Goal: Task Accomplishment & Management: Manage account settings

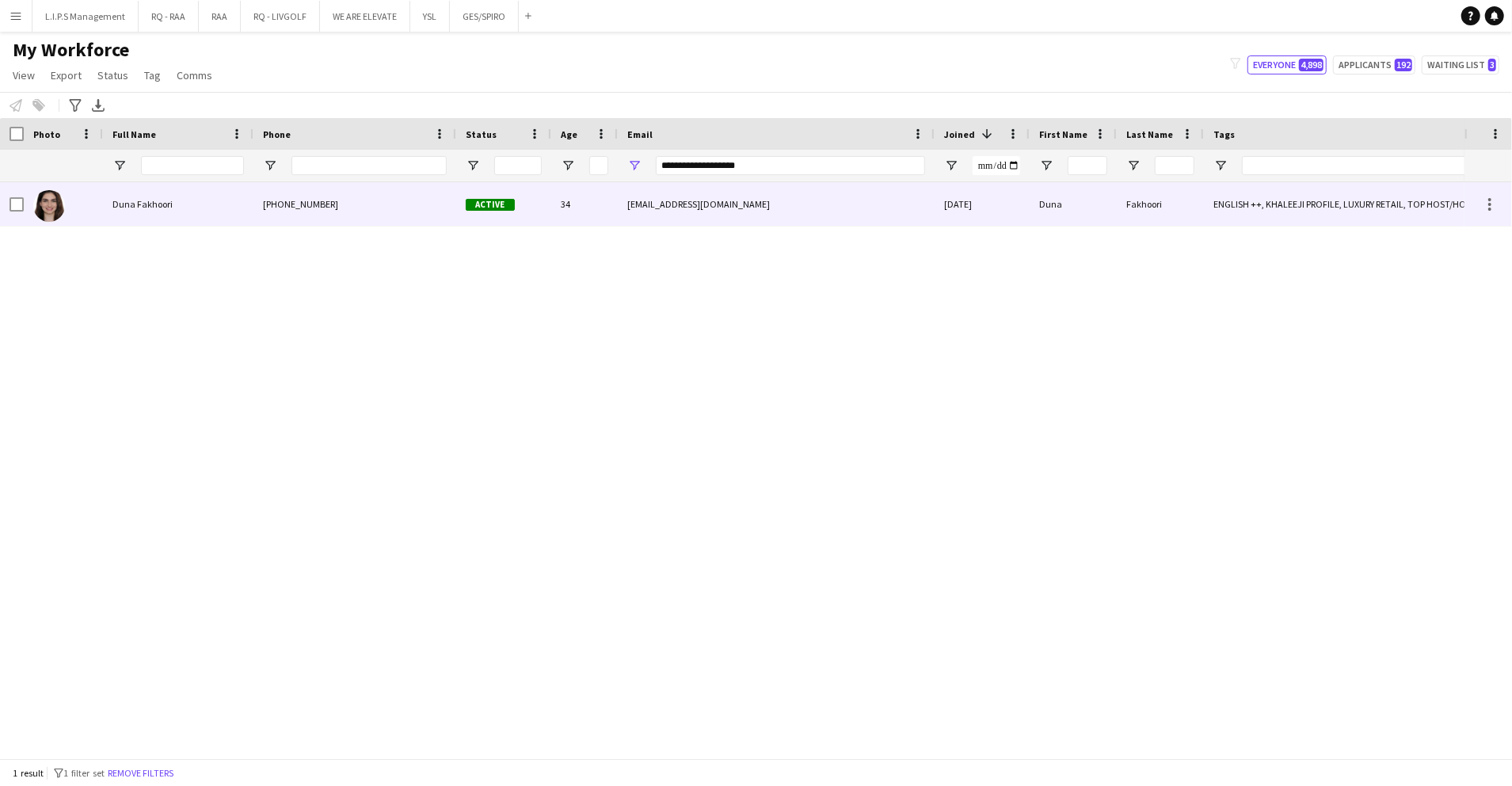
click at [769, 208] on div "duna.h.fa@gmail.com" at bounding box center [777, 204] width 317 height 44
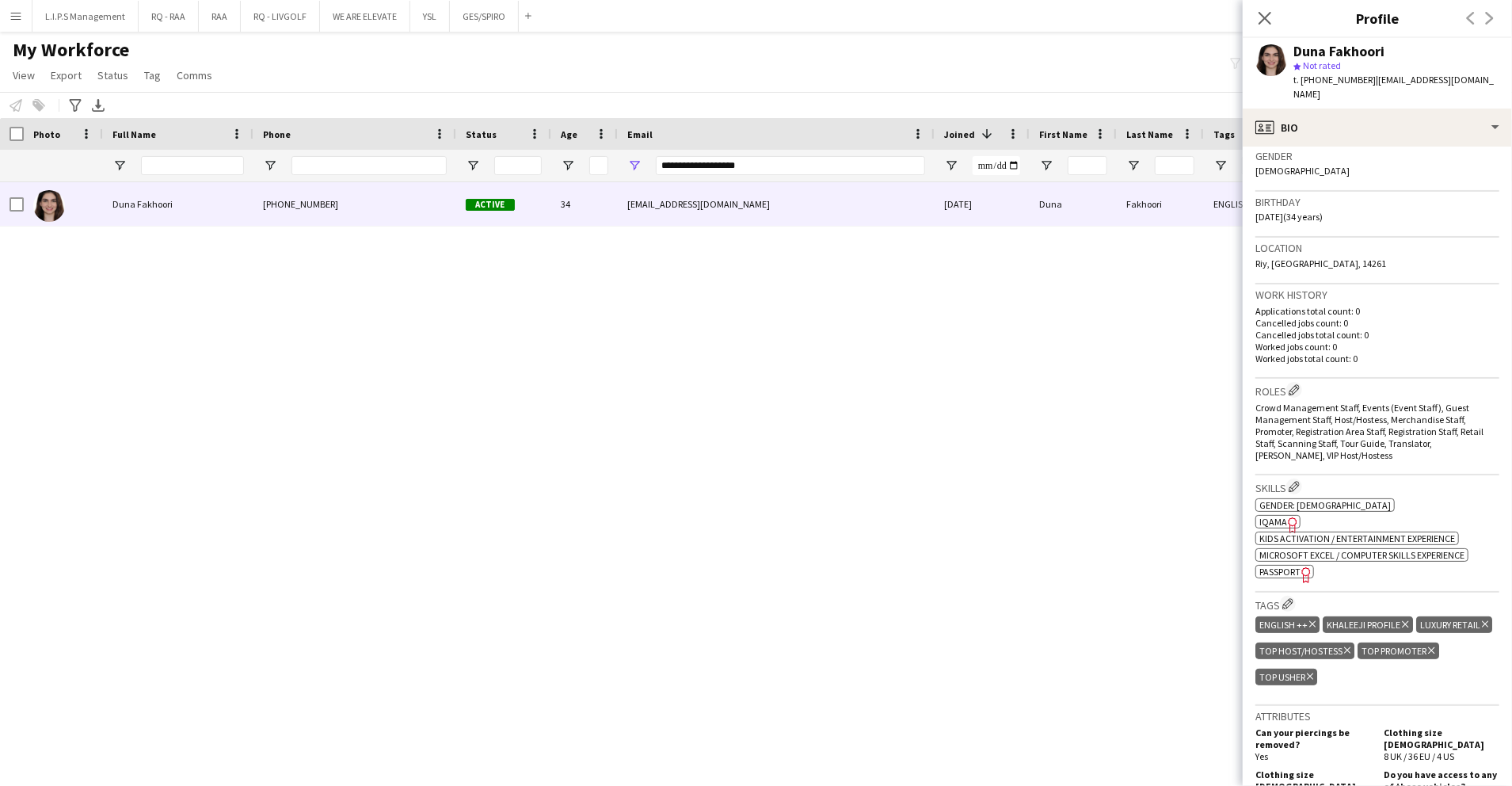
scroll to position [317, 0]
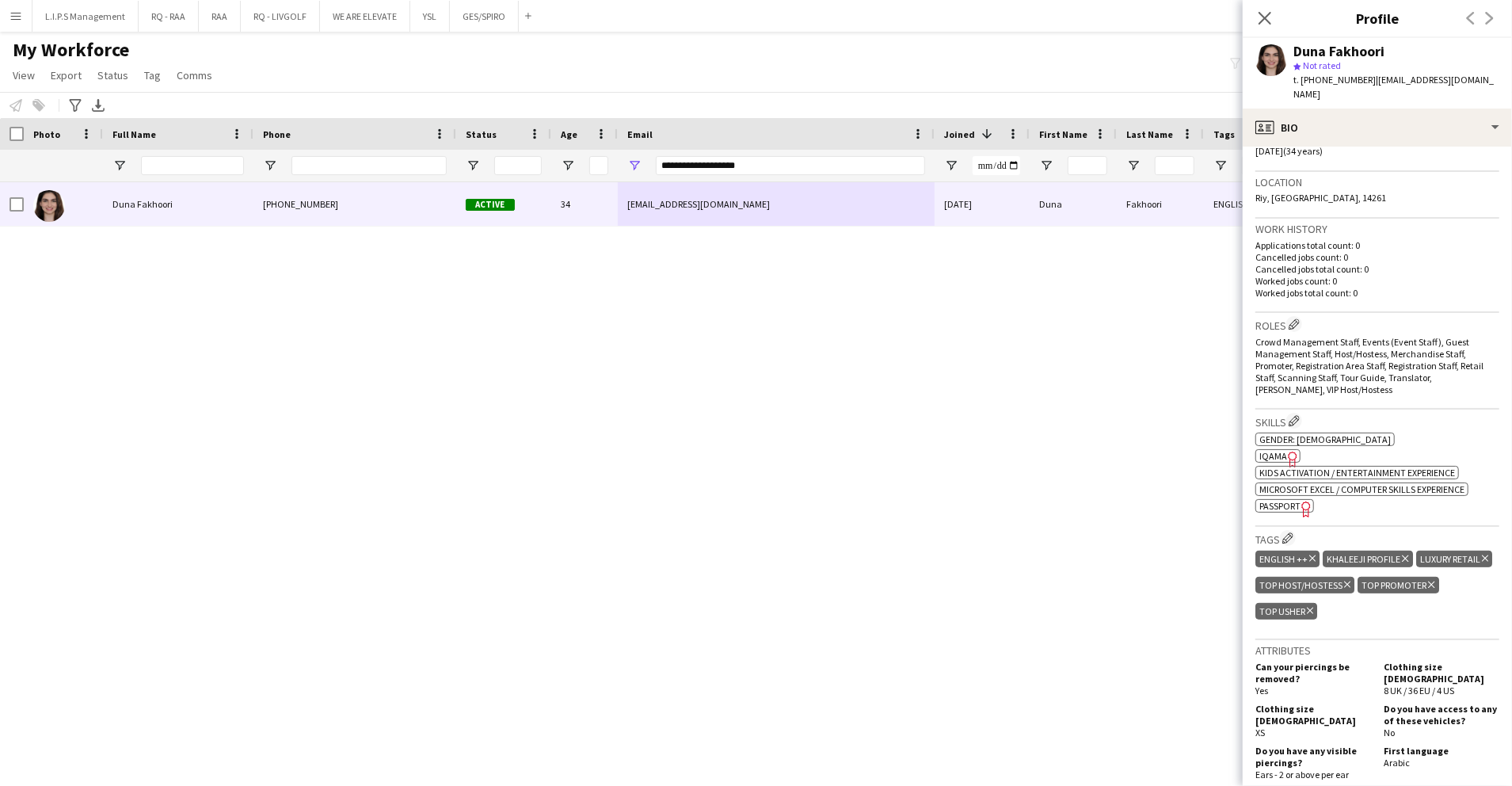
click at [1285, 451] on icon "Freelancer has uploaded a photo validation of skill. Click to see" at bounding box center [1293, 459] width 17 height 17
paste input "****"
drag, startPoint x: 775, startPoint y: 168, endPoint x: 461, endPoint y: 166, distance: 314.0
click at [461, 166] on div at bounding box center [1103, 165] width 2206 height 31
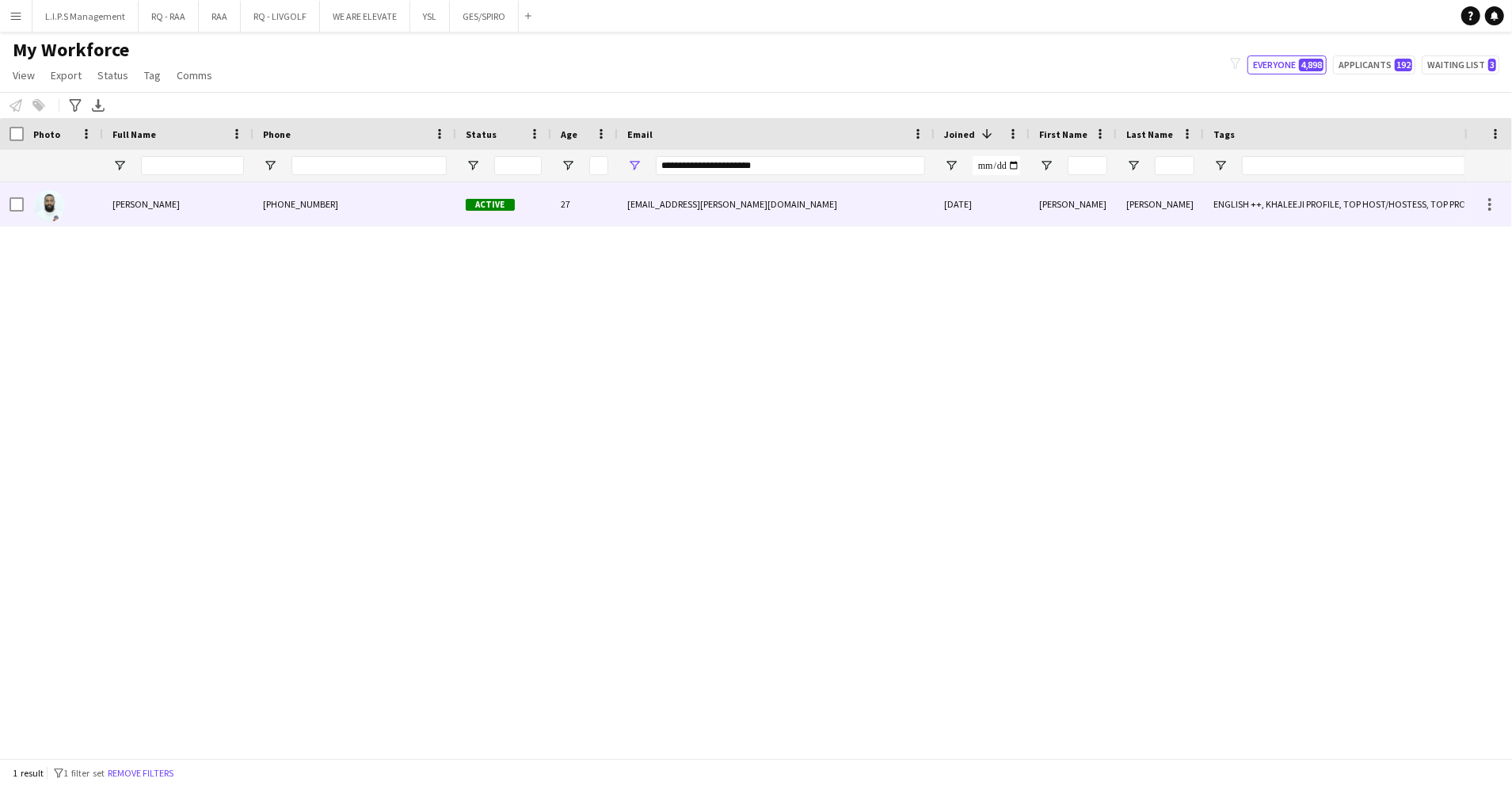
drag, startPoint x: 477, startPoint y: 196, endPoint x: 1047, endPoint y: 134, distance: 573.4
click at [480, 195] on div "Active" at bounding box center [503, 204] width 95 height 44
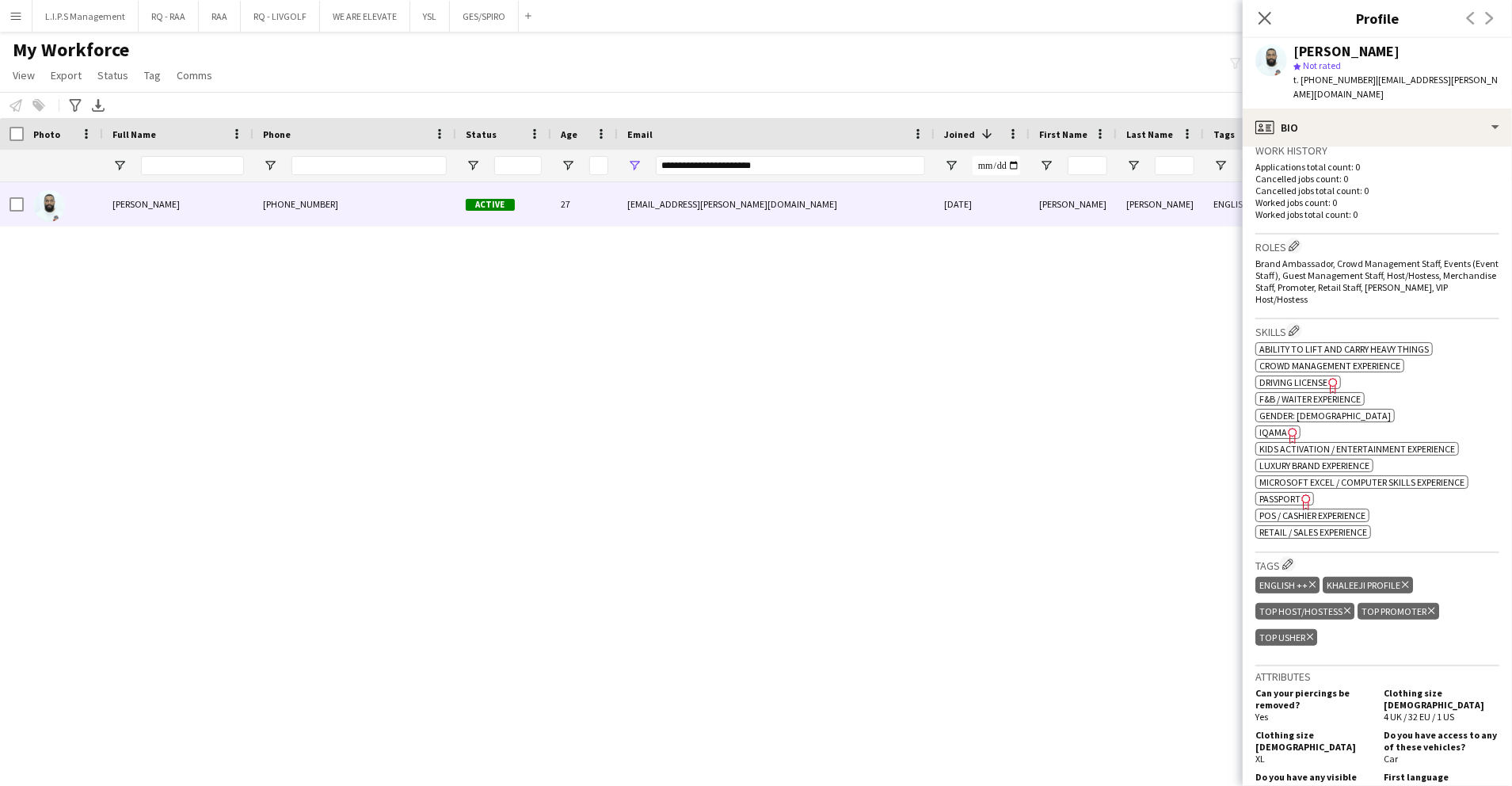
scroll to position [528, 0]
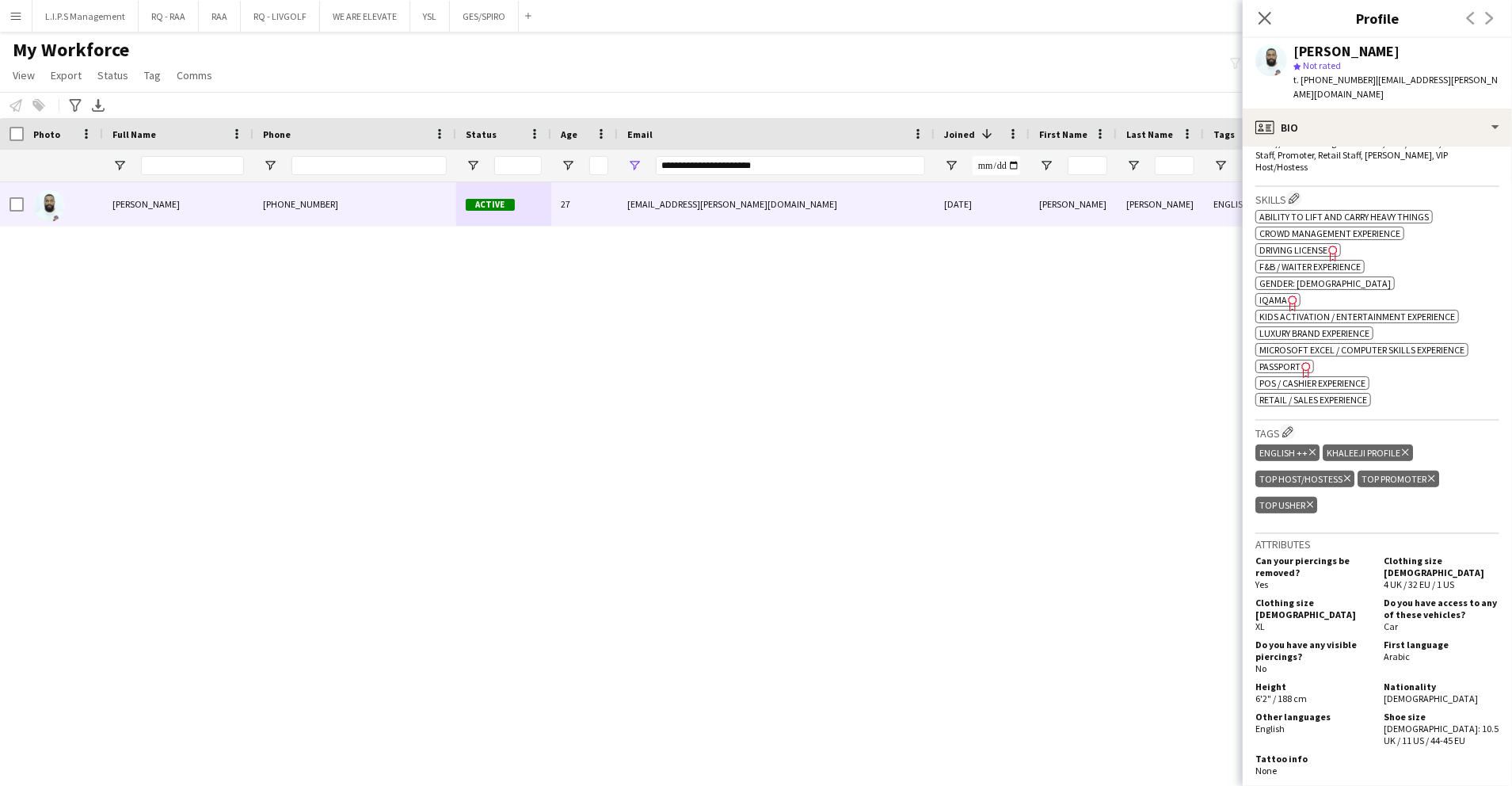
click at [1280, 294] on span "IQAMA" at bounding box center [1273, 300] width 28 height 12
drag, startPoint x: 777, startPoint y: 165, endPoint x: 477, endPoint y: 140, distance: 301.0
click at [479, 140] on div "Workforce Details Photo Full Name 1" at bounding box center [1103, 150] width 2206 height 64
paste input "***"
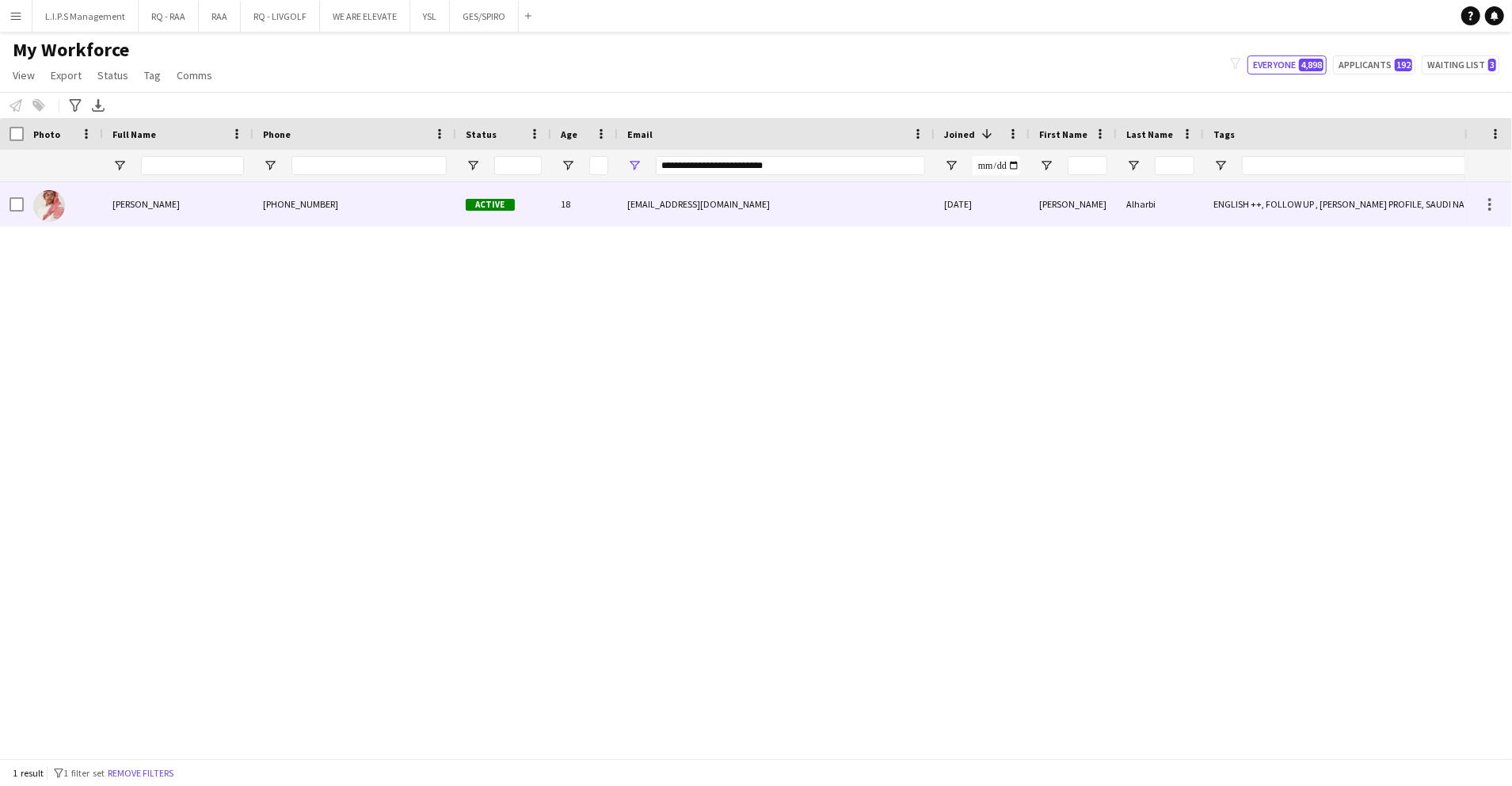
click at [491, 206] on span "Active" at bounding box center [490, 205] width 50 height 12
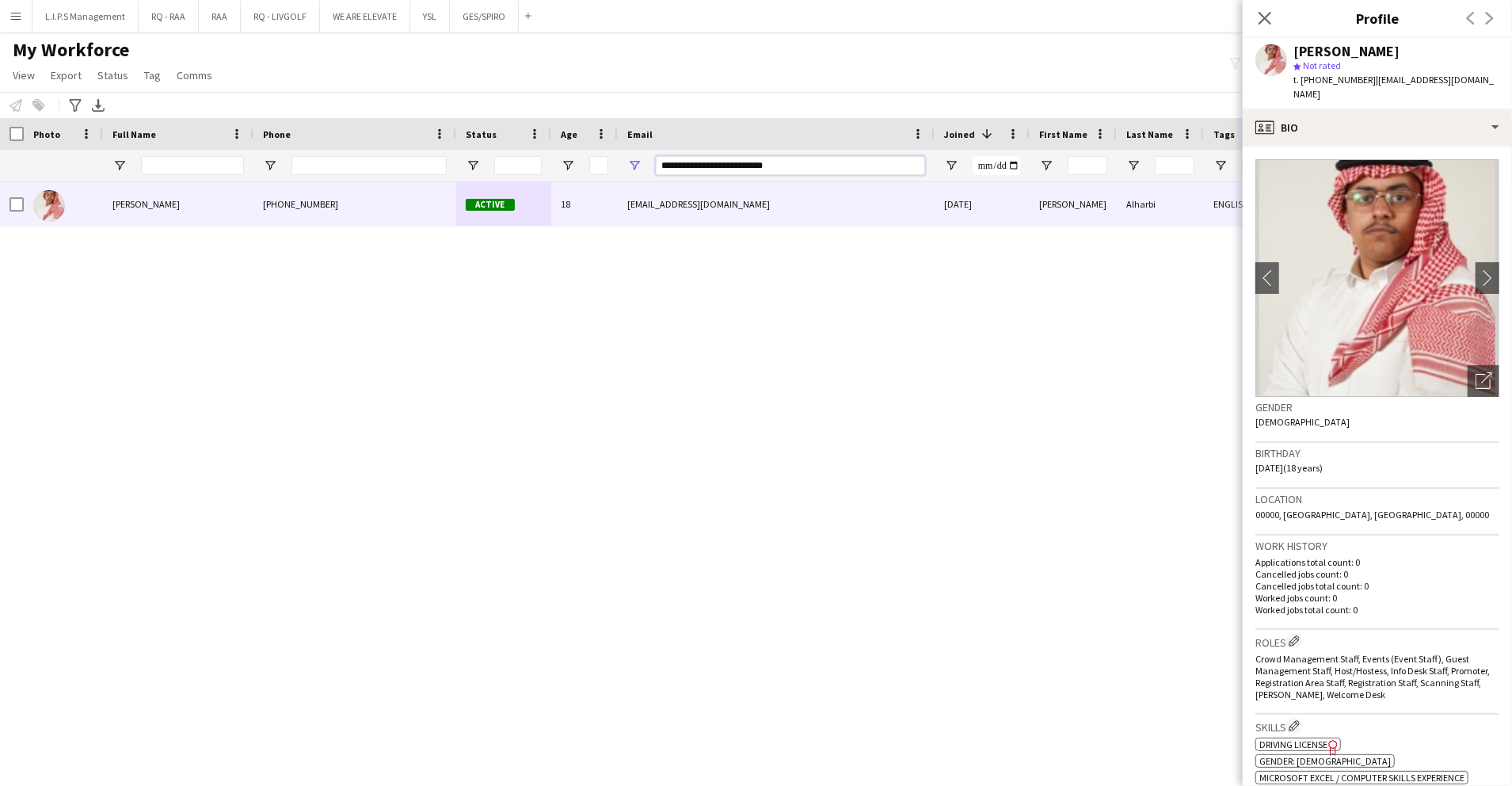
drag, startPoint x: 825, startPoint y: 159, endPoint x: 413, endPoint y: 153, distance: 412.0
click at [413, 153] on div at bounding box center [1103, 165] width 2206 height 31
paste input "Email Filter Input"
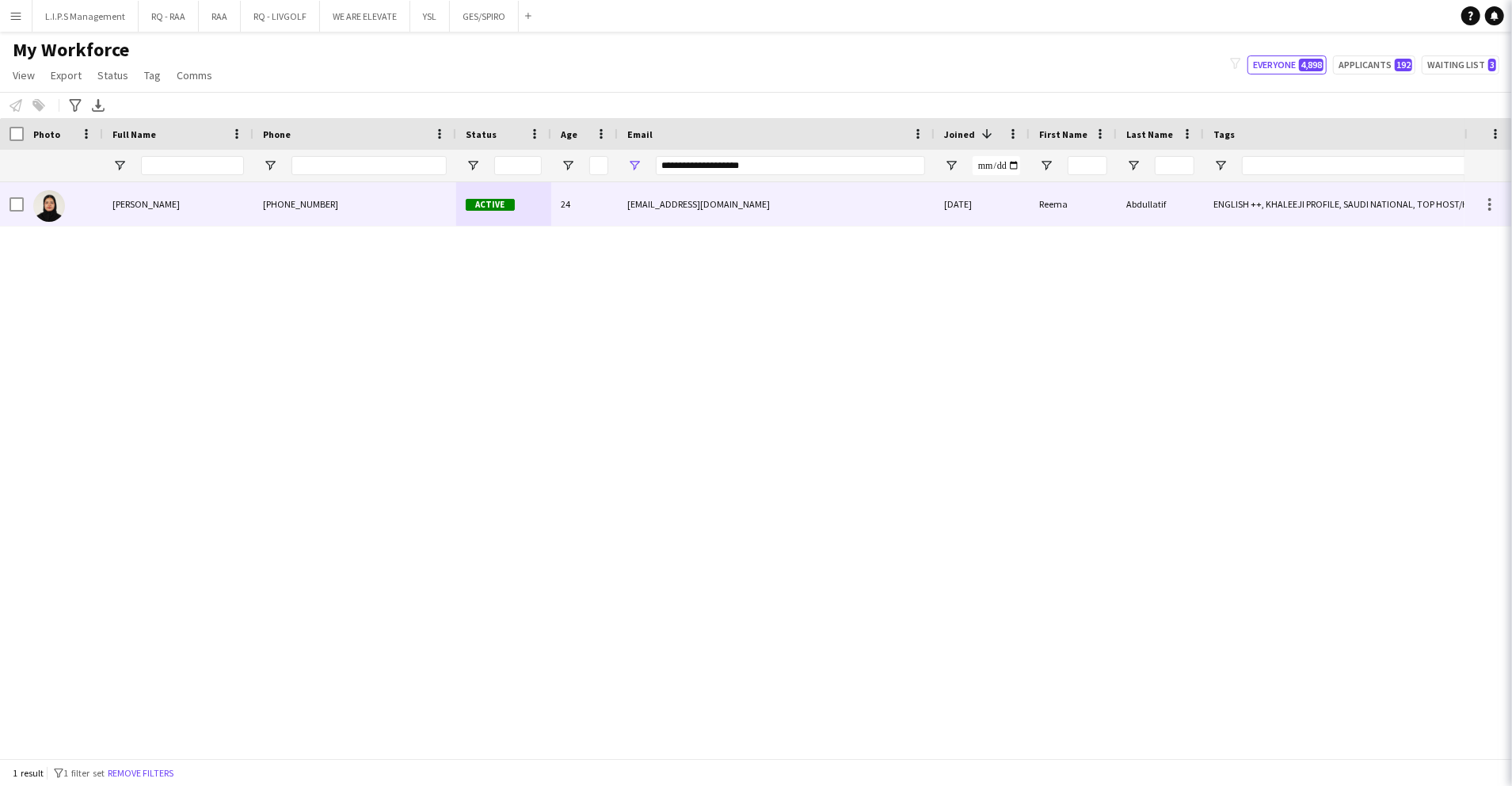
click at [458, 196] on div "Active" at bounding box center [503, 204] width 95 height 44
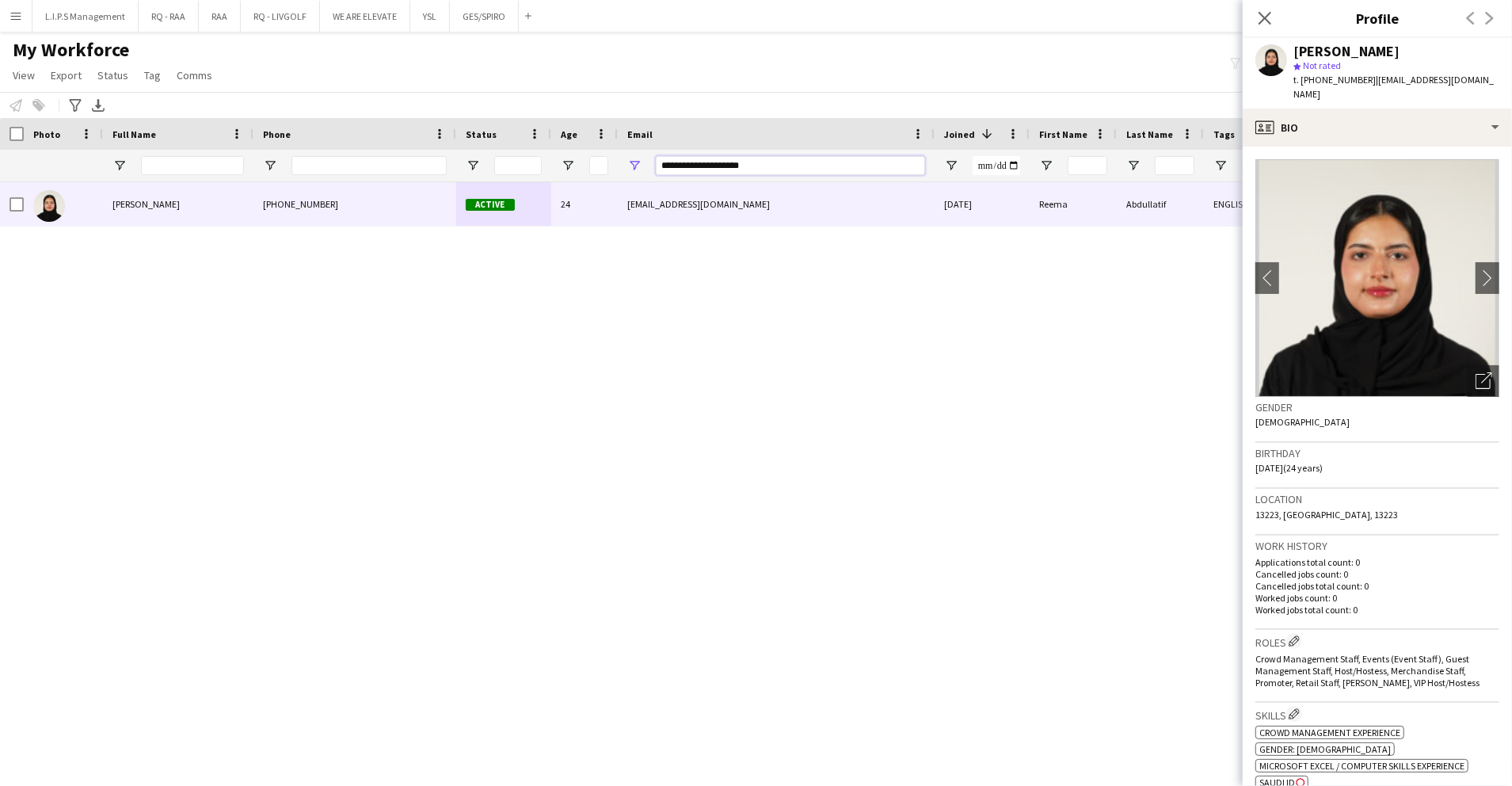
paste input "Email Filter Input"
drag, startPoint x: 801, startPoint y: 169, endPoint x: 543, endPoint y: 170, distance: 258.0
click at [543, 170] on div at bounding box center [1103, 165] width 2206 height 31
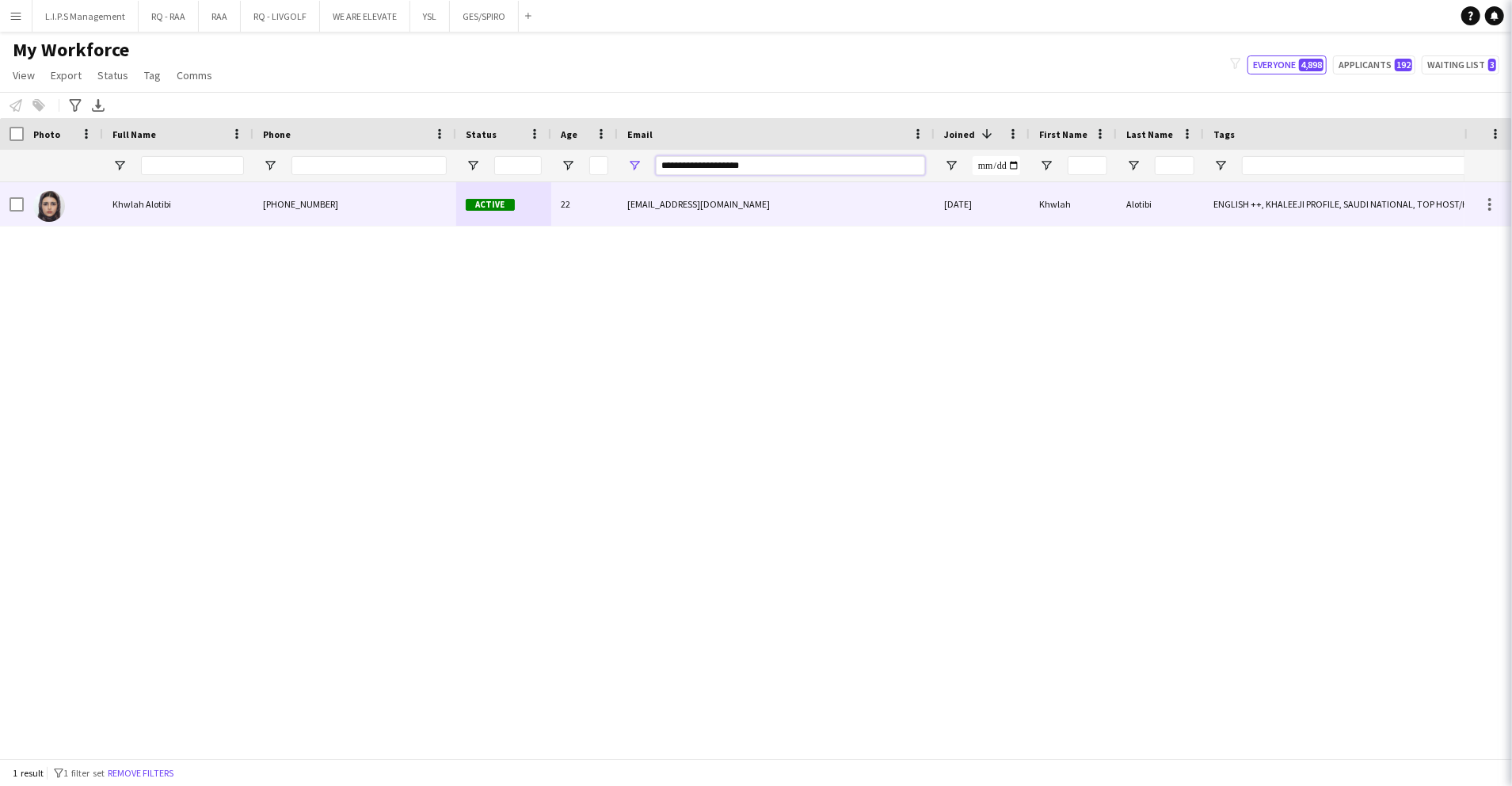
type input "**********"
click at [510, 216] on div "Active" at bounding box center [503, 204] width 95 height 44
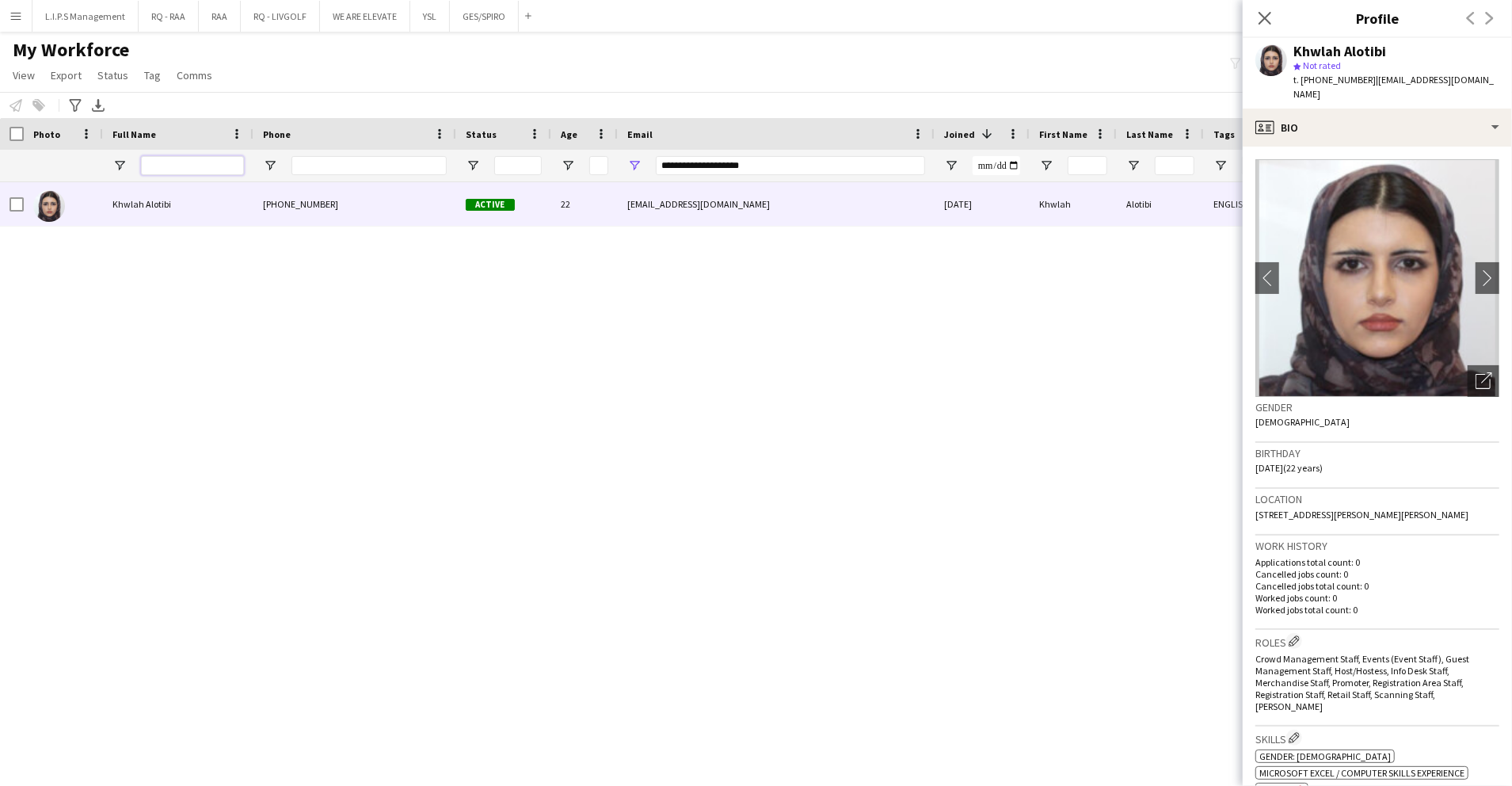
click at [192, 164] on input "Full Name Filter Input" at bounding box center [192, 165] width 103 height 19
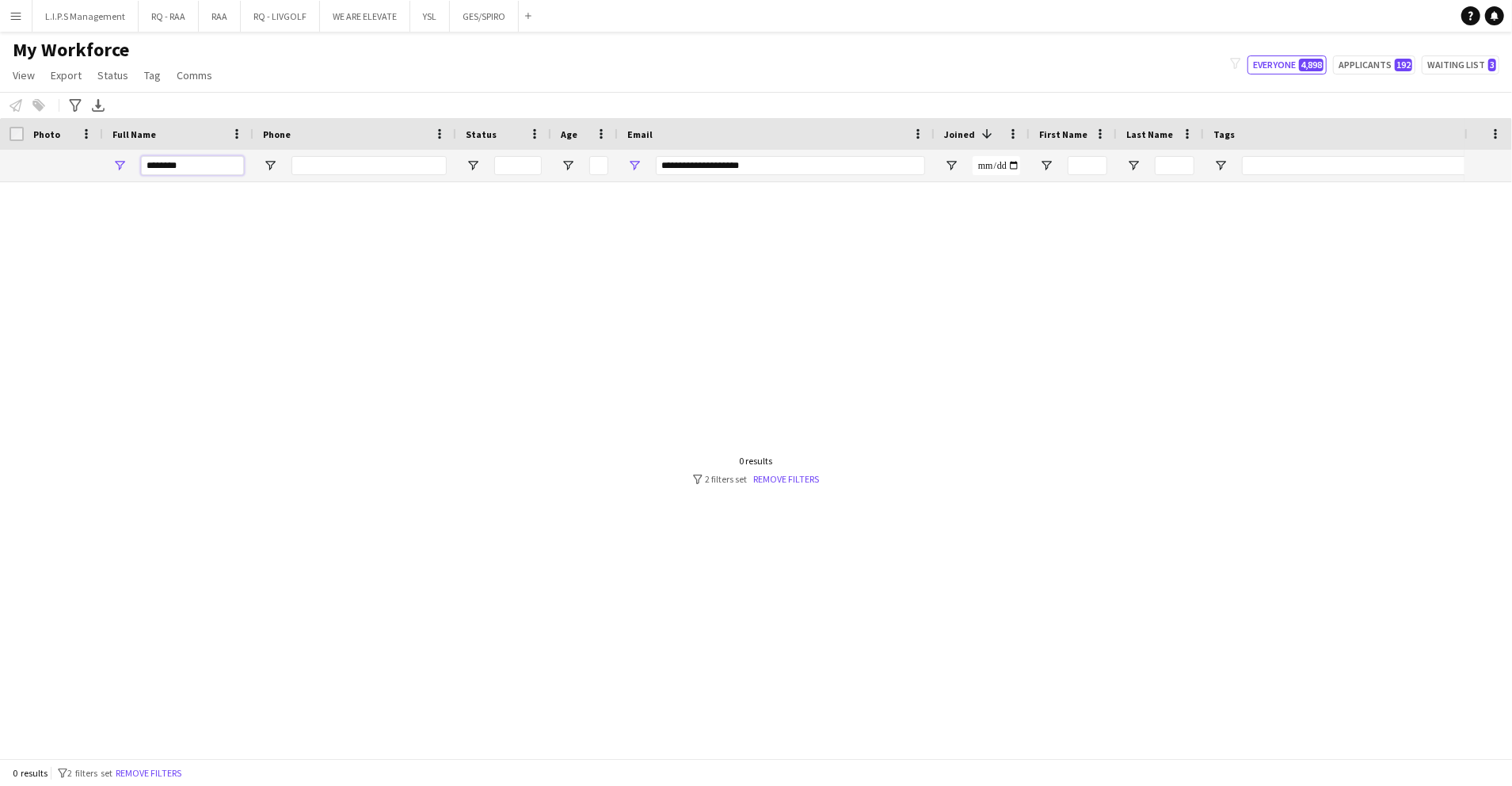
type input "*******"
drag, startPoint x: 681, startPoint y: 168, endPoint x: 364, endPoint y: 168, distance: 317.0
click at [364, 168] on div "*******" at bounding box center [1103, 165] width 2206 height 31
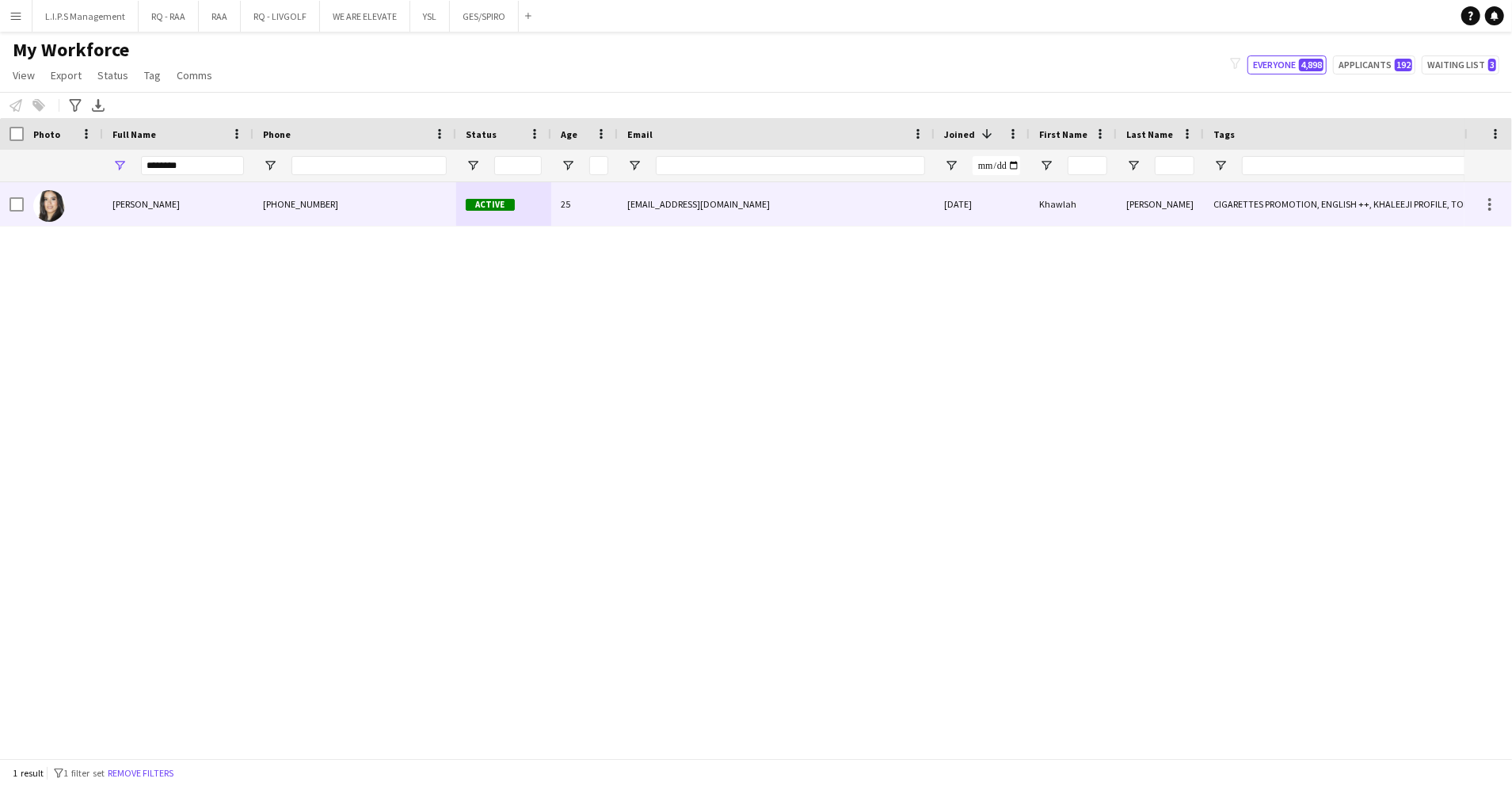
click at [291, 199] on div "+966530270732" at bounding box center [355, 204] width 203 height 44
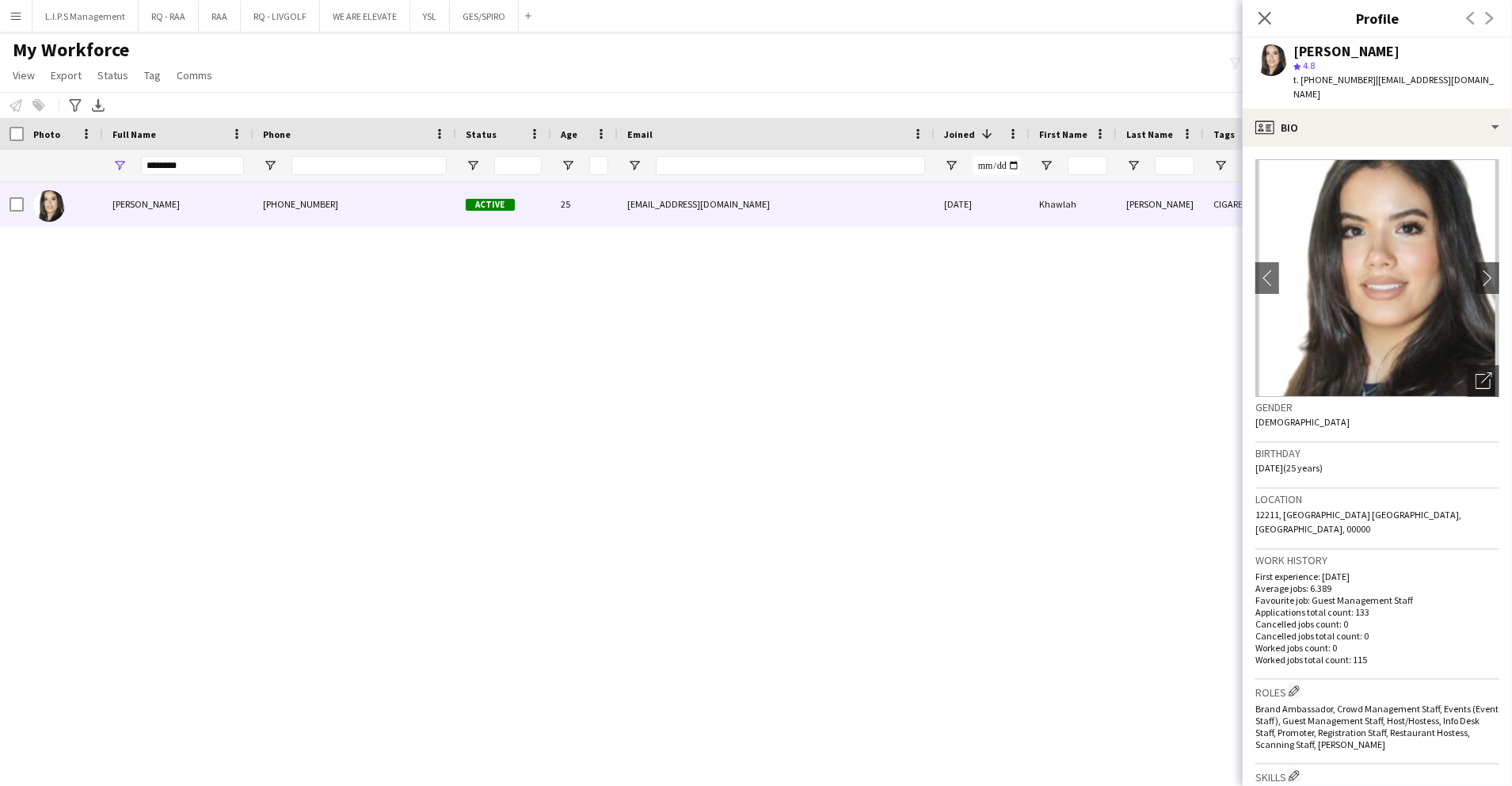
click at [1329, 78] on span "t. +966530270732" at bounding box center [1335, 79] width 83 height 12
copy span "966530270732"
drag, startPoint x: 751, startPoint y: 173, endPoint x: 733, endPoint y: 173, distance: 18.0
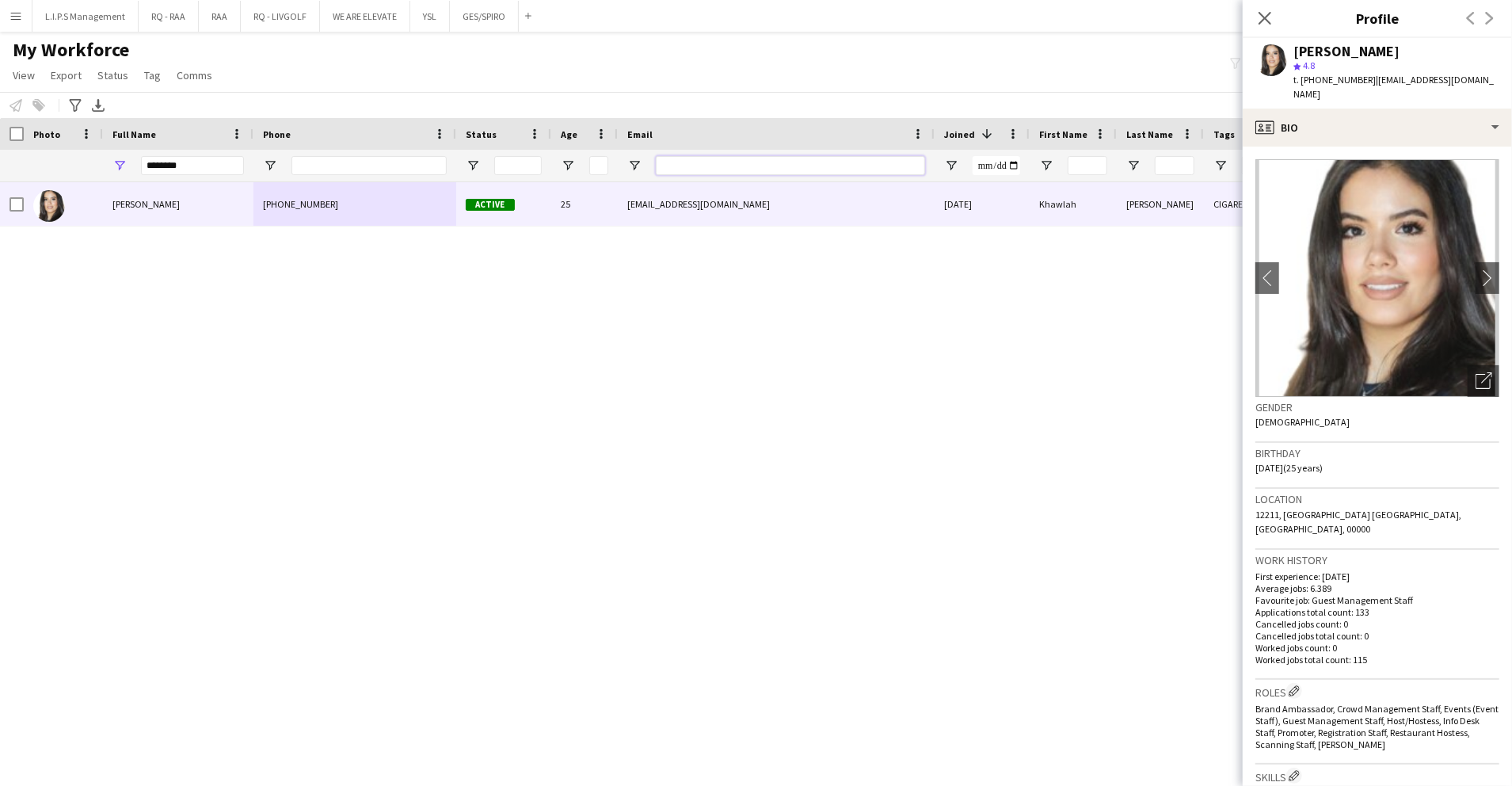
click at [733, 173] on input "Email Filter Input" at bounding box center [791, 165] width 269 height 19
paste input "**********"
type input "**********"
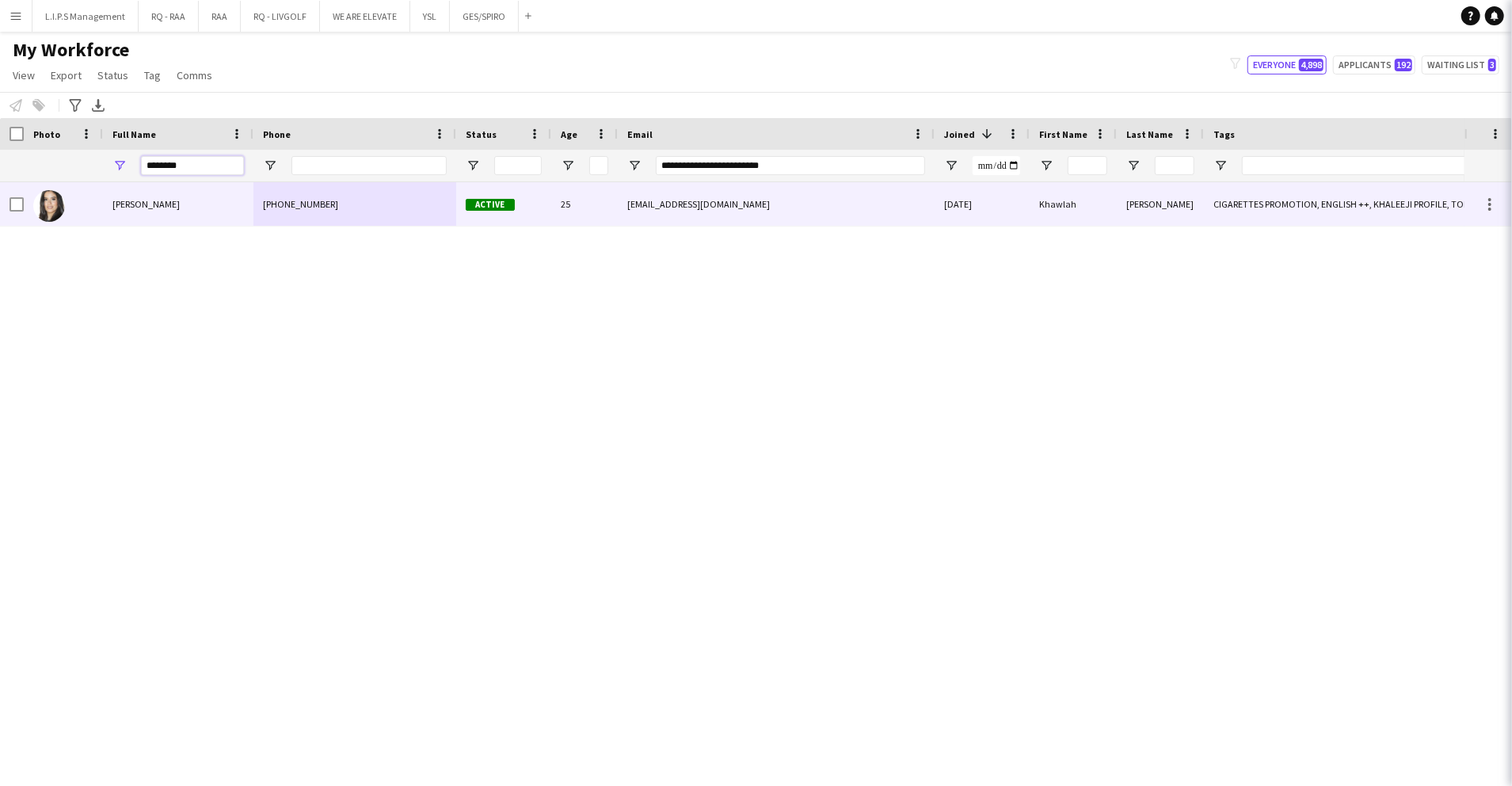
drag, startPoint x: 219, startPoint y: 171, endPoint x: -5, endPoint y: 172, distance: 224.0
click at [0, 172] on html "Menu Boards Boards Boards All jobs Status Workforce Workforce My Workforce Recr…" at bounding box center [756, 393] width 1512 height 786
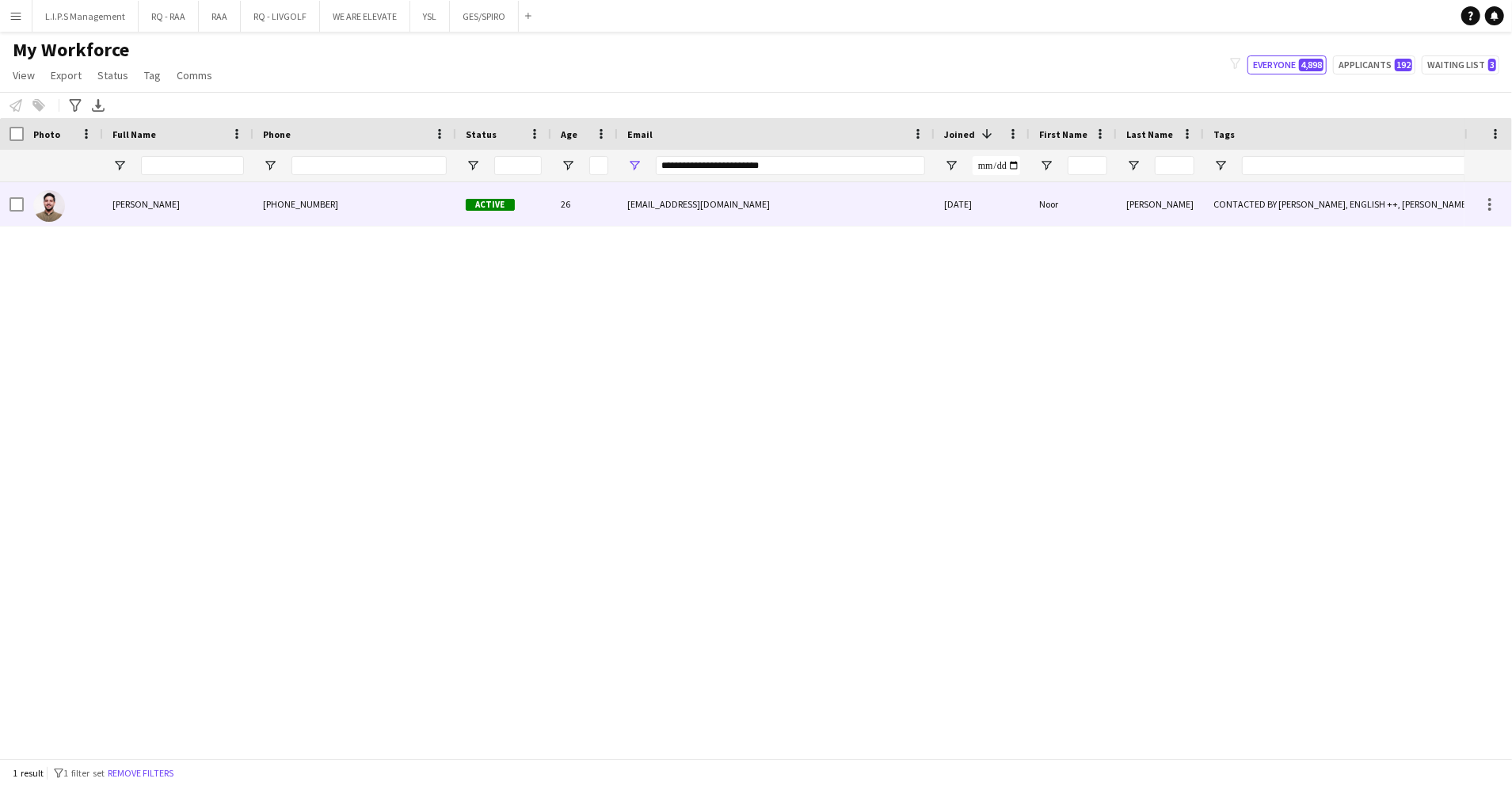
click at [263, 210] on div "+966536529504" at bounding box center [355, 204] width 203 height 44
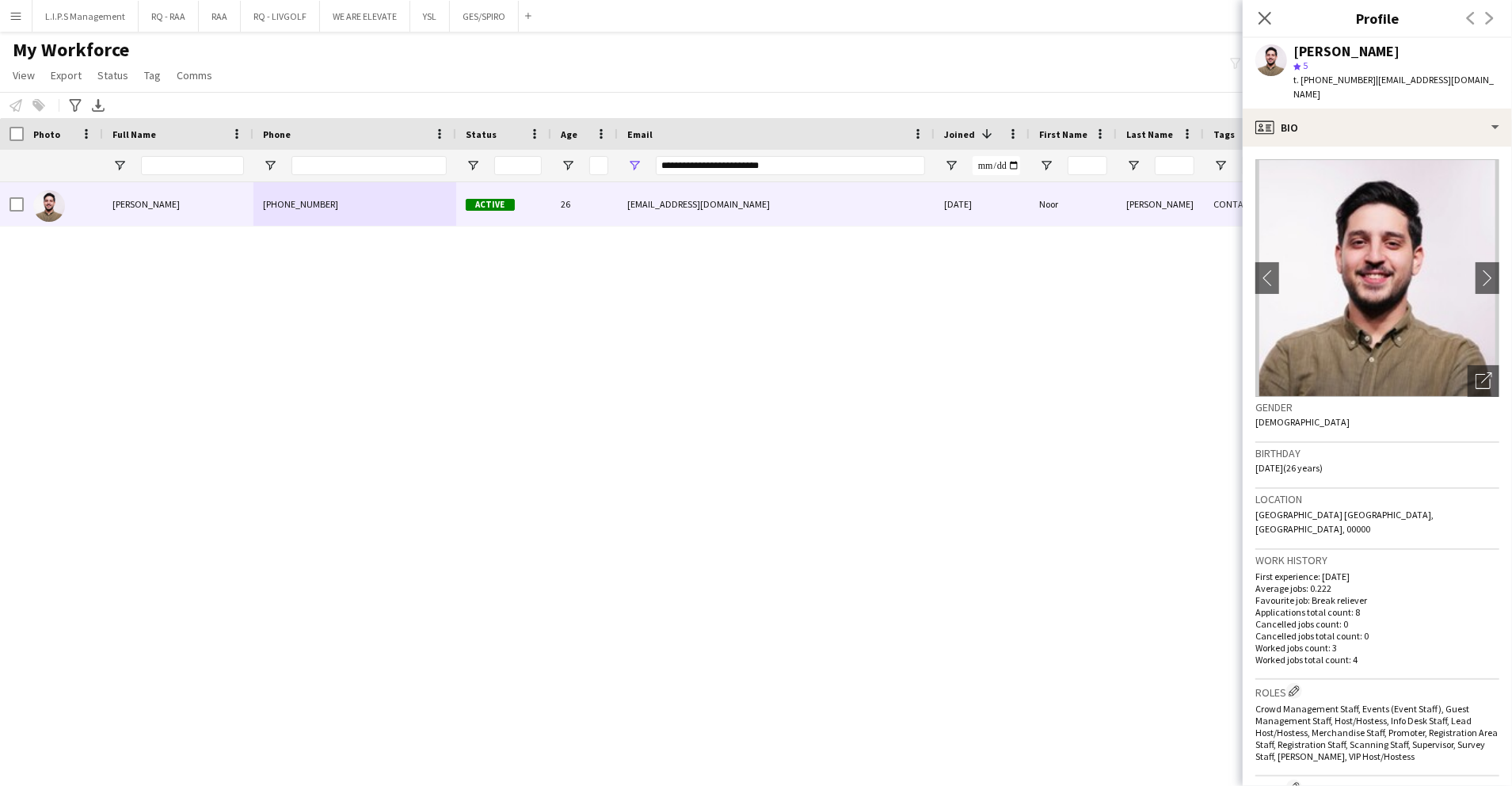
click at [1346, 83] on span "t. +966536529504" at bounding box center [1335, 79] width 83 height 12
copy span "966536529504"
click at [200, 167] on input "Full Name Filter Input" at bounding box center [192, 165] width 103 height 19
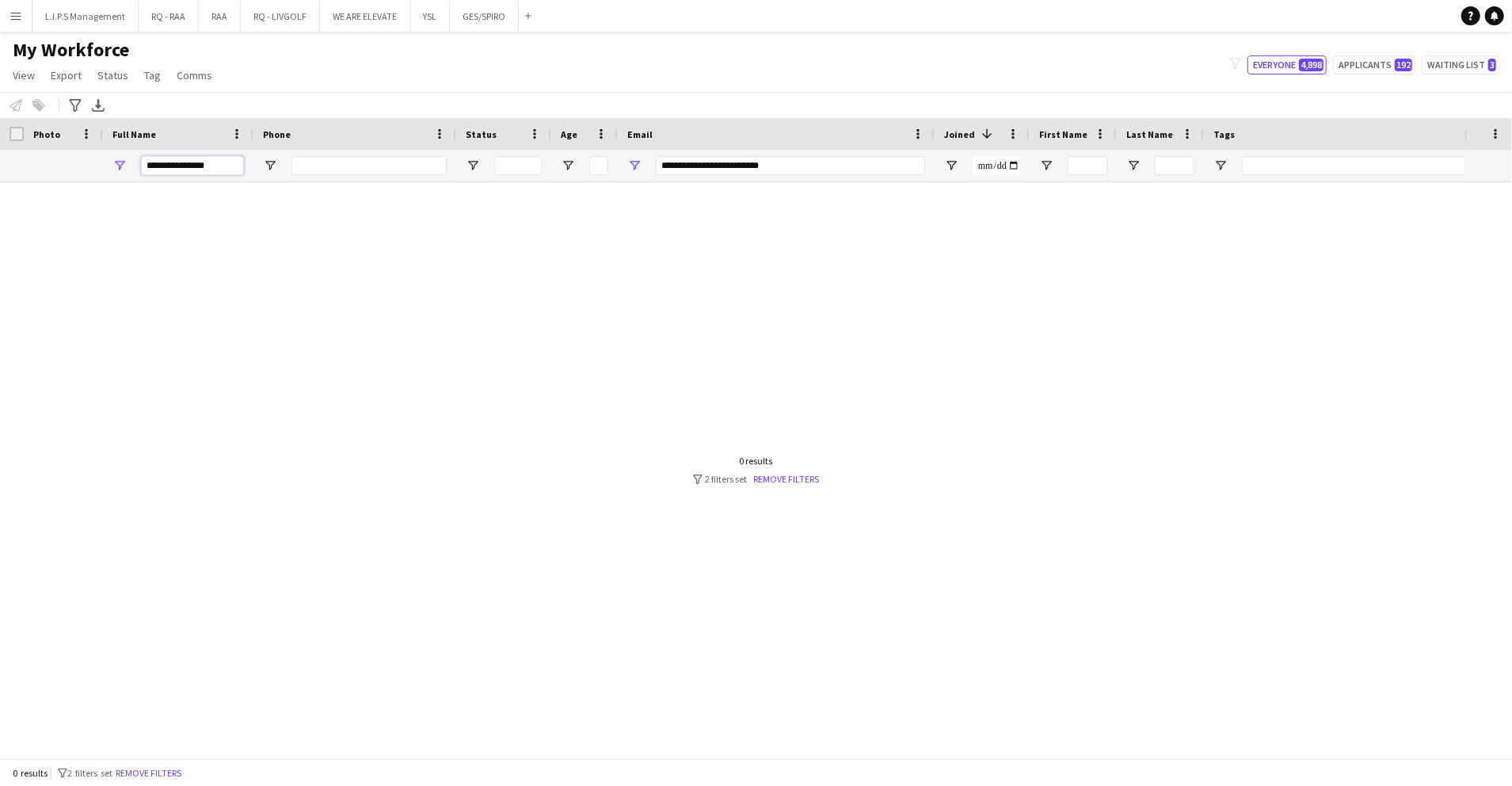
type input "**********"
drag, startPoint x: 678, startPoint y: 163, endPoint x: 327, endPoint y: 169, distance: 351.1
click at [327, 169] on div "**********" at bounding box center [1103, 165] width 2206 height 31
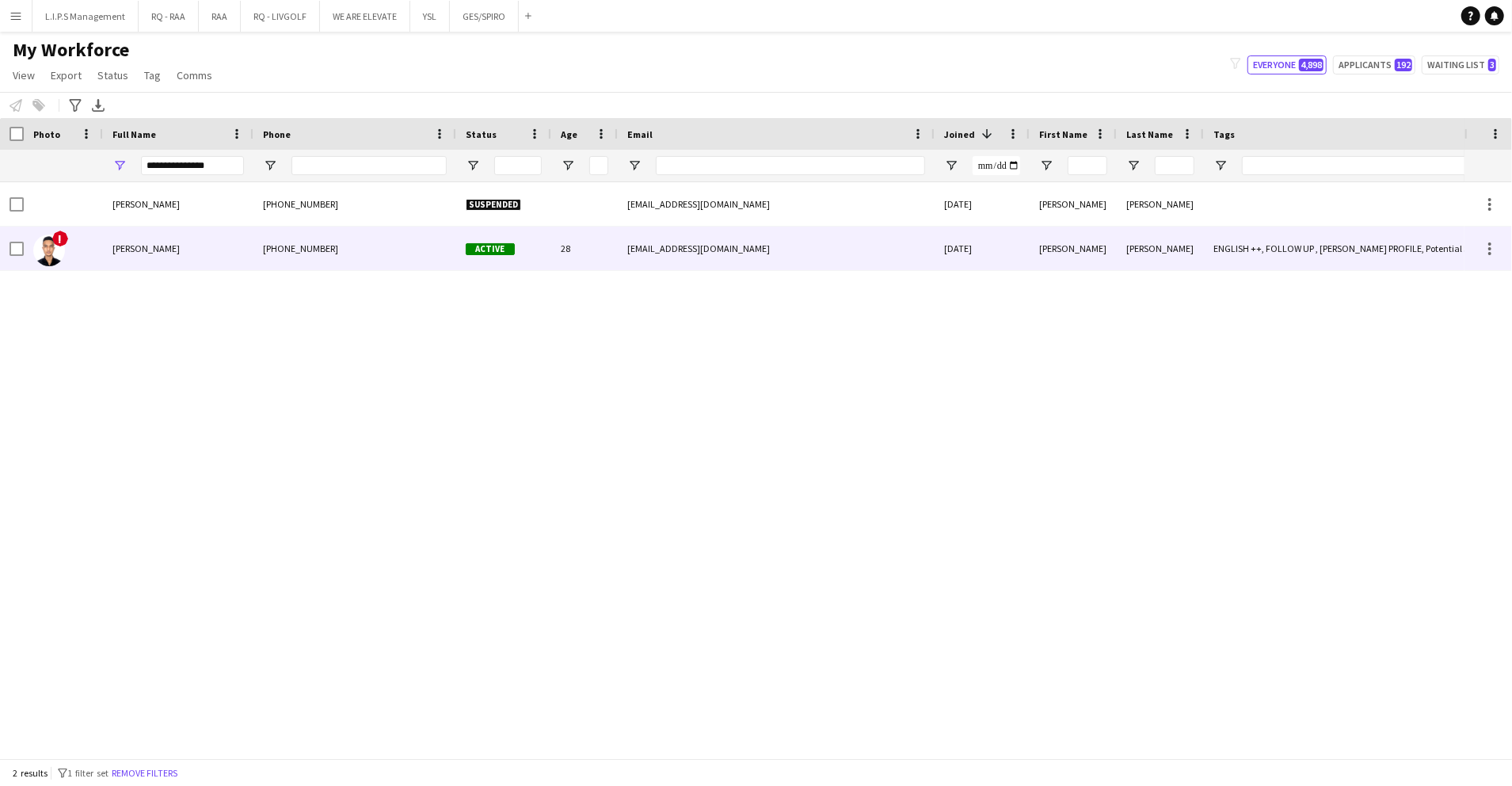
click at [369, 247] on div "[PHONE_NUMBER]" at bounding box center [355, 249] width 203 height 44
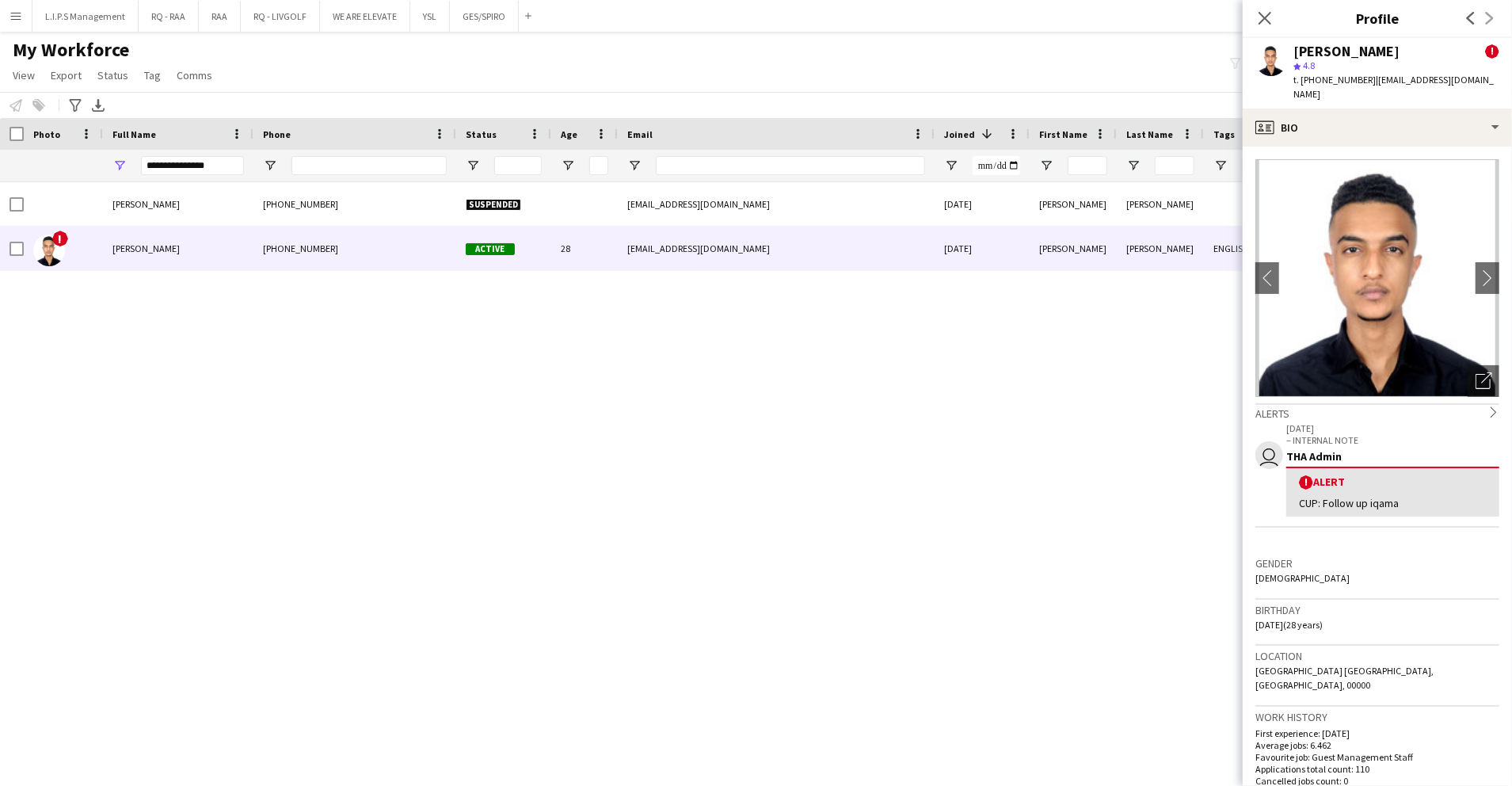
click at [1323, 83] on span "t. [PHONE_NUMBER]" at bounding box center [1335, 79] width 83 height 12
copy span "966558251208"
drag, startPoint x: 1402, startPoint y: 66, endPoint x: 1356, endPoint y: 76, distance: 47.1
click at [1401, 65] on div "star 4.8" at bounding box center [1396, 65] width 206 height 14
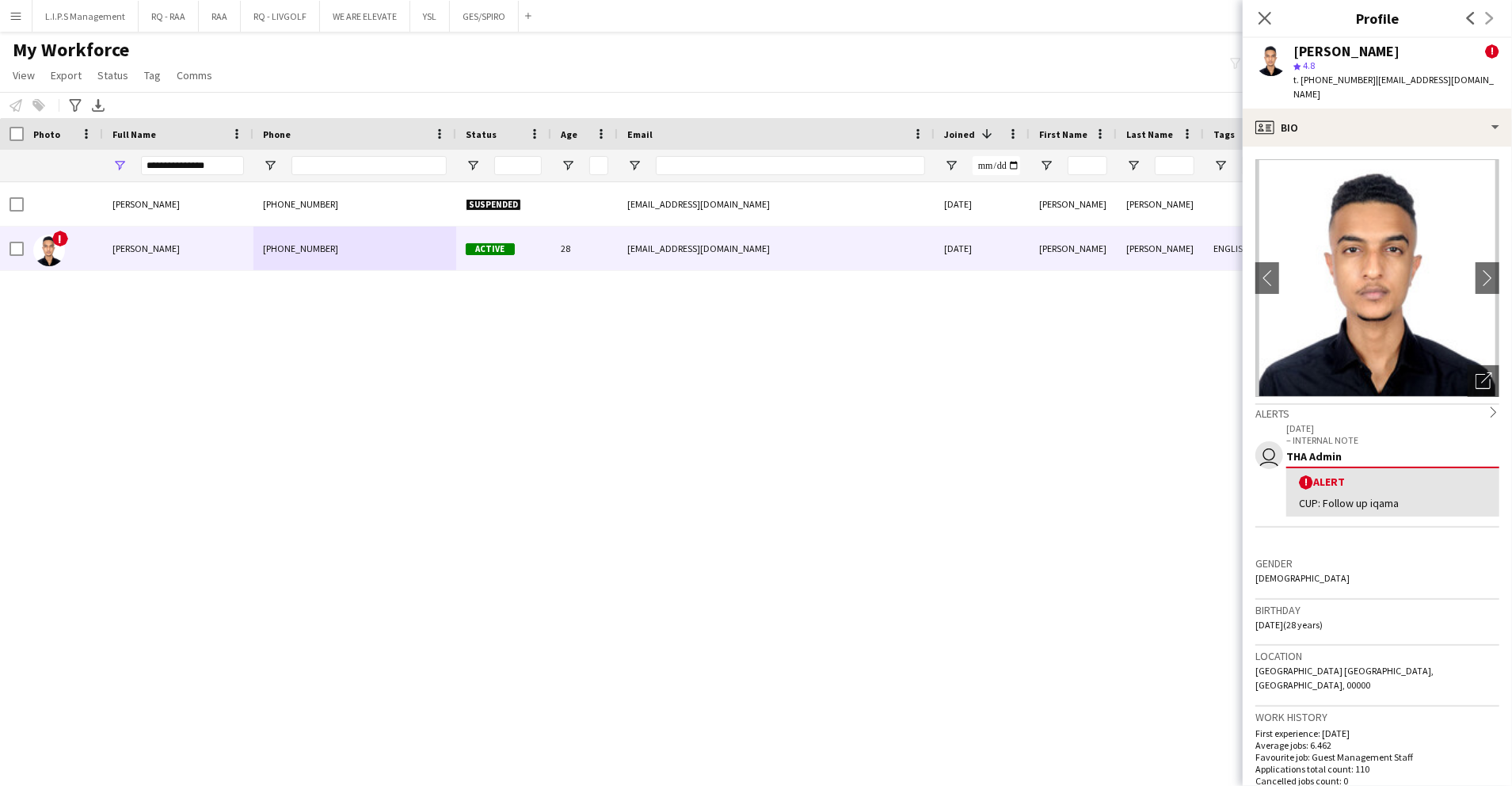
click at [1346, 79] on span "t. [PHONE_NUMBER]" at bounding box center [1335, 79] width 83 height 12
copy span "966558251208"
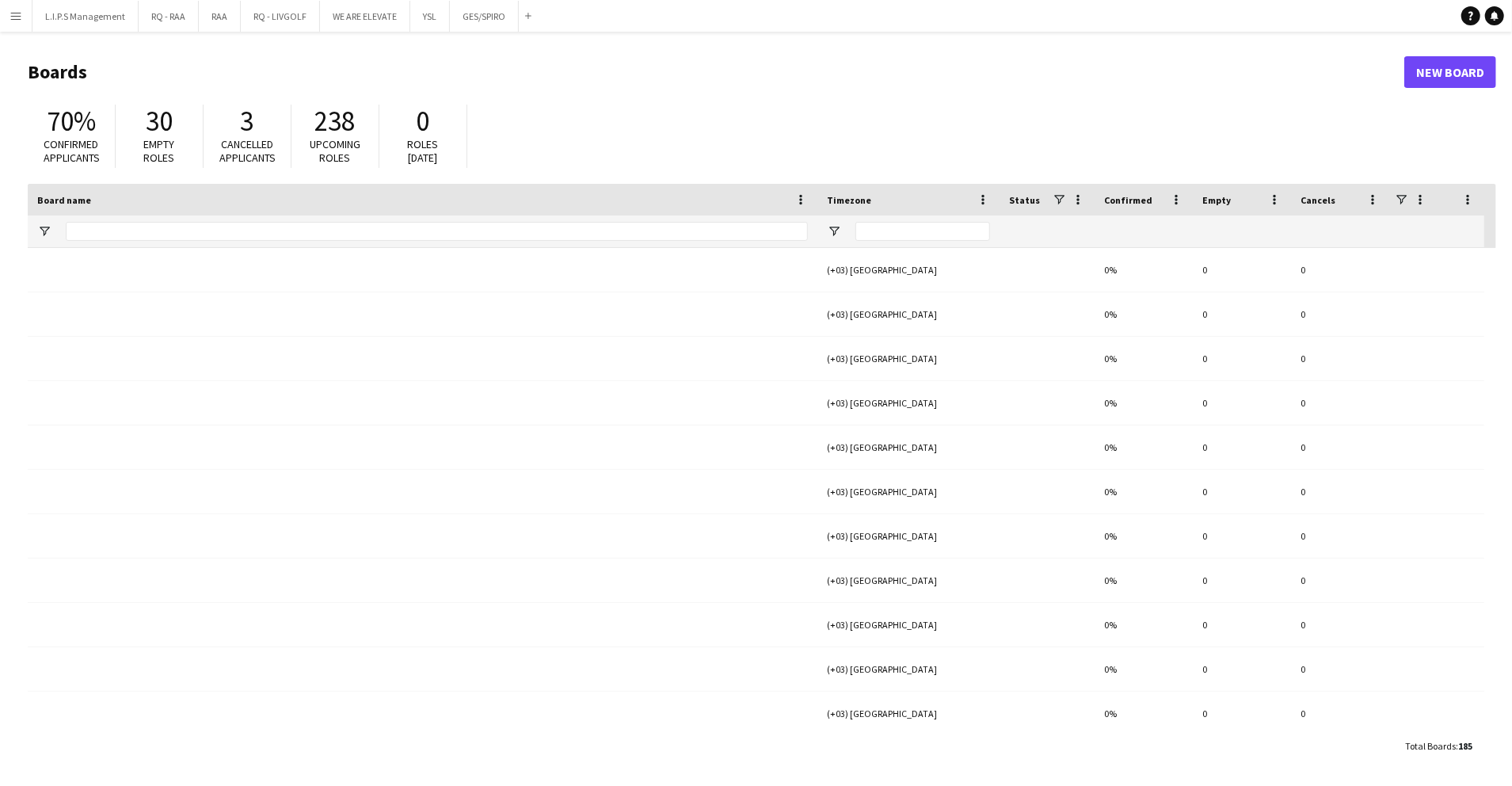
type input "***"
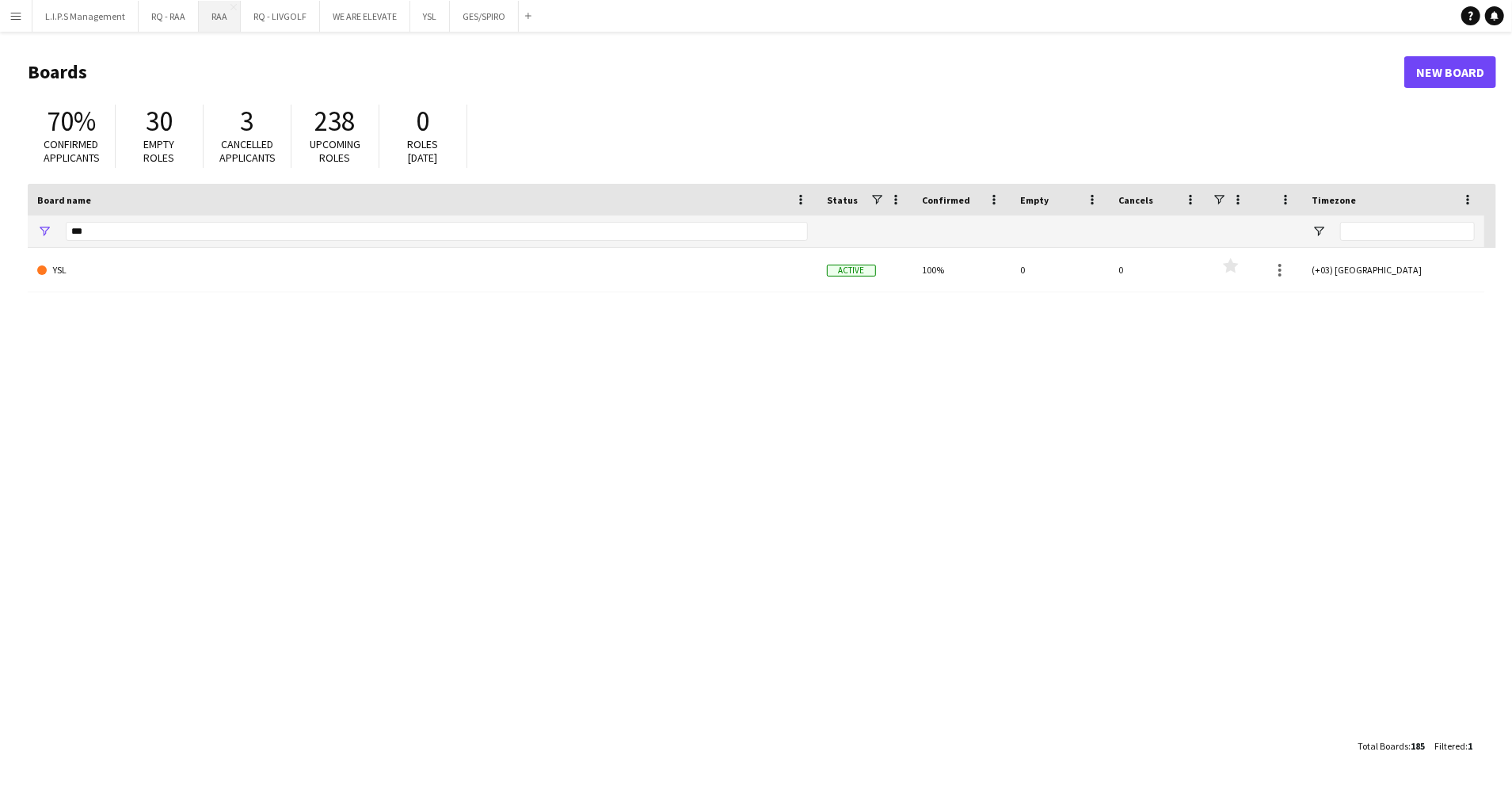
click at [205, 23] on button "RAA Close" at bounding box center [220, 16] width 42 height 31
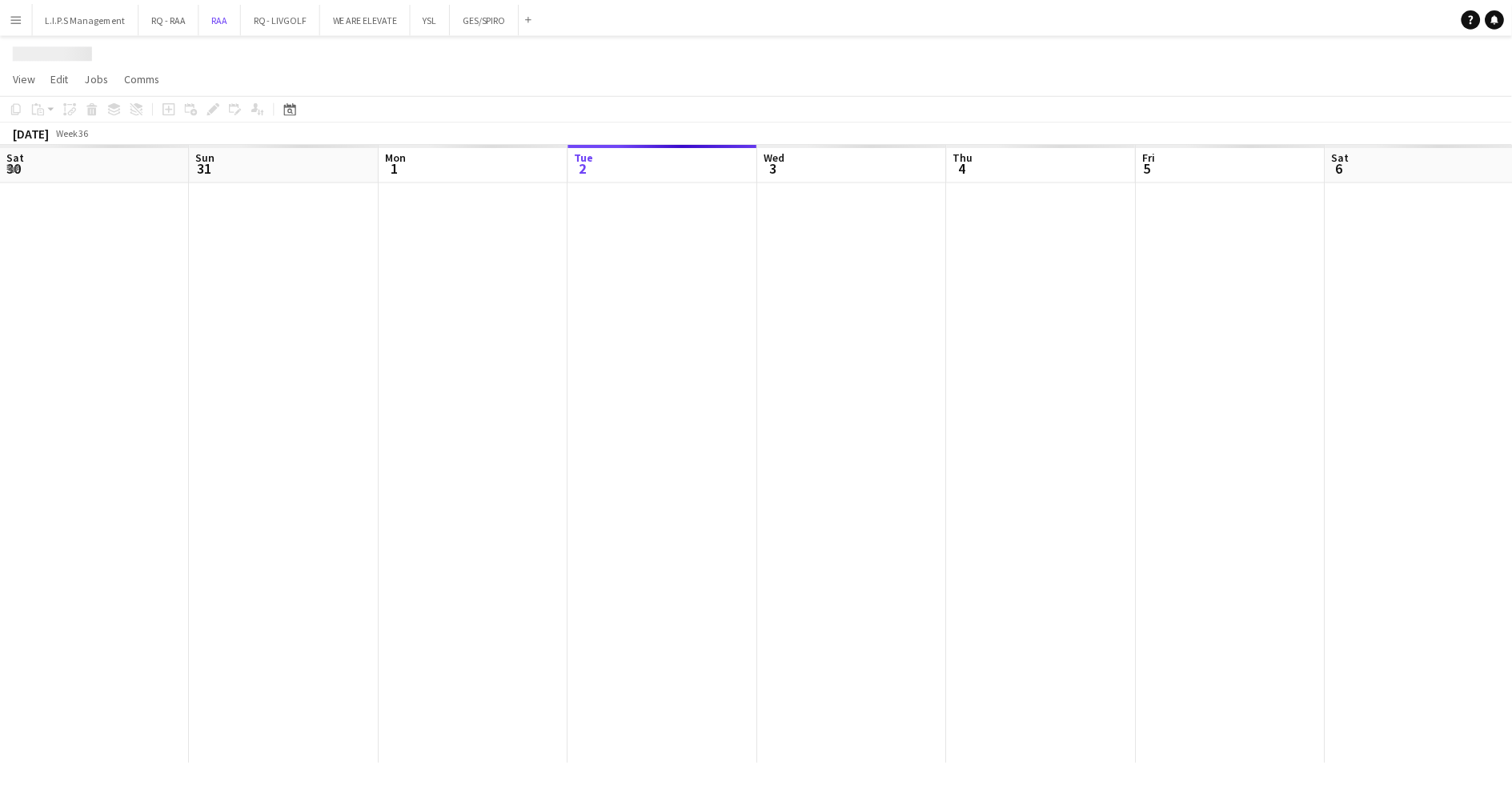
scroll to position [0, 383]
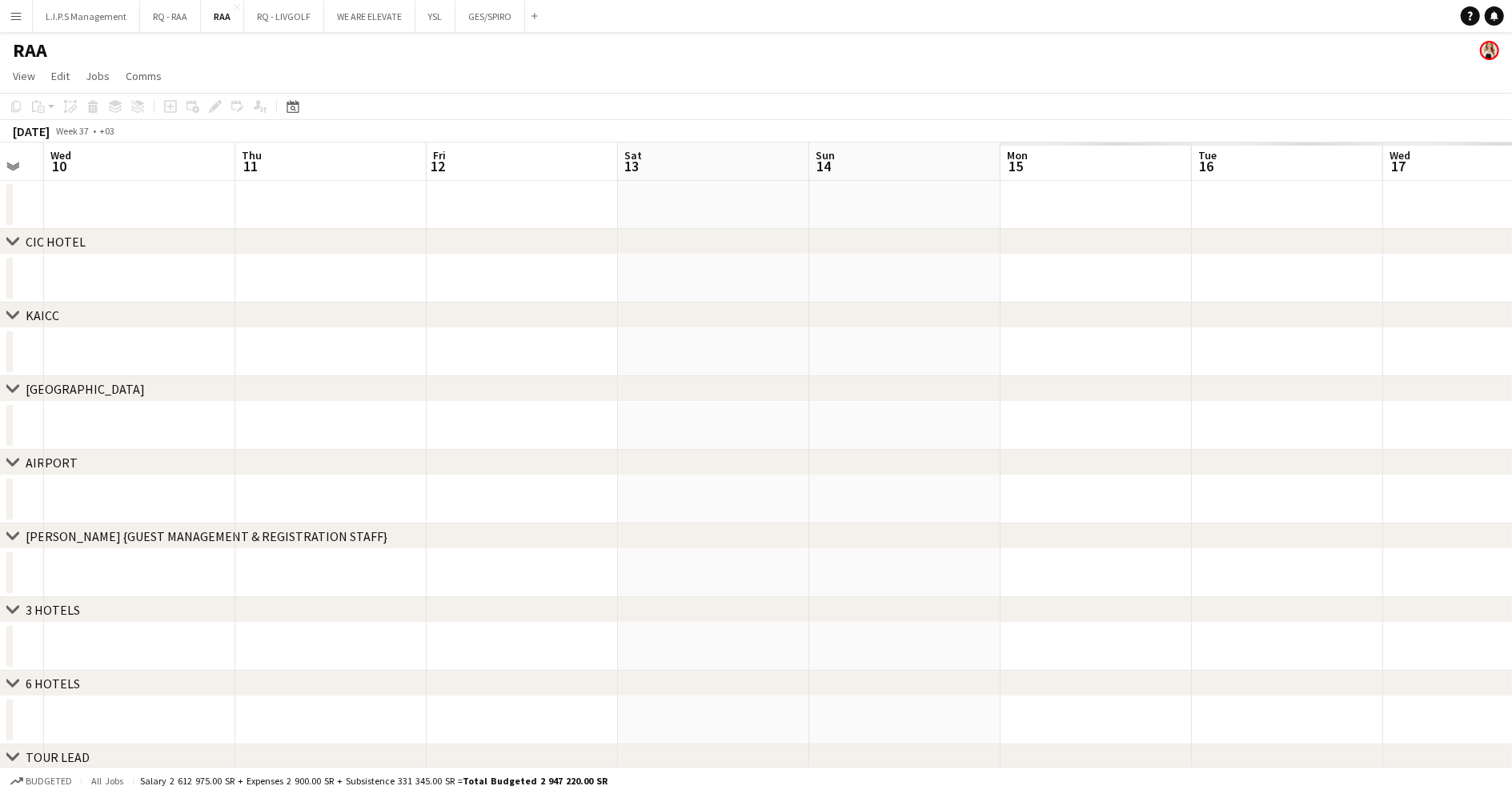
drag, startPoint x: 1071, startPoint y: 258, endPoint x: 86, endPoint y: 290, distance: 985.5
click at [0, 280] on html "Menu Boards Boards Boards All jobs Status Workforce Workforce My Workforce Recr…" at bounding box center [756, 570] width 1512 height 1140
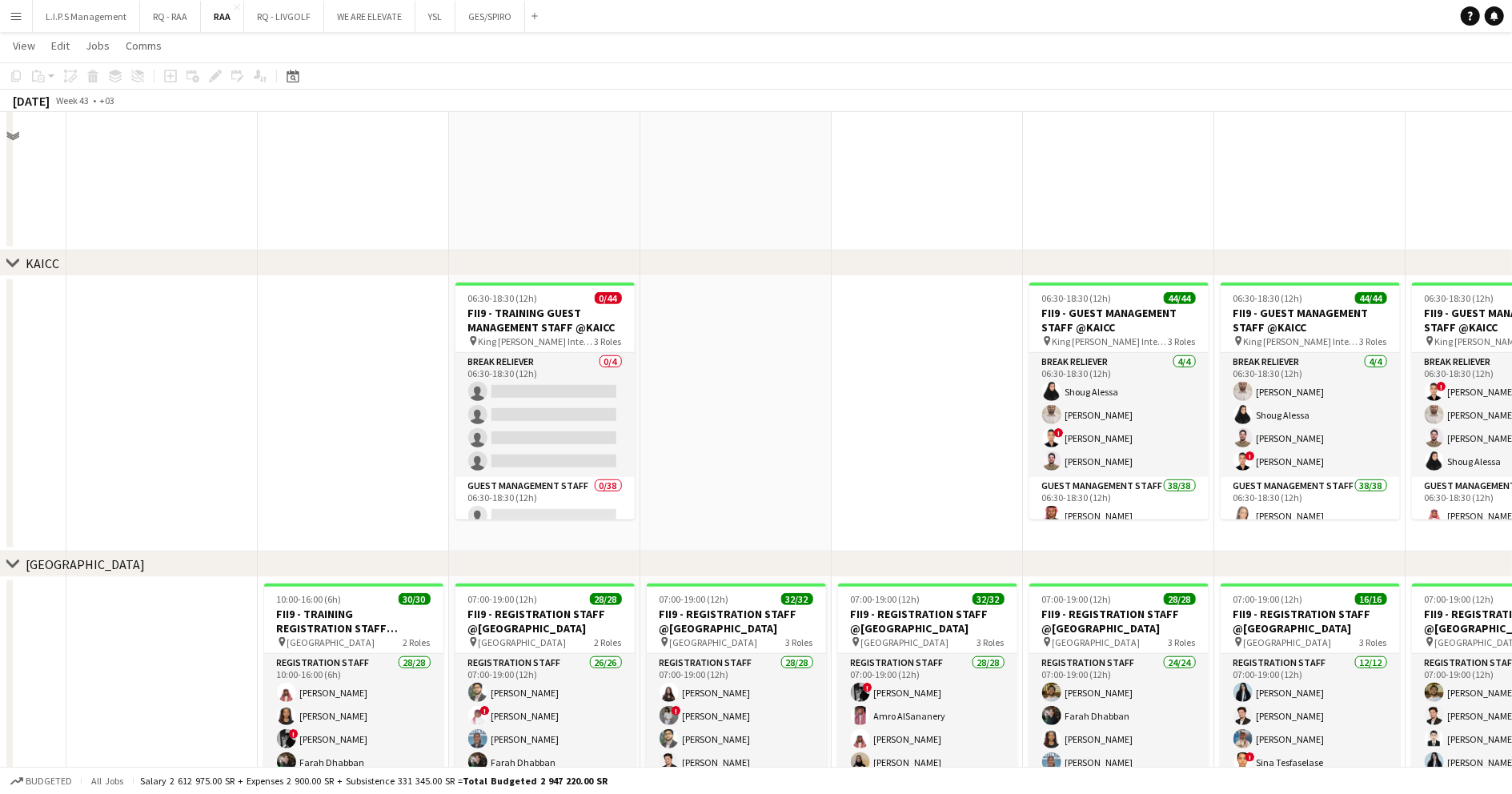
scroll to position [641, 0]
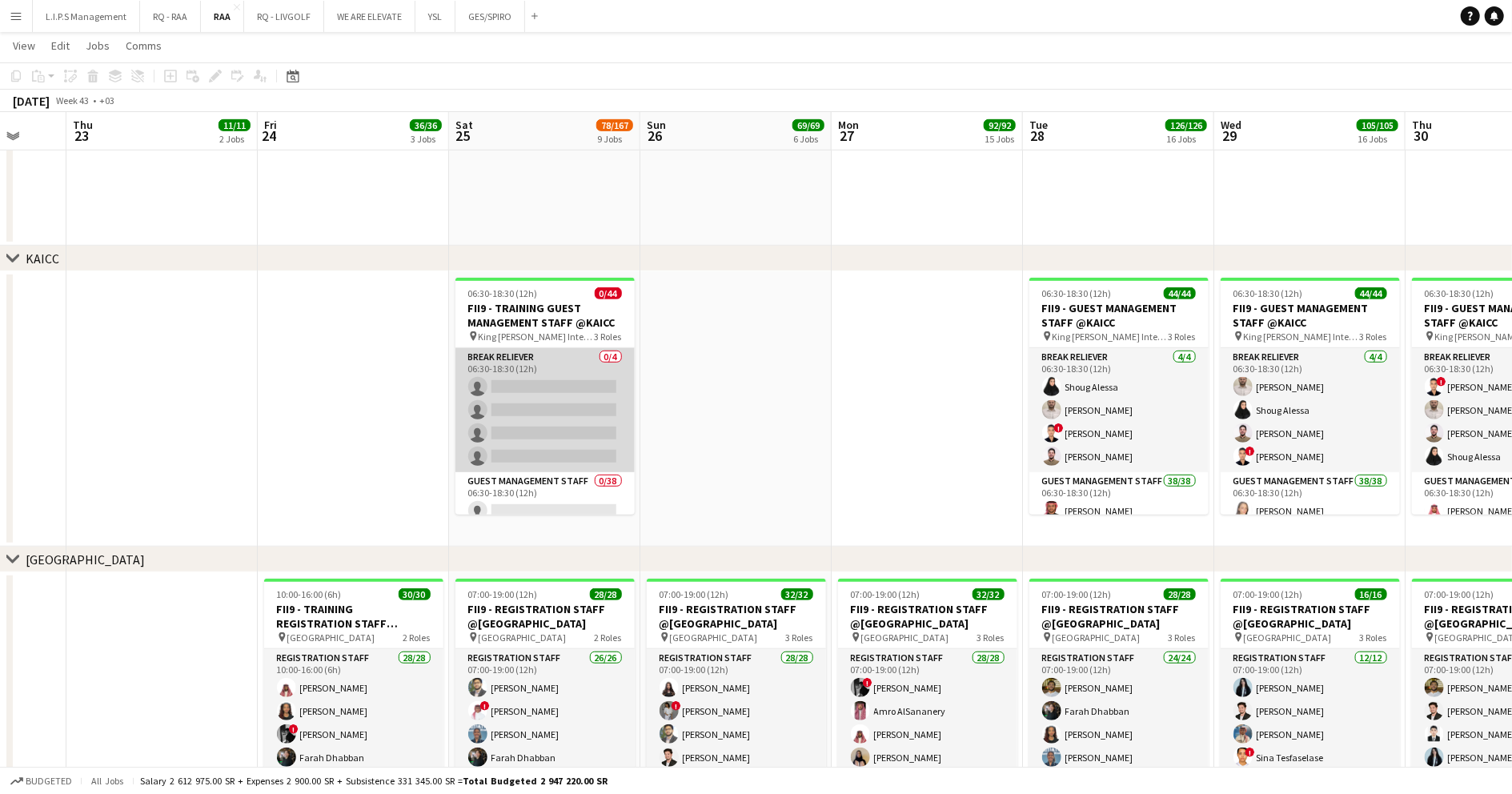
click at [565, 399] on app-card-role "Break reliever 0/4 06:30-18:30 (12h) single-neutral-actions single-neutral-acti…" at bounding box center [545, 410] width 179 height 124
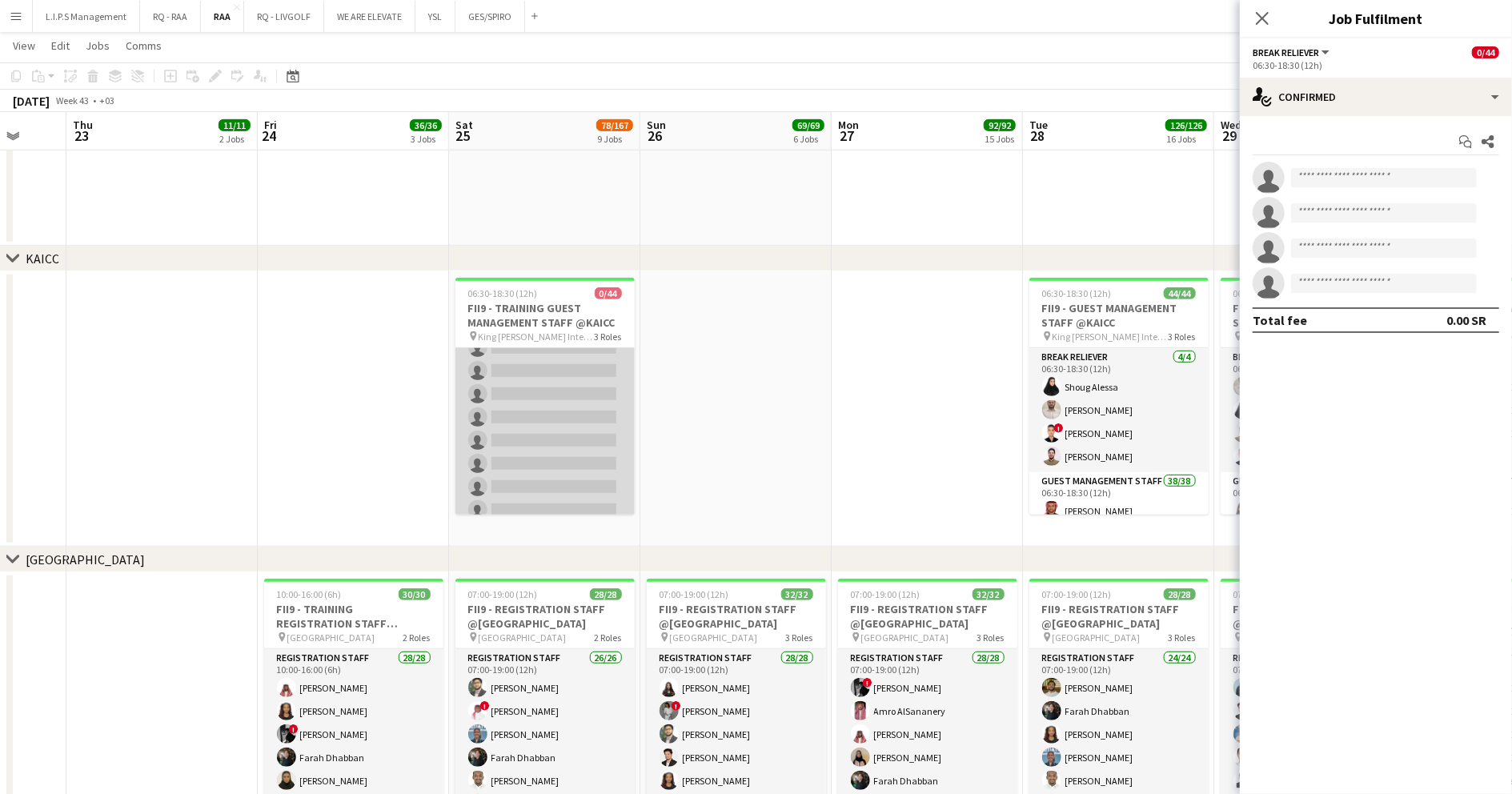
click at [568, 425] on app-card-role "Guest Management Staff 0/38 06:30-18:30 (12h) single-neutral-actions single-neu…" at bounding box center [545, 719] width 179 height 913
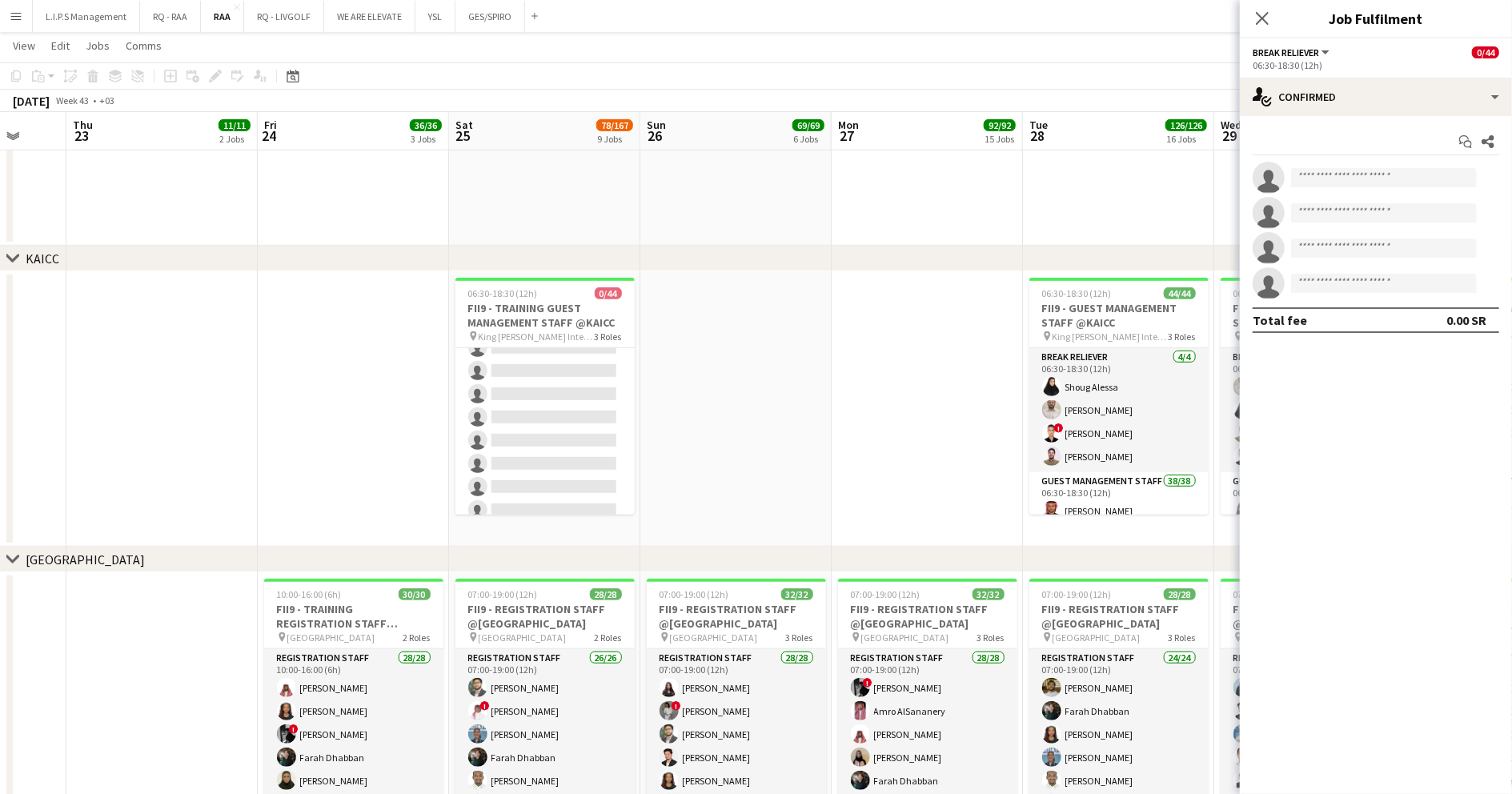
scroll to position [211, 0]
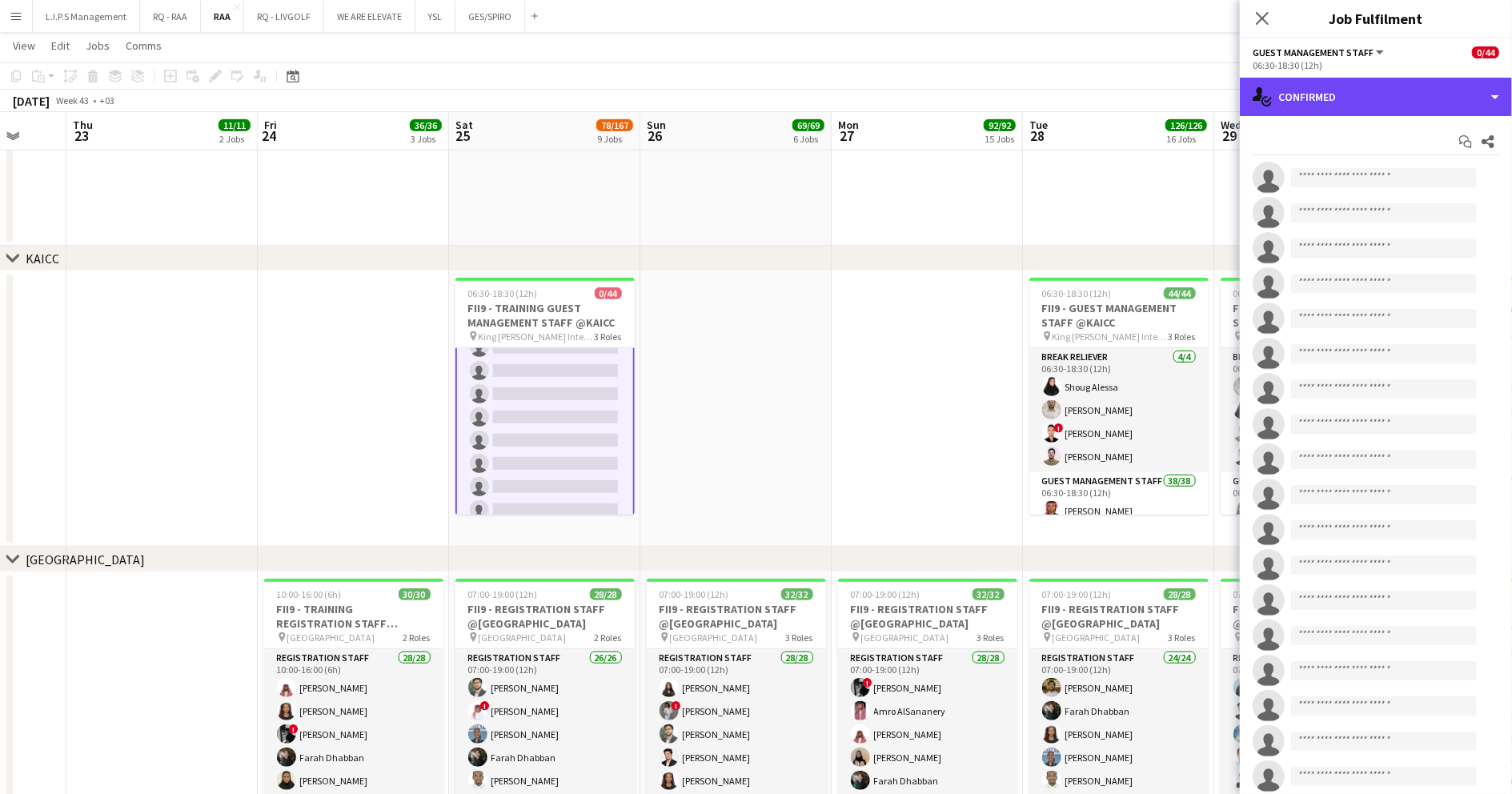
drag, startPoint x: 1483, startPoint y: 91, endPoint x: 1419, endPoint y: 203, distance: 129.0
click at [1483, 91] on div "single-neutral-actions-check-2 Confirmed" at bounding box center [1376, 97] width 272 height 38
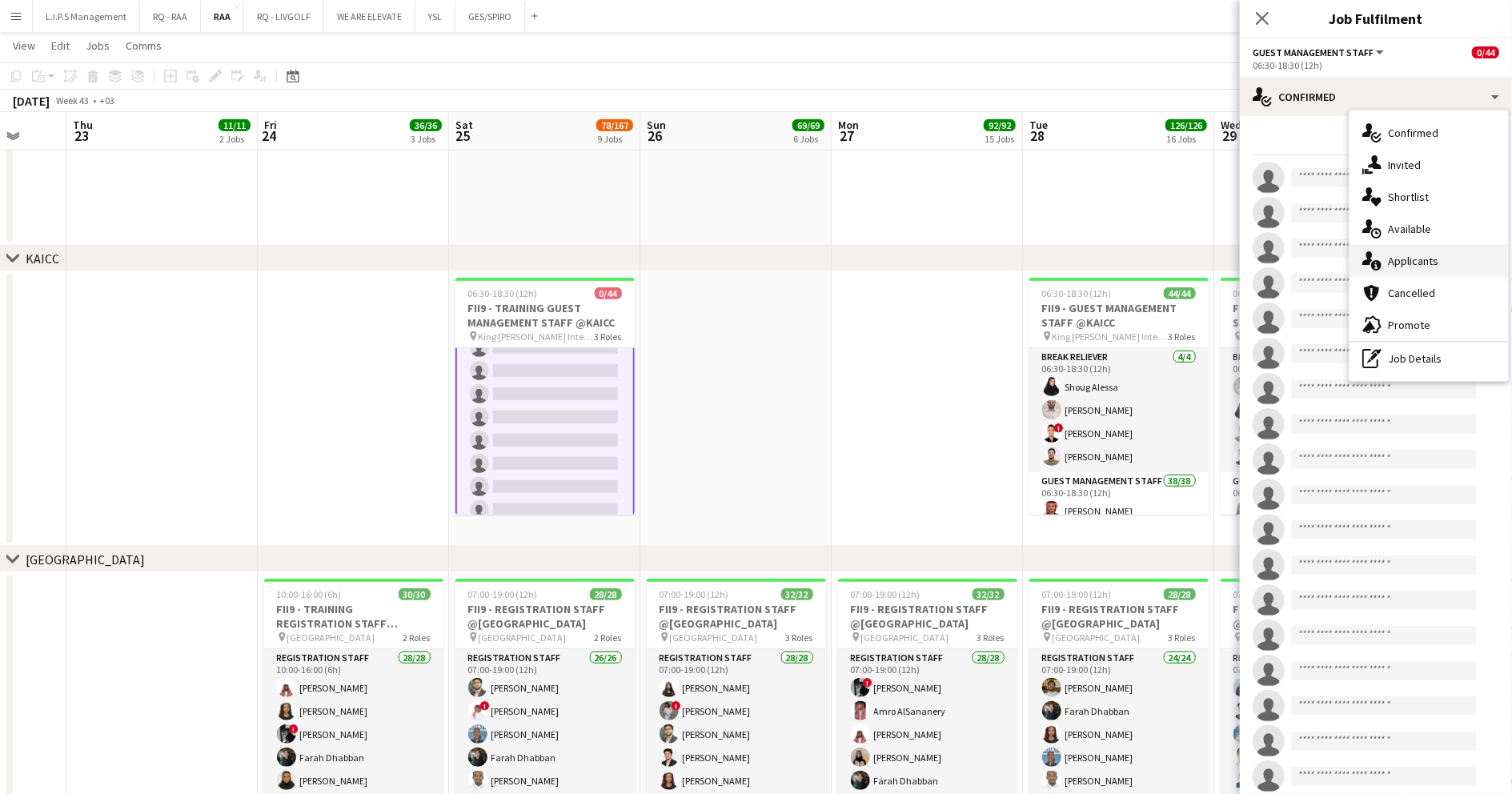
click at [1424, 264] on span "Applicants" at bounding box center [1413, 260] width 50 height 14
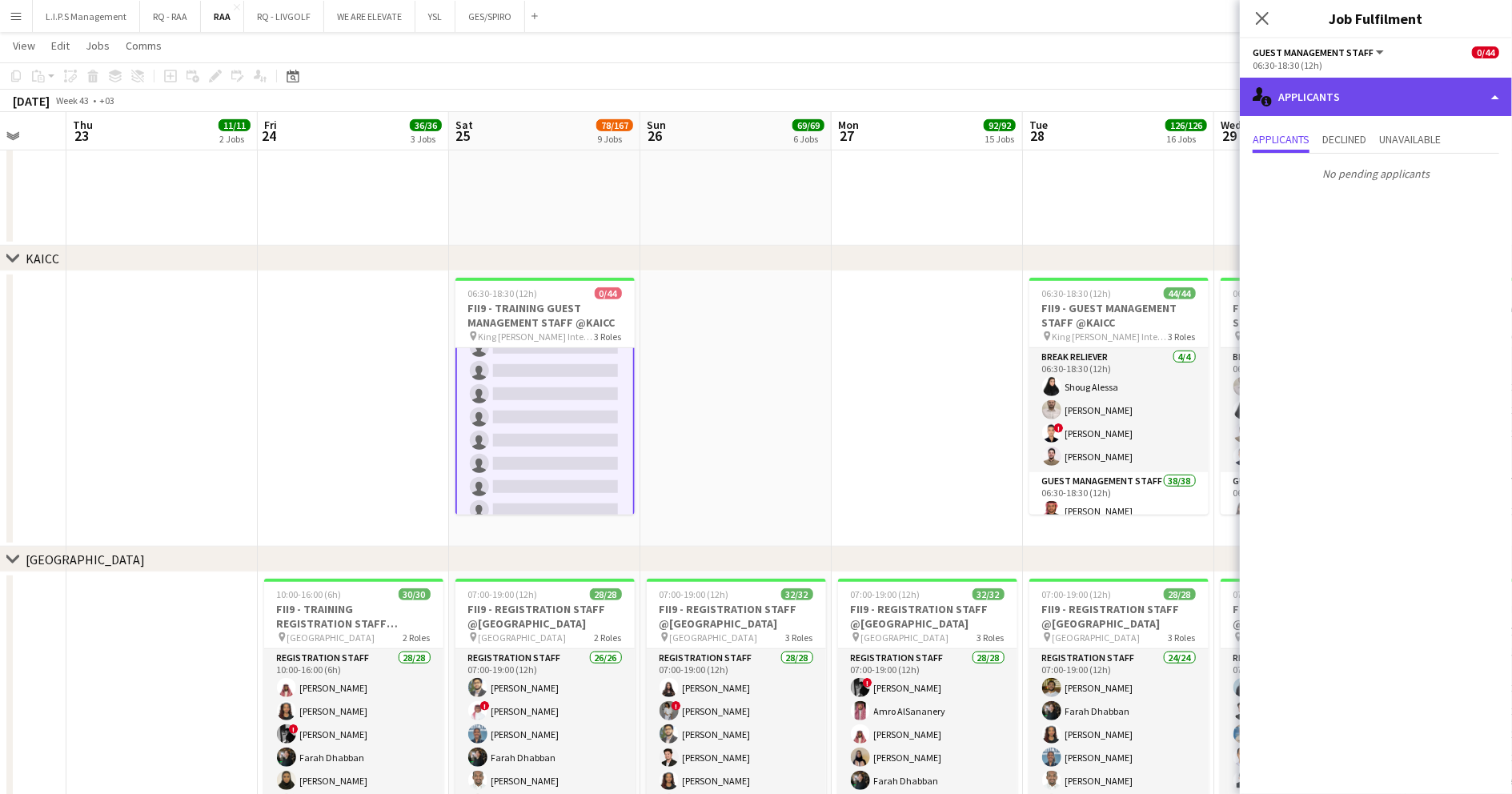
click at [1412, 85] on div "single-neutral-actions-information Applicants" at bounding box center [1376, 97] width 272 height 38
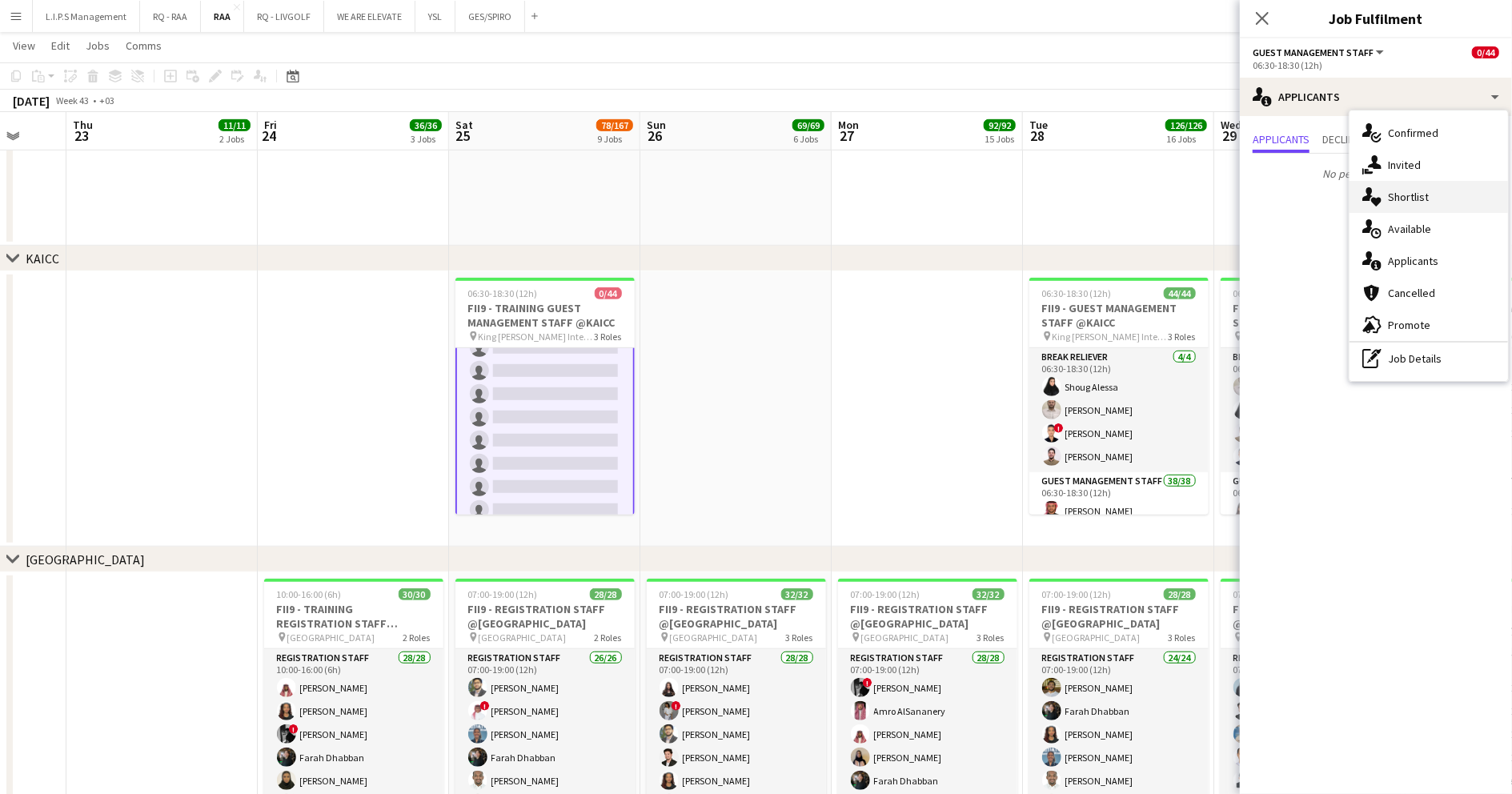
click at [1396, 209] on div "single-neutral-actions-heart Shortlist" at bounding box center [1429, 197] width 158 height 32
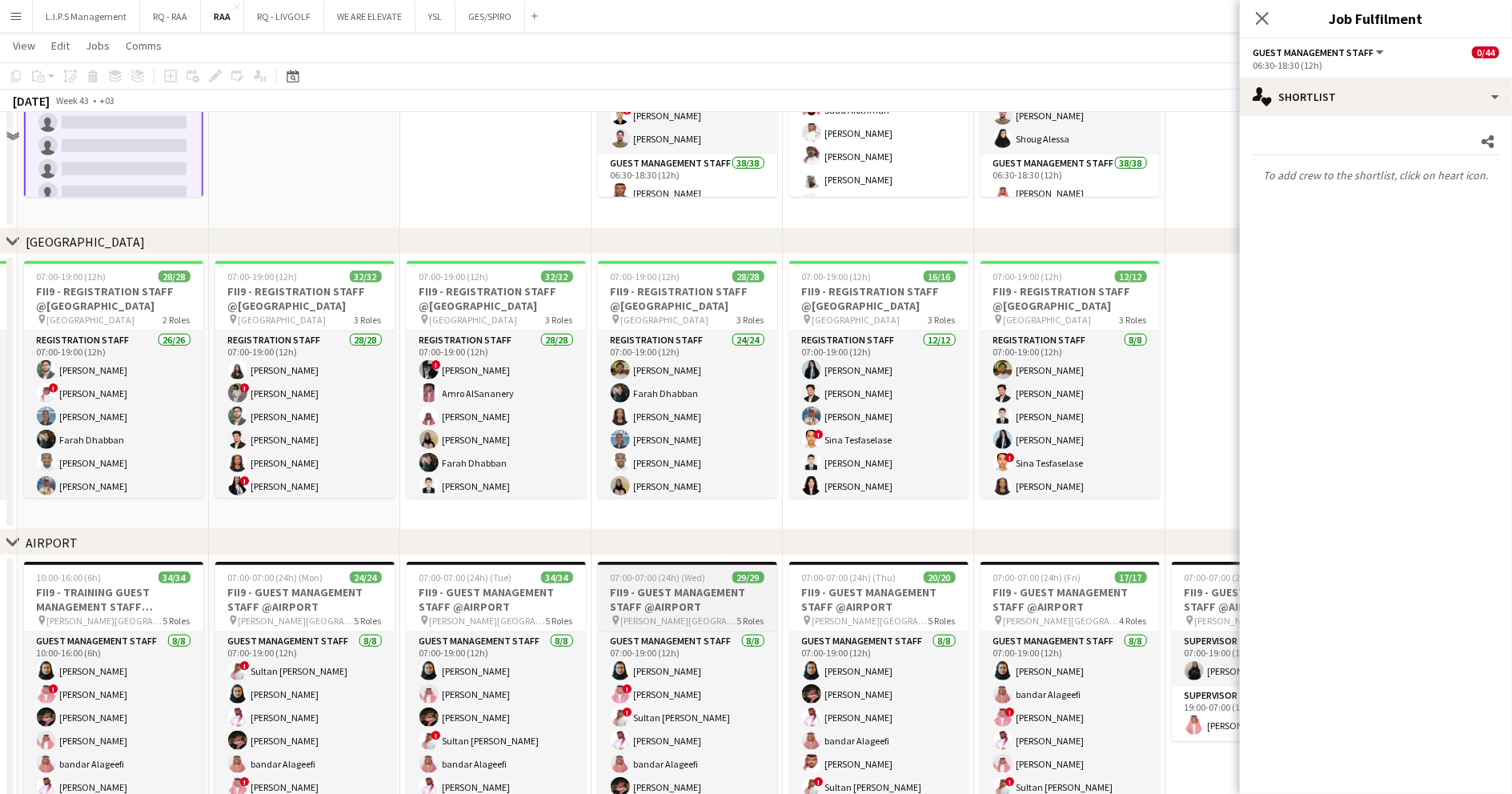
scroll to position [961, 0]
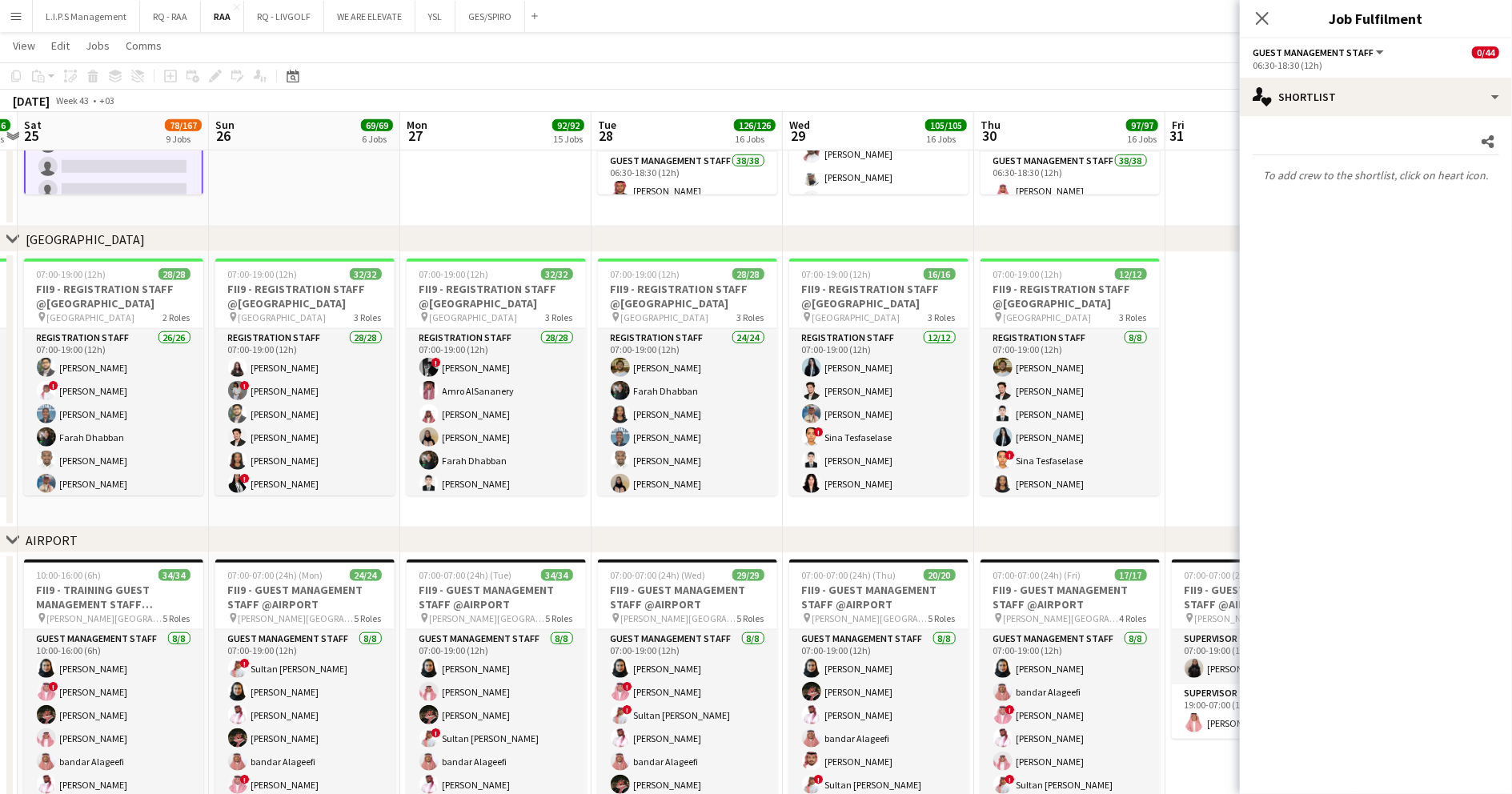
drag, startPoint x: 402, startPoint y: 535, endPoint x: 604, endPoint y: 506, distance: 204.1
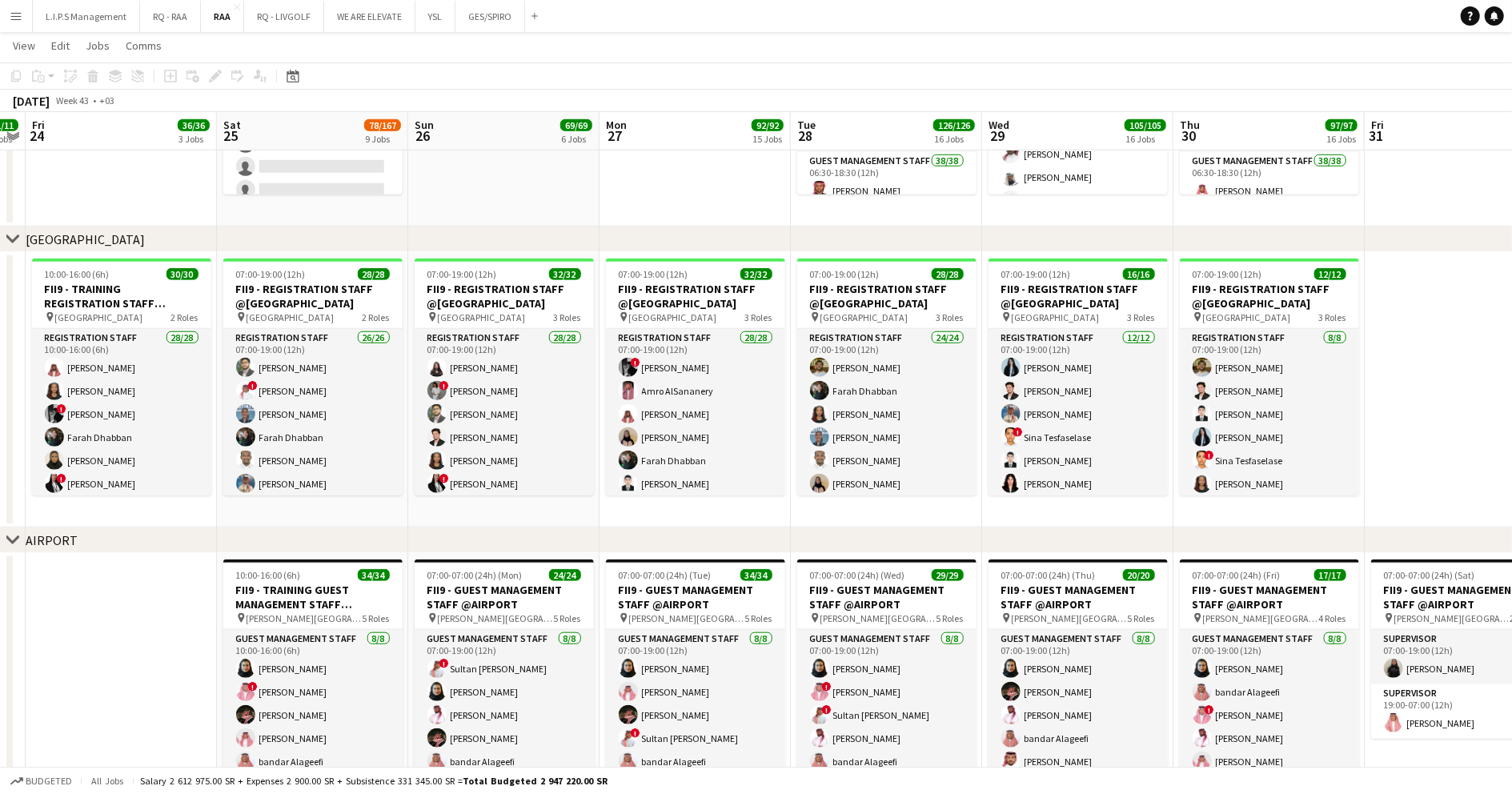
scroll to position [0, 555]
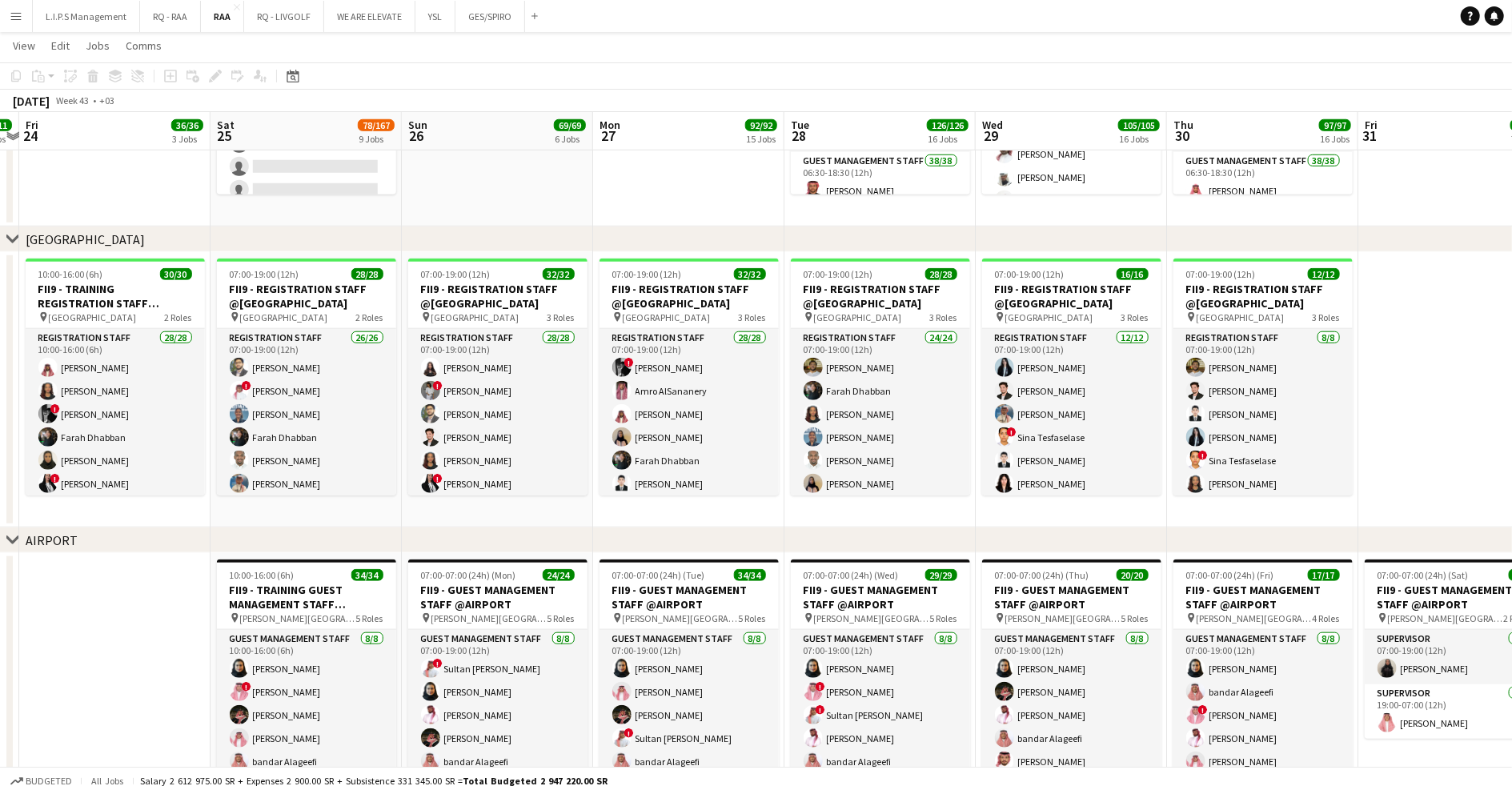
drag, startPoint x: 459, startPoint y: 214, endPoint x: 651, endPoint y: 274, distance: 201.2
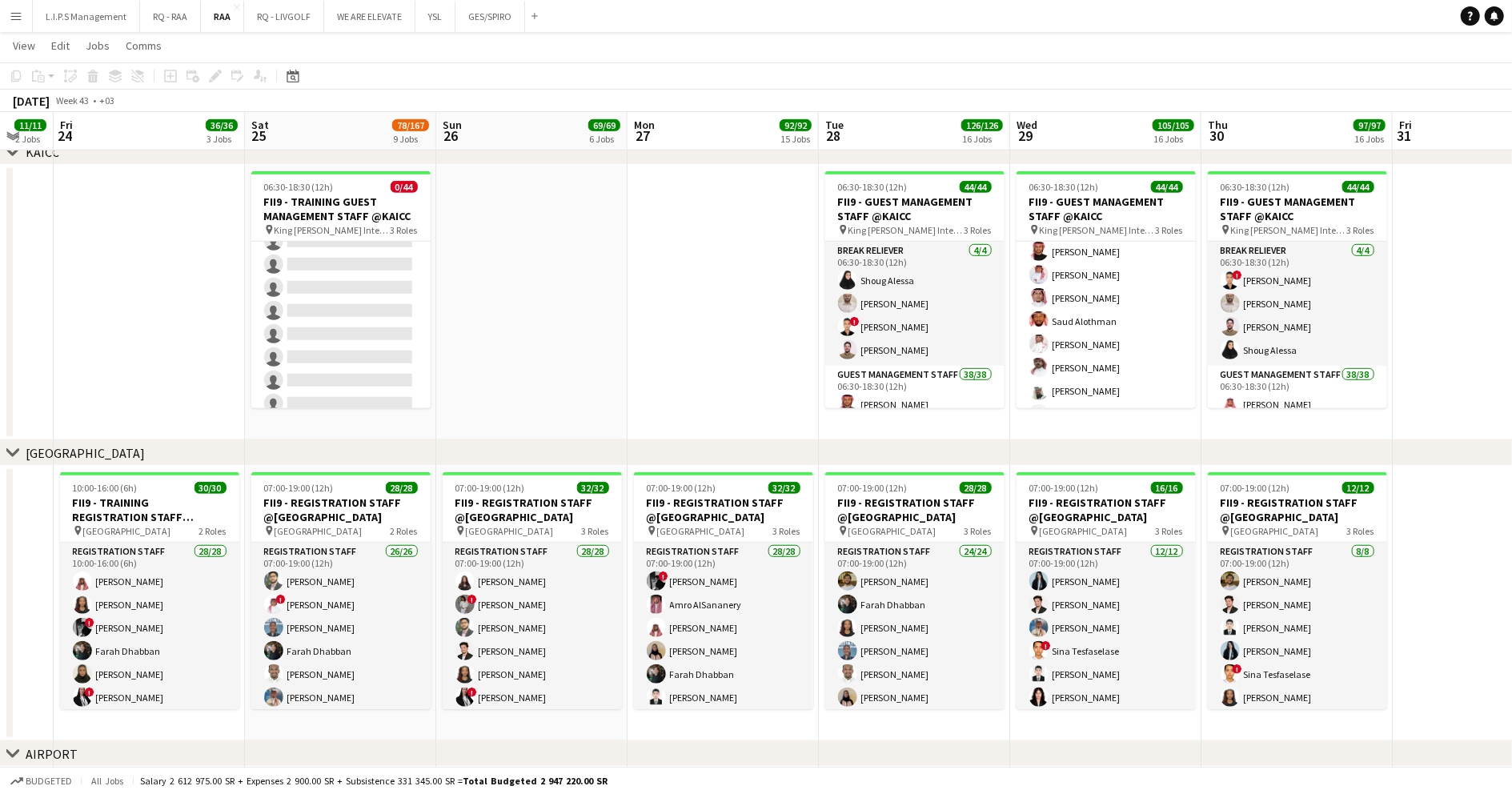
scroll to position [0, 565]
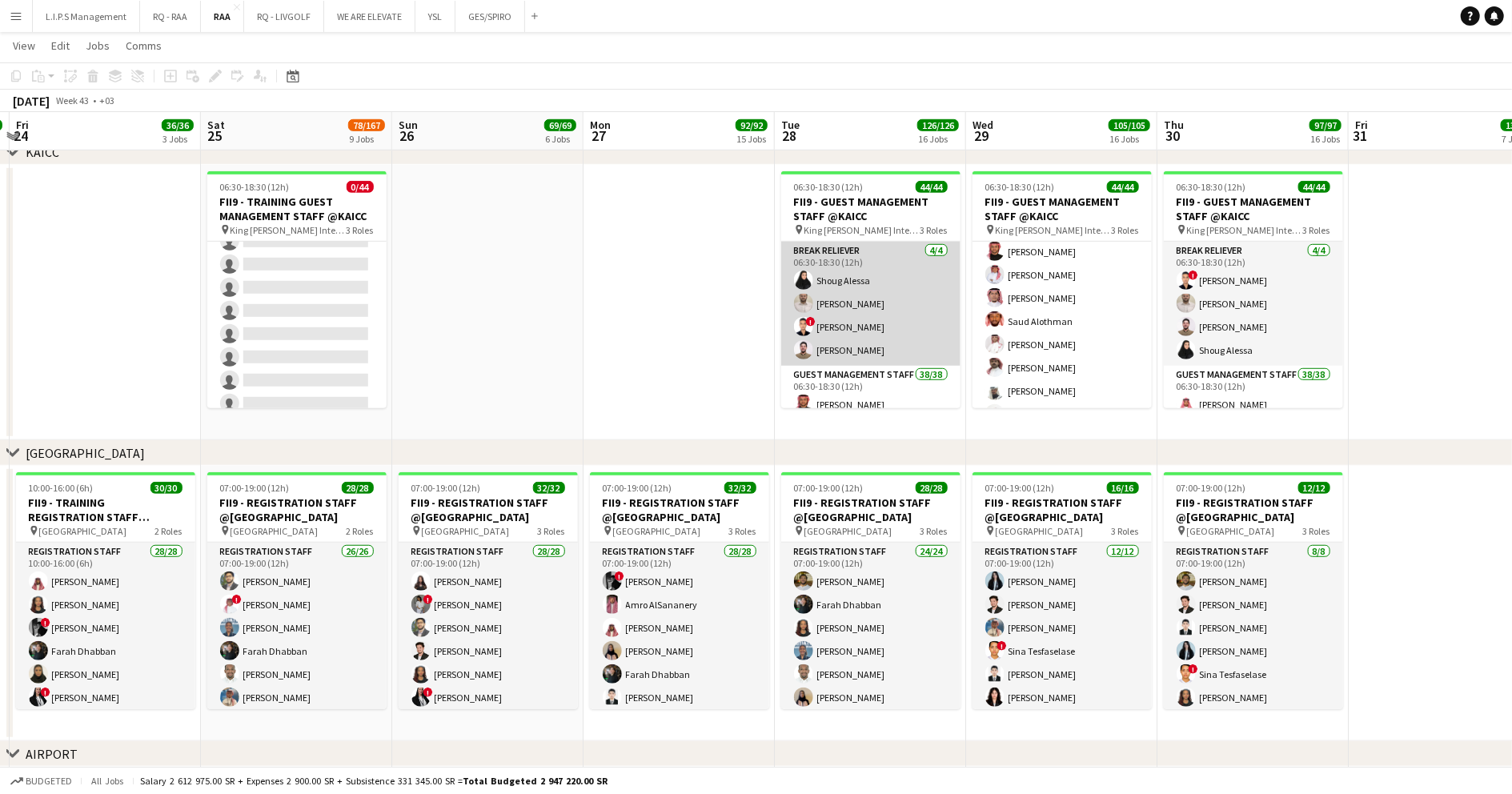
click at [876, 259] on app-card-role "Break reliever [DATE] 06:30-18:30 (12h) [PERSON_NAME] ! [PERSON_NAME] [PERSON_N…" at bounding box center [871, 304] width 179 height 124
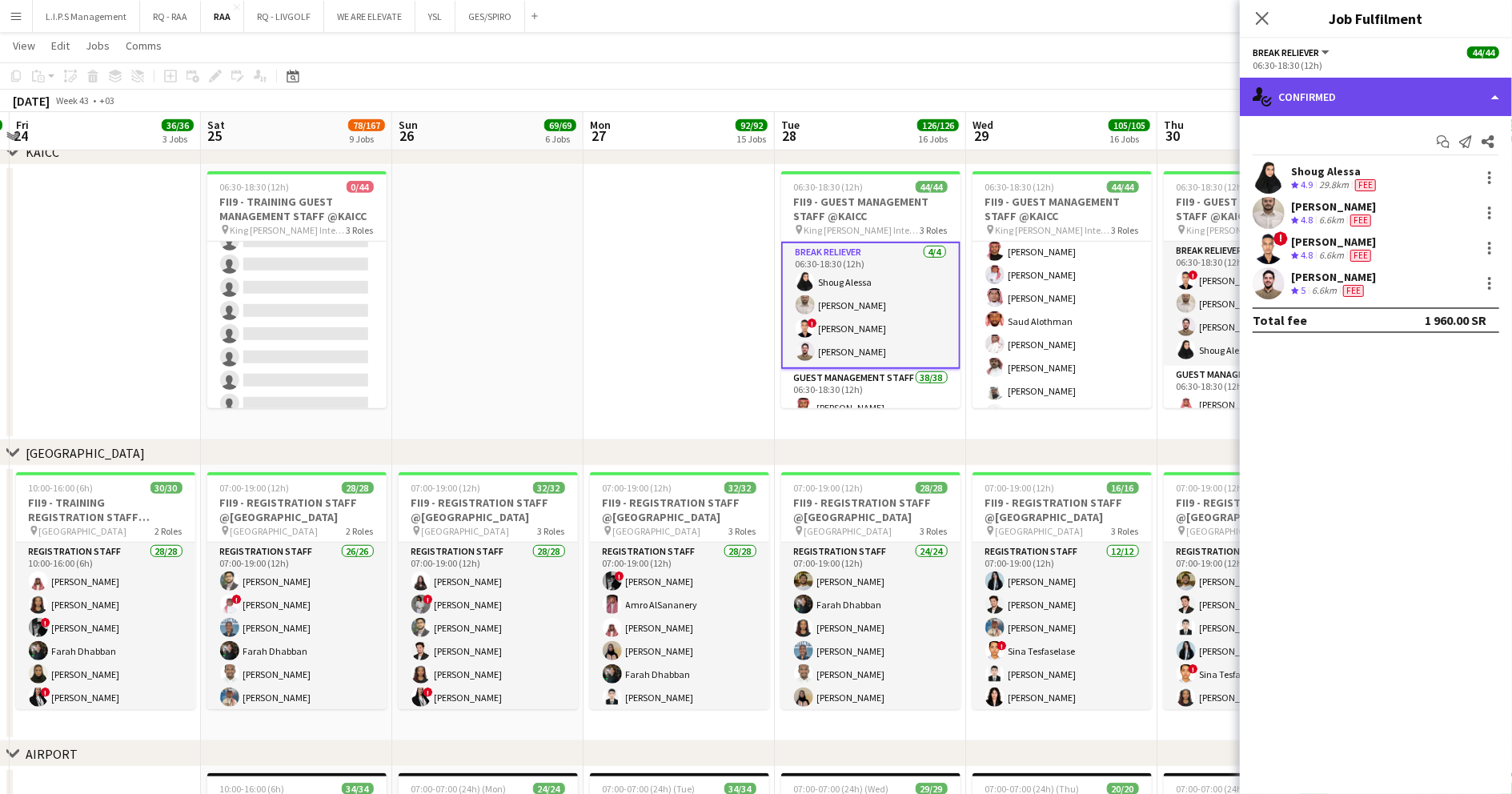
click at [1407, 87] on div "single-neutral-actions-check-2 Confirmed" at bounding box center [1376, 97] width 272 height 38
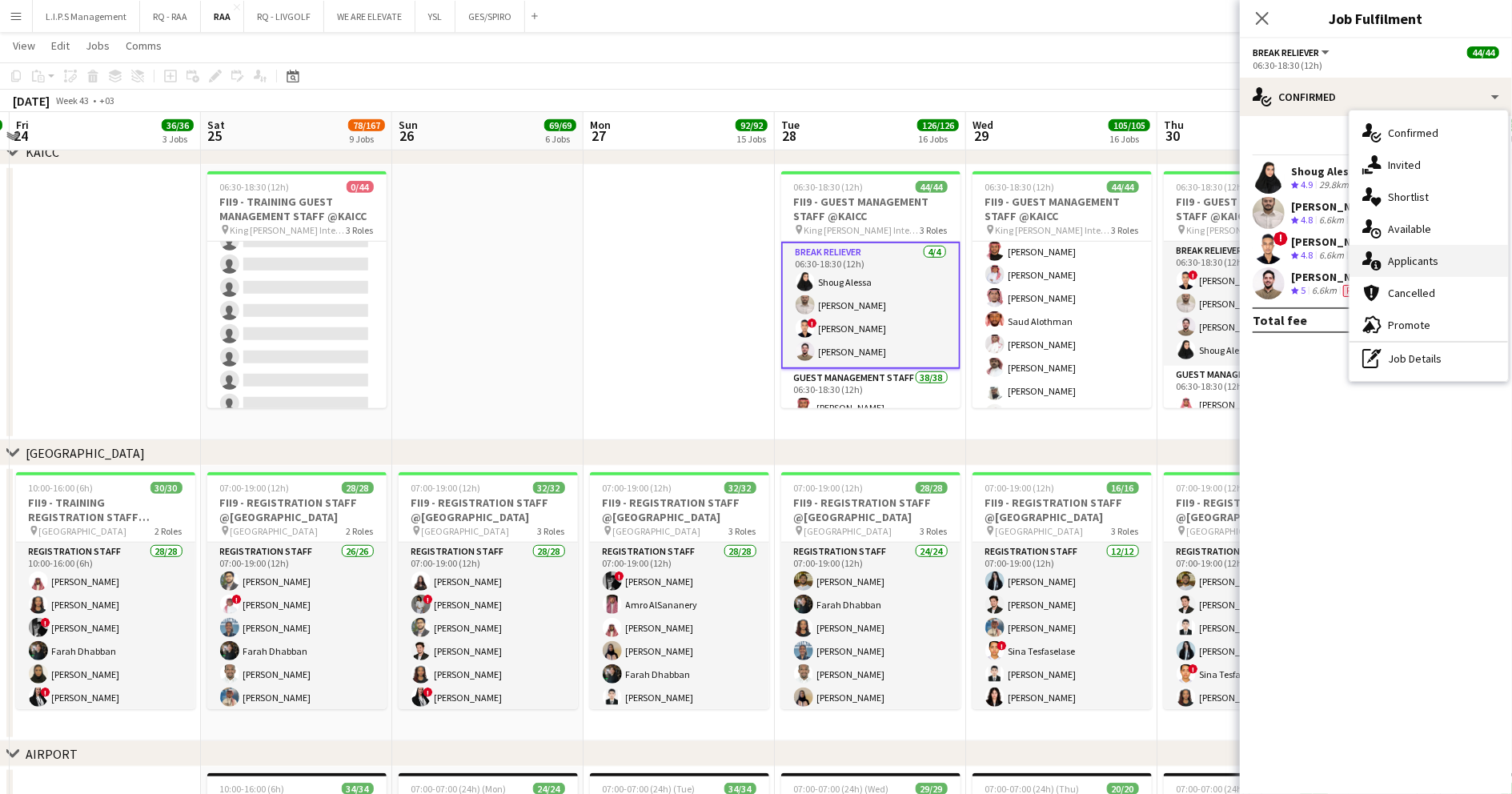
click at [1419, 264] on span "Applicants" at bounding box center [1413, 260] width 50 height 14
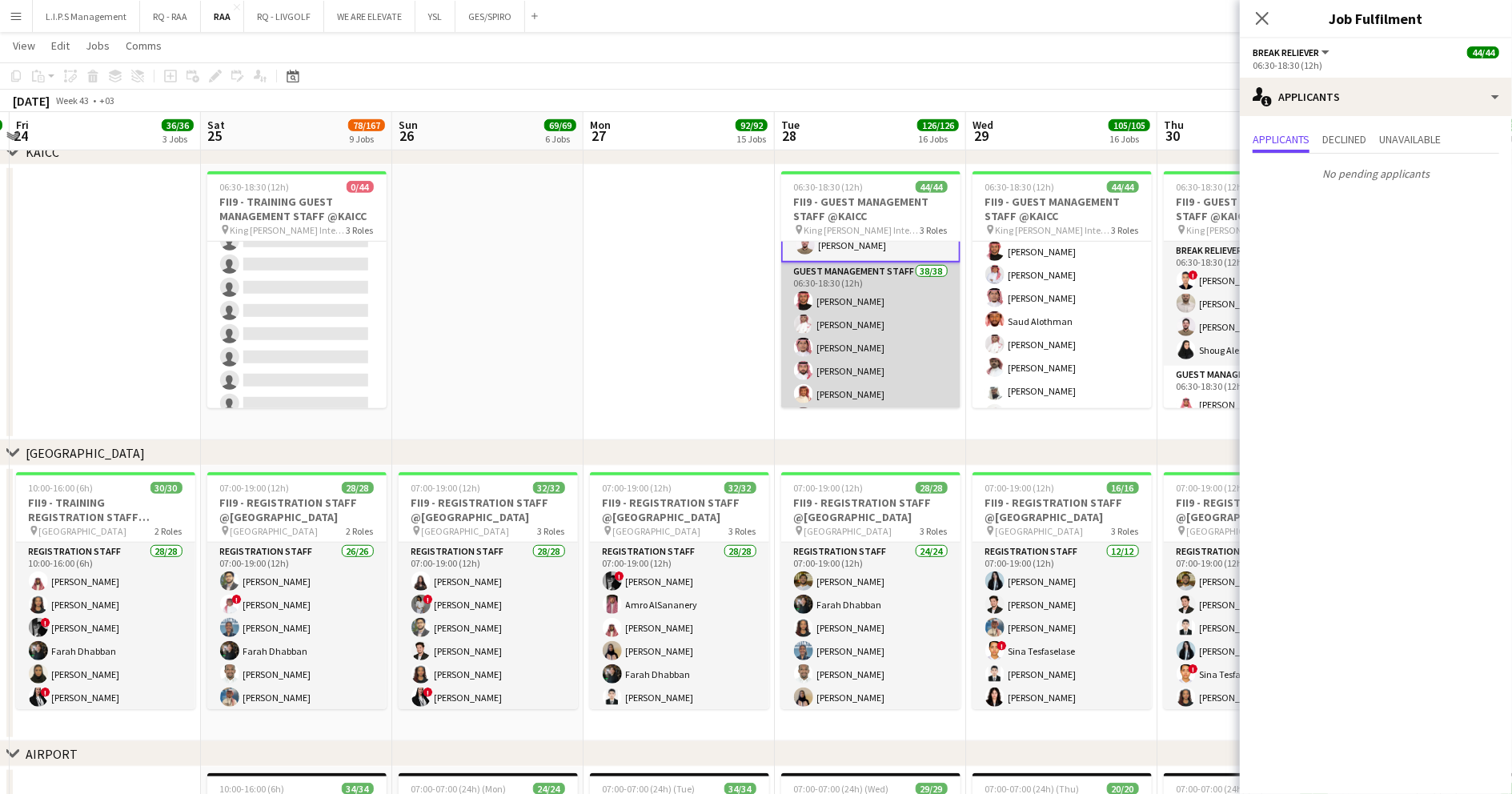
click at [906, 311] on app-card-role "Guest Management Staff 38/38 06:30-18:30 (12h) [GEOGRAPHIC_DATA] Alattas Riyadh…" at bounding box center [871, 721] width 179 height 918
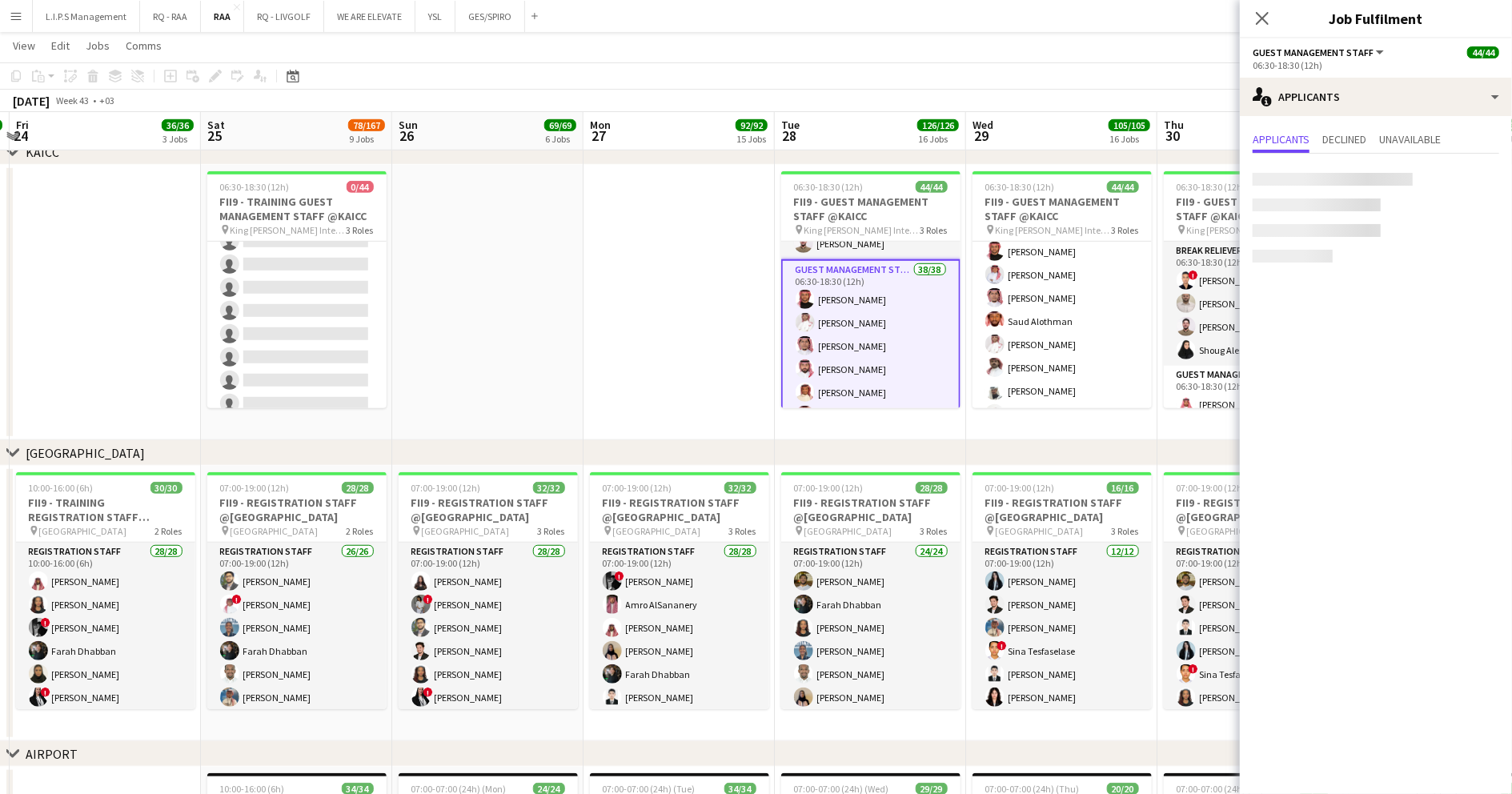
scroll to position [105, 0]
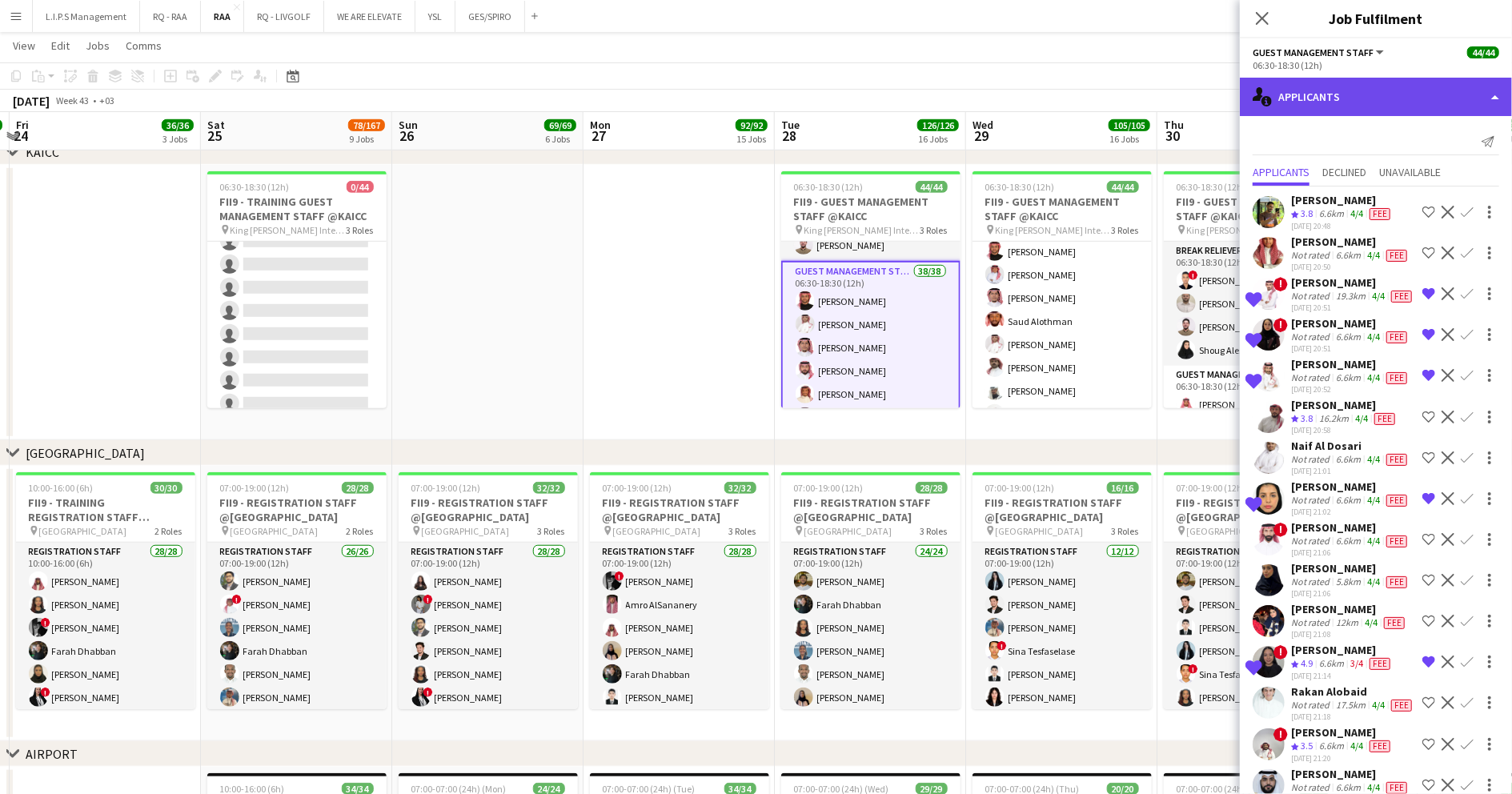
click at [1399, 102] on div "single-neutral-actions-information Applicants" at bounding box center [1376, 97] width 272 height 38
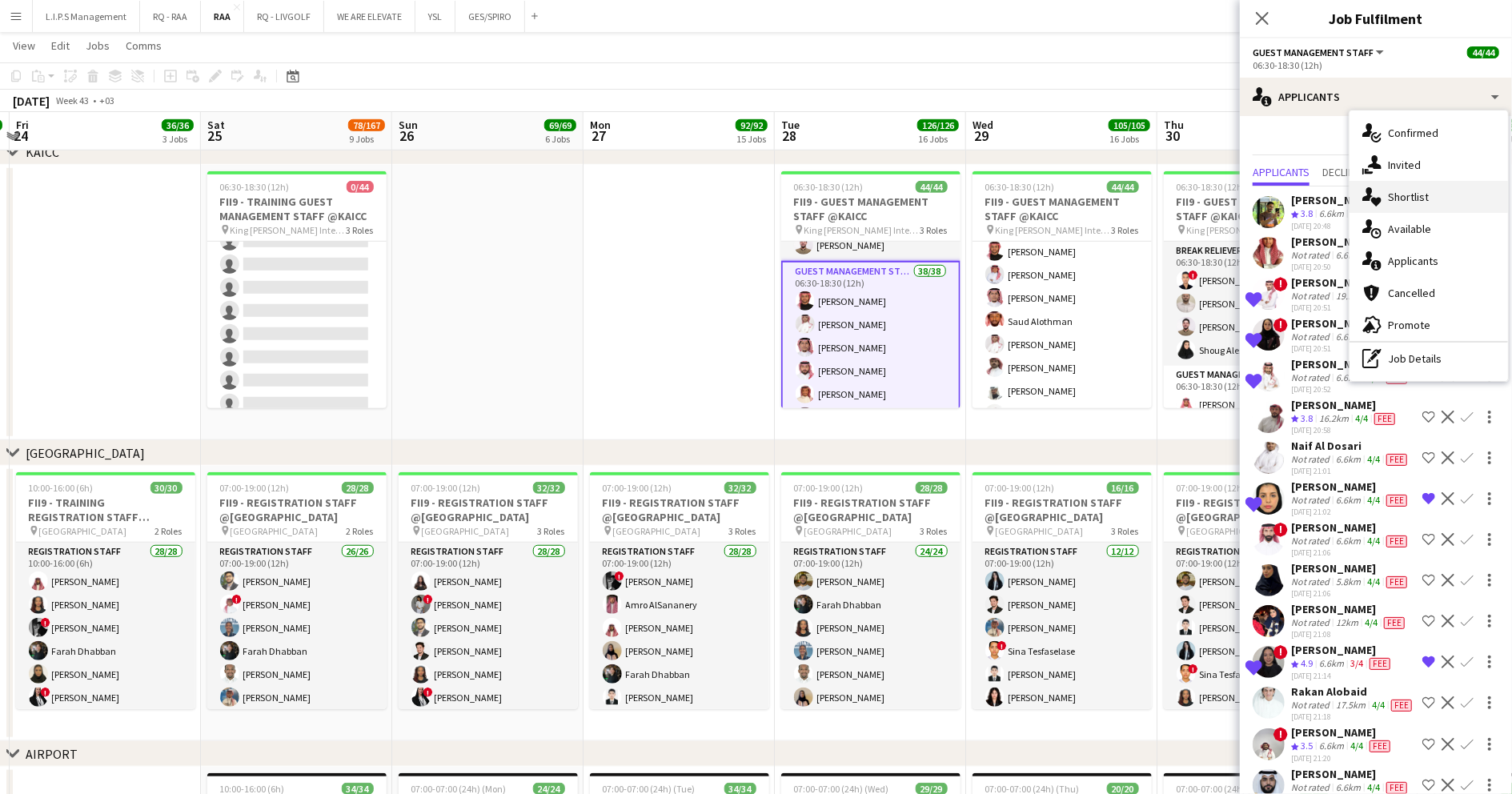
click at [1425, 199] on span "Shortlist" at bounding box center [1408, 196] width 41 height 14
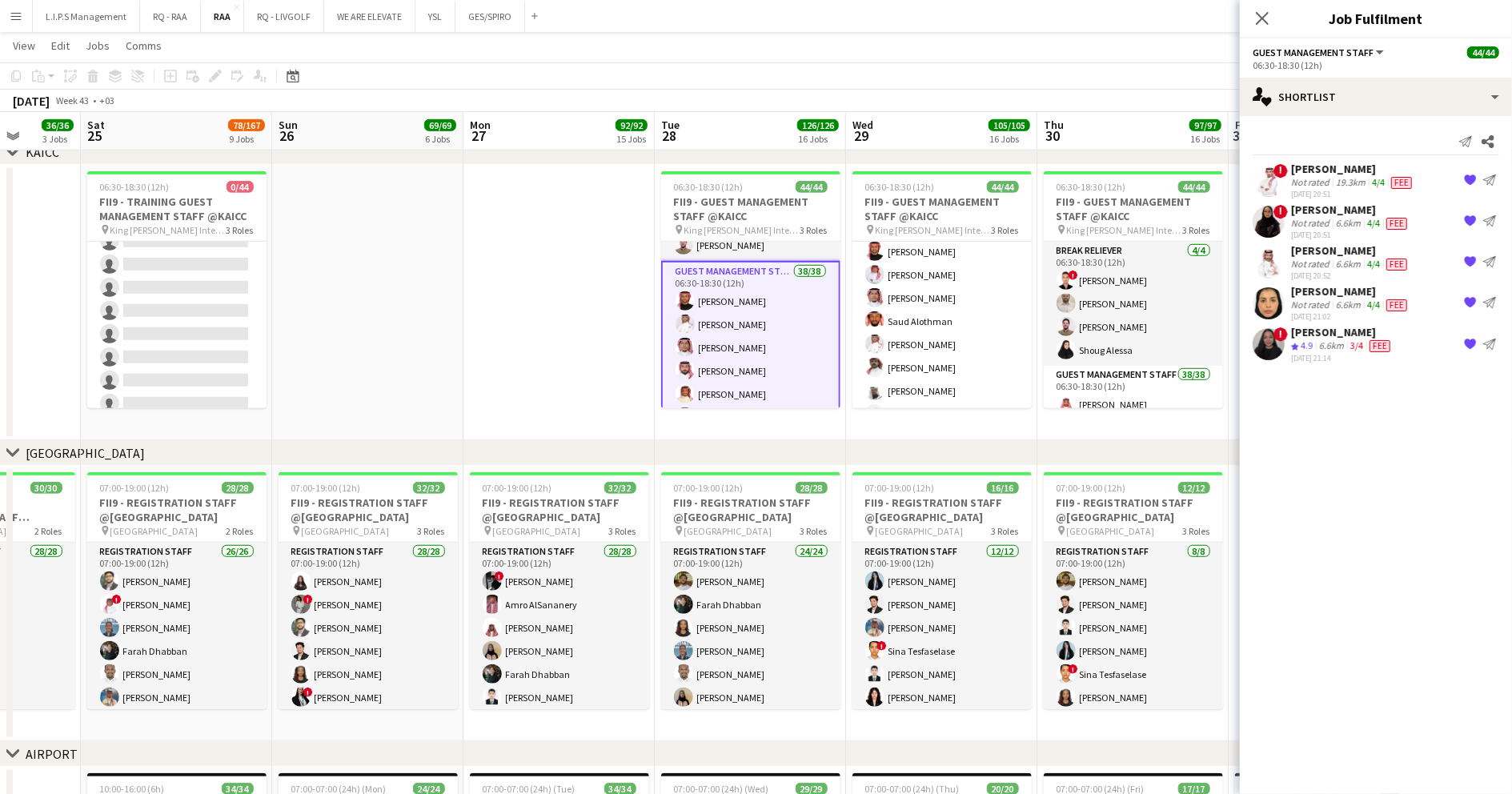
scroll to position [0, 495]
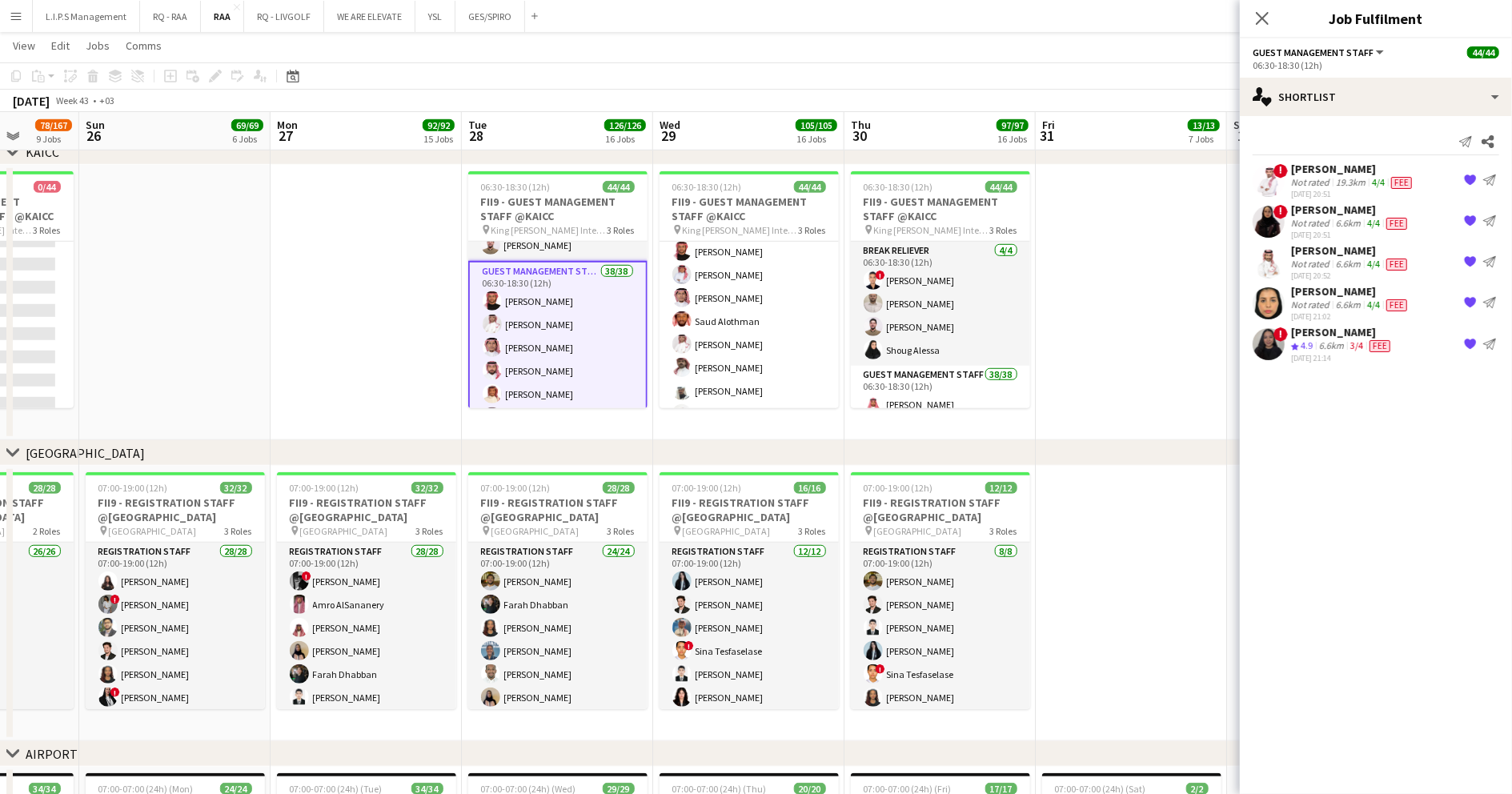
click at [1350, 258] on div "6.6km" at bounding box center [1348, 264] width 31 height 13
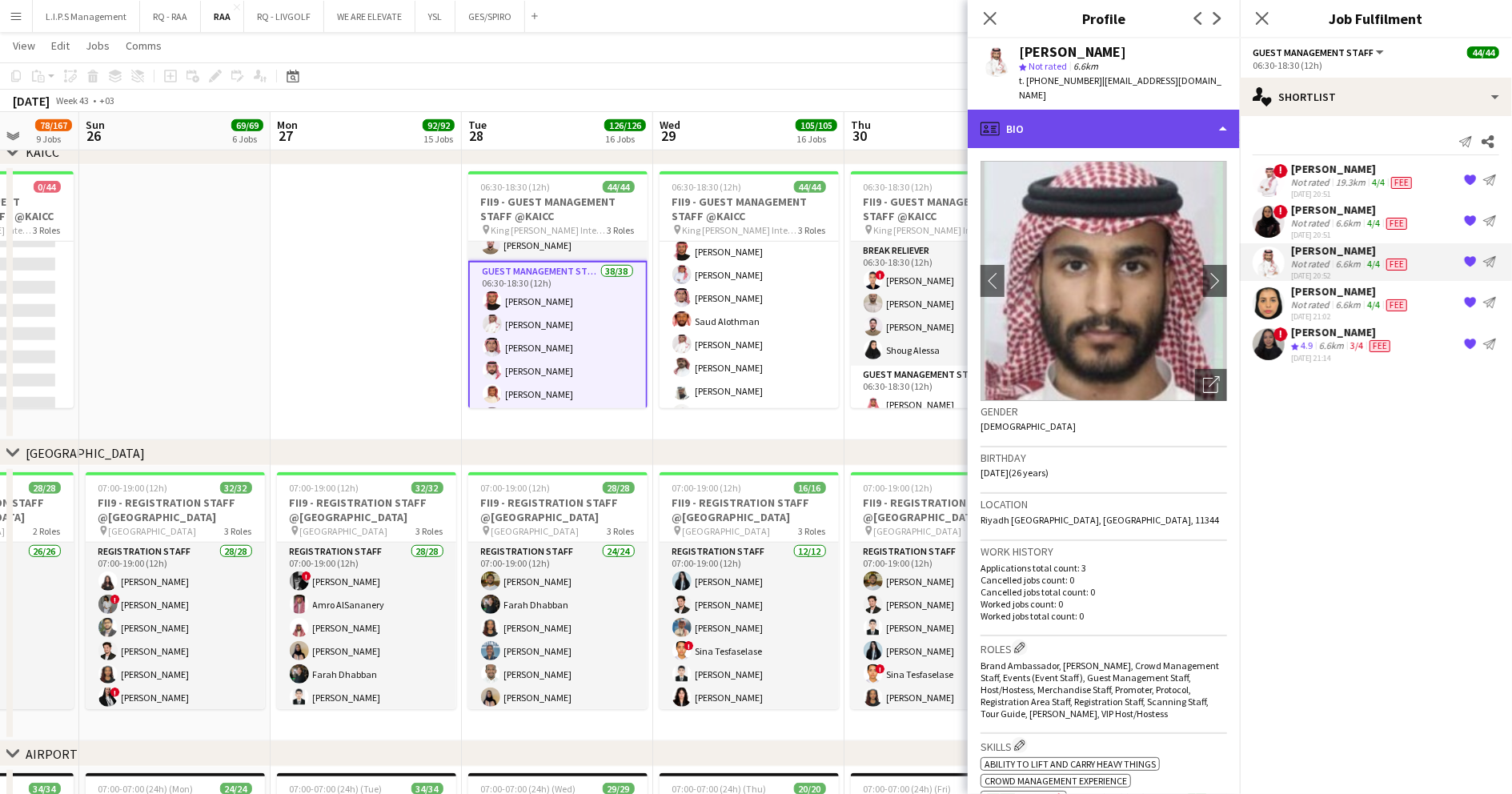
click at [1176, 110] on div "profile Bio" at bounding box center [1103, 129] width 272 height 38
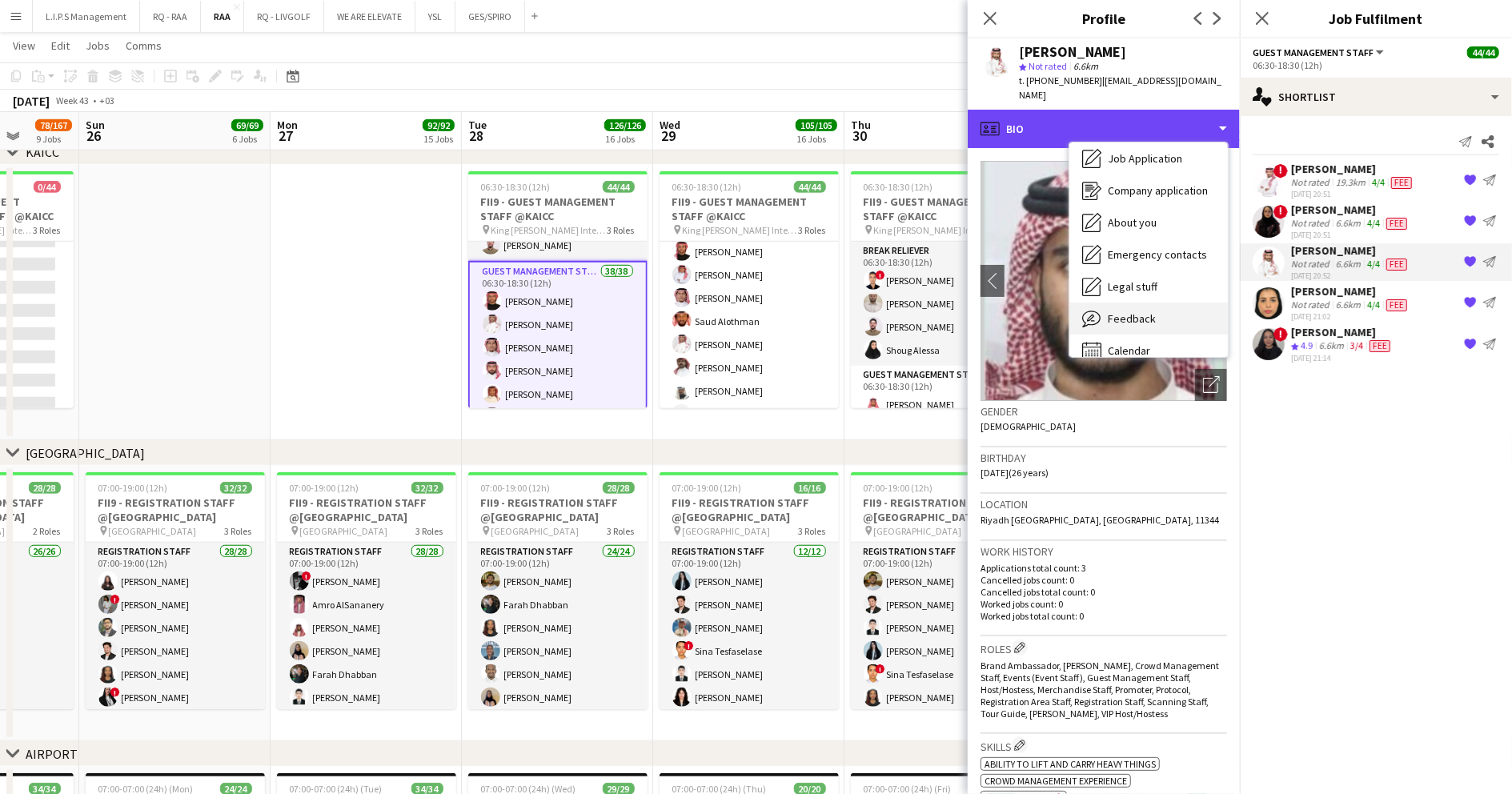
scroll to position [54, 0]
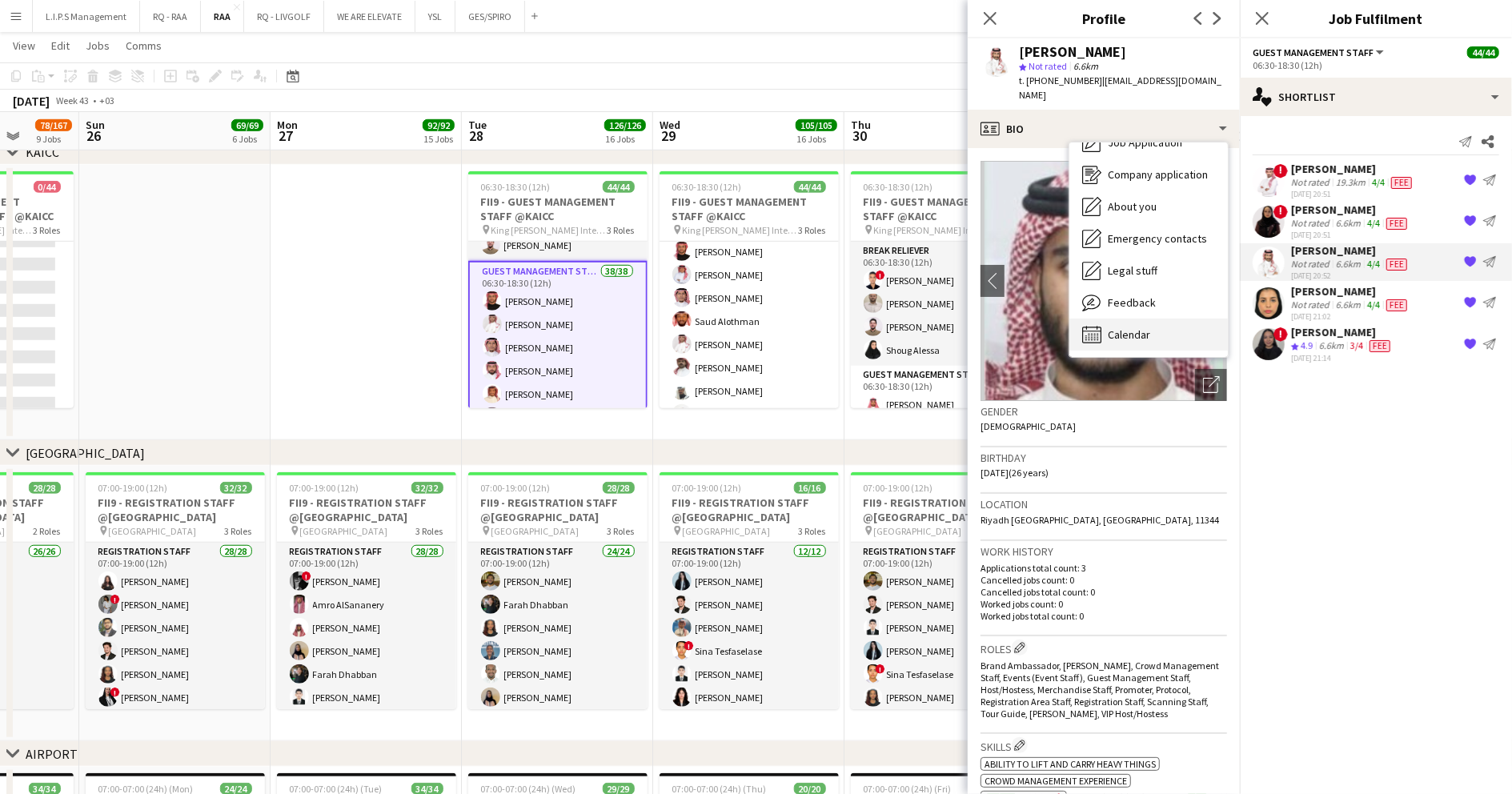
drag, startPoint x: 1156, startPoint y: 301, endPoint x: 1159, endPoint y: 310, distance: 9.5
click at [1159, 310] on div "Bio Bio Job Application Job Application Company application Company application…" at bounding box center [1148, 249] width 158 height 214
click at [1159, 319] on div "Calendar Calendar" at bounding box center [1148, 334] width 158 height 32
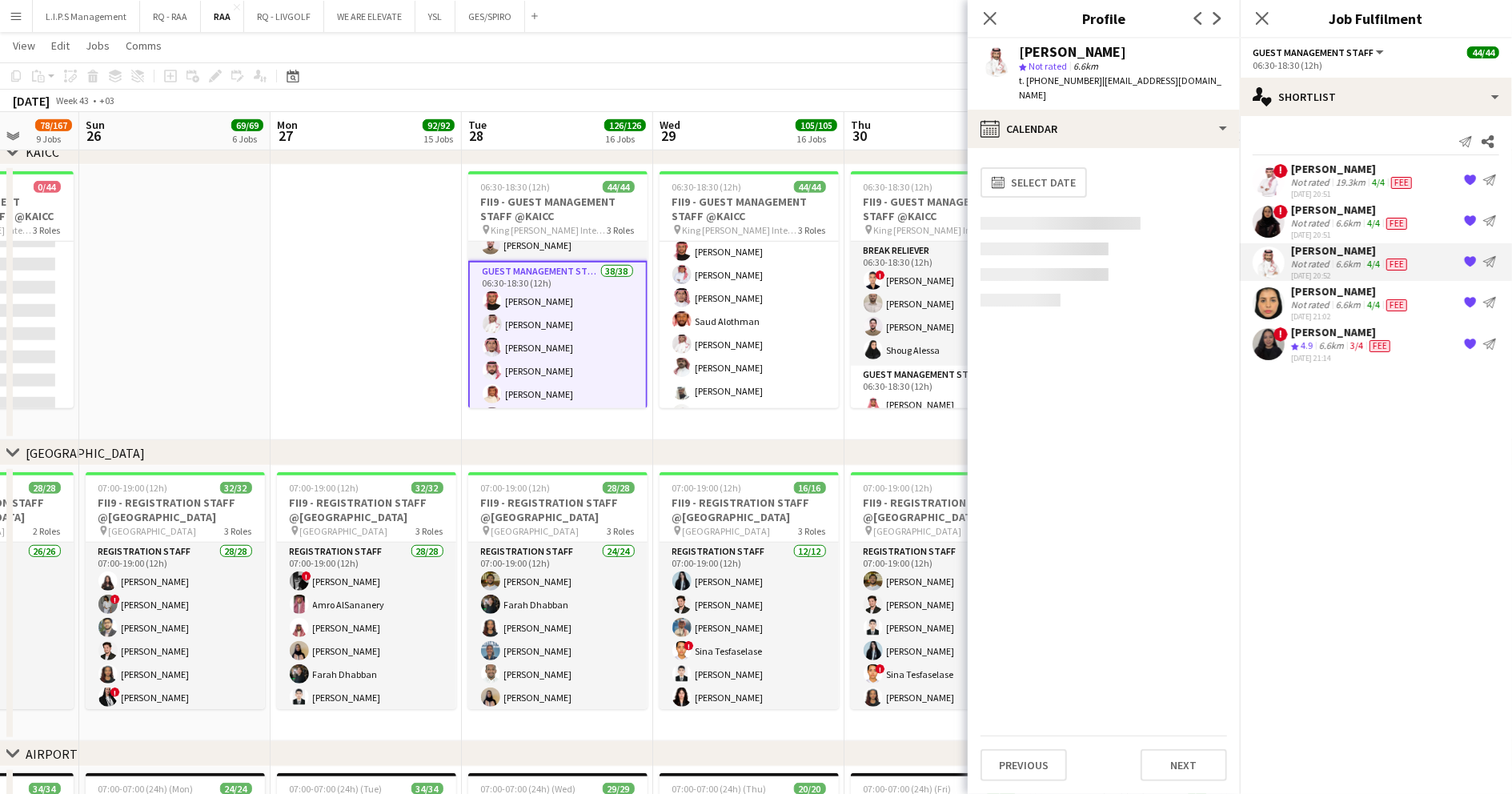
scroll to position [0, 0]
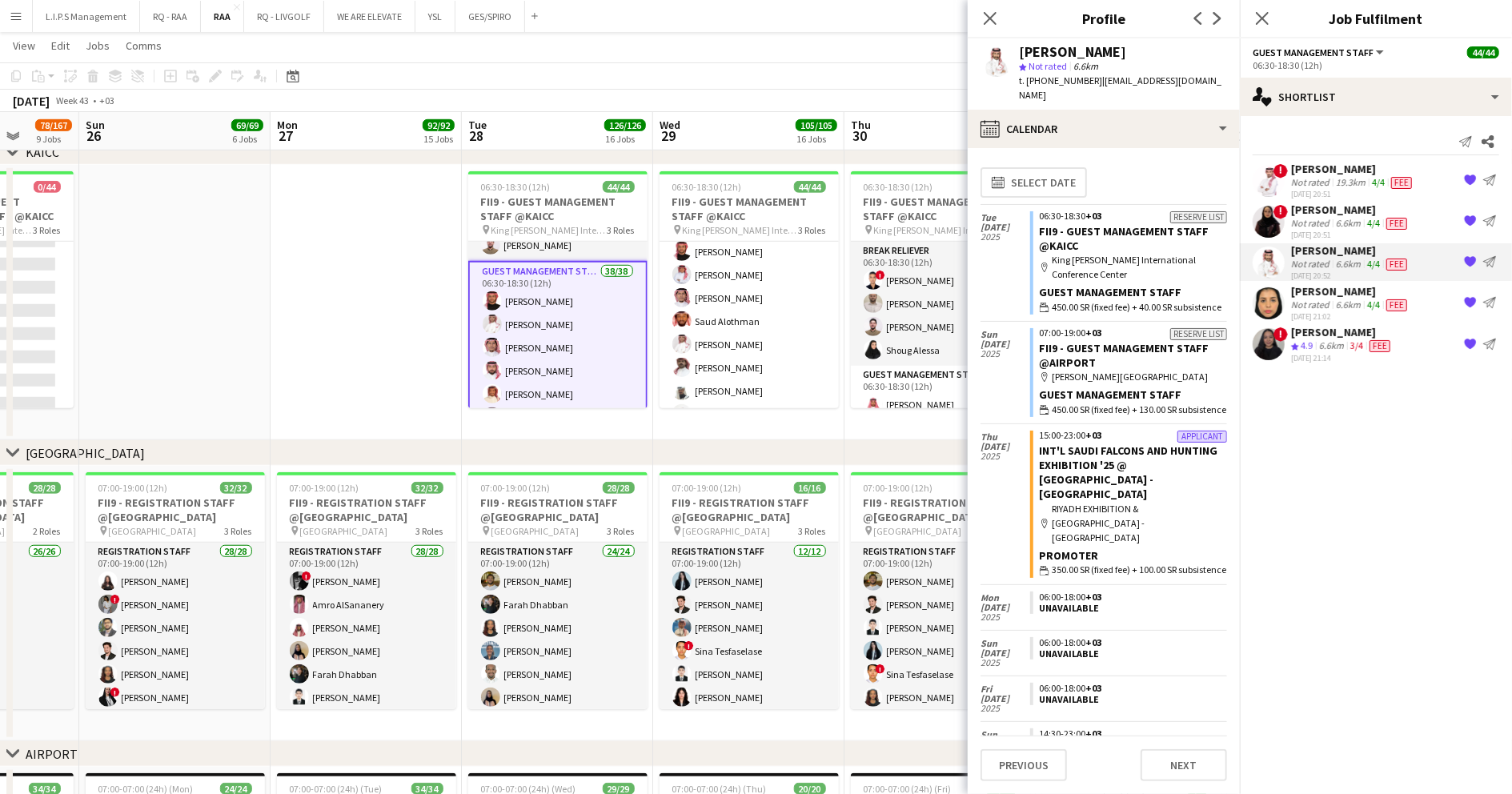
click at [1329, 415] on mat-expansion-panel "heart Shortlist Send notification Share ! Mohammed Alomari Not rated 19.3km 4/4…" at bounding box center [1376, 455] width 272 height 678
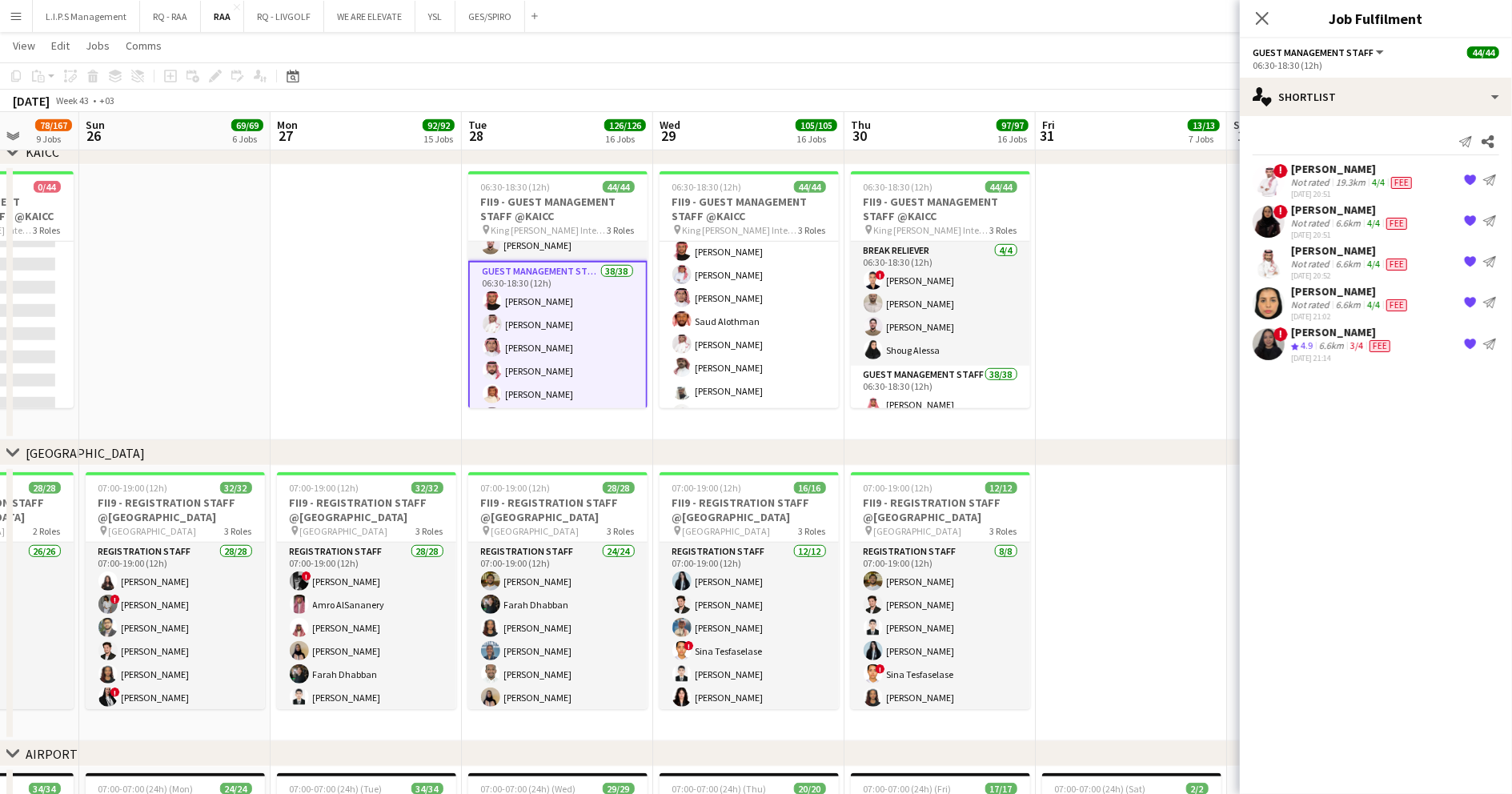
click at [1339, 270] on div "02-08-2025 20:52" at bounding box center [1350, 275] width 119 height 10
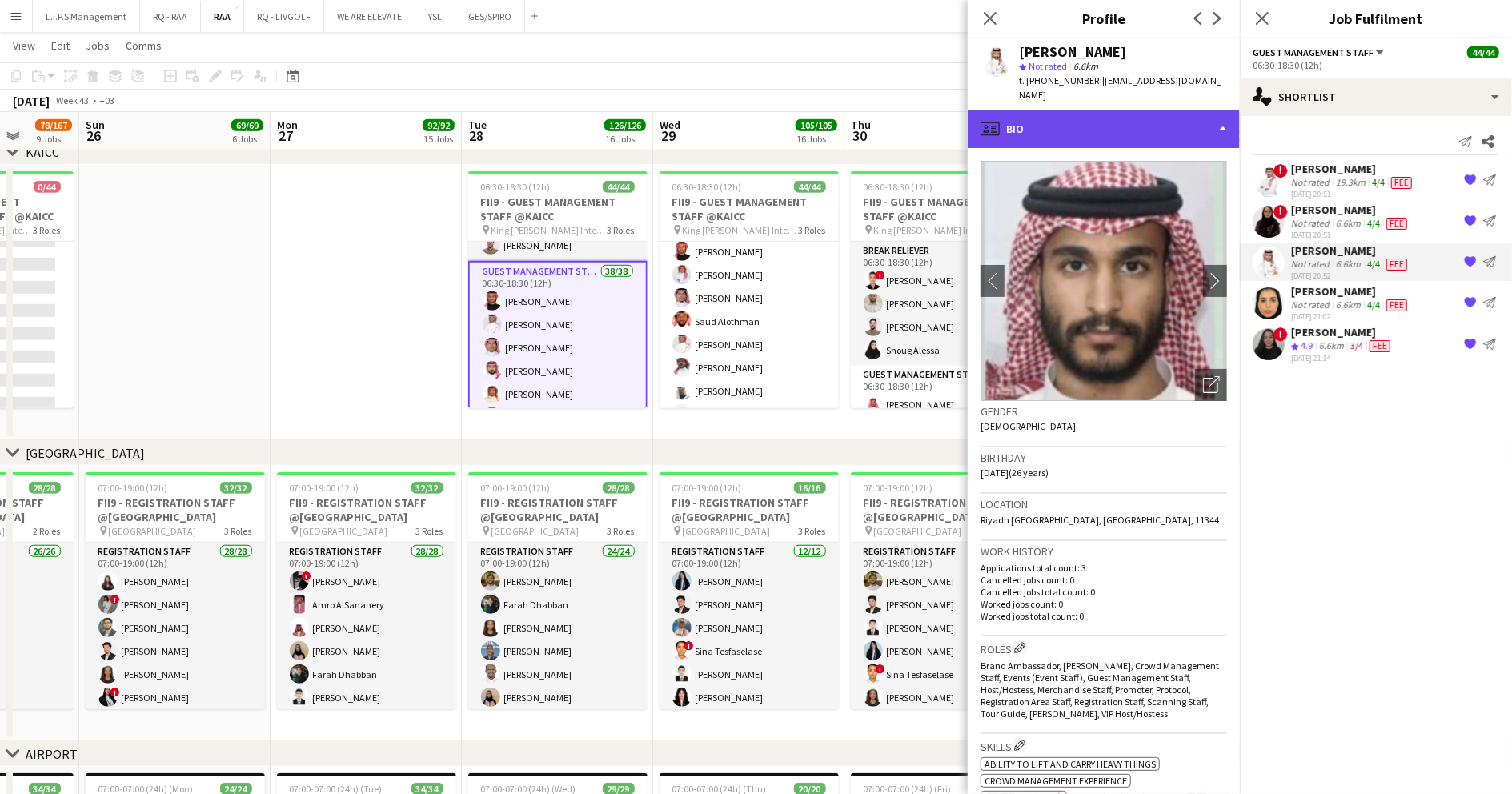
click at [1138, 110] on div "profile Bio" at bounding box center [1103, 129] width 272 height 38
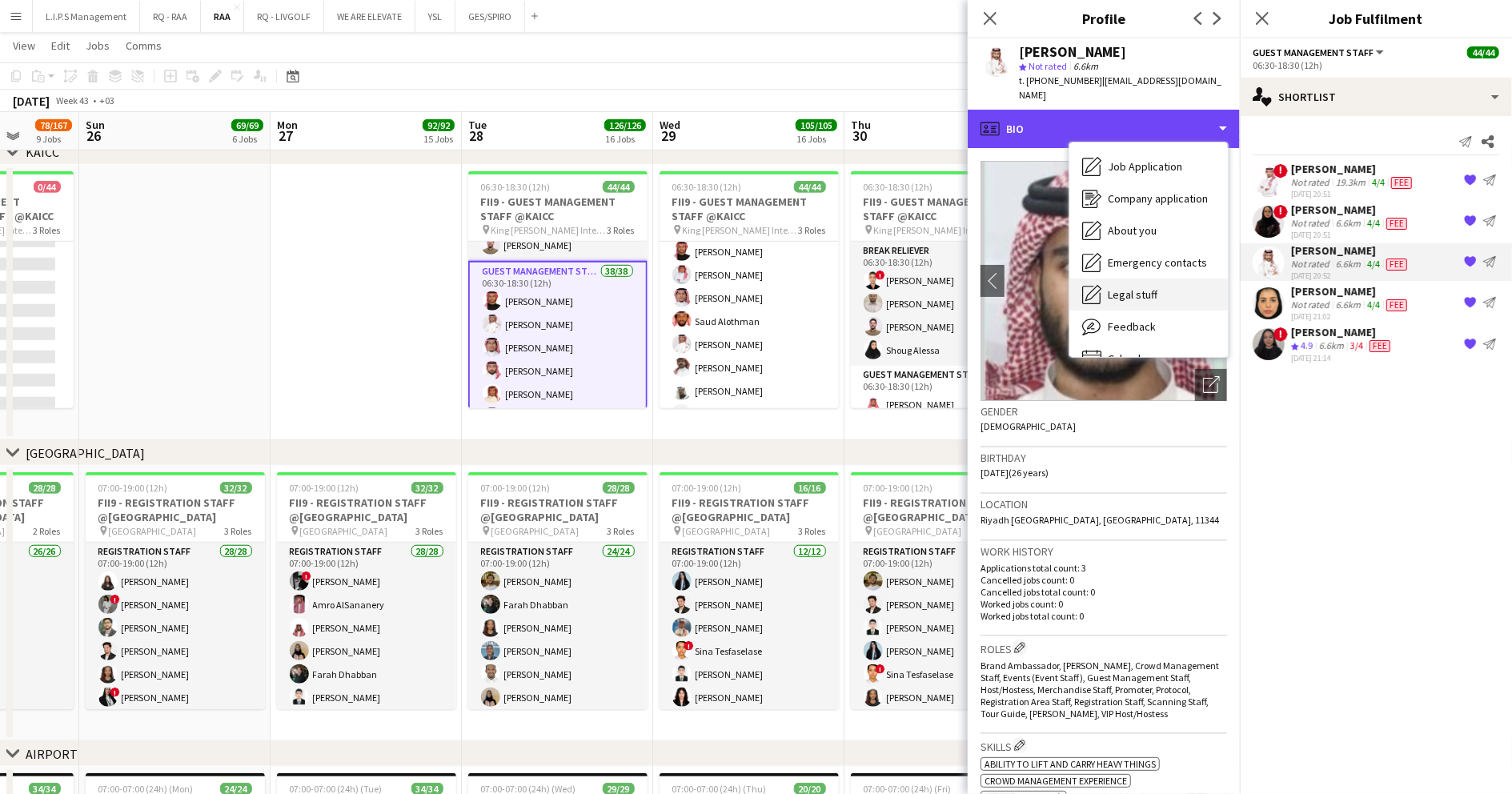
scroll to position [54, 0]
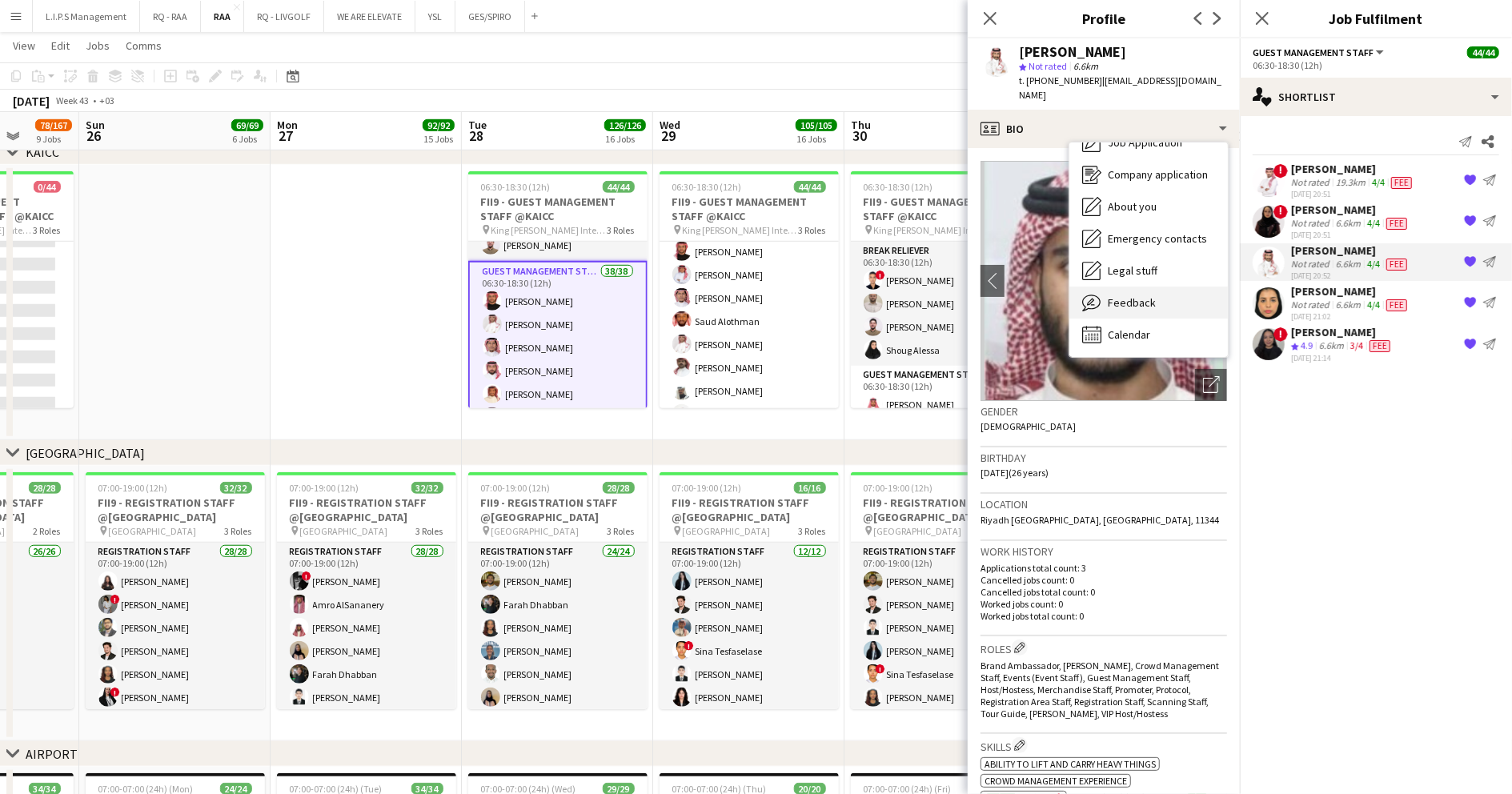
click at [1149, 295] on span "Feedback" at bounding box center [1132, 302] width 48 height 14
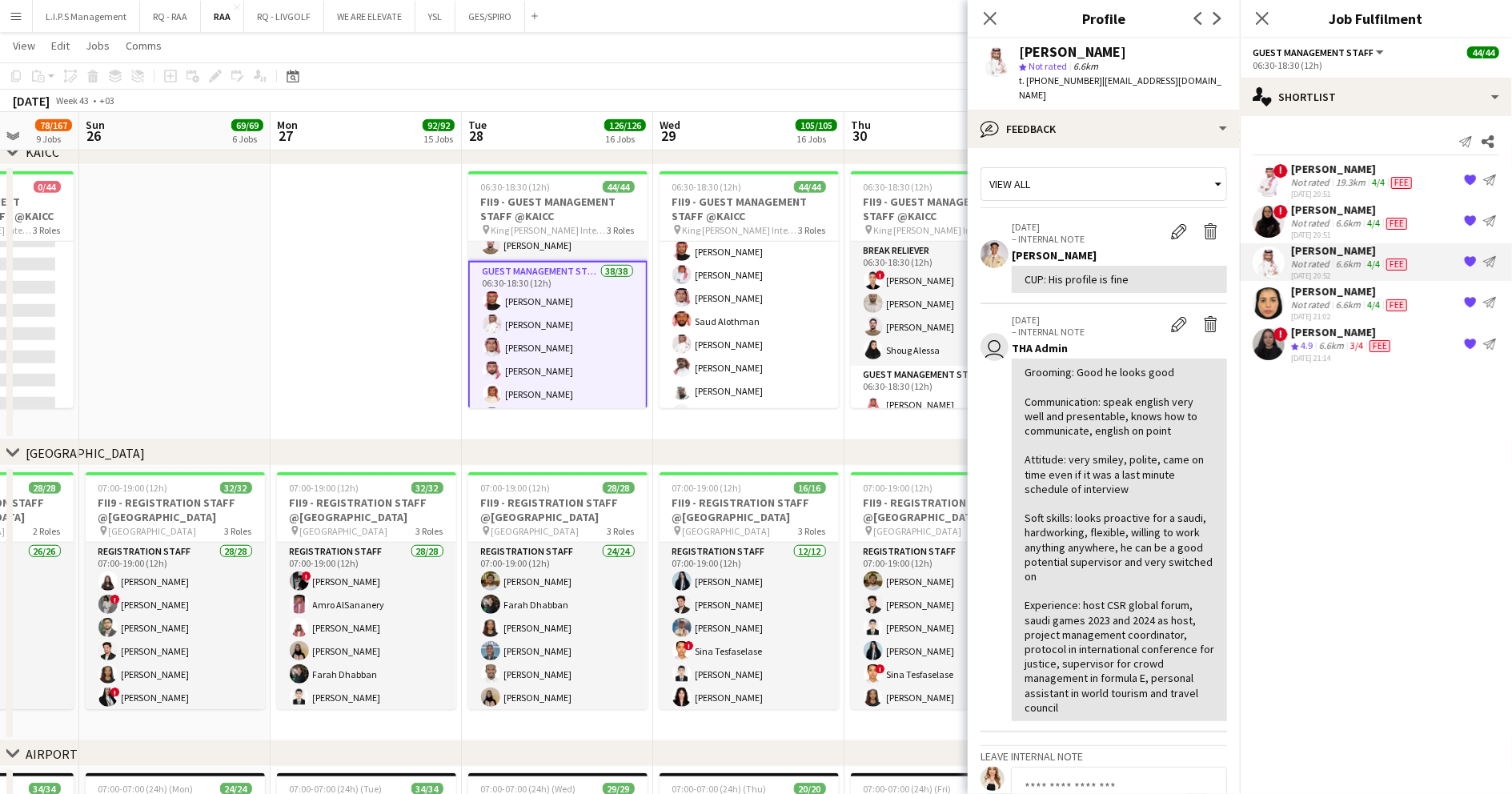
click at [1059, 51] on div "Abdulaziz Alharthi" at bounding box center [1072, 52] width 108 height 14
copy div "Abdulaziz Alharthi"
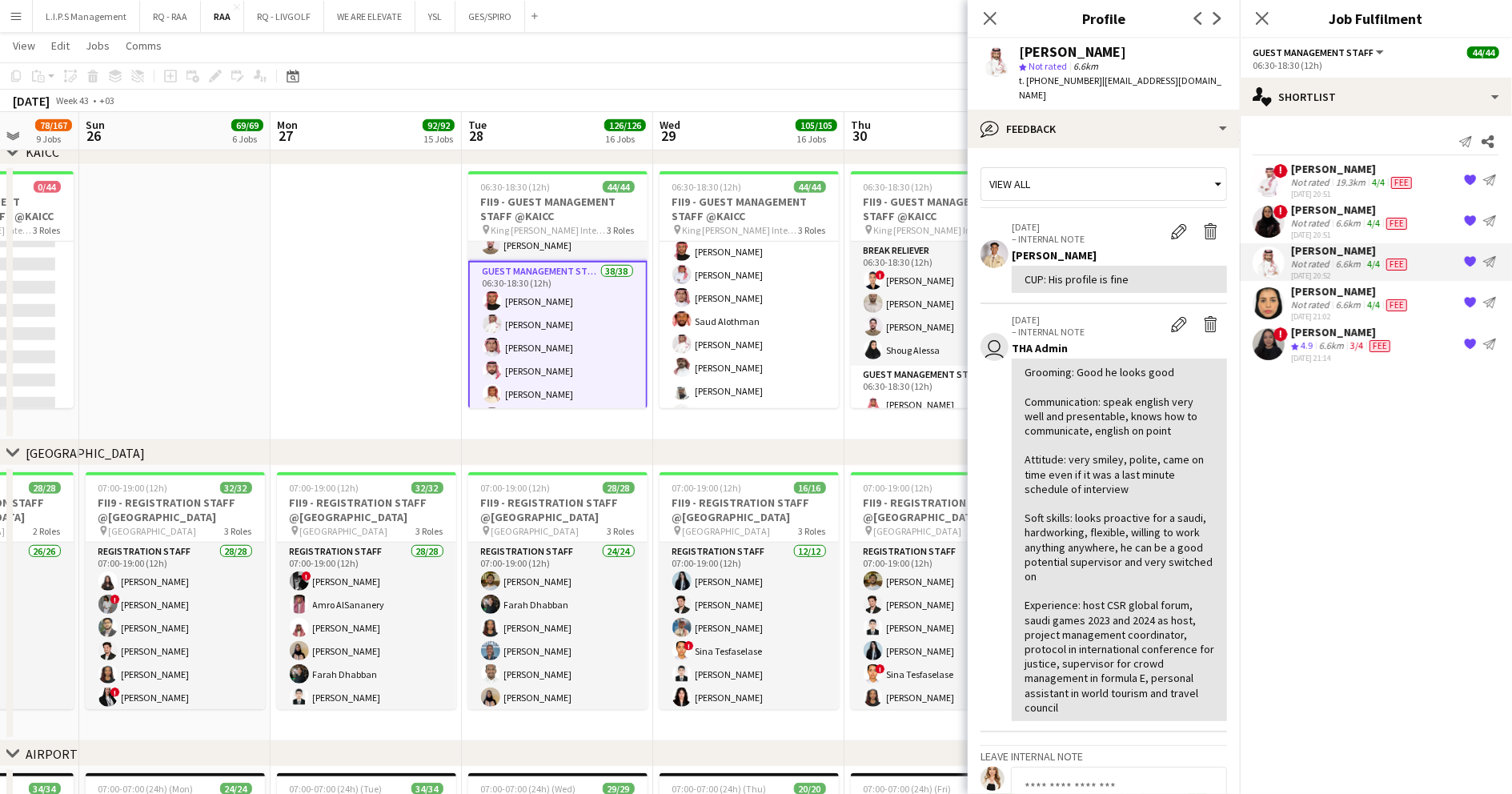
click at [1060, 83] on span "t. +966554439308" at bounding box center [1061, 80] width 83 height 12
drag, startPoint x: 1060, startPoint y: 83, endPoint x: 1050, endPoint y: 79, distance: 10.8
click at [1052, 80] on span "t. +966554439308" at bounding box center [1061, 80] width 83 height 12
copy span "966554439308"
click at [1346, 291] on div "Manal Aldowah" at bounding box center [1350, 291] width 119 height 14
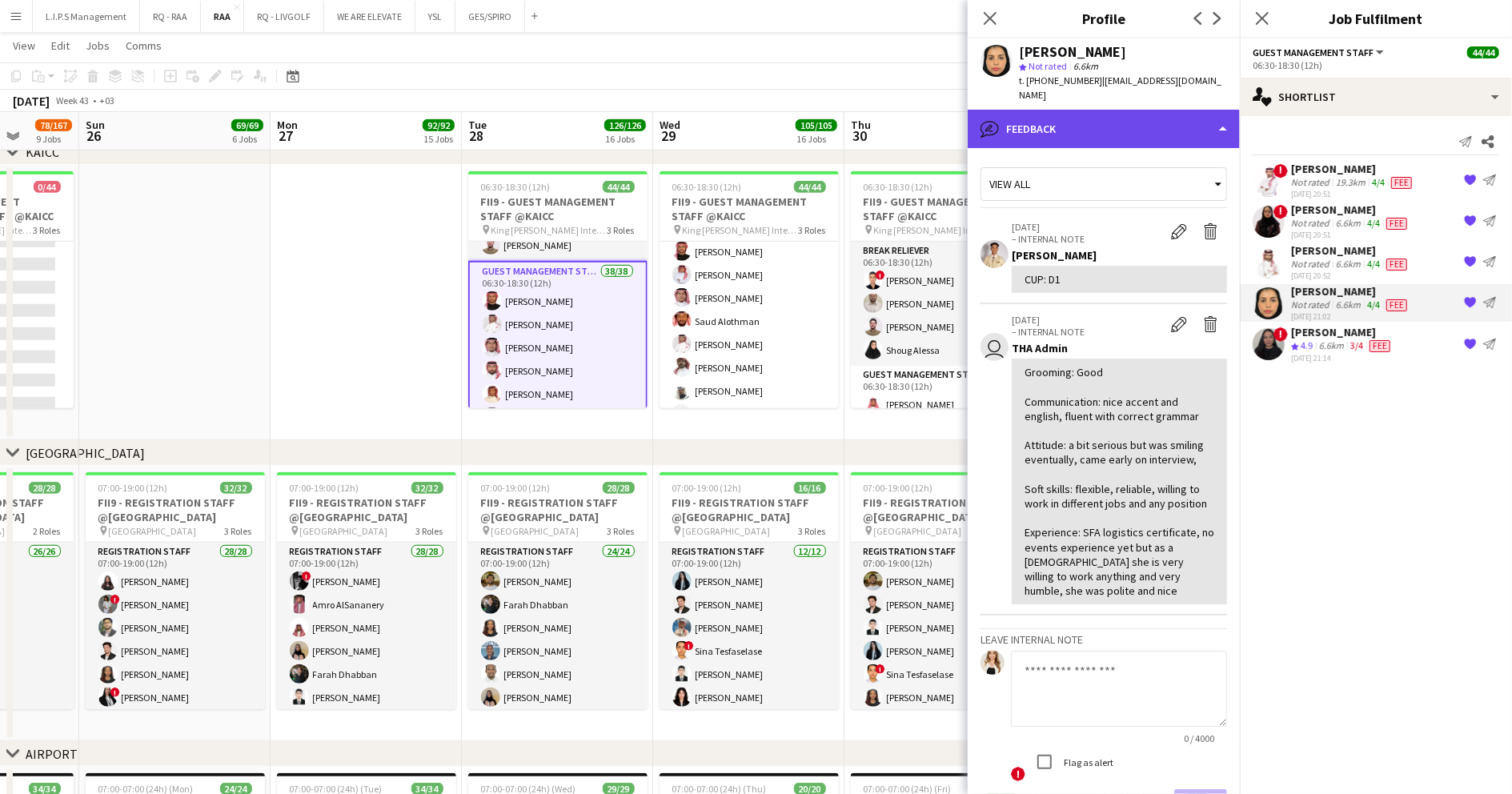
click at [1149, 112] on div "bubble-pencil Feedback" at bounding box center [1103, 129] width 272 height 38
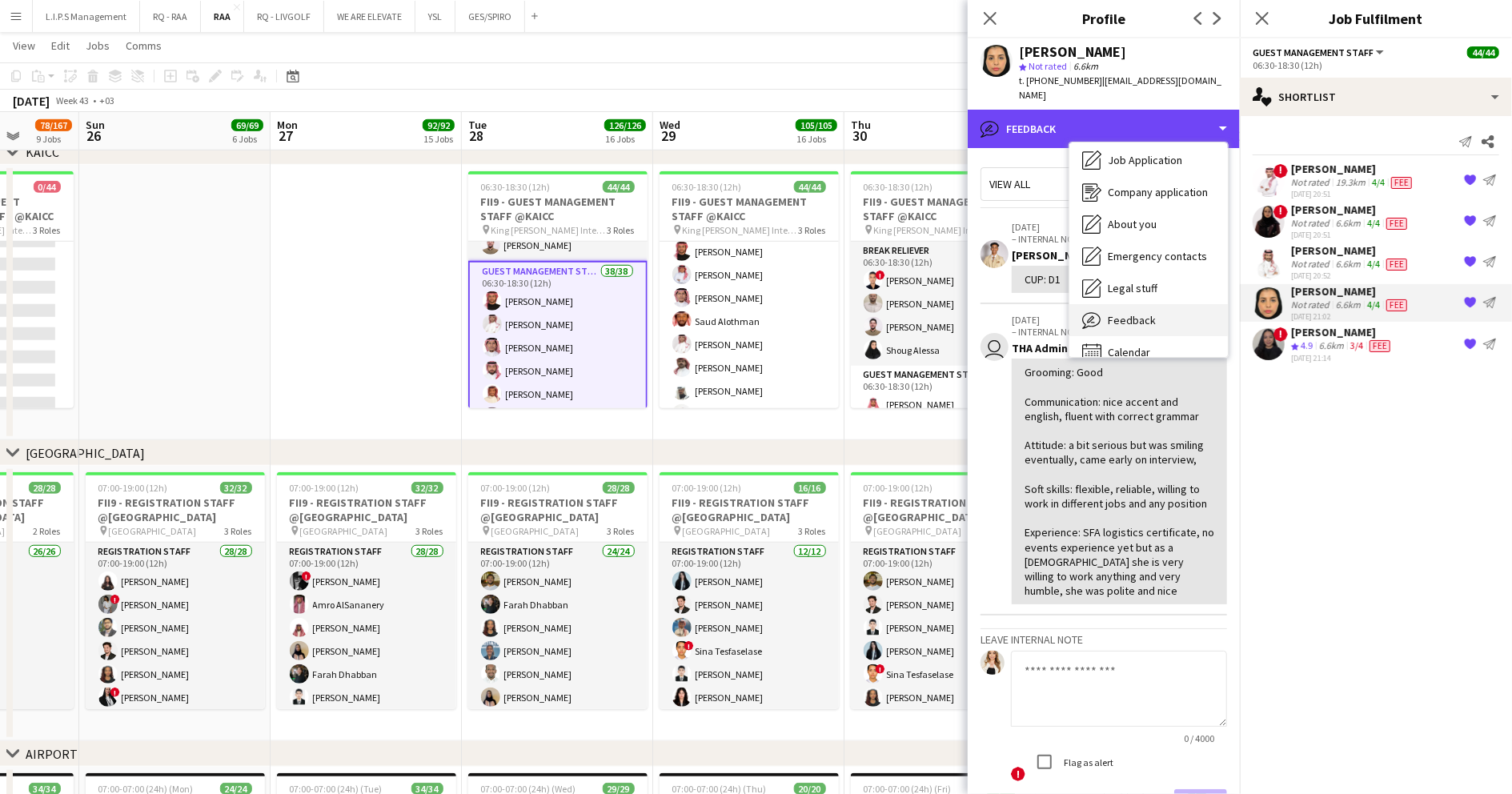
scroll to position [54, 0]
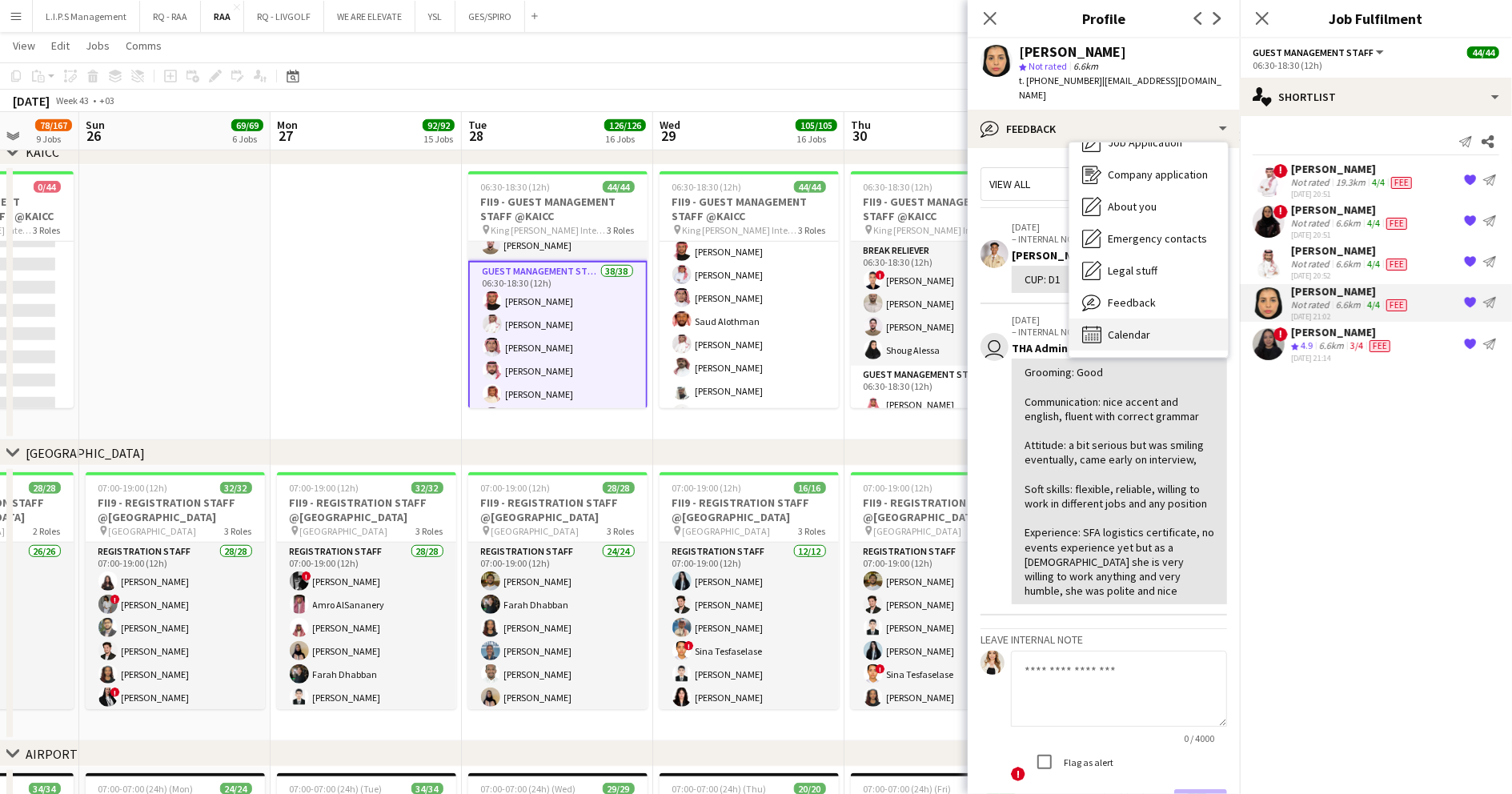
click at [1141, 319] on div "Calendar Calendar" at bounding box center [1148, 334] width 158 height 32
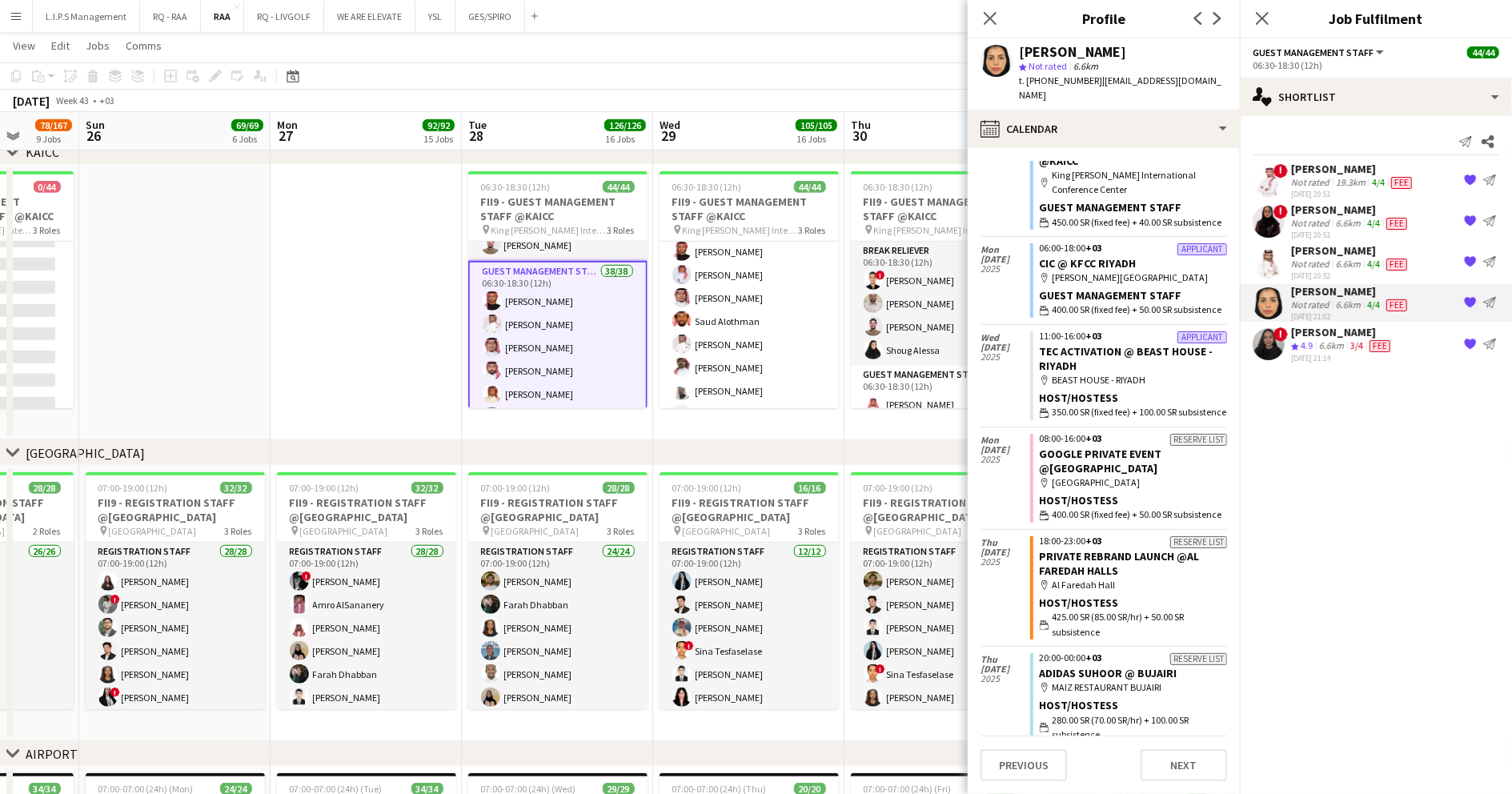
scroll to position [107, 0]
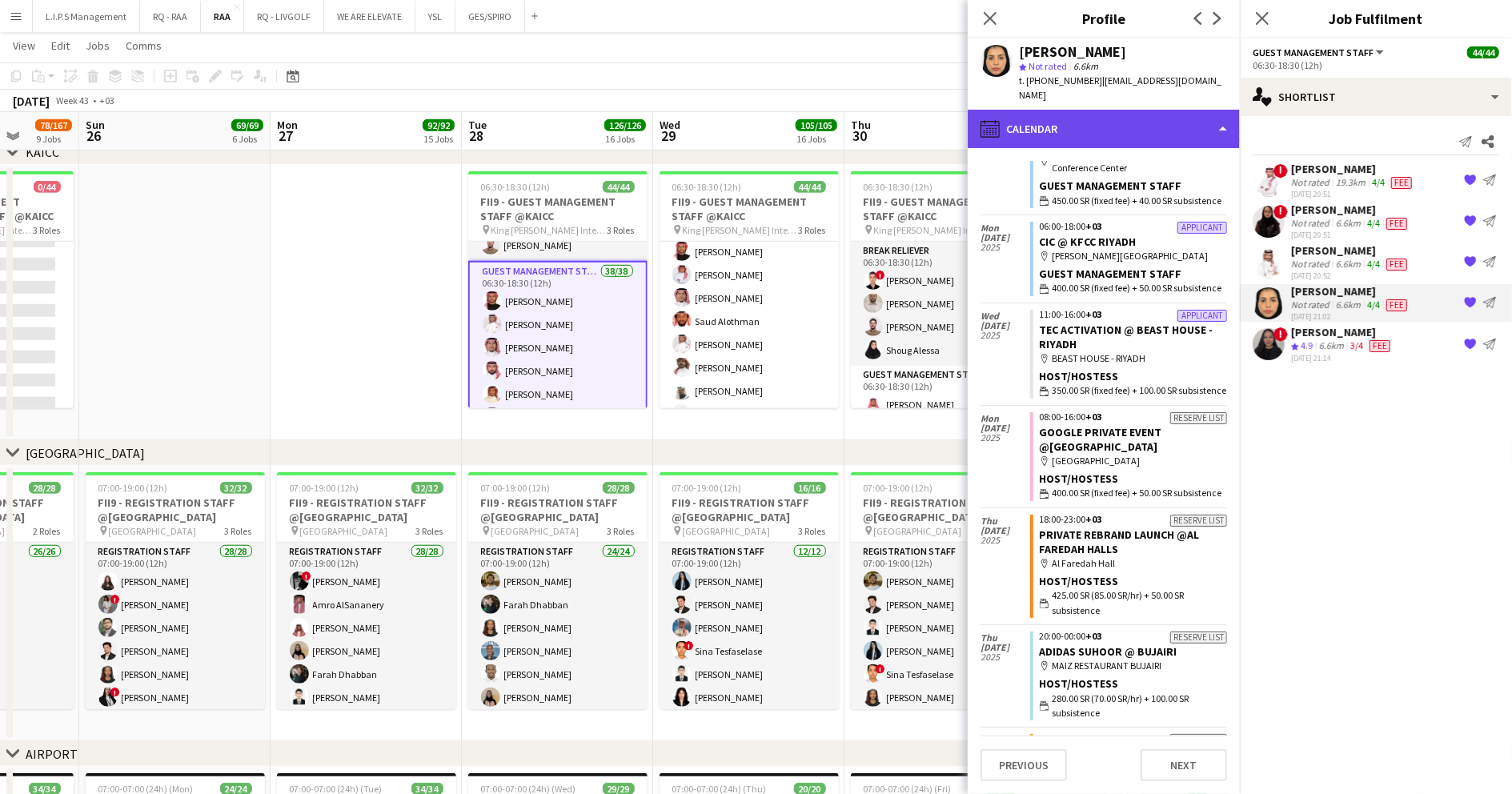
click at [1125, 114] on div "calendar-full Calendar" at bounding box center [1103, 129] width 272 height 38
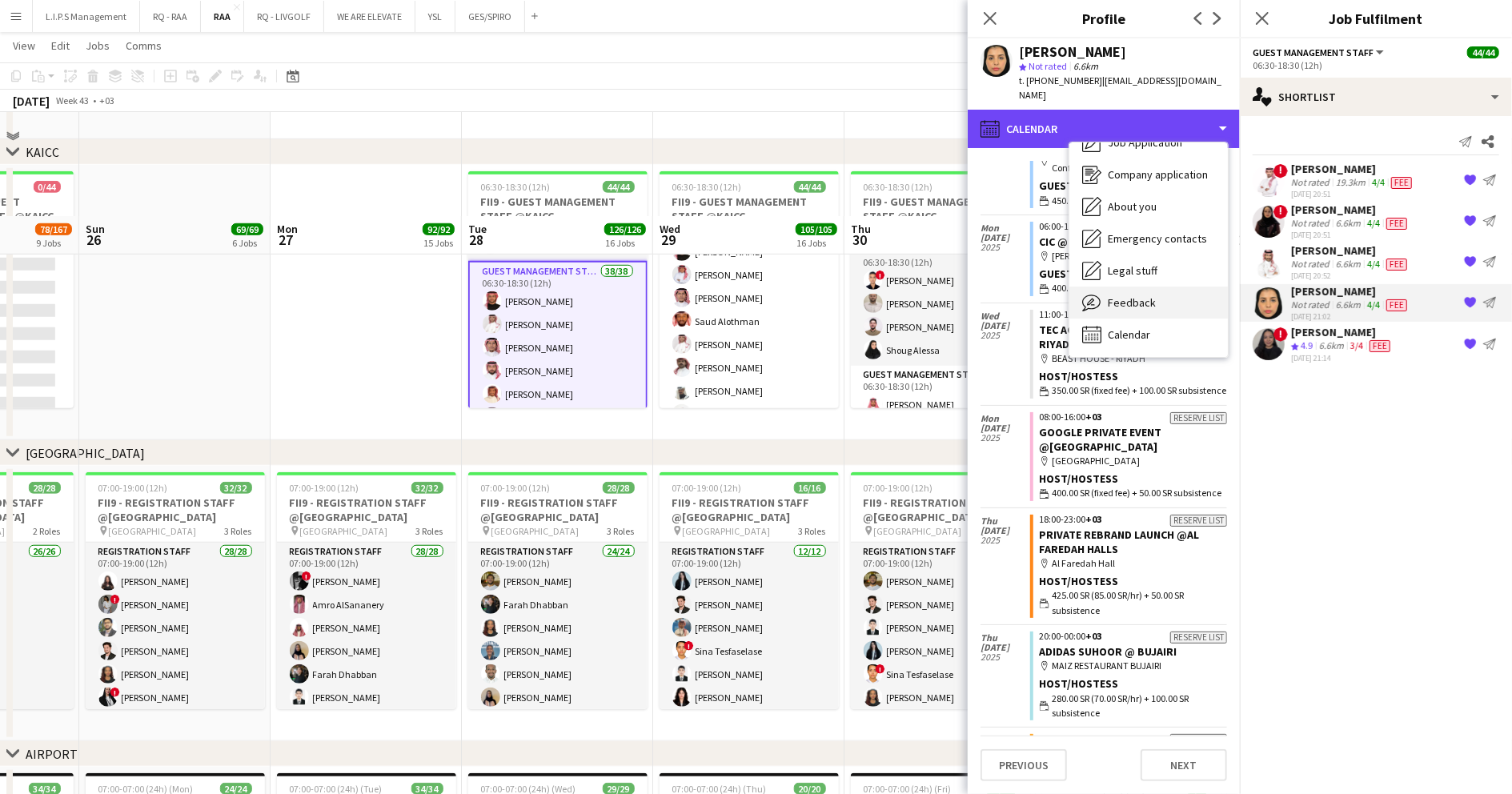
scroll to position [961, 0]
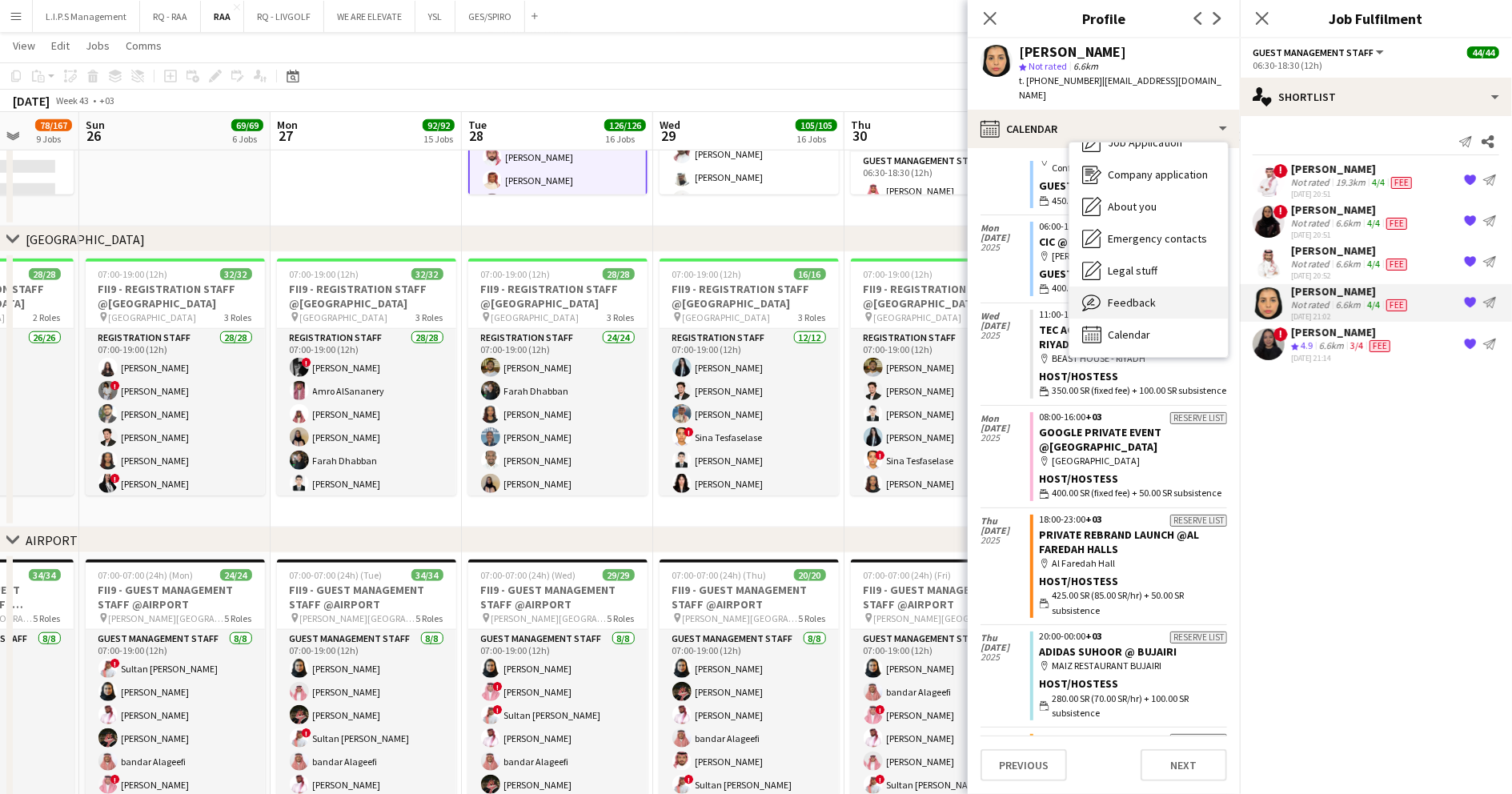
click at [1142, 295] on span "Feedback" at bounding box center [1132, 302] width 48 height 14
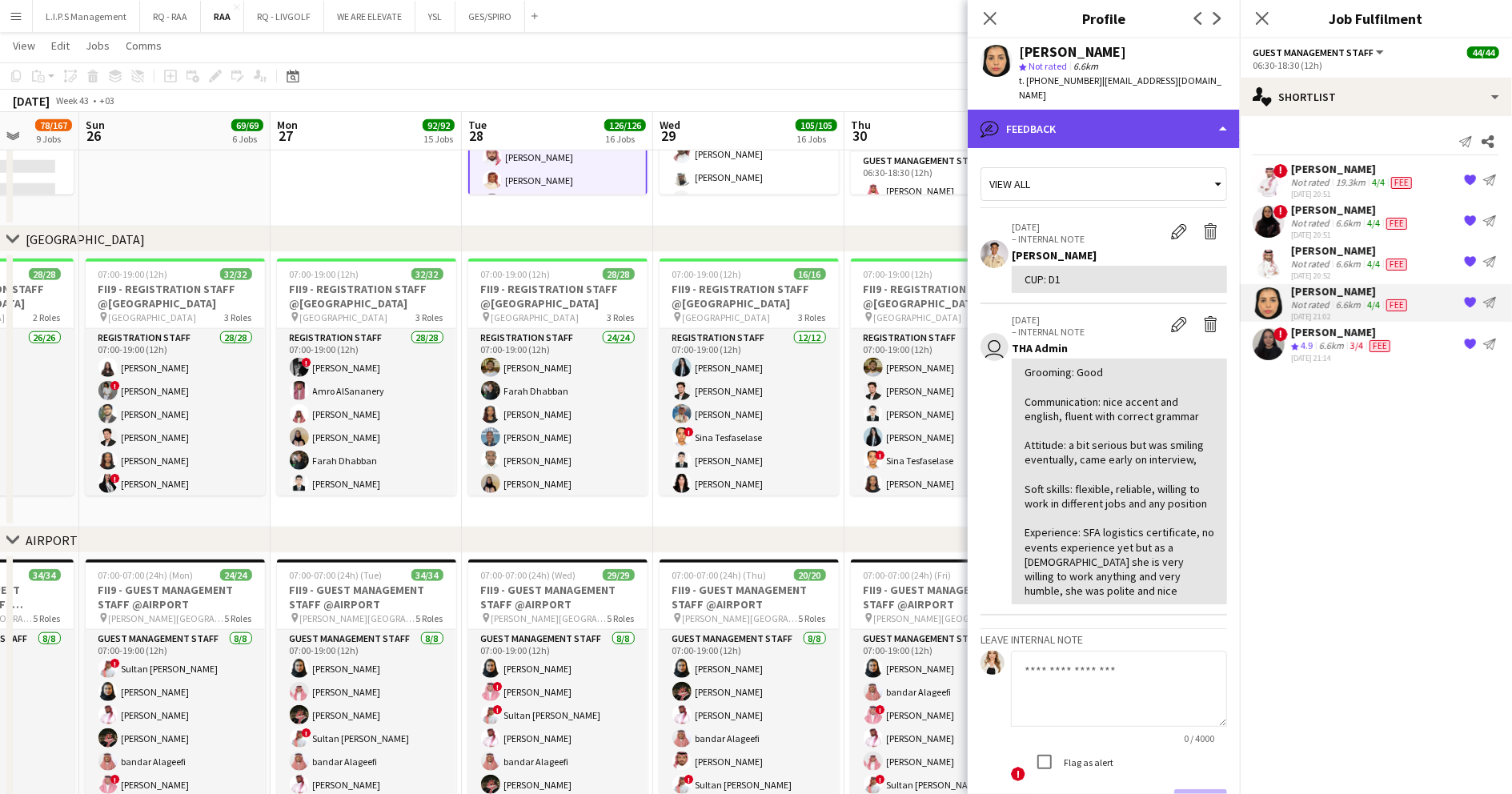
click at [1157, 110] on div "bubble-pencil Feedback" at bounding box center [1103, 129] width 272 height 38
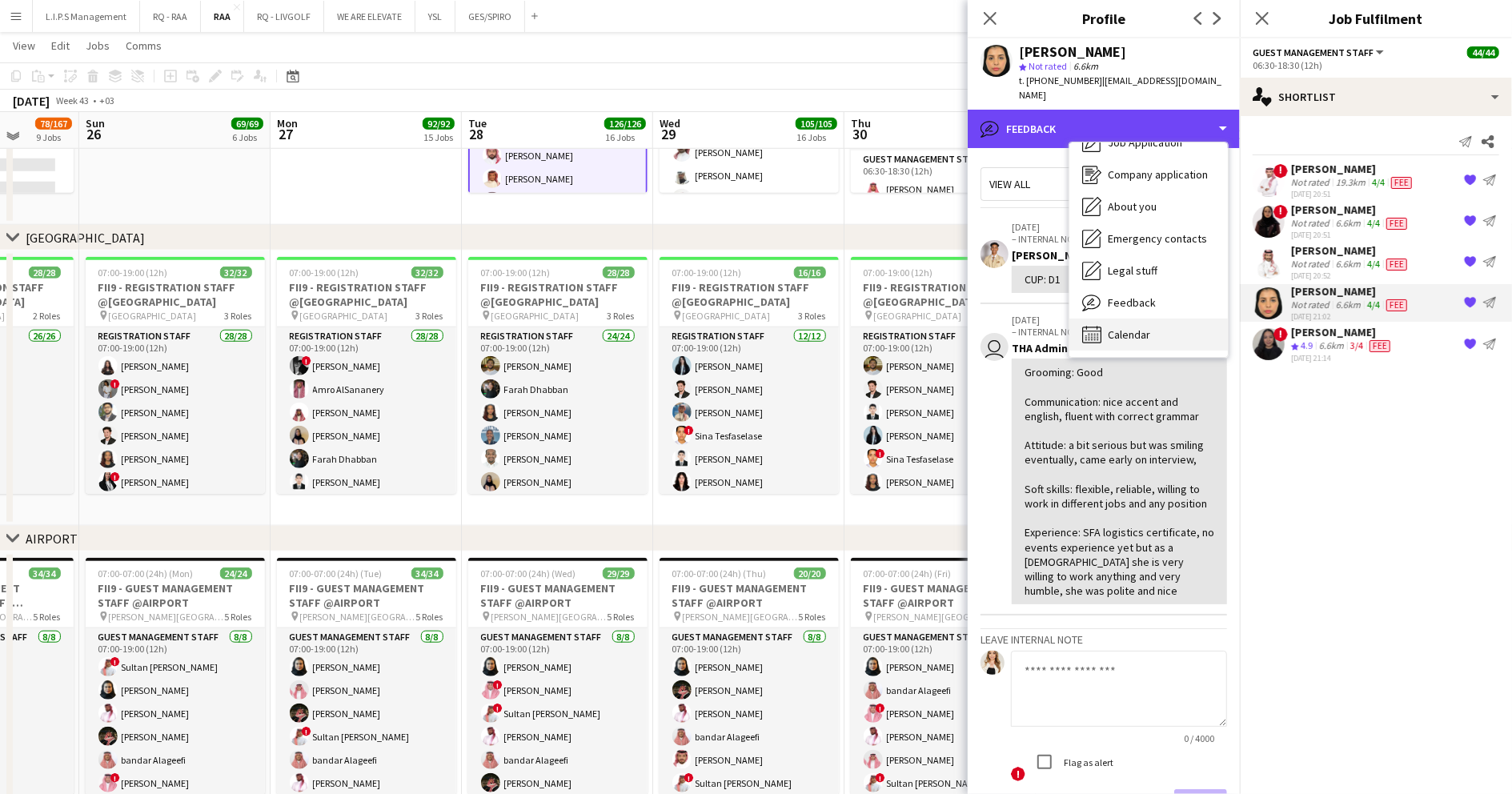
scroll to position [1387, 0]
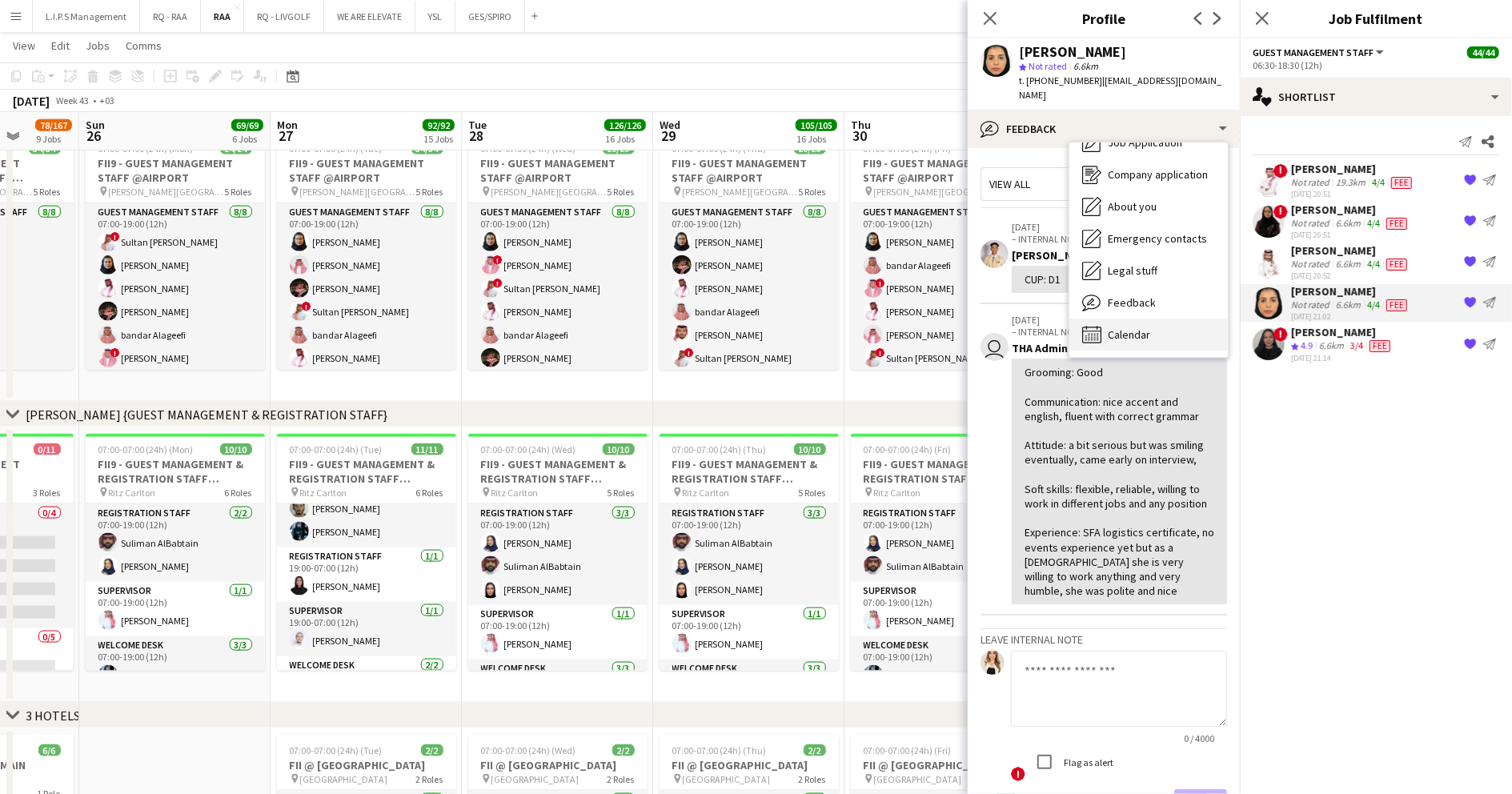
click at [1135, 329] on div "Calendar Calendar" at bounding box center [1148, 334] width 158 height 32
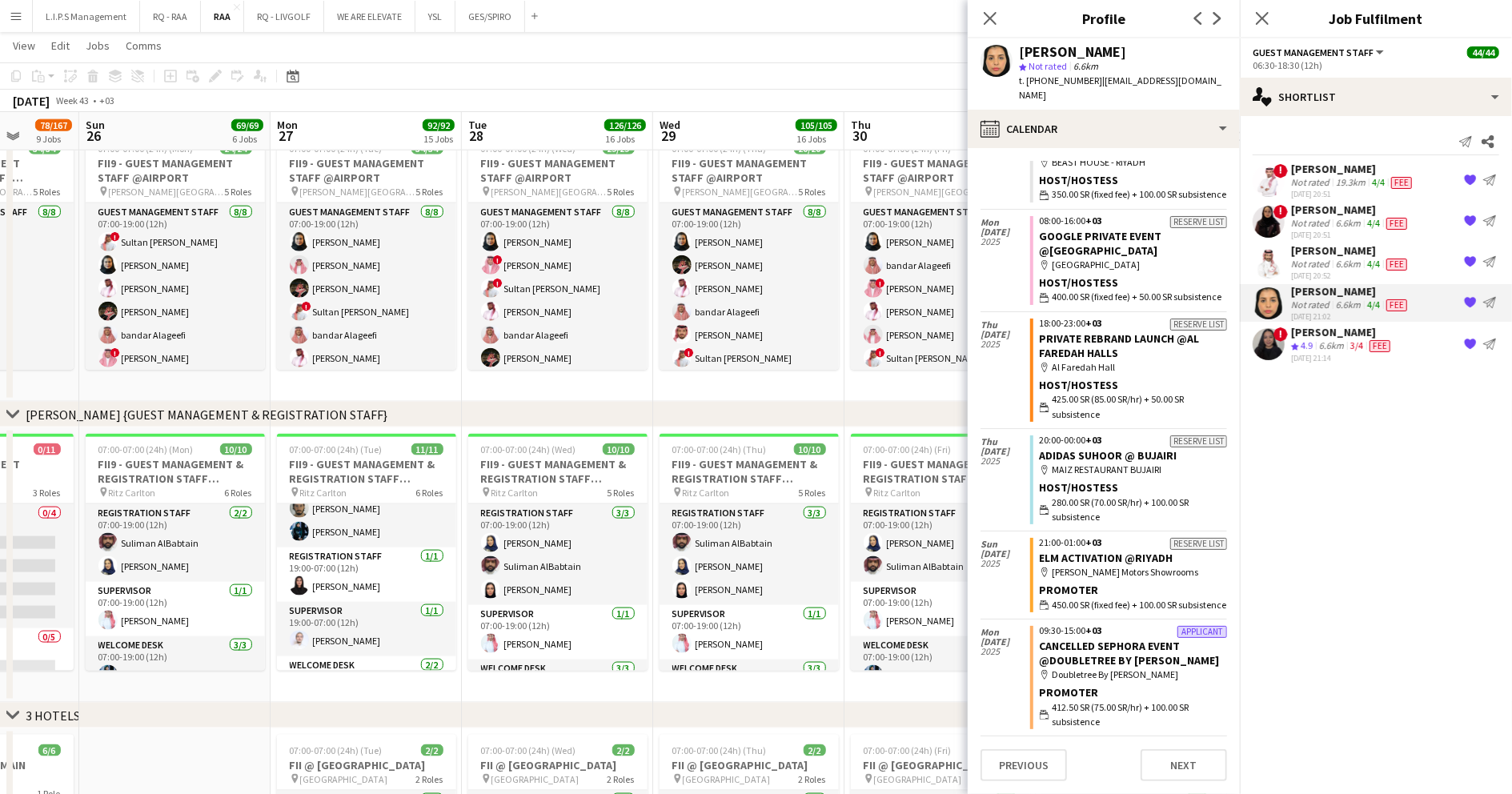
scroll to position [0, 0]
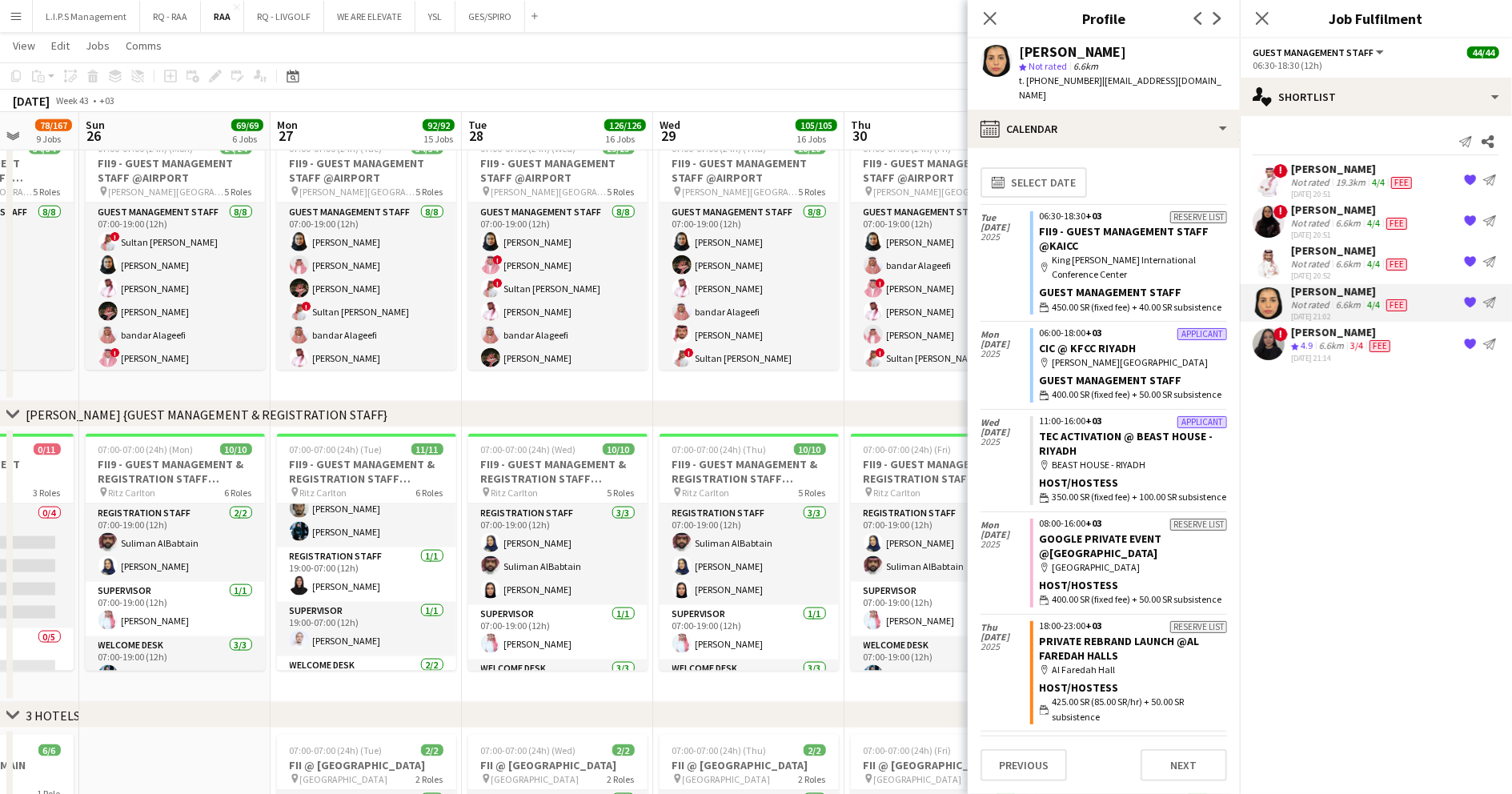
click at [1071, 51] on div "Manal Aldowah" at bounding box center [1072, 52] width 108 height 14
copy div "Manal Aldowah"
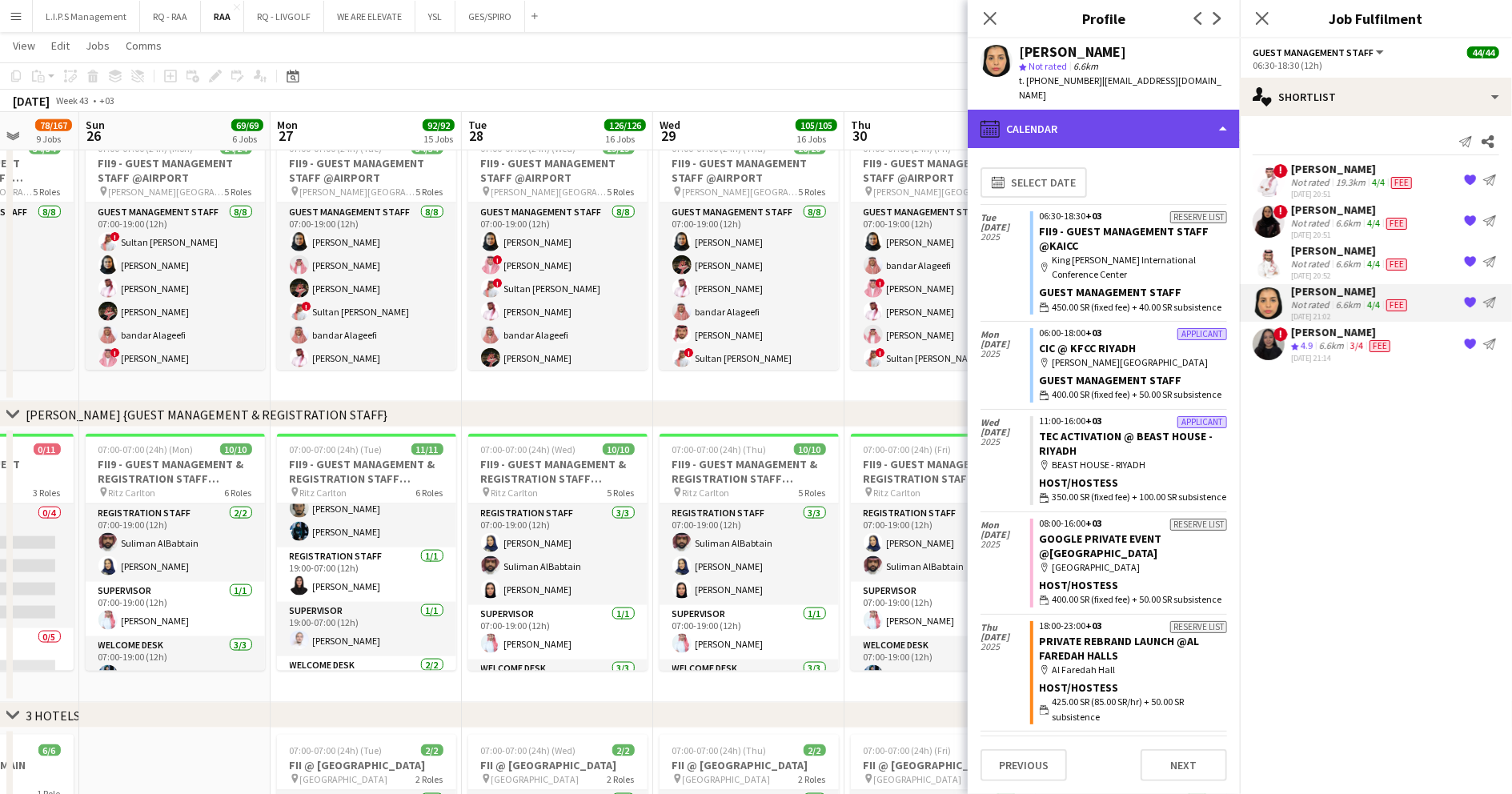
click at [1078, 110] on div "calendar-full Calendar" at bounding box center [1103, 129] width 272 height 38
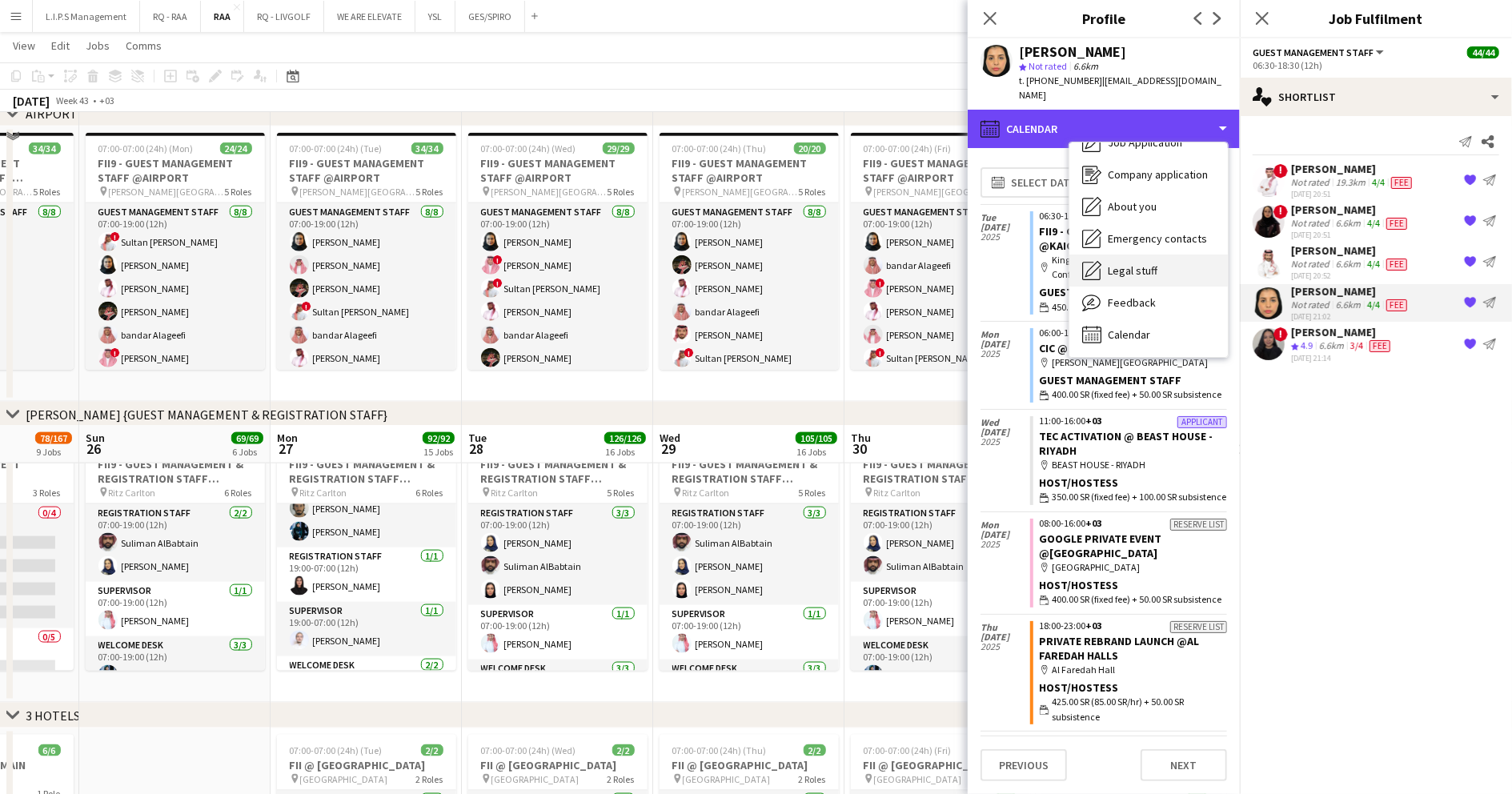
scroll to position [1707, 0]
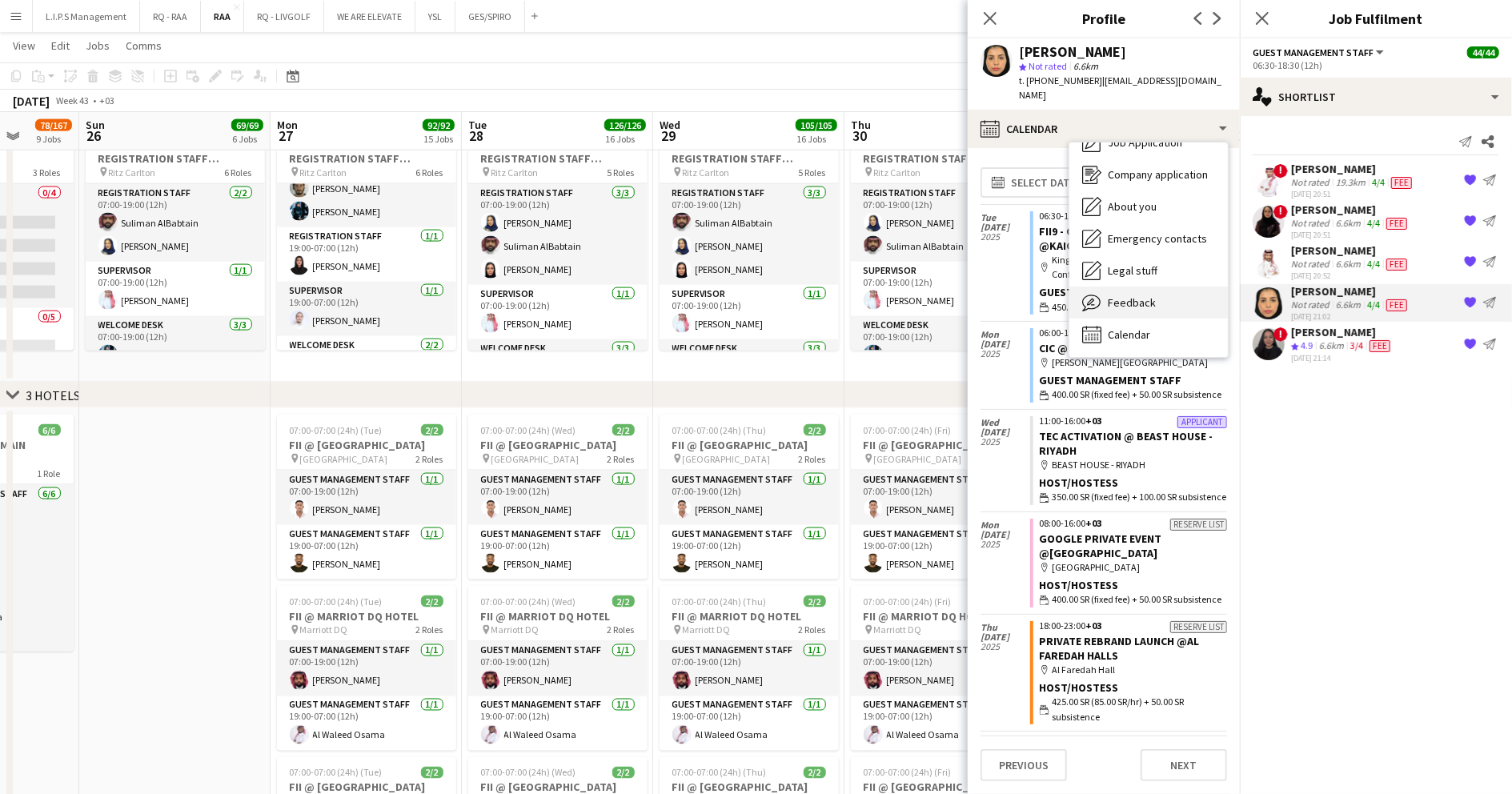
click at [1137, 295] on span "Feedback" at bounding box center [1132, 302] width 48 height 14
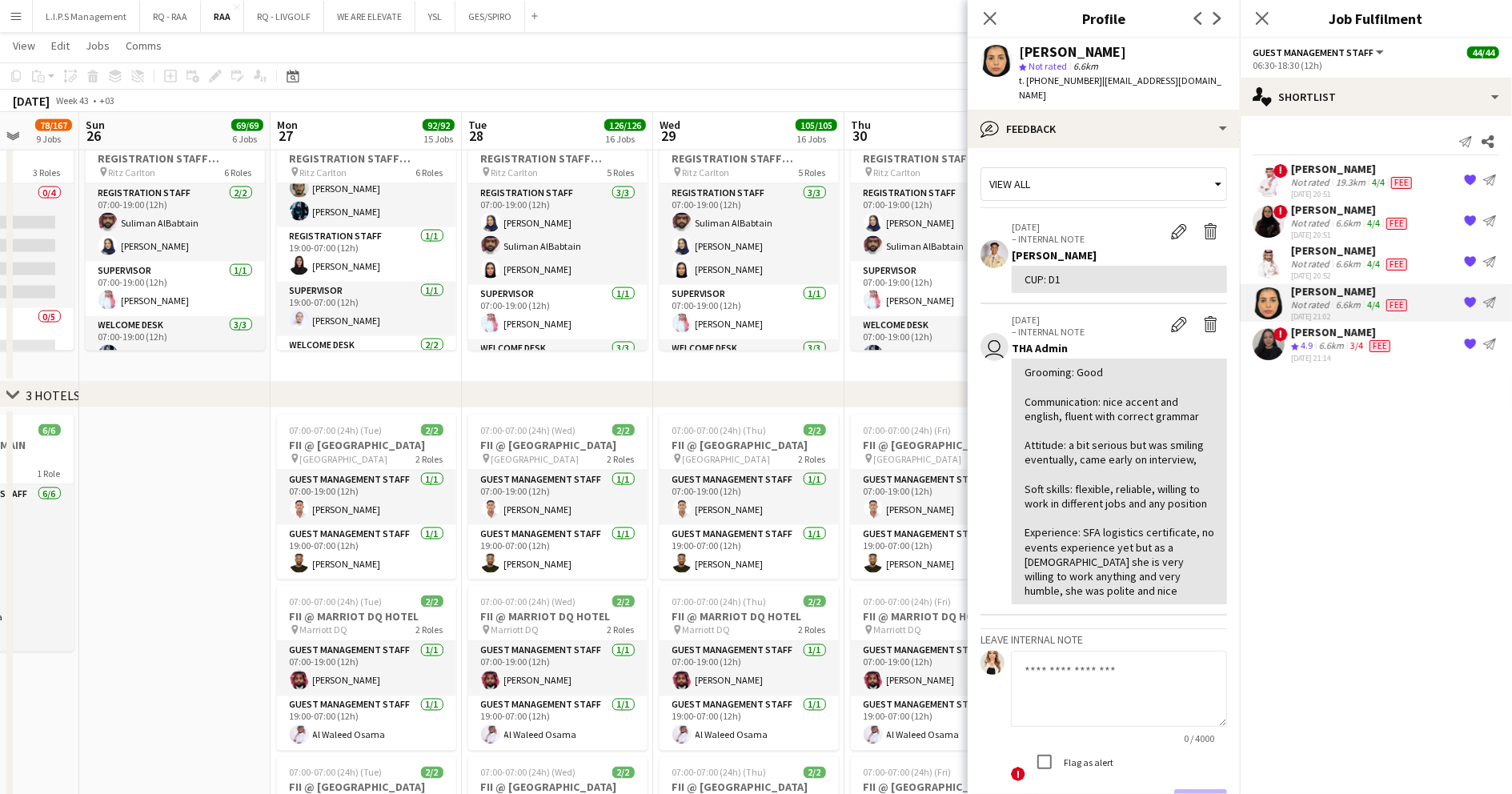
click at [1073, 78] on span "t. +966590978857" at bounding box center [1061, 80] width 83 height 12
copy span "966590978857"
click at [992, 17] on icon at bounding box center [990, 18] width 15 height 15
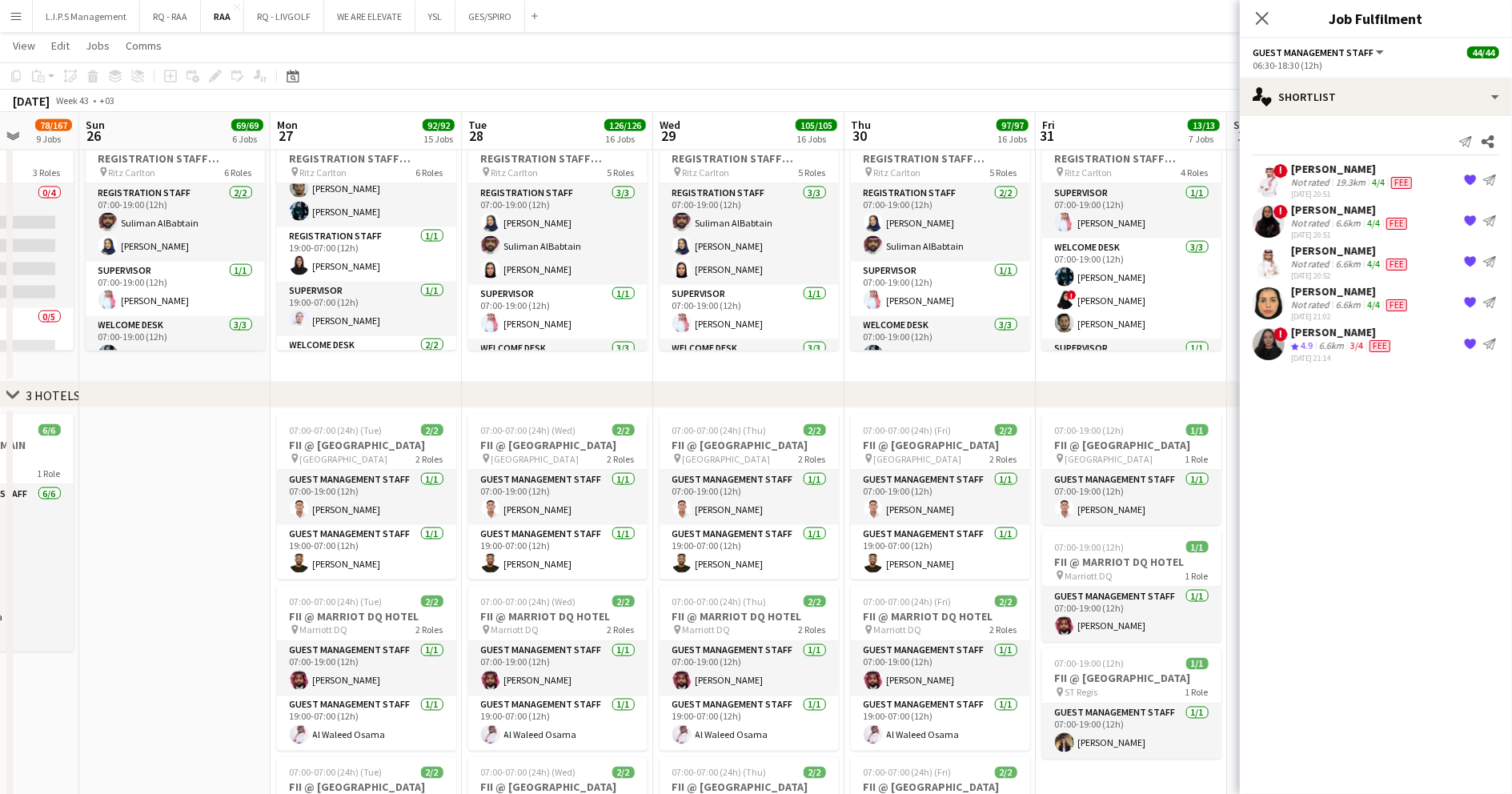
scroll to position [0, 355]
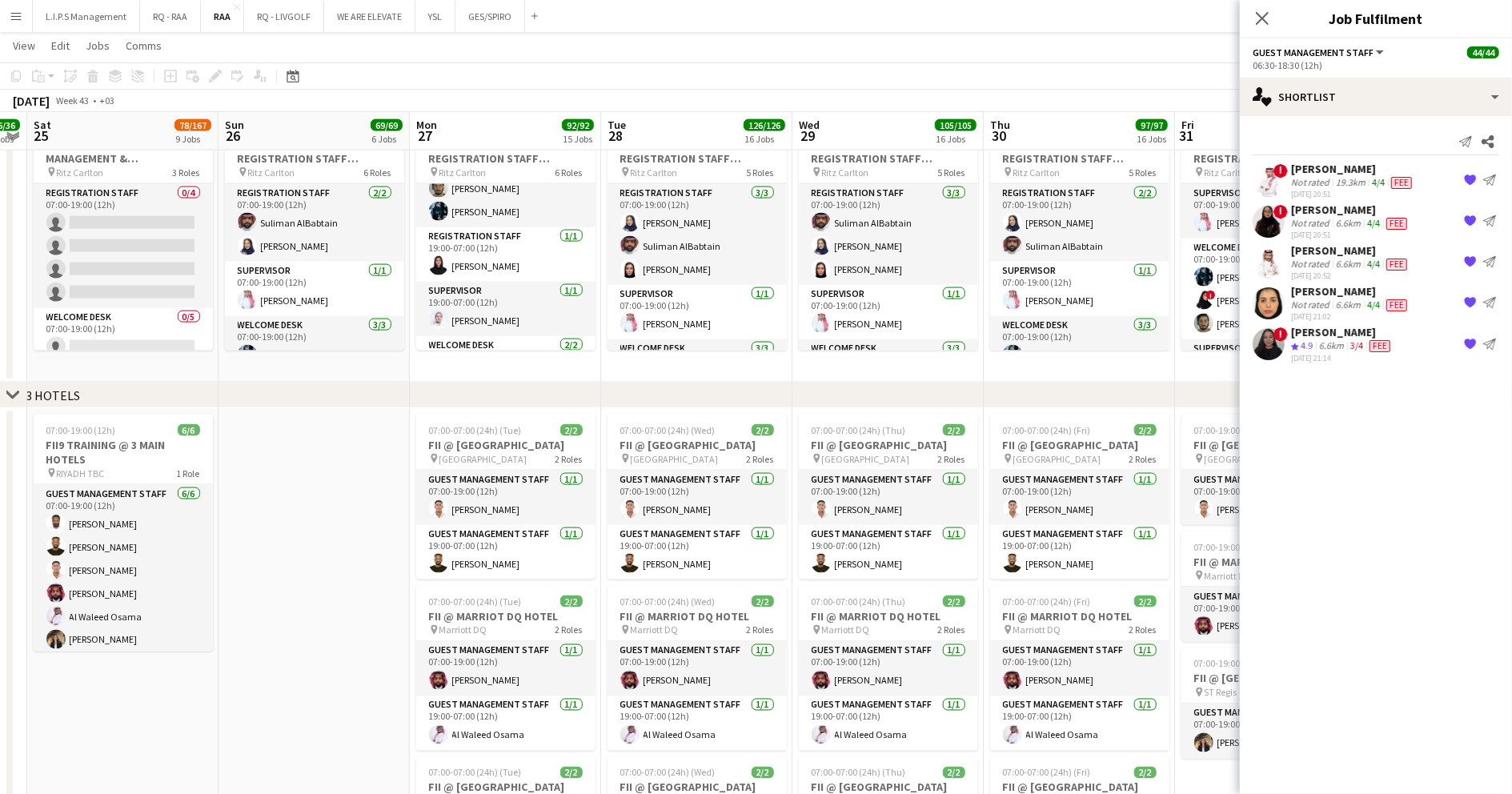
drag, startPoint x: 313, startPoint y: 368, endPoint x: 453, endPoint y: 374, distance: 140.1
click at [453, 374] on app-calendar-viewport "Thu 23 11/11 2 Jobs Fri 24 36/36 3 Jobs Sat 25 78/167 9 Jobs Sun 26 69/69 6 Job…" at bounding box center [756, 691] width 1512 height 4673
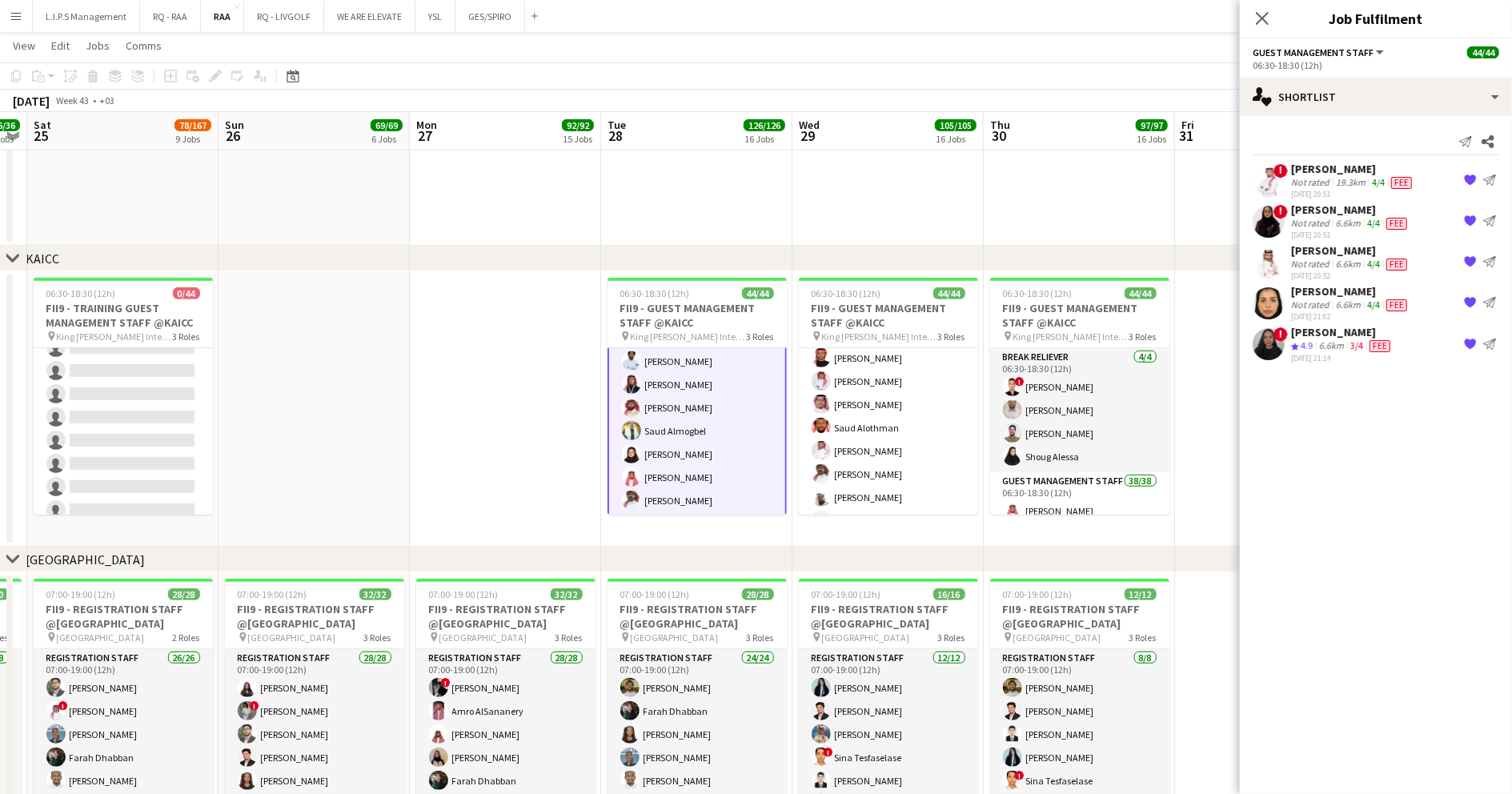
scroll to position [852, 0]
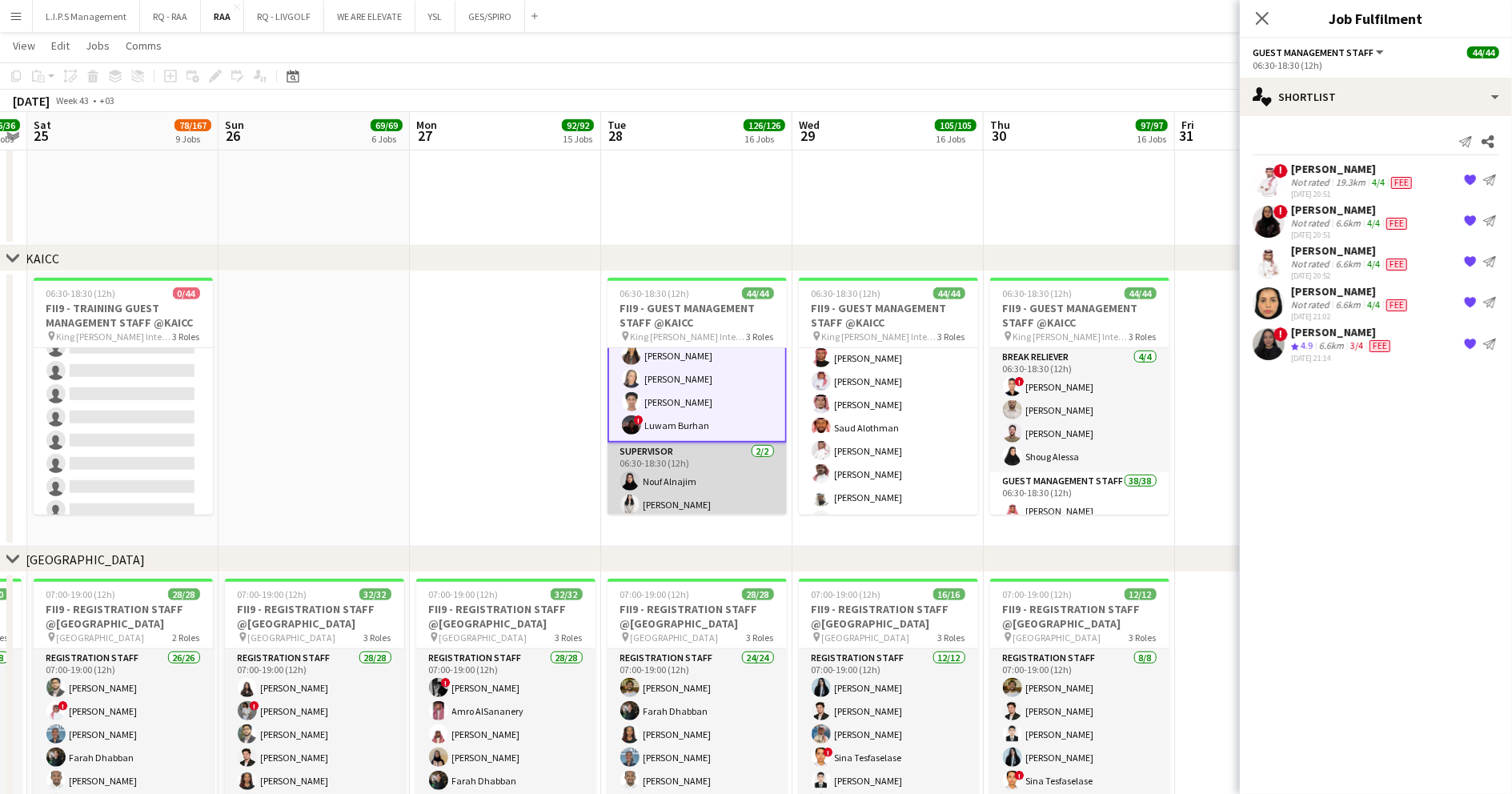
click at [721, 452] on app-card-role "Supervisor 2/2 06:30-18:30 (12h) Nouf Alnajim Manar Alharbi" at bounding box center [697, 481] width 179 height 78
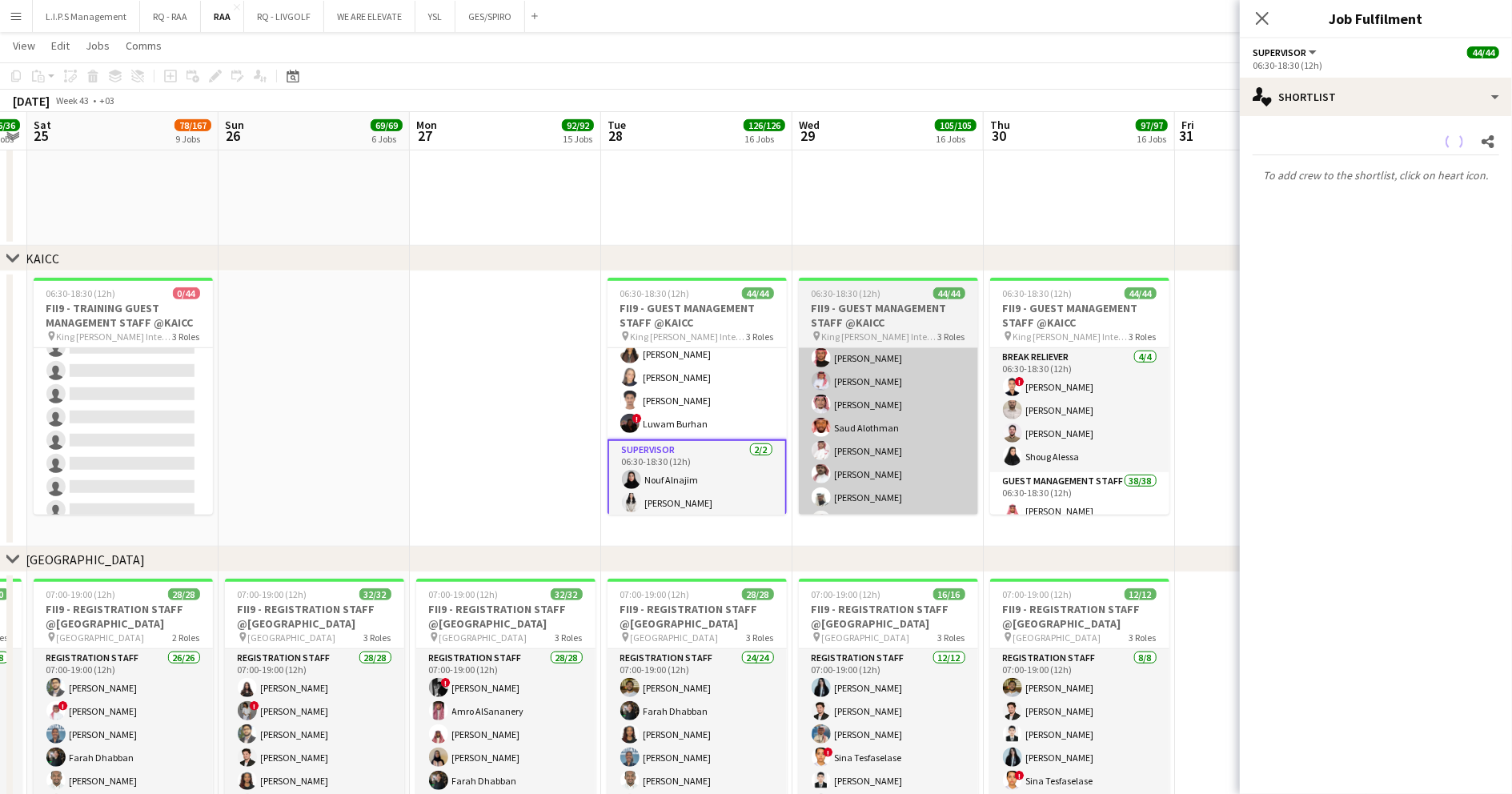
scroll to position [949, 0]
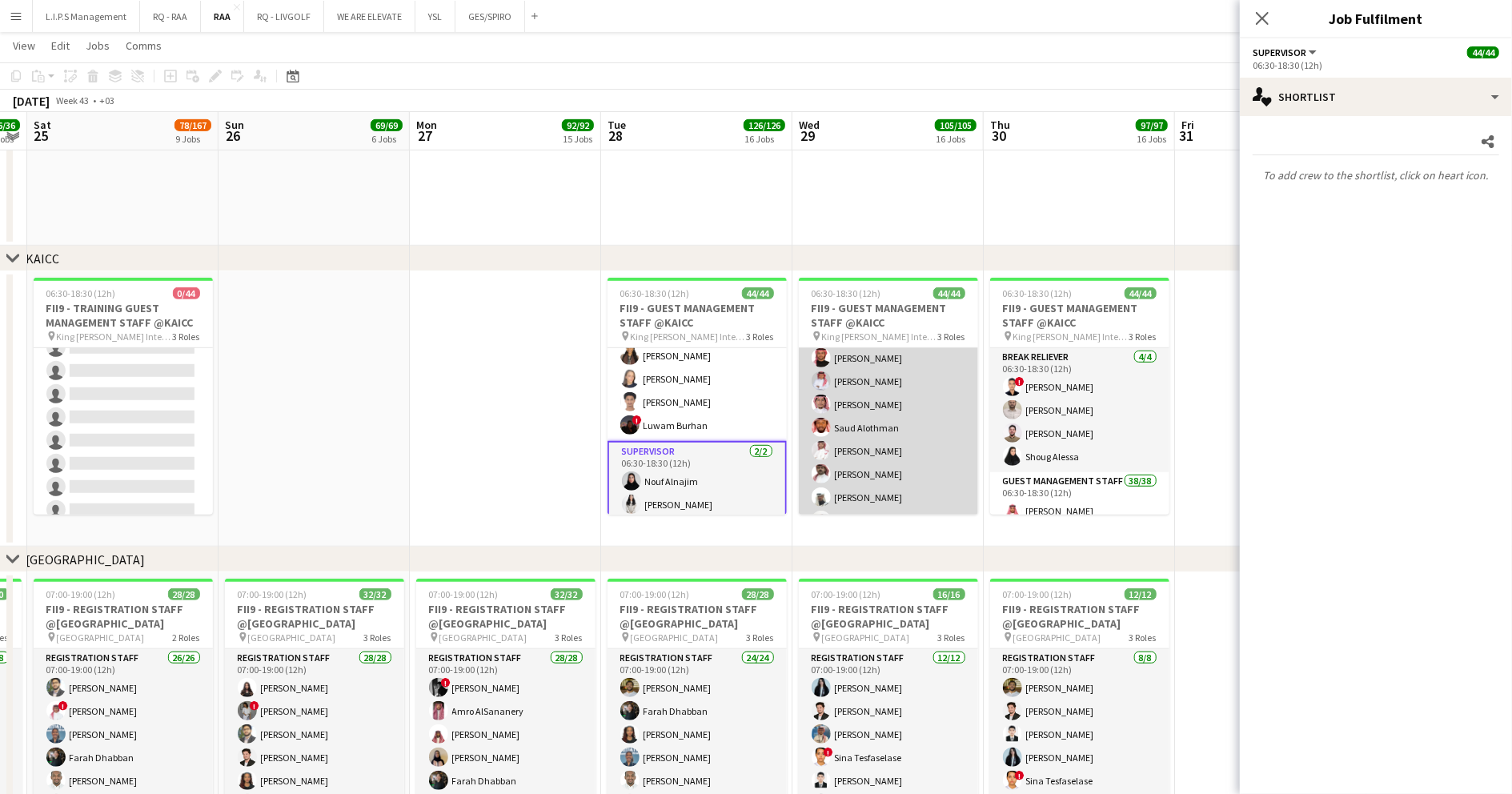
click at [887, 394] on app-card-role "Guest Management Staff 38/38 06:30-18:30 (12h) Deena Shibly Muhannad Jabril Nai…" at bounding box center [888, 611] width 179 height 918
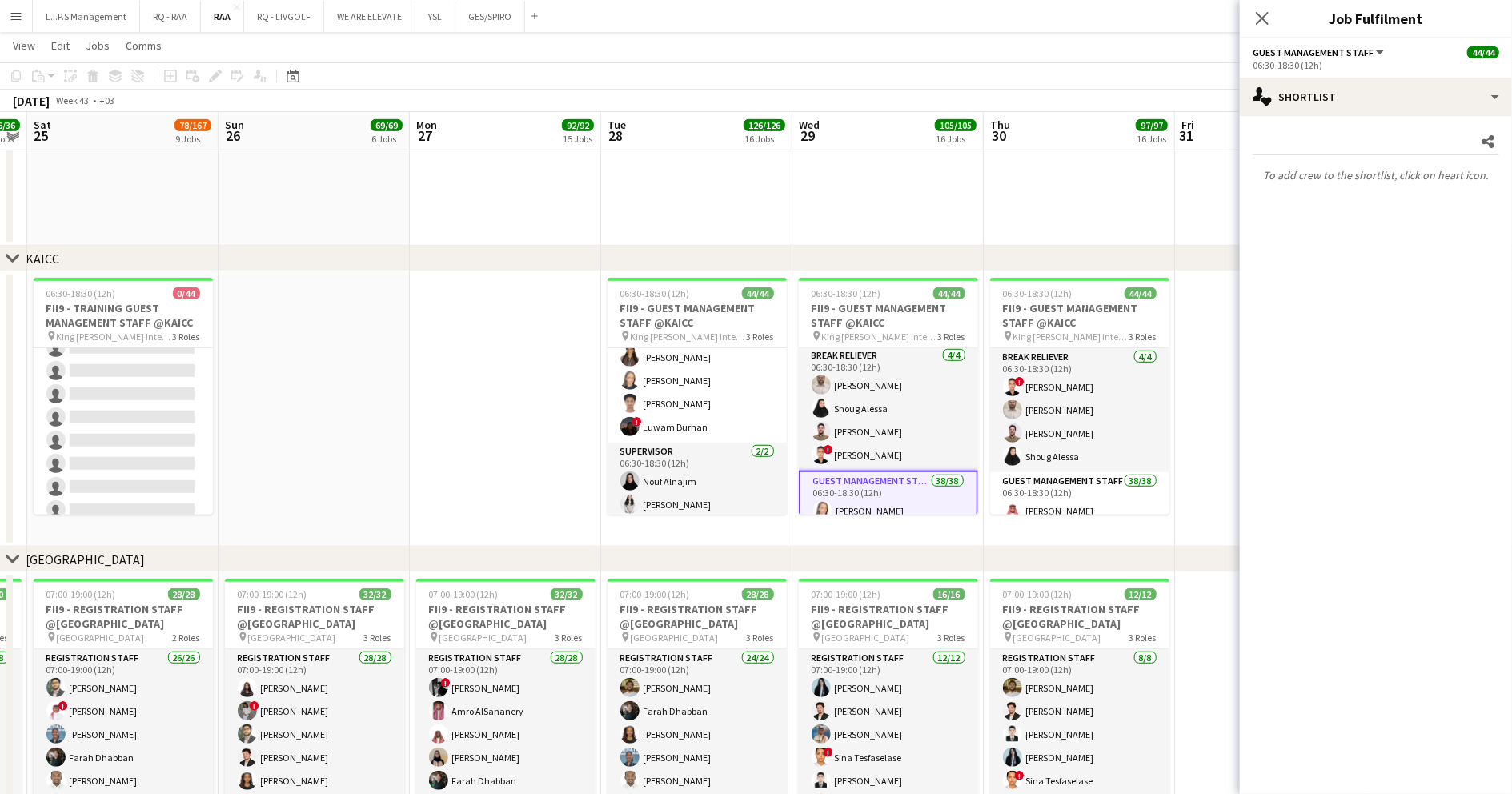
scroll to position [0, 0]
click at [901, 420] on app-card-role "Break reliever 4/4 06:30-18:30 (12h) Mohammed Midhat Shoug Alessa Noor Elhussei…" at bounding box center [888, 410] width 179 height 124
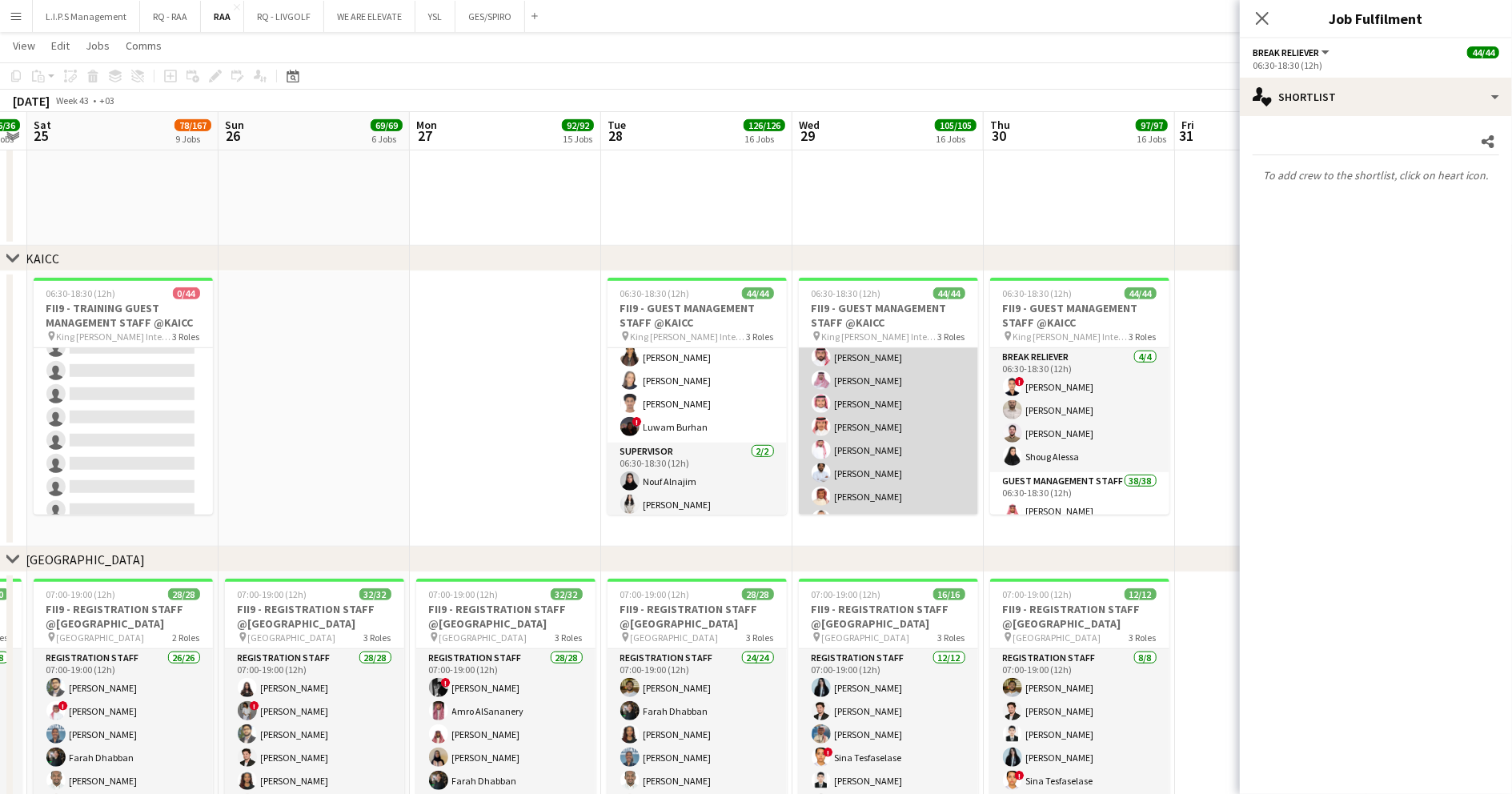
click at [863, 435] on app-card-role "Guest Management Staff 38/38 06:30-18:30 (12h) Deena Shibly Muhannad Jabril Nai…" at bounding box center [888, 401] width 179 height 918
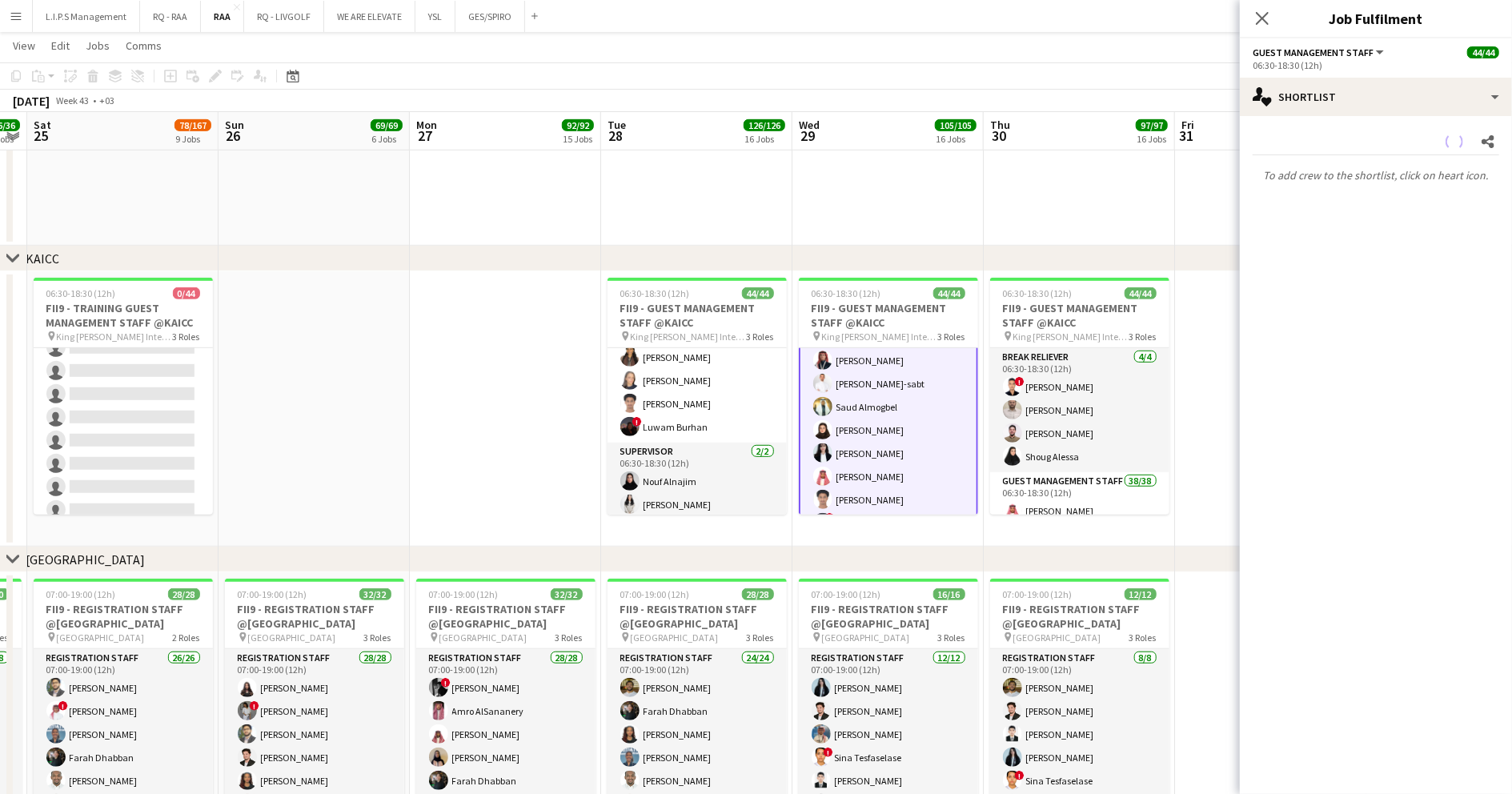
scroll to position [951, 0]
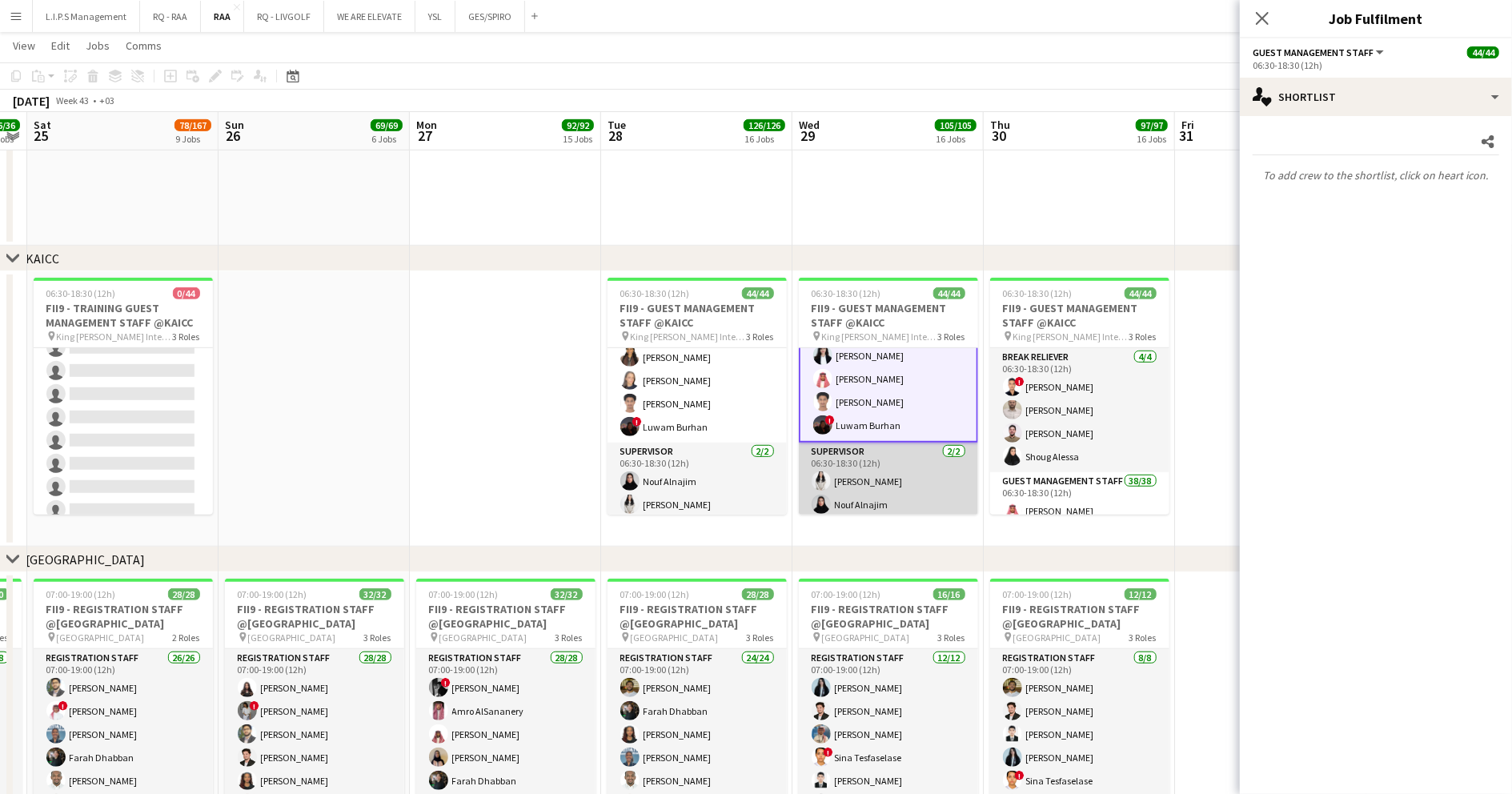
click at [866, 455] on app-card-role "Supervisor 2/2 06:30-18:30 (12h) Manar Alharbi Nouf Alnajim" at bounding box center [888, 481] width 179 height 78
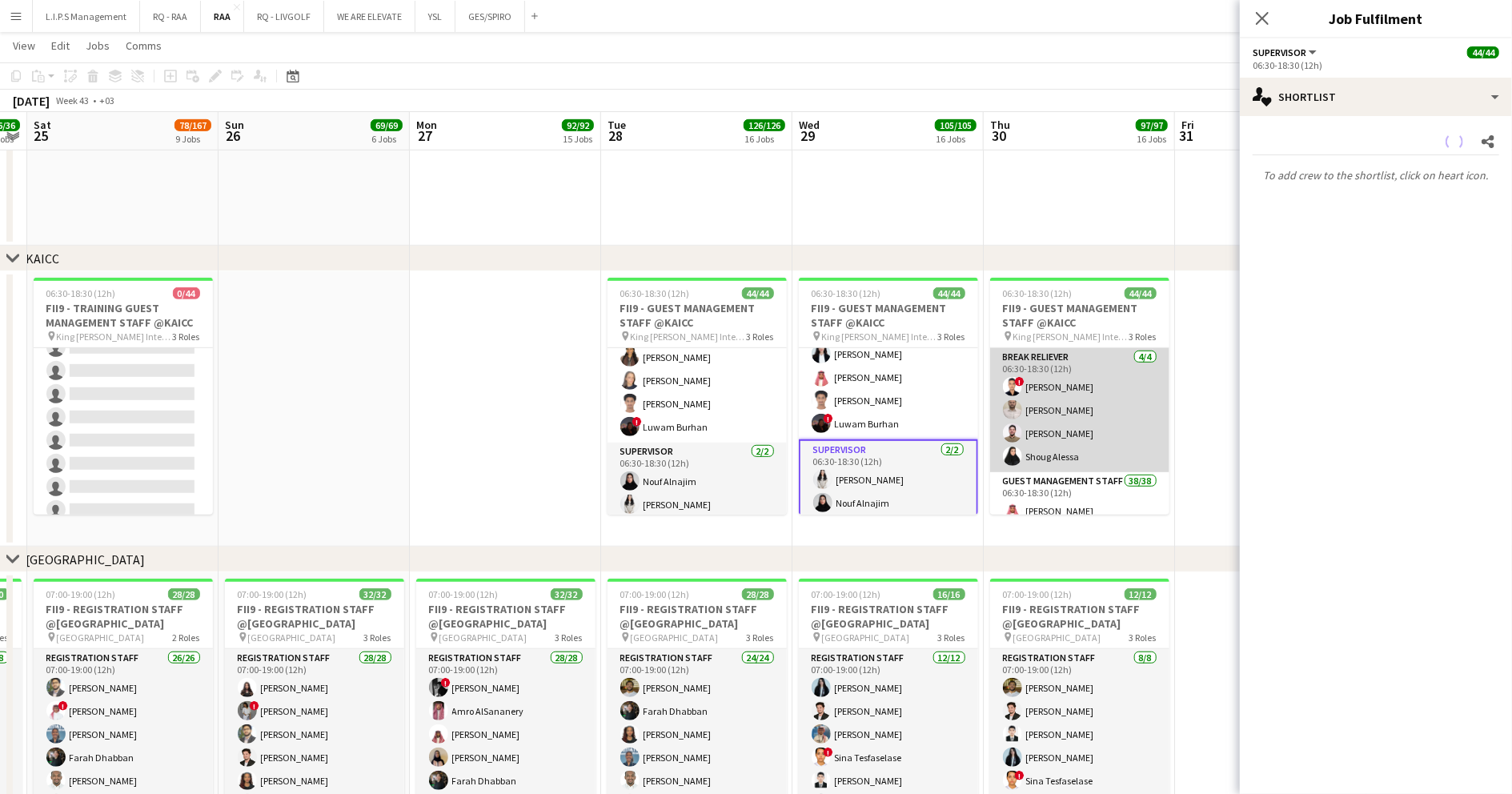
scroll to position [0, 354]
click at [1040, 411] on app-card-role "Break reliever 4/4 06:30-18:30 (12h) ! Mohamed Ibrahim Mohammed Midhat Noor Elh…" at bounding box center [1080, 410] width 179 height 124
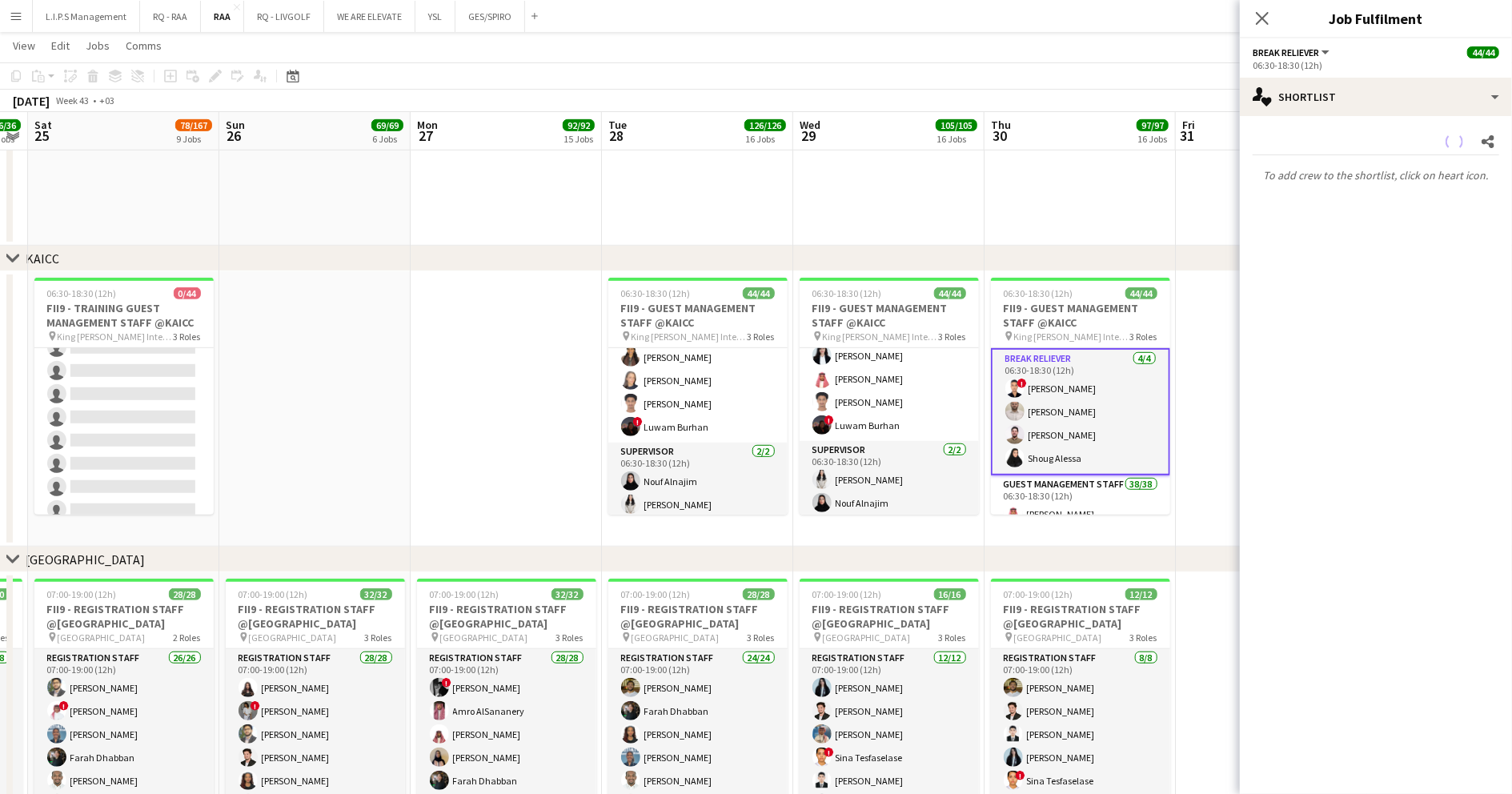
scroll to position [947, 0]
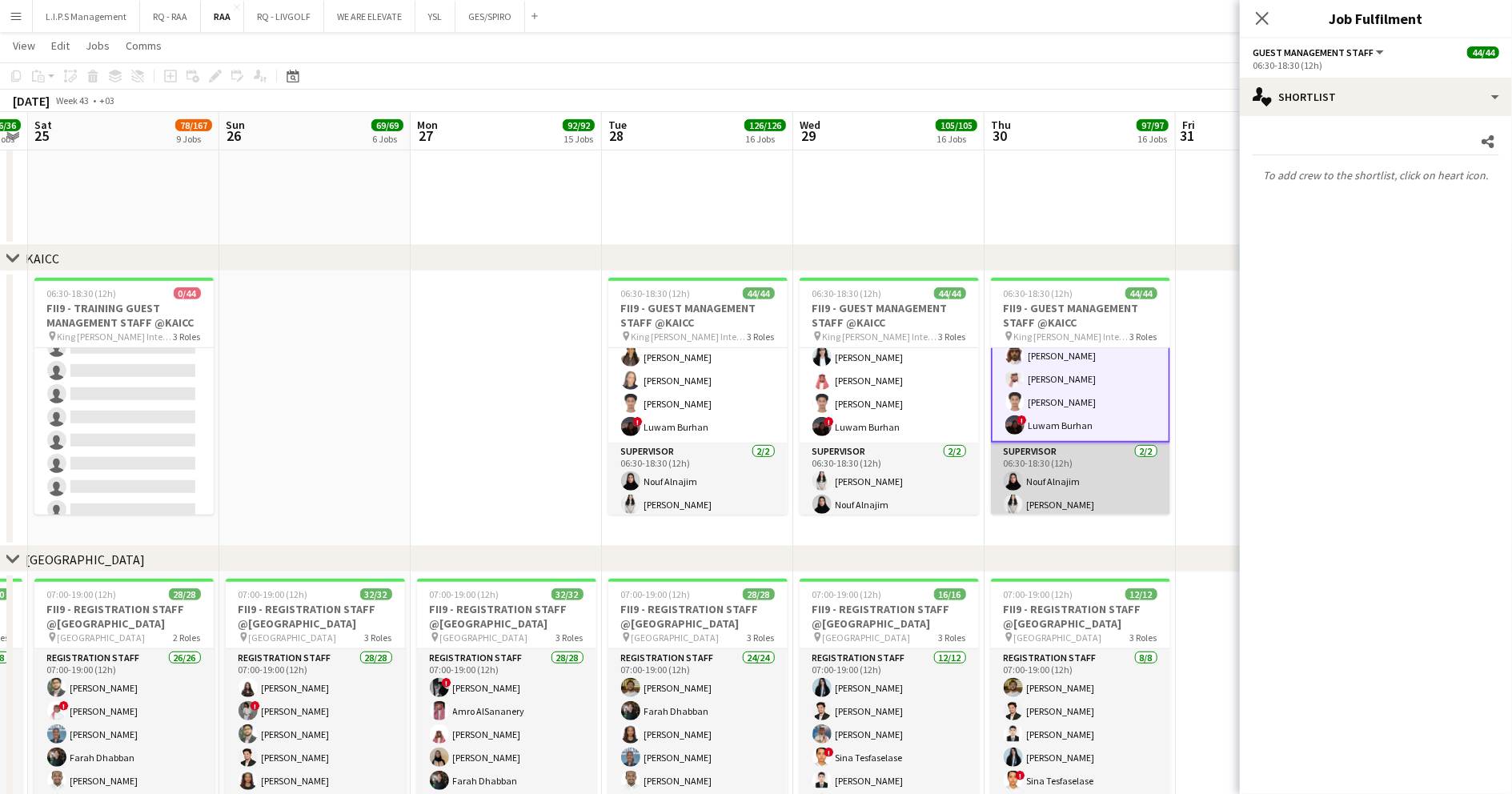
click at [1061, 452] on app-card-role "Supervisor 2/2 06:30-18:30 (12h) Nouf Alnajim Manar Alharbi" at bounding box center [1080, 481] width 179 height 78
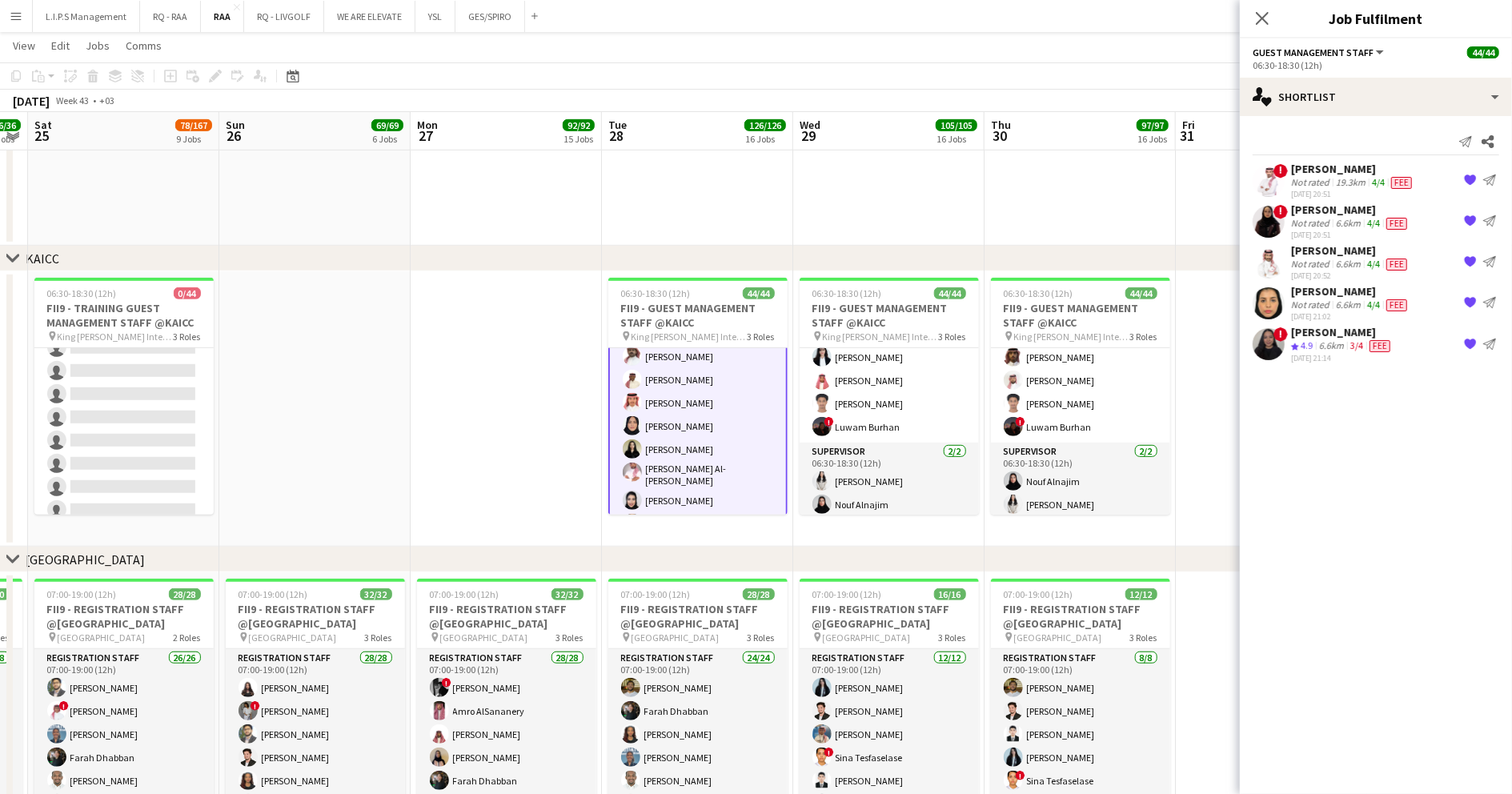
scroll to position [736, 0]
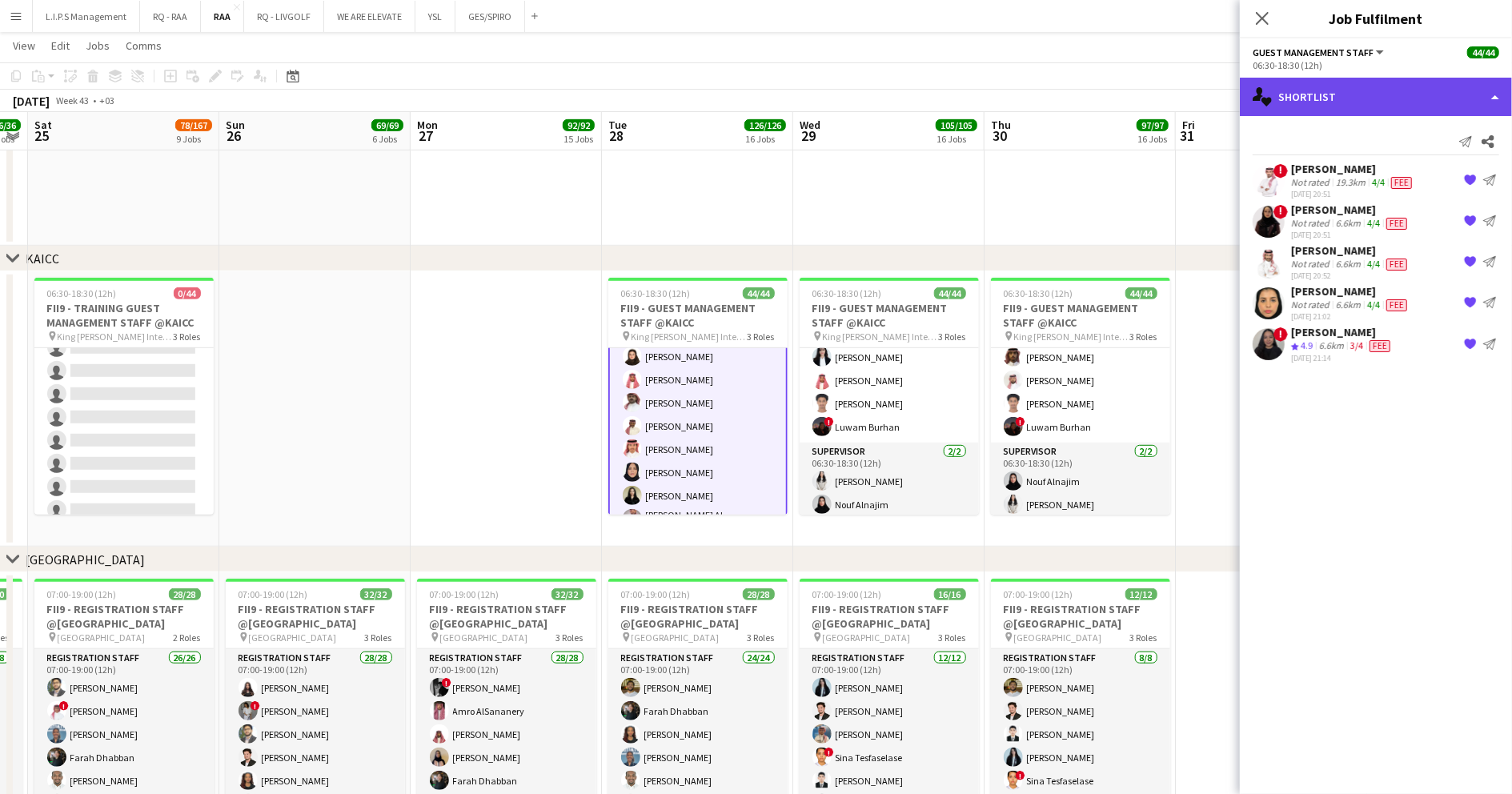
click at [1332, 99] on div "single-neutral-actions-heart Shortlist" at bounding box center [1376, 97] width 272 height 38
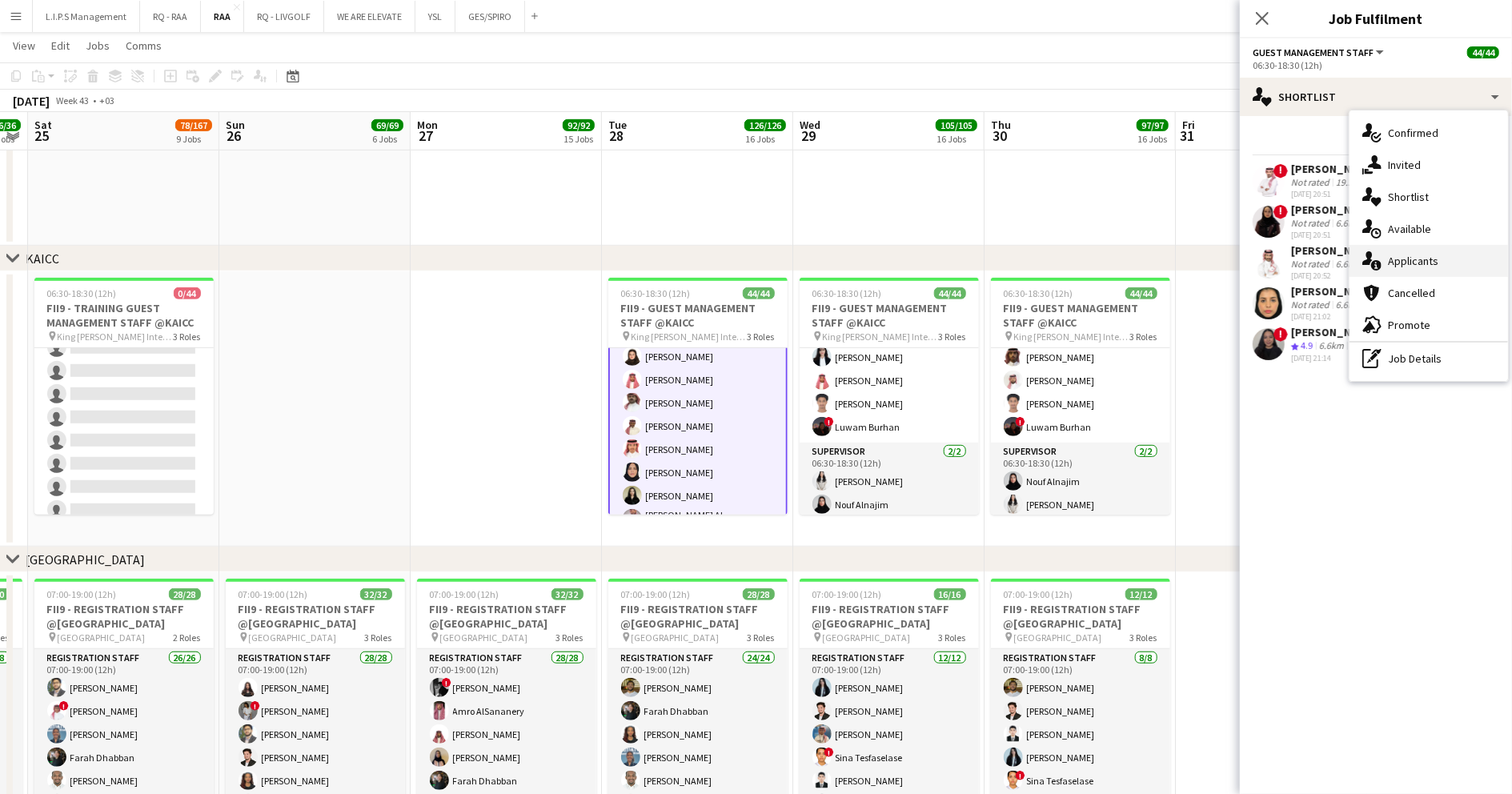
click at [1419, 254] on span "Applicants" at bounding box center [1413, 260] width 50 height 14
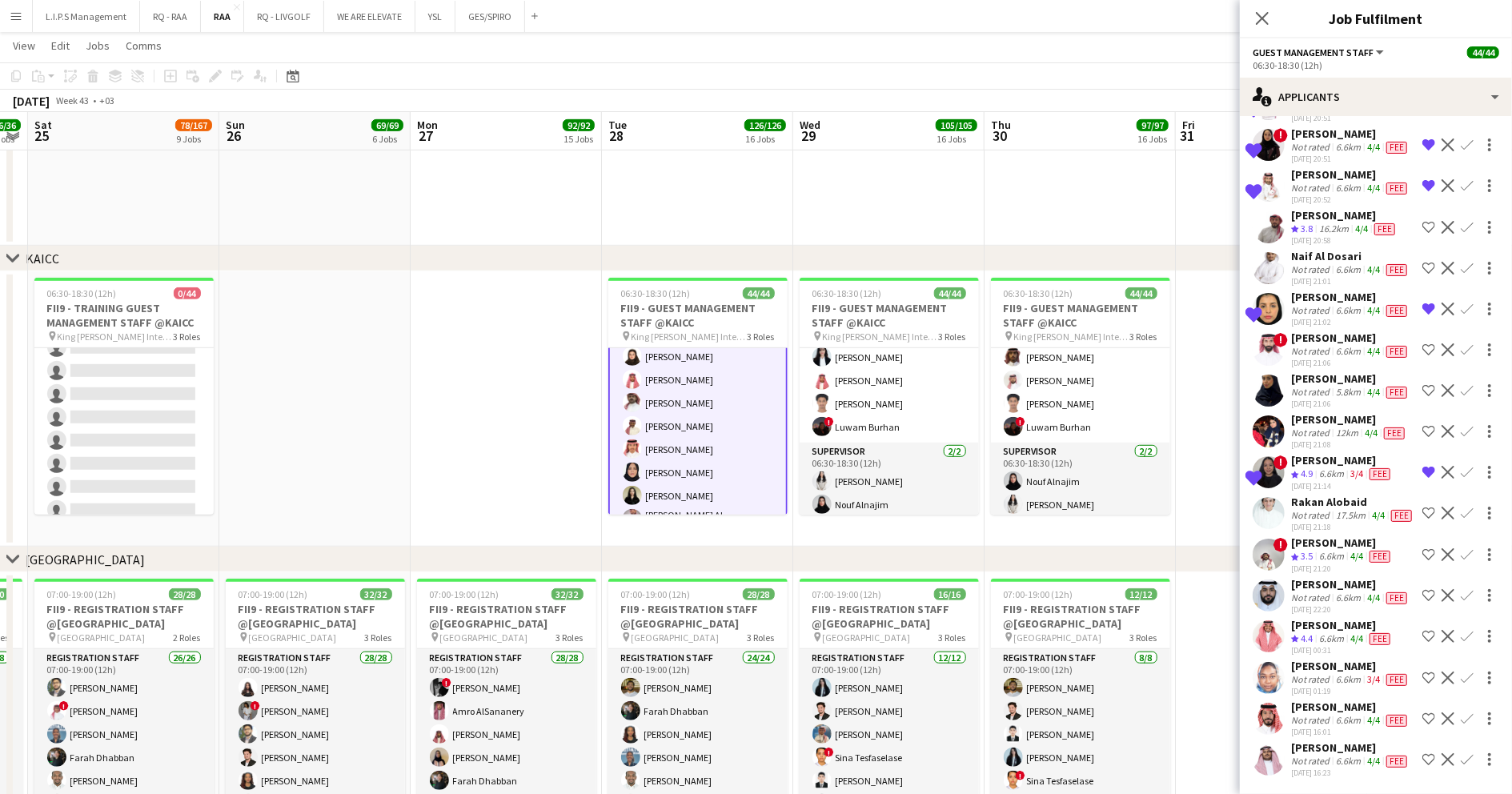
scroll to position [354, 0]
click at [1306, 427] on div "Not rated" at bounding box center [1312, 433] width 42 height 13
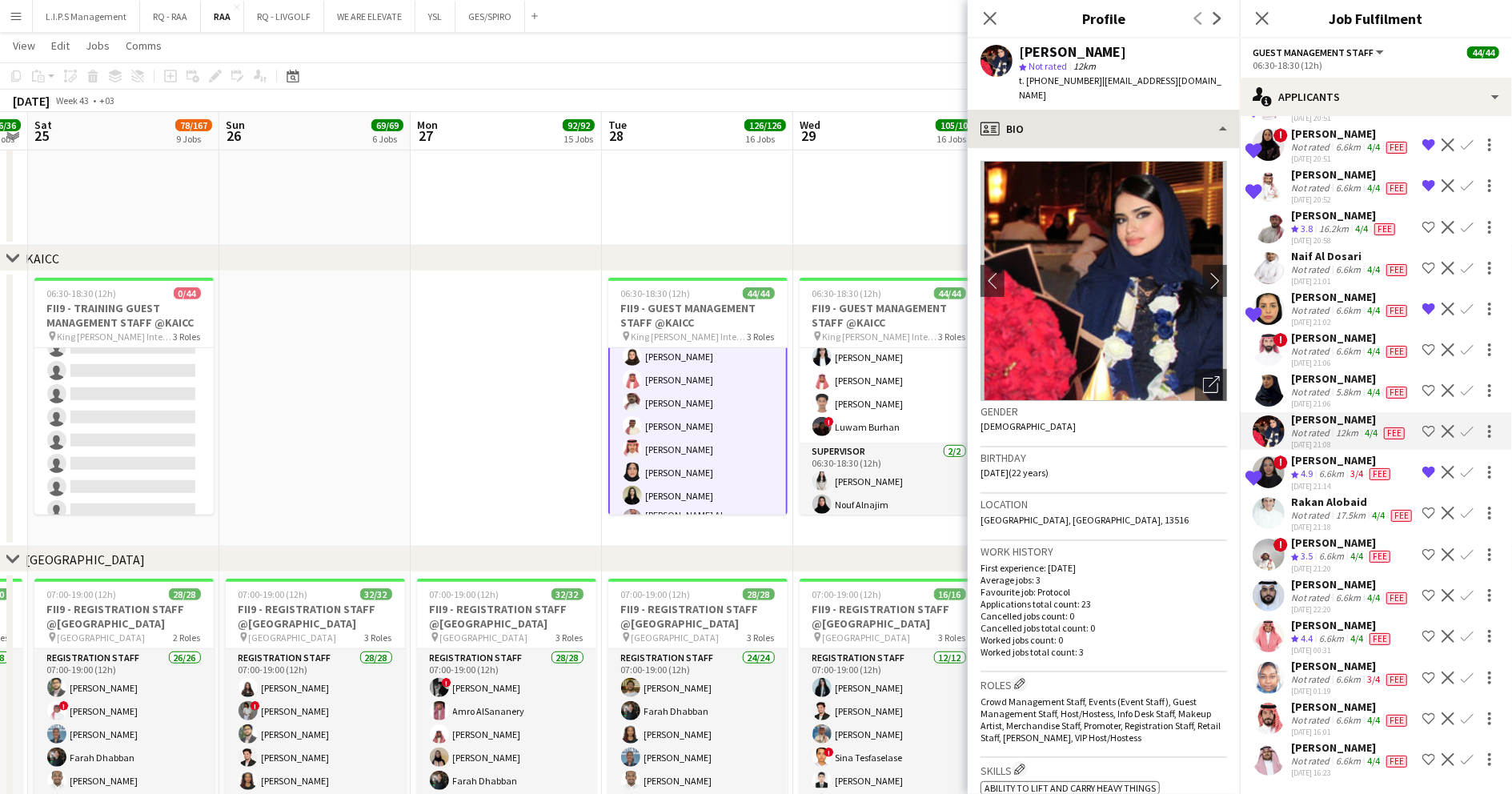
click at [1067, 97] on app-crew-profile "Close pop-in Profile Previous Next Reema Khaled star Not rated 12km t. +9665707…" at bounding box center [1103, 397] width 272 height 794
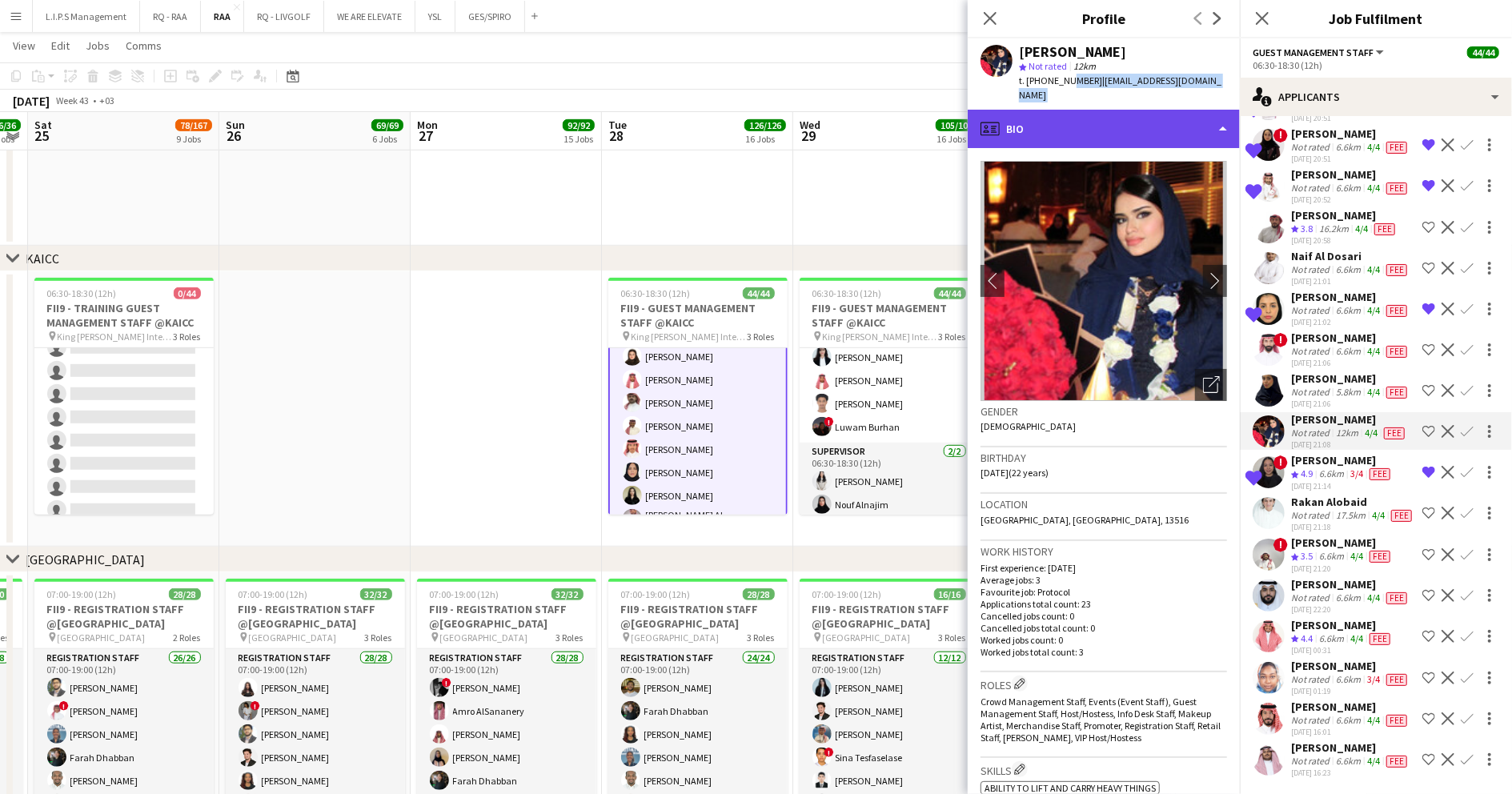
drag, startPoint x: 1067, startPoint y: 97, endPoint x: 1071, endPoint y: 119, distance: 22.4
click at [1067, 110] on div "profile Bio" at bounding box center [1103, 129] width 272 height 38
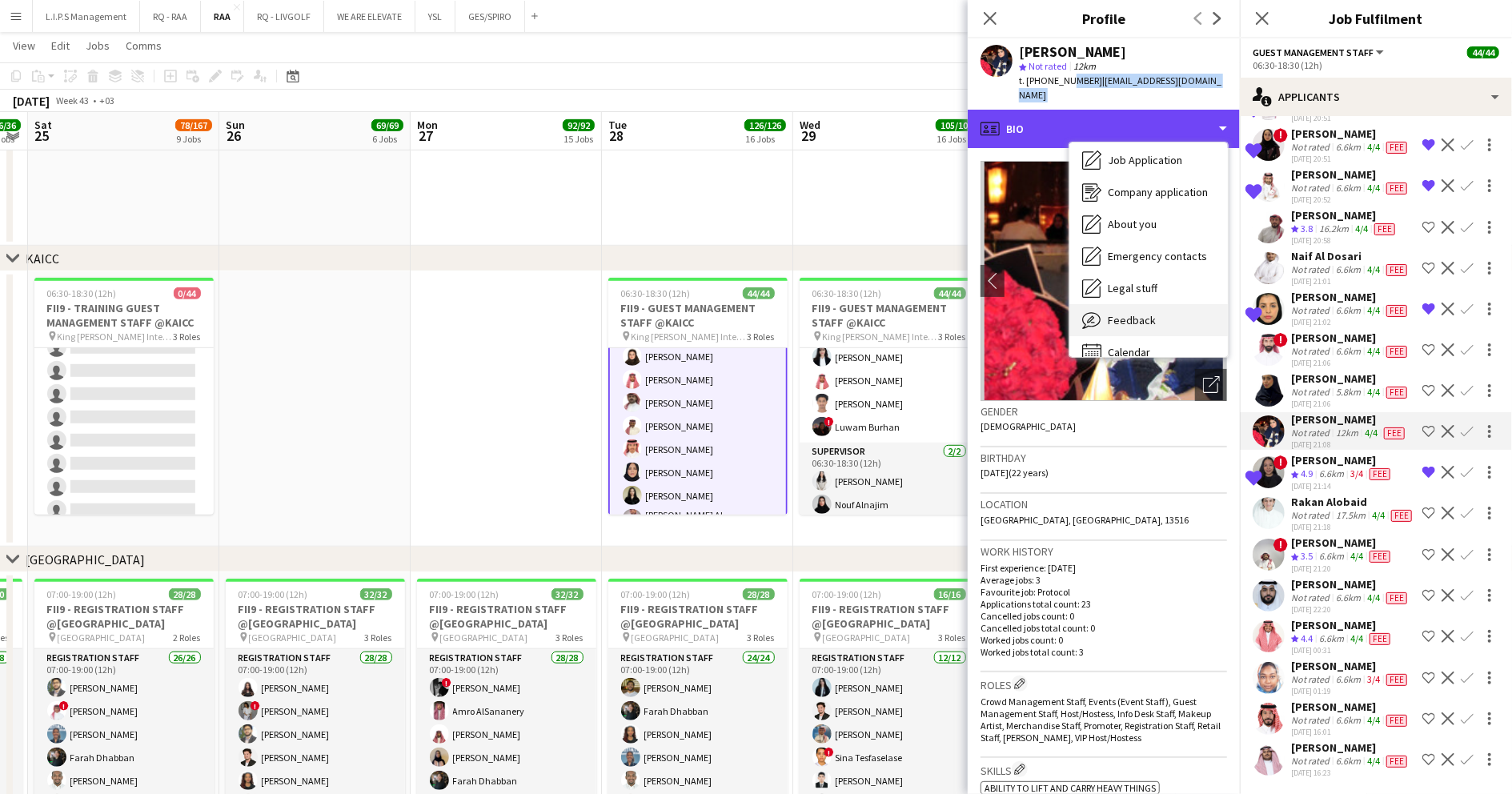
scroll to position [54, 0]
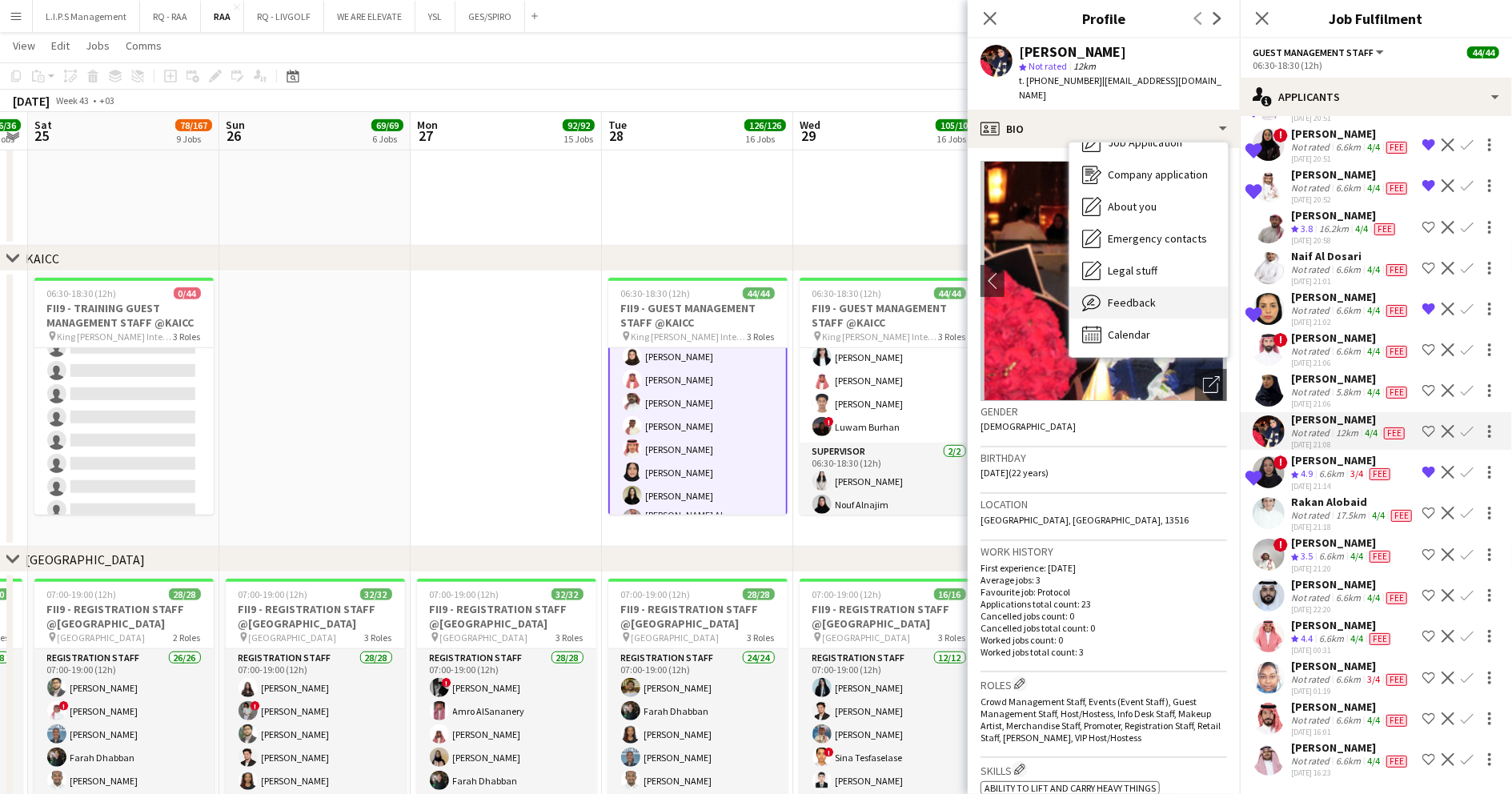
click at [1114, 295] on span "Feedback" at bounding box center [1132, 302] width 48 height 14
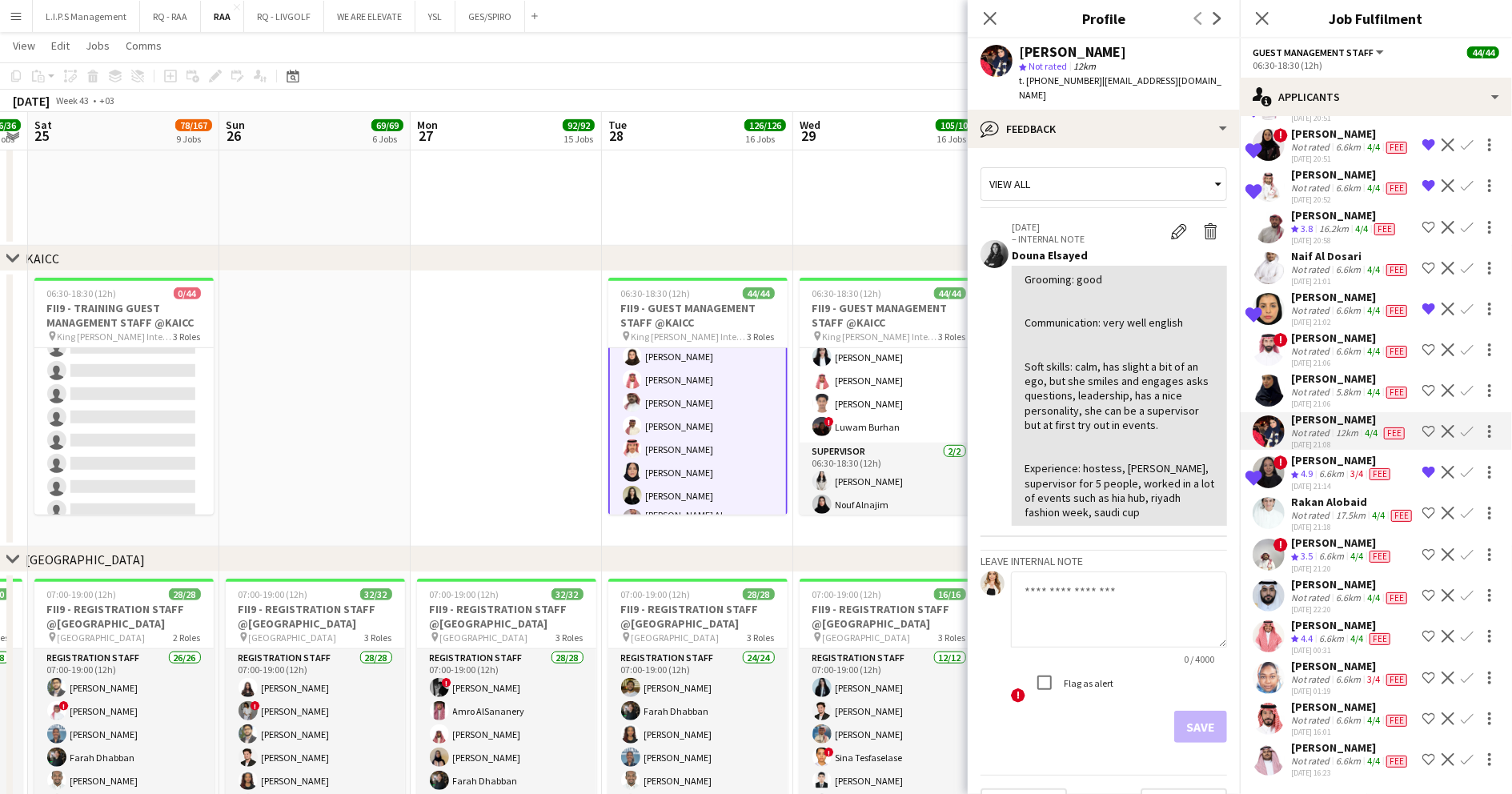
click at [1354, 386] on div "5.8km" at bounding box center [1348, 392] width 31 height 13
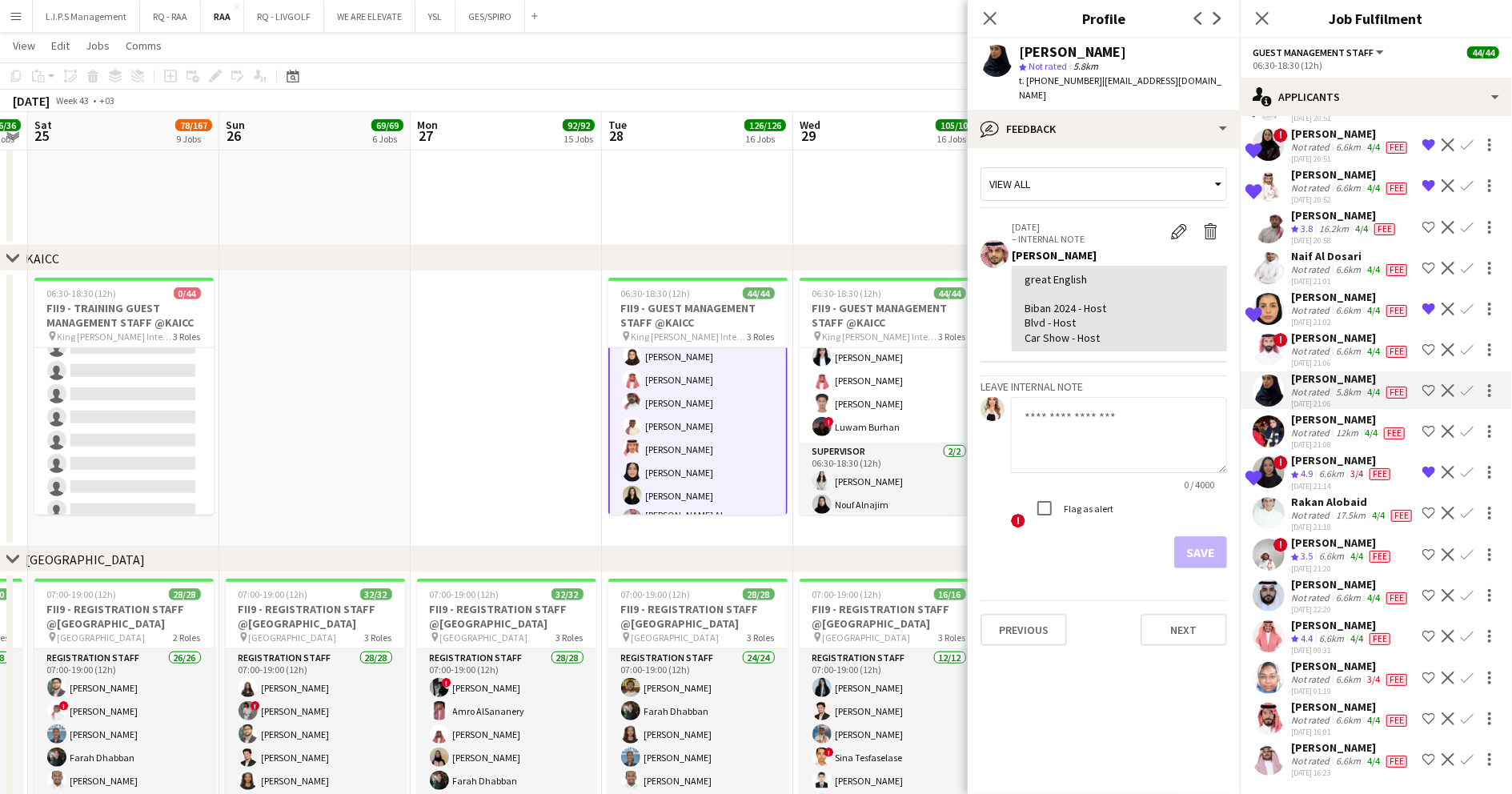
click at [1338, 345] on div "6.6km" at bounding box center [1348, 351] width 31 height 13
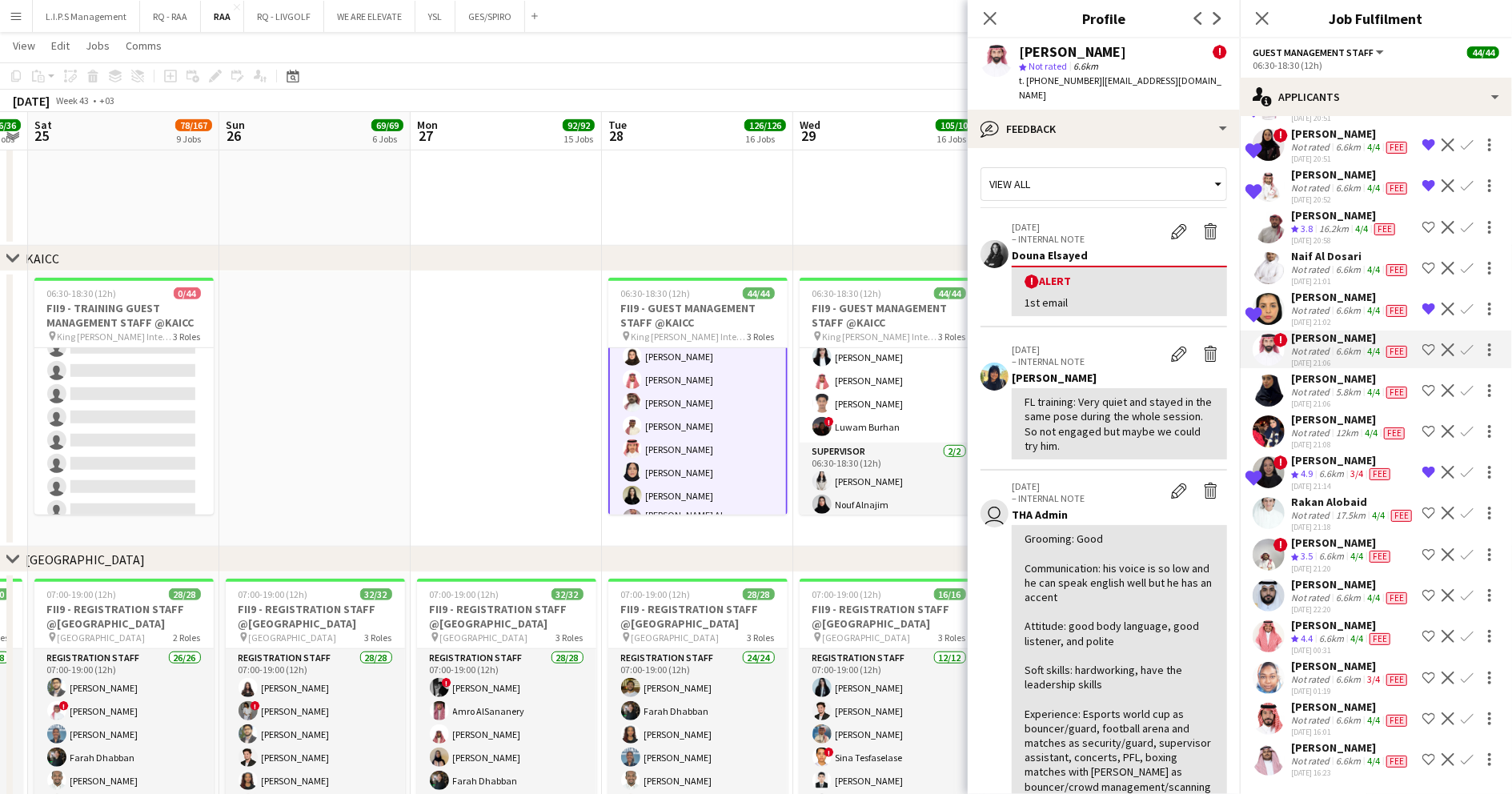
scroll to position [248, 0]
click at [1333, 266] on div "6.6km" at bounding box center [1348, 269] width 31 height 13
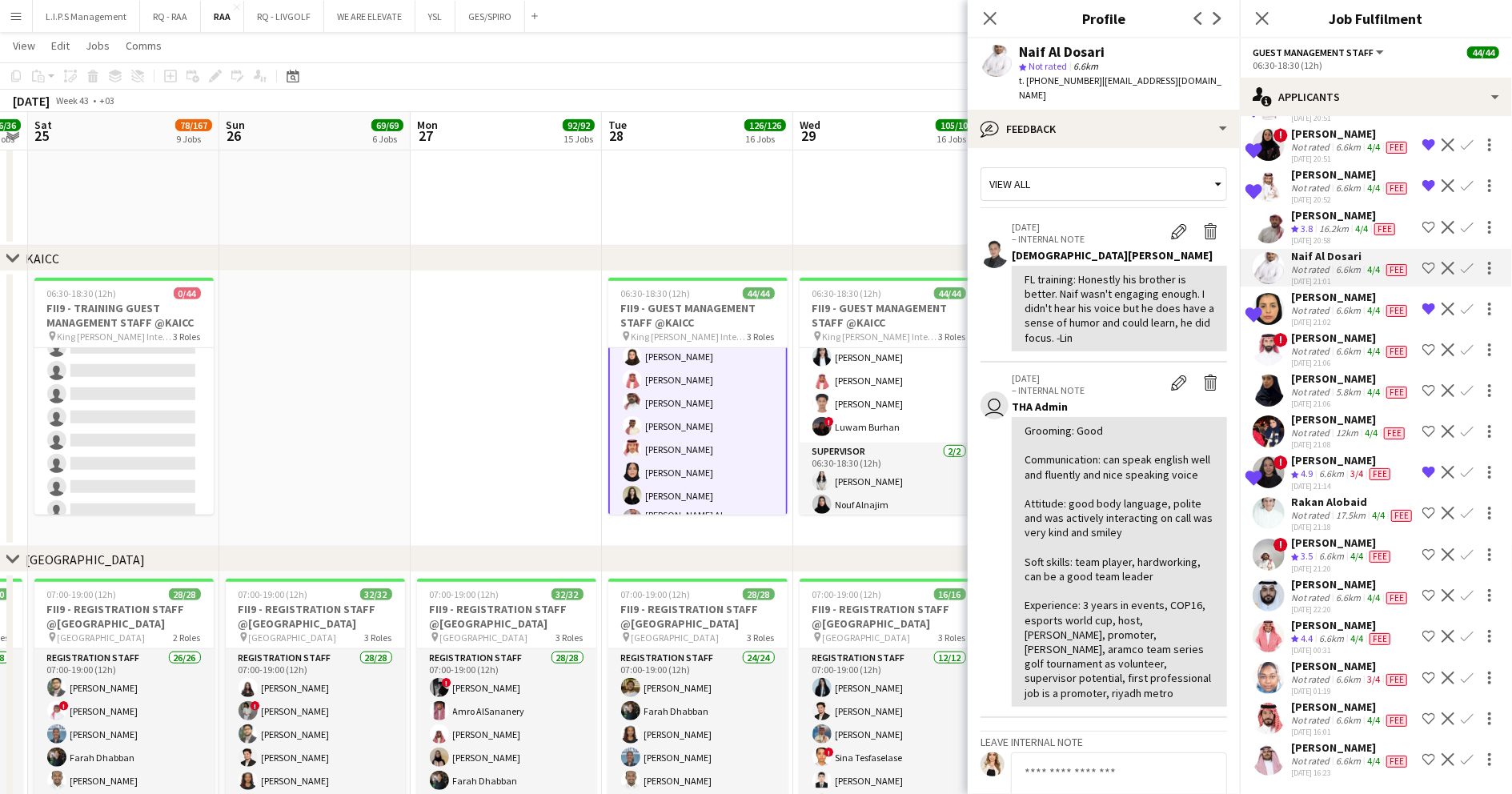
drag, startPoint x: 1321, startPoint y: 214, endPoint x: 1303, endPoint y: 304, distance: 91.8
click at [1320, 217] on div "talal almadini" at bounding box center [1344, 215] width 108 height 14
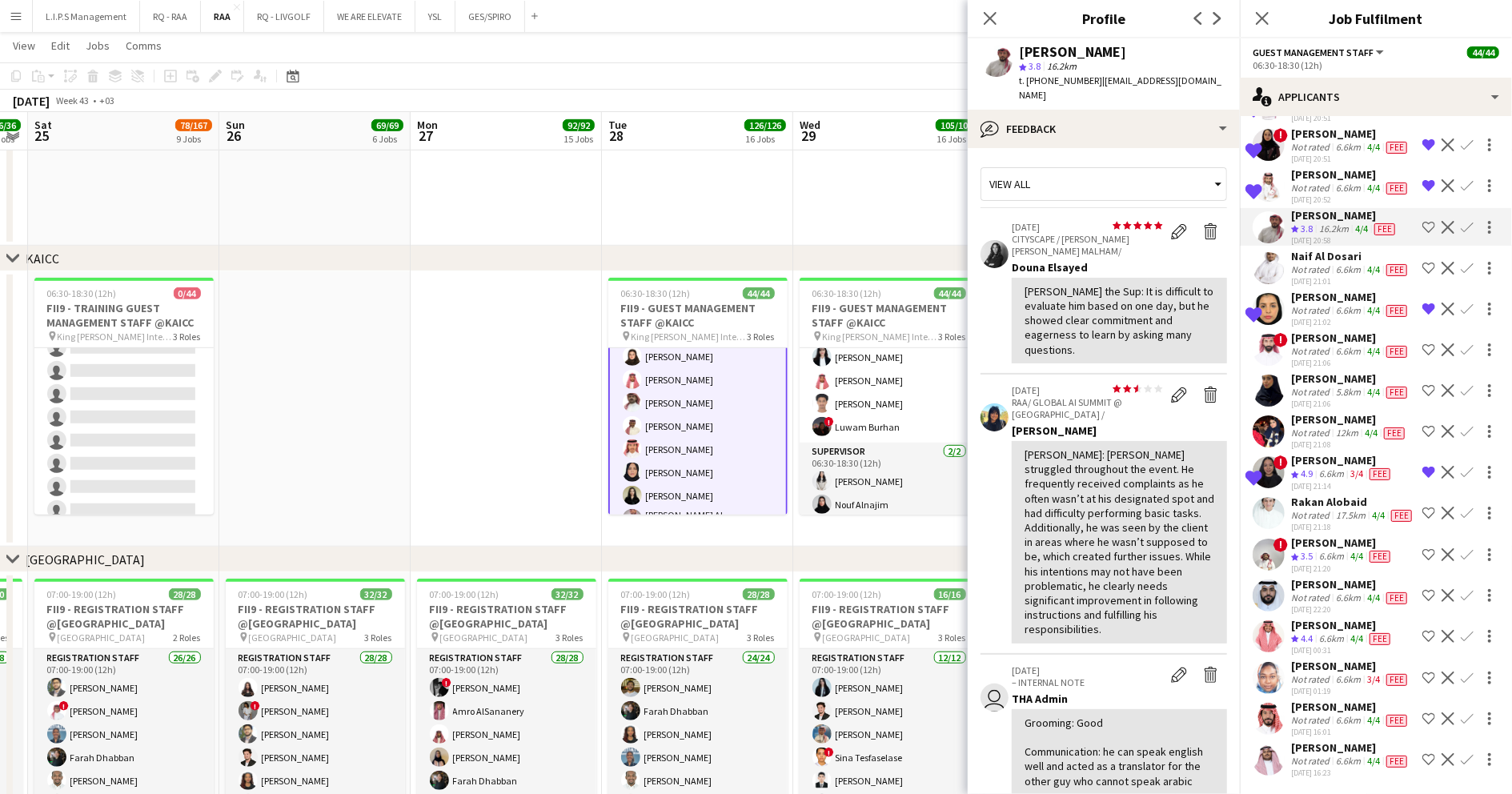
scroll to position [141, 0]
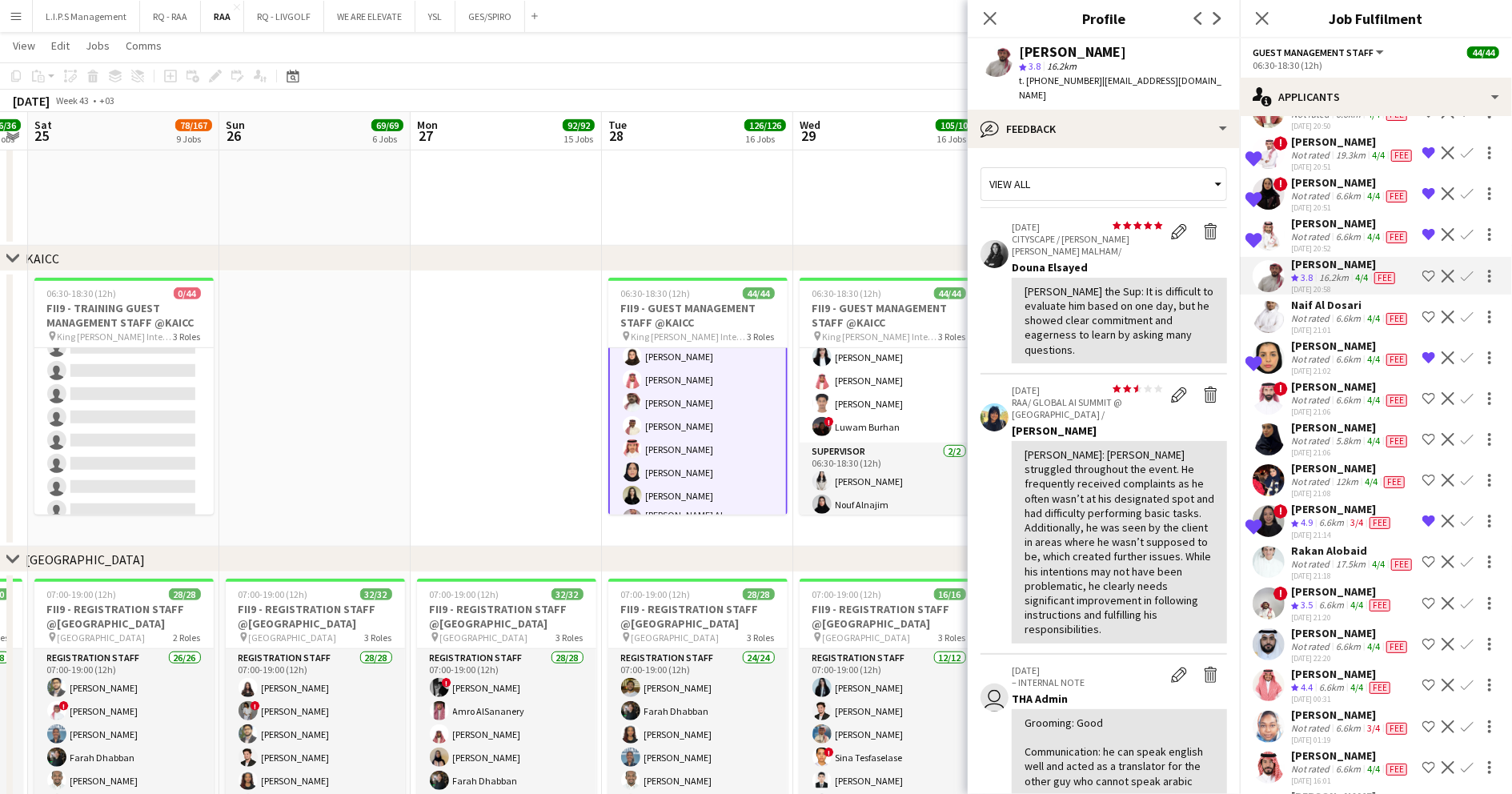
click at [1327, 244] on div "Not rated" at bounding box center [1312, 236] width 42 height 13
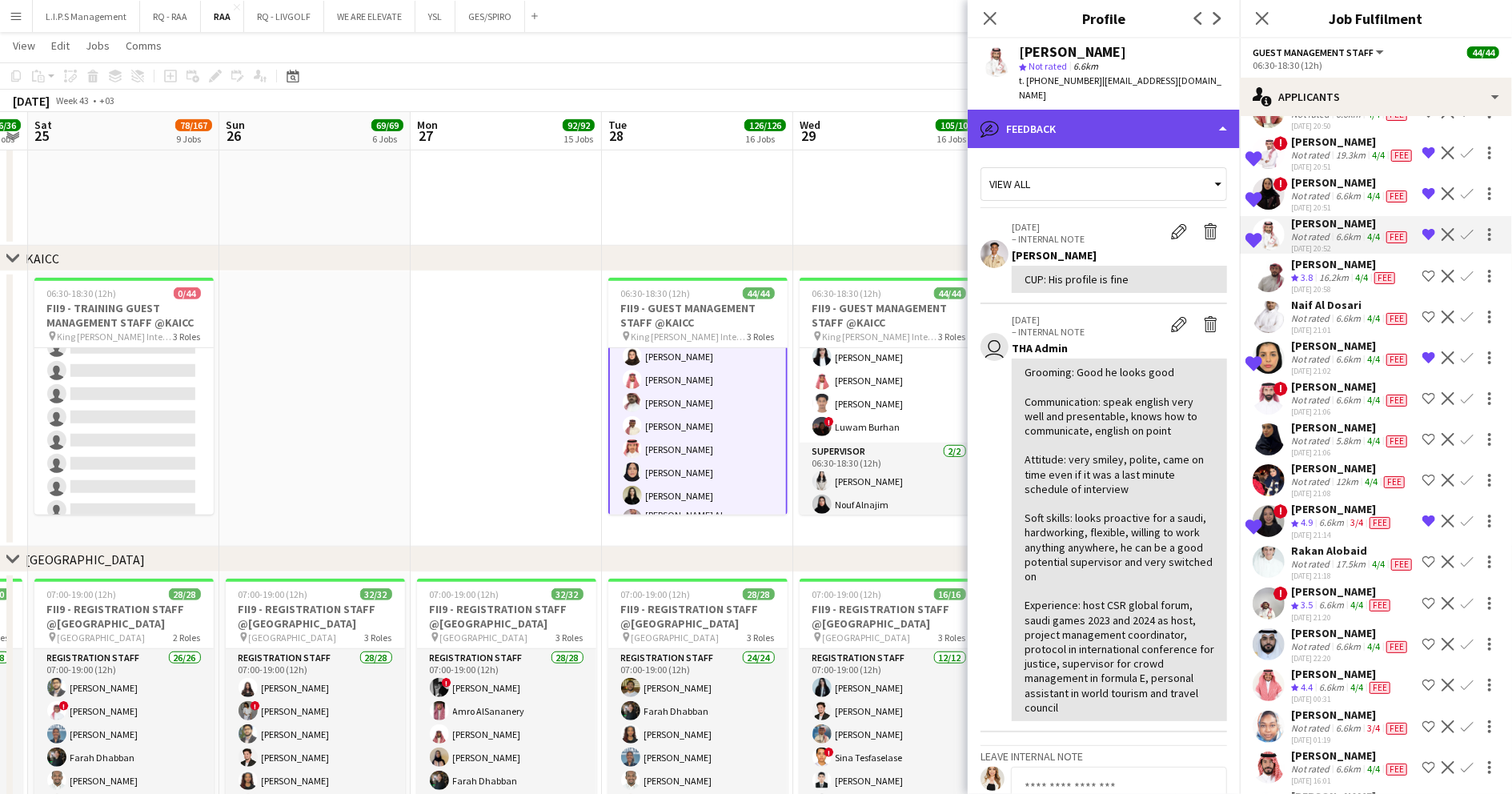
click at [1176, 111] on div "bubble-pencil Feedback" at bounding box center [1103, 129] width 272 height 38
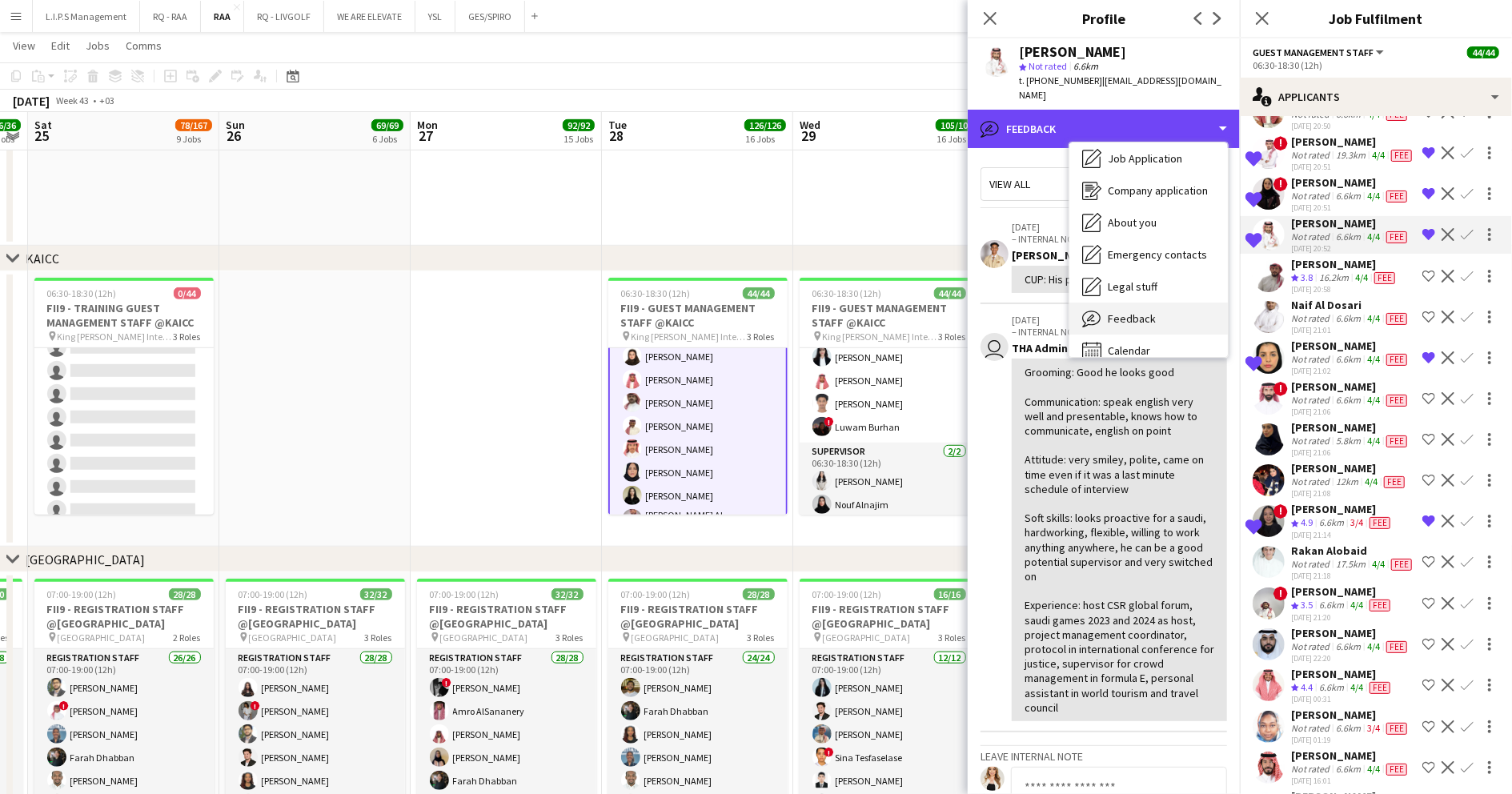
scroll to position [54, 0]
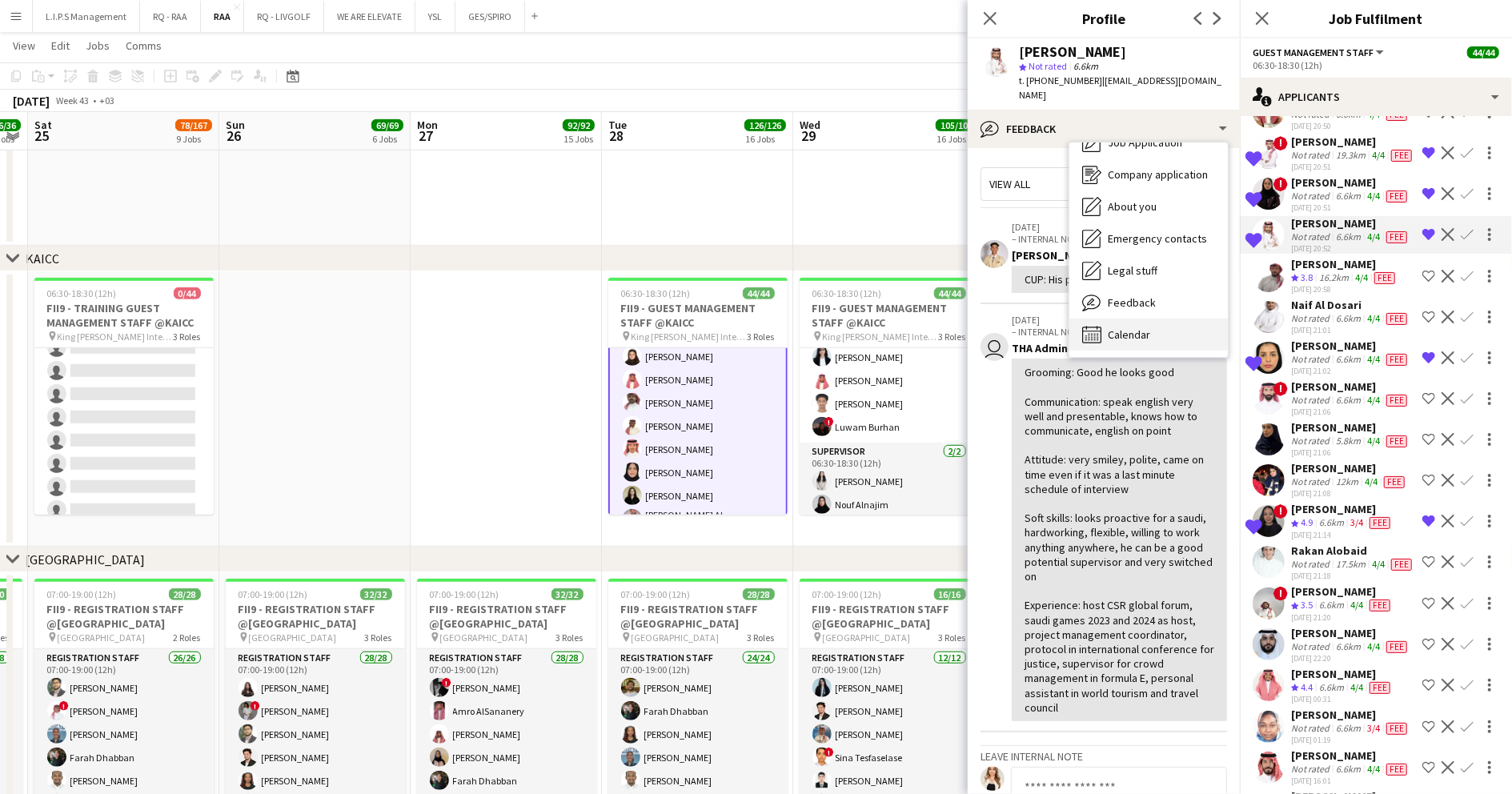
click at [1173, 319] on div "Calendar Calendar" at bounding box center [1148, 334] width 158 height 32
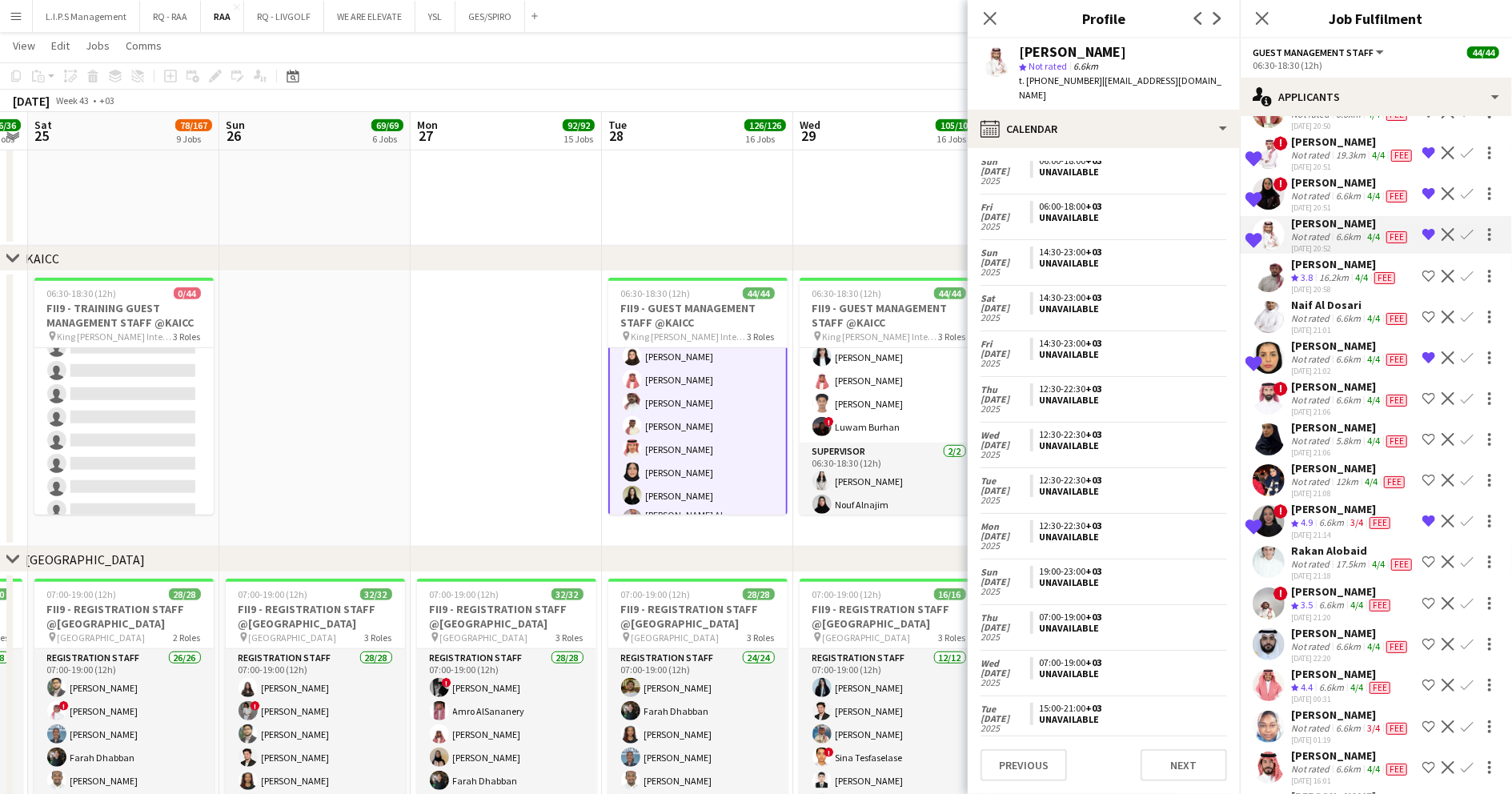
scroll to position [33, 0]
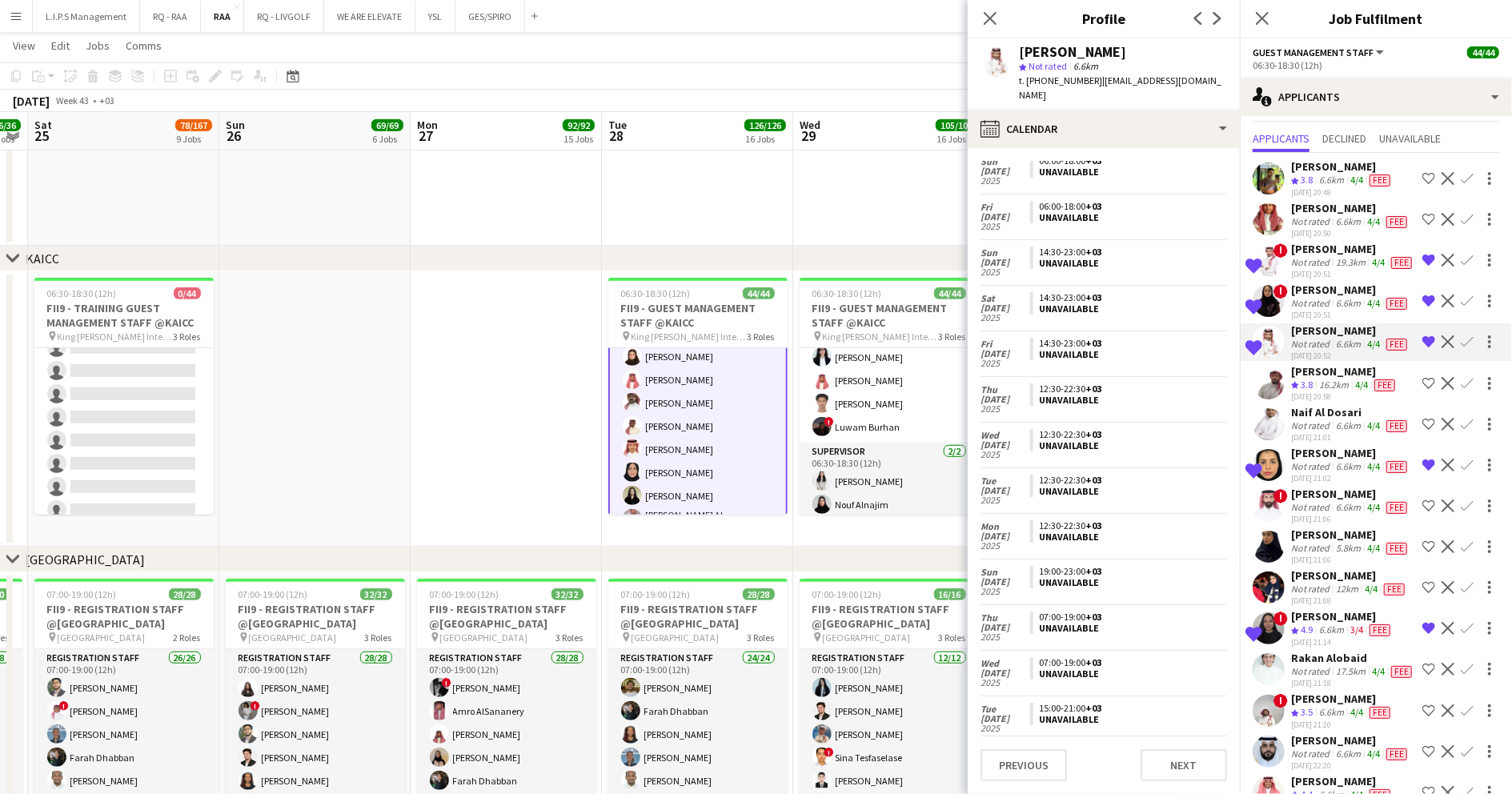
click at [1333, 269] on div "19.3km" at bounding box center [1350, 262] width 36 height 13
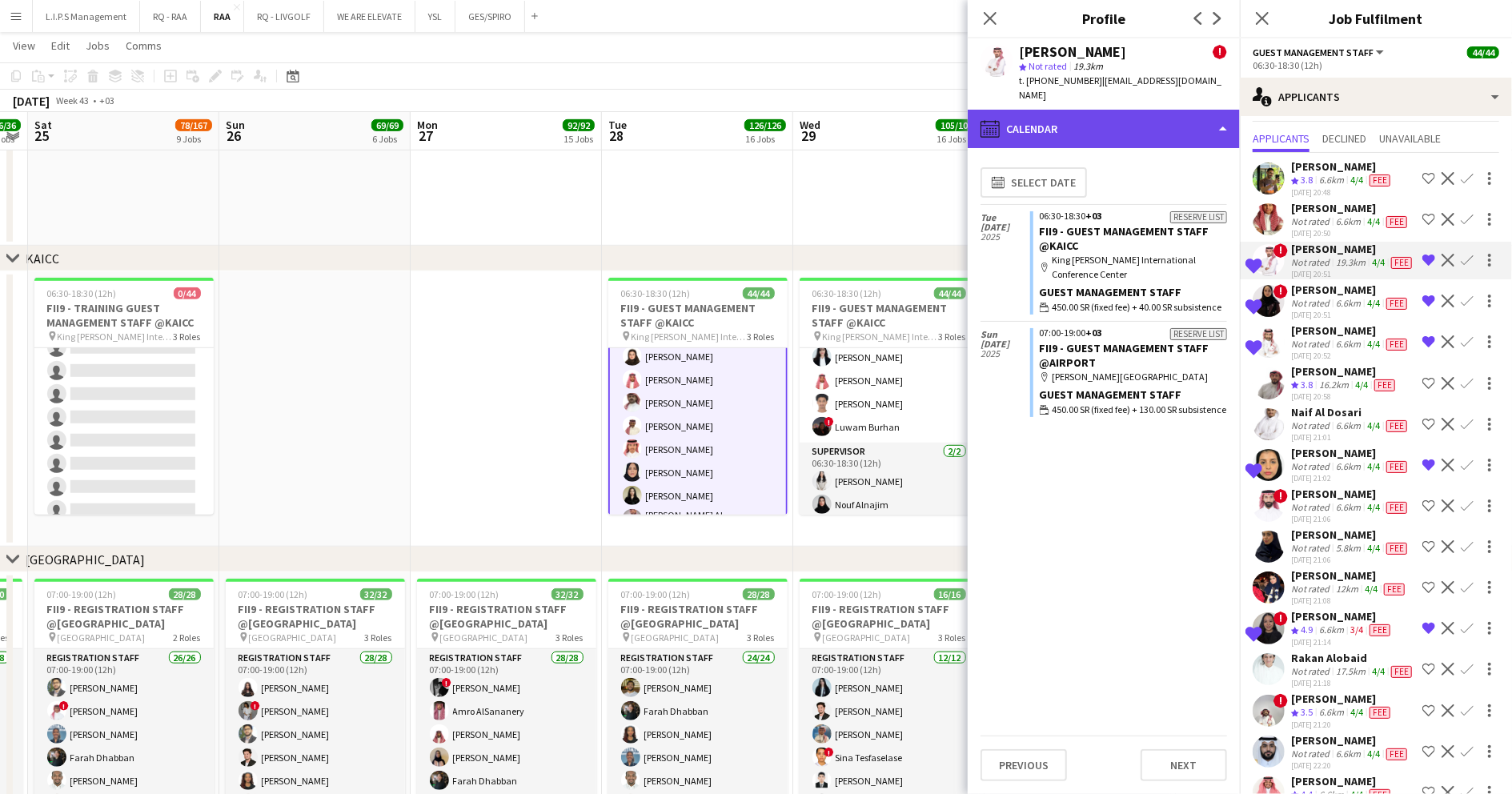
click at [1130, 122] on div "calendar-full Calendar" at bounding box center [1103, 129] width 272 height 38
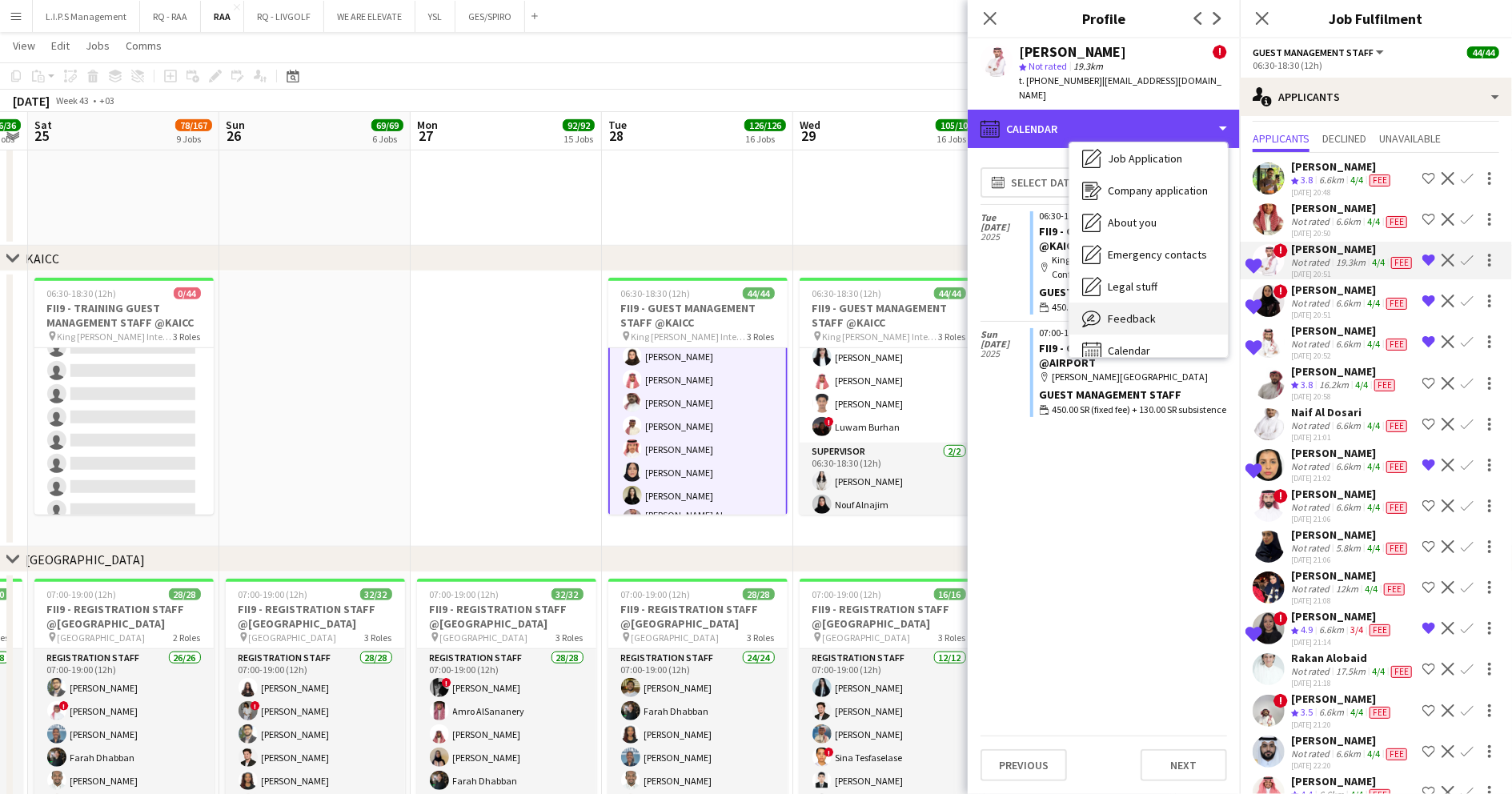
scroll to position [54, 0]
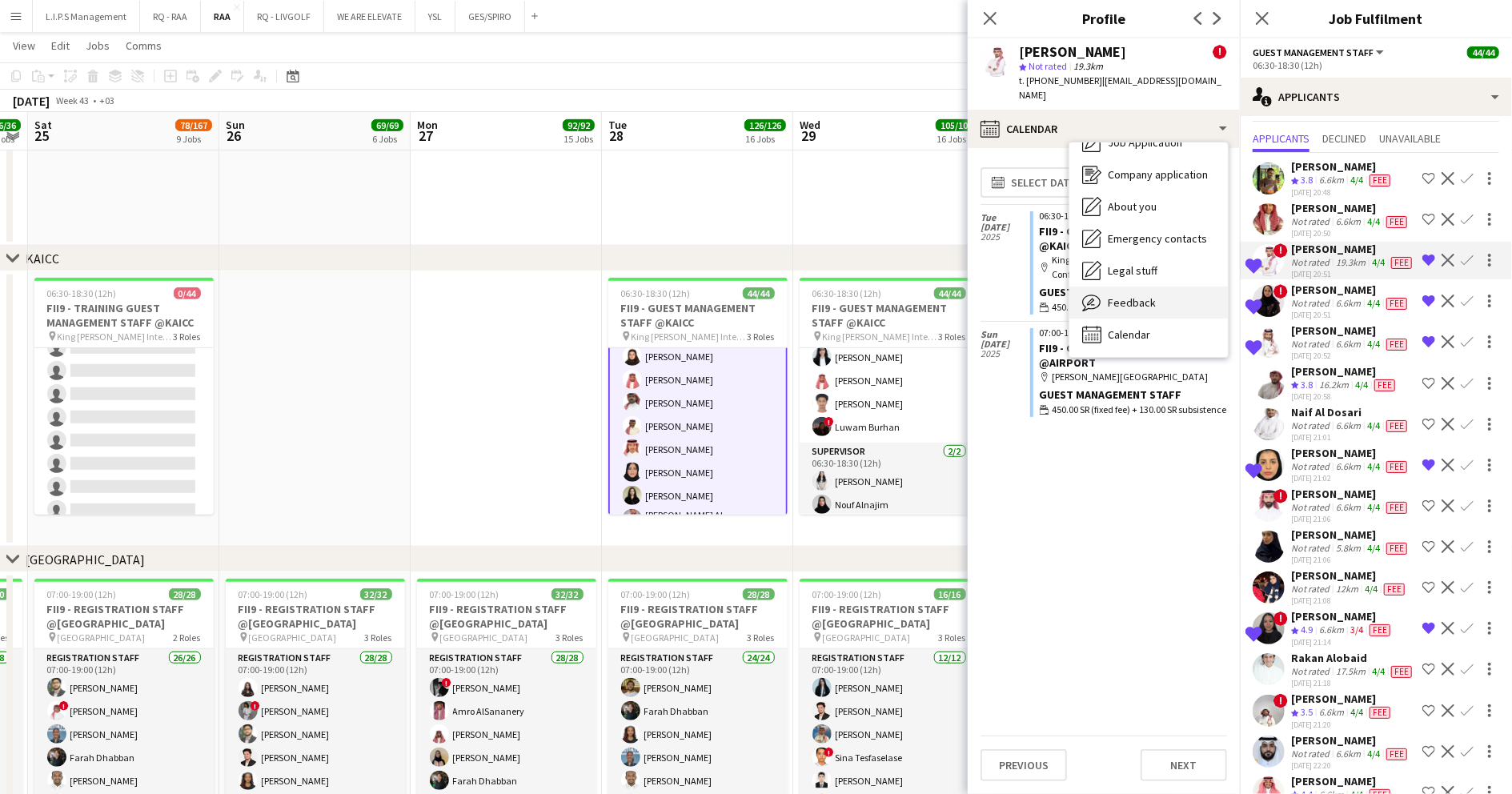
click at [1143, 295] on span "Feedback" at bounding box center [1132, 302] width 48 height 14
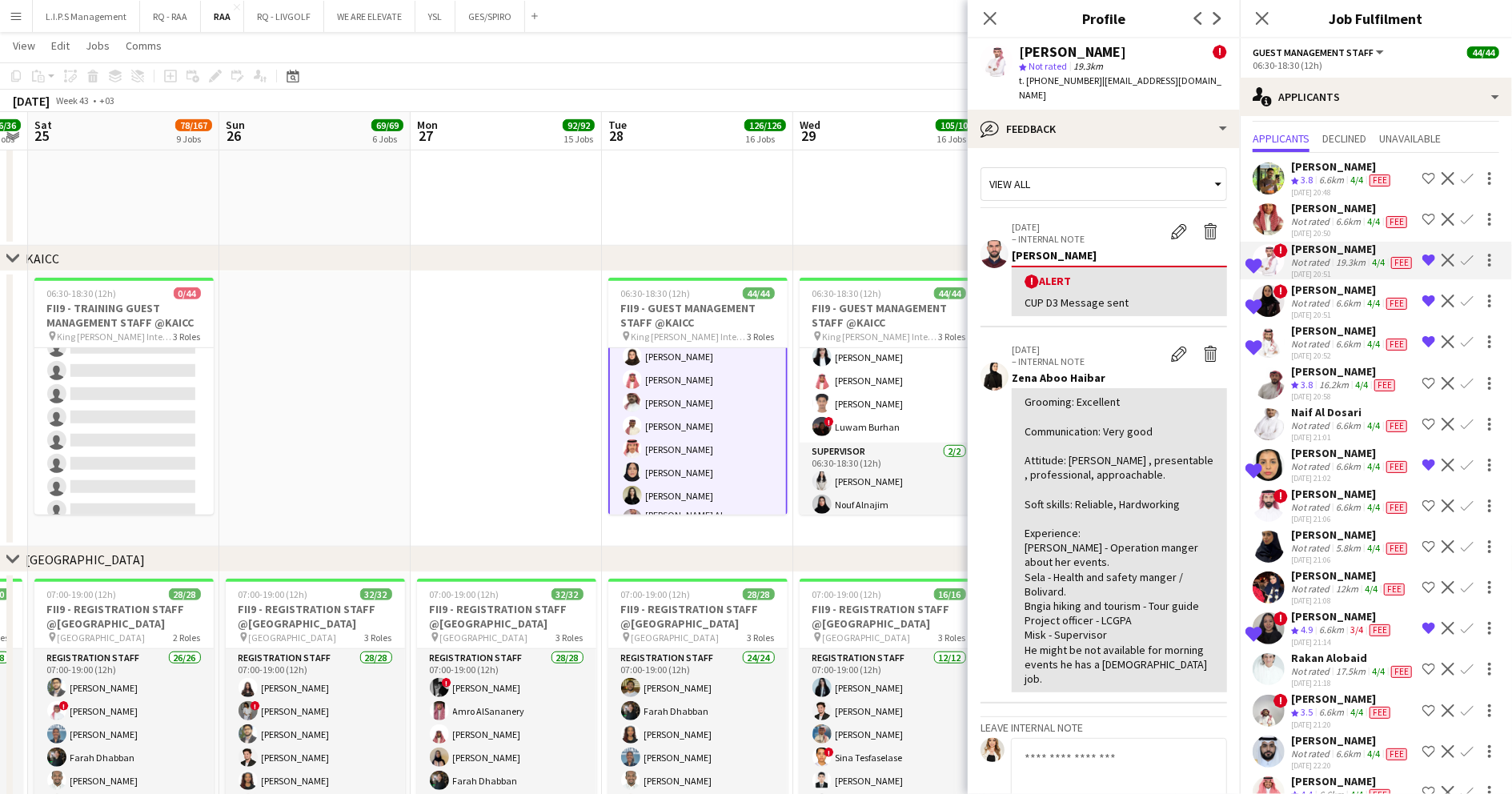
click at [1055, 52] on div "Mohammed Alomari" at bounding box center [1072, 52] width 108 height 14
click at [1054, 52] on div "Mohammed Alomari" at bounding box center [1072, 52] width 108 height 14
copy div "Mohammed Alomari"
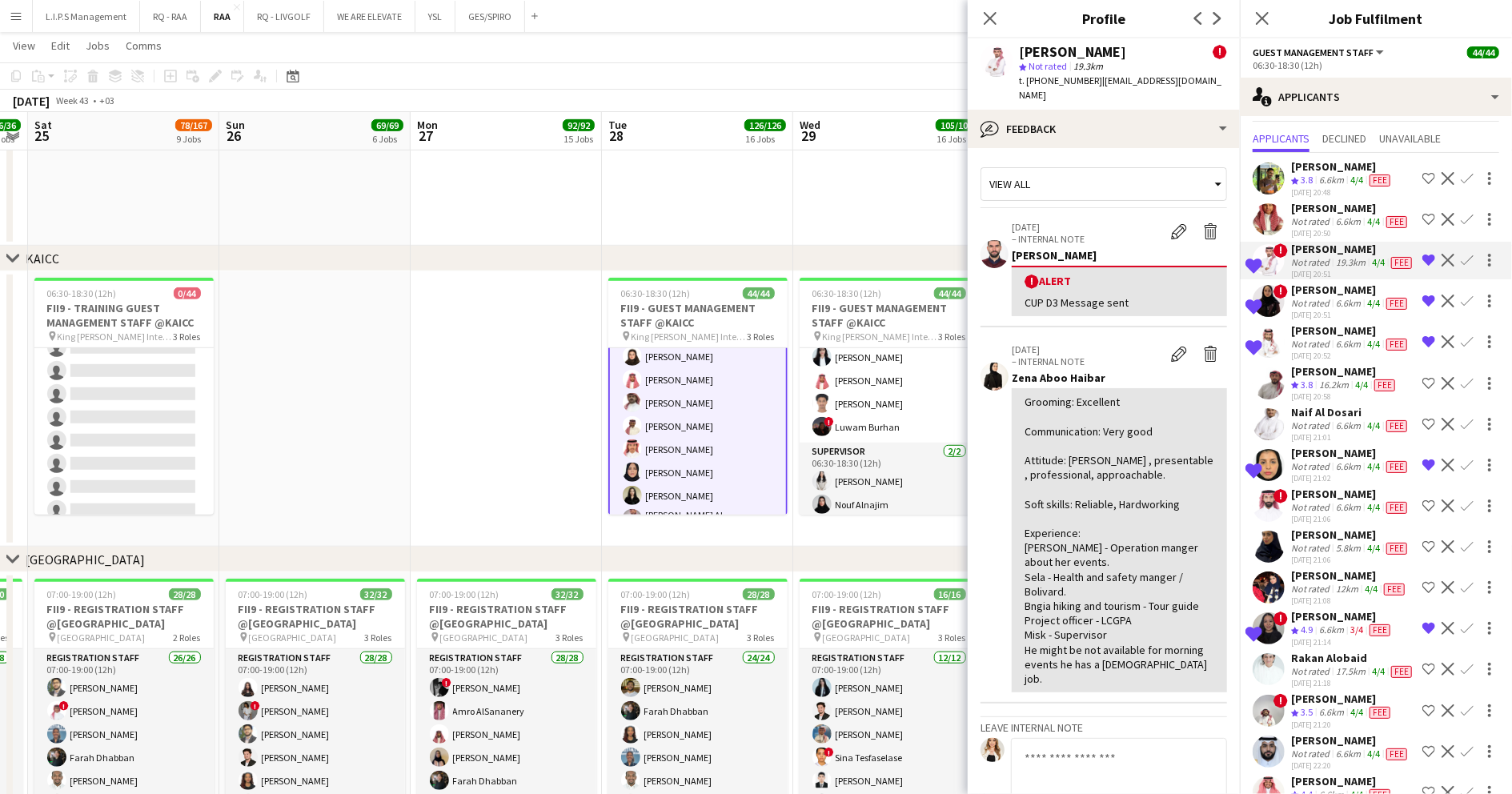
click at [1055, 85] on span "t. +966558881096" at bounding box center [1061, 80] width 83 height 12
copy span "966558881096"
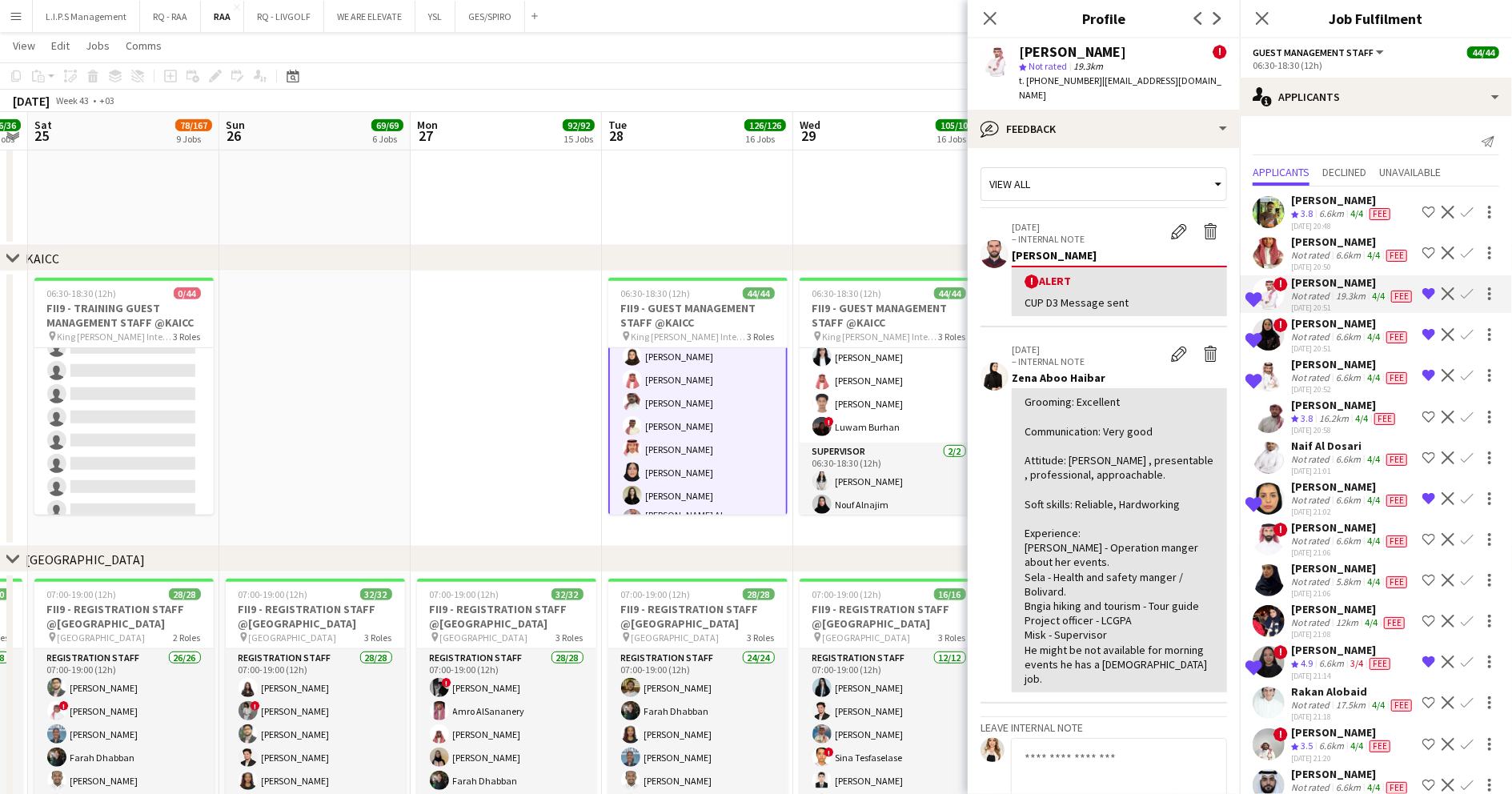
click at [1308, 219] on span "3.8" at bounding box center [1307, 214] width 12 height 12
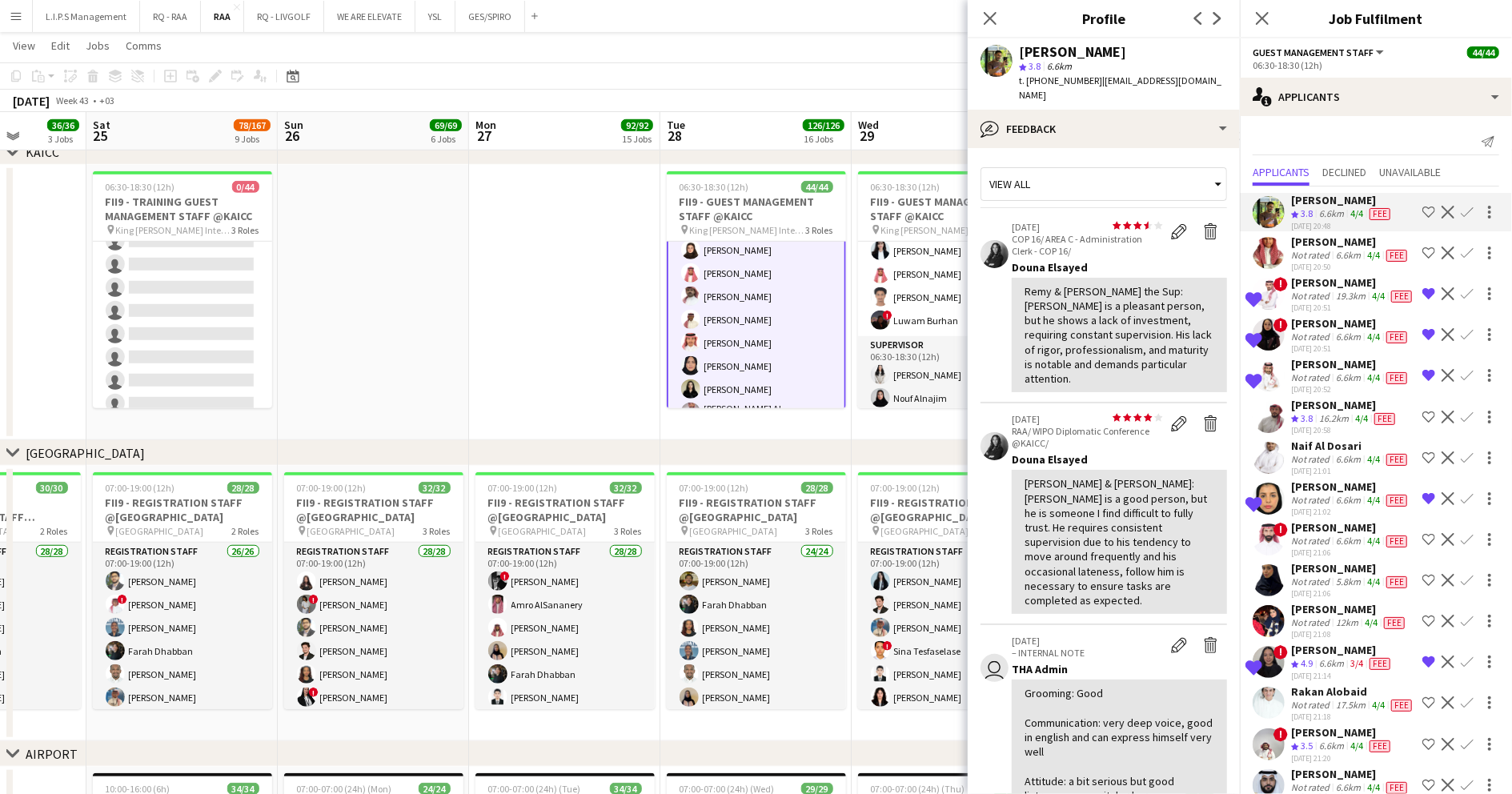
scroll to position [0, 480]
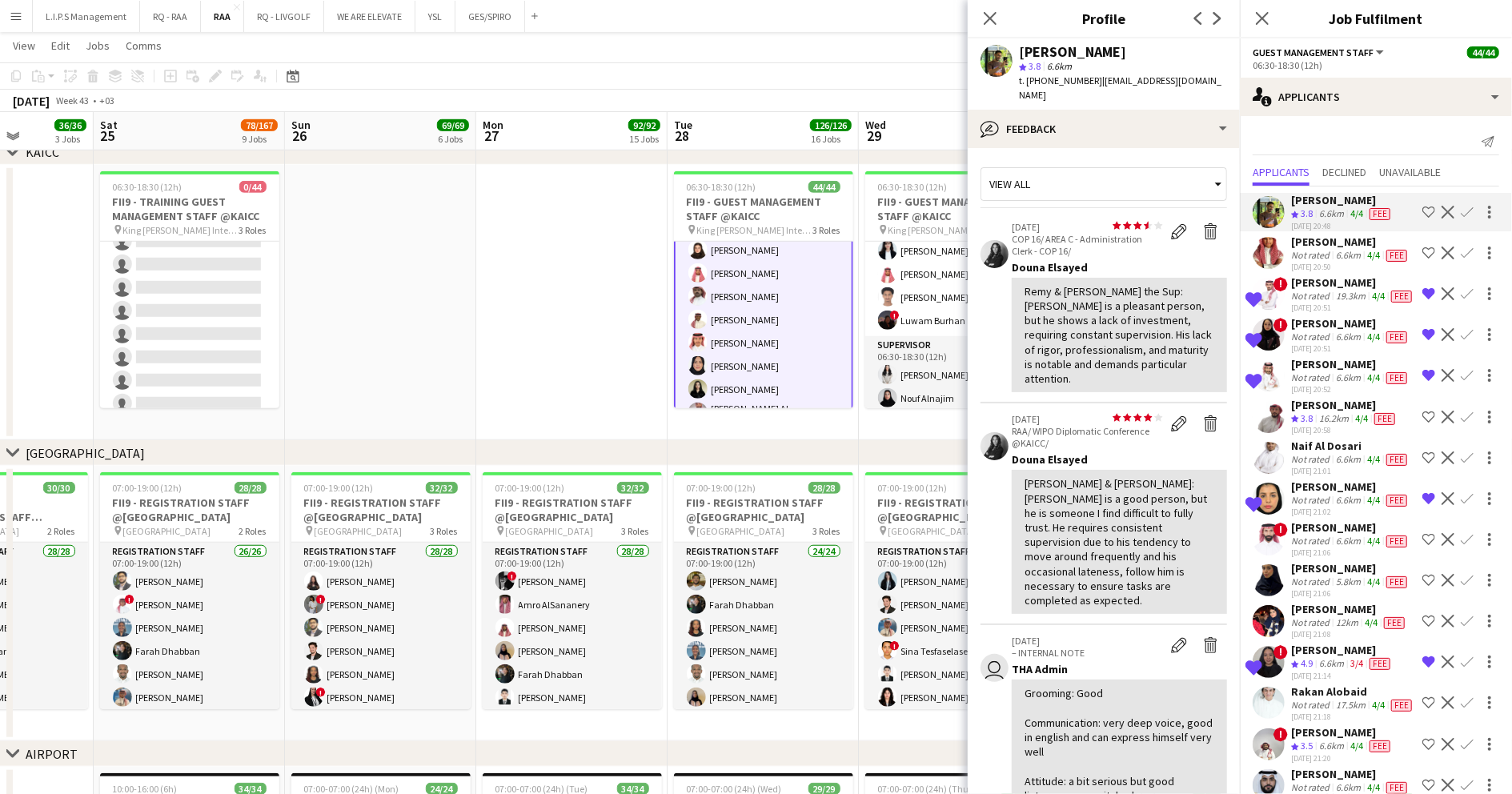
click at [409, 390] on app-date-cell at bounding box center [380, 303] width 191 height 275
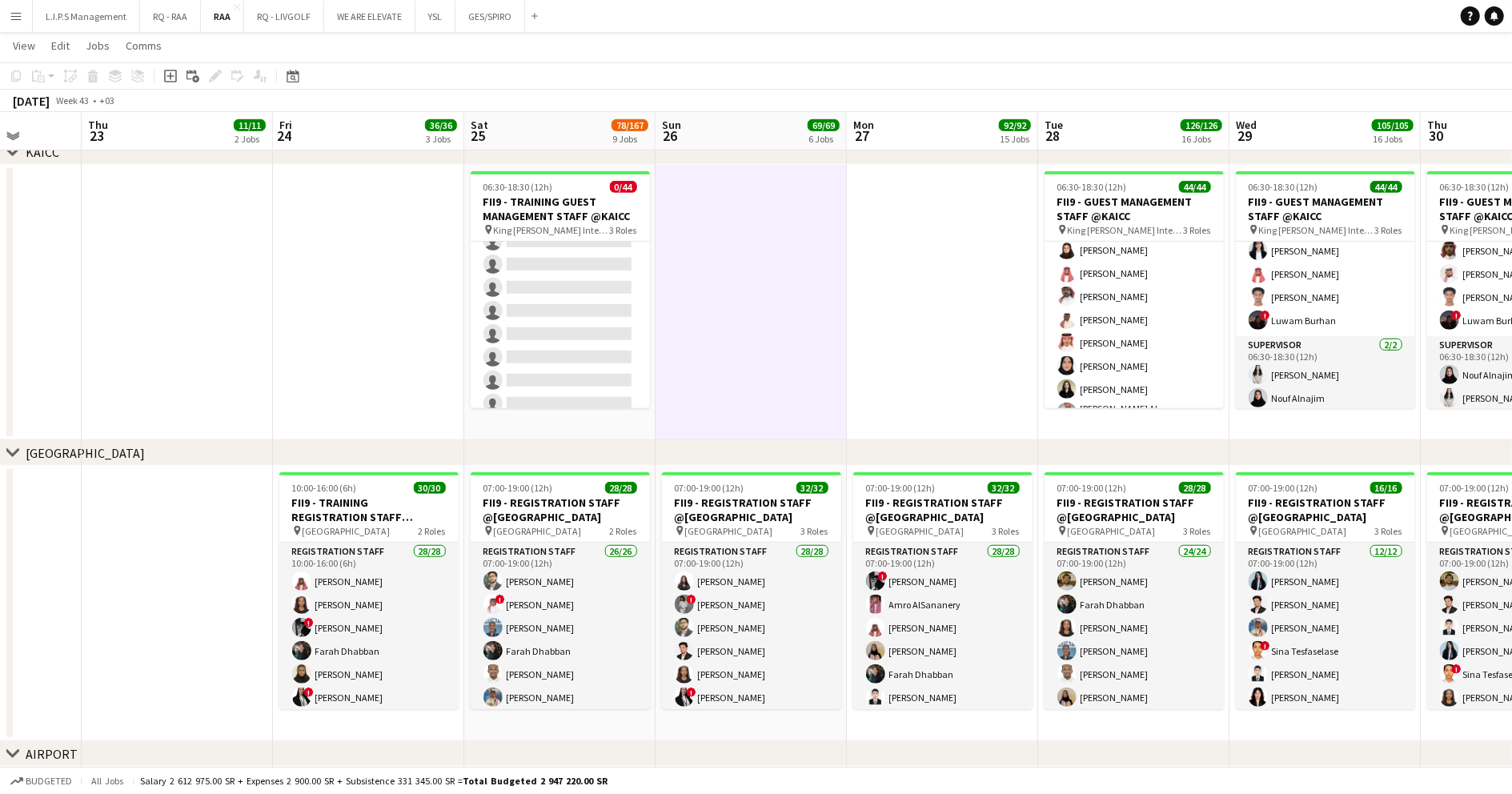
scroll to position [0, 455]
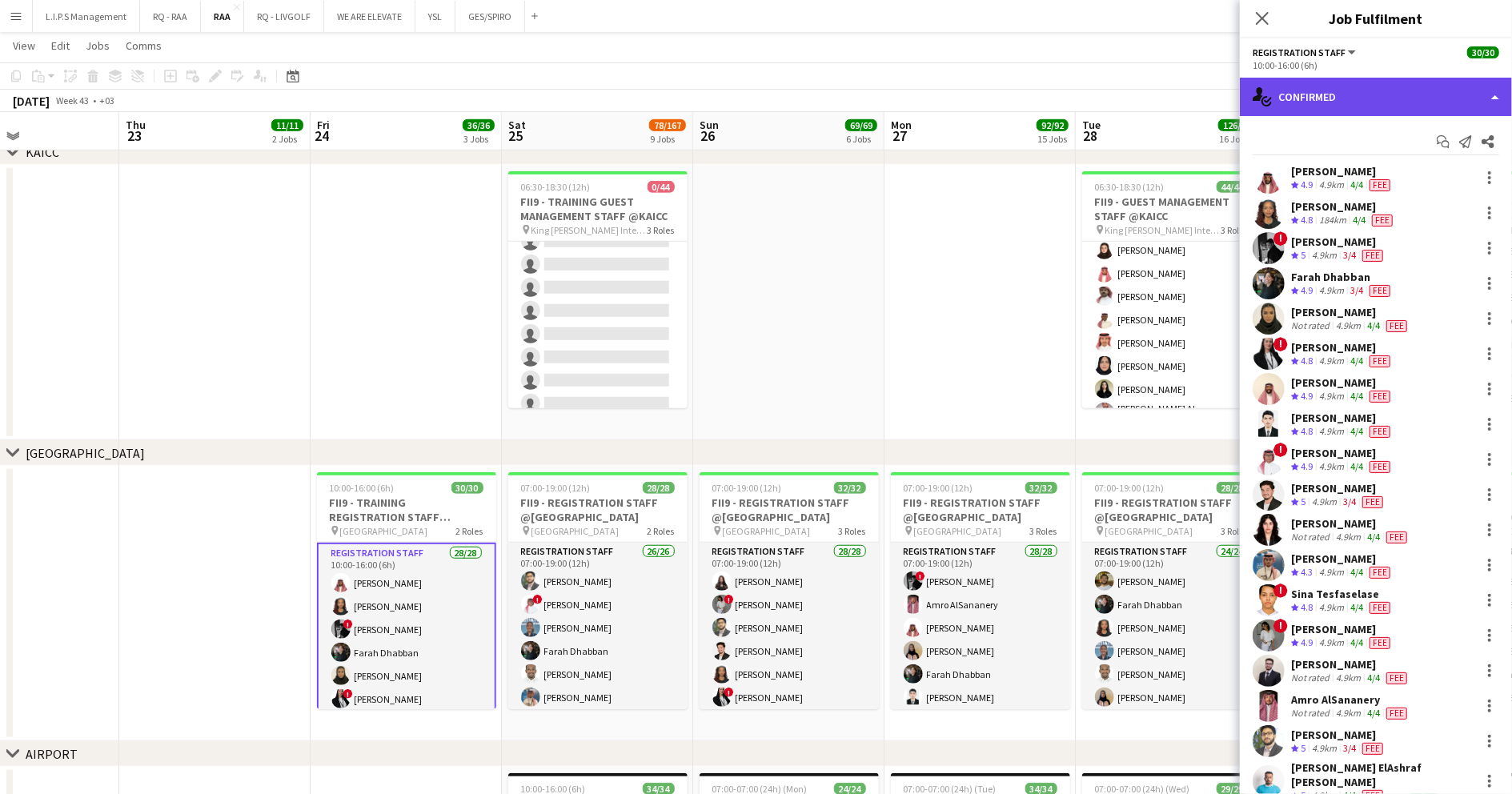
click at [1397, 83] on div "single-neutral-actions-check-2 Confirmed" at bounding box center [1376, 97] width 272 height 38
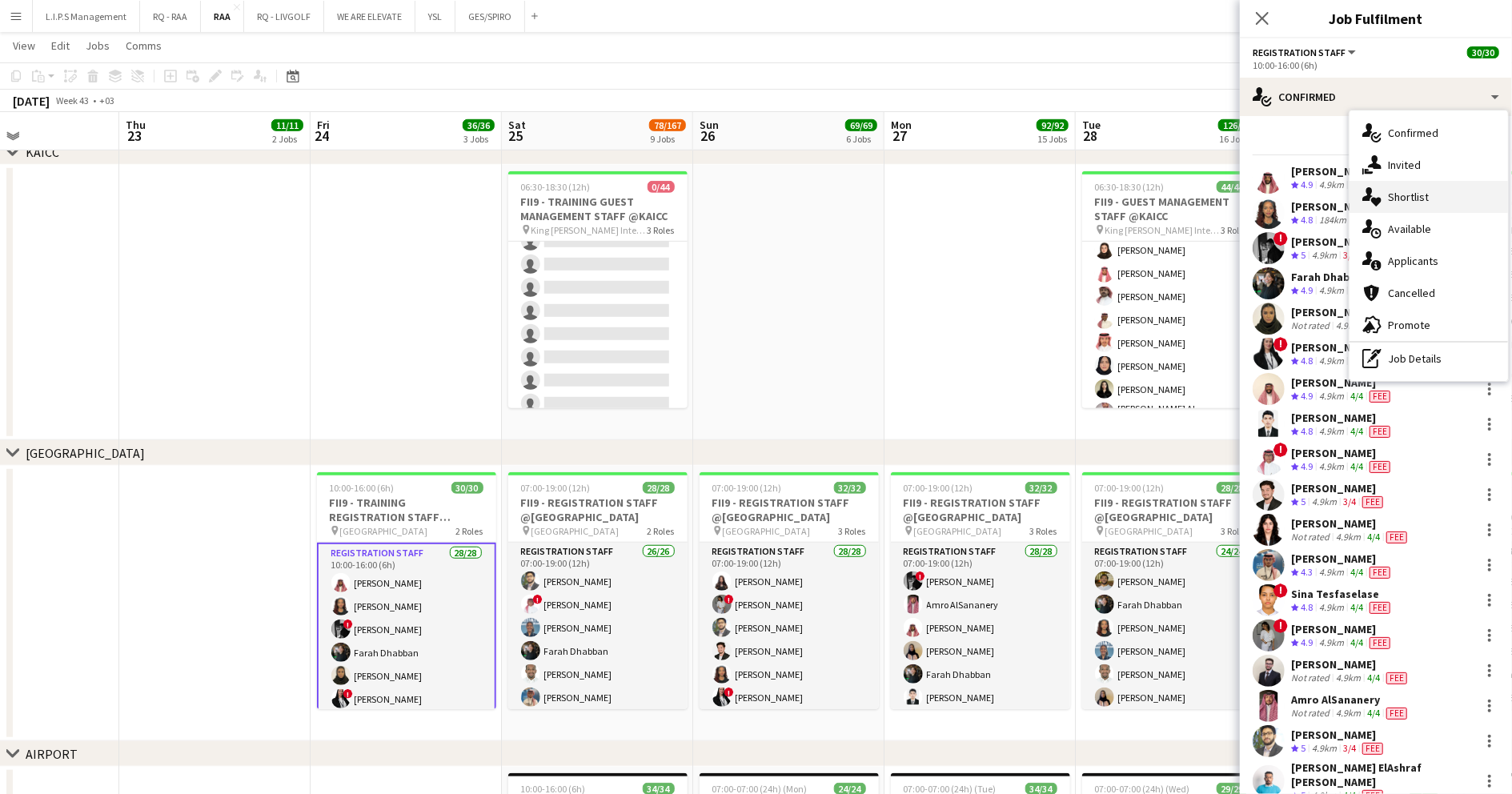
click at [1422, 201] on span "Shortlist" at bounding box center [1408, 196] width 41 height 14
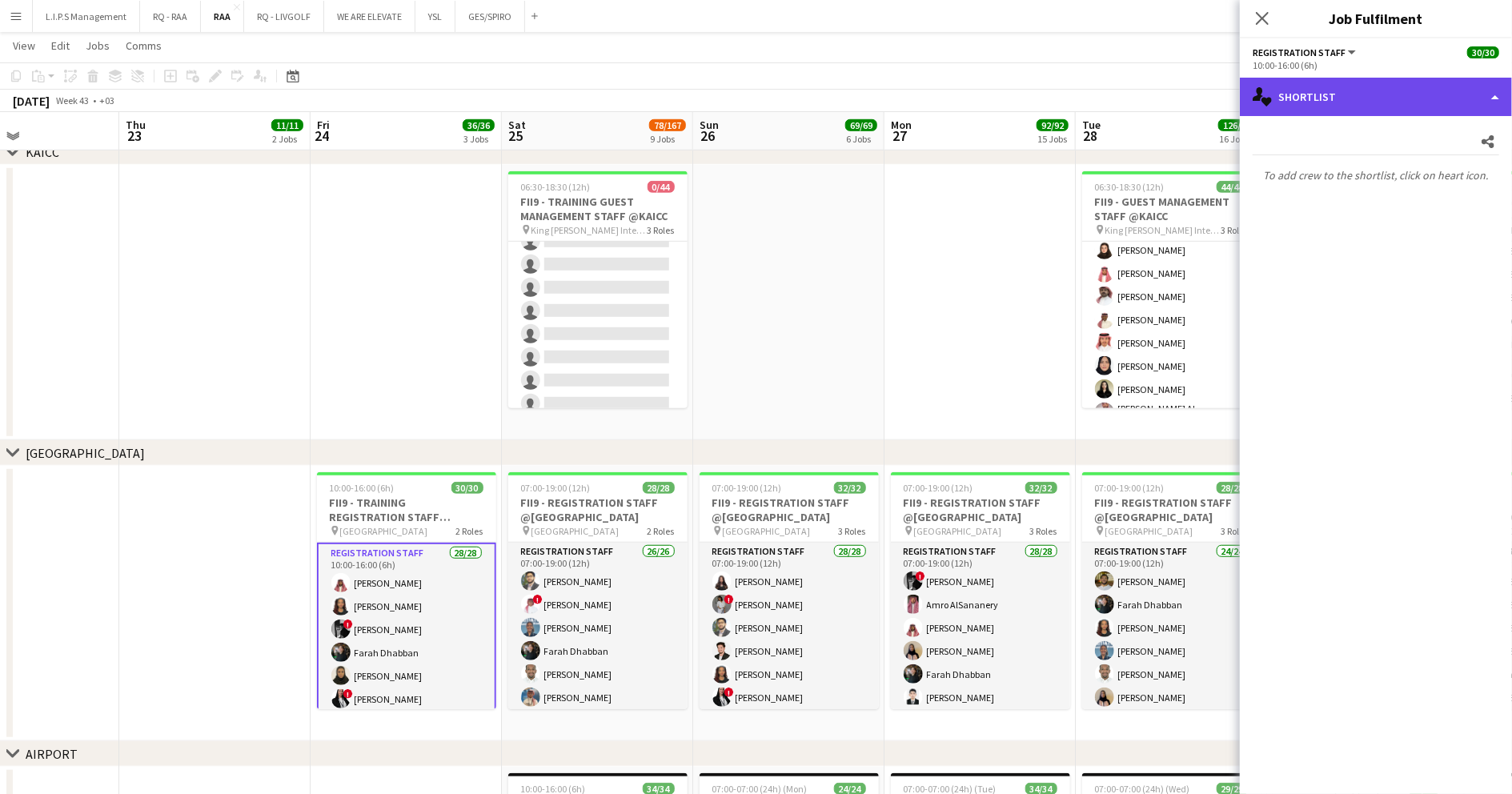
click at [1399, 93] on div "single-neutral-actions-heart Shortlist" at bounding box center [1376, 97] width 272 height 38
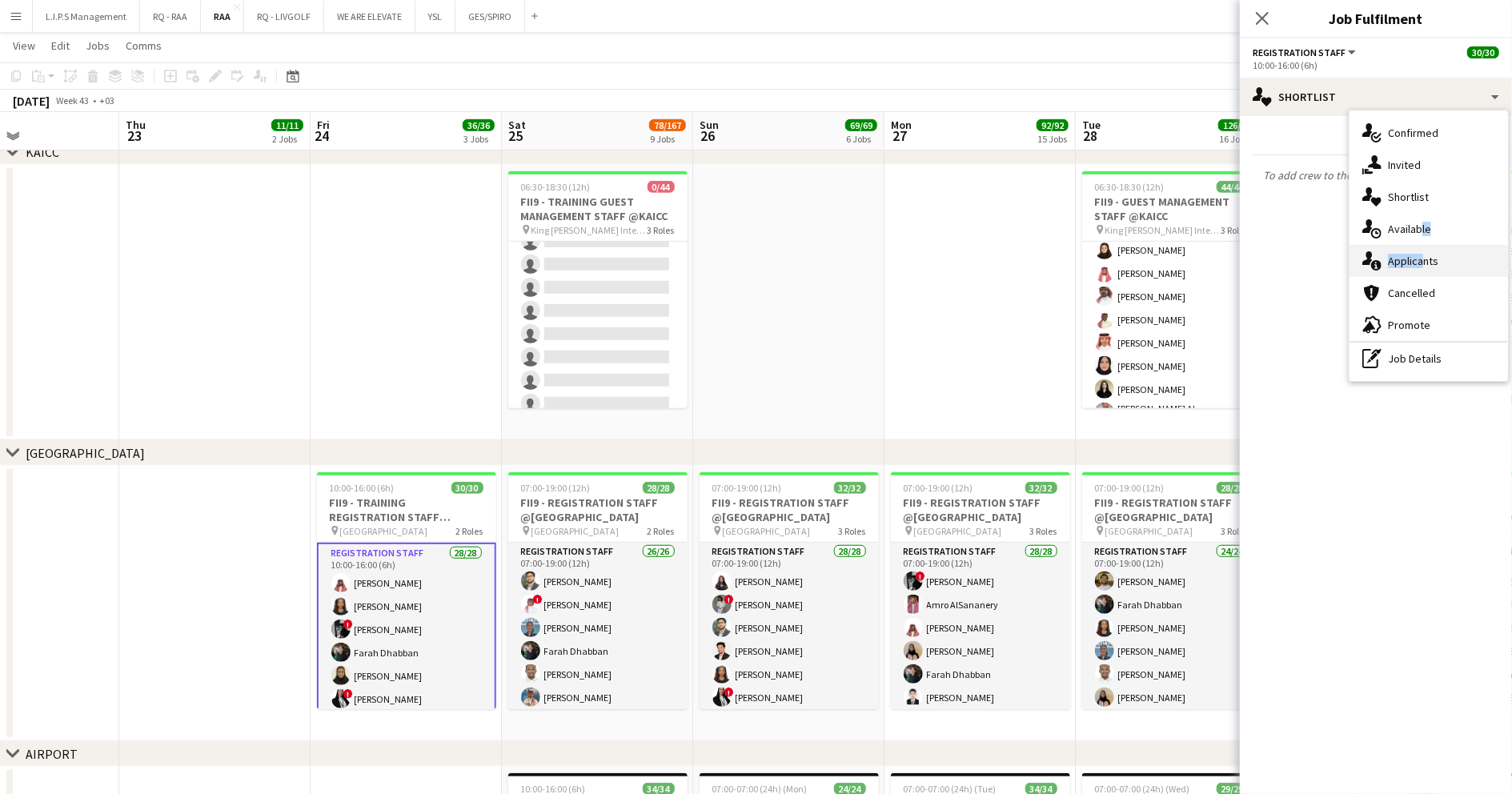
drag, startPoint x: 1415, startPoint y: 234, endPoint x: 1416, endPoint y: 264, distance: 30.0
click at [1416, 264] on div "single-neutral-actions-check-2 Confirmed single-neutral-actions-share-1 Invited…" at bounding box center [1429, 245] width 158 height 270
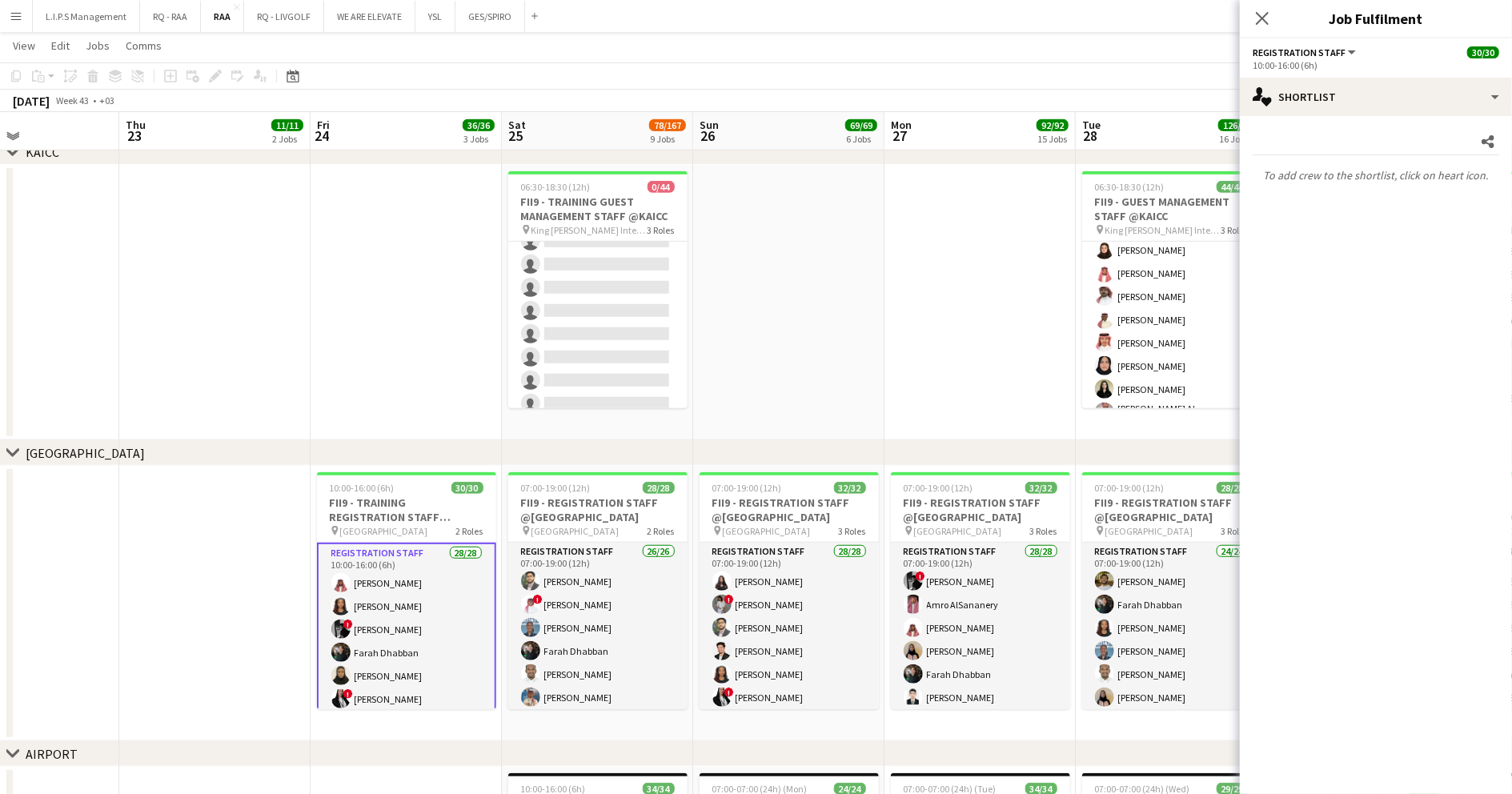
click at [1416, 264] on mat-expansion-panel "heart Shortlist Share To add crew to the shortlist, click on heart icon." at bounding box center [1376, 455] width 272 height 678
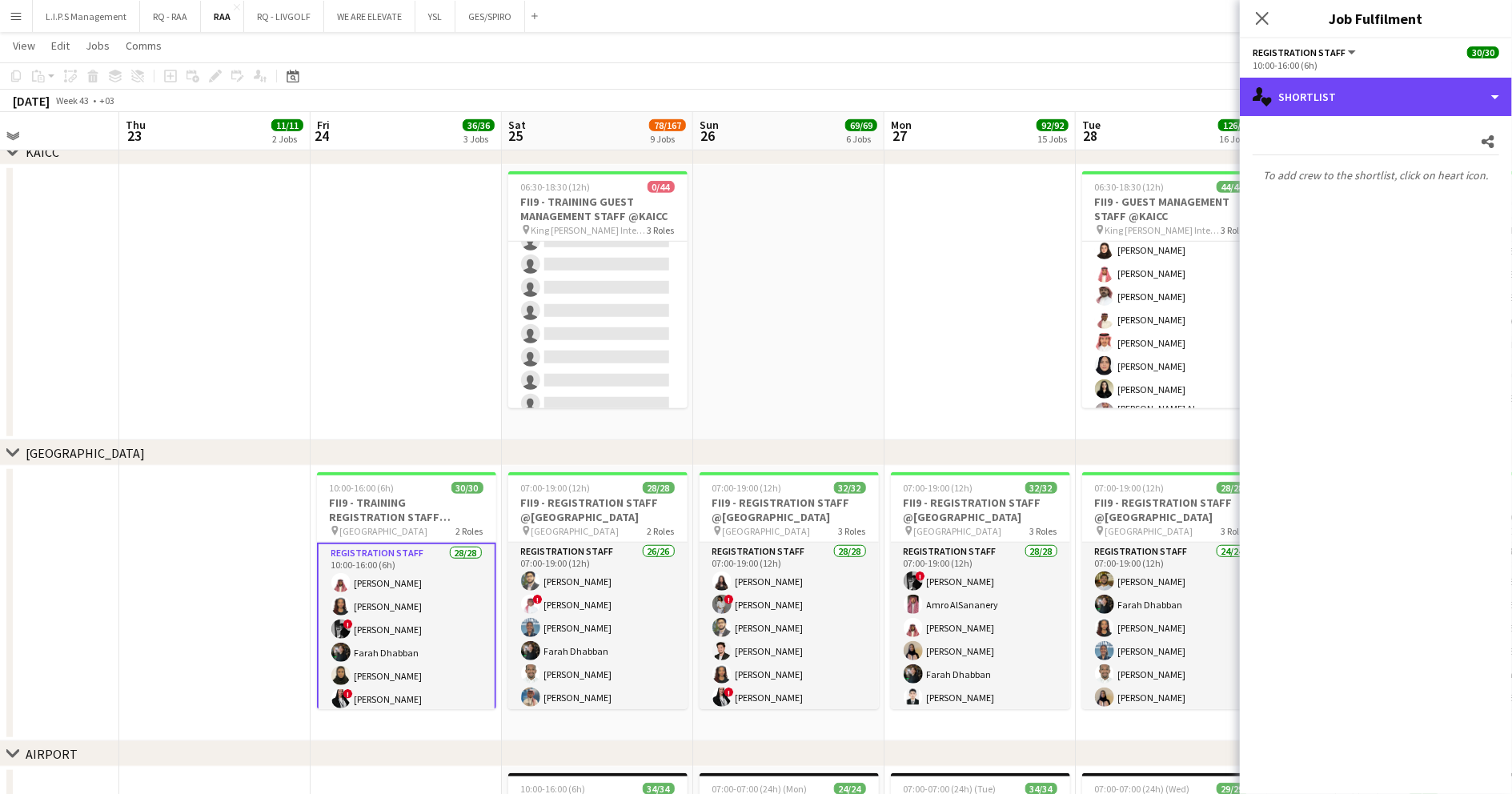
drag, startPoint x: 1370, startPoint y: 103, endPoint x: 1384, endPoint y: 217, distance: 114.9
click at [1370, 104] on div "single-neutral-actions-heart Shortlist" at bounding box center [1376, 97] width 272 height 38
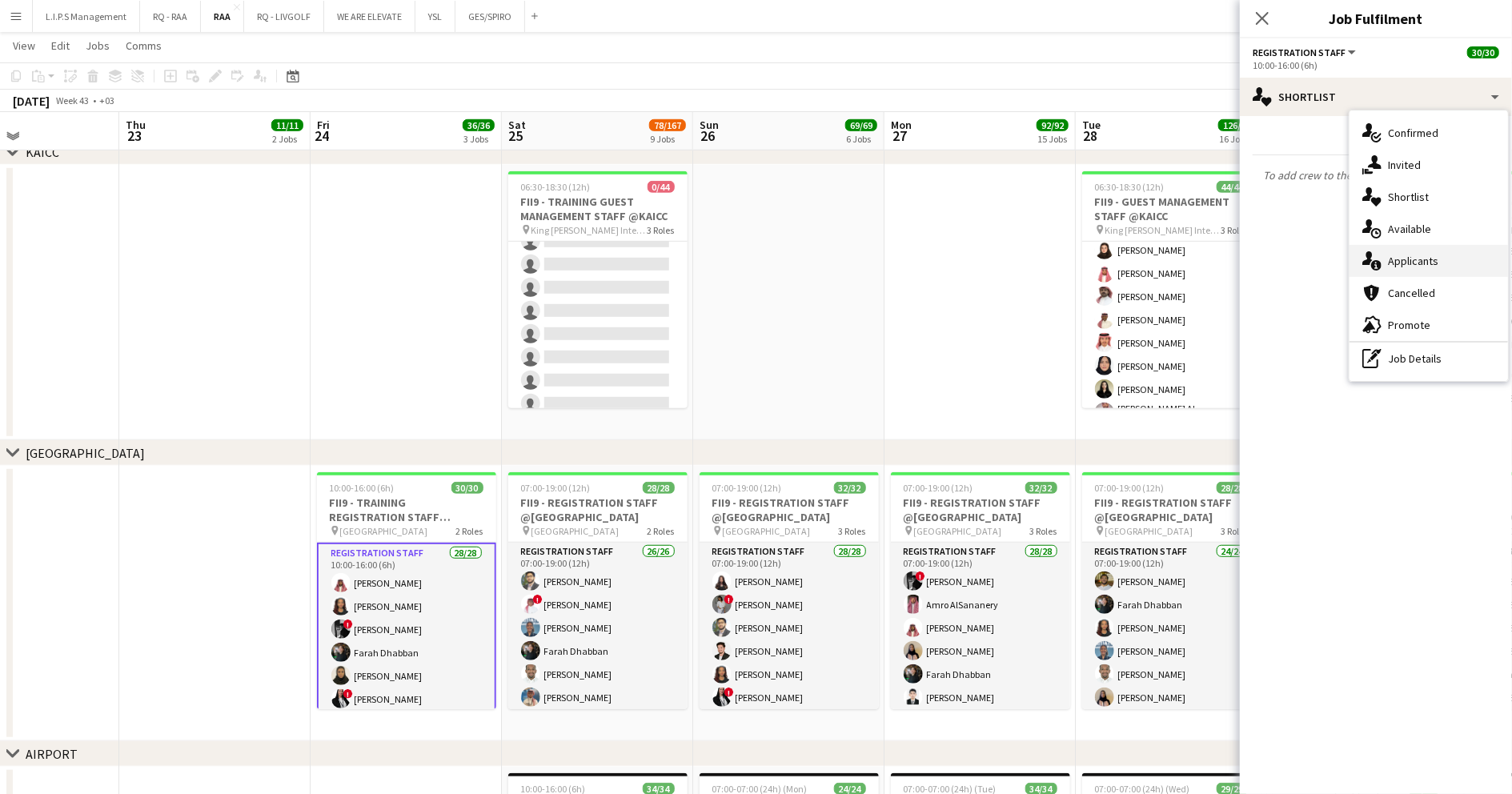
click at [1398, 258] on span "Applicants" at bounding box center [1413, 260] width 50 height 14
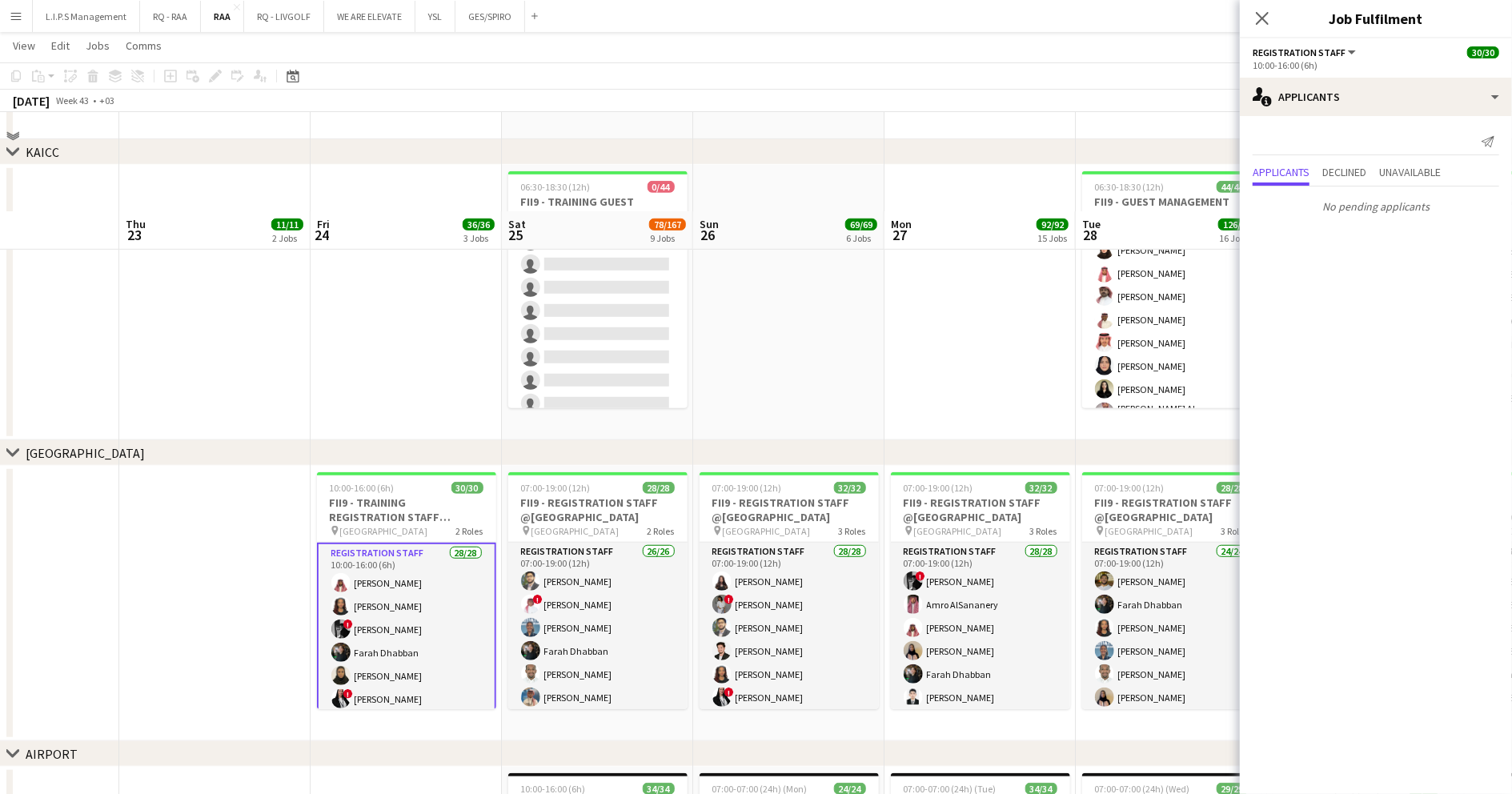
scroll to position [853, 0]
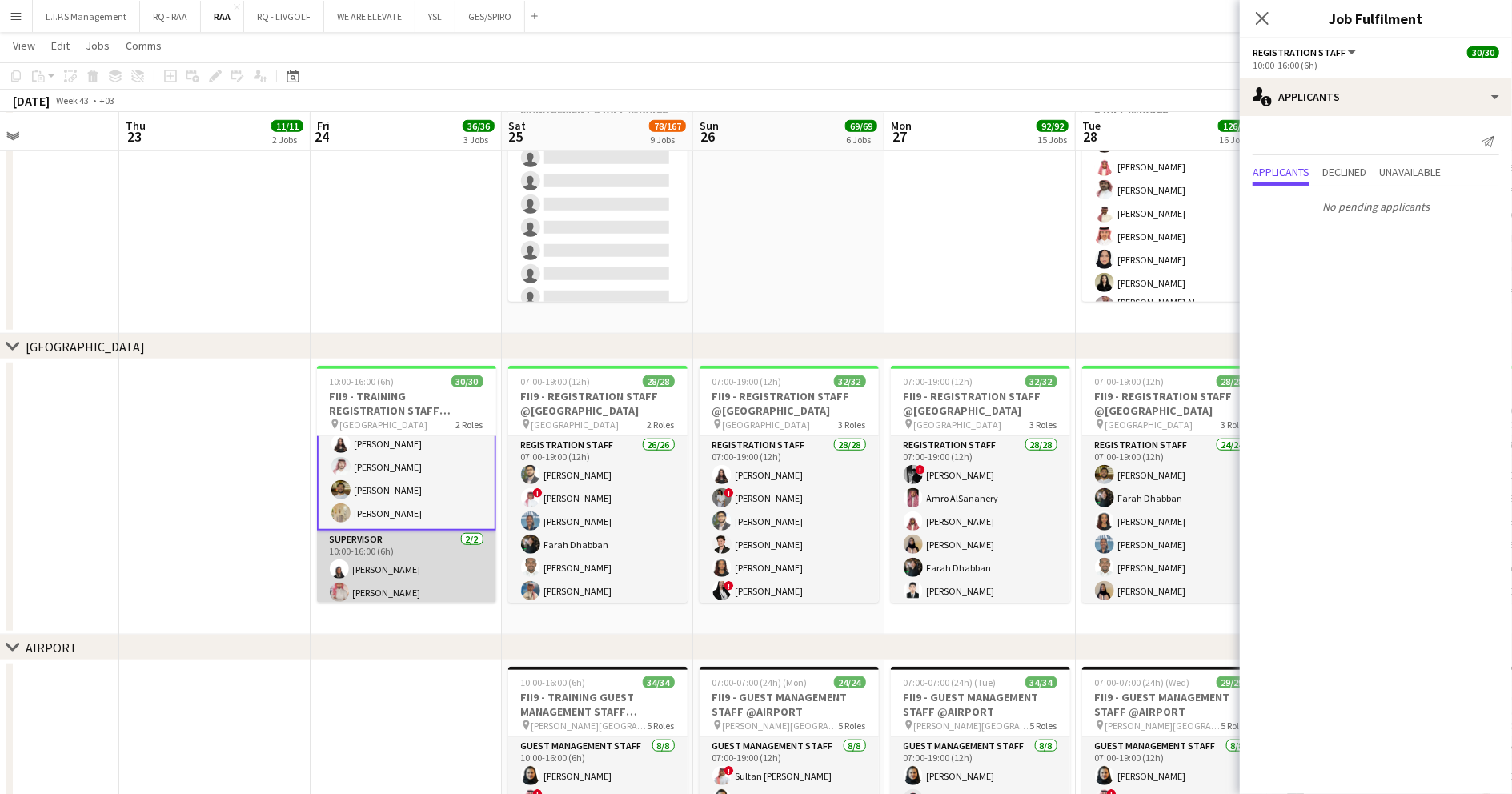
click at [407, 545] on app-card-role "Supervisor 2/2 10:00-16:00 (6h) Sara Alshehri Ibrahim Alolayan" at bounding box center [406, 569] width 179 height 78
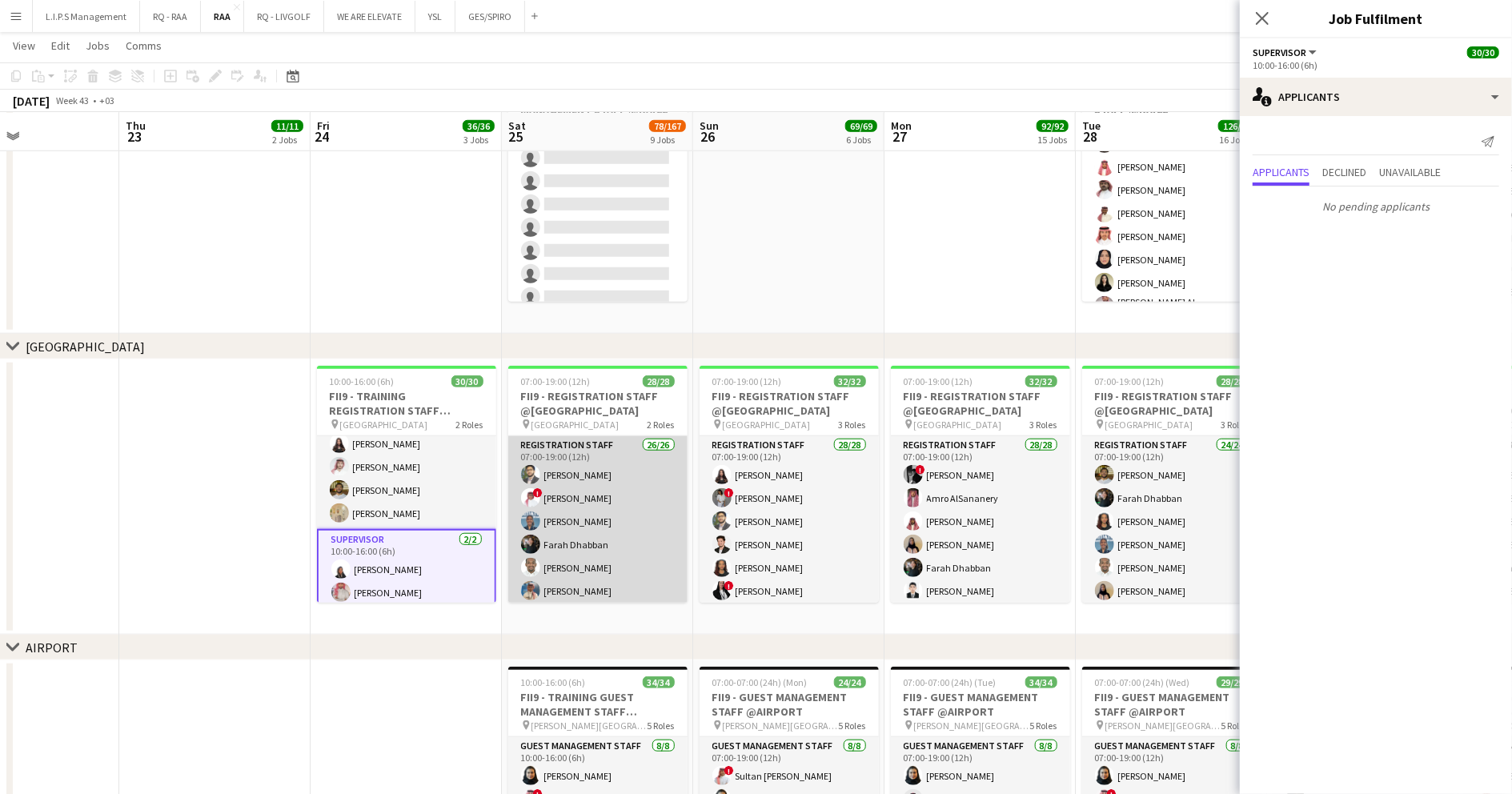
click at [585, 496] on app-card-role "Registration Staff 26/26 07:00-19:00 (12h) Abdullah Altawil ! Salah Elhillo Yus…" at bounding box center [598, 756] width 179 height 640
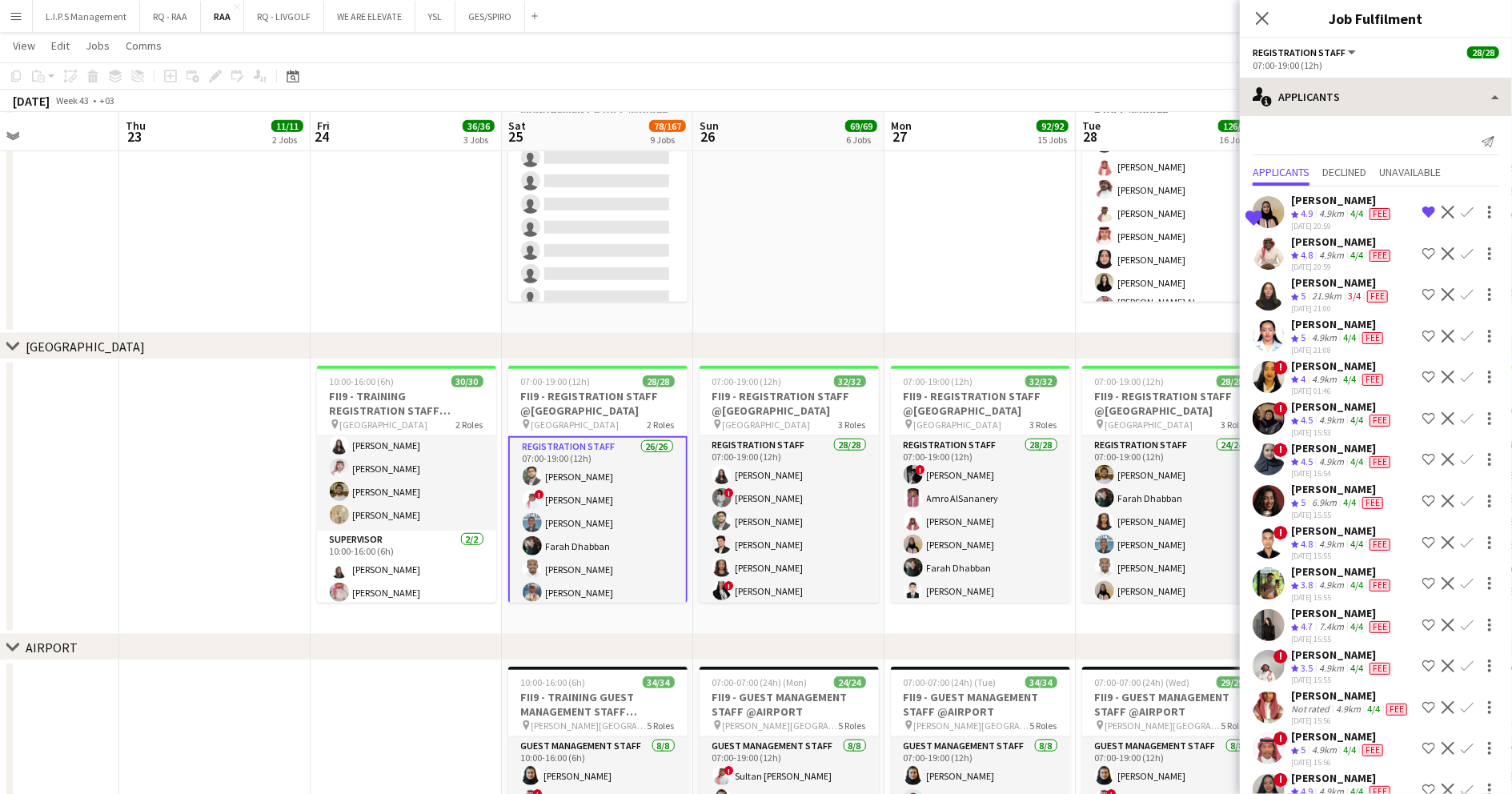
scroll to position [427, 0]
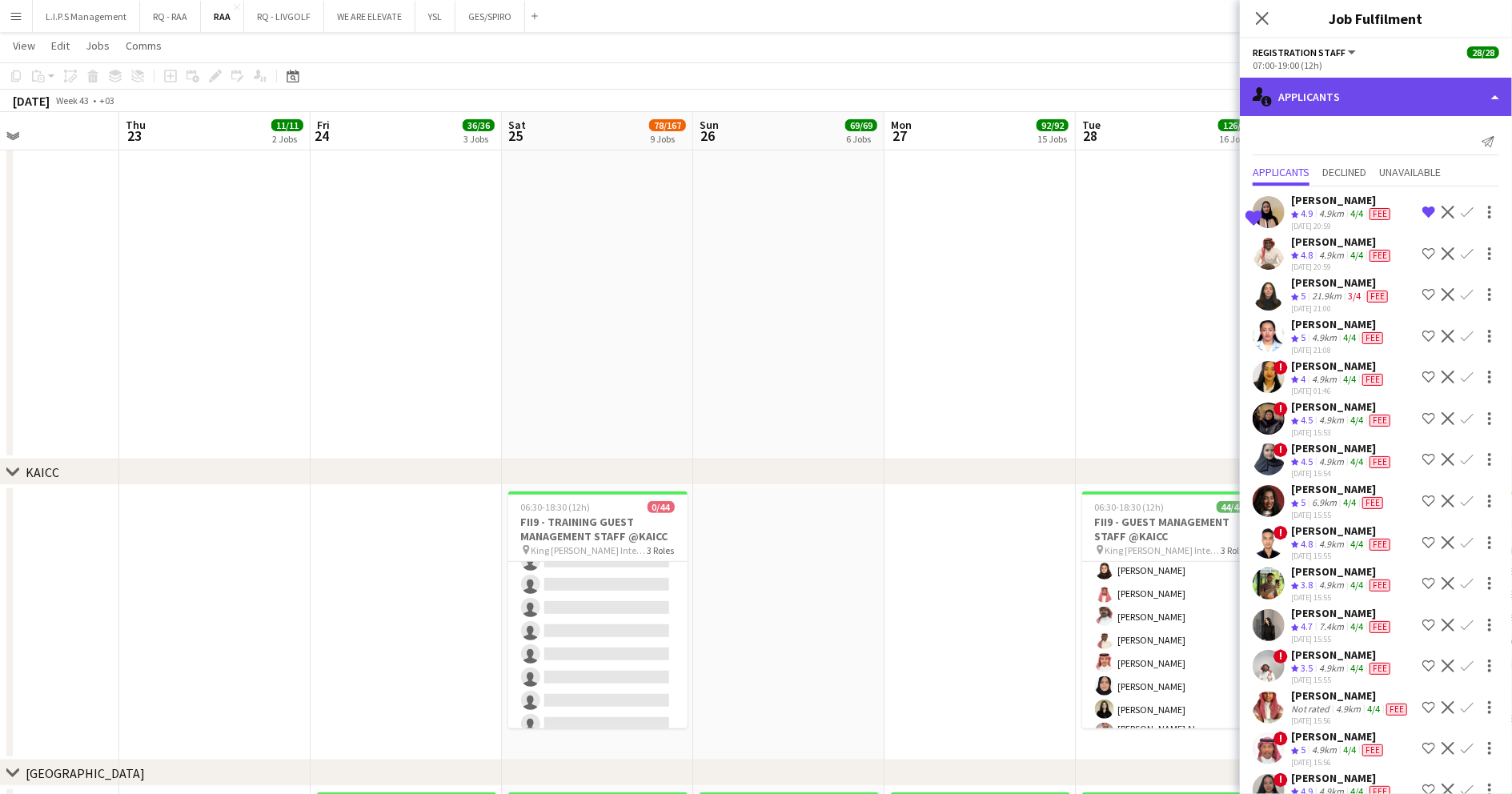
click at [1410, 88] on div "single-neutral-actions-information Applicants" at bounding box center [1376, 97] width 272 height 38
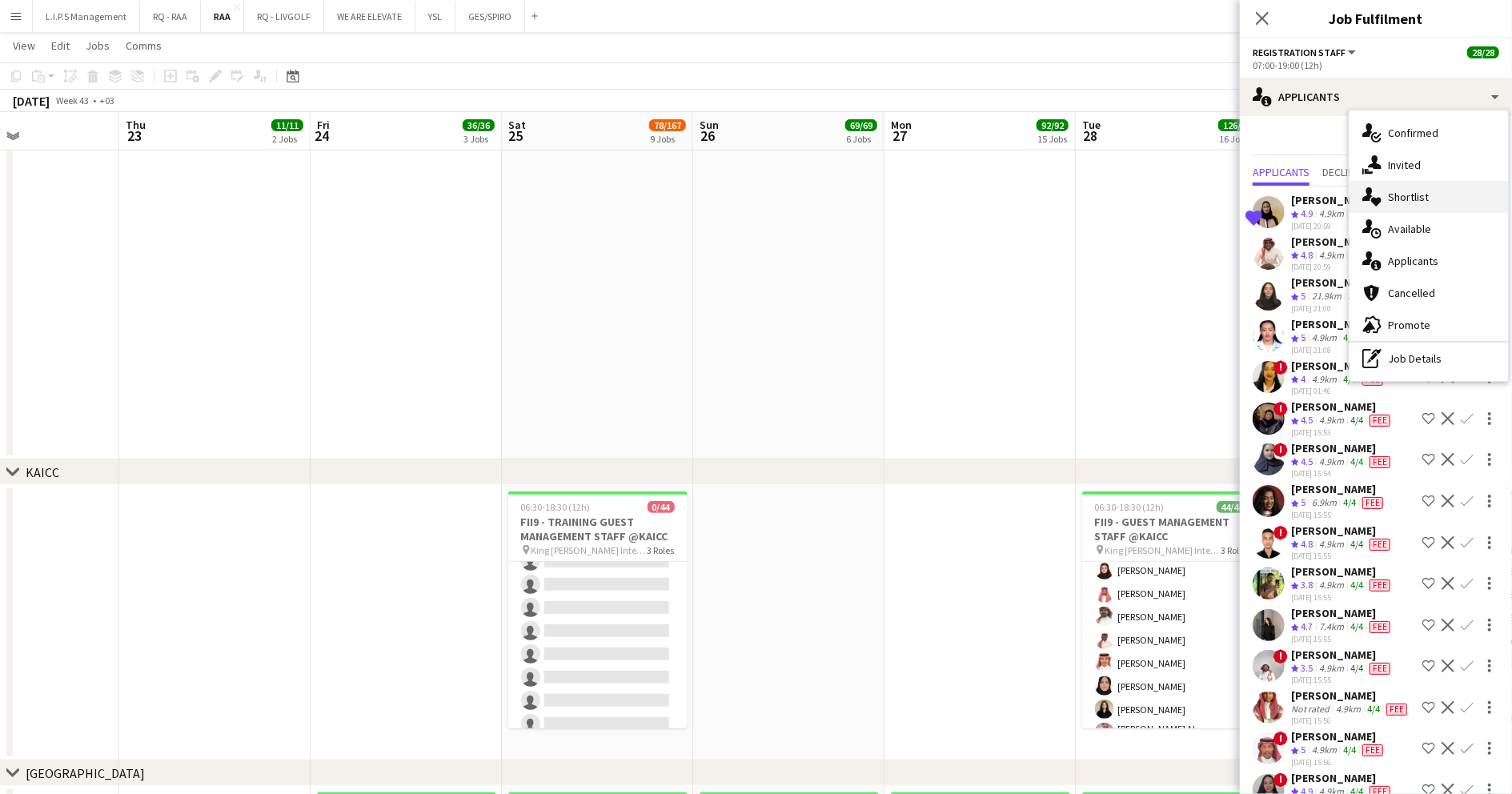
click at [1422, 197] on span "Shortlist" at bounding box center [1408, 196] width 41 height 14
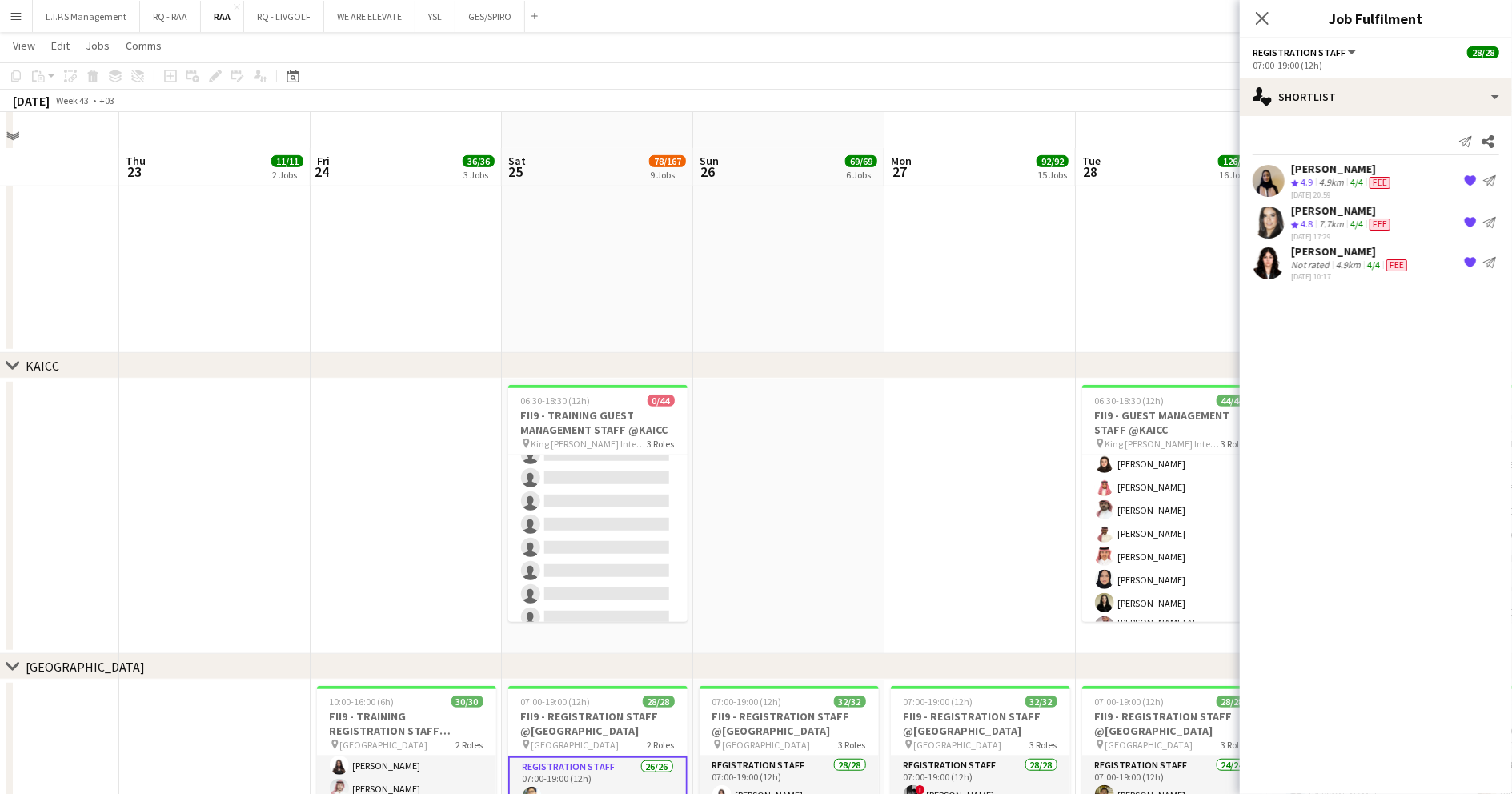
scroll to position [747, 0]
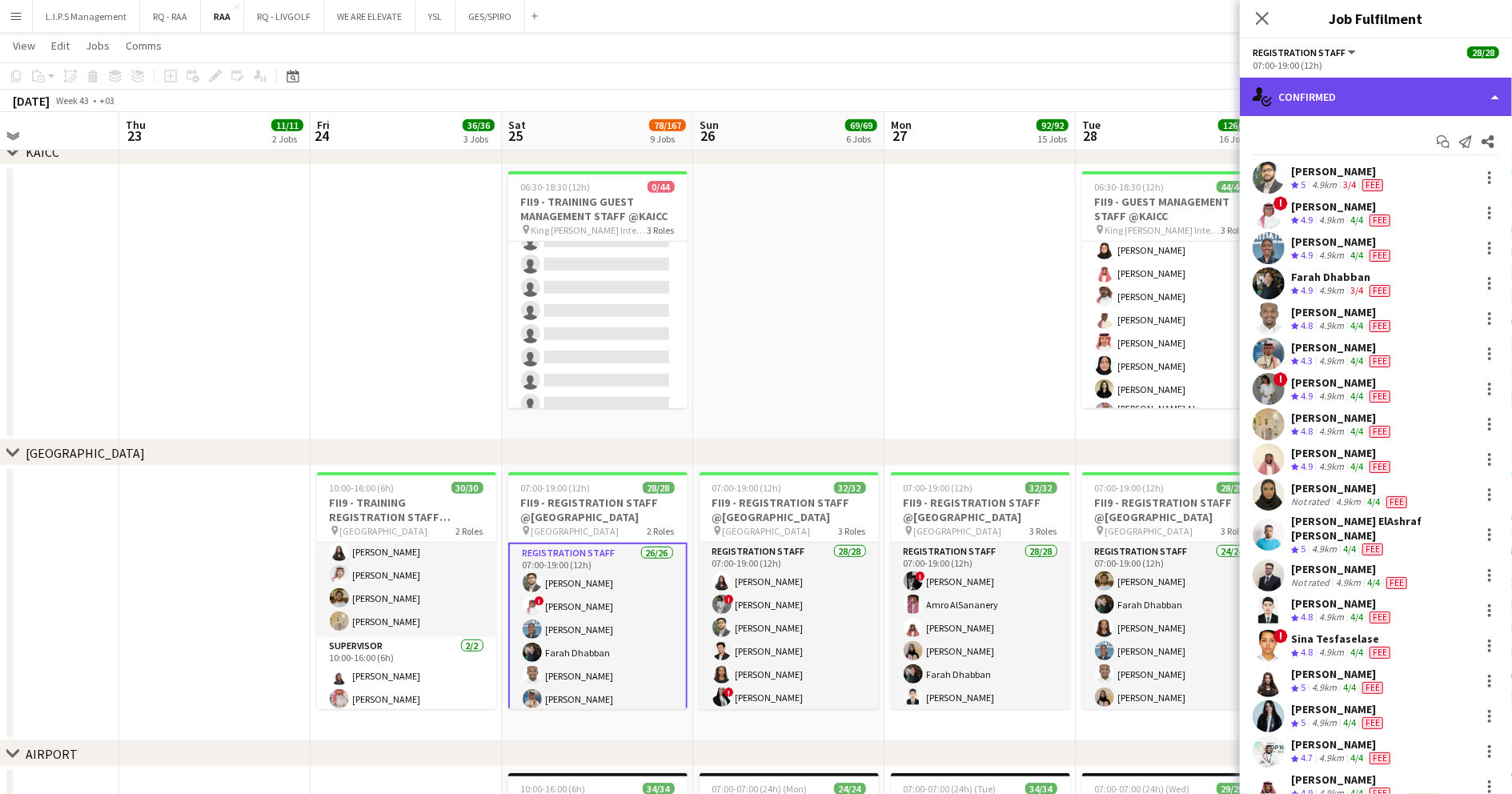
click at [1426, 90] on div "single-neutral-actions-check-2 Confirmed" at bounding box center [1376, 97] width 272 height 38
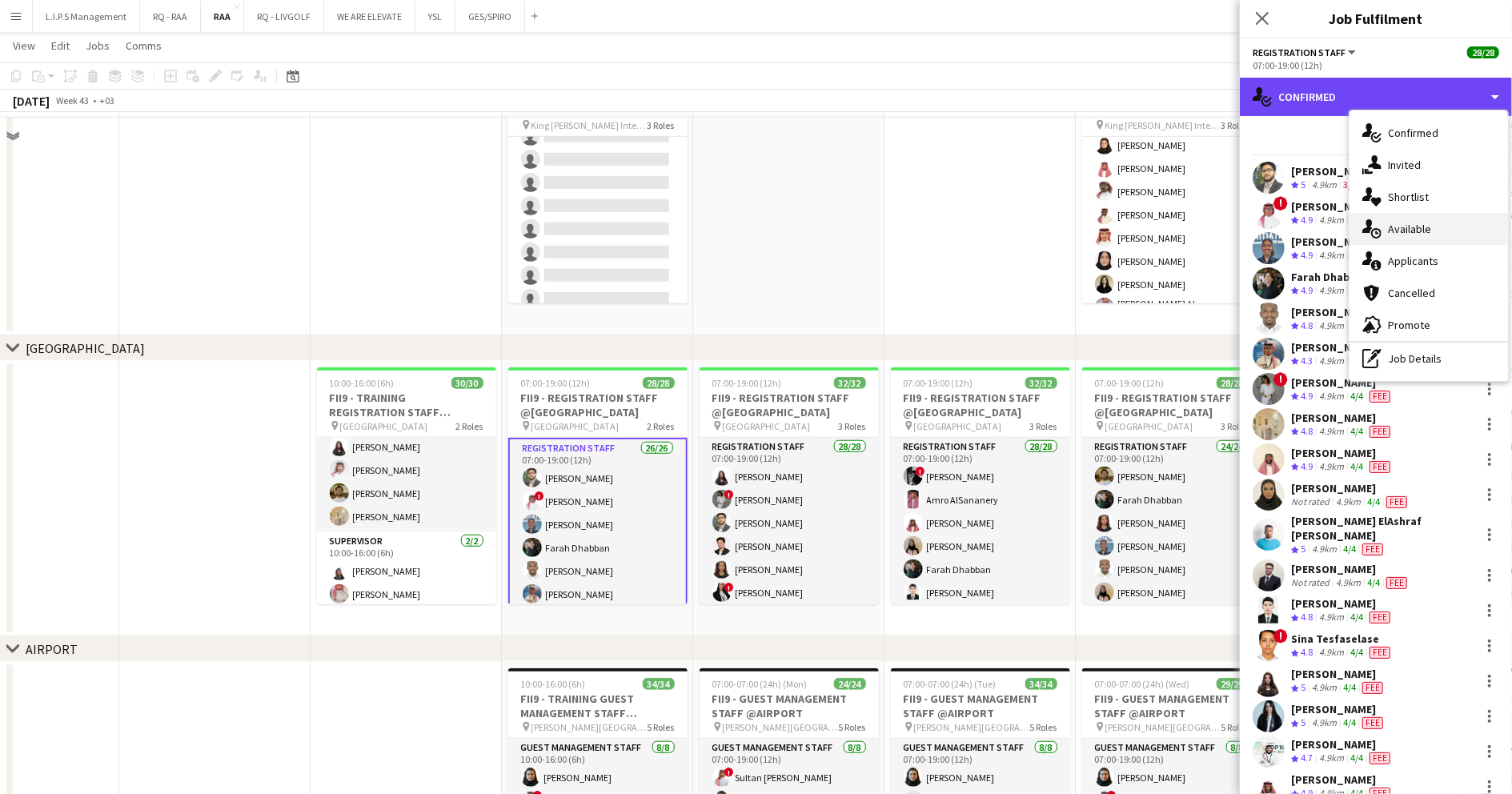
scroll to position [853, 0]
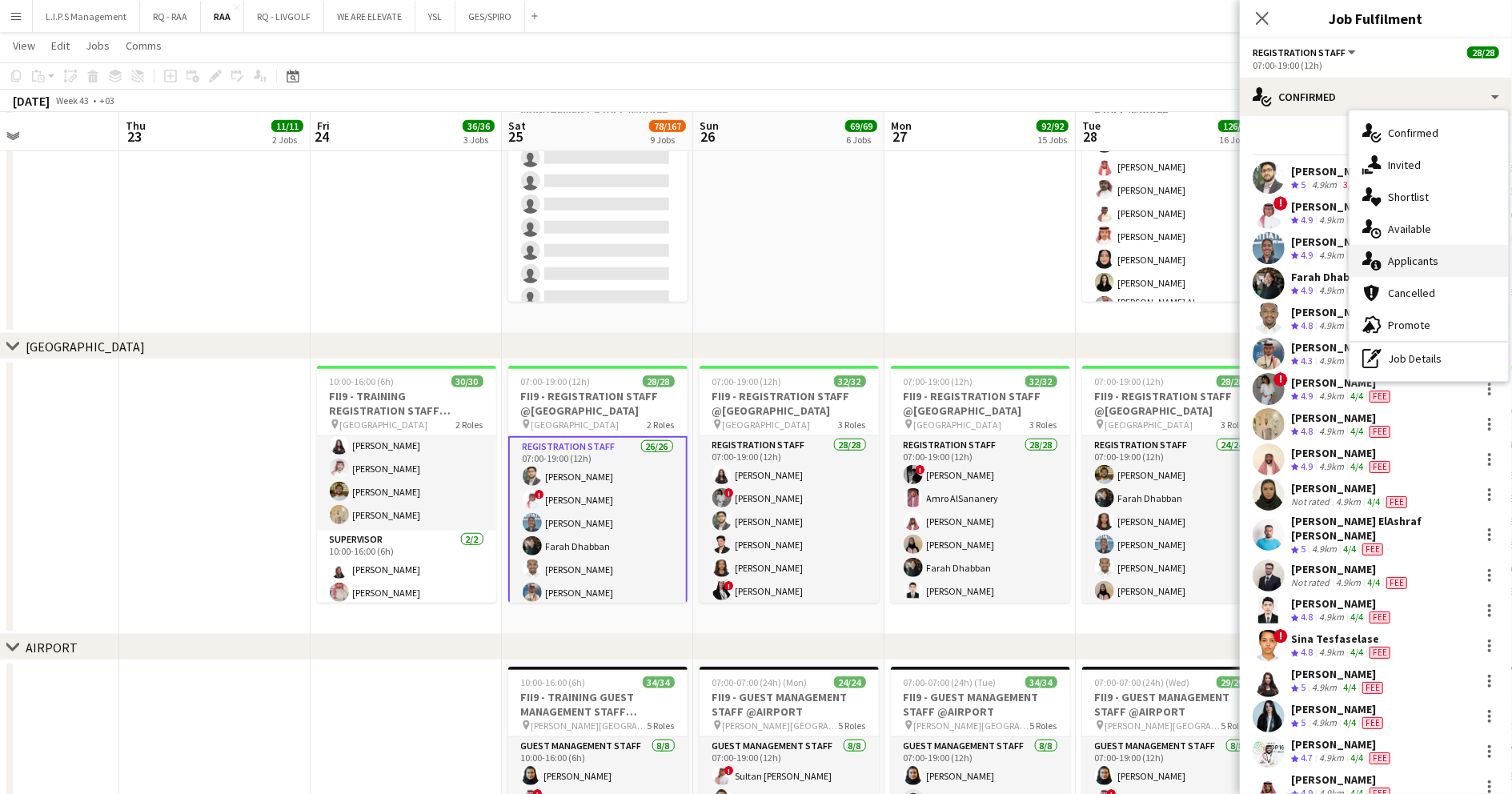
click at [1417, 254] on span "Applicants" at bounding box center [1413, 260] width 50 height 14
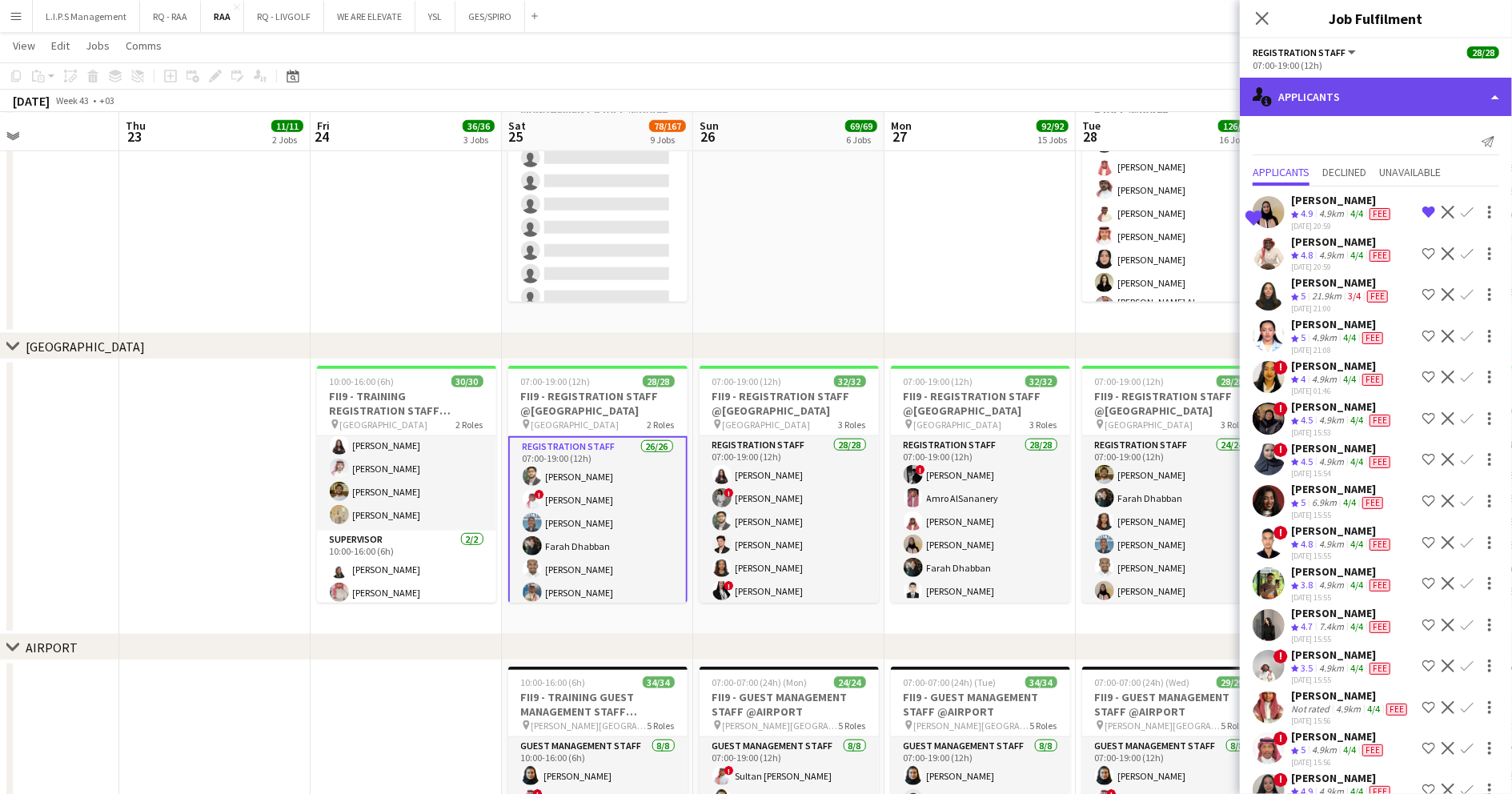
click at [1415, 91] on div "single-neutral-actions-information Applicants" at bounding box center [1376, 97] width 272 height 38
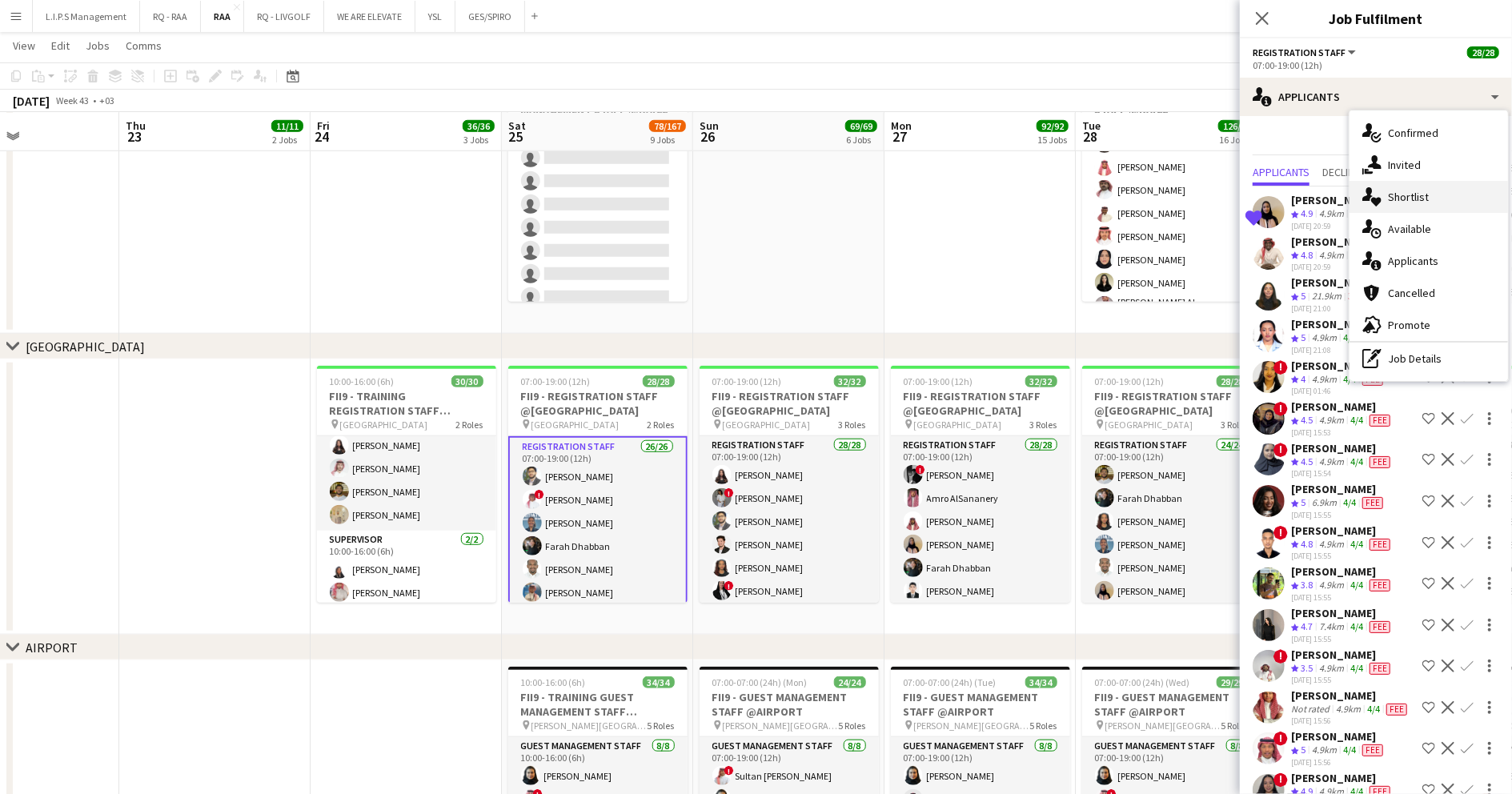
click at [1415, 199] on span "Shortlist" at bounding box center [1408, 196] width 41 height 14
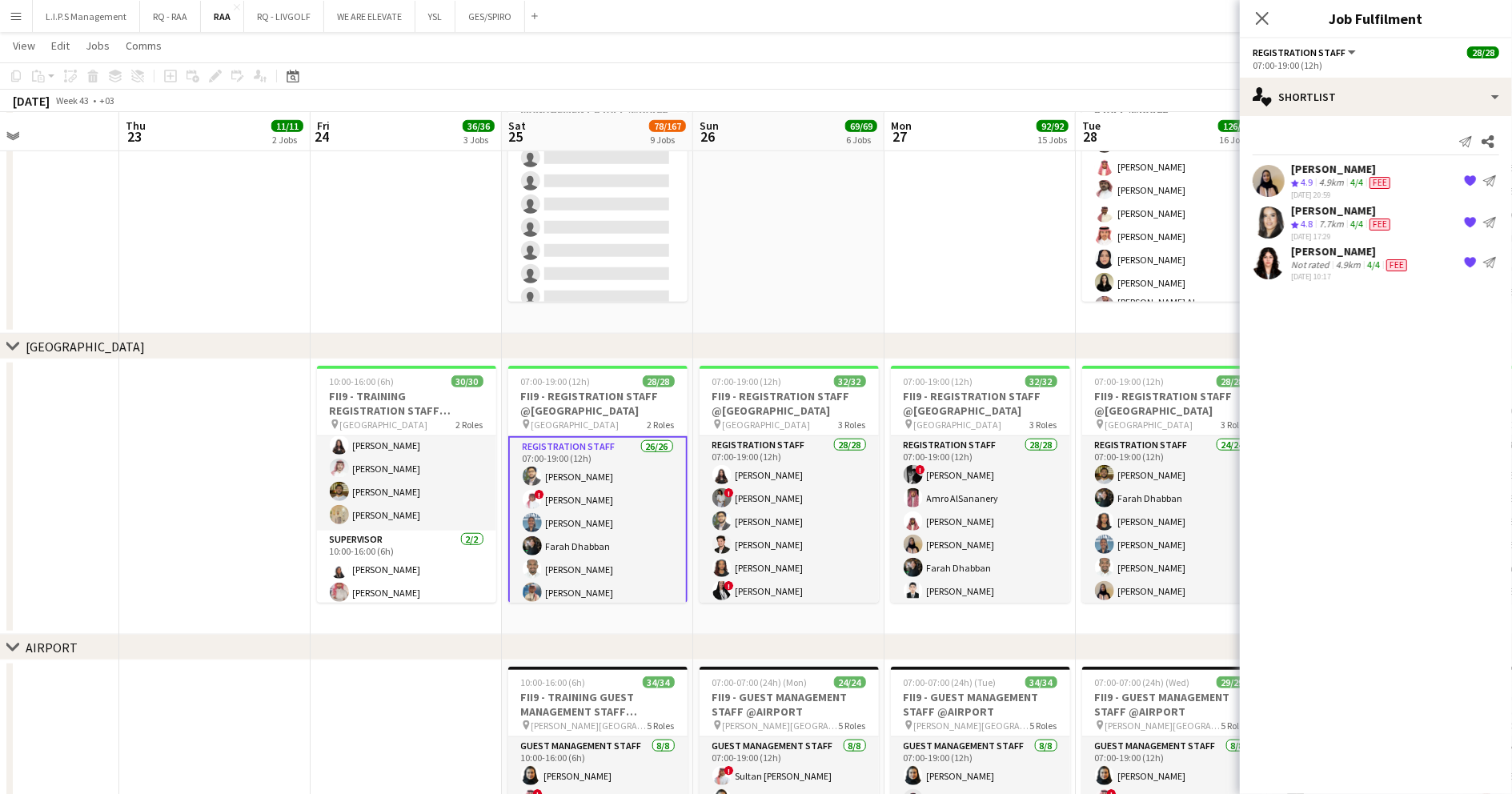
click at [1341, 178] on div "4.9km" at bounding box center [1331, 183] width 31 height 13
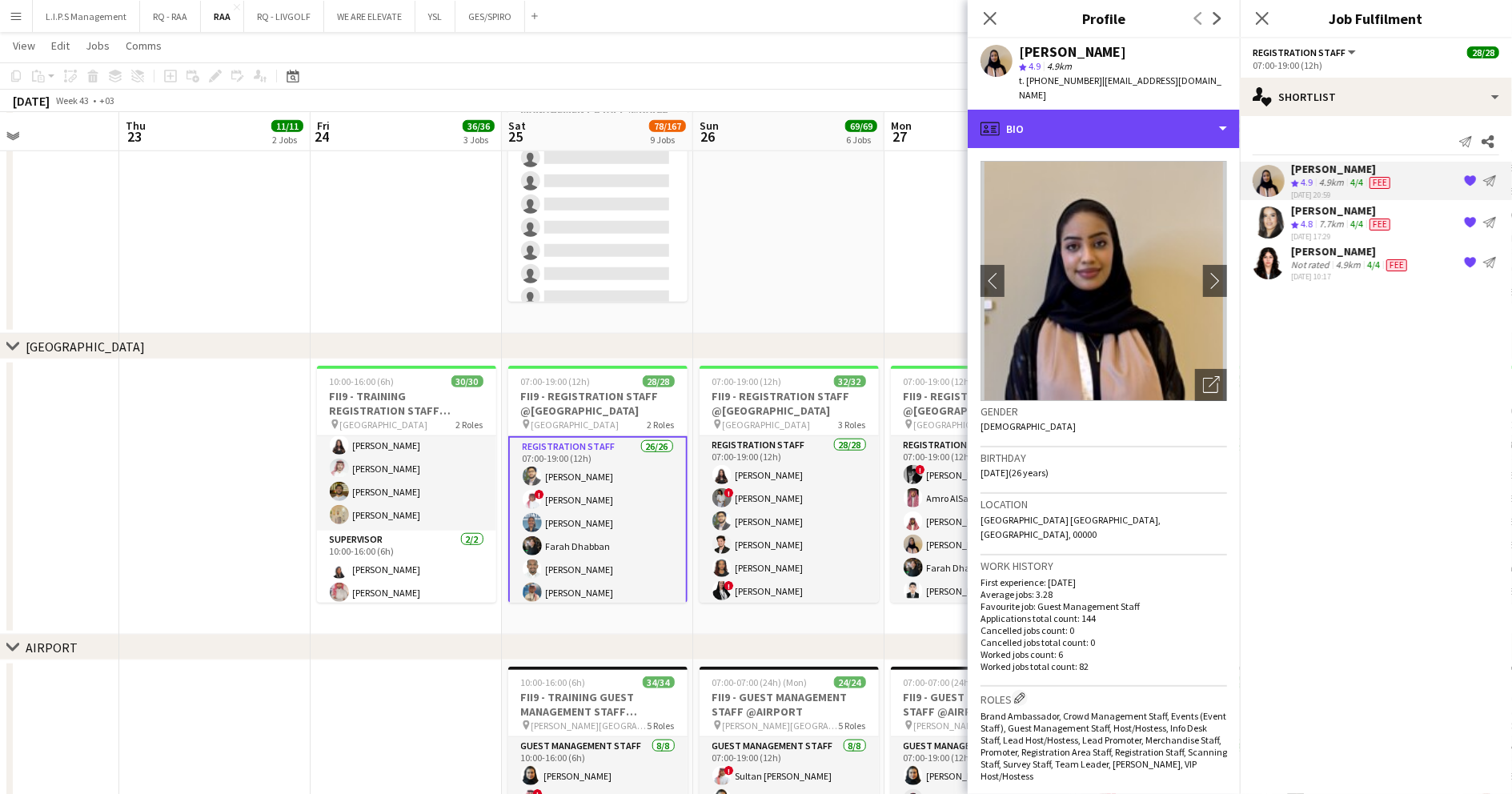
click at [1153, 110] on div "profile Bio" at bounding box center [1103, 129] width 272 height 38
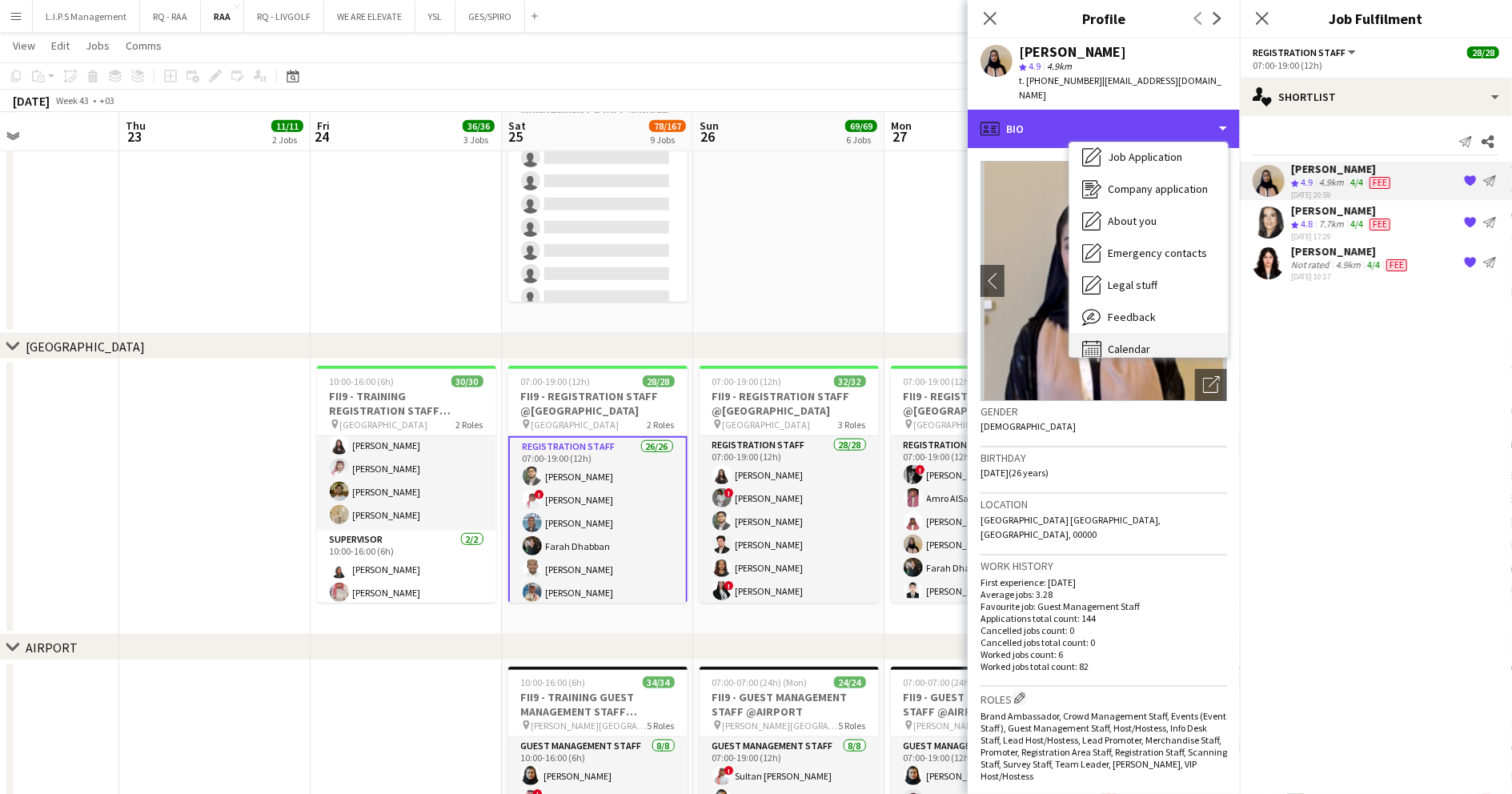
scroll to position [54, 0]
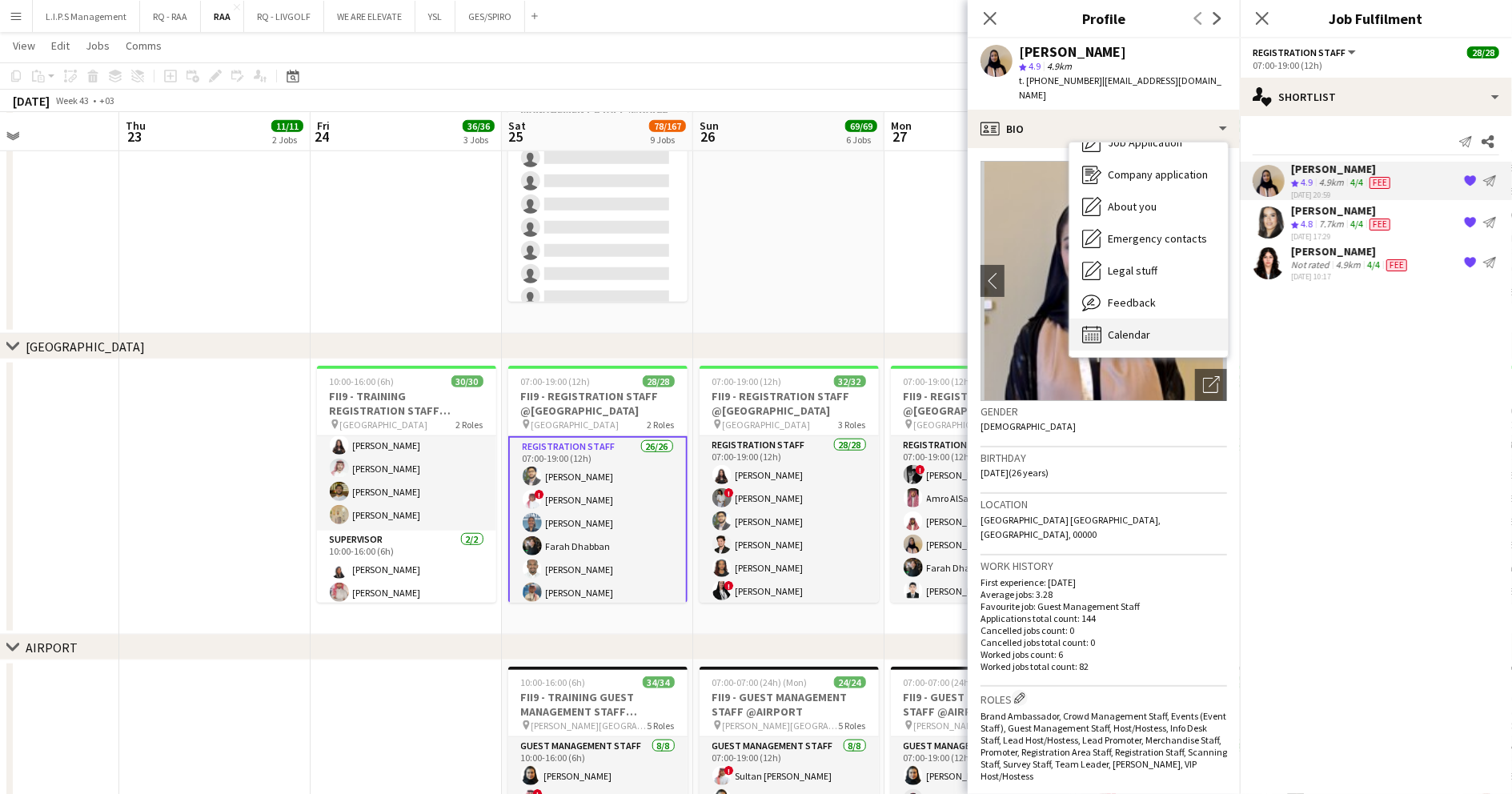
click at [1147, 328] on span "Calendar" at bounding box center [1128, 334] width 43 height 14
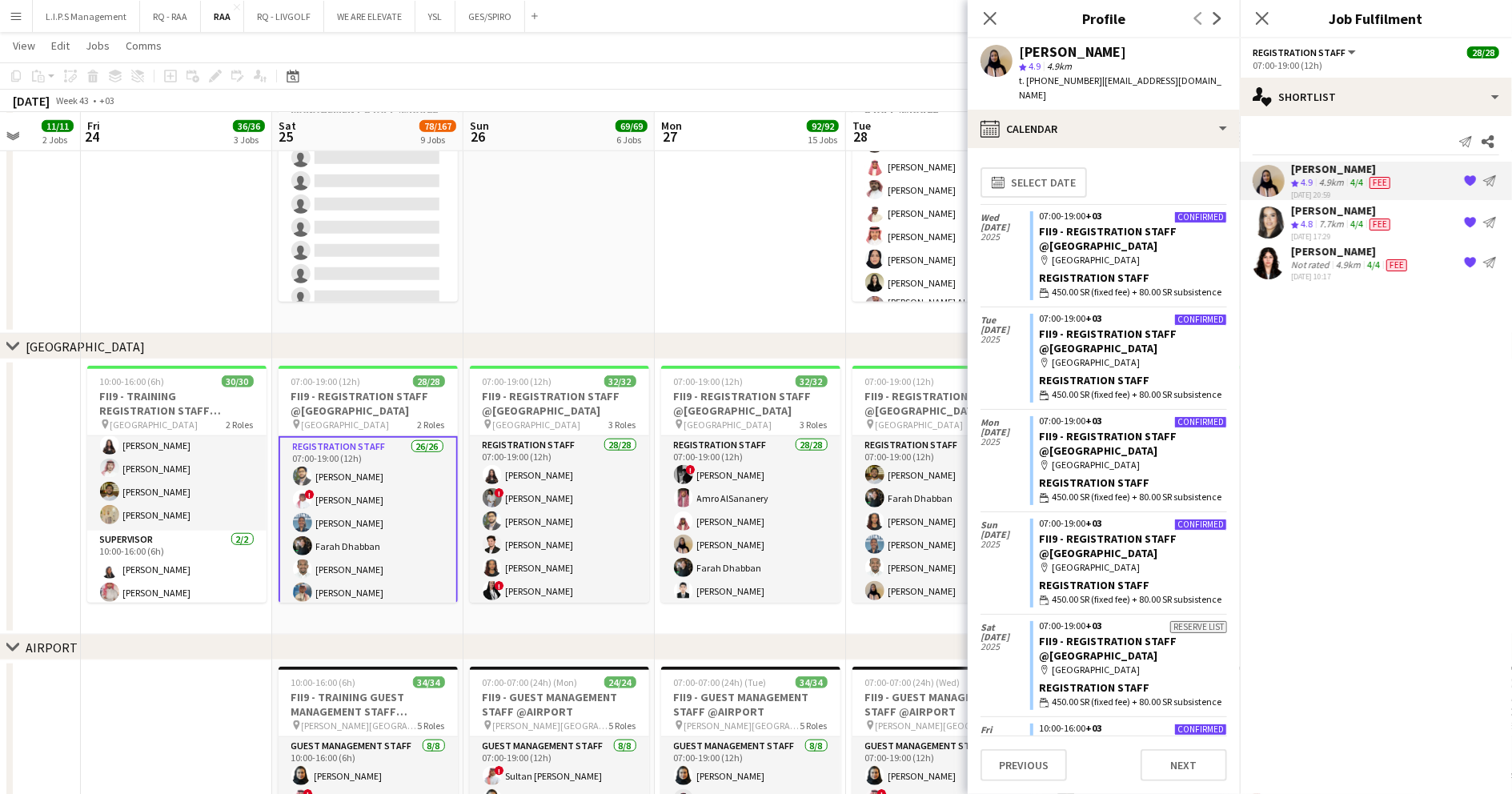
scroll to position [0, 550]
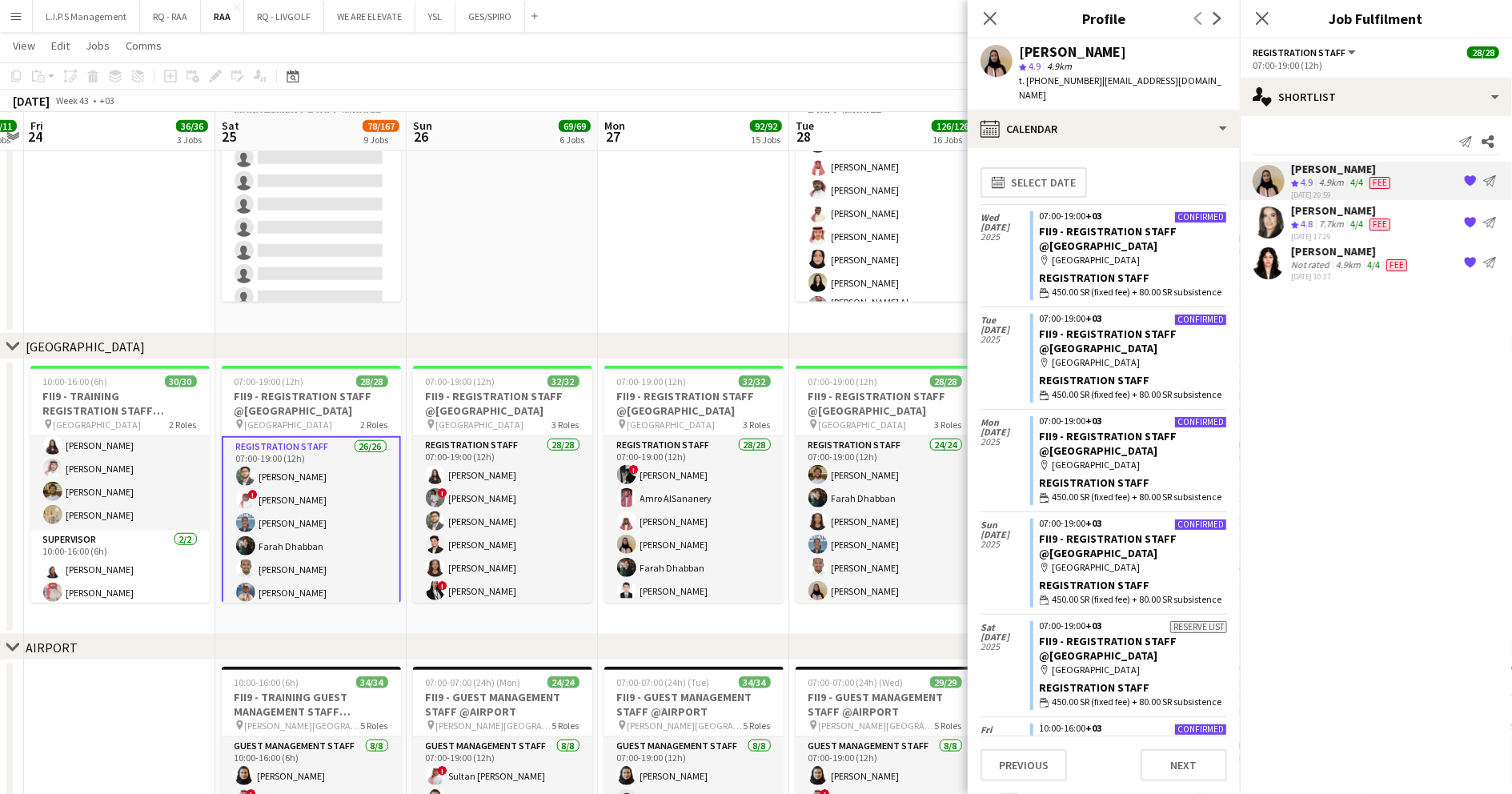
click at [1330, 272] on div "26-08-2025 10:17" at bounding box center [1350, 276] width 119 height 10
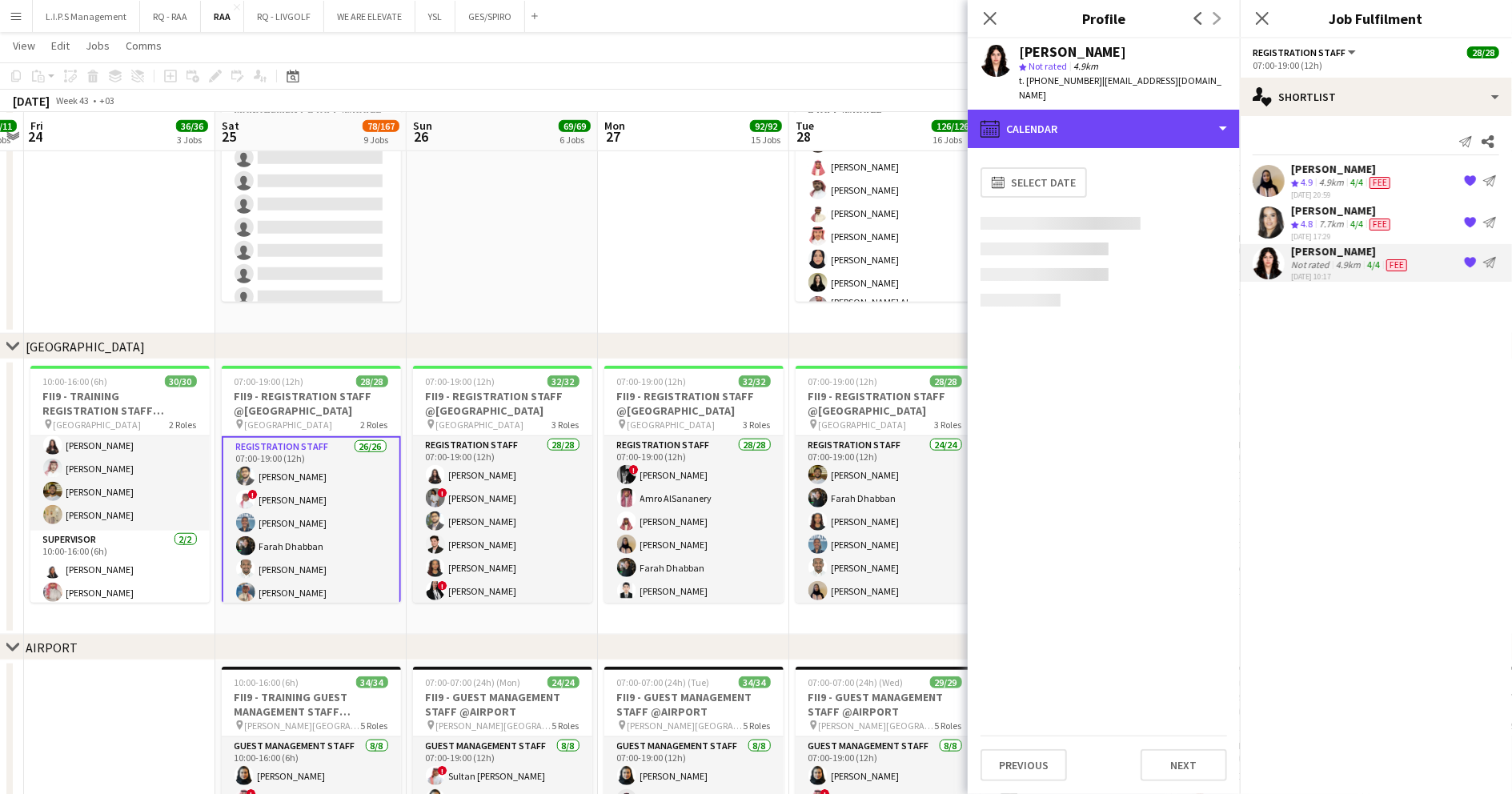
click at [1120, 110] on div "calendar-full Calendar" at bounding box center [1103, 129] width 272 height 38
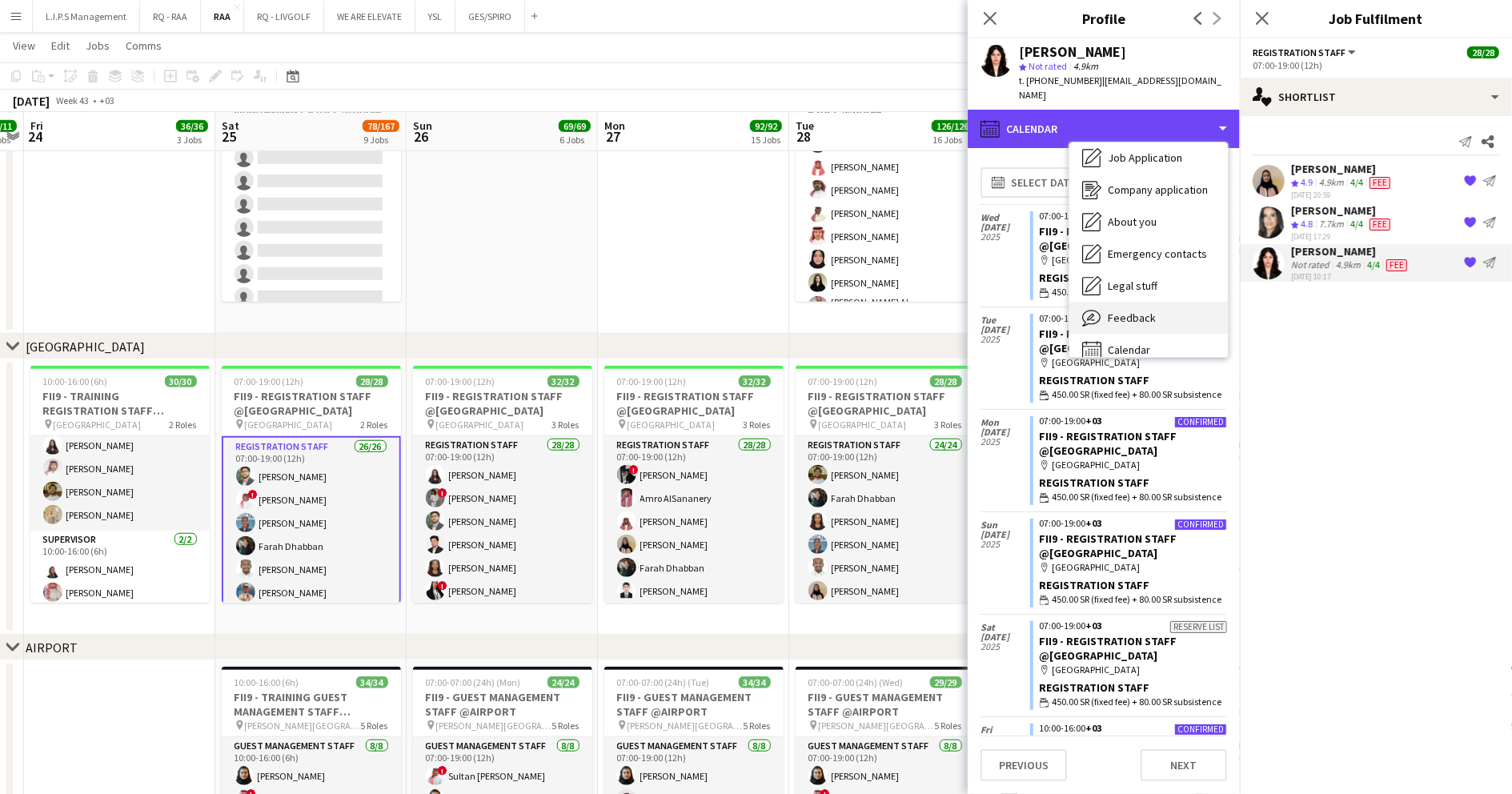
scroll to position [54, 0]
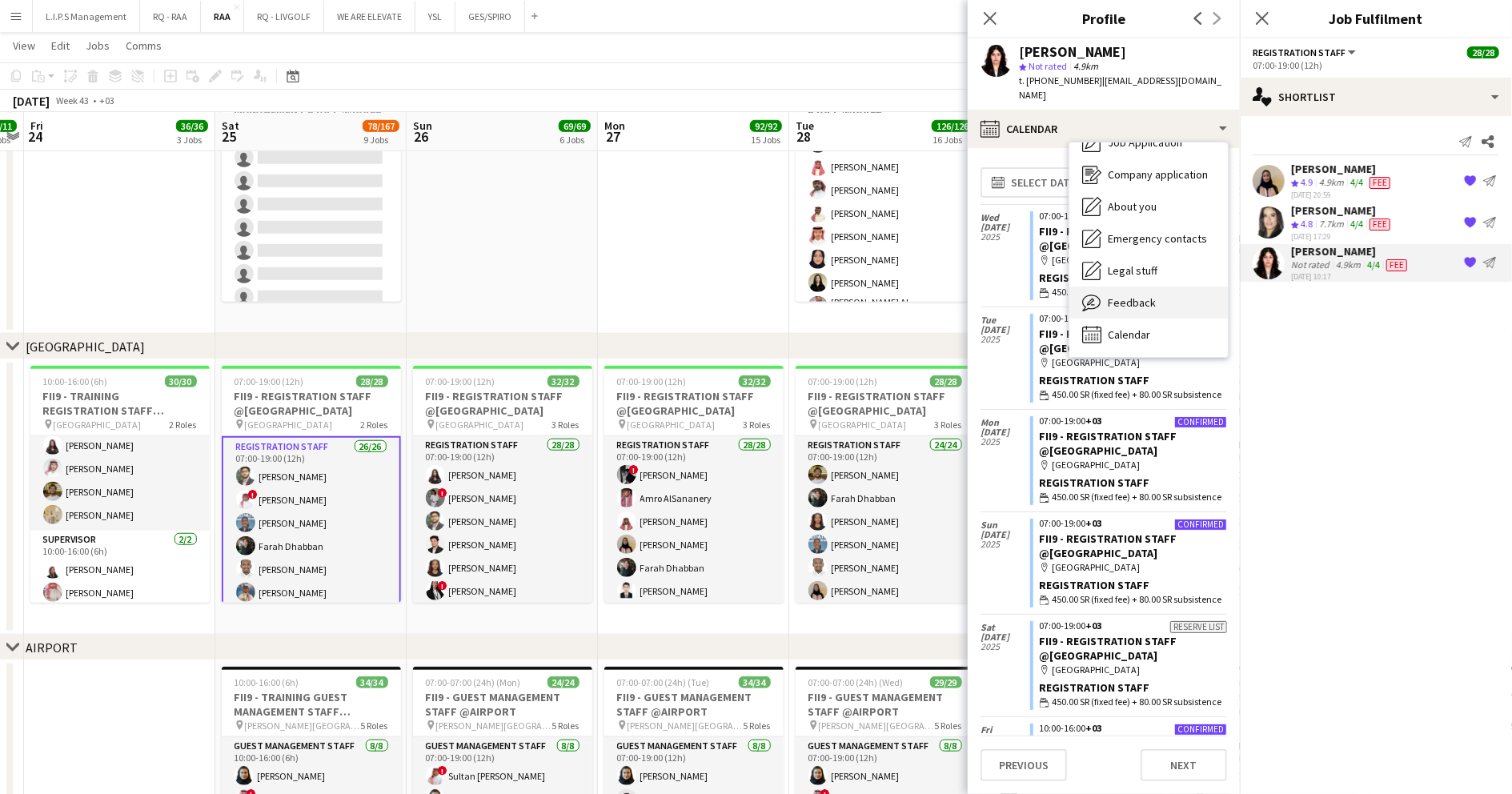
click at [1142, 306] on span "Feedback" at bounding box center [1132, 302] width 48 height 14
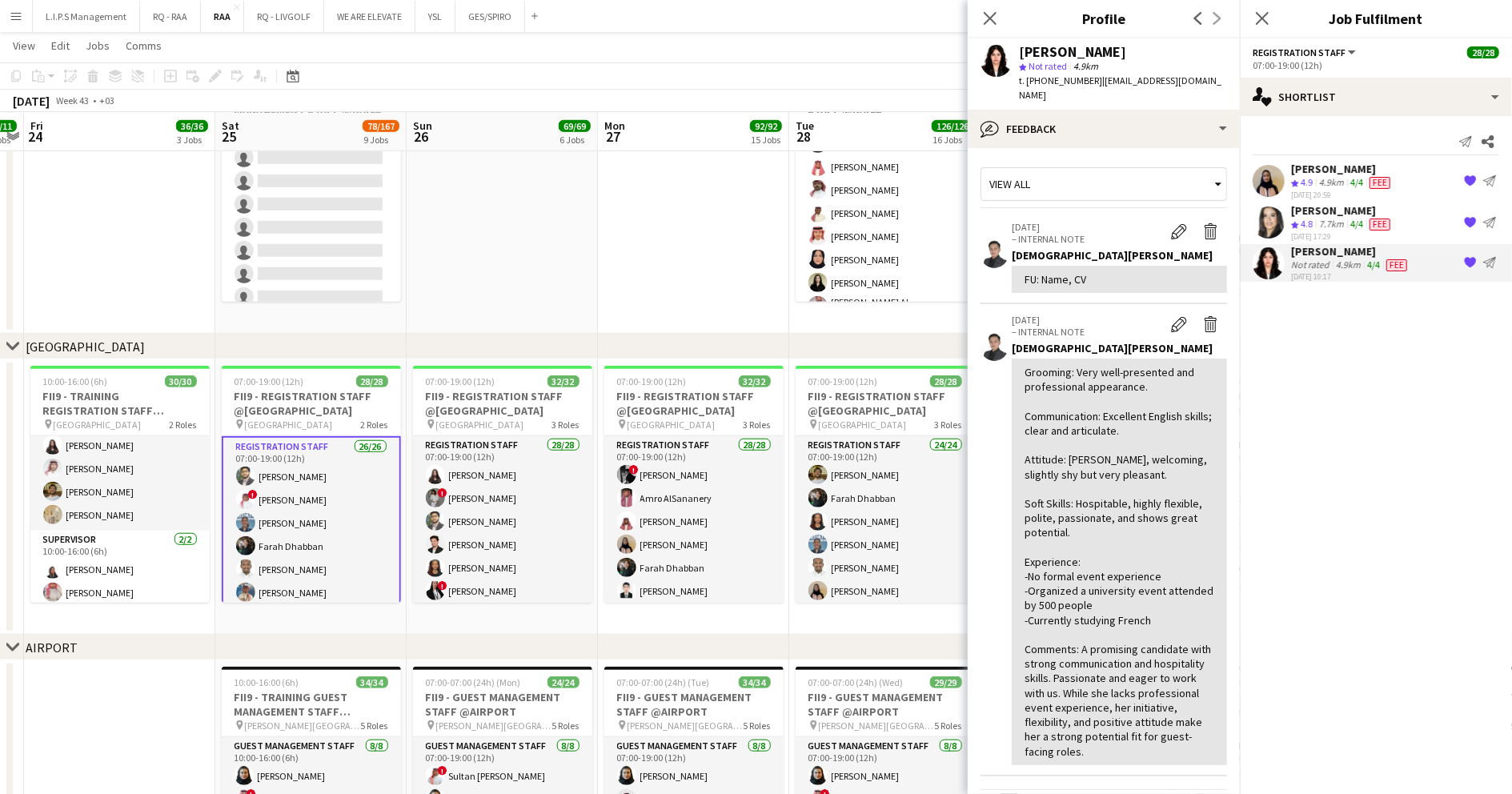
click at [1054, 49] on div "[PERSON_NAME]" at bounding box center [1072, 52] width 108 height 14
copy div "[PERSON_NAME]"
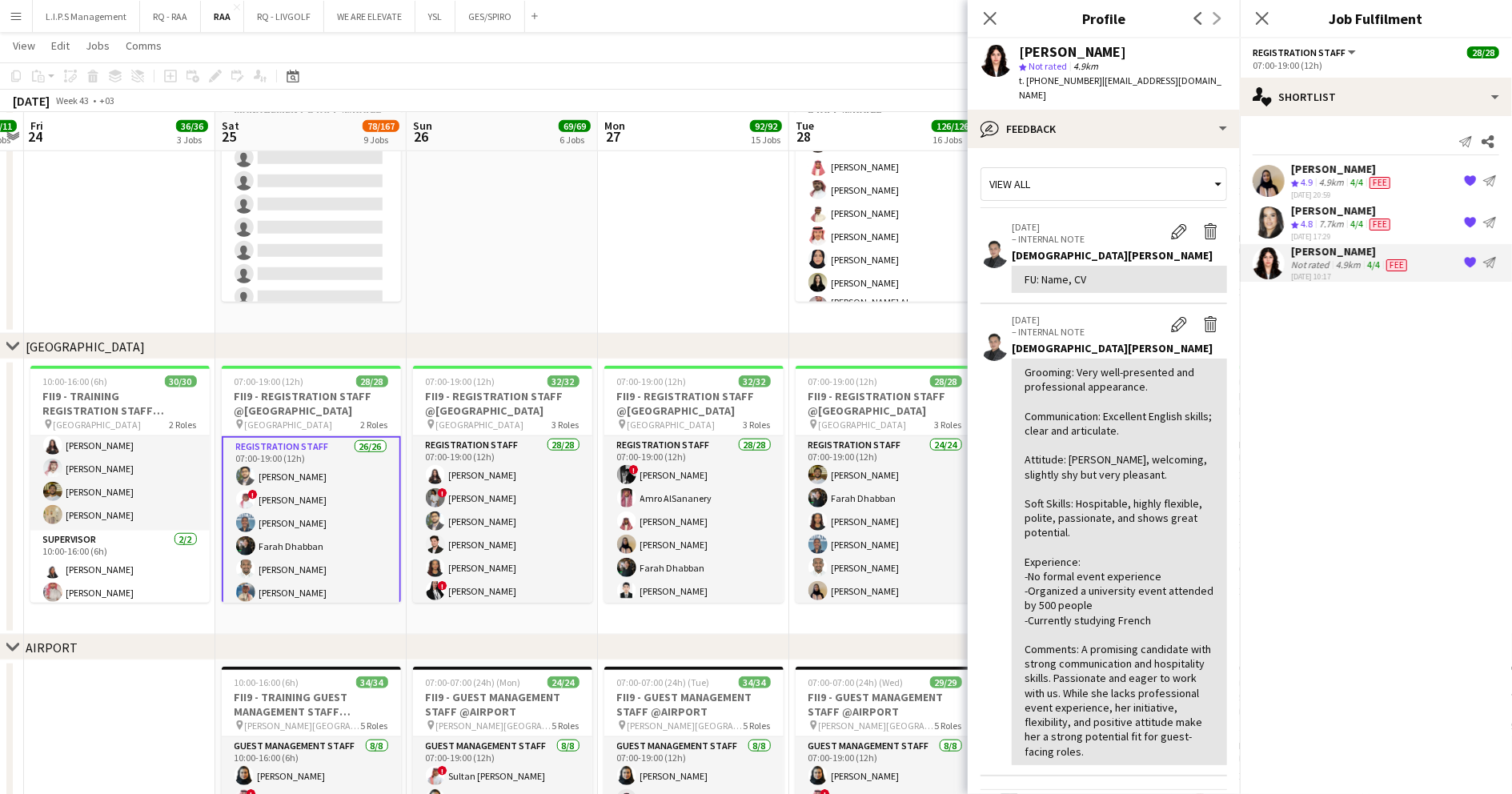
click at [1073, 78] on span "t. +966535181843" at bounding box center [1061, 80] width 83 height 12
copy span "966535181843"
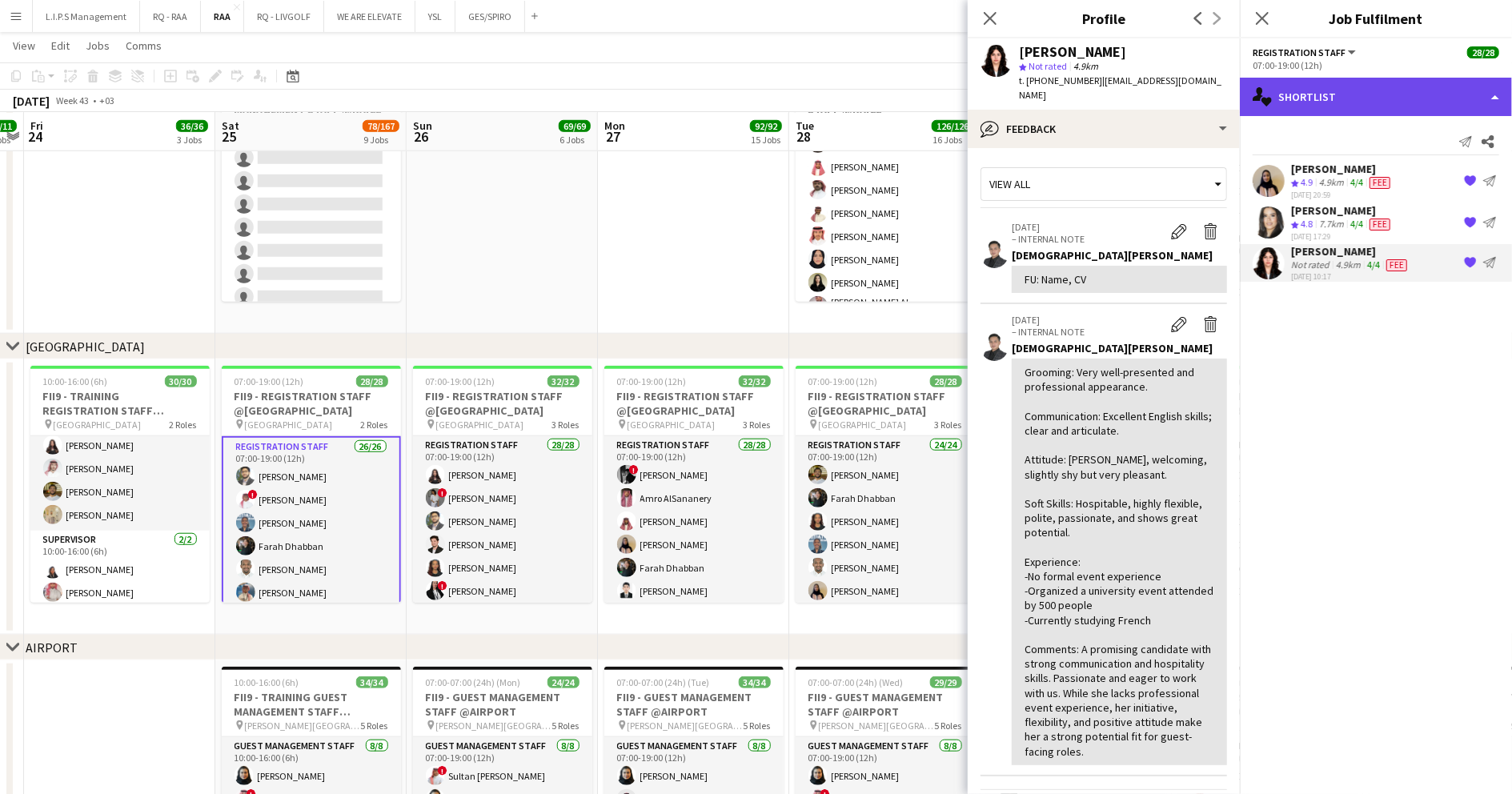
click at [1363, 88] on div "single-neutral-actions-heart Shortlist" at bounding box center [1376, 97] width 272 height 38
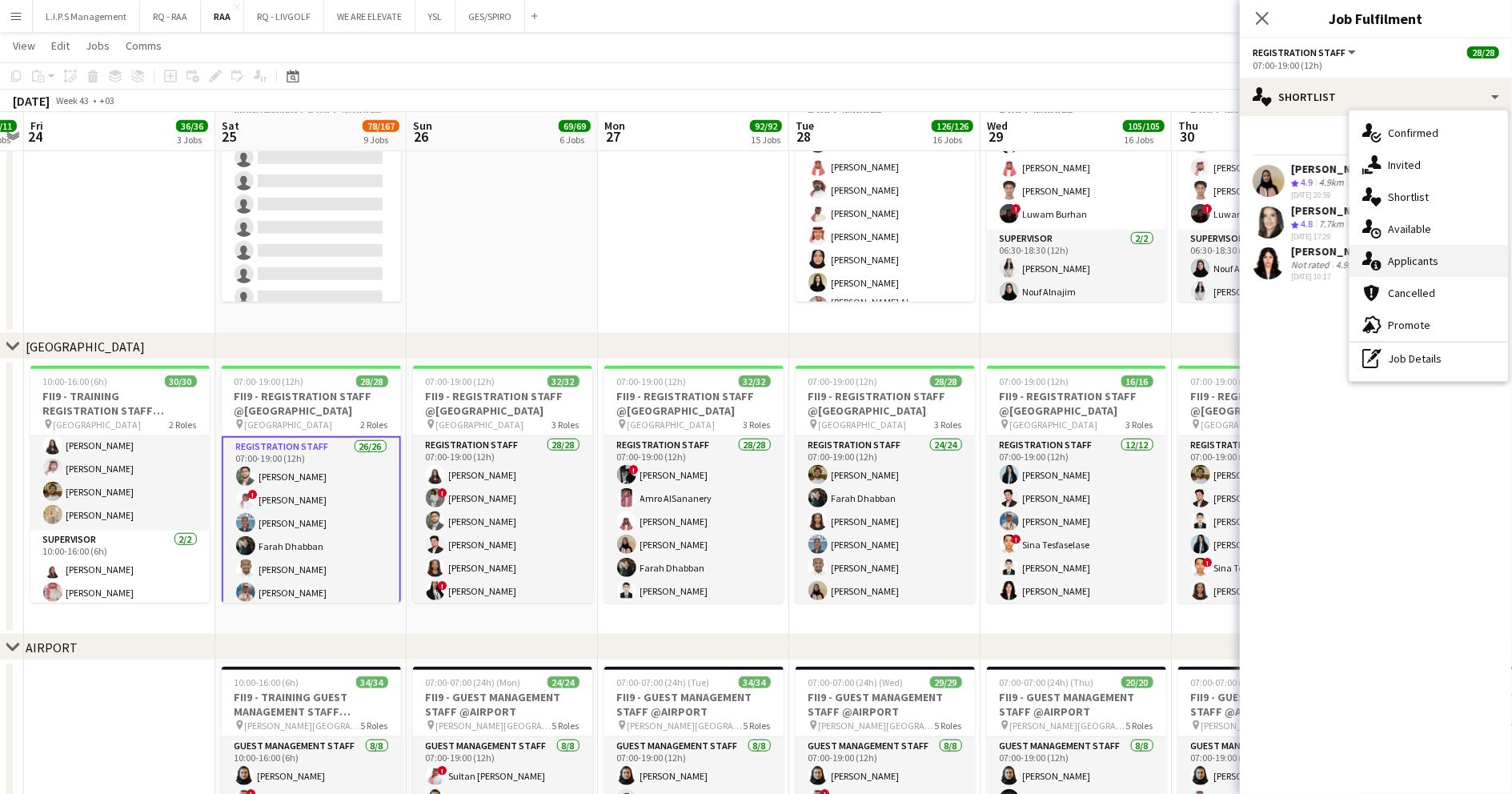
click at [1439, 259] on div "single-neutral-actions-information Applicants" at bounding box center [1429, 261] width 158 height 32
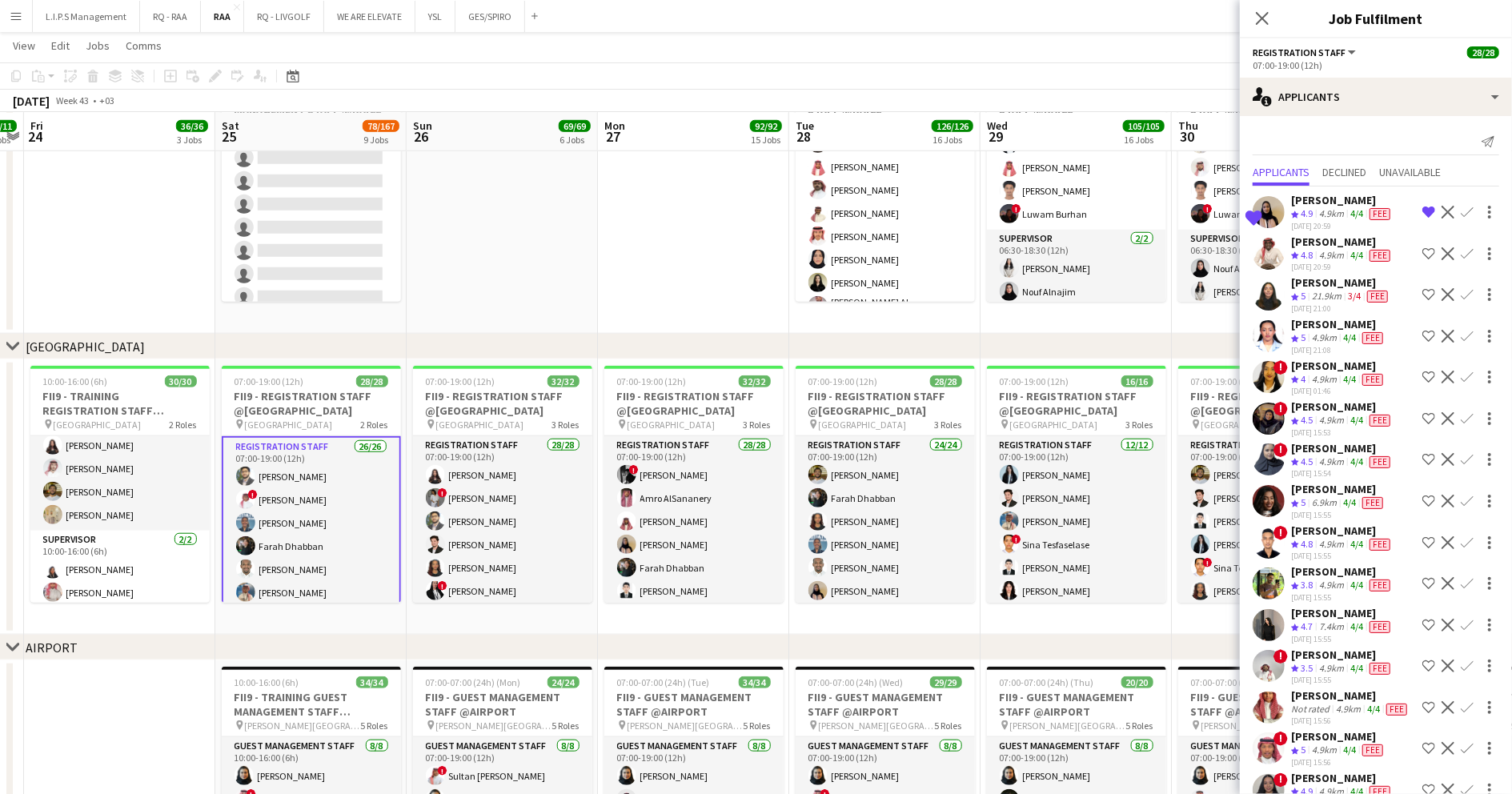
click at [1352, 291] on app-skills-label "3/4" at bounding box center [1354, 295] width 13 height 12
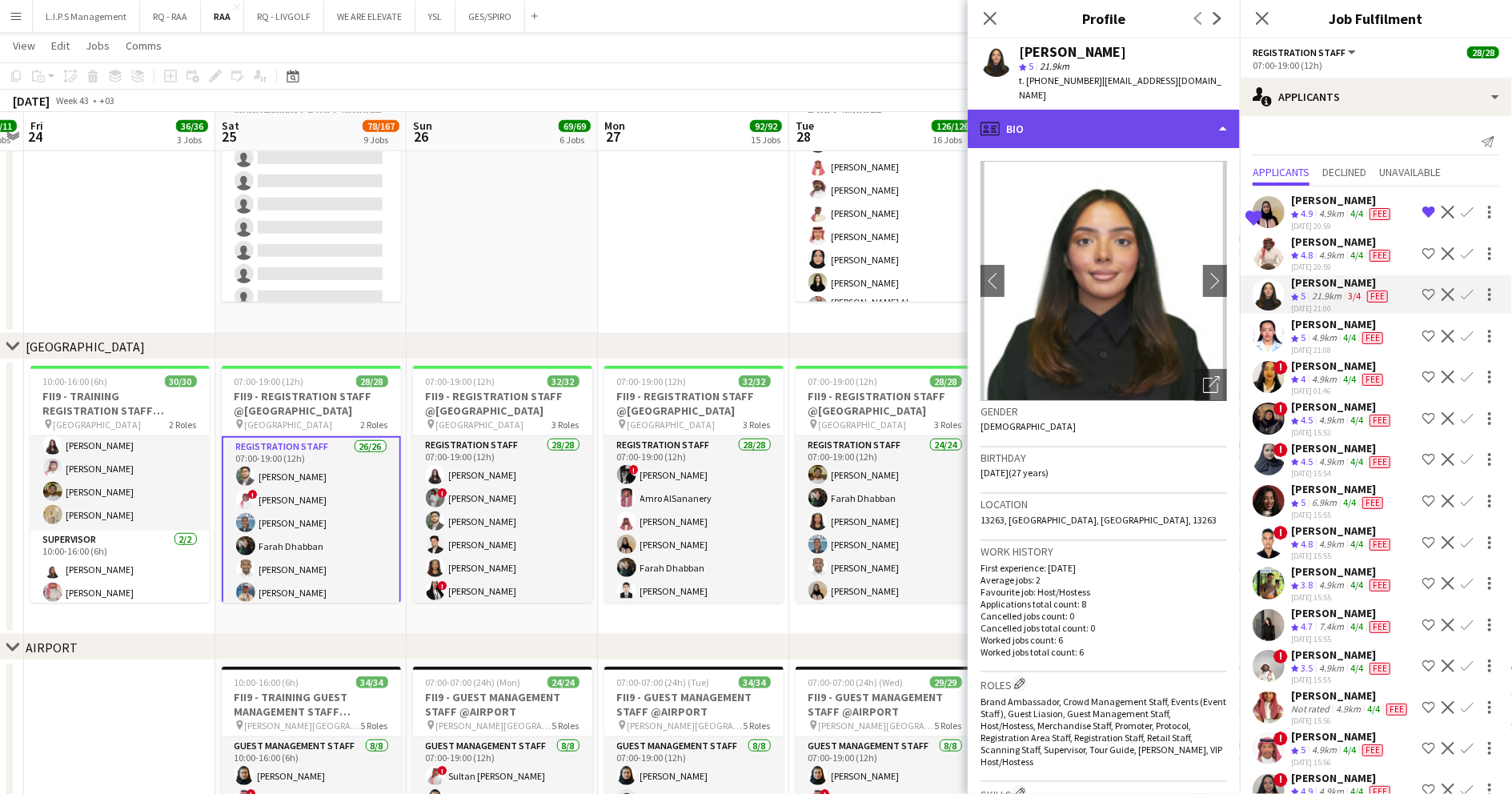
click at [1087, 110] on div "profile Bio" at bounding box center [1103, 129] width 272 height 38
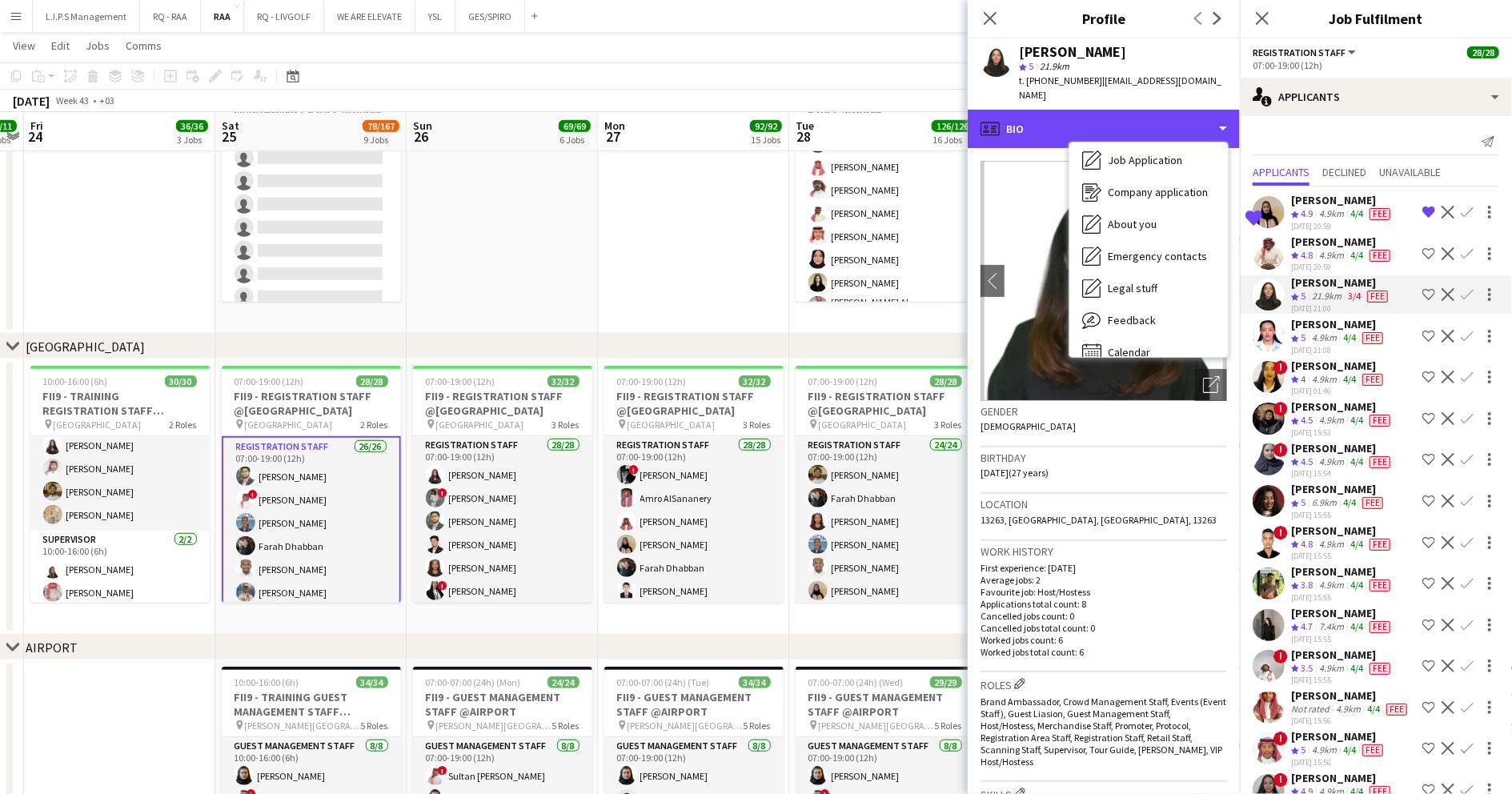
scroll to position [54, 0]
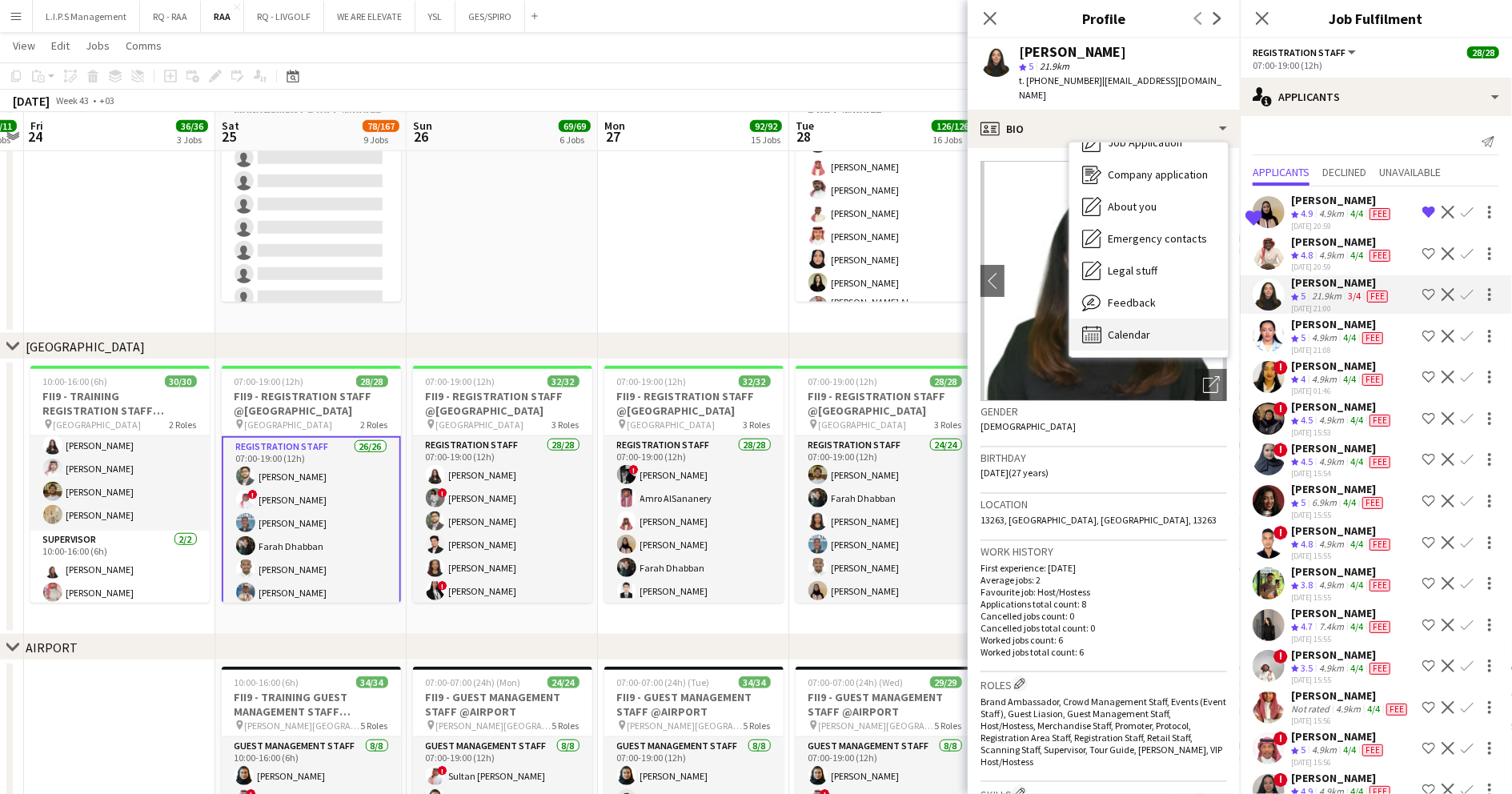
click at [1128, 319] on div "Calendar Calendar" at bounding box center [1148, 334] width 158 height 32
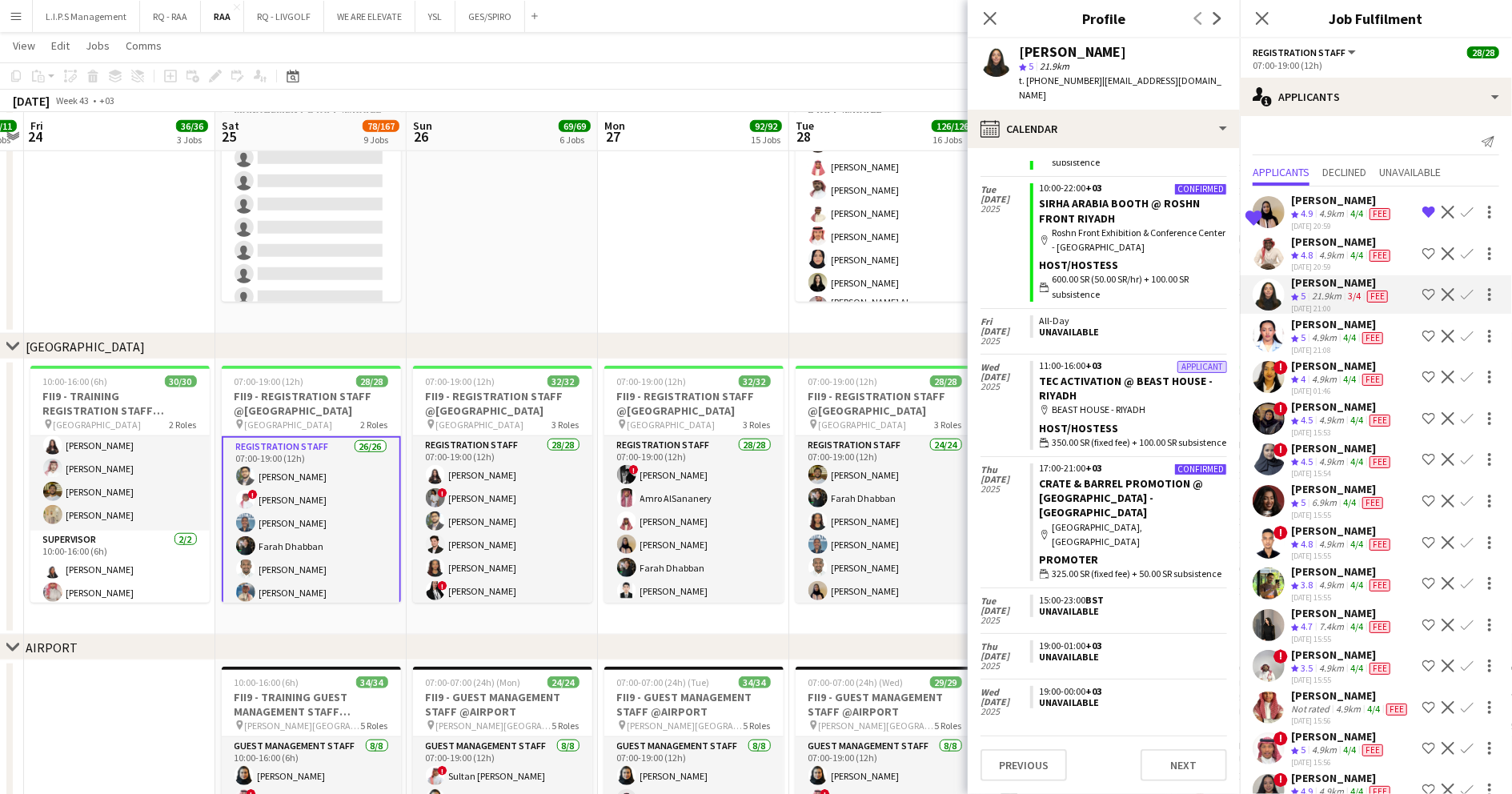
scroll to position [408, 0]
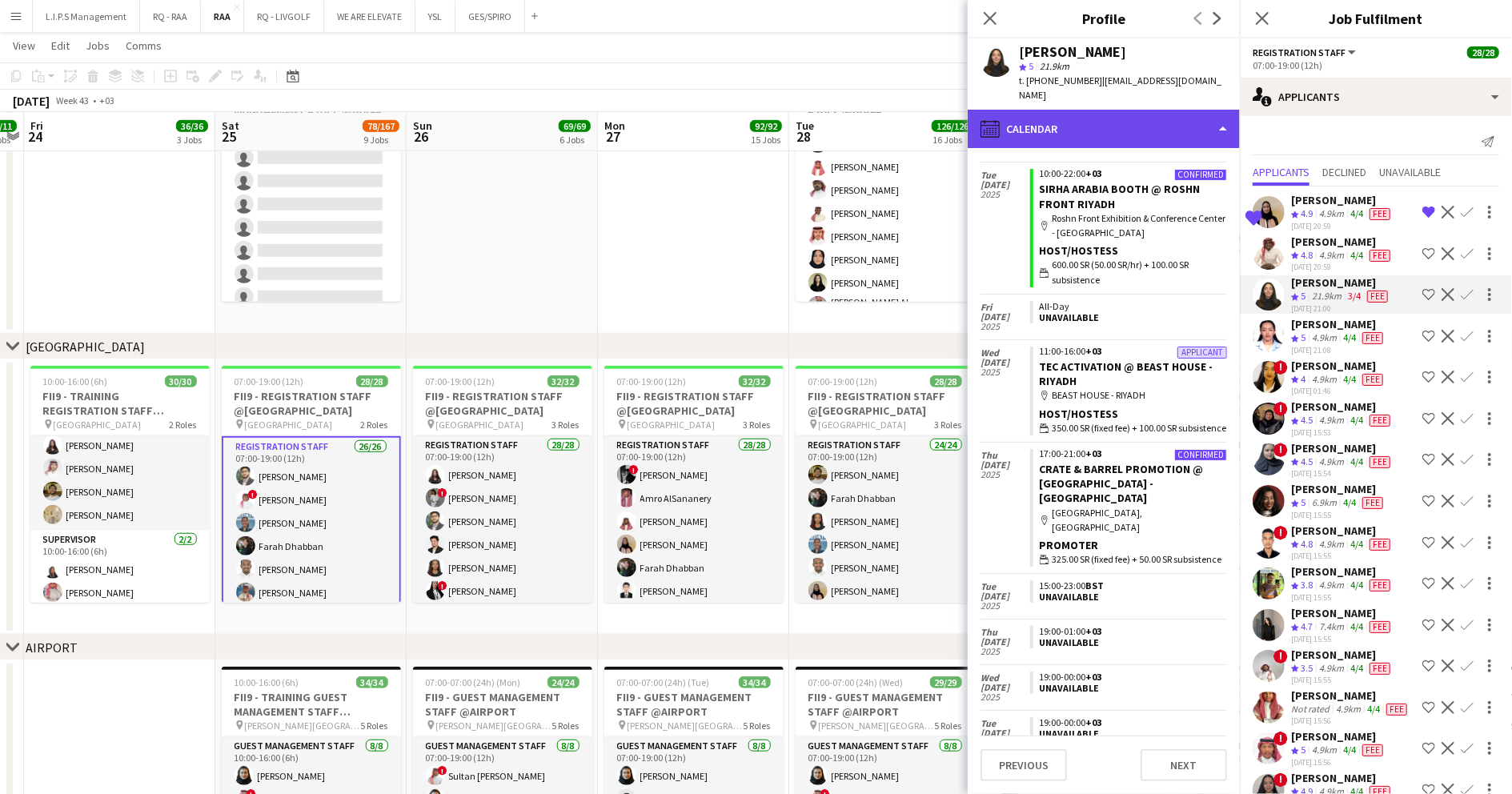
click at [1128, 110] on div "calendar-full Calendar" at bounding box center [1103, 129] width 272 height 38
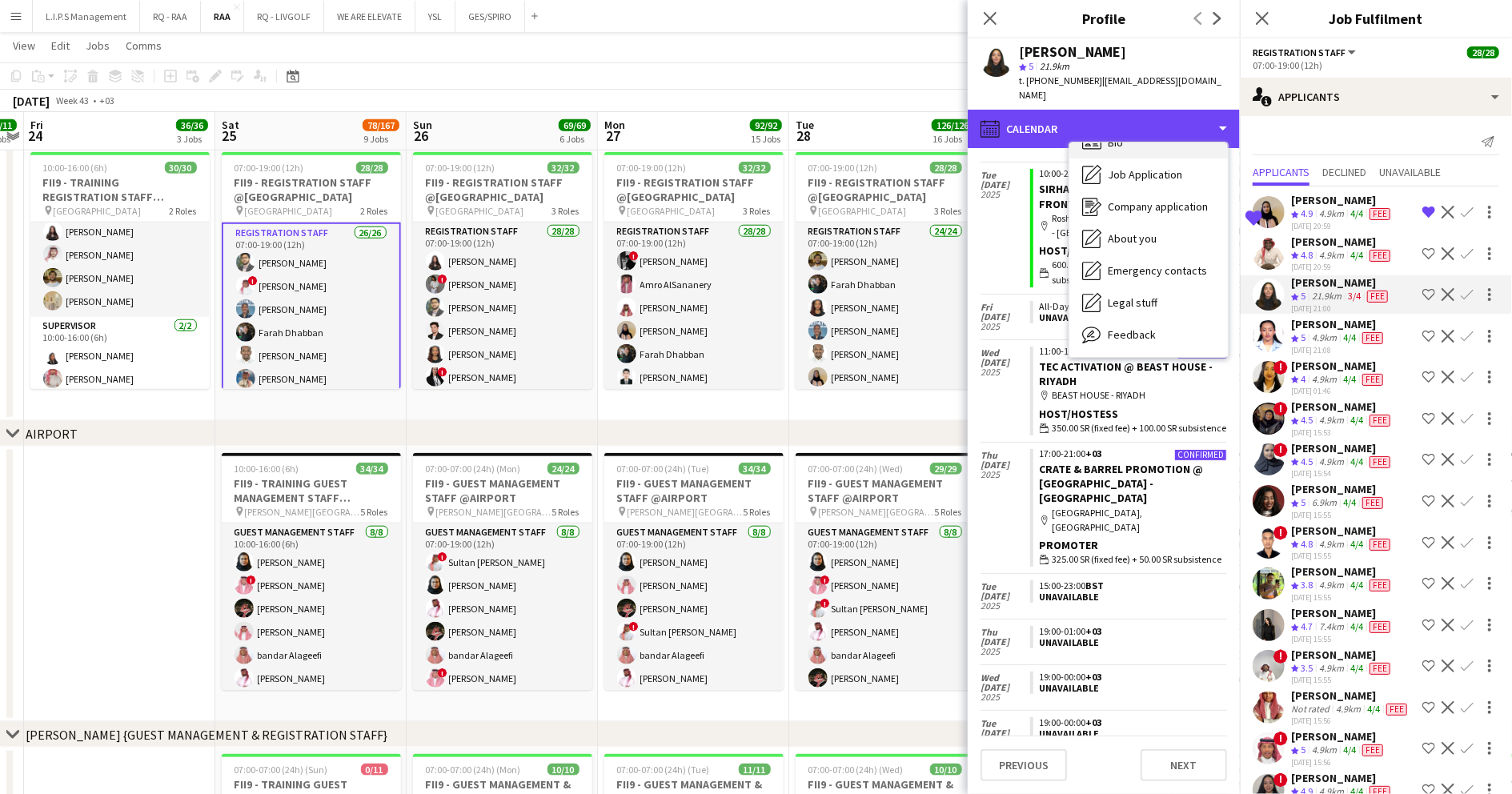
scroll to position [0, 0]
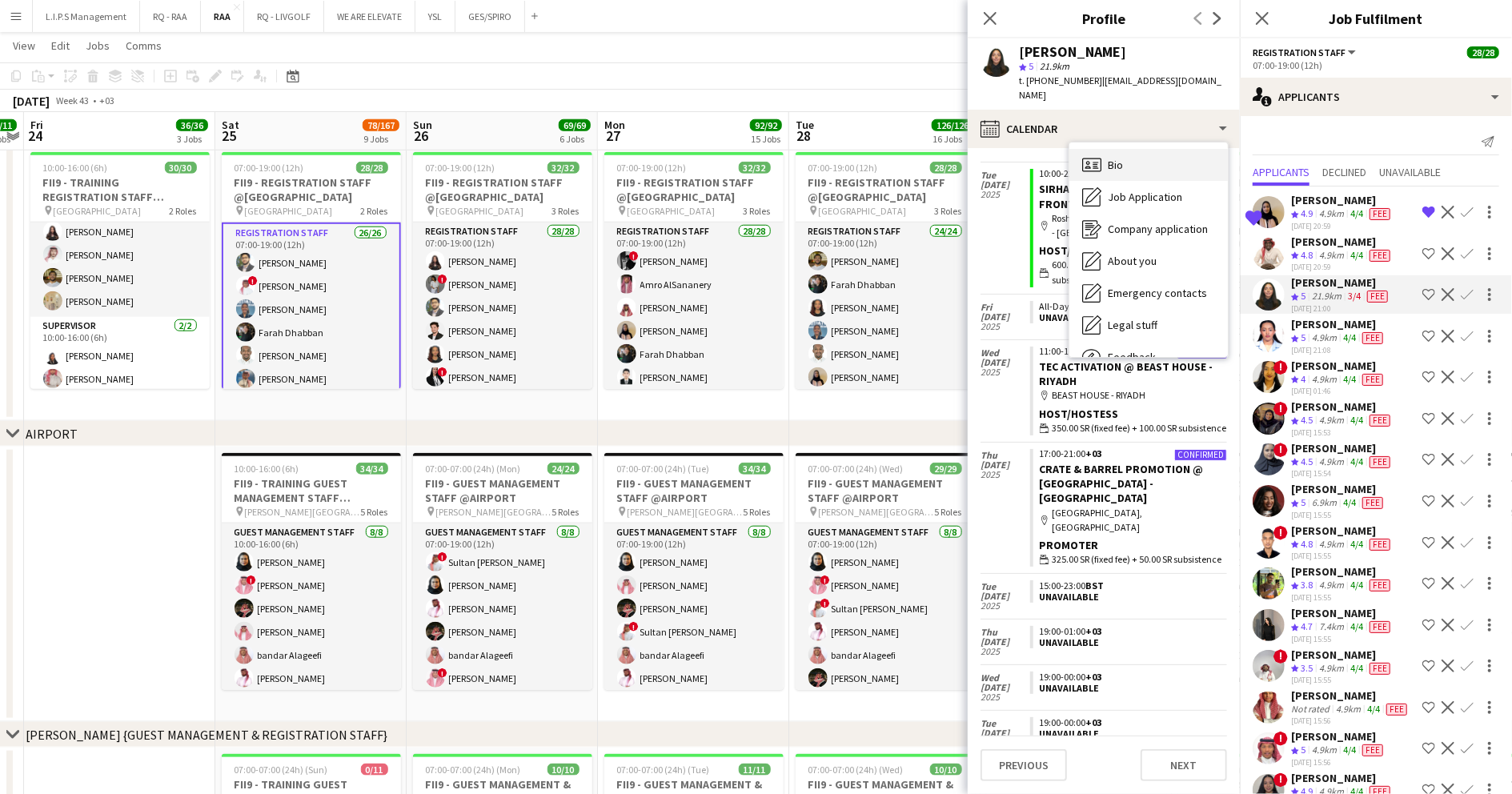
click at [1134, 149] on div "Bio Bio" at bounding box center [1148, 165] width 158 height 32
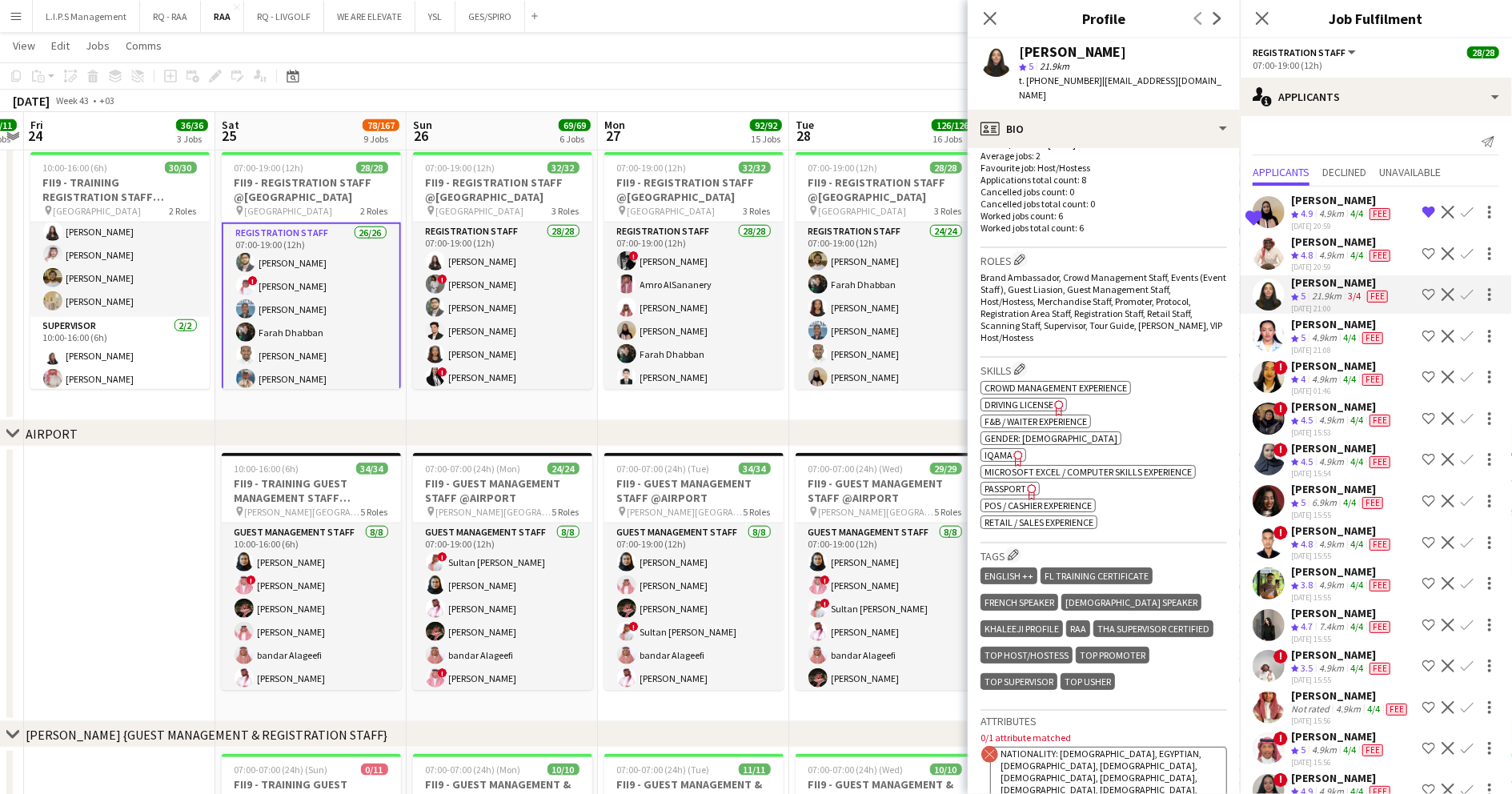
scroll to position [427, 0]
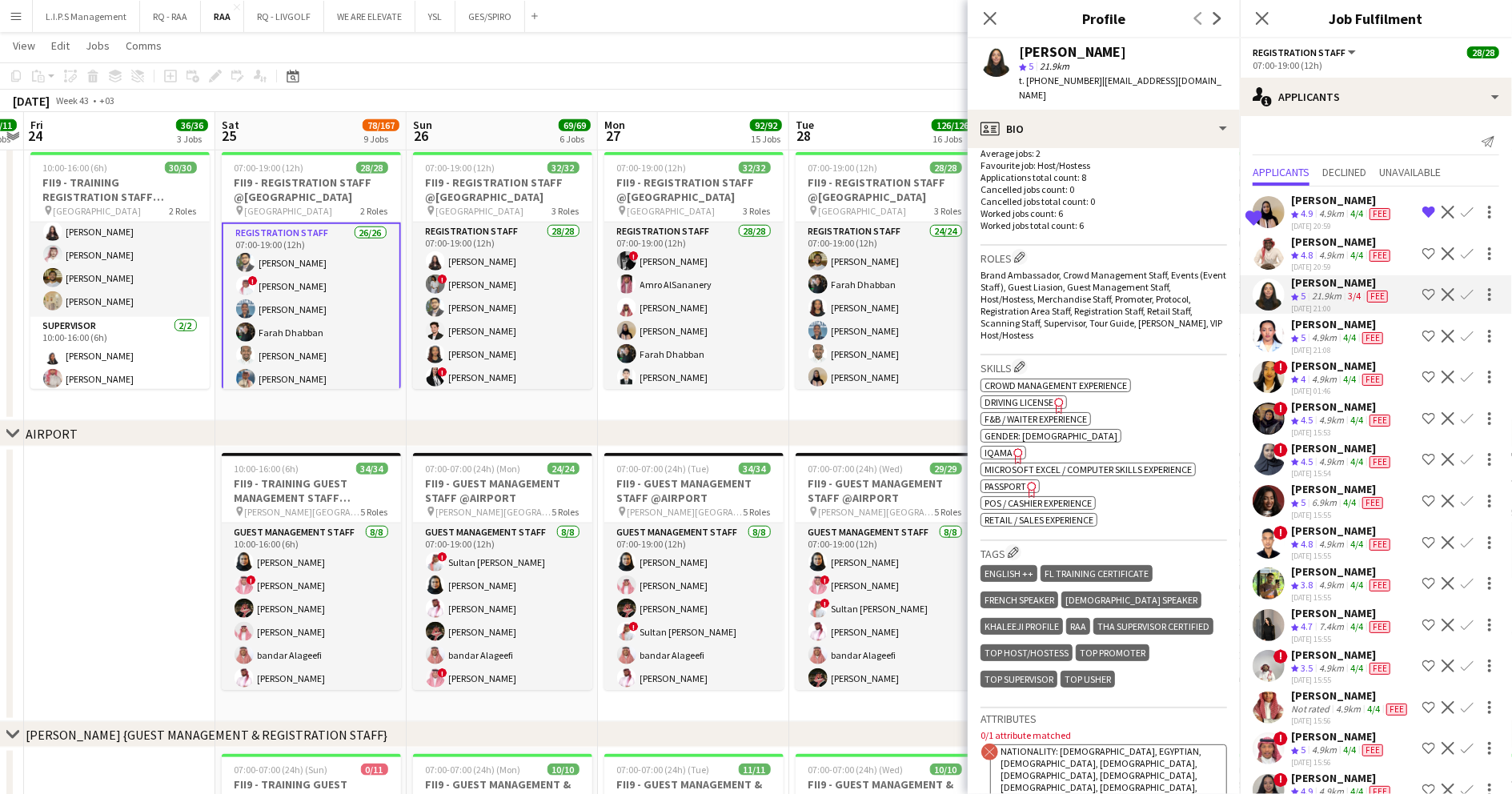
click at [1006, 447] on span "IQAMA" at bounding box center [999, 453] width 28 height 12
click at [1044, 49] on div "Siren Nahdi" at bounding box center [1072, 52] width 108 height 14
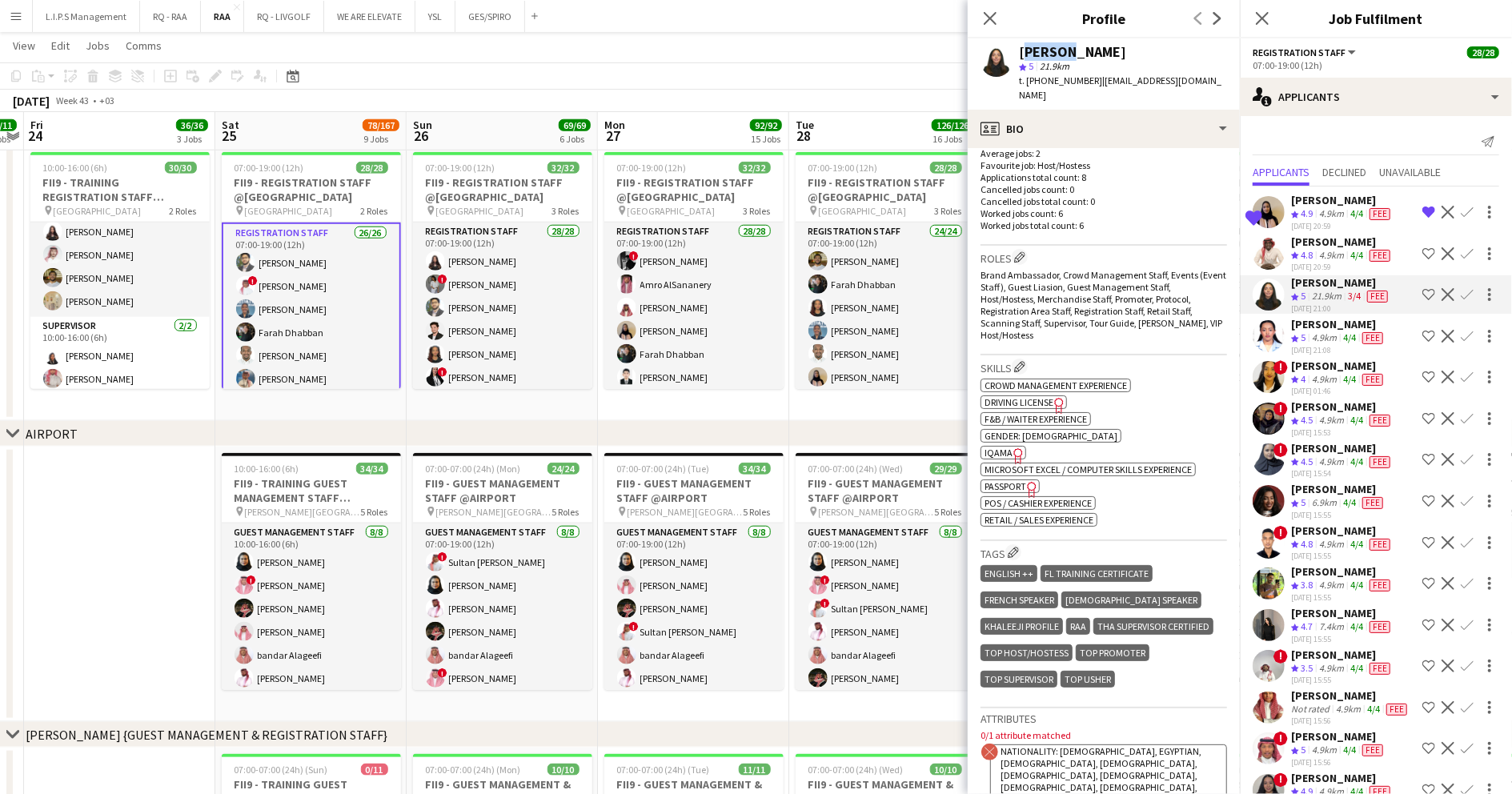
click at [1037, 47] on div "Siren Nahdi" at bounding box center [1072, 52] width 108 height 14
click at [1037, 50] on div "Siren Nahdi" at bounding box center [1072, 52] width 108 height 14
click at [1057, 80] on span "t. +966540789630" at bounding box center [1061, 80] width 83 height 12
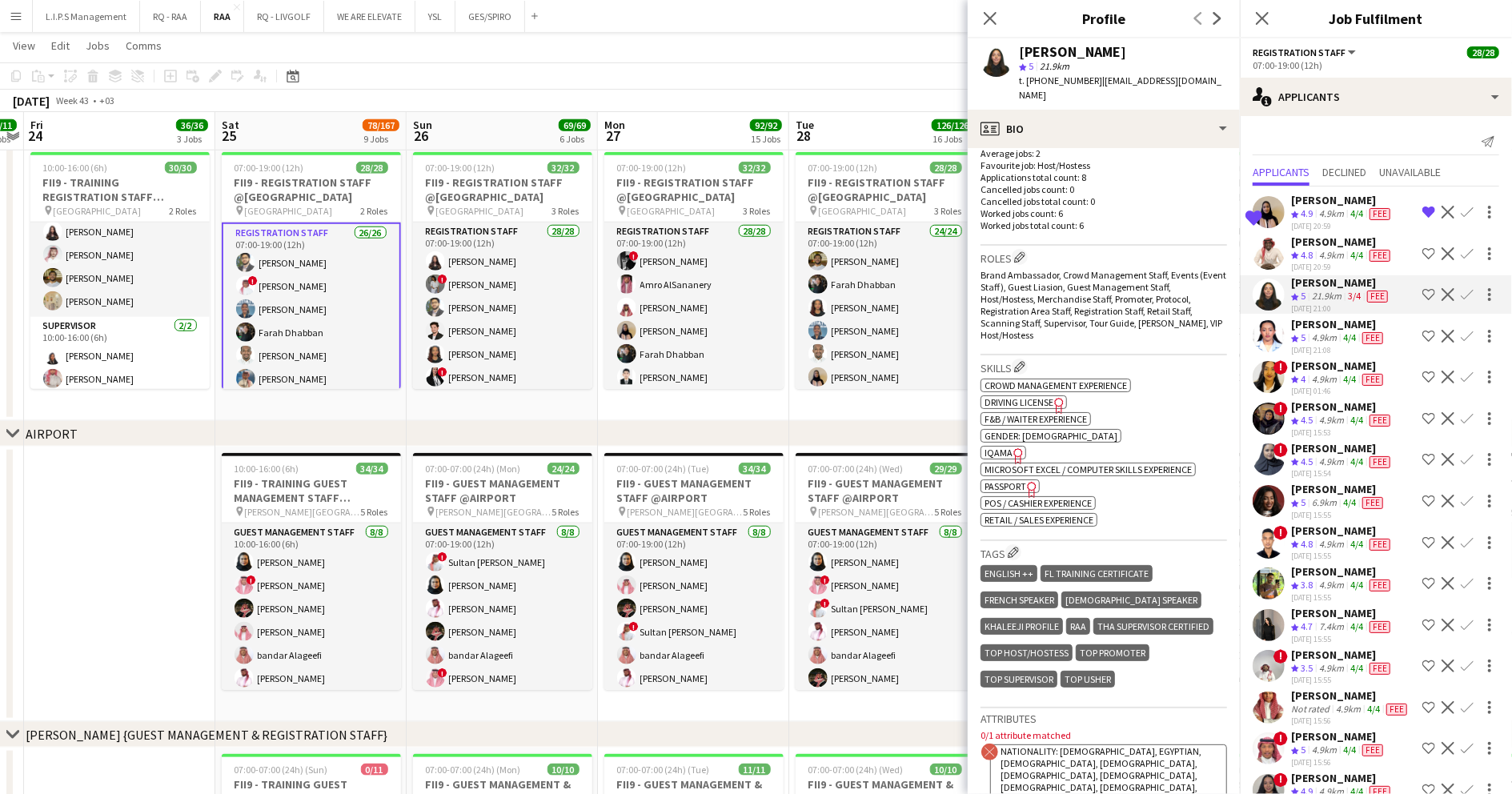
click at [1057, 80] on span "t. +966540789630" at bounding box center [1061, 80] width 83 height 12
copy span "966540789630"
click at [1423, 294] on app-icon "Shortlist crew" at bounding box center [1429, 294] width 13 height 13
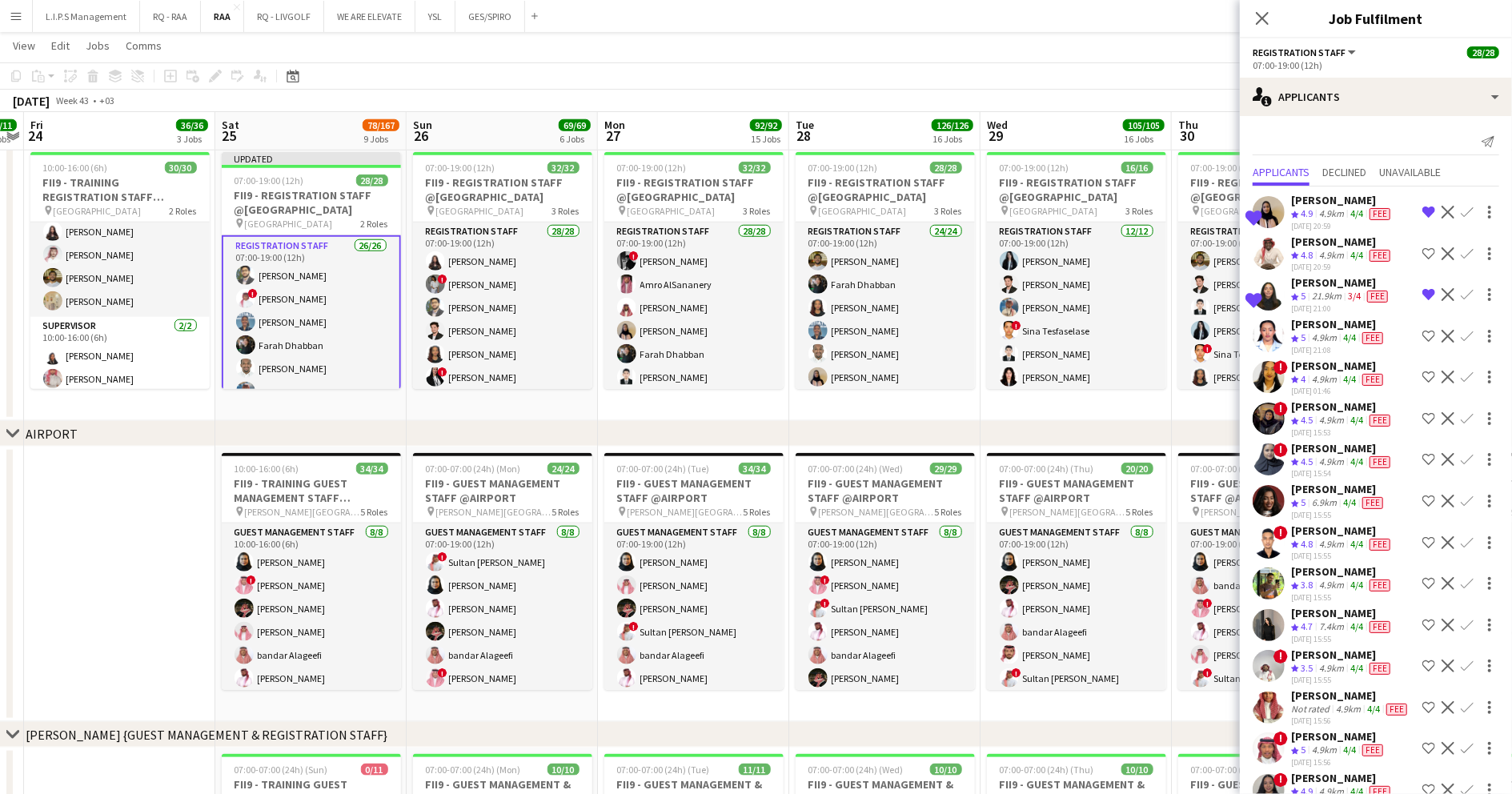
scroll to position [107, 0]
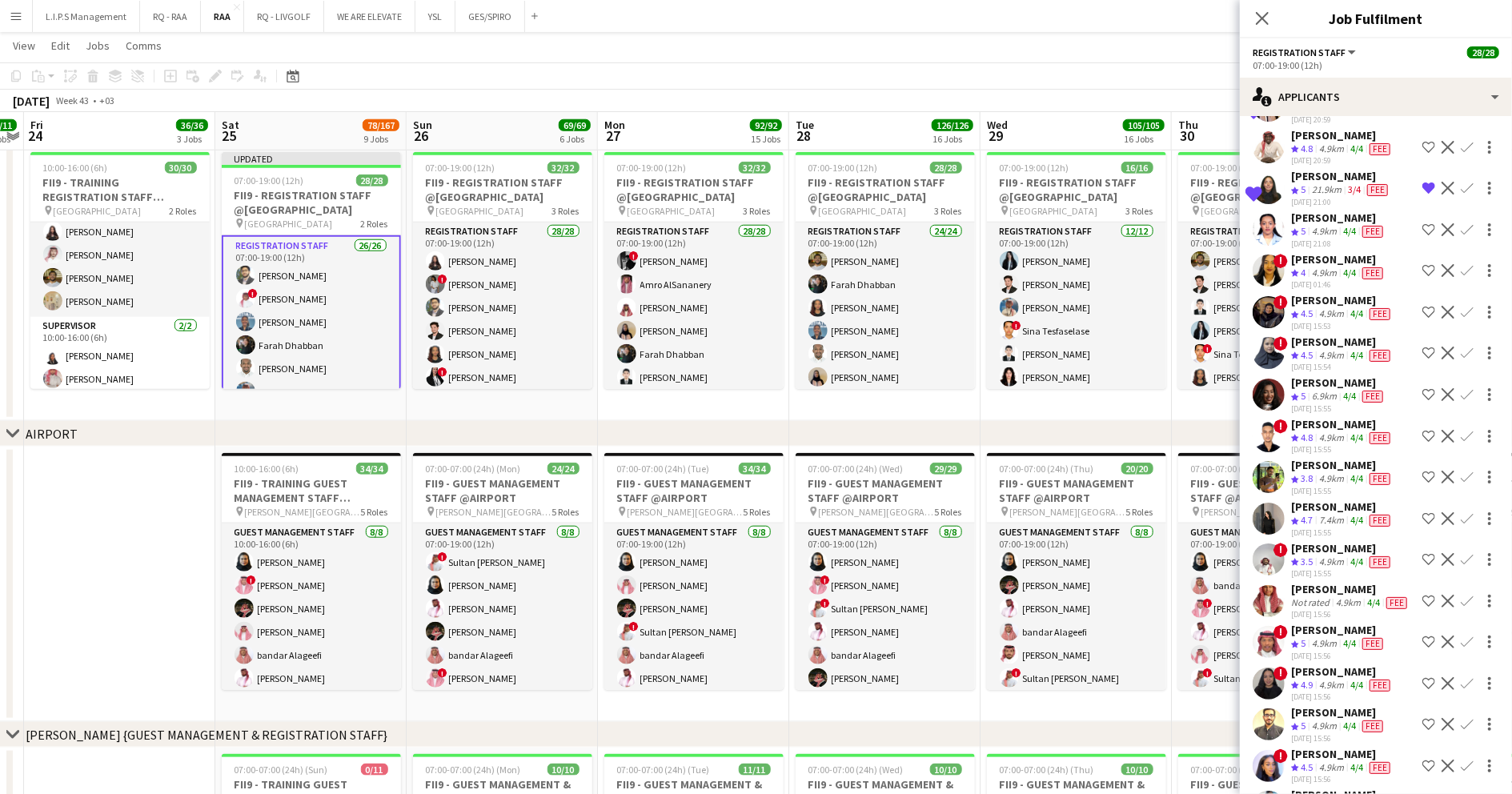
click at [1334, 392] on div "6.9km" at bounding box center [1324, 396] width 31 height 13
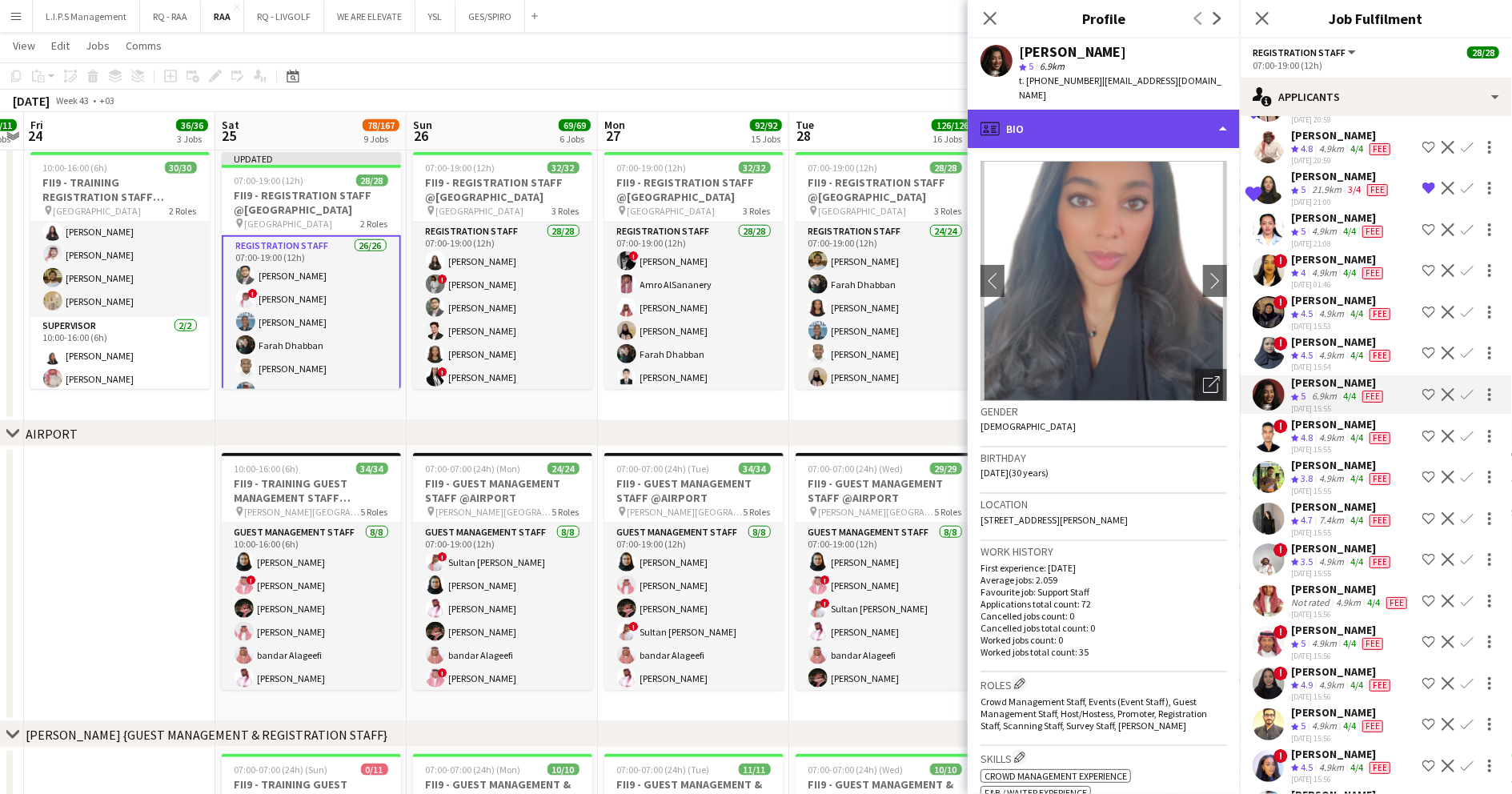
click at [1121, 122] on div "profile Bio" at bounding box center [1103, 129] width 272 height 38
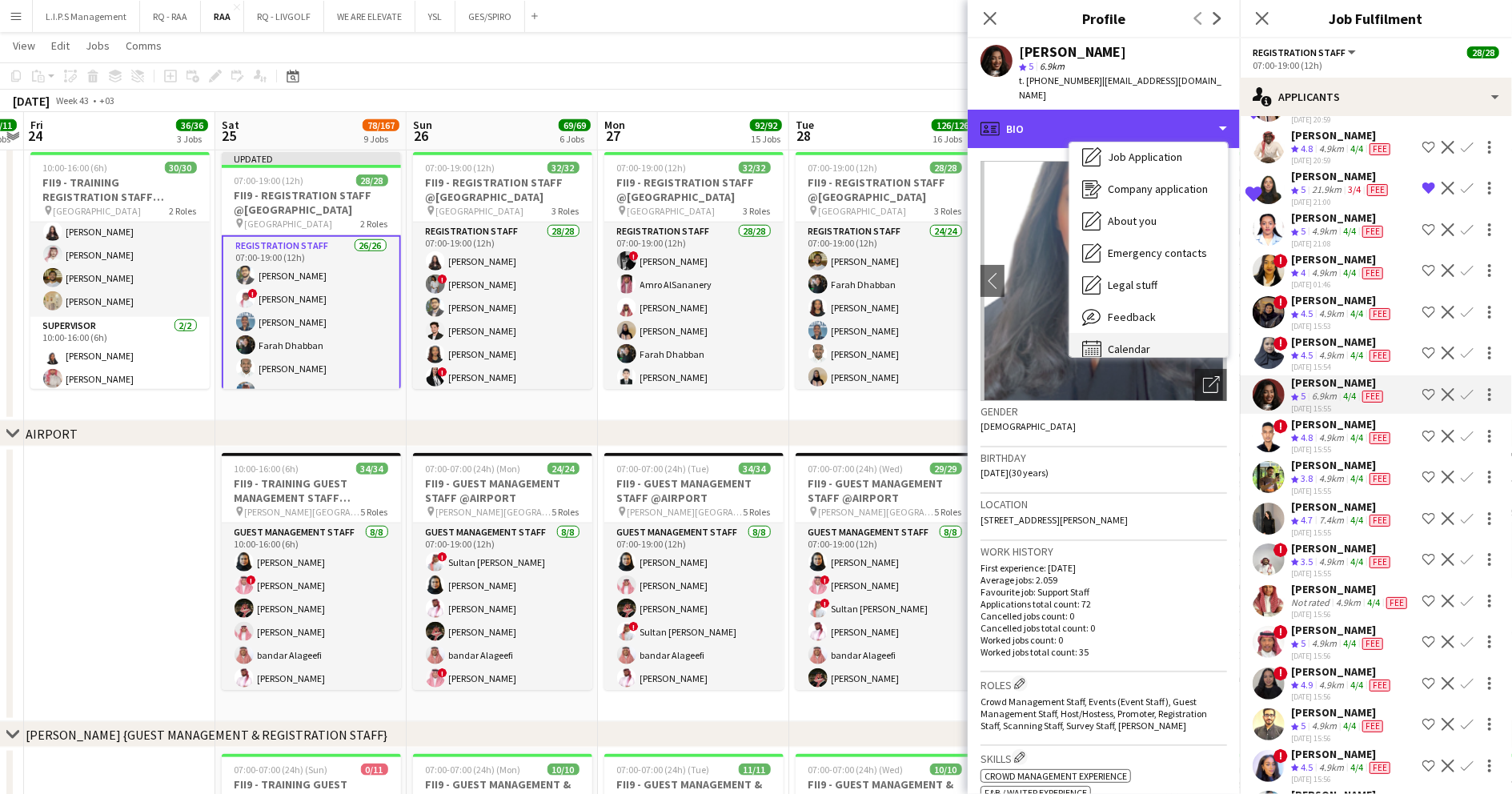
scroll to position [54, 0]
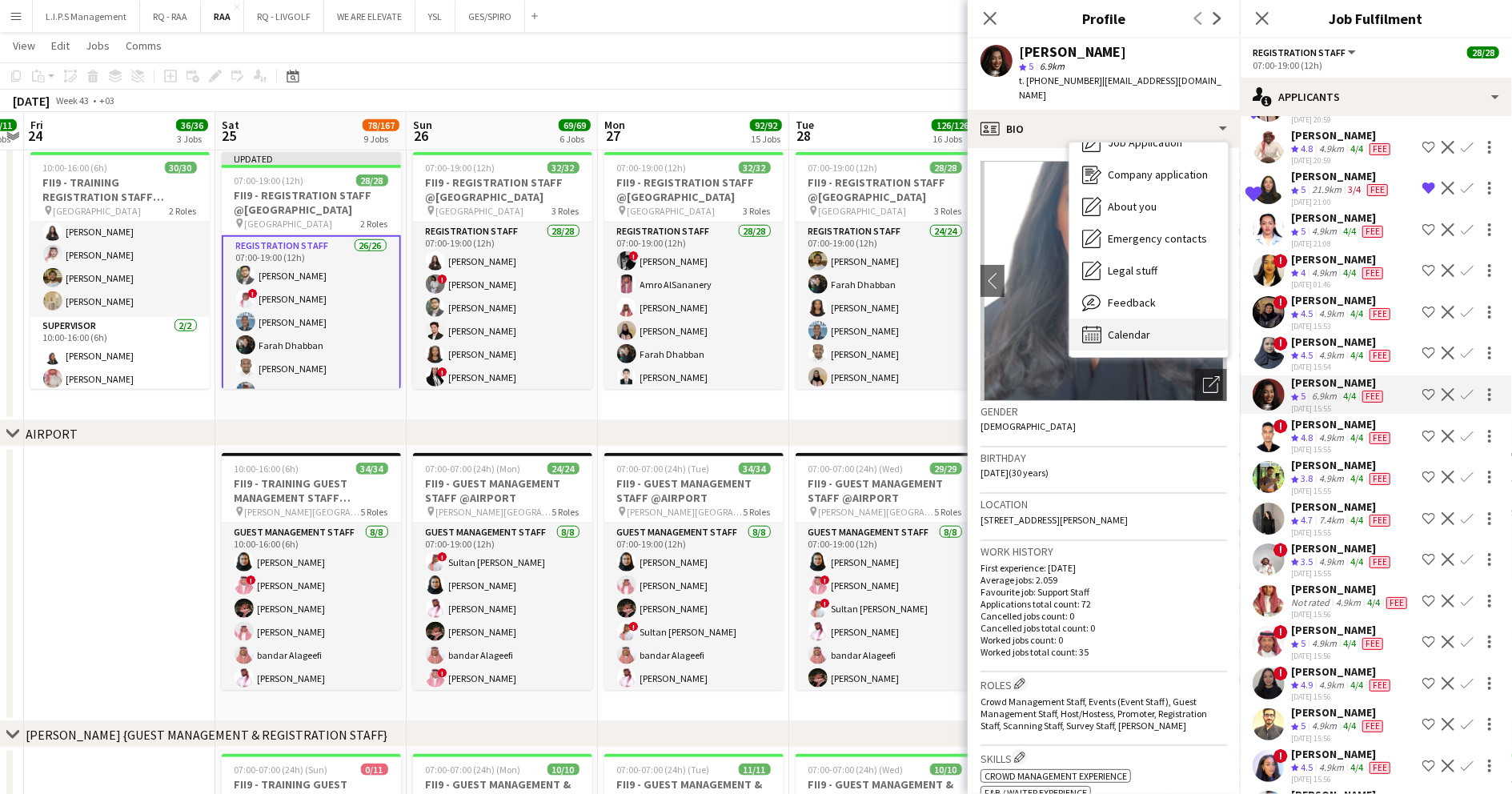
click at [1141, 319] on div "Calendar Calendar" at bounding box center [1148, 334] width 158 height 32
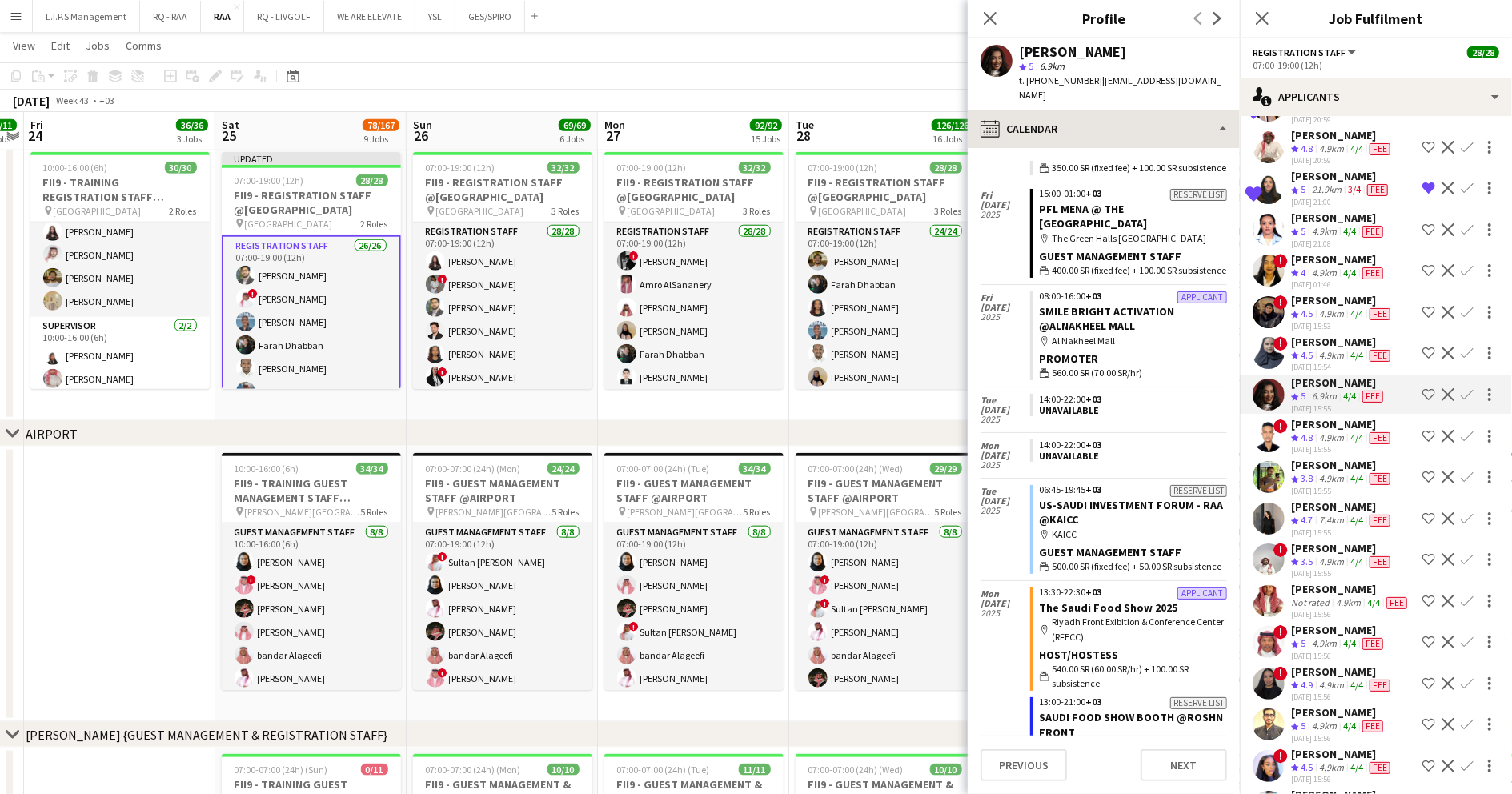
scroll to position [608, 0]
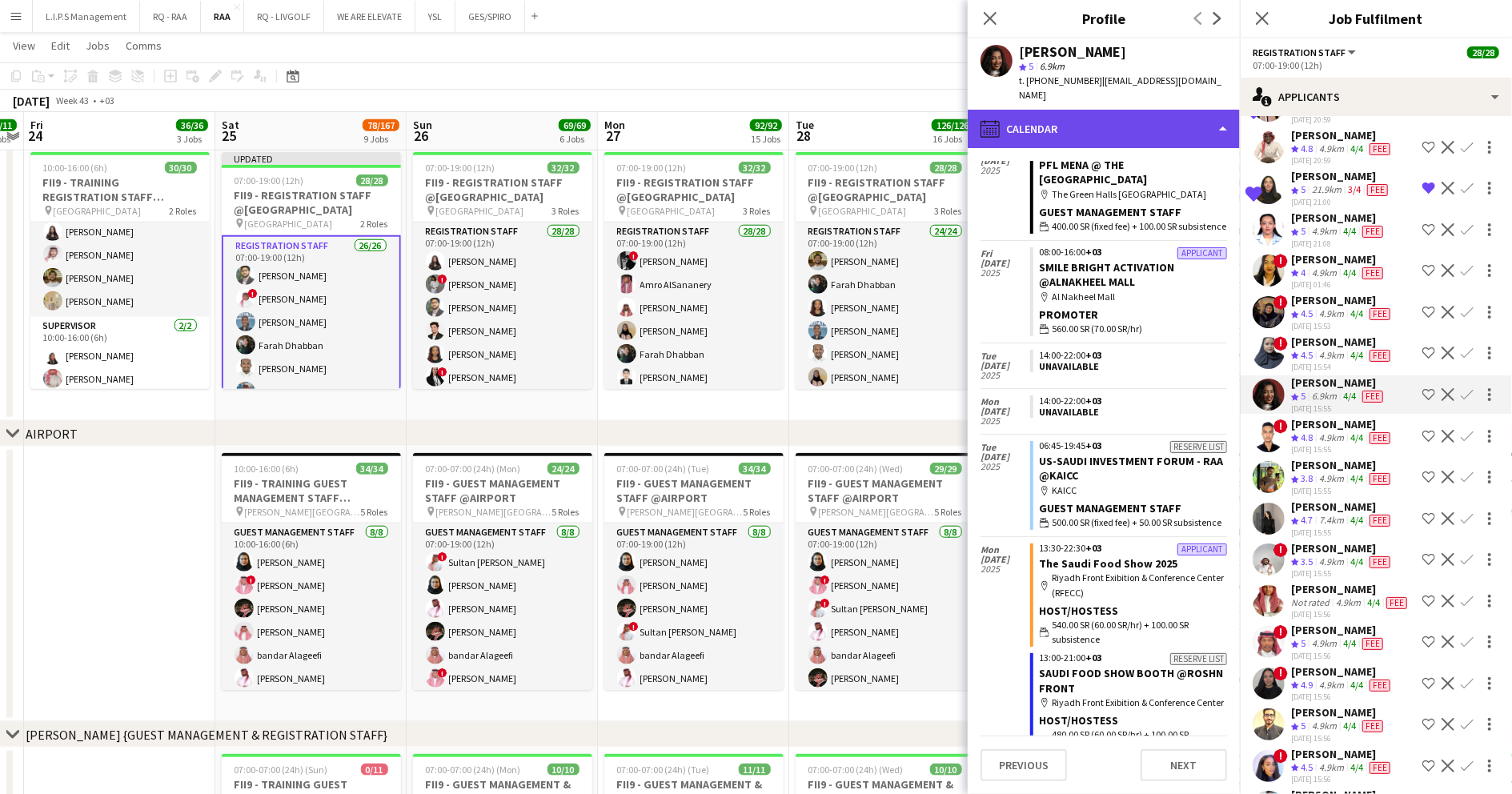
click at [1167, 110] on div "calendar-full Calendar" at bounding box center [1103, 129] width 272 height 38
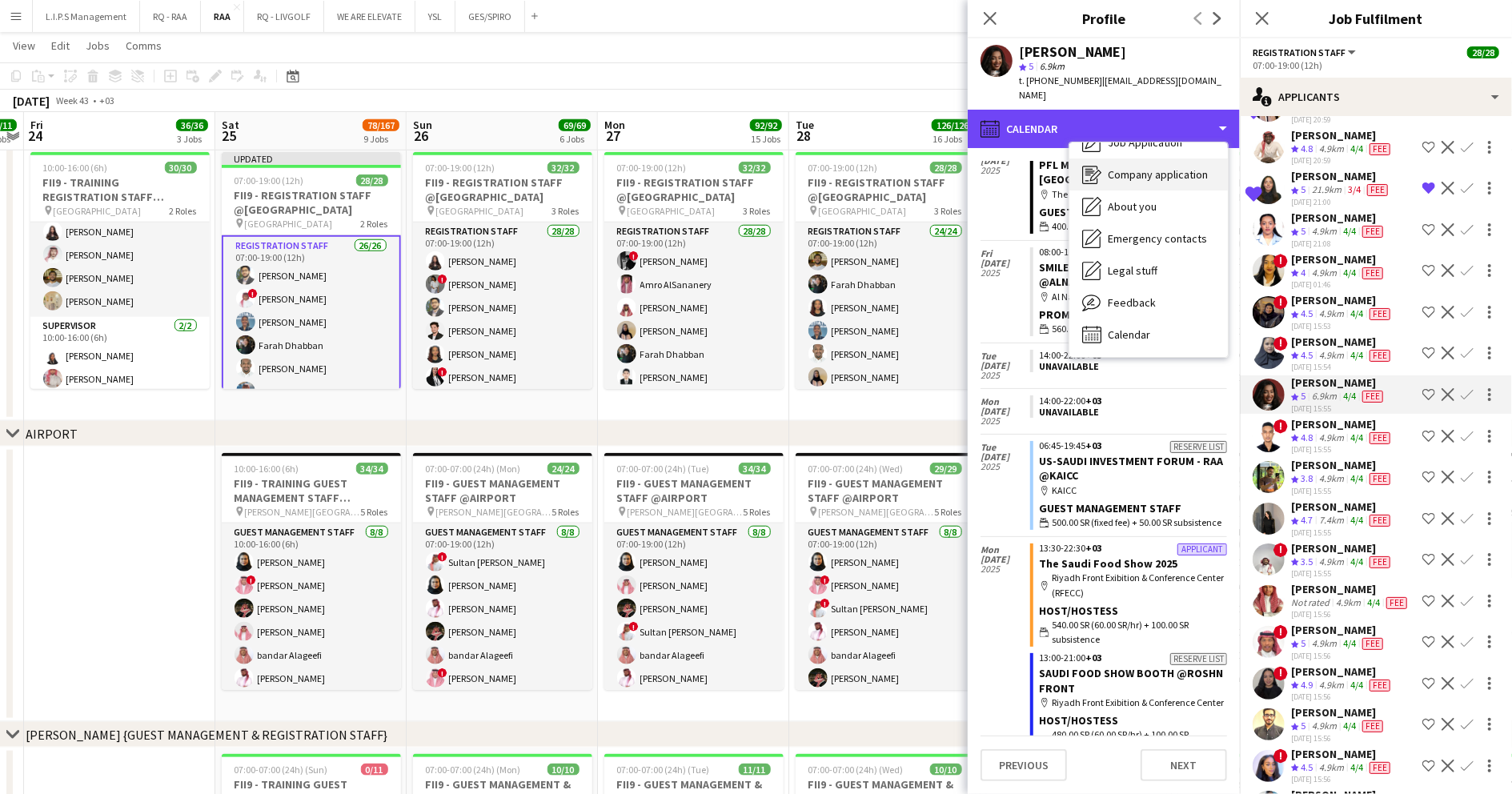
scroll to position [0, 0]
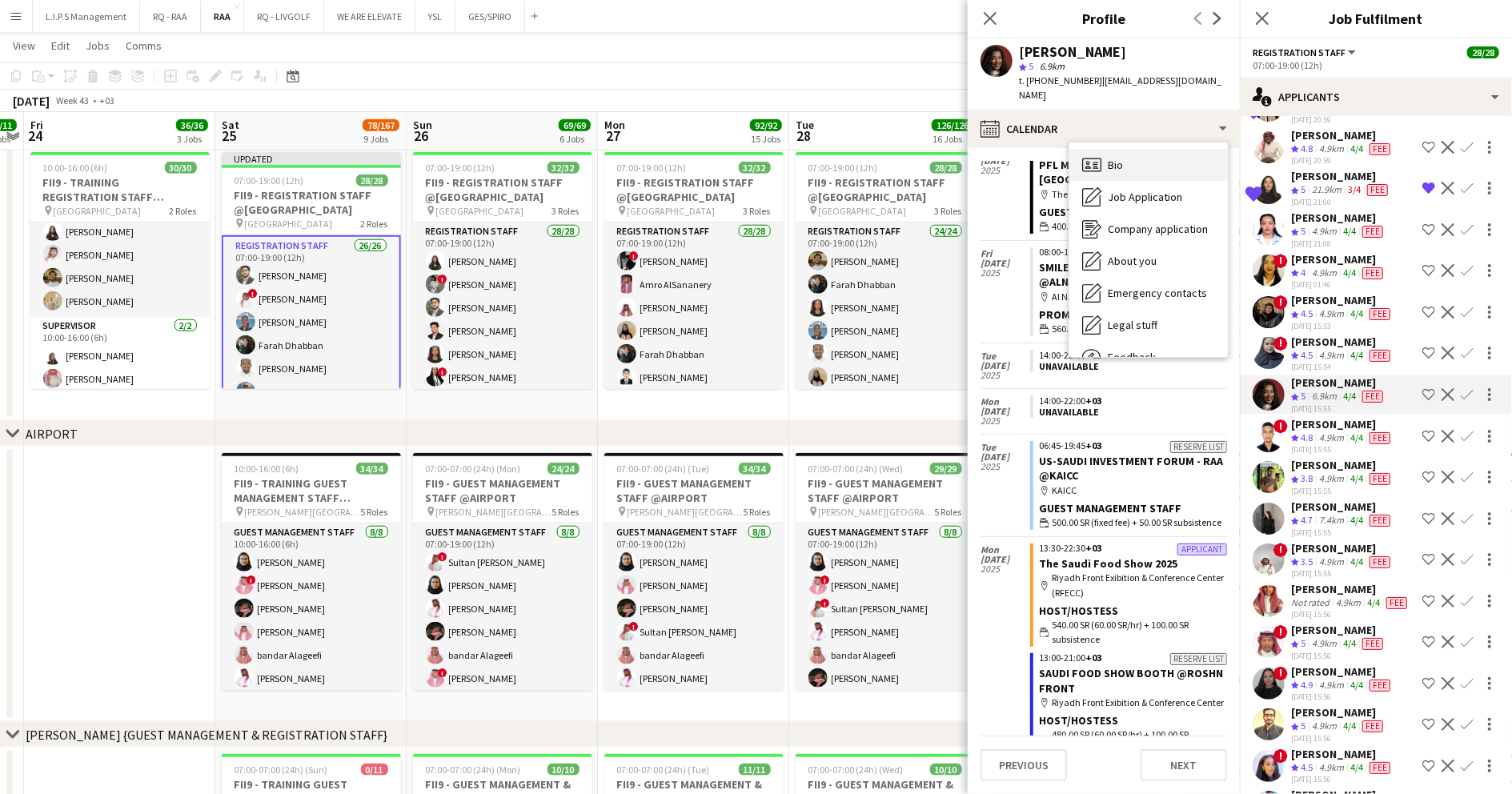
click at [1160, 149] on div "Bio Bio" at bounding box center [1148, 165] width 158 height 32
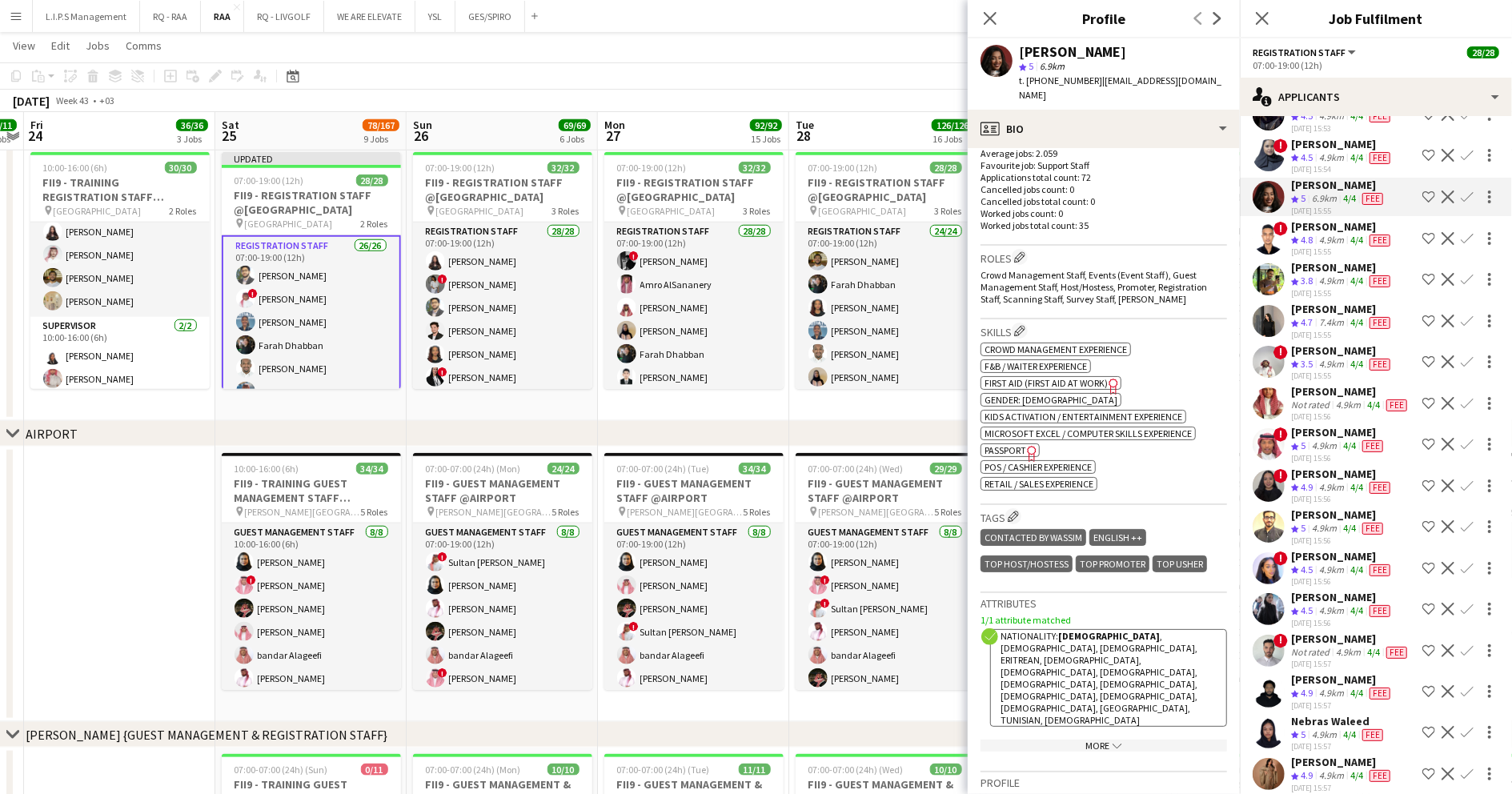
scroll to position [320, 0]
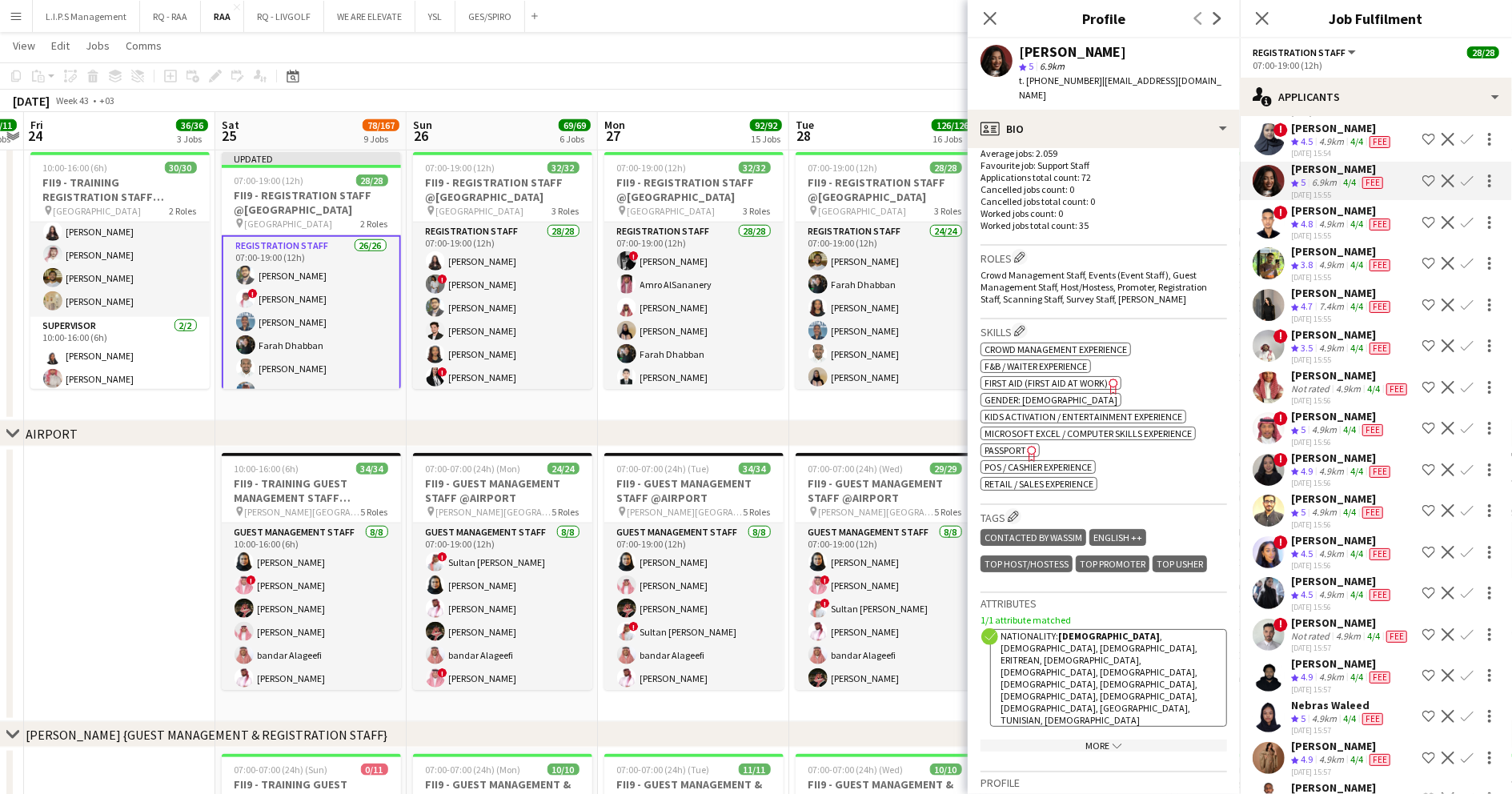
click at [1341, 479] on div "4.9km" at bounding box center [1331, 472] width 31 height 13
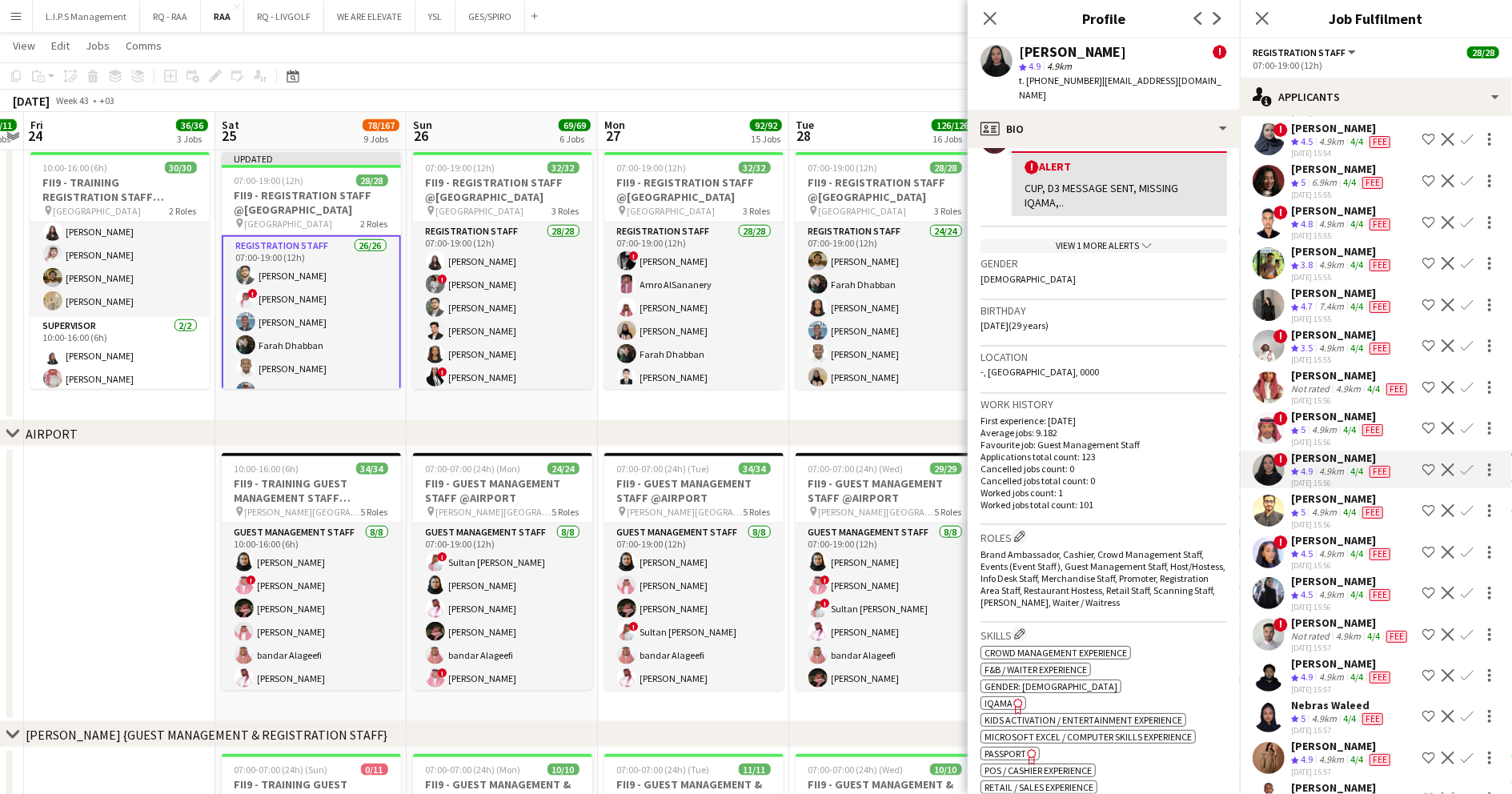
click at [1006, 702] on span "IQAMA" at bounding box center [999, 703] width 28 height 12
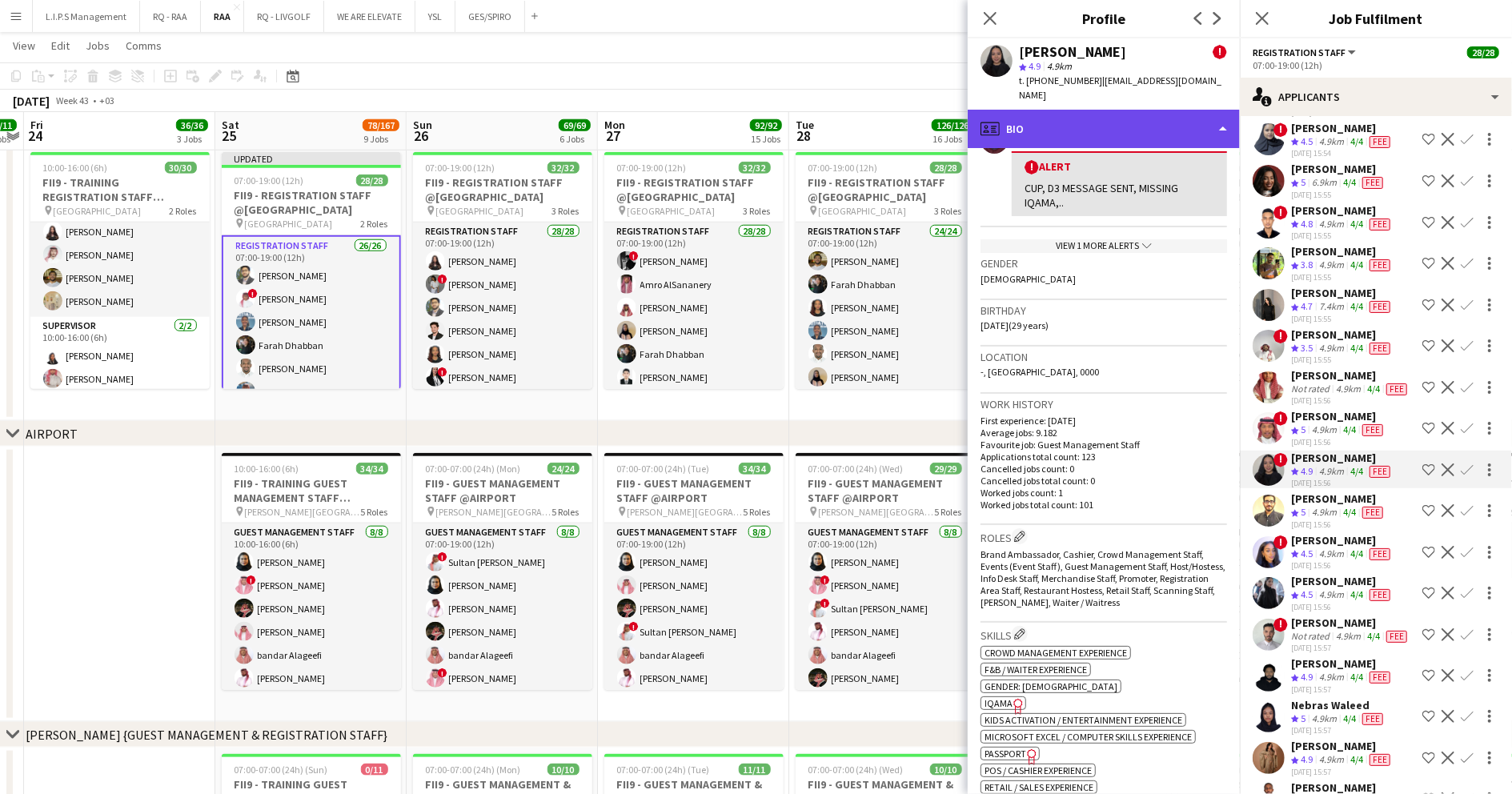
click at [1168, 112] on div "profile Bio" at bounding box center [1103, 129] width 272 height 38
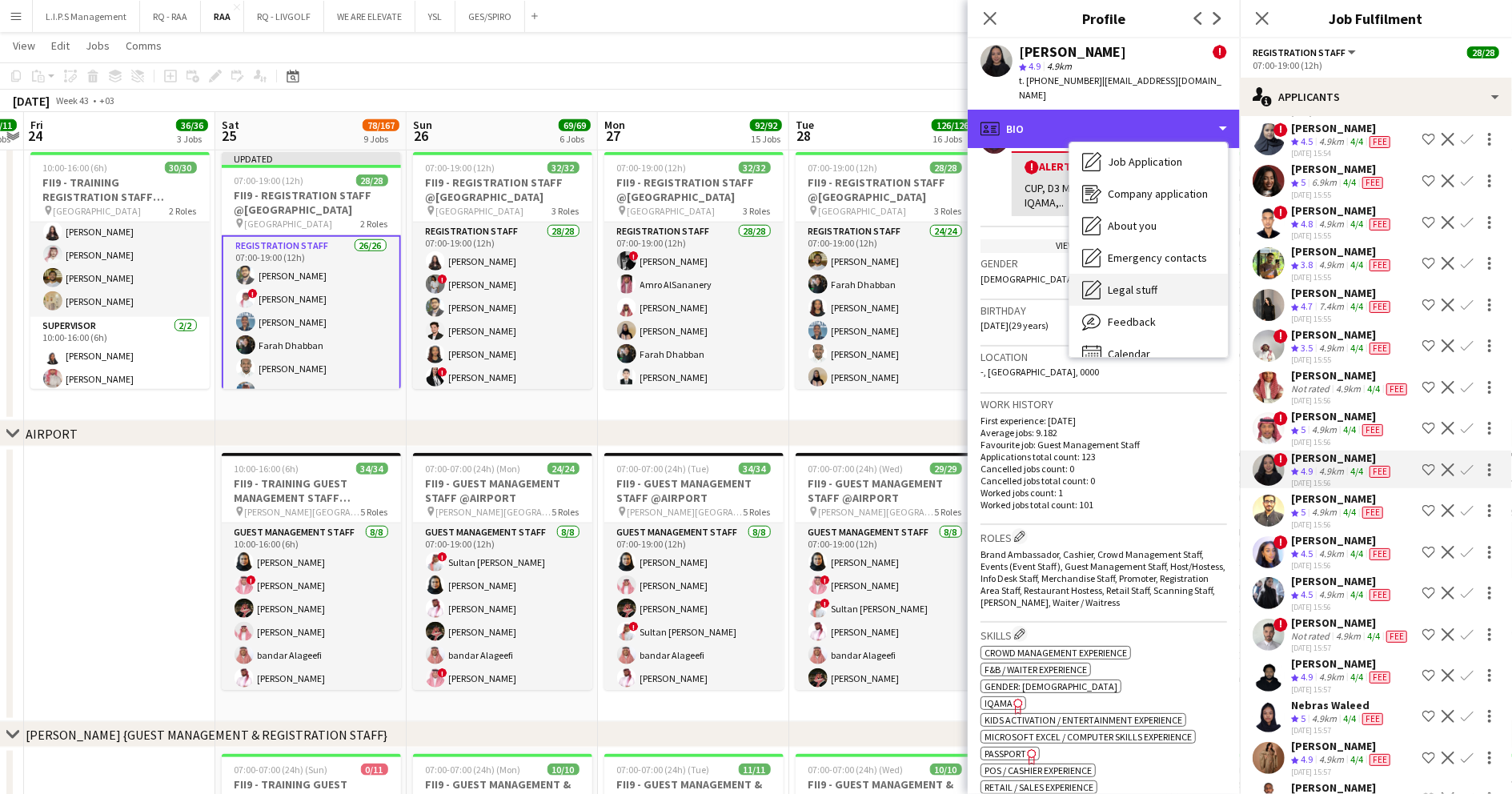
scroll to position [54, 0]
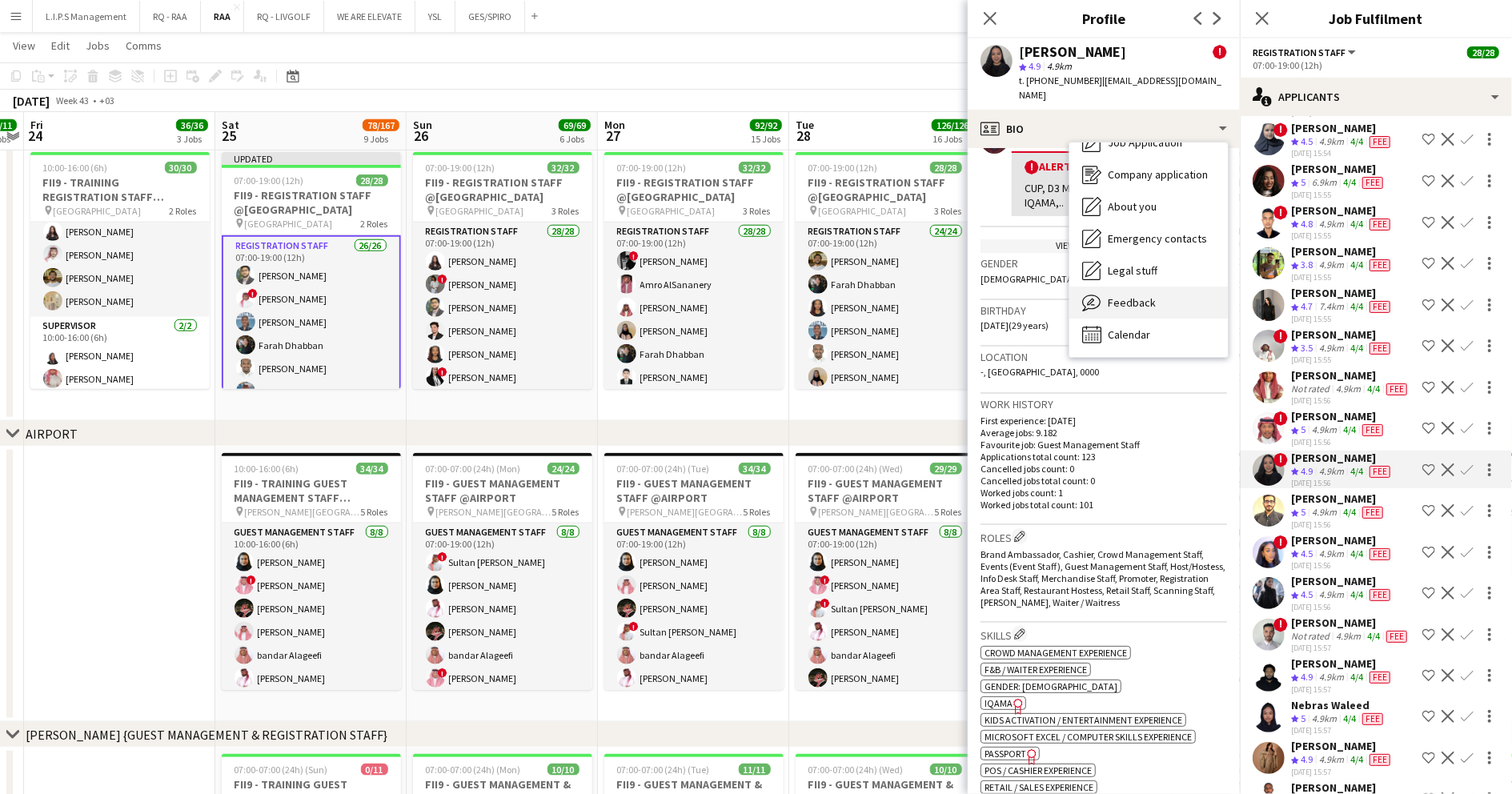
click at [1163, 303] on div "Feedback Feedback" at bounding box center [1148, 303] width 158 height 32
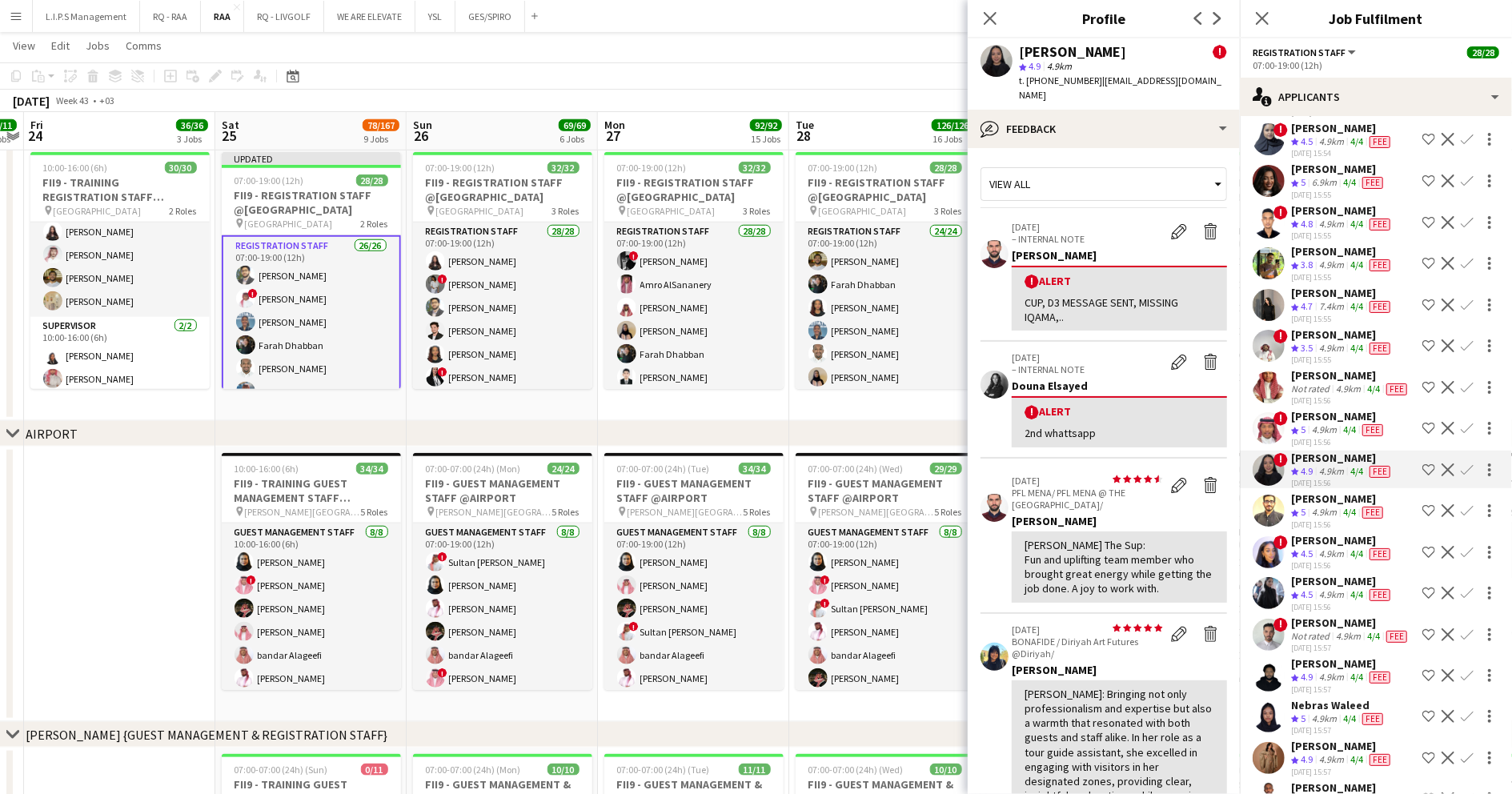
click at [1060, 53] on div "Sema Mohammed" at bounding box center [1072, 52] width 108 height 14
copy div "Sema Mohammed"
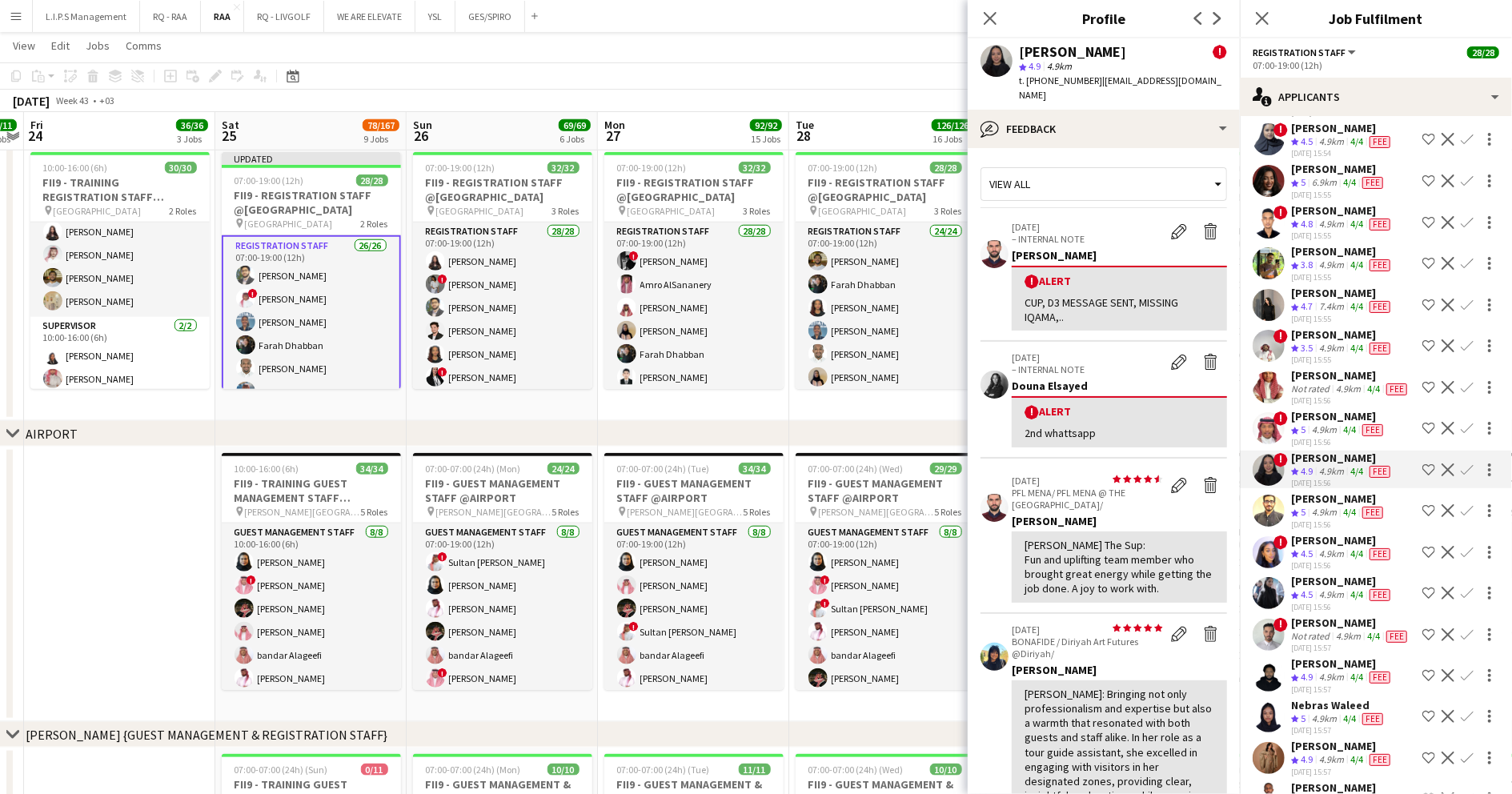
click at [1048, 82] on span "t. +966567153579" at bounding box center [1061, 80] width 83 height 12
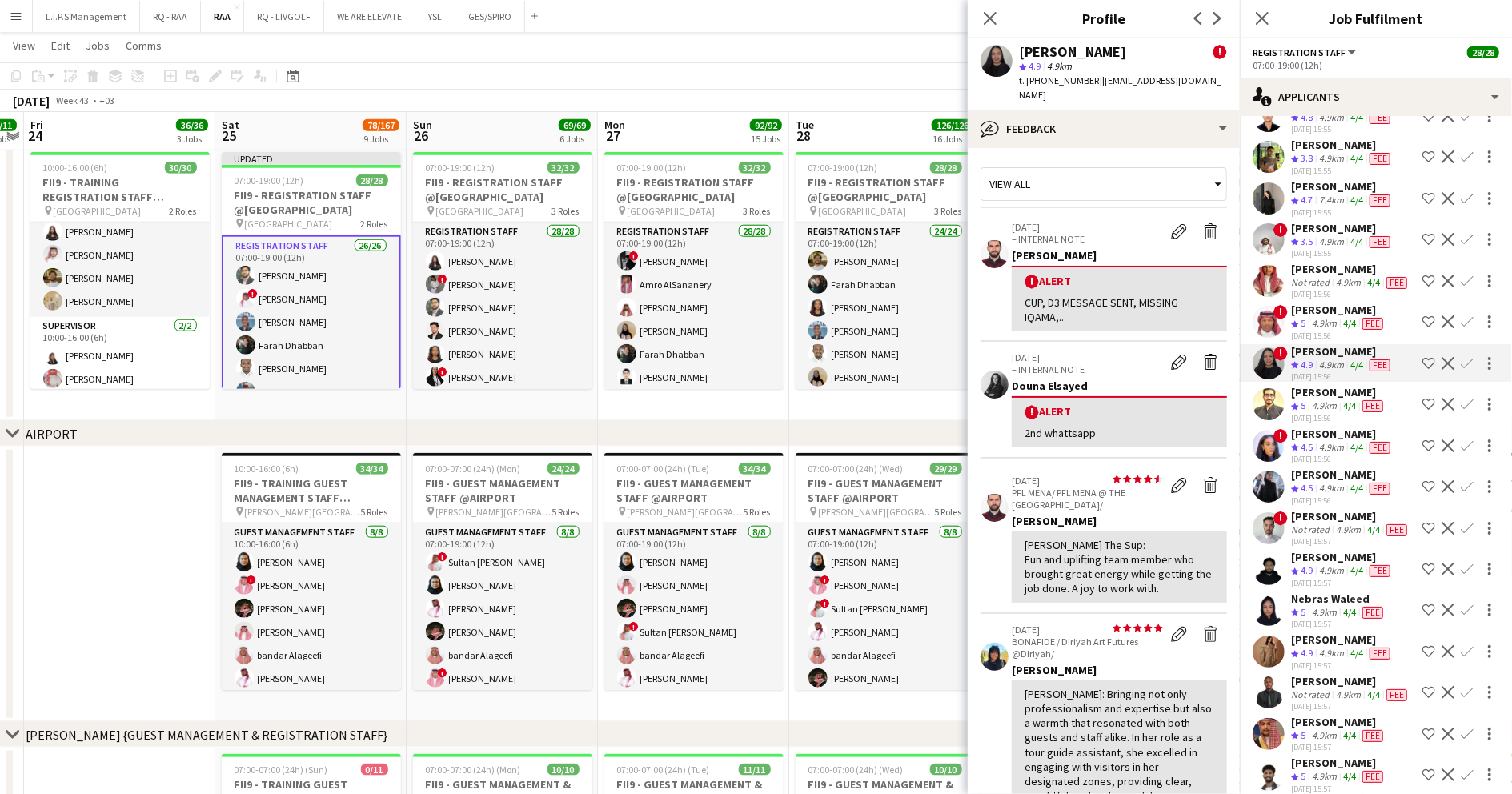
click at [1317, 620] on div "4.9km" at bounding box center [1324, 613] width 31 height 13
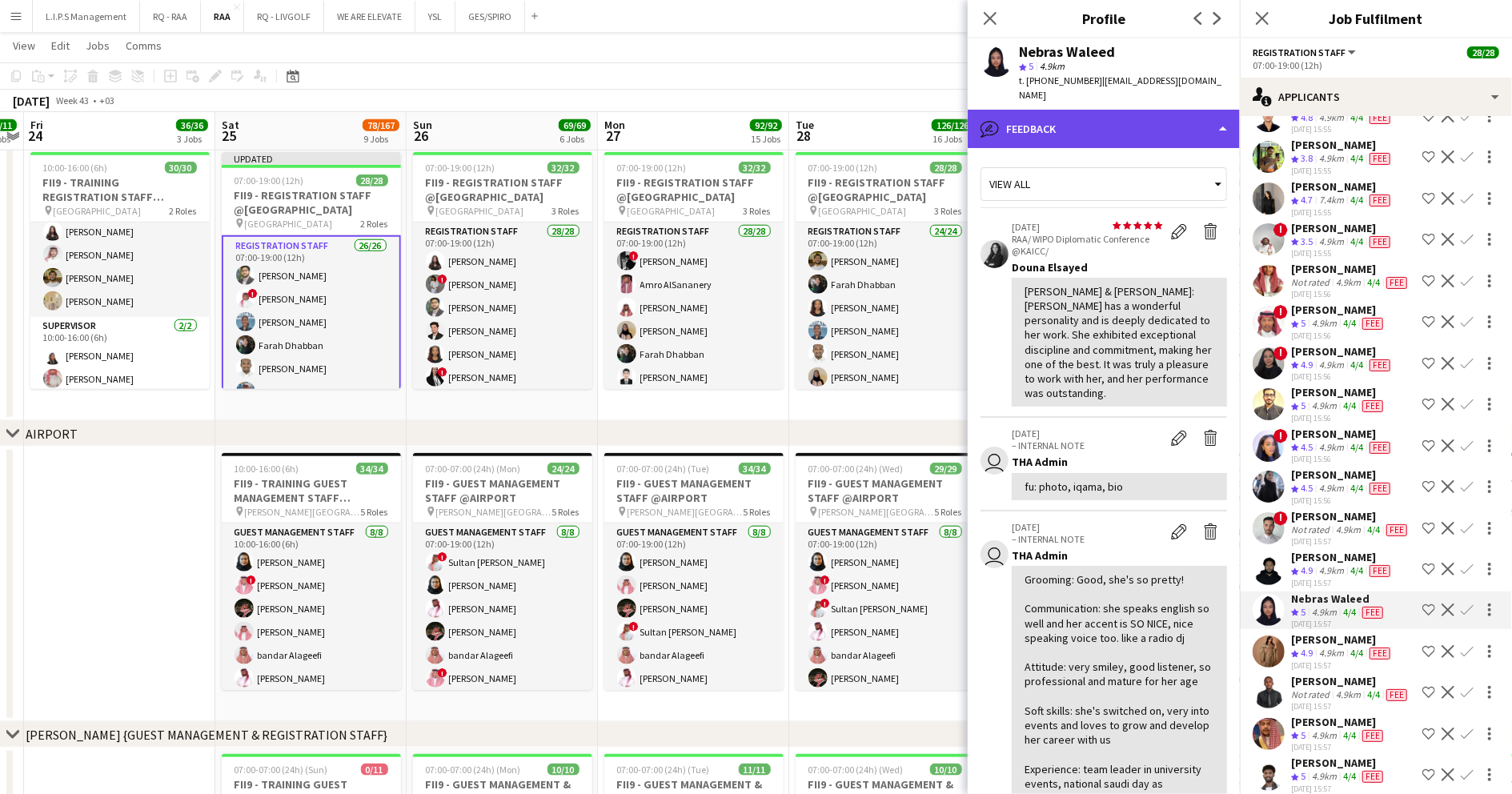
click at [1123, 110] on div "bubble-pencil Feedback" at bounding box center [1103, 129] width 272 height 38
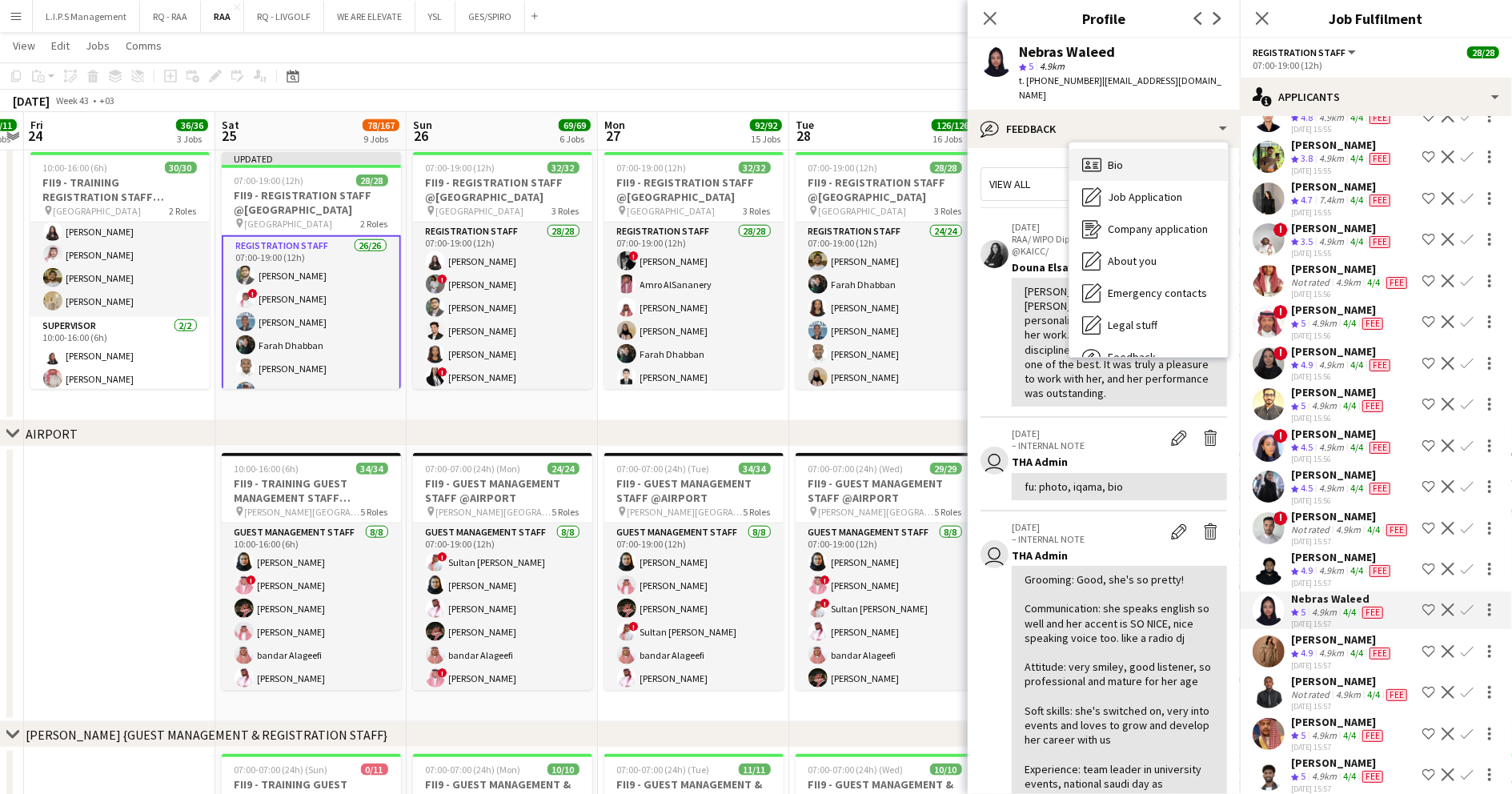
click at [1143, 149] on div "Bio Bio" at bounding box center [1148, 165] width 158 height 32
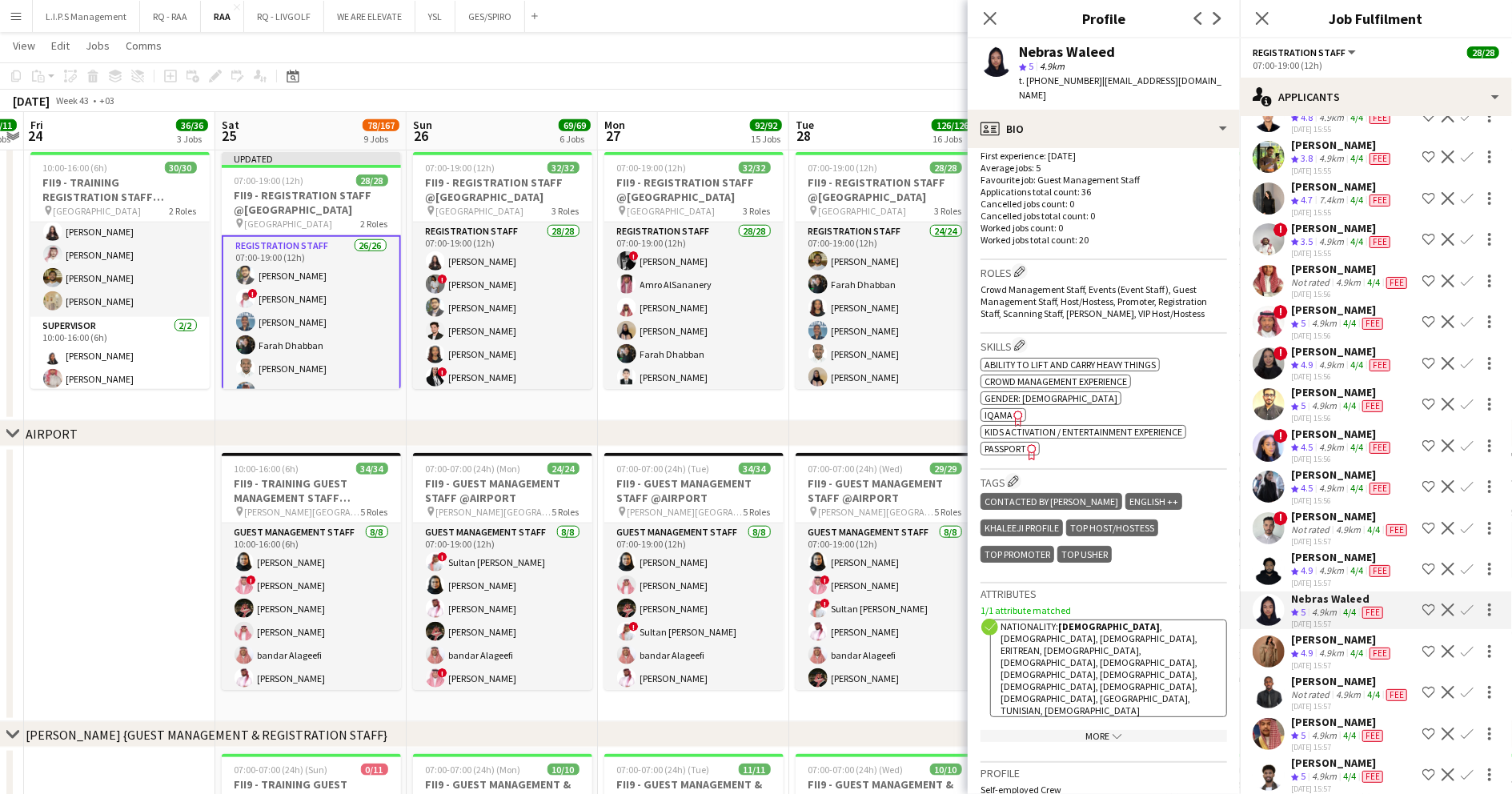
click at [1010, 410] on icon "Freelancer has uploaded a photo validation of skill. Click to see" at bounding box center [1018, 418] width 17 height 17
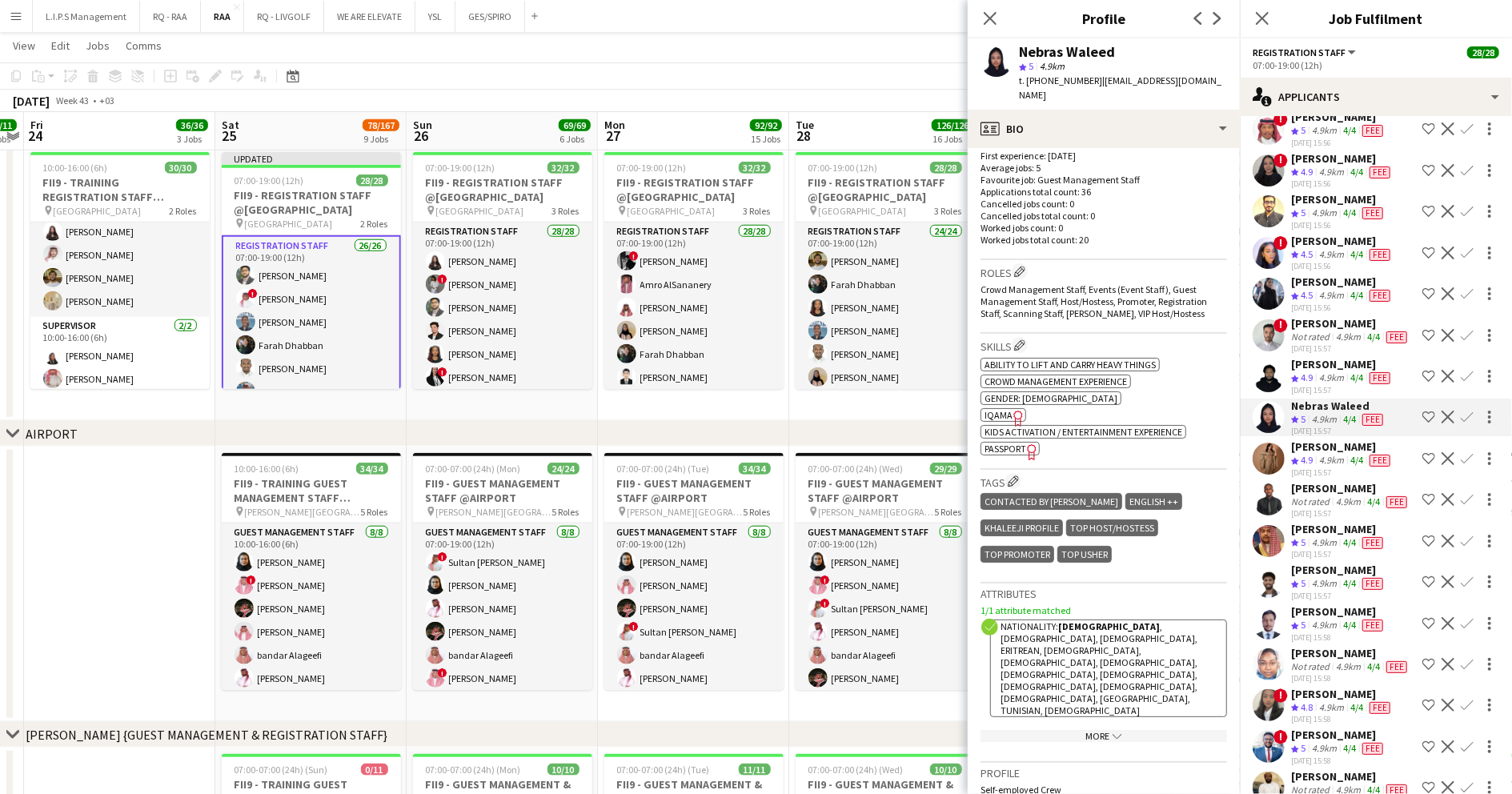
scroll to position [641, 0]
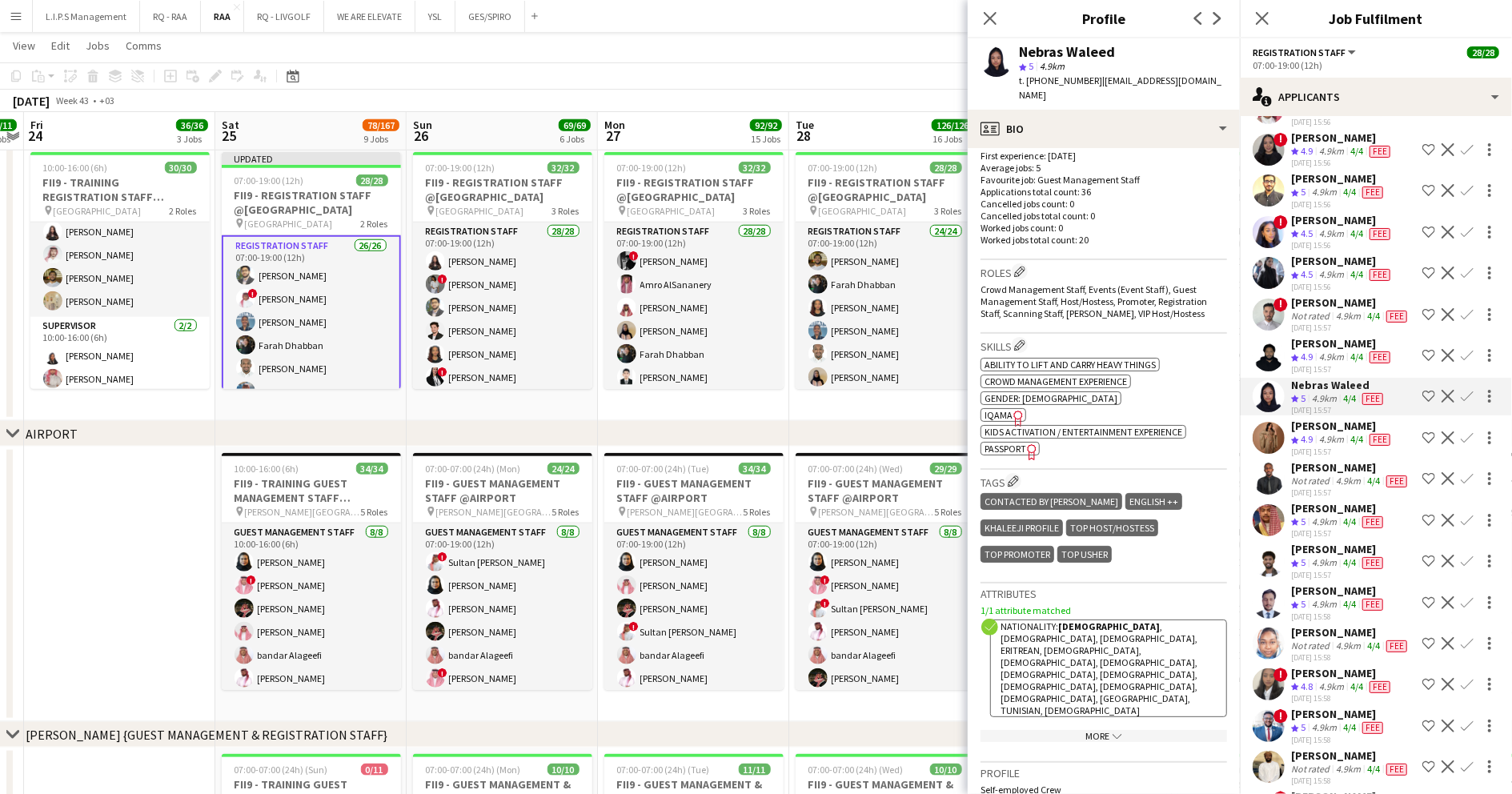
click at [1354, 445] on app-skills-label "4/4" at bounding box center [1356, 439] width 13 height 12
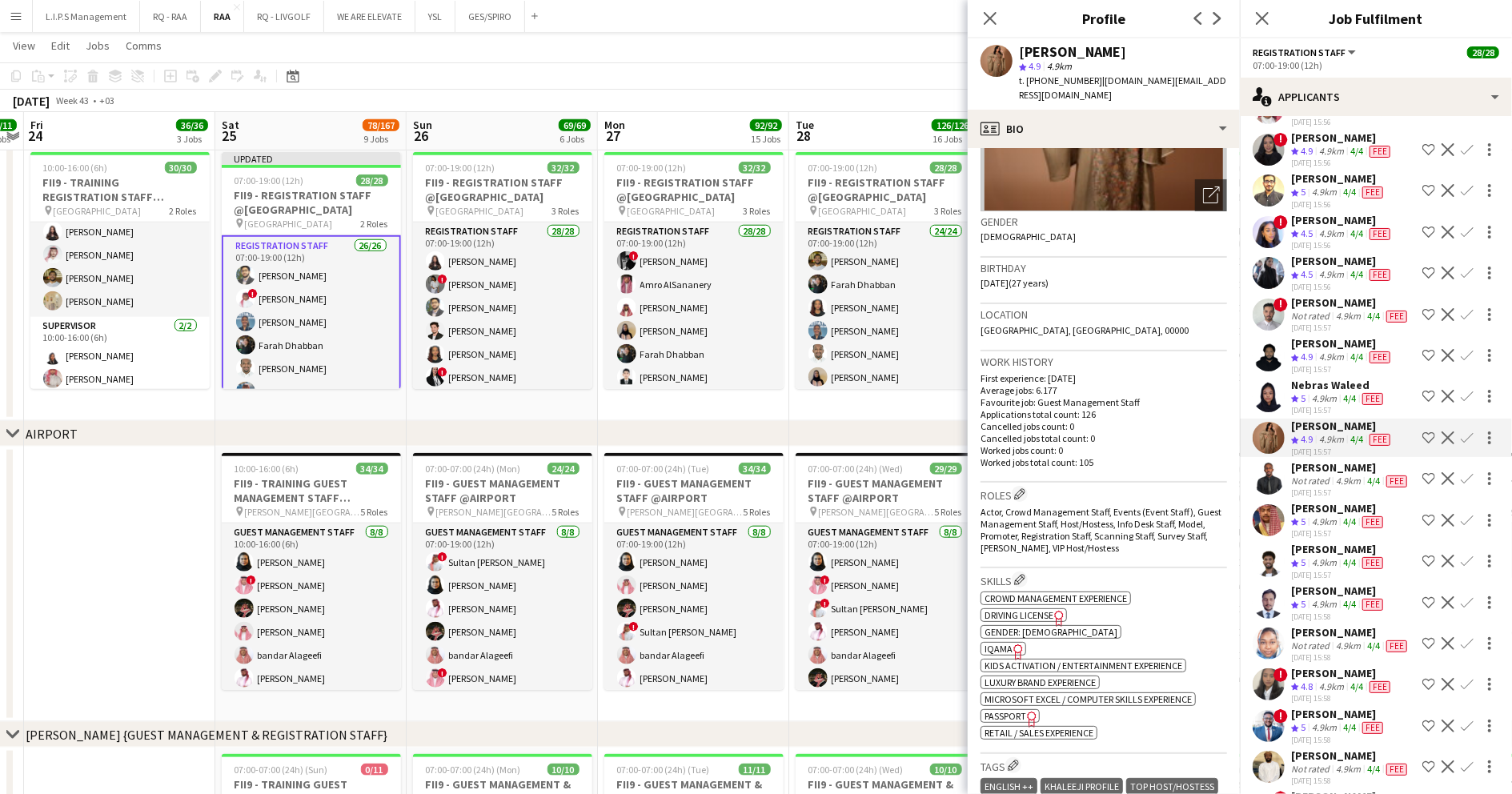
scroll to position [213, 0]
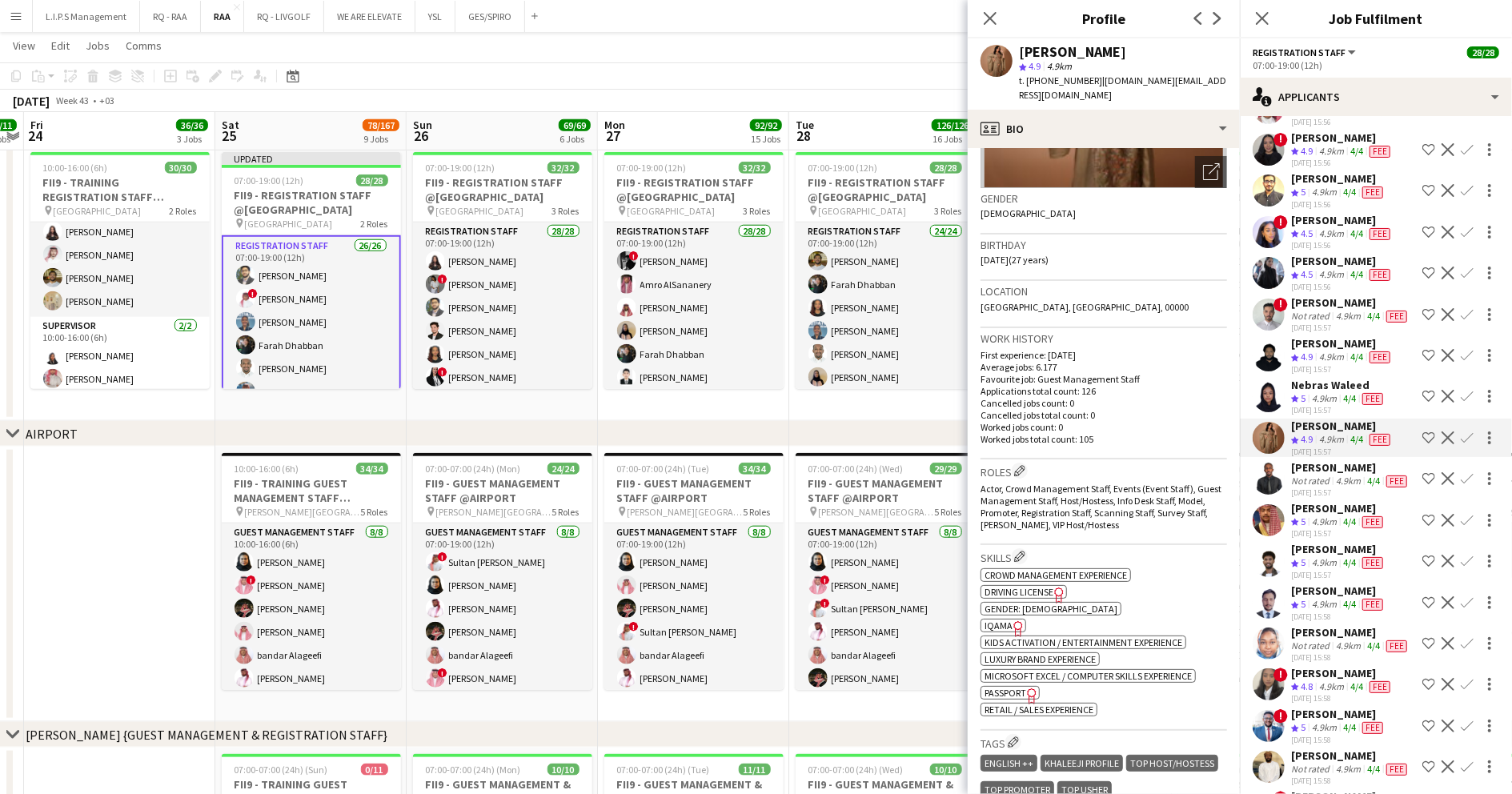
click at [1004, 620] on span "IQAMA" at bounding box center [999, 626] width 28 height 12
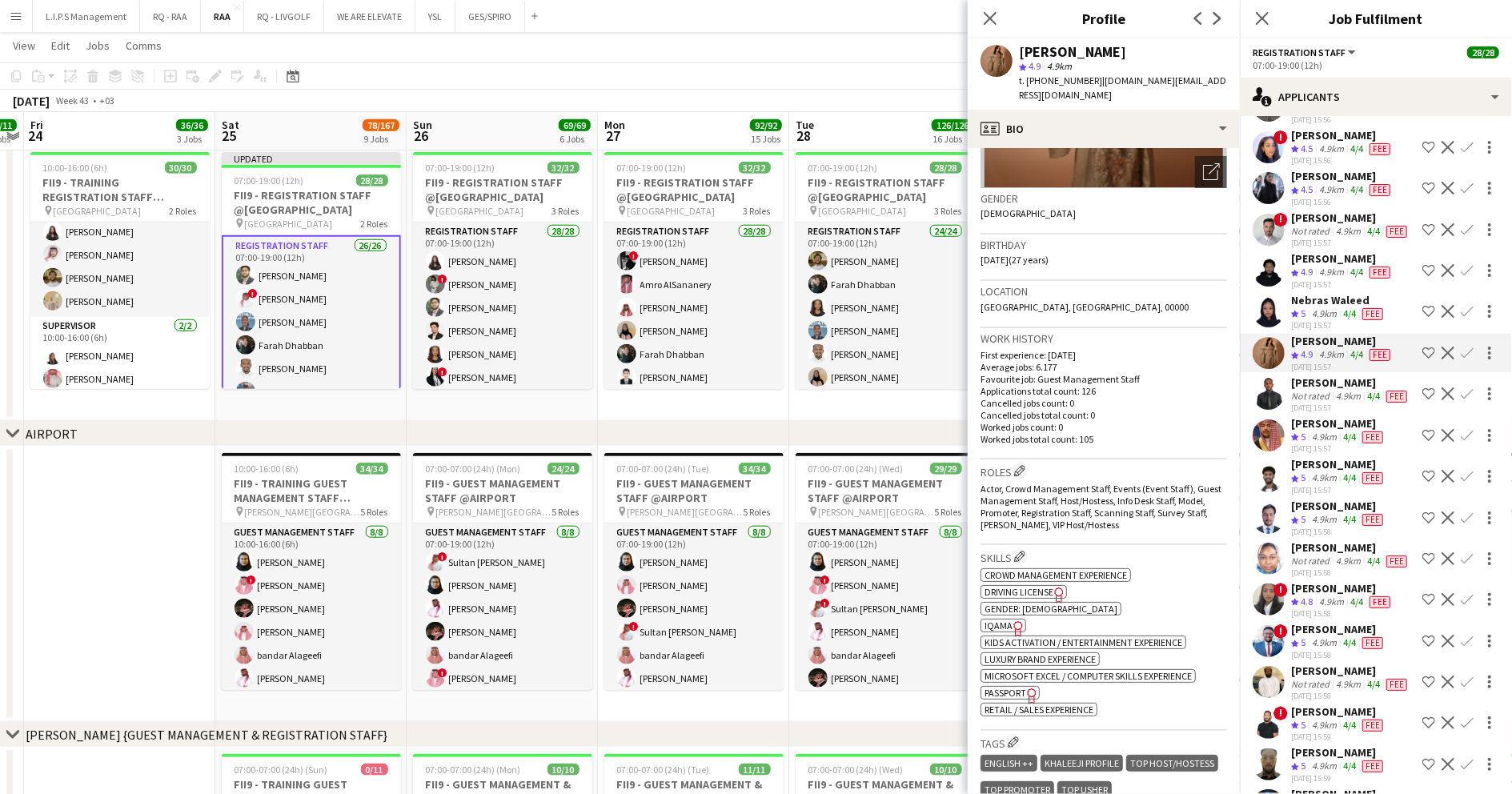
scroll to position [747, 0]
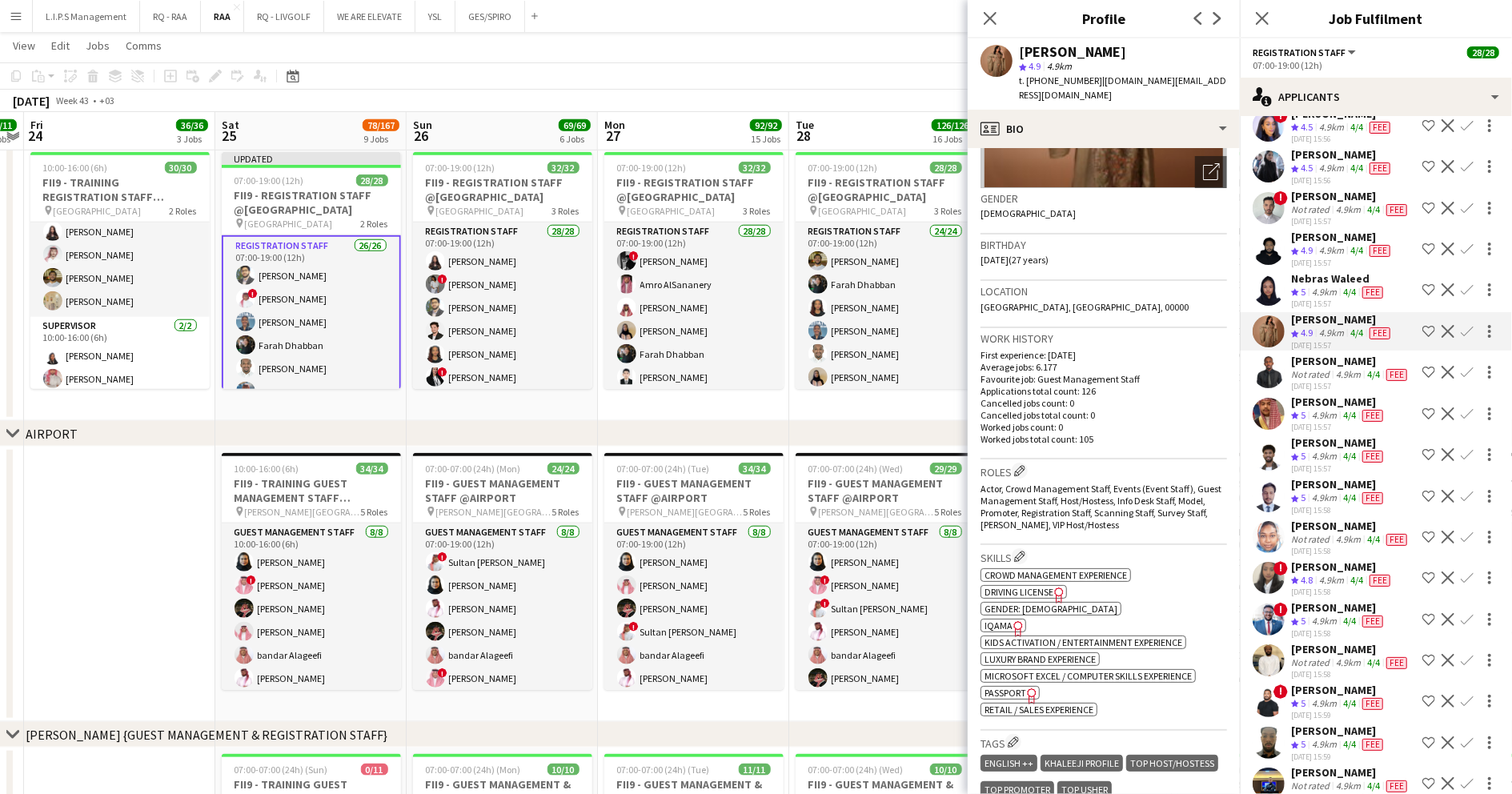
click at [1346, 504] on app-skills-label "4/4" at bounding box center [1349, 497] width 13 height 12
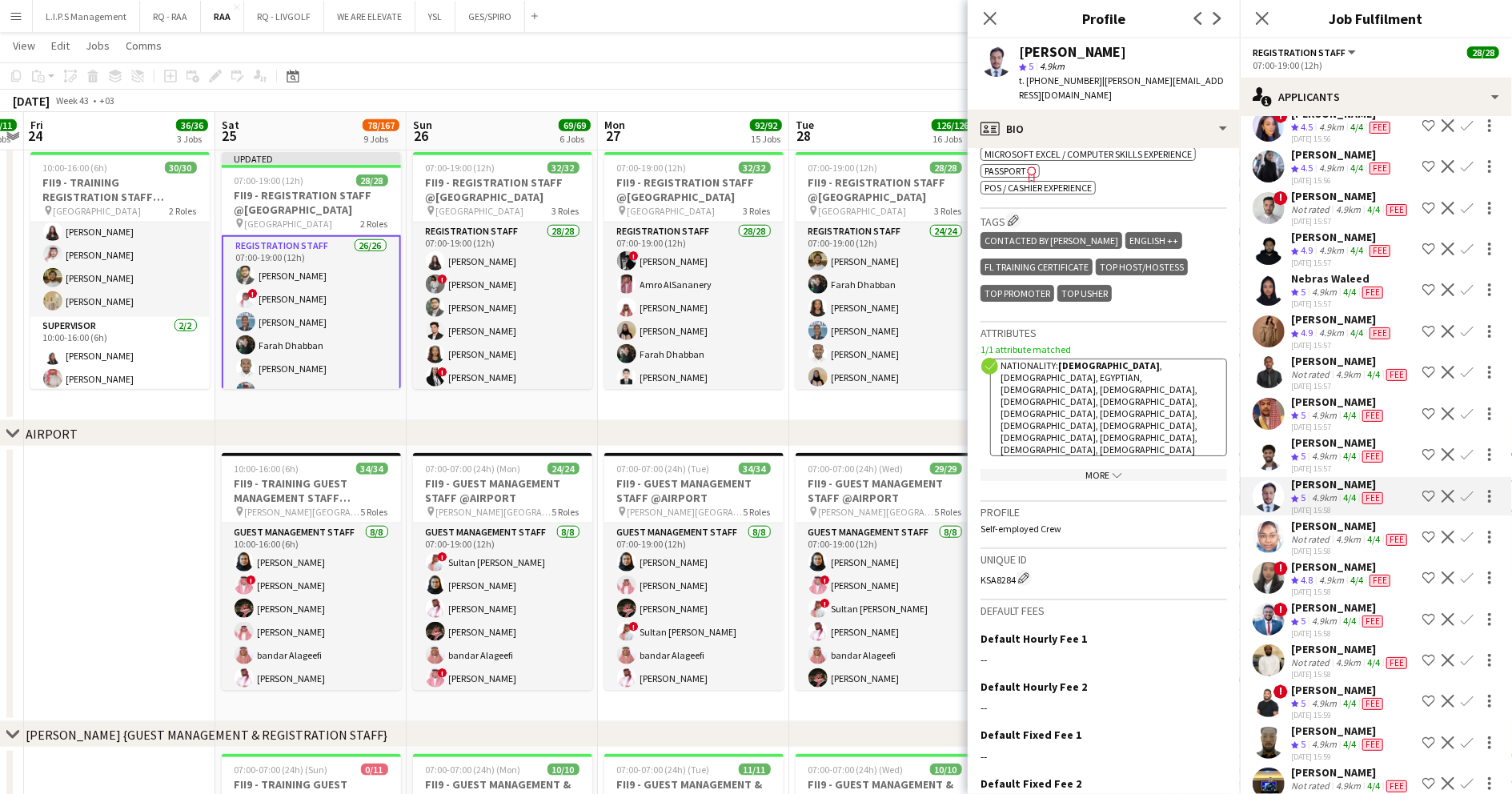
scroll to position [525, 0]
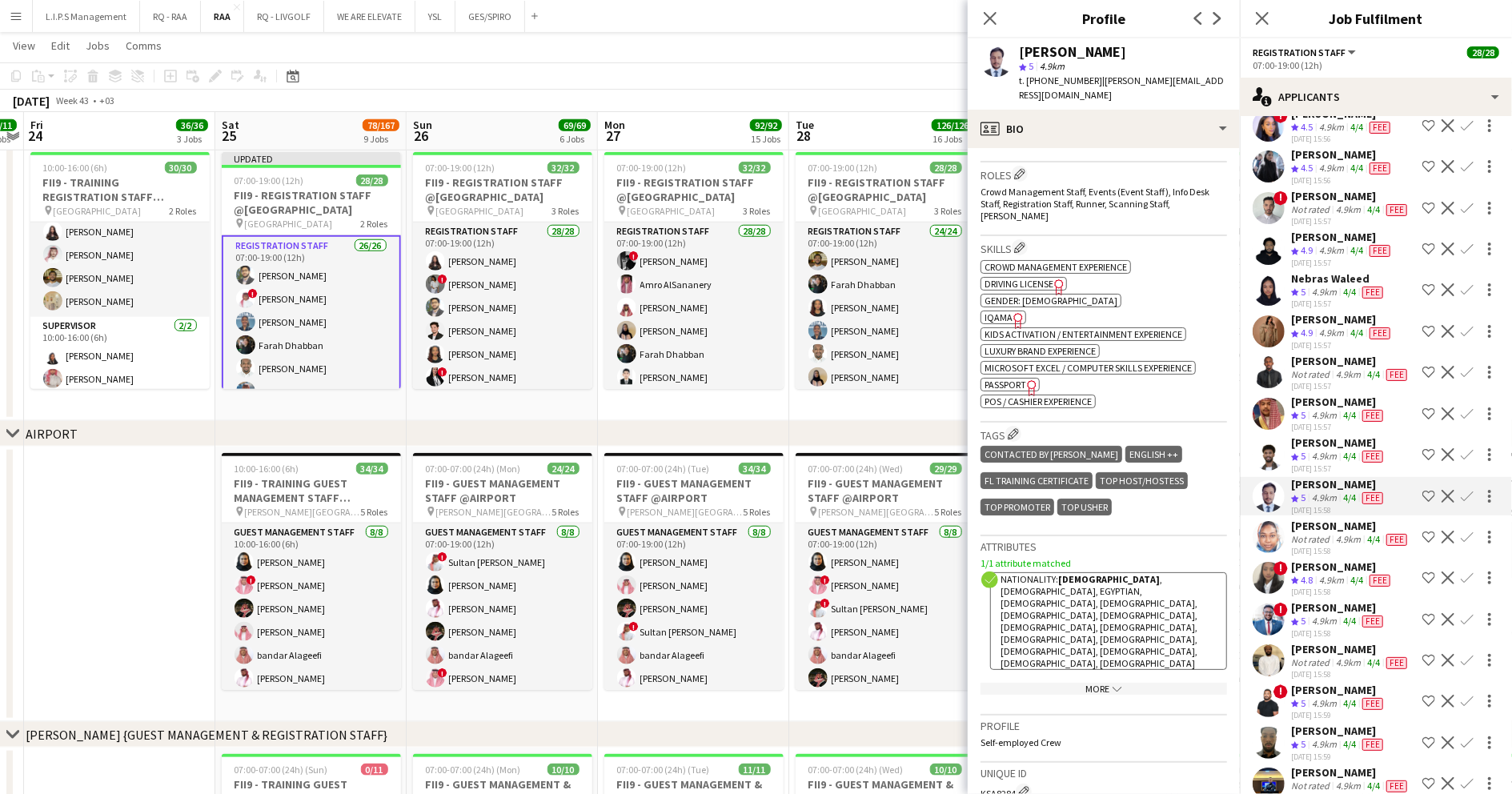
click at [996, 311] on span "IQAMA" at bounding box center [999, 317] width 28 height 12
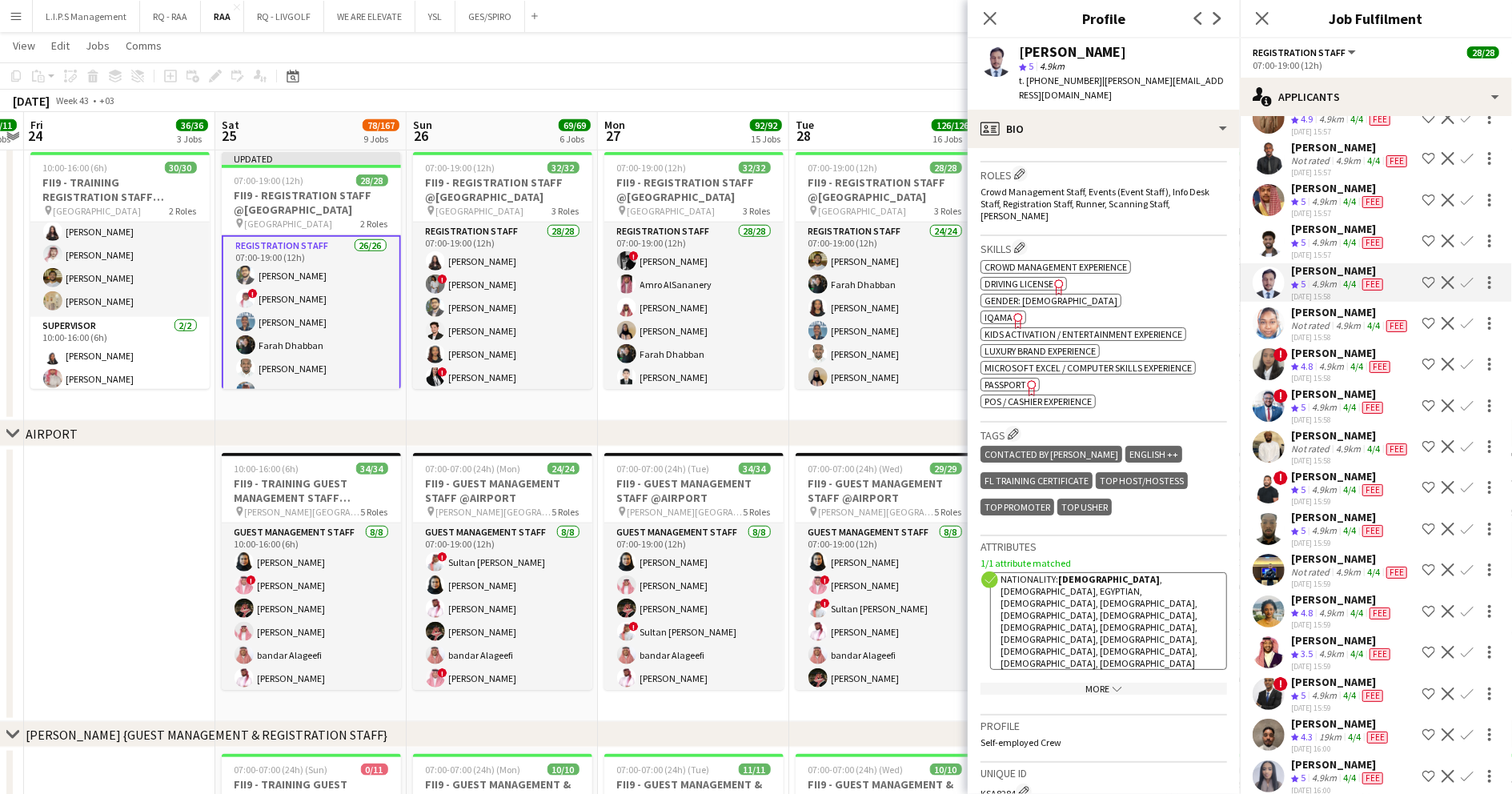
click at [1351, 484] on div "Mohamed jumah" at bounding box center [1339, 475] width 95 height 14
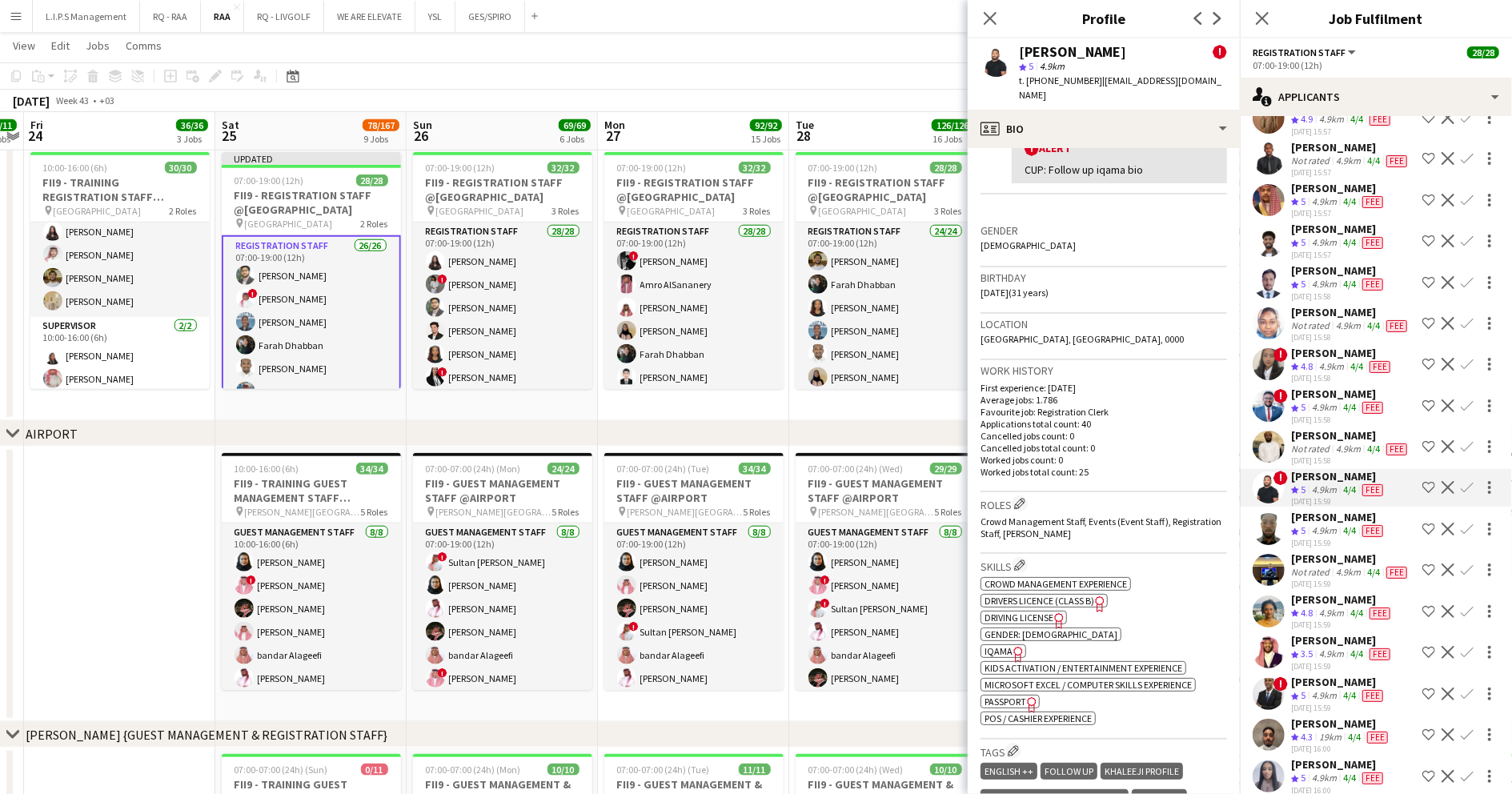
scroll to position [427, 0]
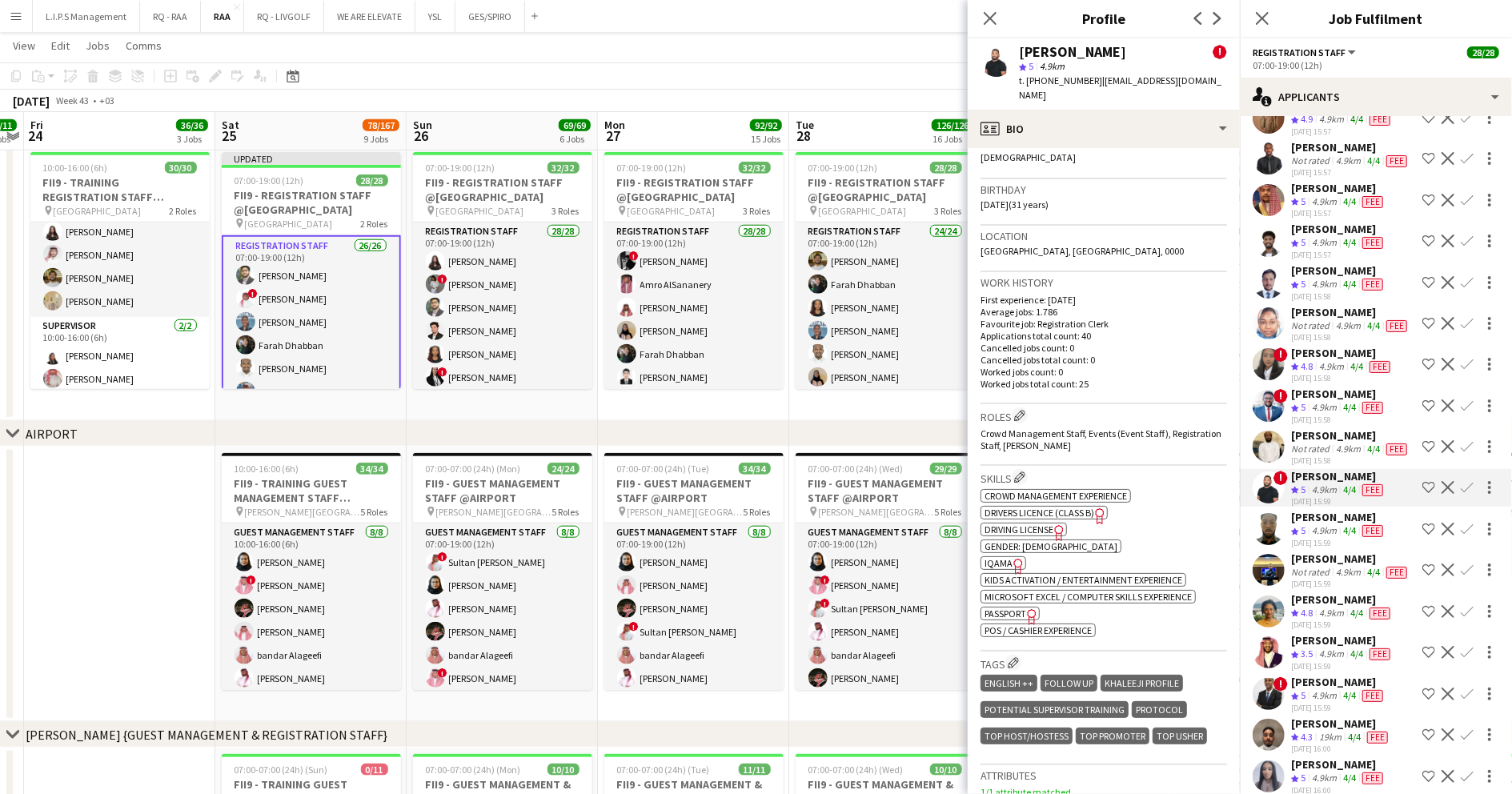
click at [1004, 556] on app-spec-pill "ok-circled2 background Layer 1 cross-circle-red background Layer 1 IQAMA Freela…" at bounding box center [1003, 563] width 46 height 13
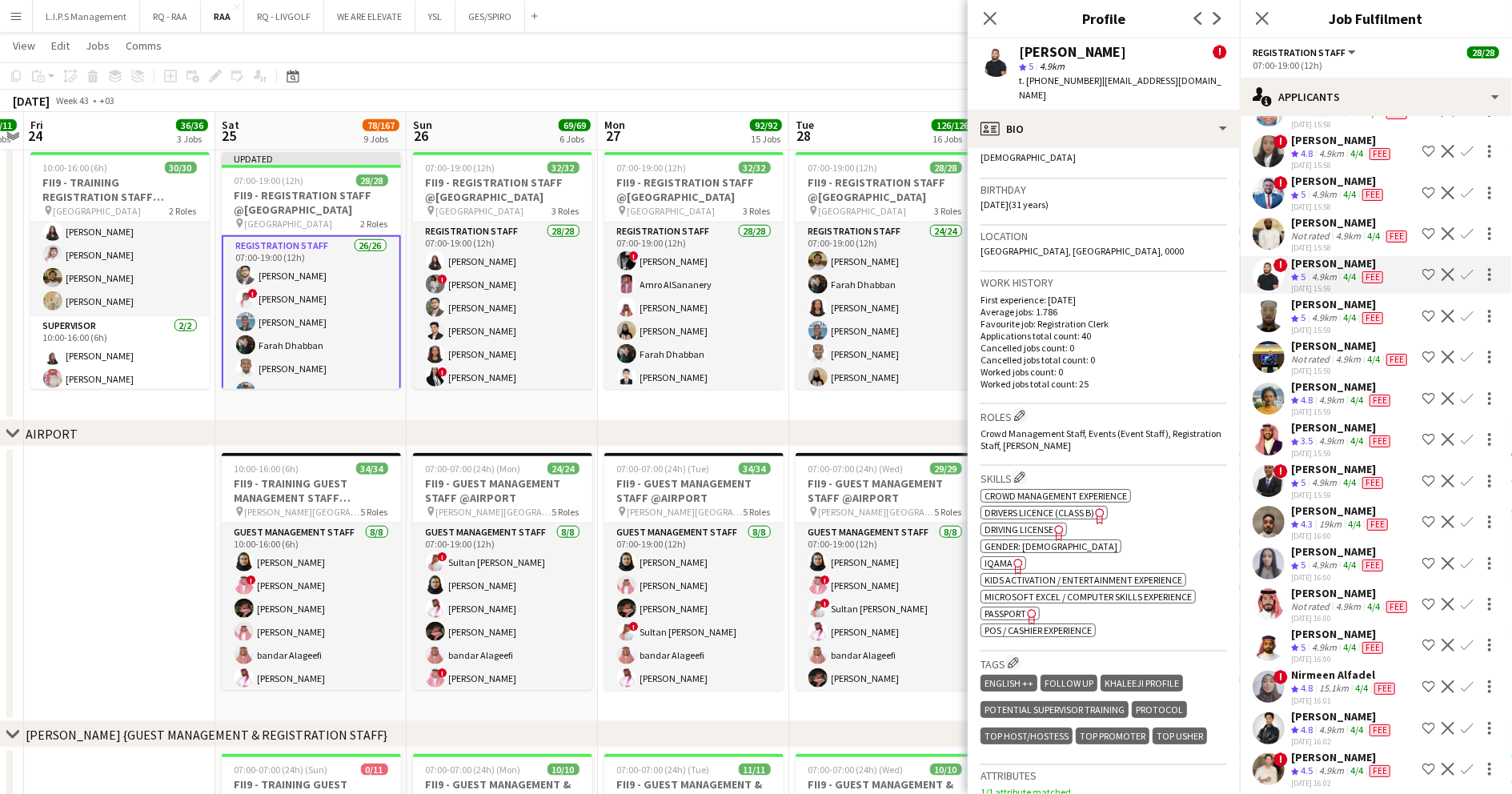
scroll to position [1281, 0]
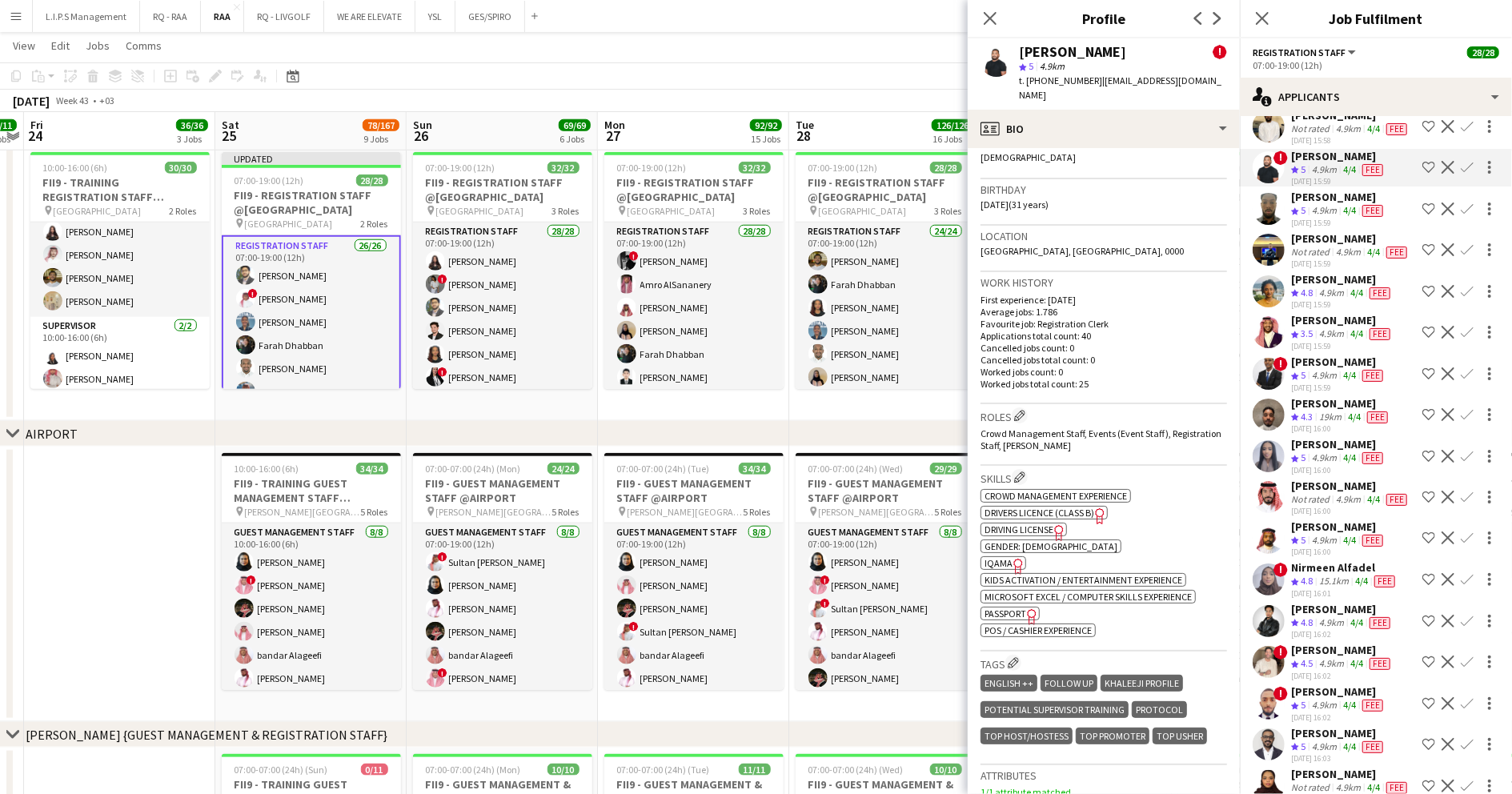
click at [1351, 451] on div "Nisreen Alfadel" at bounding box center [1339, 444] width 95 height 14
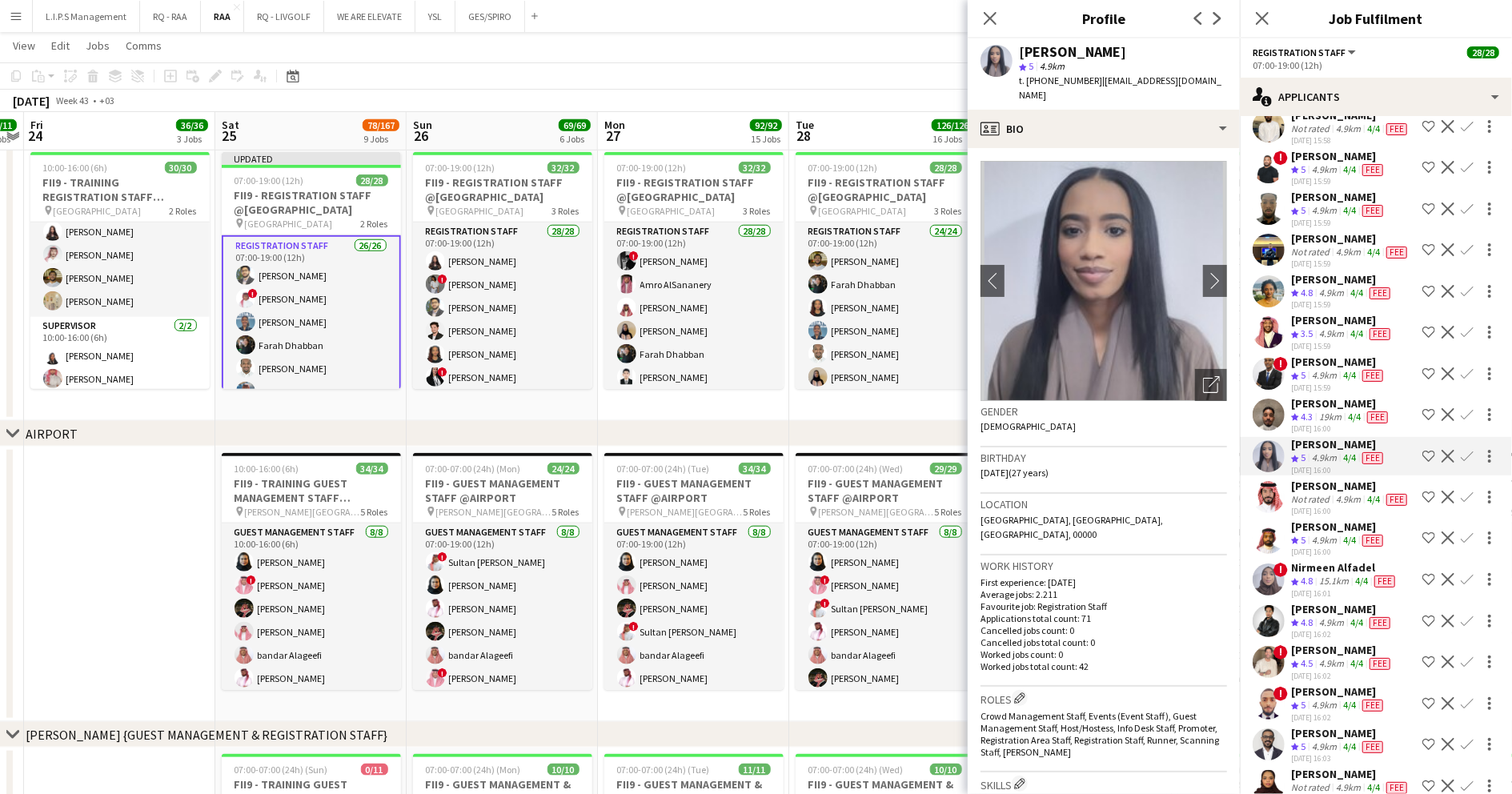
scroll to position [427, 0]
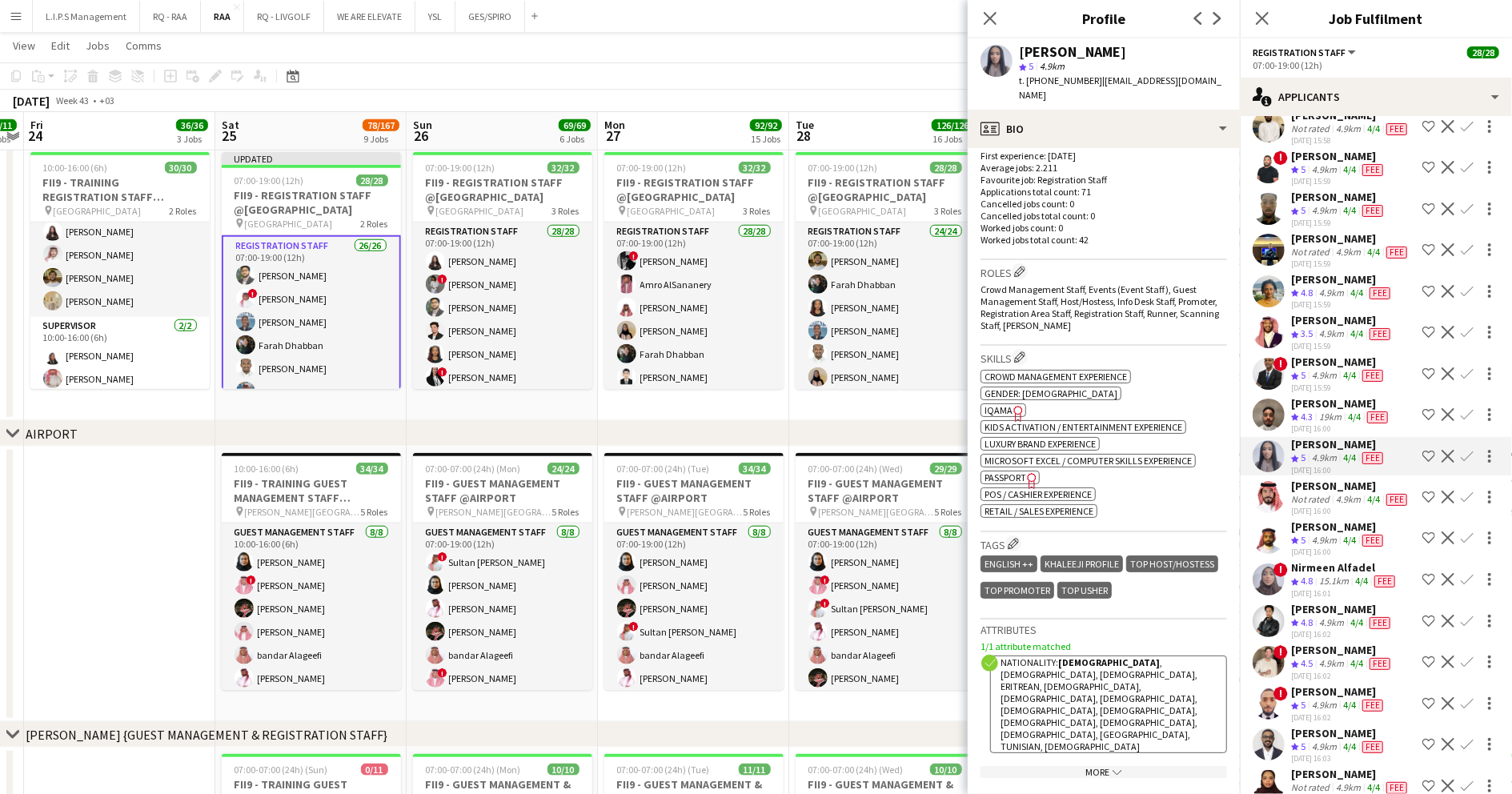
click at [1003, 405] on span "IQAMA" at bounding box center [999, 410] width 28 height 12
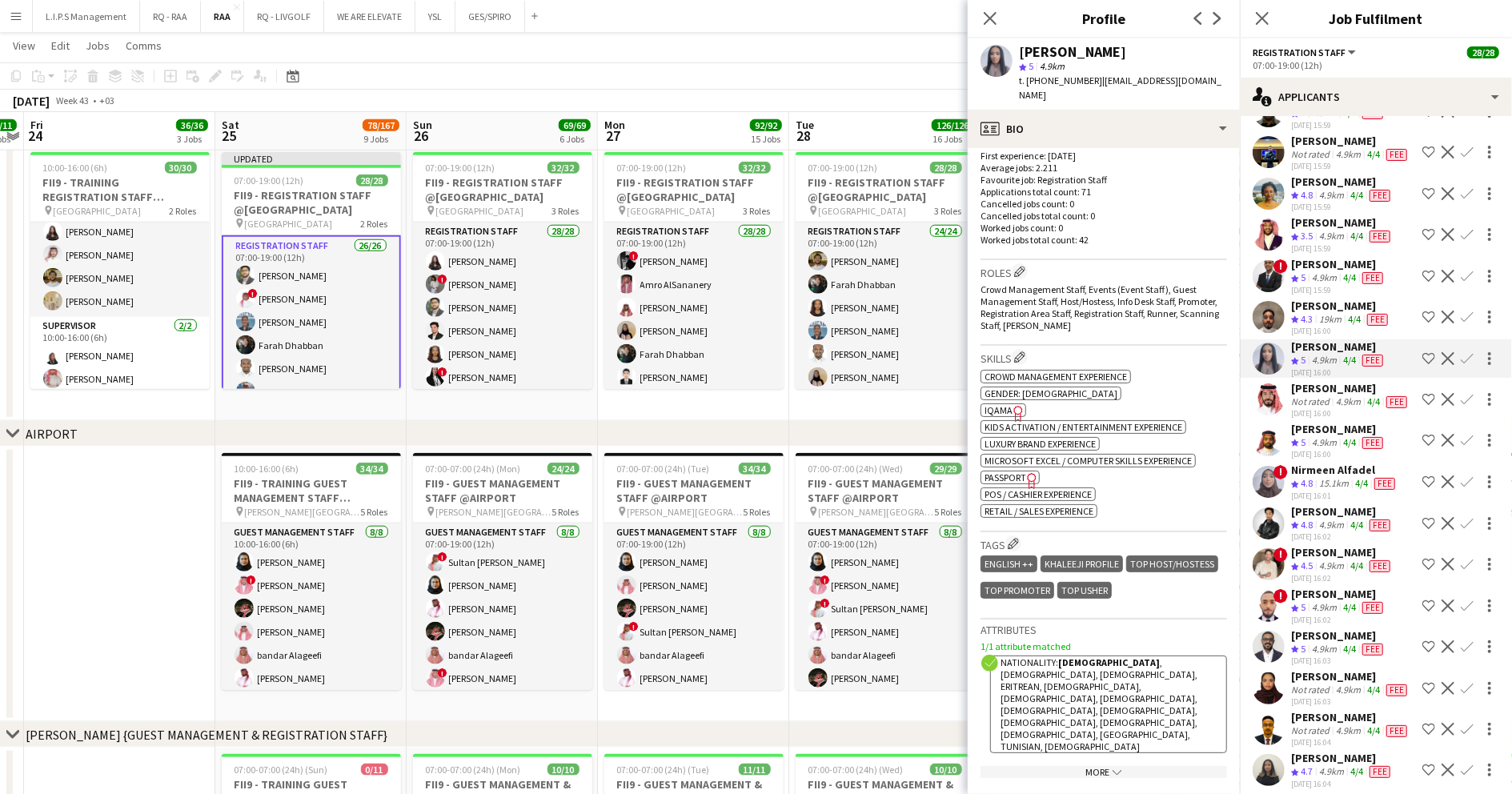
scroll to position [1494, 0]
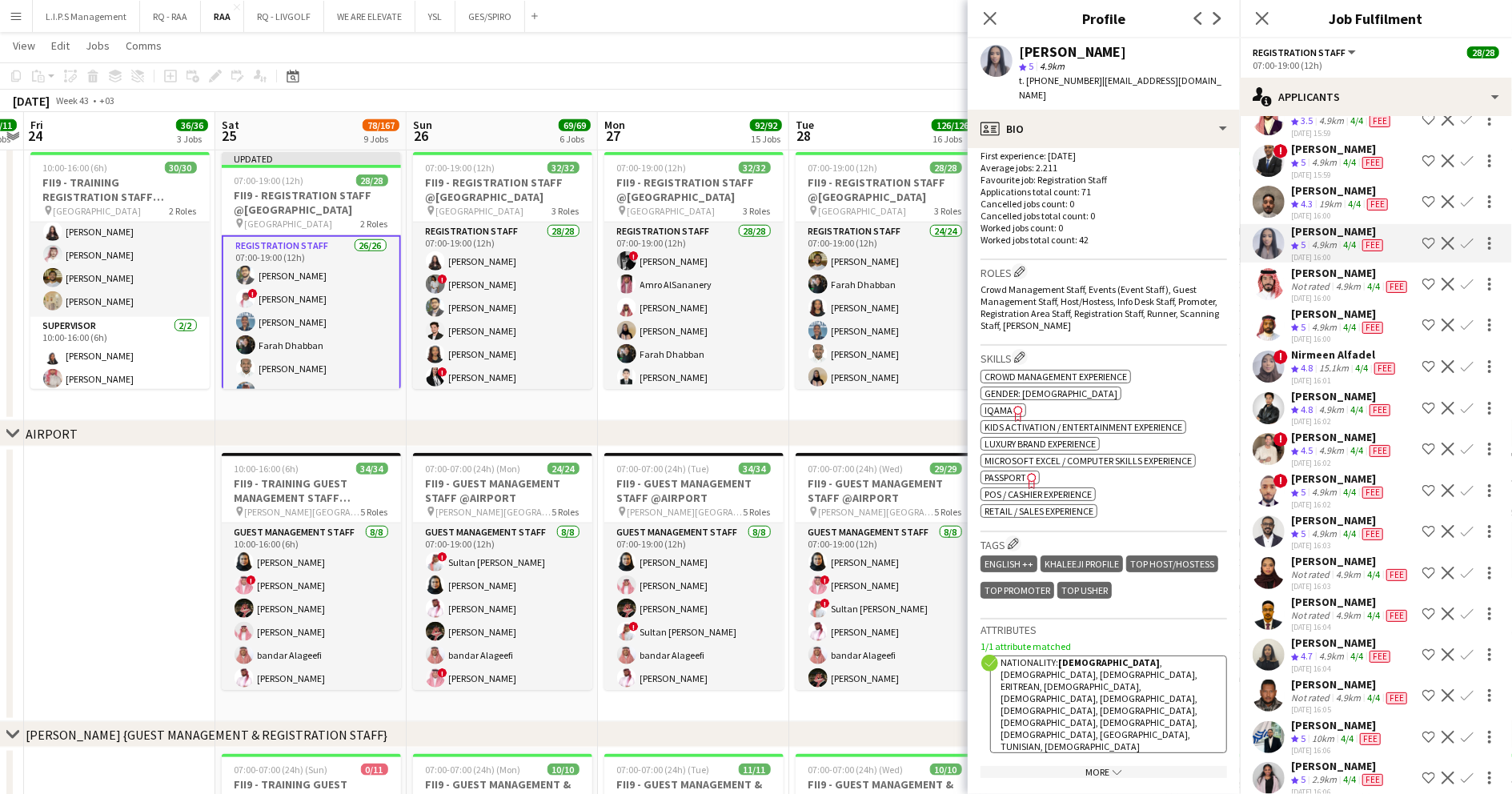
click at [1337, 293] on div "4.9km" at bounding box center [1348, 286] width 31 height 13
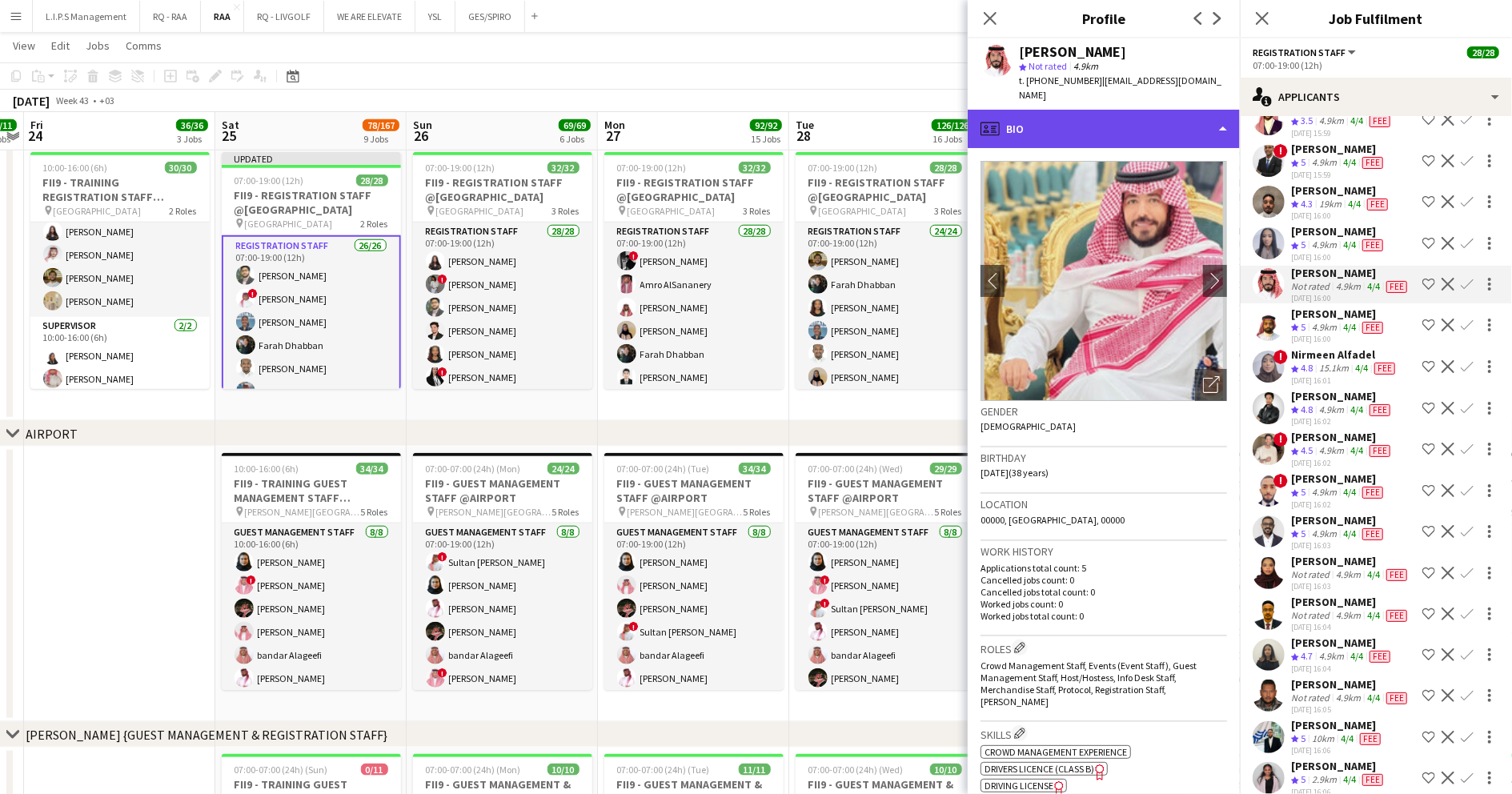
click at [1113, 112] on div "profile Bio" at bounding box center [1103, 129] width 272 height 38
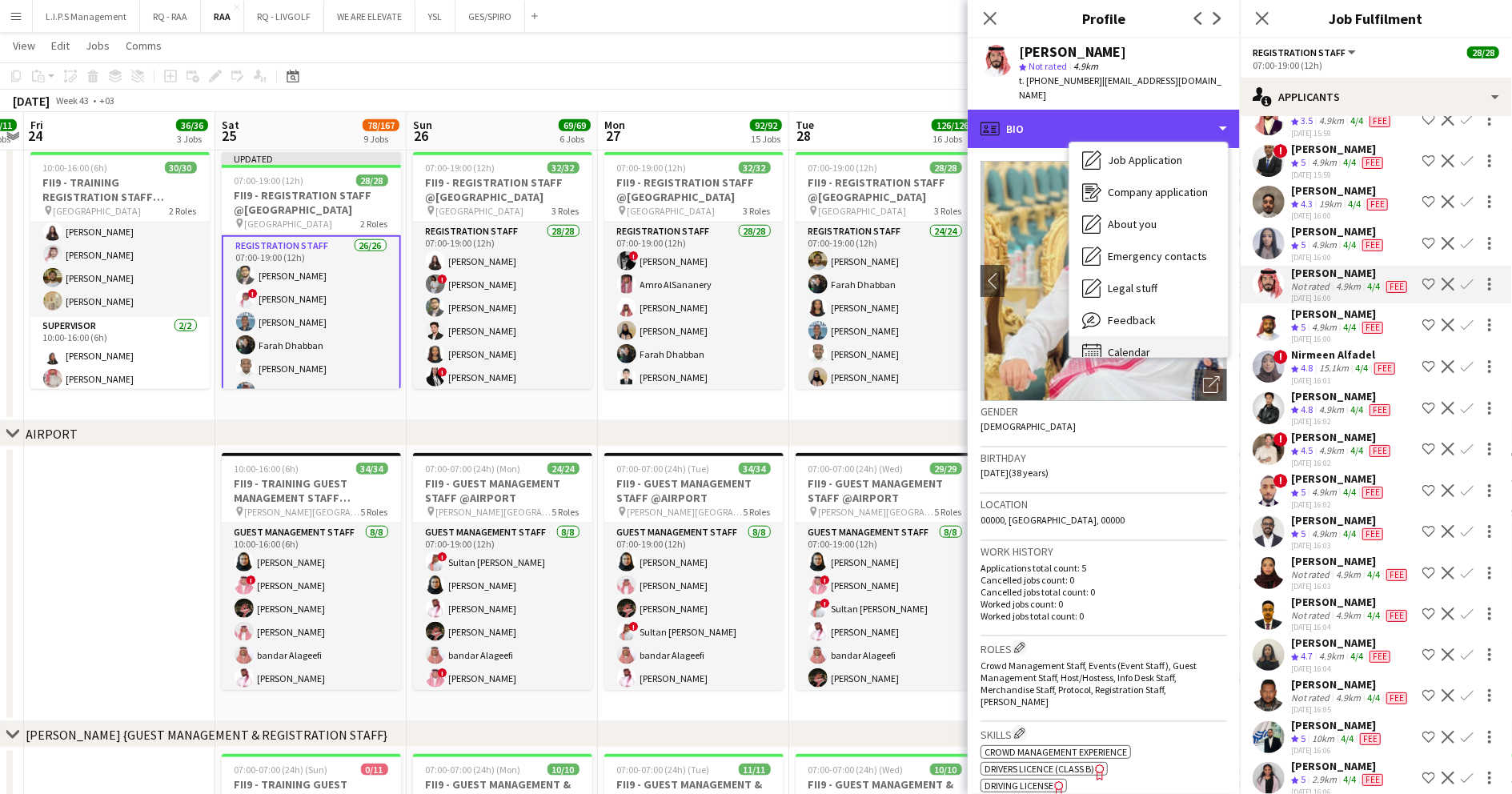
scroll to position [54, 0]
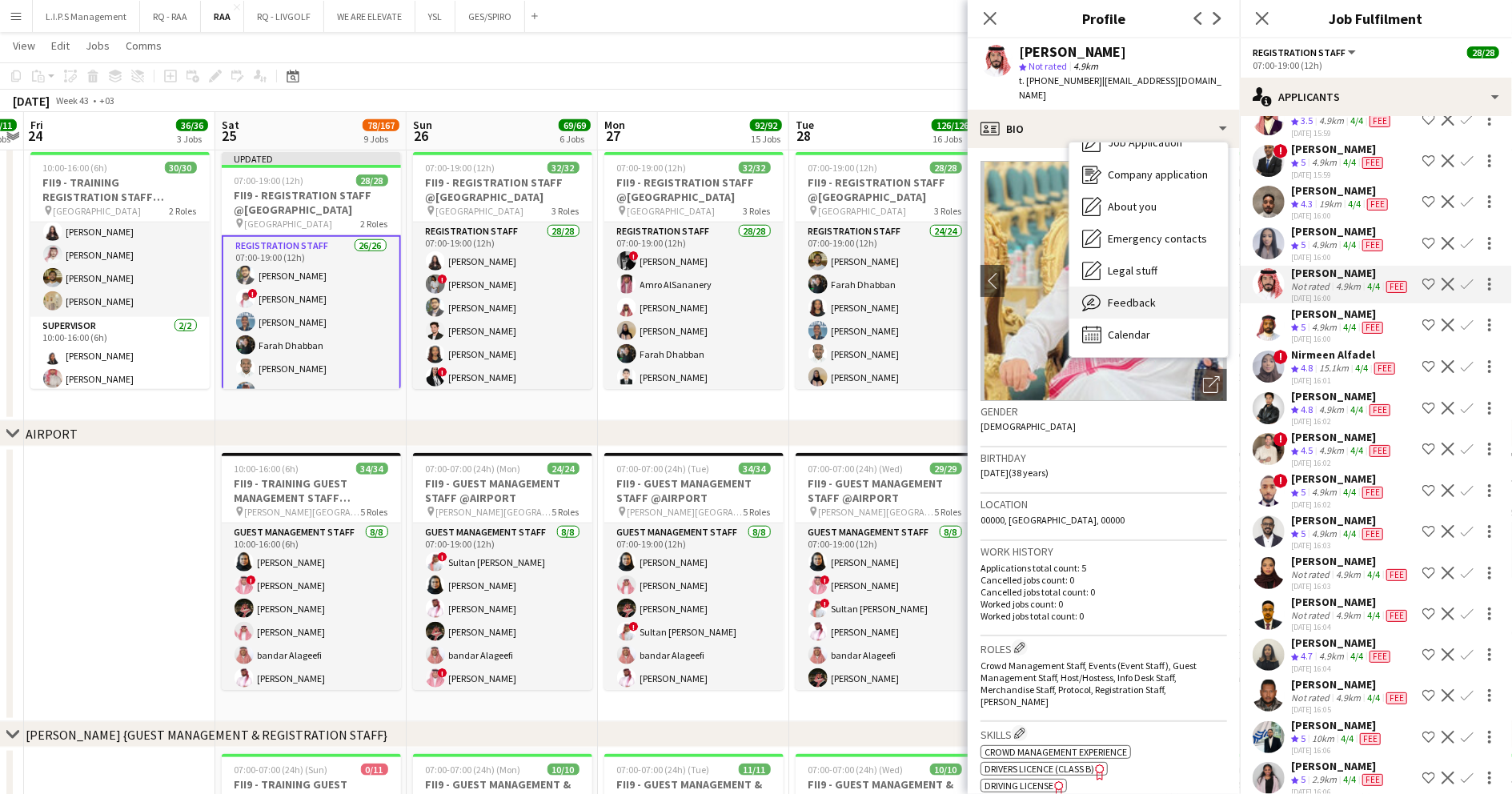
click at [1134, 295] on span "Feedback" at bounding box center [1132, 302] width 48 height 14
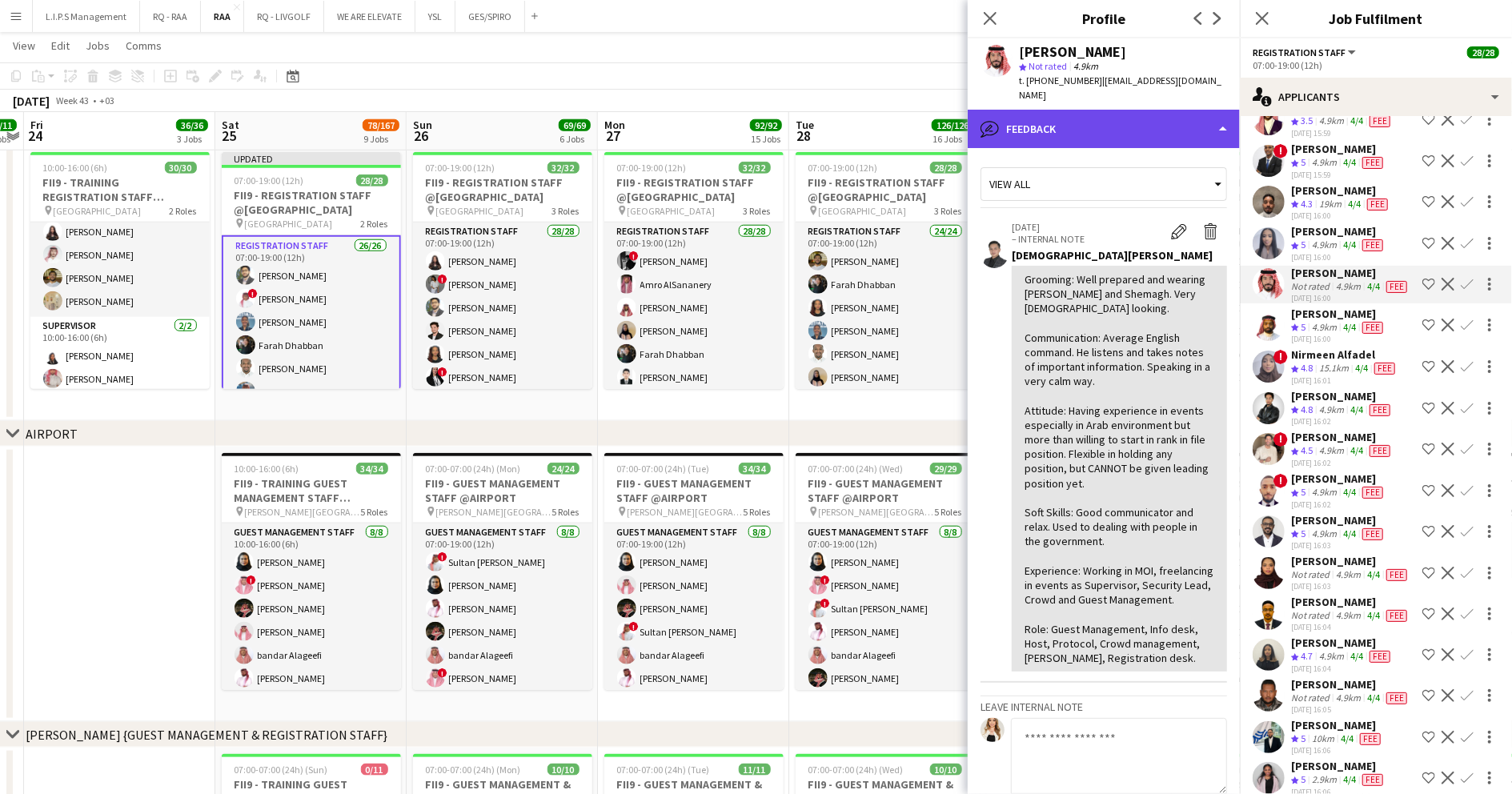
click at [1156, 110] on div "bubble-pencil Feedback" at bounding box center [1103, 129] width 272 height 38
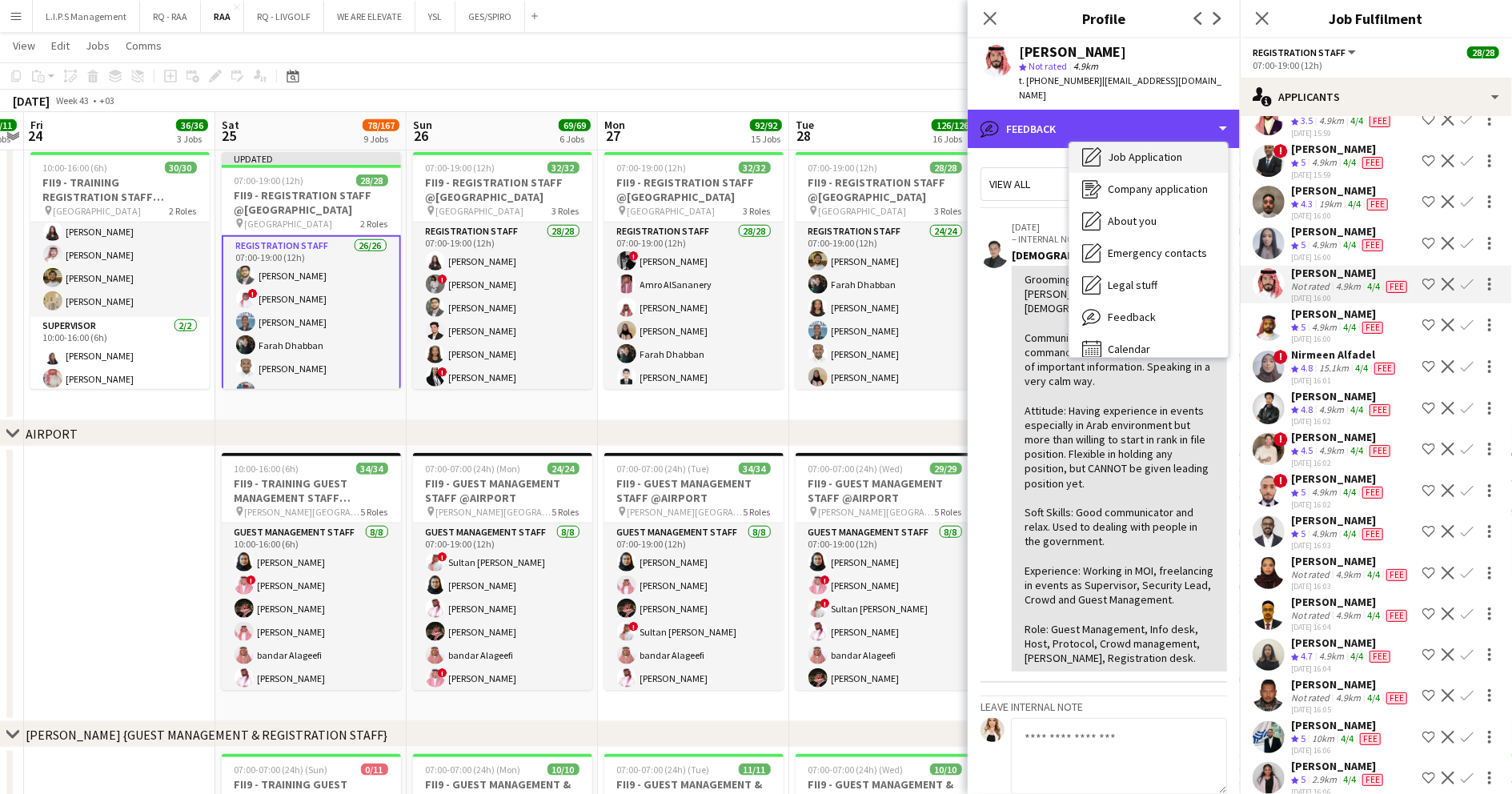
scroll to position [0, 0]
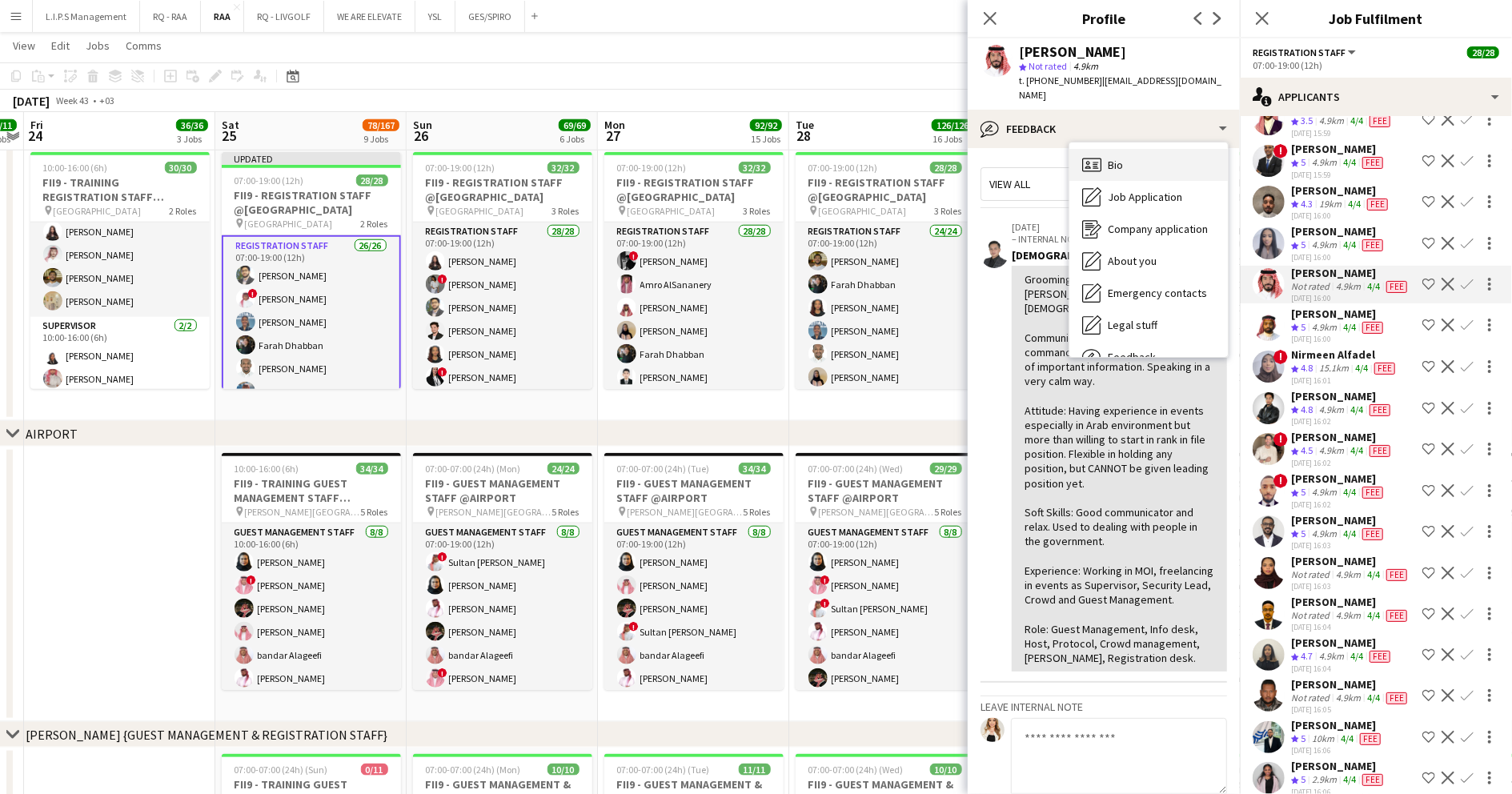
click at [1148, 149] on div "Bio Bio" at bounding box center [1148, 165] width 158 height 32
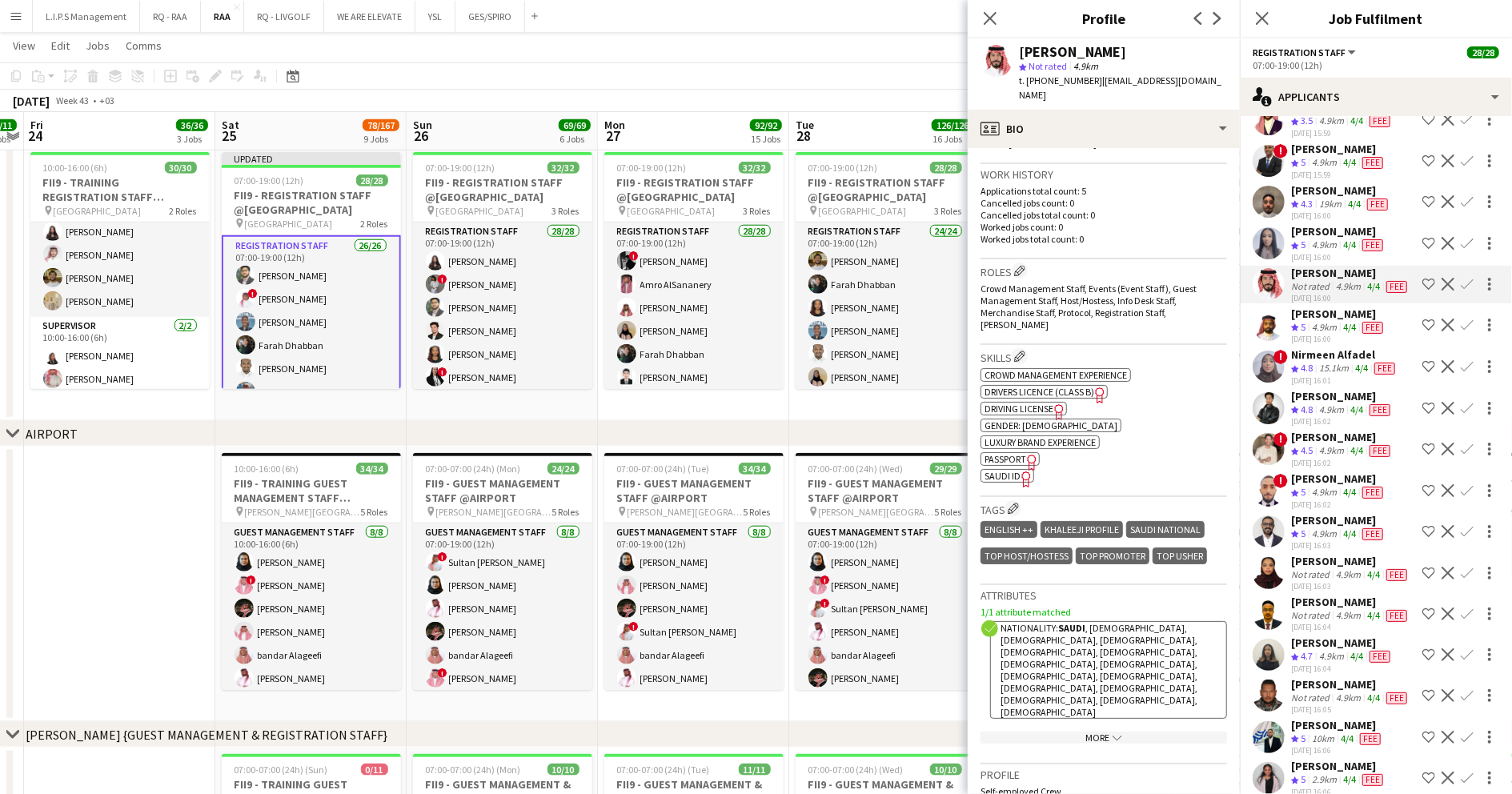
scroll to position [427, 0]
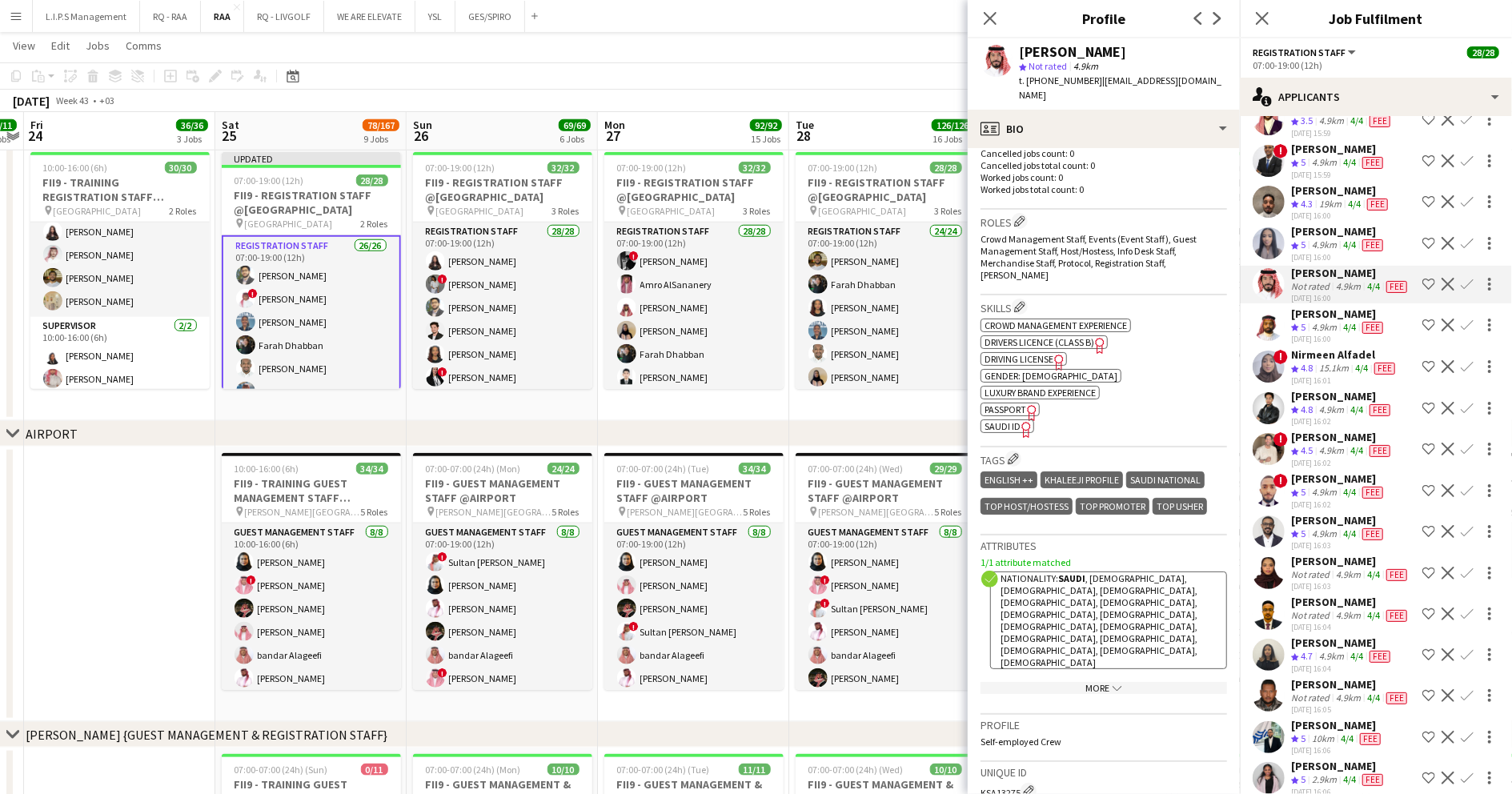
click at [1009, 420] on span "SAUDI ID" at bounding box center [1002, 426] width 36 height 12
click at [1076, 46] on div "Yousef Alotaibi" at bounding box center [1072, 52] width 108 height 14
click at [1075, 46] on div "Yousef Alotaibi" at bounding box center [1072, 52] width 108 height 14
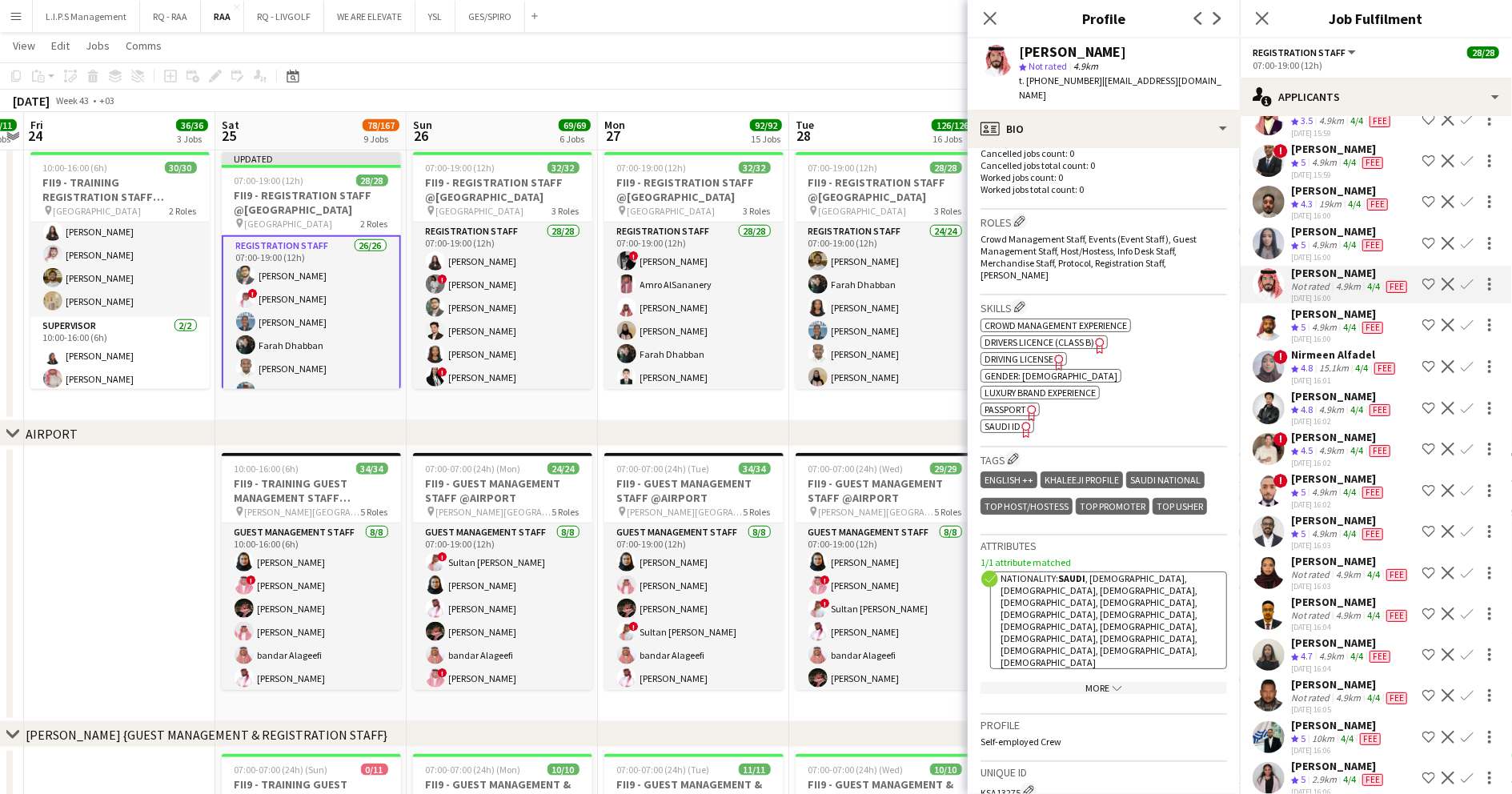
click at [1052, 76] on span "t. +966502044144" at bounding box center [1061, 80] width 83 height 12
click at [1423, 290] on app-icon "Shortlist crew" at bounding box center [1429, 284] width 13 height 13
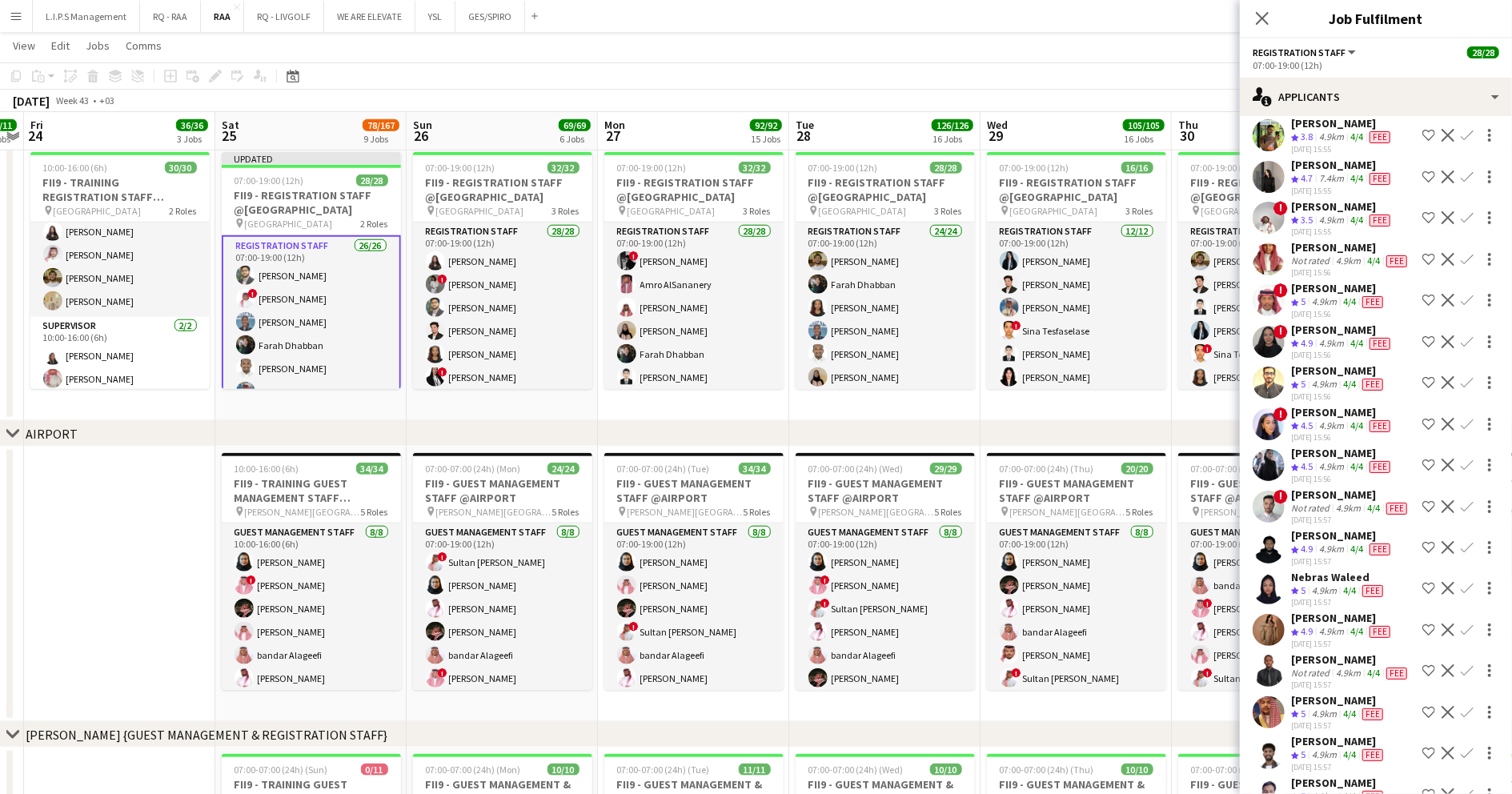
scroll to position [320, 0]
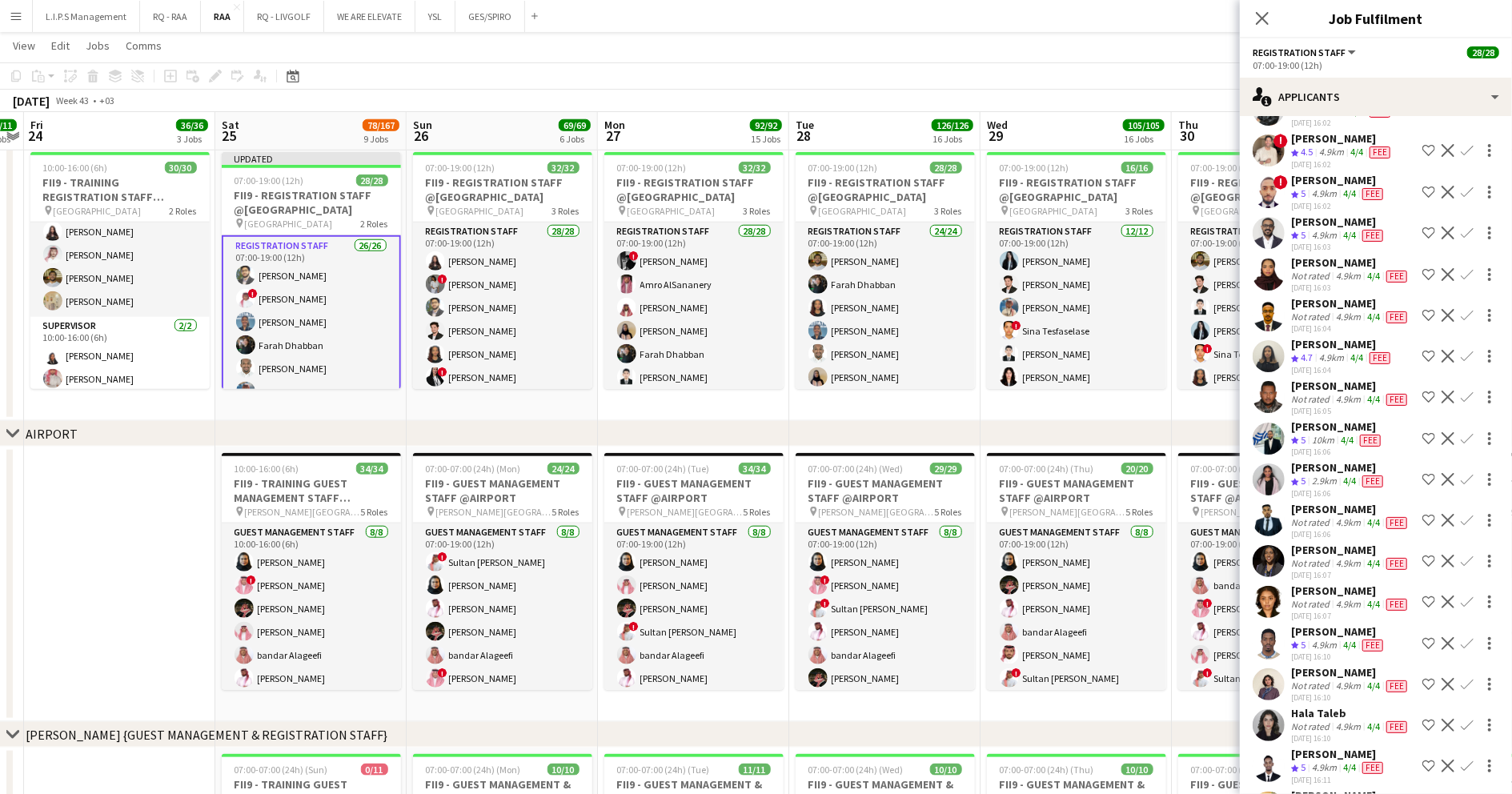
scroll to position [1814, 0]
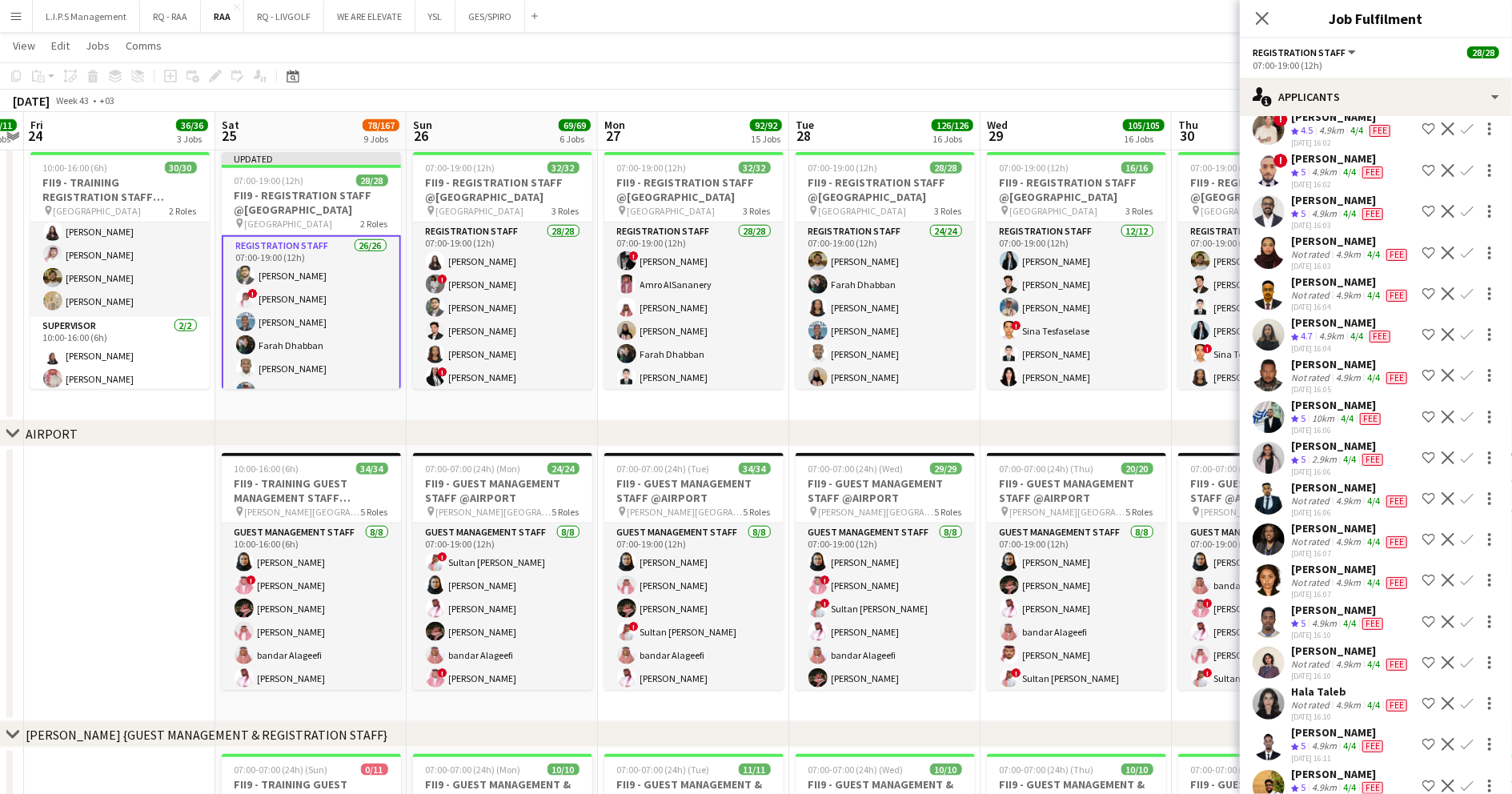
click at [1338, 412] on div "Ahmed Mohamed" at bounding box center [1337, 405] width 93 height 14
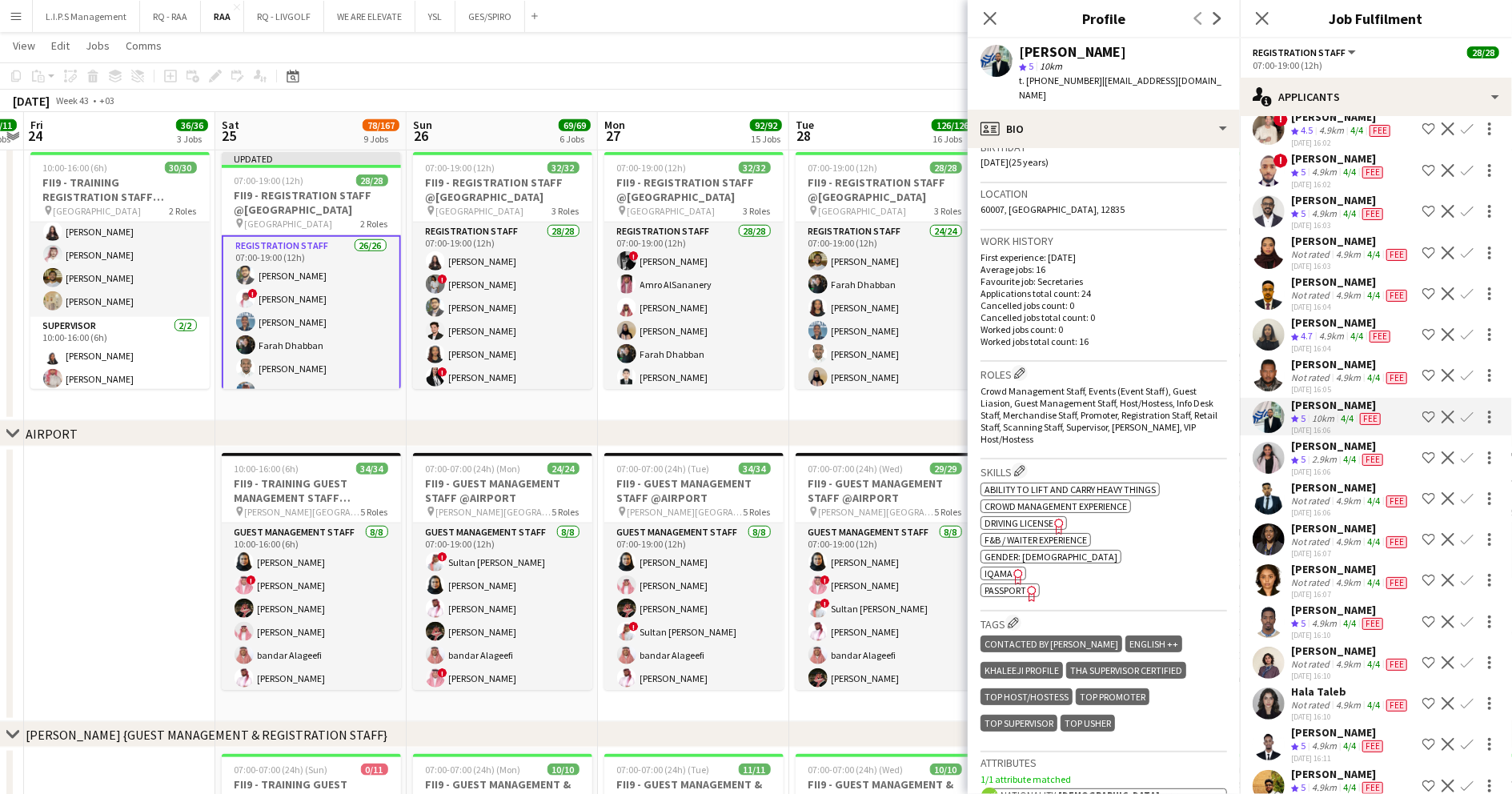
scroll to position [320, 0]
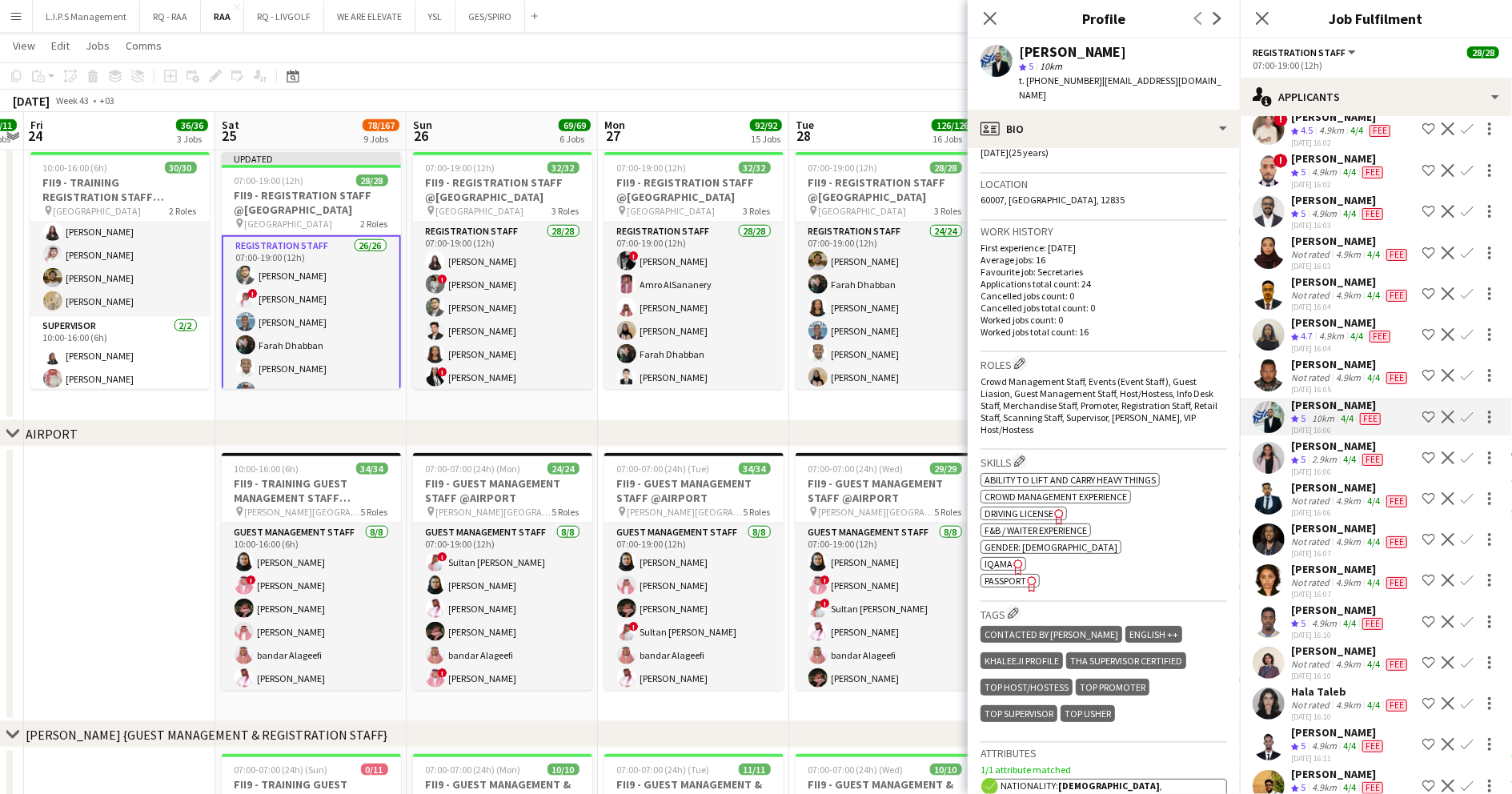
click at [1007, 558] on span "IQAMA" at bounding box center [999, 564] width 28 height 12
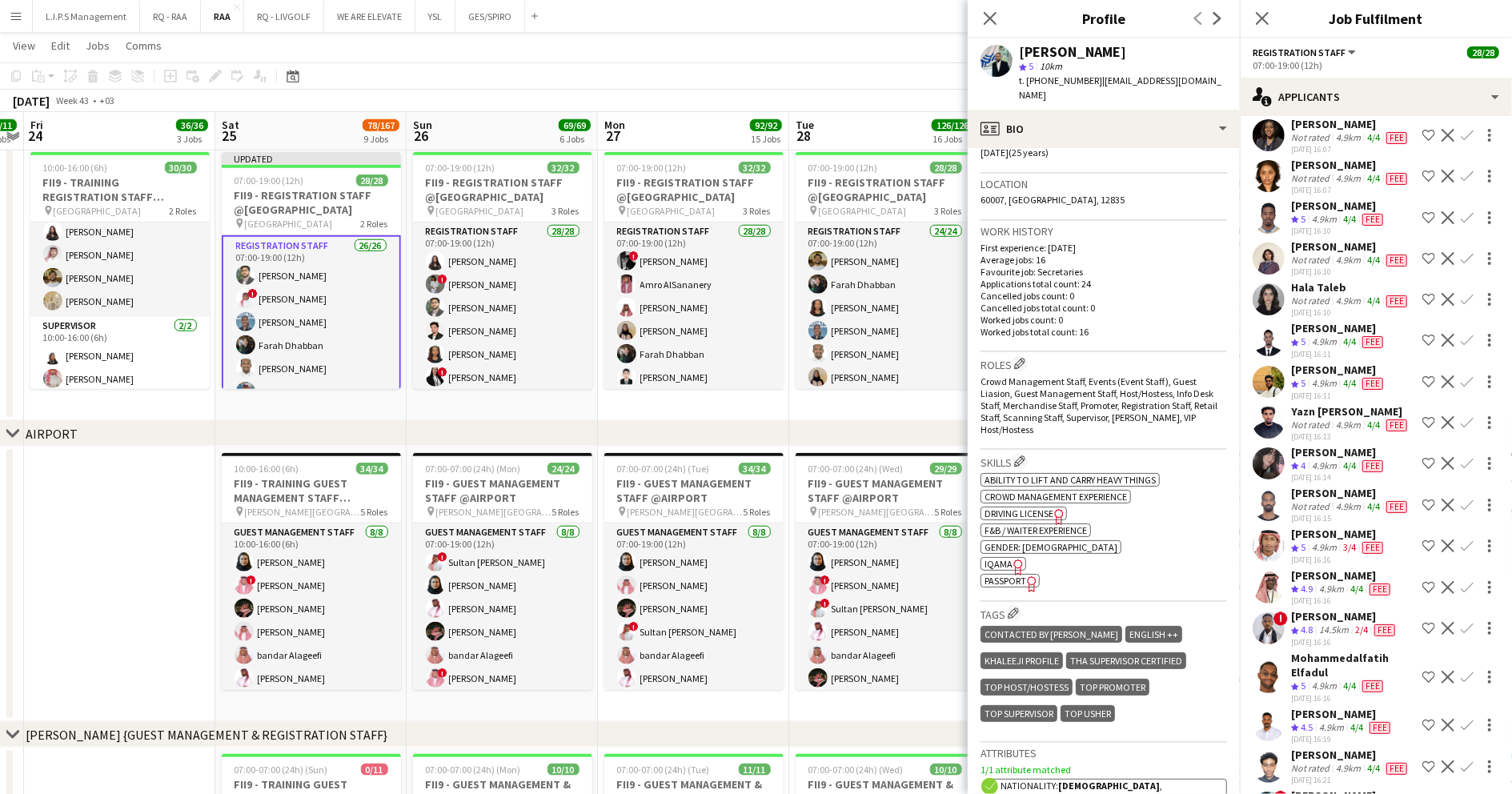
scroll to position [2242, 0]
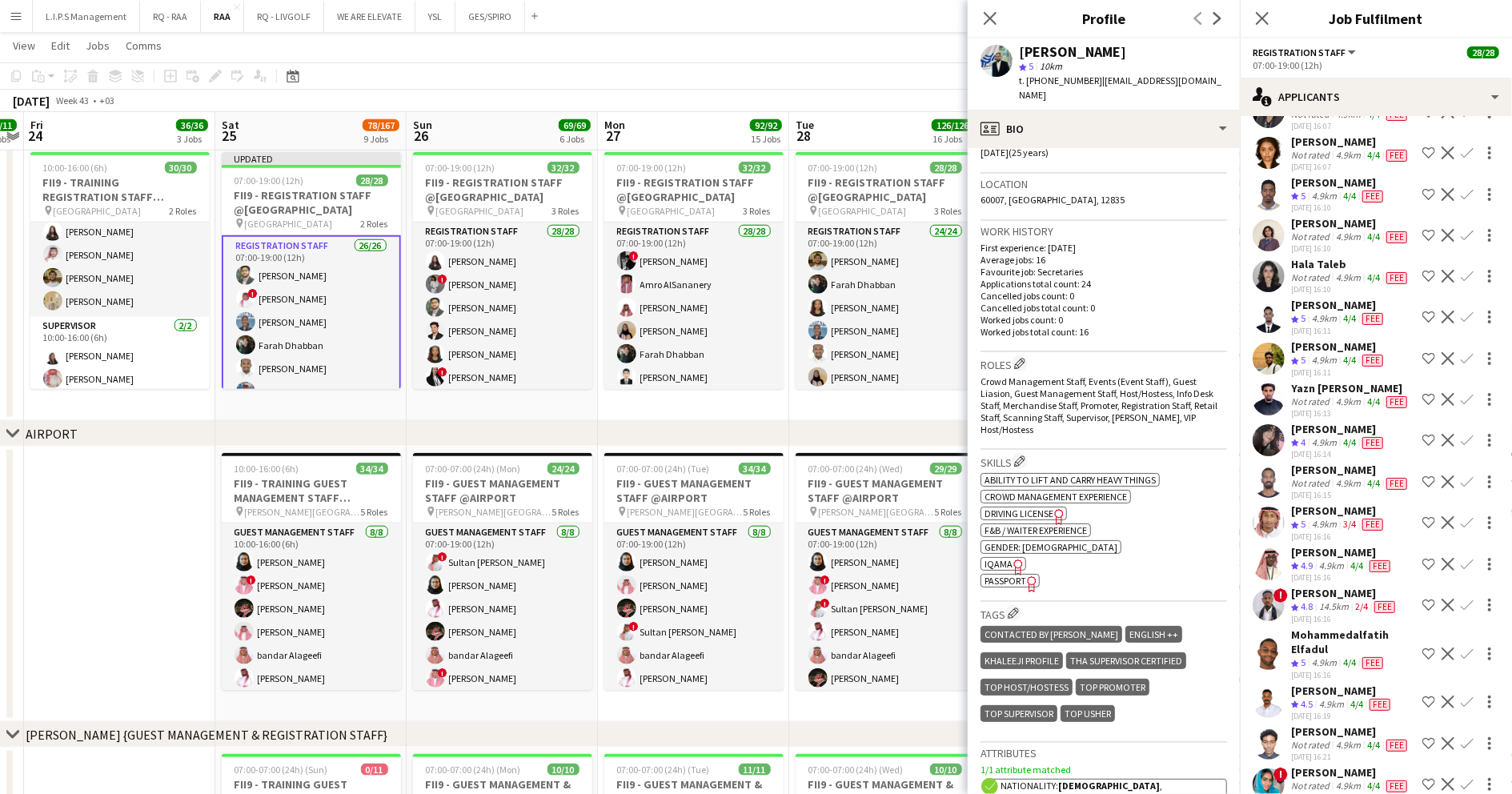
click at [1333, 244] on div "4.9km" at bounding box center [1348, 236] width 31 height 13
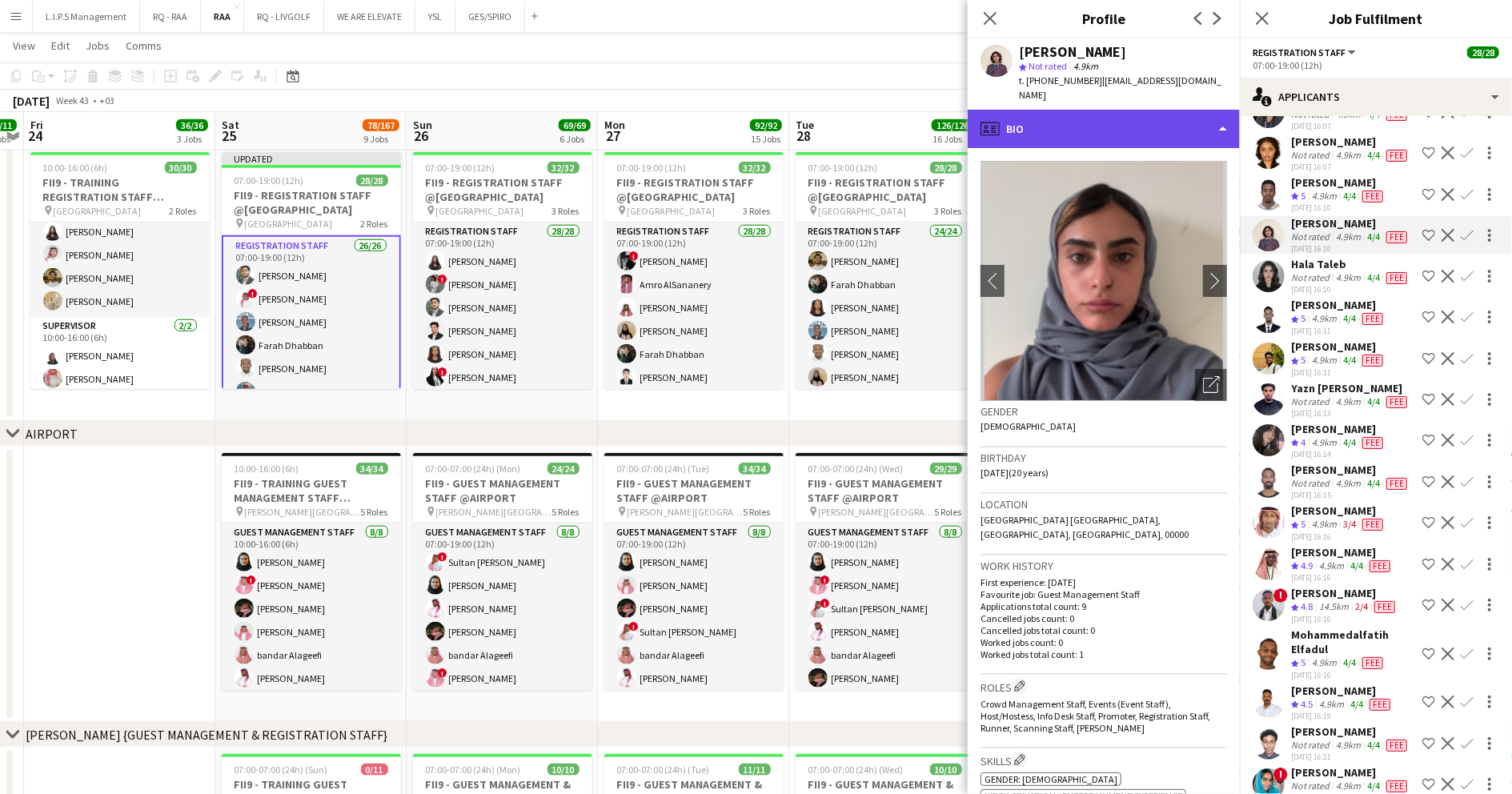
click at [1093, 110] on div "profile Bio" at bounding box center [1103, 129] width 272 height 38
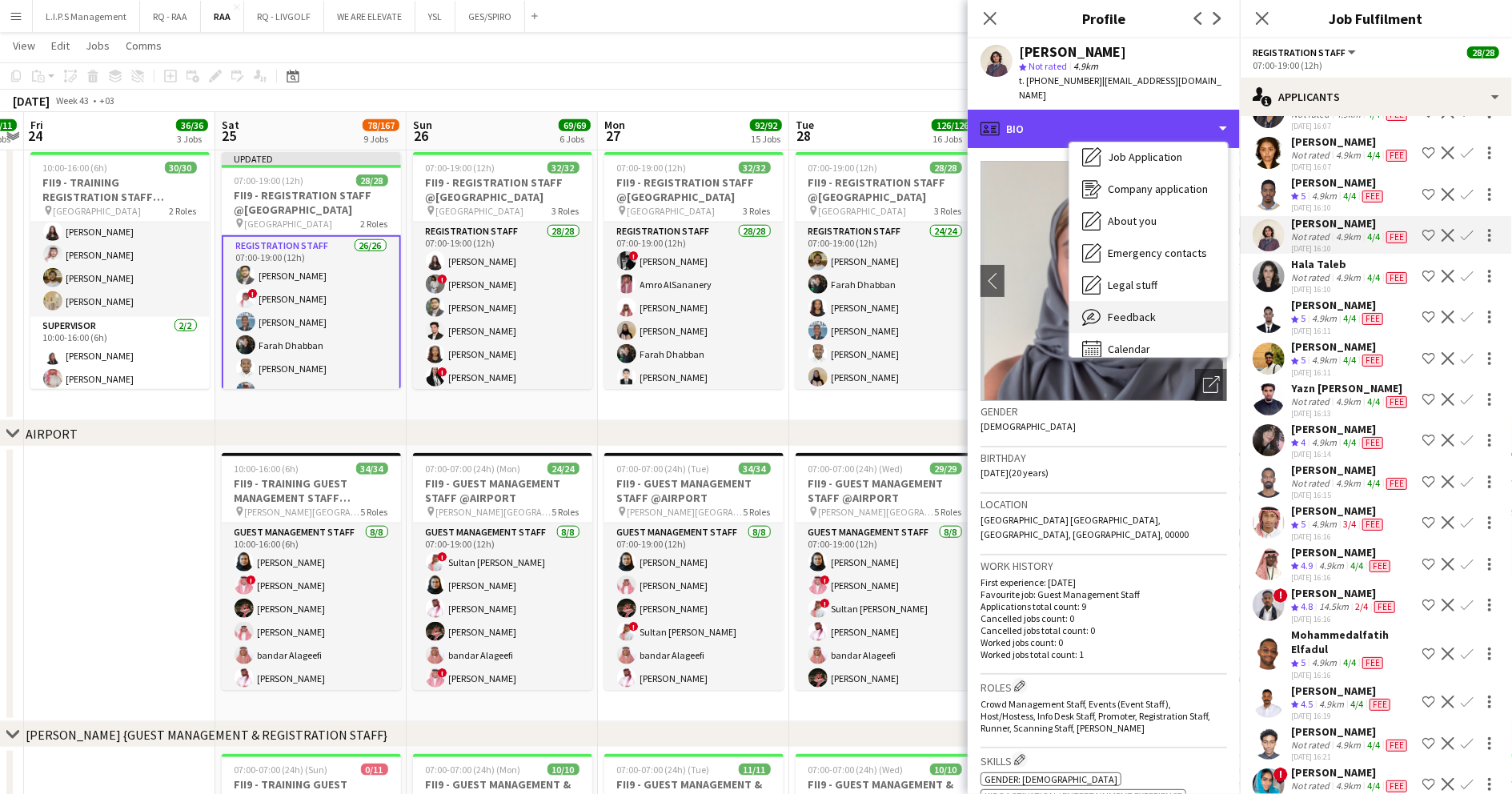
scroll to position [54, 0]
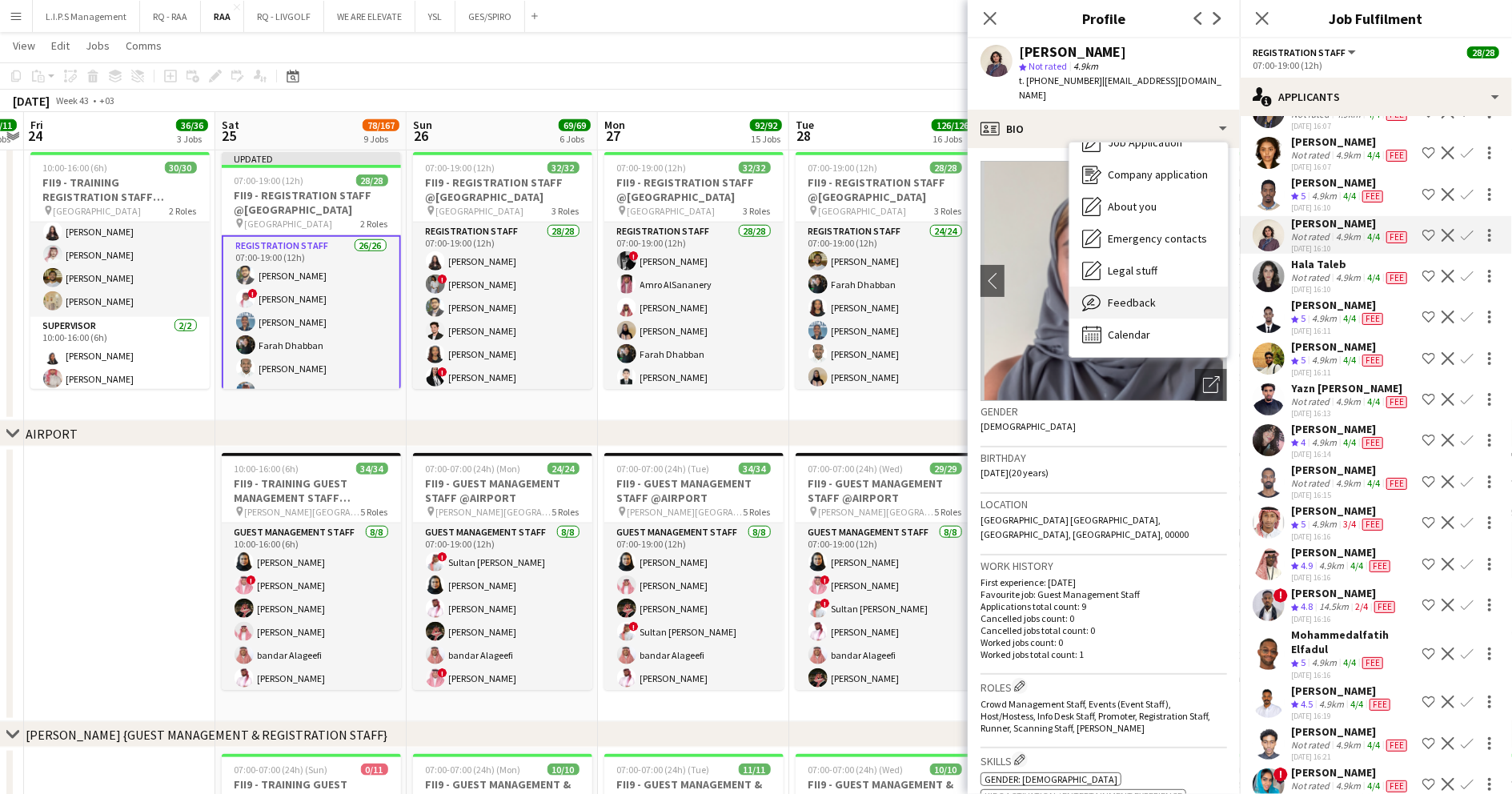
click at [1147, 295] on span "Feedback" at bounding box center [1132, 302] width 48 height 14
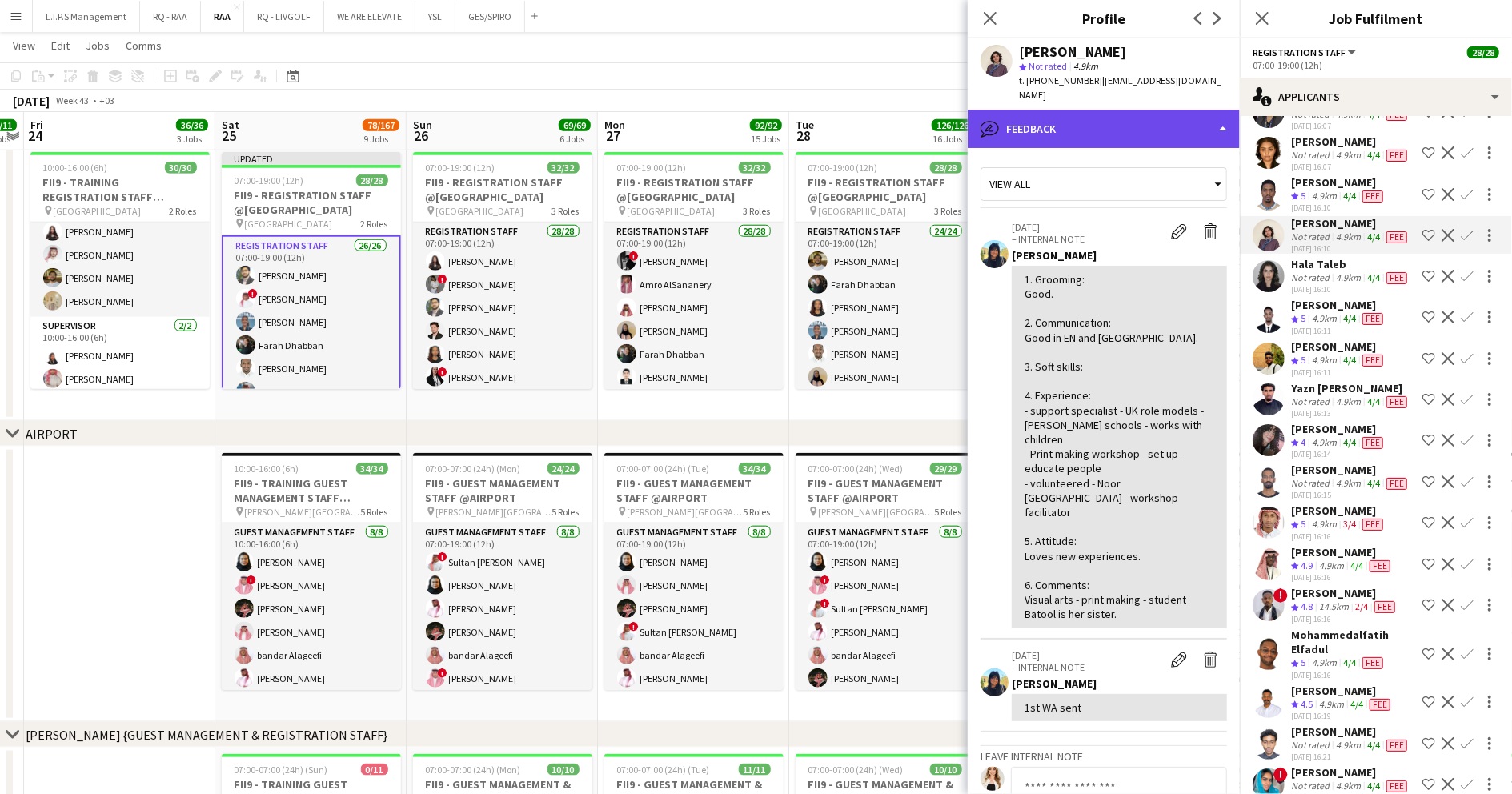
click at [1161, 110] on div "bubble-pencil Feedback" at bounding box center [1103, 129] width 272 height 38
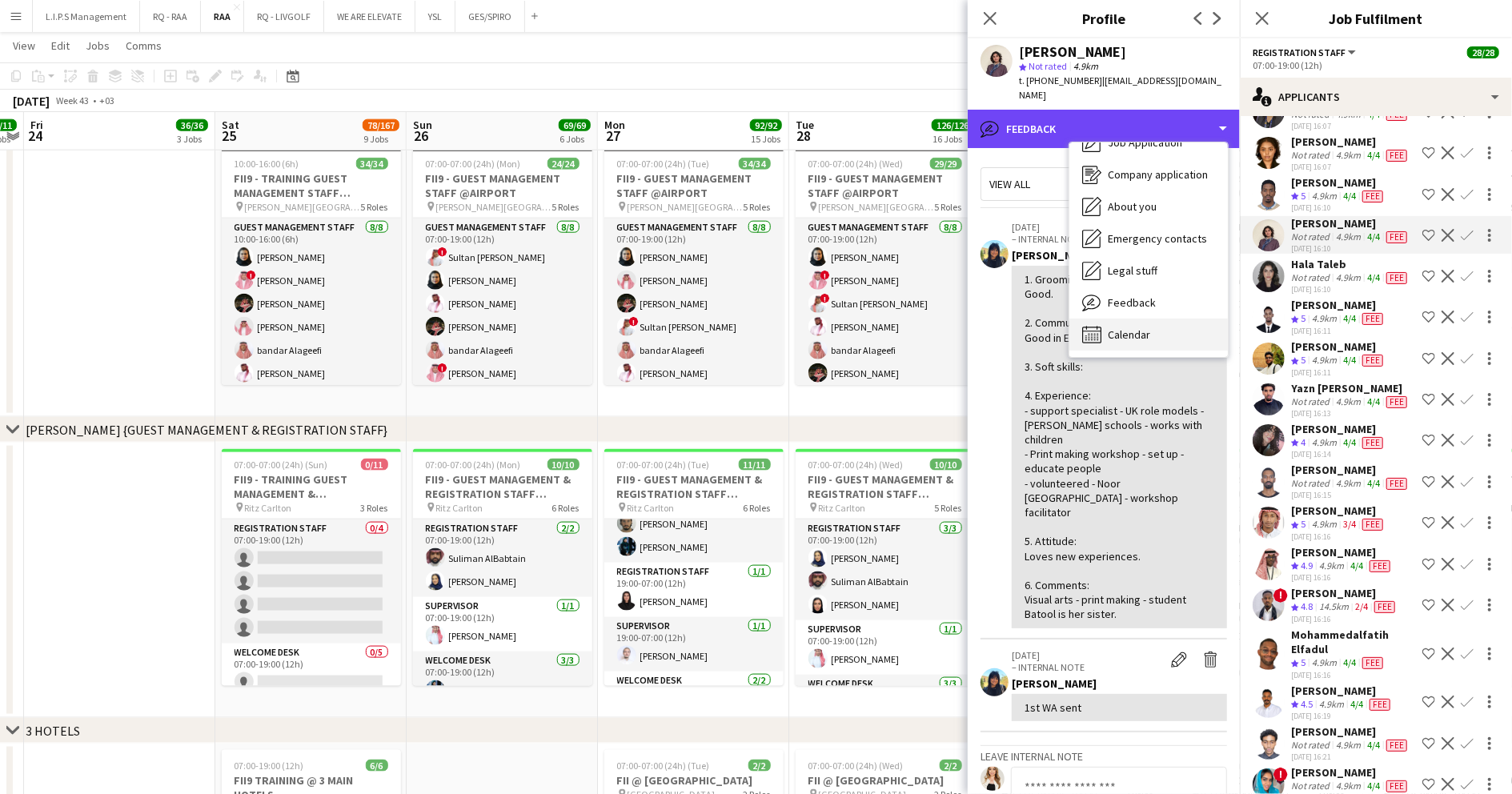
scroll to position [1387, 0]
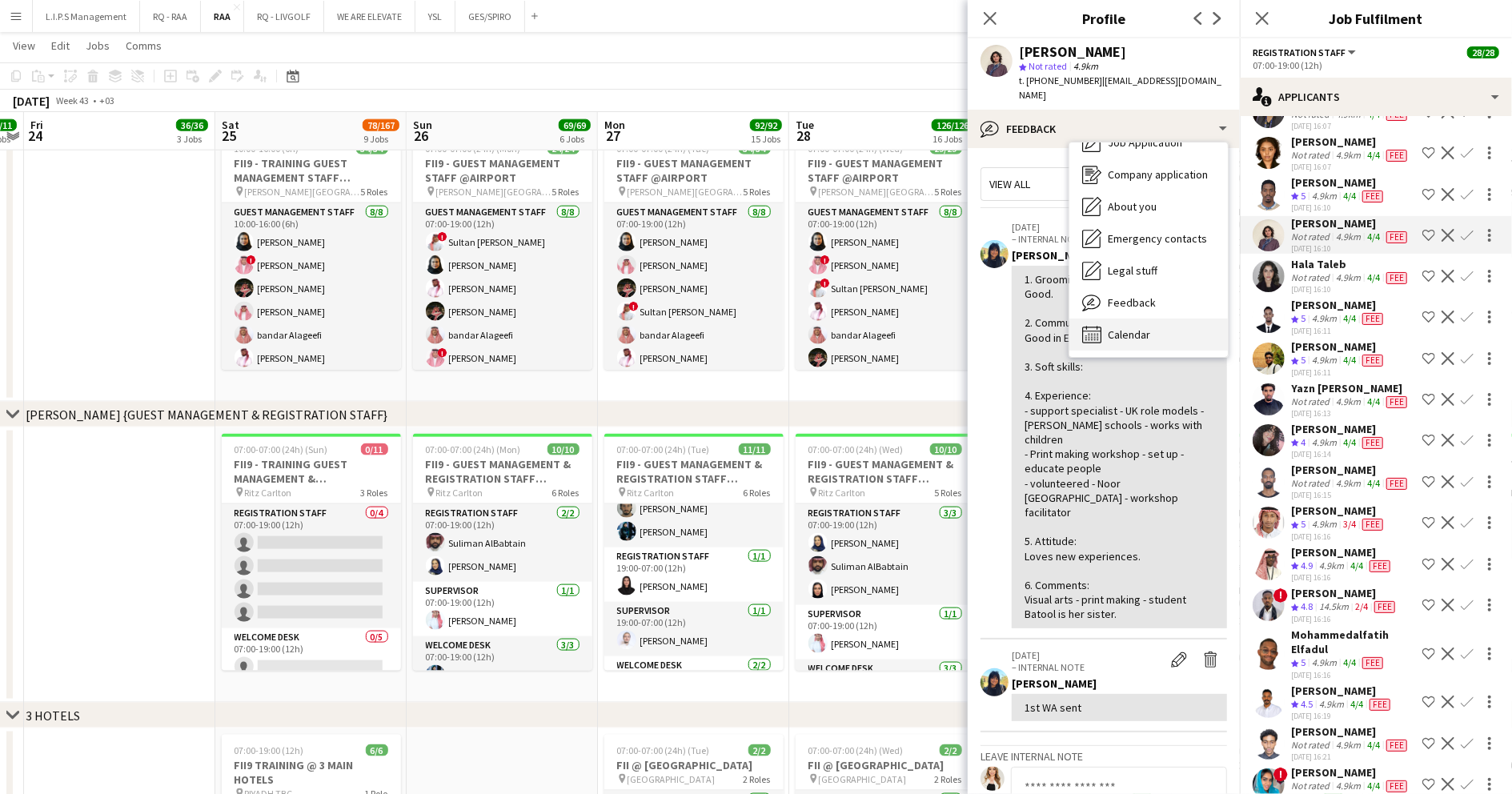
click at [1165, 319] on div "Calendar Calendar" at bounding box center [1148, 334] width 158 height 32
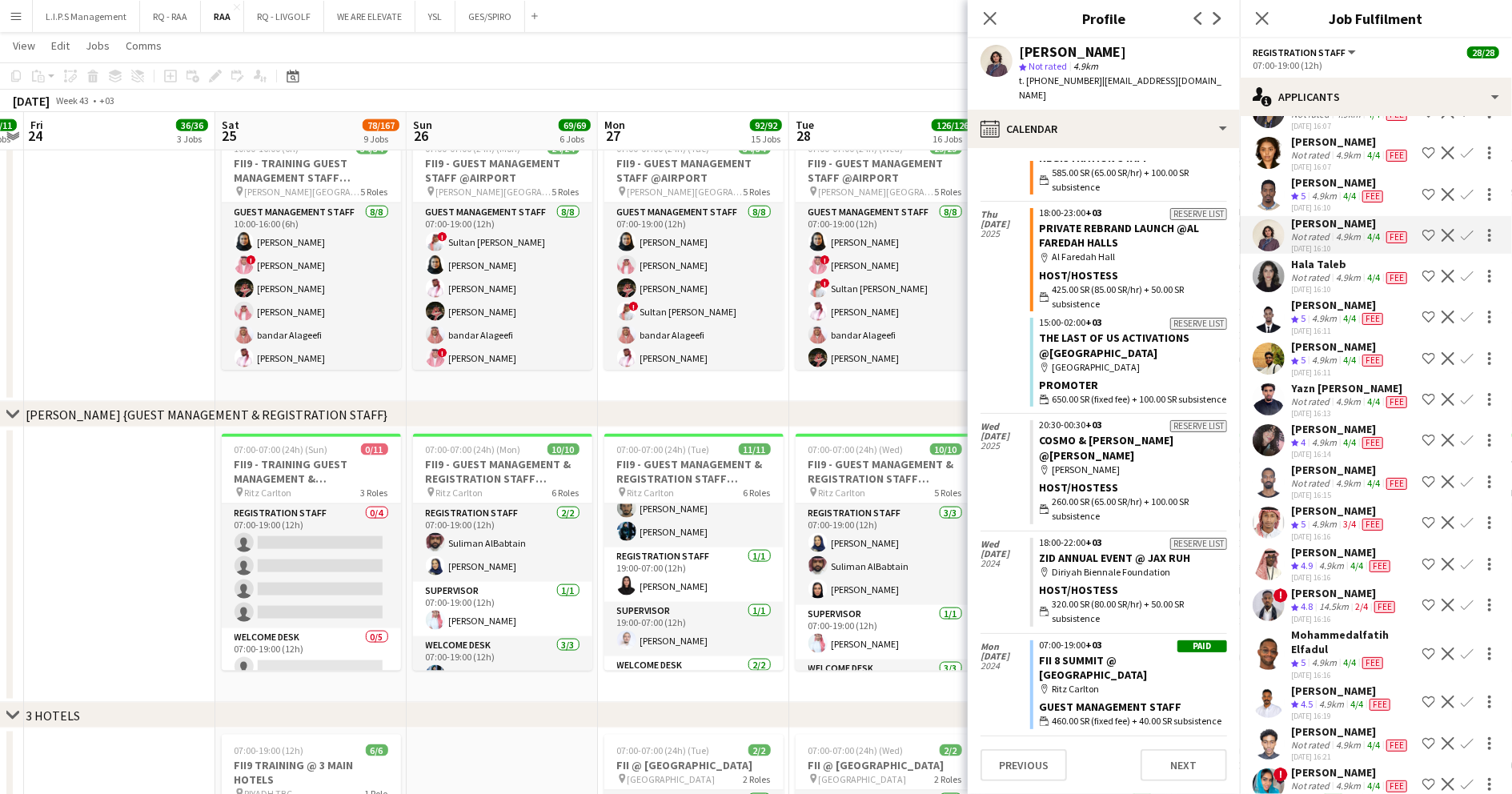
scroll to position [0, 0]
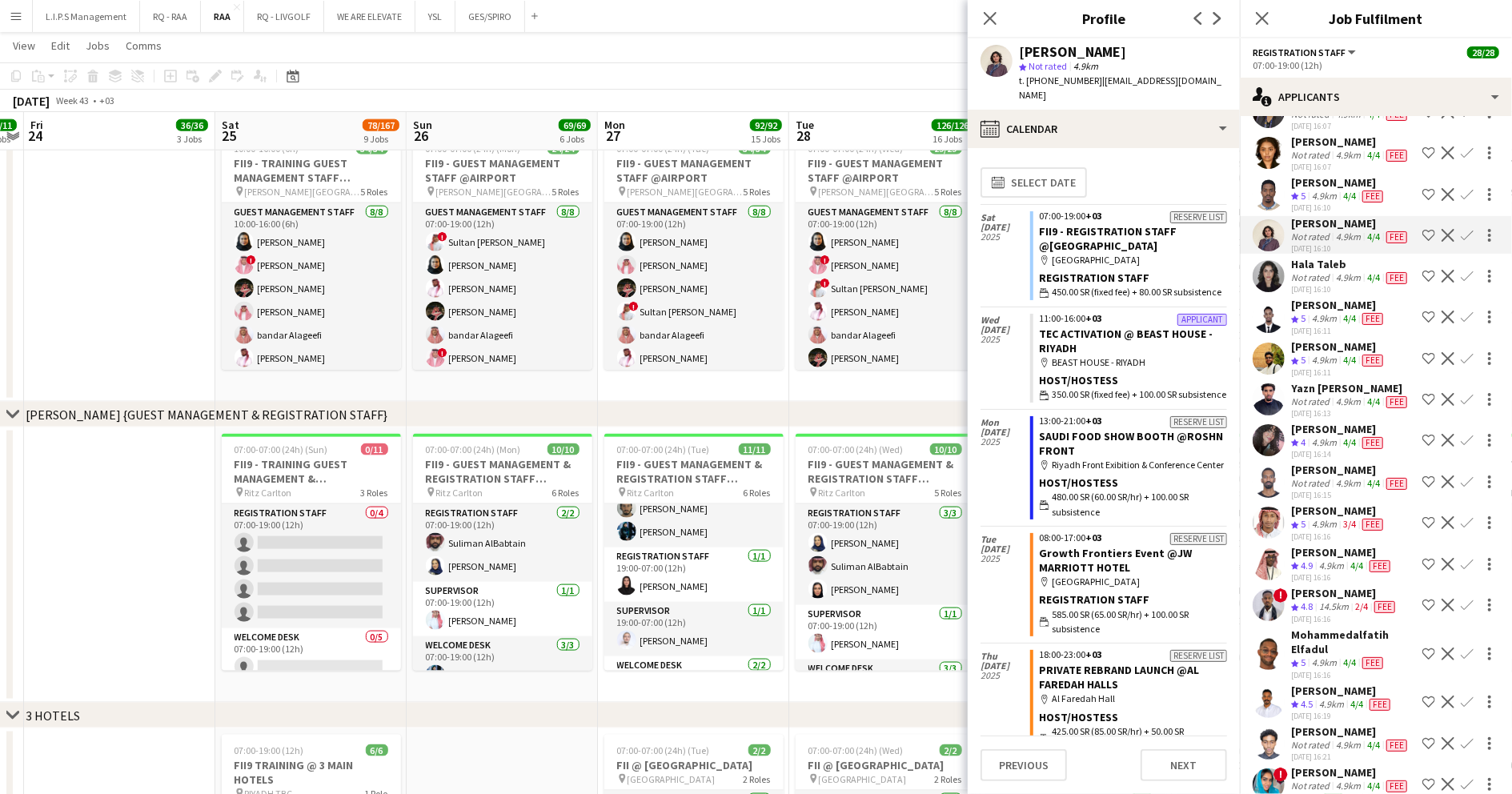
click at [1051, 47] on div "Layan Albabtain" at bounding box center [1072, 52] width 108 height 14
copy div "Layan Albabtain"
click at [1065, 80] on span "t. +966560550894" at bounding box center [1061, 80] width 83 height 12
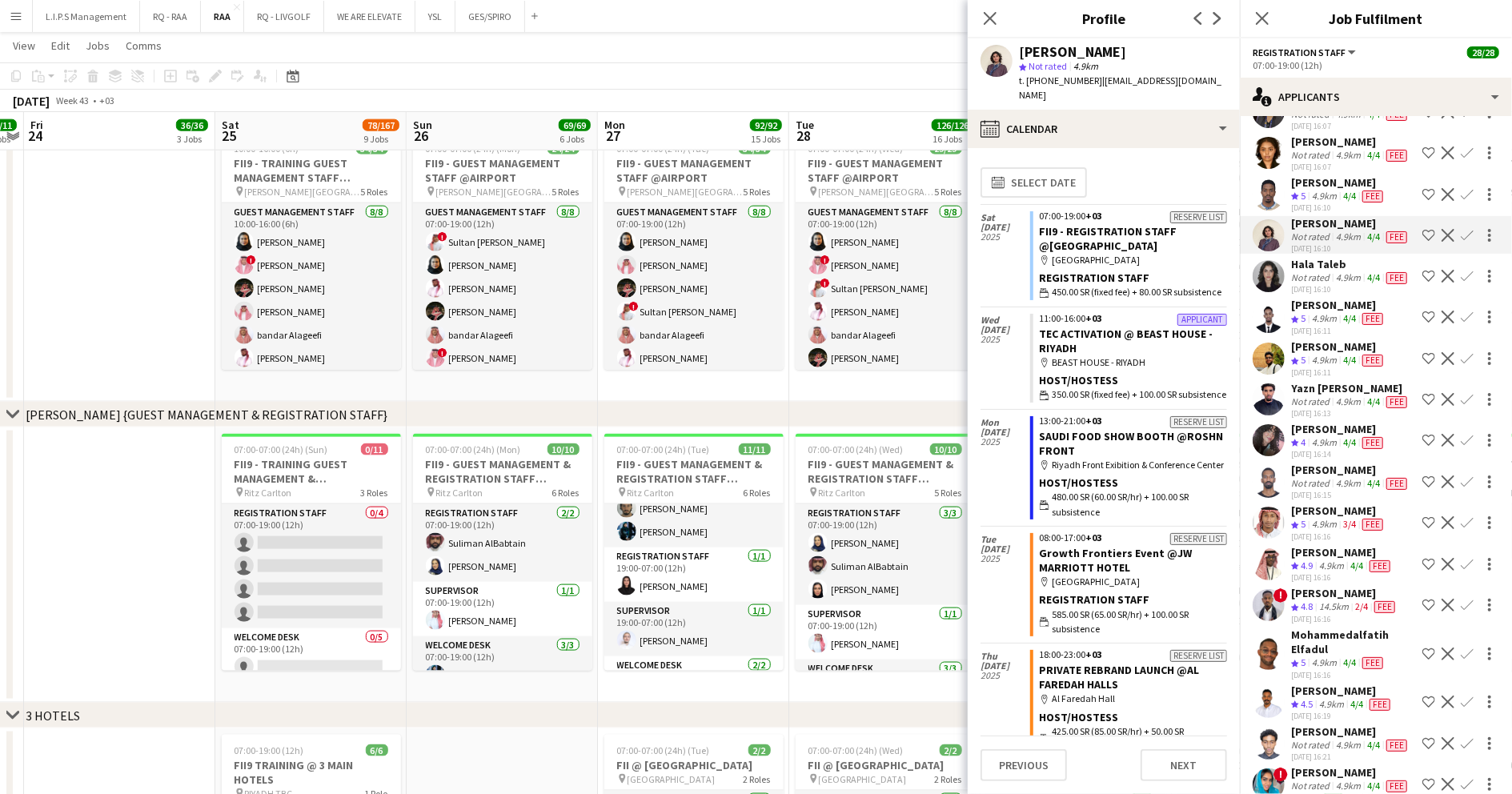
click at [1065, 80] on span "t. +966560550894" at bounding box center [1061, 80] width 83 height 12
copy span "966560550894"
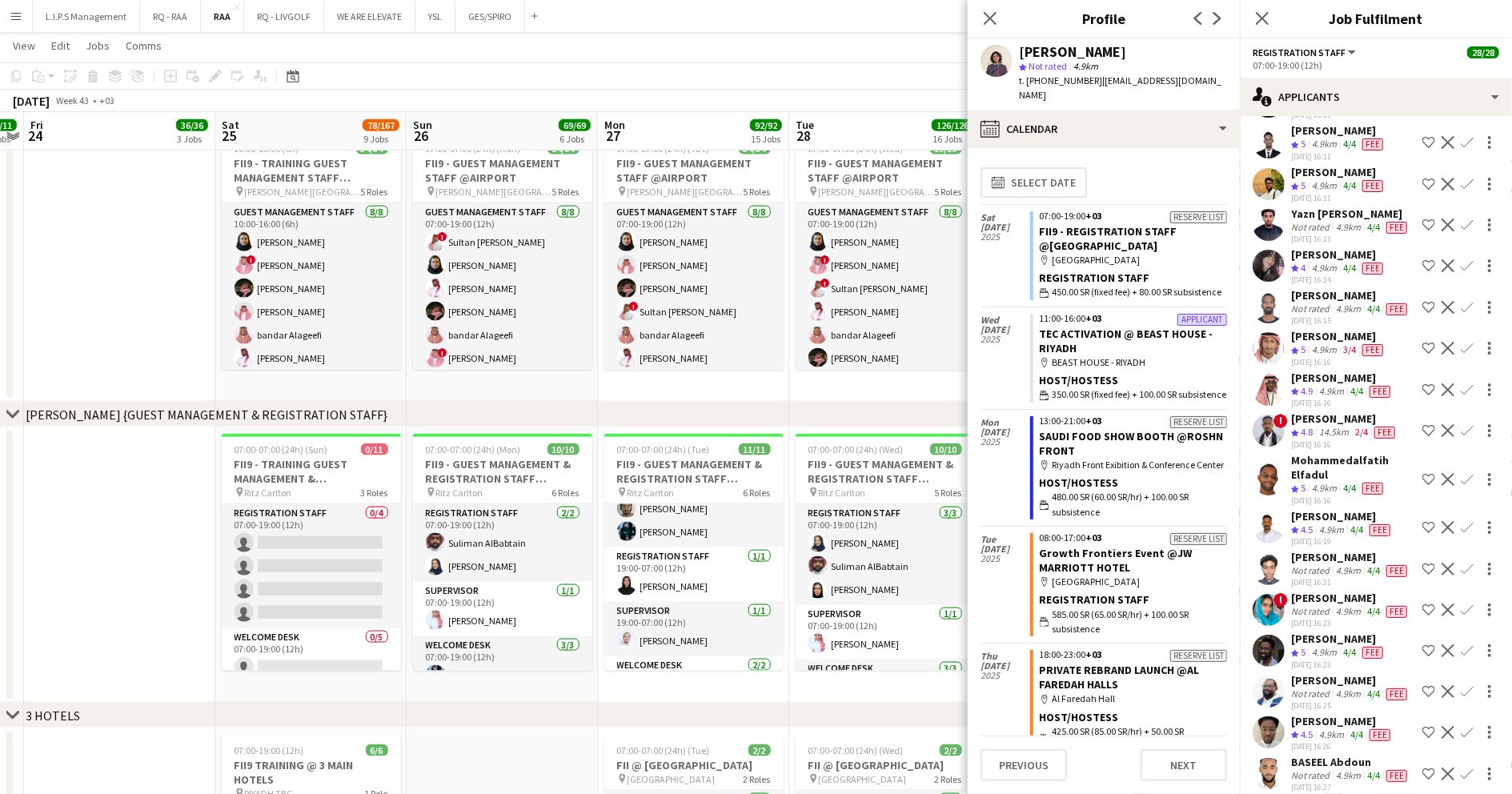
scroll to position [2455, 0]
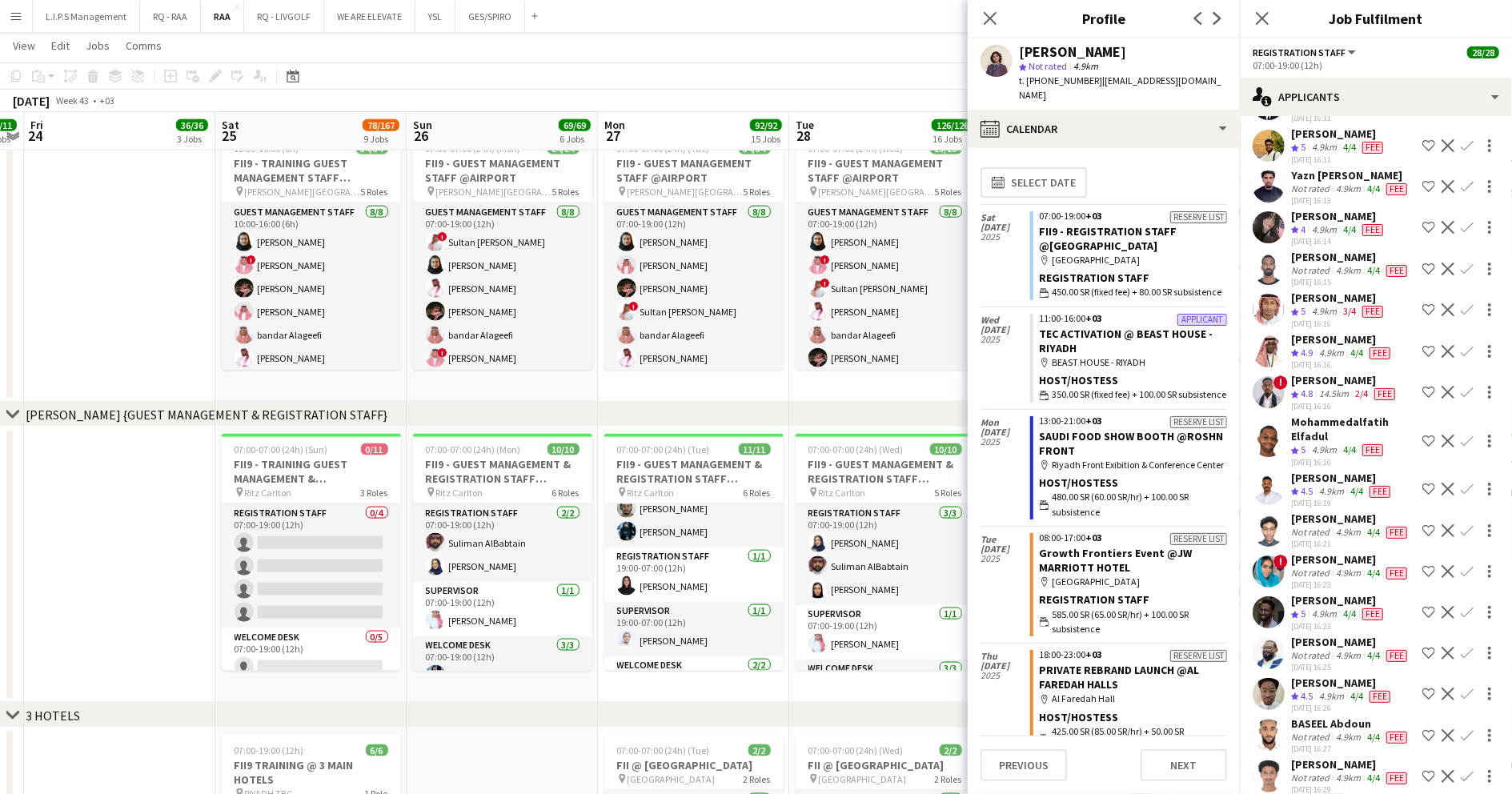
click at [1319, 141] on div "Omar Ali" at bounding box center [1339, 133] width 95 height 14
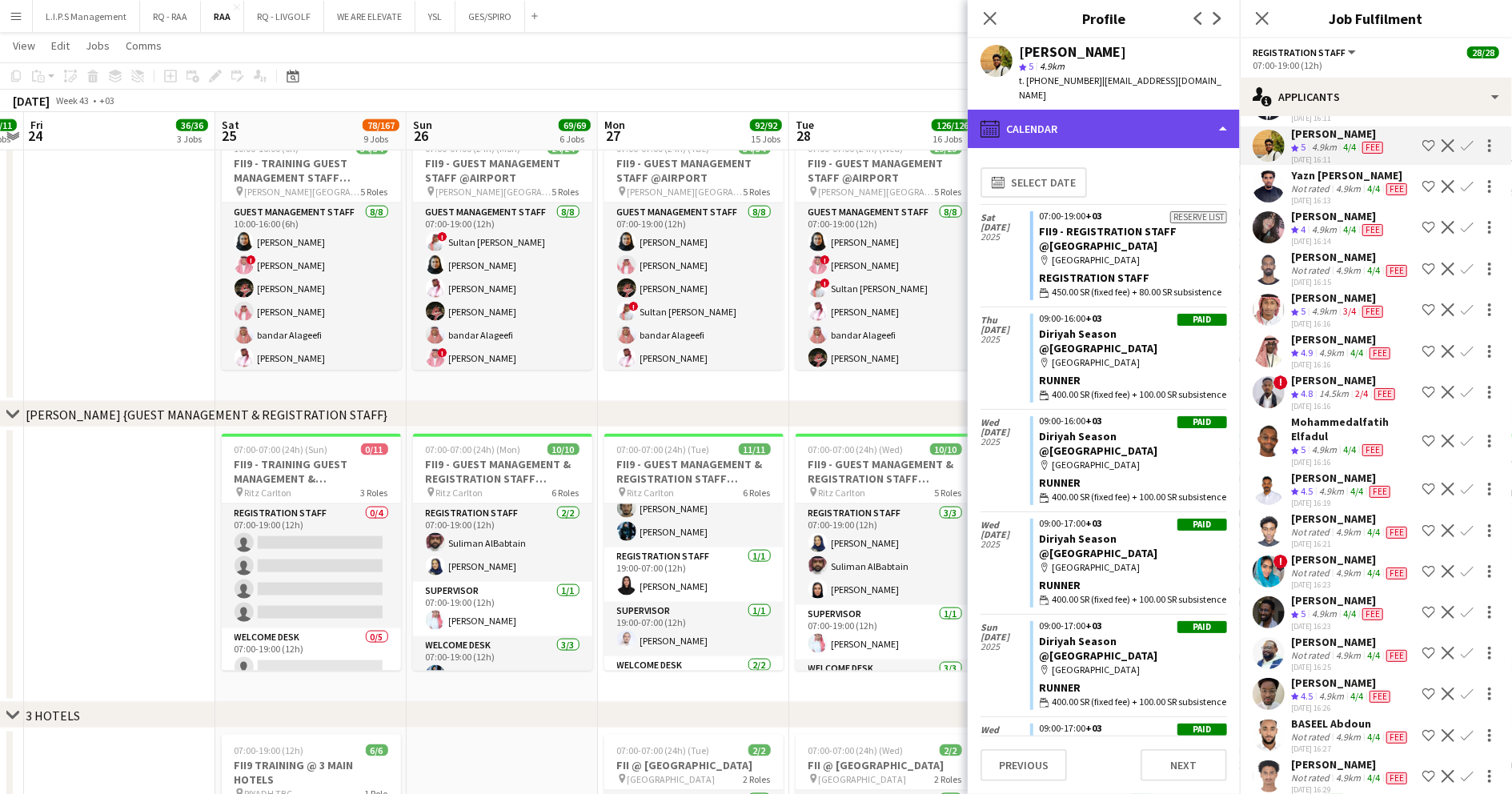
click at [1132, 110] on div "calendar-full Calendar" at bounding box center [1103, 129] width 272 height 38
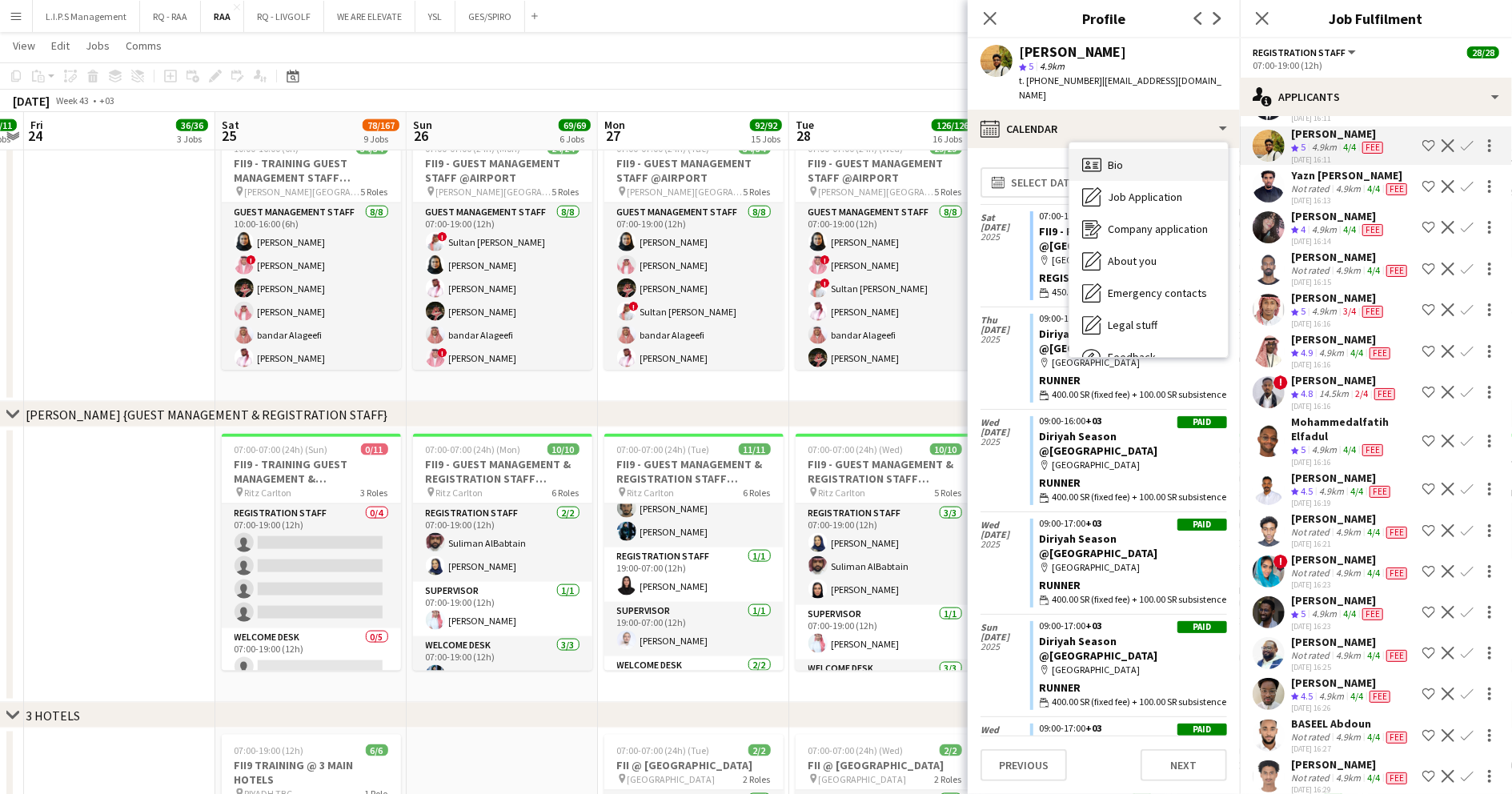
click at [1142, 149] on div "Bio Bio" at bounding box center [1148, 165] width 158 height 32
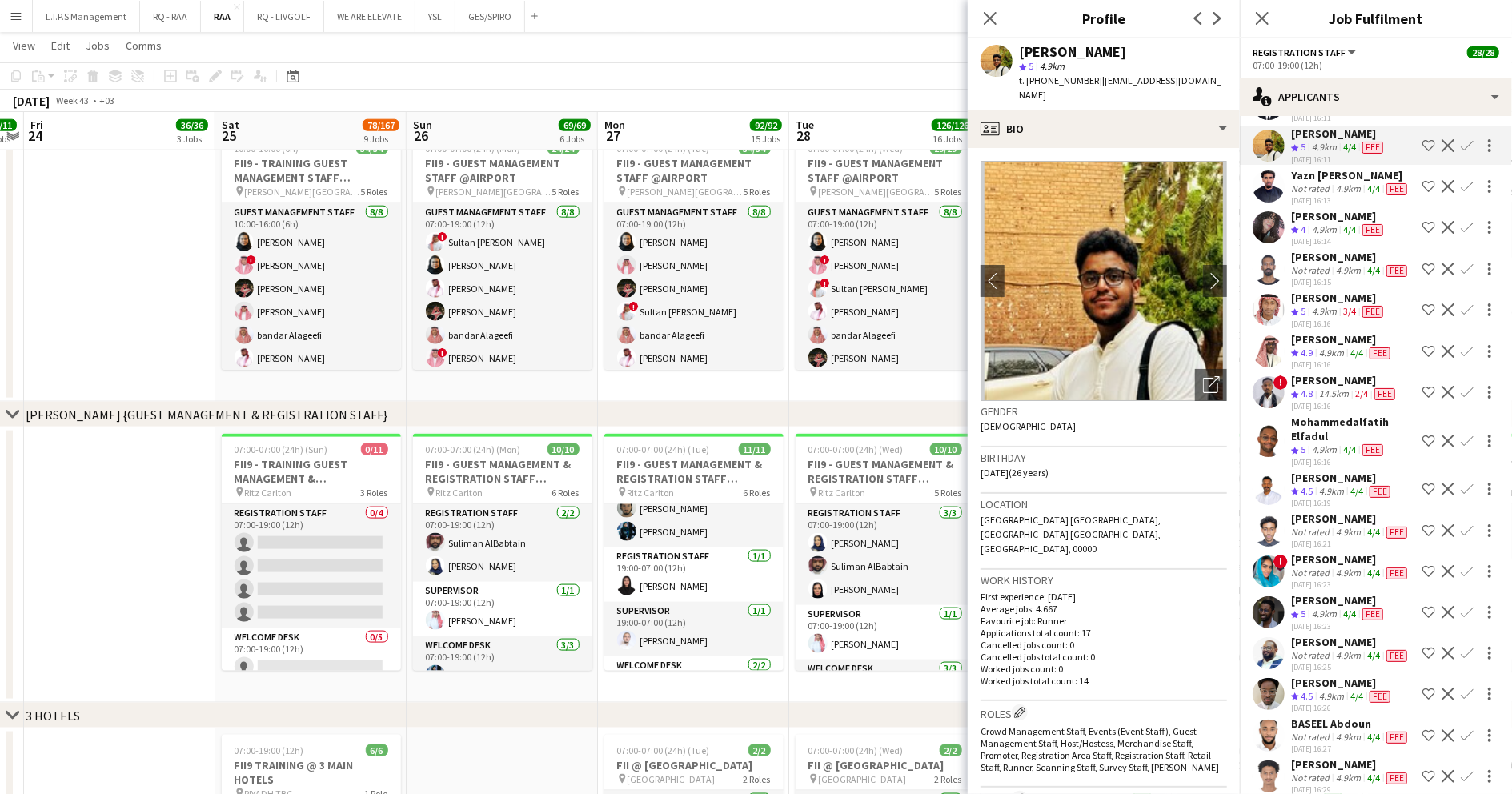
scroll to position [320, 0]
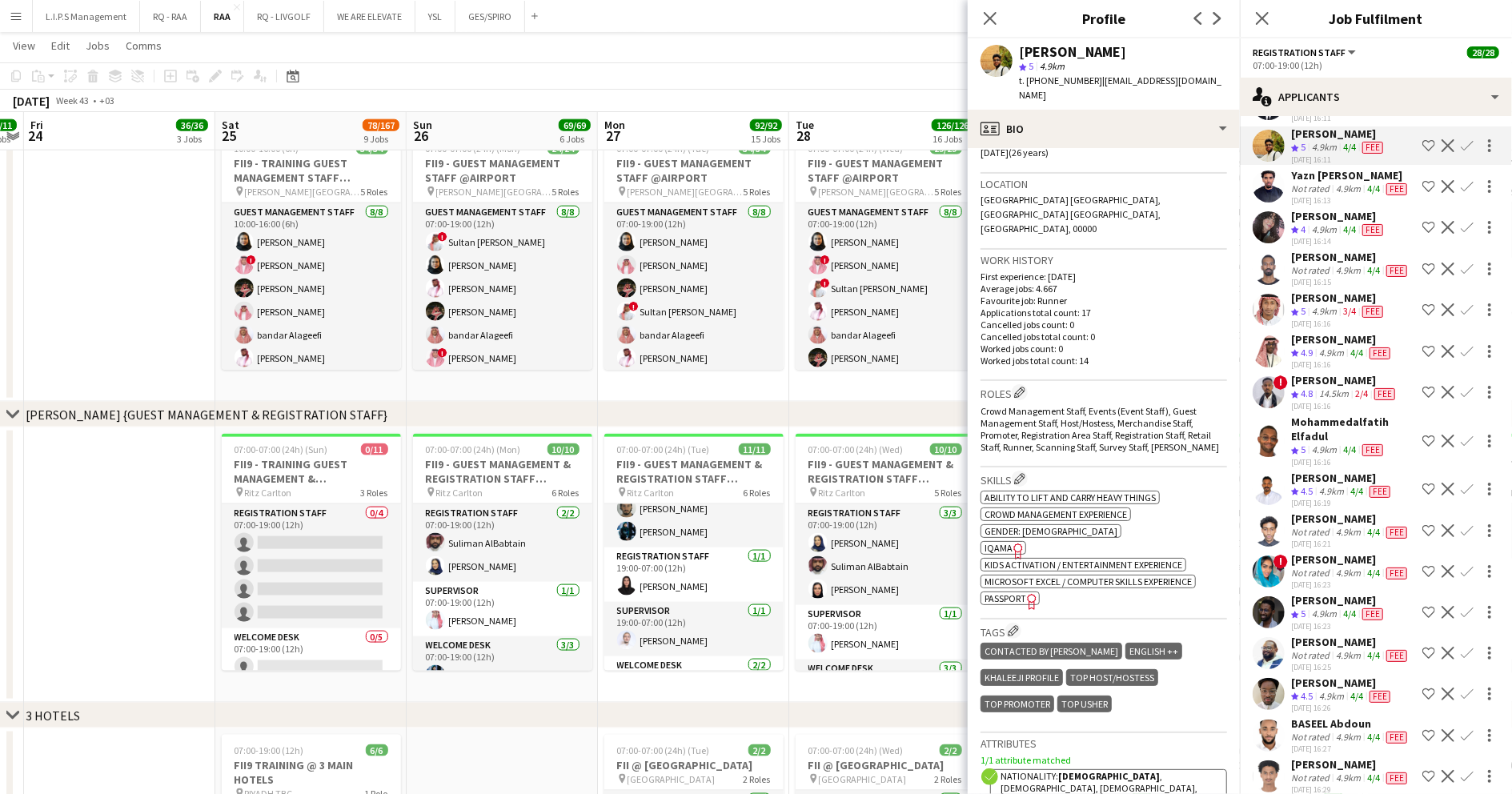
click at [1010, 543] on icon "Freelancer has uploaded a photo validation of skill. Click to see" at bounding box center [1018, 551] width 17 height 17
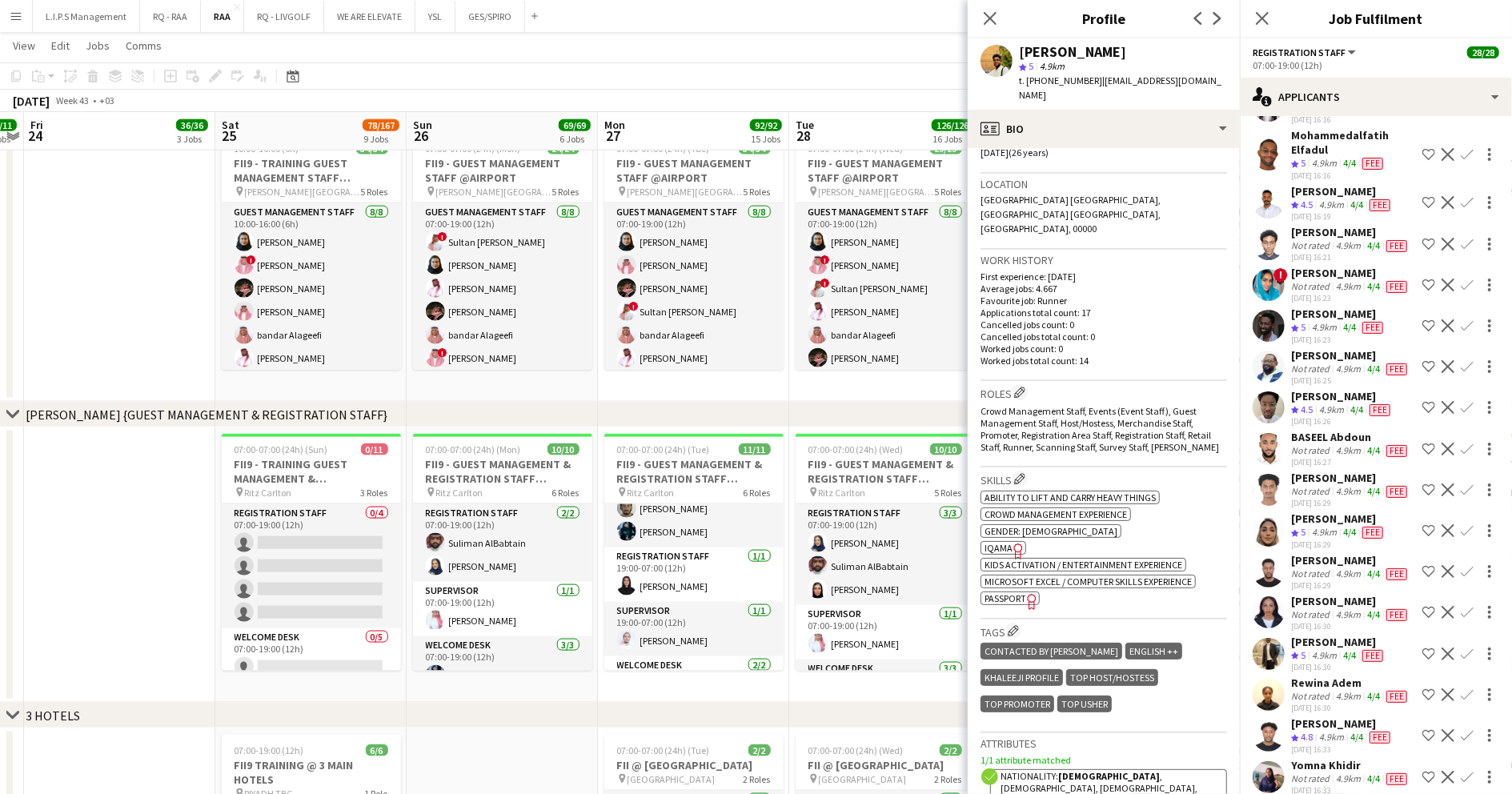
scroll to position [2775, 0]
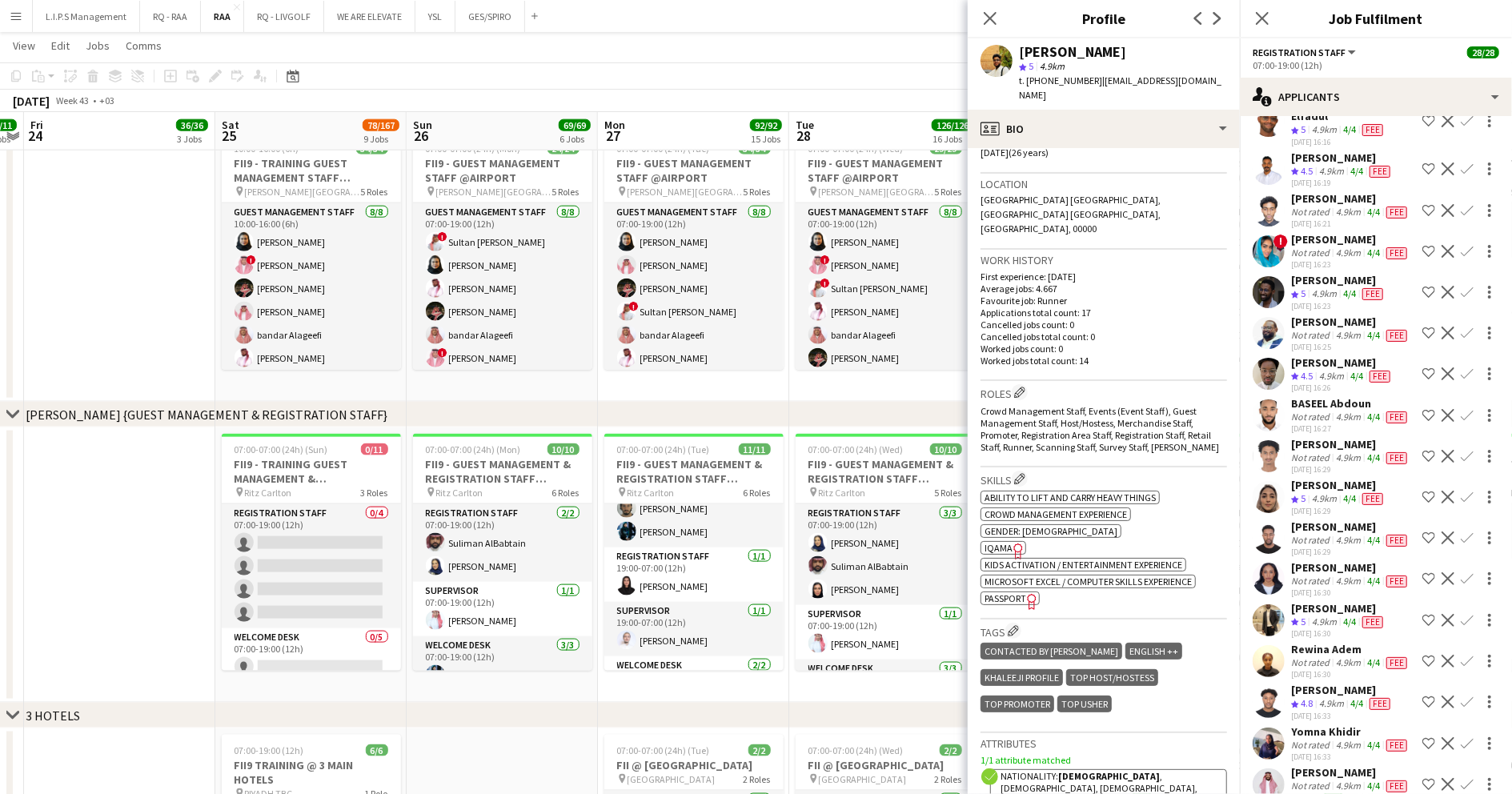
click at [1308, 123] on div "Mohammedalfatih Elfadul" at bounding box center [1354, 108] width 125 height 29
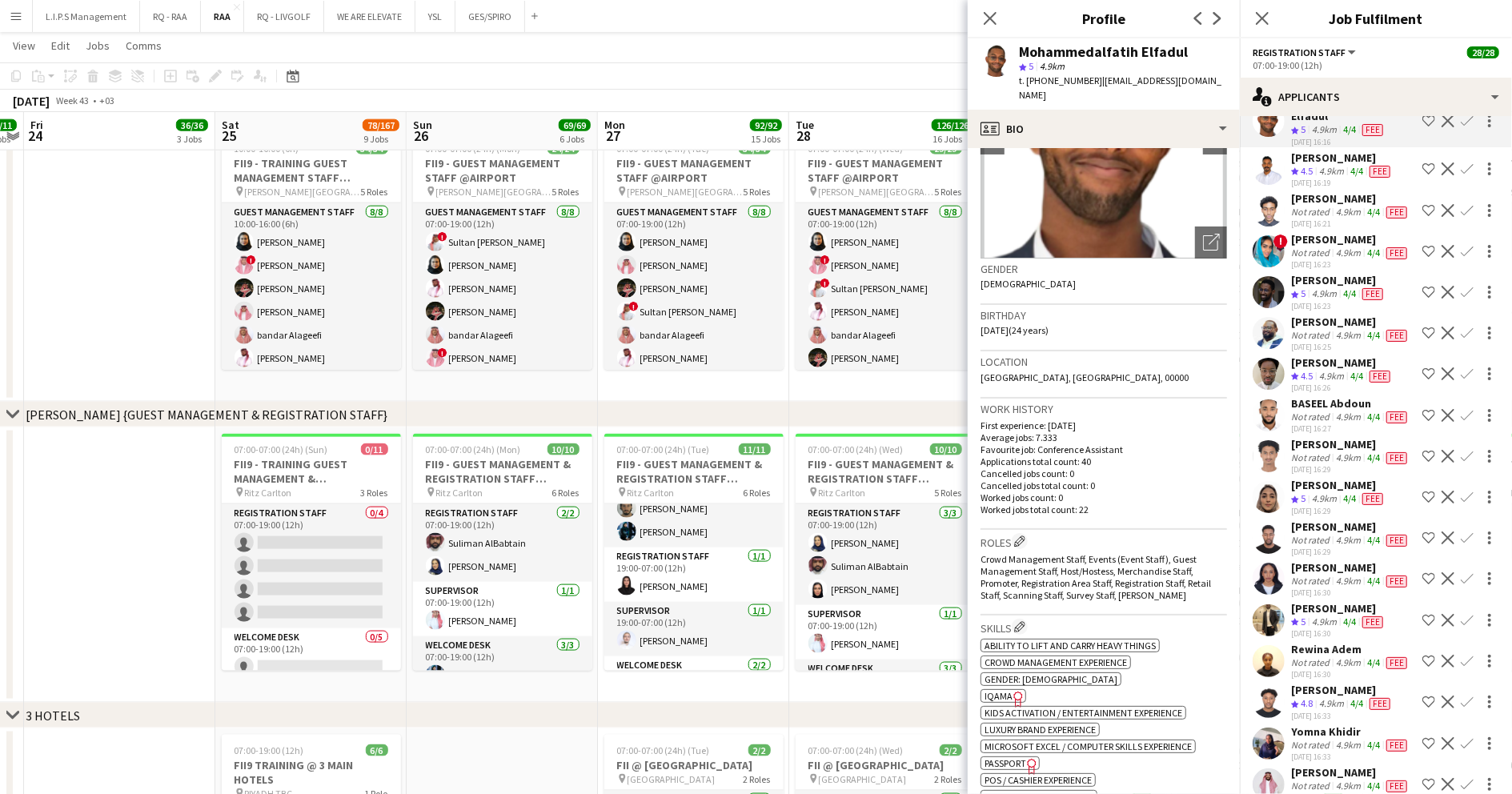
scroll to position [213, 0]
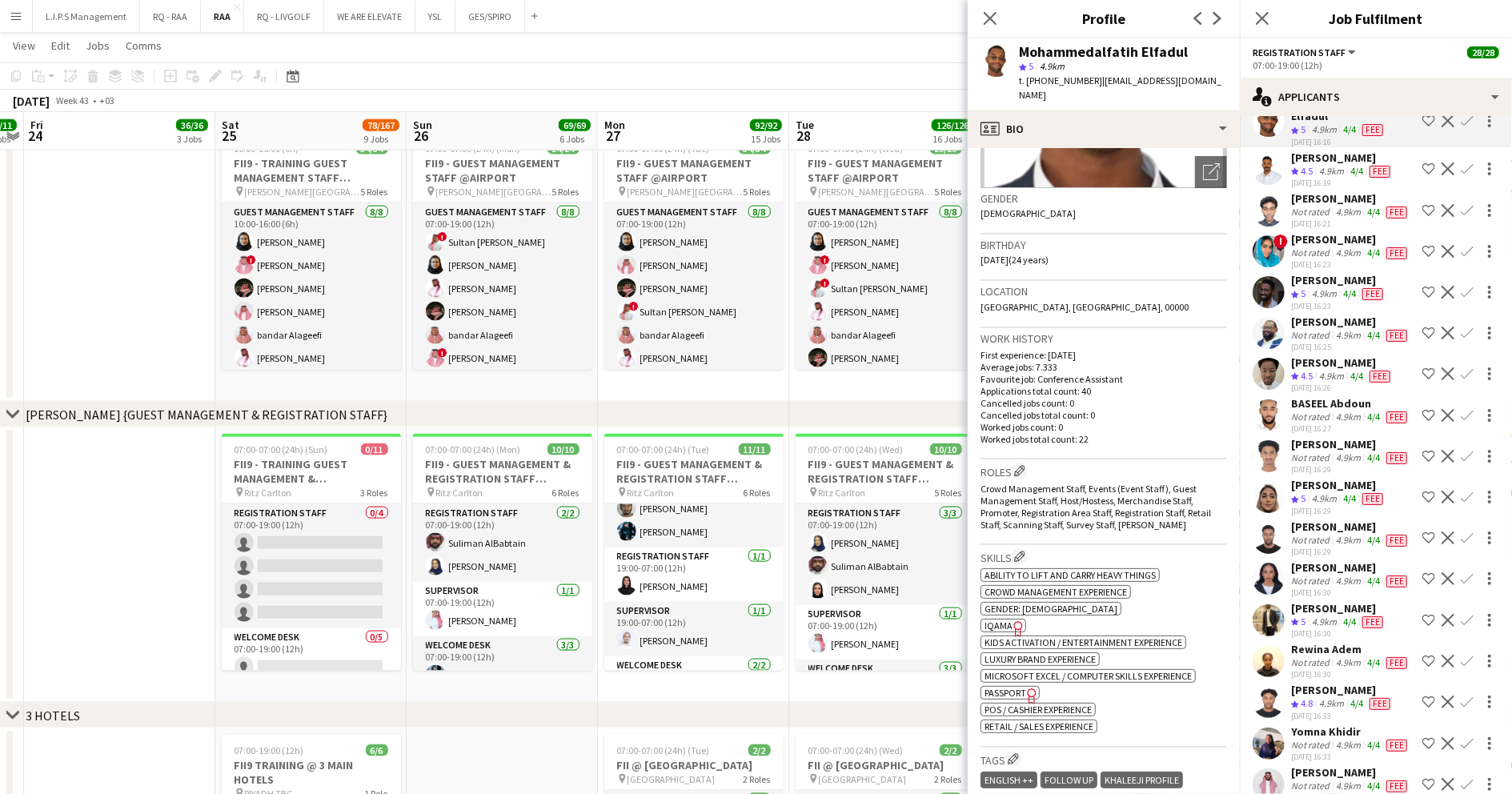
click at [1011, 627] on icon "Freelancer has uploaded a photo validation of skill. Click to see" at bounding box center [1018, 629] width 17 height 17
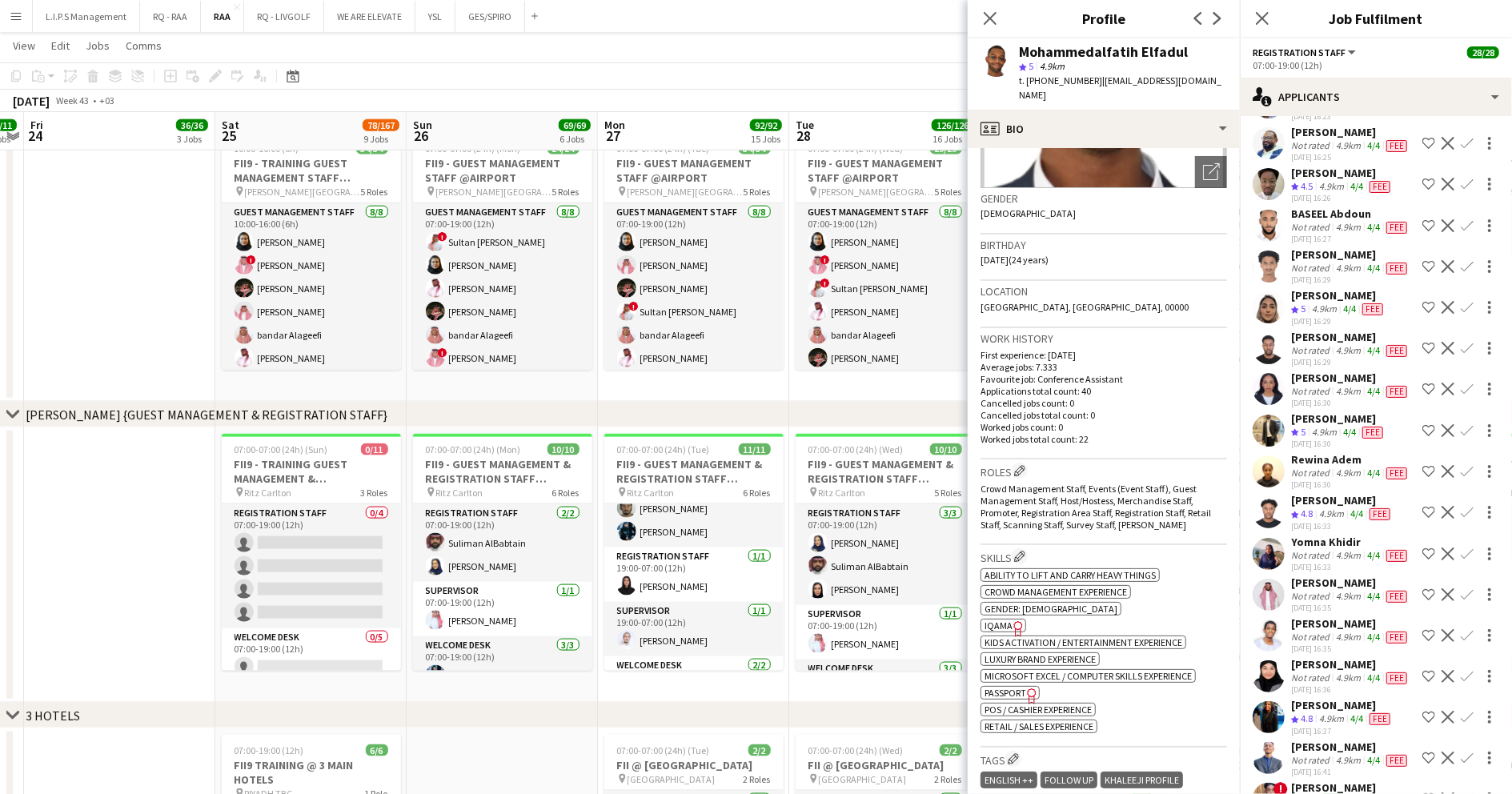
scroll to position [2988, 0]
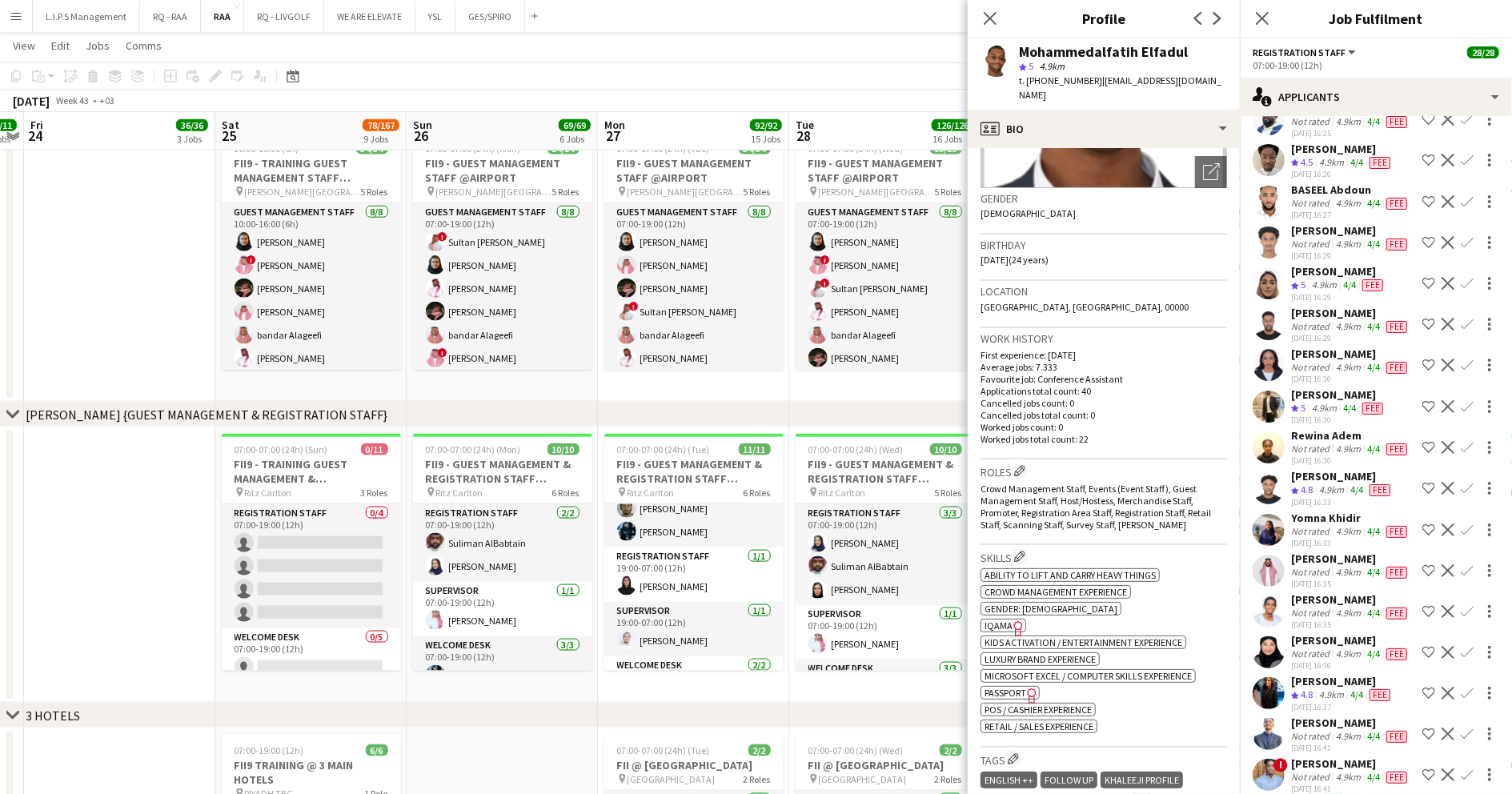
click at [1337, 169] on div "4.9km" at bounding box center [1331, 163] width 31 height 13
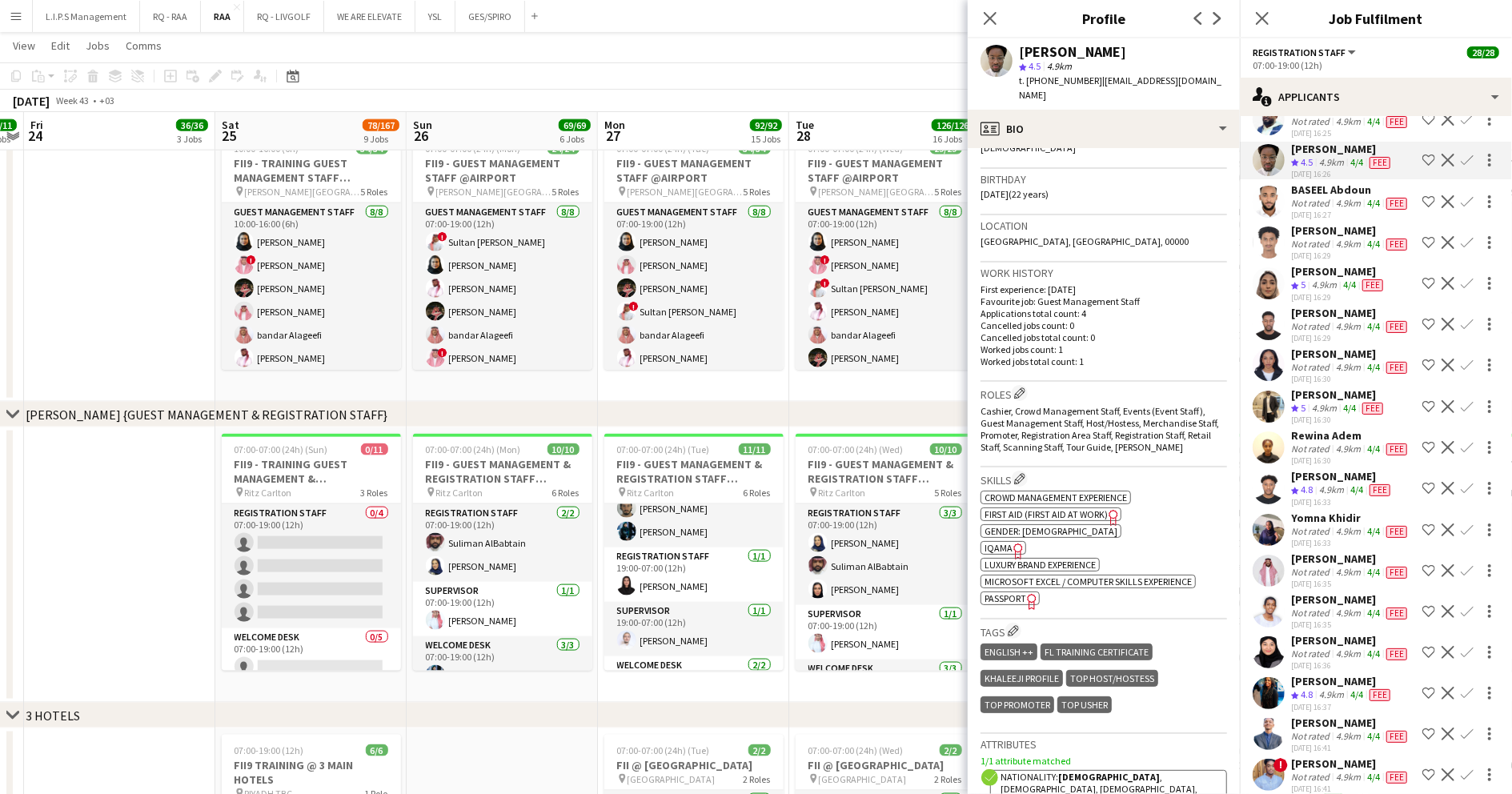
scroll to position [320, 0]
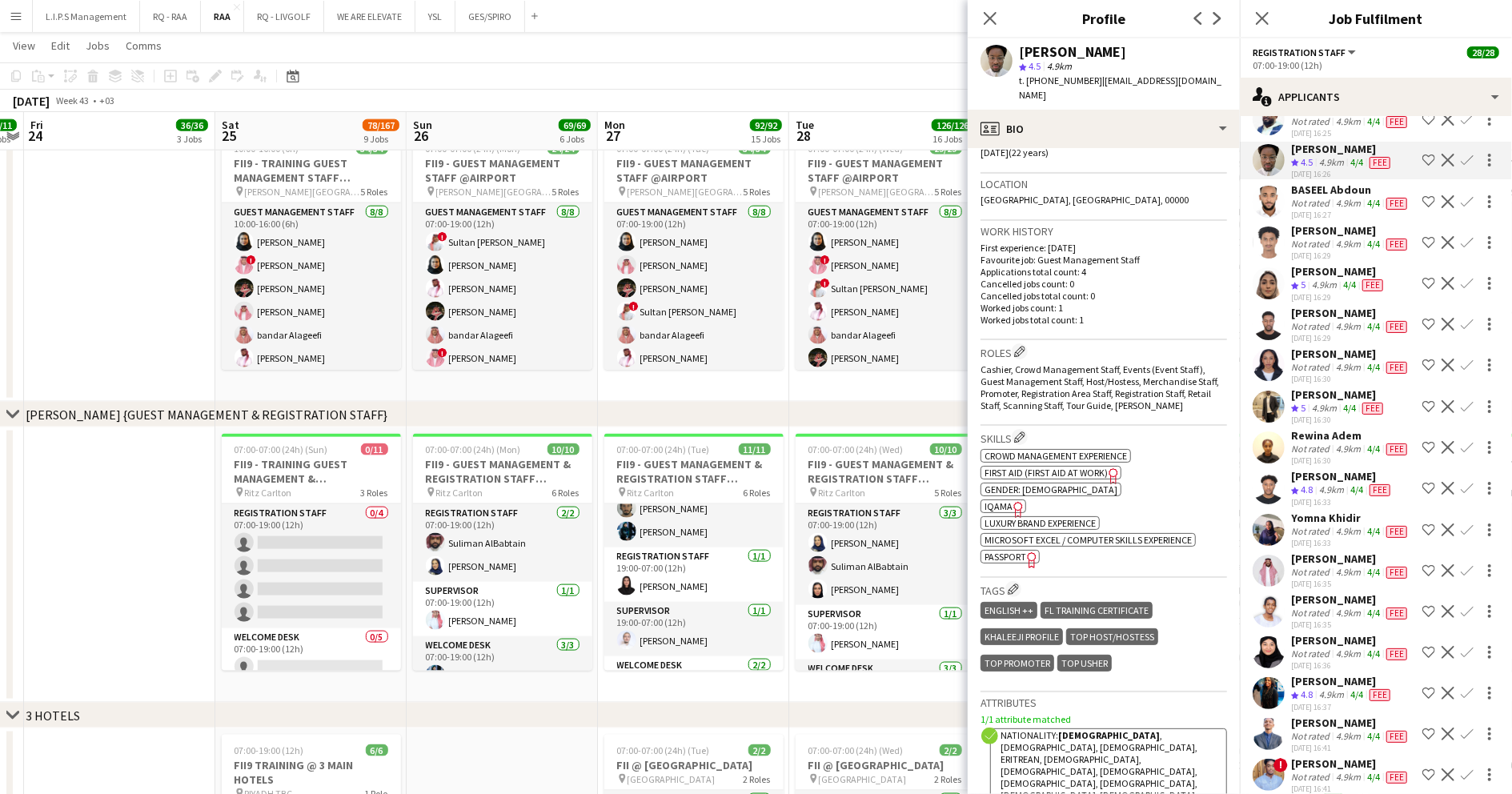
click at [1007, 500] on span "IQAMA" at bounding box center [999, 506] width 28 height 12
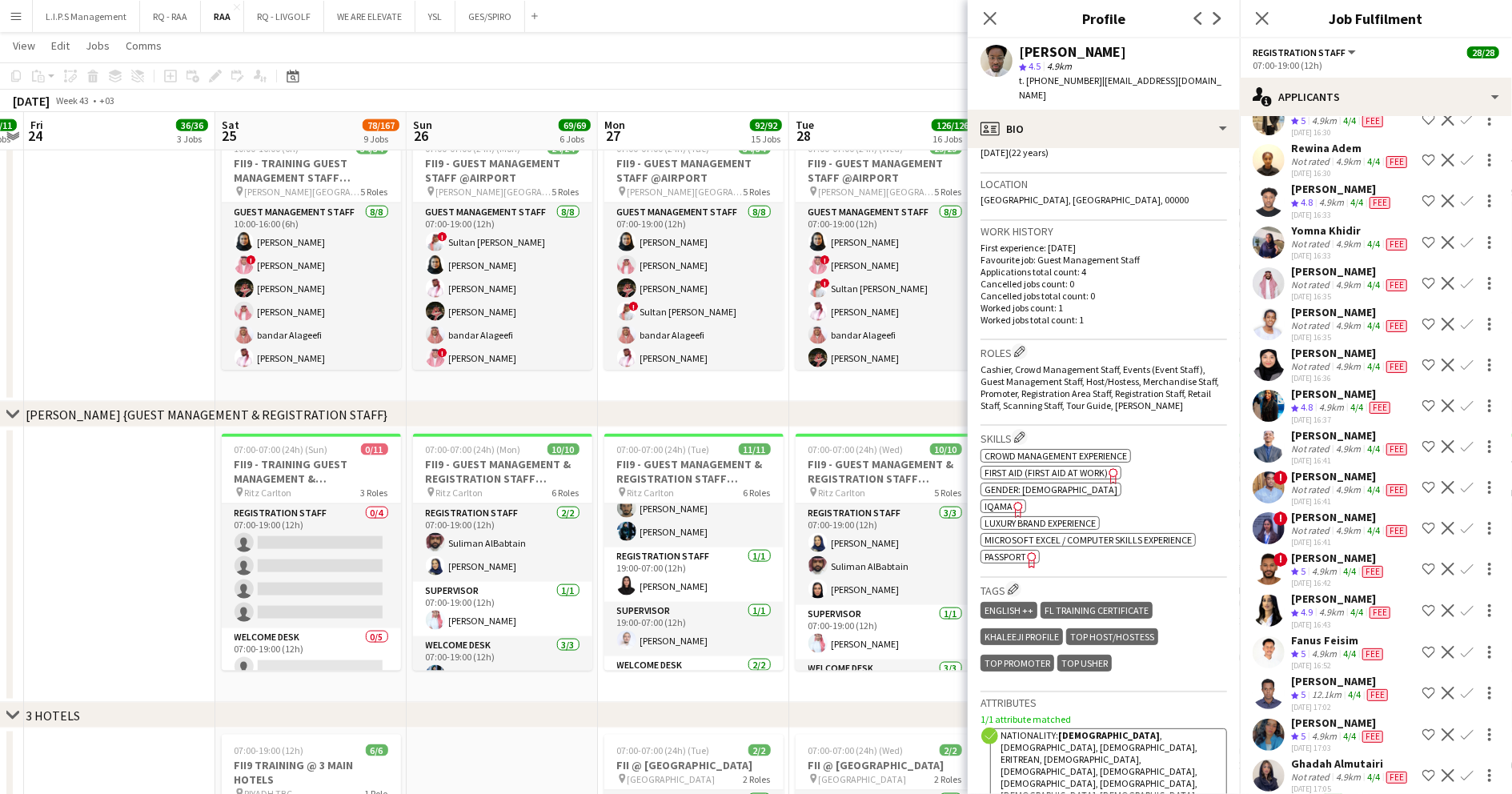
scroll to position [3309, 0]
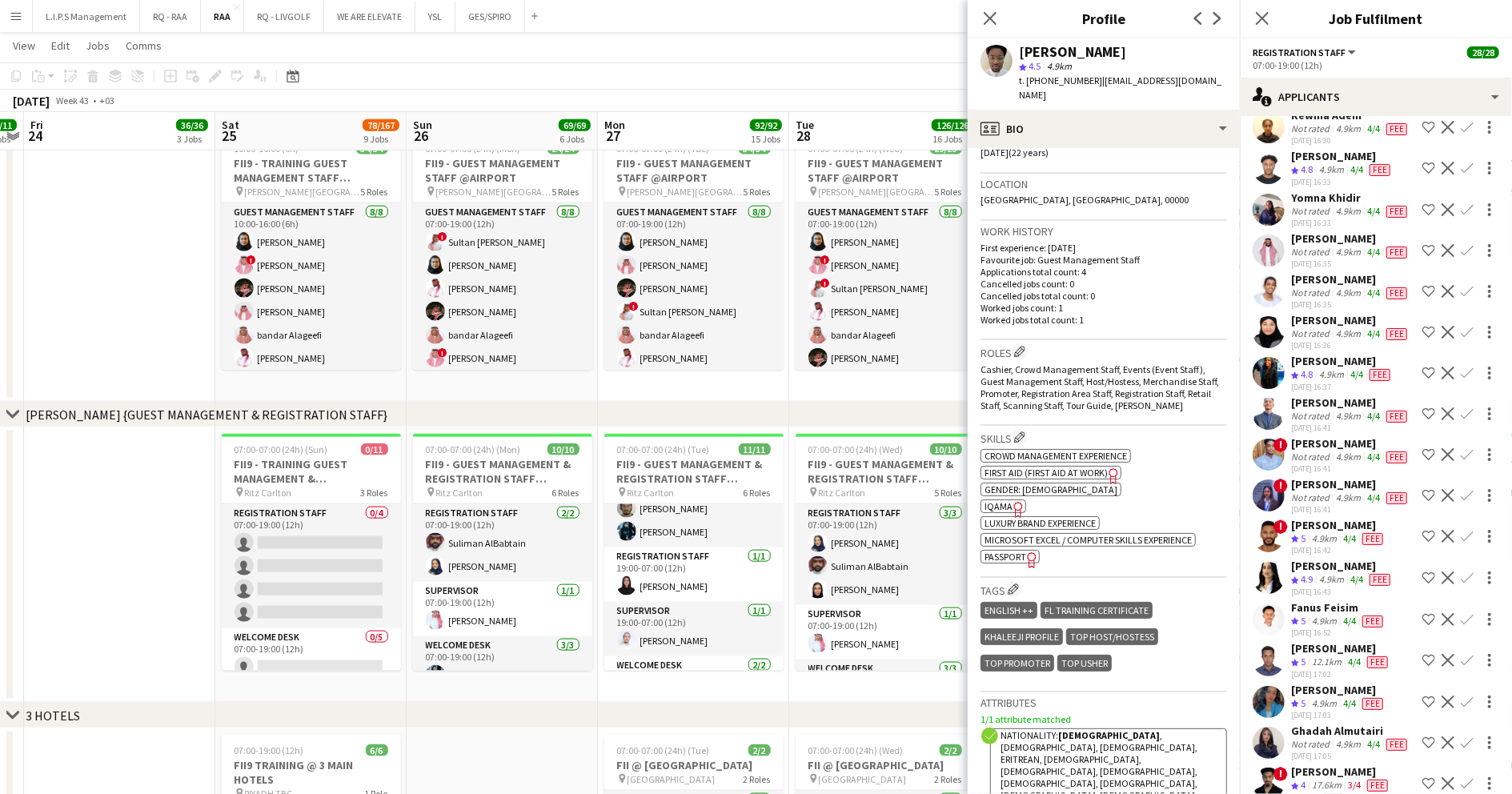
click at [1333, 53] on div "4.9km" at bounding box center [1348, 47] width 31 height 13
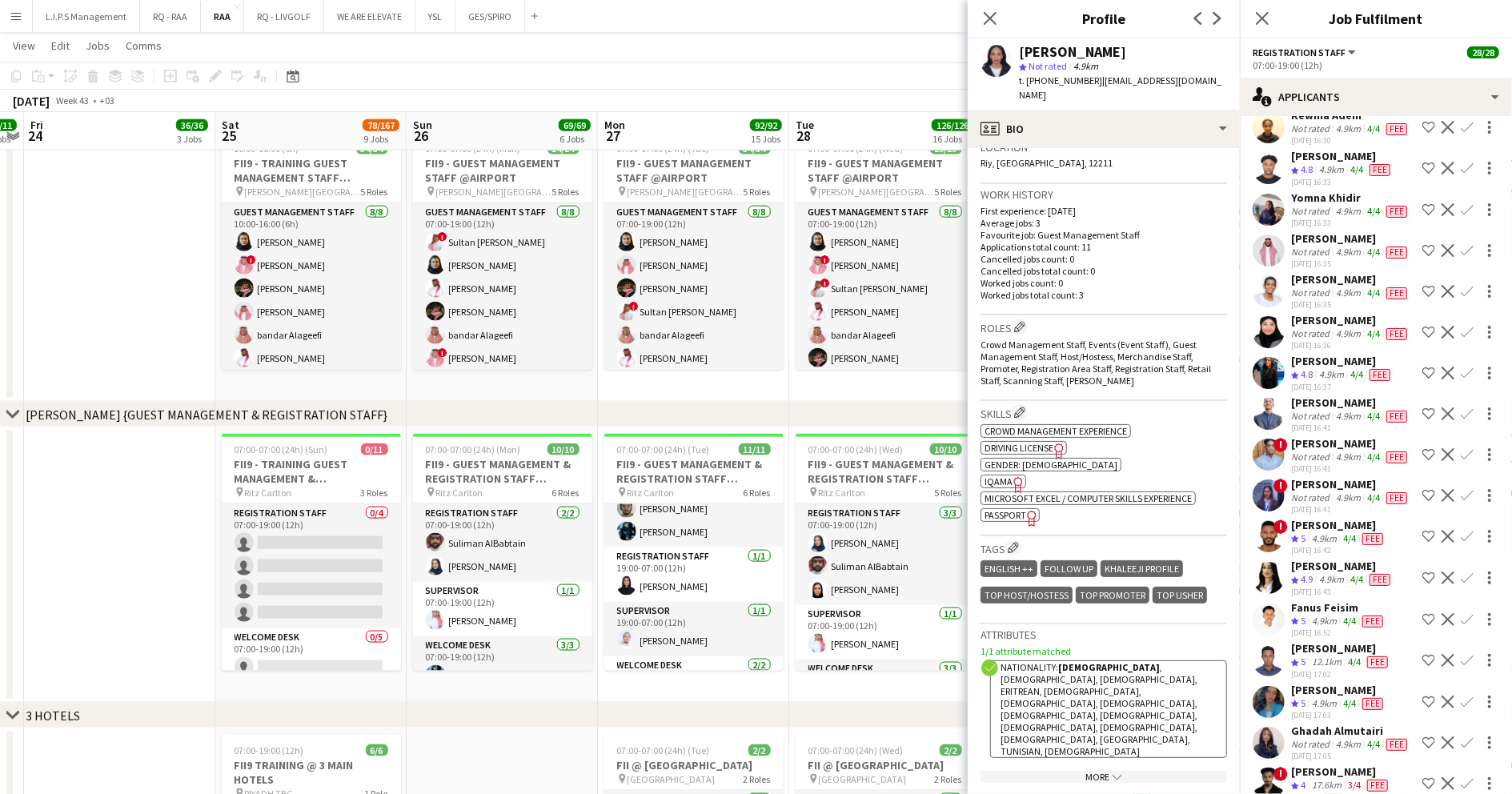
scroll to position [427, 0]
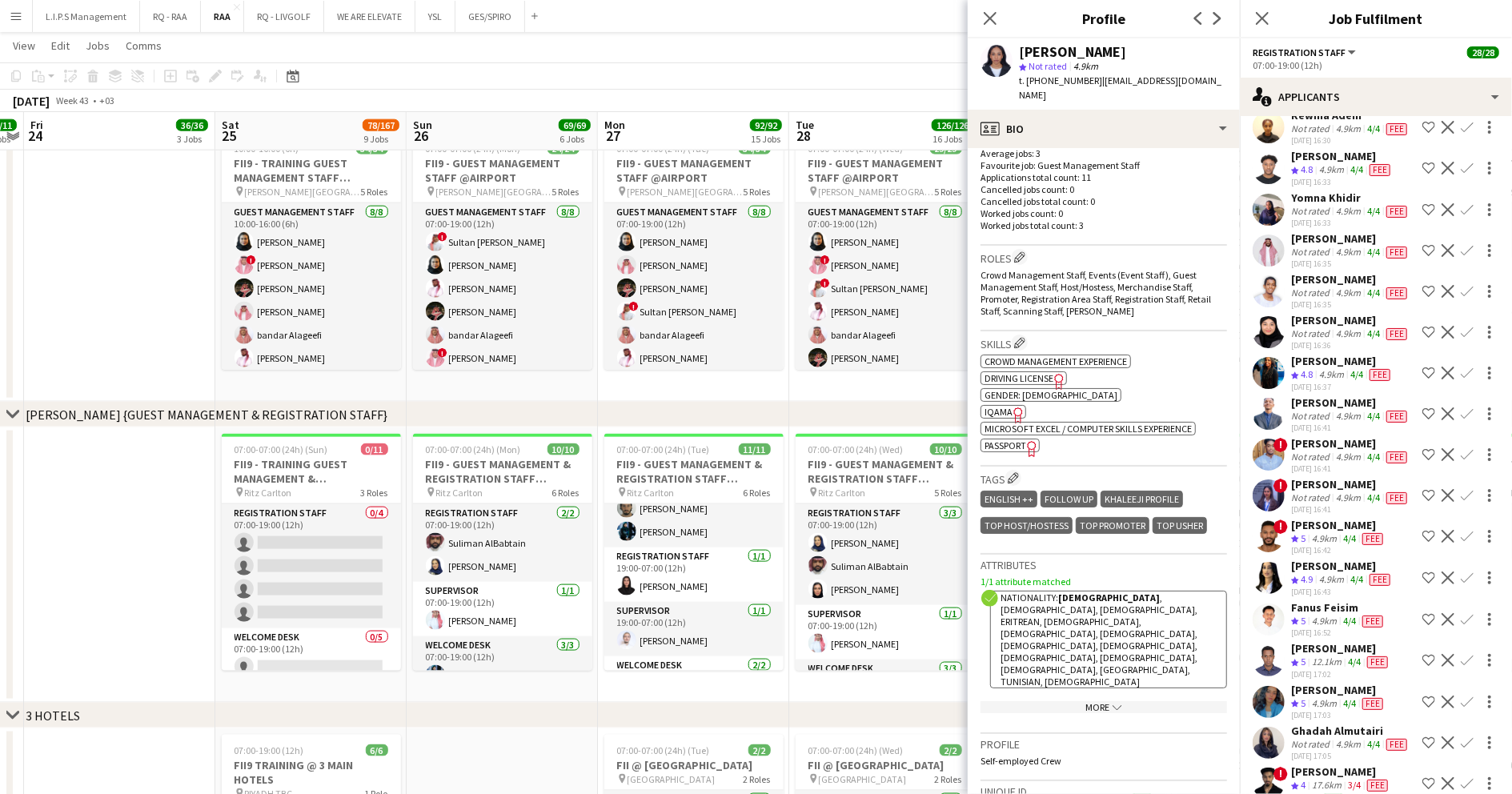
click at [1000, 406] on span "IQAMA" at bounding box center [999, 412] width 28 height 12
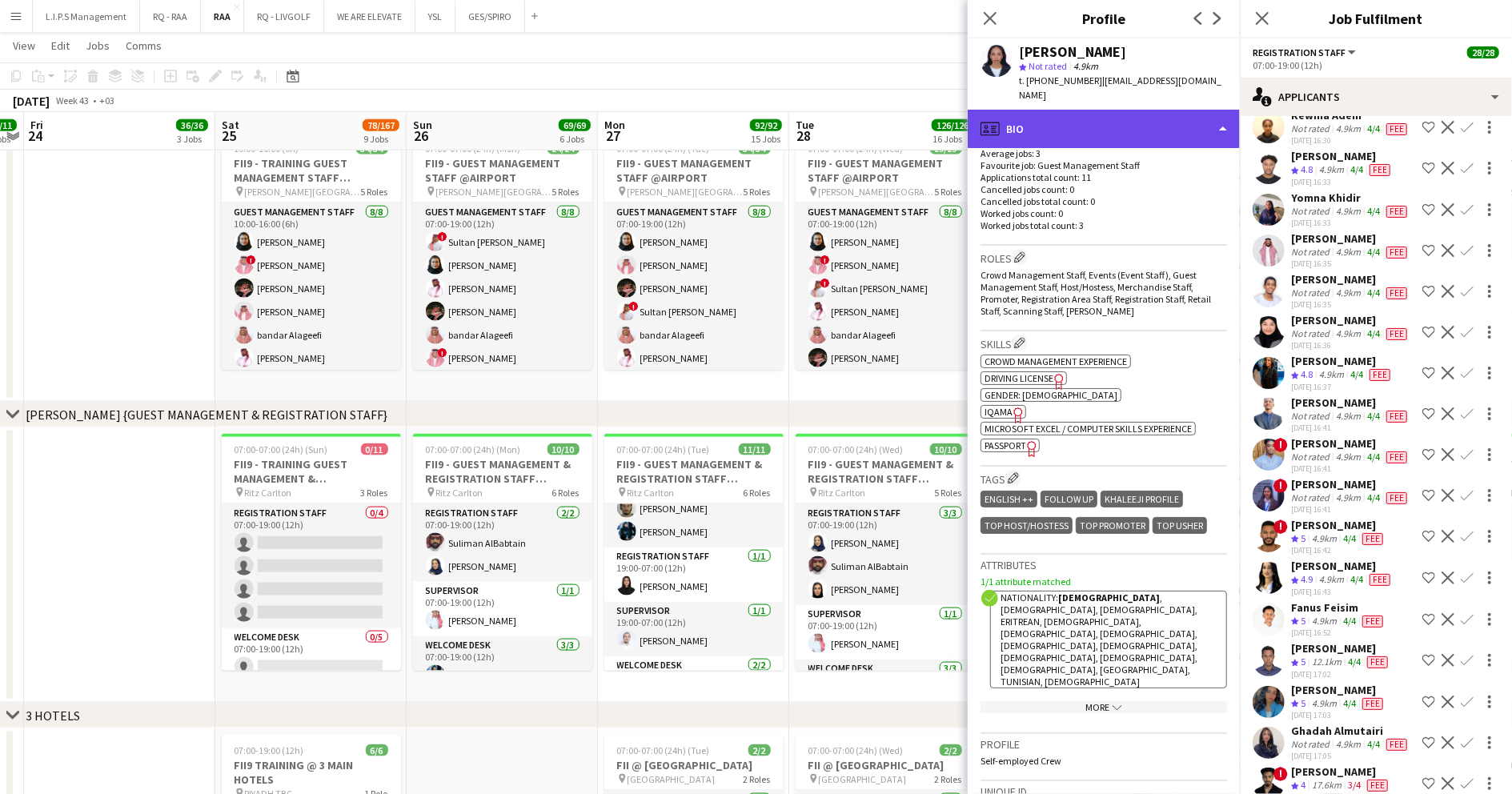
click at [1132, 113] on div "profile Bio" at bounding box center [1103, 129] width 272 height 38
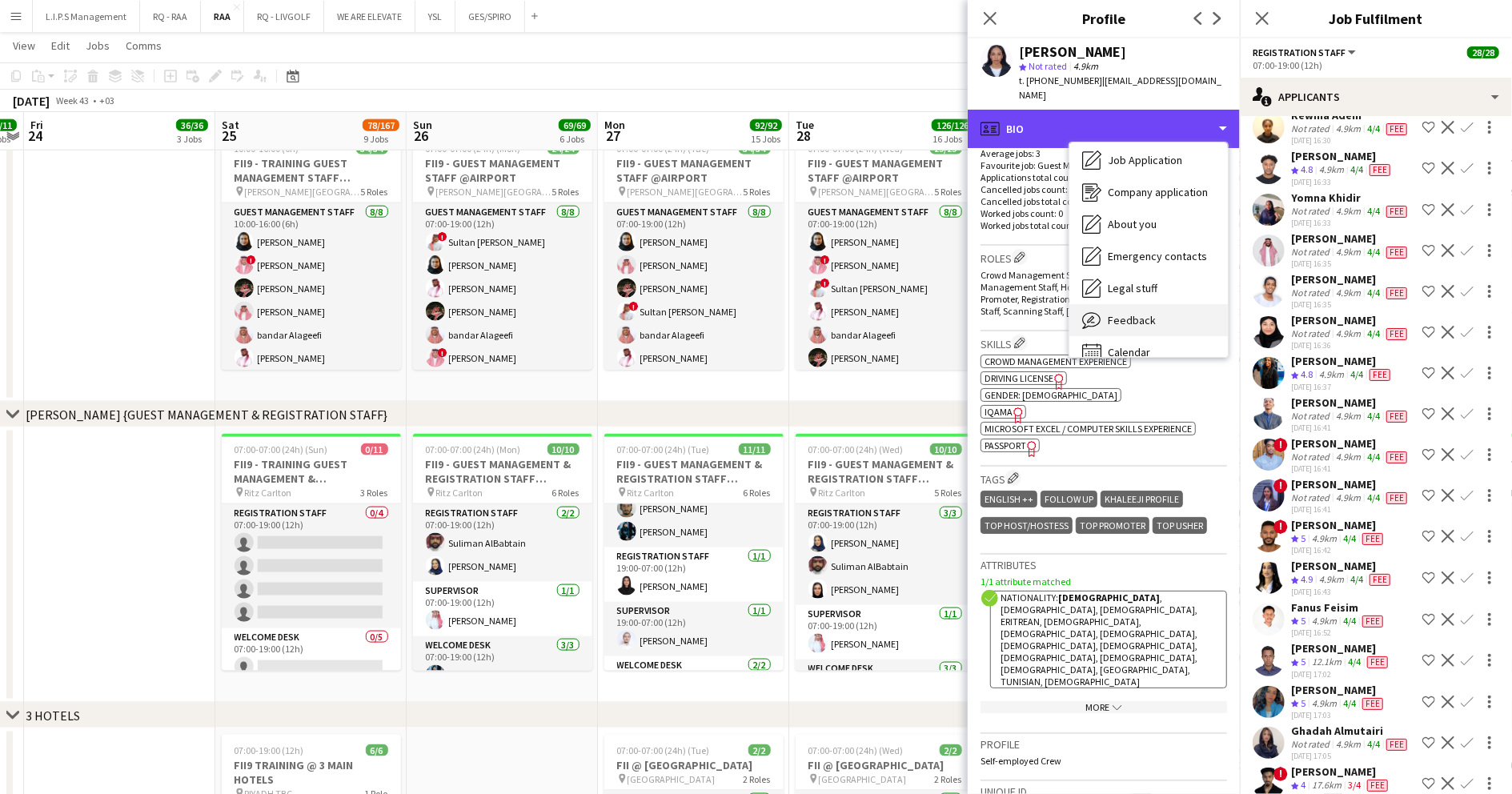
scroll to position [54, 0]
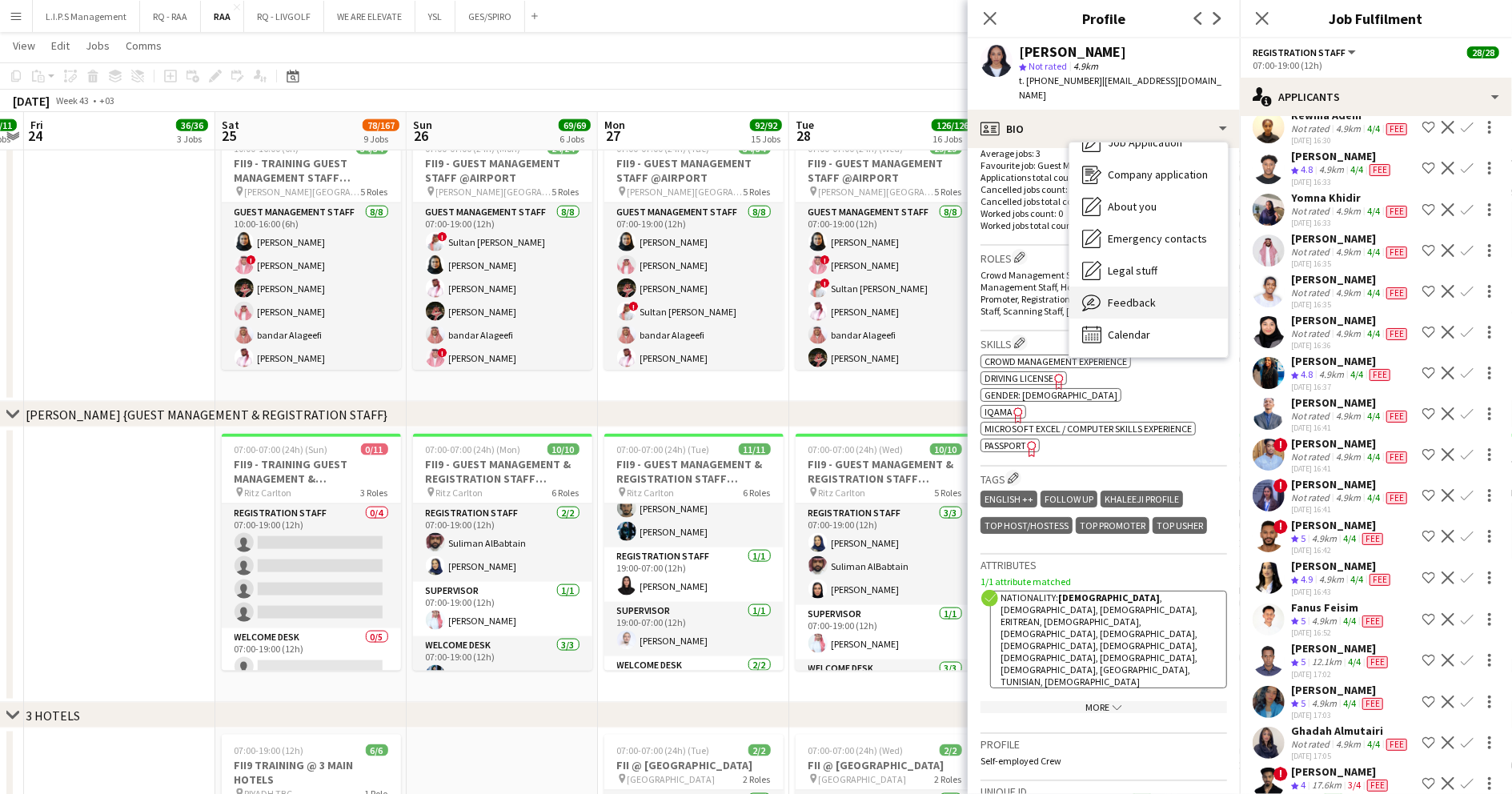
click at [1158, 291] on div "Feedback Feedback" at bounding box center [1148, 303] width 158 height 32
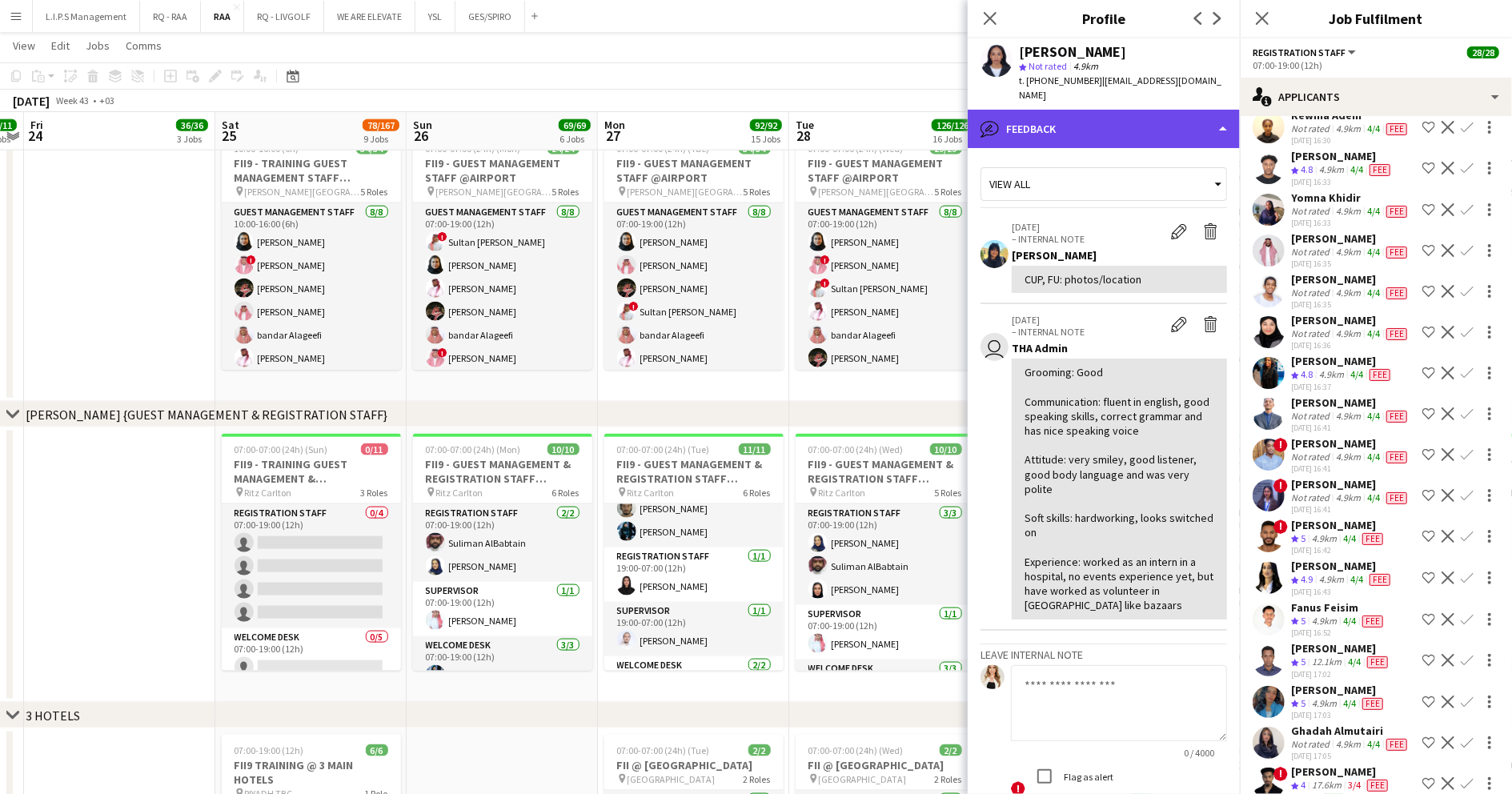
click at [1137, 110] on div "bubble-pencil Feedback" at bounding box center [1103, 129] width 272 height 38
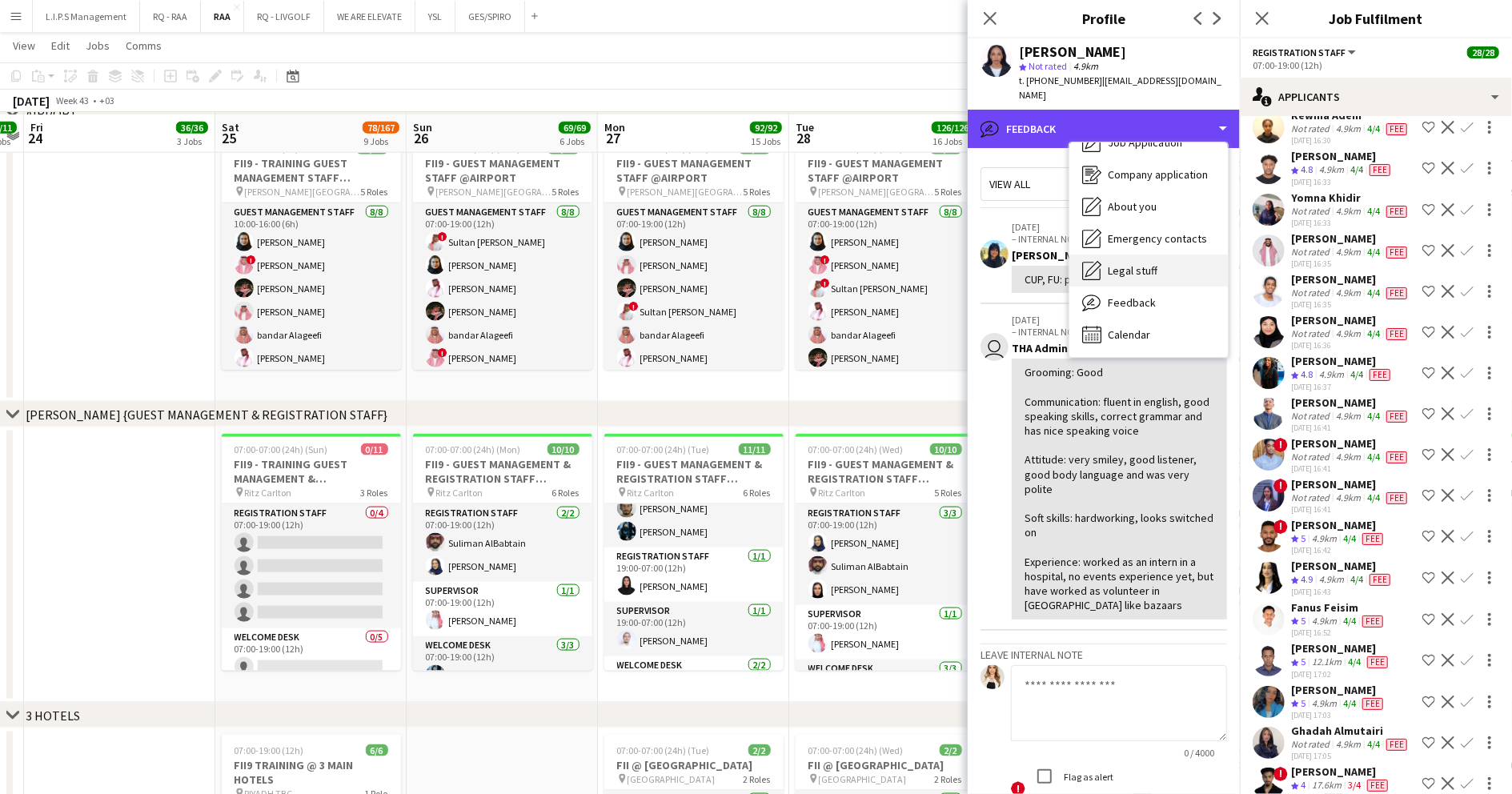
scroll to position [1601, 0]
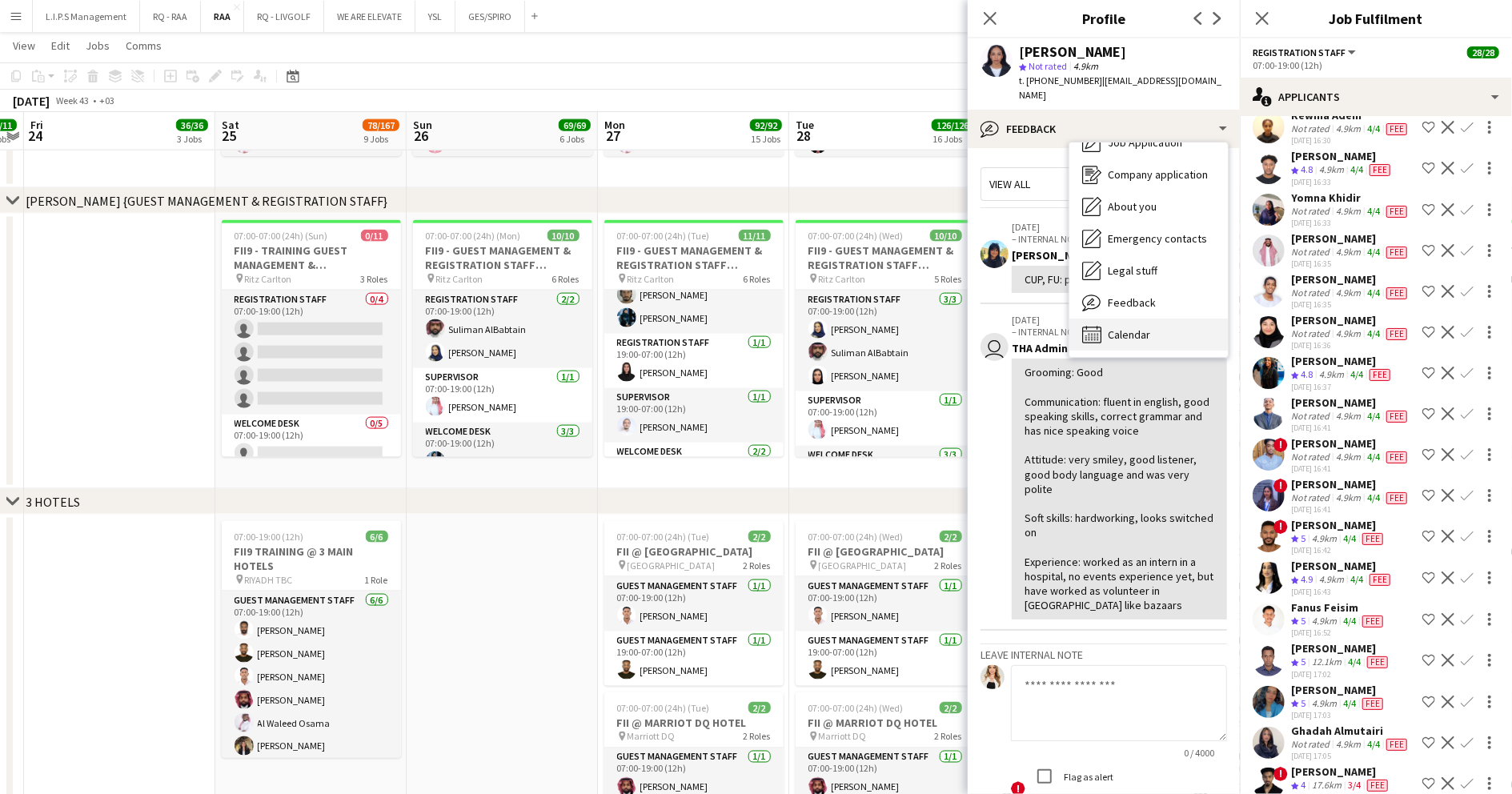
click at [1140, 328] on span "Calendar" at bounding box center [1128, 334] width 43 height 14
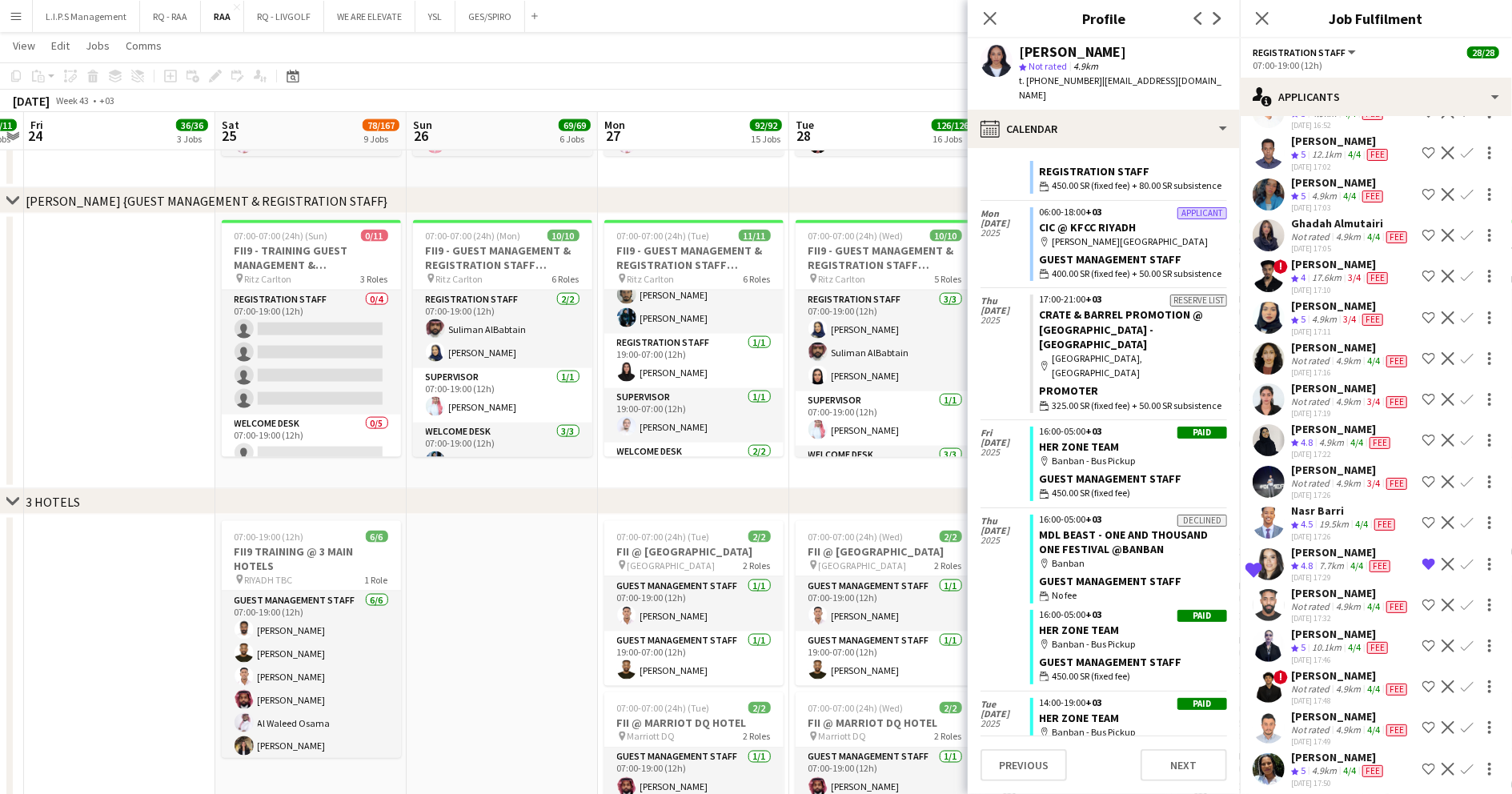
scroll to position [3842, 0]
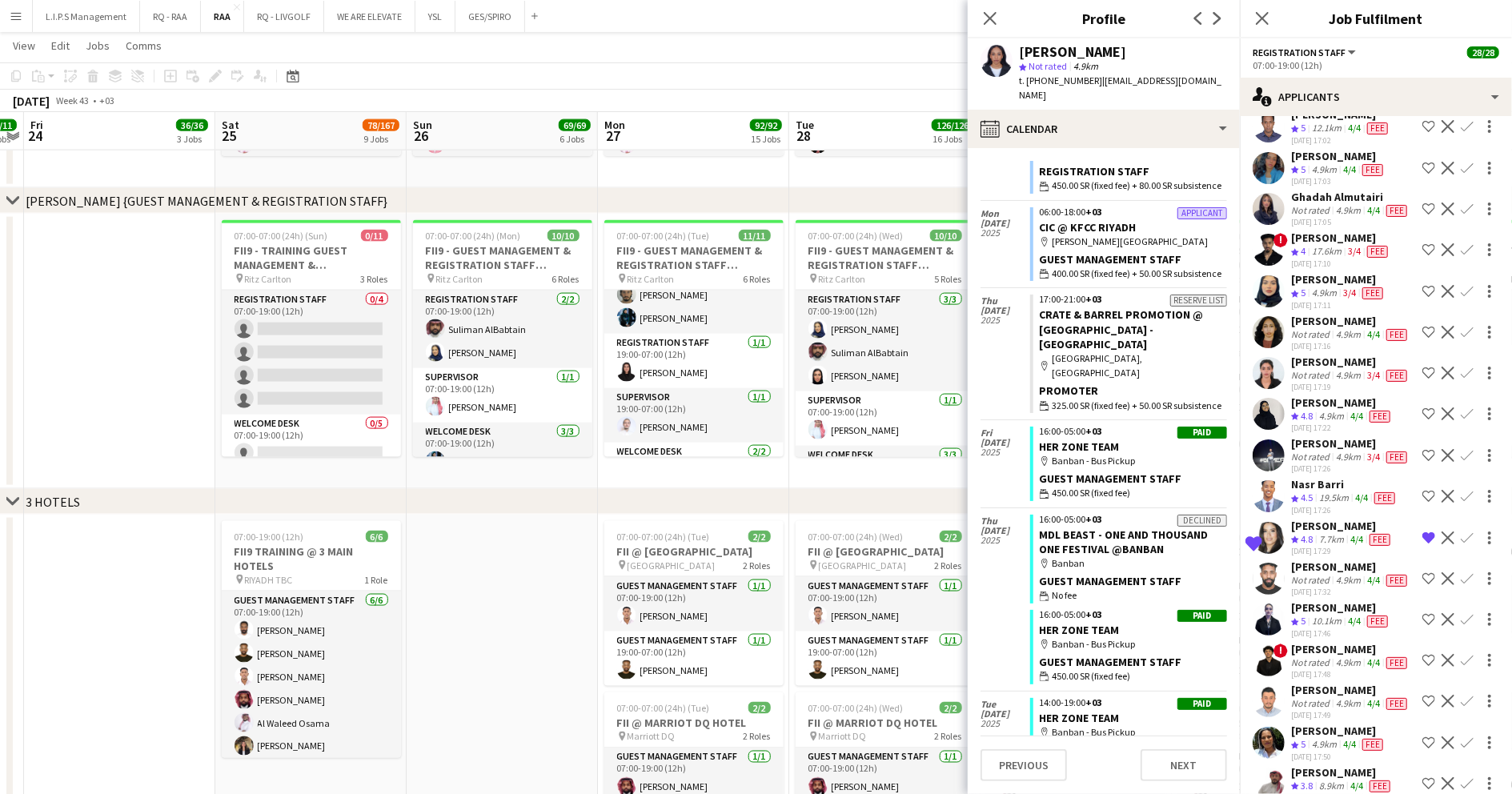
drag, startPoint x: 1326, startPoint y: 509, endPoint x: 1304, endPoint y: 468, distance: 46.5
click at [1325, 94] on div "4.9km" at bounding box center [1324, 88] width 31 height 13
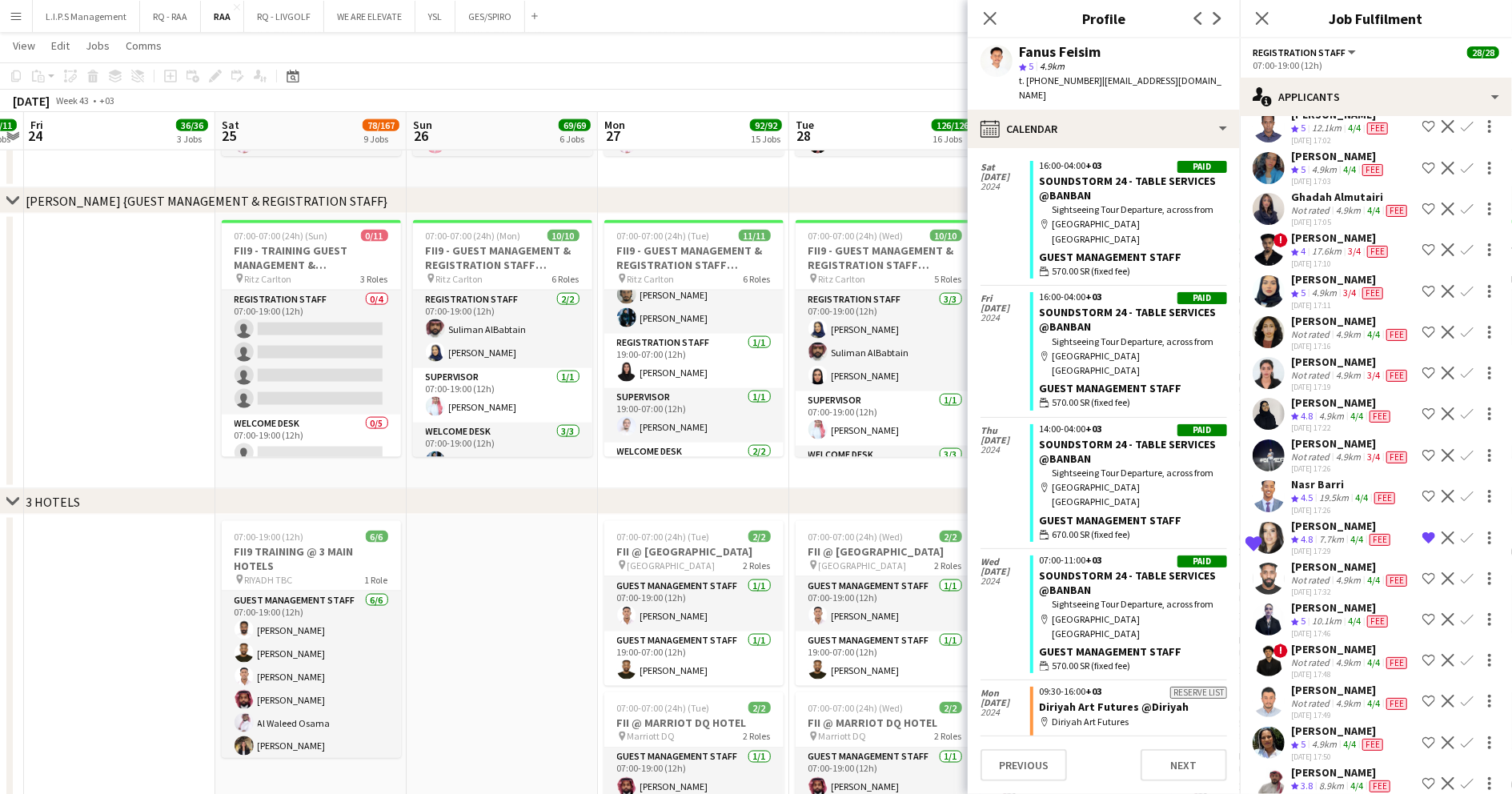
scroll to position [592, 0]
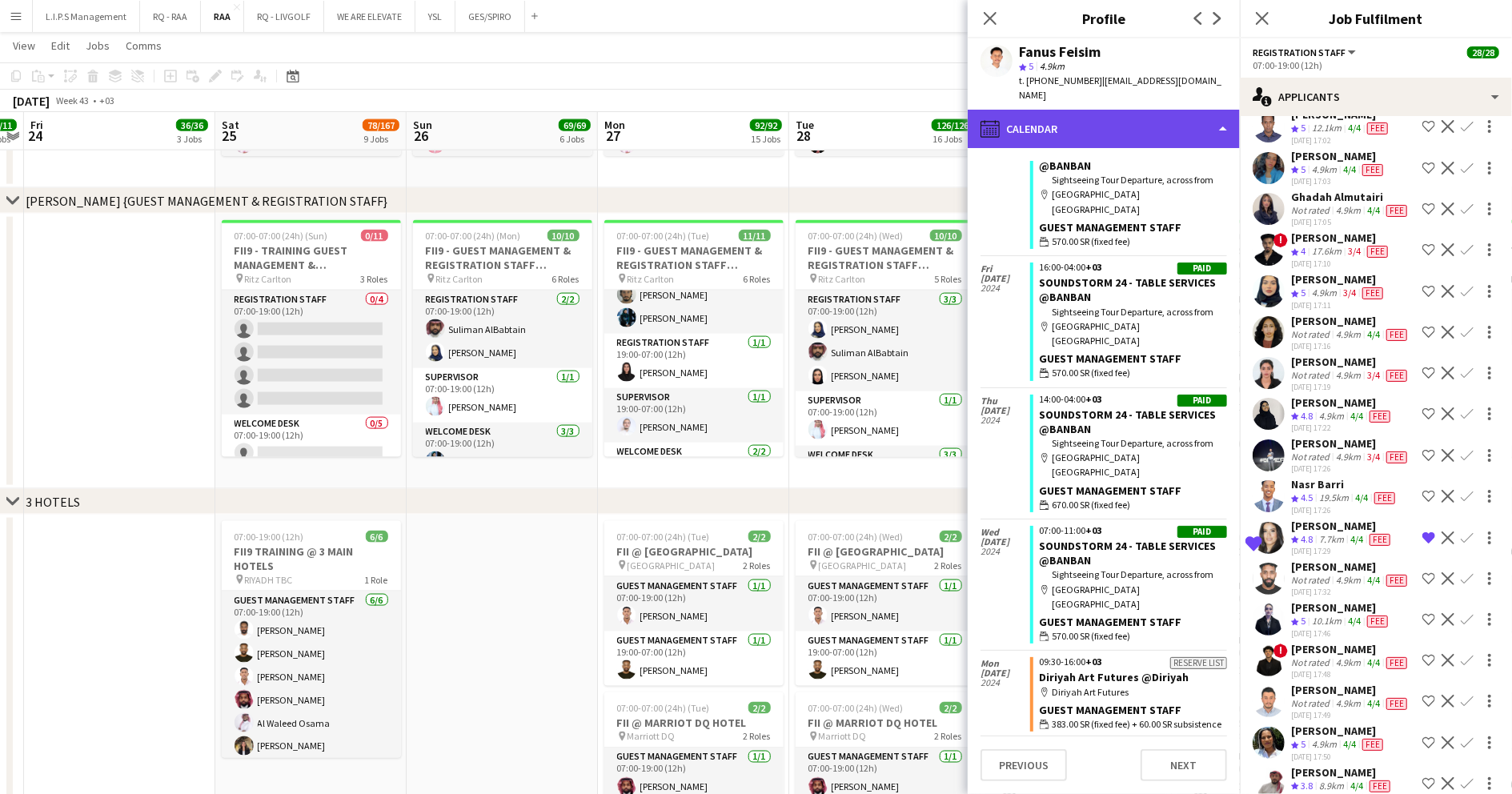
drag, startPoint x: 1135, startPoint y: 108, endPoint x: 1138, endPoint y: 122, distance: 14.3
click at [1135, 110] on div "calendar-full Calendar" at bounding box center [1103, 129] width 272 height 38
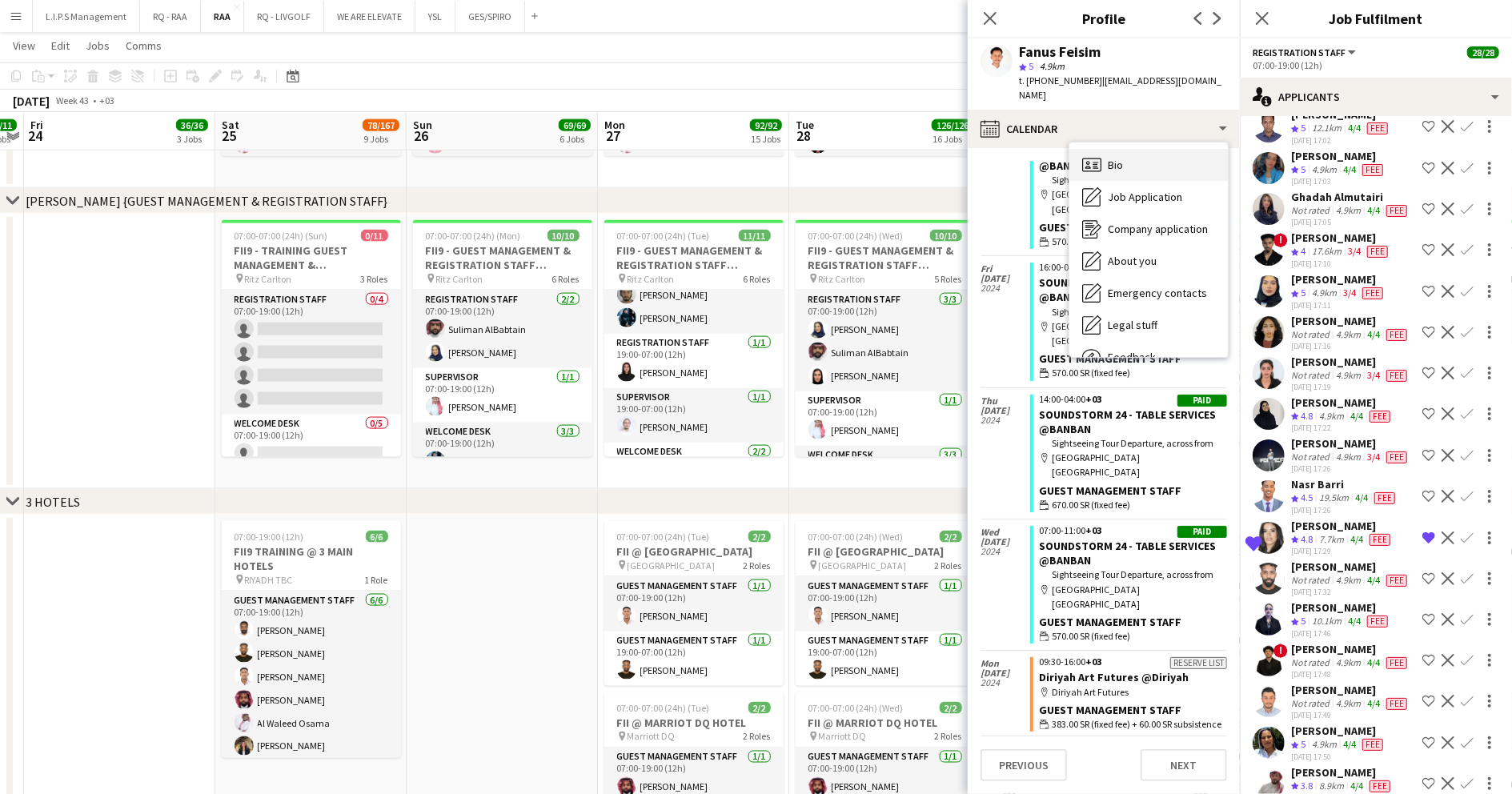
click at [1142, 149] on div "Bio Bio" at bounding box center [1148, 165] width 158 height 32
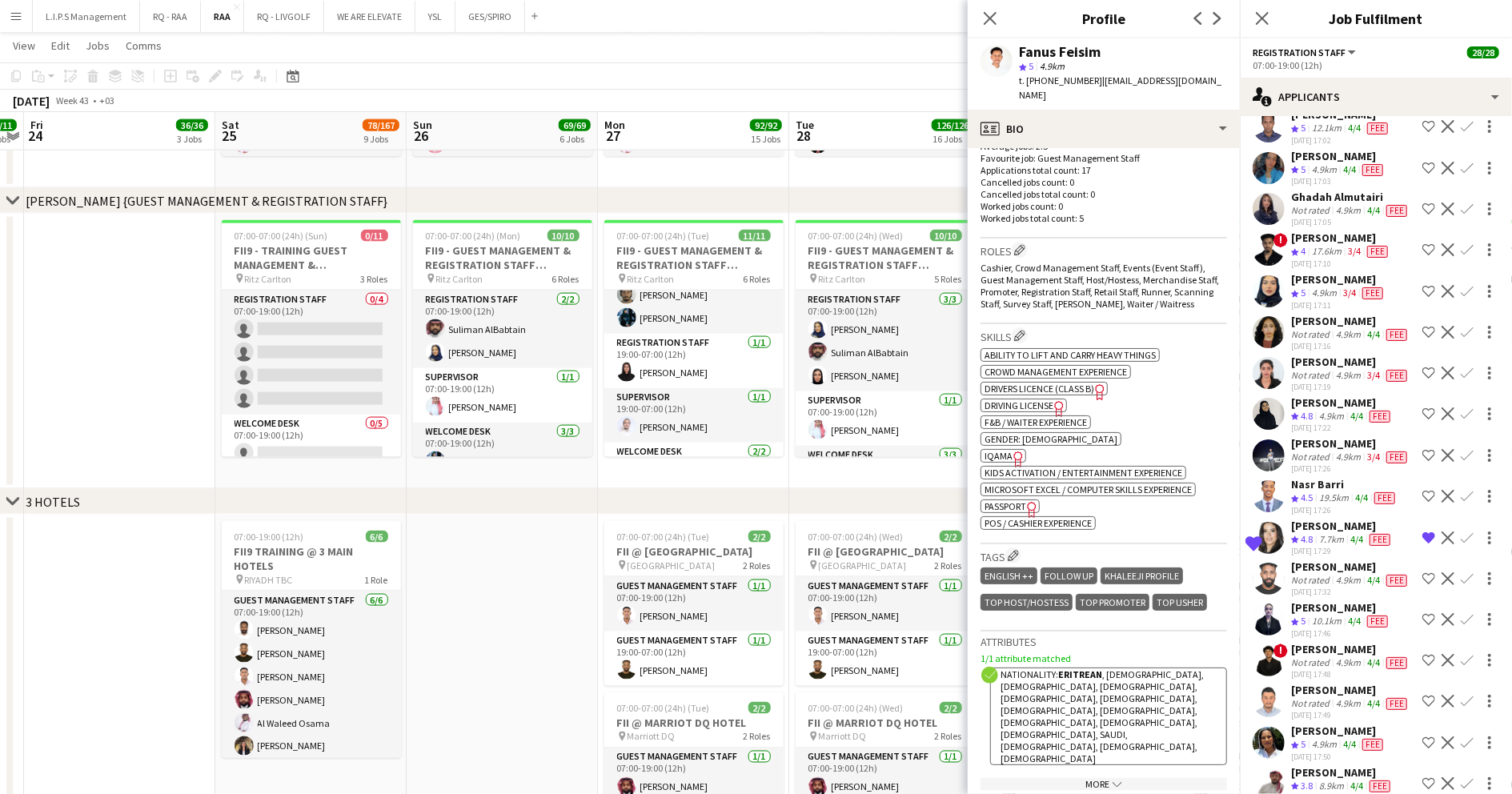
scroll to position [533, 0]
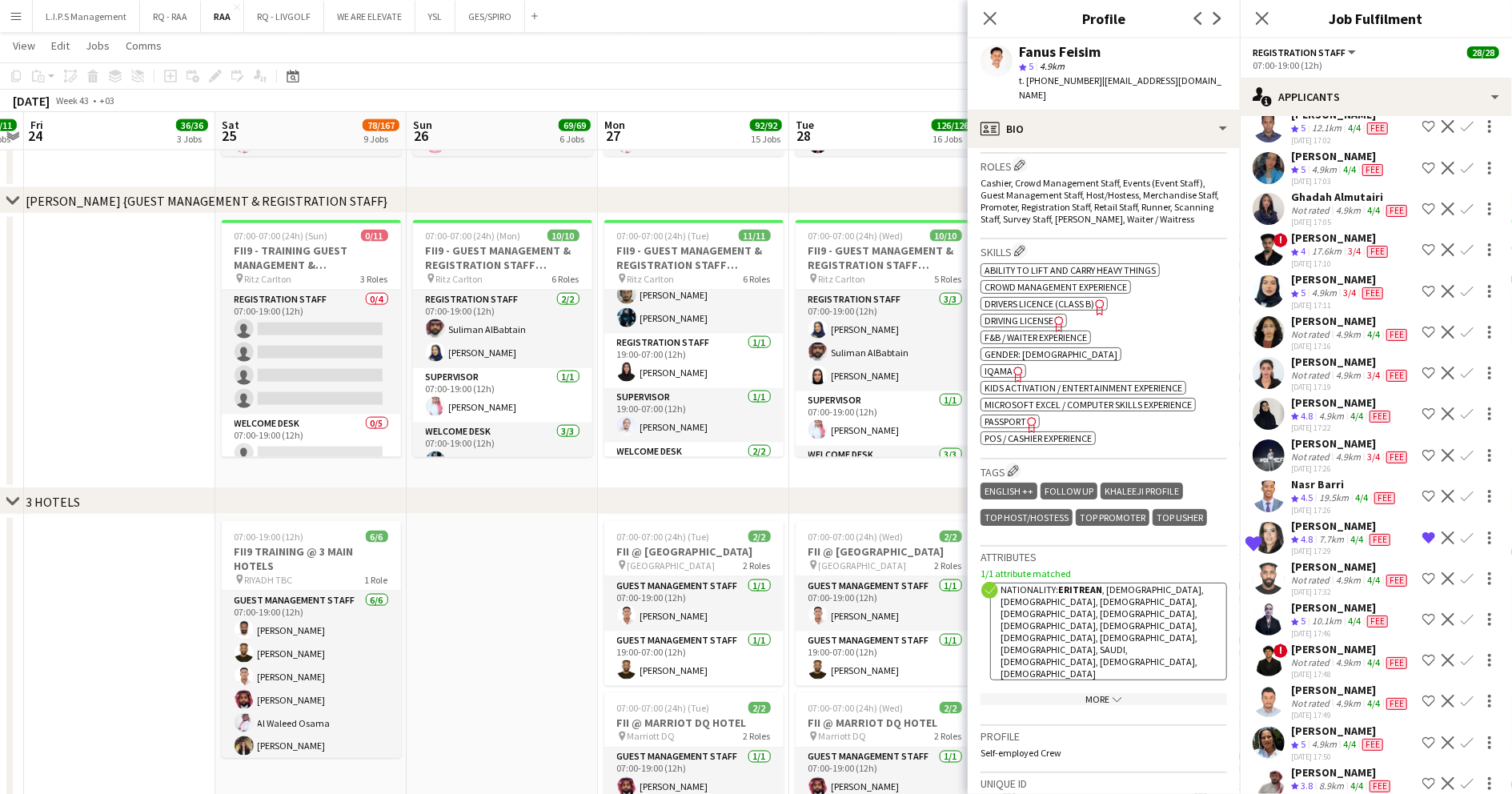
click at [1001, 365] on span "IQAMA" at bounding box center [999, 371] width 28 height 12
click at [1053, 55] on div "Fanus Feisim" at bounding box center [1060, 52] width 82 height 14
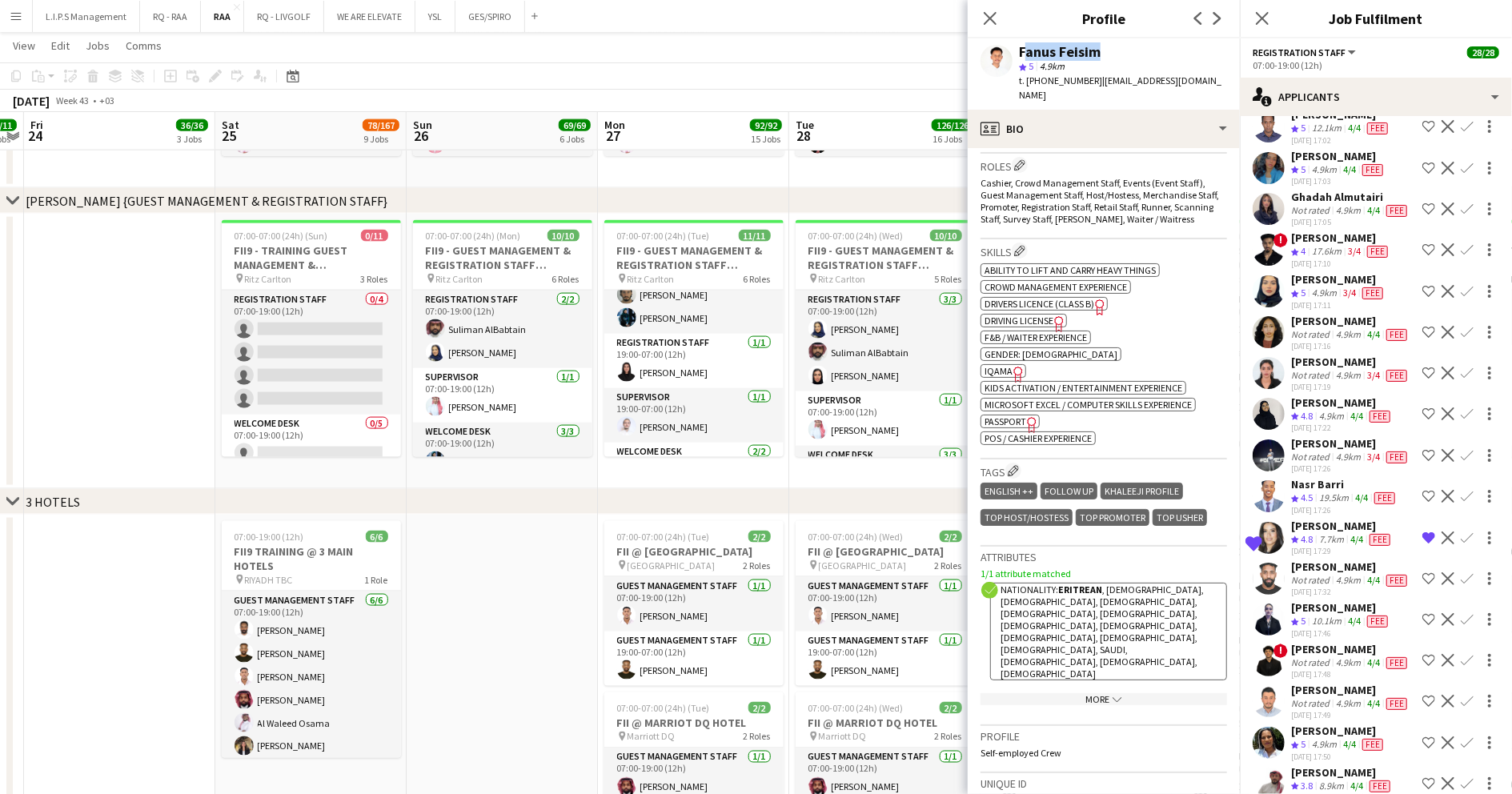
copy div "Fanus Feisim"
click at [1065, 77] on span "t. +966559866162" at bounding box center [1061, 80] width 83 height 12
copy span "966559866162"
click at [1423, 92] on app-icon "Shortlist crew" at bounding box center [1429, 85] width 13 height 13
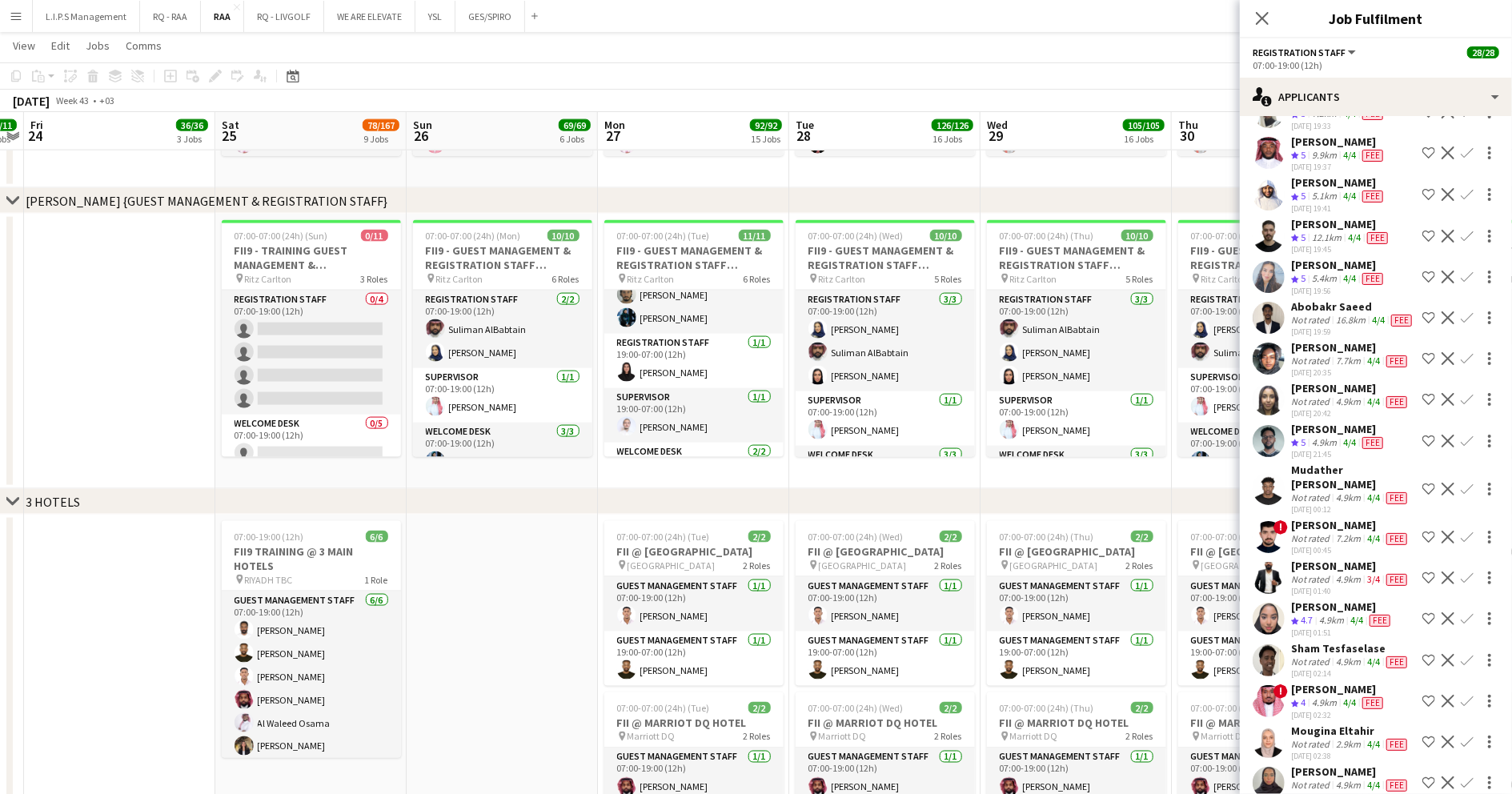
scroll to position [4910, 0]
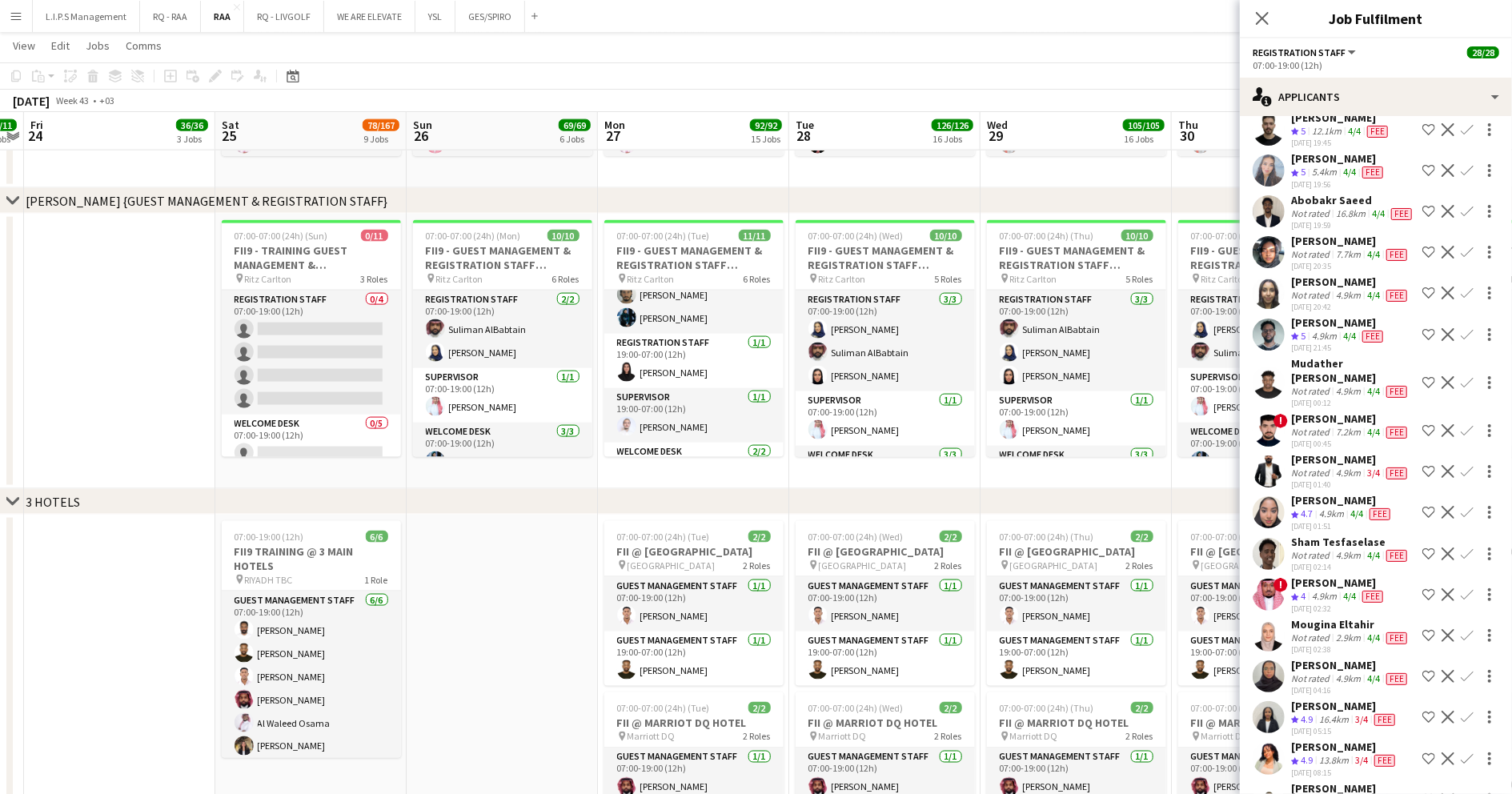
click at [1349, 13] on app-skills-label "4/4" at bounding box center [1349, 7] width 13 height 12
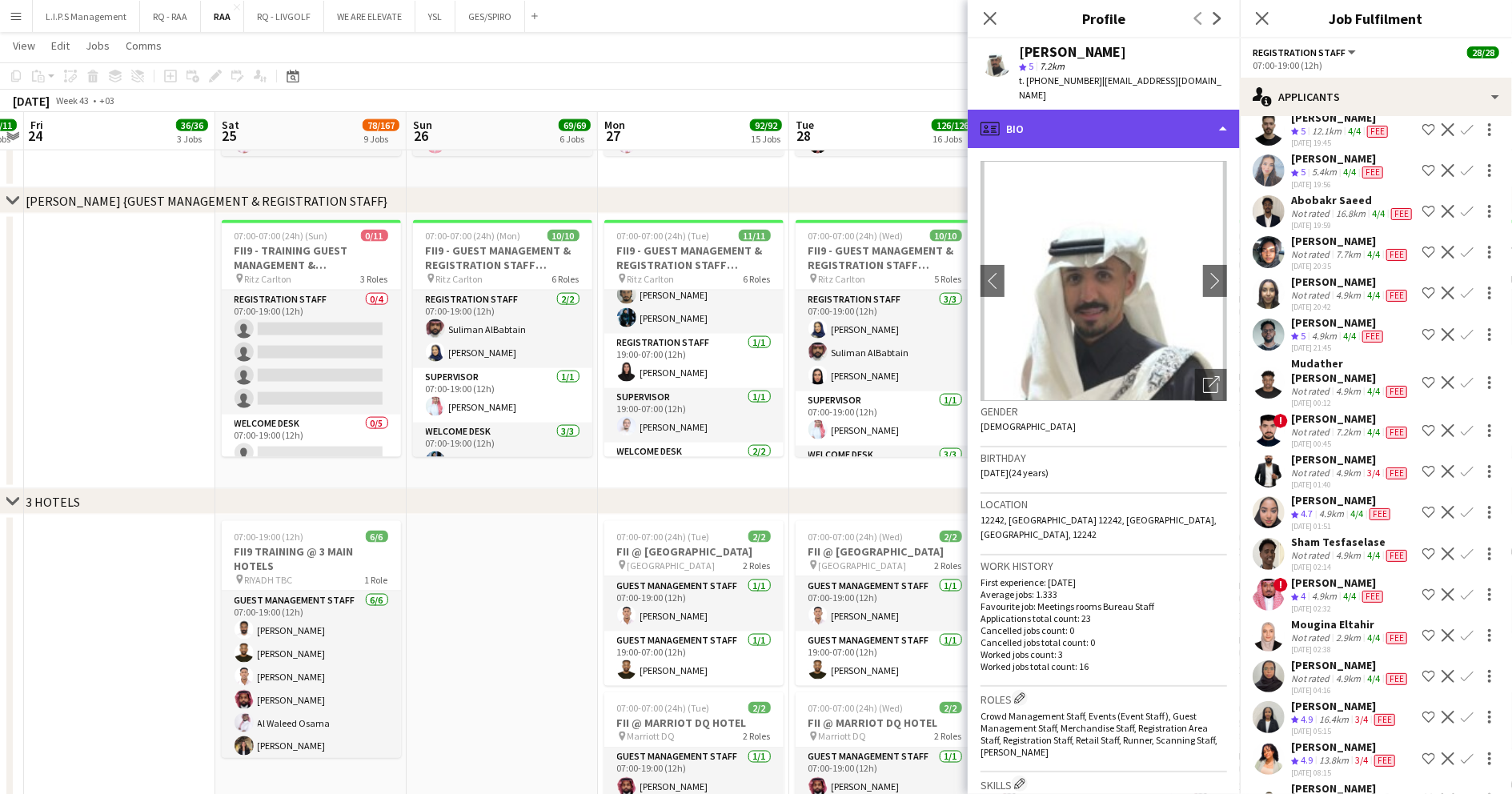
click at [1101, 110] on div "profile Bio" at bounding box center [1103, 129] width 272 height 38
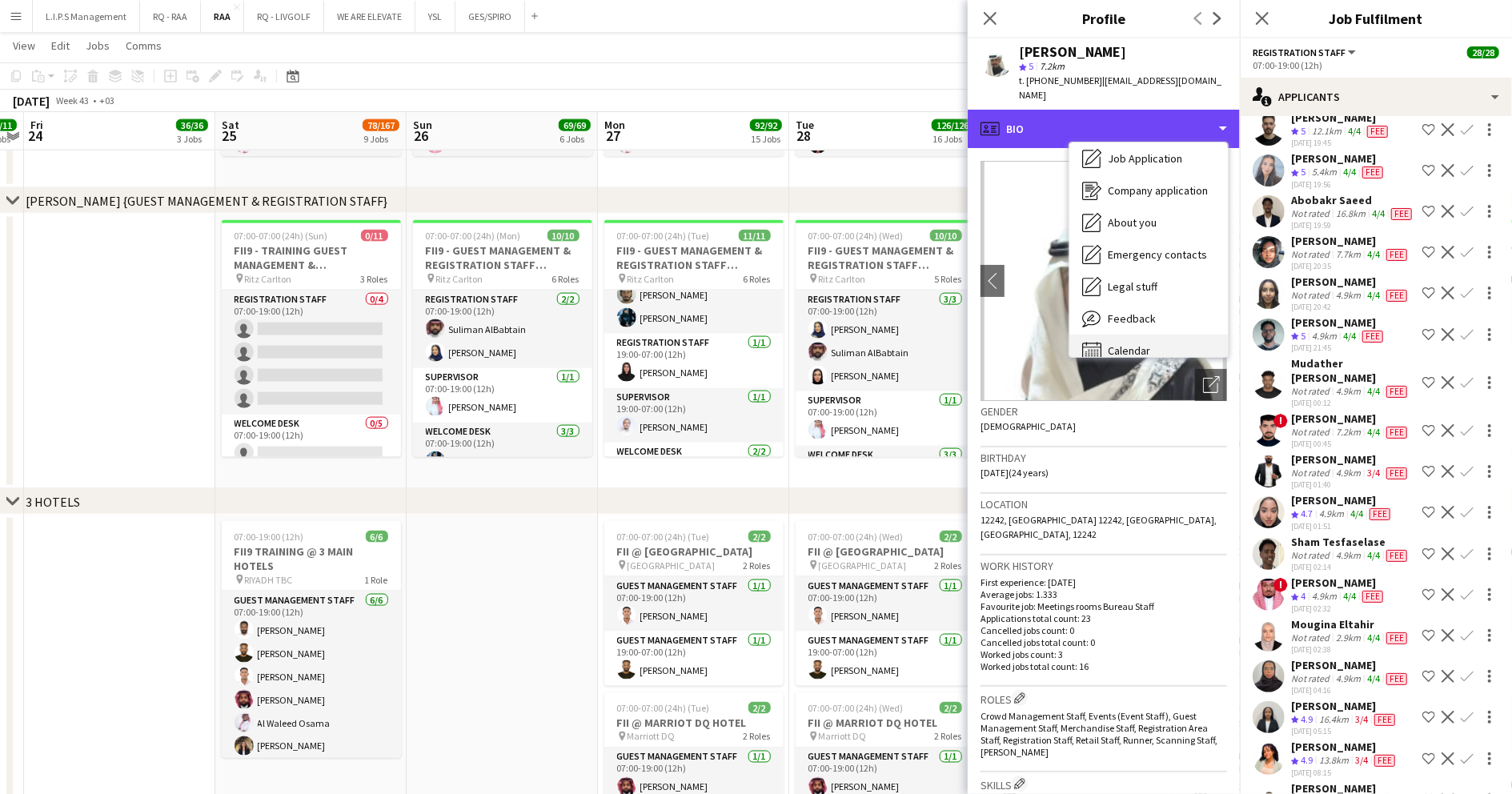
scroll to position [54, 0]
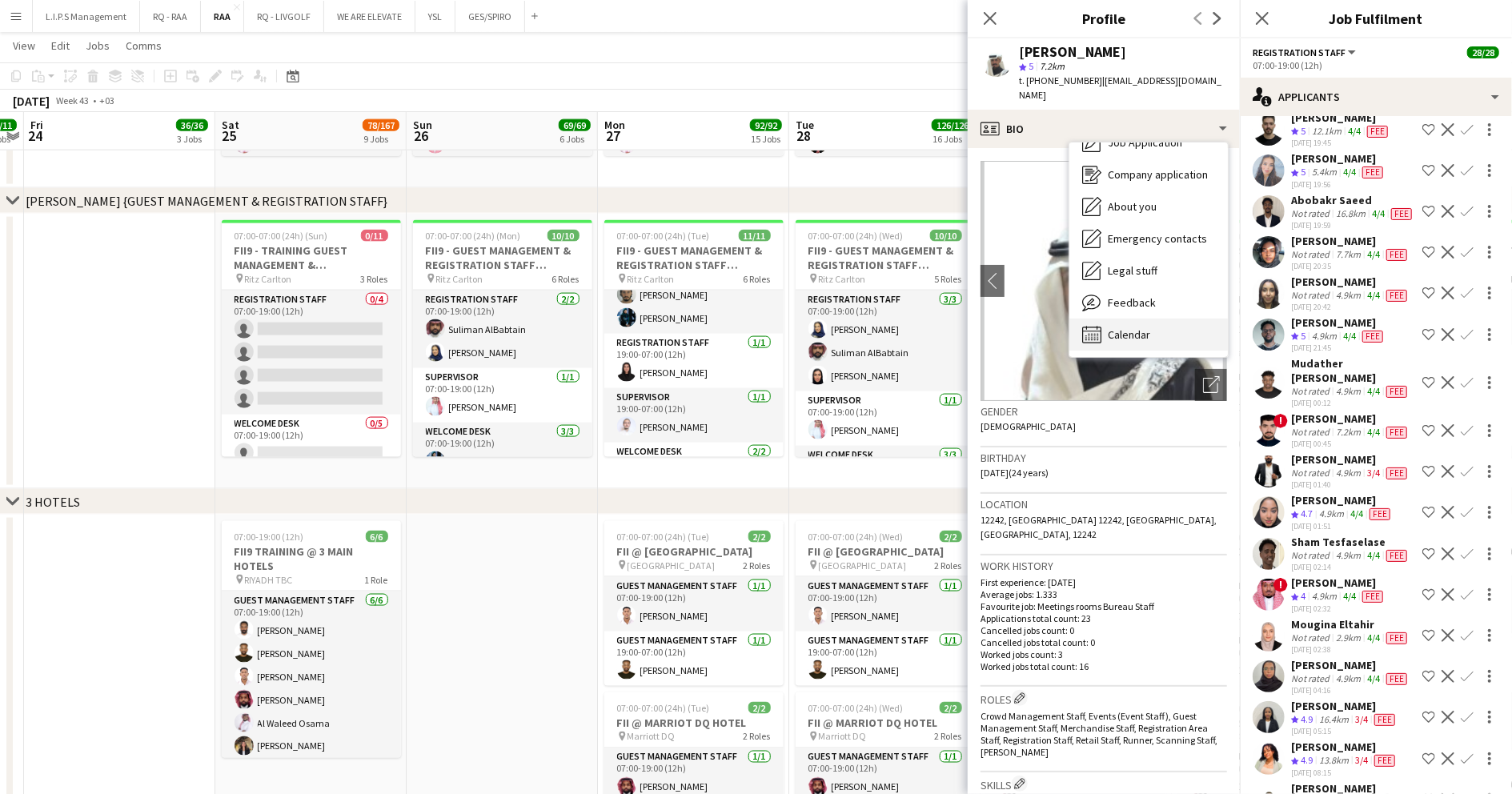
click at [1142, 328] on span "Calendar" at bounding box center [1128, 334] width 43 height 14
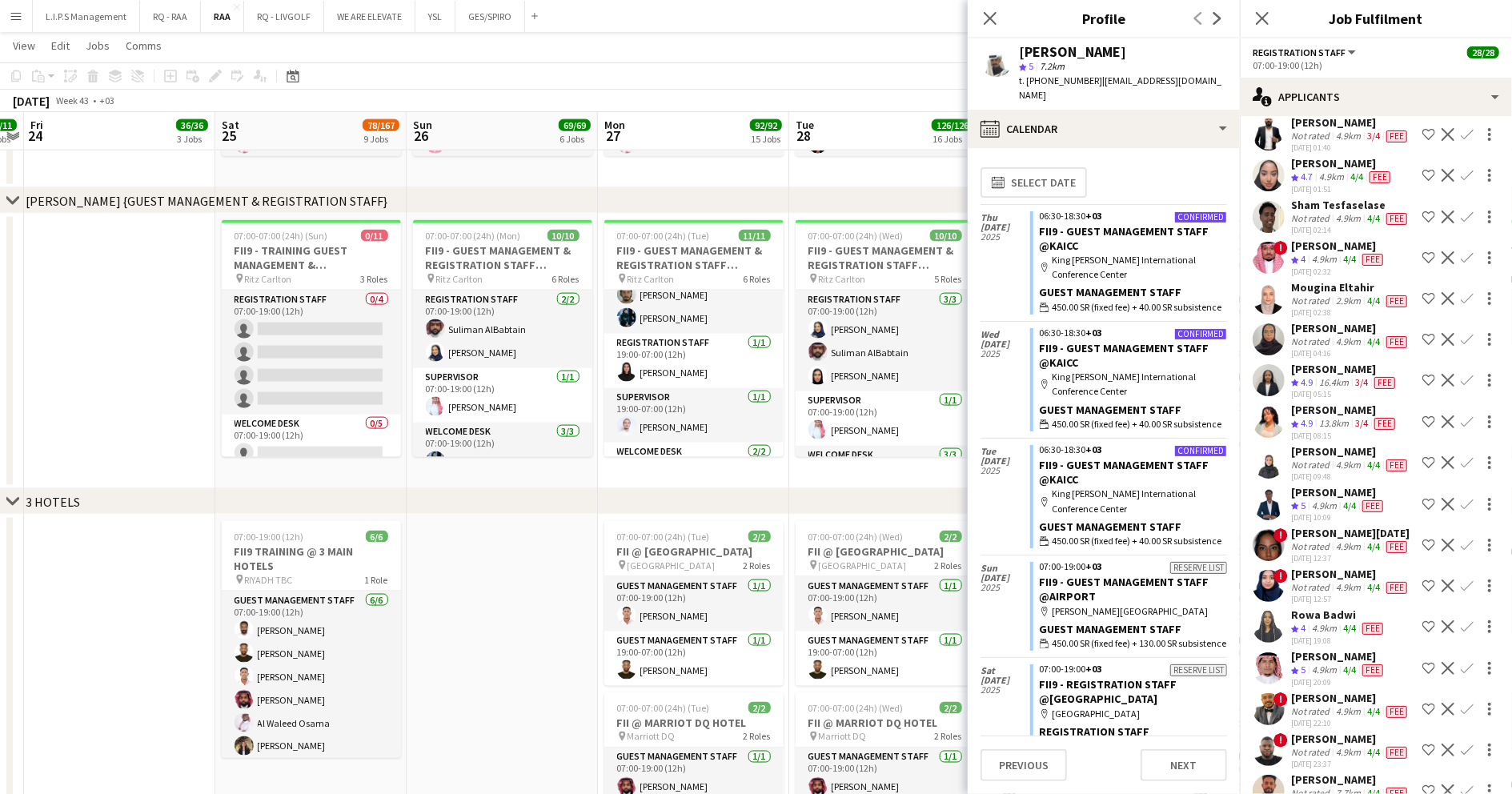
scroll to position [5336, 0]
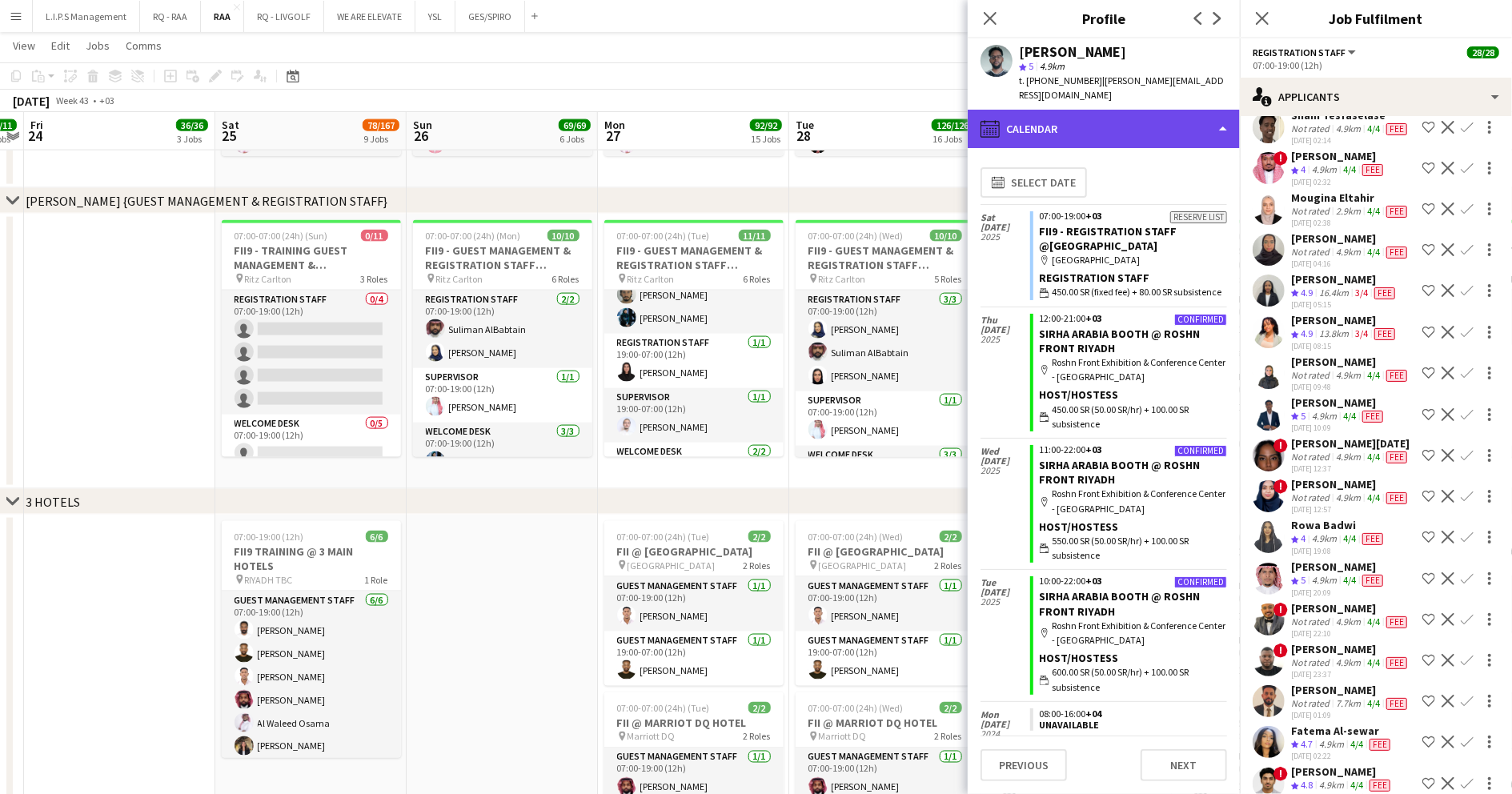
click at [1109, 113] on div "calendar-full Calendar" at bounding box center [1103, 129] width 272 height 38
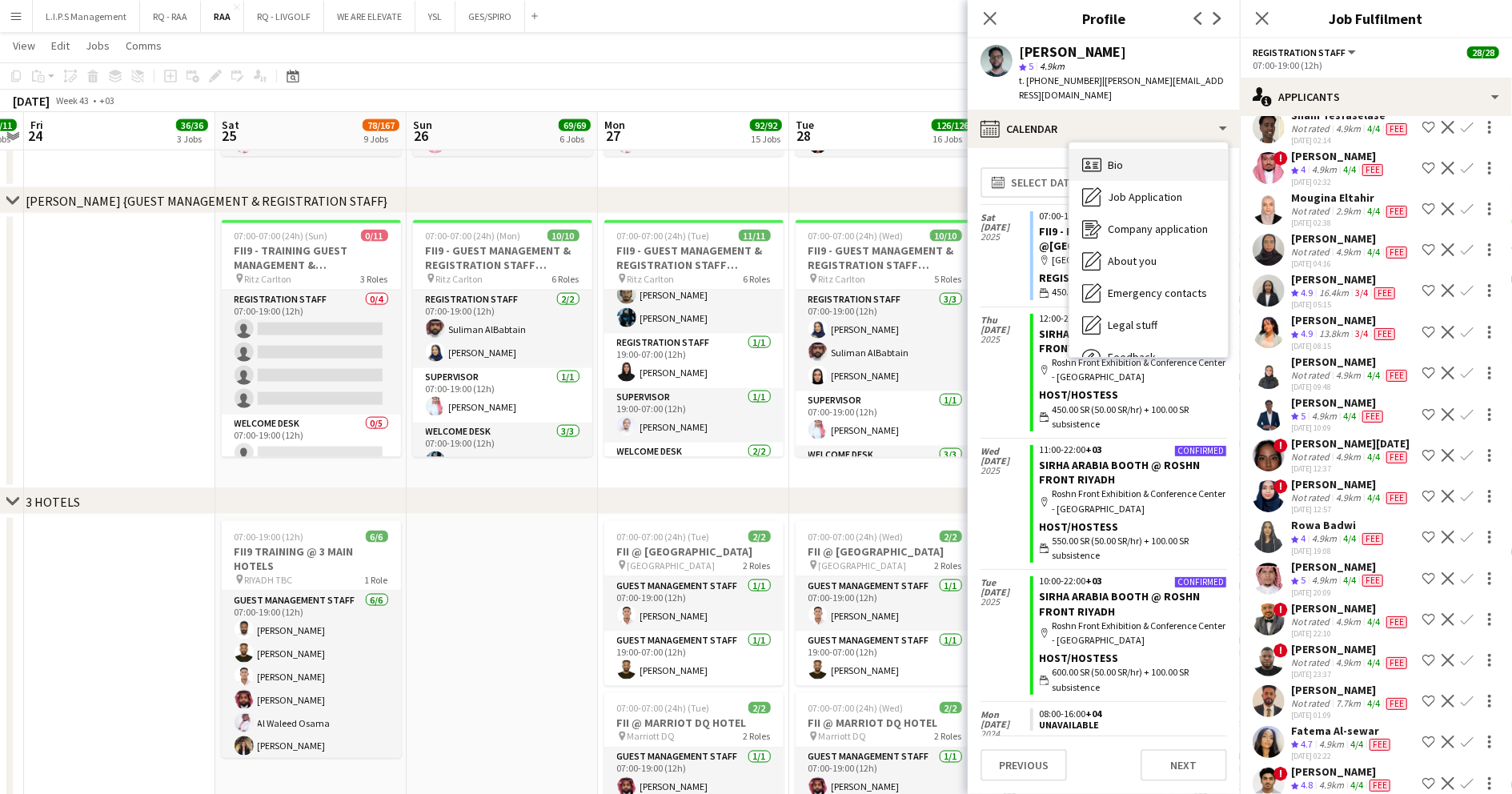
click at [1127, 149] on div "Bio Bio" at bounding box center [1148, 165] width 158 height 32
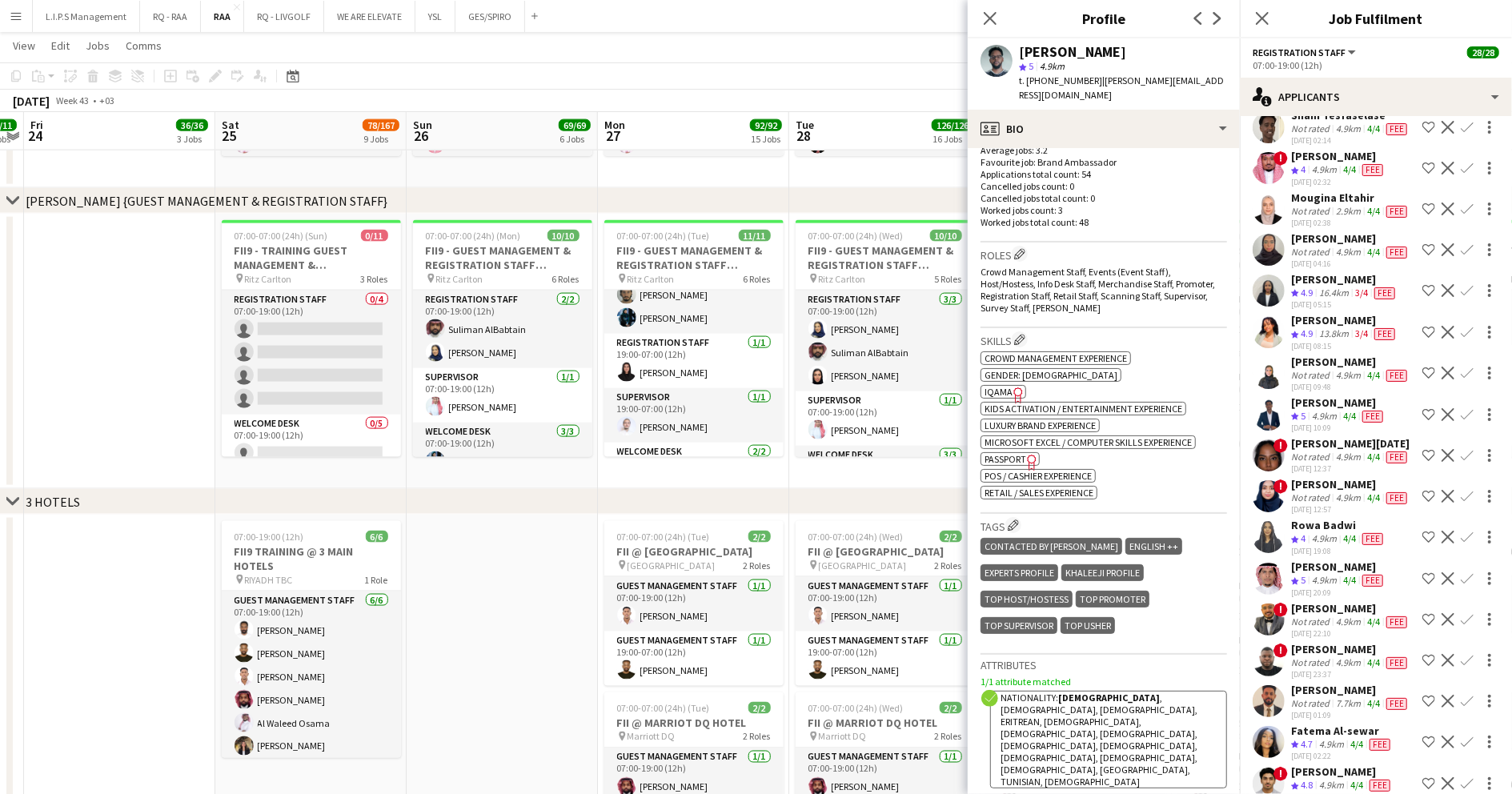
scroll to position [533, 0]
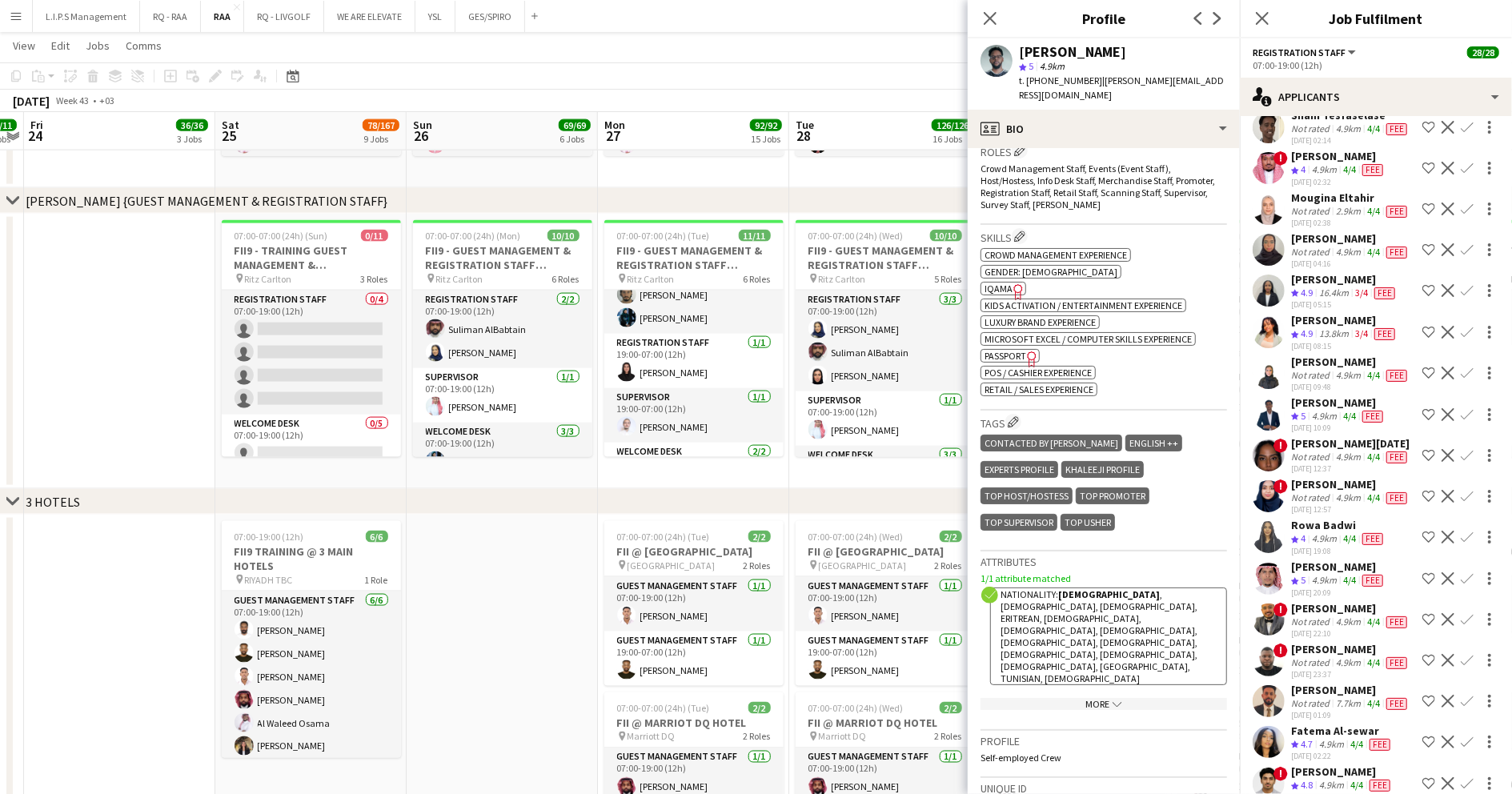
click at [995, 283] on span "IQAMA" at bounding box center [999, 289] width 28 height 12
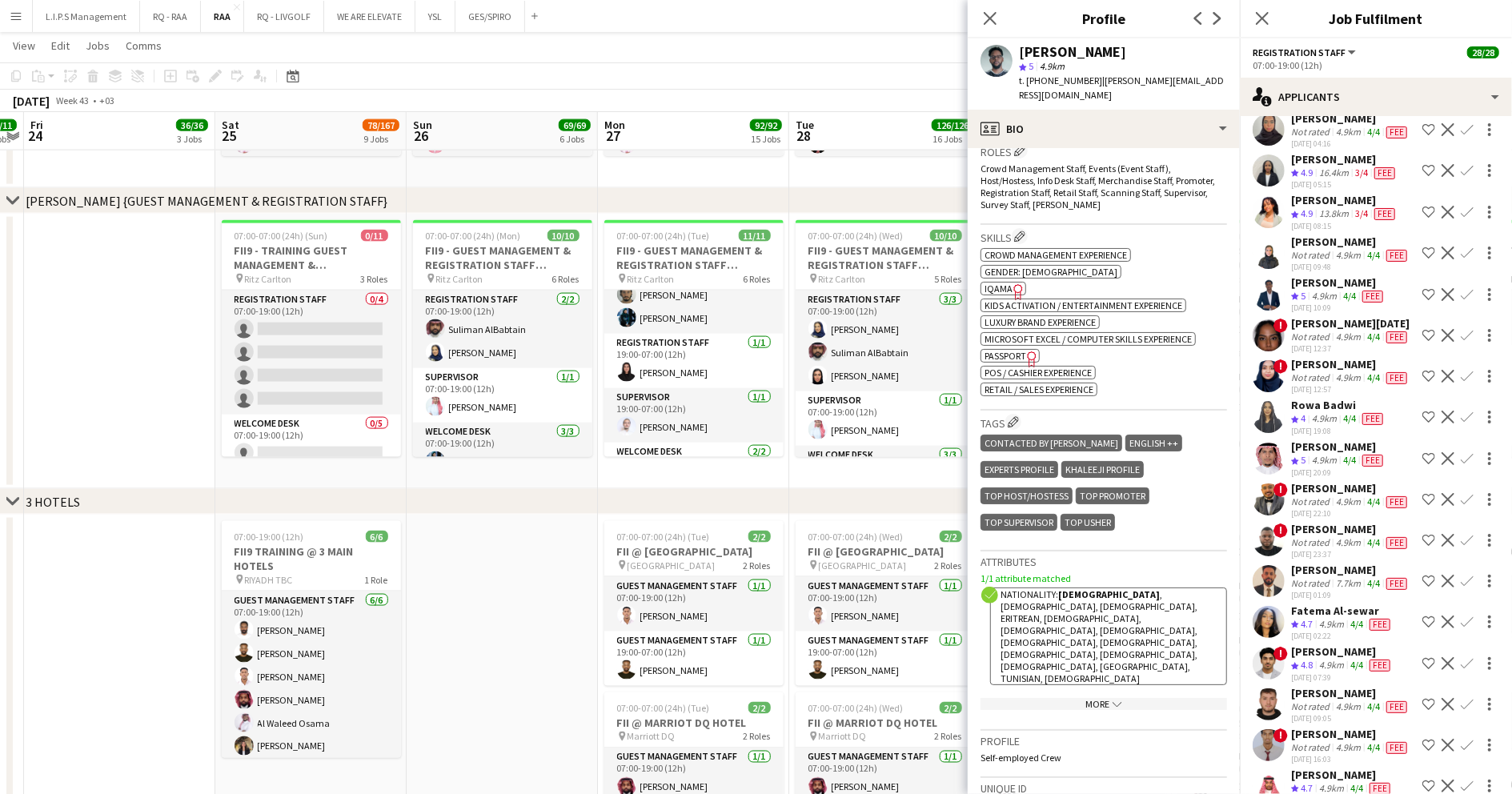
scroll to position [5550, 0]
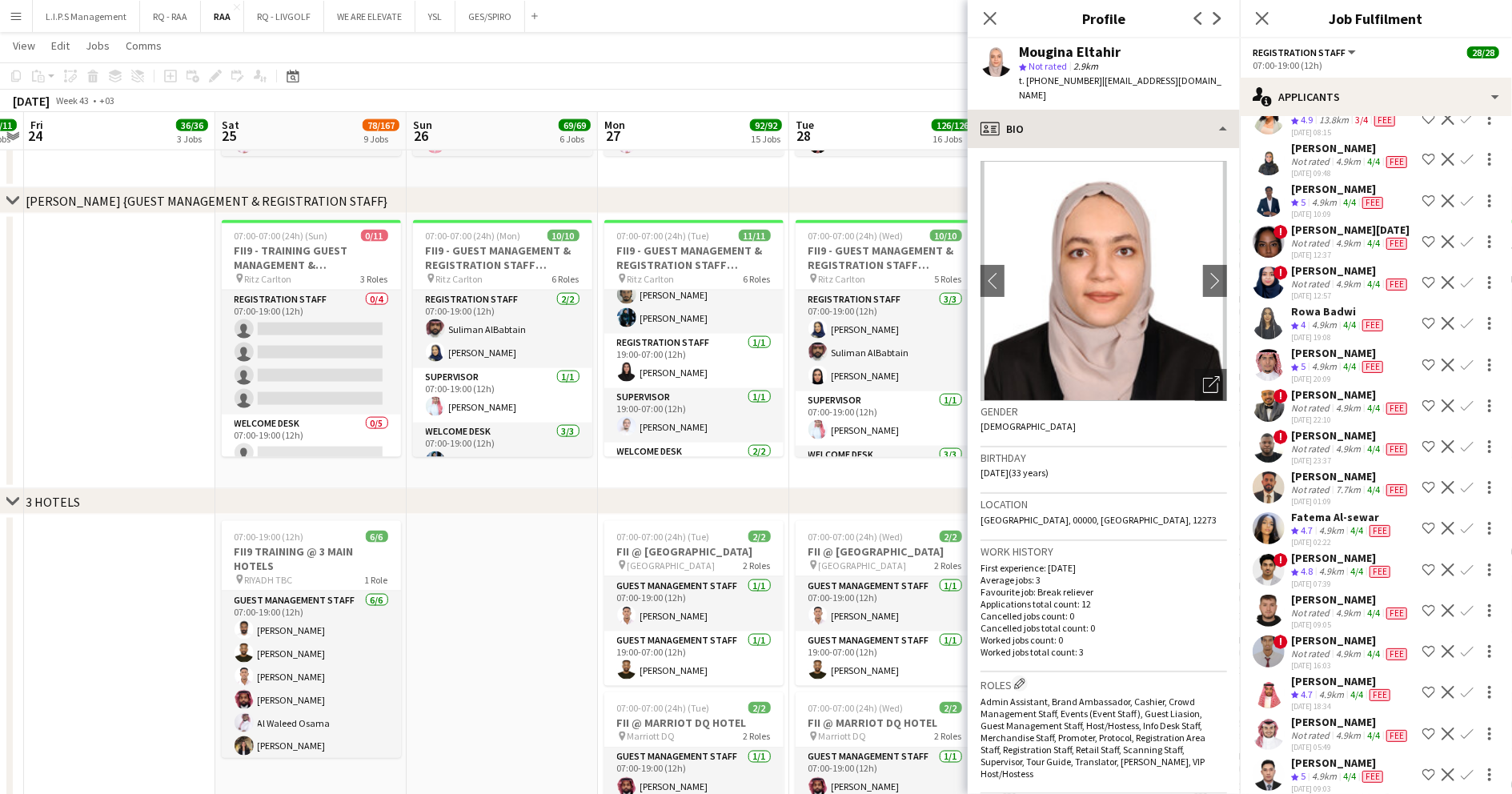
drag, startPoint x: 1112, startPoint y: 83, endPoint x: 1112, endPoint y: 97, distance: 14.0
click at [1112, 87] on span "| korai-razberry@hotmail.com" at bounding box center [1120, 88] width 203 height 27
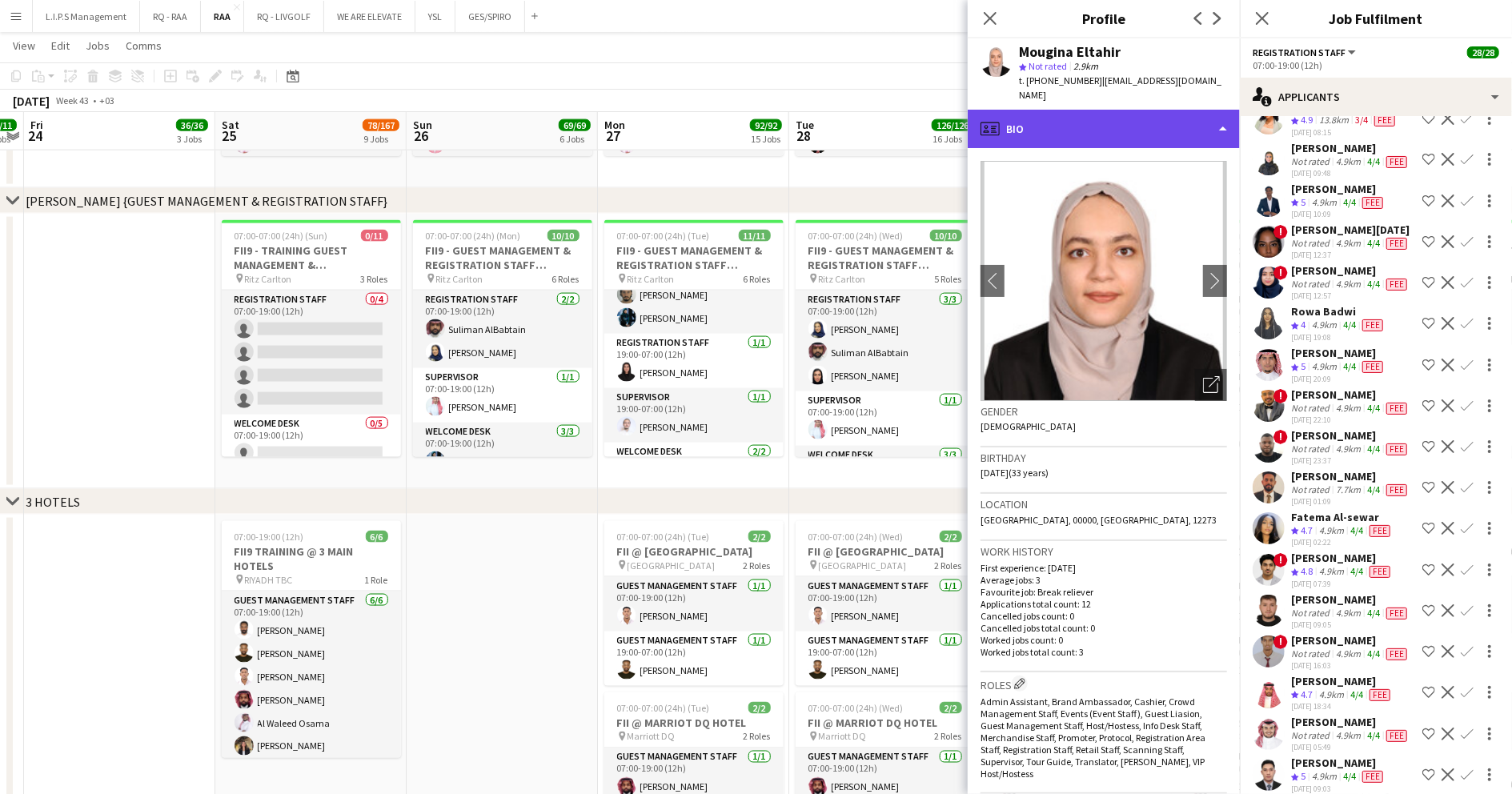
click at [1112, 110] on div "profile Bio" at bounding box center [1103, 129] width 272 height 38
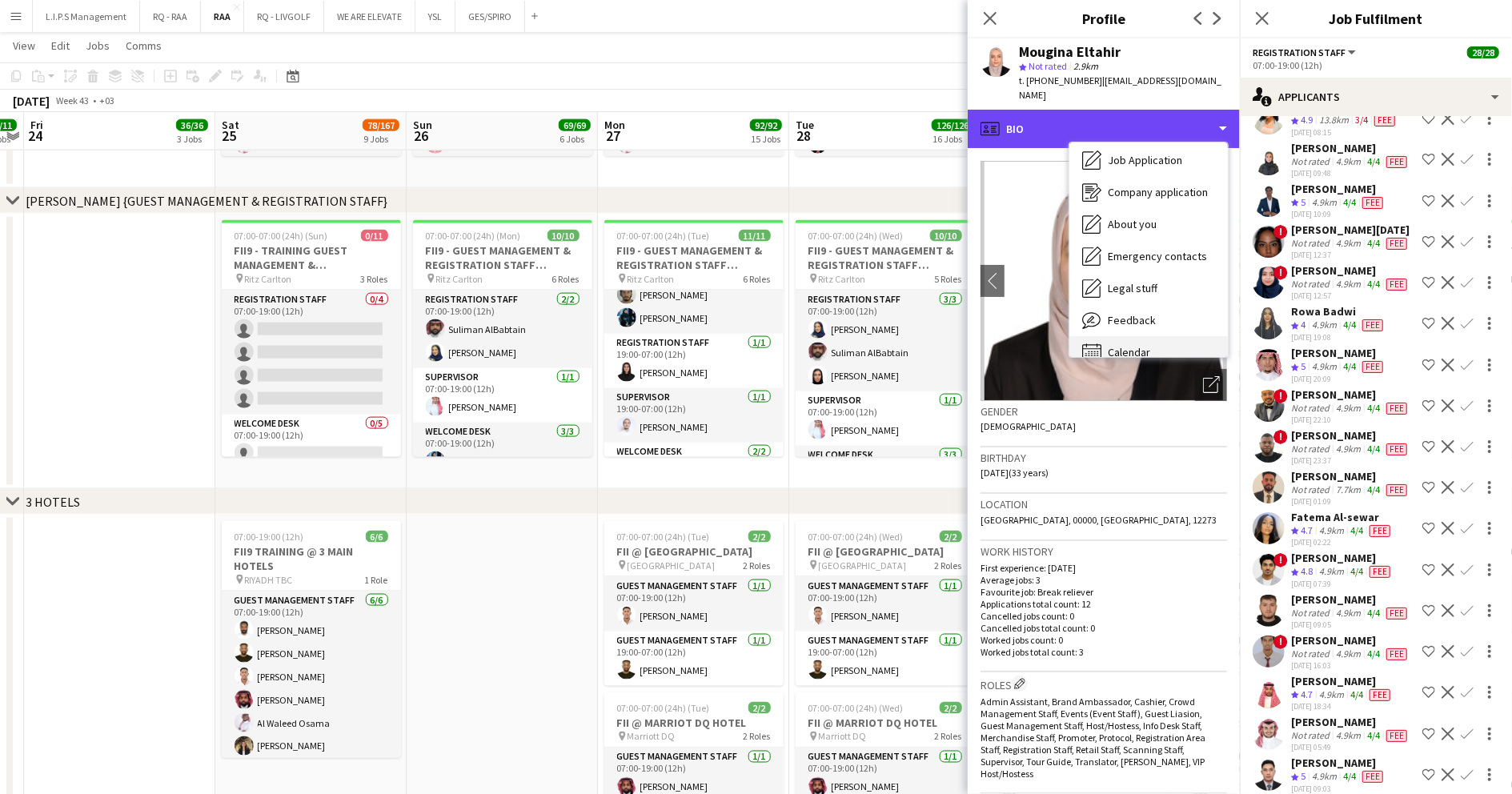
scroll to position [54, 0]
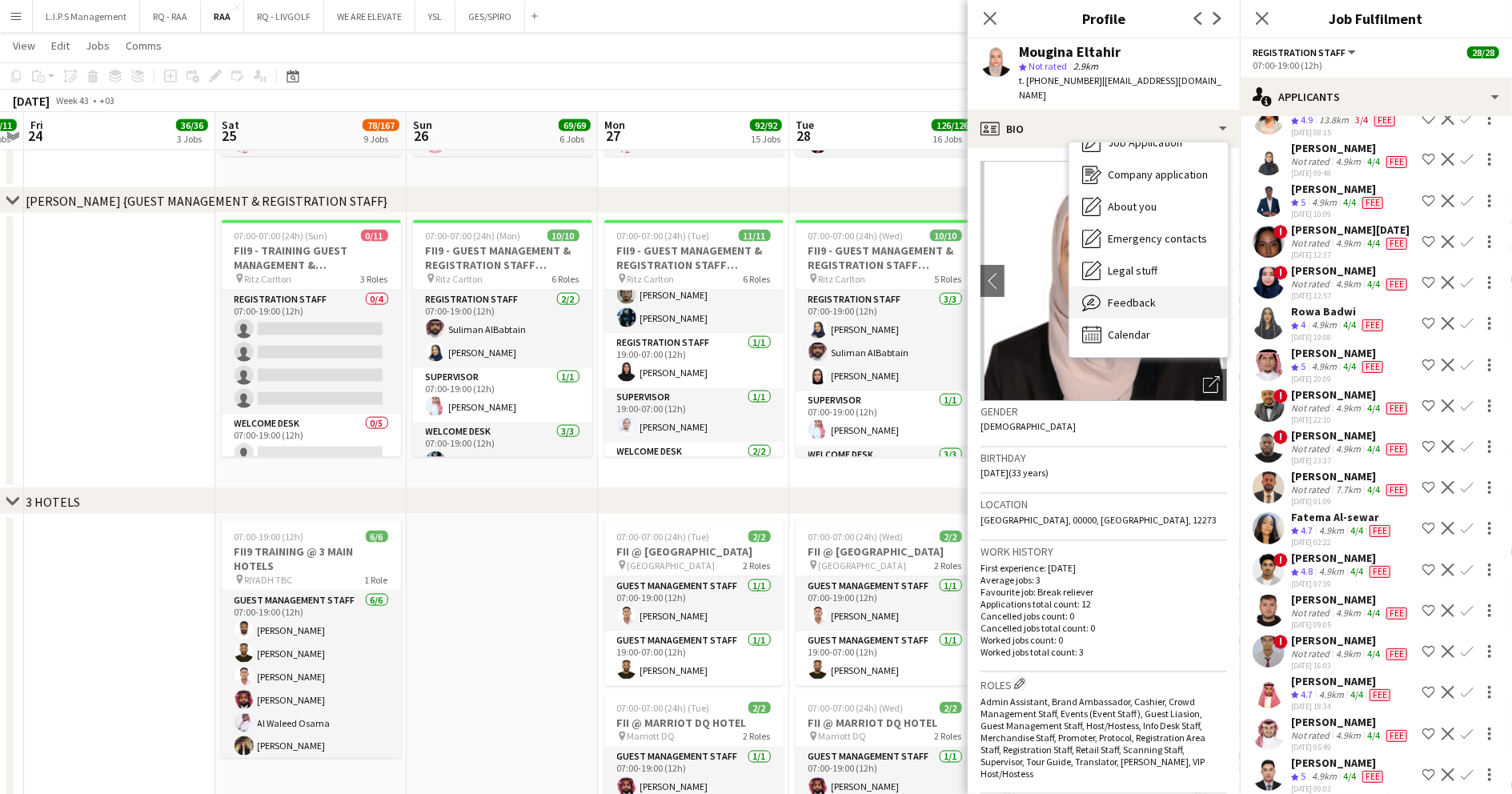
click at [1160, 298] on div "Feedback Feedback" at bounding box center [1148, 303] width 158 height 32
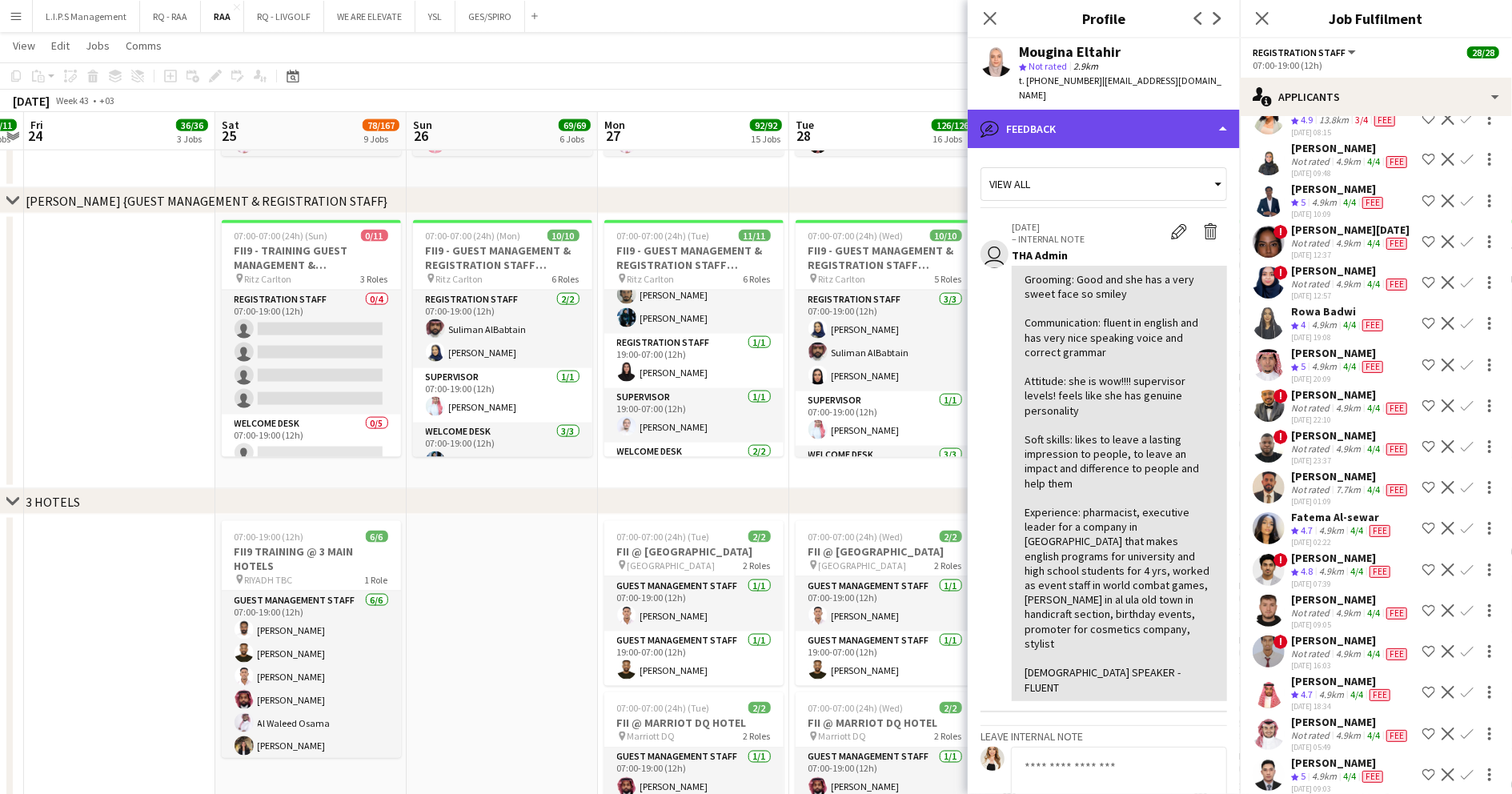
click at [1160, 110] on div "bubble-pencil Feedback" at bounding box center [1103, 129] width 272 height 38
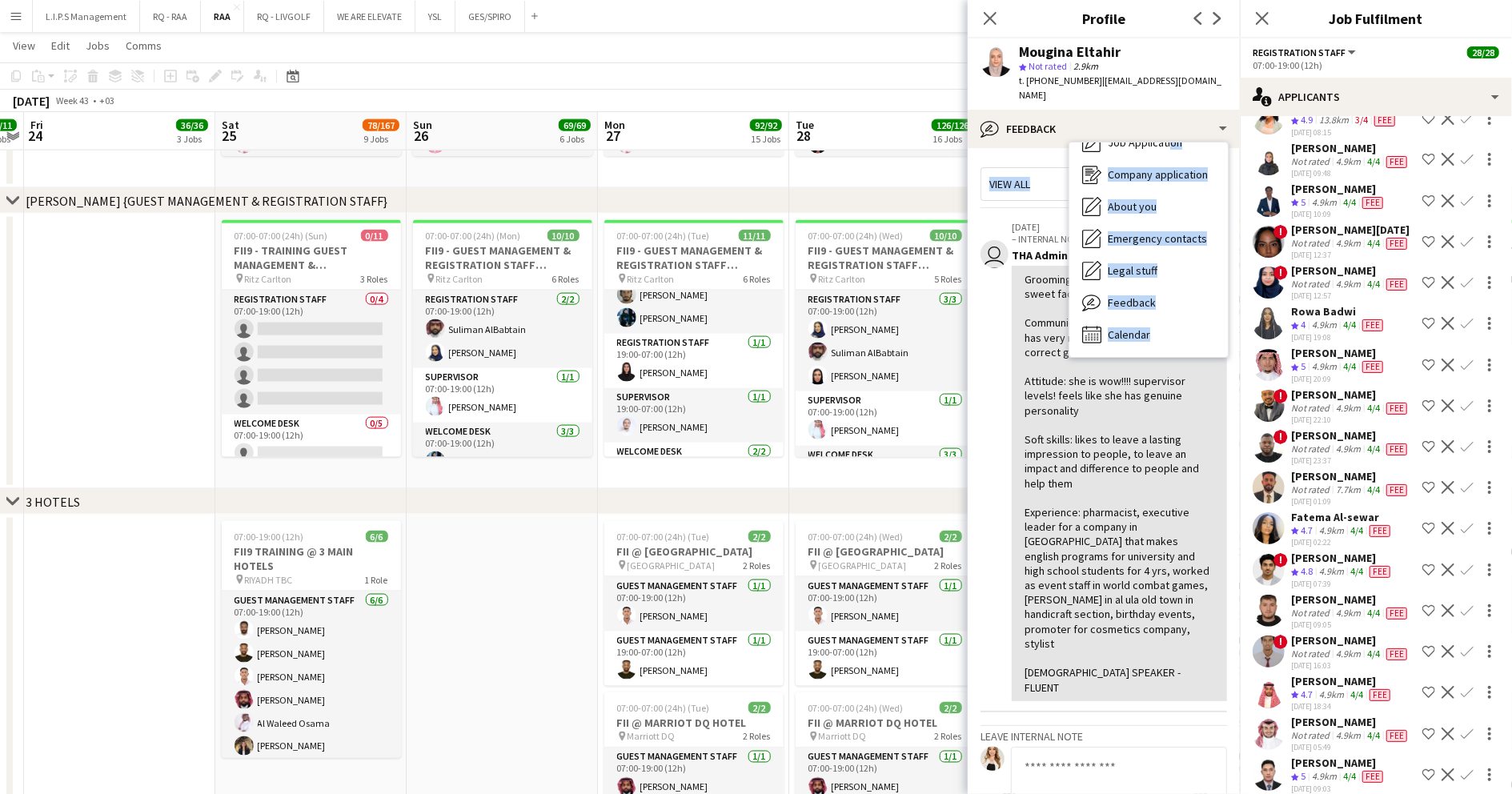
drag, startPoint x: 1166, startPoint y: 135, endPoint x: 998, endPoint y: 198, distance: 179.4
click at [998, 198] on div "bubble-pencil Feedback Bio Bio Job Application Job Application Company applicat…" at bounding box center [1103, 452] width 272 height 685
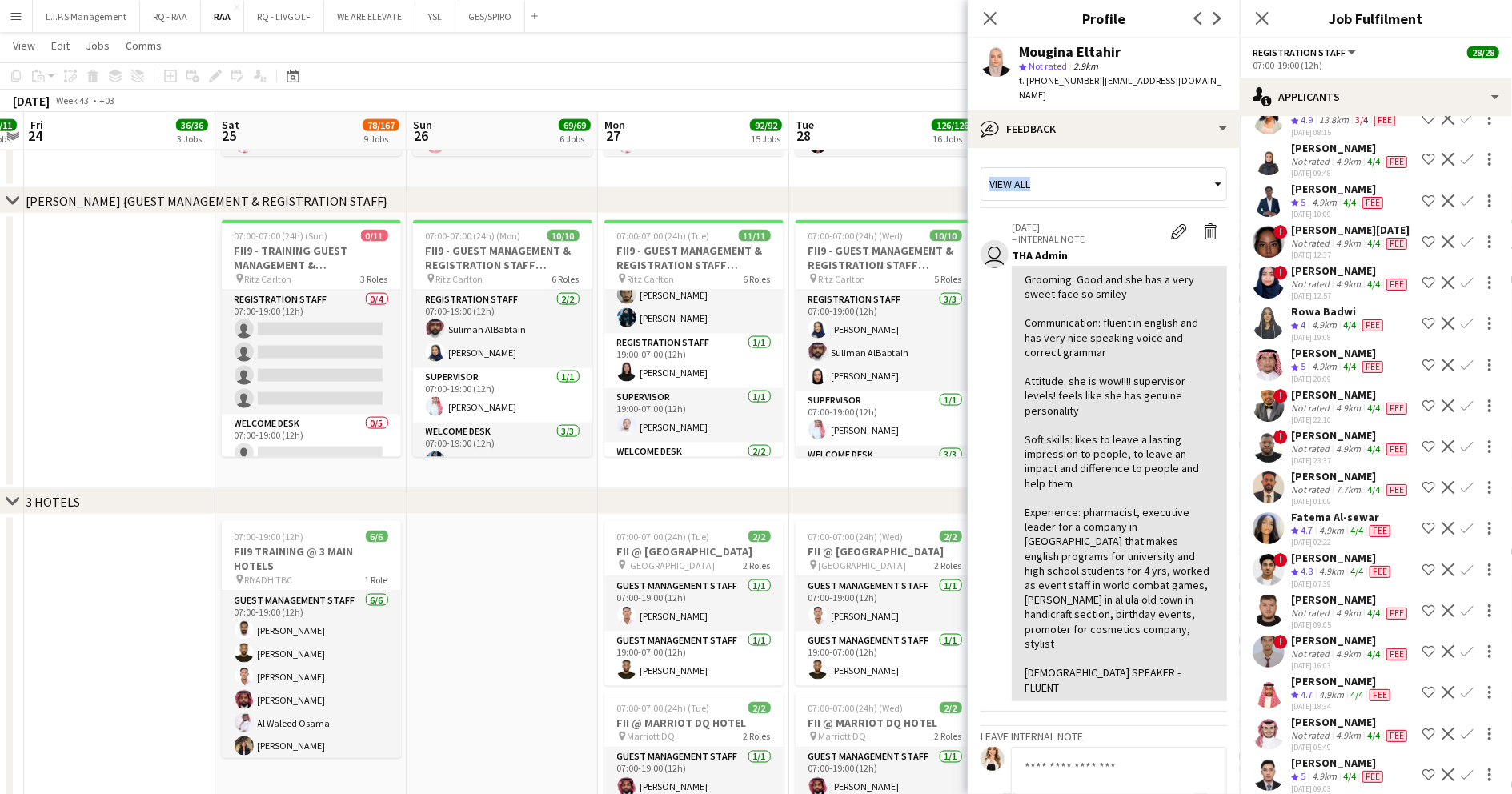
click at [998, 211] on app-crew-profile-feedback-item "user 12-02-2025 – INTERNAL NOTE Edit internal note Delete internal note THA Adm…" at bounding box center [1104, 461] width 247 height 501
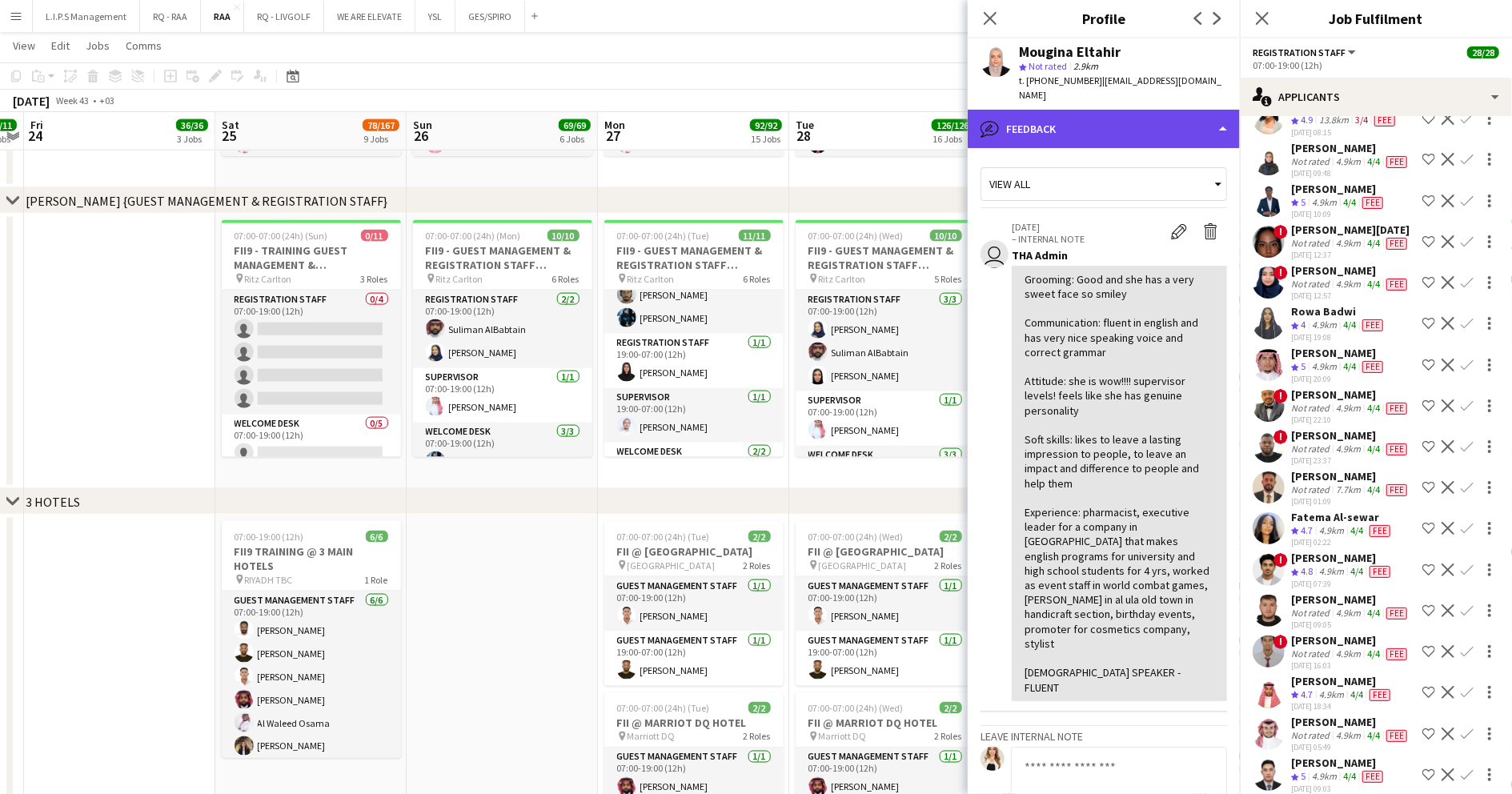
click at [1121, 110] on div "bubble-pencil Feedback" at bounding box center [1103, 129] width 272 height 38
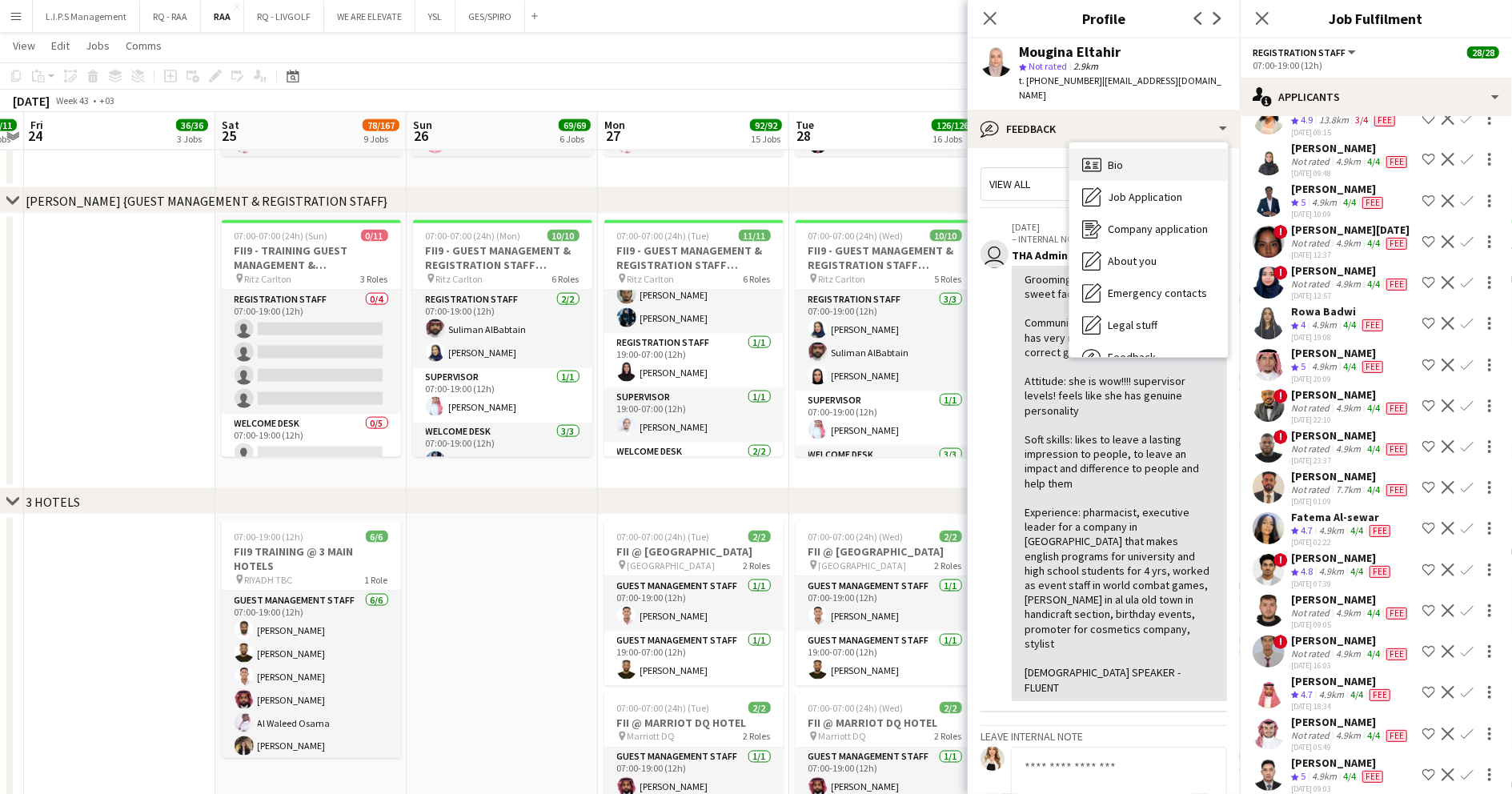
click at [1156, 149] on div "Bio Bio" at bounding box center [1148, 165] width 158 height 32
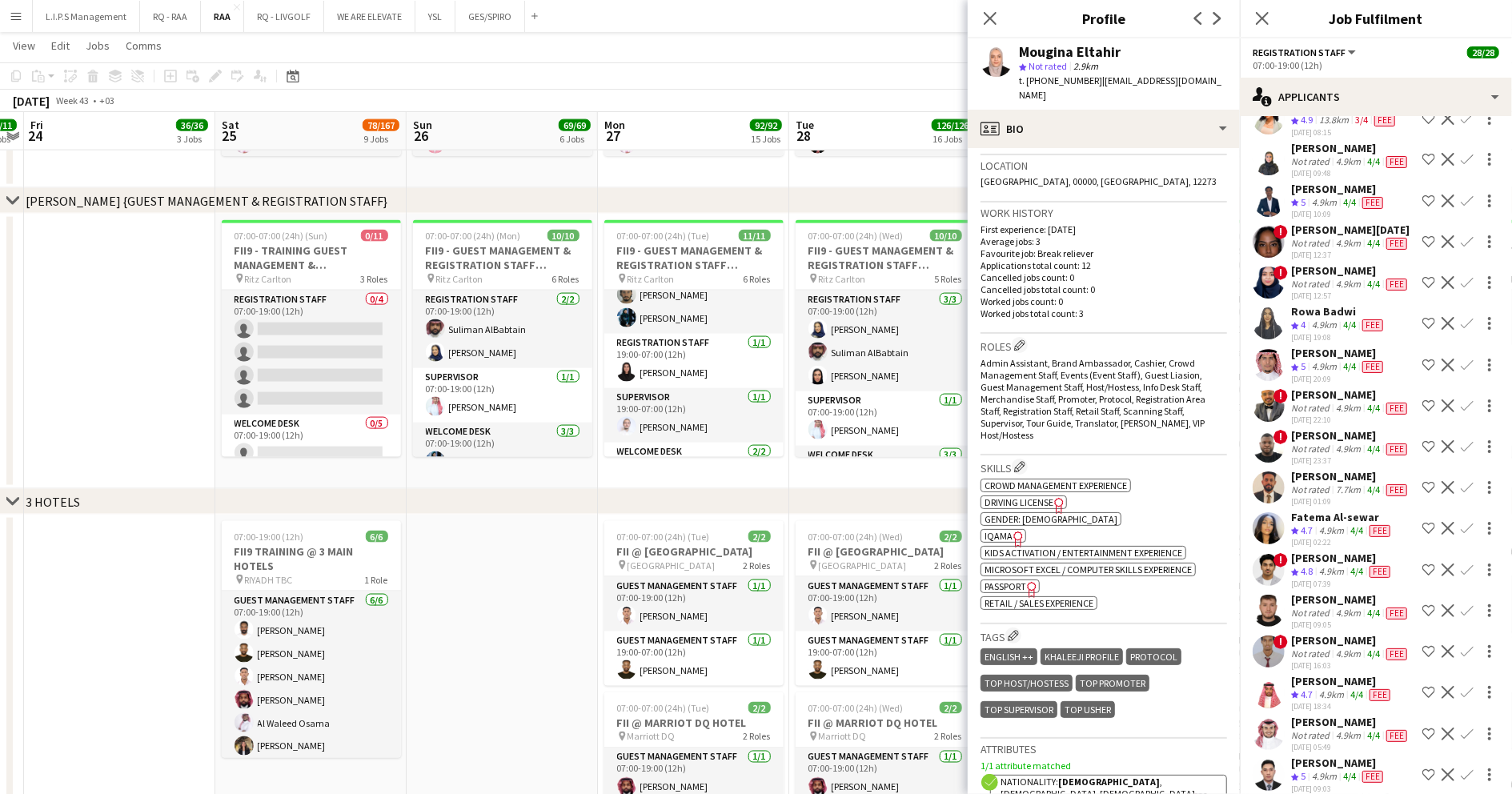
scroll to position [427, 0]
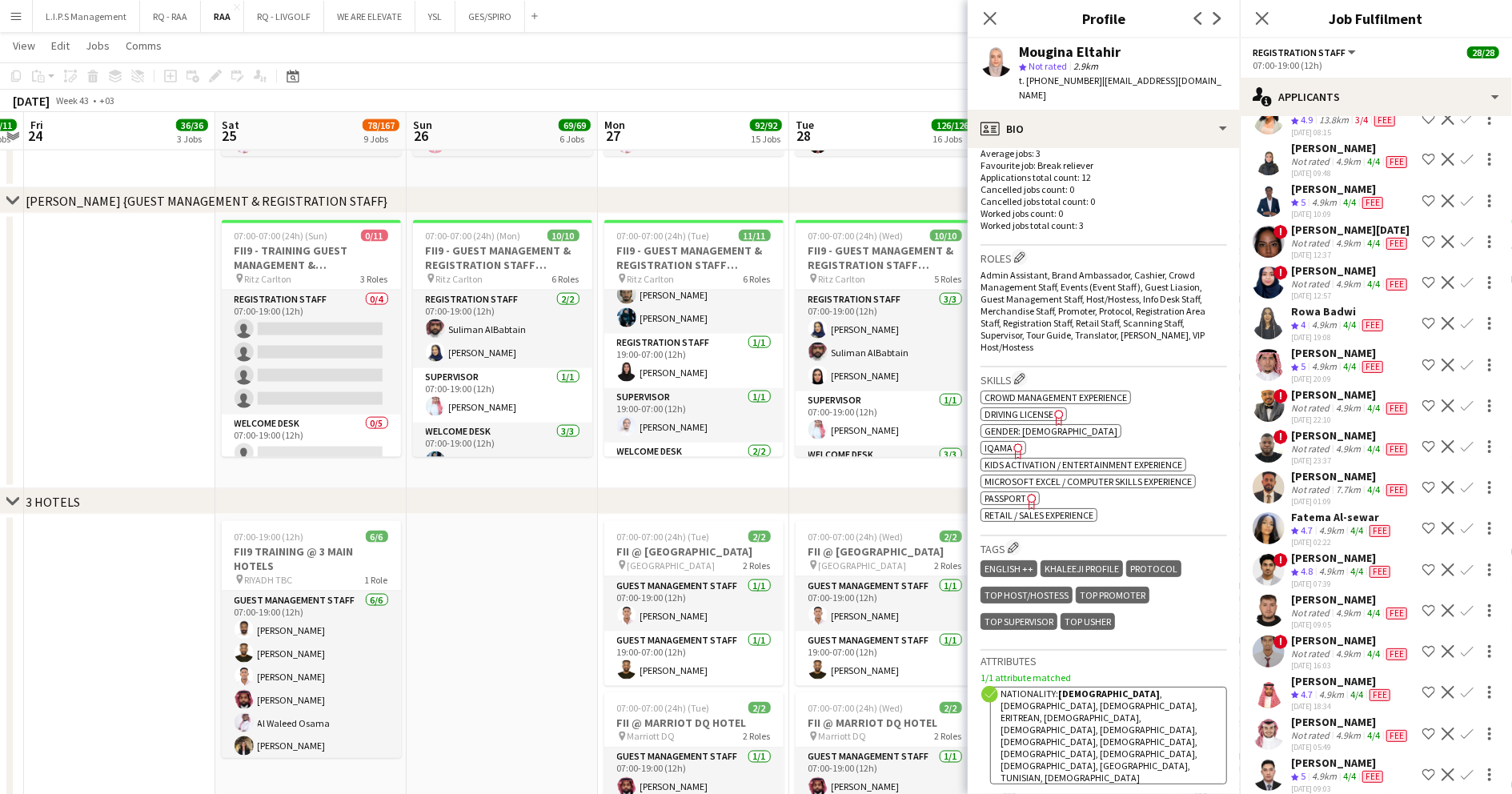
click at [1015, 443] on icon "Freelancer has uploaded a photo validation of skill. Click to see" at bounding box center [1018, 451] width 17 height 17
drag, startPoint x: 1412, startPoint y: 598, endPoint x: 1108, endPoint y: 16, distance: 656.6
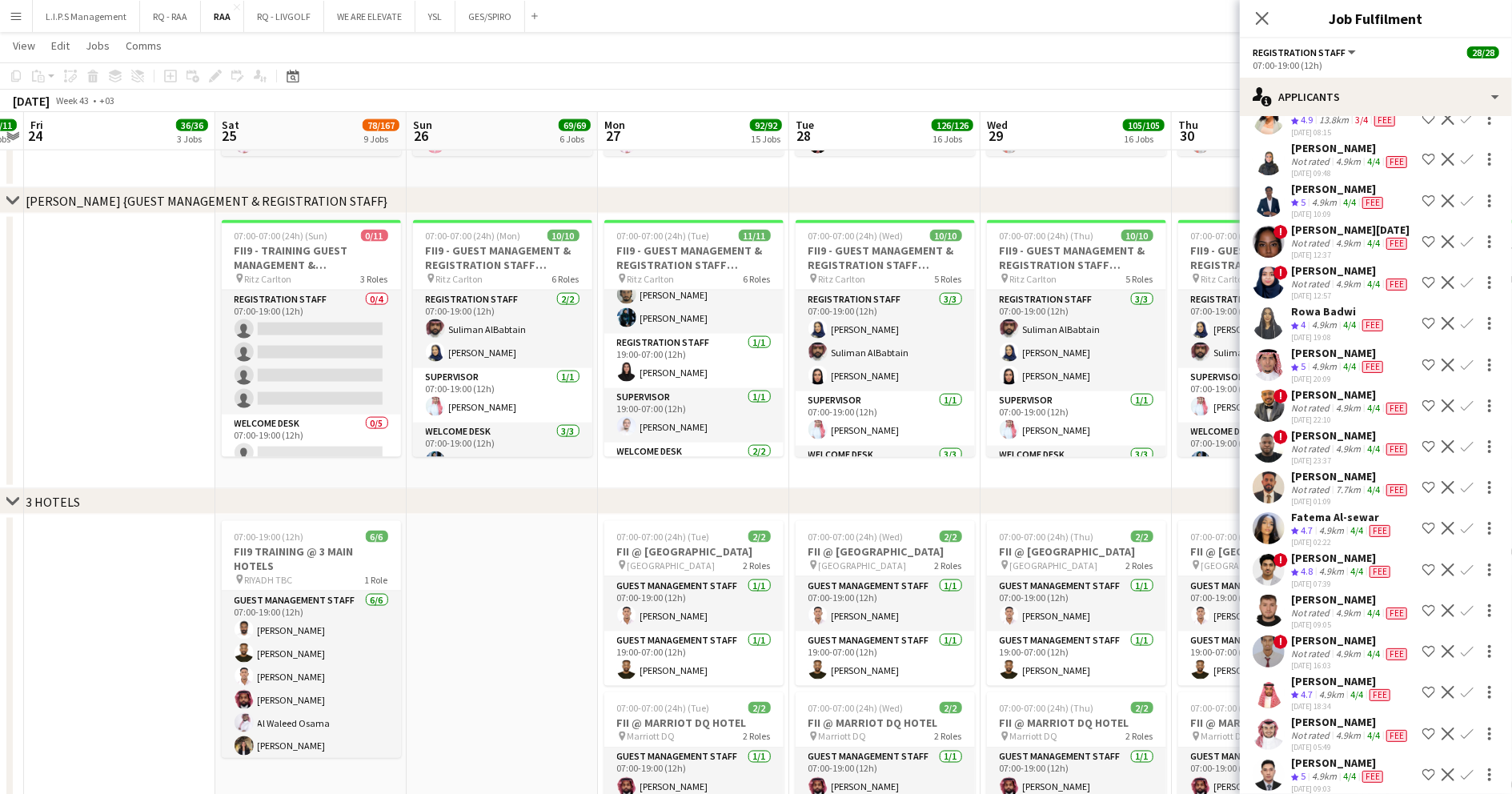
drag, startPoint x: 1334, startPoint y: 597, endPoint x: 1293, endPoint y: 440, distance: 162.3
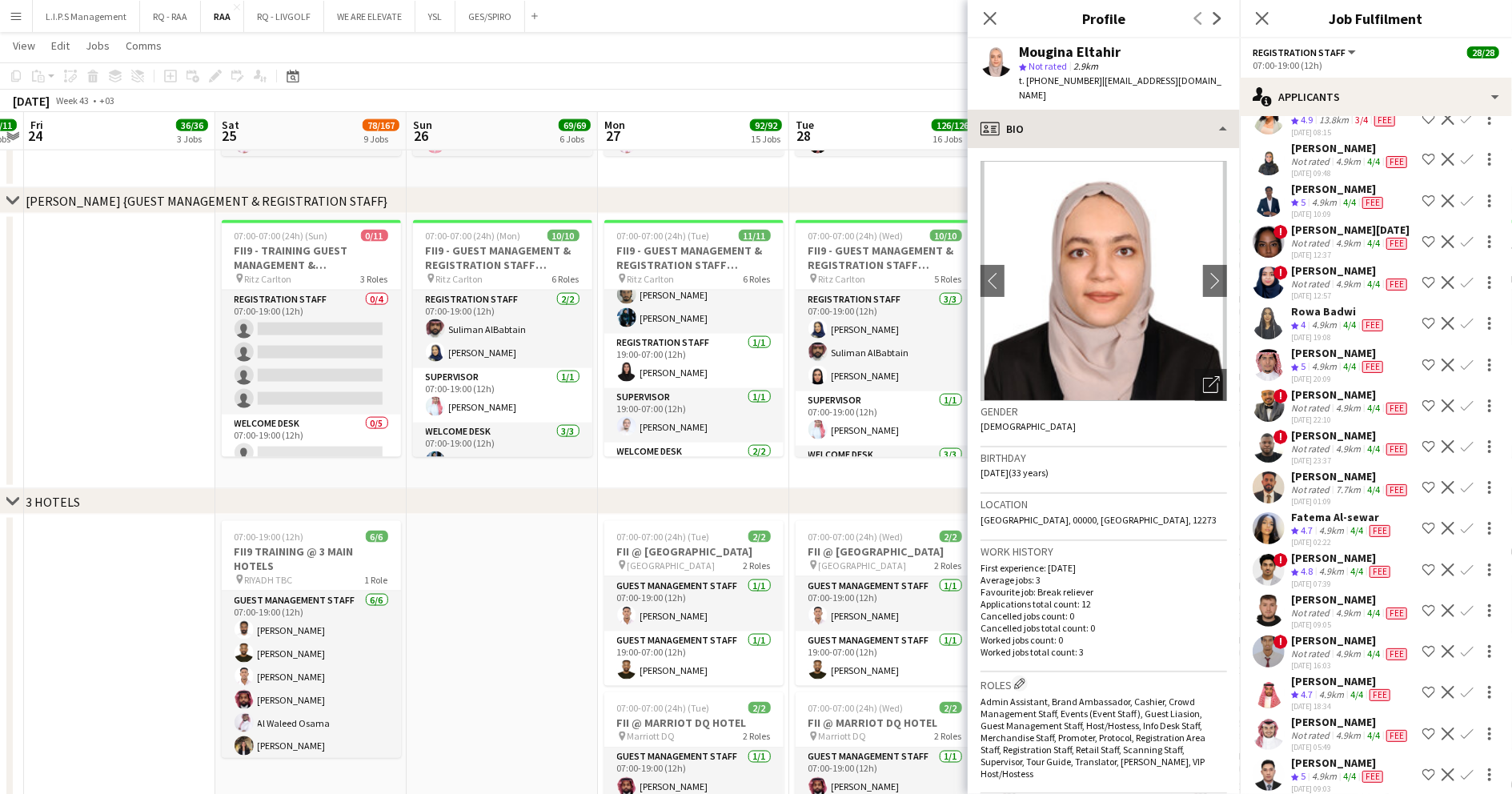
scroll to position [0, 0]
click at [1047, 56] on div "Mougina Eltahir" at bounding box center [1070, 52] width 102 height 14
copy div "Mougina Eltahir"
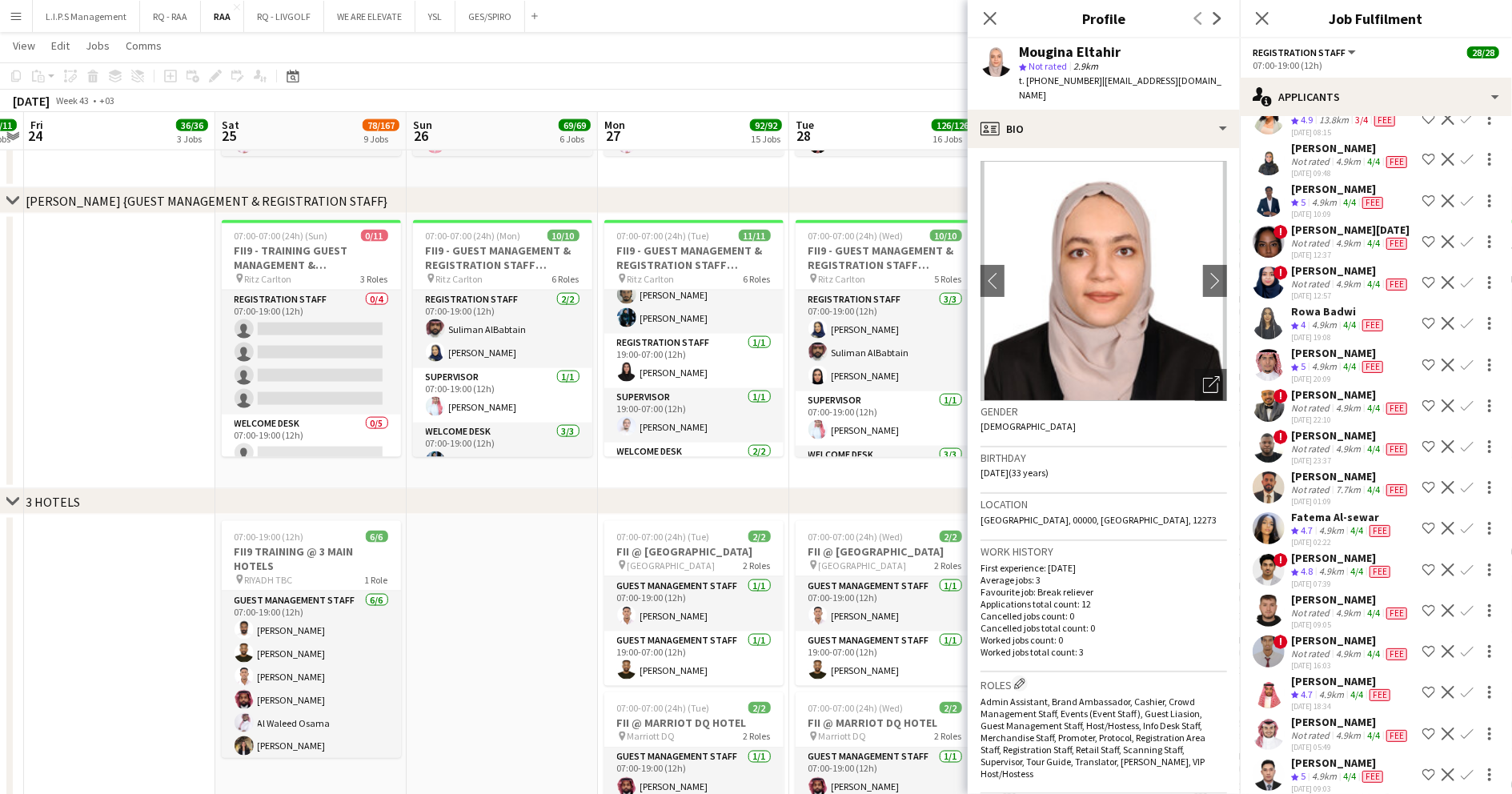
click at [1063, 79] on span "t. +966567214638" at bounding box center [1061, 80] width 83 height 12
copy span "966567214638"
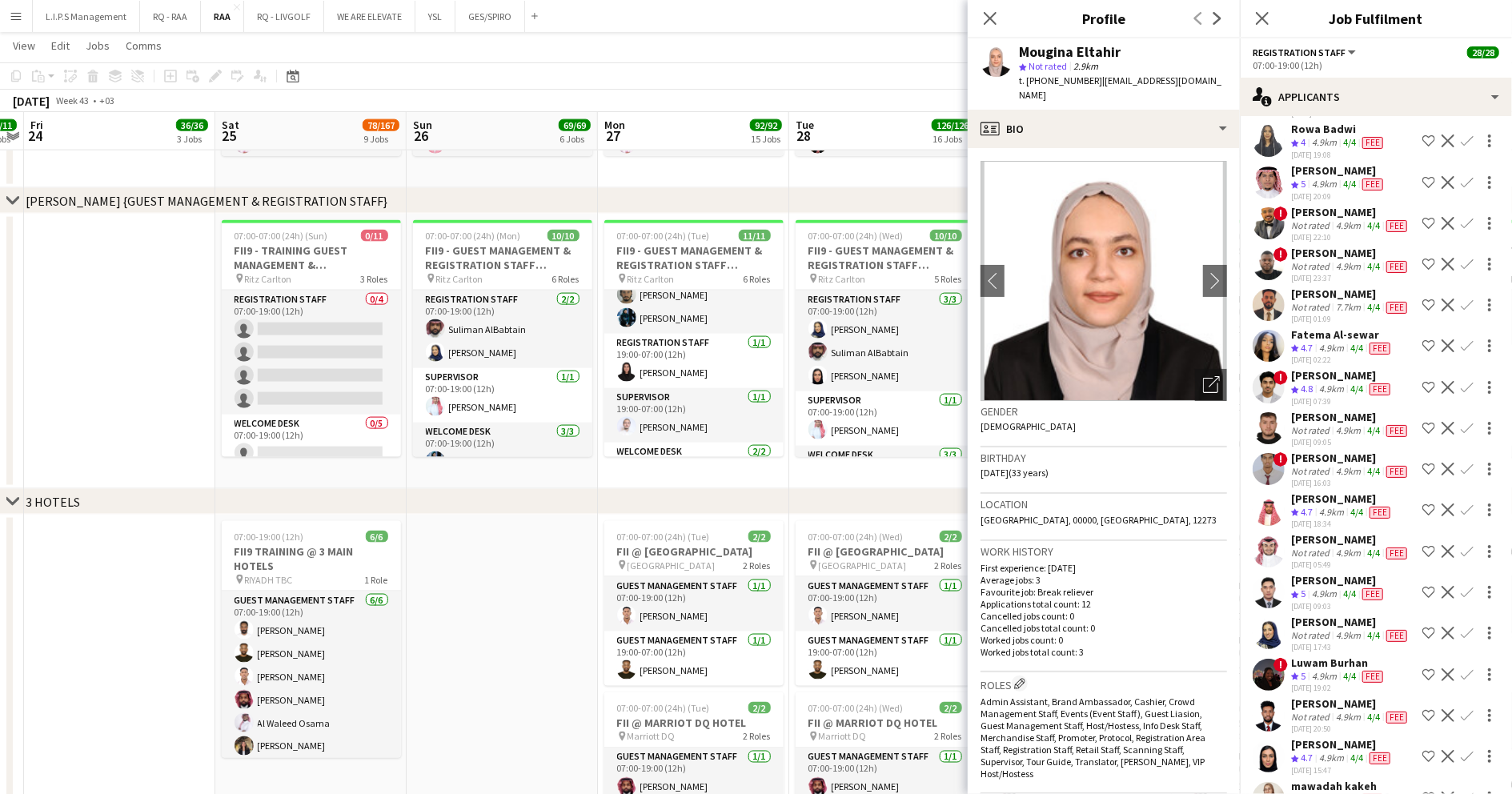
scroll to position [5764, 0]
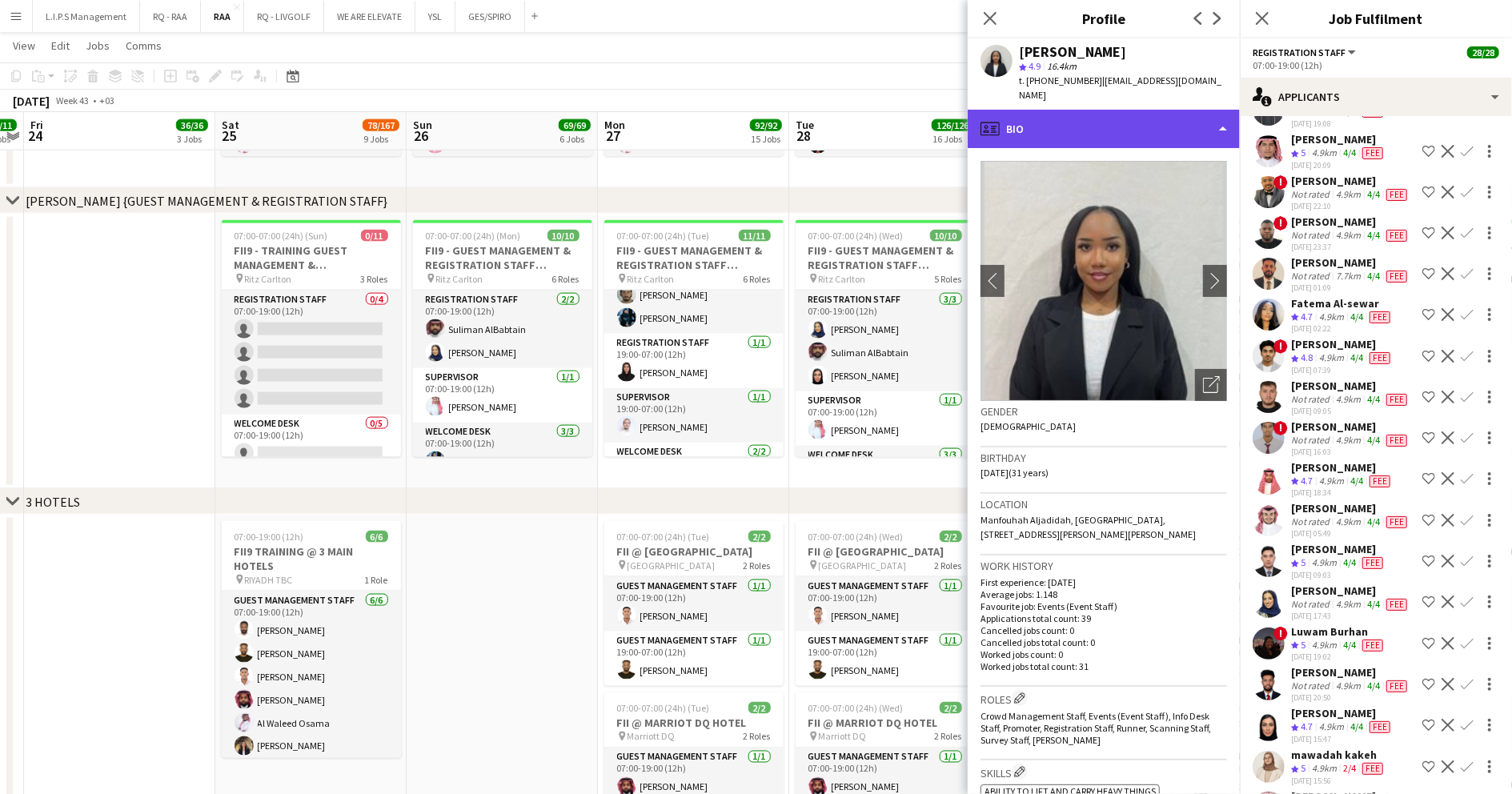
click at [1133, 110] on div "profile Bio" at bounding box center [1103, 129] width 272 height 38
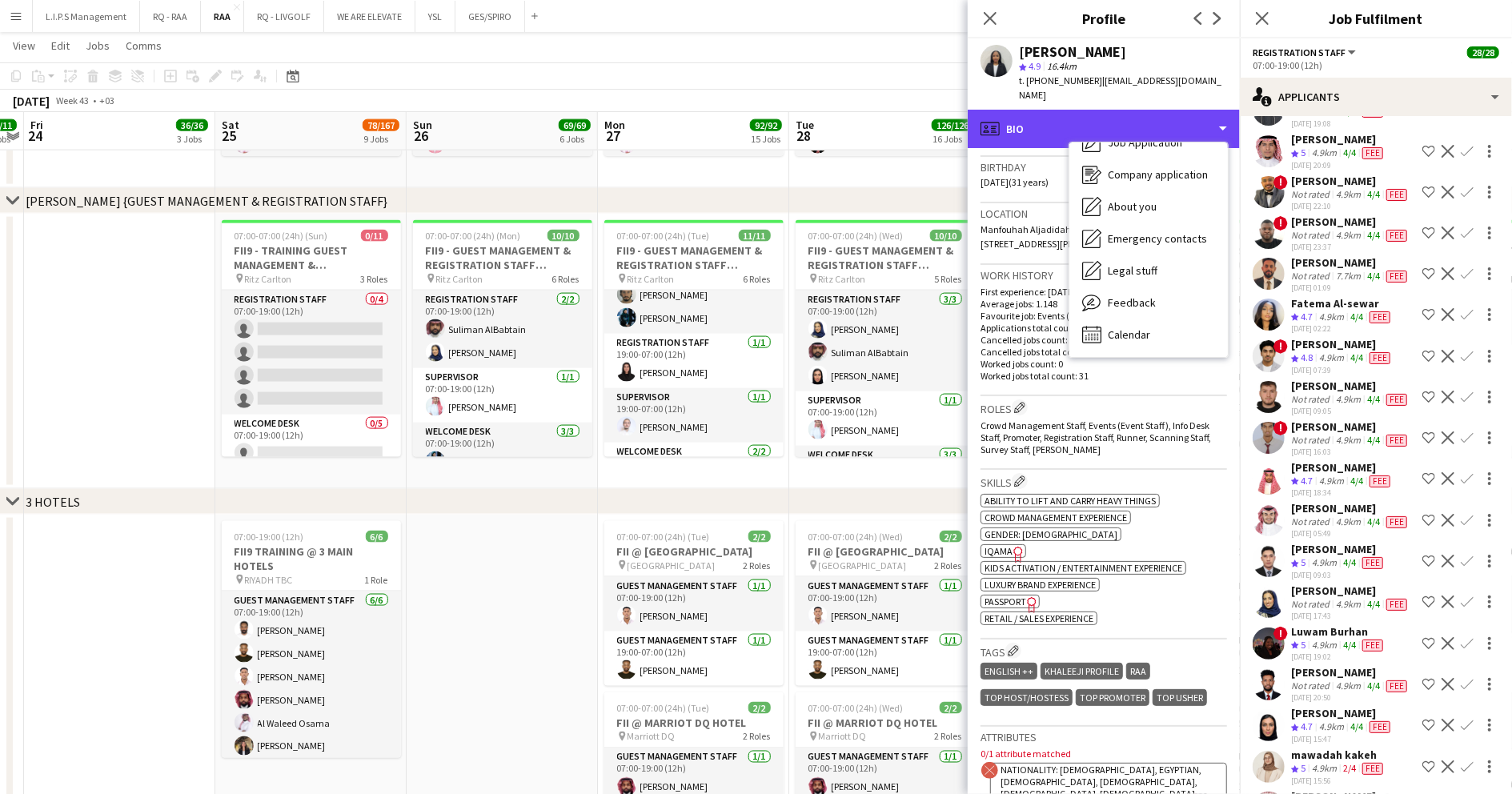
scroll to position [320, 0]
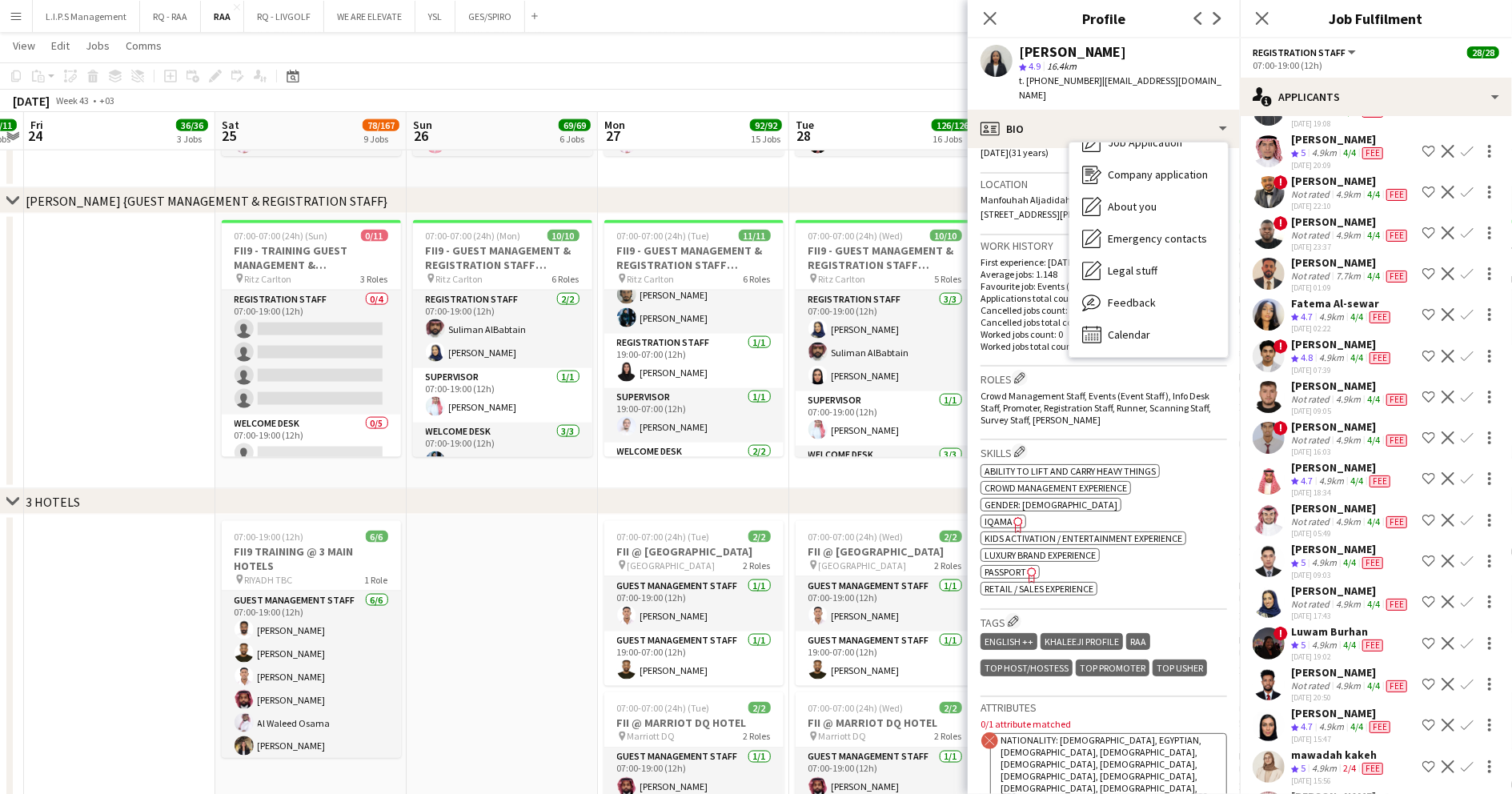
click at [1012, 516] on icon "Freelancer has uploaded a photo validation of skill. Click to see" at bounding box center [1018, 525] width 17 height 17
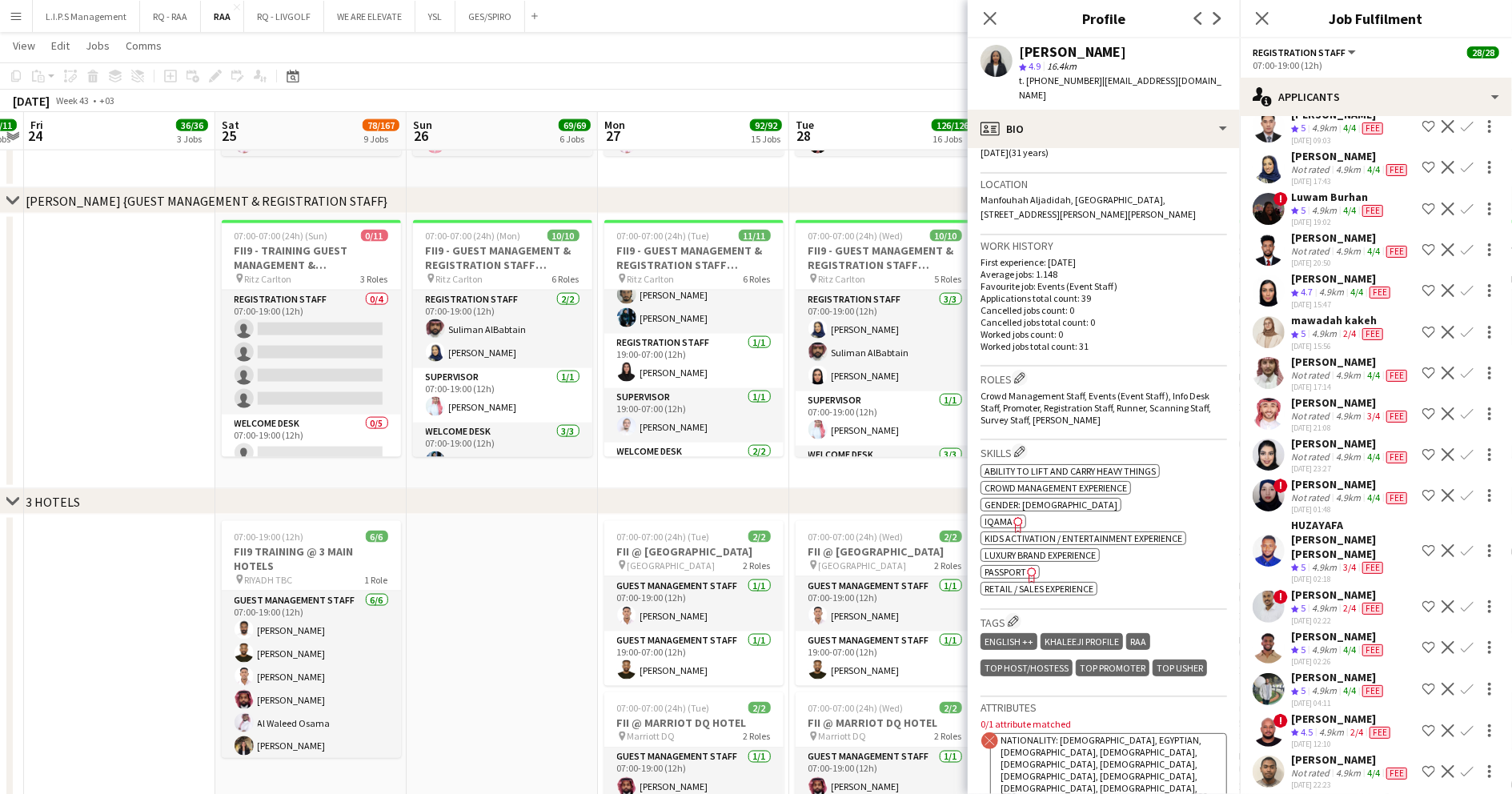
scroll to position [6405, 0]
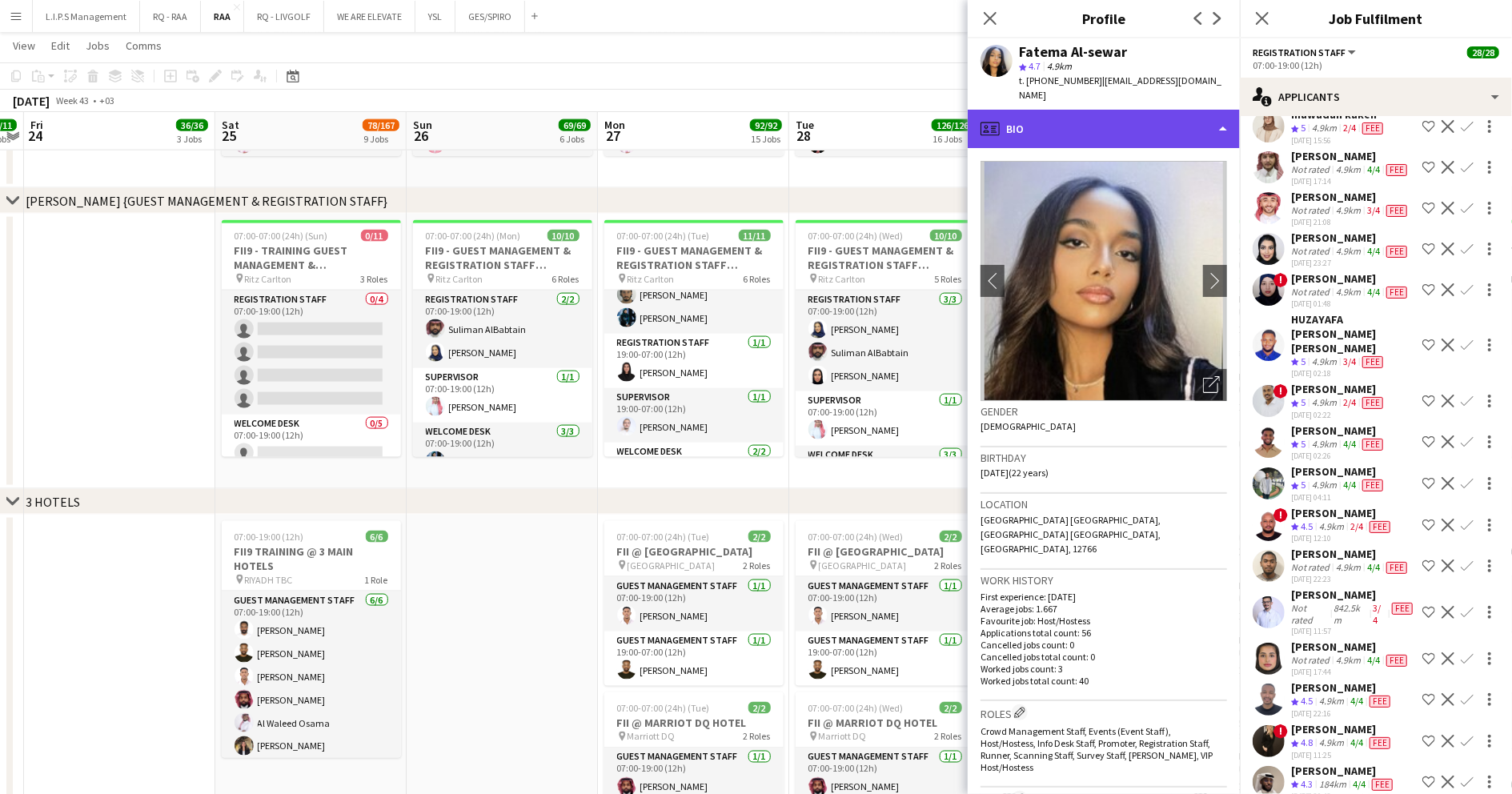
click at [1137, 110] on div "profile Bio" at bounding box center [1103, 129] width 272 height 38
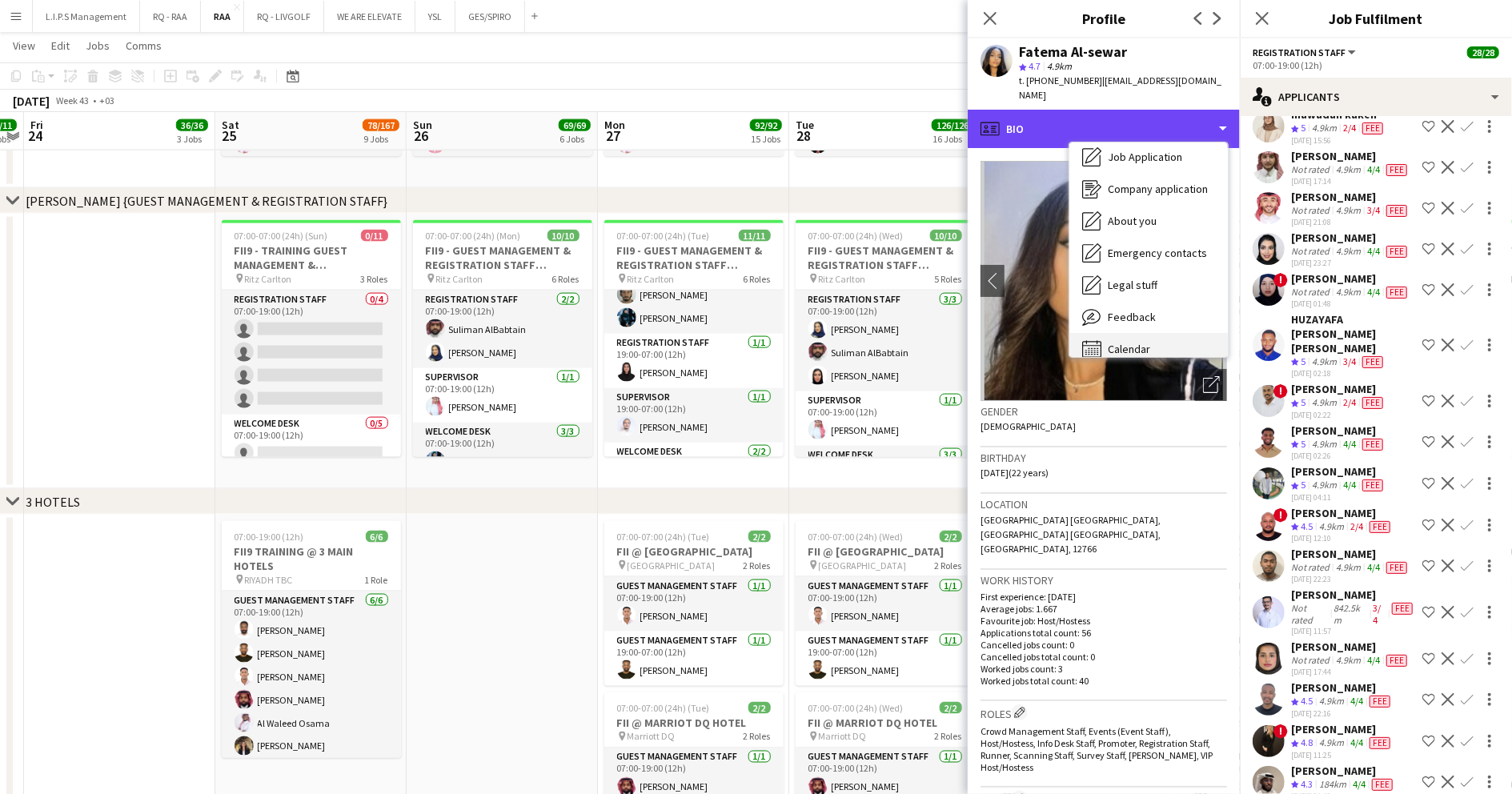
scroll to position [54, 0]
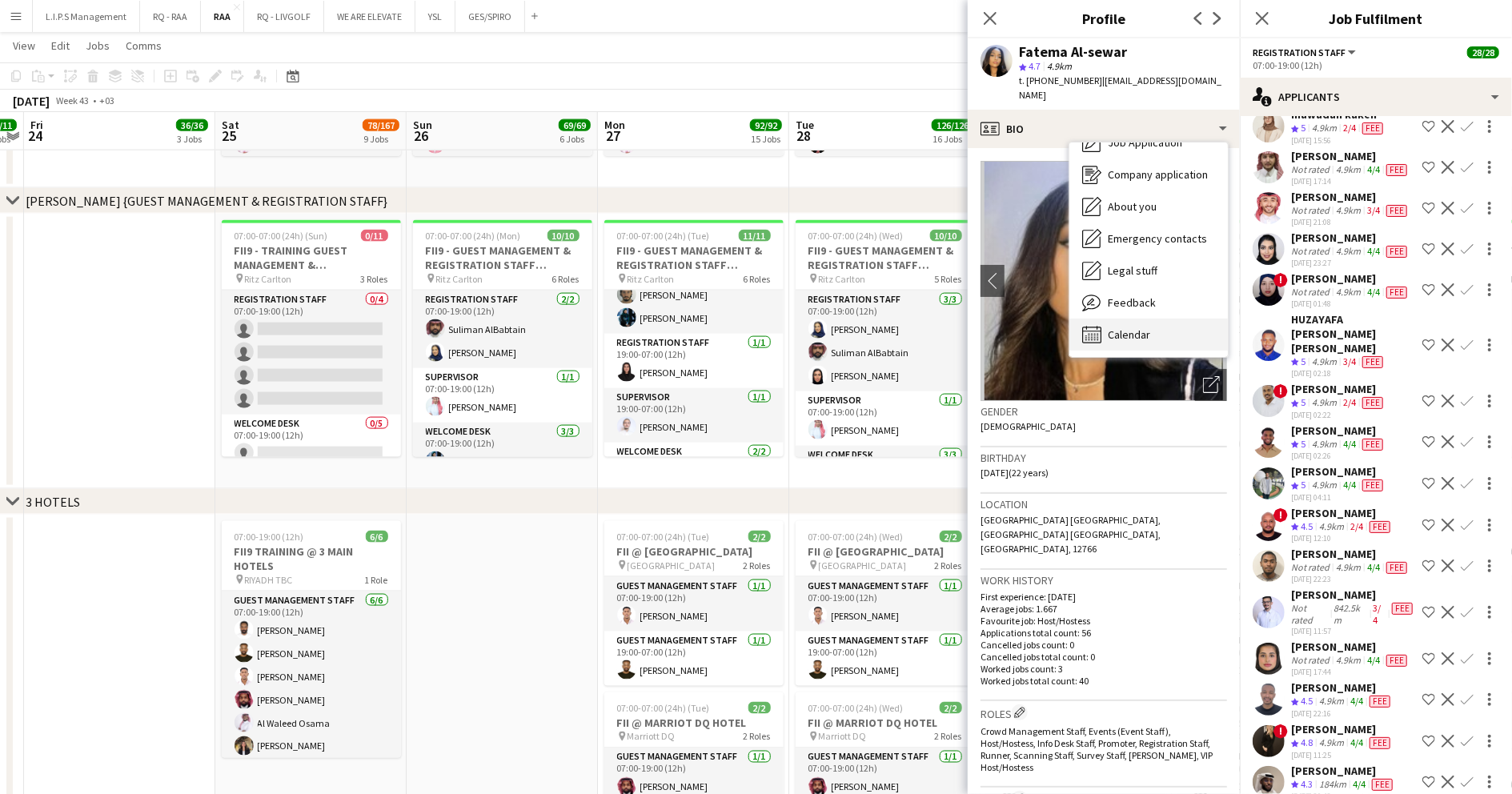
click at [1162, 319] on div "Calendar Calendar" at bounding box center [1148, 334] width 158 height 32
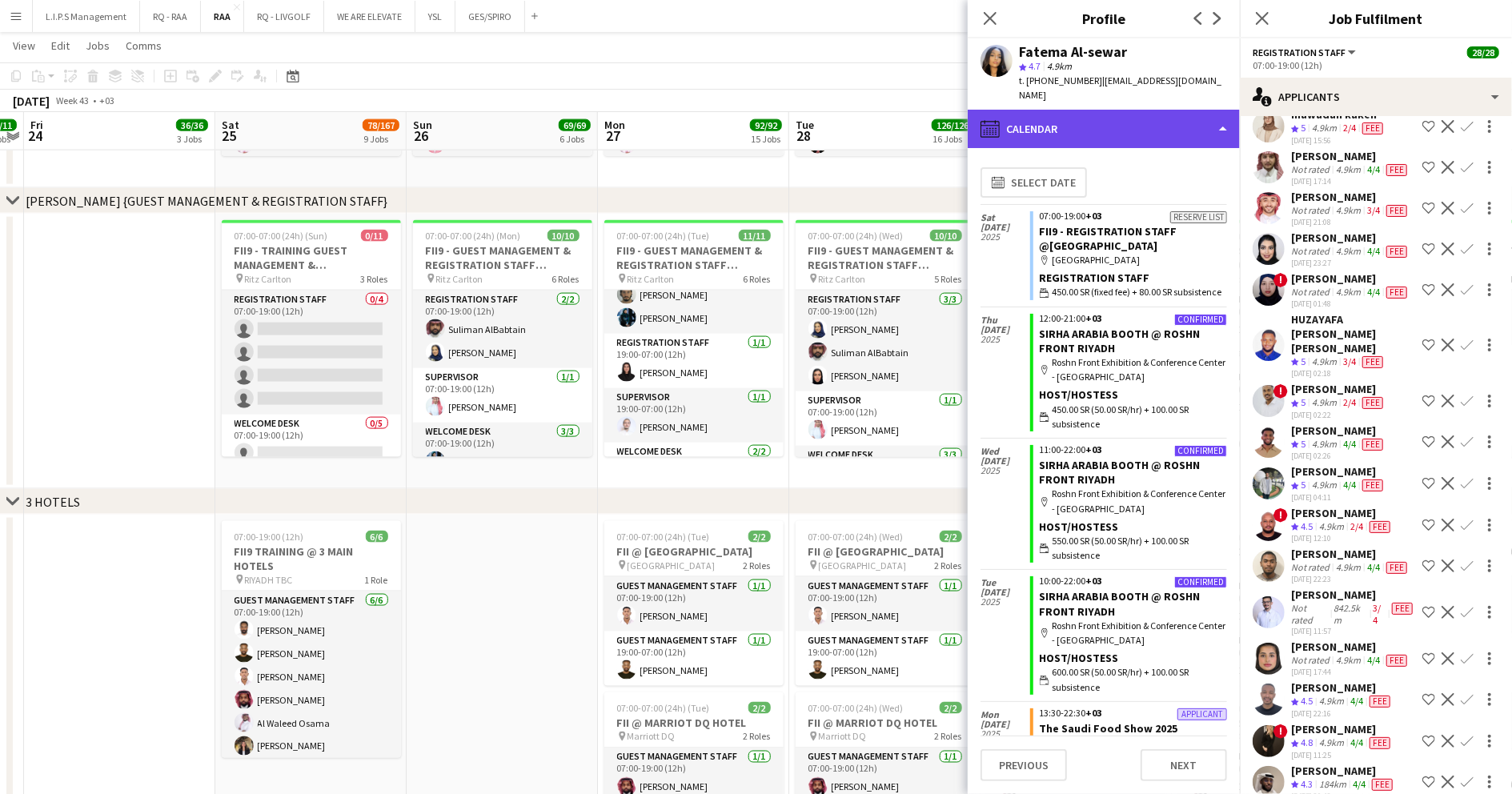
click at [1153, 110] on div "calendar-full Calendar" at bounding box center [1103, 129] width 272 height 38
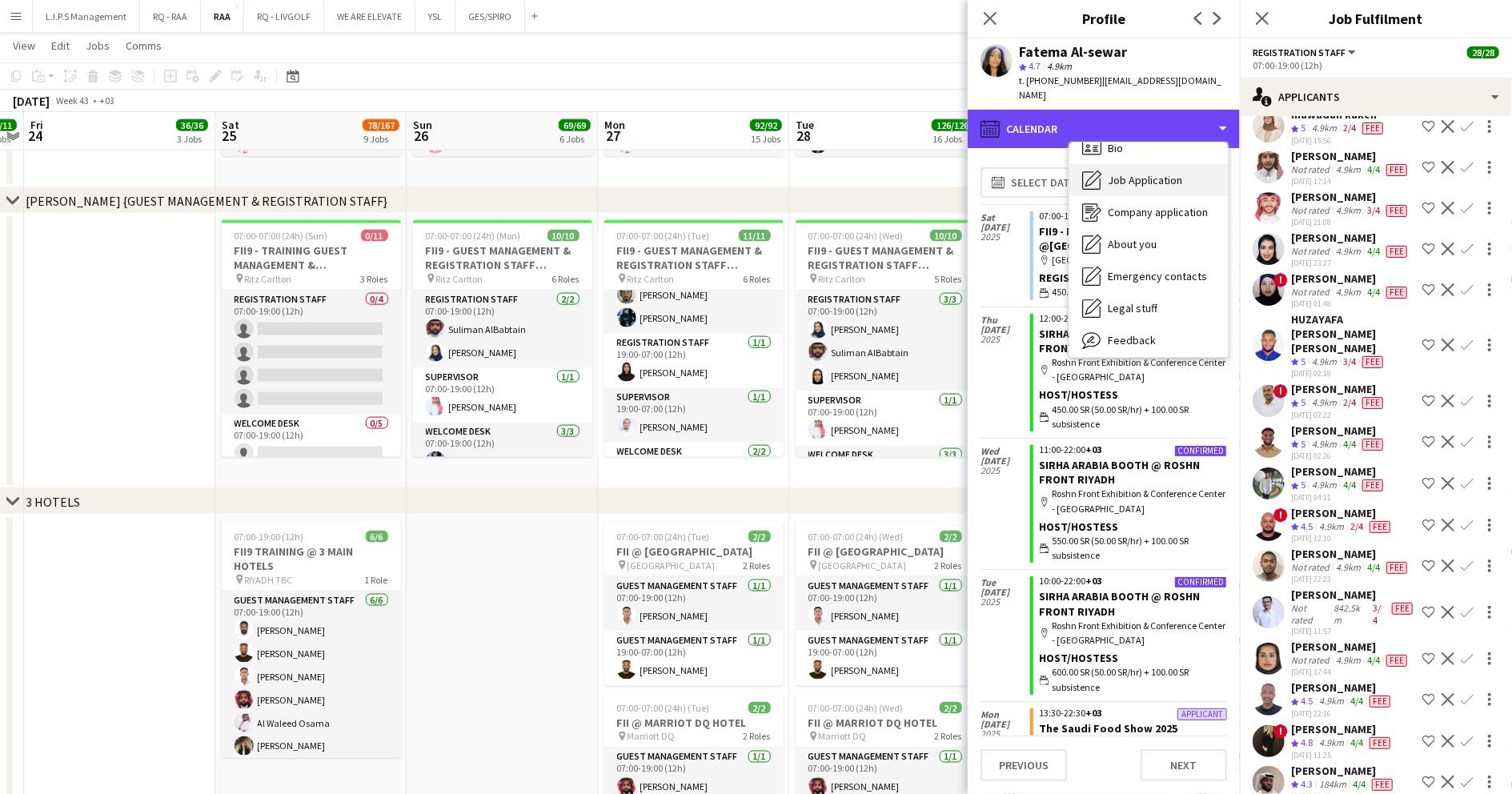
scroll to position [0, 0]
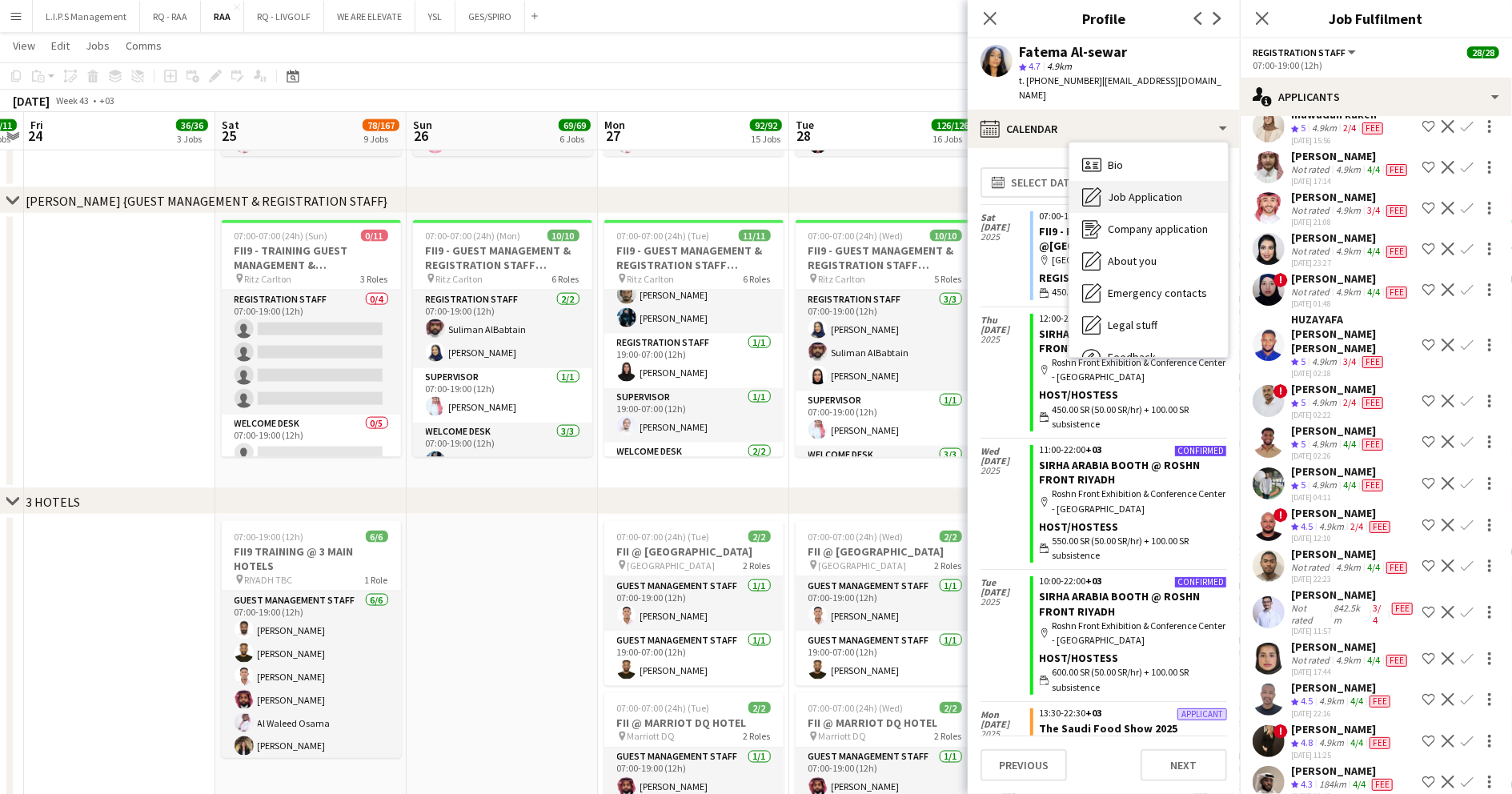
click at [1157, 149] on div "Bio Bio" at bounding box center [1148, 165] width 158 height 32
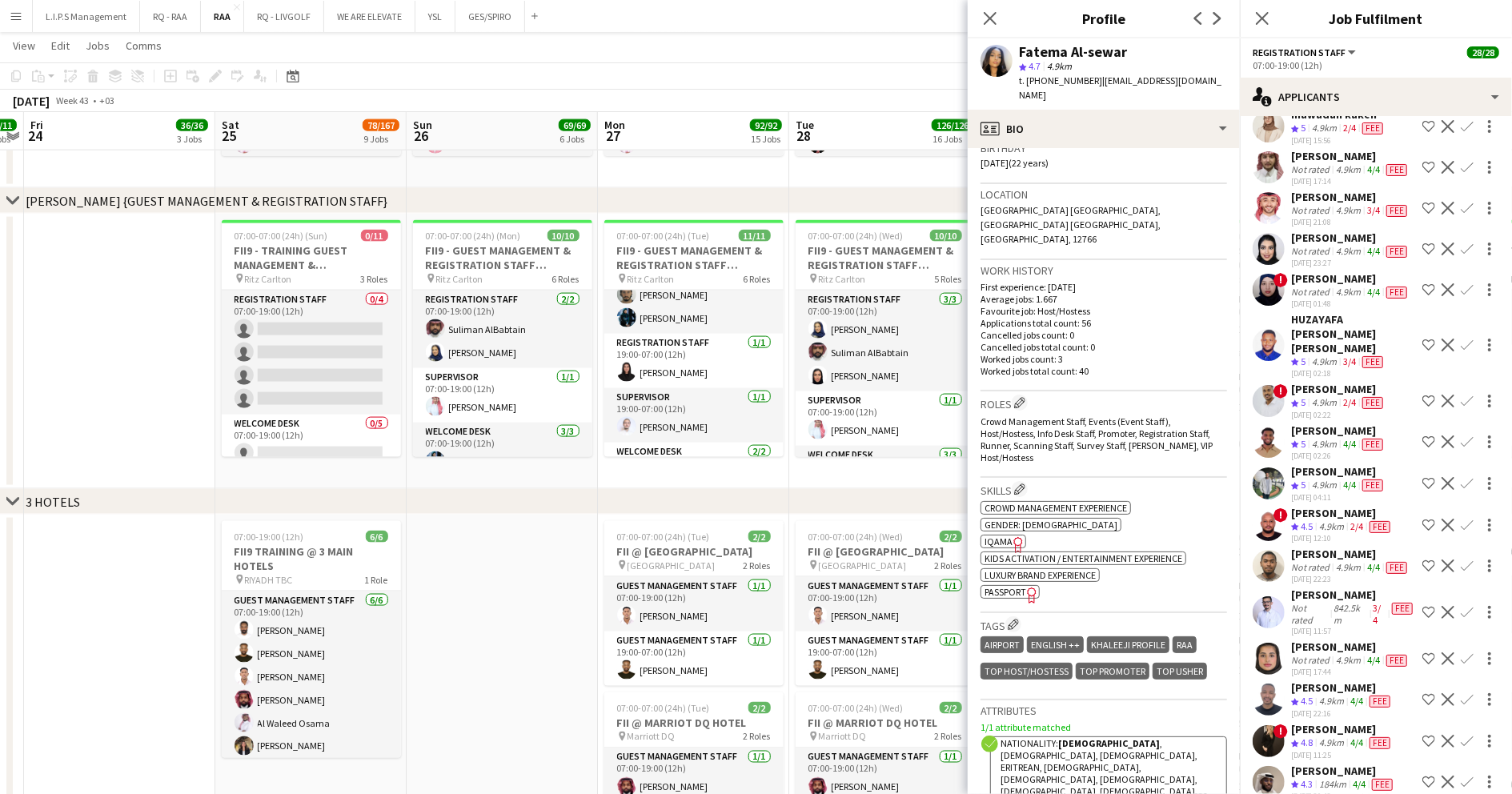
scroll to position [533, 0]
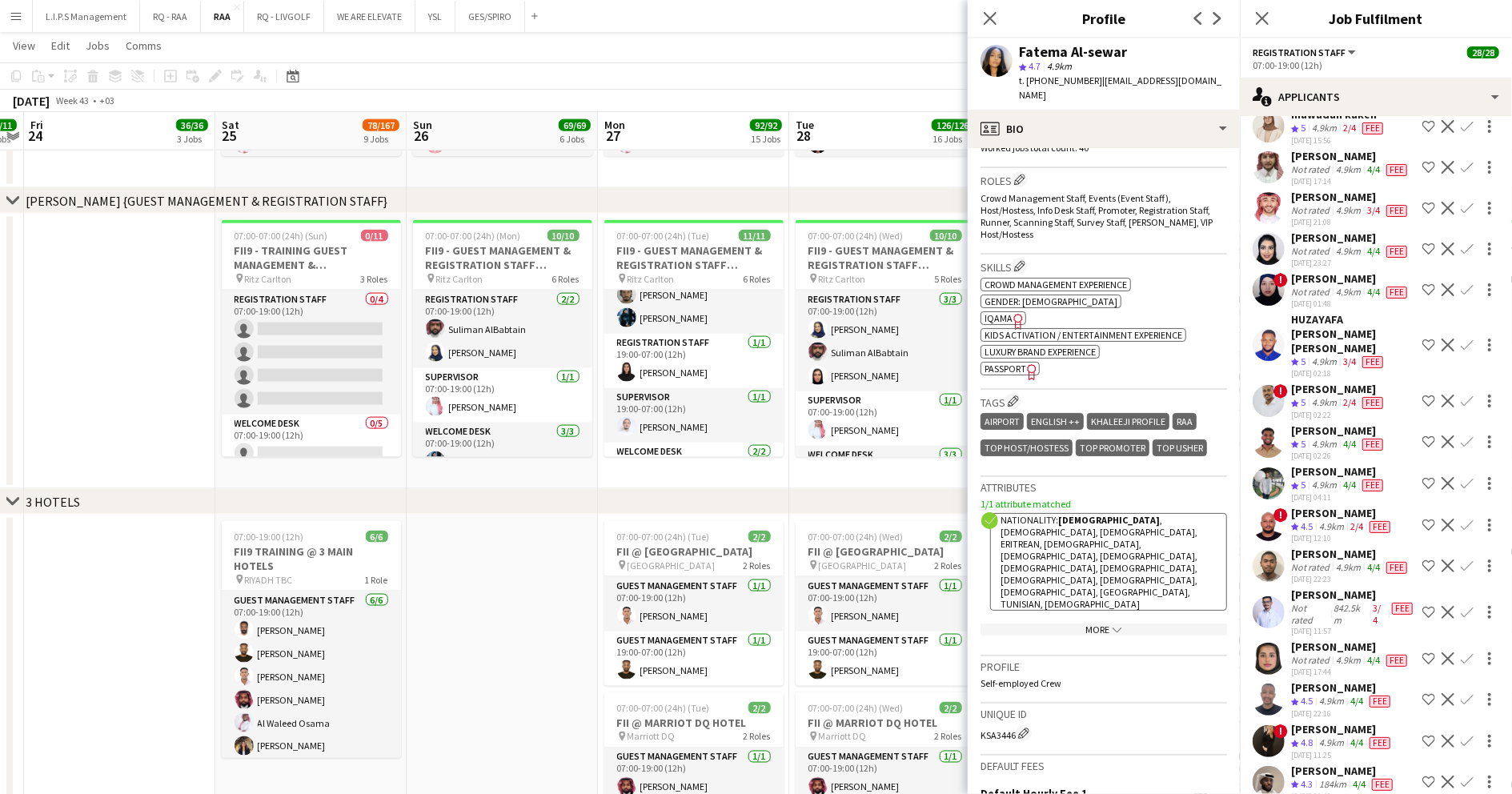
click at [999, 312] on span "IQAMA" at bounding box center [999, 318] width 28 height 12
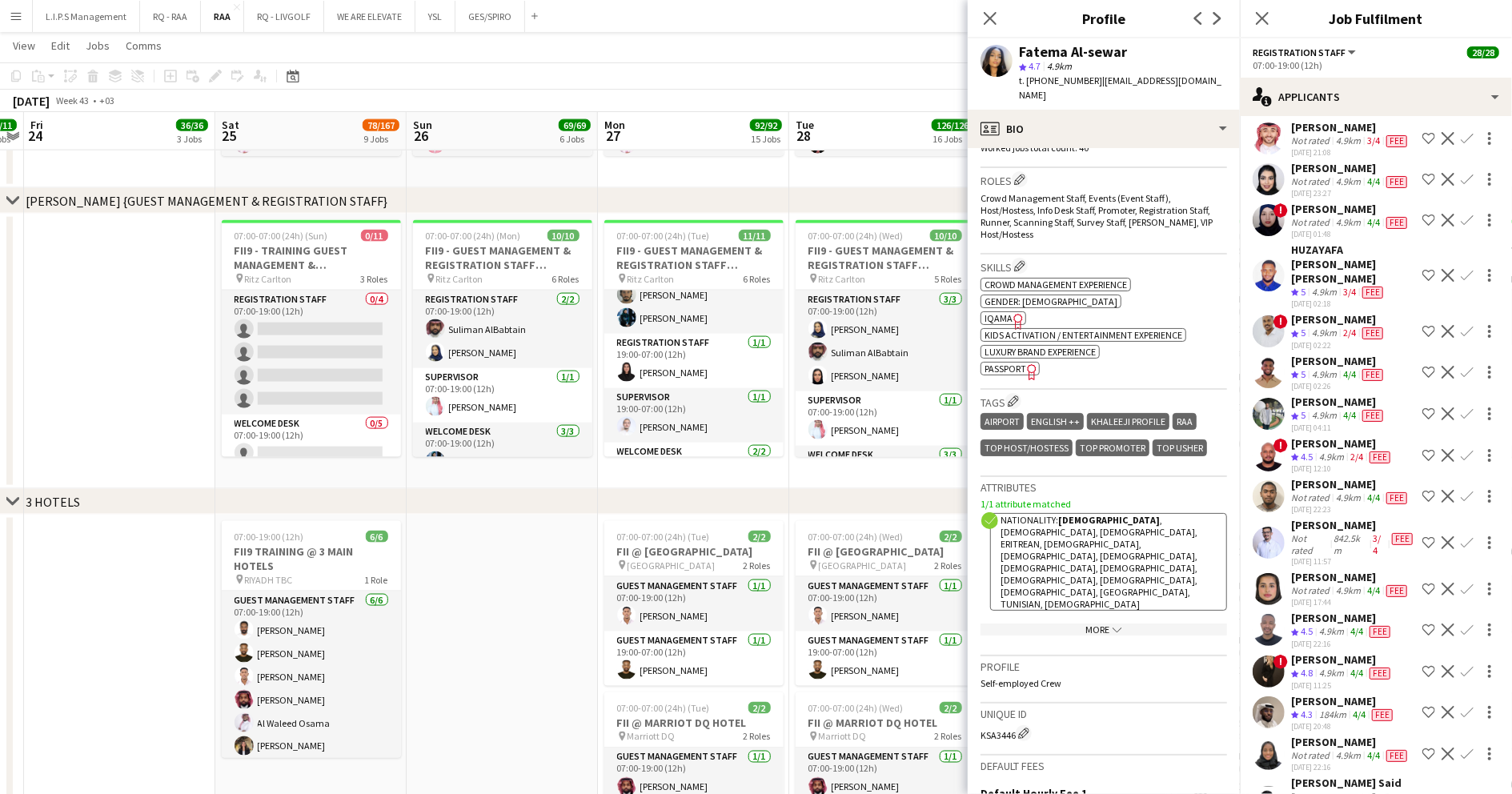
scroll to position [6511, 0]
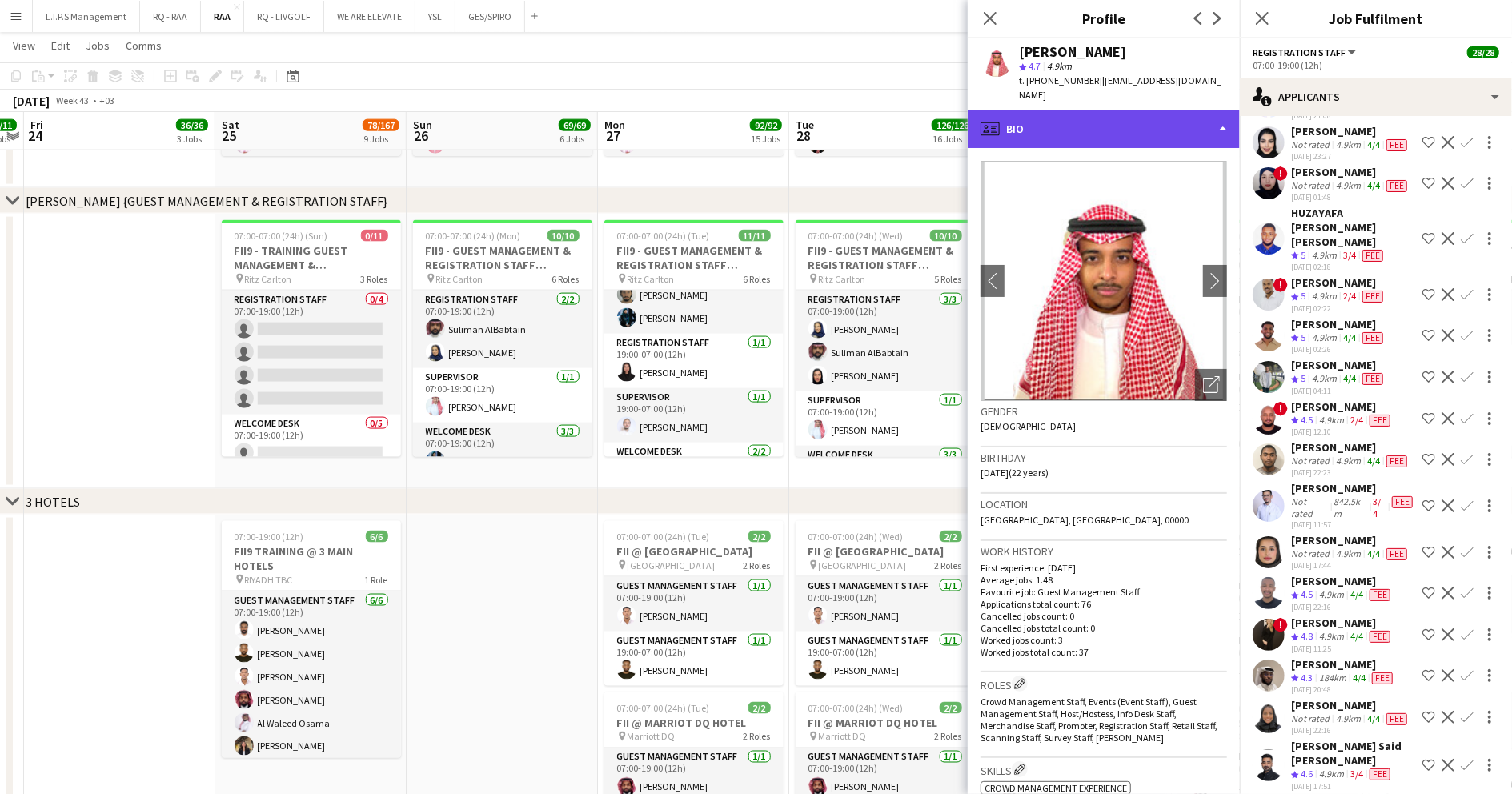
click at [1151, 110] on div "profile Bio" at bounding box center [1103, 129] width 272 height 38
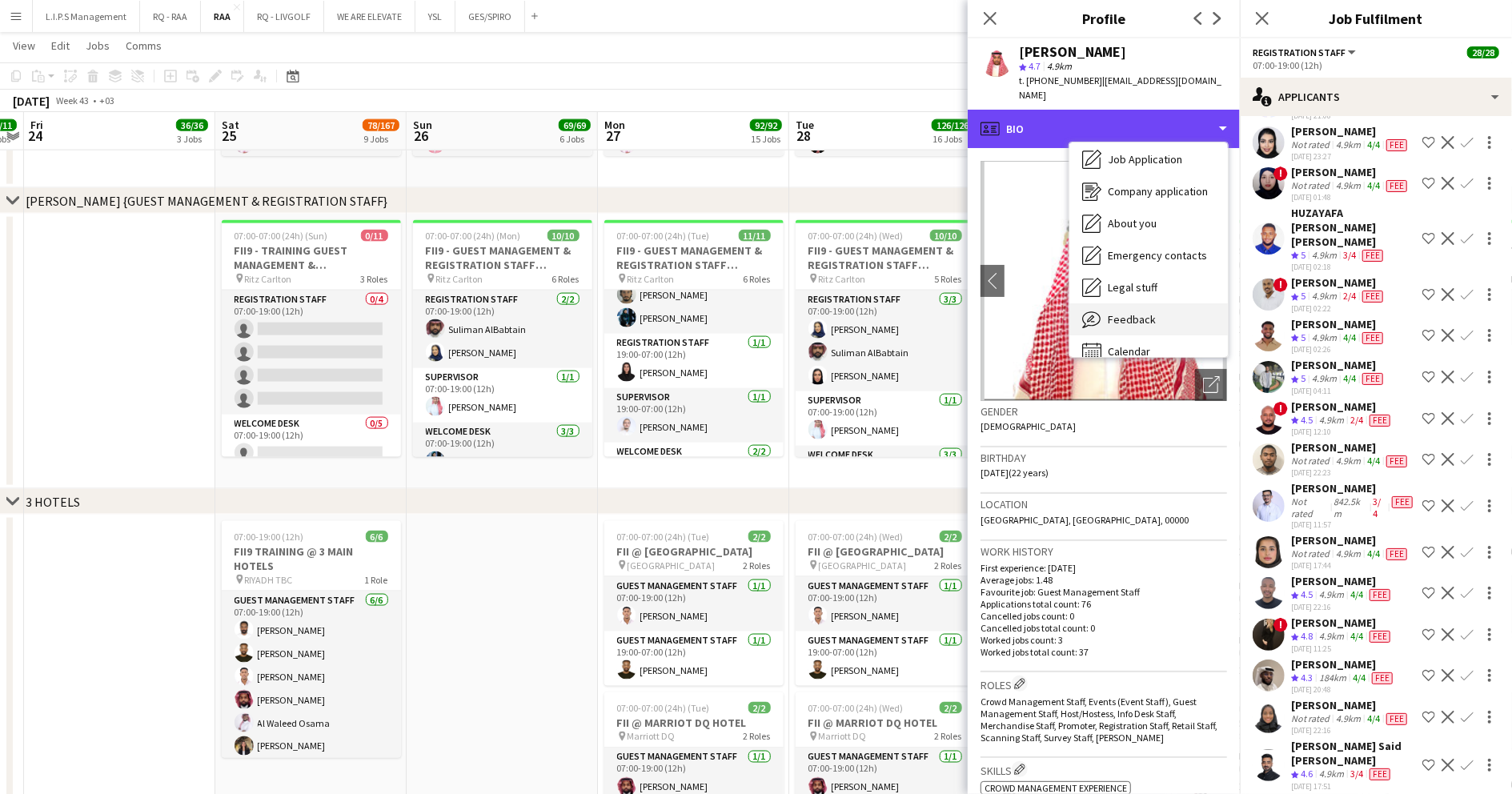
scroll to position [54, 0]
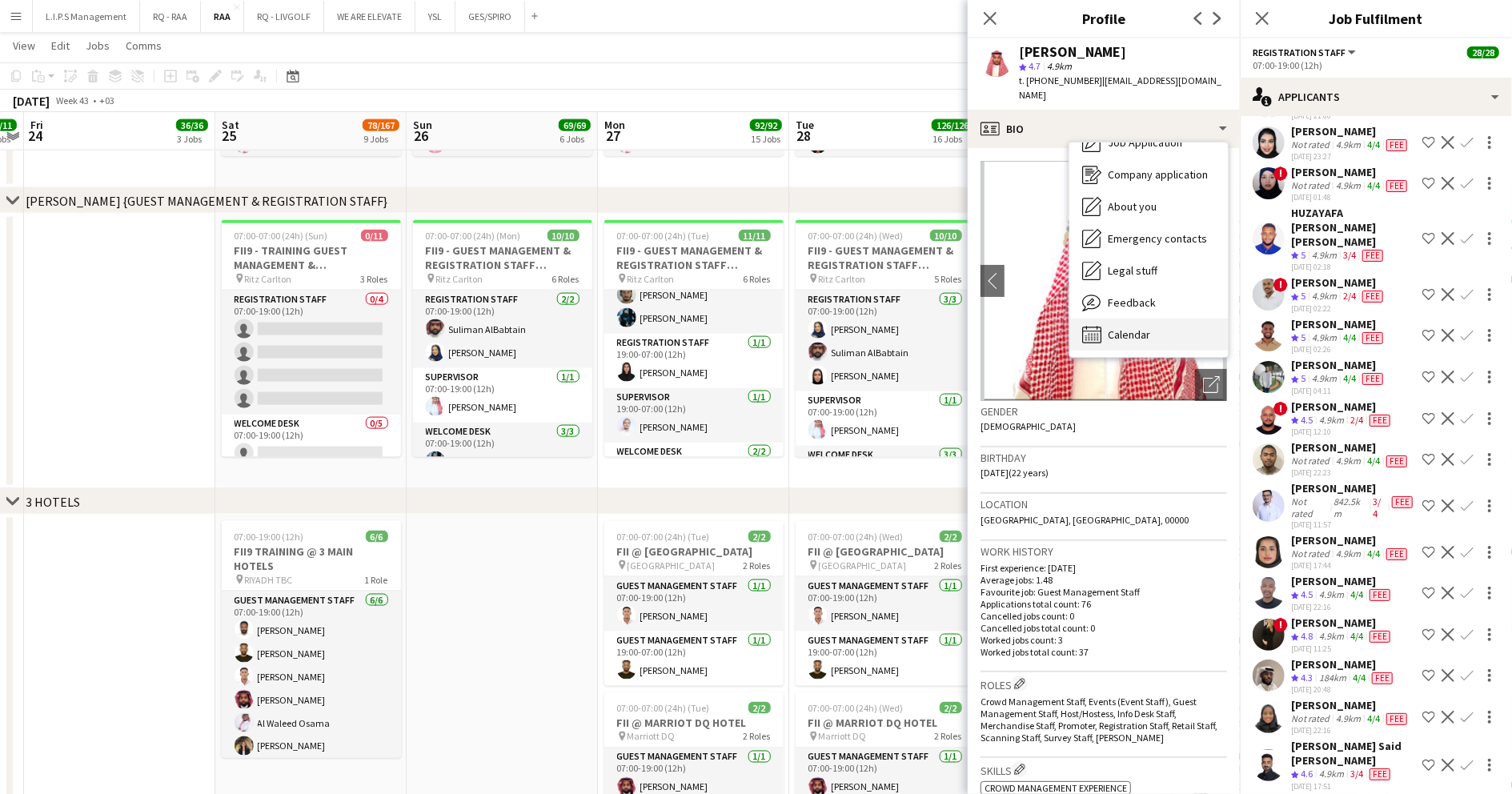
click at [1151, 326] on div "Calendar Calendar" at bounding box center [1148, 334] width 158 height 32
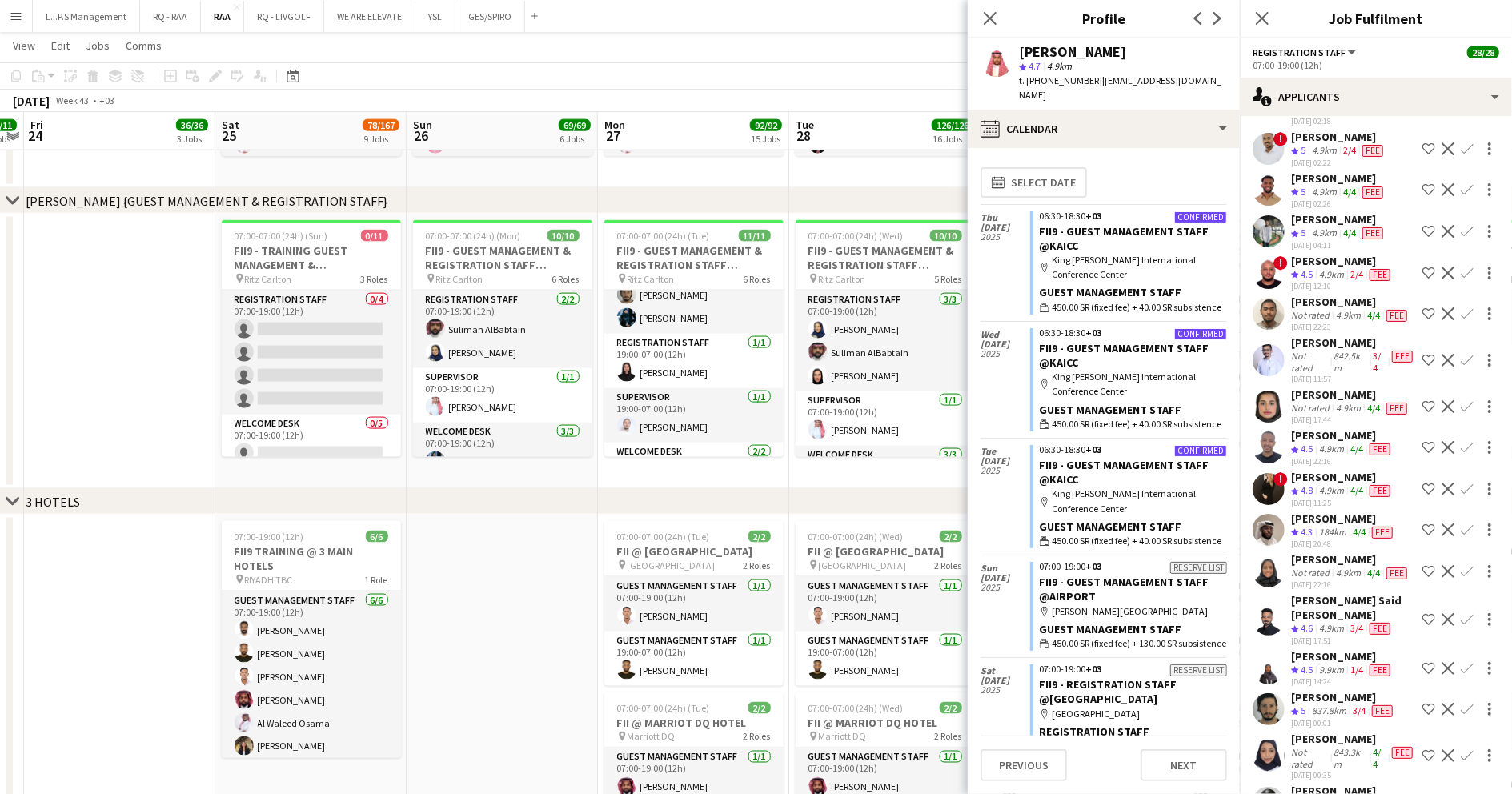
scroll to position [6725, 0]
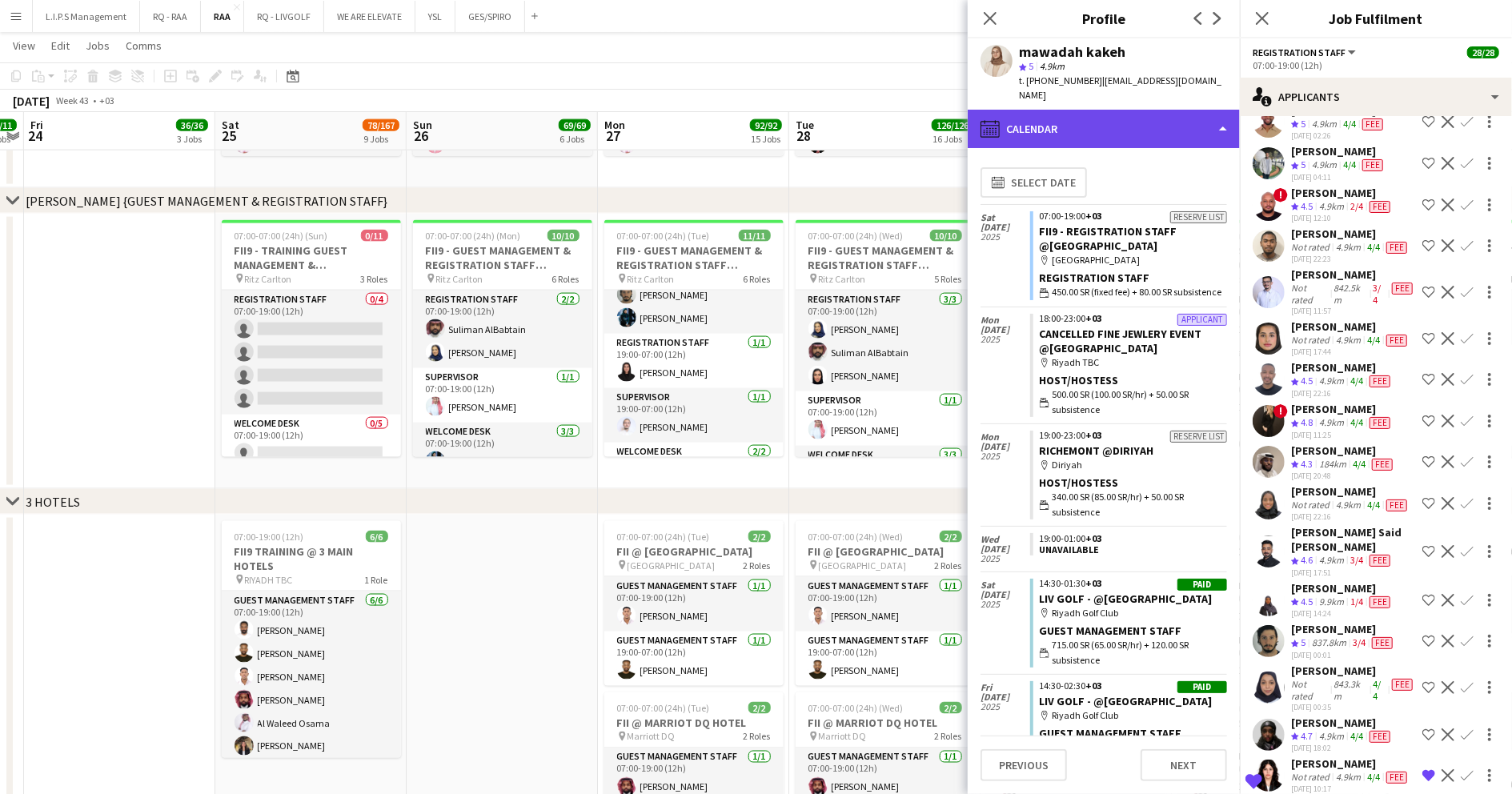
click at [1148, 121] on div "calendar-full Calendar" at bounding box center [1103, 129] width 272 height 38
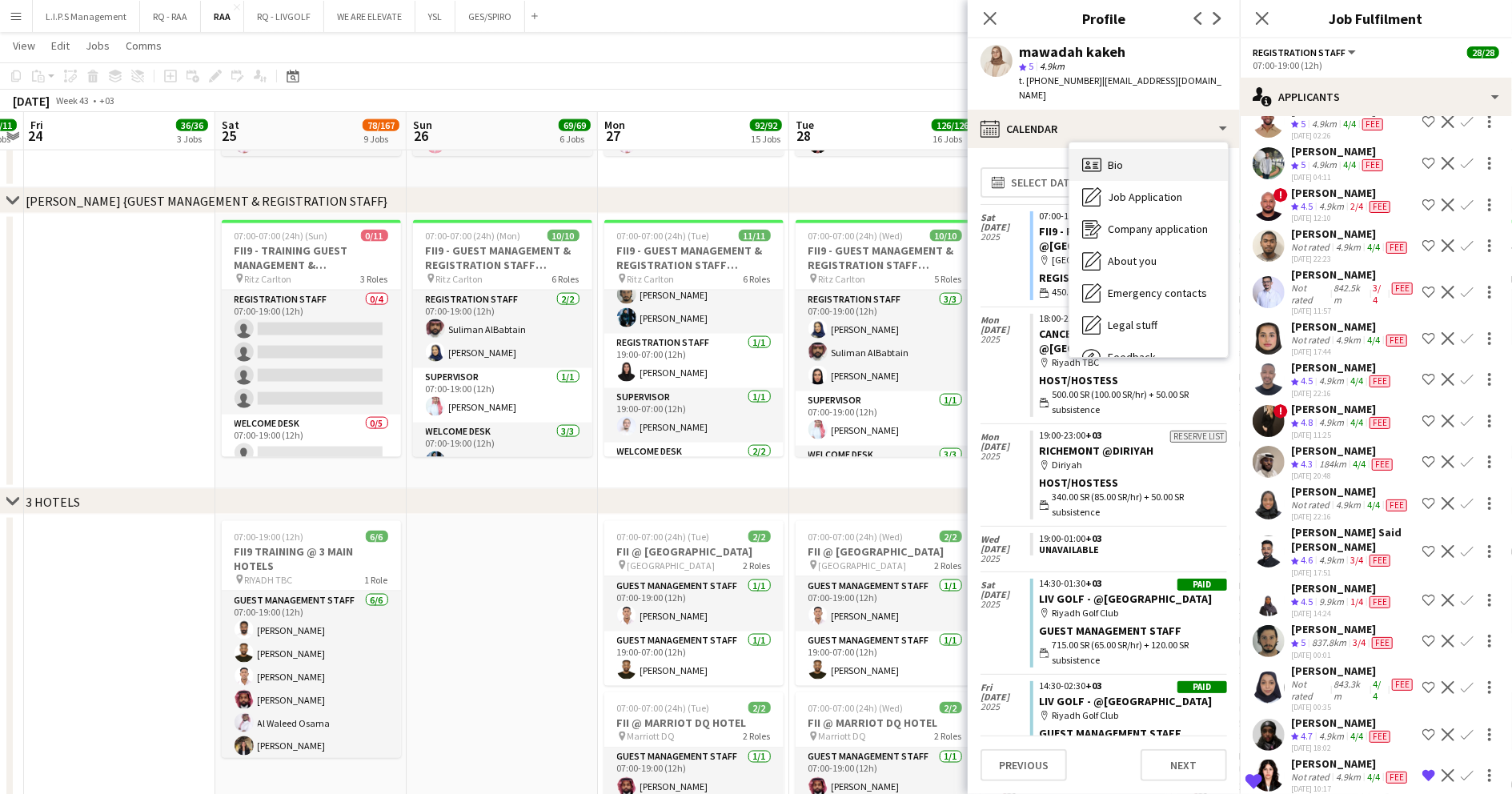
click at [1153, 150] on div "Bio Bio" at bounding box center [1148, 165] width 158 height 32
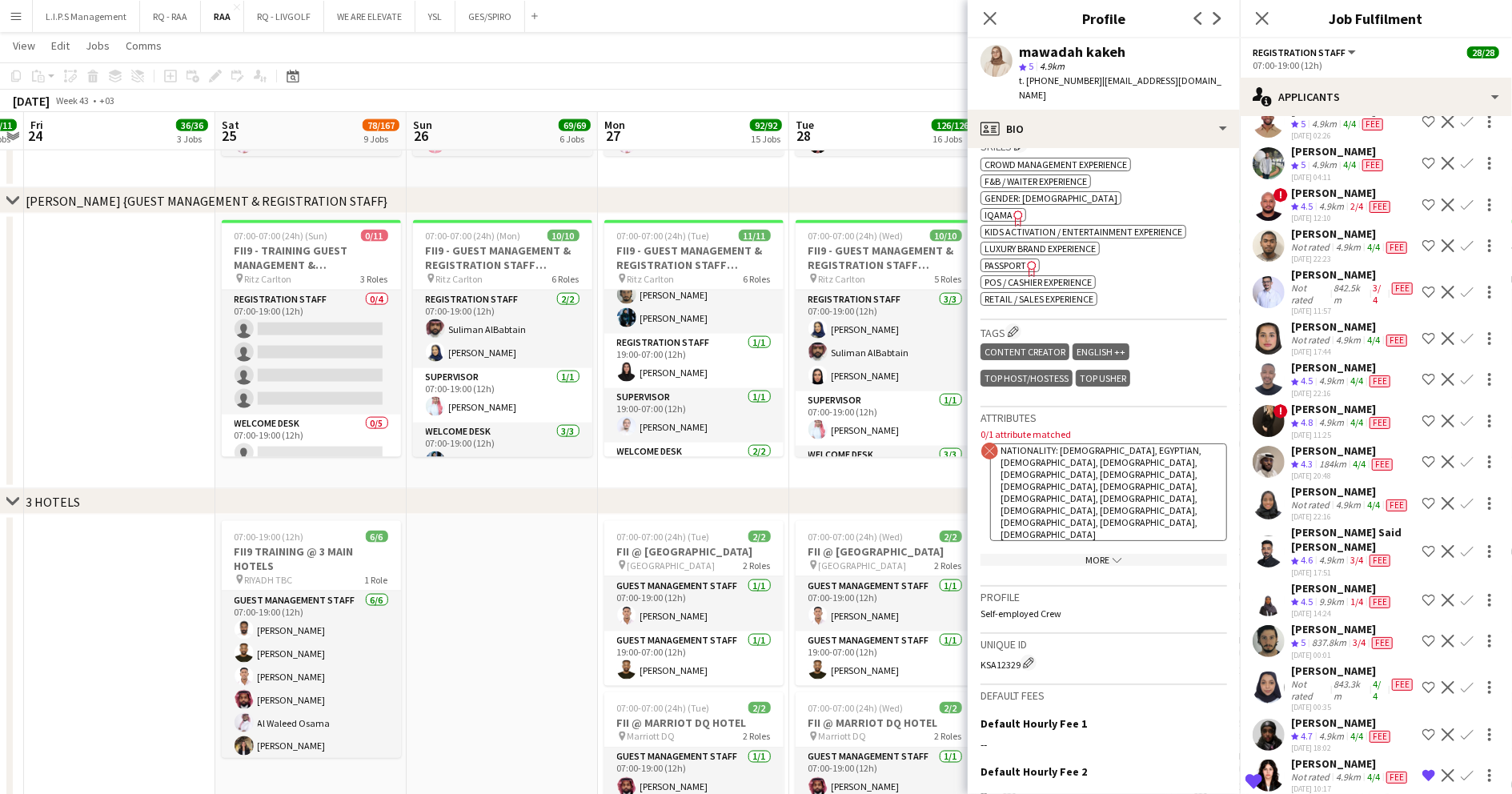
scroll to position [641, 0]
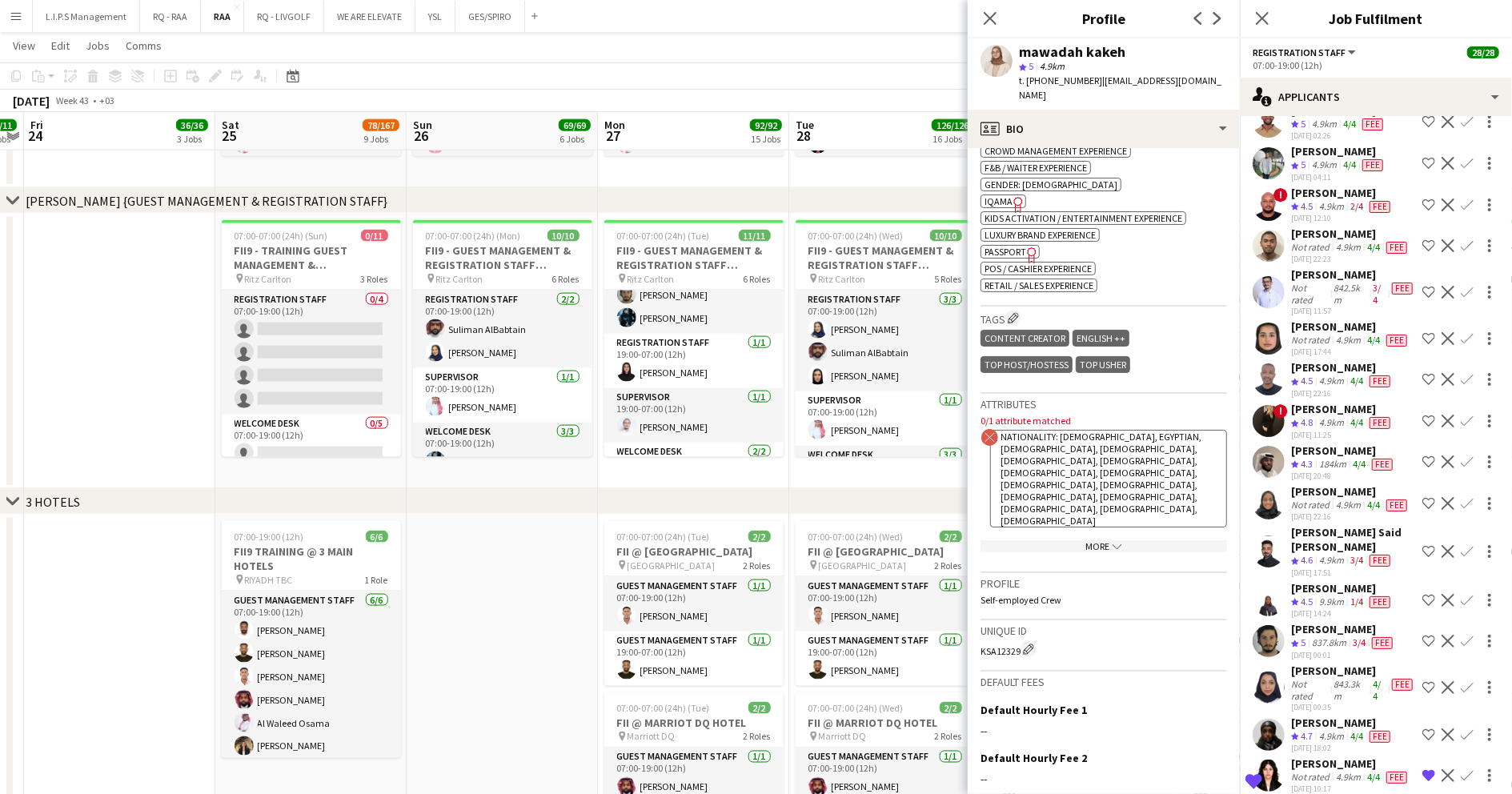
click at [1113, 542] on icon "chevron-down" at bounding box center [1118, 547] width 10 height 10
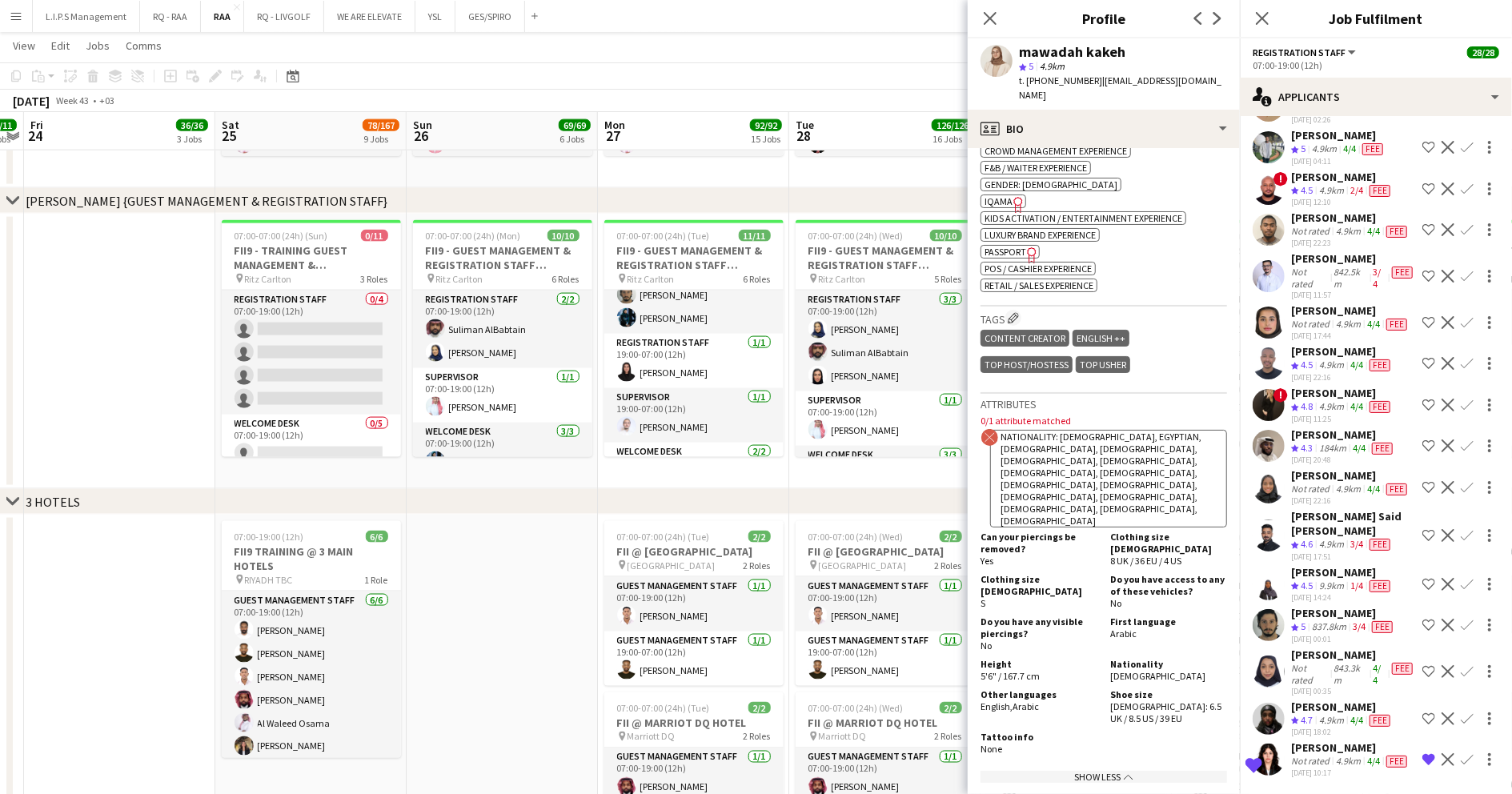
scroll to position [6831, 0]
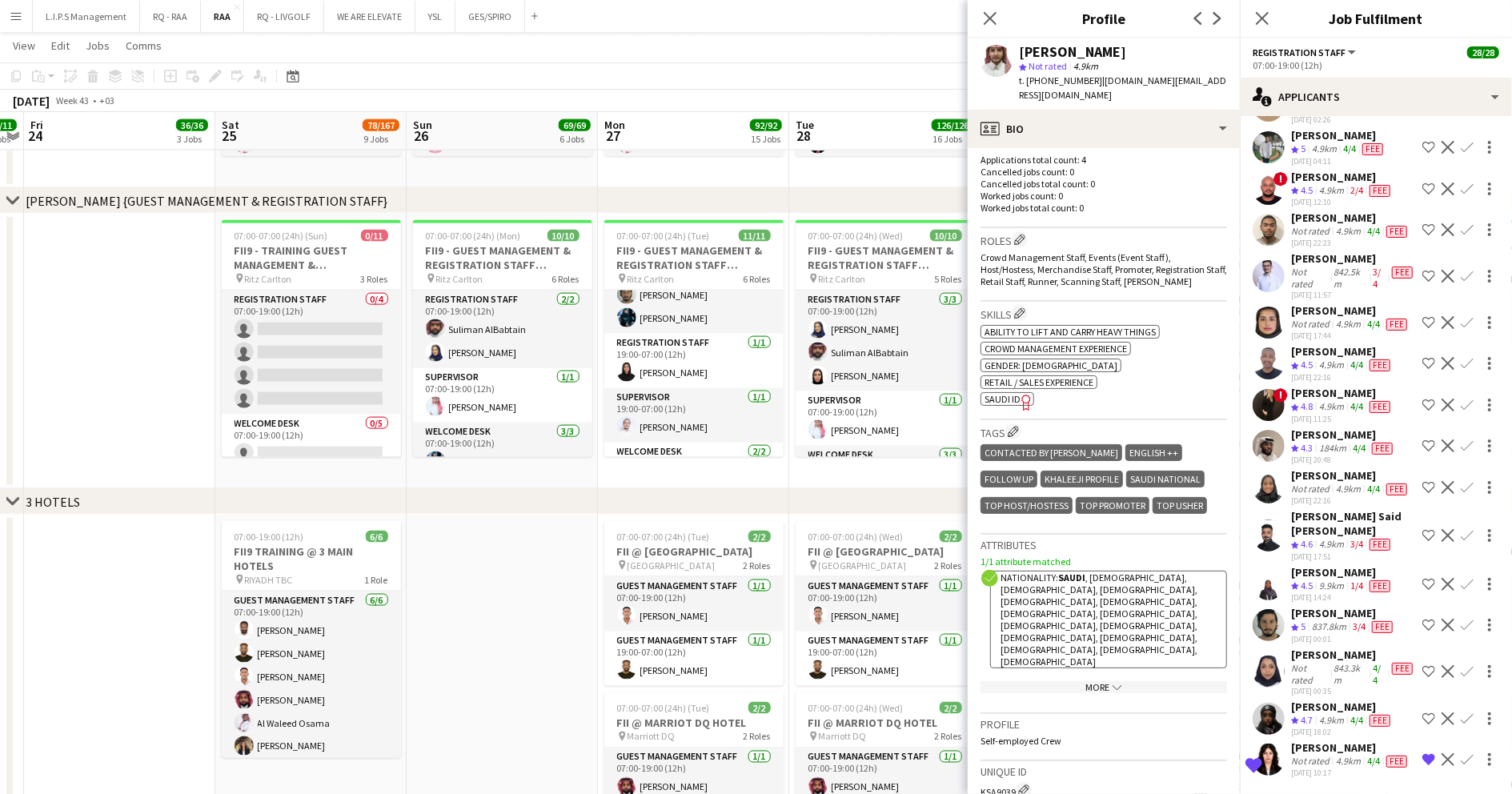
scroll to position [427, 0]
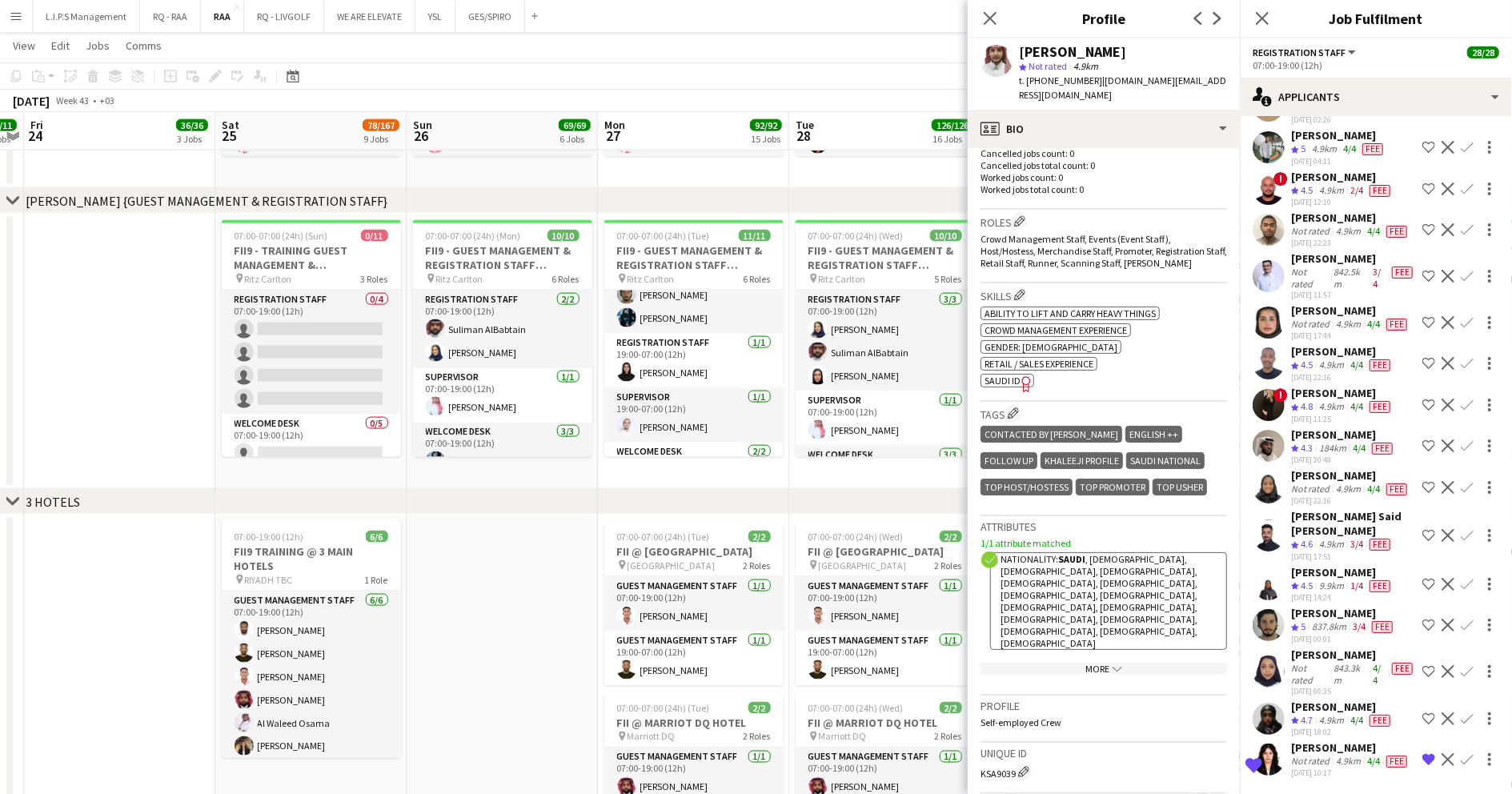
click at [1018, 375] on icon "Freelancer has uploaded a photo validation of skill. Click to see" at bounding box center [1027, 384] width 17 height 17
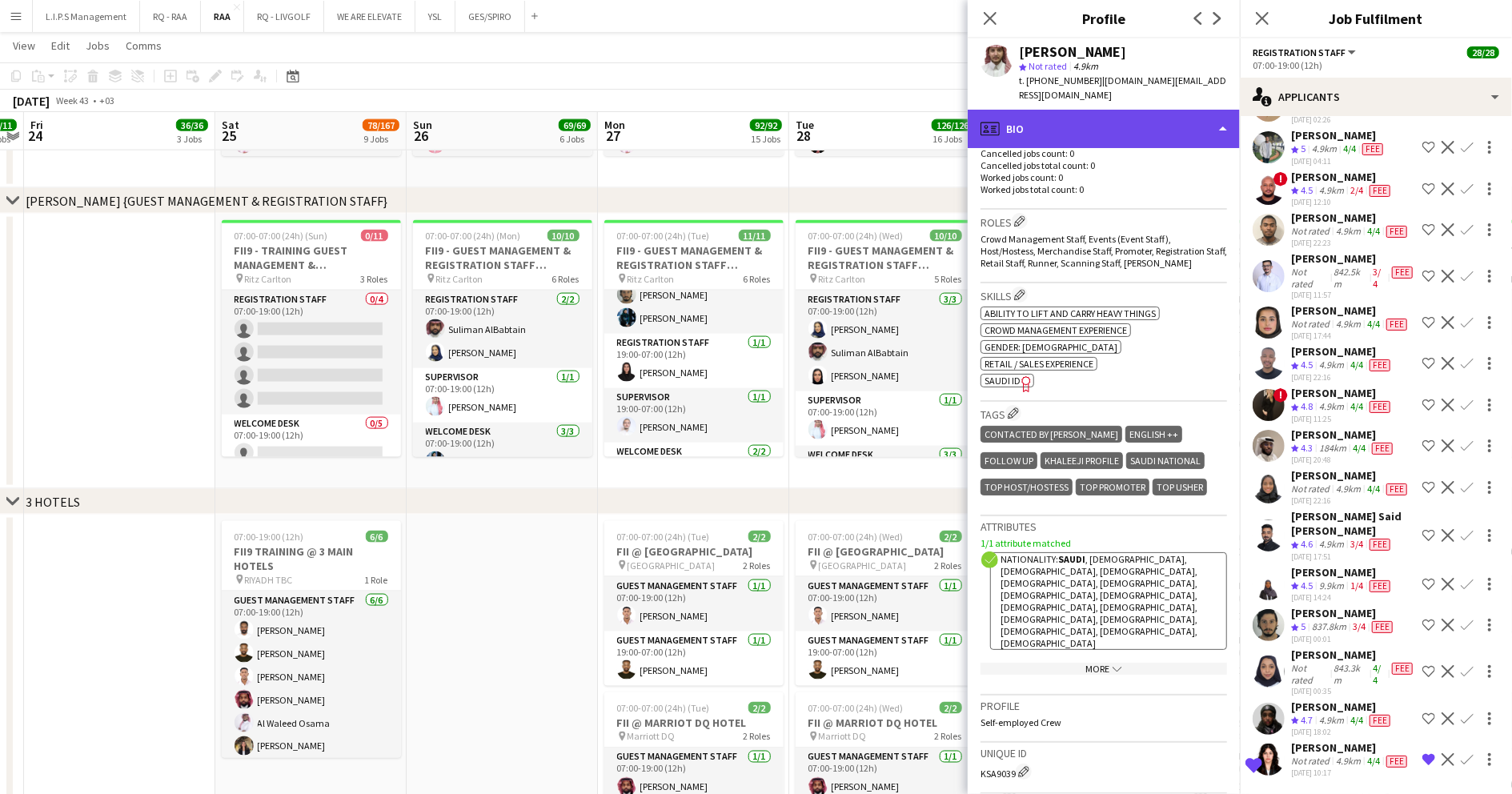
click at [1102, 110] on div "profile Bio" at bounding box center [1103, 129] width 272 height 38
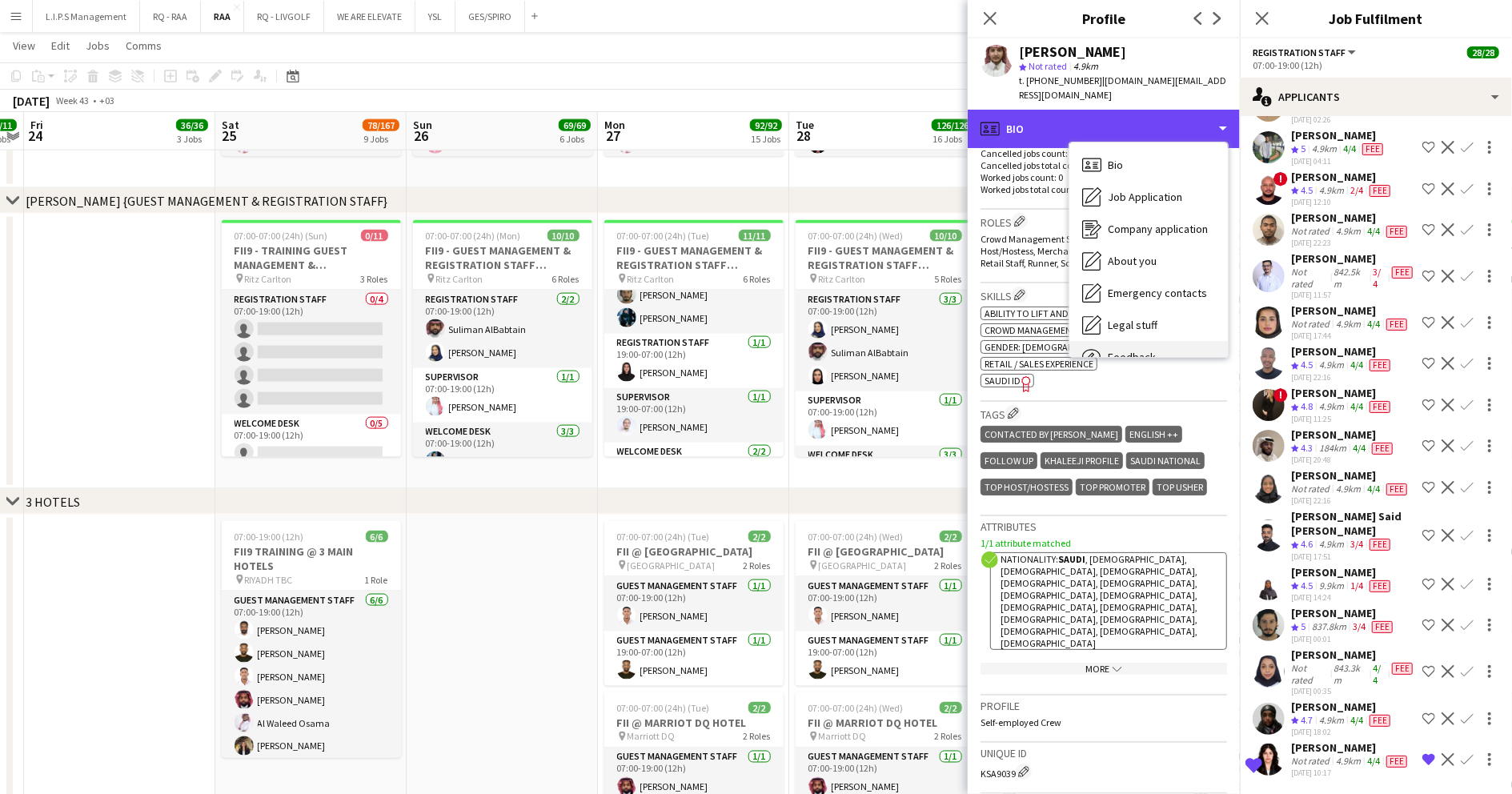
scroll to position [54, 0]
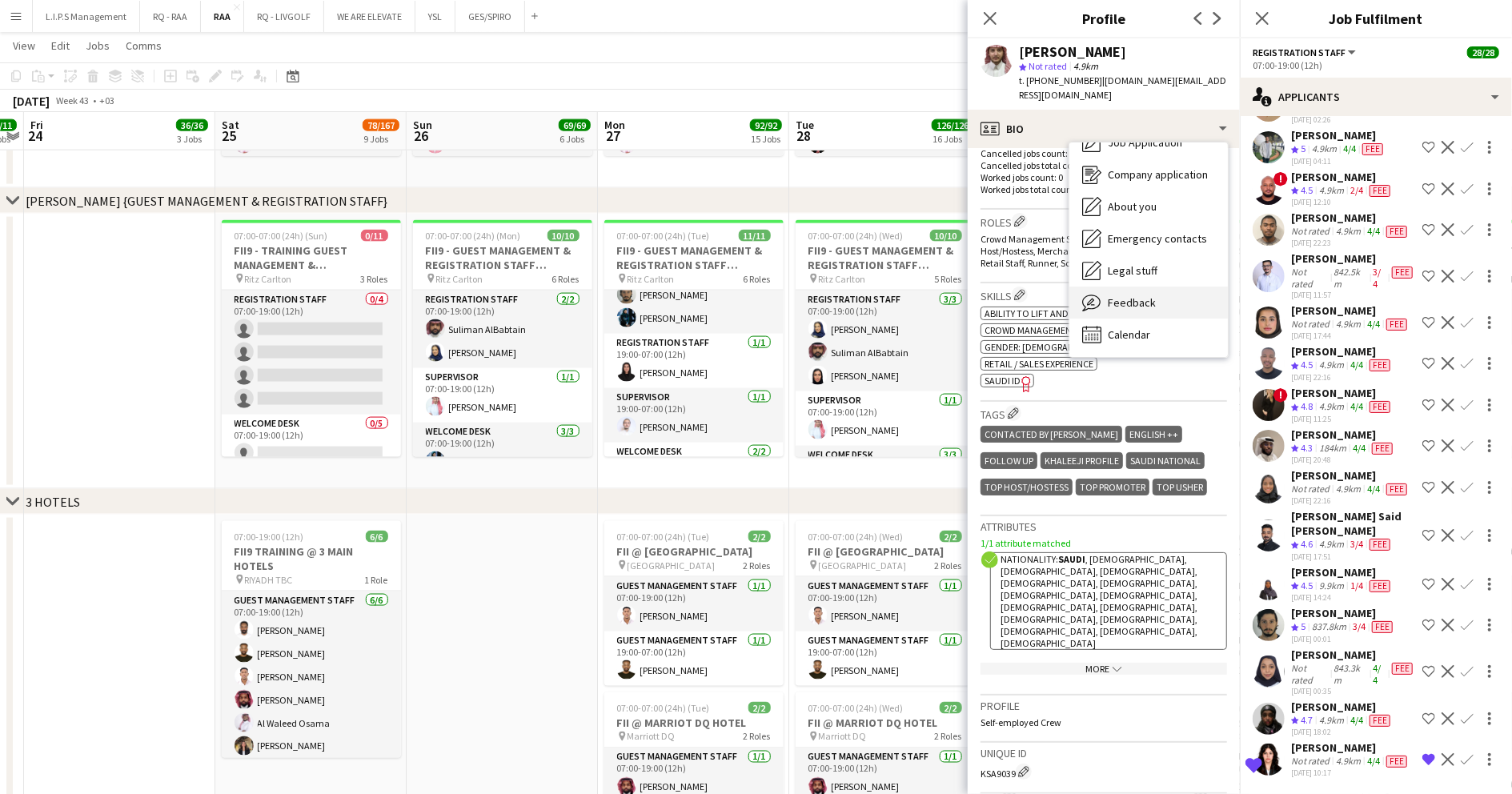
click at [1137, 295] on span "Feedback" at bounding box center [1132, 302] width 48 height 14
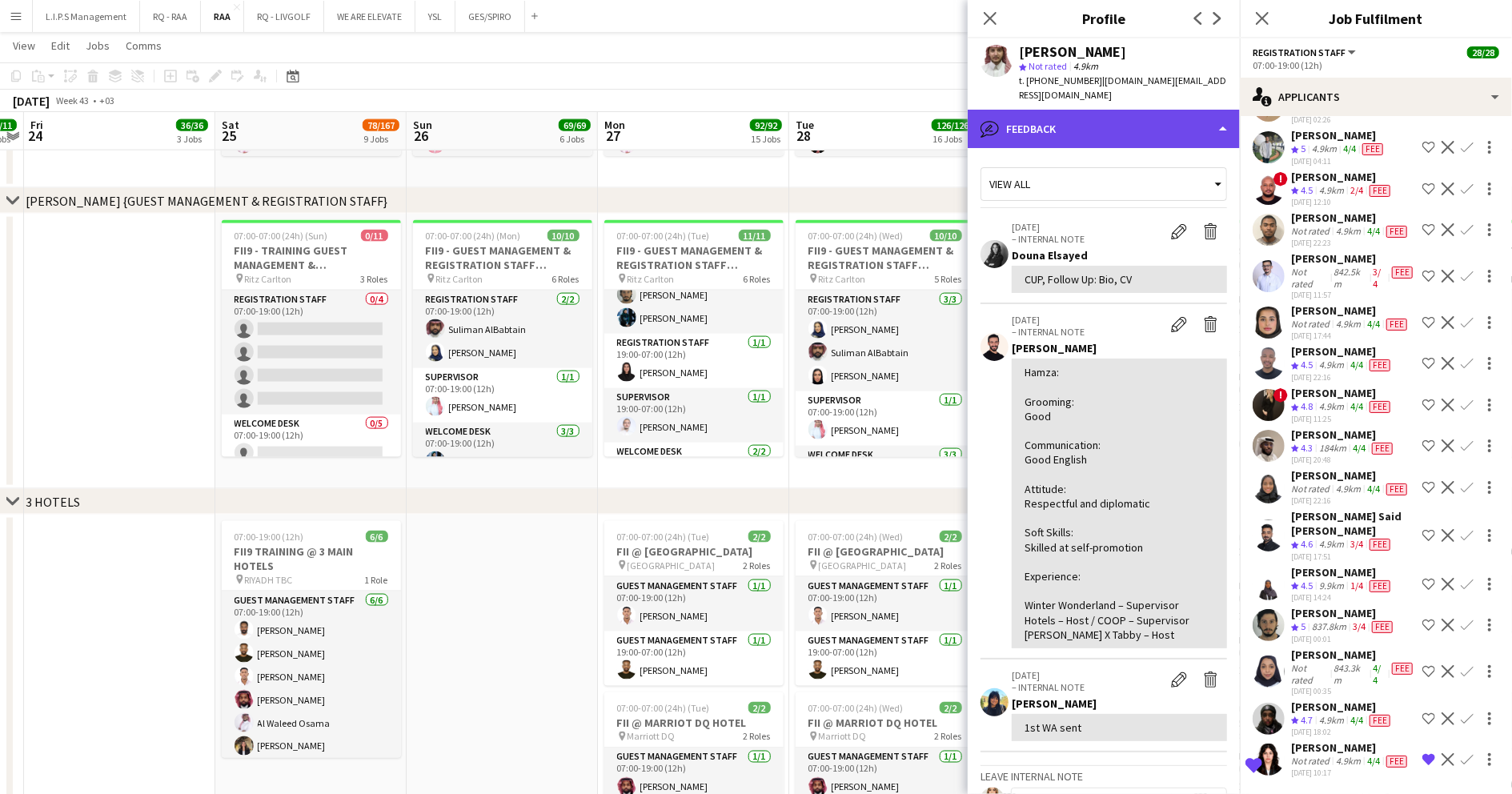
click at [1132, 118] on div "bubble-pencil Feedback" at bounding box center [1103, 129] width 272 height 38
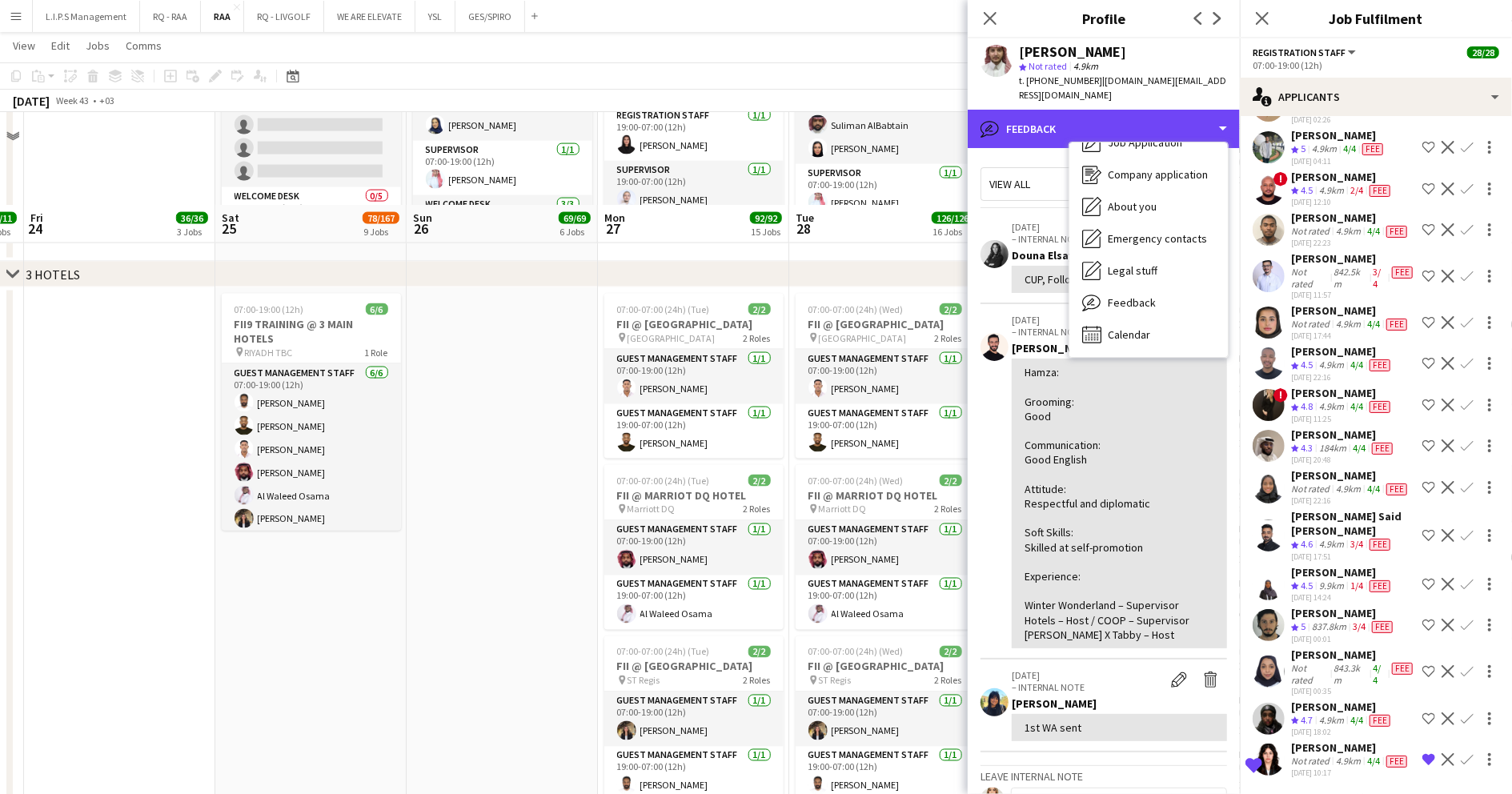
scroll to position [1494, 0]
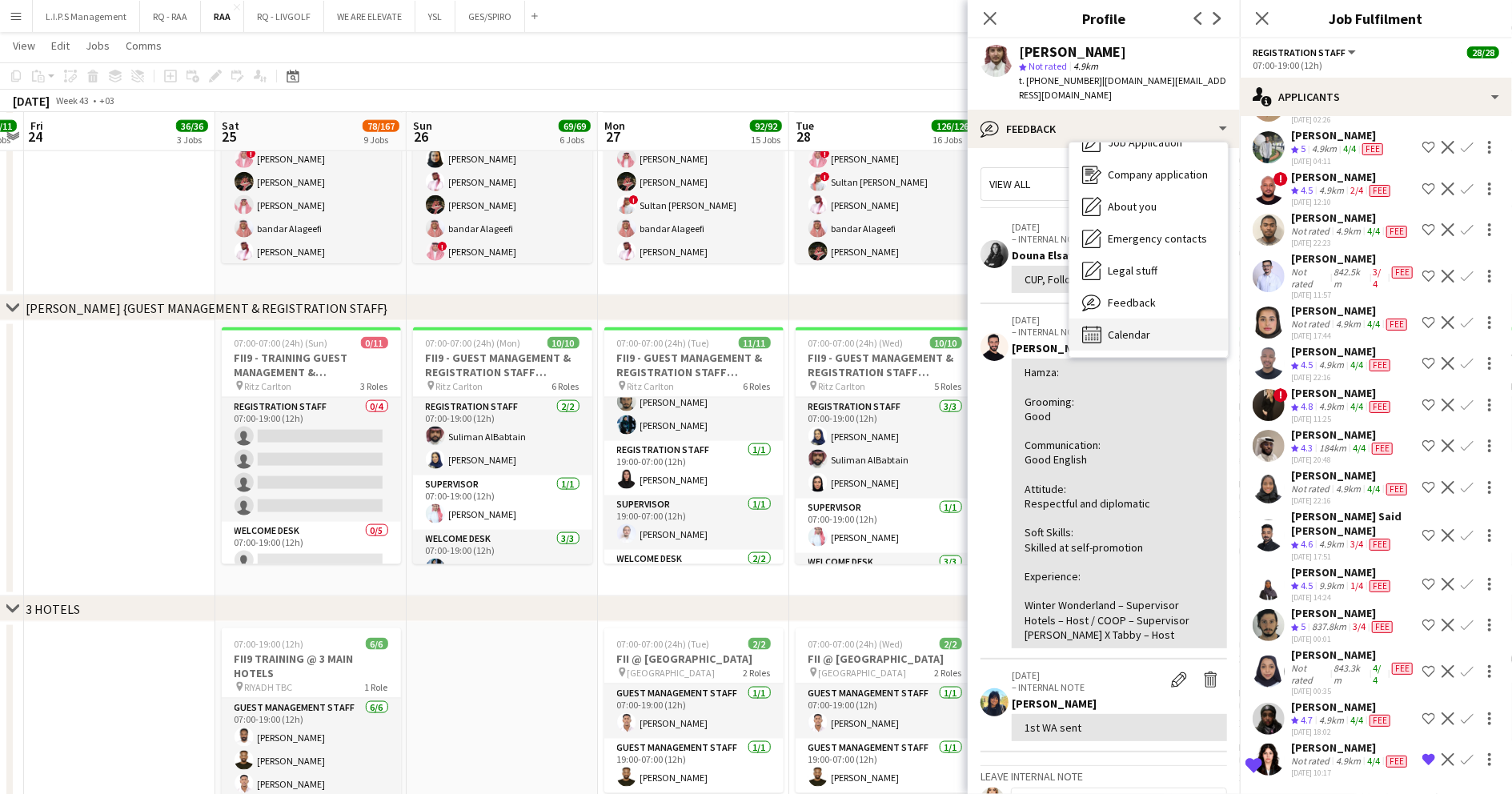
click at [1107, 322] on div "Calendar Calendar" at bounding box center [1148, 334] width 158 height 32
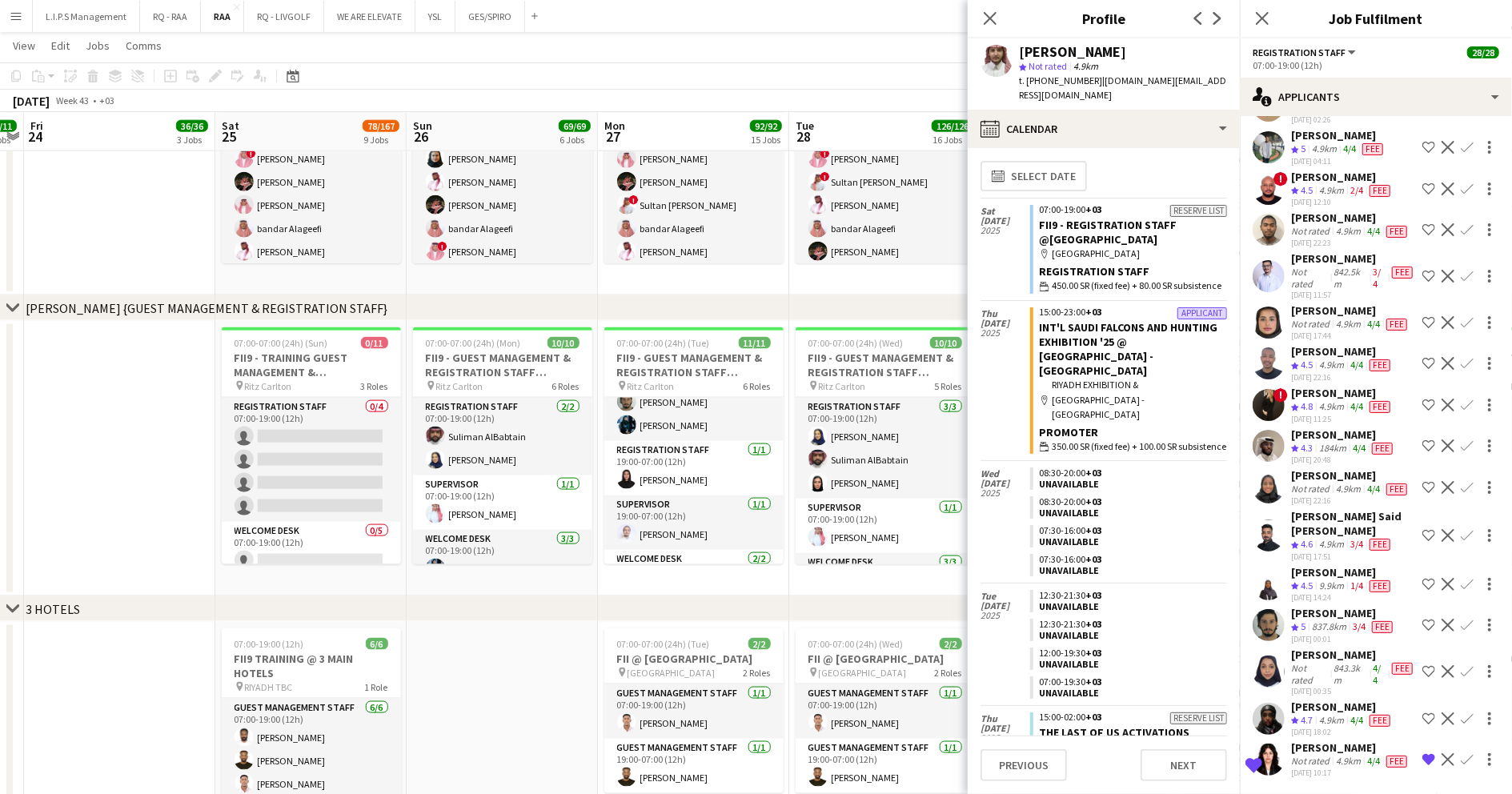
scroll to position [0, 0]
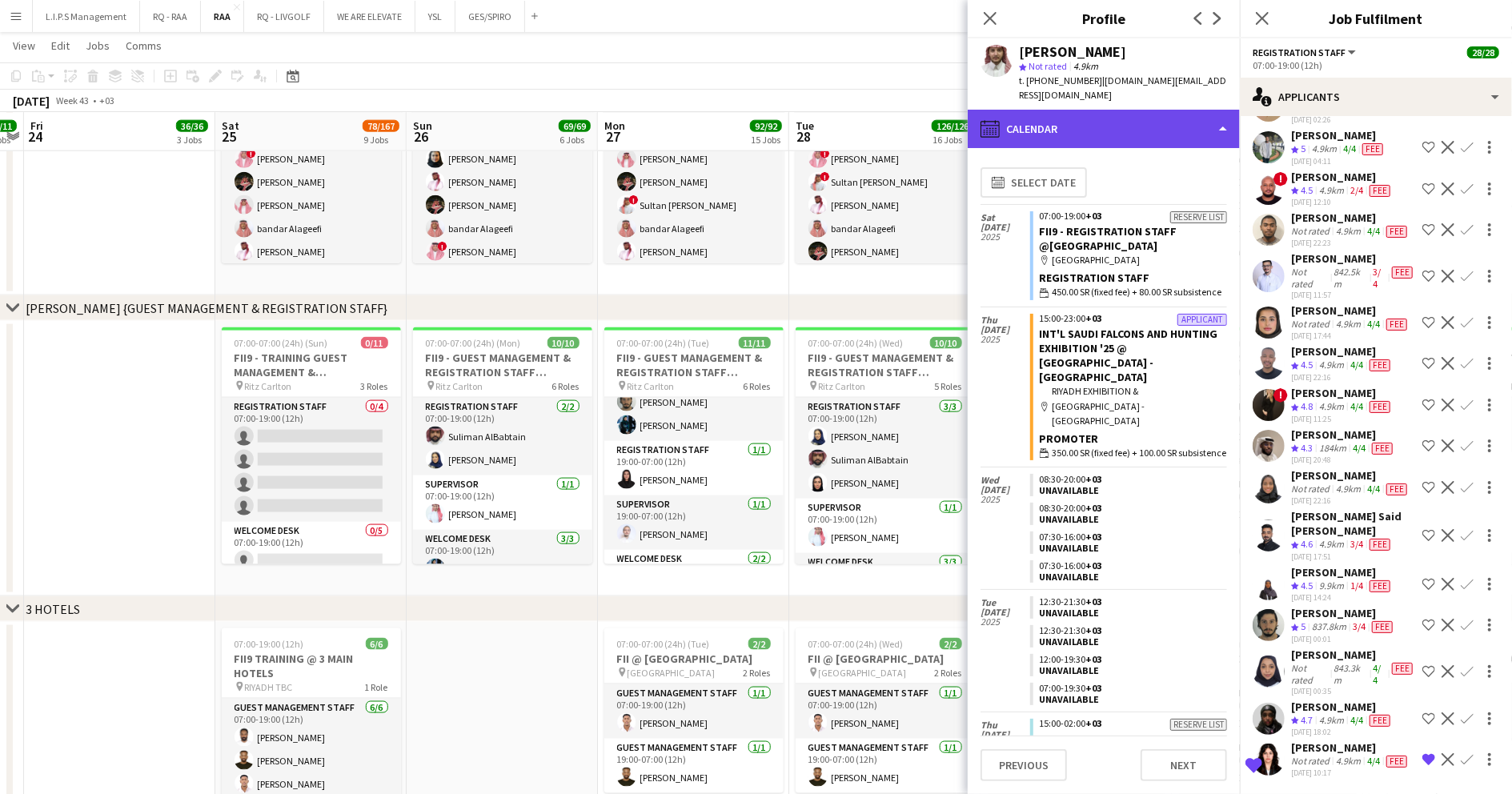
click at [1166, 110] on div "calendar-full Calendar" at bounding box center [1103, 129] width 272 height 38
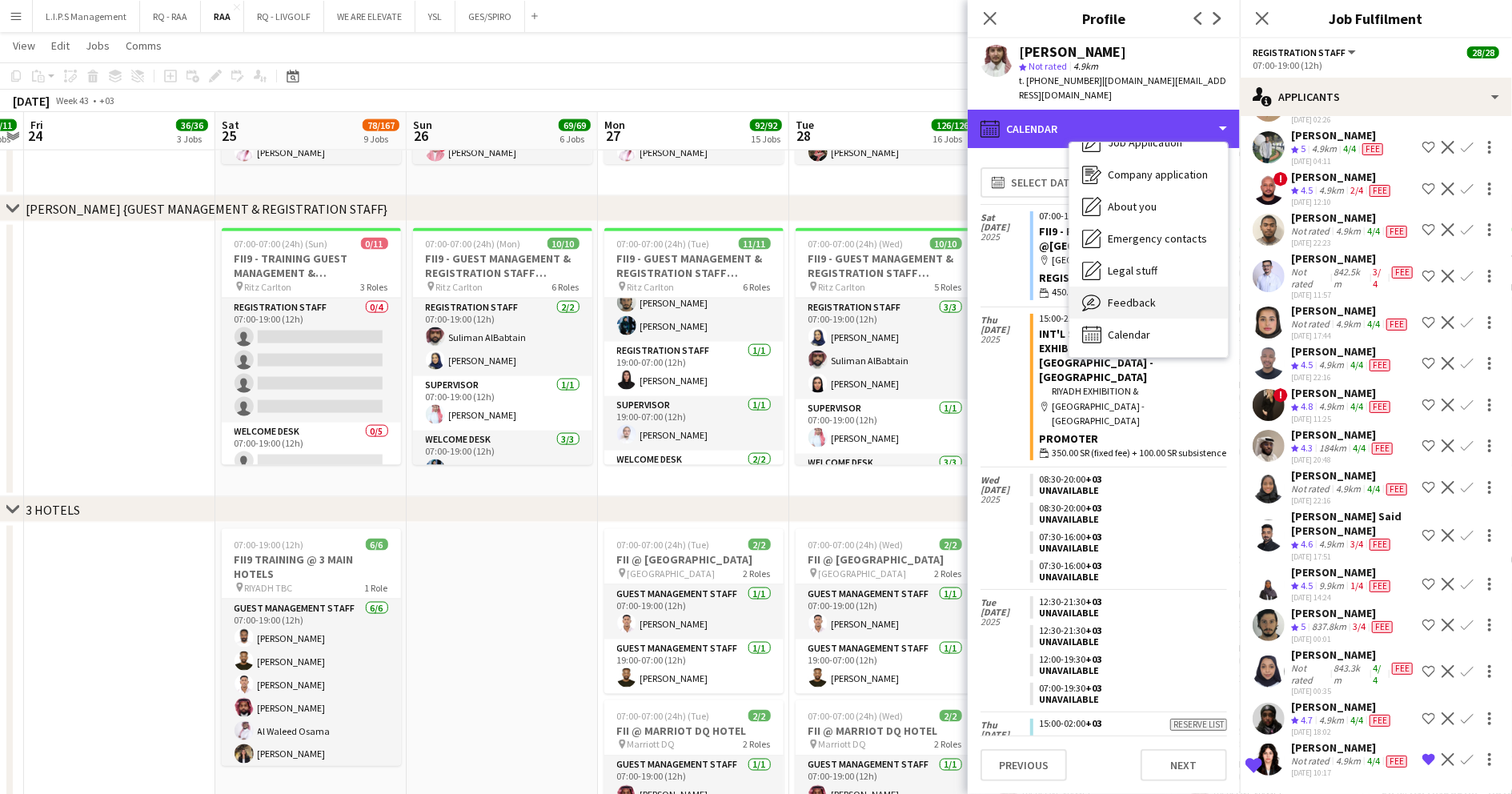
scroll to position [1601, 0]
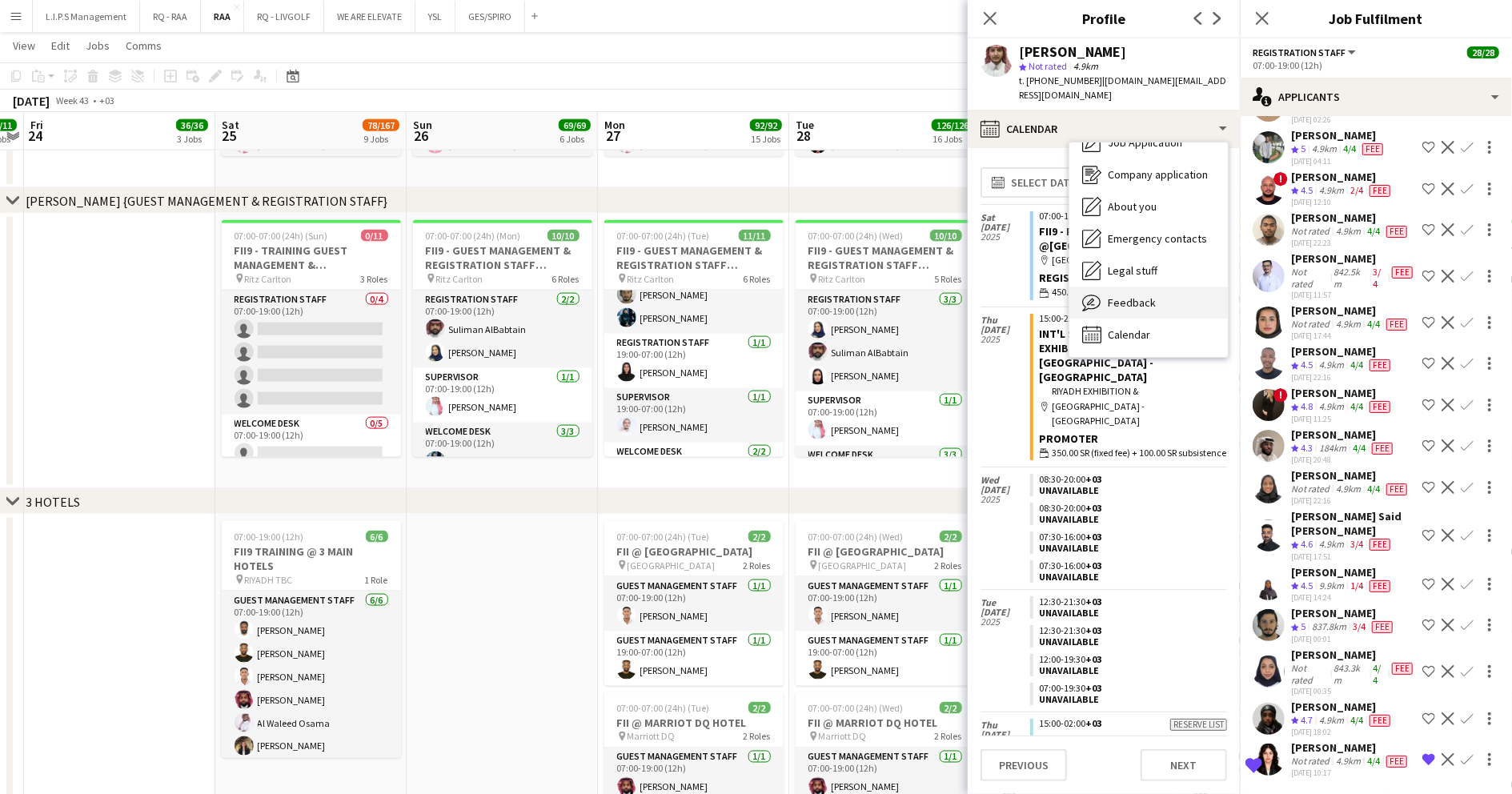
click at [1167, 296] on div "Feedback Feedback" at bounding box center [1148, 303] width 158 height 32
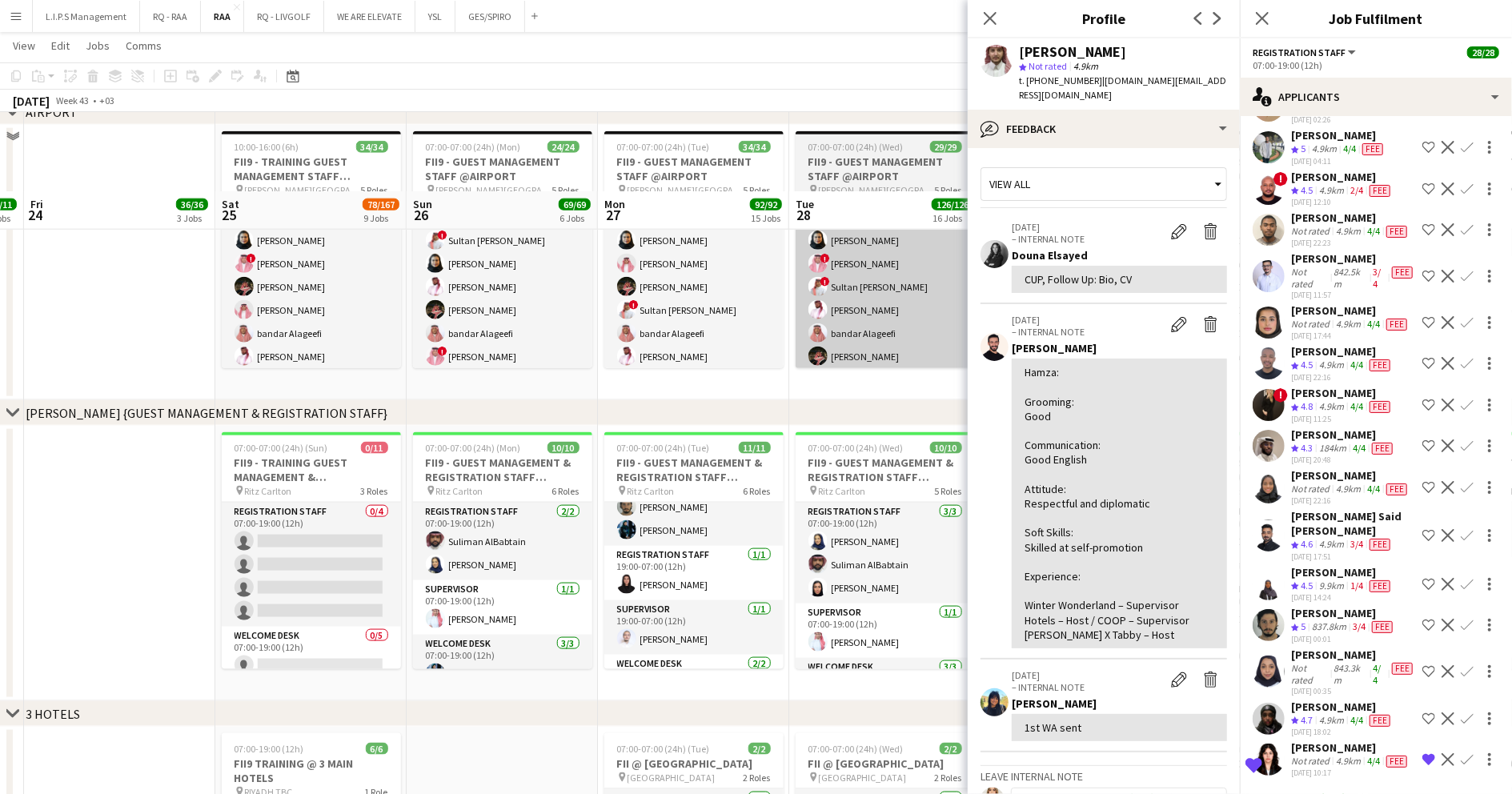
scroll to position [1387, 0]
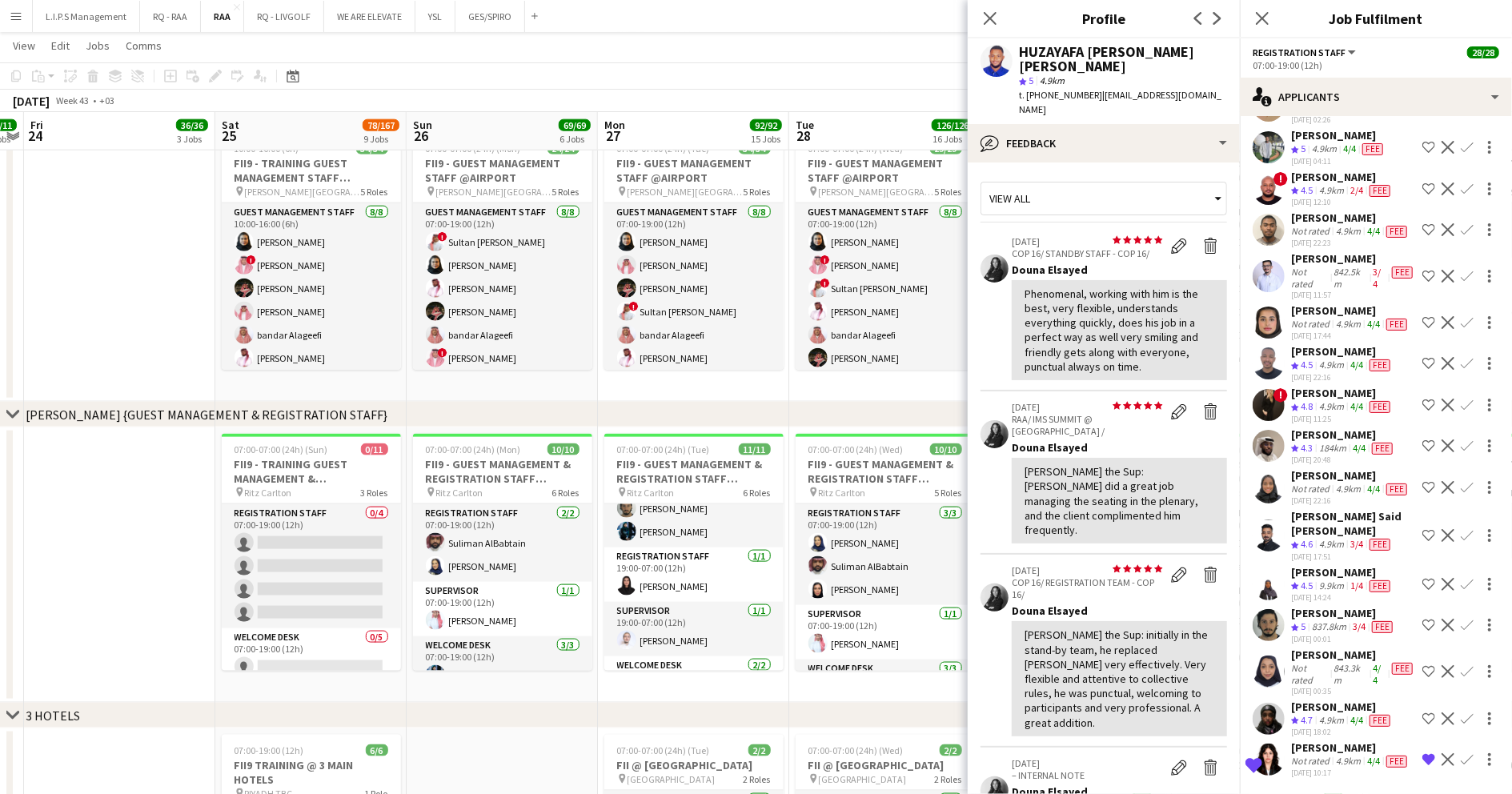
scroll to position [7258, 0]
click at [1119, 163] on app-crew-profile-feedback-tab "View all star star star star star star star star star star 02-01-2025 COP 16/ S…" at bounding box center [1103, 478] width 272 height 631
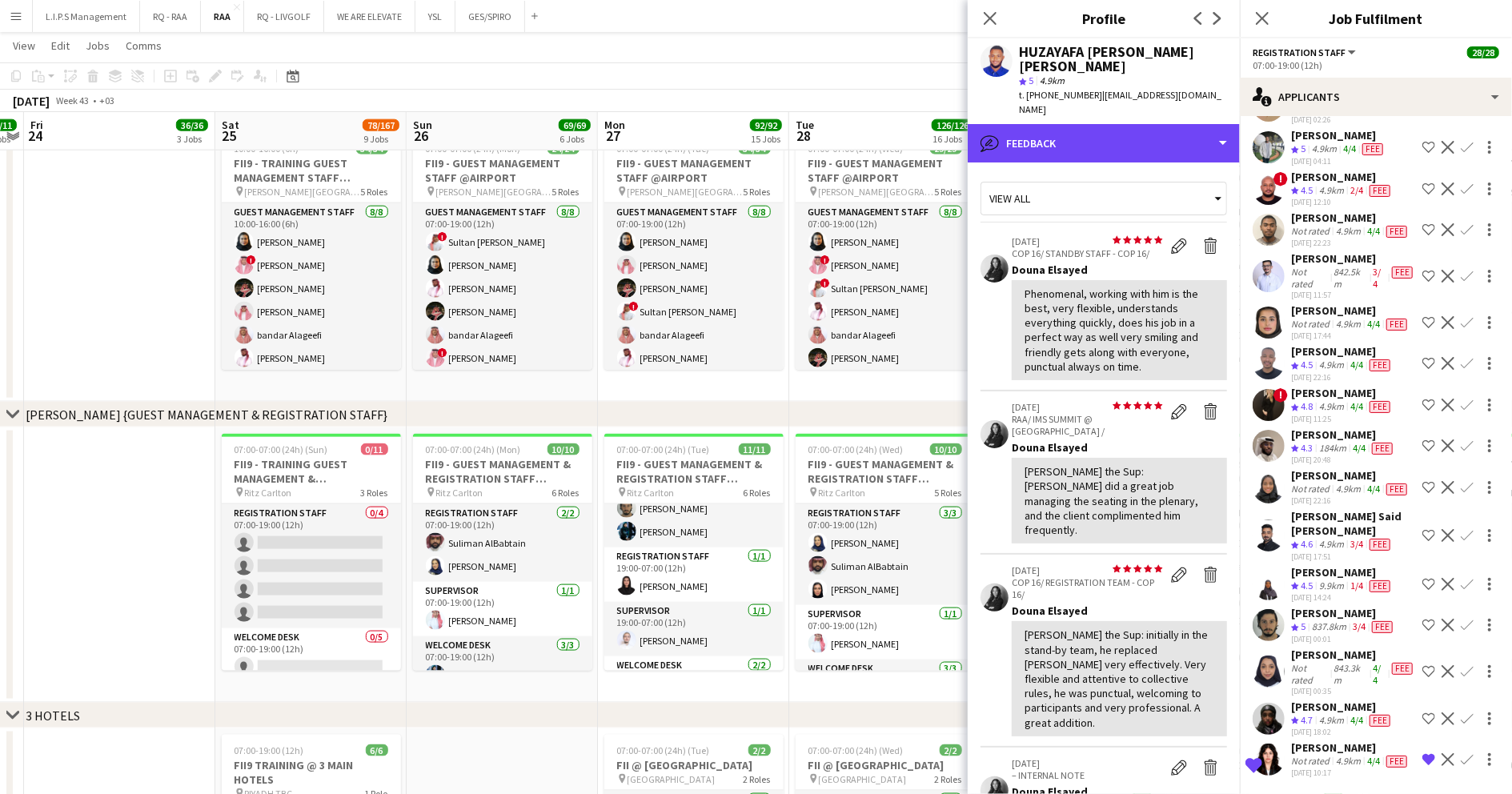
drag, startPoint x: 1153, startPoint y: 115, endPoint x: 1153, endPoint y: 153, distance: 38.0
click at [1153, 124] on div "bubble-pencil Feedback" at bounding box center [1103, 143] width 272 height 38
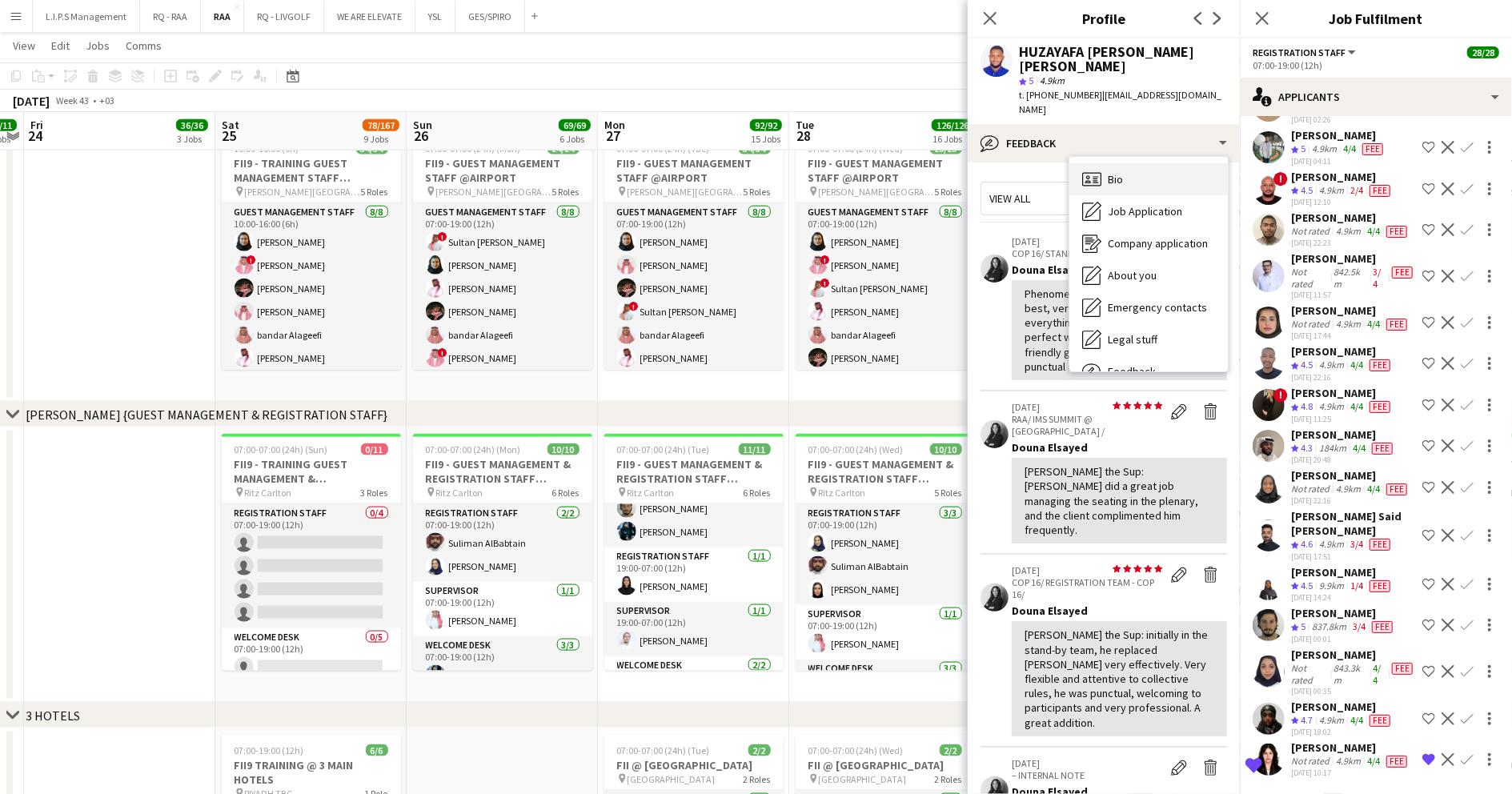
click at [1153, 163] on div "Bio Bio" at bounding box center [1148, 179] width 158 height 32
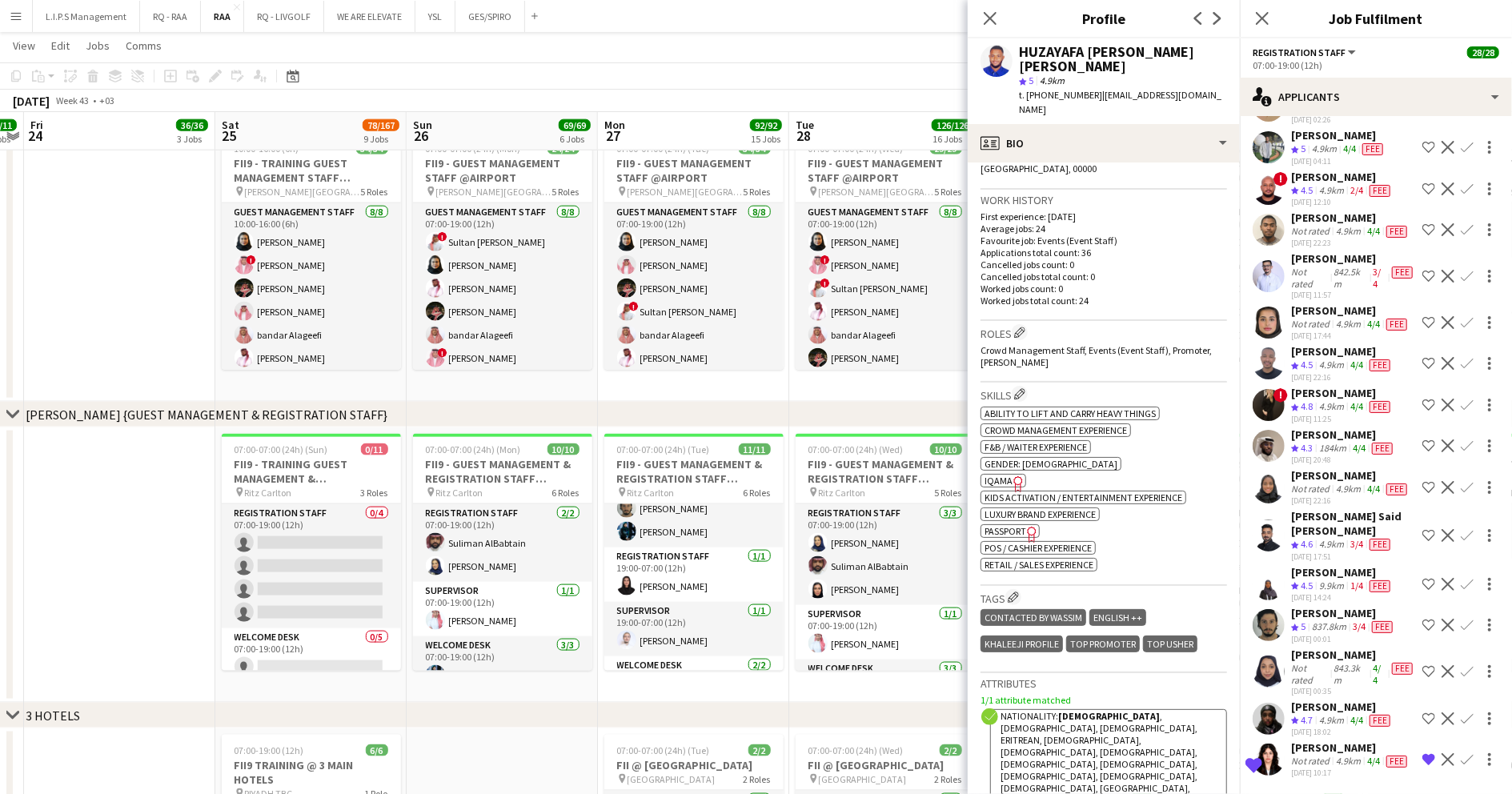
scroll to position [427, 0]
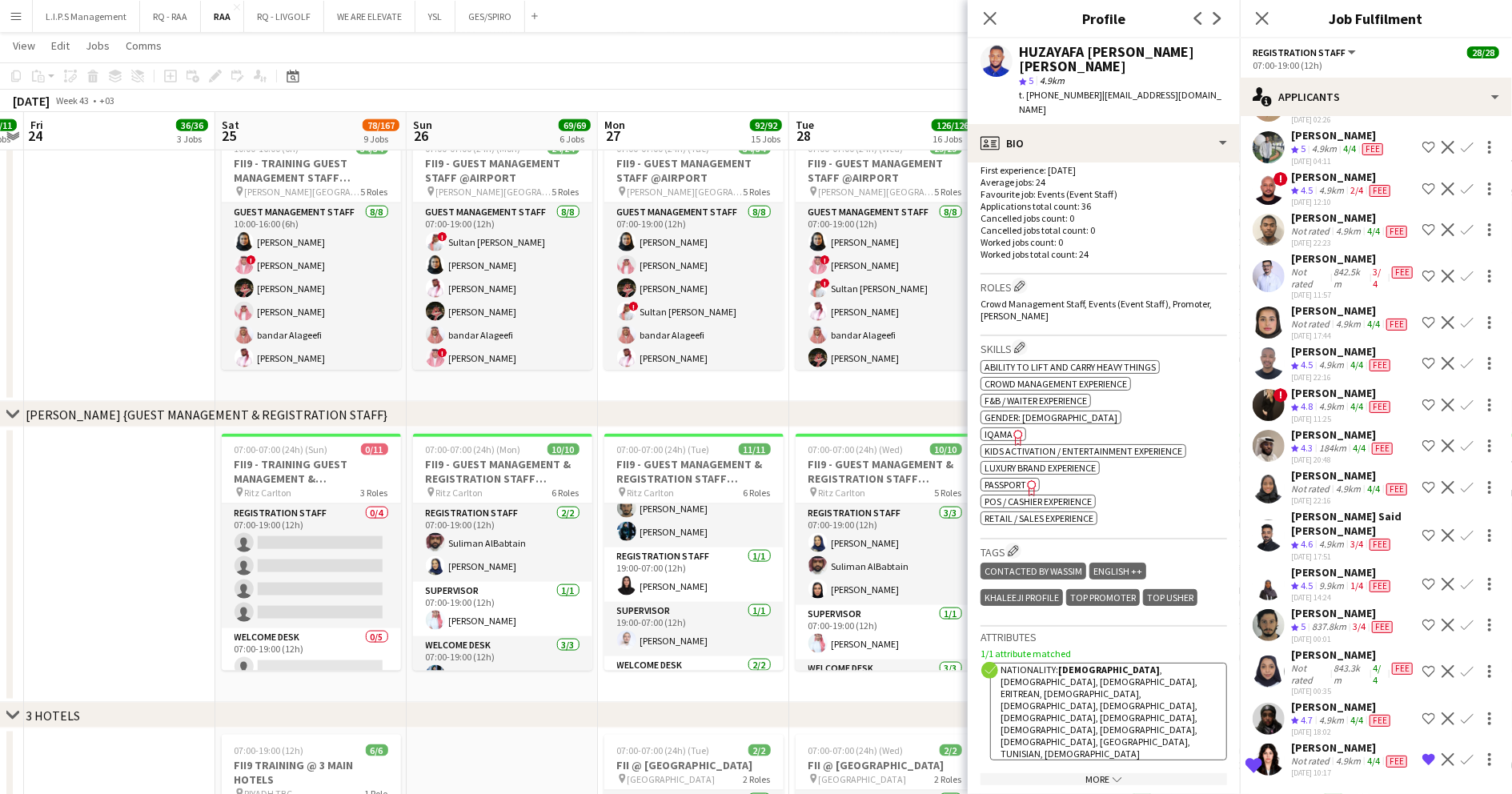
click at [1010, 429] on icon "Freelancer has uploaded a photo validation of skill. Click to see" at bounding box center [1018, 437] width 17 height 17
click at [1067, 43] on div "HUZAYAFA IBRAHIM MOHAMED HAMADNA ALLA star 5 4.9km t. +966552723351 | huzayfaib…" at bounding box center [1103, 81] width 272 height 86
click at [1067, 45] on div "HUZAYAFA IBRAHIM MOHAMED HAMADNA ALLA" at bounding box center [1123, 59] width 208 height 29
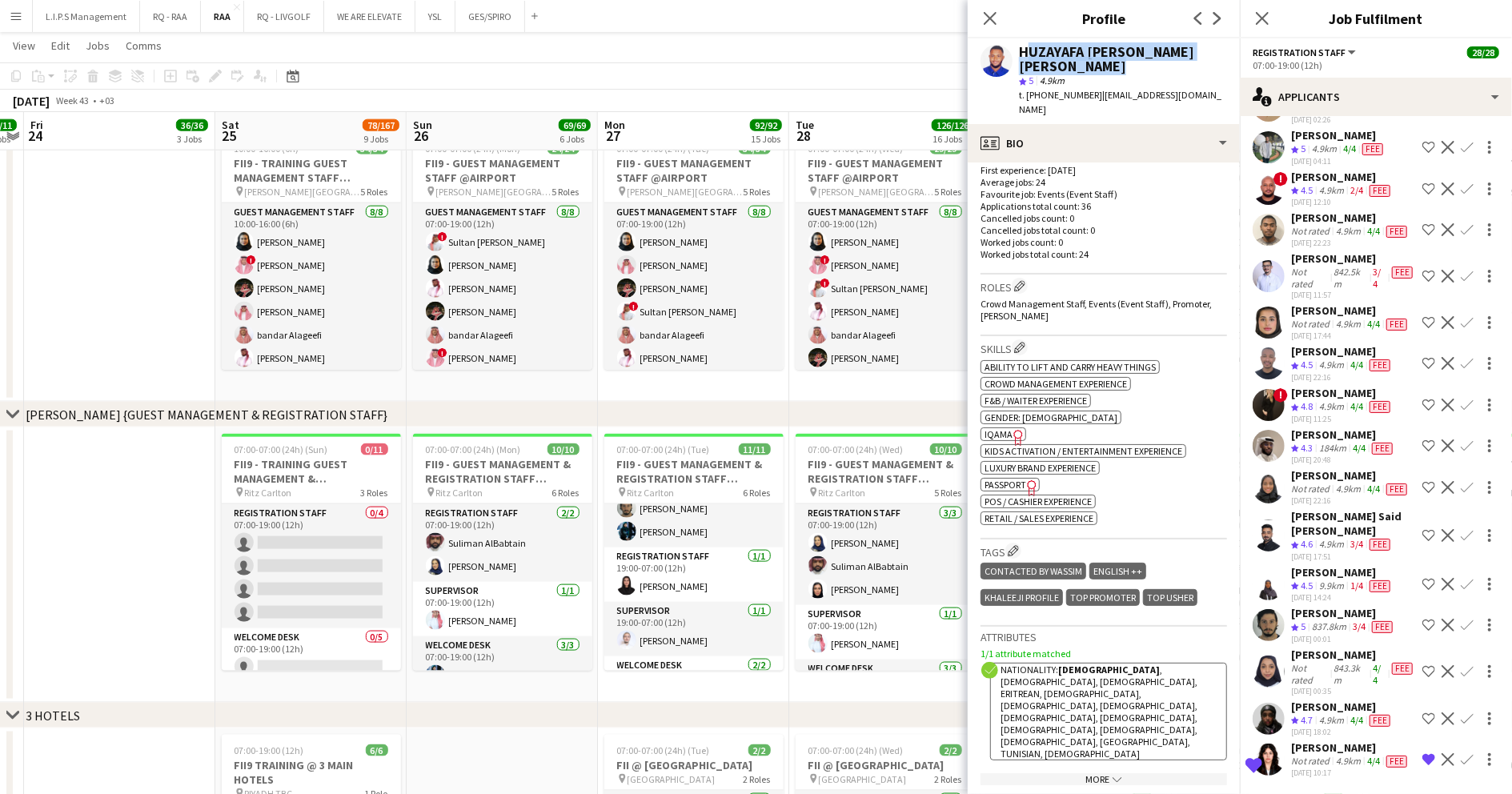
scroll to position [0, 0]
copy div "HUZAYAFA IBRAHIM MOHAMED HAMADNA ALLA"
click at [1056, 94] on span "t. +966552723351" at bounding box center [1061, 95] width 83 height 12
click at [1055, 95] on span "t. +966552723351" at bounding box center [1061, 95] width 83 height 12
copy span "966552723351"
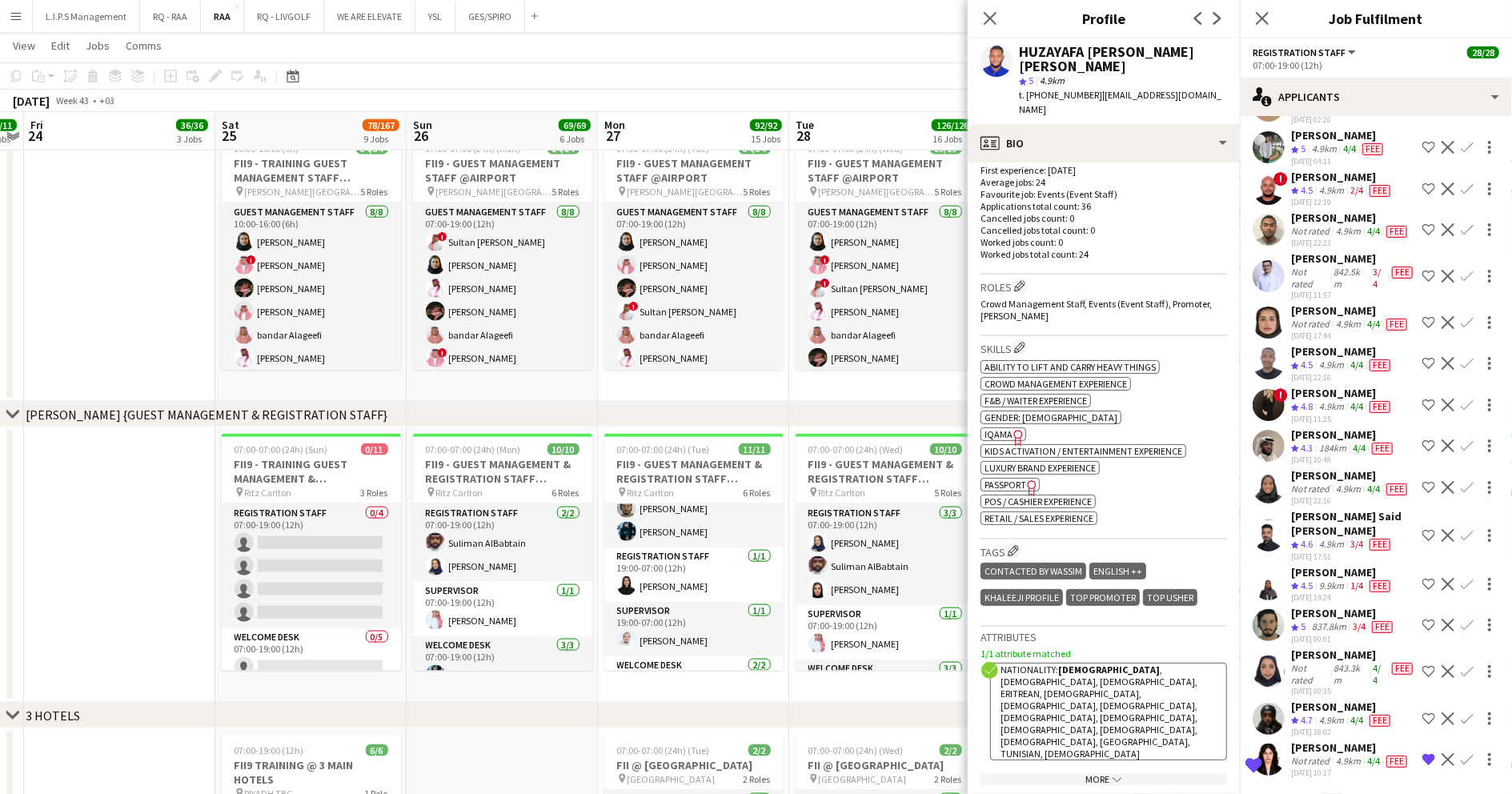
click at [1337, 289] on div "842.5km" at bounding box center [1350, 278] width 39 height 24
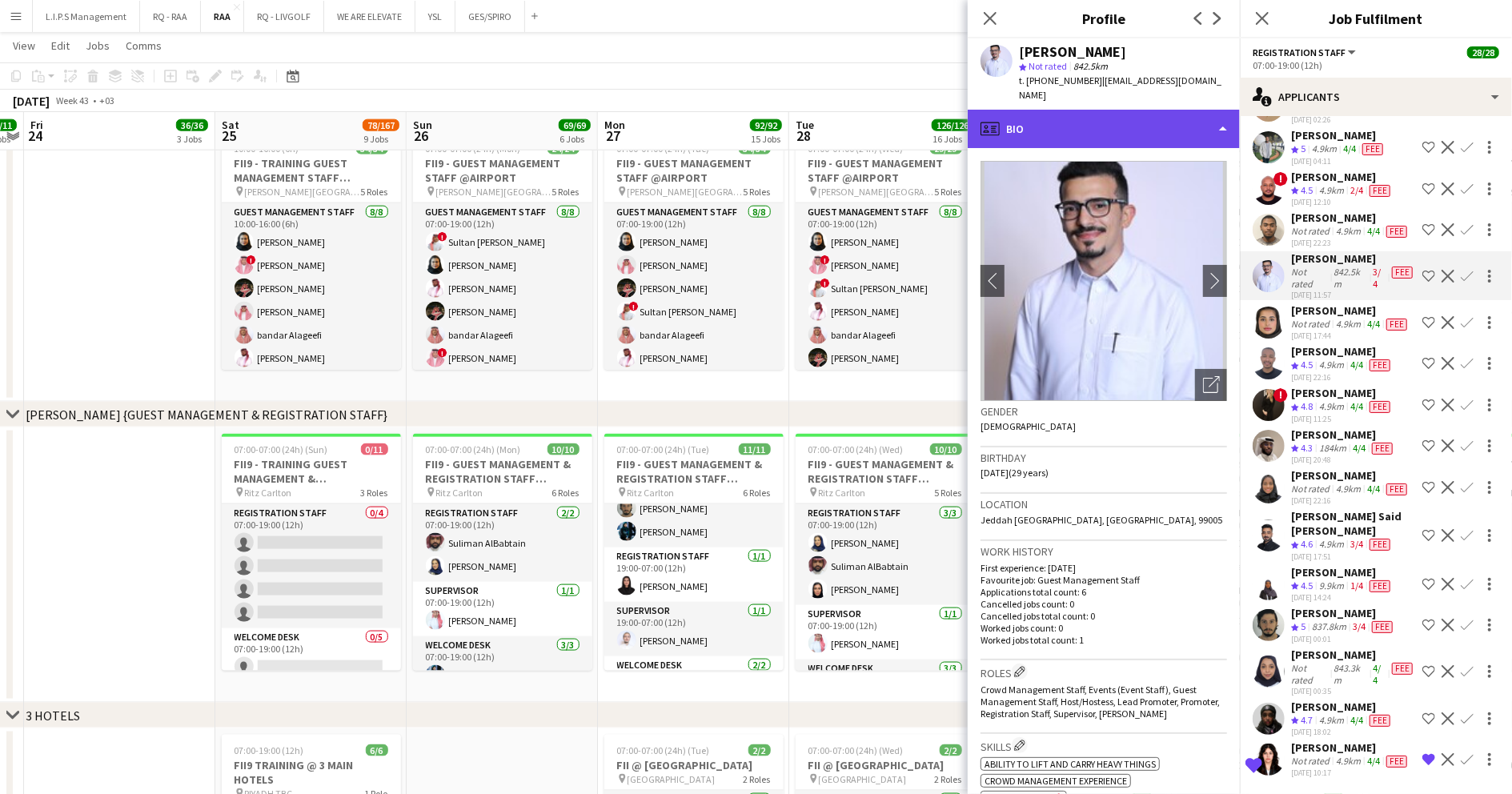
click at [1166, 110] on div "profile Bio" at bounding box center [1103, 129] width 272 height 38
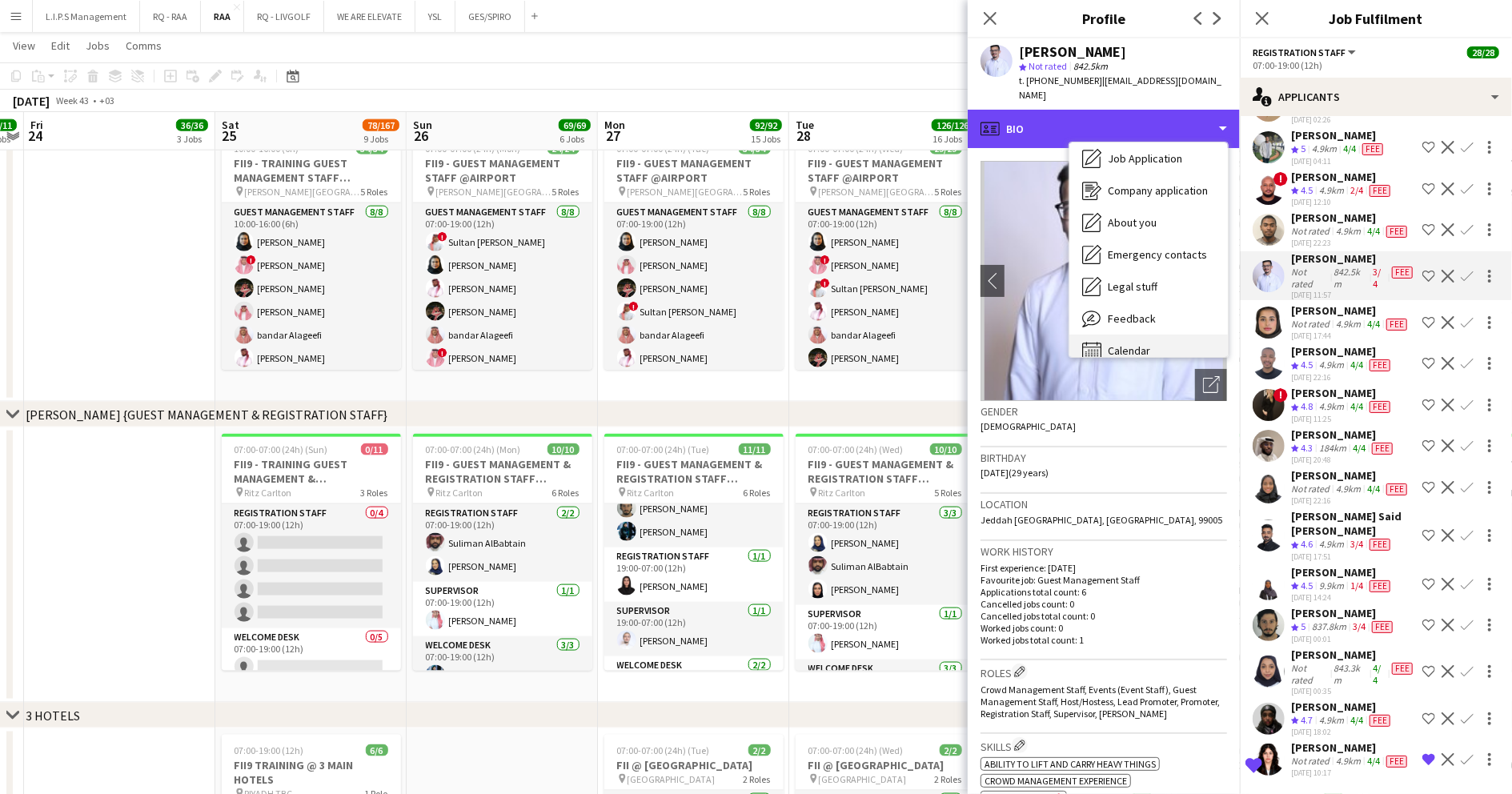
scroll to position [54, 0]
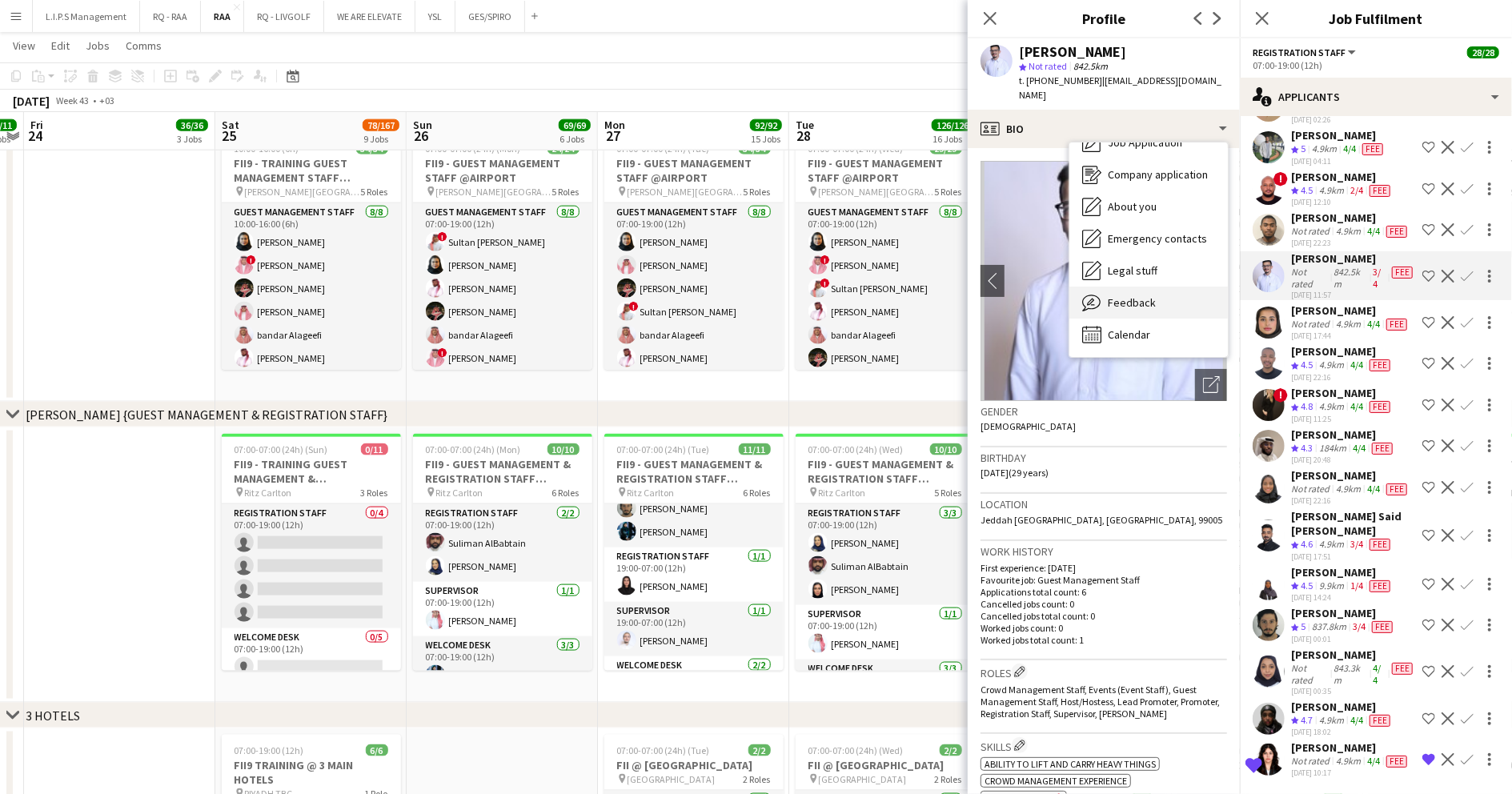
click at [1140, 295] on span "Feedback" at bounding box center [1132, 302] width 48 height 14
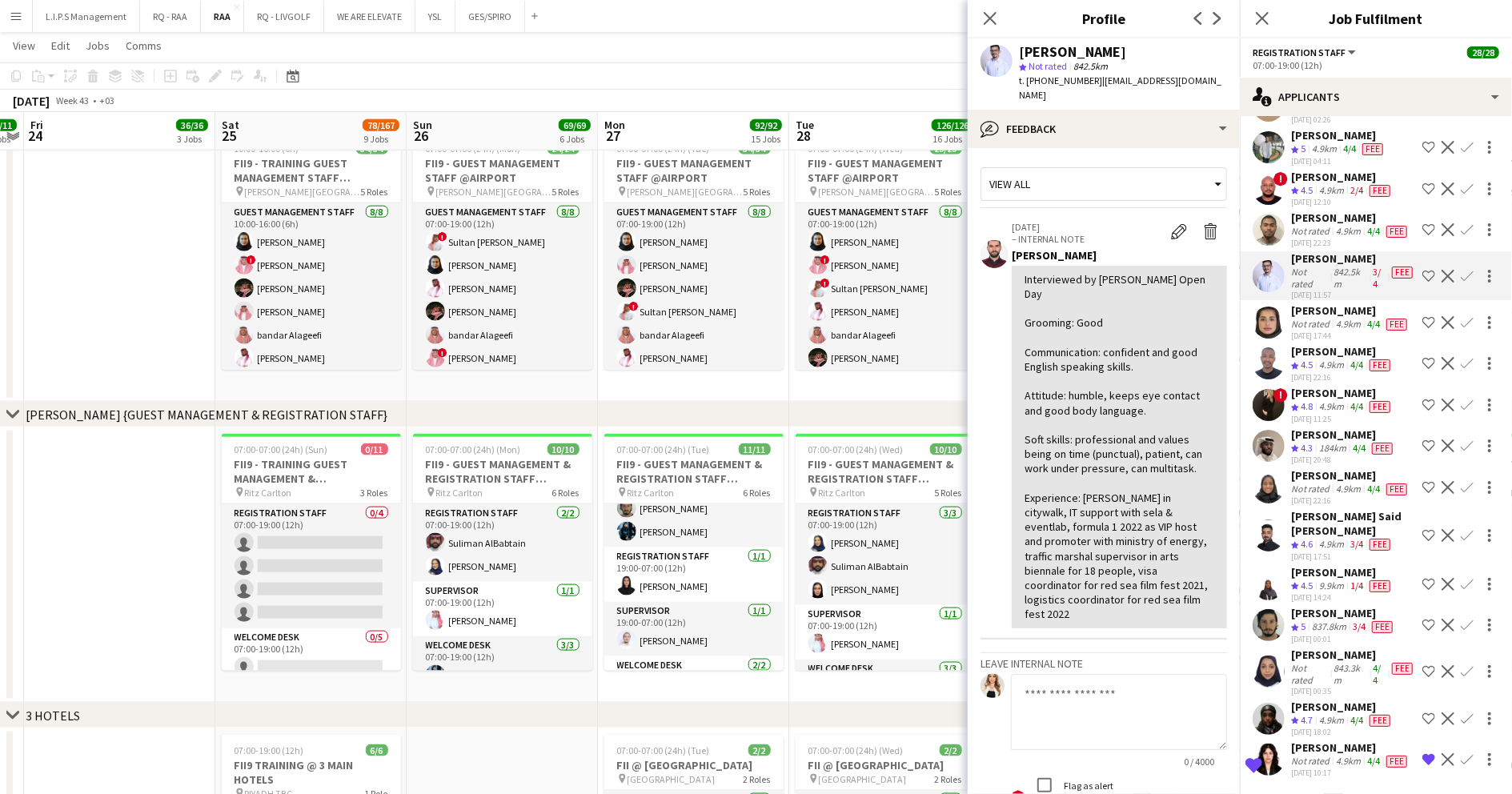
click at [1316, 330] on div "Not rated" at bounding box center [1312, 324] width 42 height 13
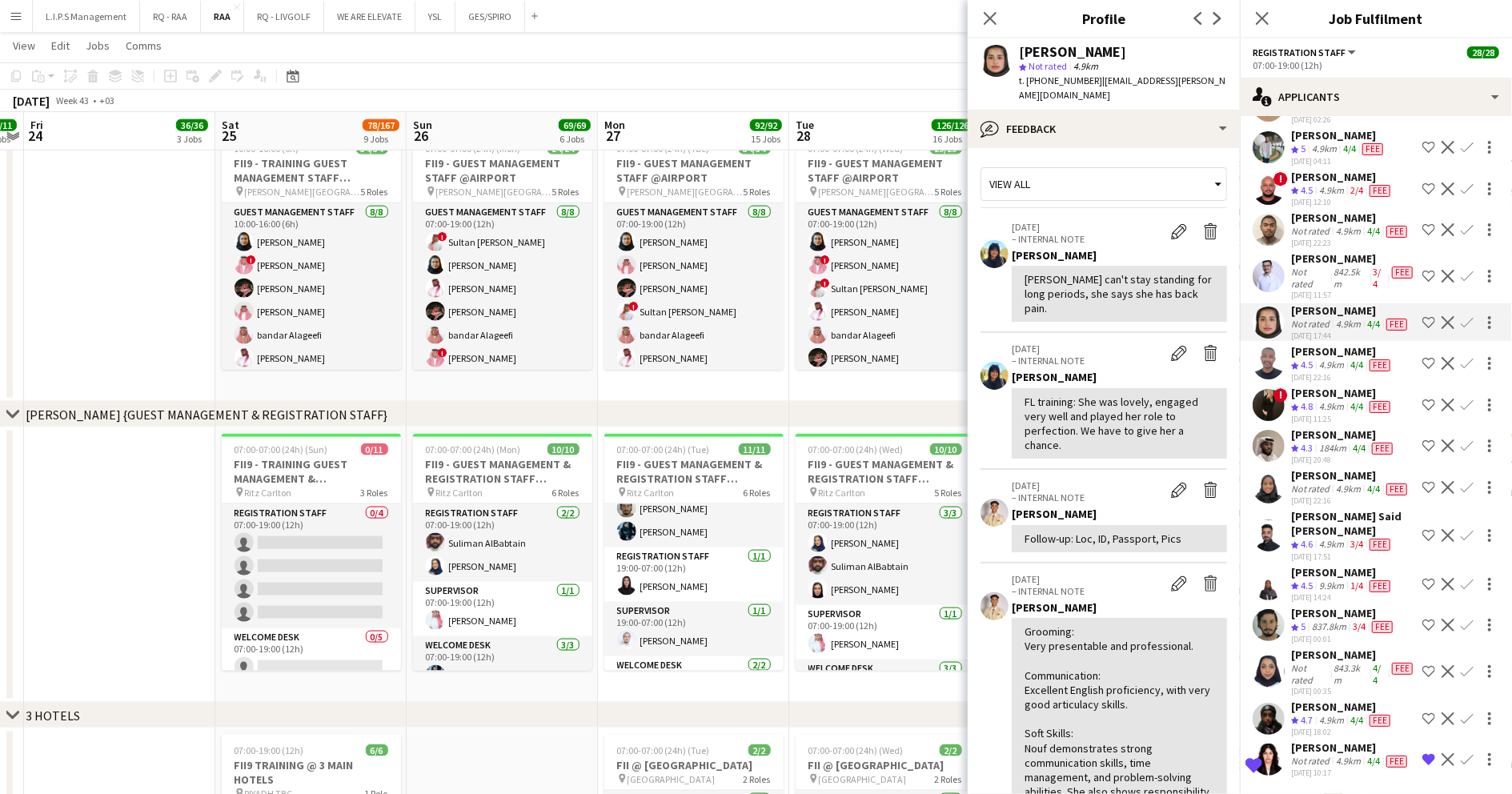
scroll to position [7471, 0]
click at [1351, 372] on div "4/4" at bounding box center [1356, 365] width 19 height 13
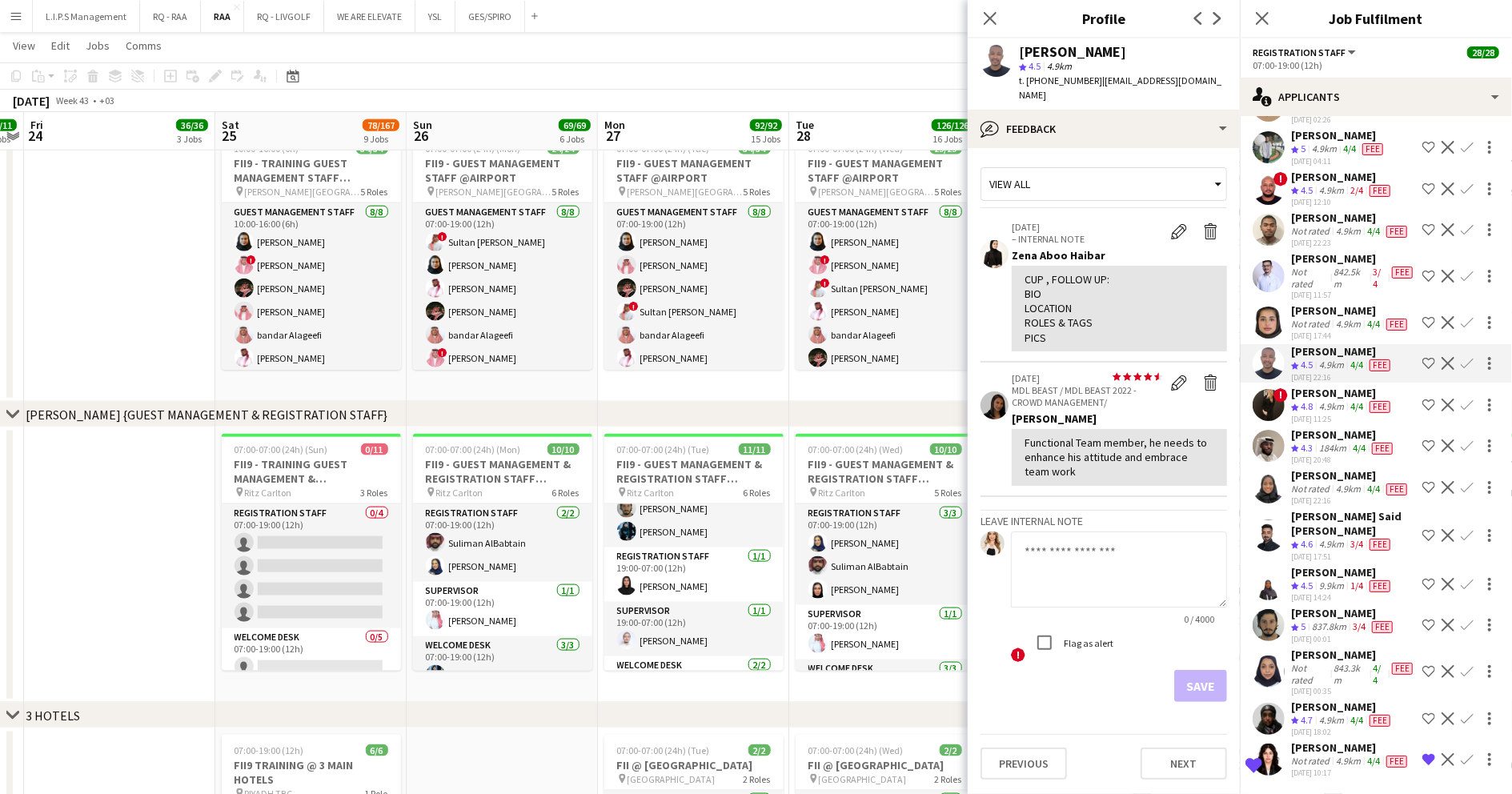
click at [1332, 400] on div "Molka Kchouk" at bounding box center [1342, 393] width 103 height 14
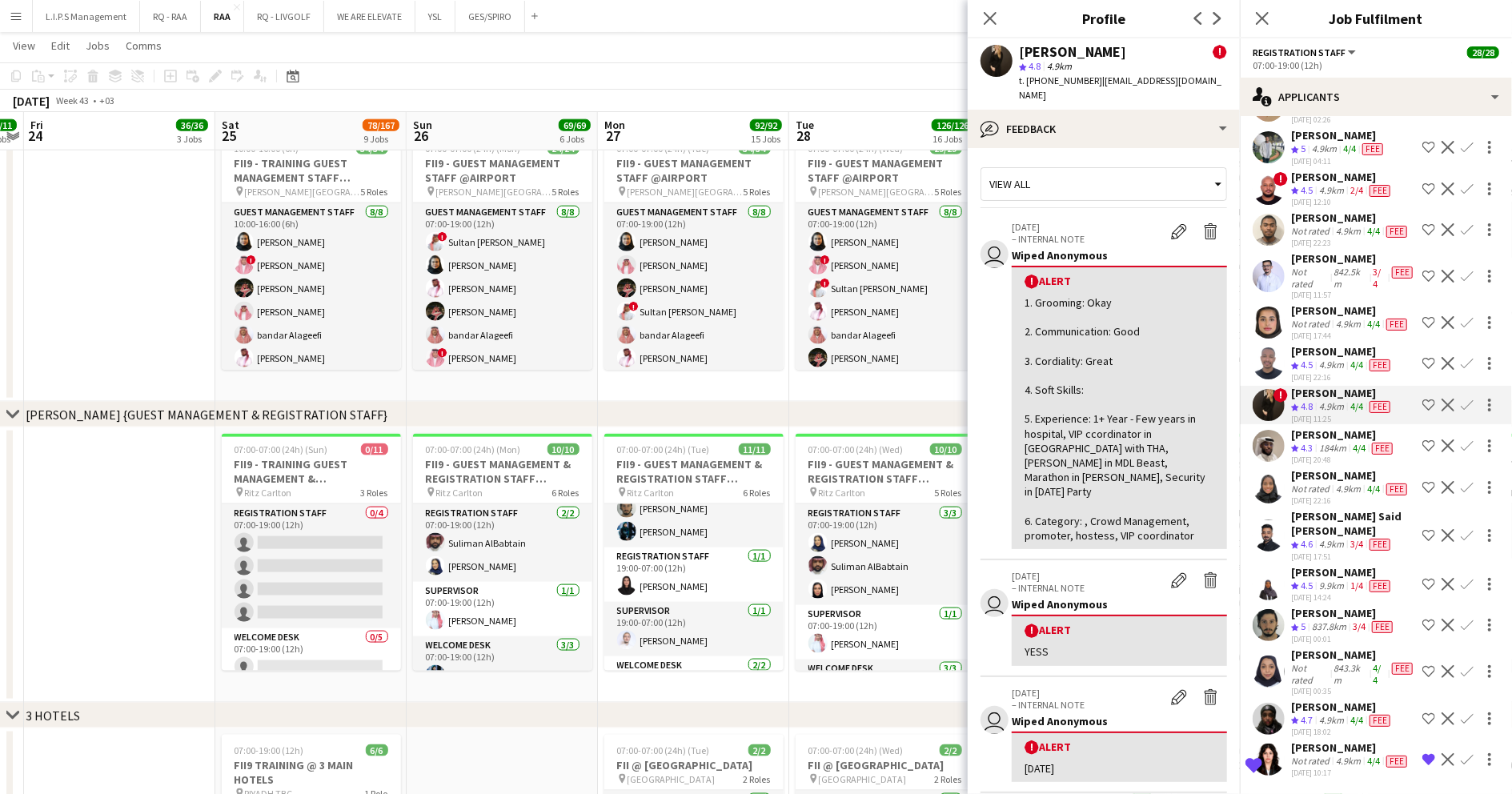
click at [1329, 455] on div "184km" at bounding box center [1333, 449] width 33 height 13
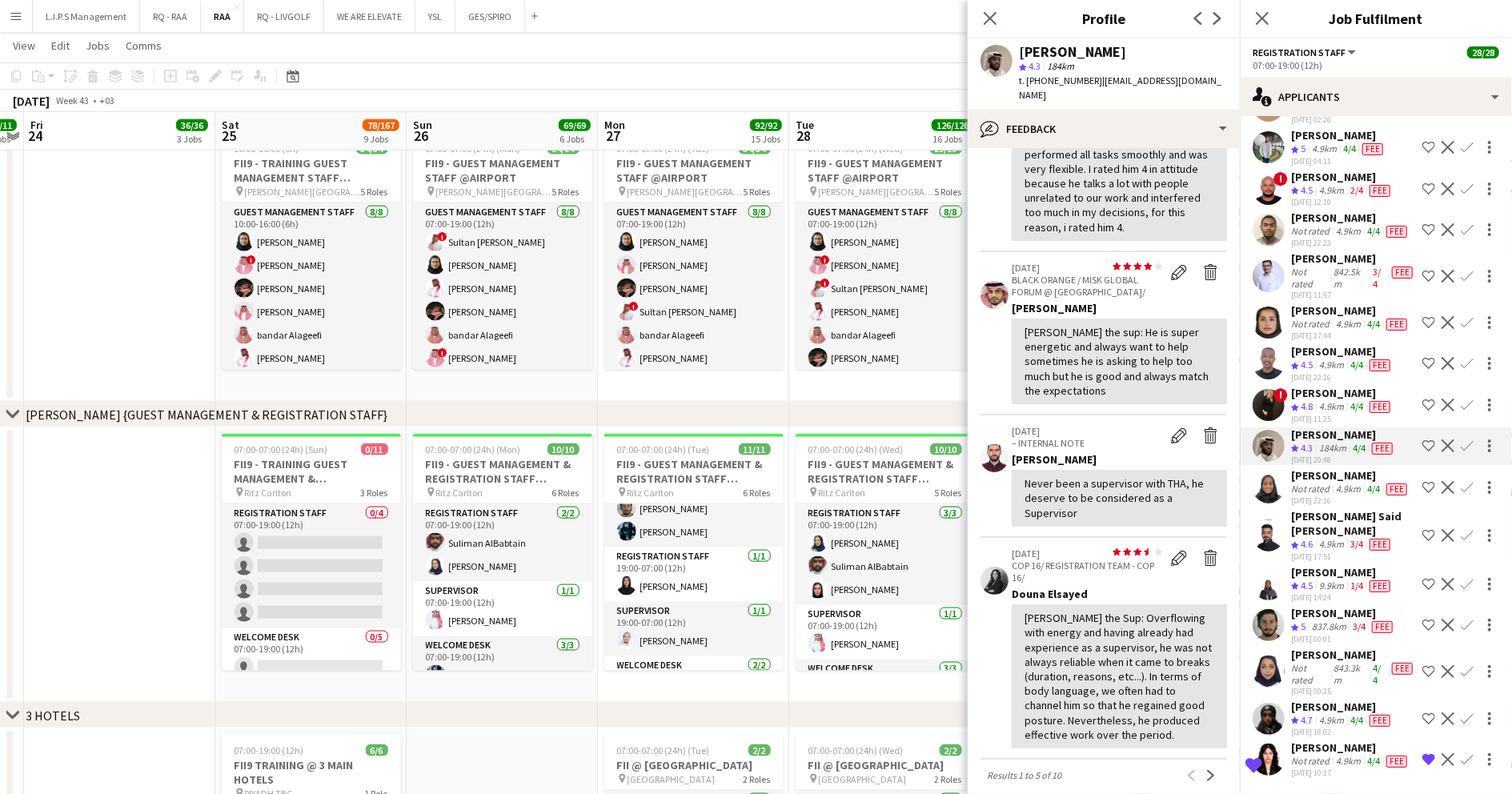
scroll to position [427, 0]
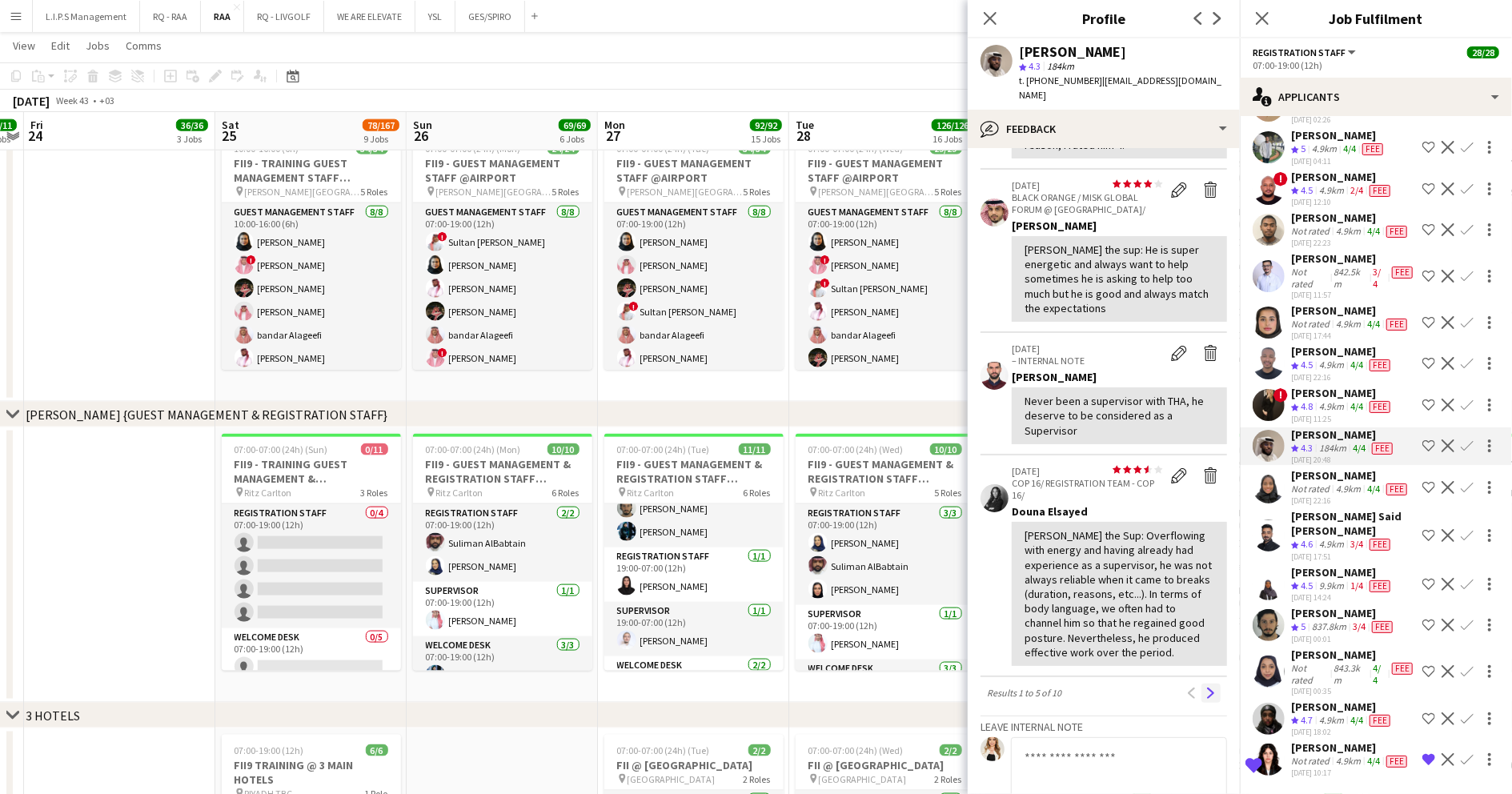
click at [1206, 699] on app-icon "Next" at bounding box center [1211, 693] width 11 height 11
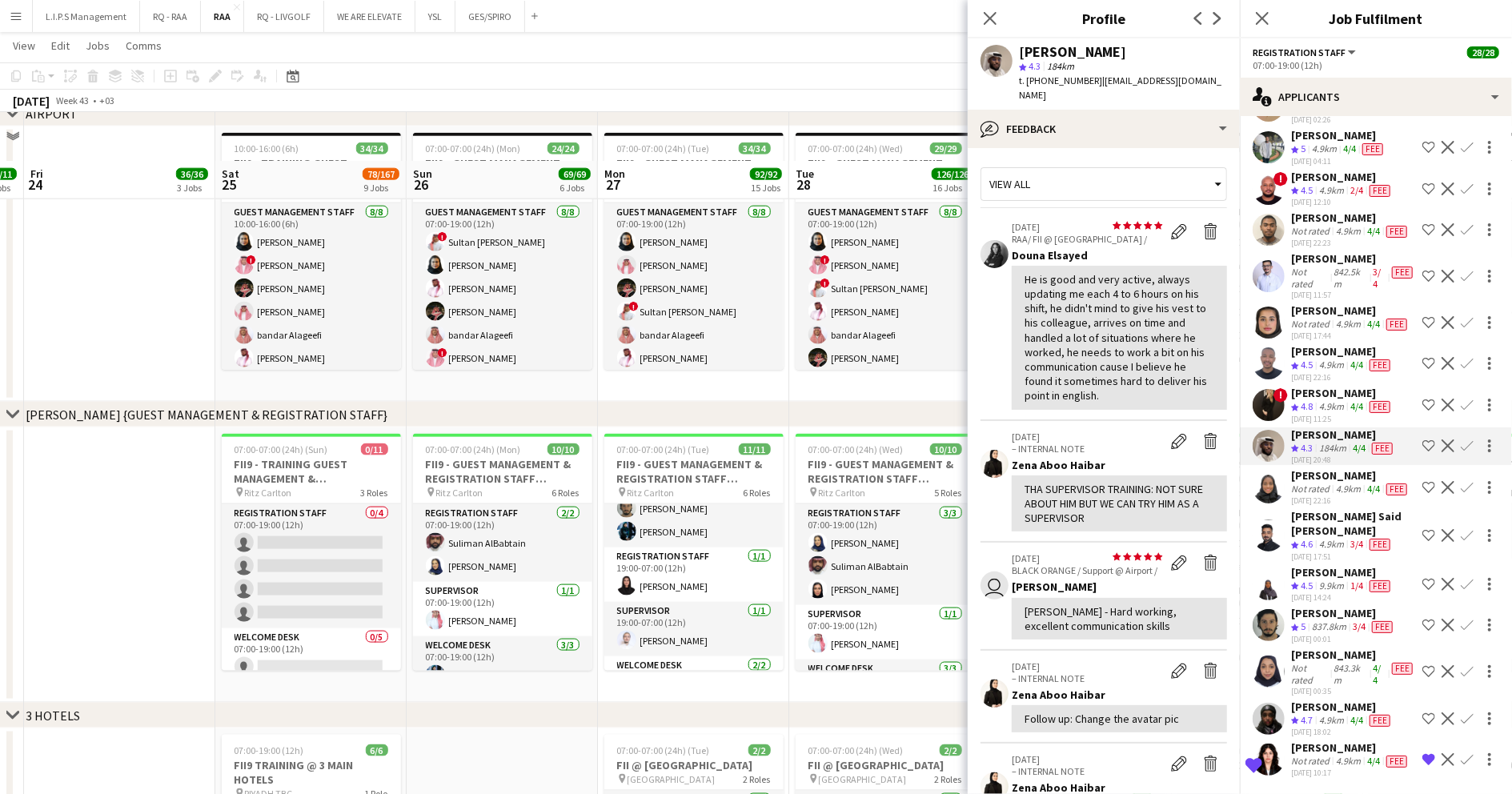
scroll to position [1494, 0]
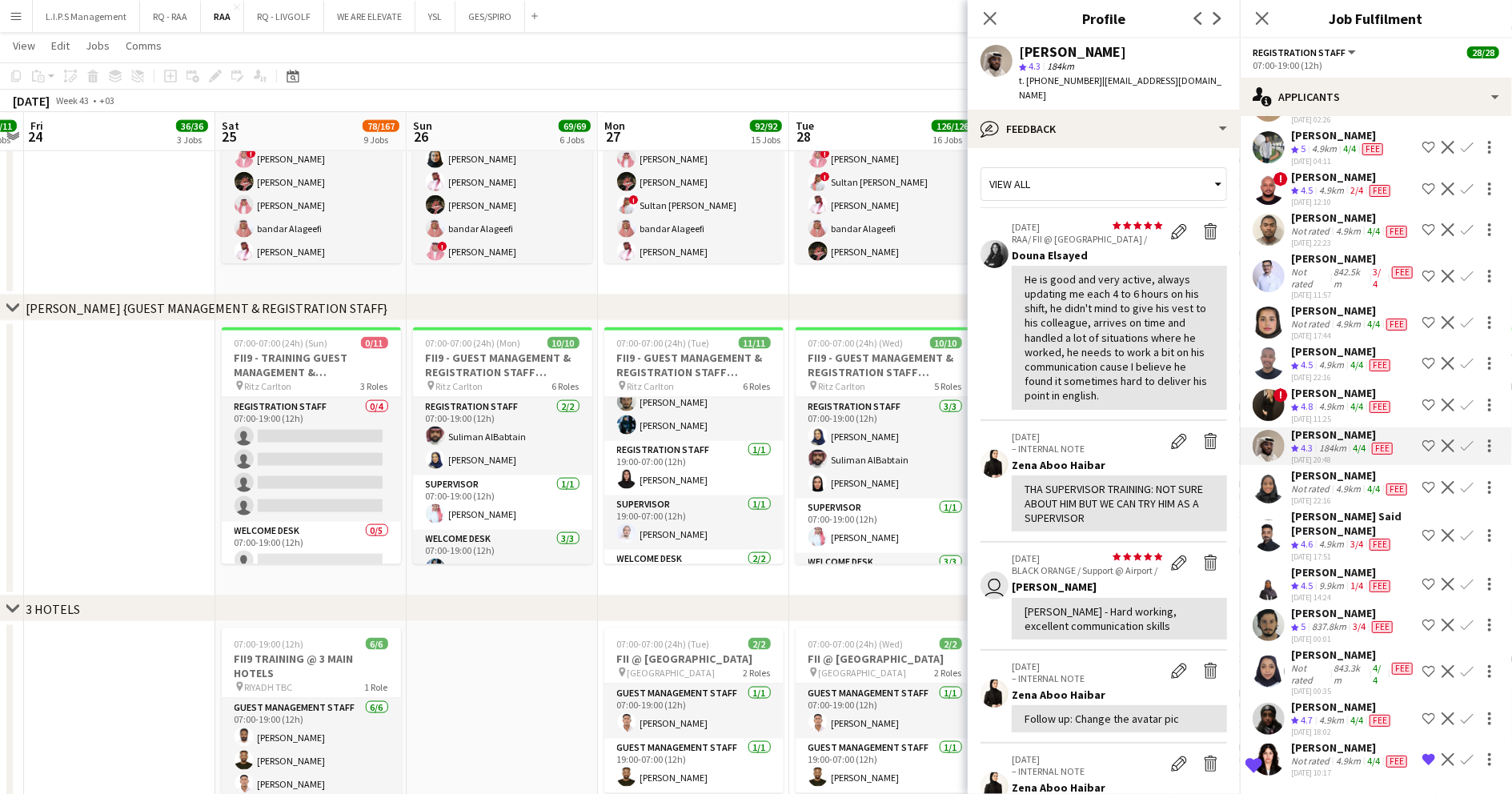
click at [1335, 714] on div "4.9km" at bounding box center [1331, 721] width 31 height 13
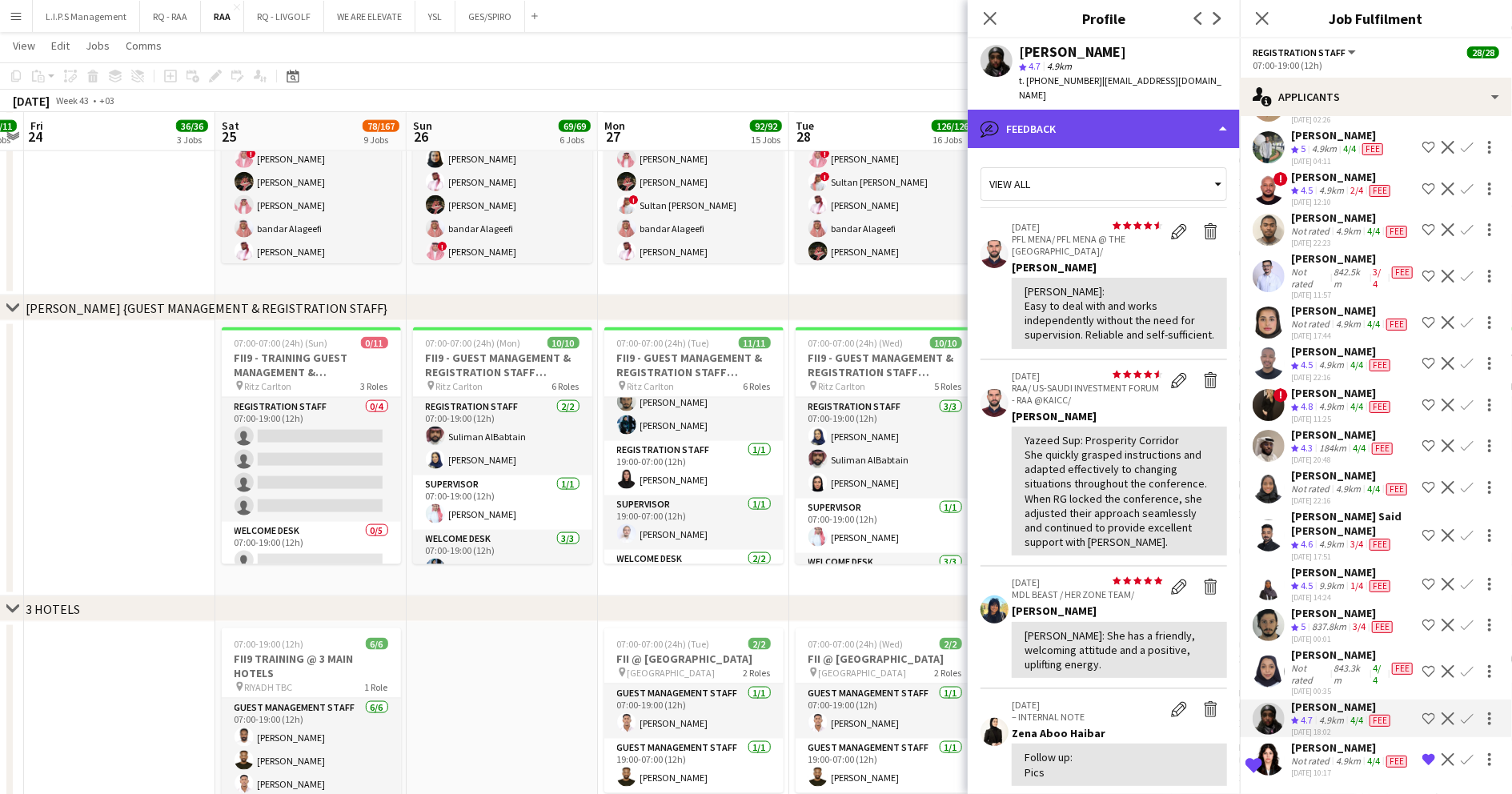
click at [1161, 110] on div "bubble-pencil Feedback" at bounding box center [1103, 129] width 272 height 38
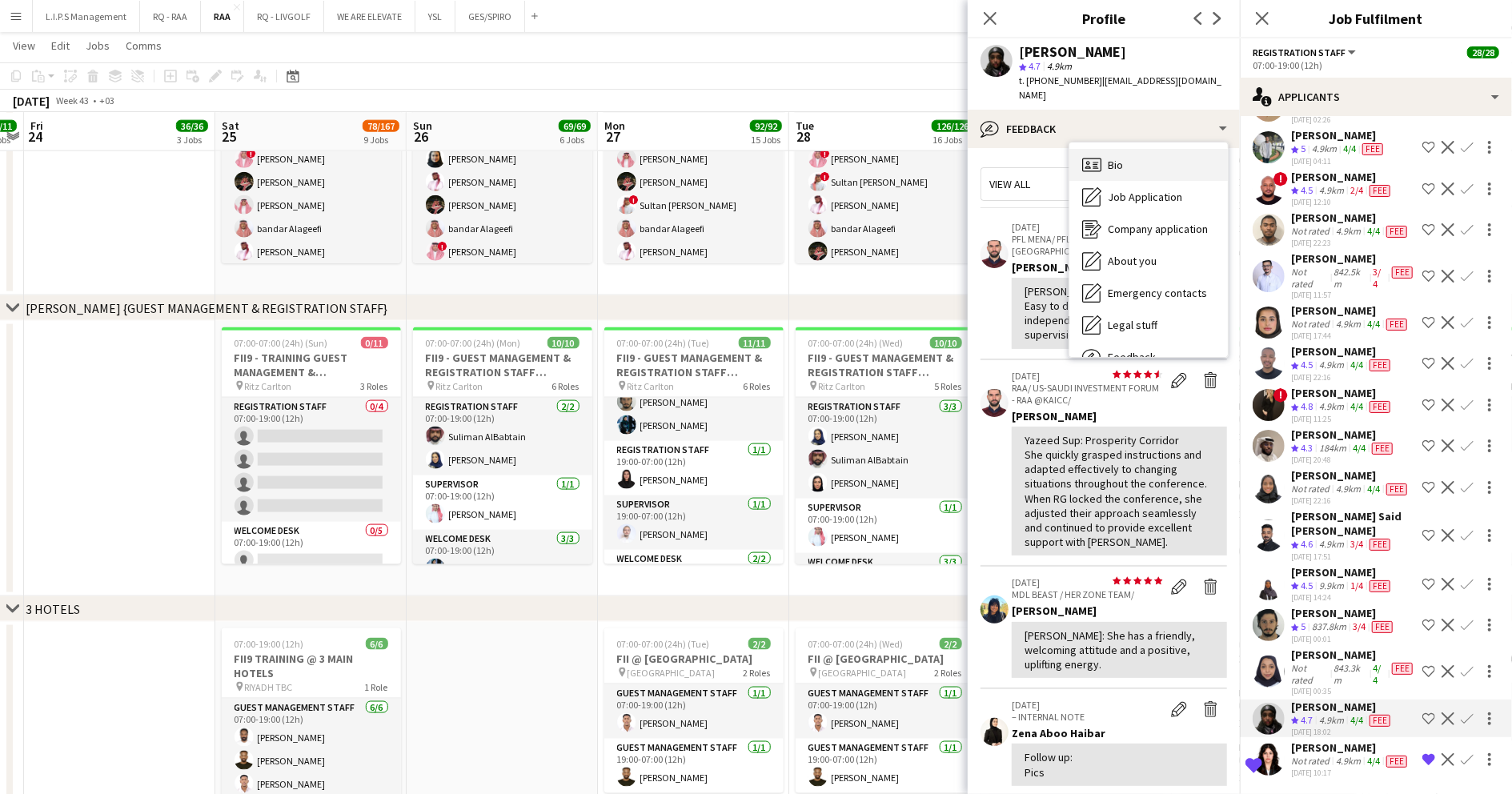
click at [1158, 149] on div "Bio Bio" at bounding box center [1148, 165] width 158 height 32
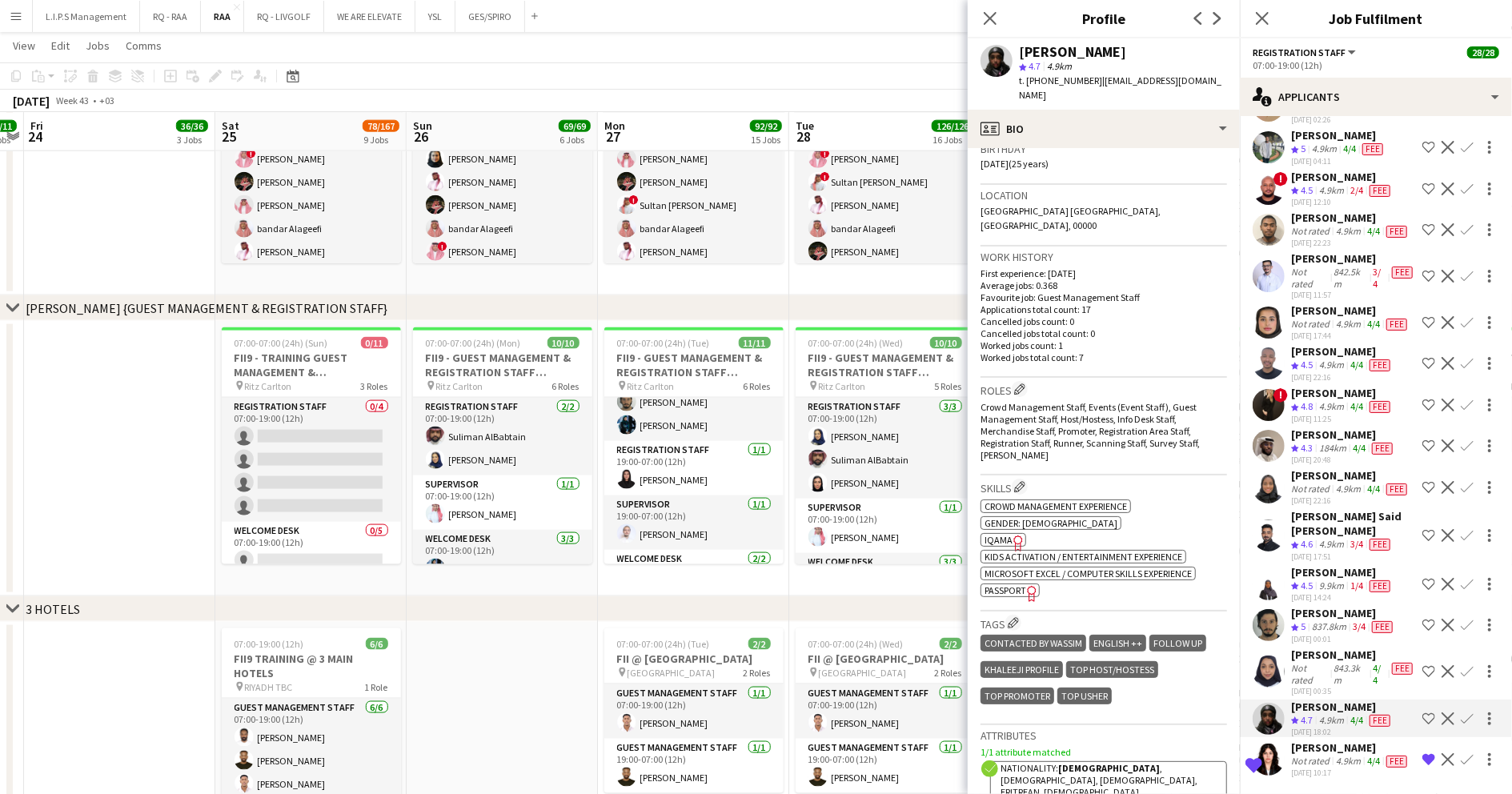
scroll to position [320, 0]
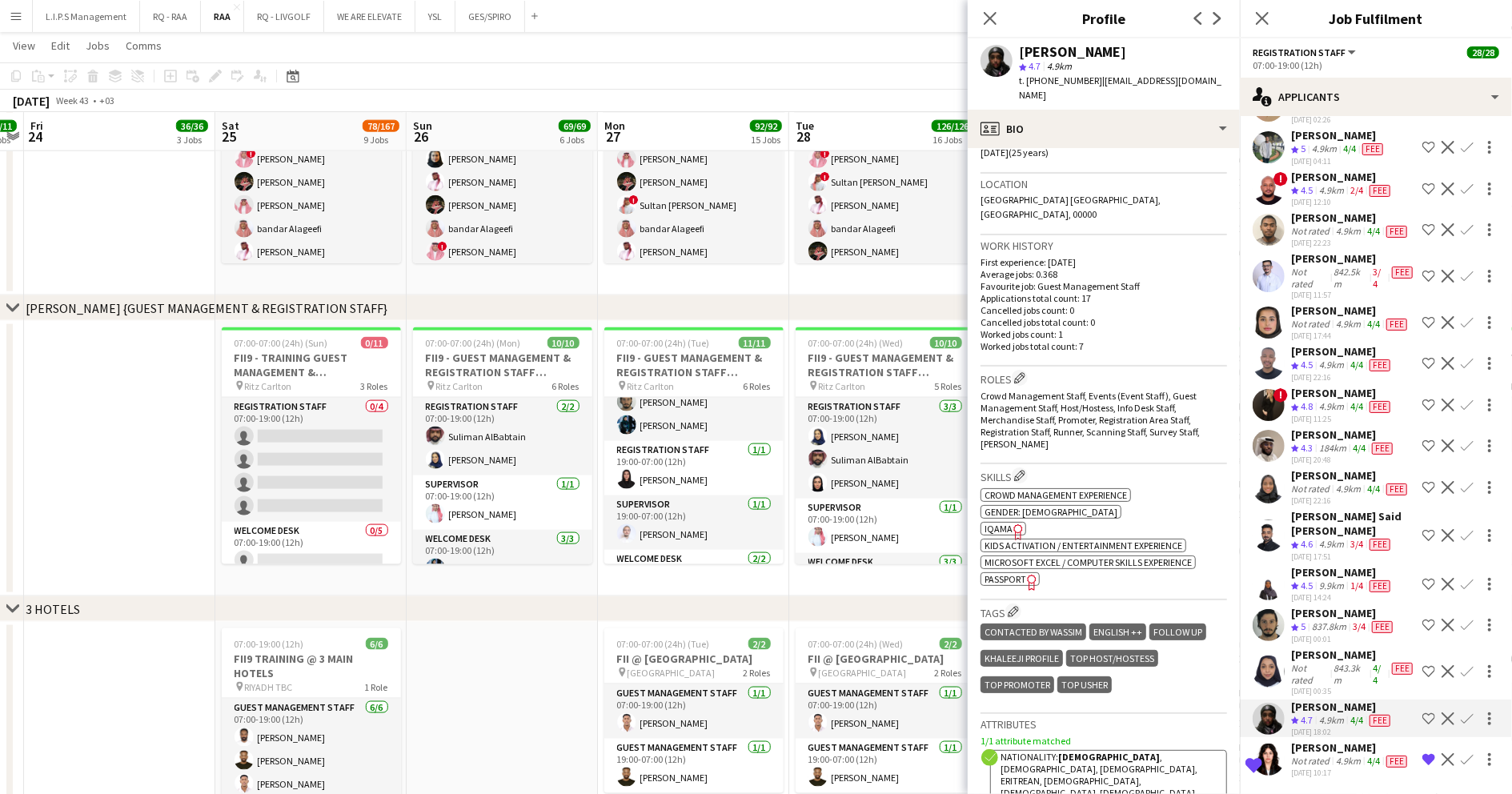
click at [1006, 523] on span "IQAMA" at bounding box center [999, 529] width 28 height 12
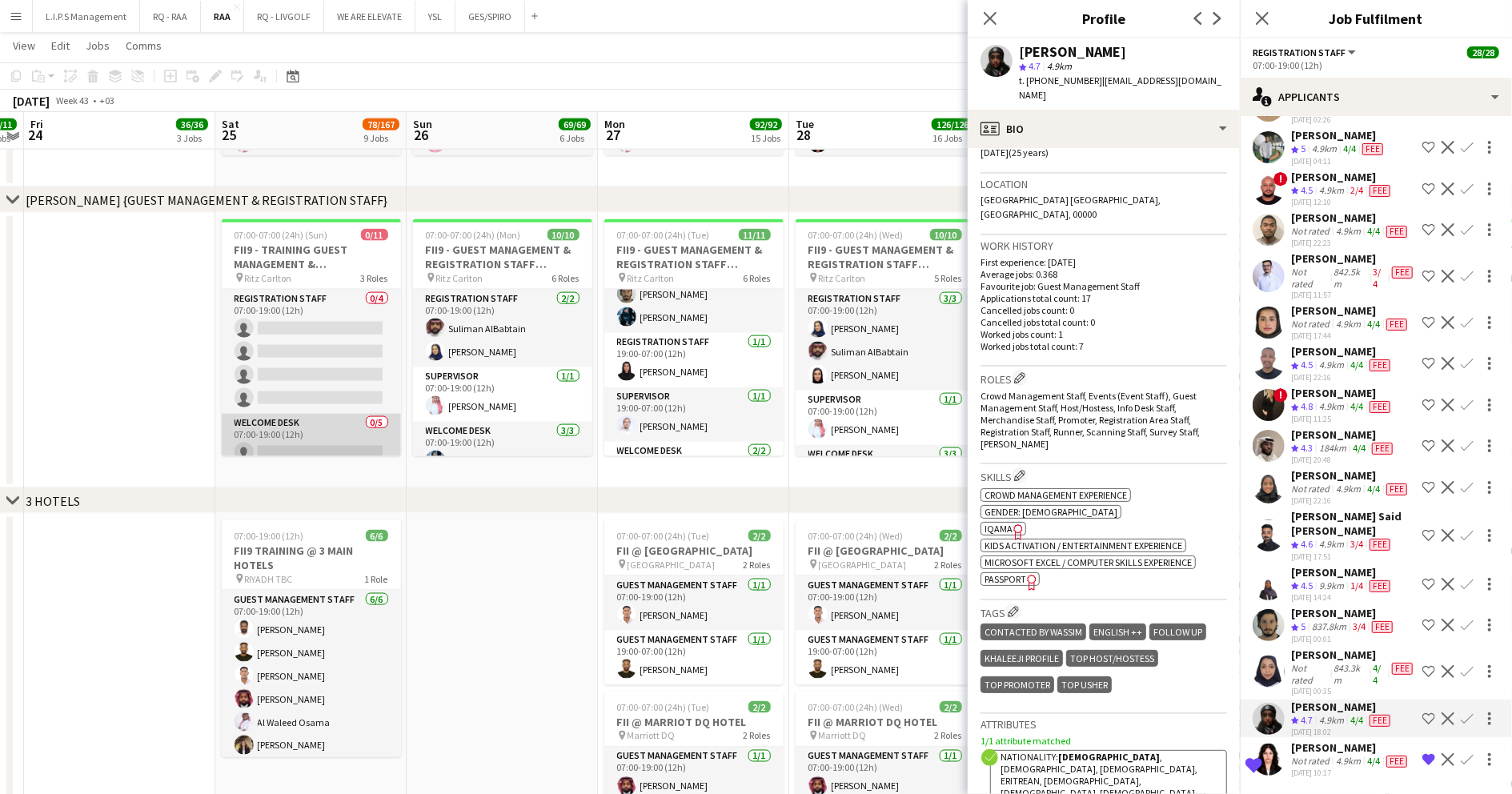
scroll to position [1601, 0]
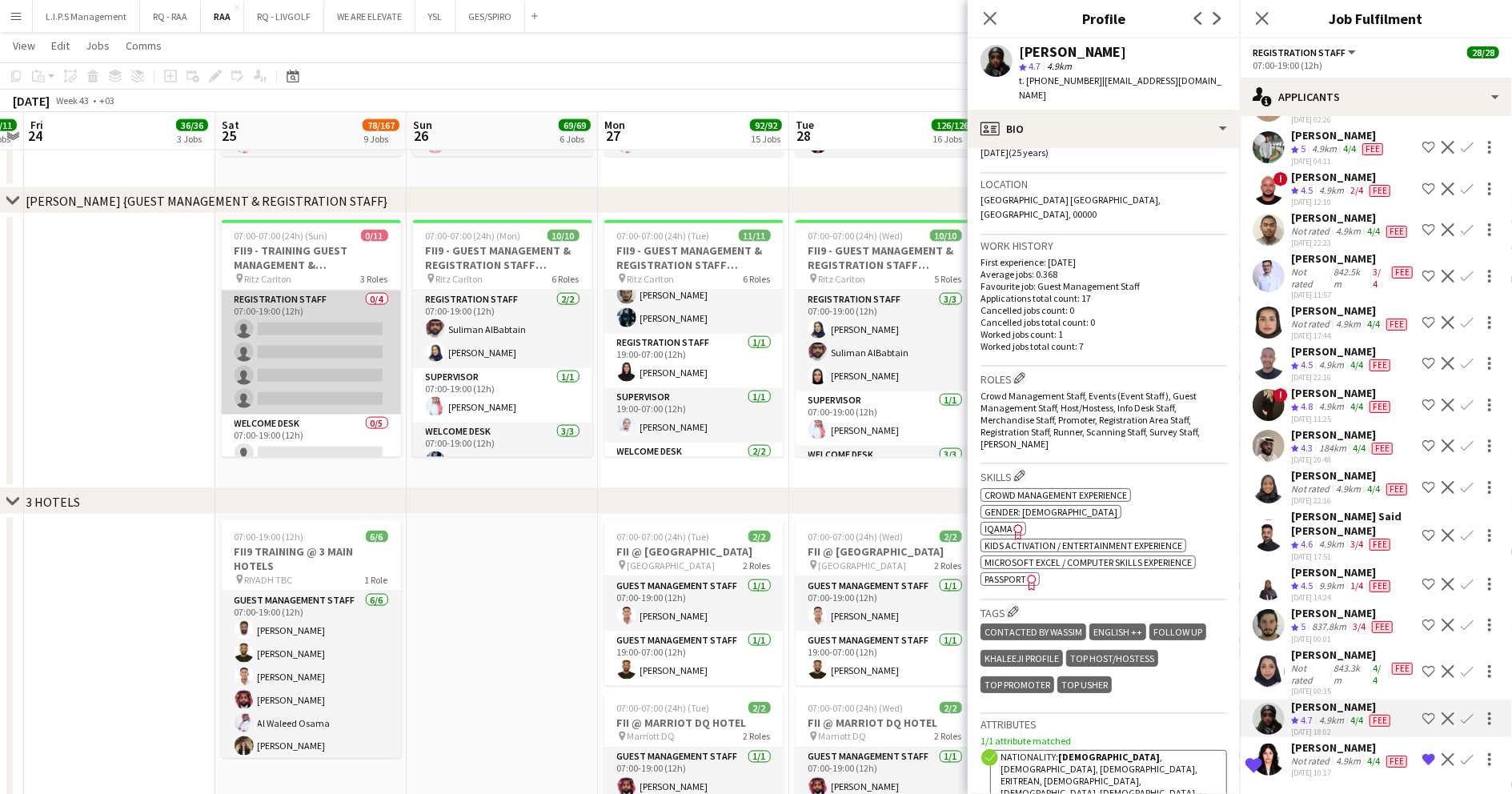
click at [323, 371] on app-card-role "Registration Staff 0/4 07:00-19:00 (12h) single-neutral-actions single-neutral-…" at bounding box center [311, 352] width 179 height 124
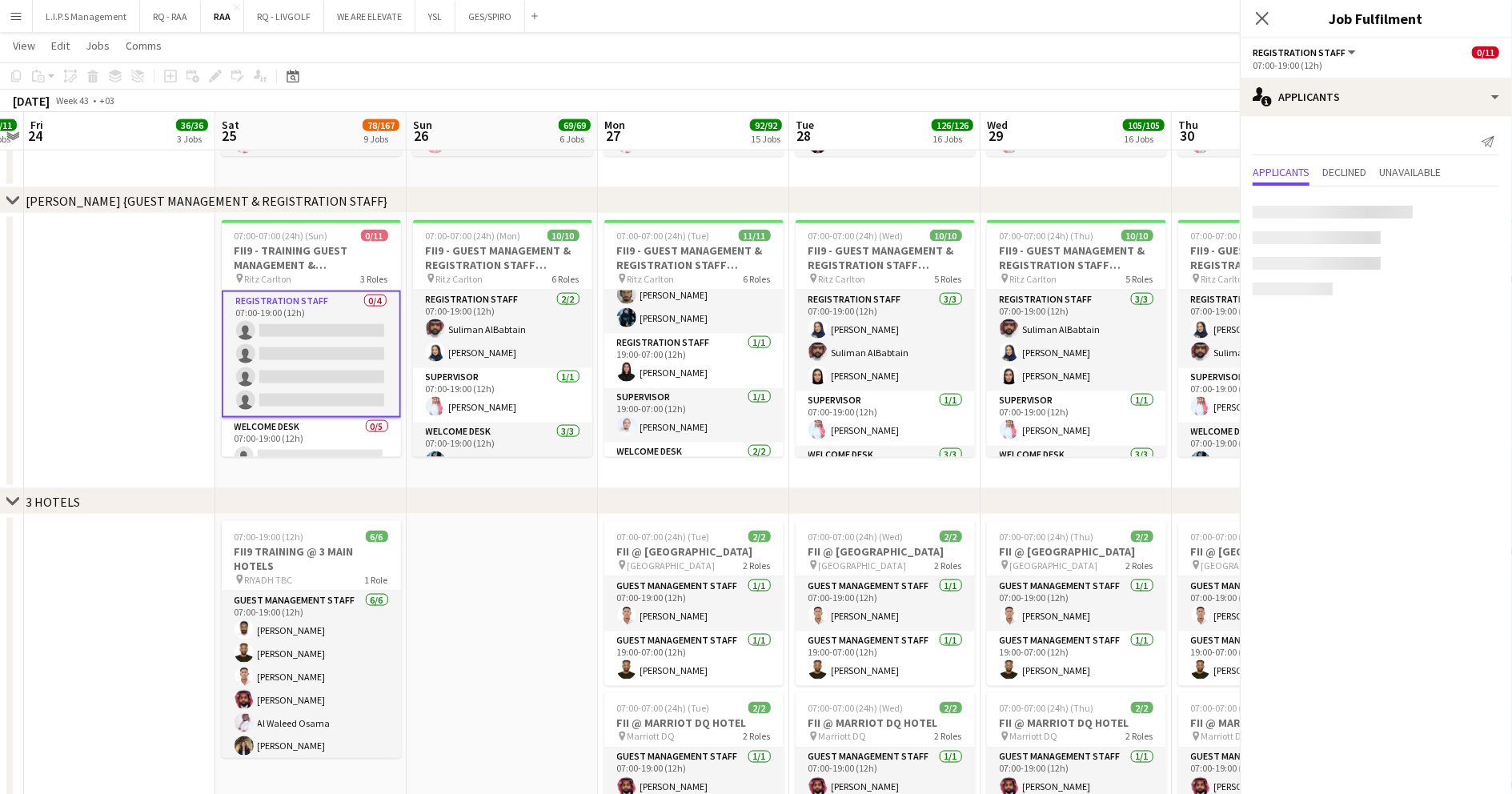
scroll to position [0, 0]
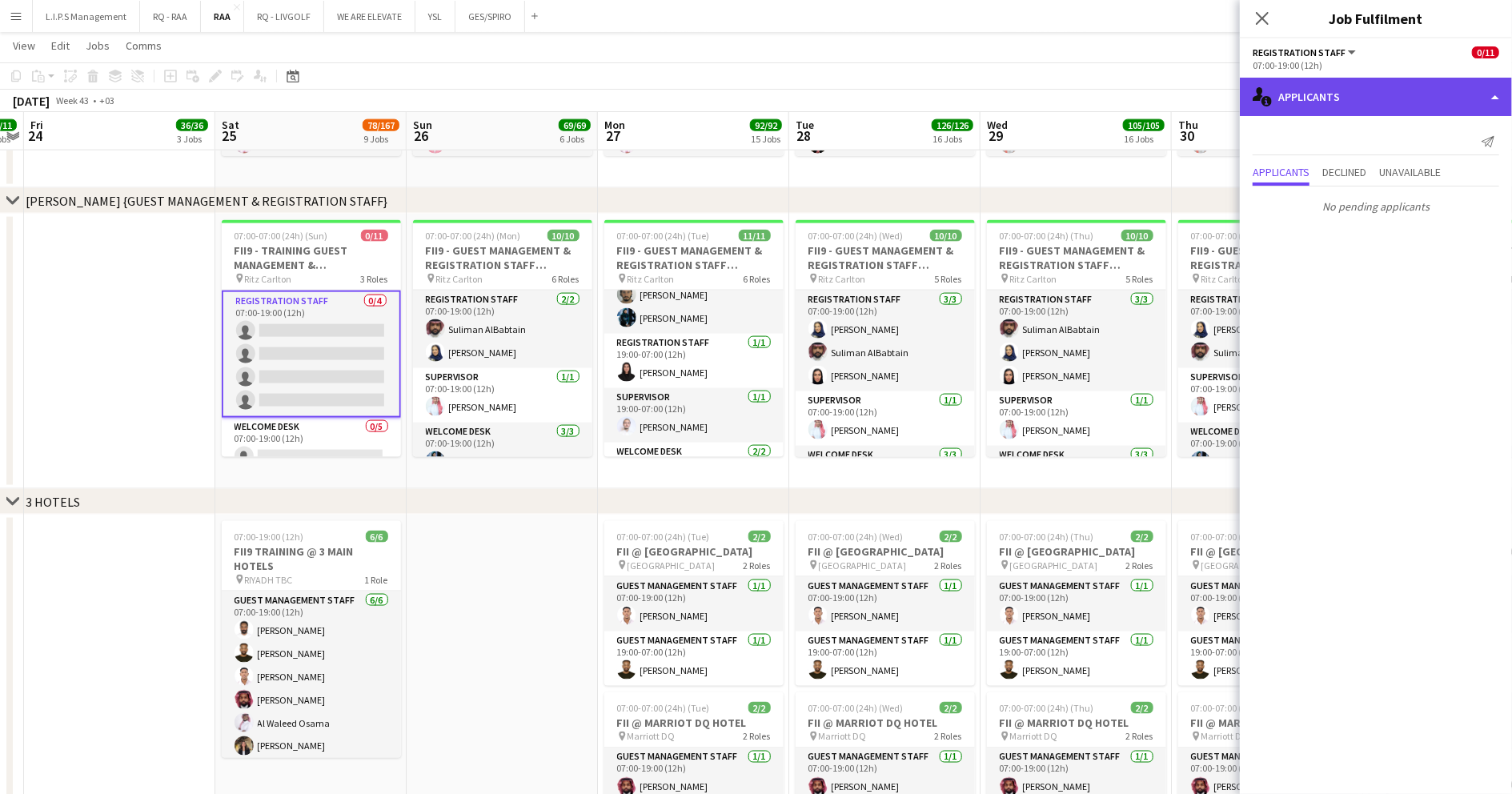
click at [1466, 94] on div "single-neutral-actions-information Applicants" at bounding box center [1376, 97] width 272 height 38
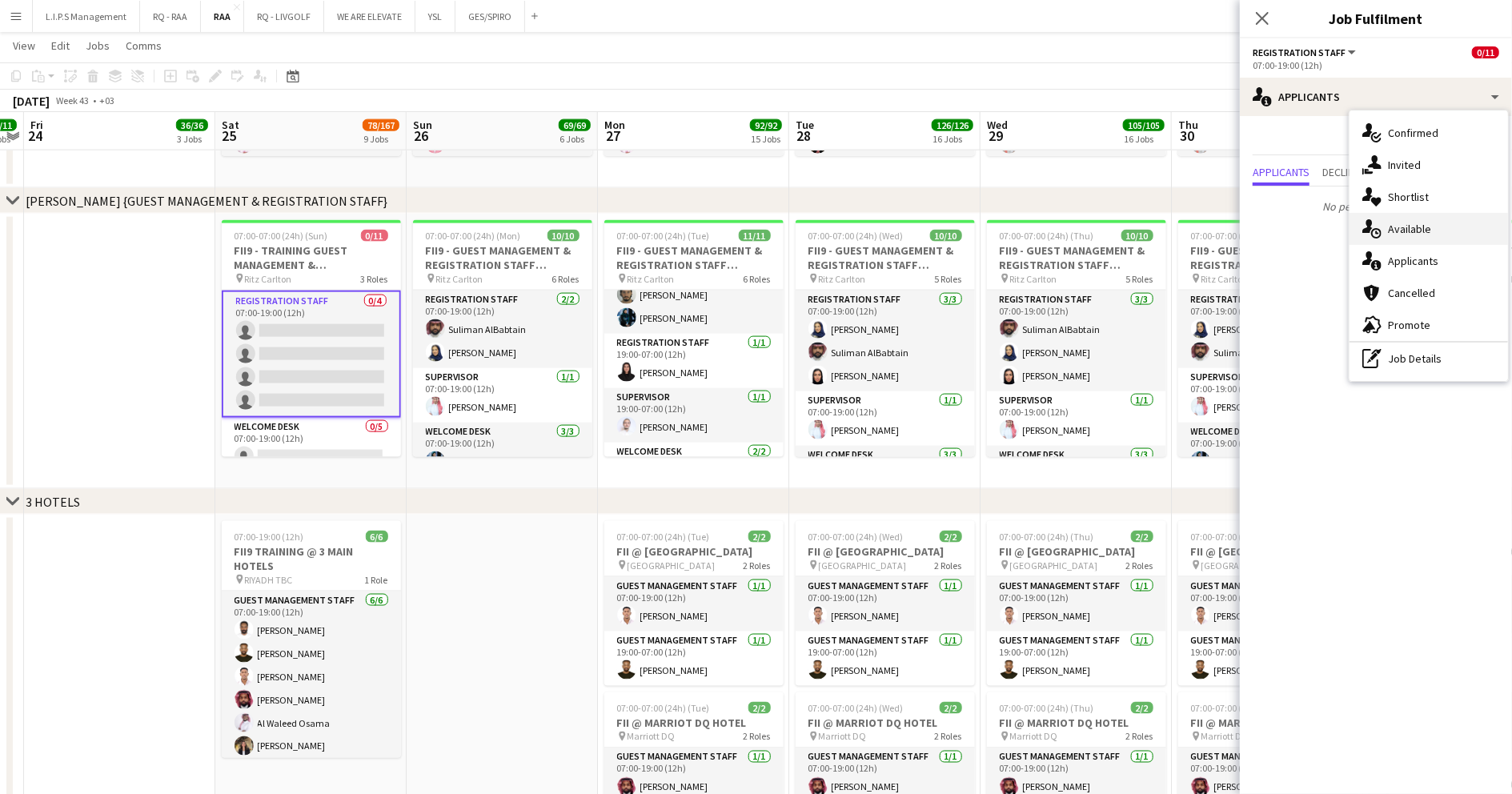
click at [1440, 227] on div "single-neutral-actions-upload Available" at bounding box center [1429, 229] width 158 height 32
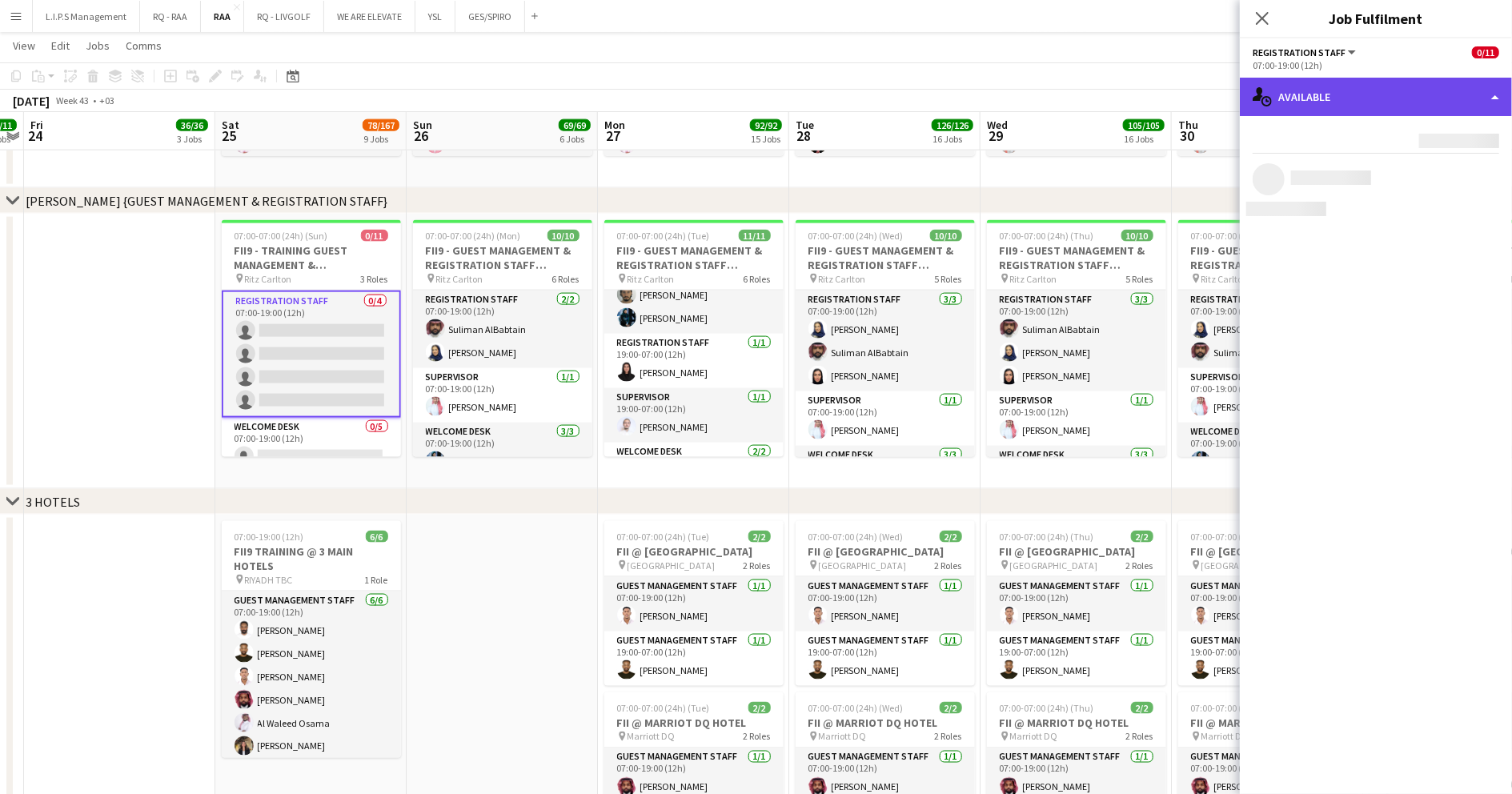
click at [1394, 93] on div "single-neutral-actions-upload Available" at bounding box center [1376, 97] width 272 height 38
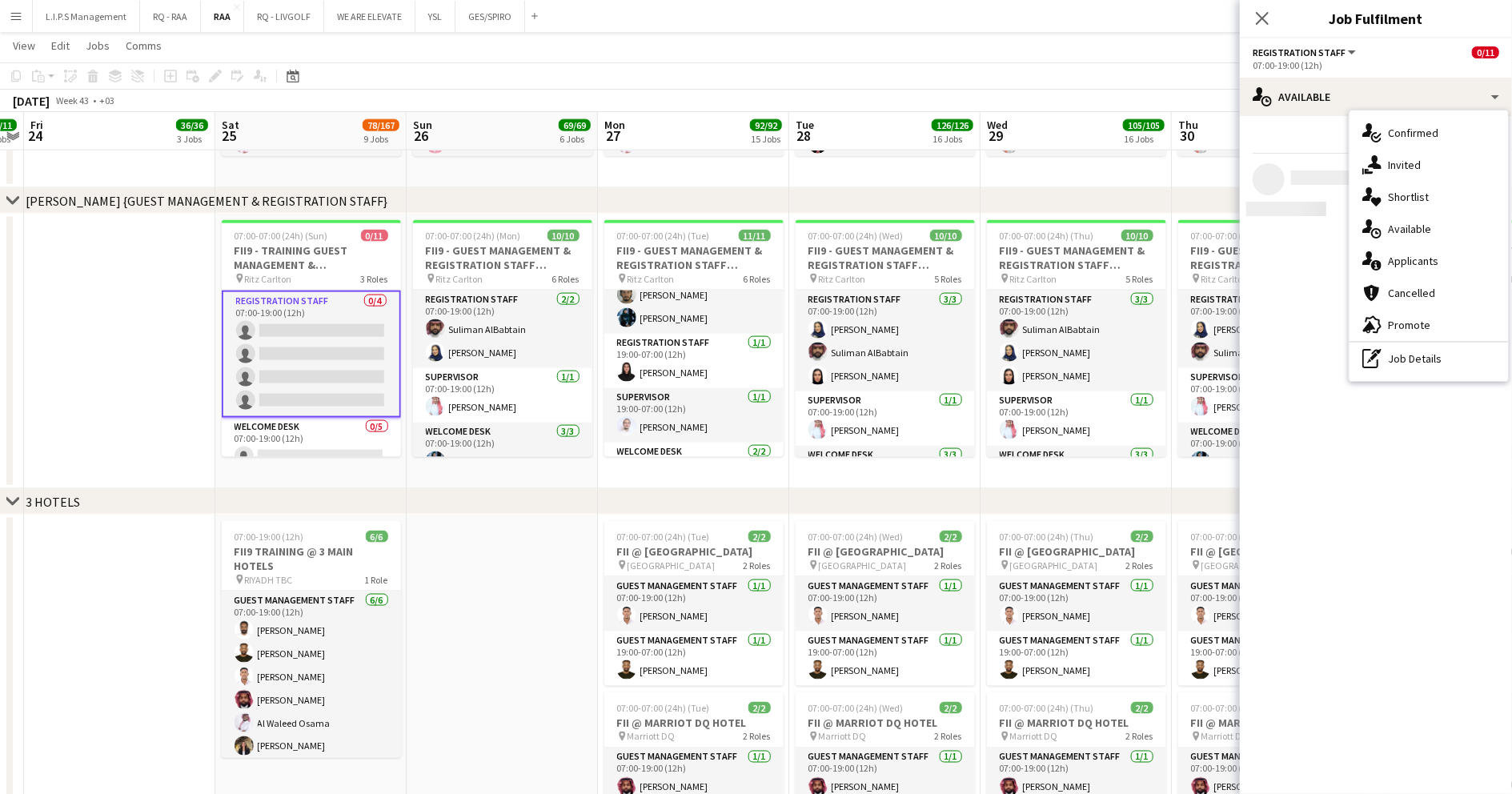
drag, startPoint x: 1420, startPoint y: 257, endPoint x: 1405, endPoint y: 232, distance: 29.2
click at [1417, 256] on span "Applicants" at bounding box center [1413, 260] width 50 height 14
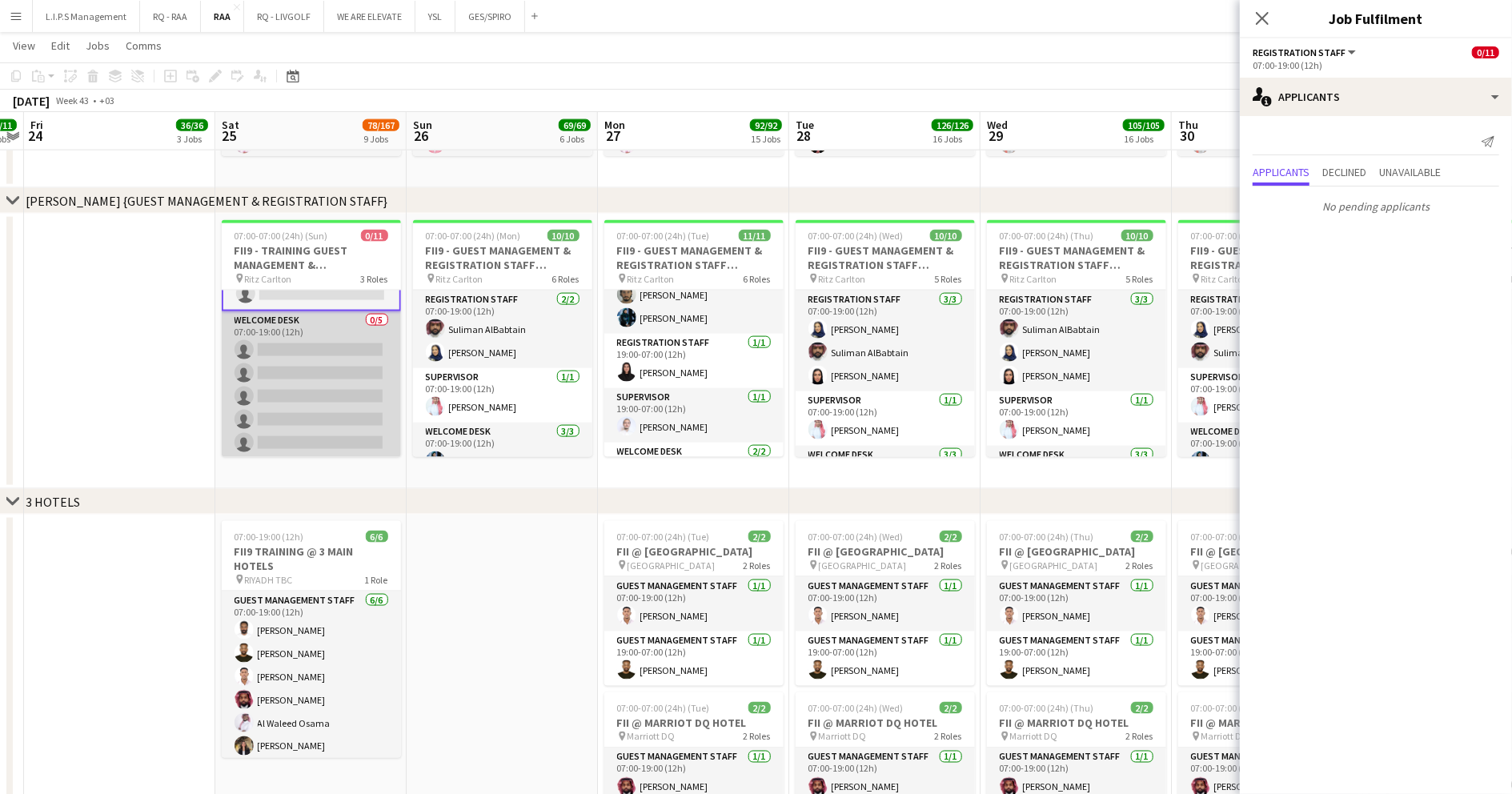
click at [345, 389] on app-card-role "Welcome Desk 0/5 07:00-19:00 (12h) single-neutral-actions single-neutral-action…" at bounding box center [311, 384] width 179 height 148
click at [344, 394] on app-card-role "Supervisor 0/2 19:00-07:00 (12h) single-neutral-actions single-neutral-actions" at bounding box center [311, 419] width 179 height 78
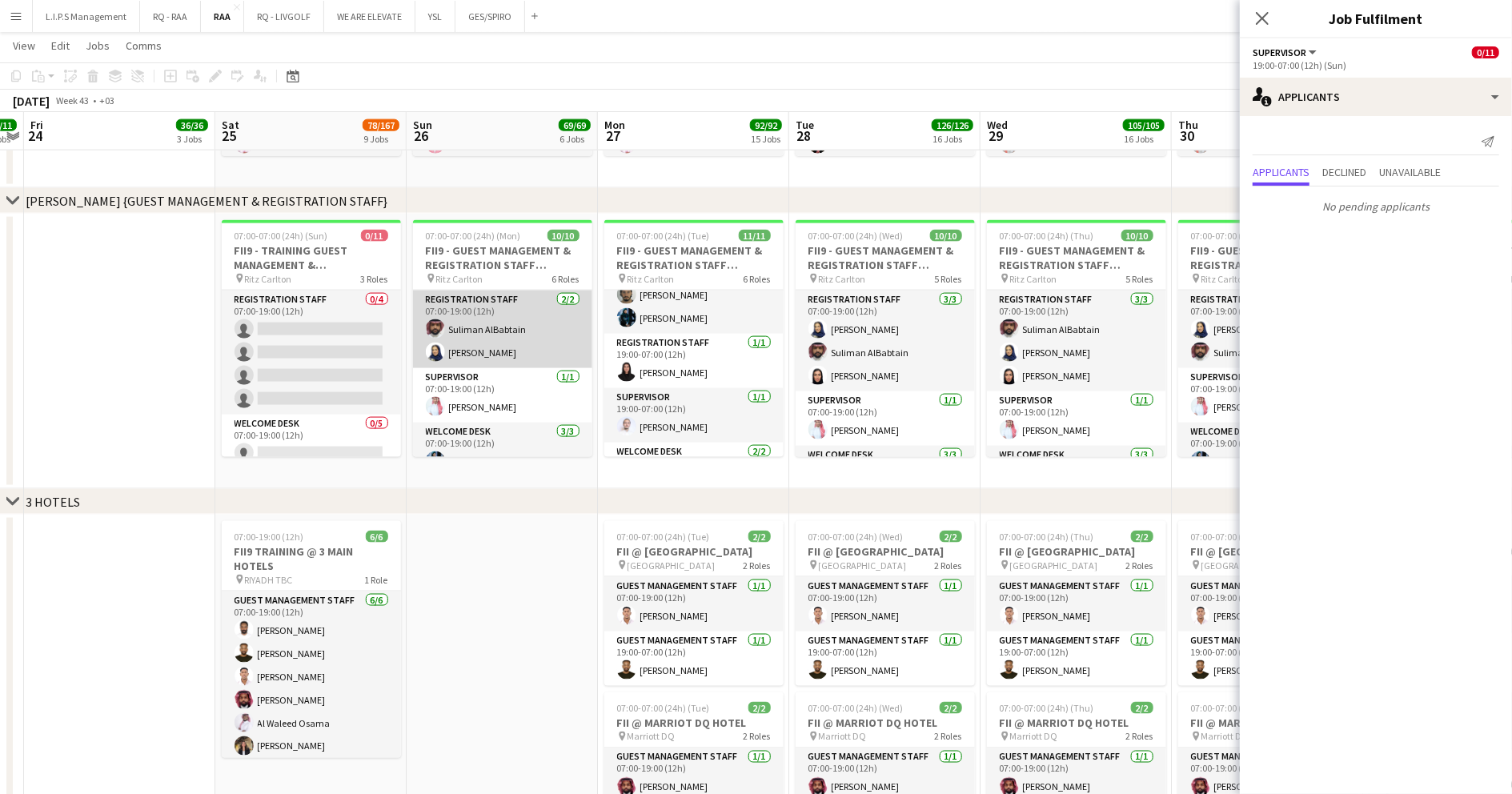
click at [472, 344] on app-card-role "Registration Staff [DATE] 07:00-19:00 (12h) Suliman AlBabtain [PERSON_NAME]" at bounding box center [502, 329] width 179 height 78
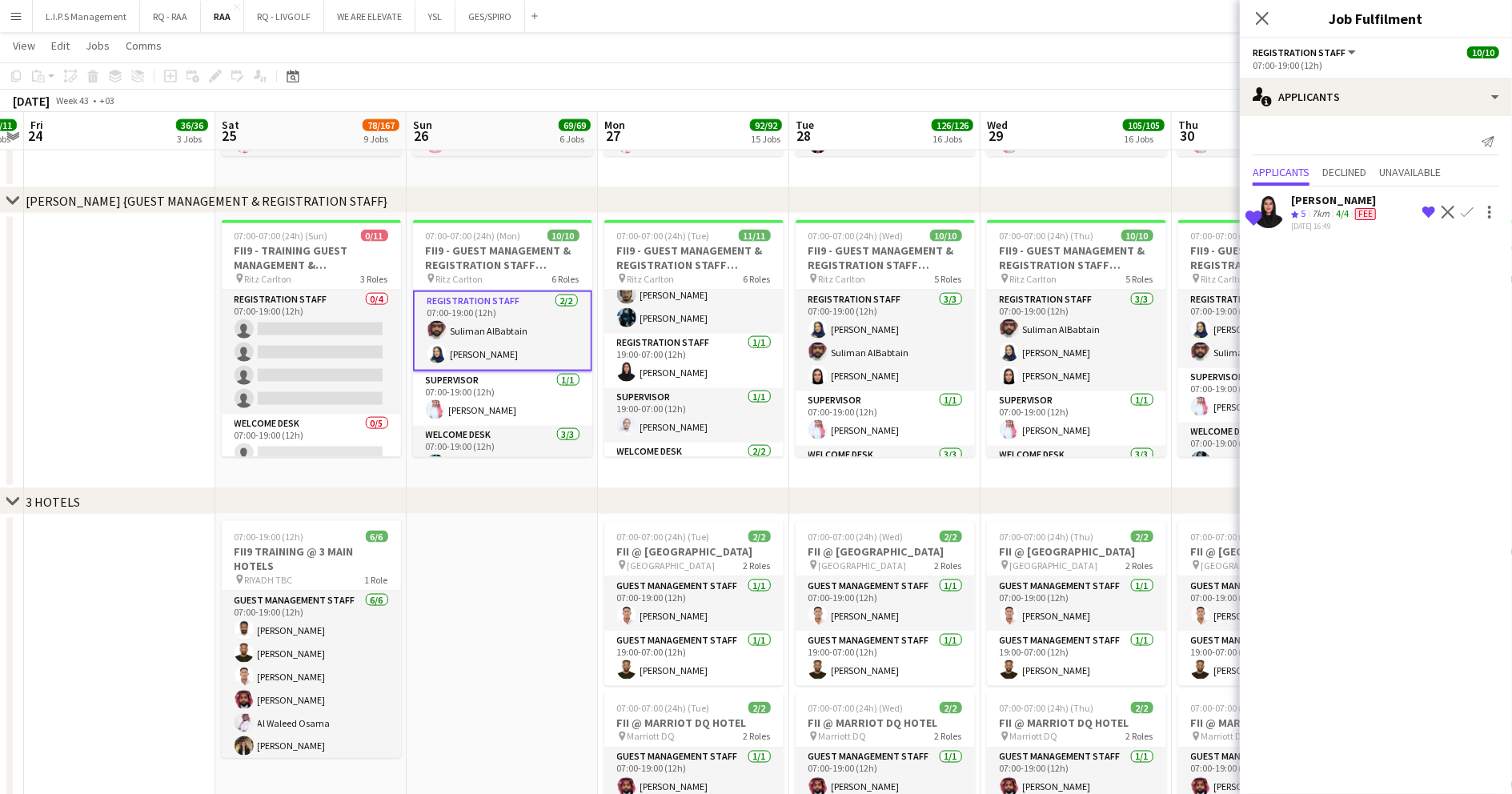
click at [1342, 221] on div "17-08-2025 16:49" at bounding box center [1335, 226] width 88 height 10
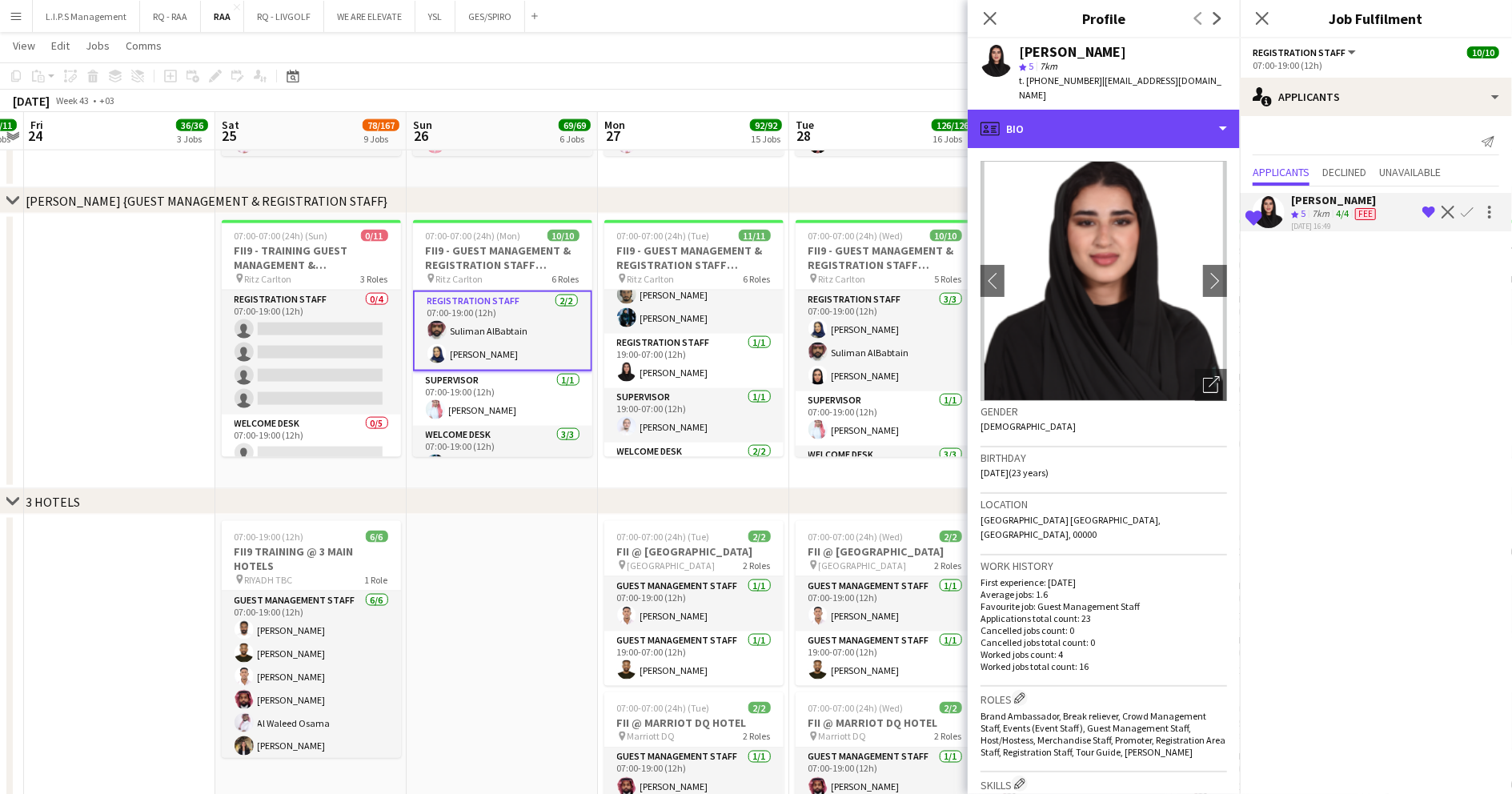
click at [1109, 110] on div "profile Bio" at bounding box center [1103, 129] width 272 height 38
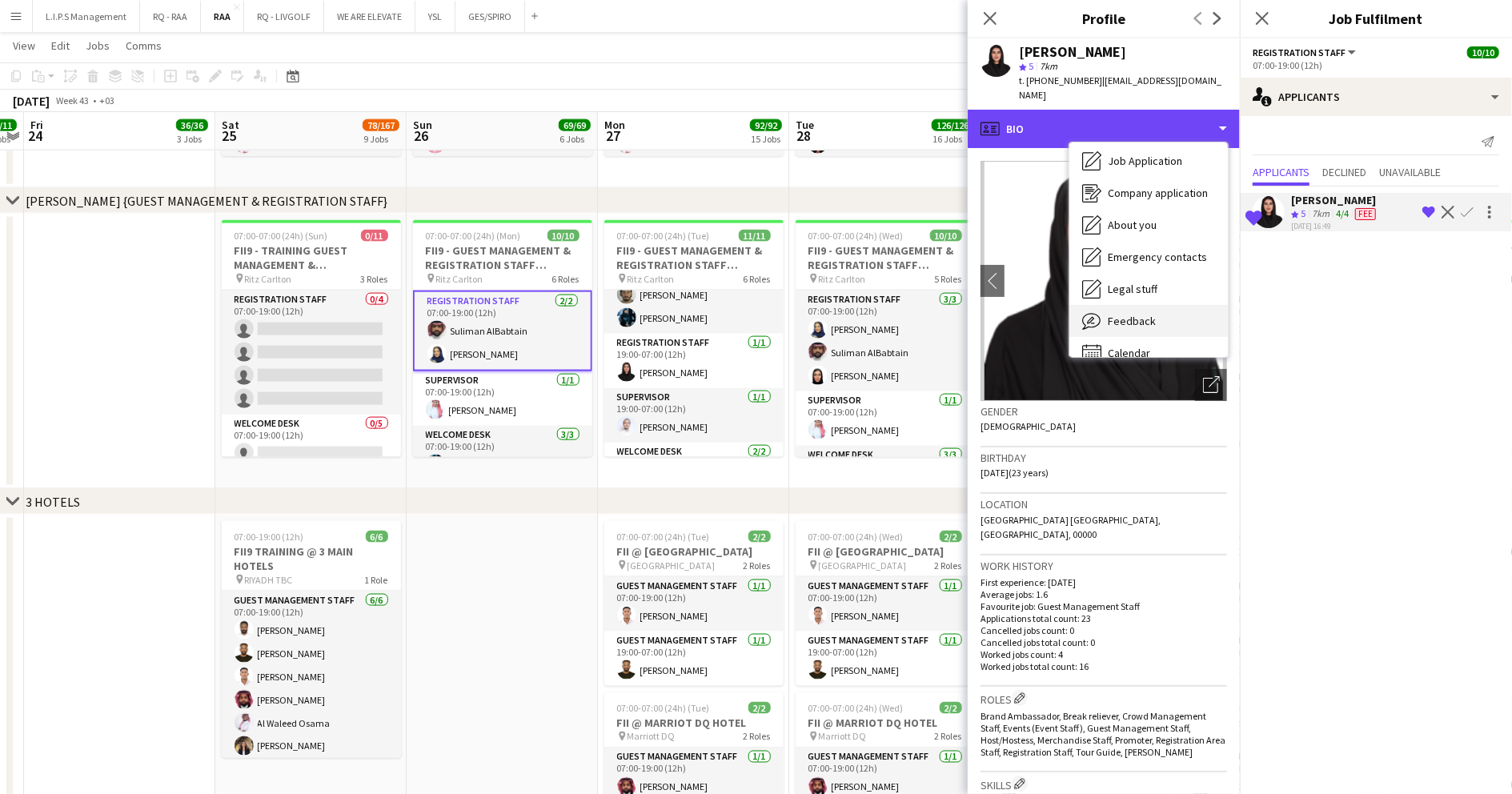
scroll to position [54, 0]
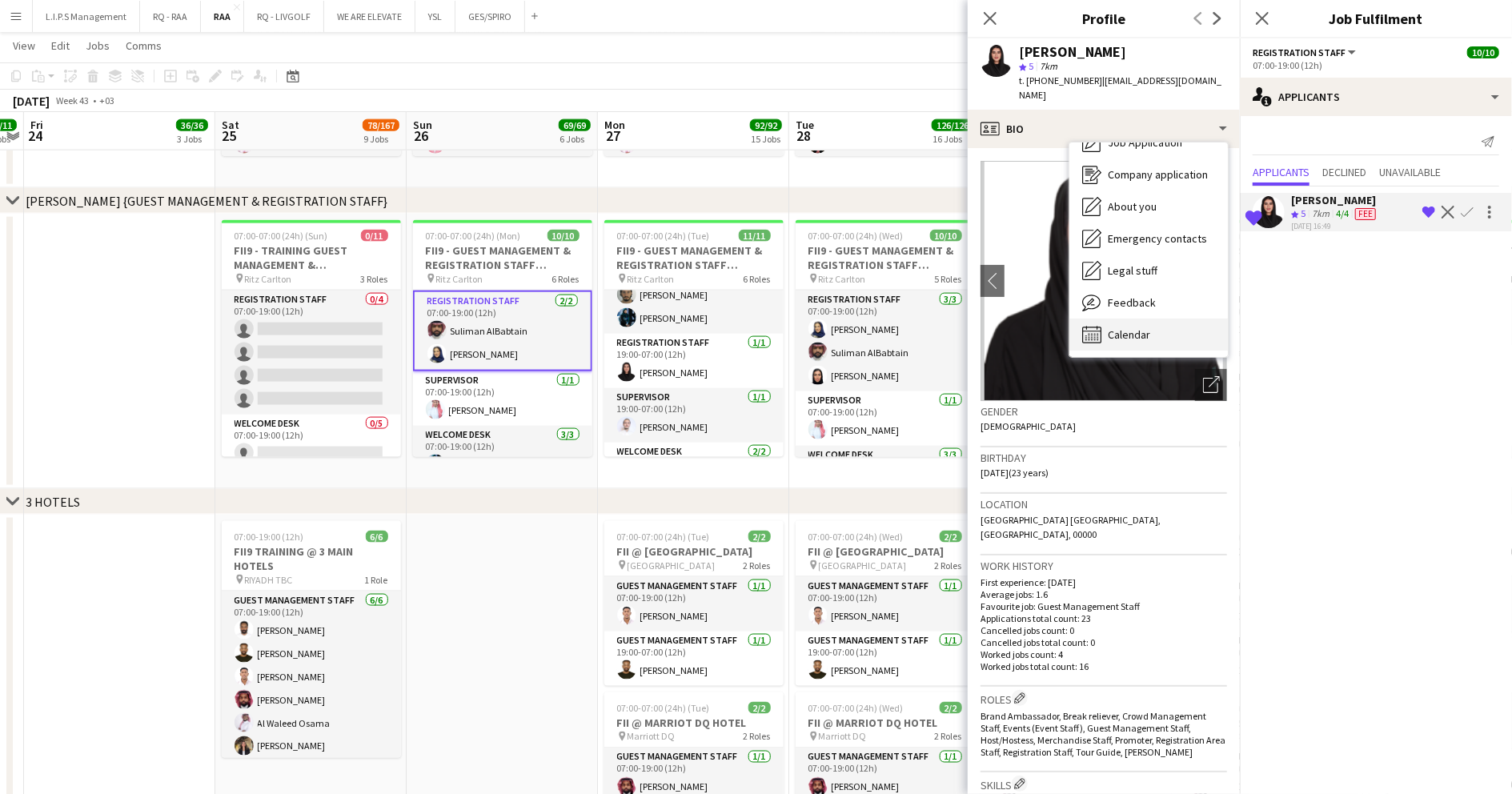
drag, startPoint x: 1146, startPoint y: 301, endPoint x: 1151, endPoint y: 312, distance: 12.1
click at [1151, 312] on div "Bio Bio Job Application Job Application Company application Company application…" at bounding box center [1148, 249] width 158 height 214
click at [1151, 319] on div "Calendar Calendar" at bounding box center [1148, 334] width 158 height 32
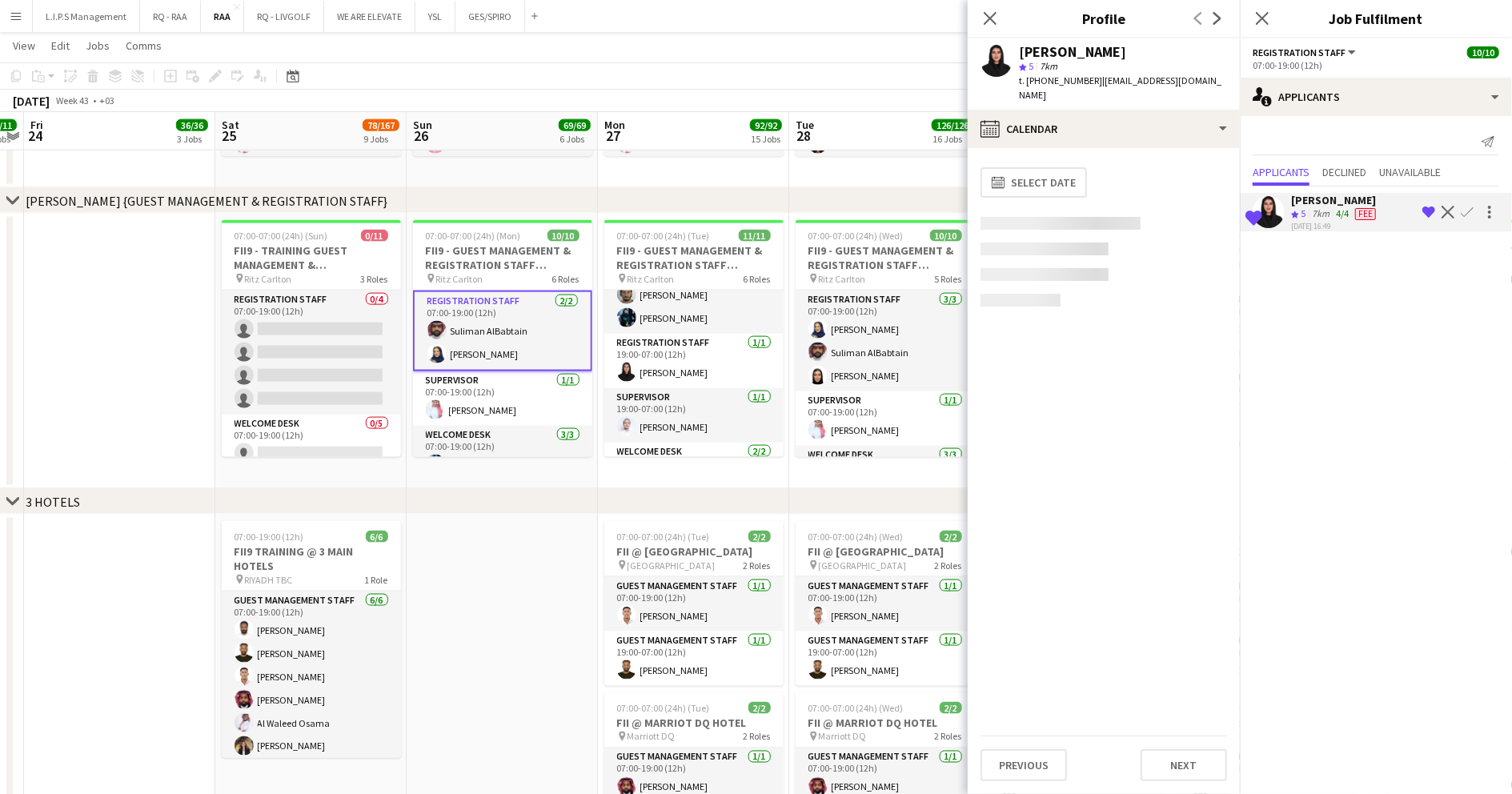
scroll to position [0, 0]
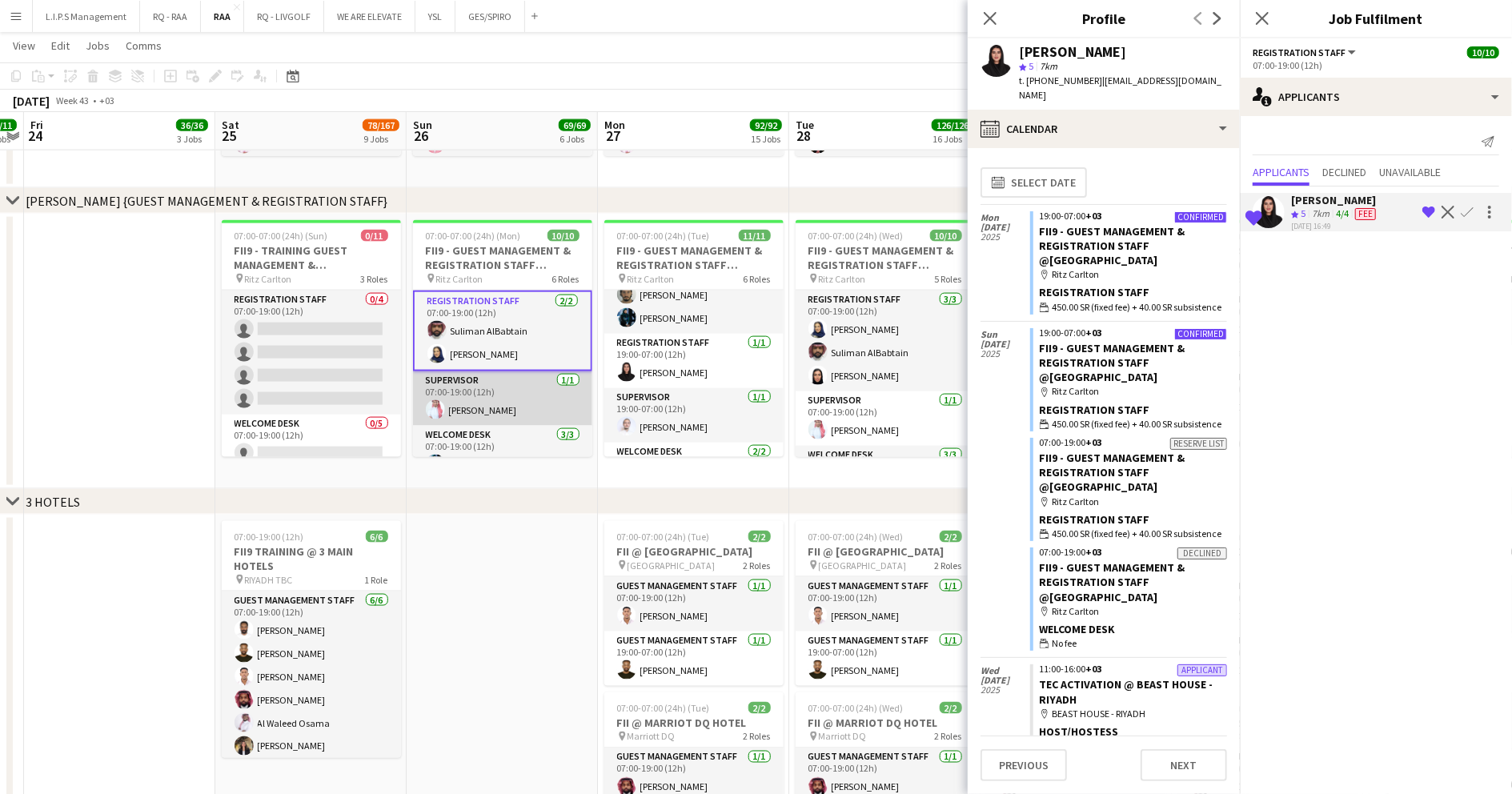
click at [493, 389] on app-card-role "Supervisor [DATE] 07:00-19:00 (12h) [PERSON_NAME]" at bounding box center [502, 398] width 179 height 54
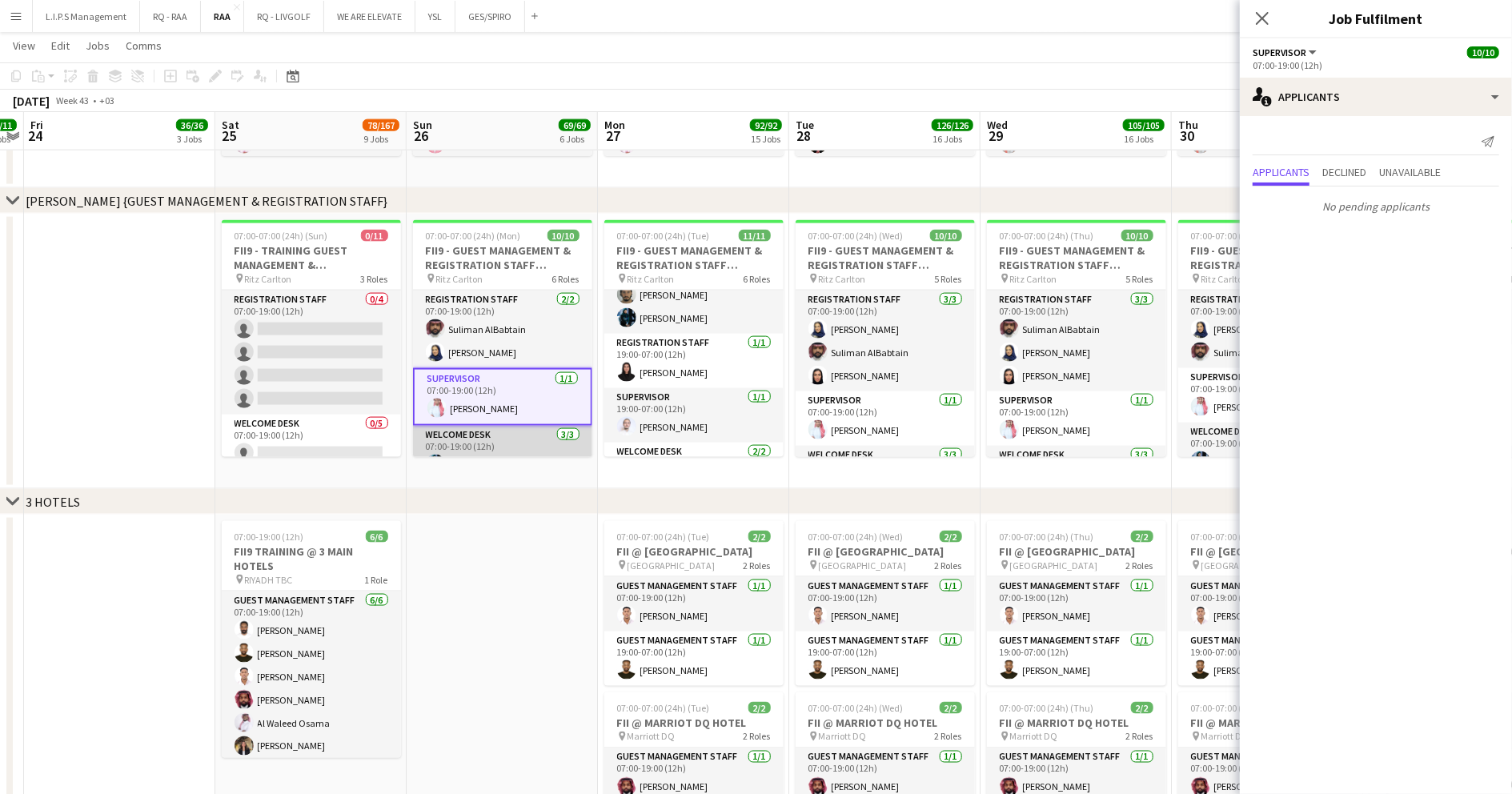
click at [501, 440] on app-card-role "Welcome Desk [DATE] 07:00-19:00 (12h) [PERSON_NAME] ! [PERSON_NAME] [PERSON_NAM…" at bounding box center [502, 476] width 179 height 101
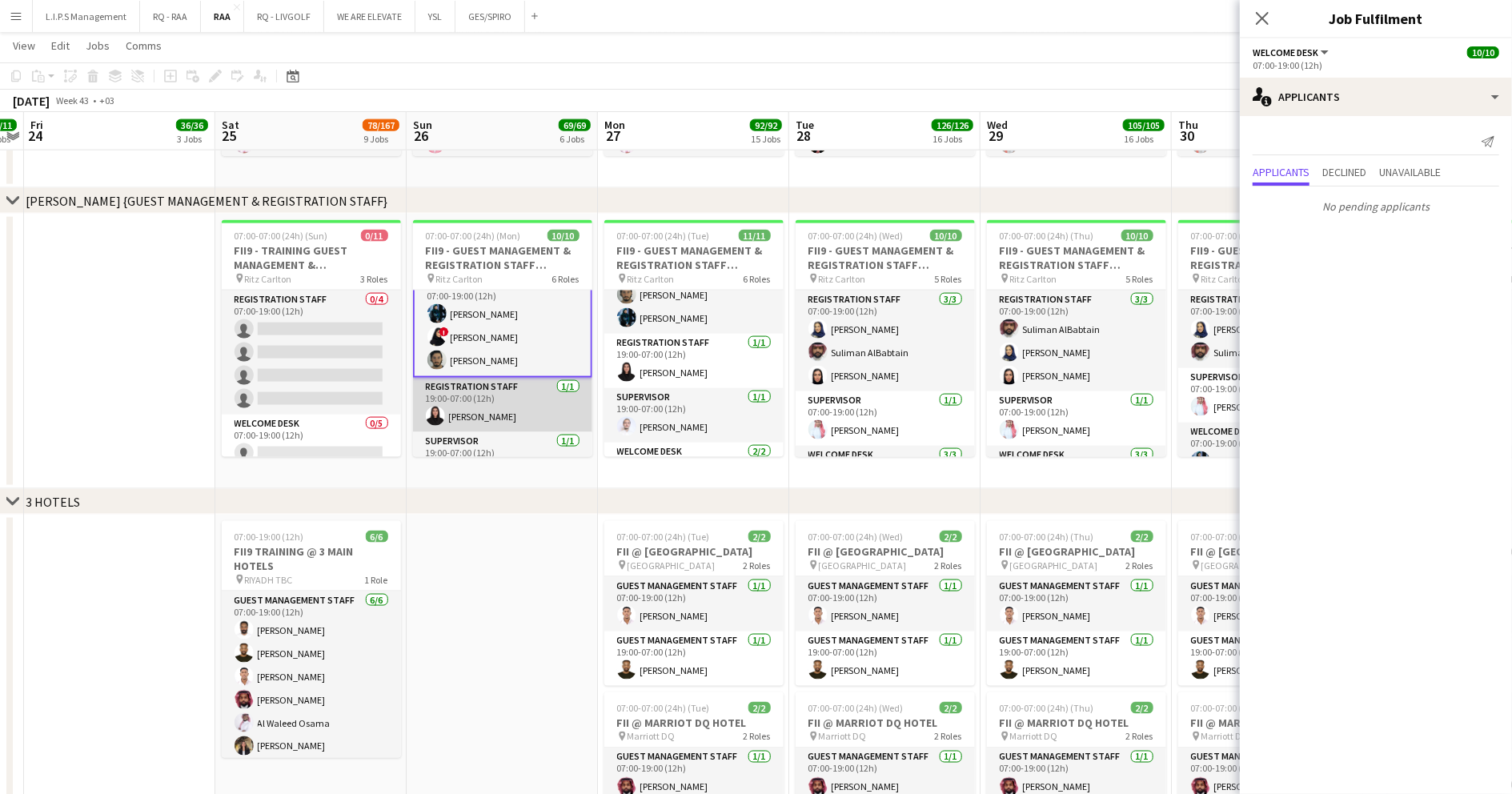
click at [504, 395] on app-card-role "Registration Staff 1/1 19:00-07:00 (12h) Raneem Alkharji" at bounding box center [502, 405] width 179 height 54
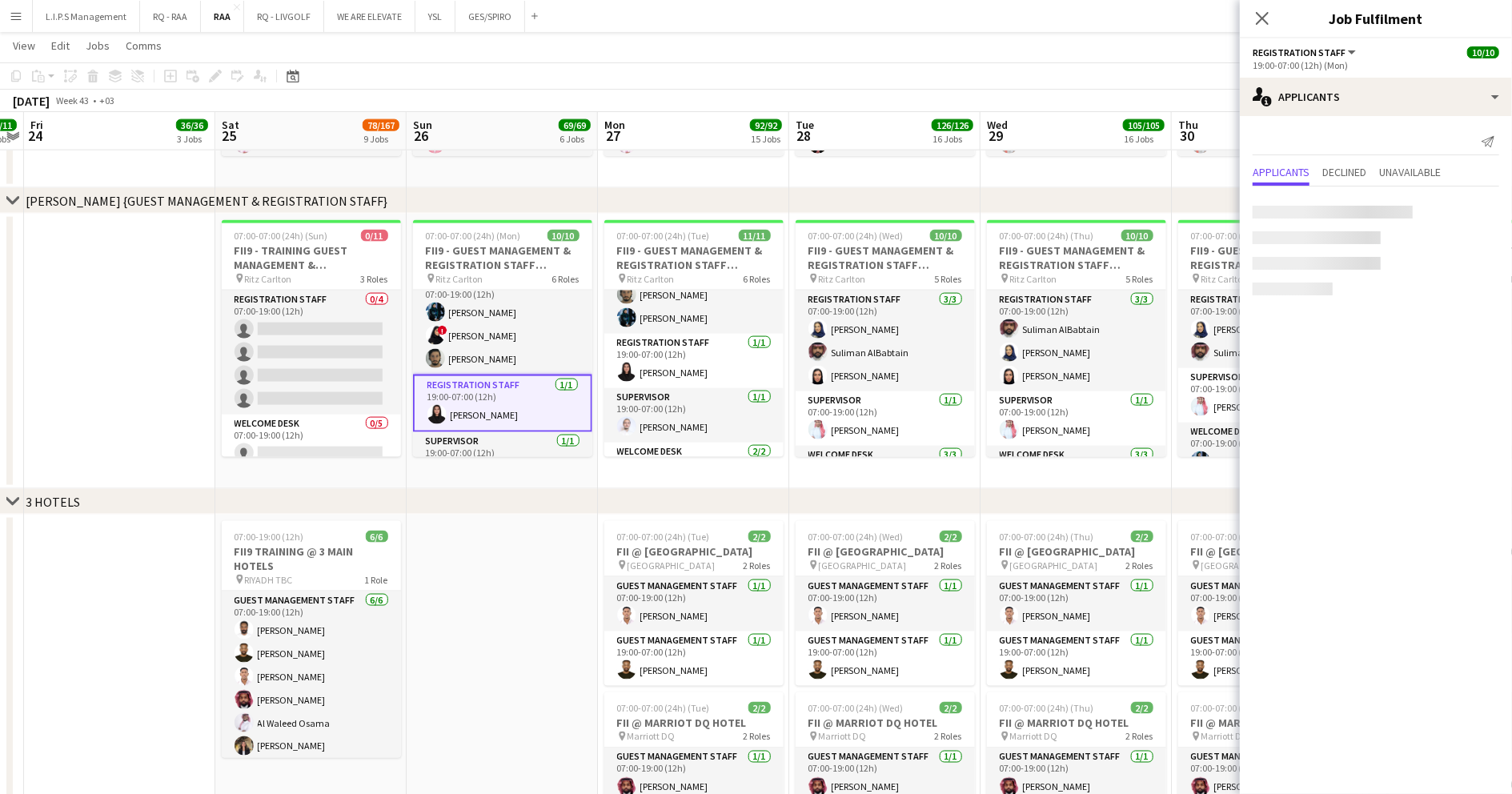
scroll to position [148, 0]
click at [509, 444] on app-card-role "Supervisor 1/1 19:00-07:00 (12h) Abdullah Alnaji" at bounding box center [502, 460] width 179 height 54
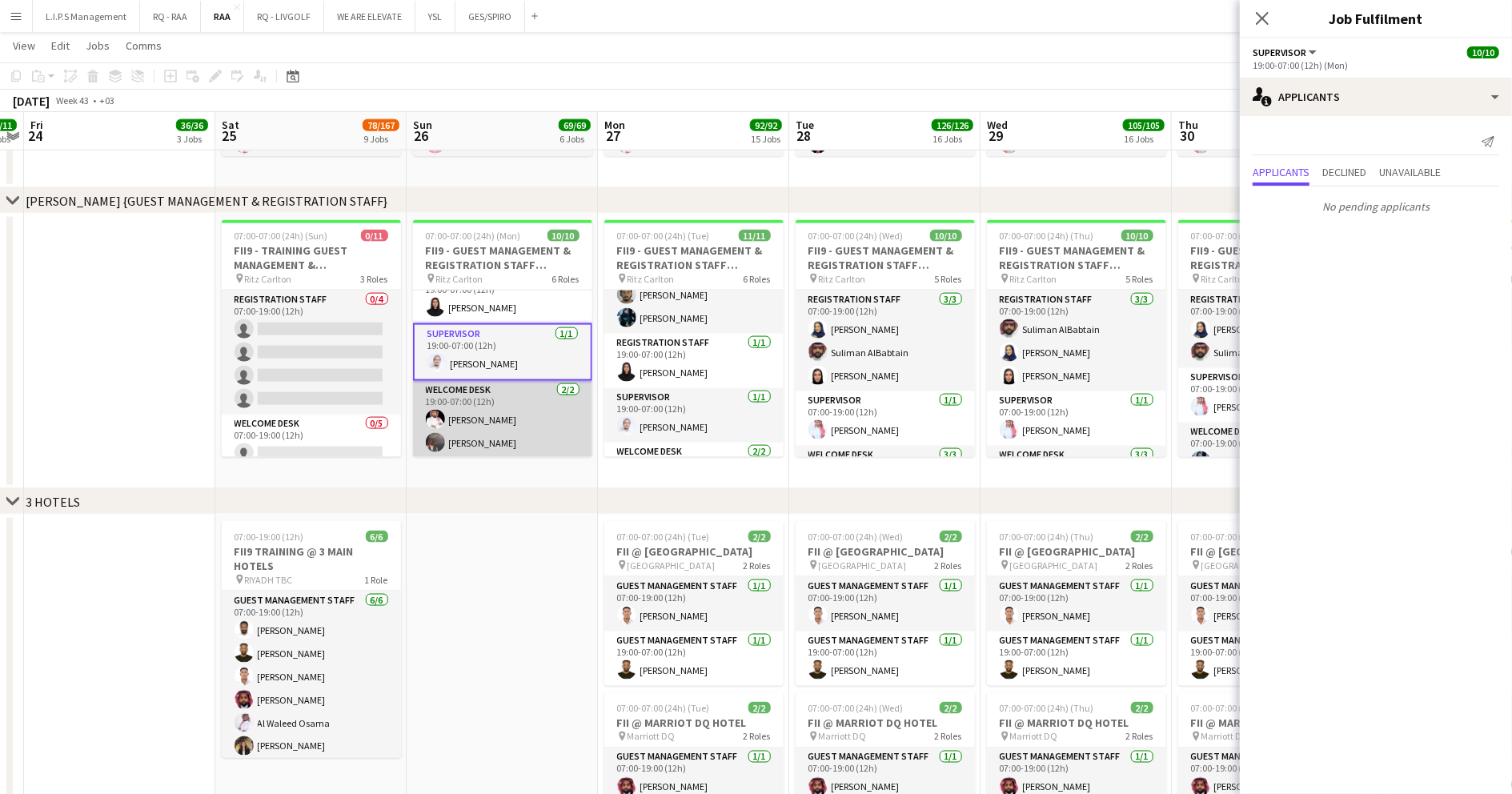
scroll to position [255, 0]
click at [513, 400] on app-card-role "Welcome Desk 2/2 19:00-07:00 (12h) Mamdouh Aljefri Ayoub Mohammed" at bounding box center [502, 419] width 179 height 78
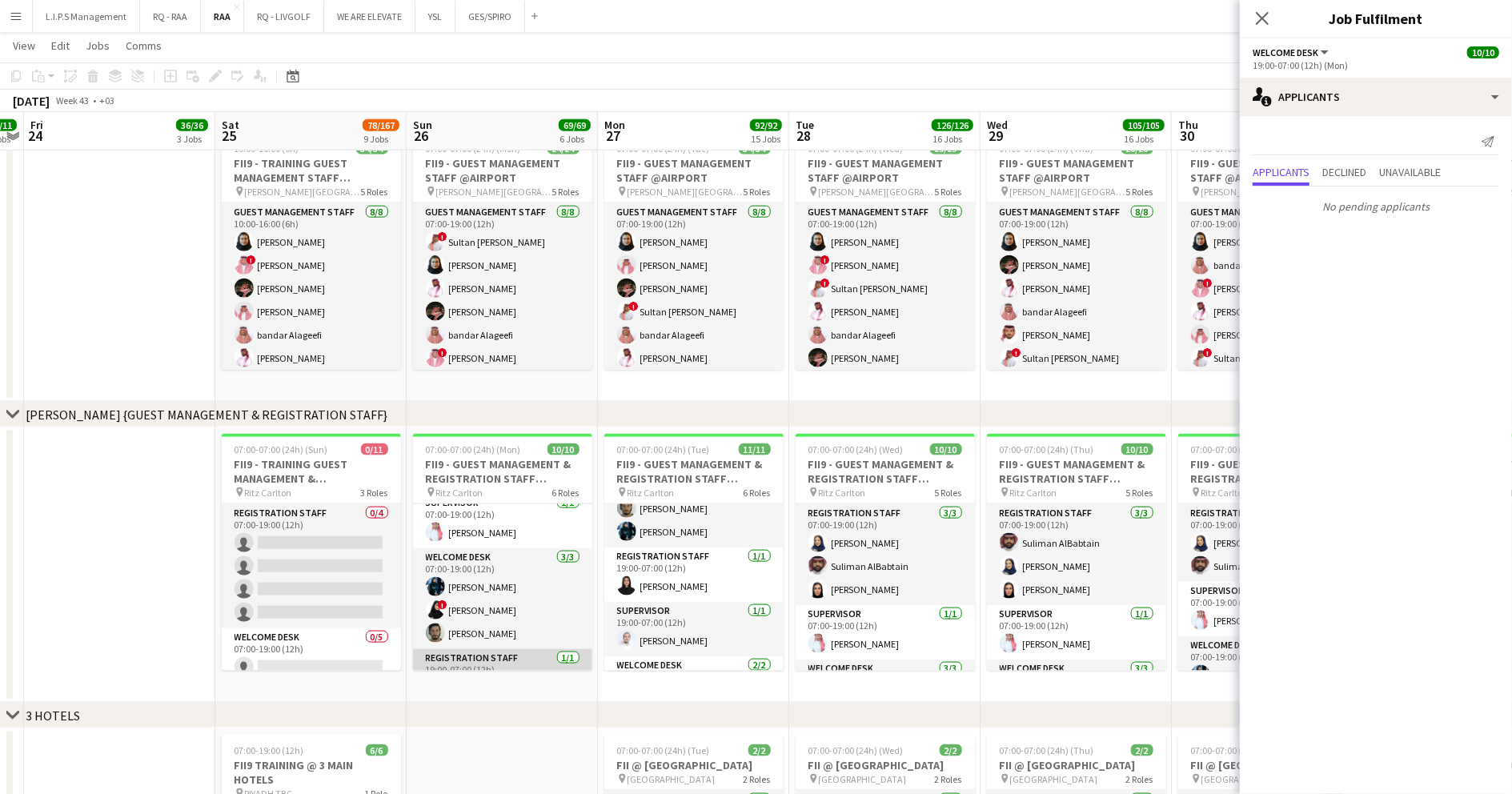
scroll to position [0, 0]
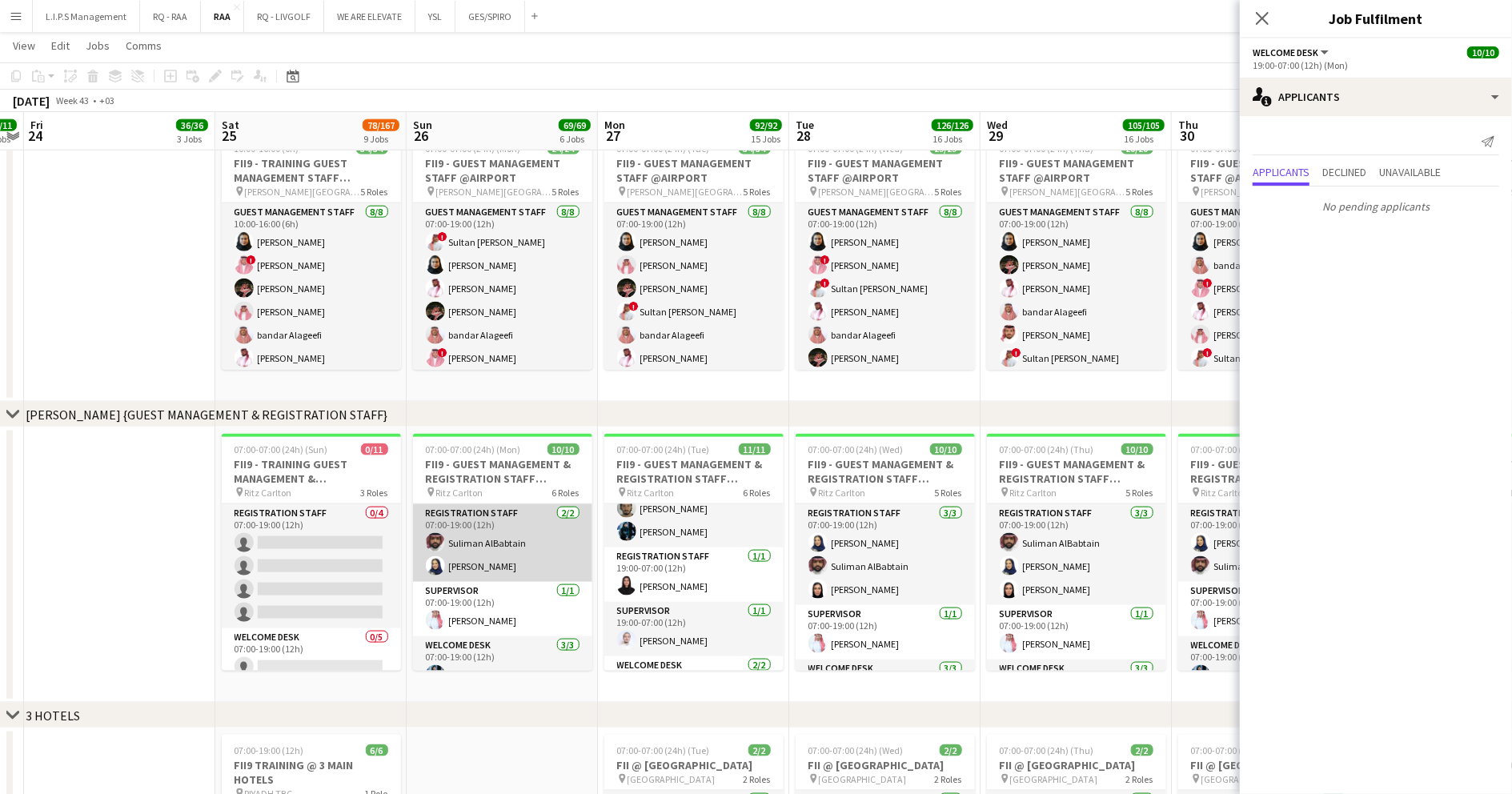
click at [491, 537] on app-card-role "Registration Staff [DATE] 07:00-19:00 (12h) Suliman AlBabtain [PERSON_NAME]" at bounding box center [502, 543] width 179 height 78
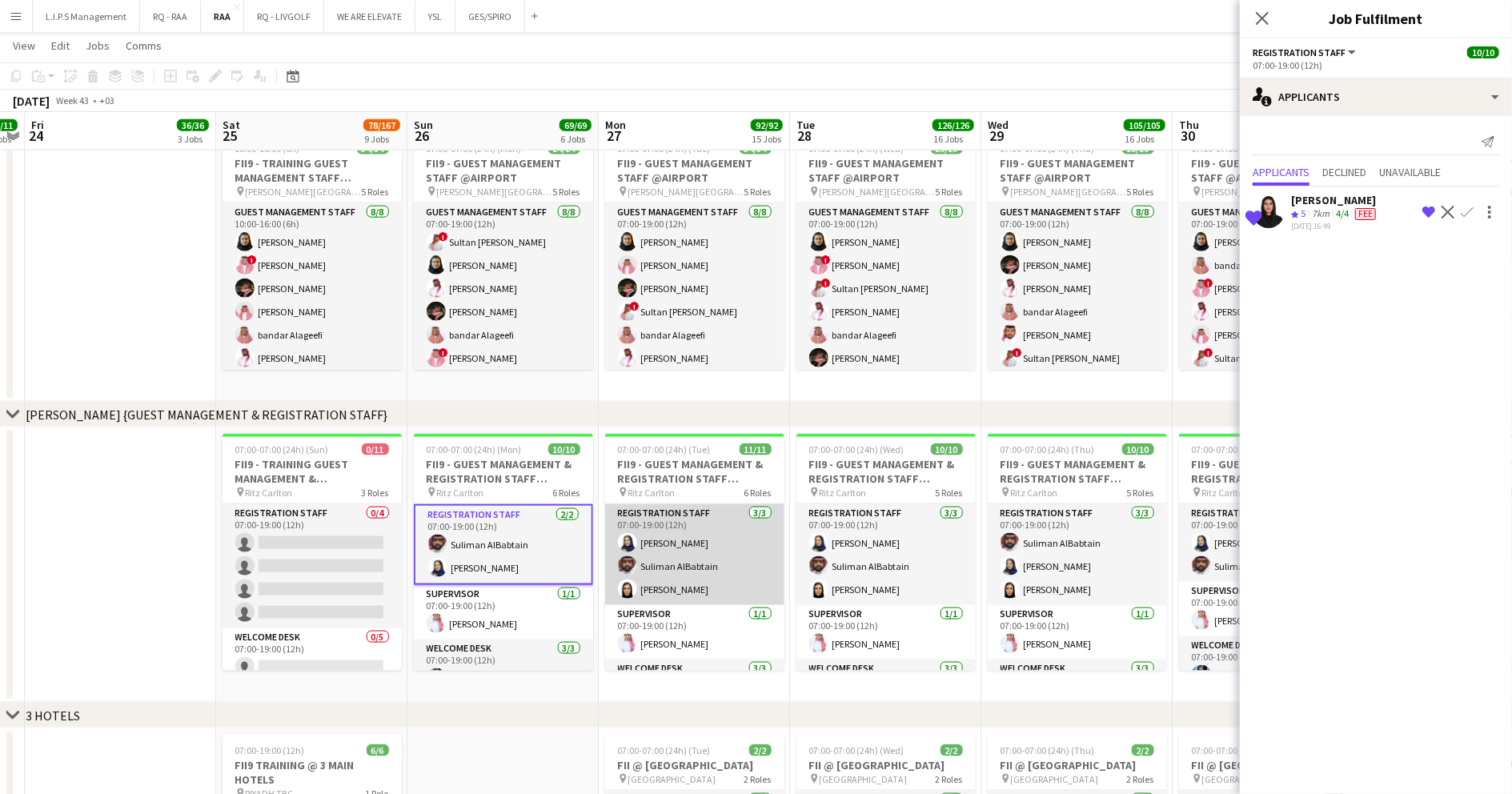
click at [726, 538] on app-card-role "Registration Staff [DATE] 07:00-19:00 (12h) [PERSON_NAME] [PERSON_NAME] [PERSON…" at bounding box center [695, 555] width 179 height 101
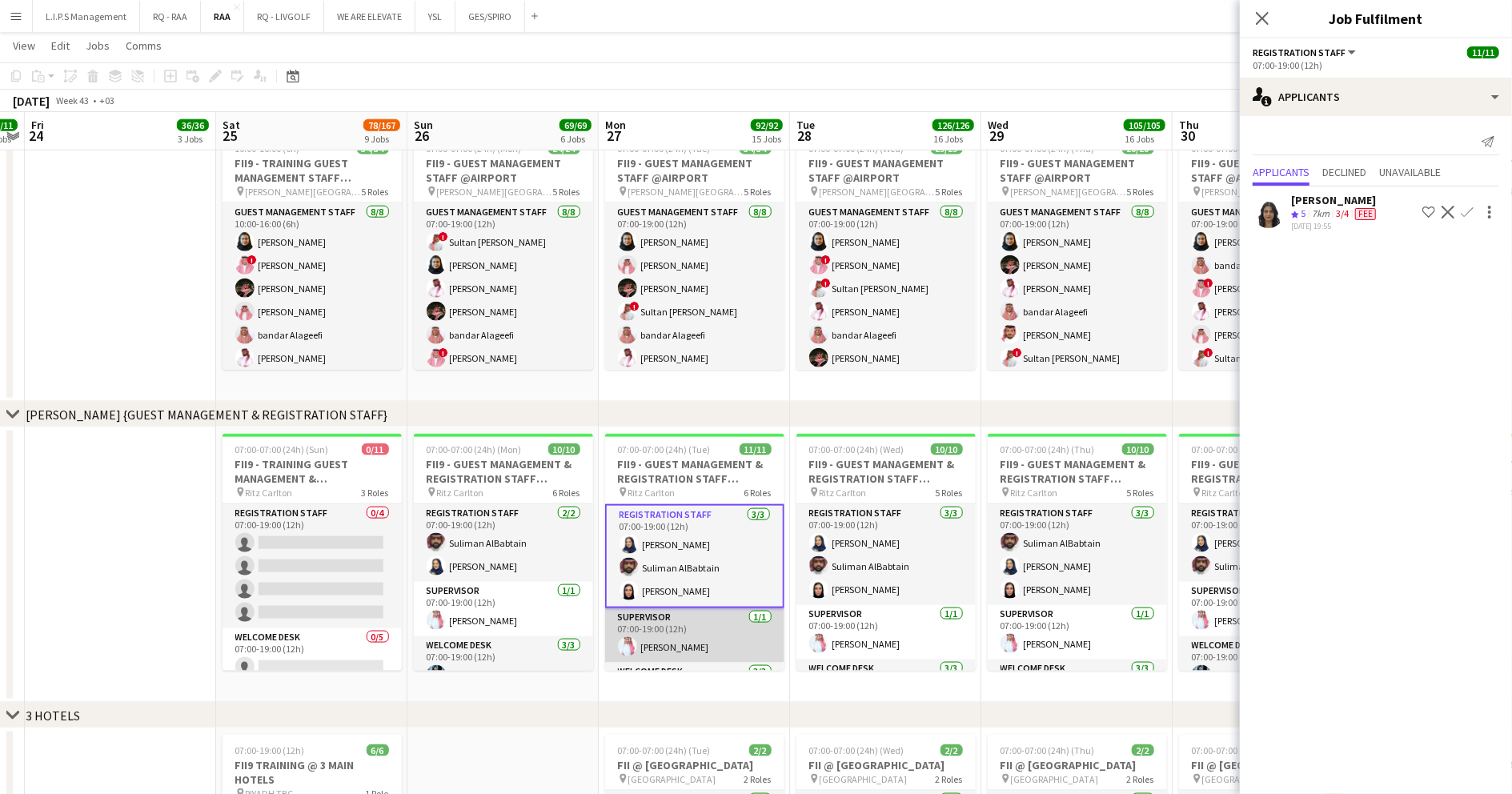
click at [705, 626] on app-card-role "Supervisor [DATE] 07:00-19:00 (12h) [PERSON_NAME]" at bounding box center [695, 635] width 179 height 54
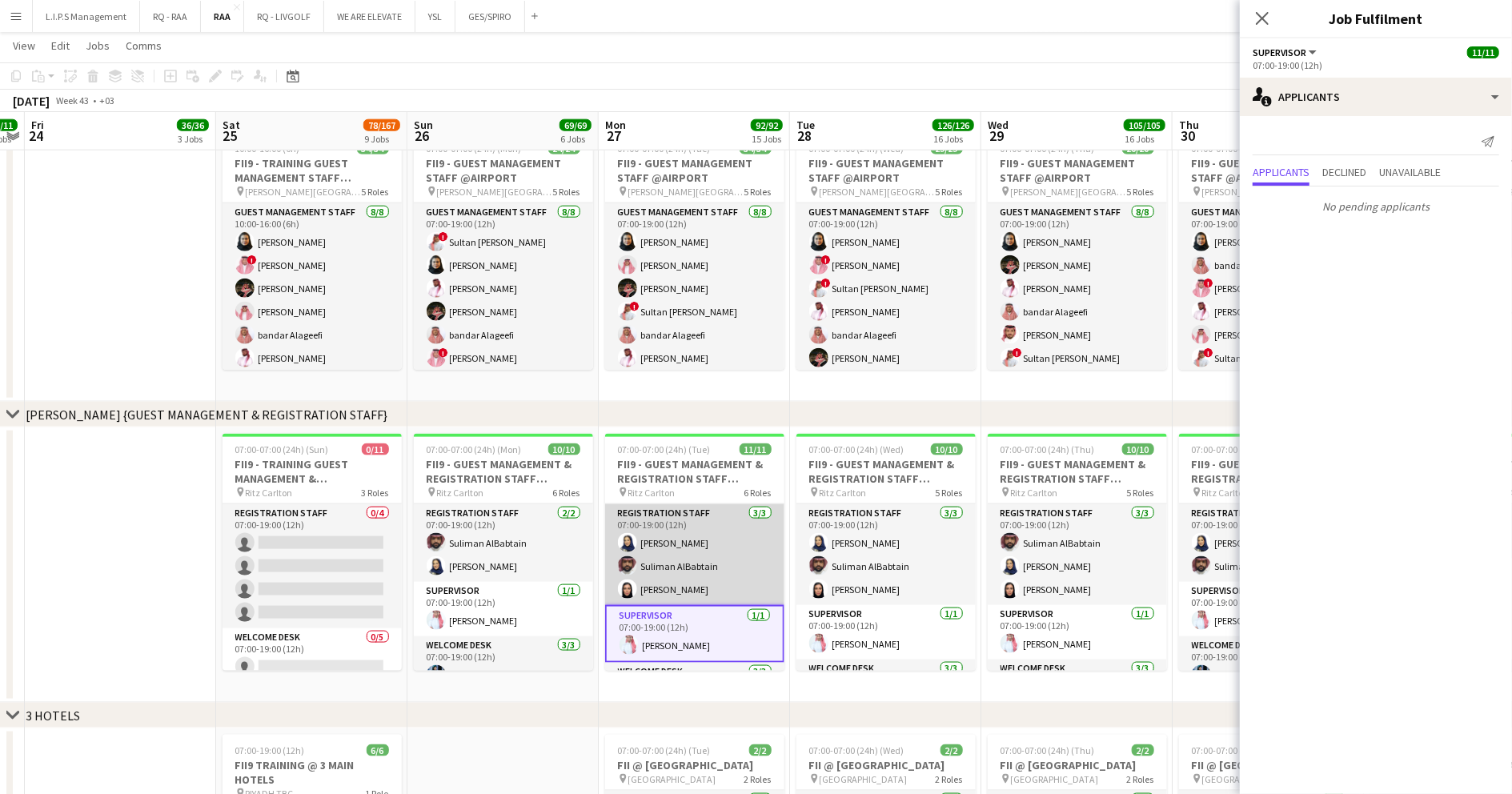
click at [703, 565] on app-card-role "Registration Staff [DATE] 07:00-19:00 (12h) [PERSON_NAME] [PERSON_NAME] [PERSON…" at bounding box center [695, 555] width 179 height 101
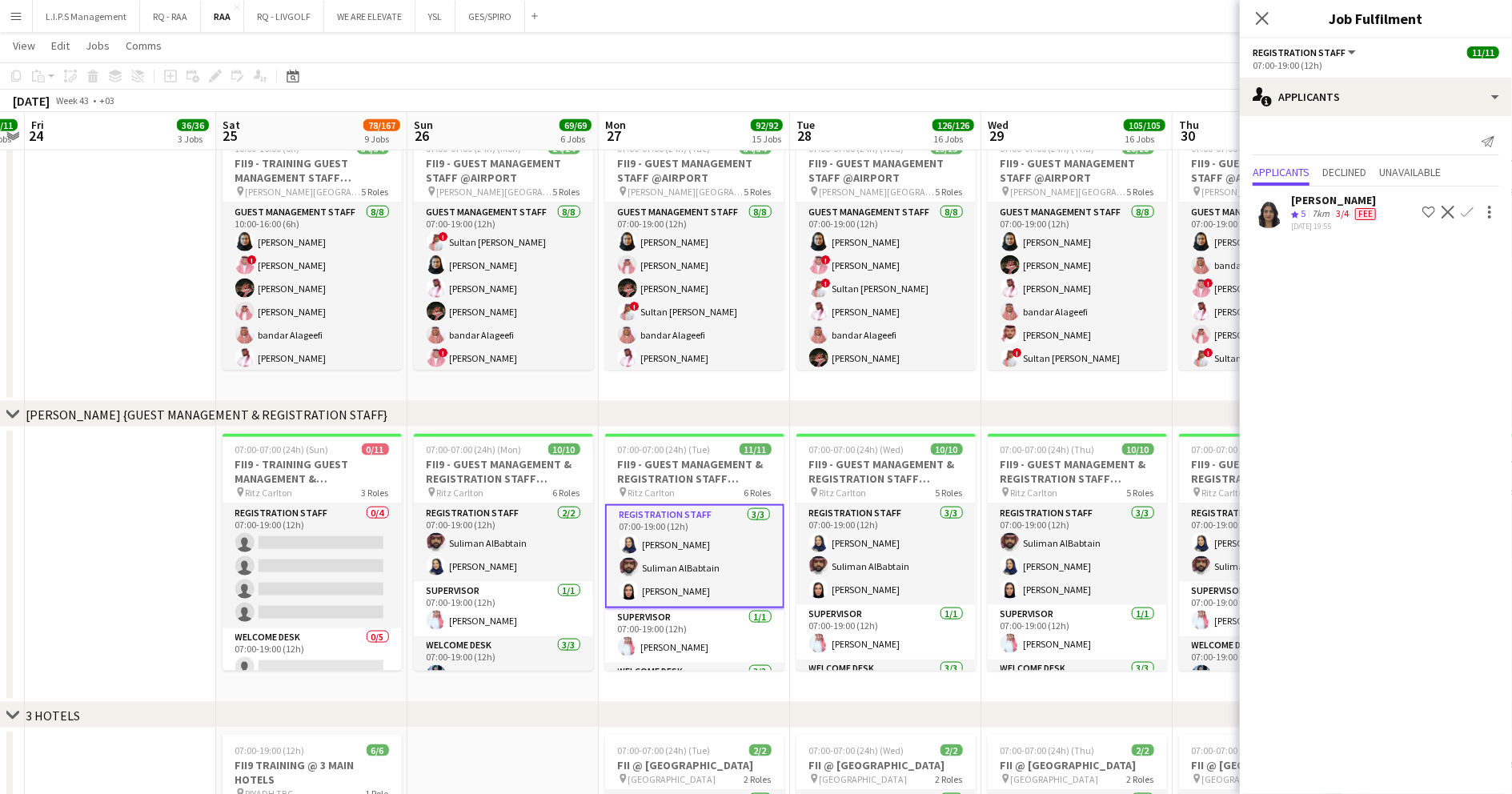
click at [1304, 205] on div "Suhrab AlRousan" at bounding box center [1335, 199] width 88 height 14
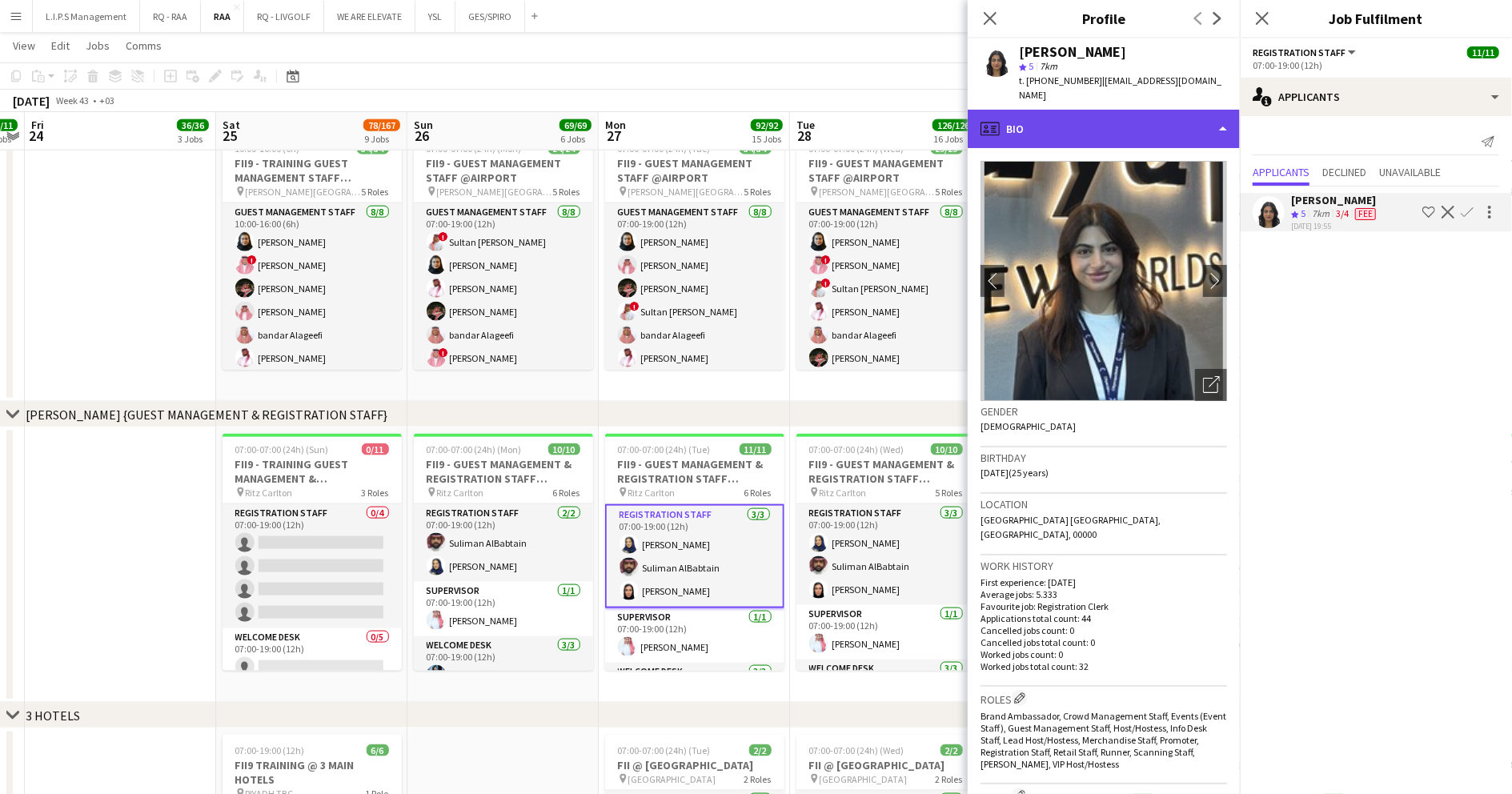
click at [1089, 110] on div "profile Bio" at bounding box center [1103, 129] width 272 height 38
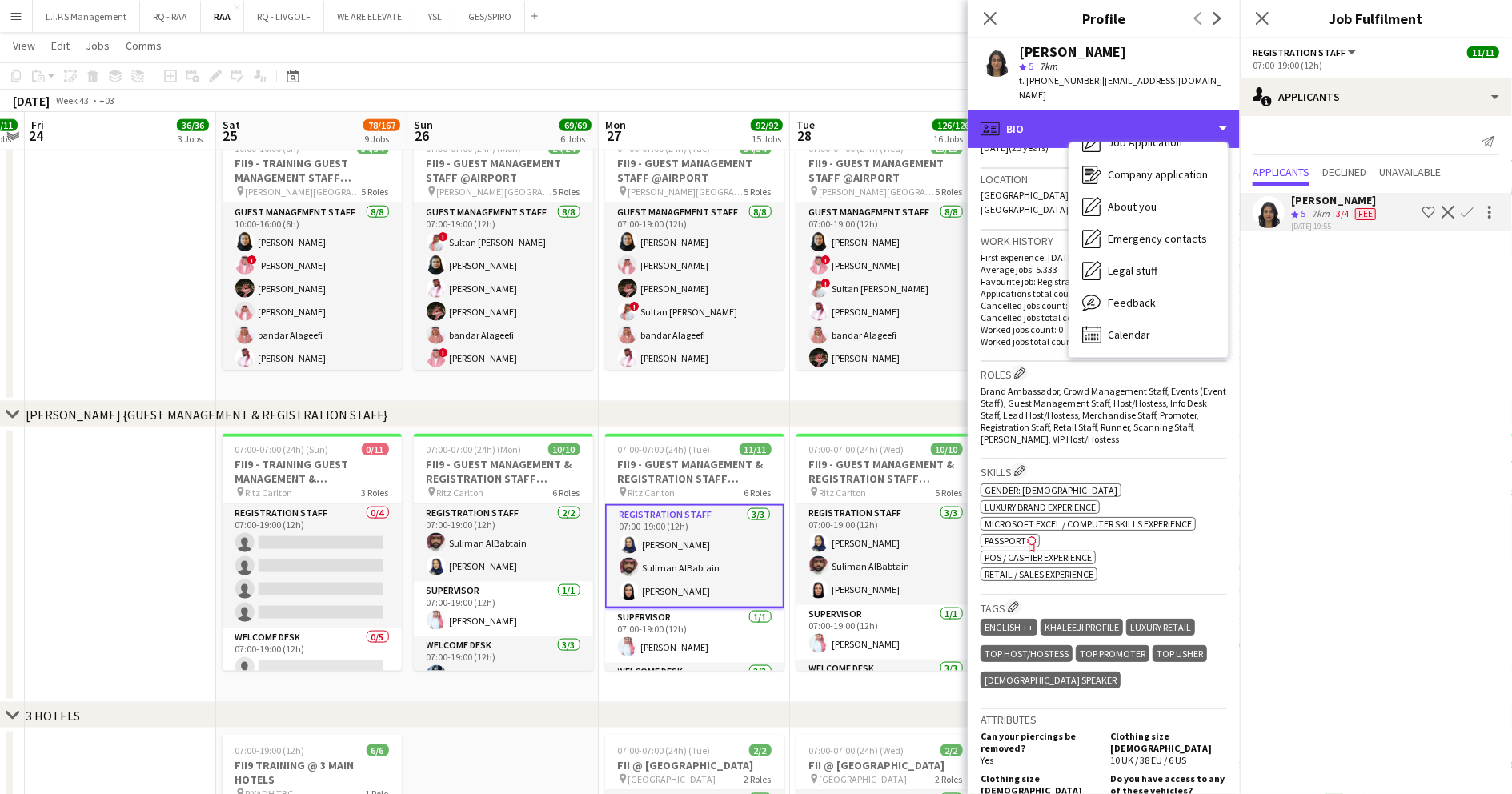
scroll to position [427, 0]
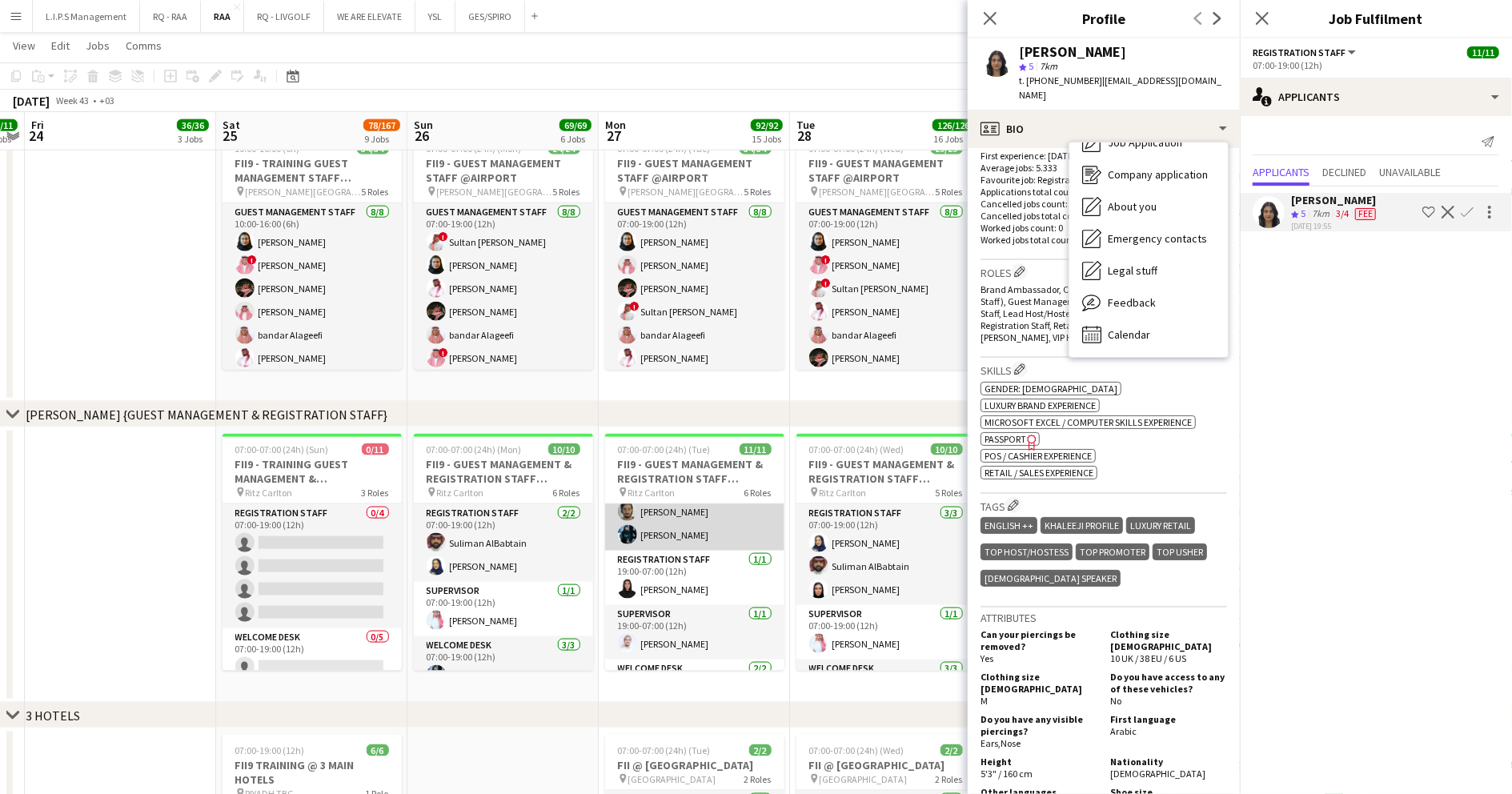
click at [686, 536] on app-card-role "Welcome Desk 3/3 07:00-19:00 (12h) ! Refal Alzahrani Abdulaziz Alnaji Malak Als…" at bounding box center [695, 500] width 179 height 101
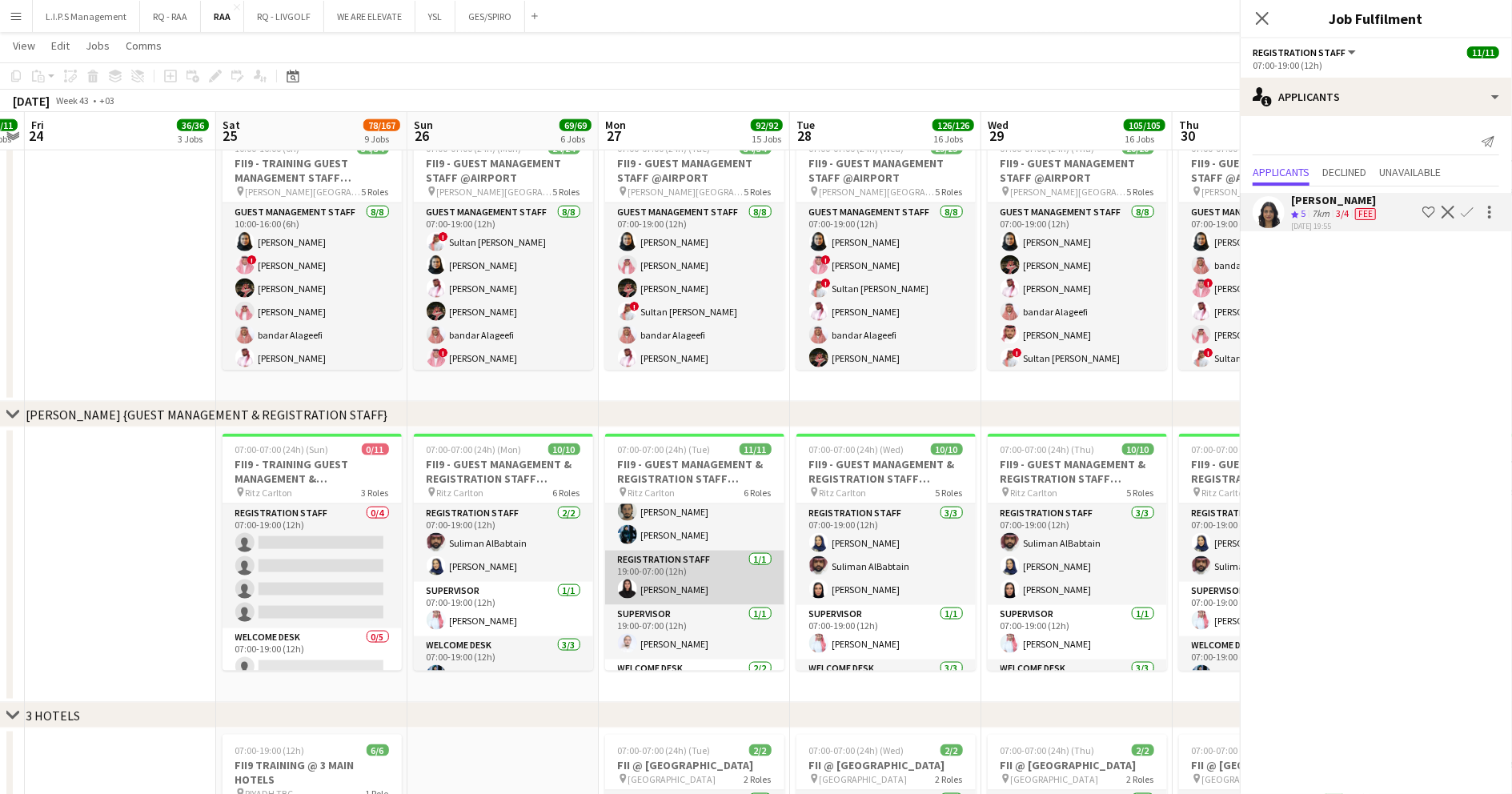
scroll to position [211, 0]
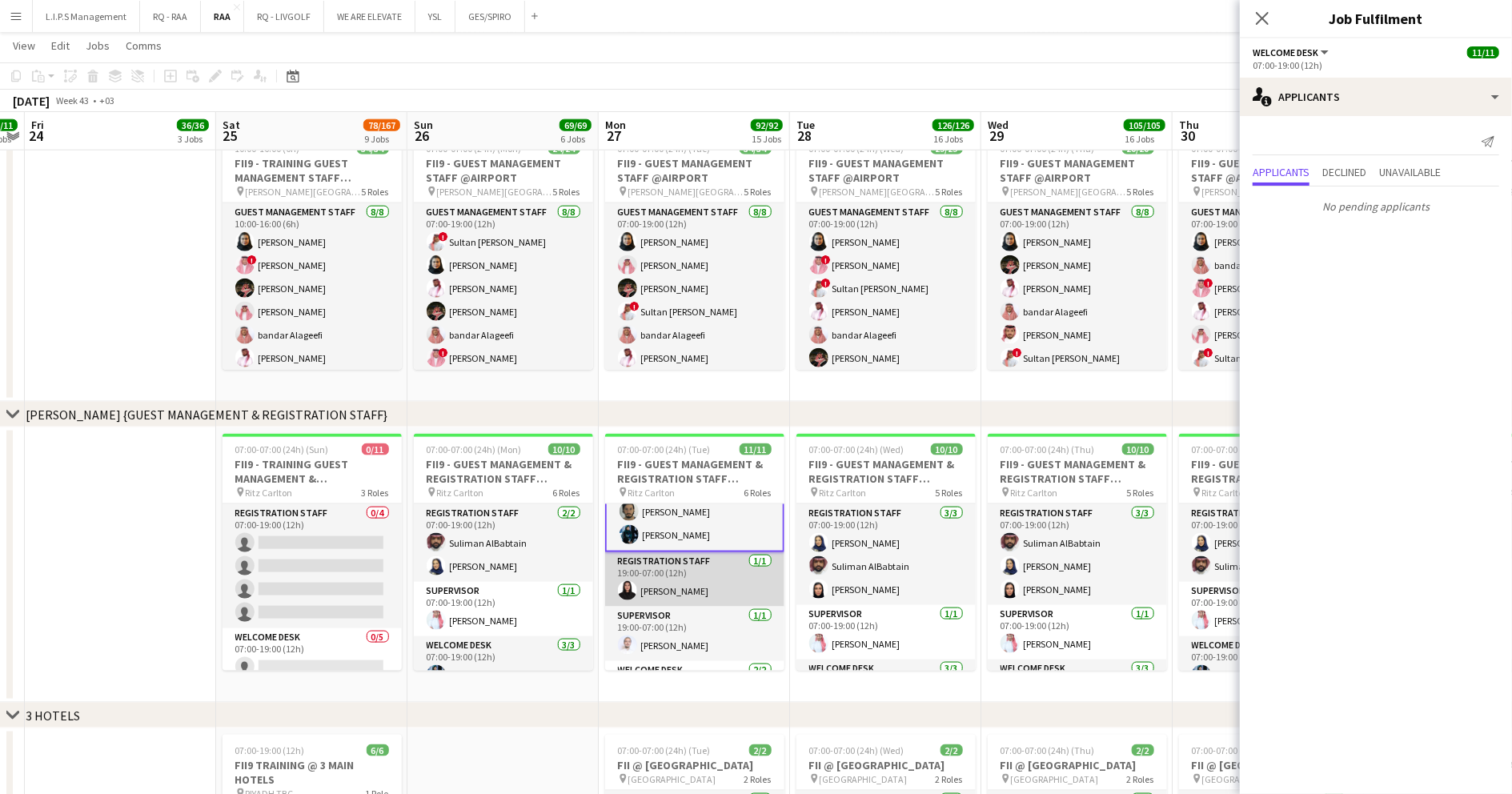
click at [686, 577] on app-card-role "Registration Staff 1/1 19:00-07:00 (12h) Raneem Alkharji" at bounding box center [695, 579] width 179 height 54
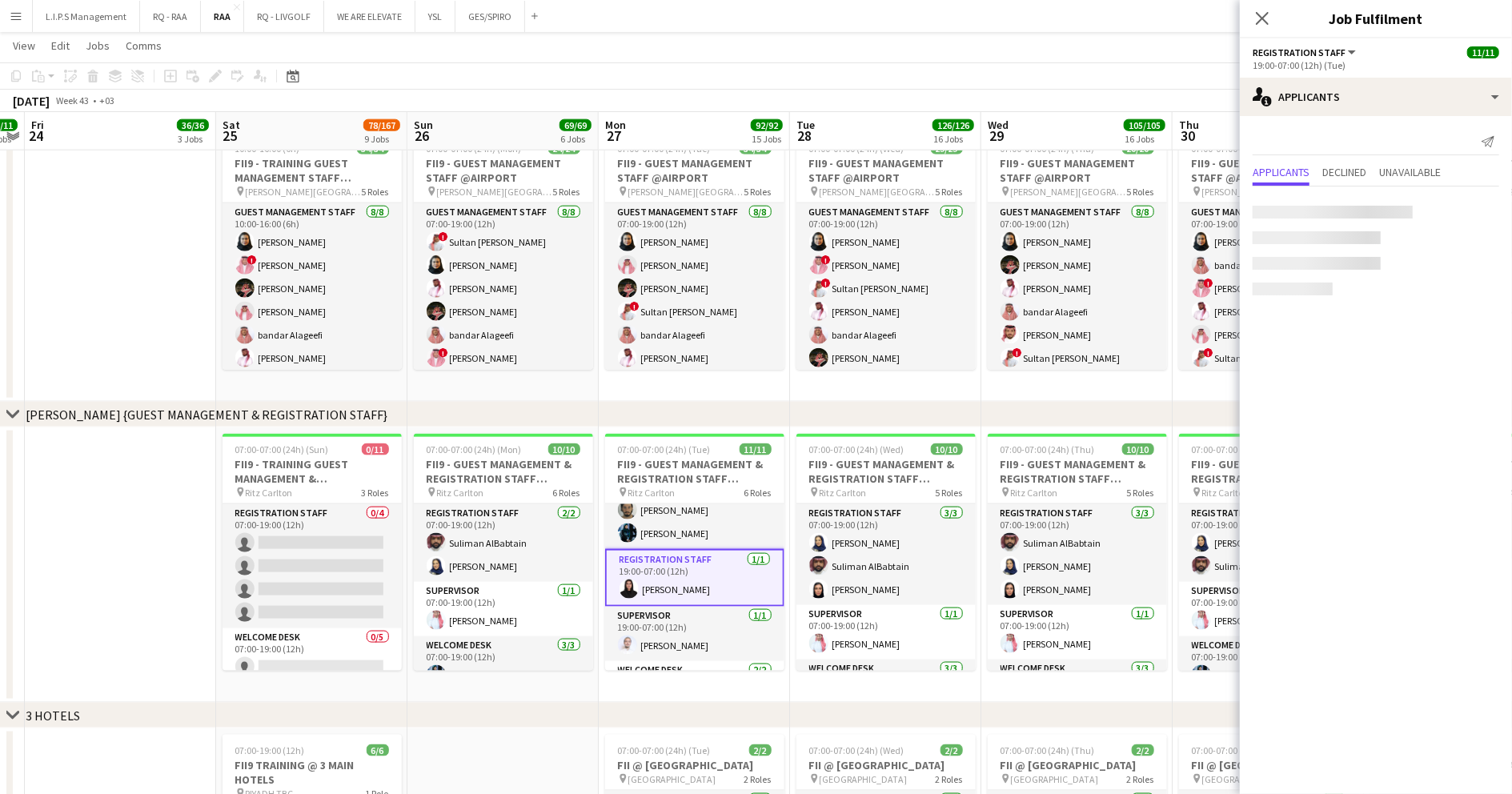
scroll to position [209, 0]
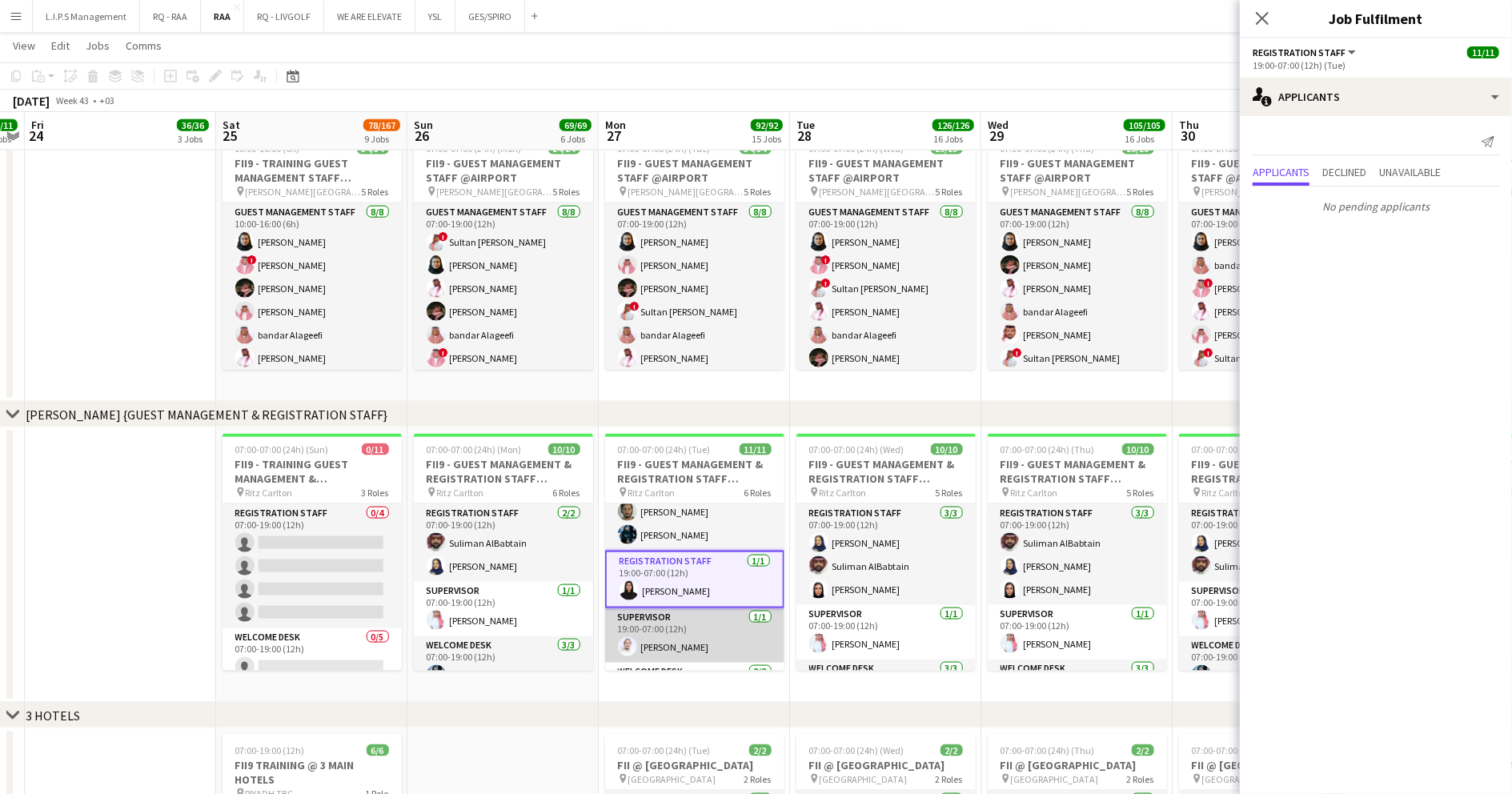
click at [698, 628] on app-card-role "Supervisor 1/1 19:00-07:00 (12h) Abdullah Alnaji" at bounding box center [695, 635] width 179 height 54
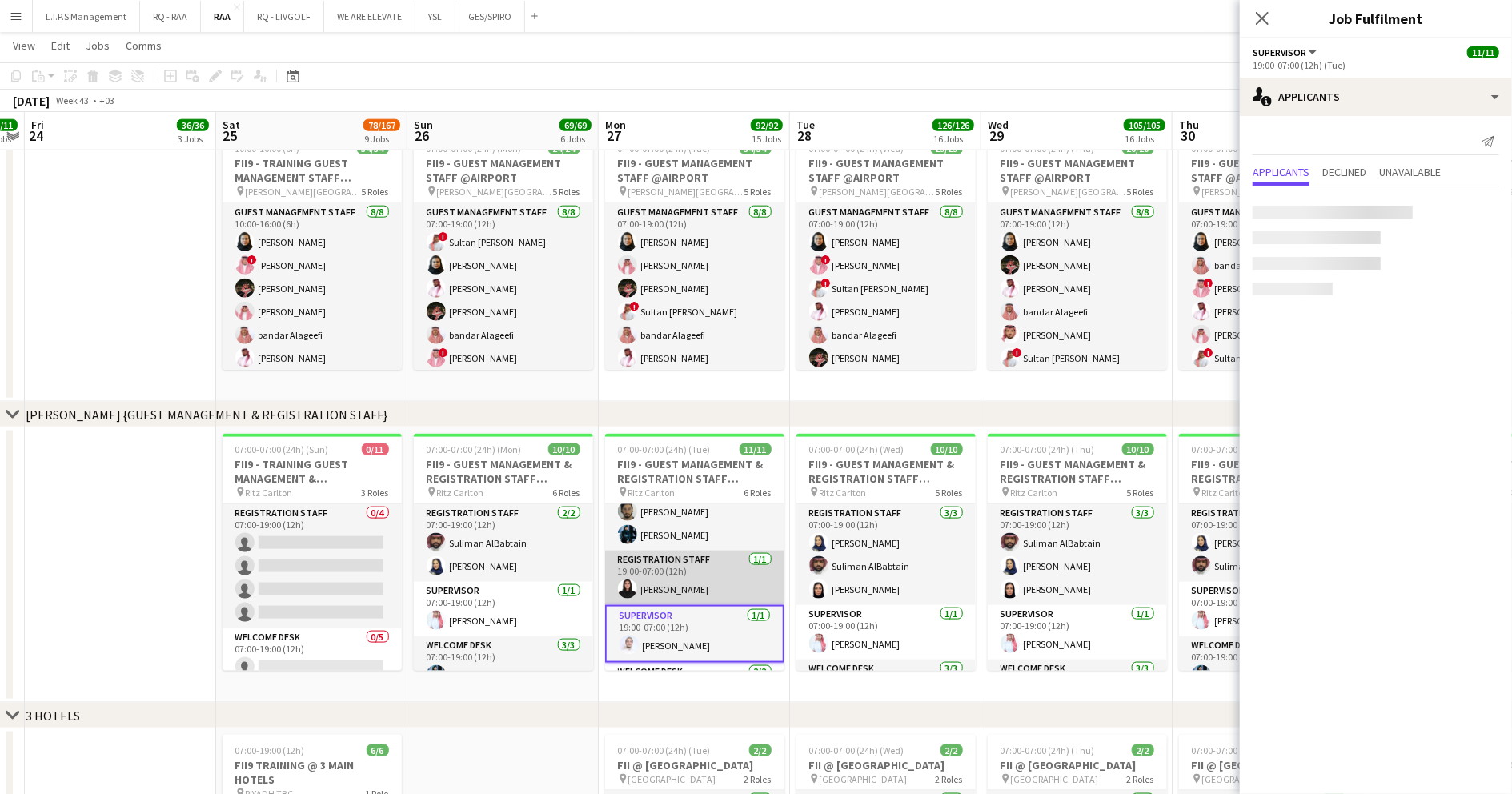
scroll to position [279, 0]
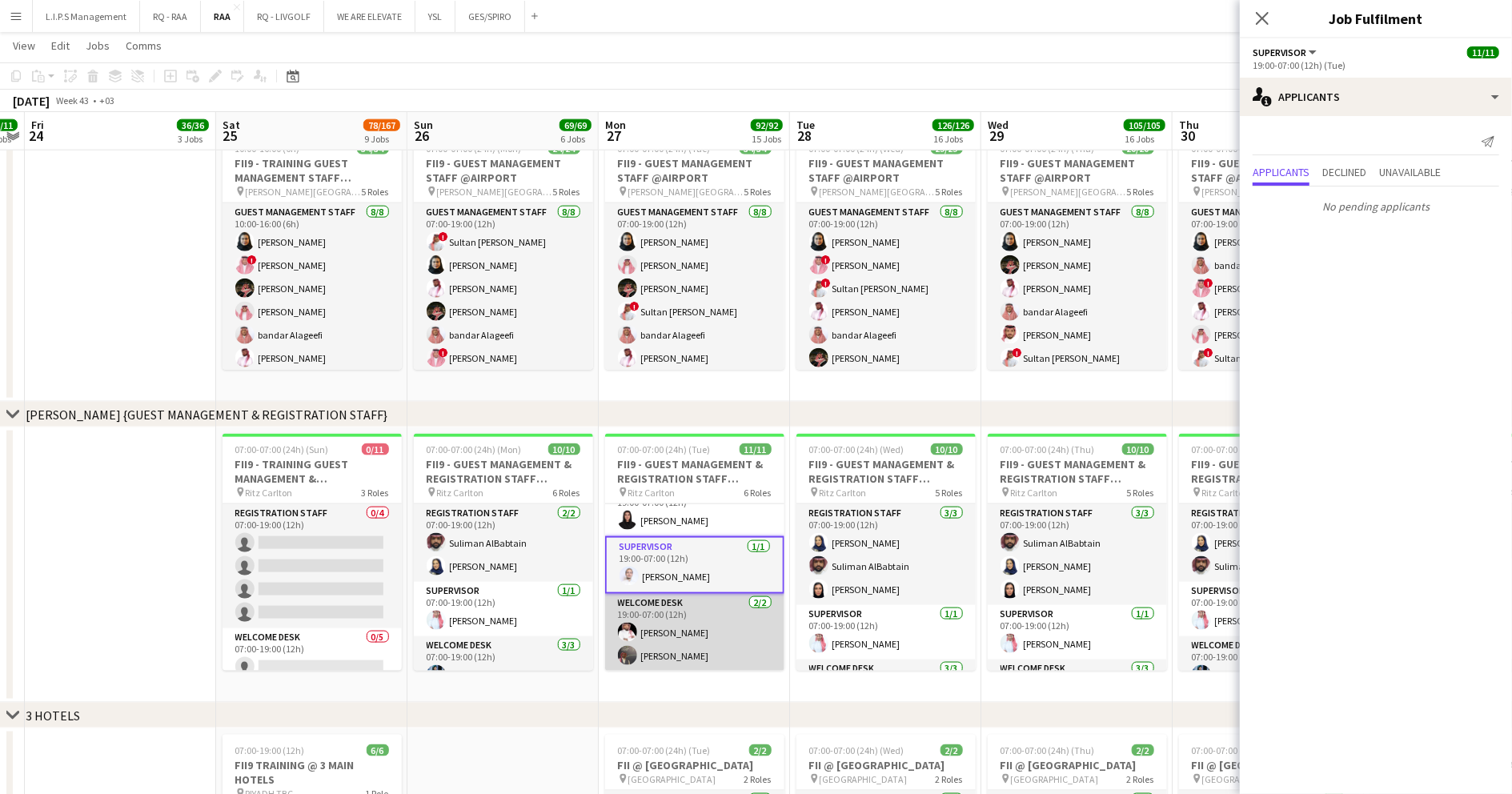
click at [705, 599] on app-card-role "Welcome Desk 2/2 19:00-07:00 (12h) Mamdouh Aljefri Ayoub Mohammed" at bounding box center [695, 632] width 179 height 78
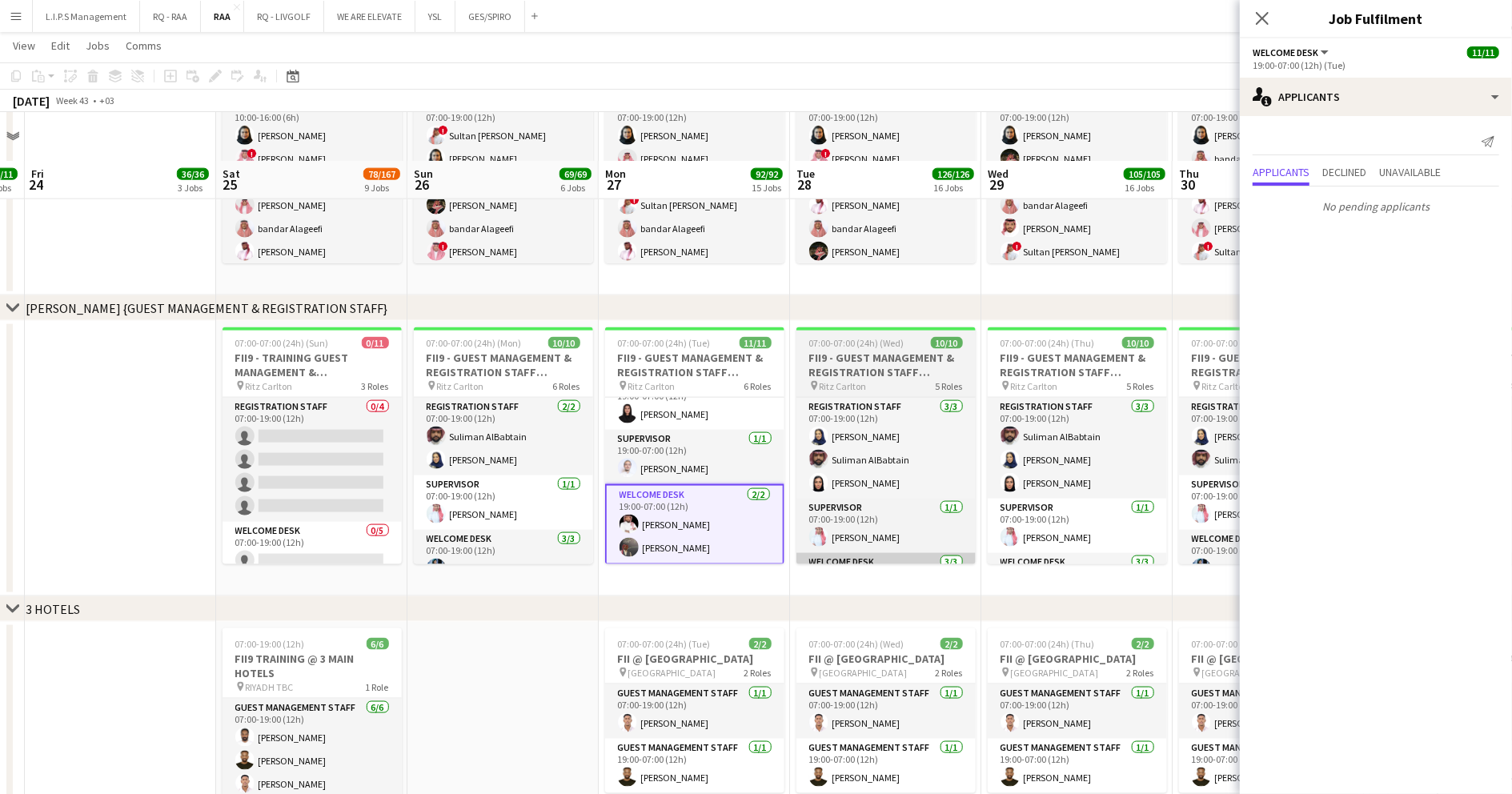
scroll to position [1601, 0]
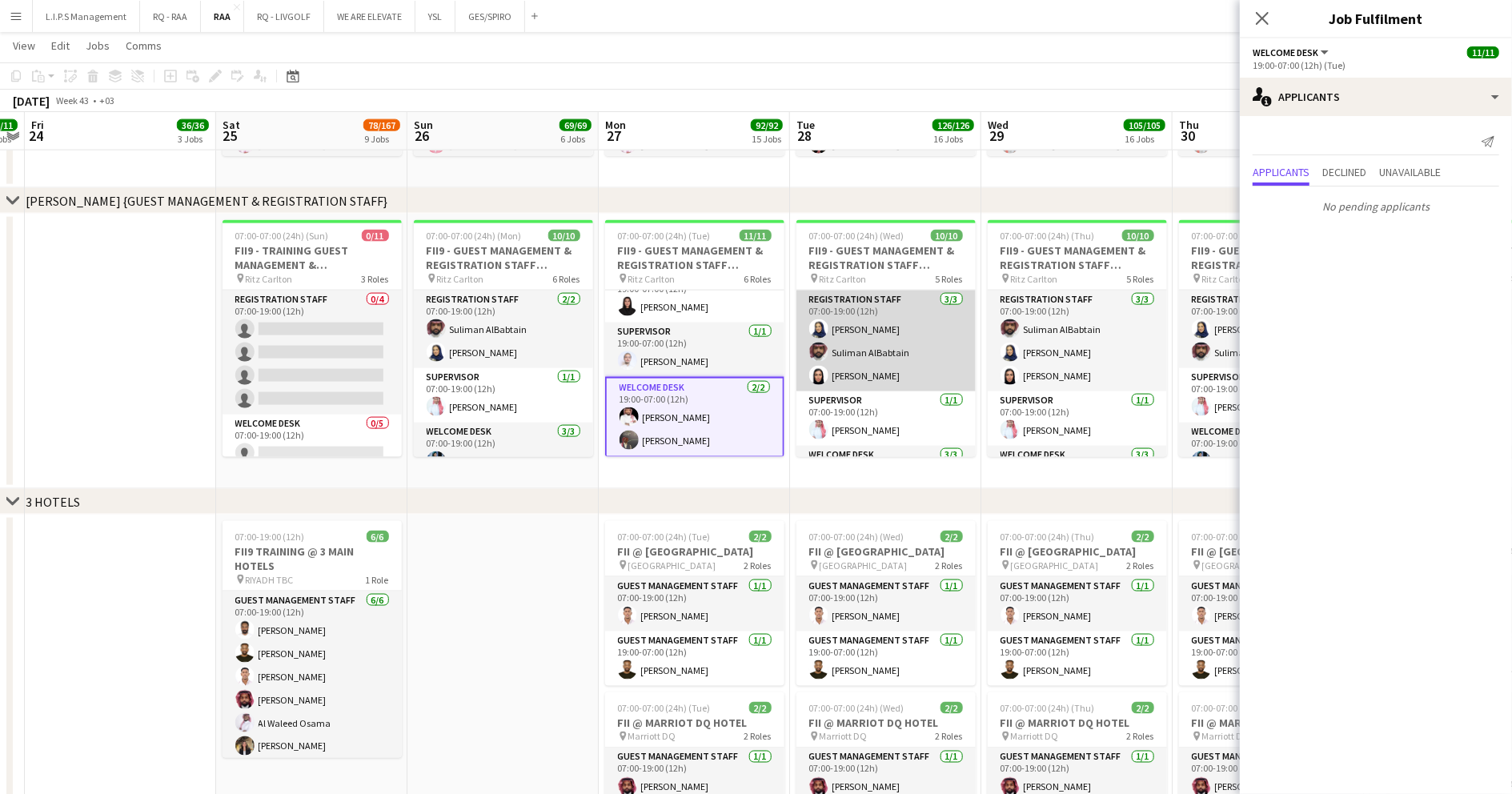
click at [907, 320] on app-card-role "Registration Staff [DATE] 07:00-19:00 (12h) [PERSON_NAME] [PERSON_NAME] [PERSON…" at bounding box center [886, 340] width 179 height 101
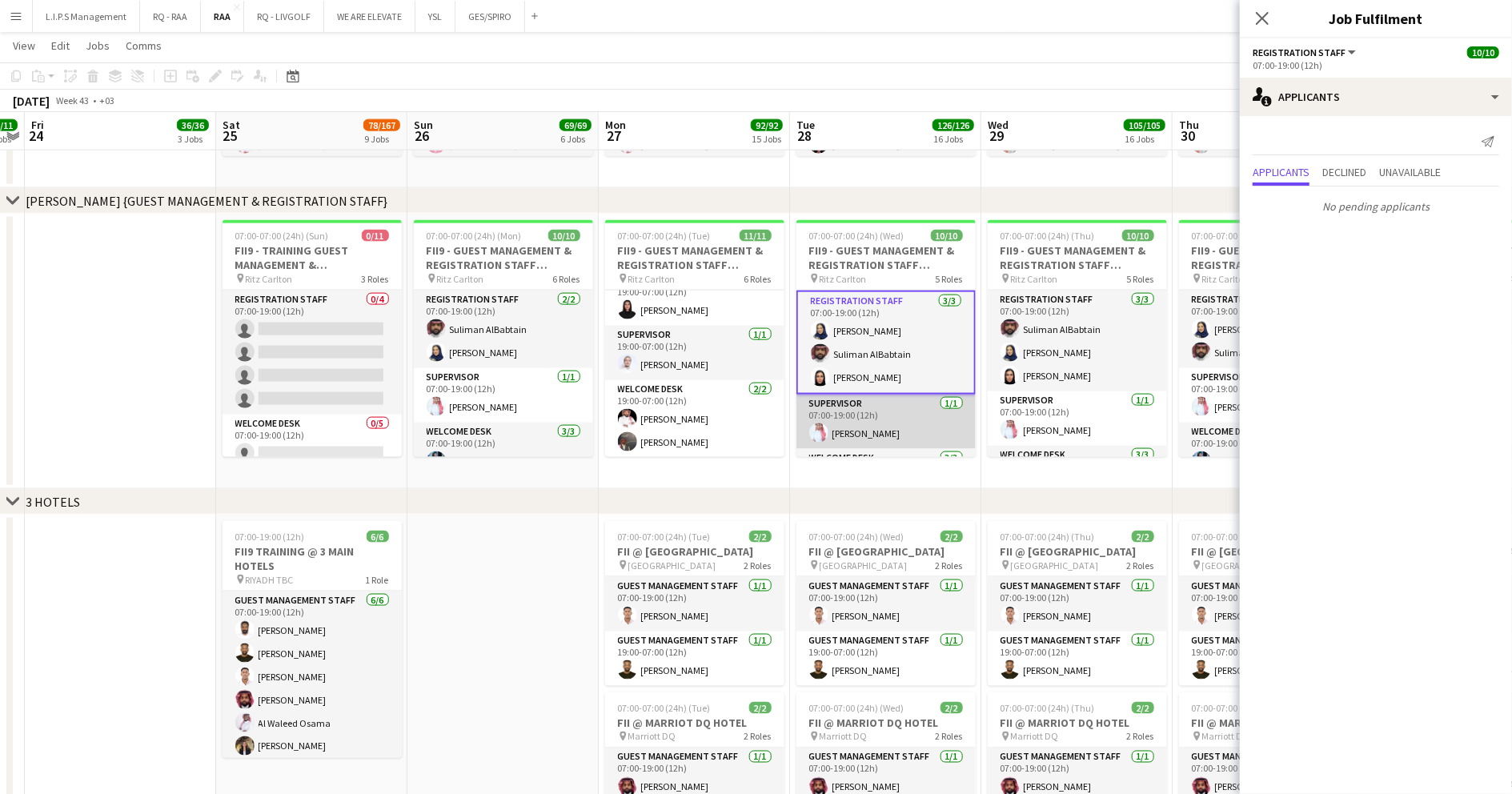
click at [902, 400] on app-card-role "Supervisor [DATE] 07:00-19:00 (12h) [PERSON_NAME]" at bounding box center [886, 421] width 179 height 54
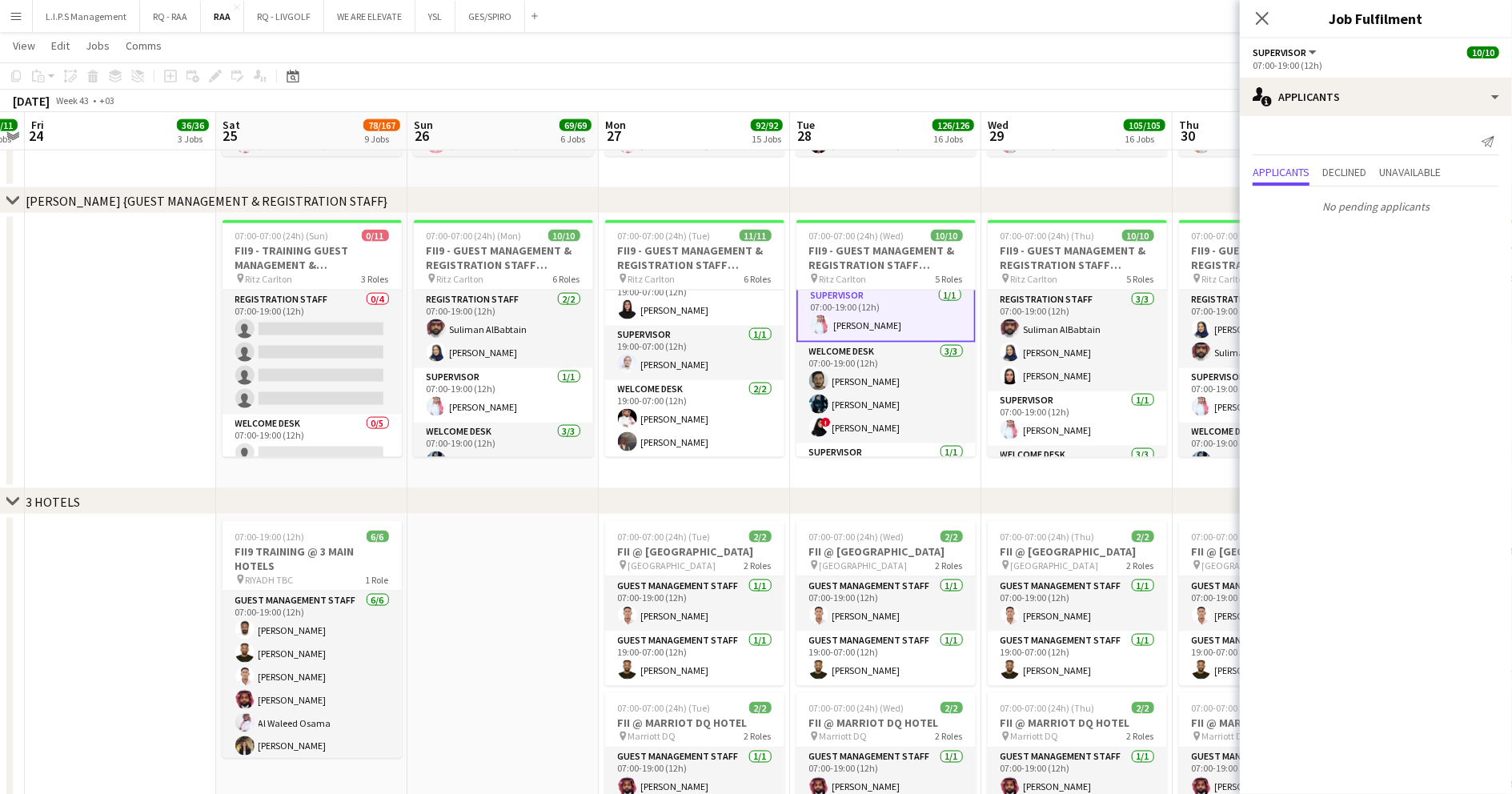
click at [904, 394] on app-card-role "Welcome Desk 3/3 07:00-19:00 (12h) Abdulaziz Alnaji Malak Alshehri ! Refal Alza…" at bounding box center [886, 393] width 179 height 101
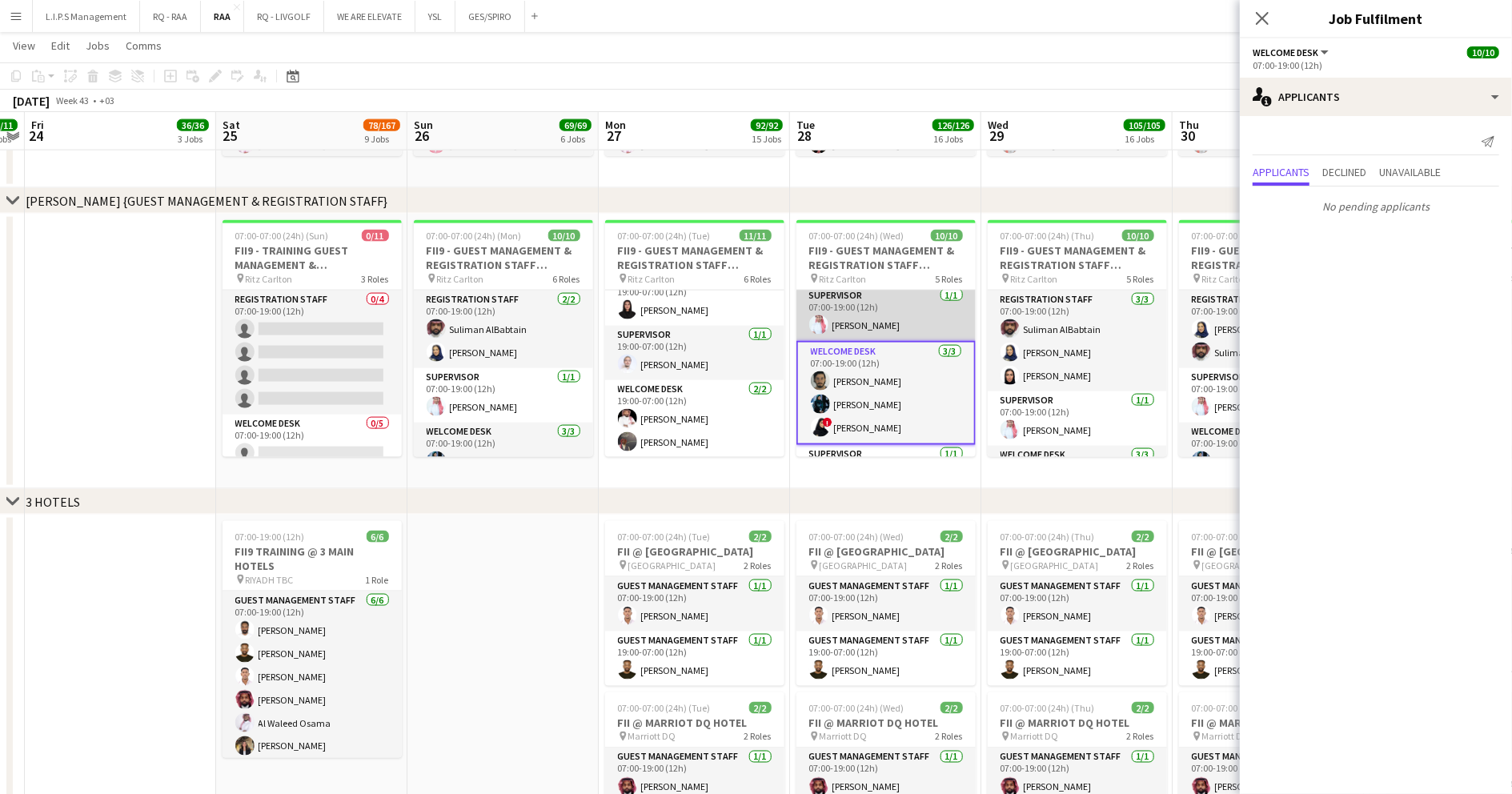
scroll to position [211, 0]
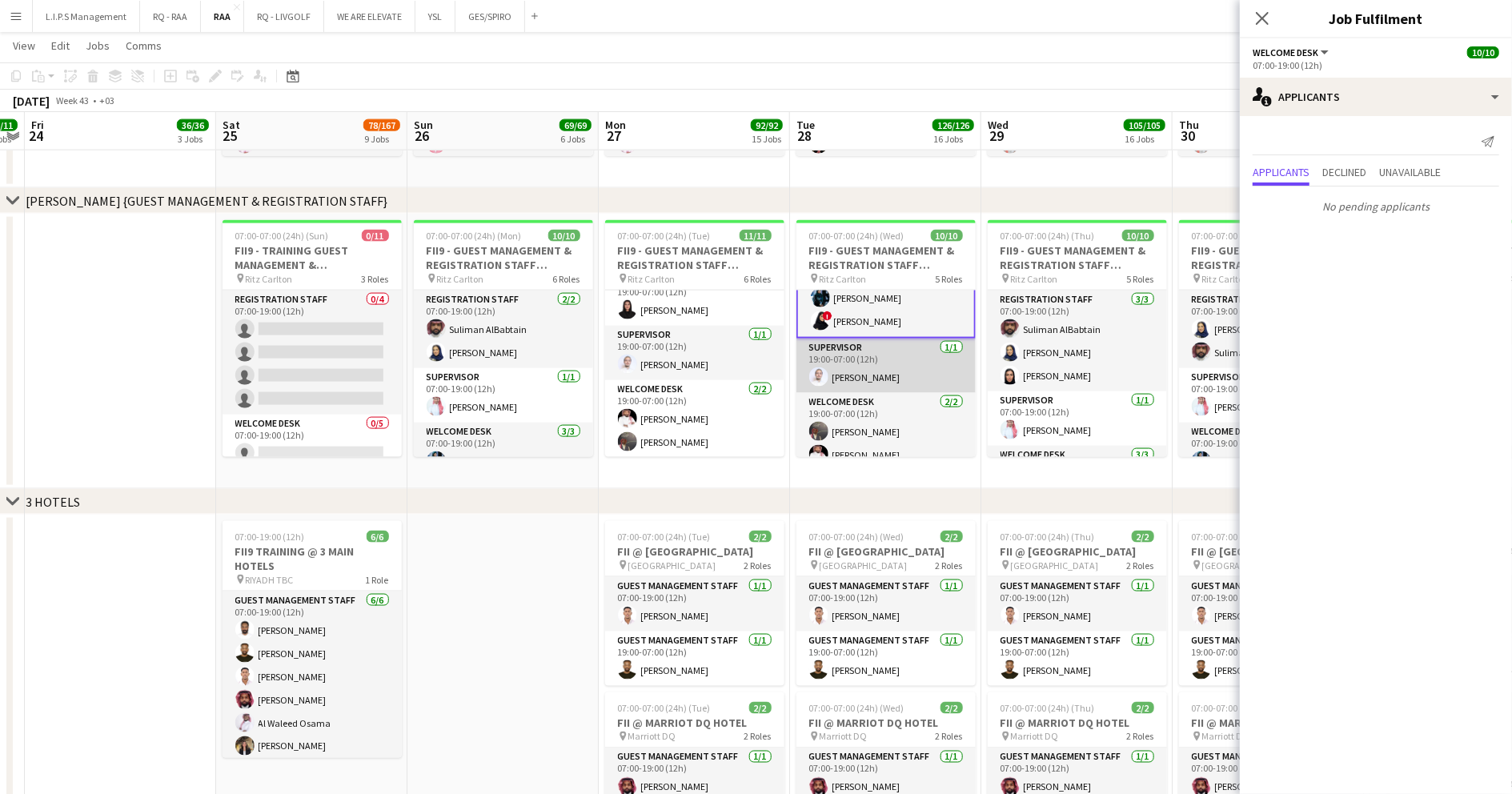
click at [905, 382] on app-card-role "Supervisor 1/1 19:00-07:00 (12h) Abdullah Alnaji" at bounding box center [886, 365] width 179 height 54
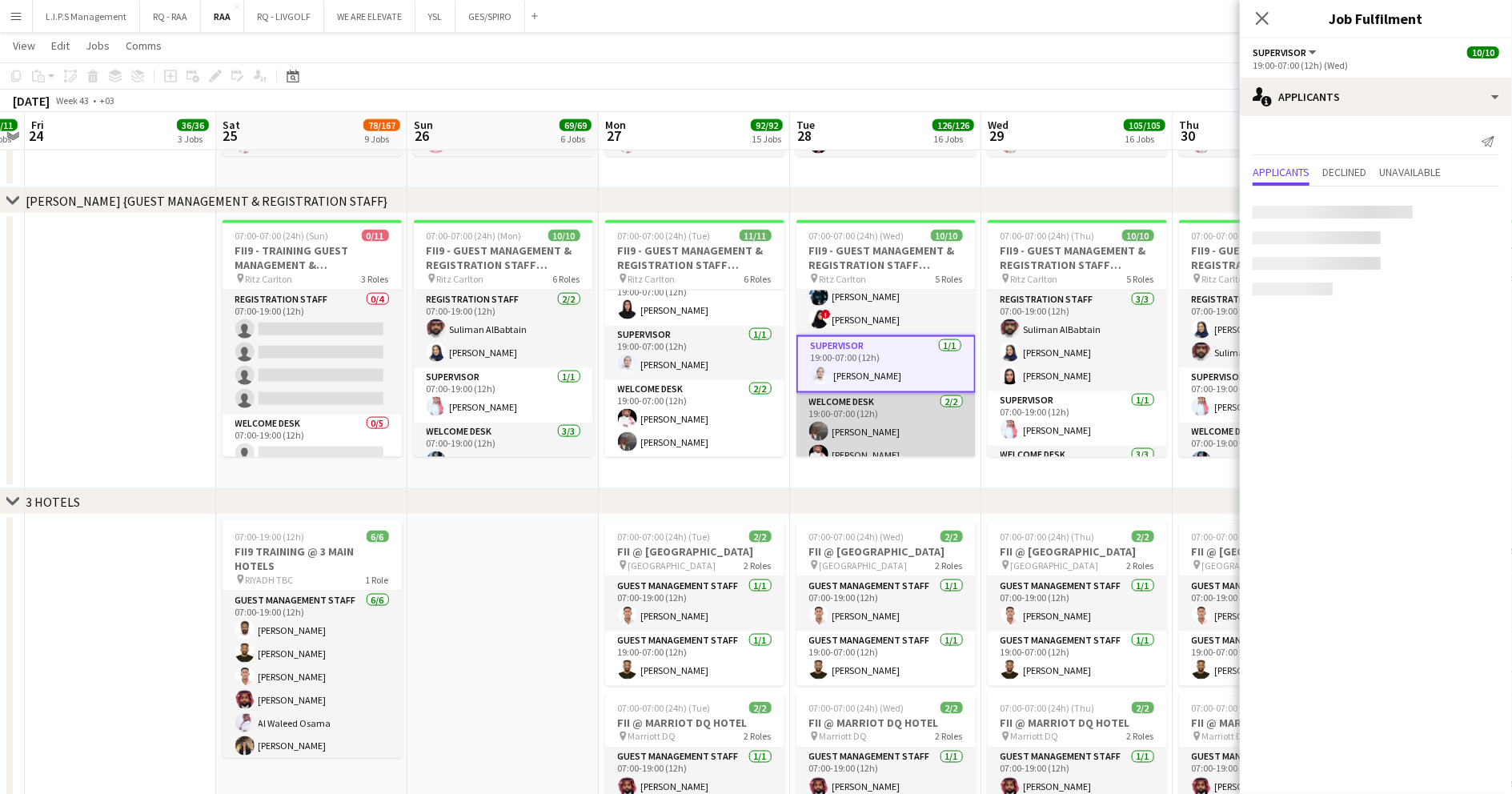
scroll to position [209, 0]
click at [909, 408] on app-card-role "Welcome Desk 2/2 19:00-07:00 (12h) Ayoub Mohammed Mamdouh Aljefri" at bounding box center [886, 433] width 179 height 78
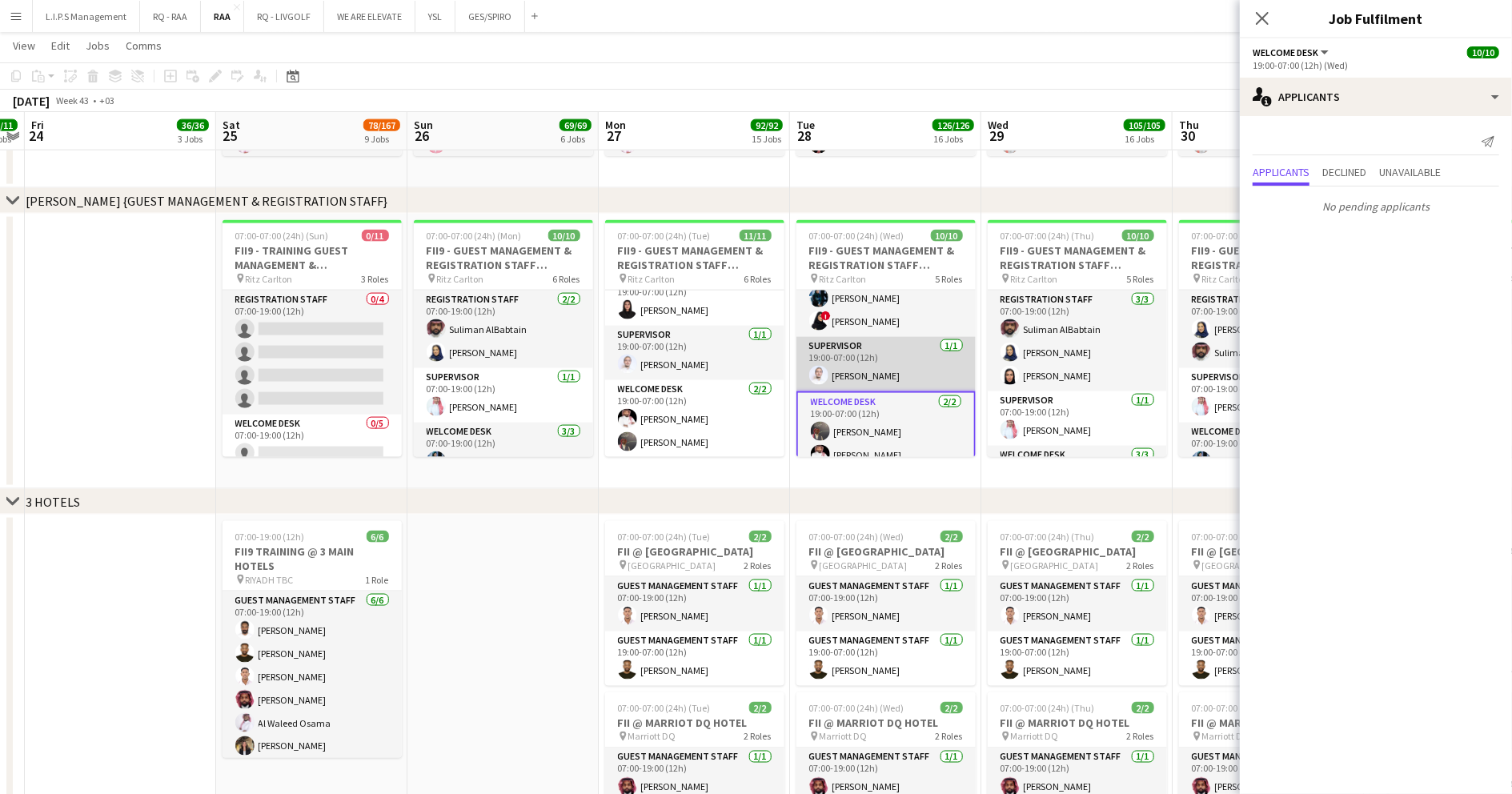
click at [904, 369] on app-card-role "Supervisor 1/1 19:00-07:00 (12h) Abdullah Alnaji" at bounding box center [886, 364] width 179 height 54
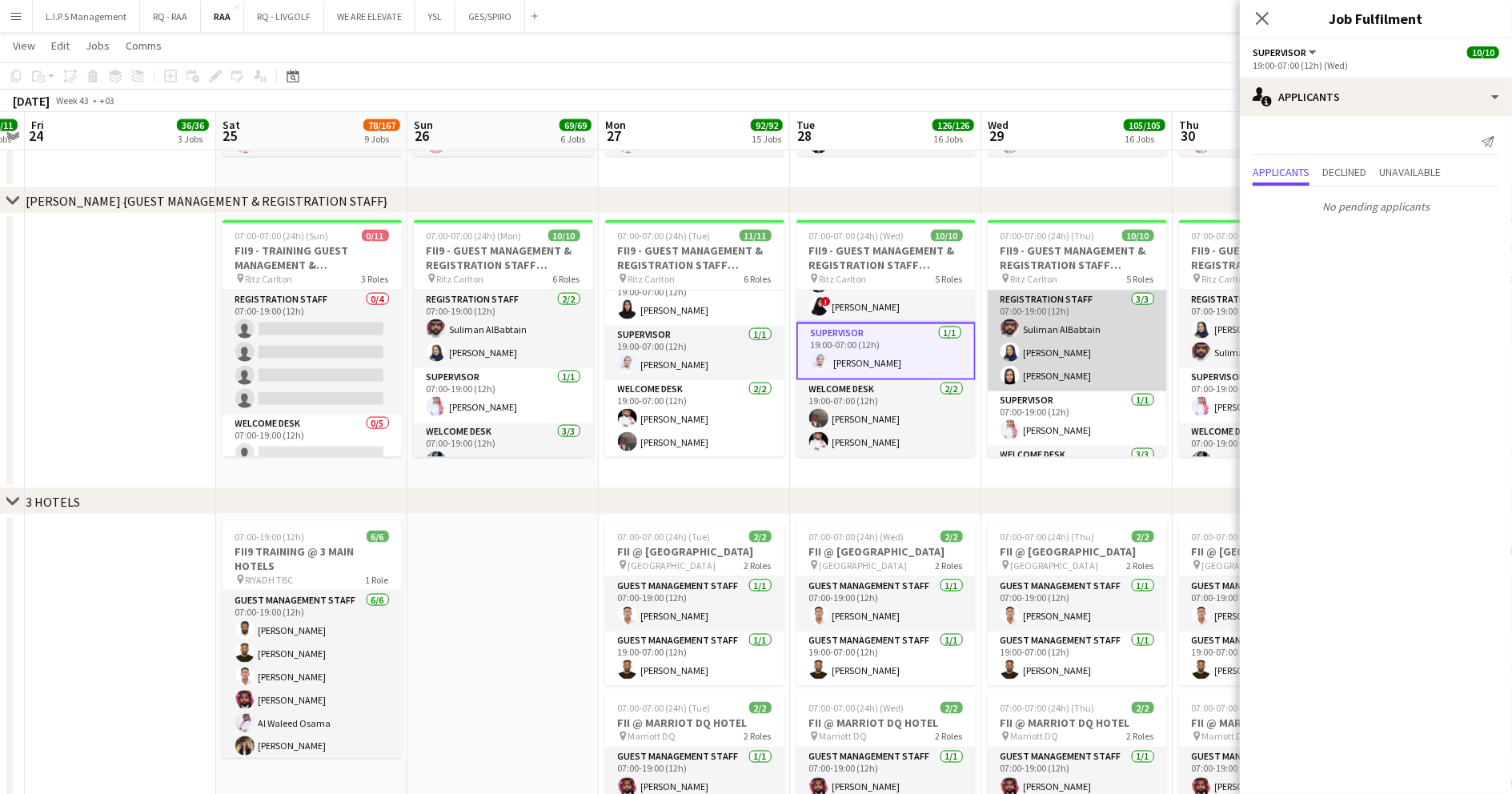
click at [1057, 334] on app-card-role "Registration Staff 3/3 07:00-19:00 (12h) Suliman AlBabtain Rawan Alali Afnan As…" at bounding box center [1077, 340] width 179 height 101
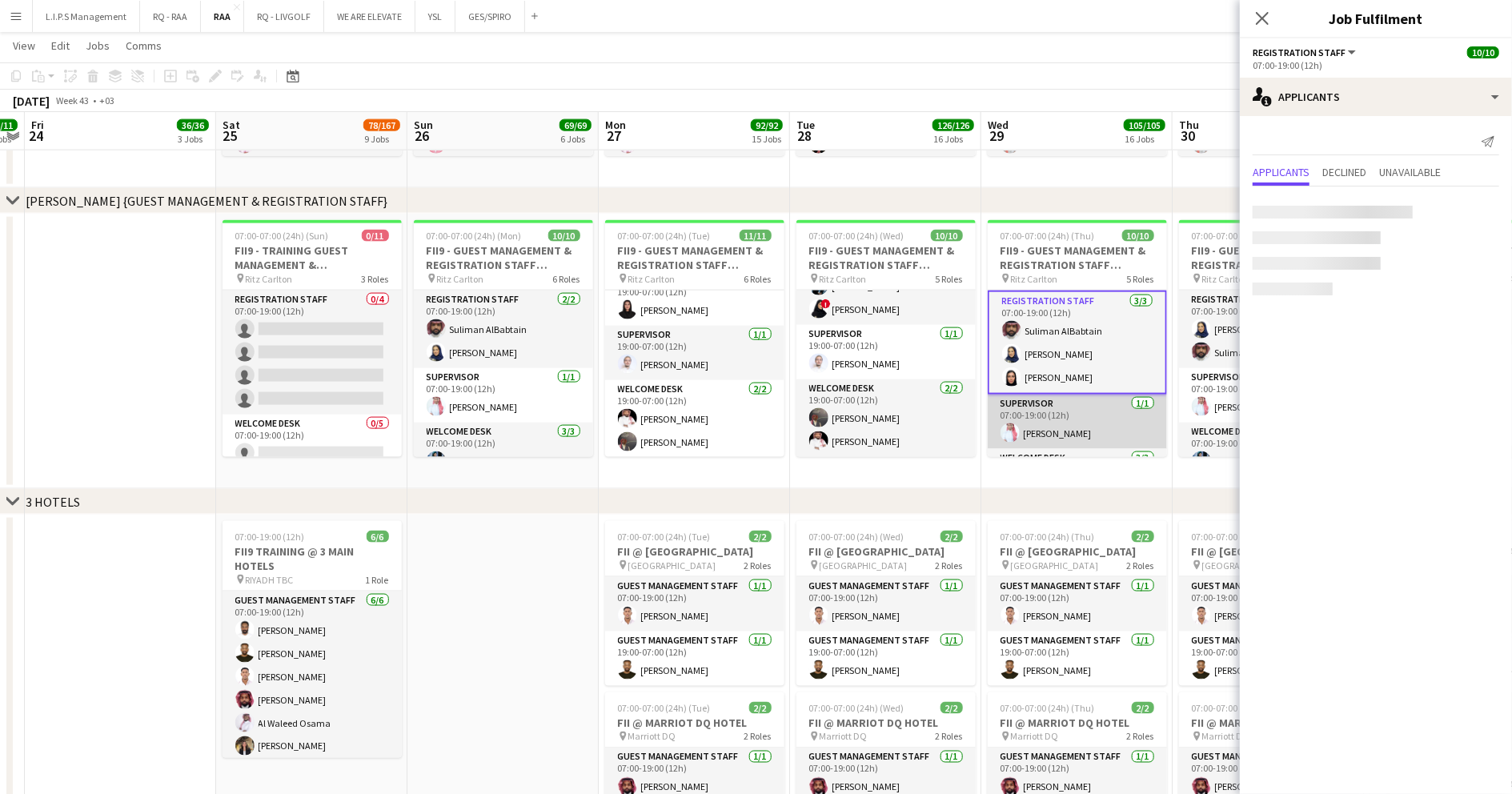
scroll to position [221, 0]
click at [1077, 410] on app-card-role "Supervisor [DATE] 07:00-19:00 (12h) [PERSON_NAME]" at bounding box center [1077, 421] width 179 height 54
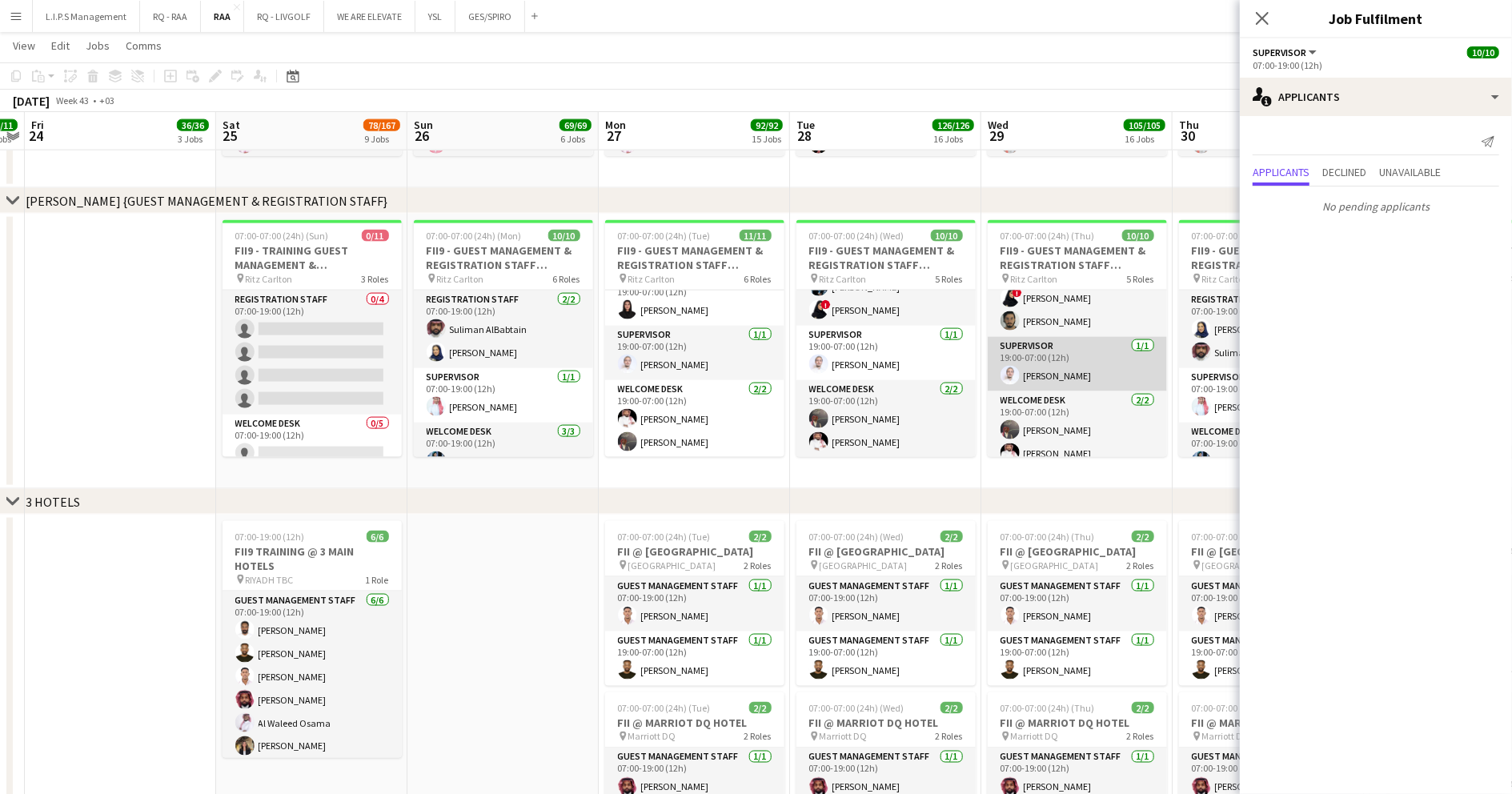
click at [1088, 354] on app-card-role "Supervisor 1/1 19:00-07:00 (12h) Abdullah Alnaji" at bounding box center [1077, 364] width 179 height 54
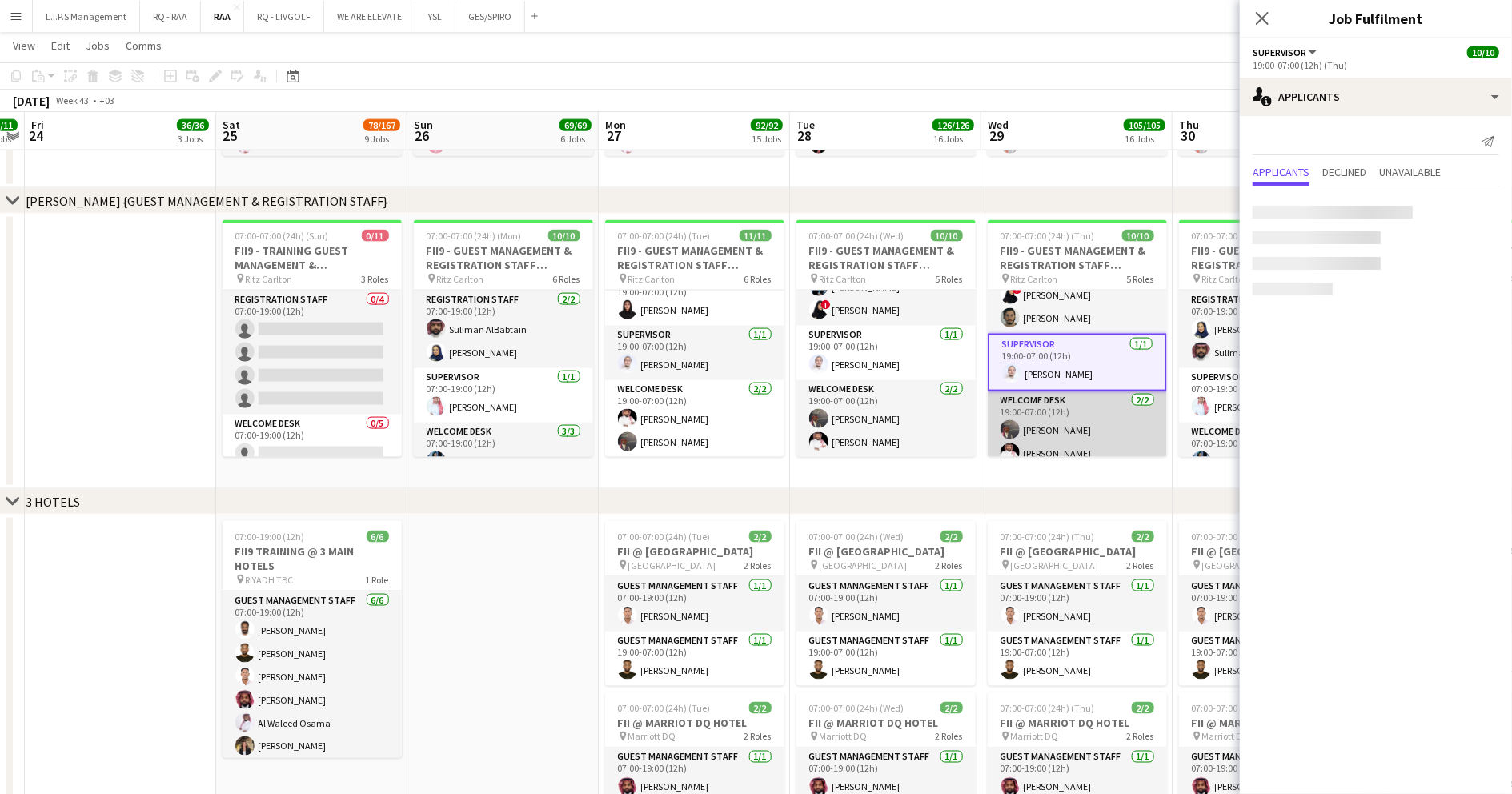
scroll to position [209, 0]
click at [1084, 415] on app-card-role "Welcome Desk 2/2 19:00-07:00 (12h) Ayoub Mohammed Mamdouh Aljefri" at bounding box center [1077, 433] width 179 height 78
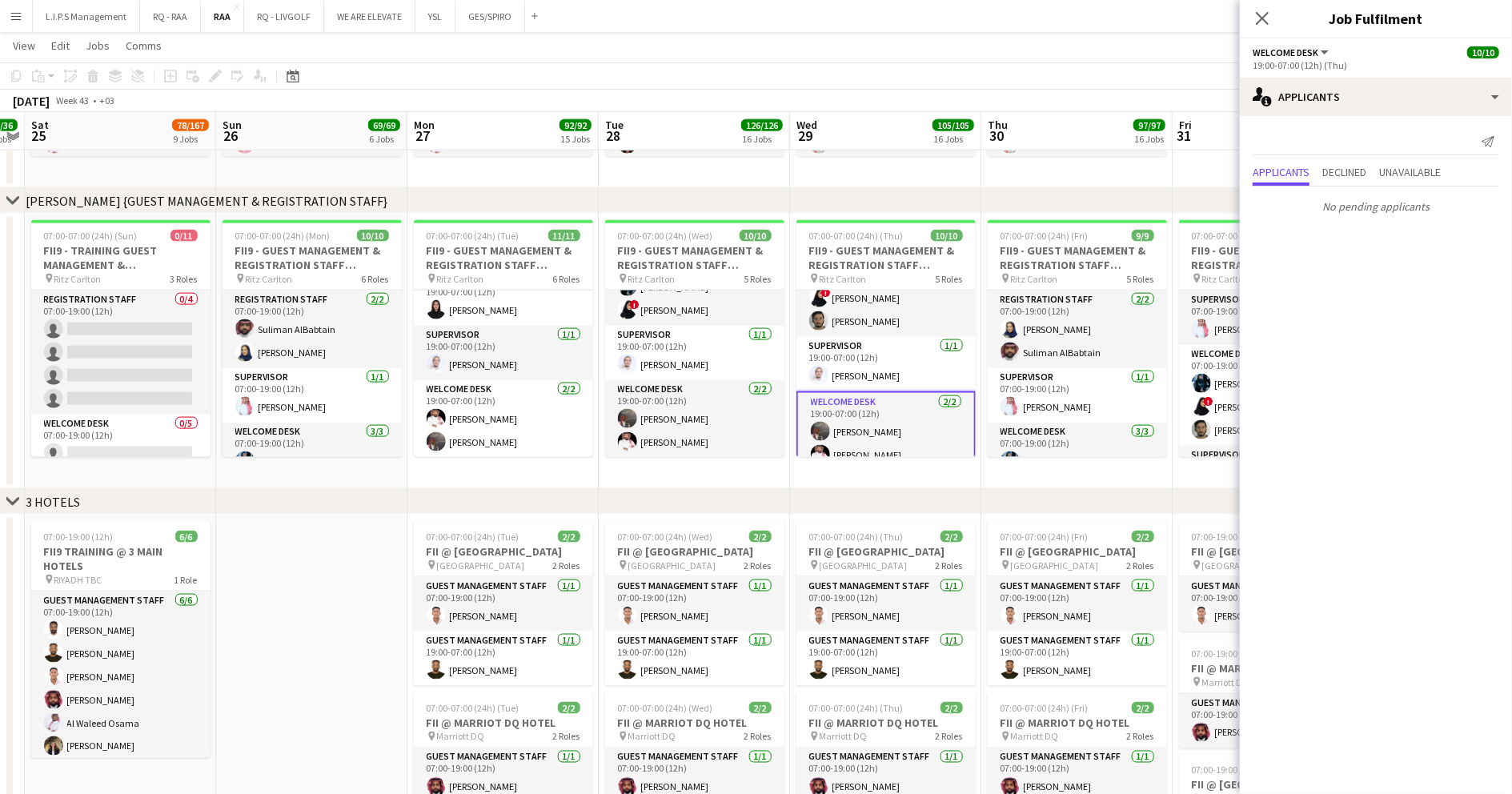
scroll to position [0, 494]
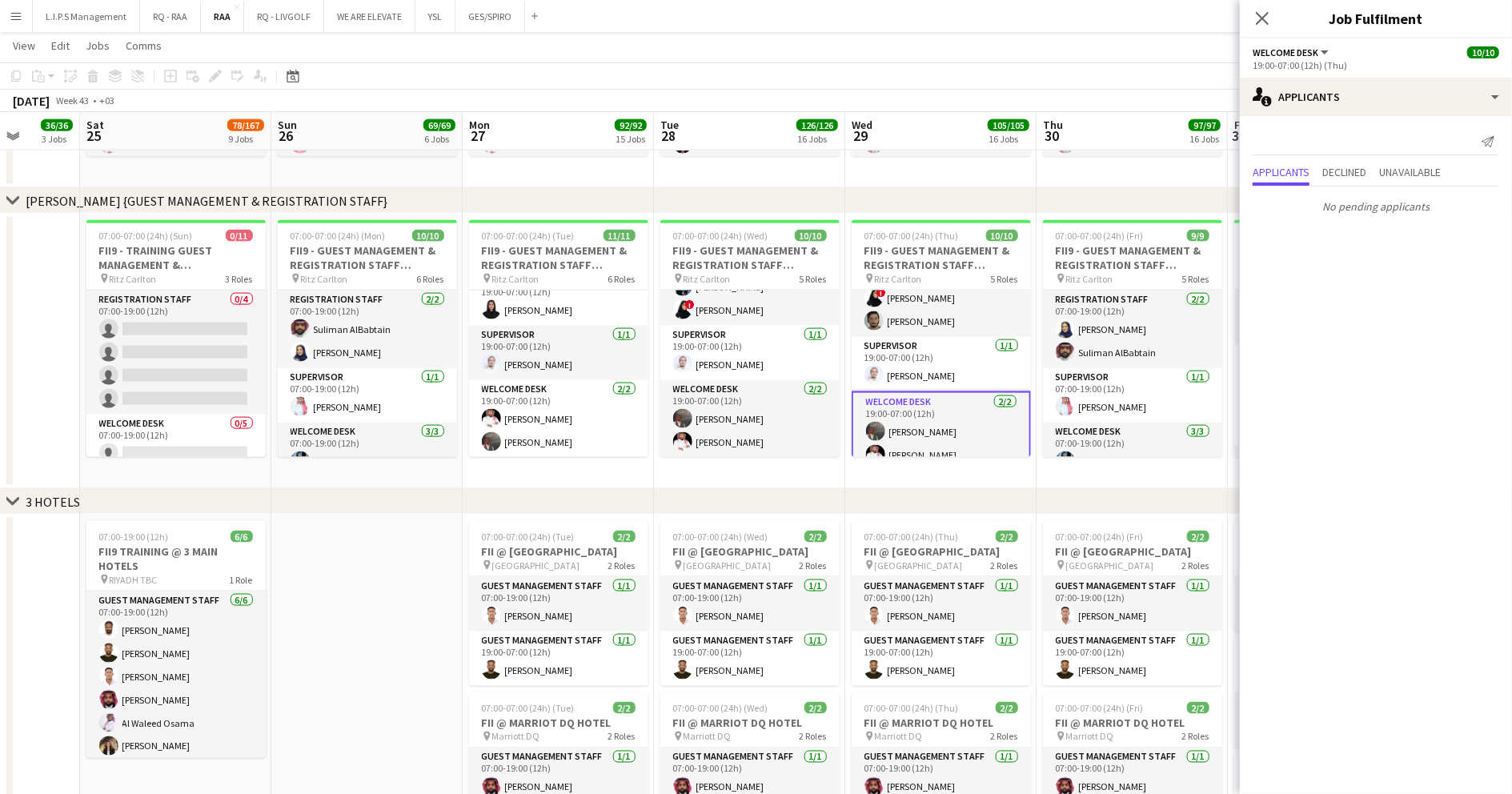
drag, startPoint x: 1047, startPoint y: 479, endPoint x: 785, endPoint y: 489, distance: 262.2
click at [785, 489] on div "chevron-right CIC HOTEL chevron-right KAICC chevron-right CROWNE PLAZA chevron-…" at bounding box center [756, 797] width 1512 height 4673
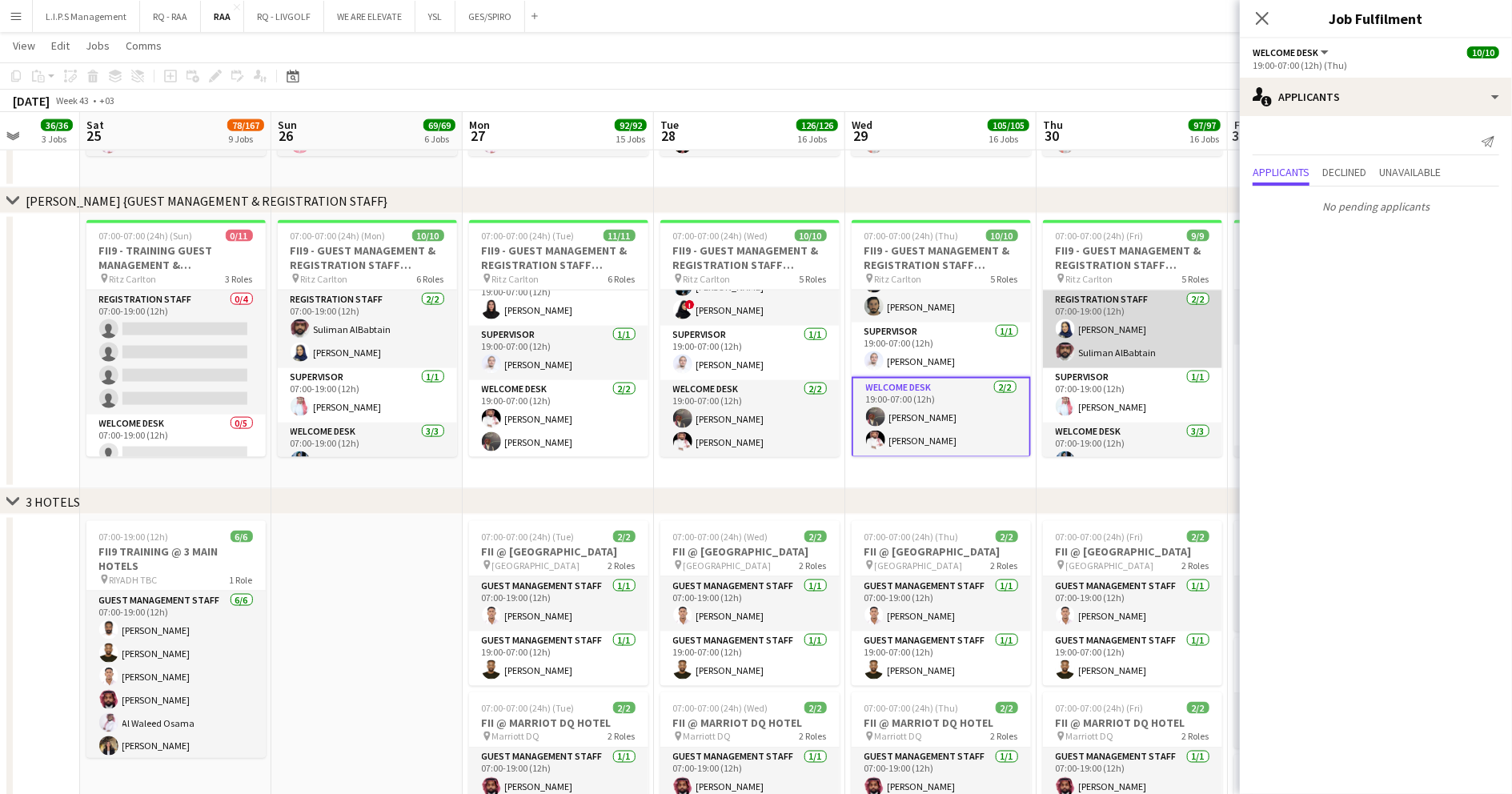
click at [1141, 314] on app-card-role "Registration Staff 2/2 07:00-19:00 (12h) Rawan Alali Suliman AlBabtain" at bounding box center [1133, 329] width 179 height 78
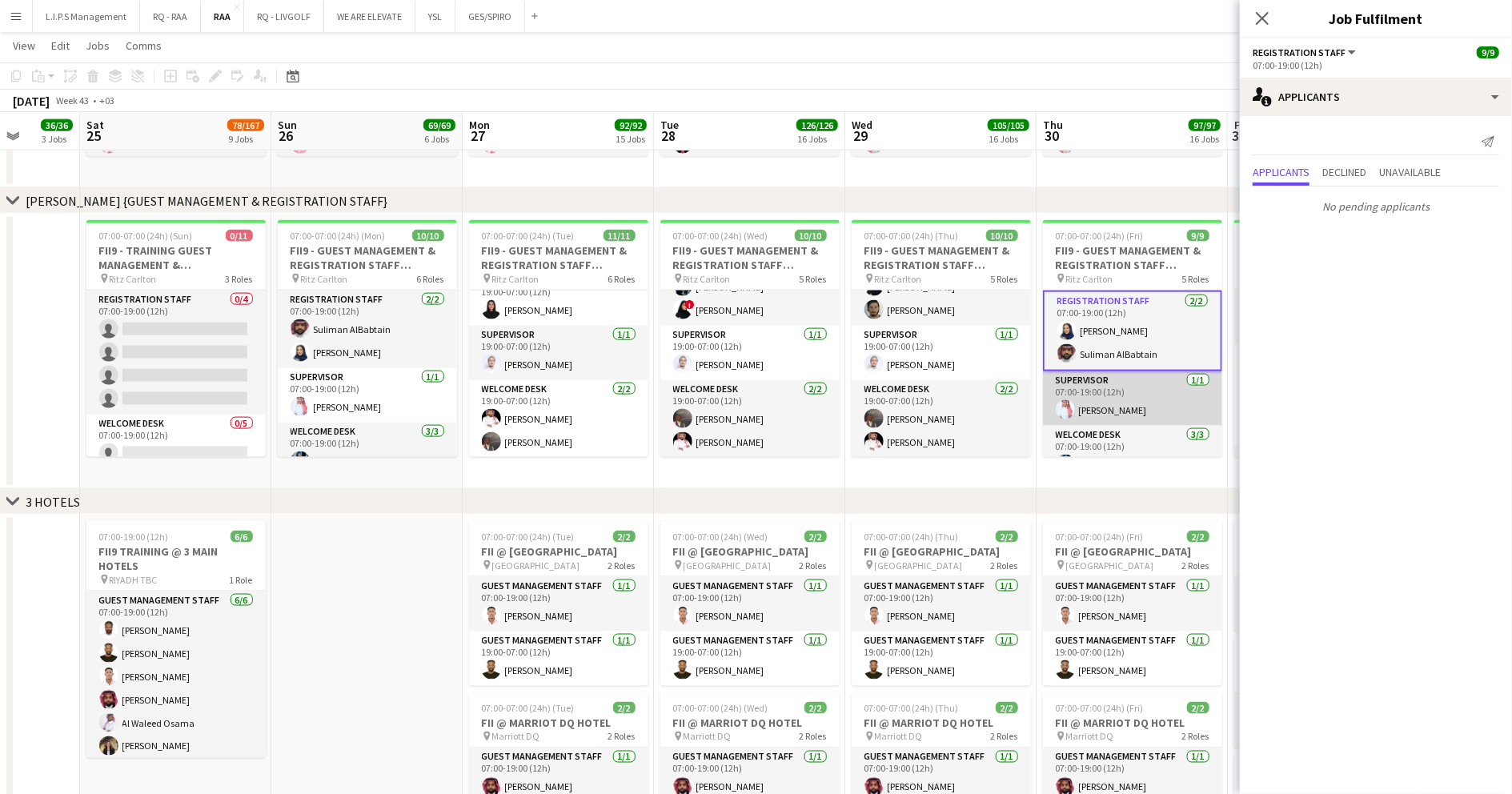
click at [1132, 382] on app-card-role "Supervisor [DATE] 07:00-19:00 (12h) [PERSON_NAME]" at bounding box center [1133, 398] width 179 height 54
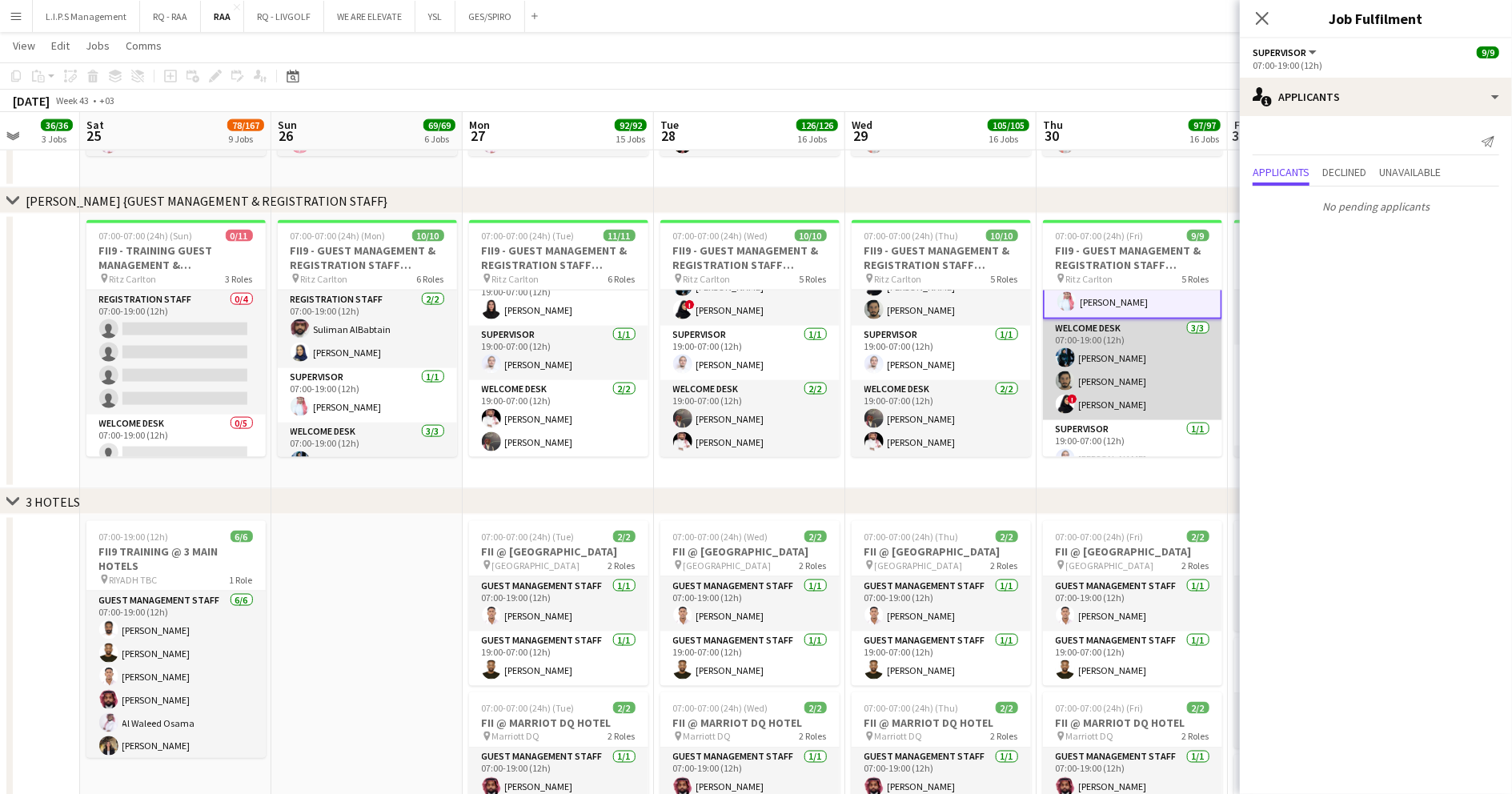
click at [1134, 346] on app-card-role "Welcome Desk 3/3 07:00-19:00 (12h) Malak Alshehri Abdulaziz Alnaji ! Refal Alza…" at bounding box center [1133, 369] width 179 height 101
click at [1128, 364] on app-card-role "Supervisor 1/1 19:00-07:00 (12h) Abdullah Alnaji" at bounding box center [1133, 353] width 179 height 54
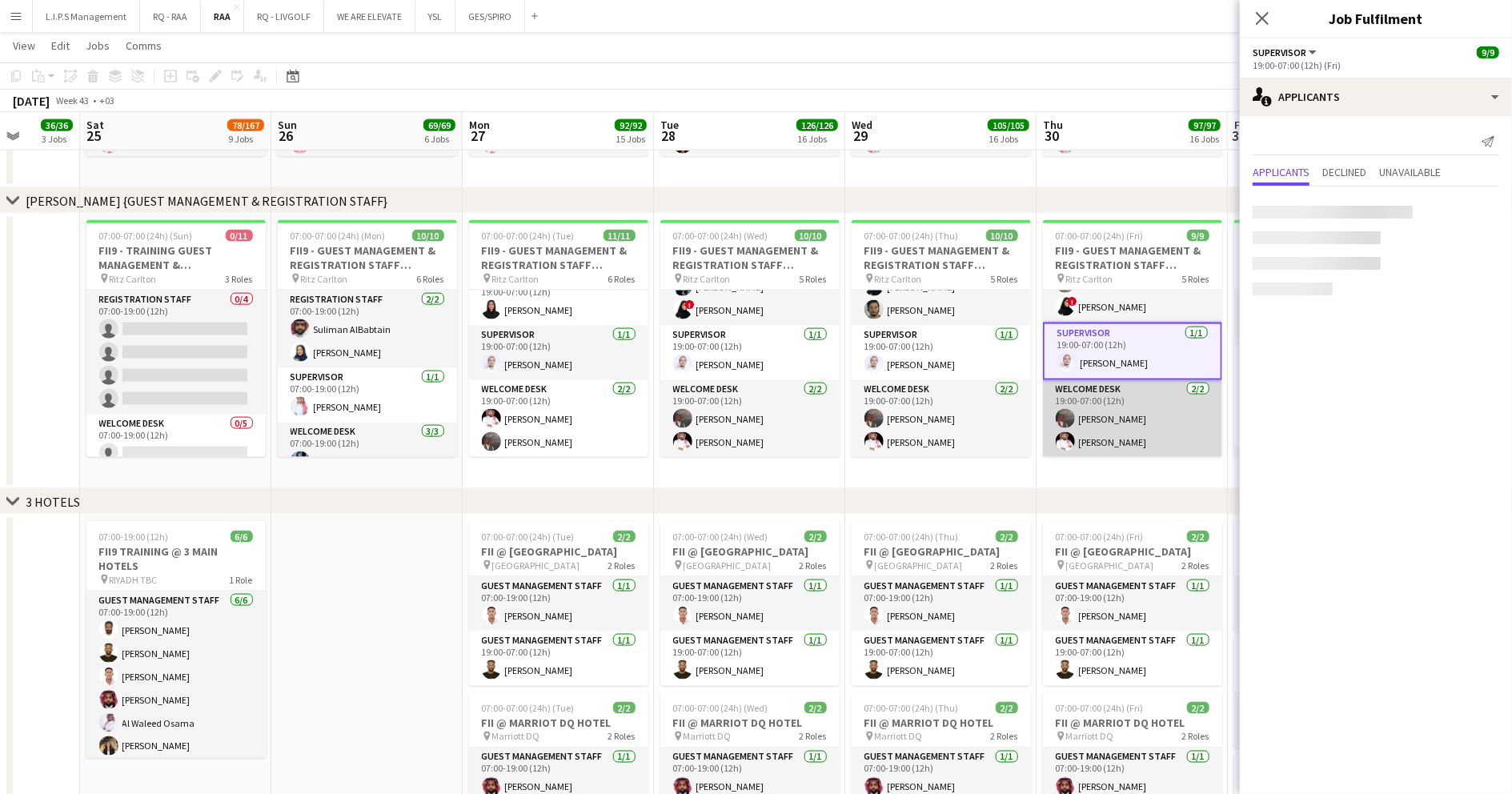
scroll to position [199, 0]
click at [1130, 413] on app-card-role "Welcome Desk 2/2 19:00-07:00 (12h) Ayoub Mohammed Mamdouh Aljefri" at bounding box center [1133, 420] width 179 height 78
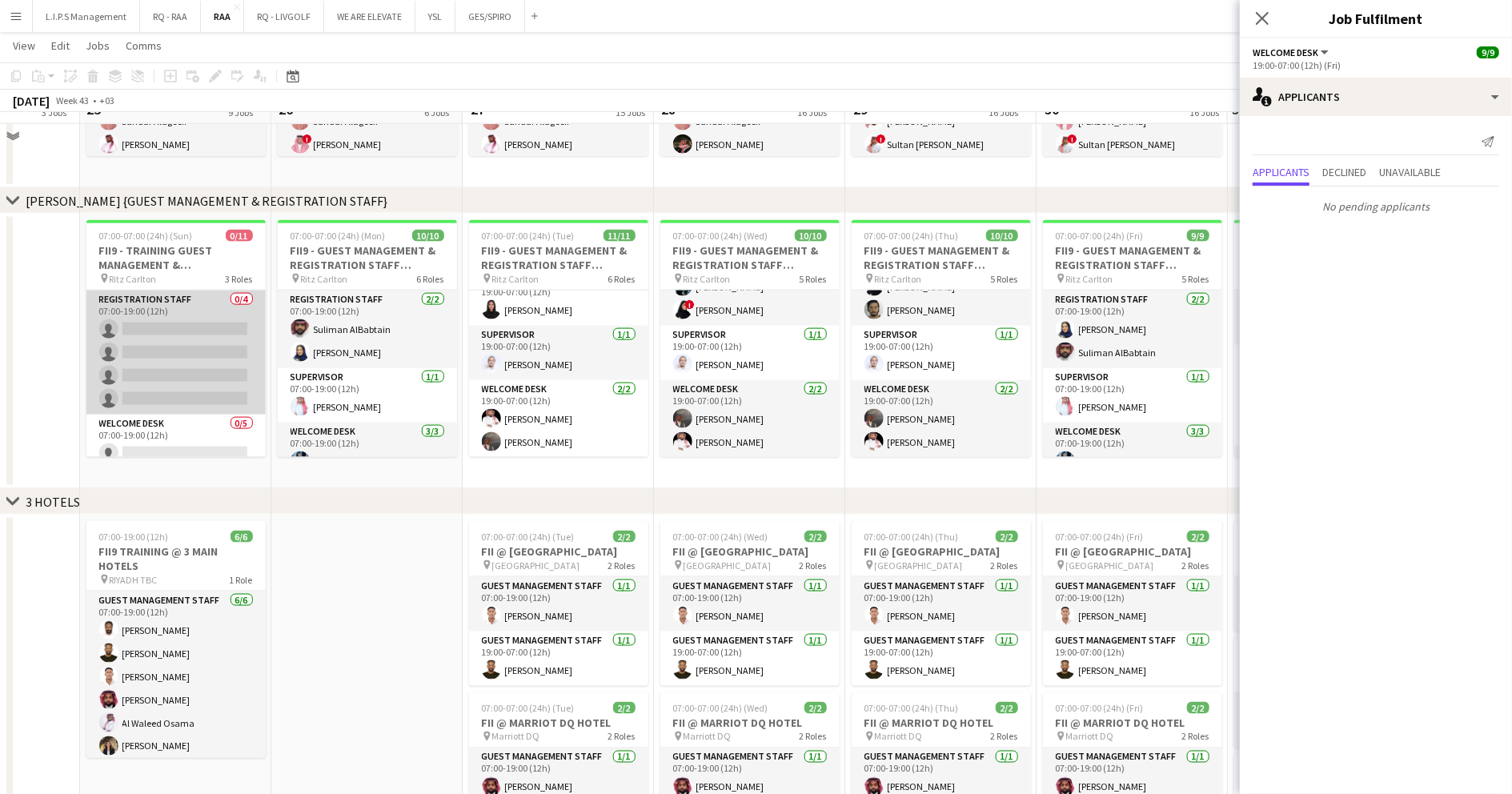
scroll to position [1387, 0]
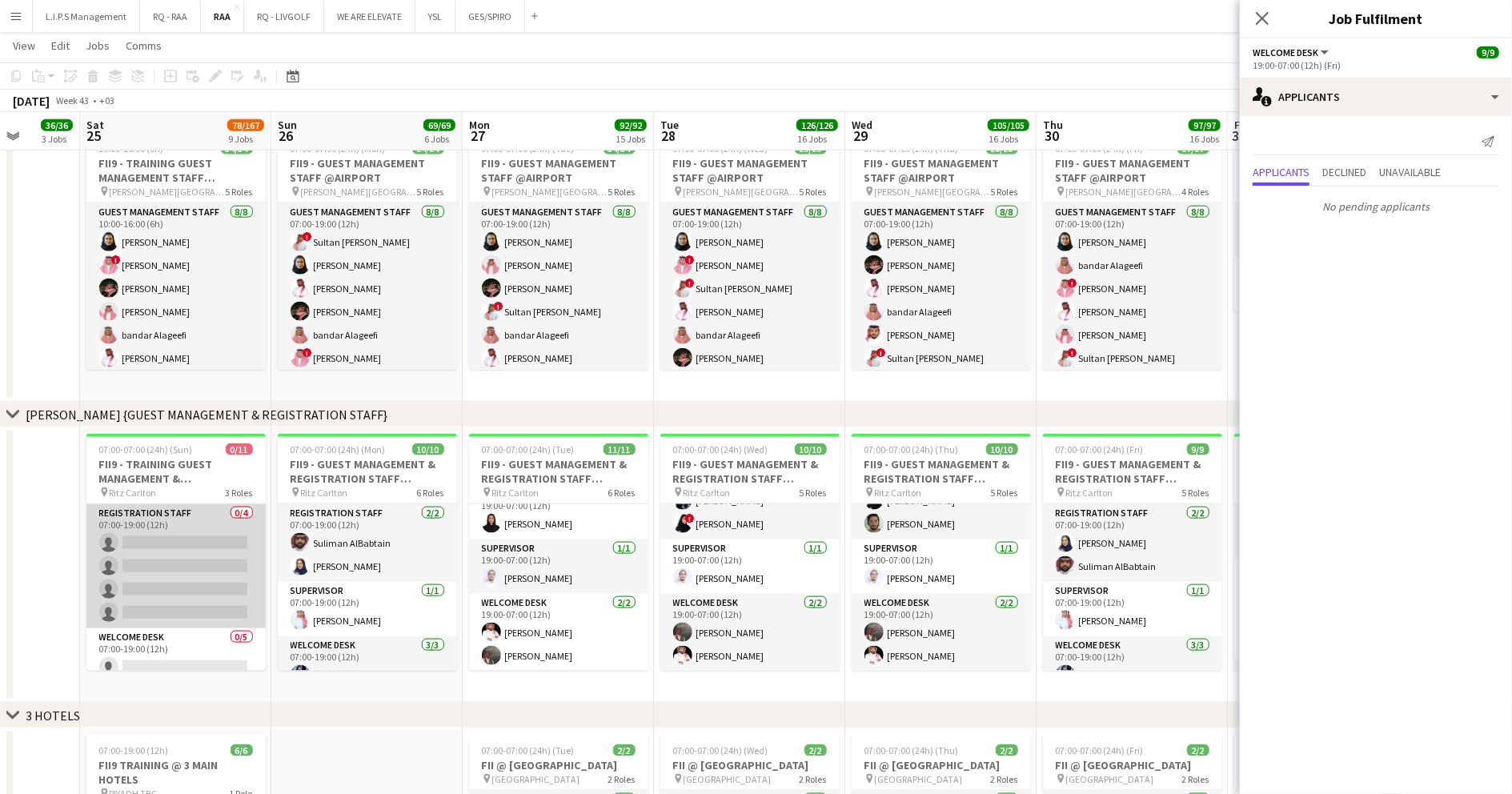
click at [162, 565] on app-card-role "Registration Staff 0/4 07:00-19:00 (12h) single-neutral-actions single-neutral-…" at bounding box center [176, 566] width 179 height 124
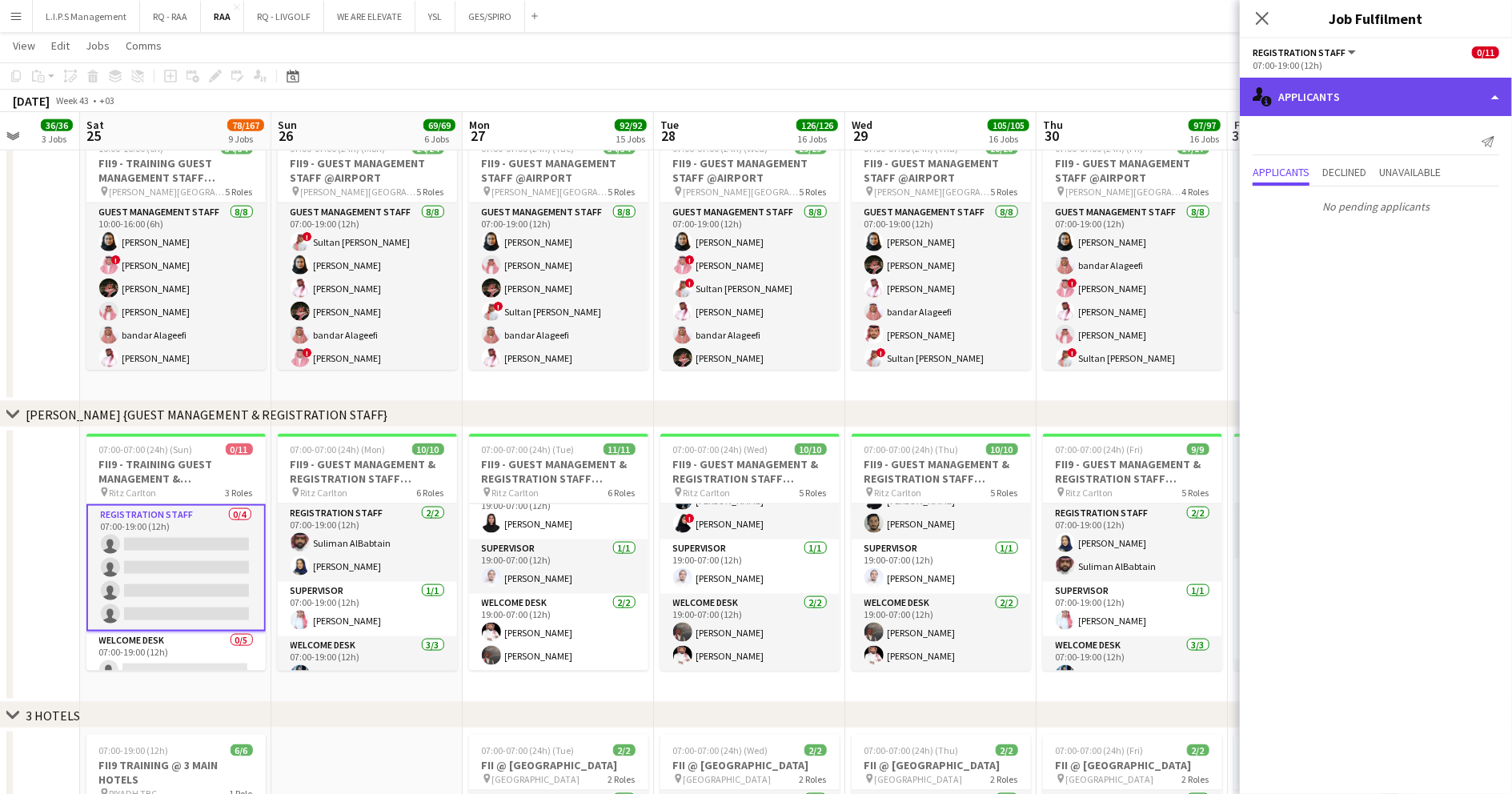
click at [1399, 103] on div "single-neutral-actions-information Applicants" at bounding box center [1376, 97] width 272 height 38
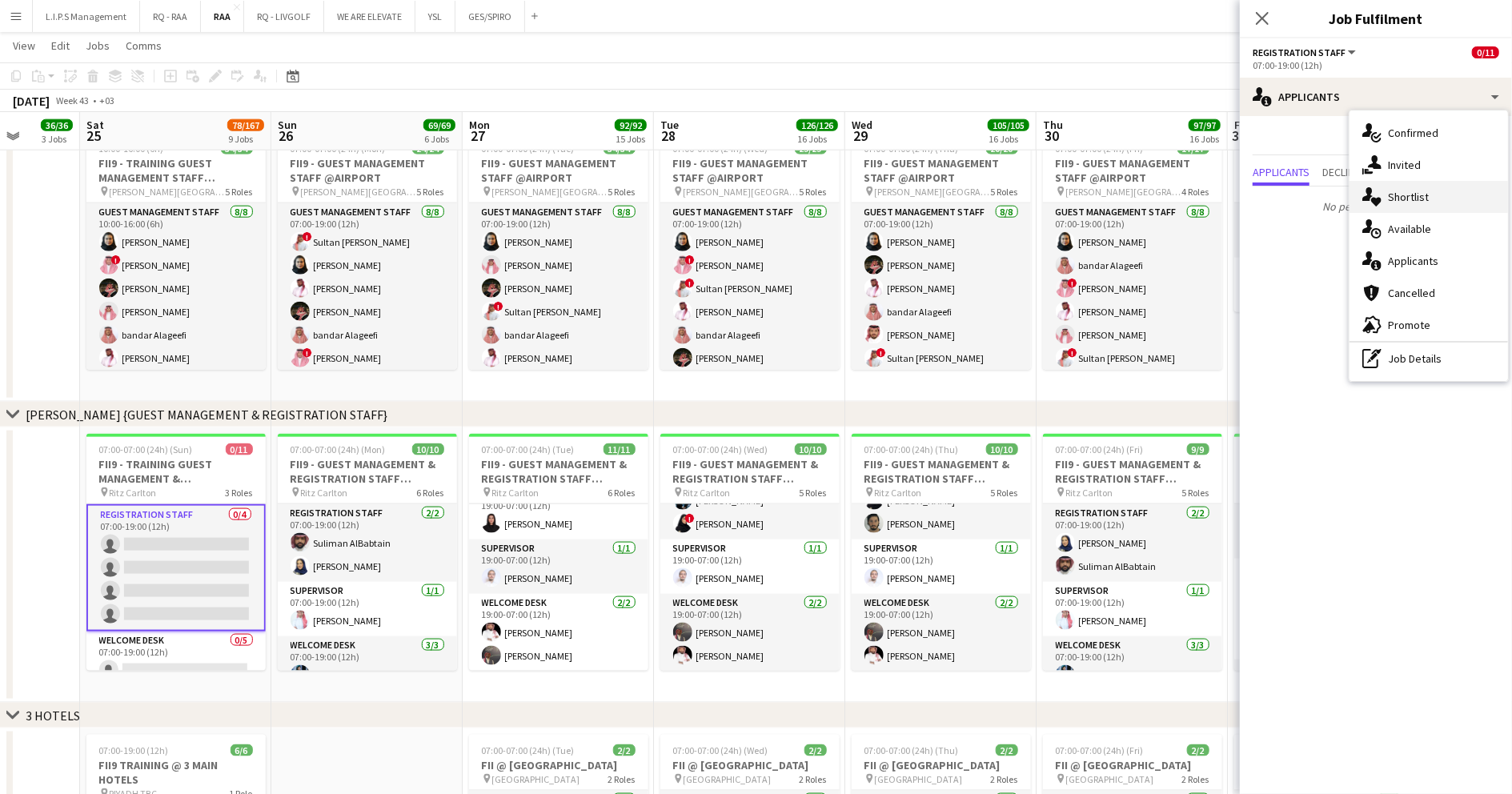
click at [1429, 207] on div "single-neutral-actions-heart Shortlist" at bounding box center [1429, 197] width 158 height 32
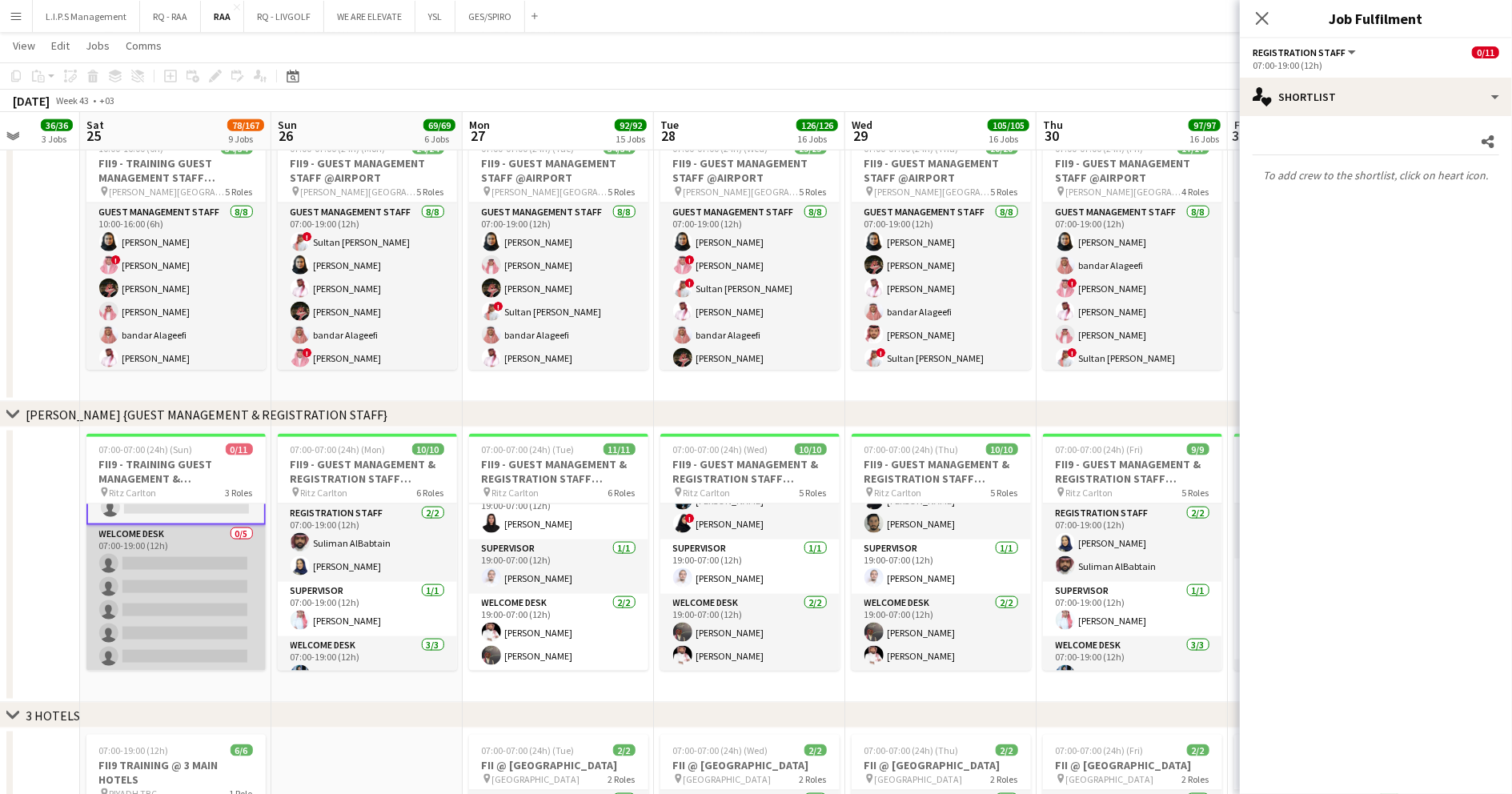
click at [185, 595] on app-card-role "Welcome Desk 0/5 07:00-19:00 (12h) single-neutral-actions single-neutral-action…" at bounding box center [176, 599] width 179 height 148
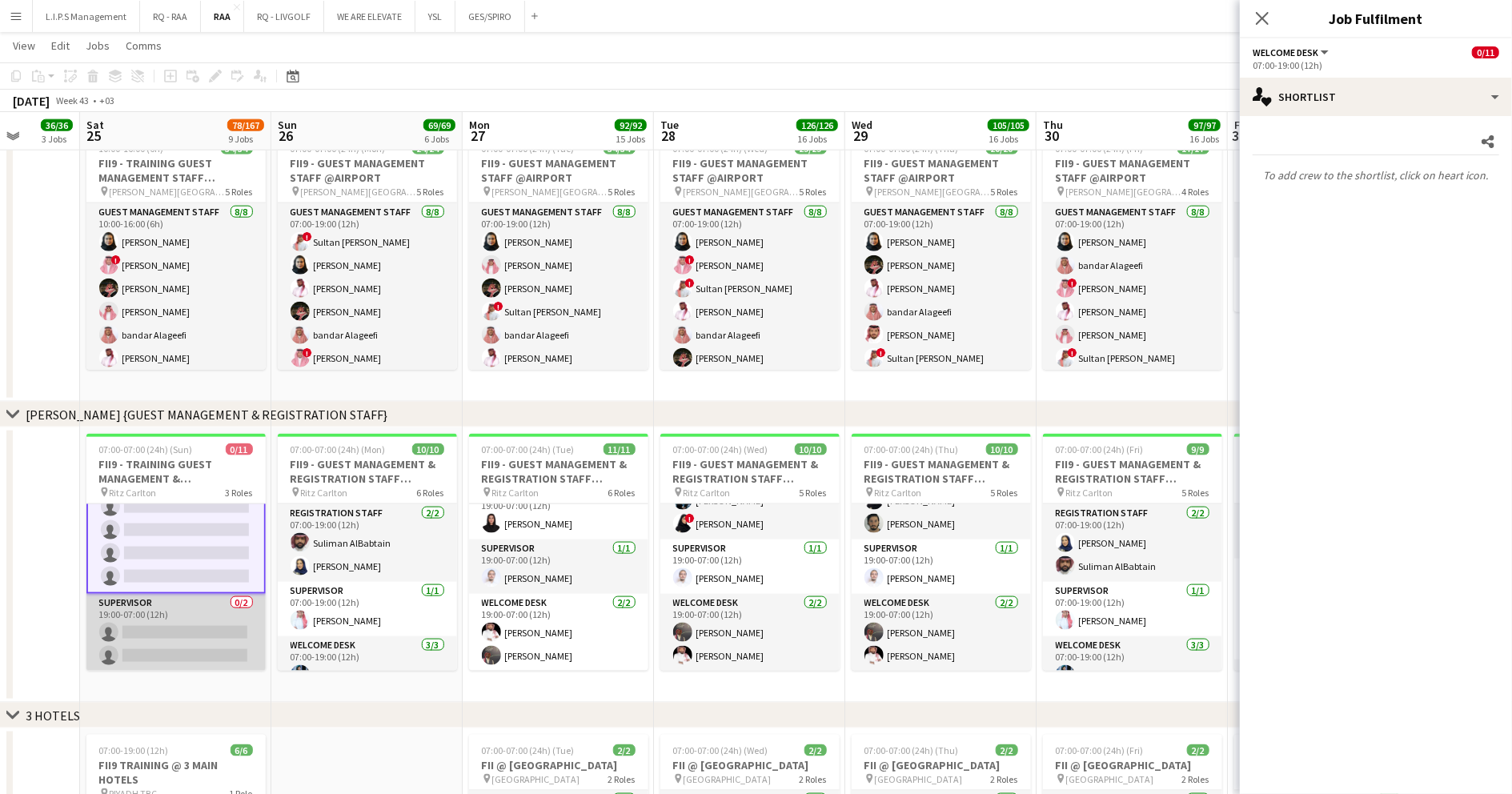
click at [193, 616] on app-card-role "Supervisor 0/2 19:00-07:00 (12h) single-neutral-actions single-neutral-actions" at bounding box center [176, 632] width 179 height 78
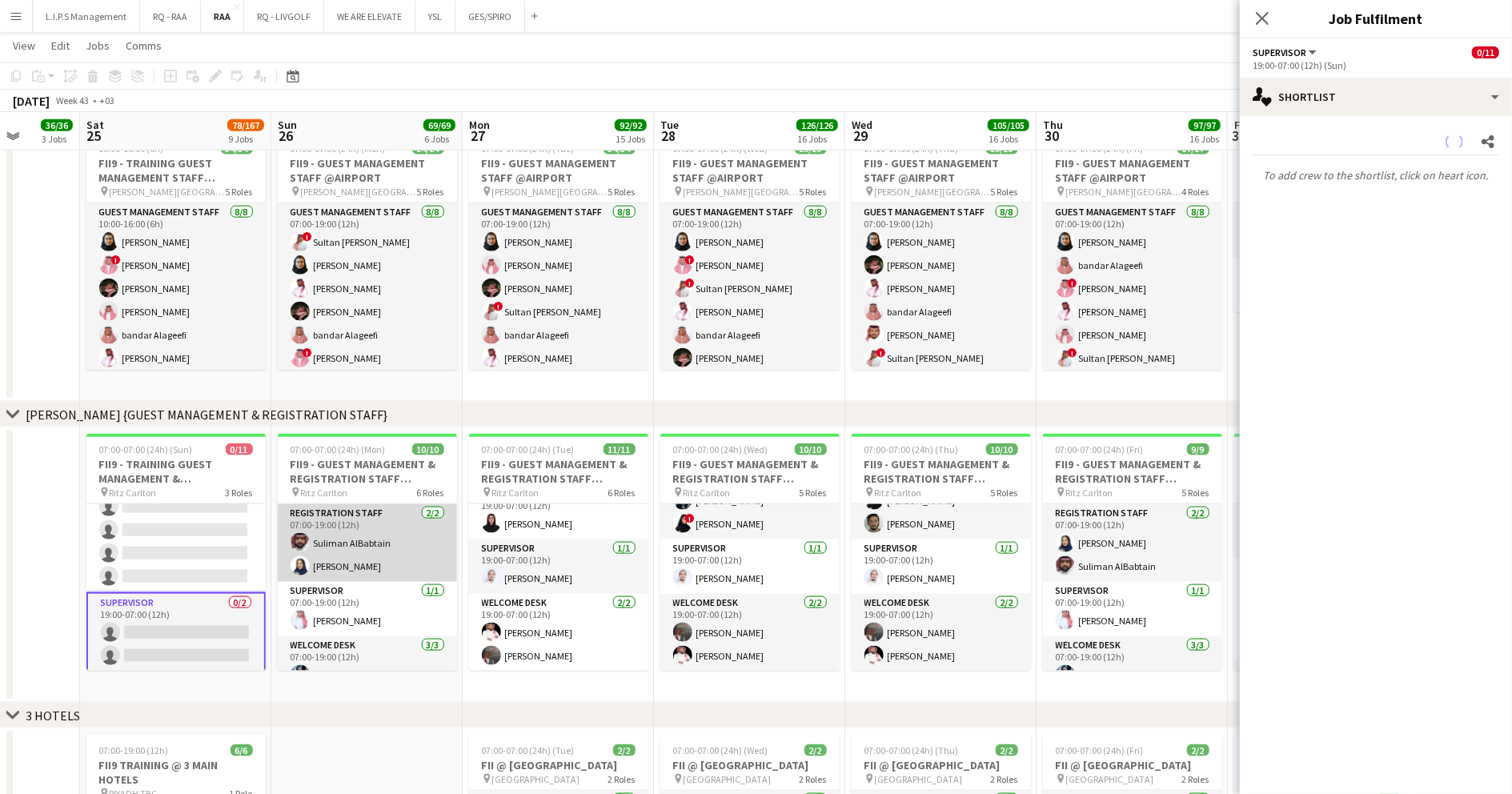
click at [394, 530] on app-card-role "Registration Staff [DATE] 07:00-19:00 (12h) Suliman AlBabtain [PERSON_NAME]" at bounding box center [367, 543] width 179 height 78
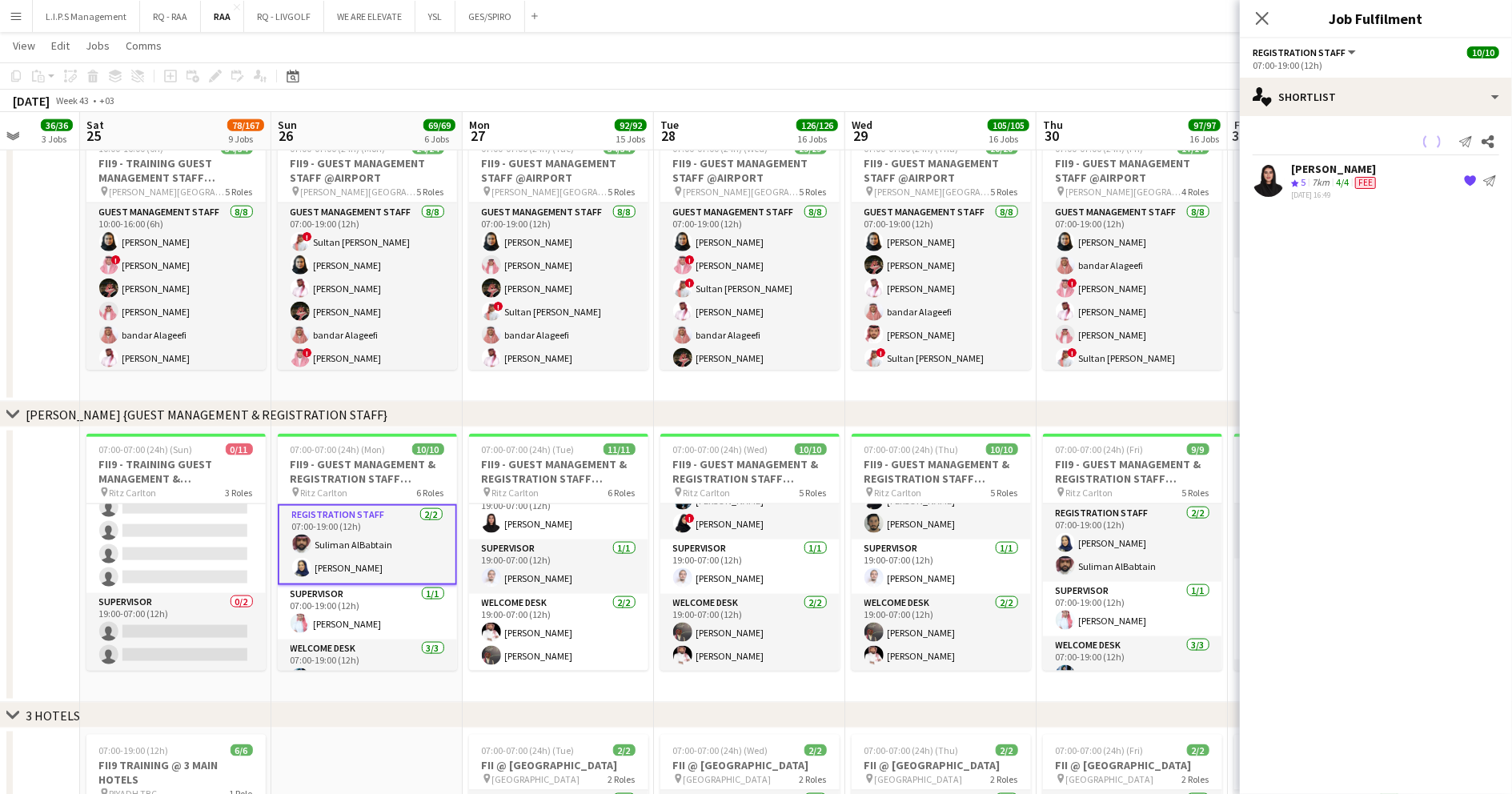
scroll to position [182, 0]
click at [369, 608] on app-card-role "Supervisor [DATE] 07:00-19:00 (12h) [PERSON_NAME]" at bounding box center [367, 612] width 179 height 54
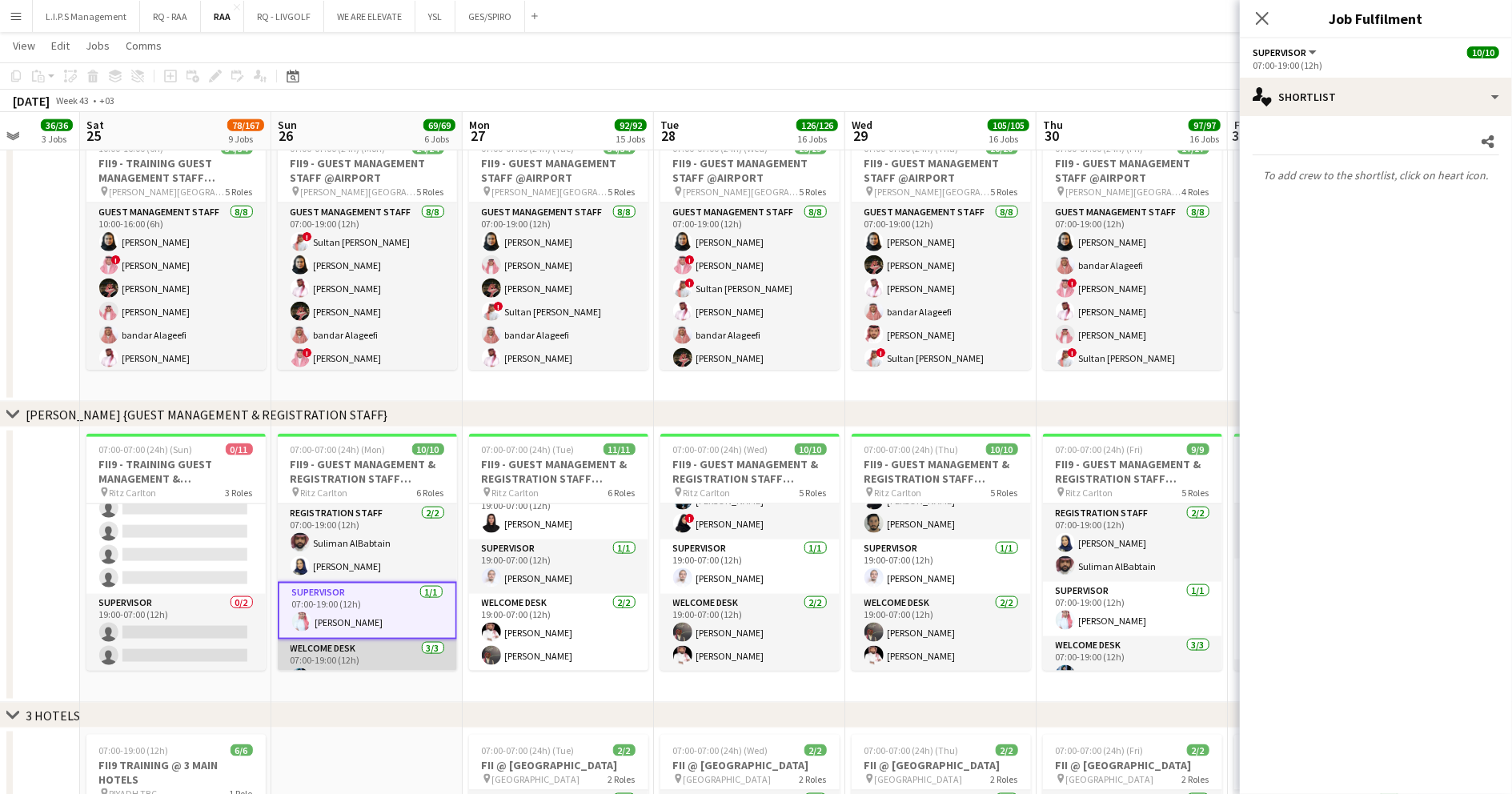
click at [364, 650] on app-card-role "Welcome Desk [DATE] 07:00-19:00 (12h) [PERSON_NAME] ! [PERSON_NAME] [PERSON_NAM…" at bounding box center [367, 690] width 179 height 101
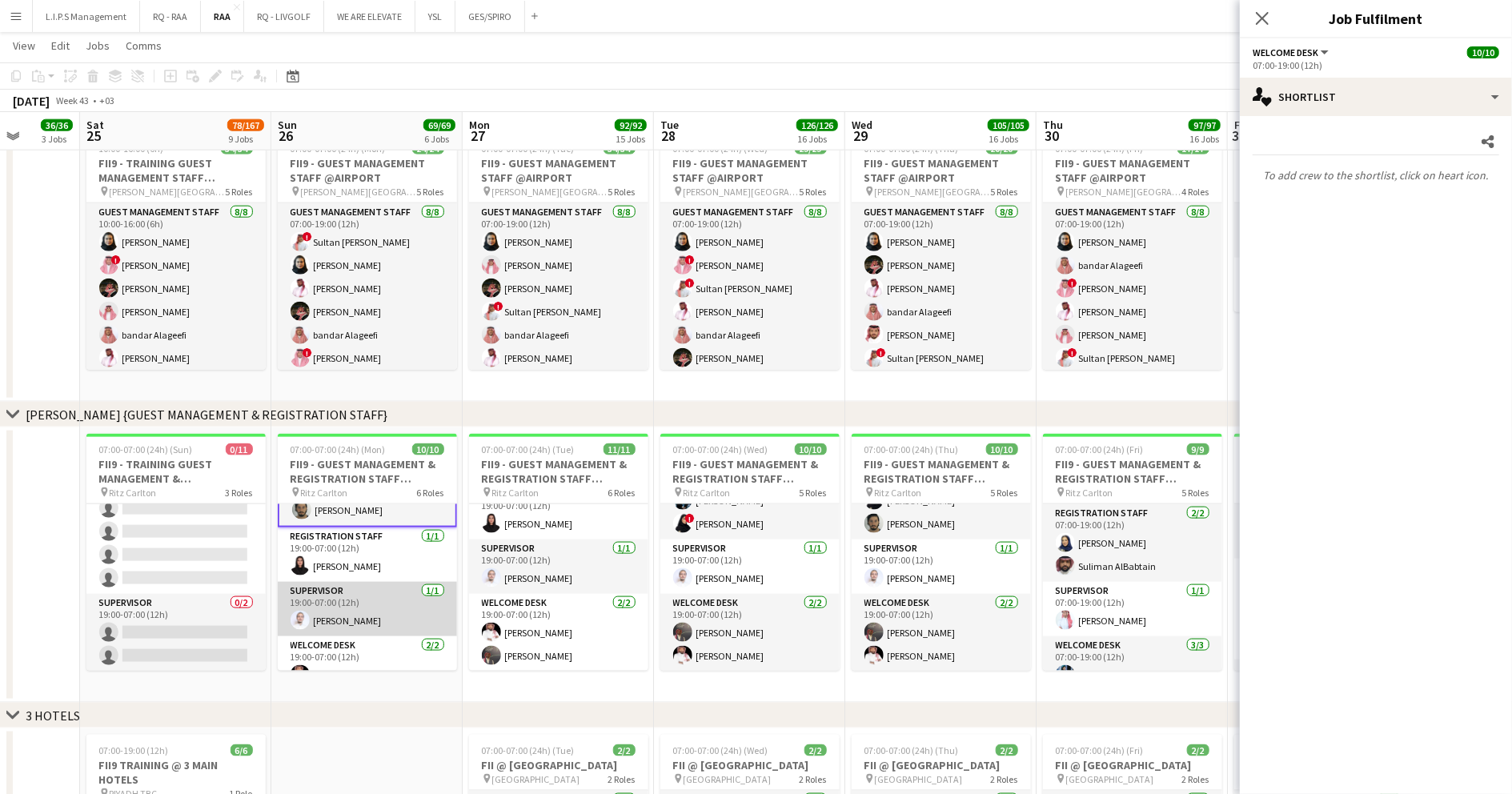
drag, startPoint x: 381, startPoint y: 568, endPoint x: 379, endPoint y: 599, distance: 31.1
click at [381, 568] on app-card-role "Registration Staff 1/1 19:00-07:00 (12h) Raneem Alkharji" at bounding box center [367, 555] width 179 height 54
click at [379, 602] on app-card-role "Supervisor 1/1 19:00-07:00 (12h) Abdullah Alnaji" at bounding box center [367, 611] width 179 height 54
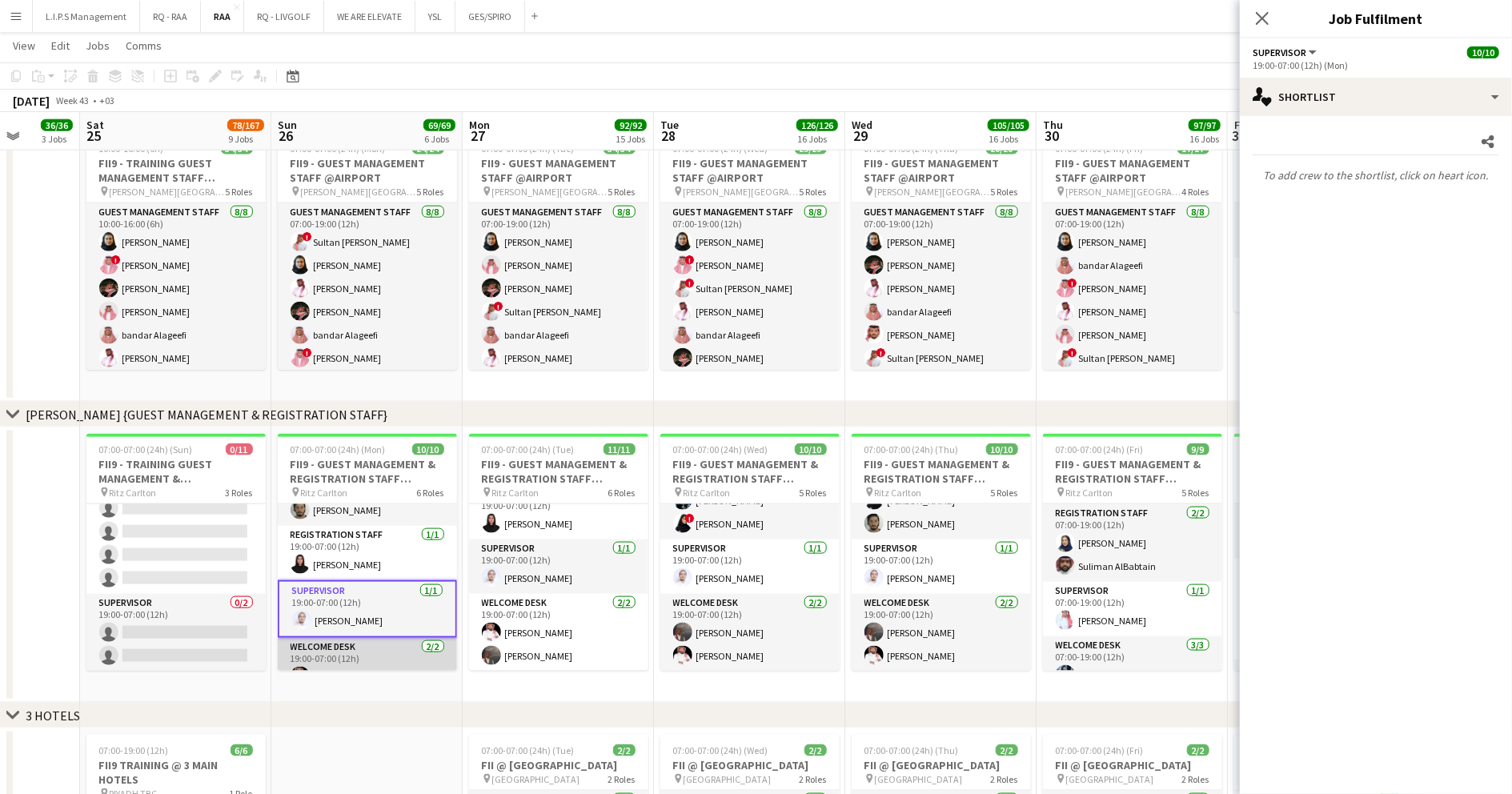
click at [382, 656] on app-card-role "Welcome Desk 2/2 19:00-07:00 (12h) Mamdouh Aljefri Ayoub Mohammed" at bounding box center [367, 676] width 179 height 78
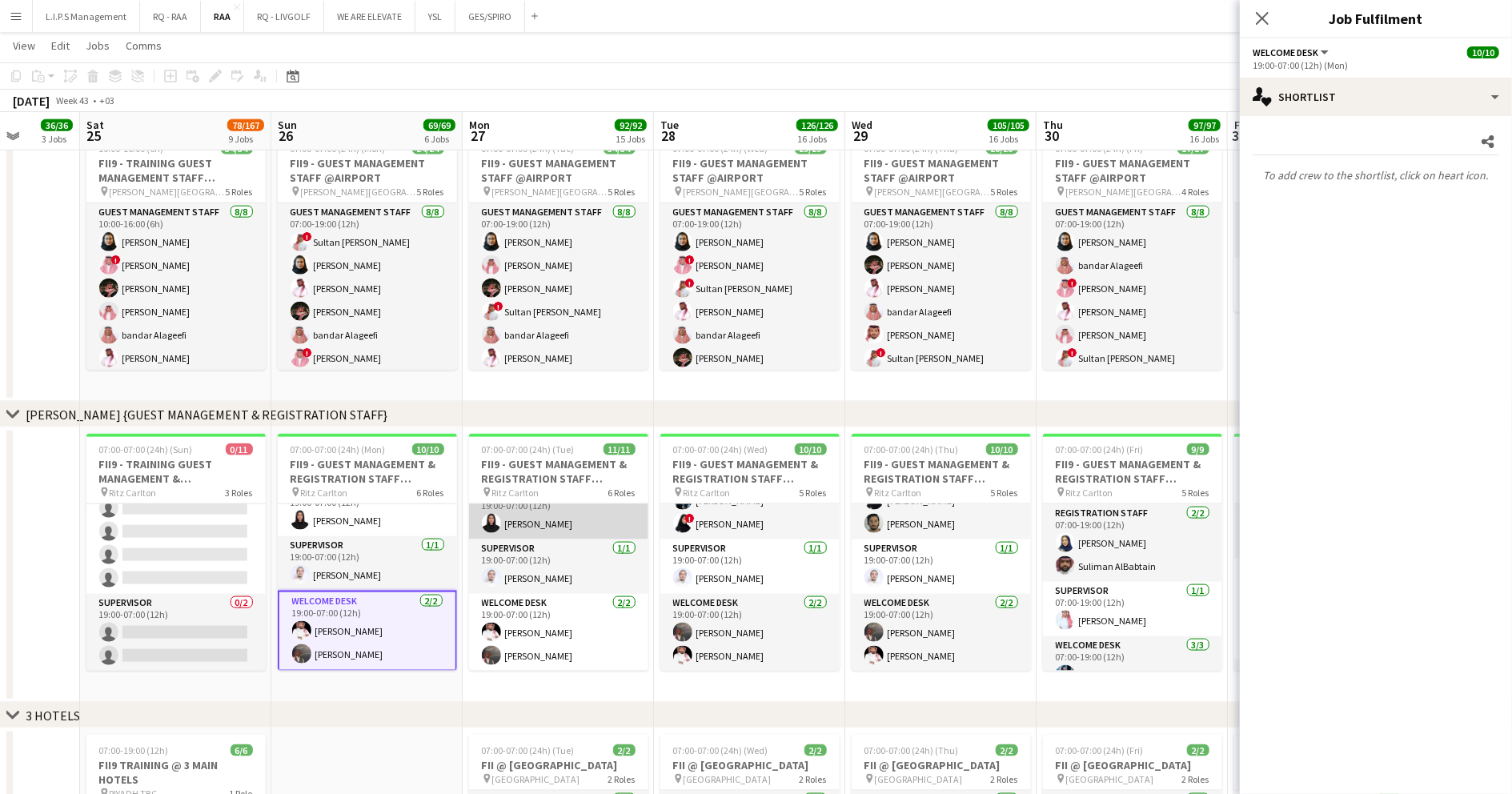
scroll to position [14, 0]
click at [555, 525] on app-card-role "Registration Staff [DATE] 07:00-19:00 (12h) [PERSON_NAME] [PERSON_NAME] [PERSON…" at bounding box center [558, 555] width 179 height 101
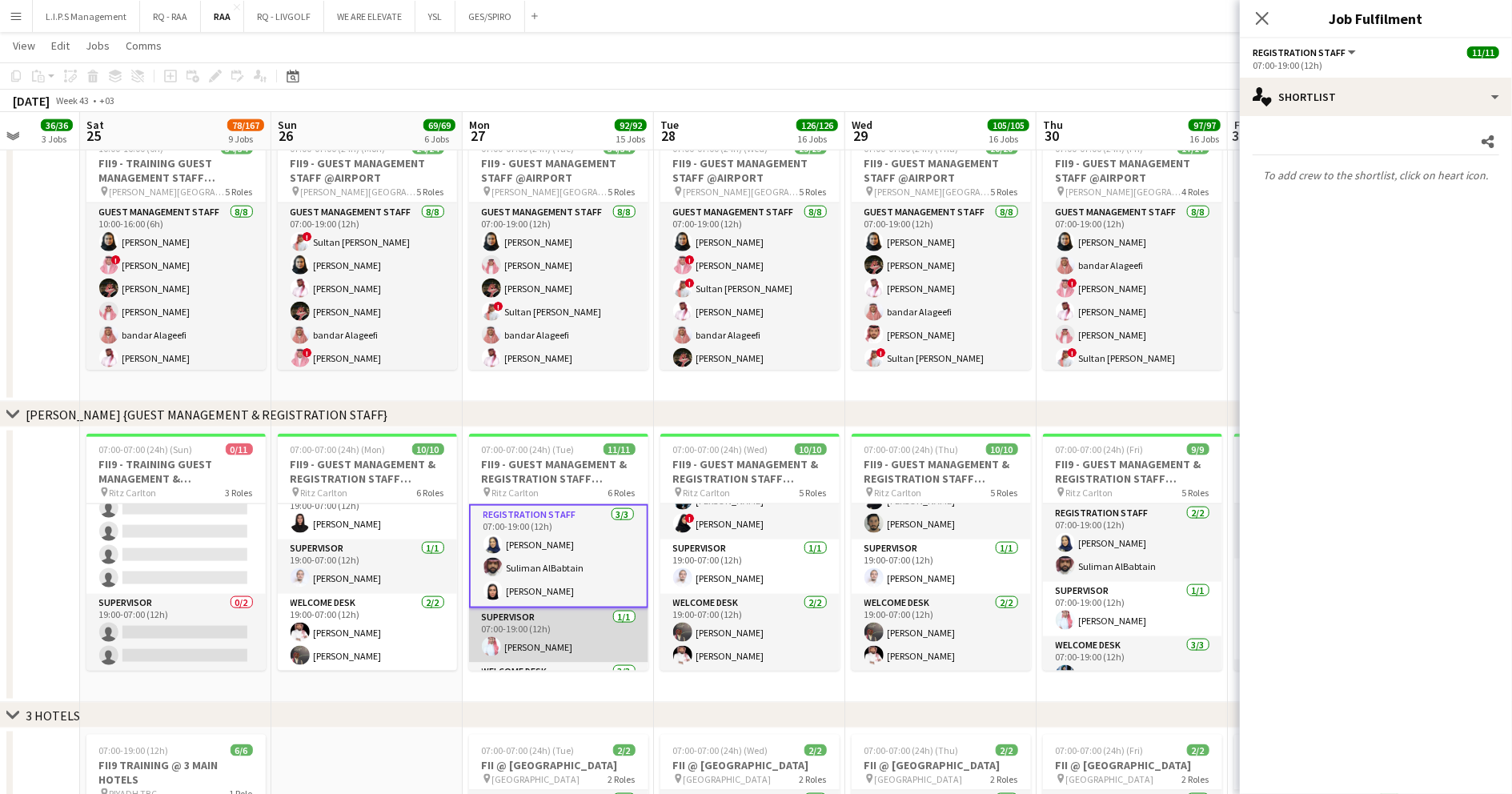
click at [557, 620] on app-card-role "Supervisor [DATE] 07:00-19:00 (12h) [PERSON_NAME]" at bounding box center [558, 635] width 179 height 54
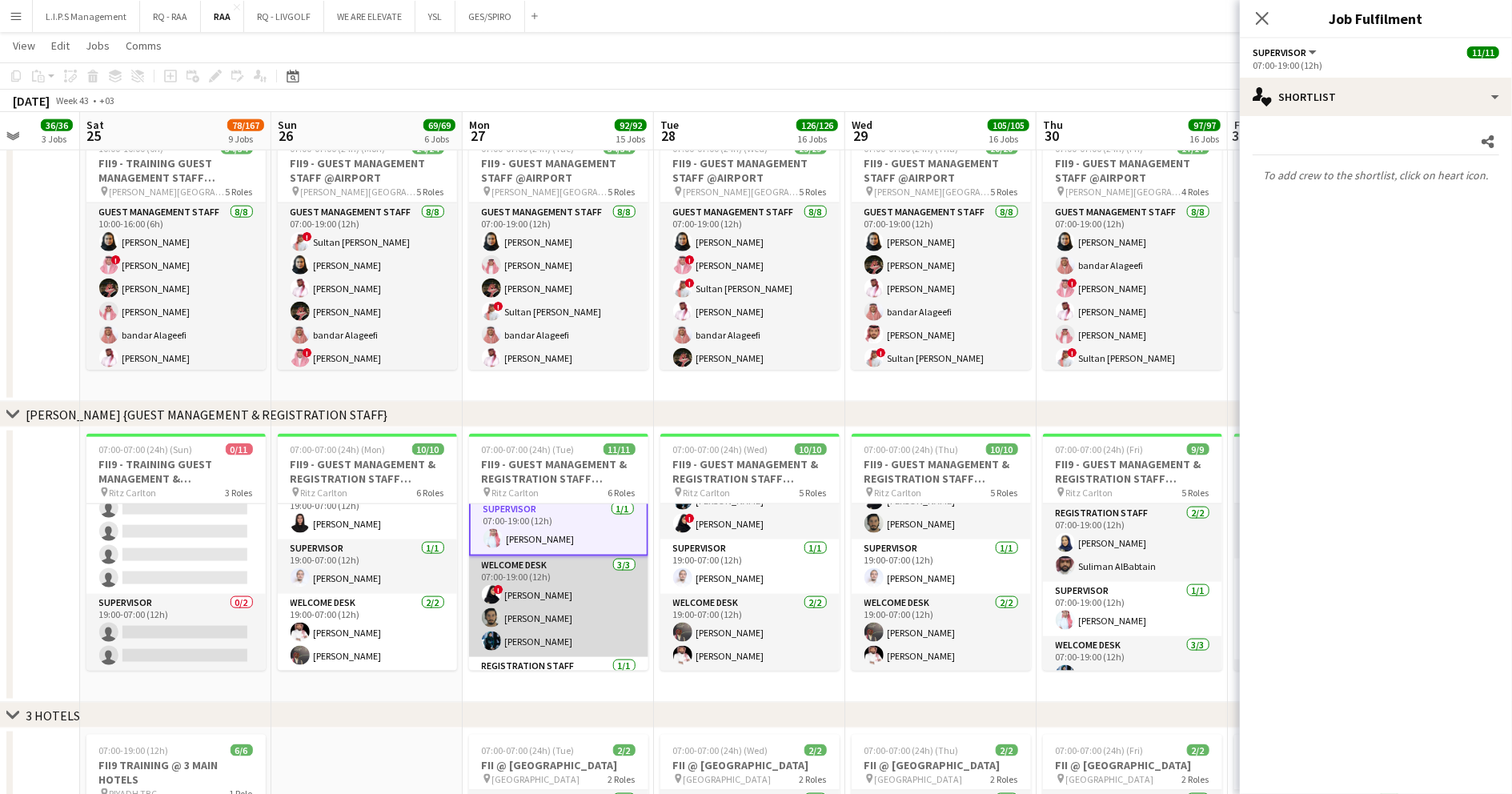
click at [555, 588] on app-card-role "Welcome Desk 3/3 07:00-19:00 (12h) ! Refal Alzahrani Abdulaziz Alnaji Malak Als…" at bounding box center [558, 606] width 179 height 101
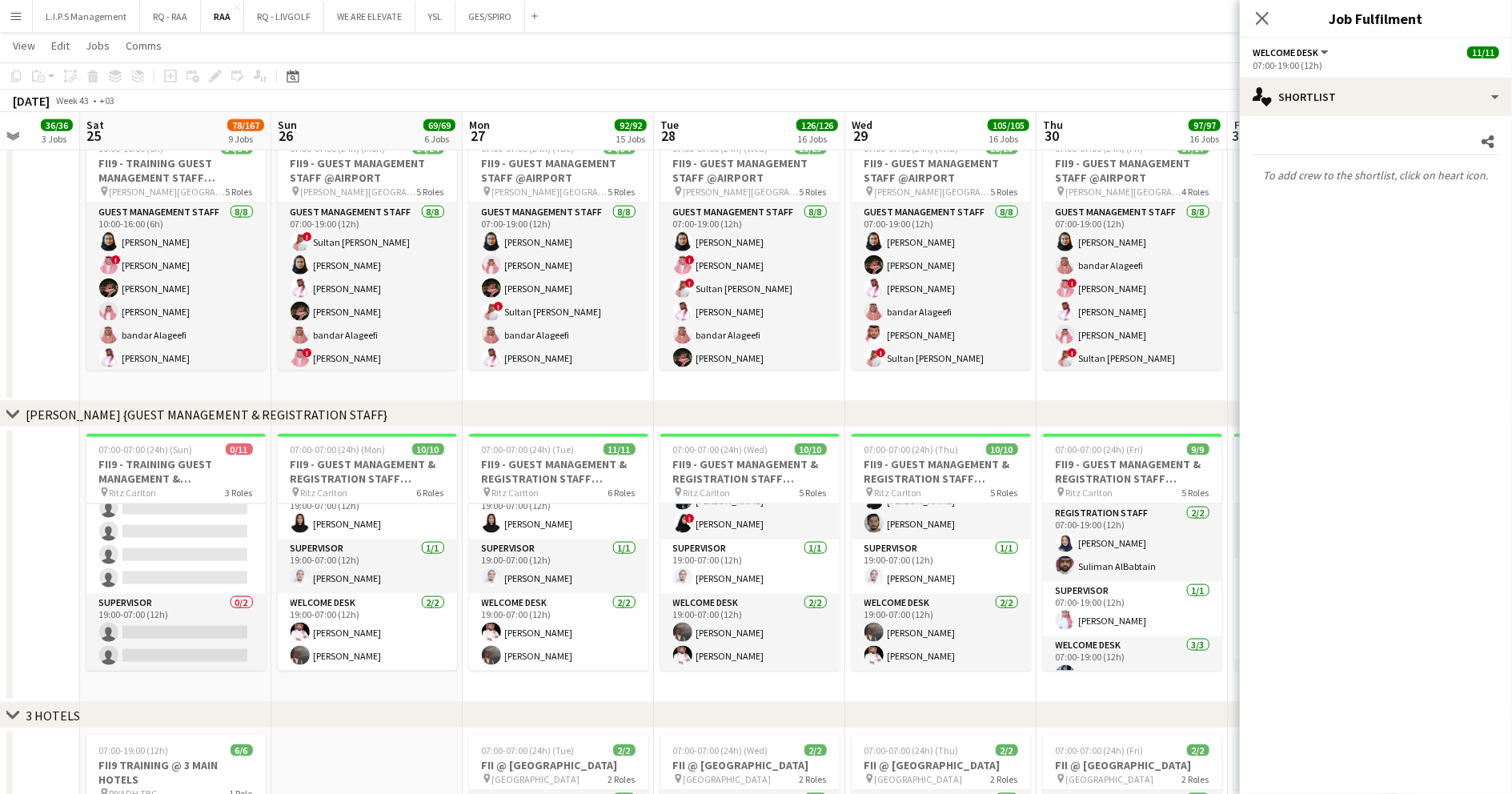
click at [555, 588] on app-card-role "Supervisor 1/1 19:00-07:00 (12h) Abdullah Alnaji" at bounding box center [558, 566] width 179 height 54
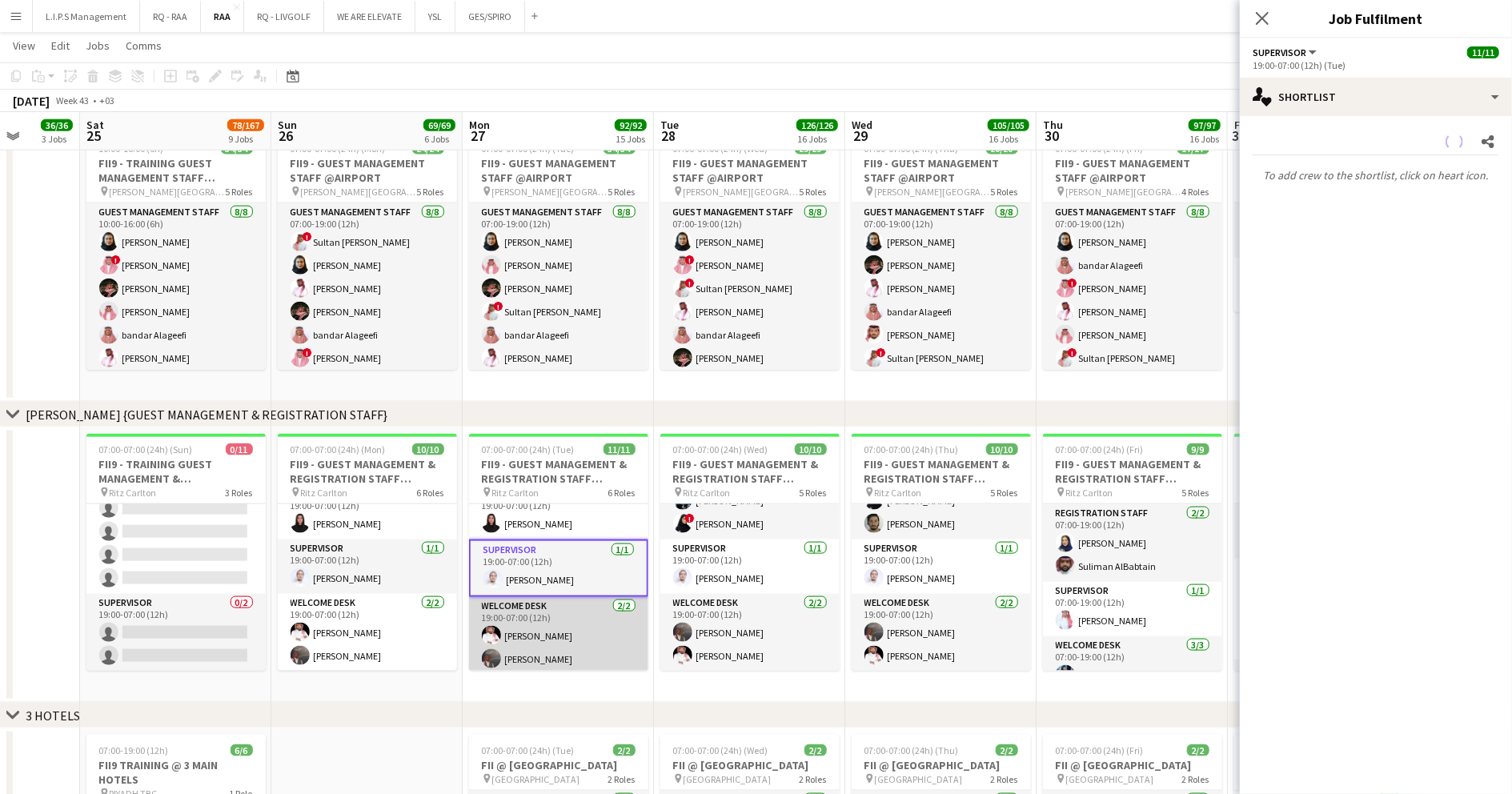
click at [550, 613] on app-card-role "Welcome Desk 2/2 19:00-07:00 (12h) Mamdouh Aljefri Ayoub Mohammed" at bounding box center [558, 636] width 179 height 78
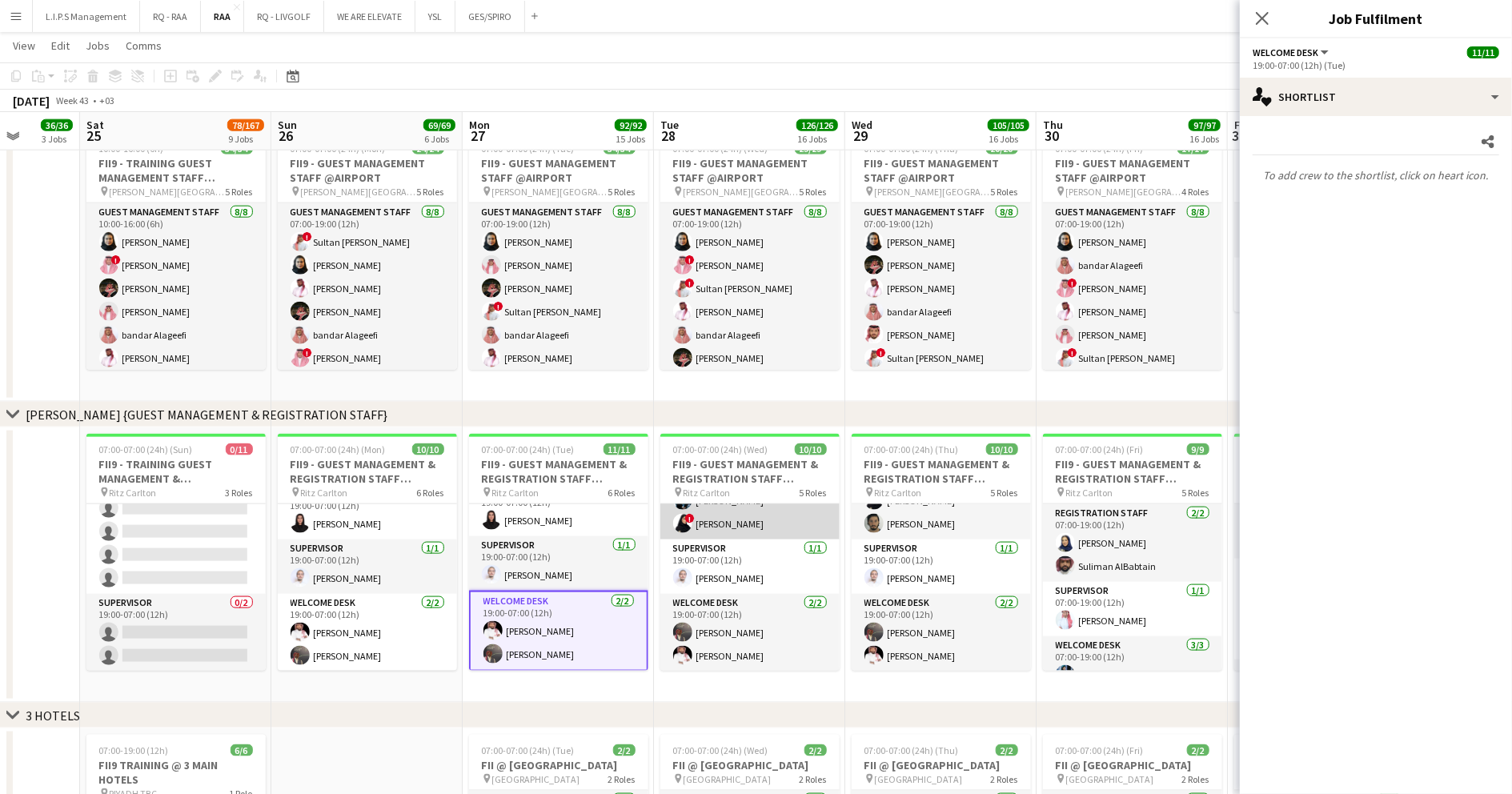
click at [764, 535] on app-card-role "Welcome Desk 3/3 07:00-19:00 (12h) Abdulaziz Alnaji Malak Alshehri ! Refal Alza…" at bounding box center [750, 489] width 179 height 101
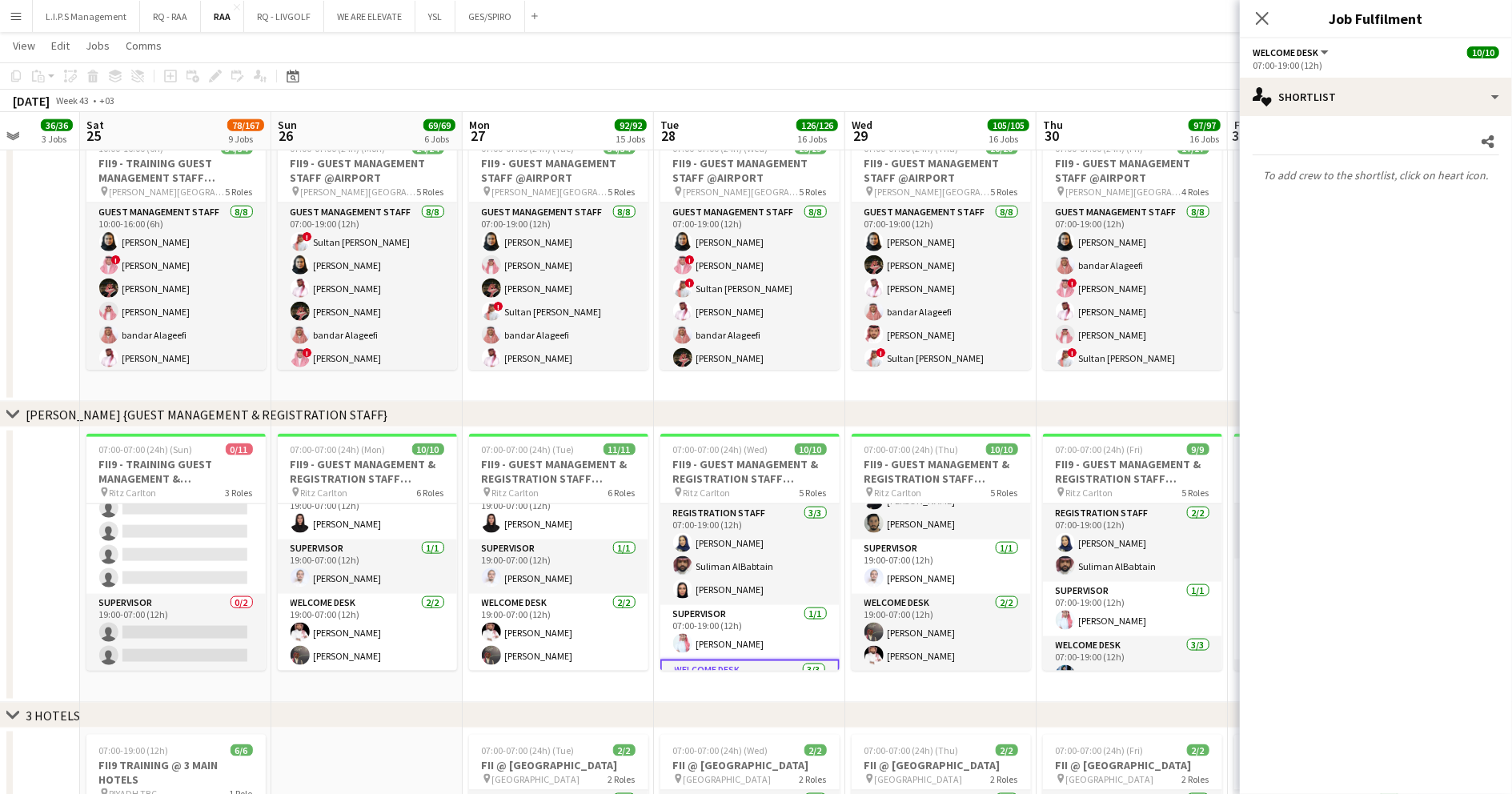
click at [764, 535] on app-card-role "Registration Staff [DATE] 07:00-19:00 (12h) [PERSON_NAME] [PERSON_NAME] [PERSON…" at bounding box center [750, 555] width 179 height 101
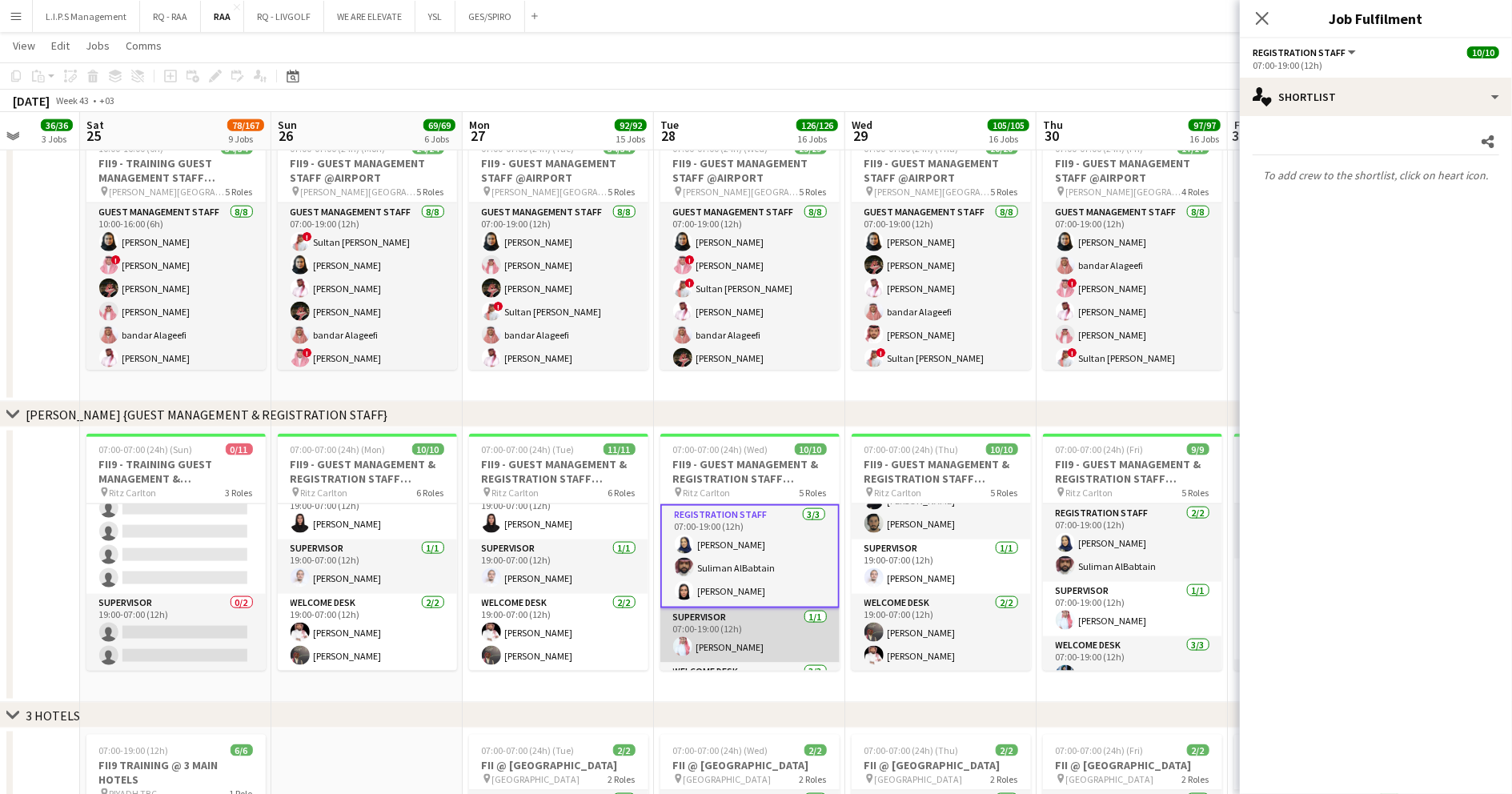
click at [721, 630] on app-card-role "Supervisor [DATE] 07:00-19:00 (12h) [PERSON_NAME]" at bounding box center [750, 635] width 179 height 54
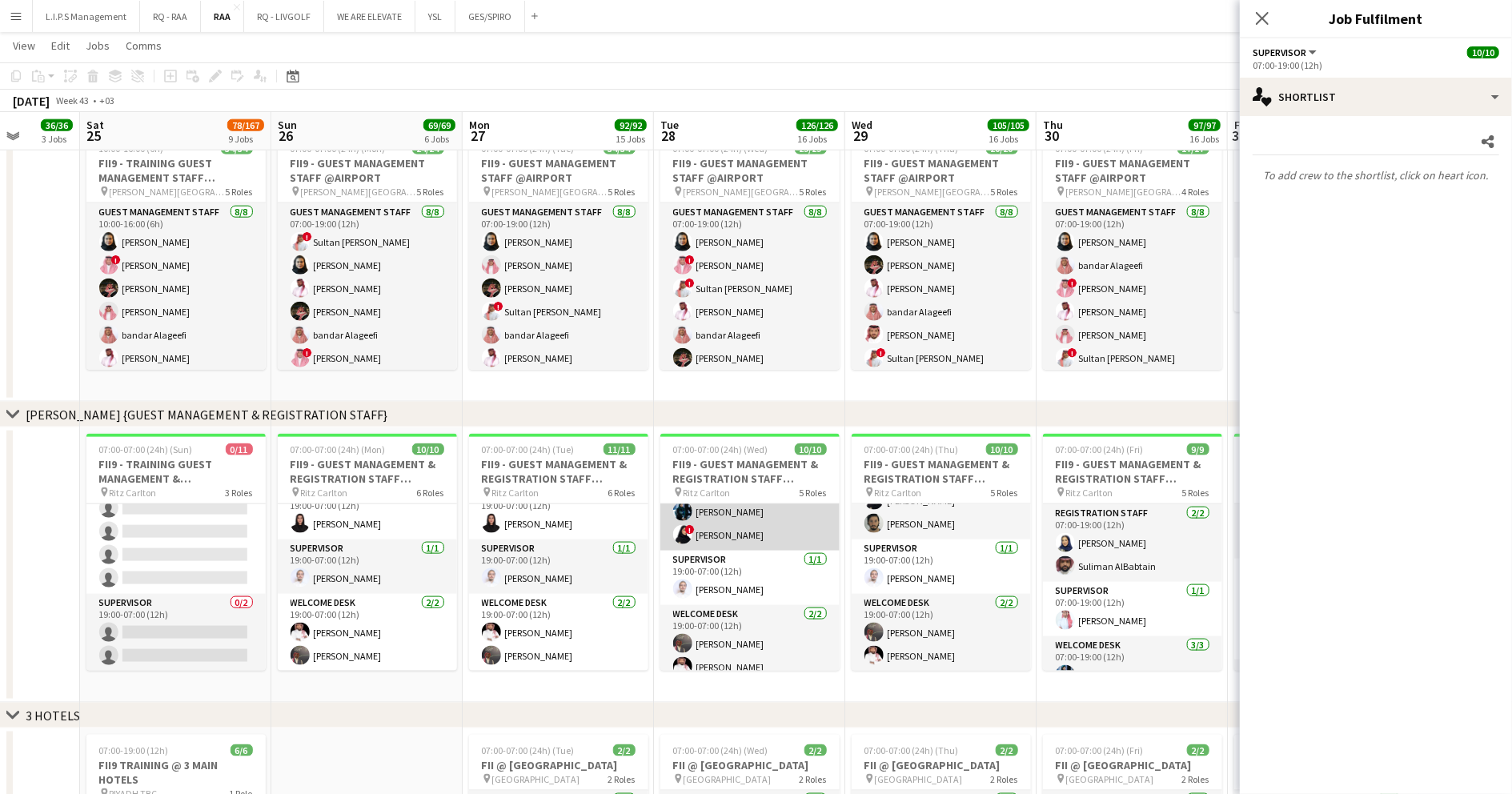
click at [749, 537] on app-card-role "Welcome Desk 3/3 07:00-19:00 (12h) Abdulaziz Alnaji Malak Alshehri ! Refal Alza…" at bounding box center [750, 500] width 179 height 101
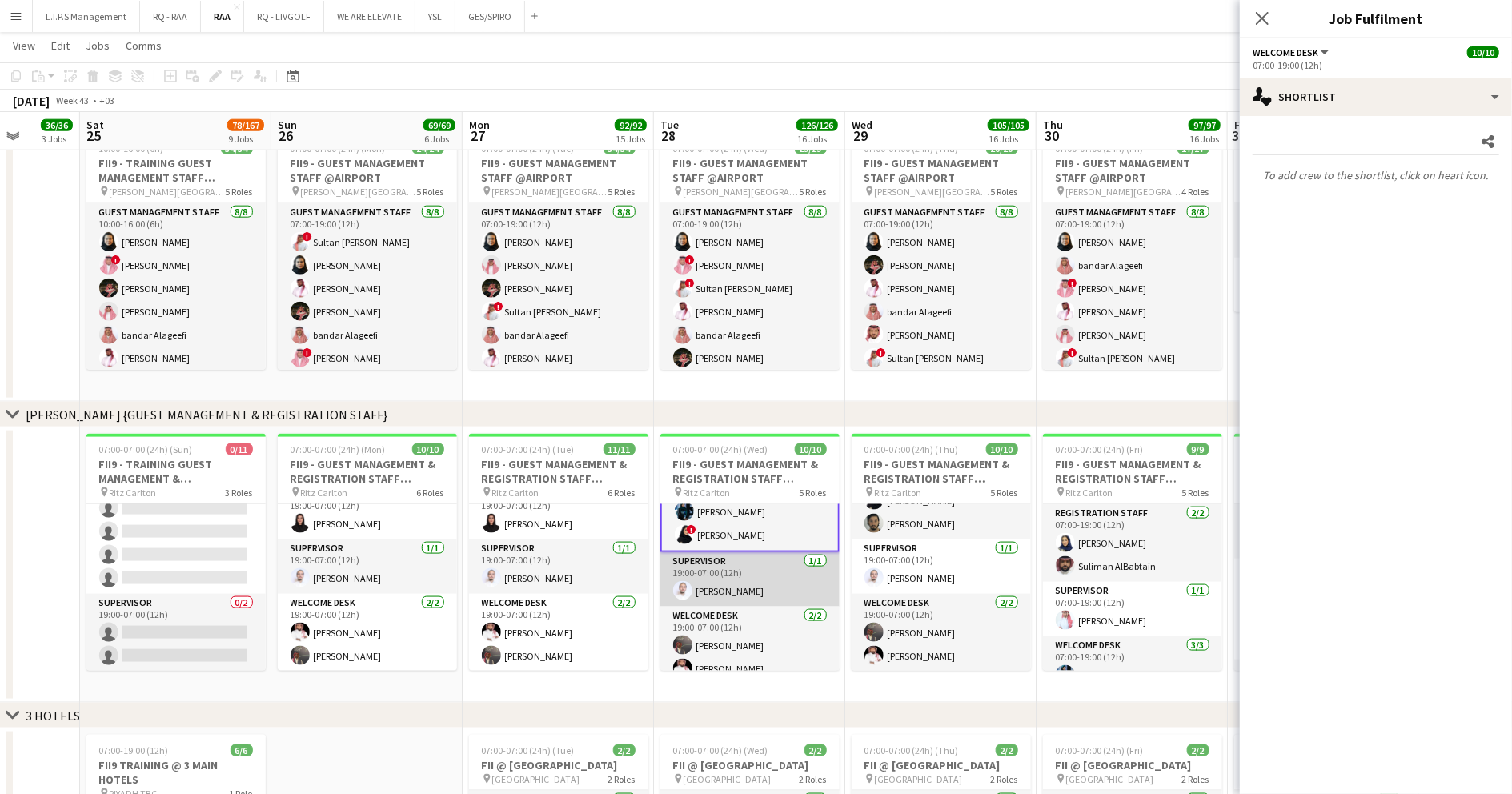
click at [749, 561] on app-card-role "Supervisor 1/1 19:00-07:00 (12h) Abdullah Alnaji" at bounding box center [750, 579] width 179 height 54
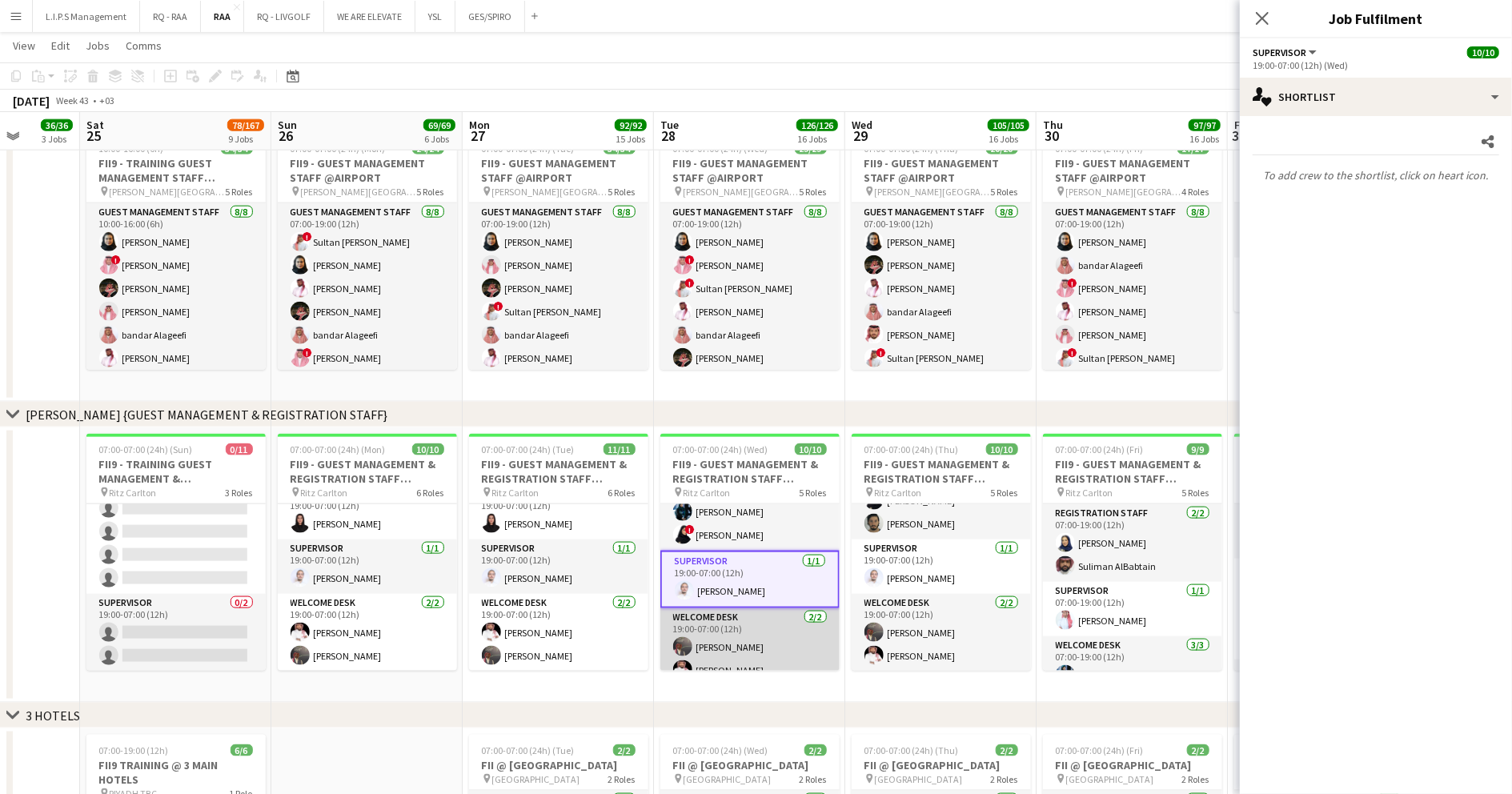
click at [735, 638] on app-card-role "Welcome Desk 2/2 19:00-07:00 (12h) Ayoub Mohammed Mamdouh Aljefri" at bounding box center [750, 646] width 179 height 78
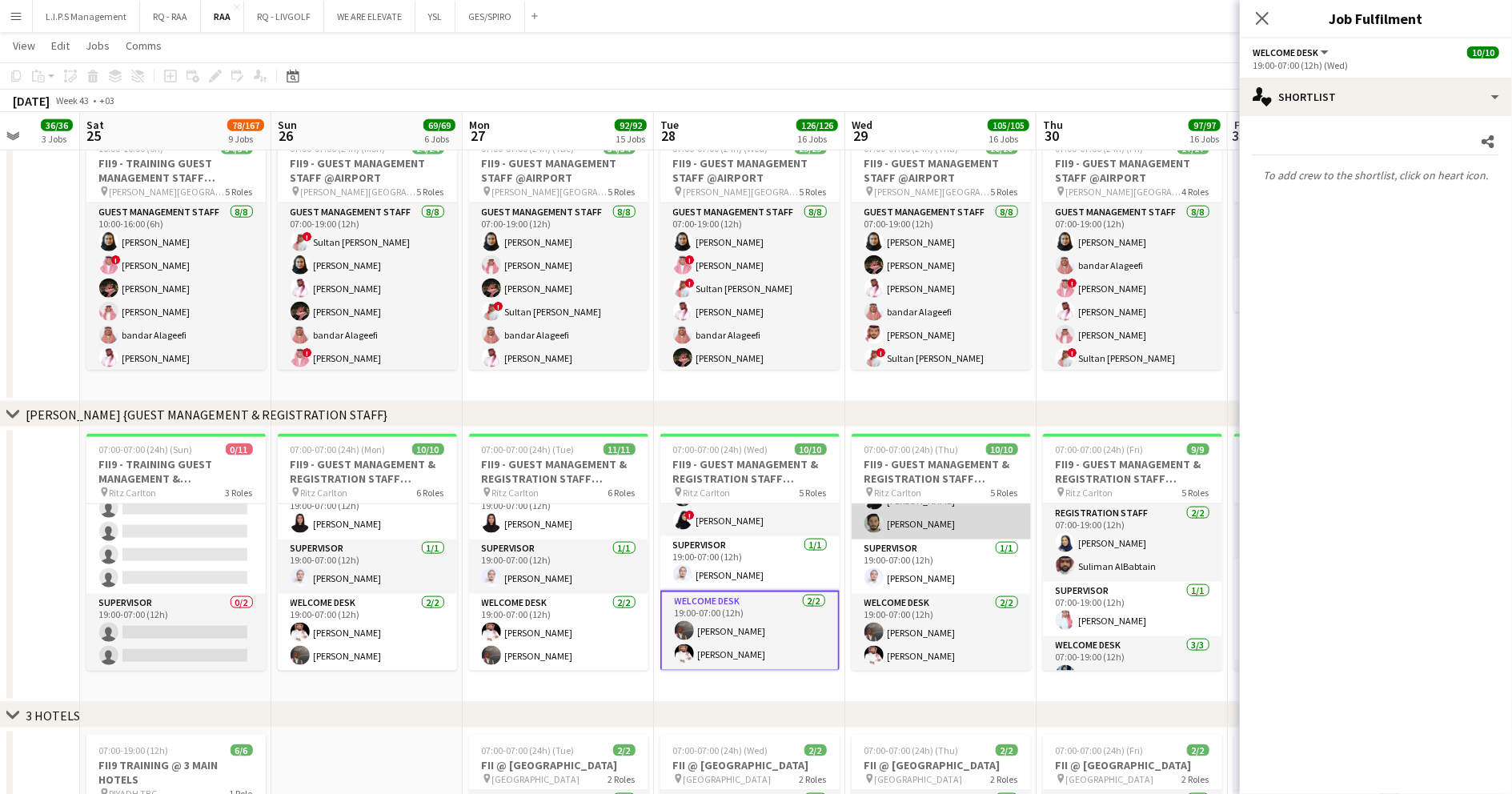
click at [932, 531] on app-card-role "Welcome Desk [DATE] 07:00-19:00 (12h) [PERSON_NAME] ! [PERSON_NAME] [PERSON_NAM…" at bounding box center [941, 489] width 179 height 101
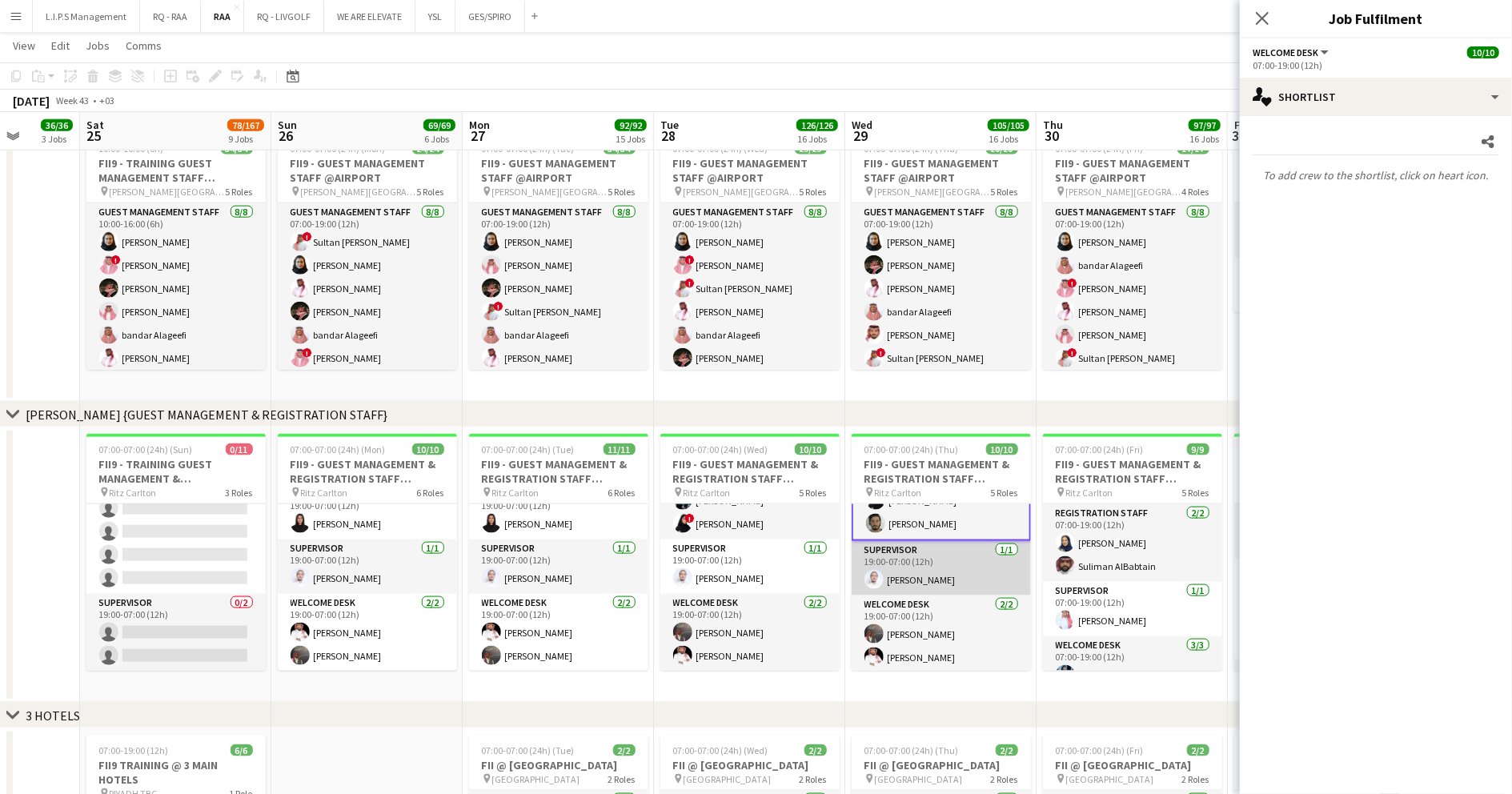
click at [937, 567] on app-card-role "Supervisor 1/1 19:00-07:00 (12h) Abdullah Alnaji" at bounding box center [941, 568] width 179 height 54
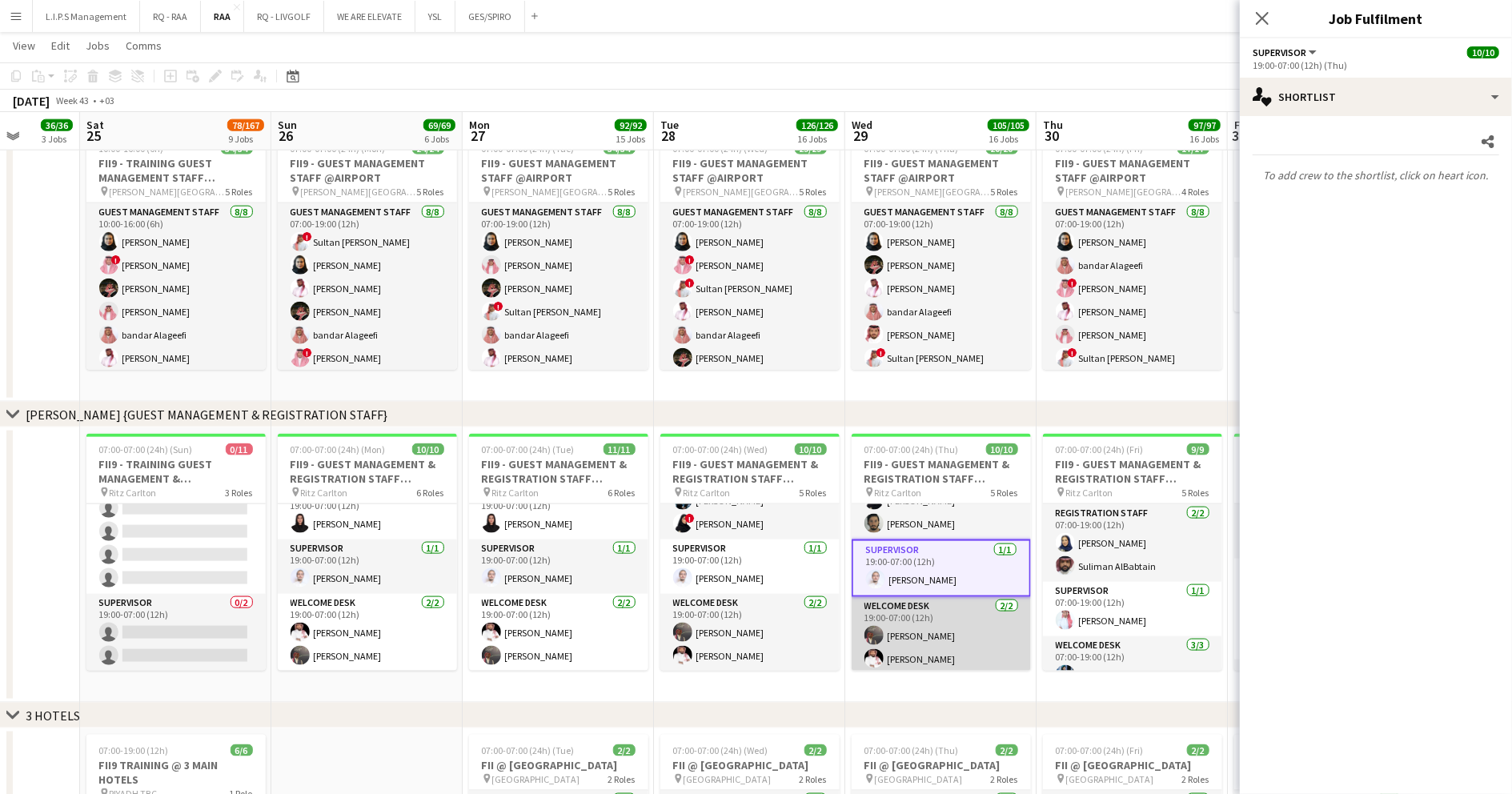
click at [928, 613] on app-card-role "Welcome Desk 2/2 19:00-07:00 (12h) Ayoub Mohammed Mamdouh Aljefri" at bounding box center [941, 636] width 179 height 78
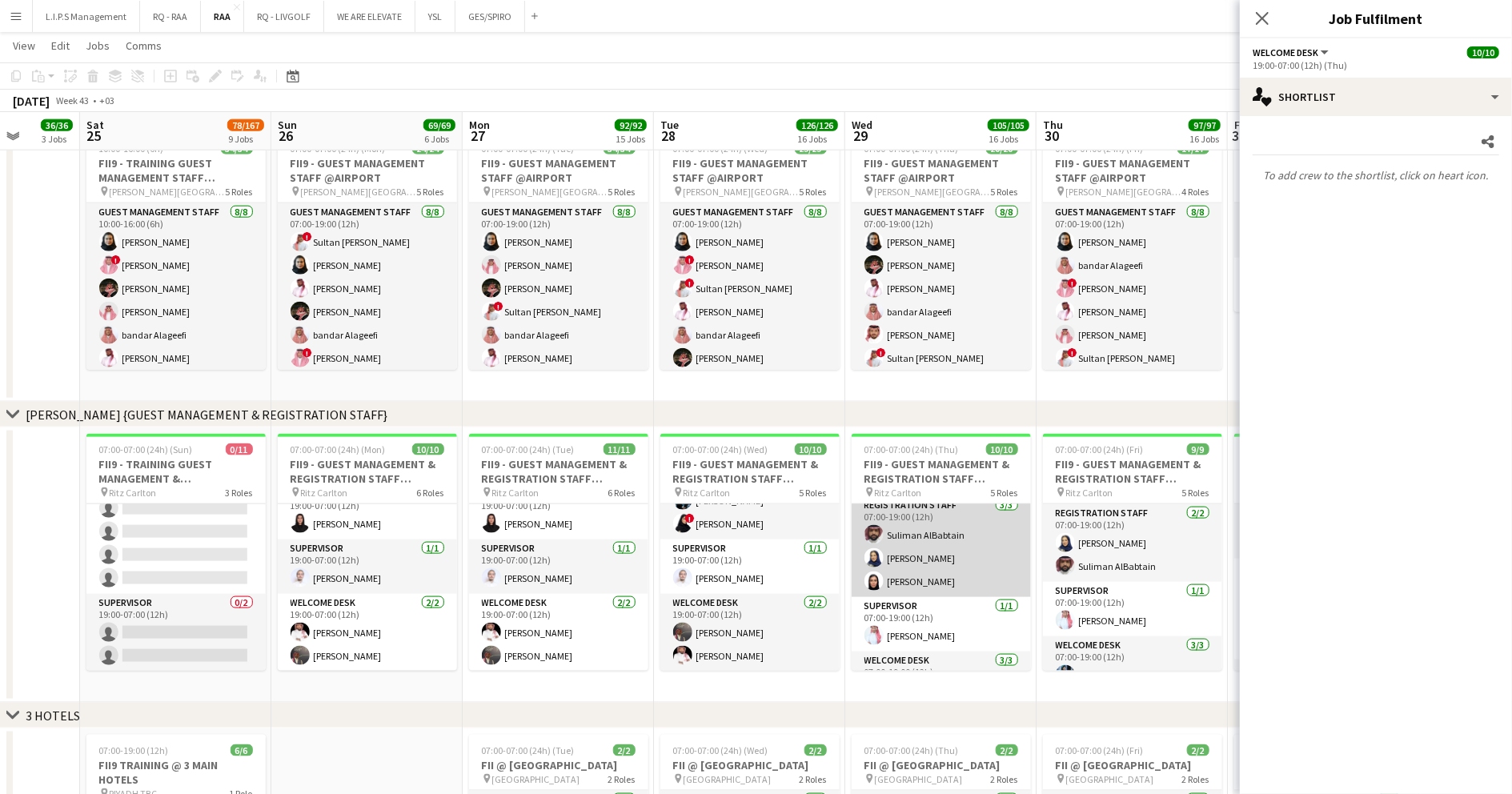
click at [934, 545] on app-card-role "Registration Staff 3/3 07:00-19:00 (12h) Suliman AlBabtain Rawan Alali Afnan As…" at bounding box center [941, 546] width 179 height 101
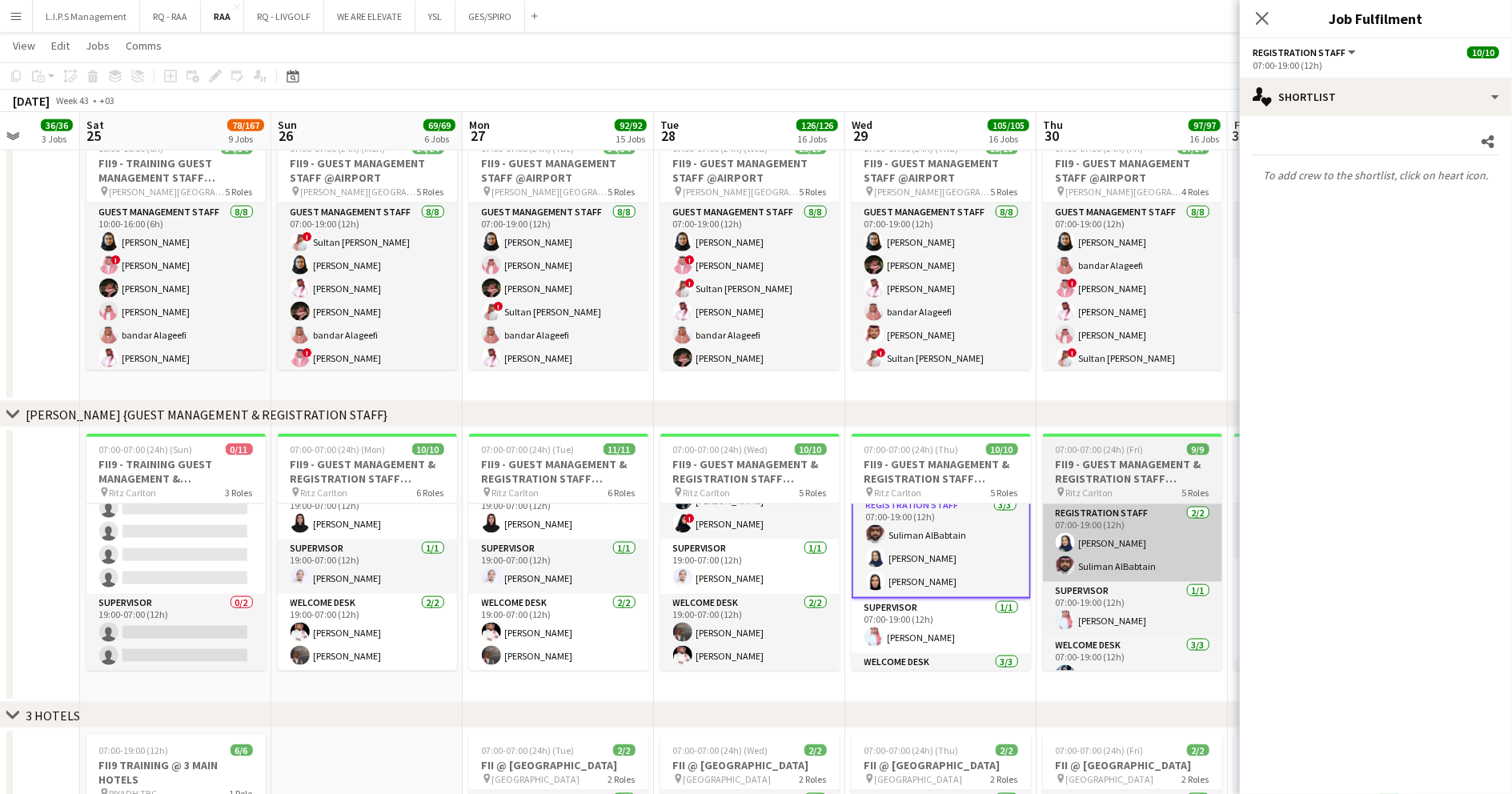
drag, startPoint x: 928, startPoint y: 610, endPoint x: 1095, endPoint y: 547, distance: 178.5
click at [928, 609] on app-card-role "Supervisor [DATE] 07:00-19:00 (12h) [PERSON_NAME]" at bounding box center [941, 626] width 179 height 54
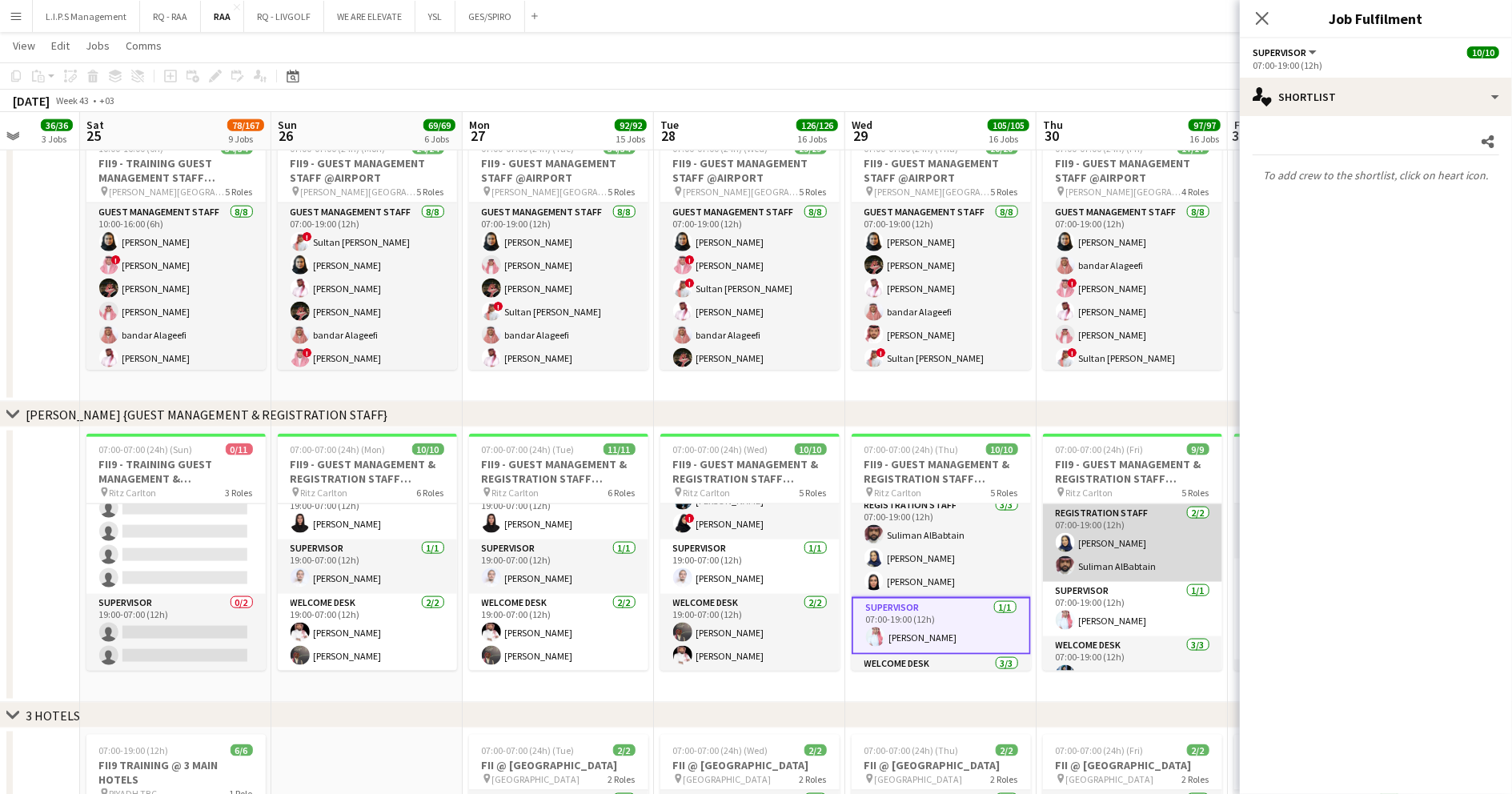
click at [1119, 535] on app-card-role "Registration Staff 2/2 07:00-19:00 (12h) Rawan Alali Suliman AlBabtain" at bounding box center [1133, 543] width 179 height 78
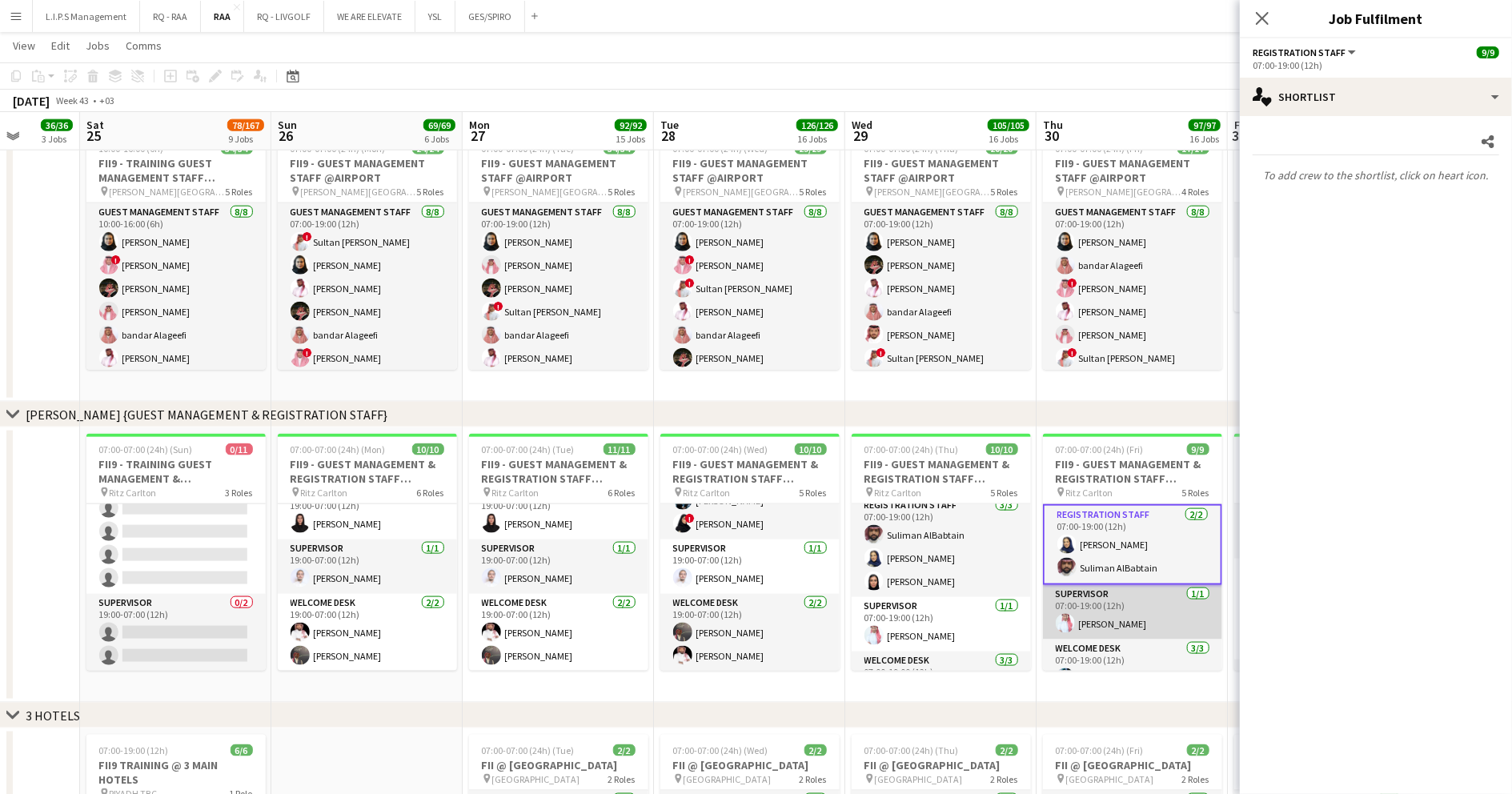
click at [1098, 604] on app-card-role "Supervisor [DATE] 07:00-19:00 (12h) [PERSON_NAME]" at bounding box center [1133, 612] width 179 height 54
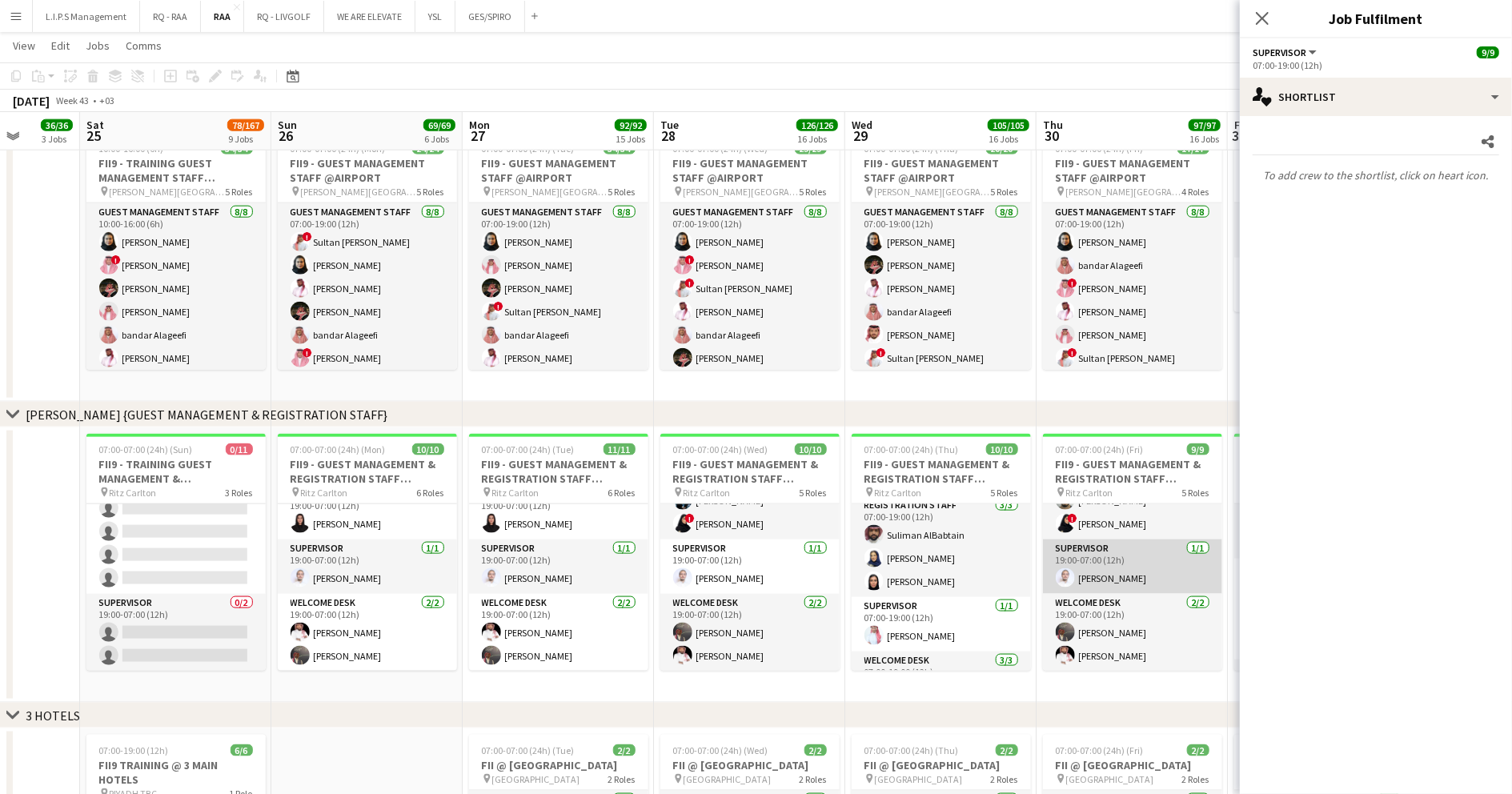
click at [1116, 562] on app-card-role "Supervisor 1/1 19:00-07:00 (12h) Abdullah Alnaji" at bounding box center [1133, 566] width 179 height 54
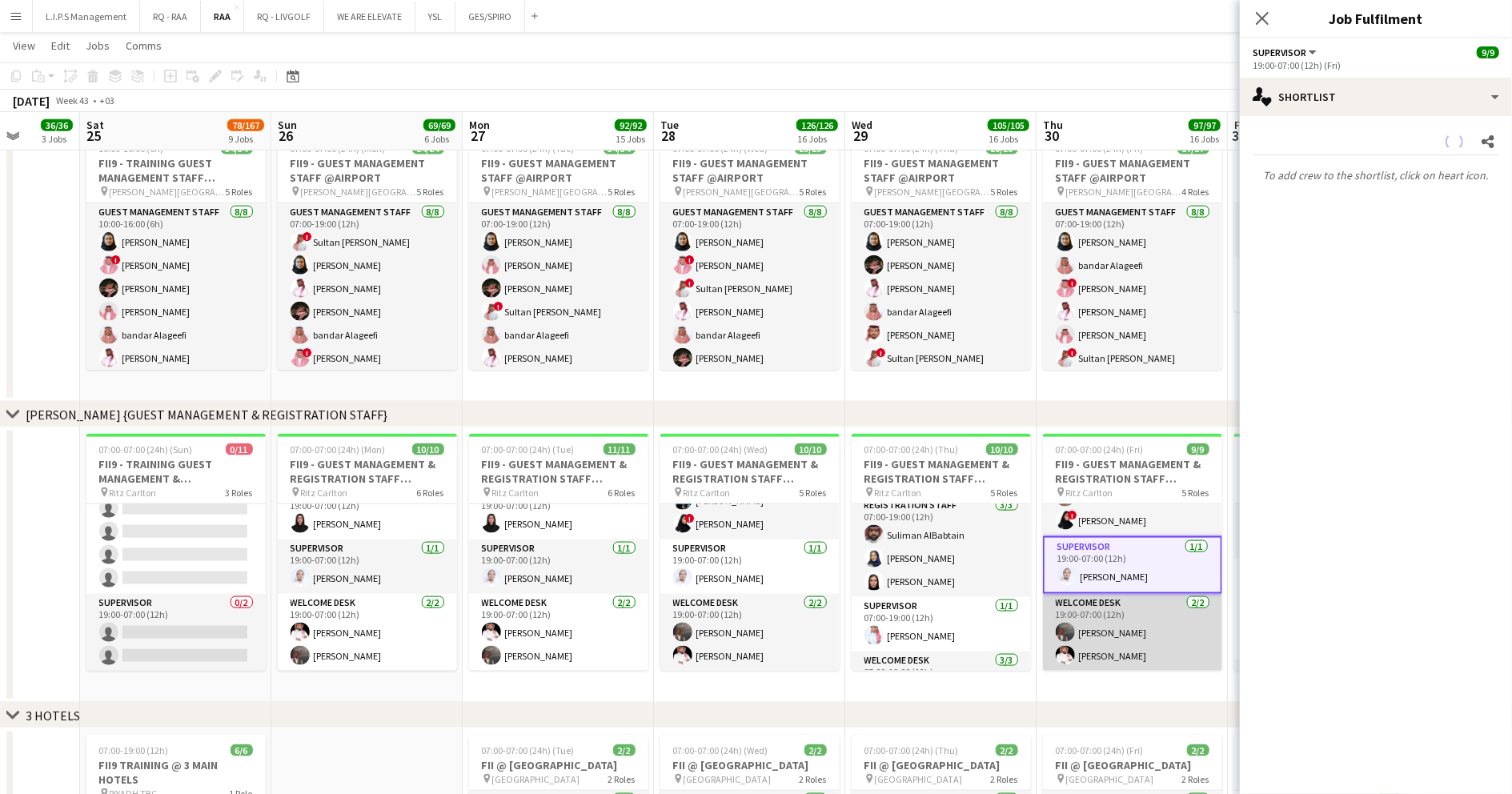
scroll to position [198, 0]
click at [1103, 621] on app-card-role "Welcome Desk 2/2 19:00-07:00 (12h) Ayoub Mohammed Mamdouh Aljefri" at bounding box center [1133, 636] width 179 height 78
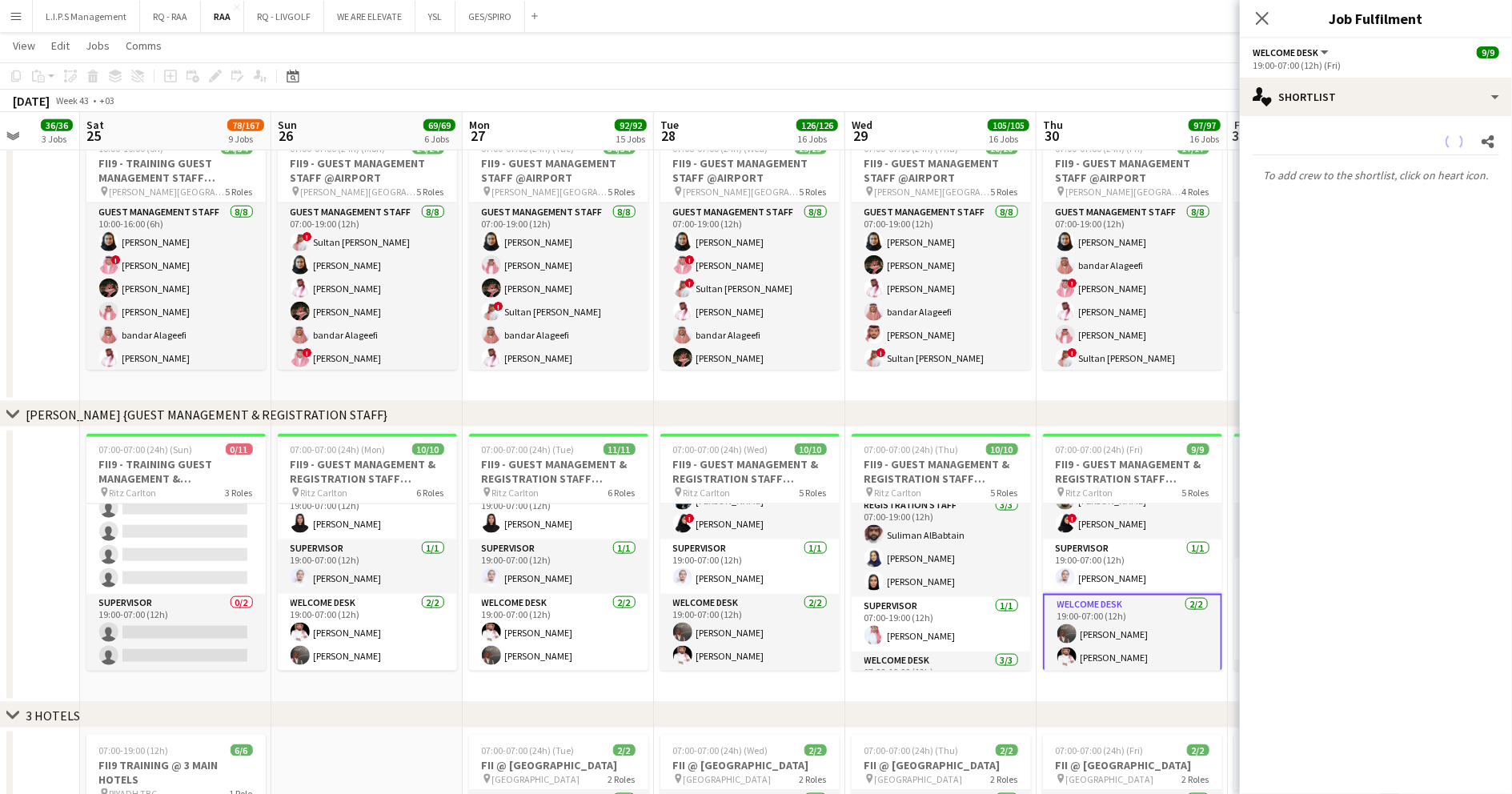
scroll to position [0, 495]
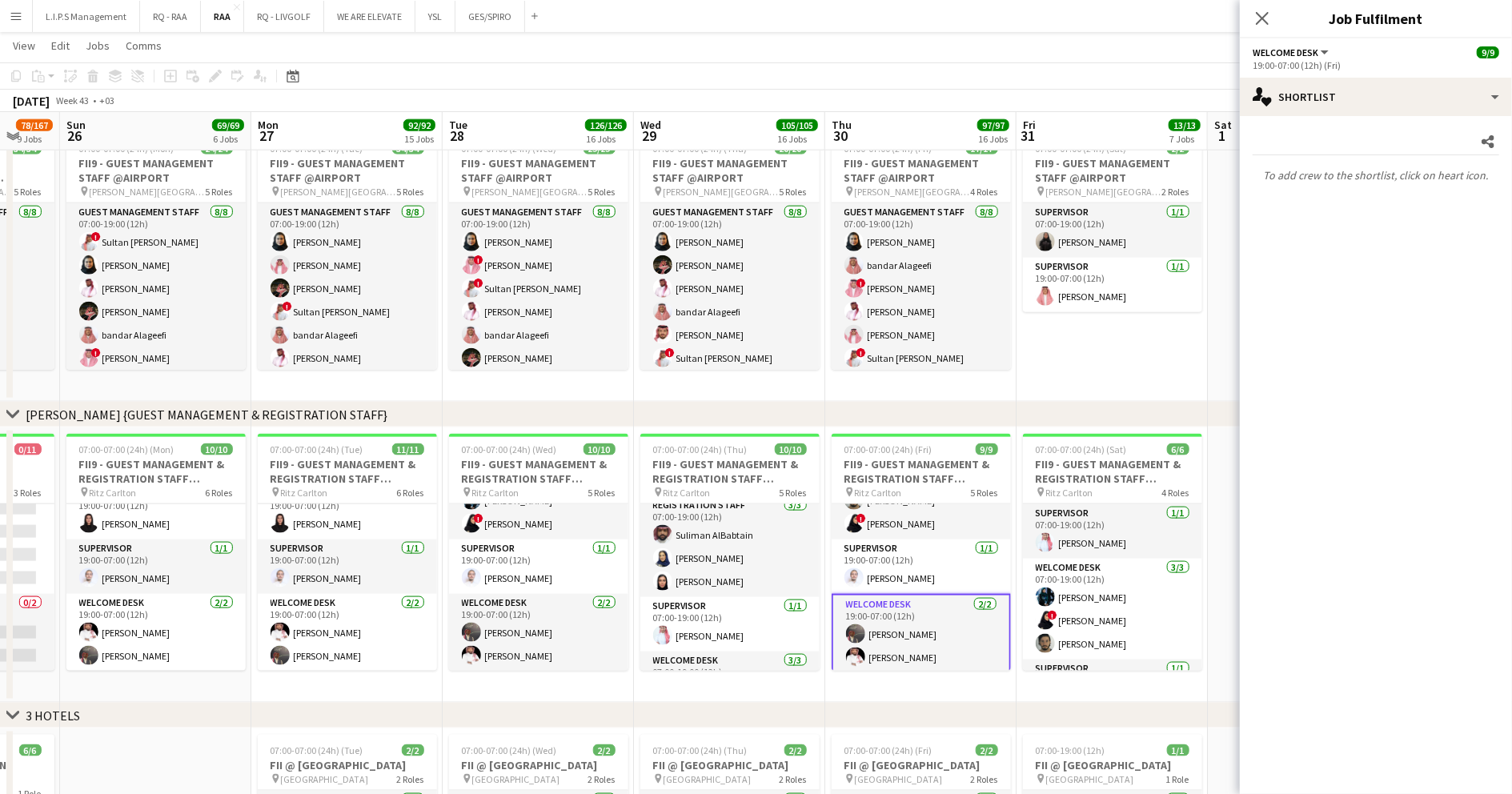
drag, startPoint x: 614, startPoint y: 686, endPoint x: 473, endPoint y: 683, distance: 141.0
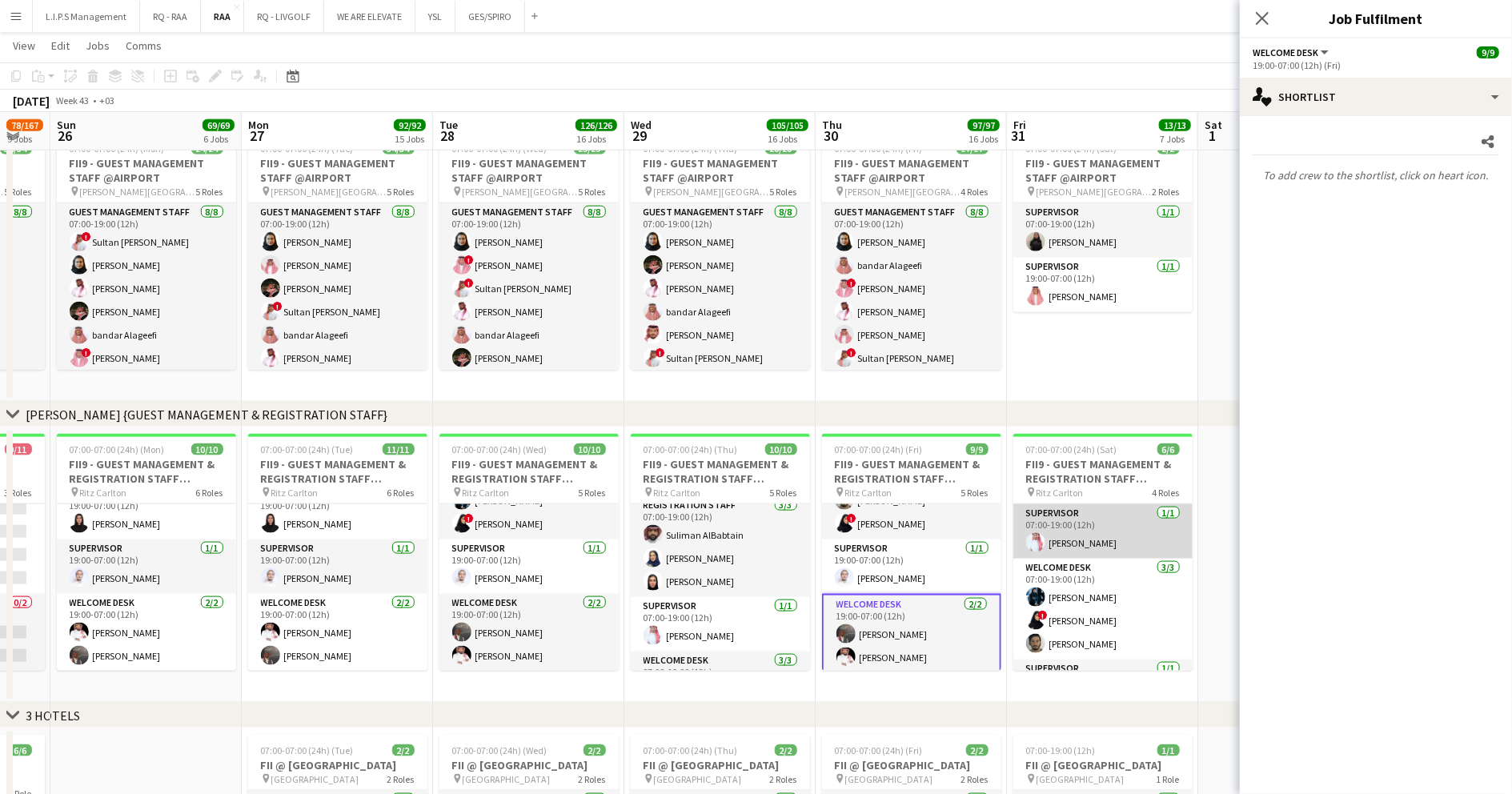
click at [1130, 517] on app-card-role "Supervisor [DATE] 07:00-19:00 (12h) [PERSON_NAME]" at bounding box center [1103, 531] width 179 height 54
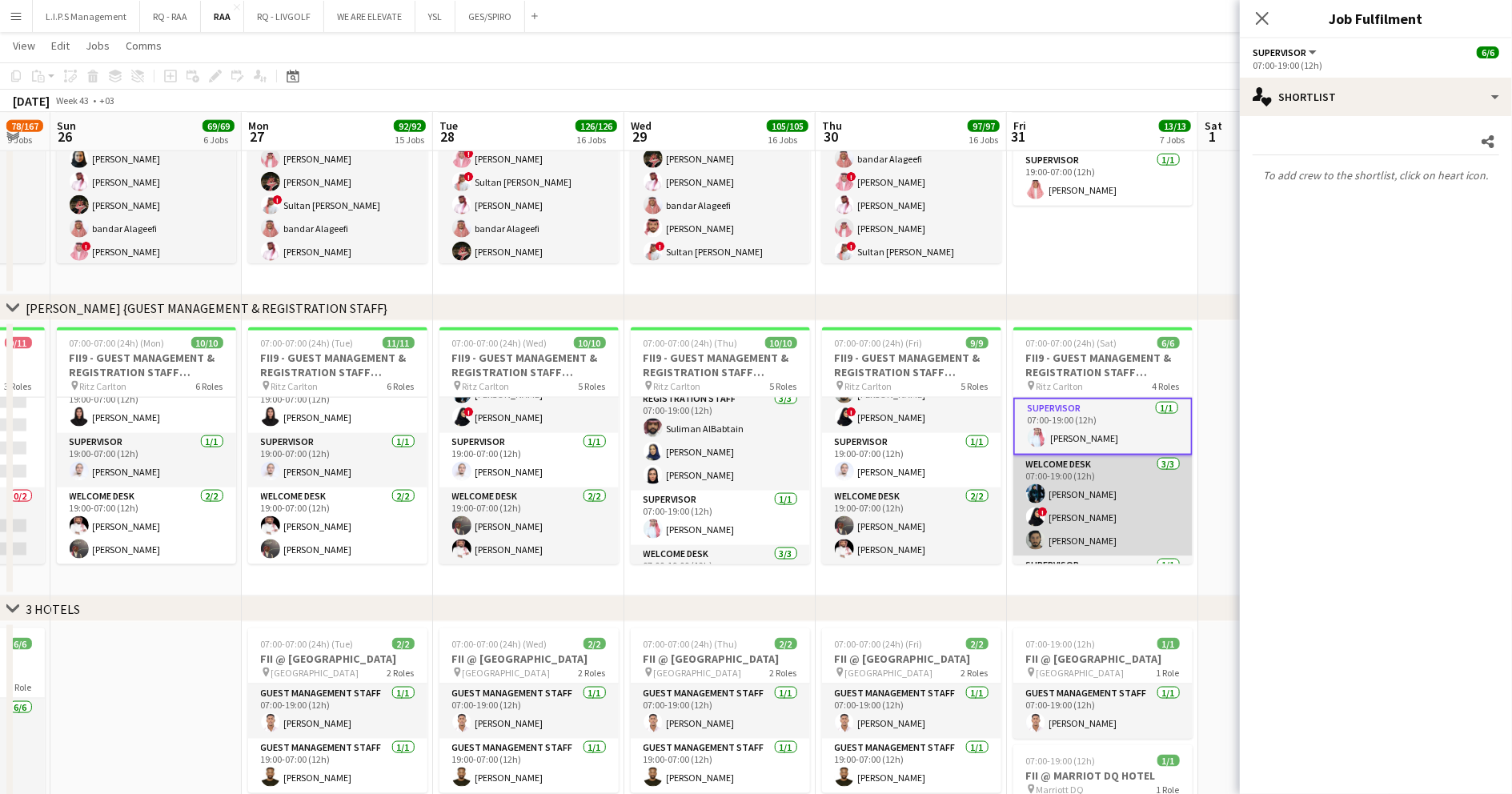
click at [1113, 509] on app-card-role "Welcome Desk [DATE] 07:00-19:00 (12h) [PERSON_NAME] ! [PERSON_NAME] [PERSON_NAM…" at bounding box center [1103, 505] width 179 height 101
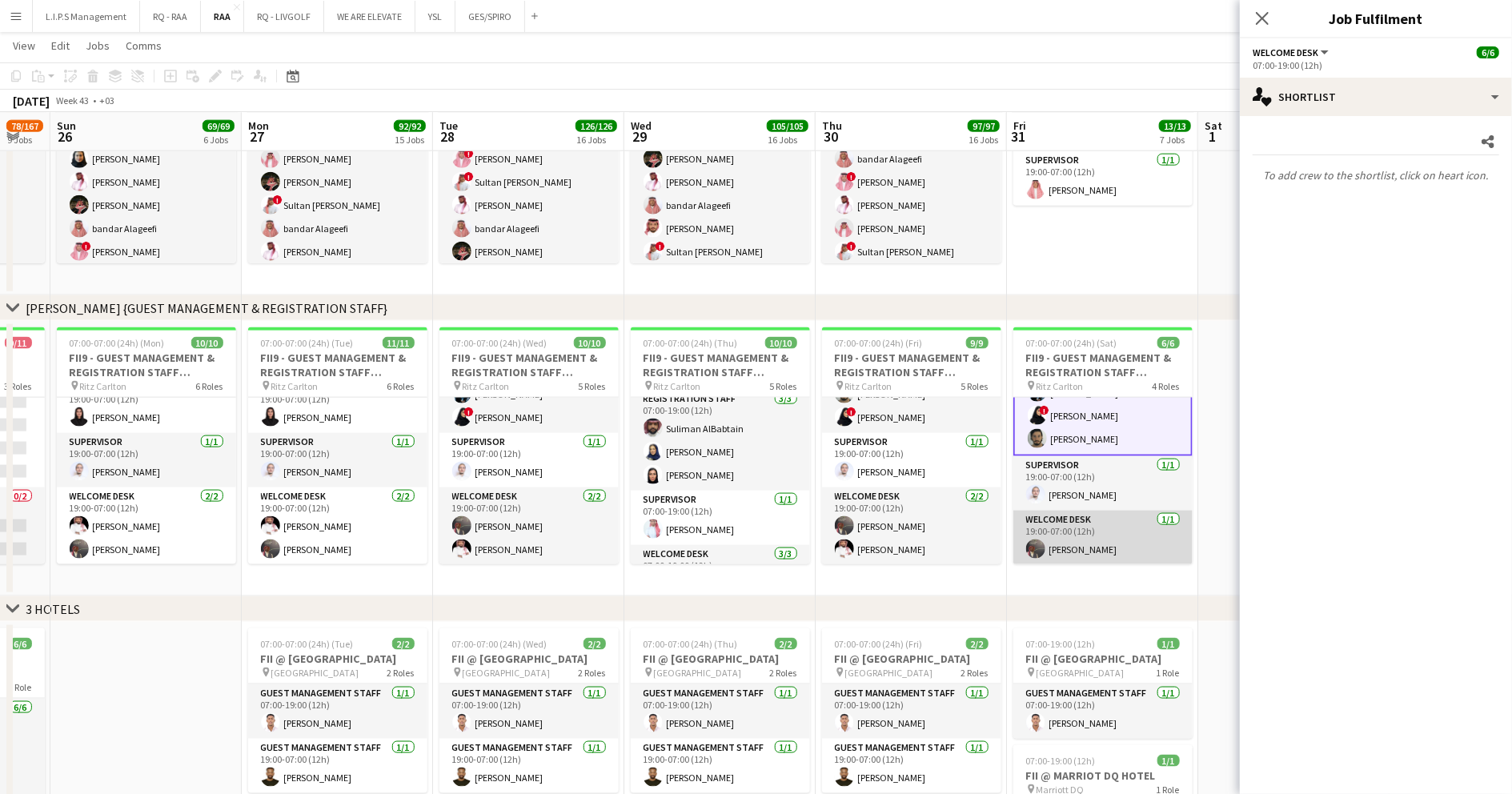
click at [1109, 514] on app-card-role "Welcome Desk 1/1 19:00-07:00 (12h) Ayoub Mohammed" at bounding box center [1103, 537] width 179 height 54
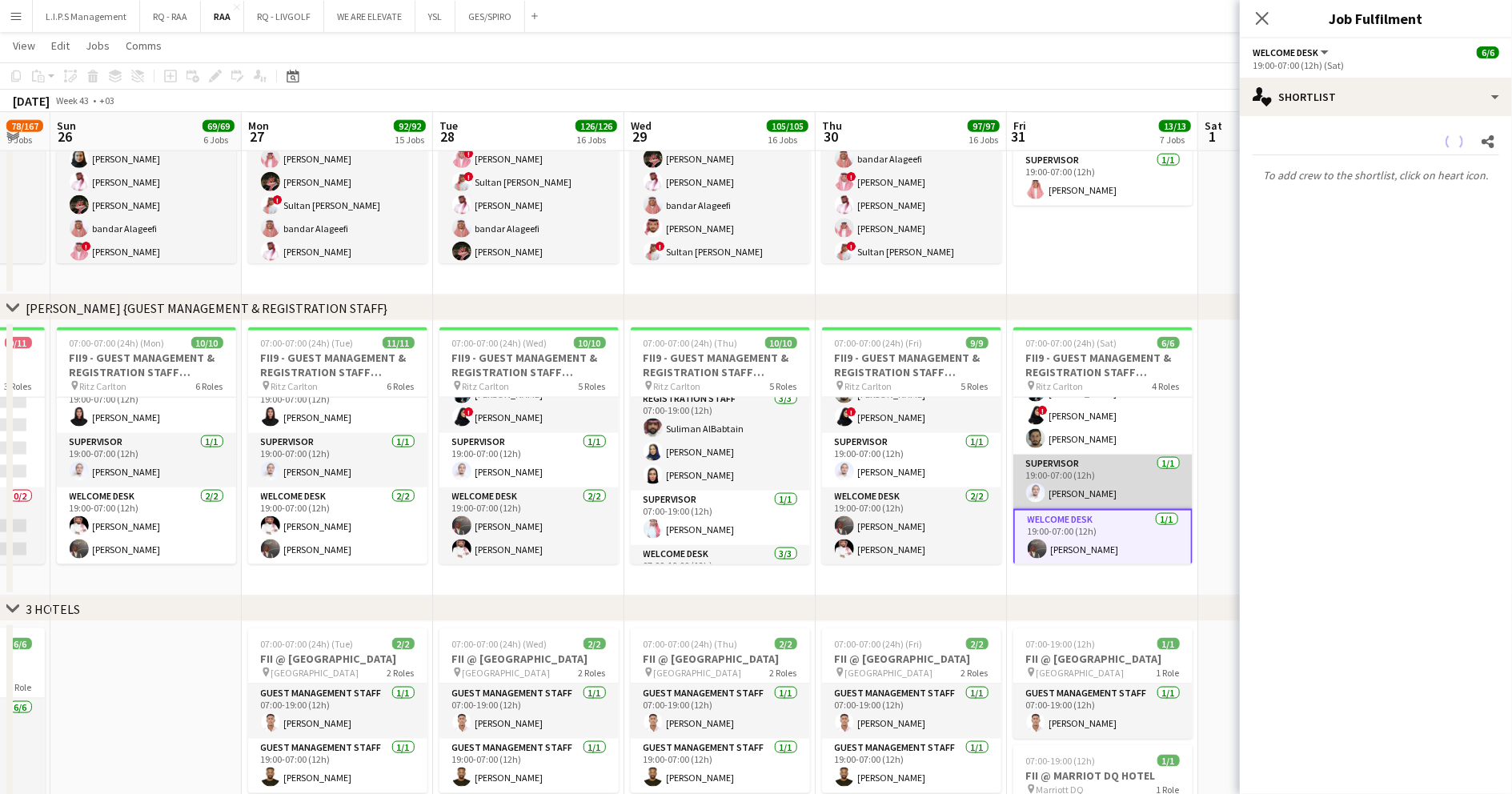
click at [1106, 489] on app-card-role "Supervisor 1/1 19:00-07:00 (12h) Abdullah Alnaji" at bounding box center [1103, 481] width 179 height 54
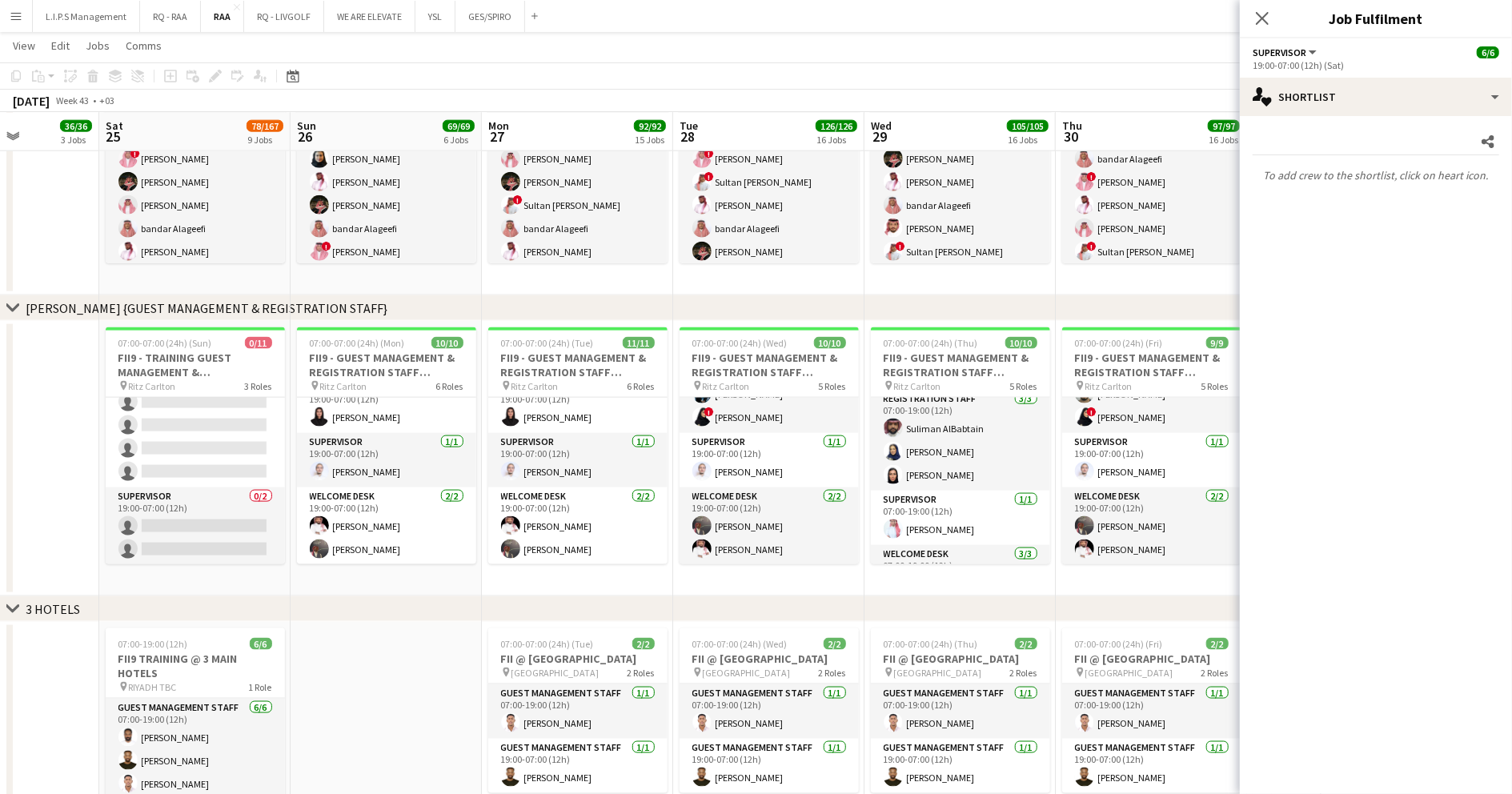
drag, startPoint x: 475, startPoint y: 574, endPoint x: 782, endPoint y: 562, distance: 307.2
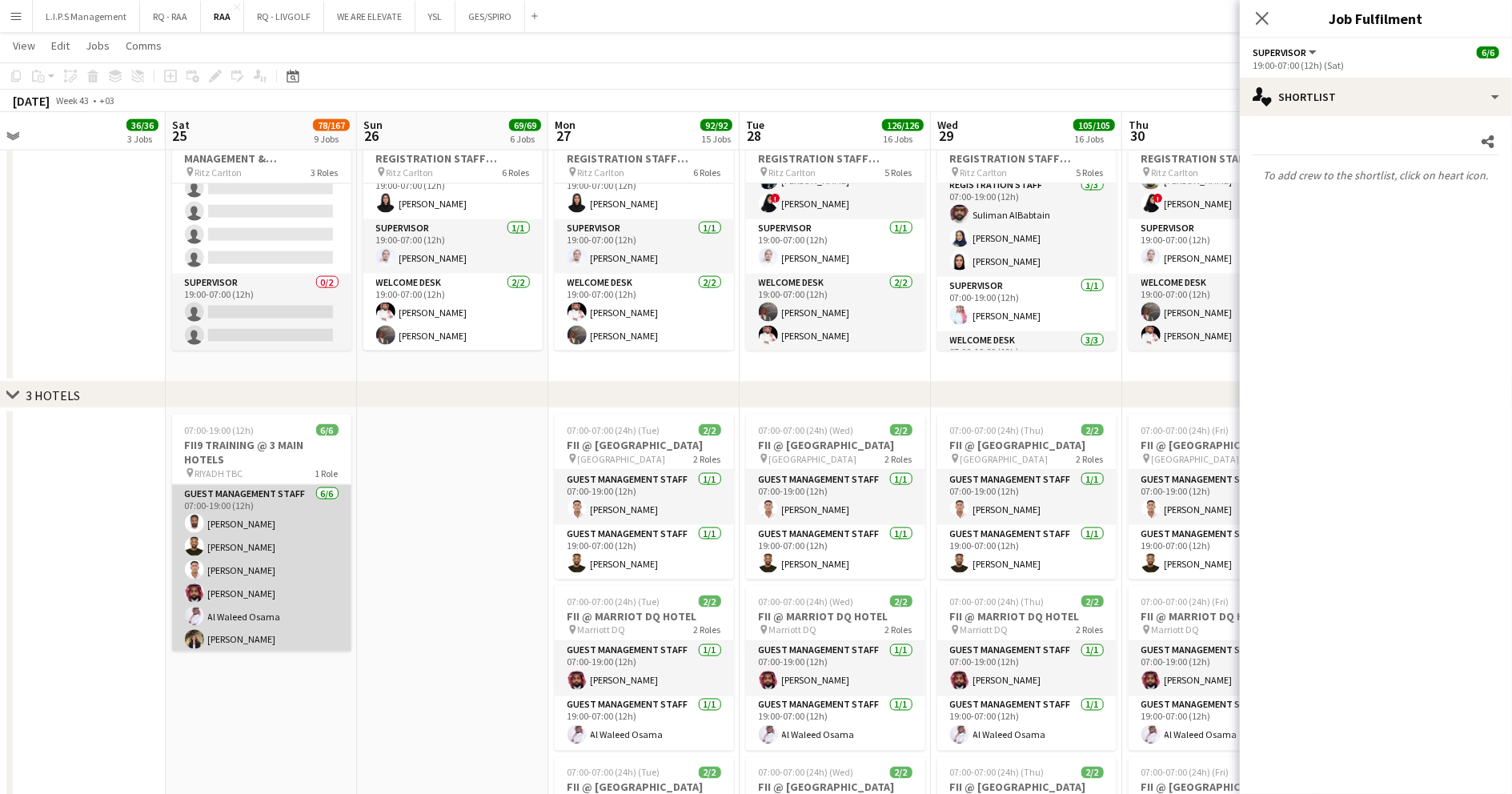
click at [304, 530] on app-card-role "Guest Management Staff [DATE] 07:00-19:00 (12h) [PERSON_NAME] [PERSON_NAME] [PE…" at bounding box center [261, 570] width 179 height 170
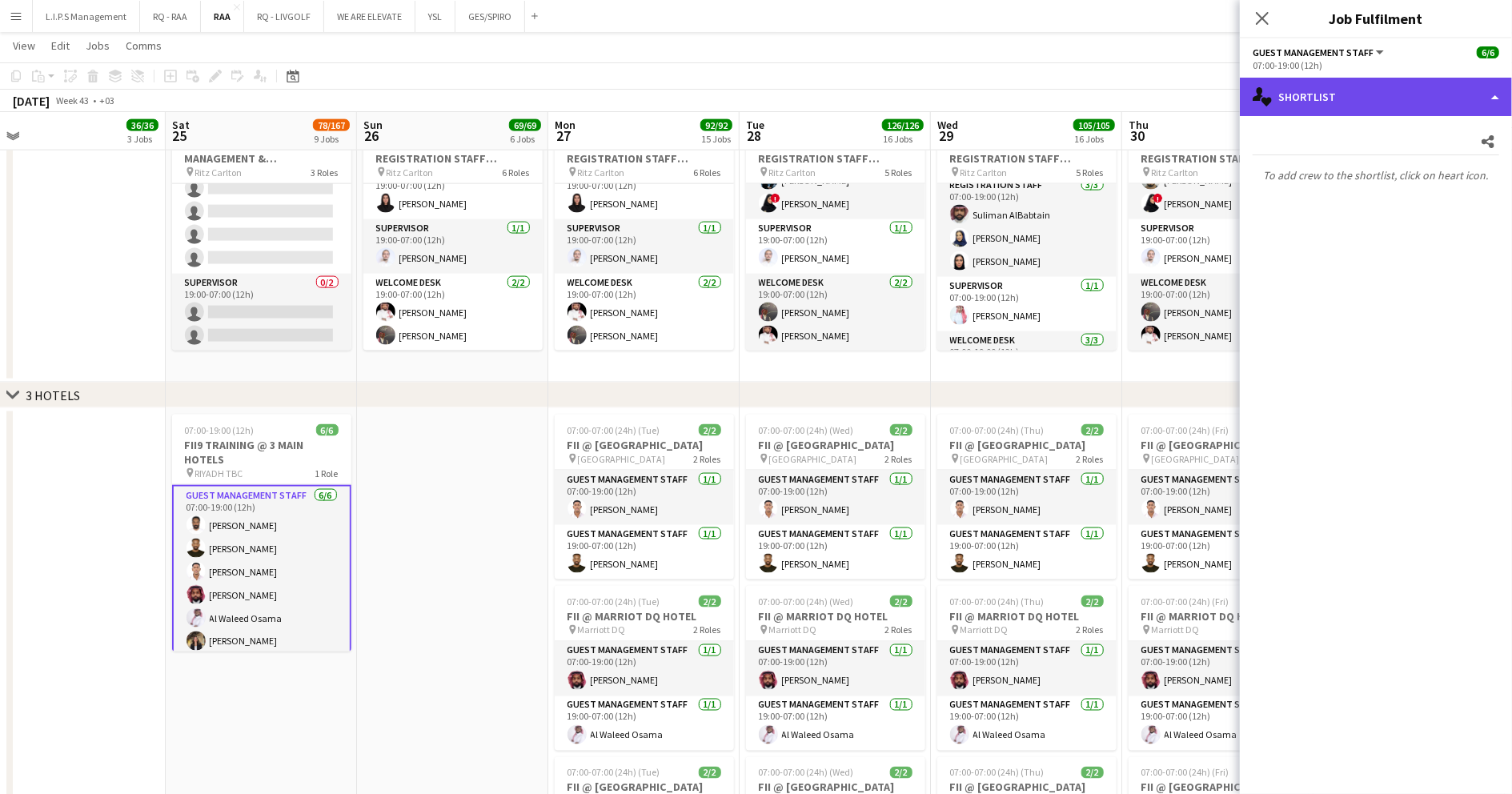
click at [1412, 96] on div "single-neutral-actions-heart Shortlist" at bounding box center [1376, 97] width 272 height 38
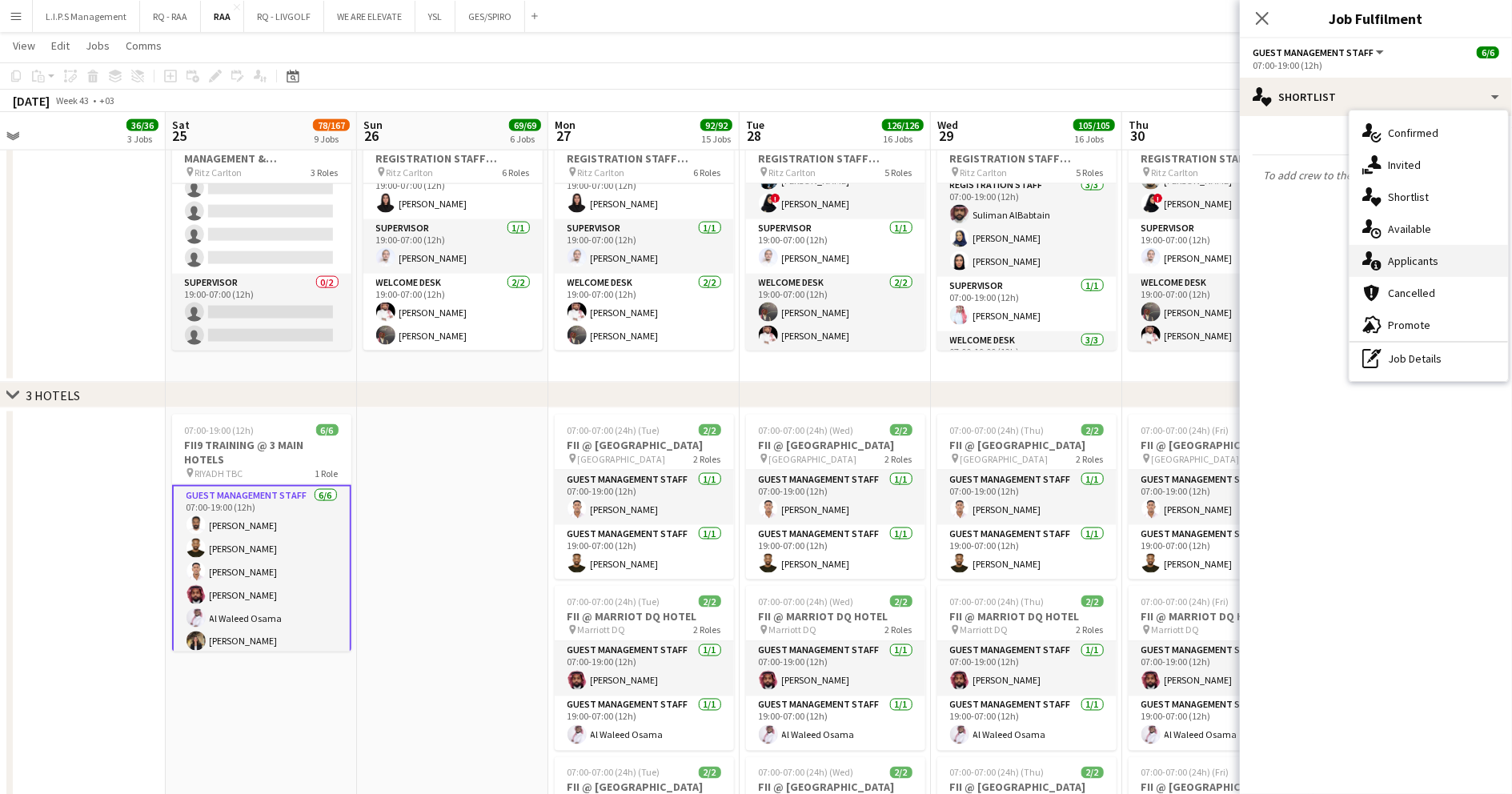
click at [1431, 266] on span "Applicants" at bounding box center [1413, 260] width 50 height 14
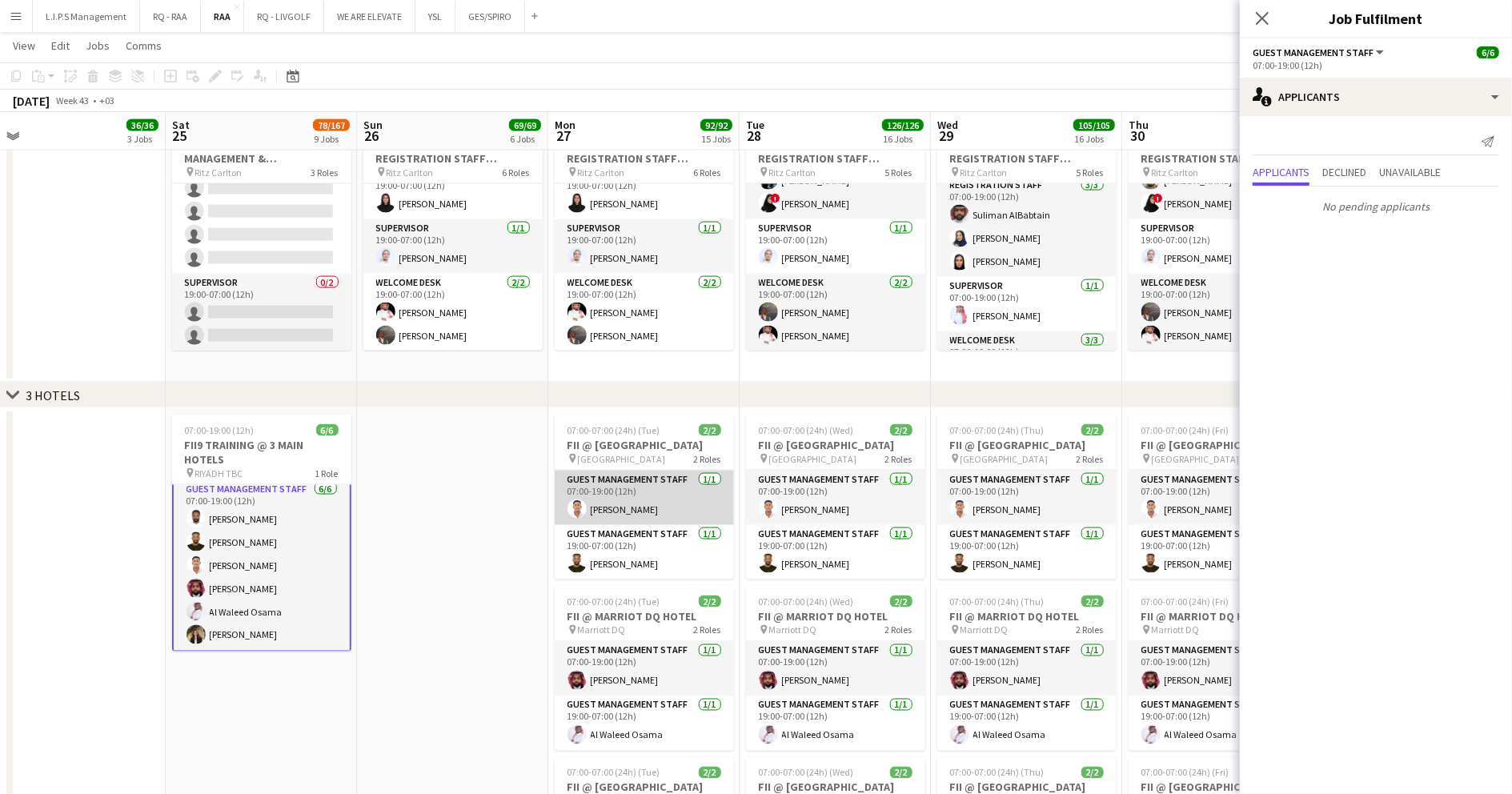
click at [690, 485] on app-card-role "Guest Management Staff 1/1 07:00-19:00 (12h) Basheir Hussein" at bounding box center [644, 497] width 179 height 54
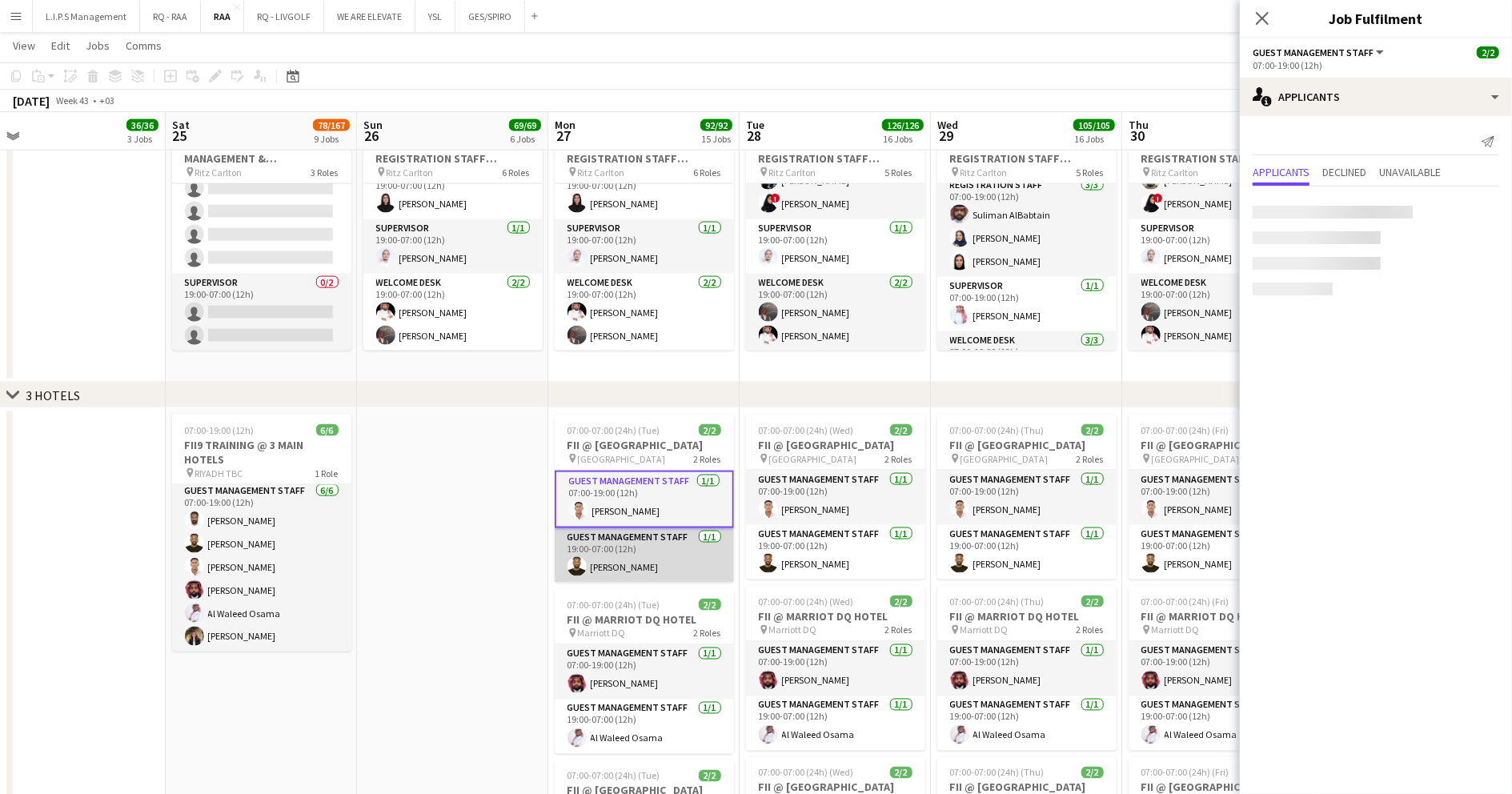
click at [668, 550] on app-card-role "Guest Management Staff [DATE] 19:00-07:00 (12h) [PERSON_NAME]" at bounding box center [644, 555] width 179 height 54
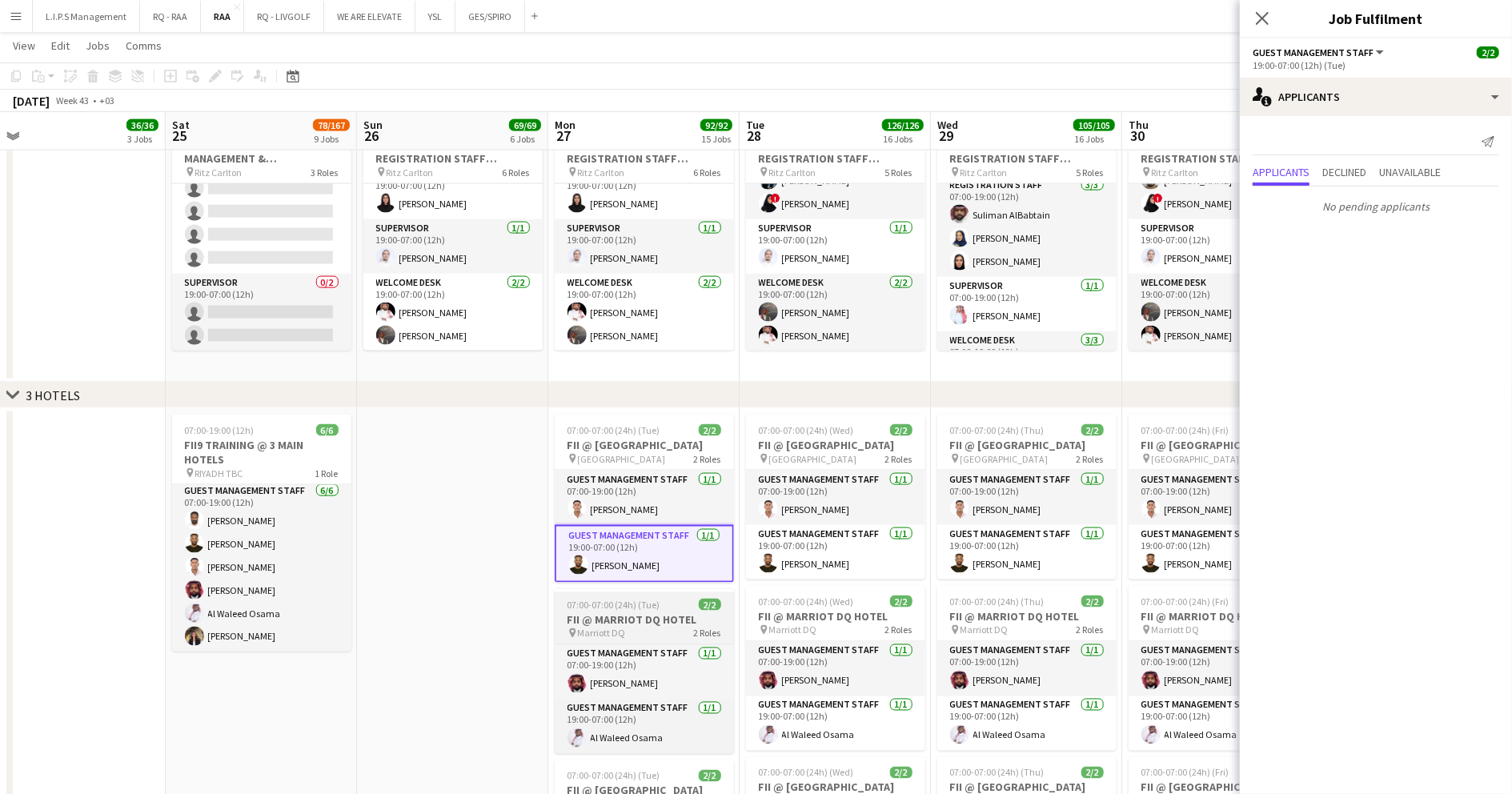
click at [671, 627] on div "pin Marriott DQ 2 Roles" at bounding box center [644, 633] width 179 height 13
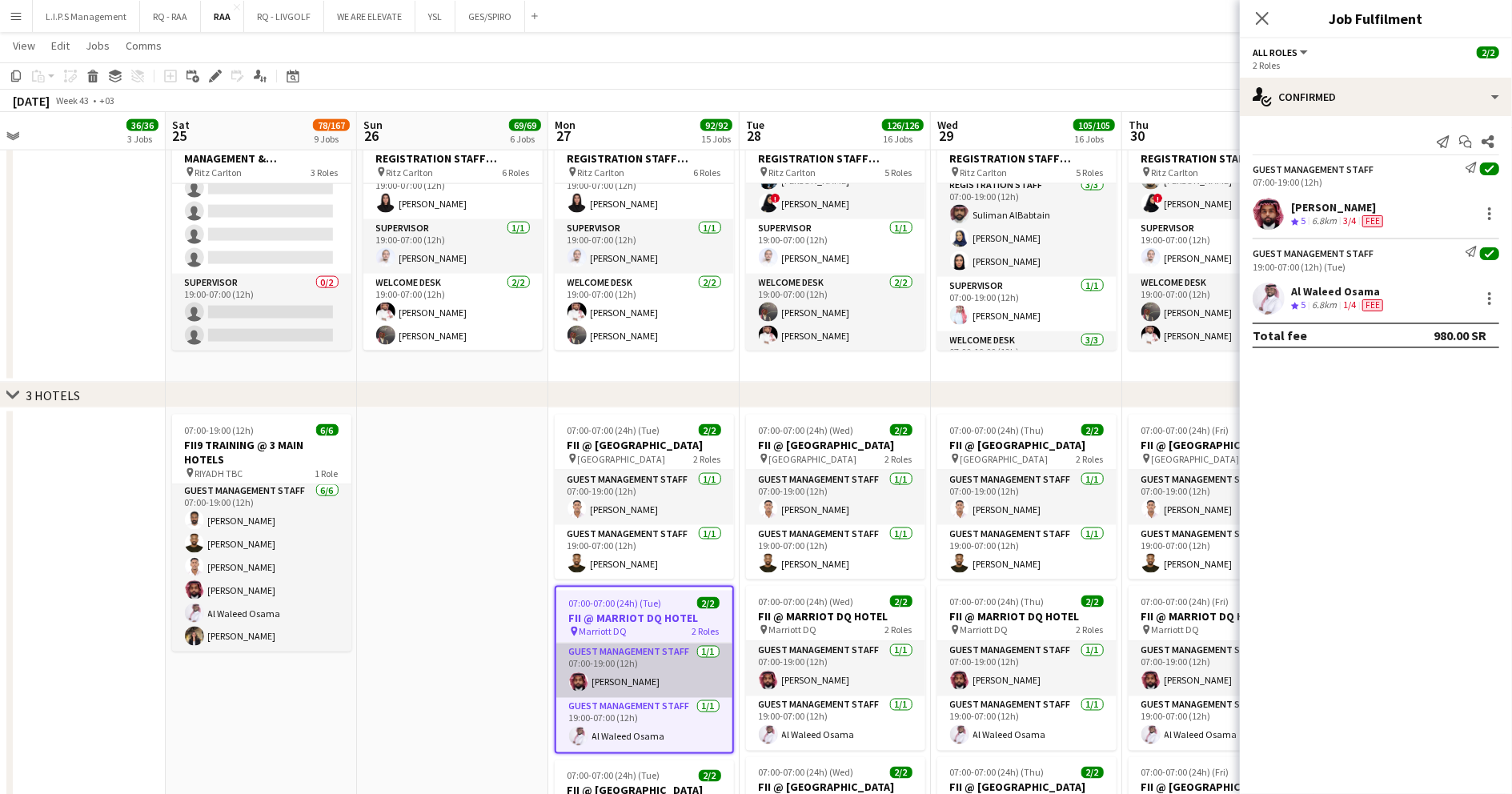
drag, startPoint x: 667, startPoint y: 670, endPoint x: 659, endPoint y: 686, distance: 17.9
click at [666, 671] on app-card-role "Guest Management Staff 1/1 07:00-19:00 (12h) Abdulrahman Almakki" at bounding box center [644, 671] width 176 height 54
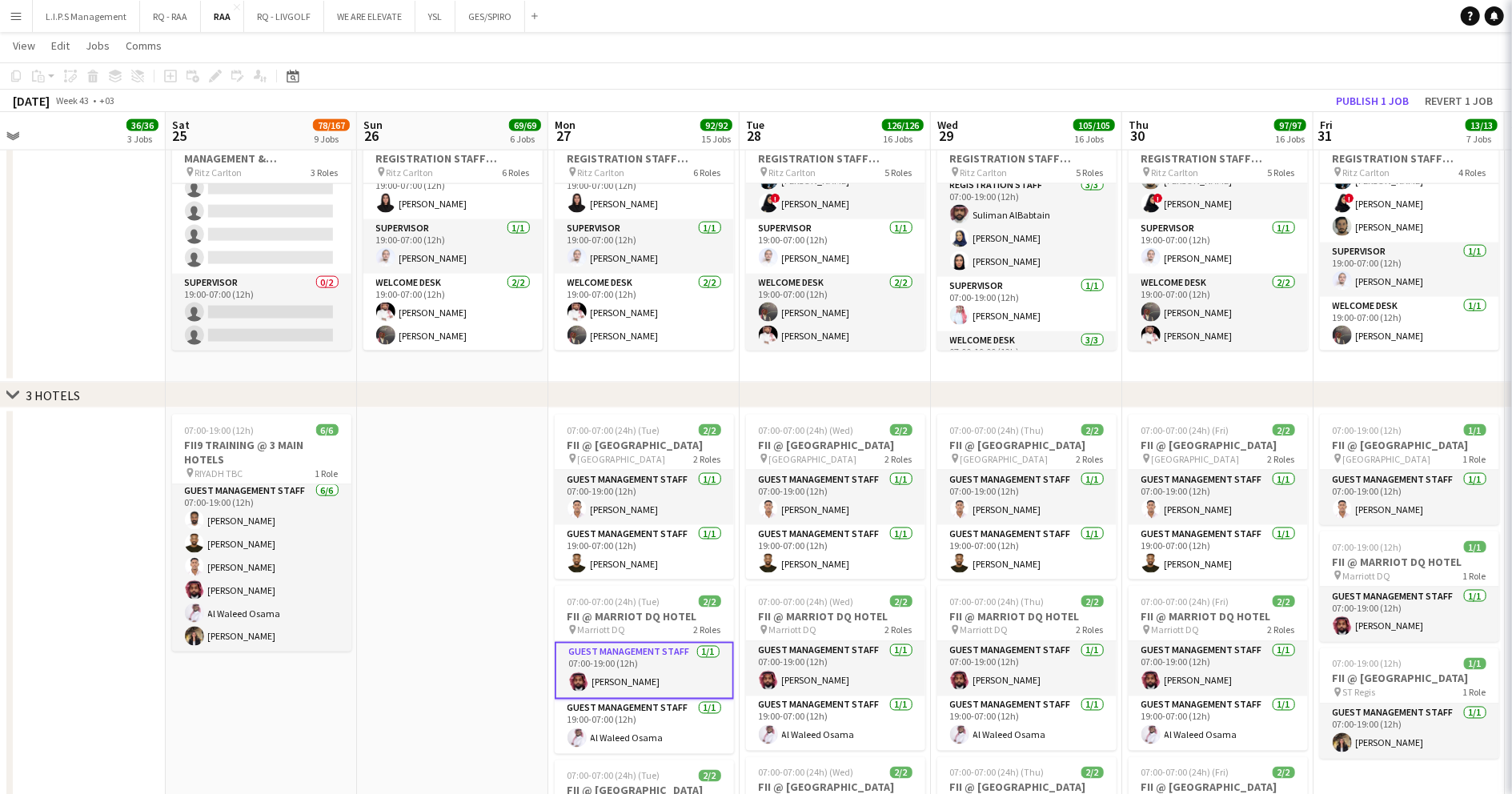
scroll to position [0, 409]
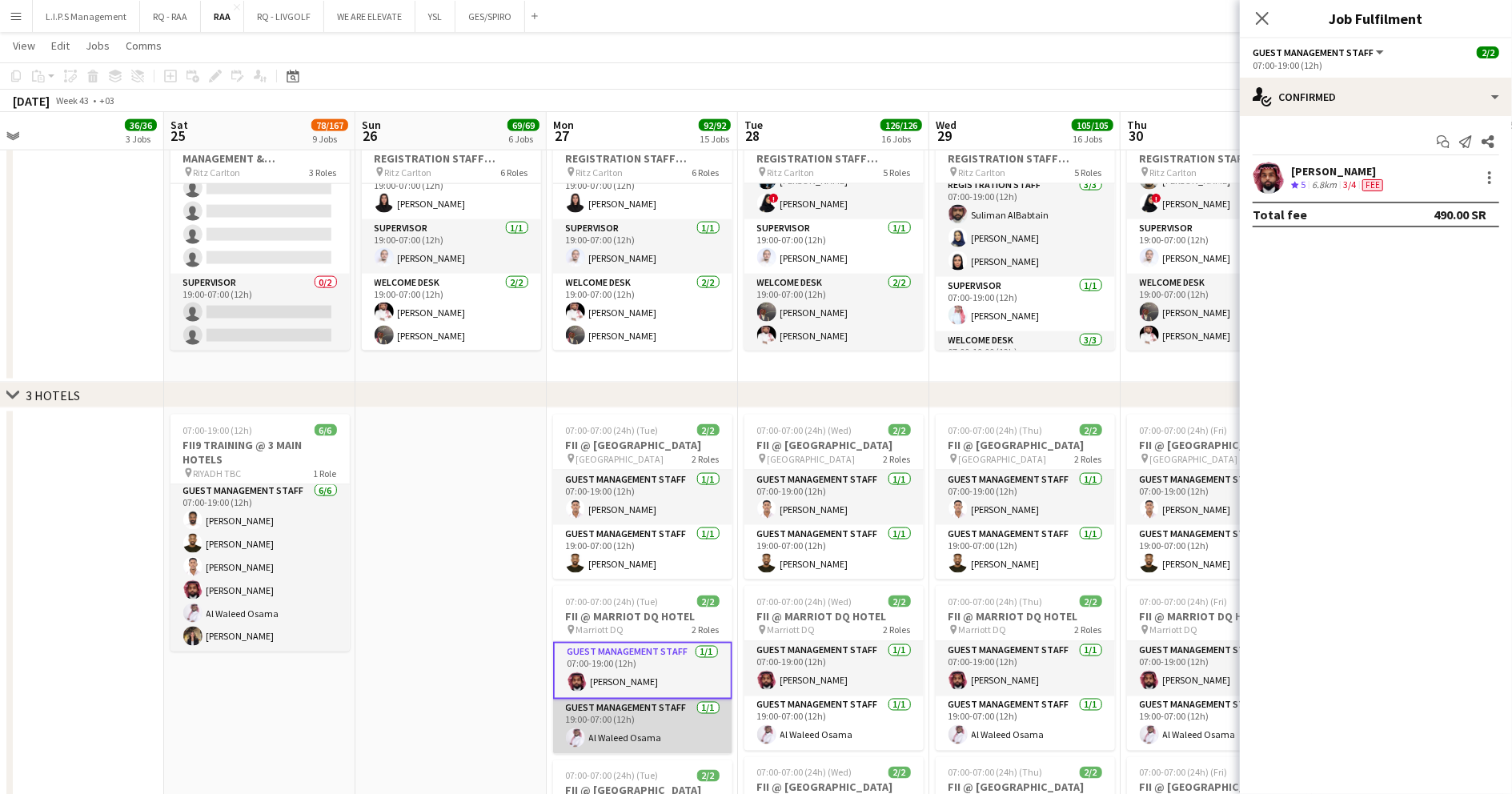
click at [648, 716] on app-card-role "Guest Management Staff 1/1 19:00-07:00 (12h) Al Waleed Osama" at bounding box center [642, 726] width 179 height 54
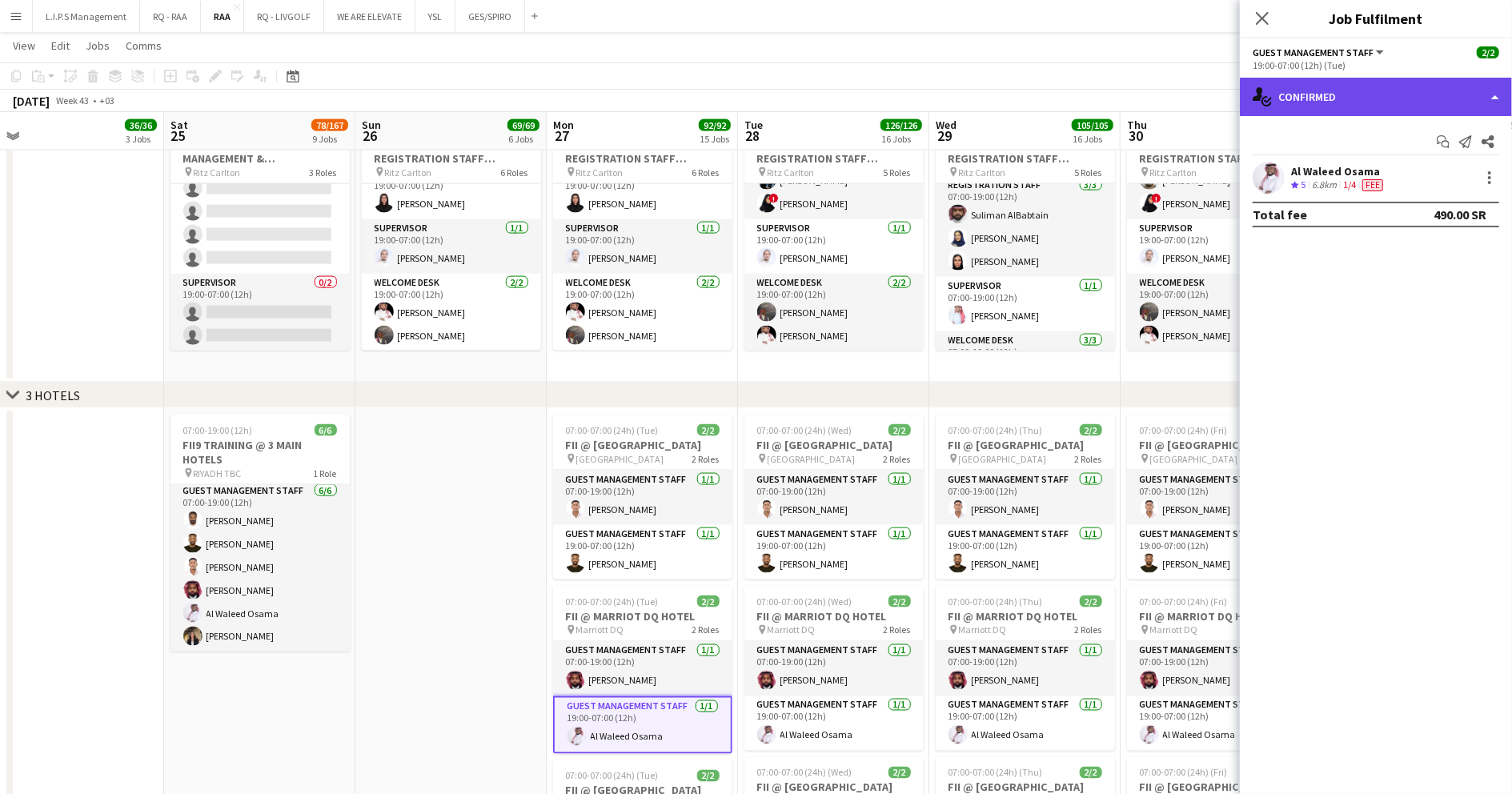
click at [1386, 82] on div "single-neutral-actions-check-2 Confirmed" at bounding box center [1376, 97] width 272 height 38
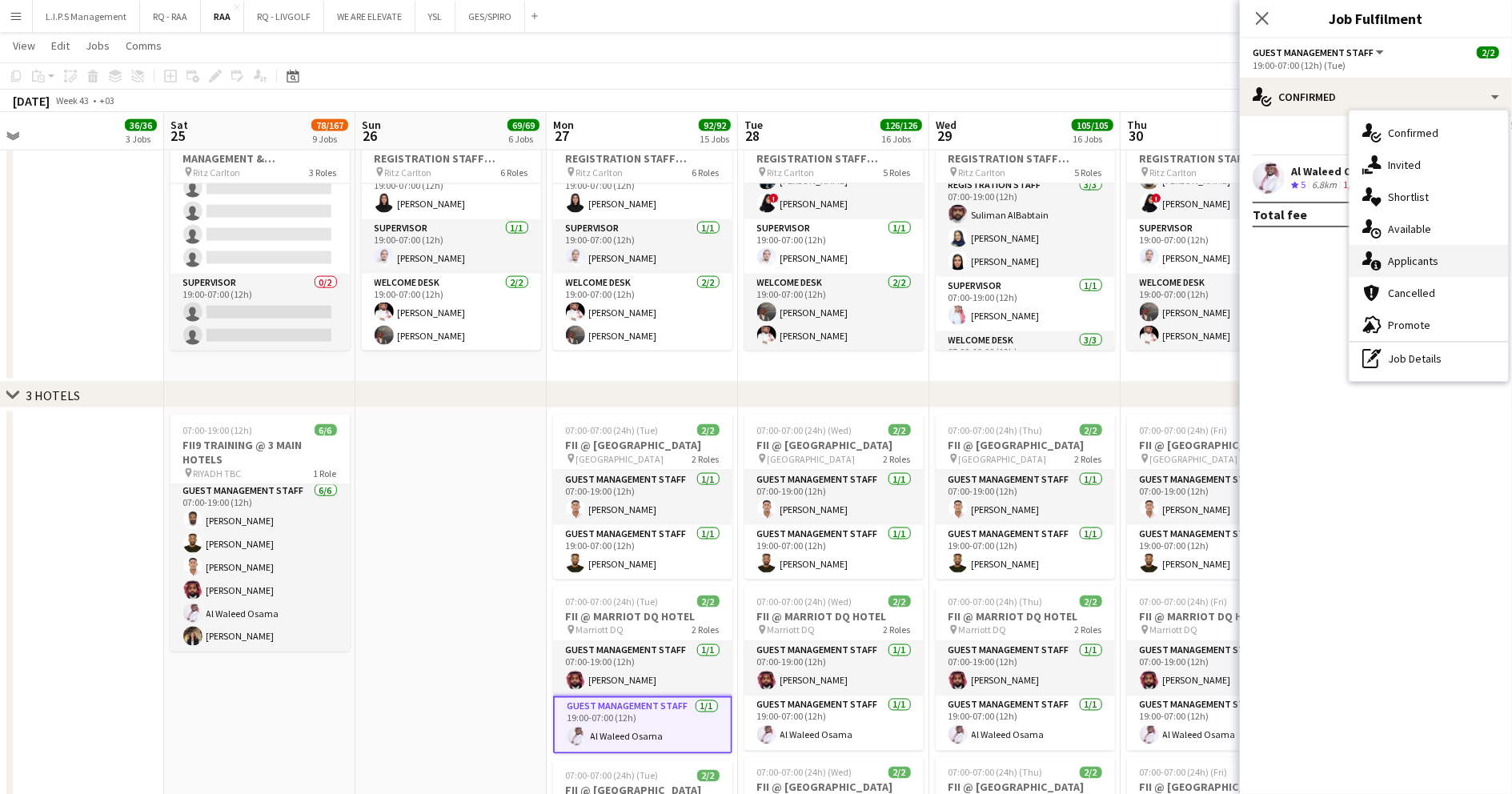
click at [1433, 260] on span "Applicants" at bounding box center [1413, 260] width 50 height 14
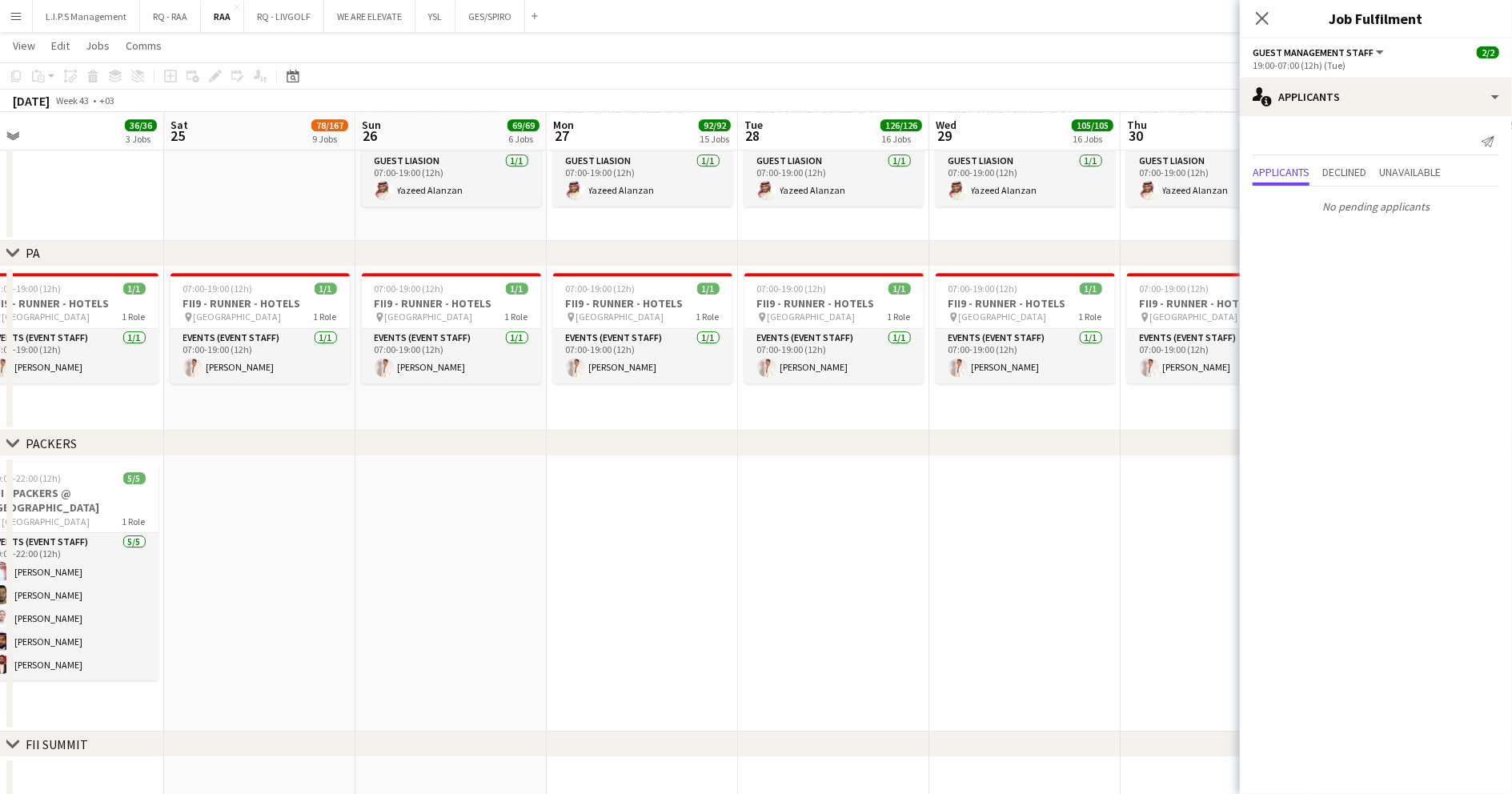
scroll to position [0, 480]
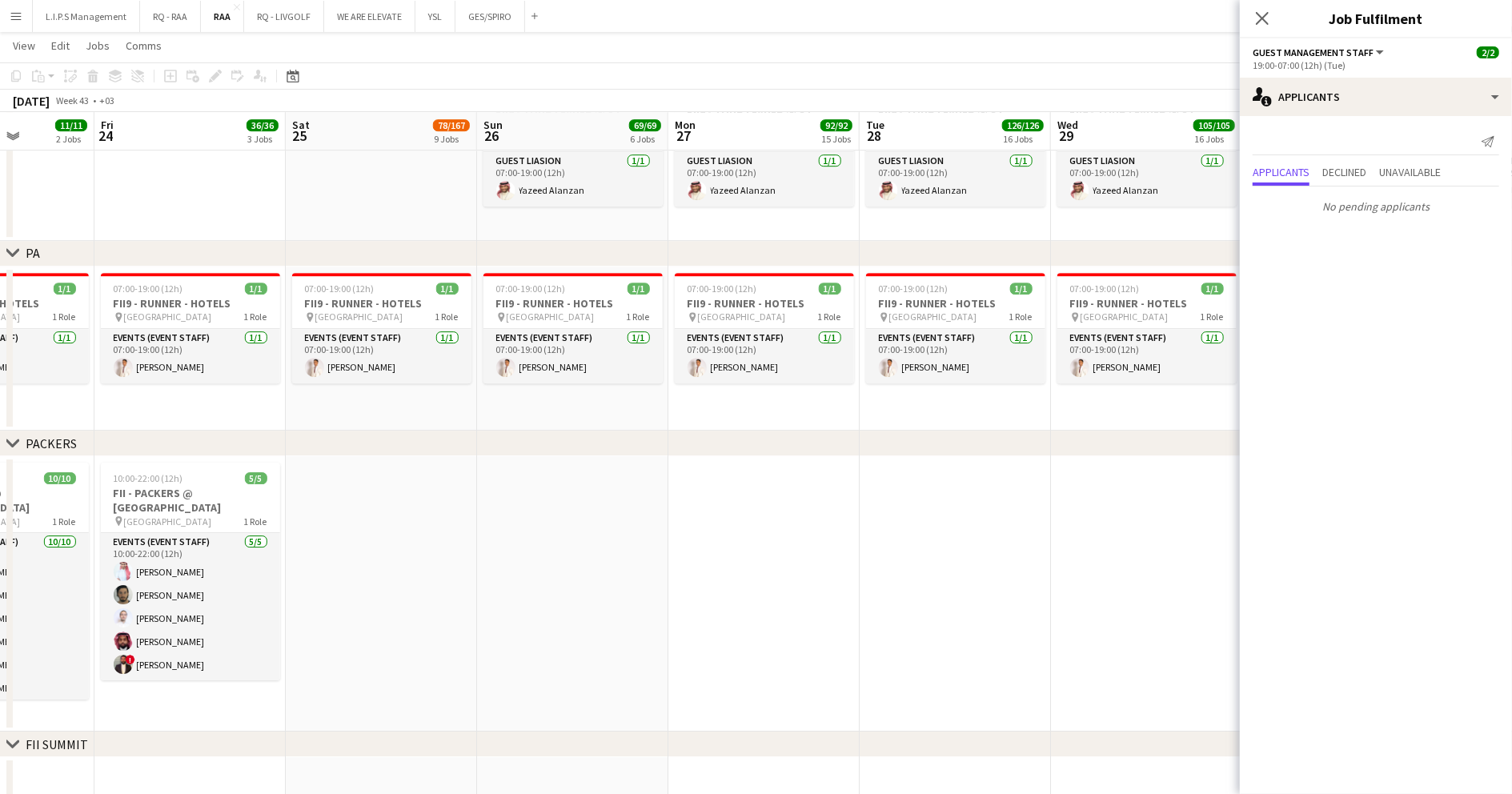
drag, startPoint x: 309, startPoint y: 540, endPoint x: 431, endPoint y: 535, distance: 122.1
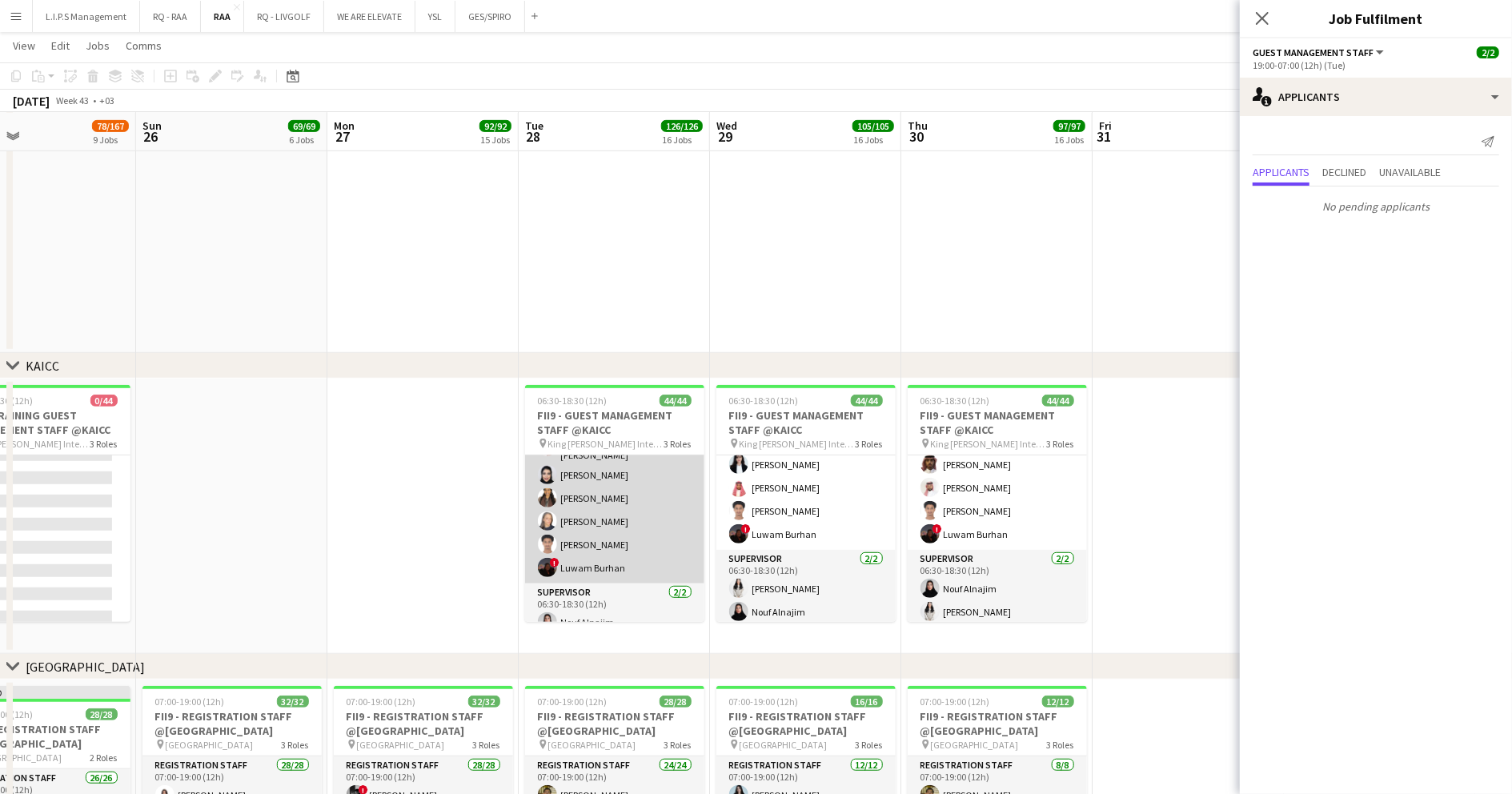
scroll to position [947, 0]
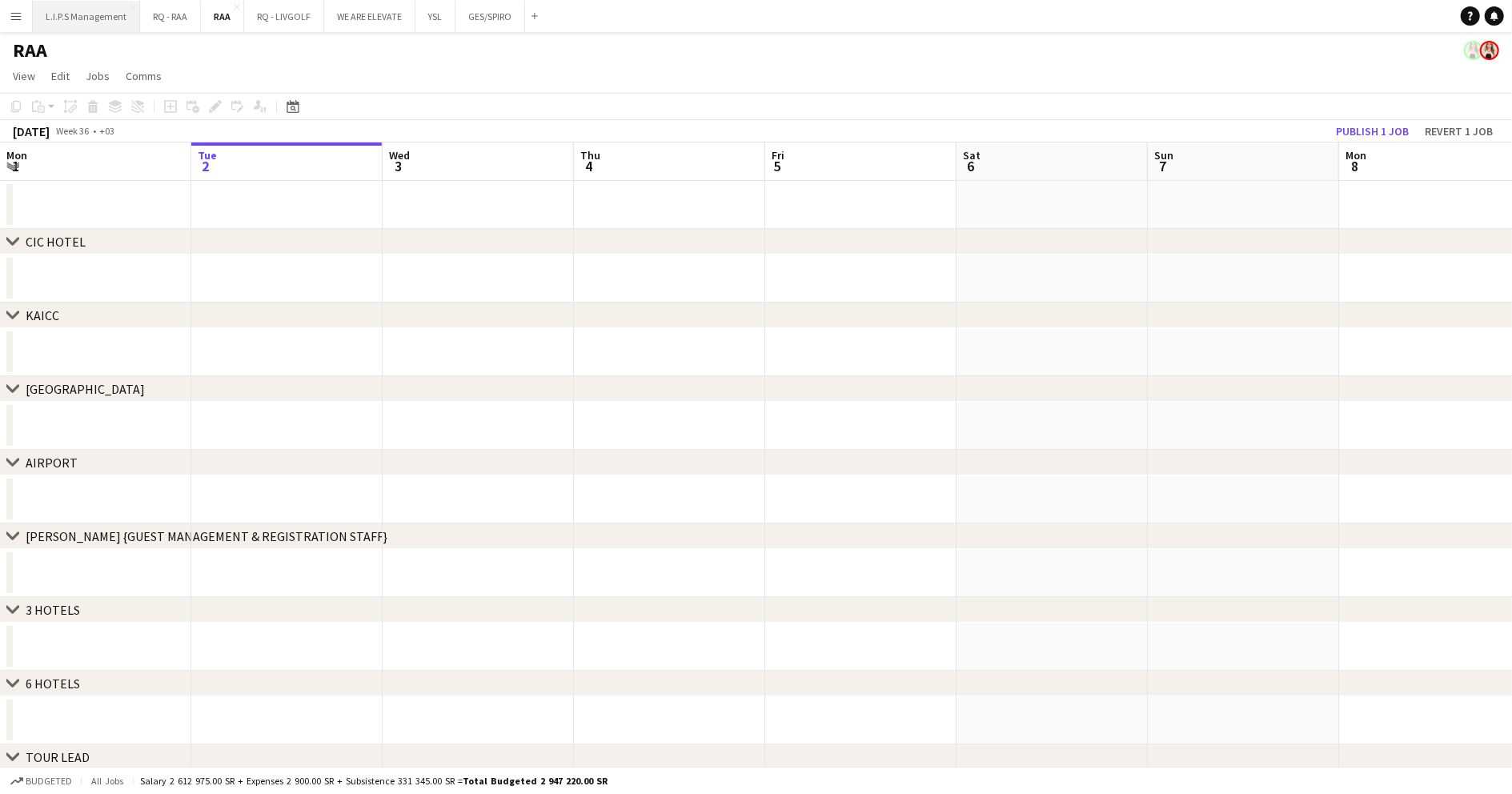
click at [97, 17] on button "L.I.P.S Management Close" at bounding box center [86, 16] width 108 height 31
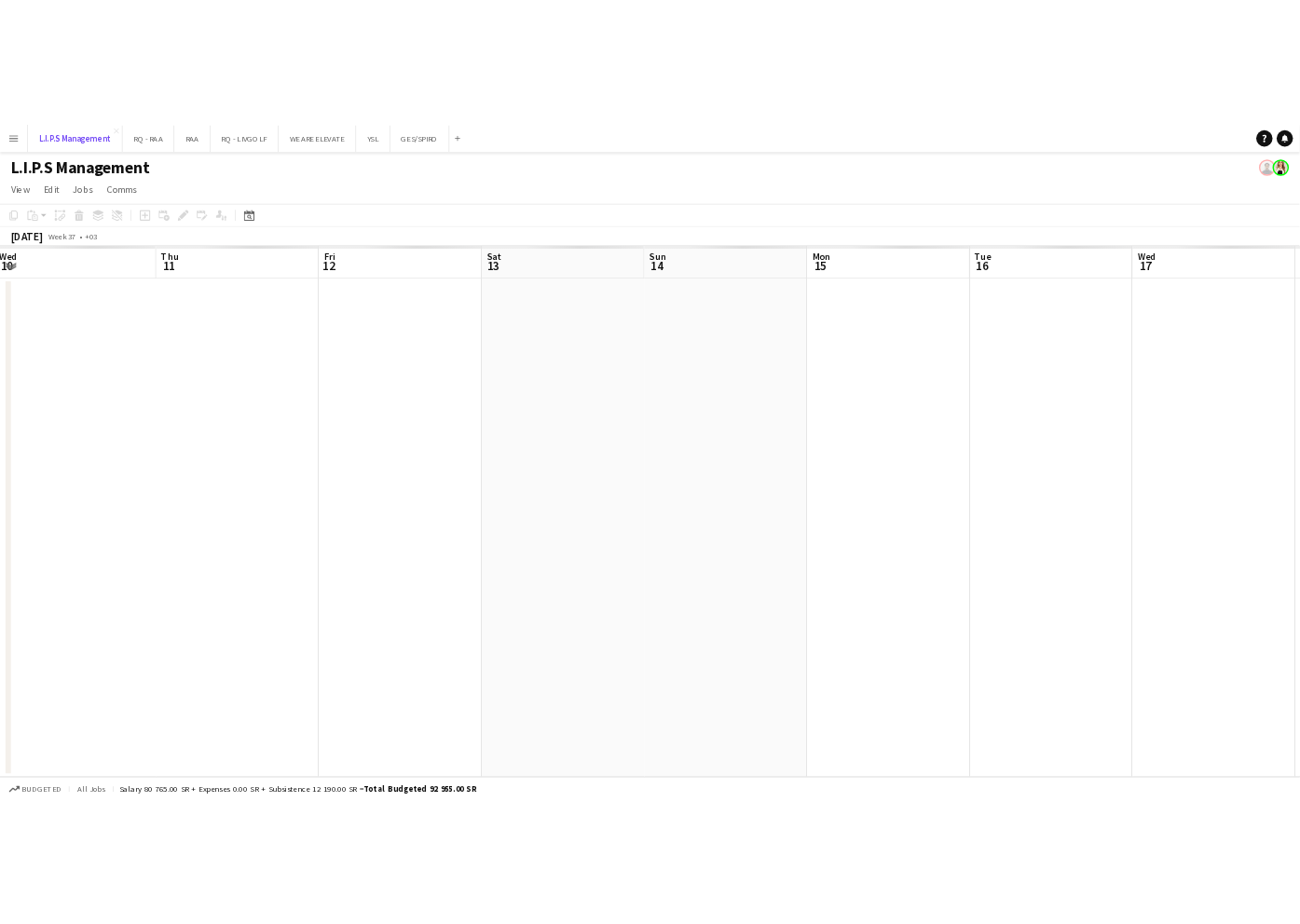
scroll to position [0, 689]
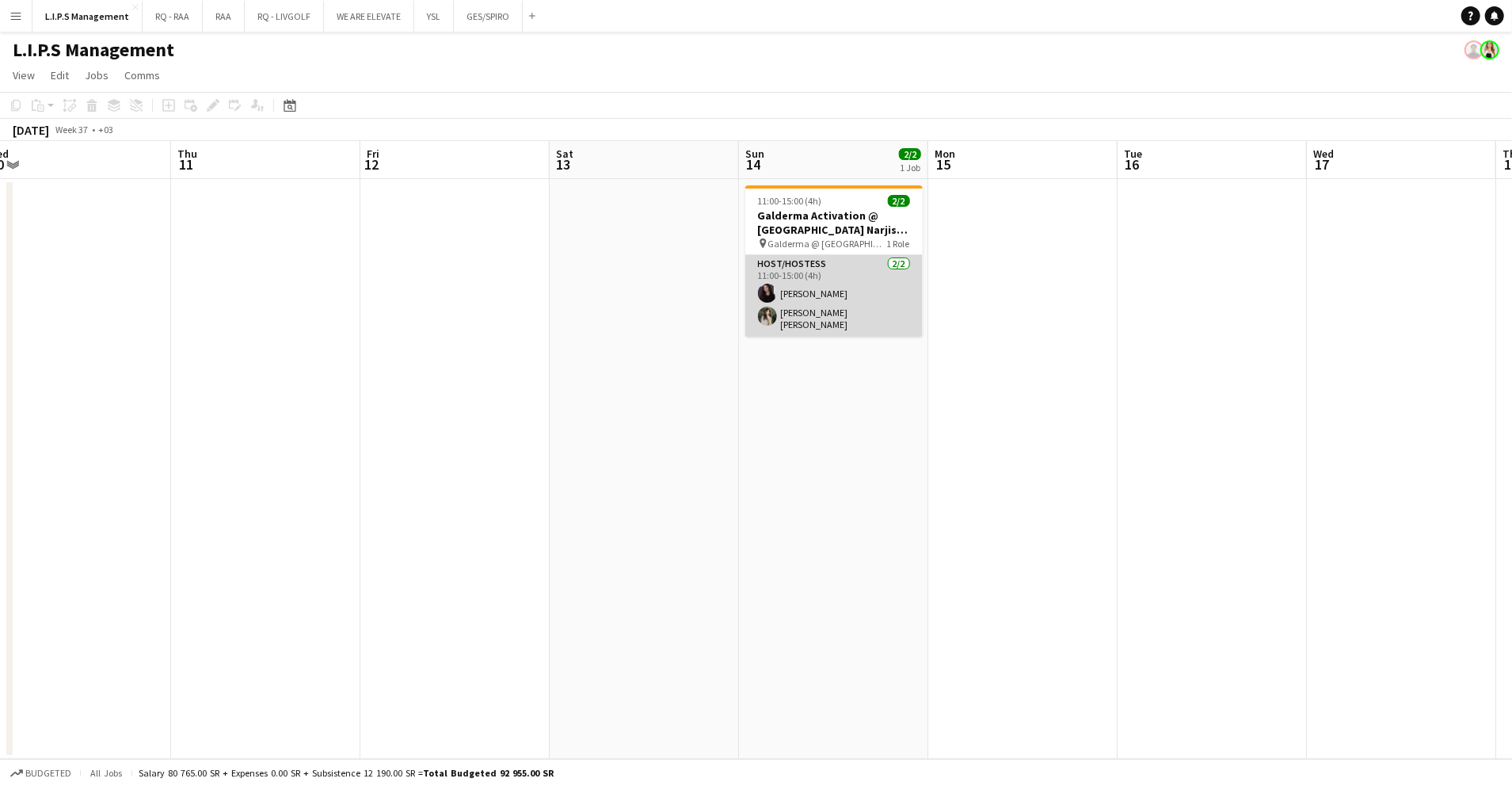
click at [843, 312] on app-card-role "Host/Hostess 2/2 11:00-15:00 (4h) Renaz Zouriq Shadia Alex" at bounding box center [834, 296] width 177 height 82
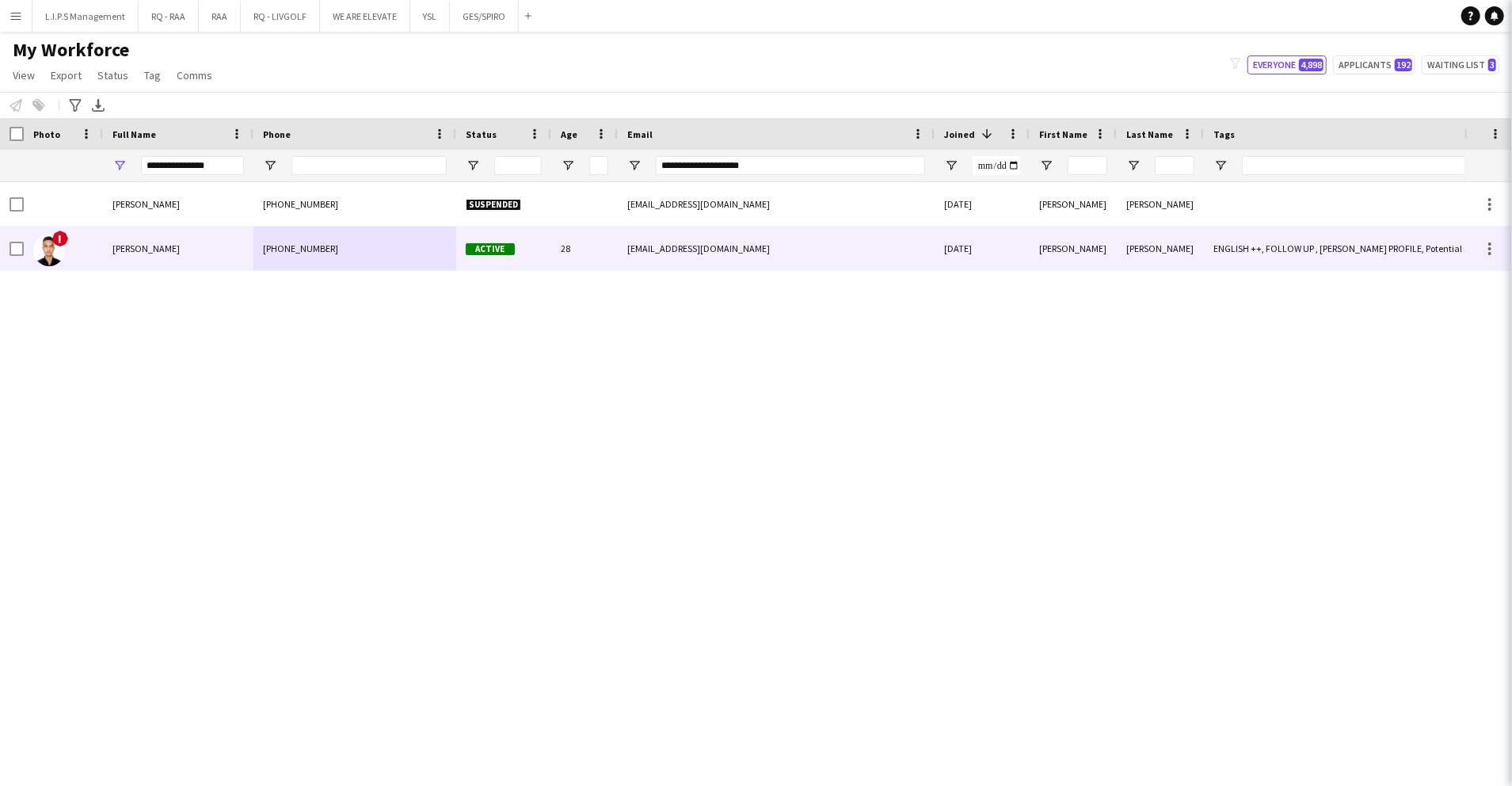
type input "**********"
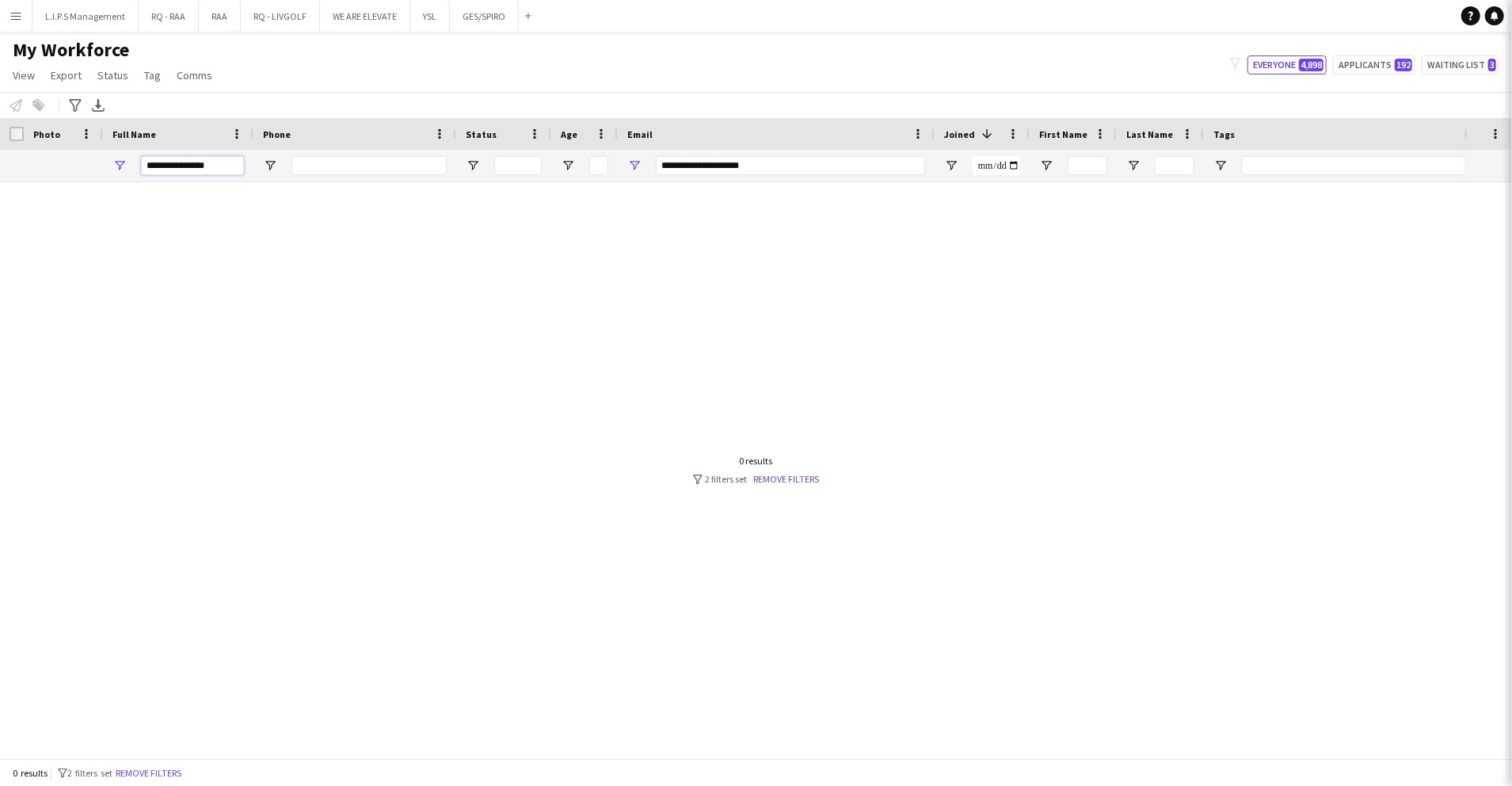
drag, startPoint x: 217, startPoint y: 162, endPoint x: 48, endPoint y: 171, distance: 169.2
click at [36, 165] on div "**********" at bounding box center [1103, 165] width 2206 height 31
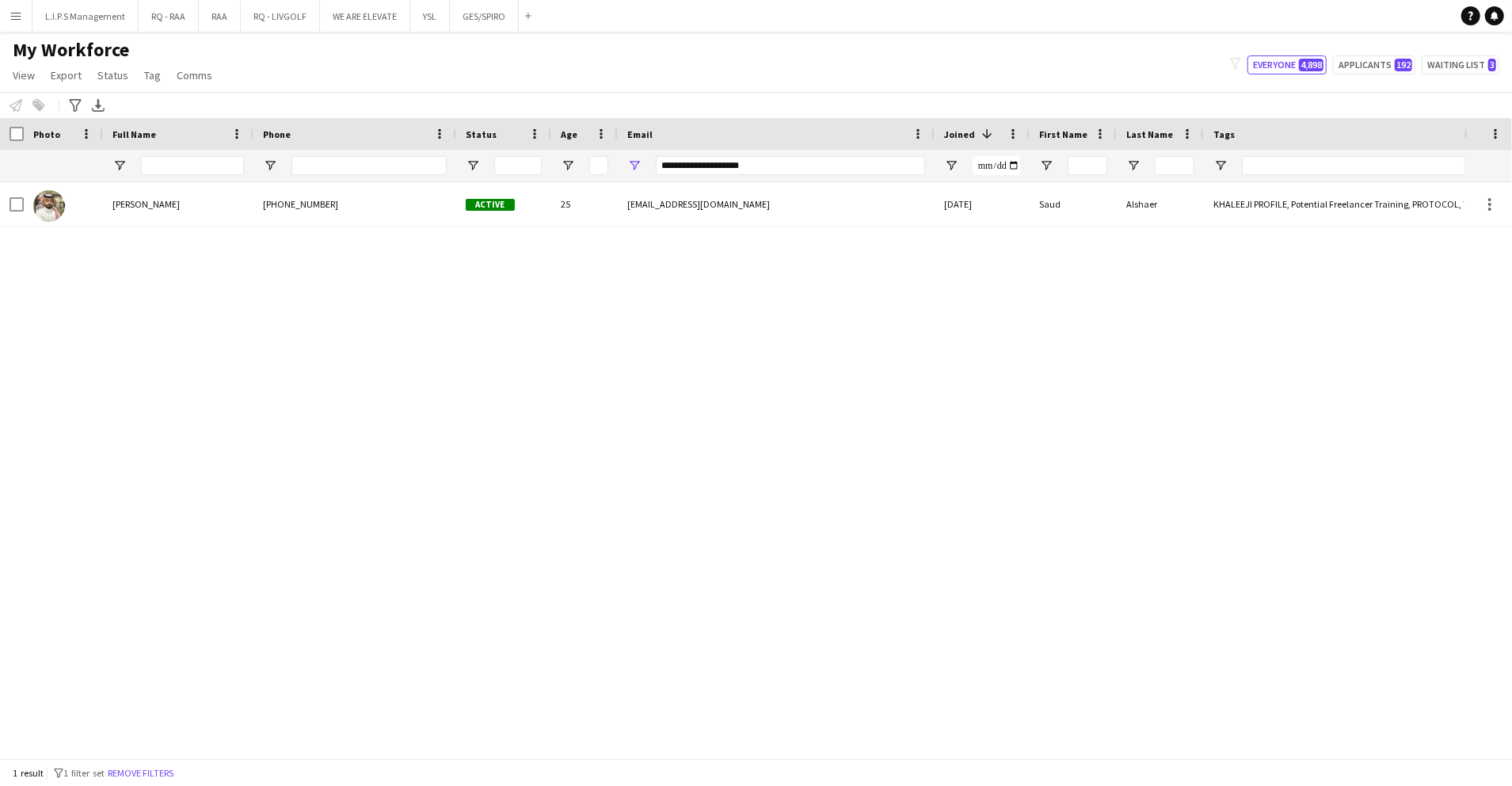
drag, startPoint x: 1061, startPoint y: 232, endPoint x: 1055, endPoint y: 227, distance: 7.8
click at [1056, 227] on div "[PERSON_NAME] [PHONE_NUMBER] Active 25 [EMAIL_ADDRESS][DOMAIN_NAME] [DATE] [PER…" at bounding box center [732, 462] width 1465 height 561
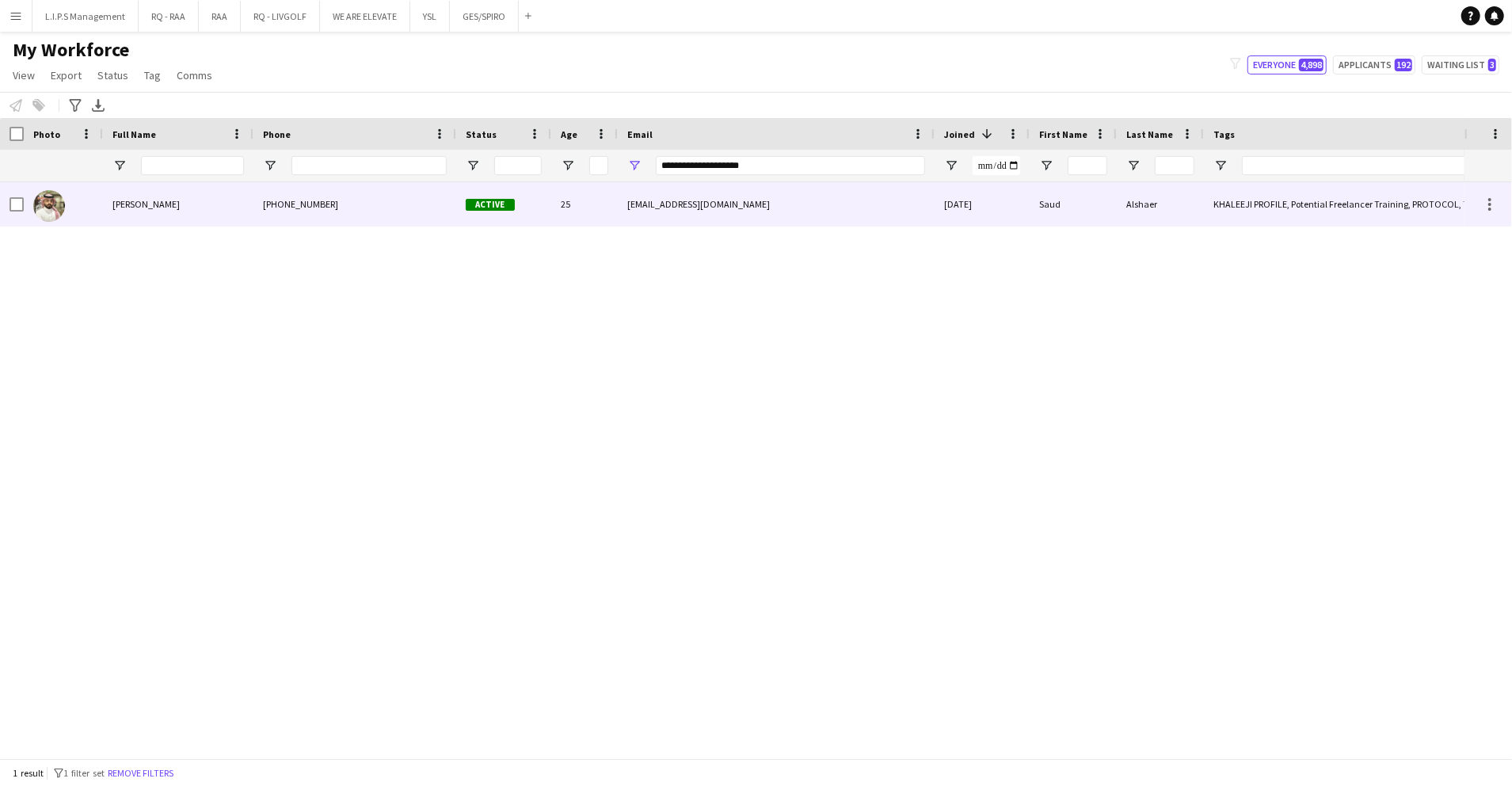
click at [1053, 216] on div "Saud" at bounding box center [1074, 204] width 87 height 44
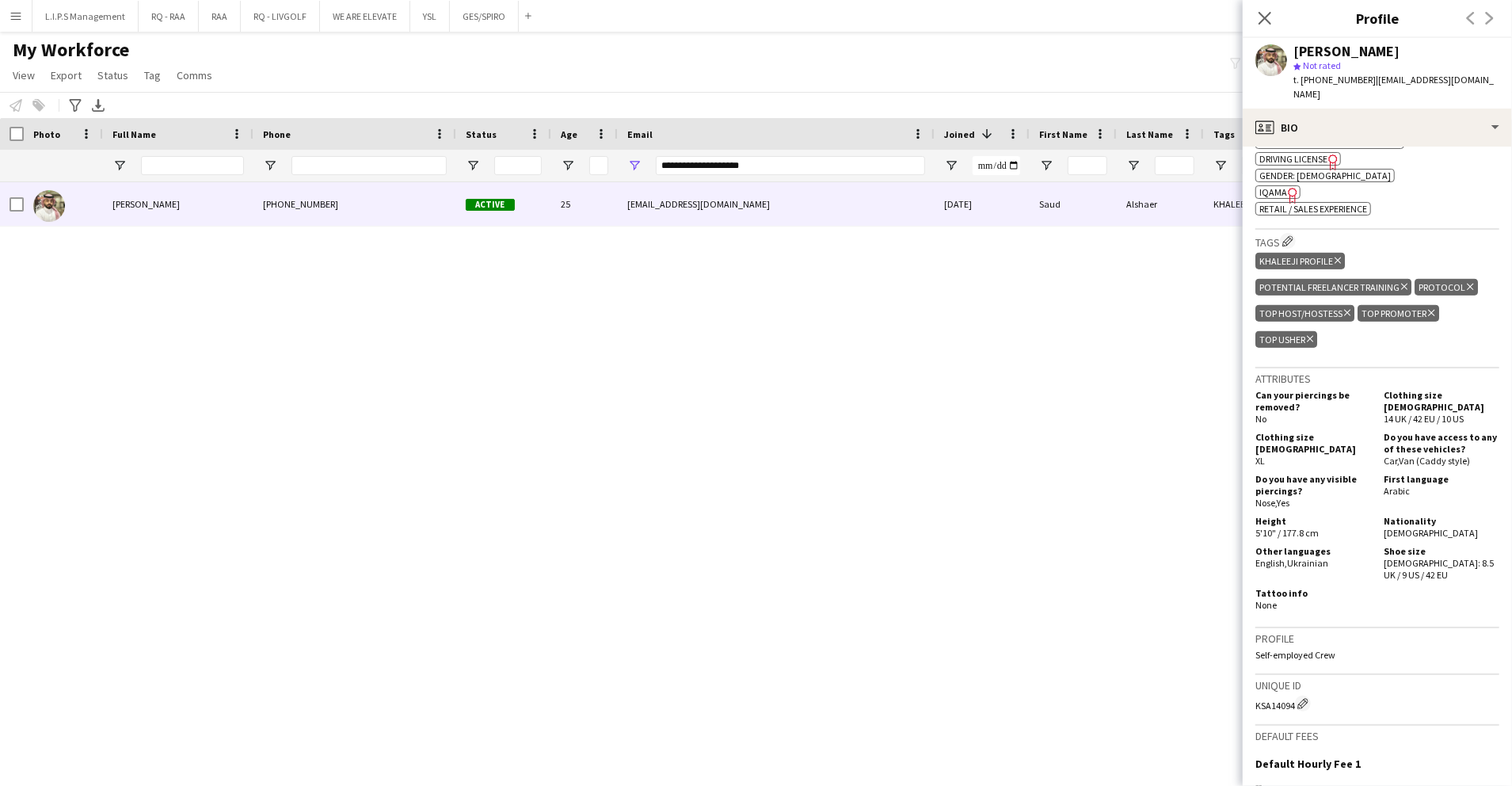
scroll to position [528, 0]
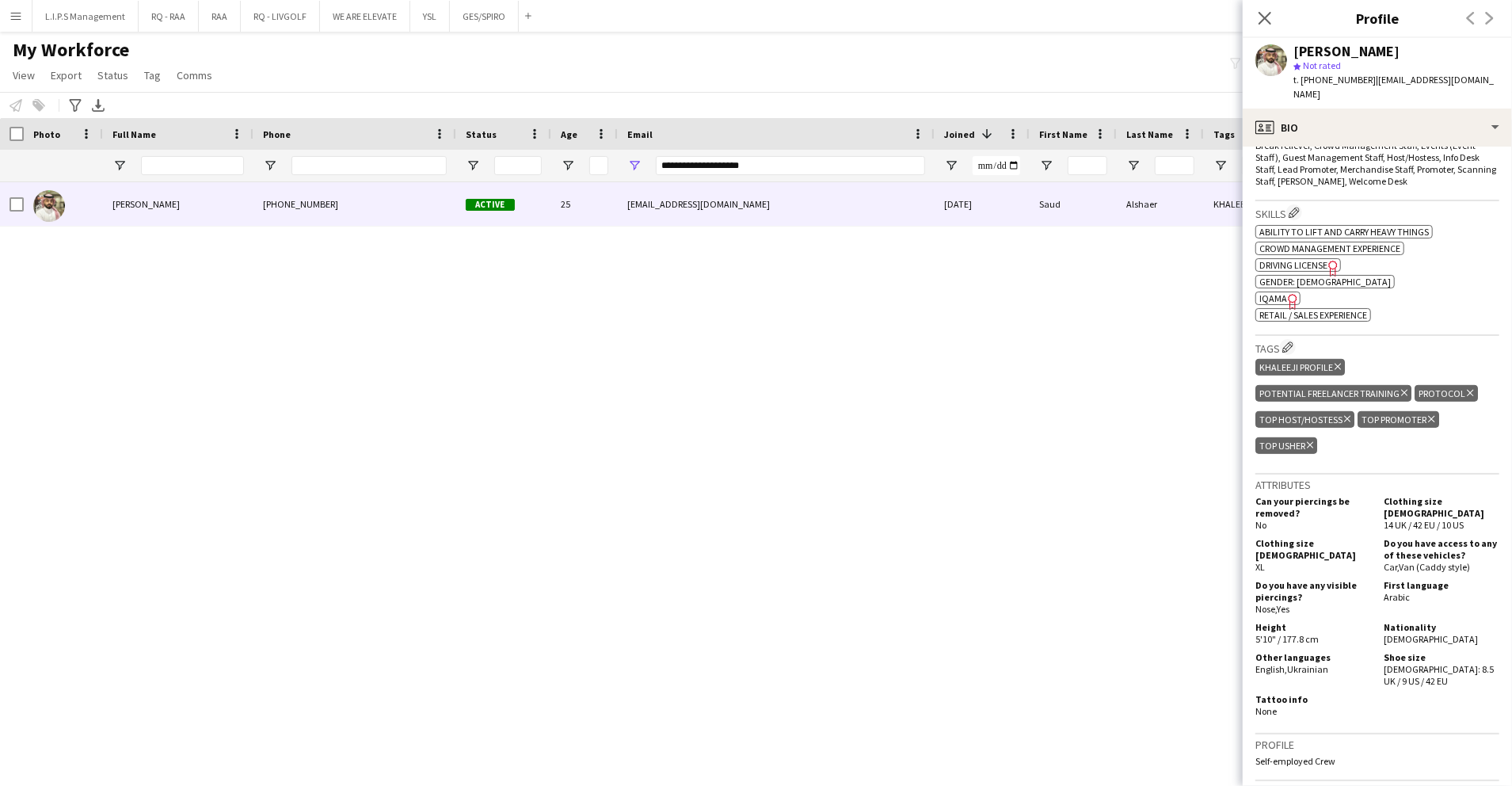
click at [1280, 292] on span "IQAMA" at bounding box center [1273, 298] width 28 height 12
drag, startPoint x: 773, startPoint y: 169, endPoint x: 374, endPoint y: 173, distance: 399.0
click at [374, 173] on div at bounding box center [1103, 165] width 2206 height 31
paste input "Email Filter Input"
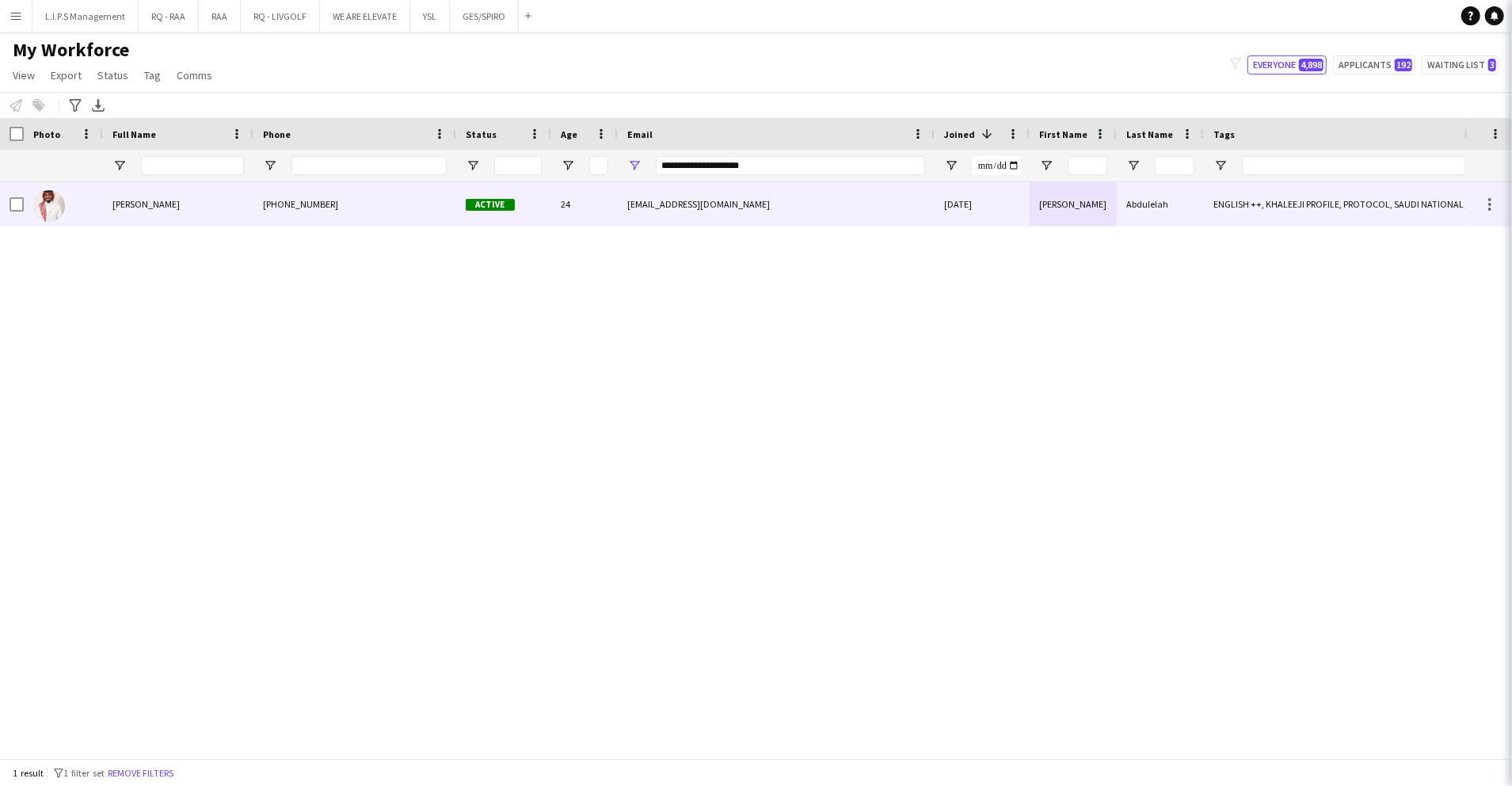
click at [404, 206] on div "[PHONE_NUMBER]" at bounding box center [355, 204] width 203 height 44
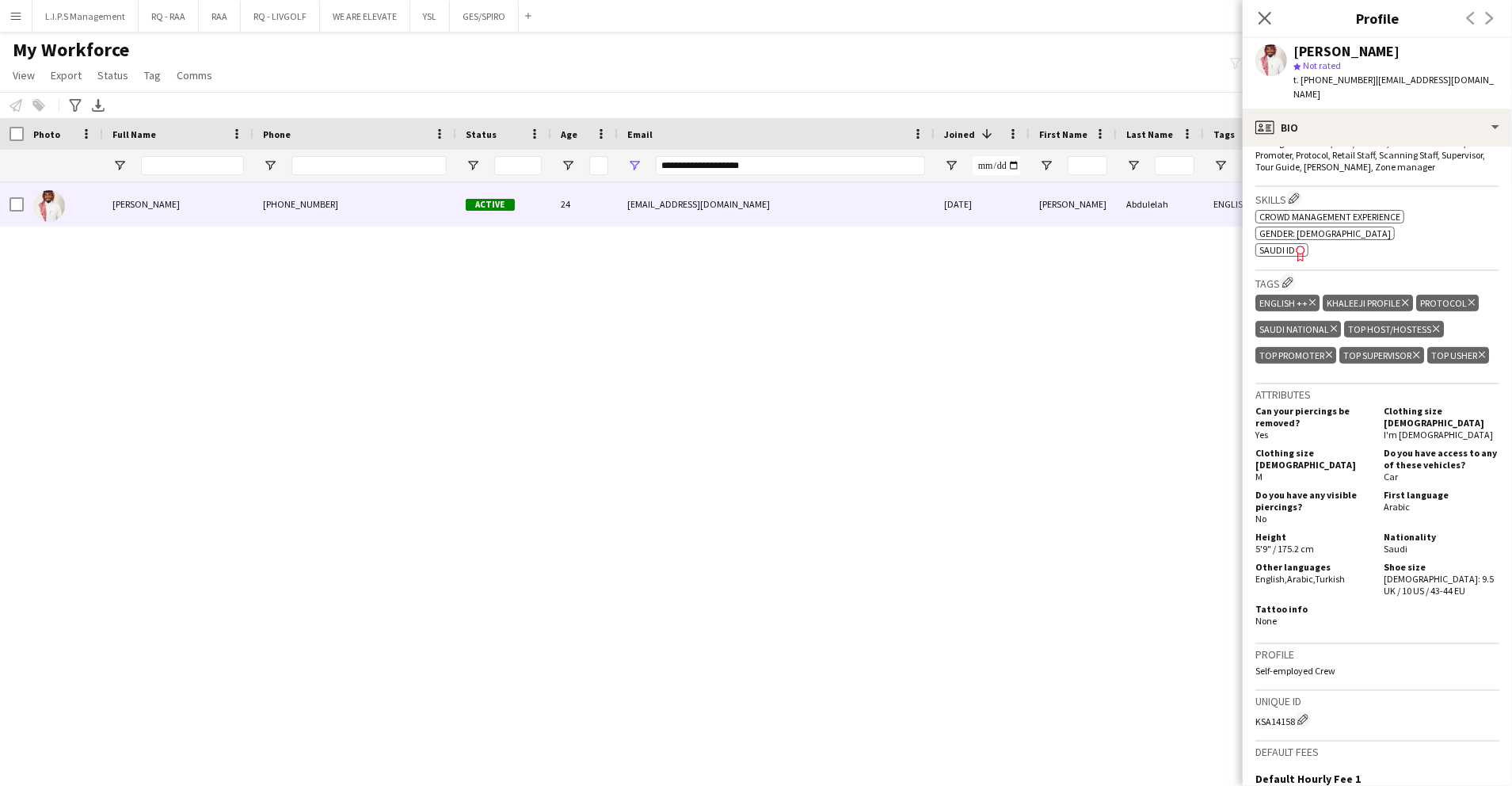
scroll to position [423, 0]
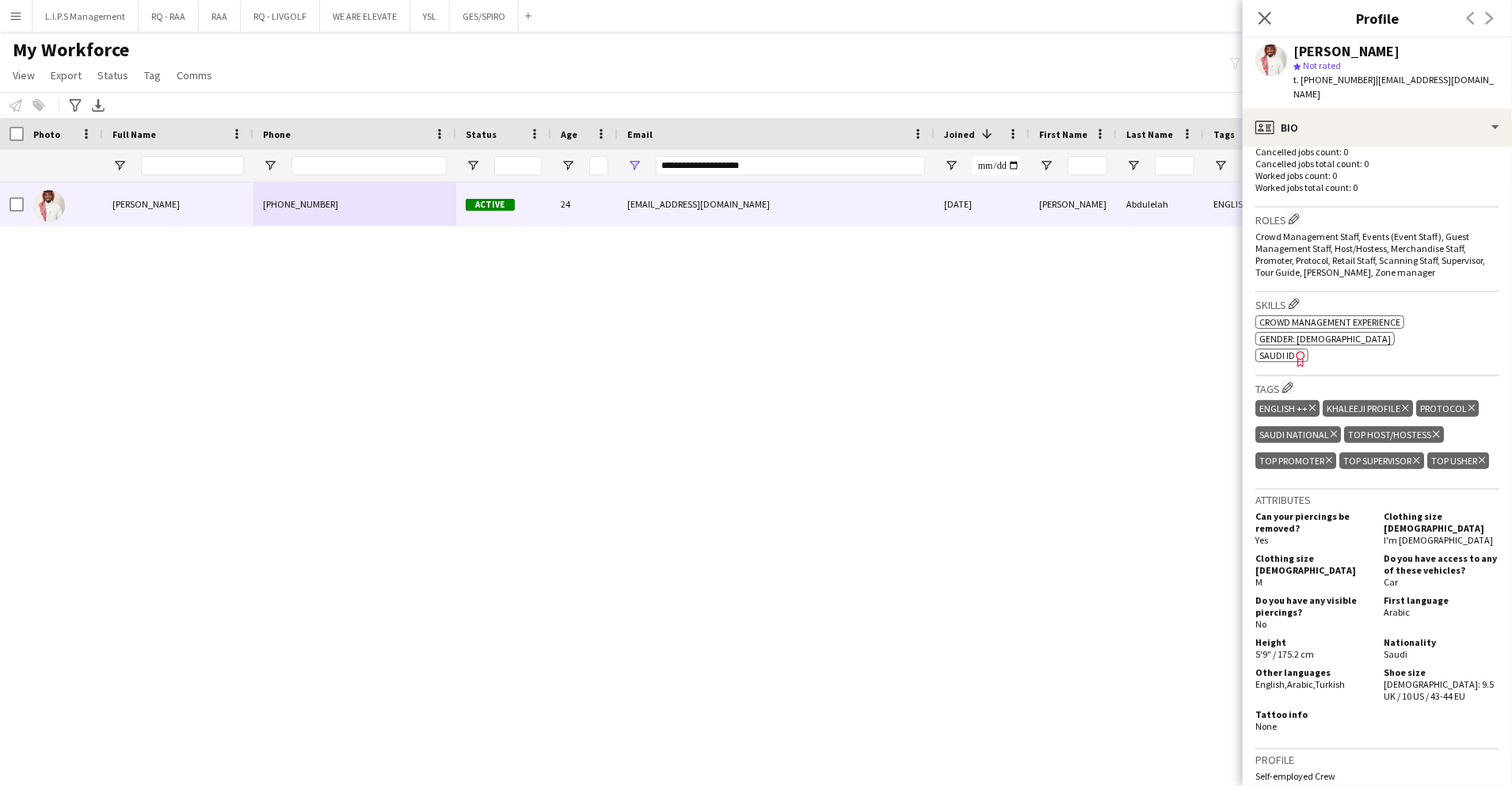
click at [1269, 349] on span "SAUDI ID" at bounding box center [1277, 355] width 35 height 12
paste input "Email Filter Input"
drag, startPoint x: 780, startPoint y: 168, endPoint x: 533, endPoint y: 171, distance: 247.0
click at [533, 171] on div at bounding box center [1103, 165] width 2206 height 31
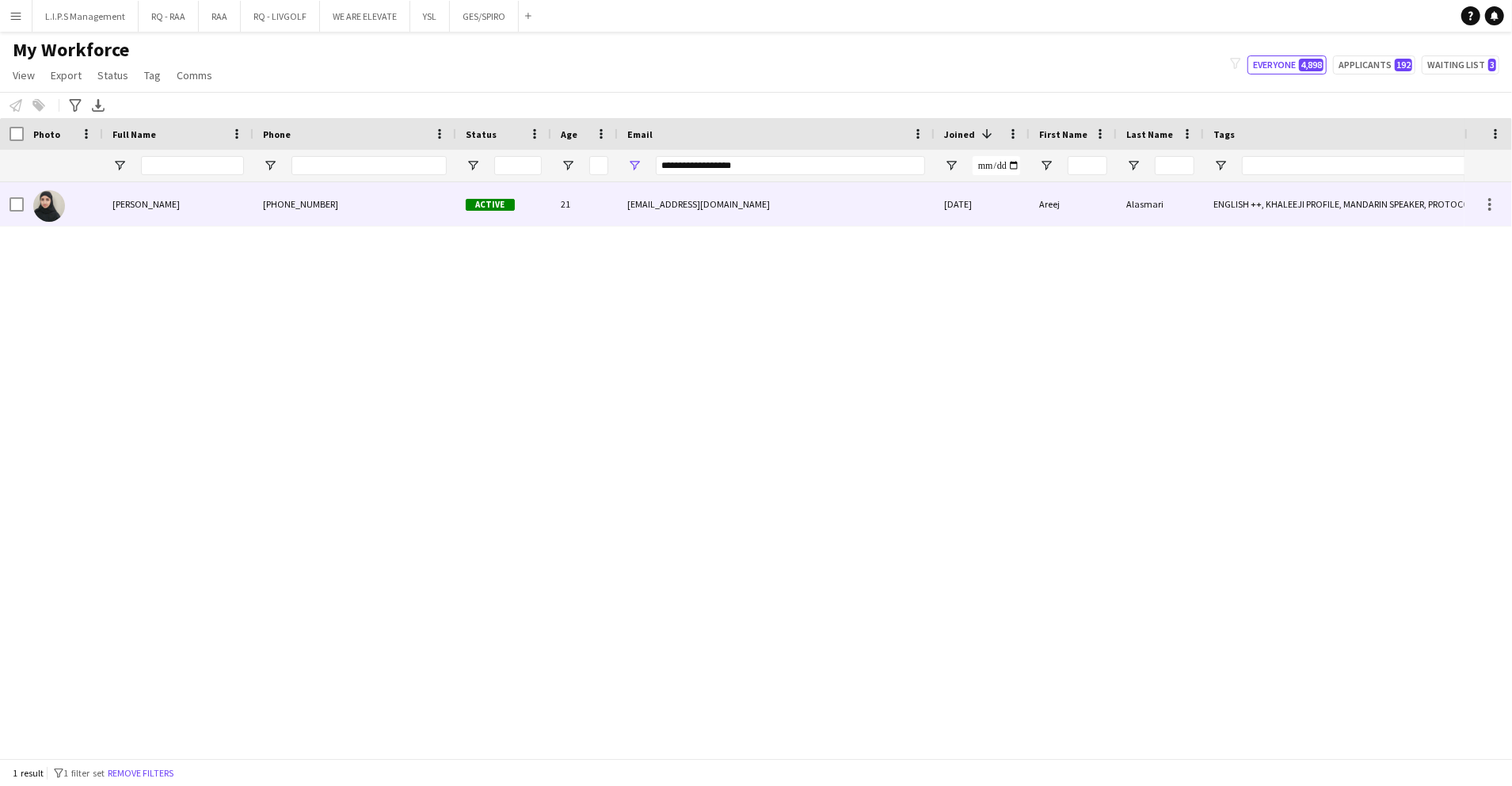
click at [528, 209] on div "Active" at bounding box center [503, 204] width 95 height 44
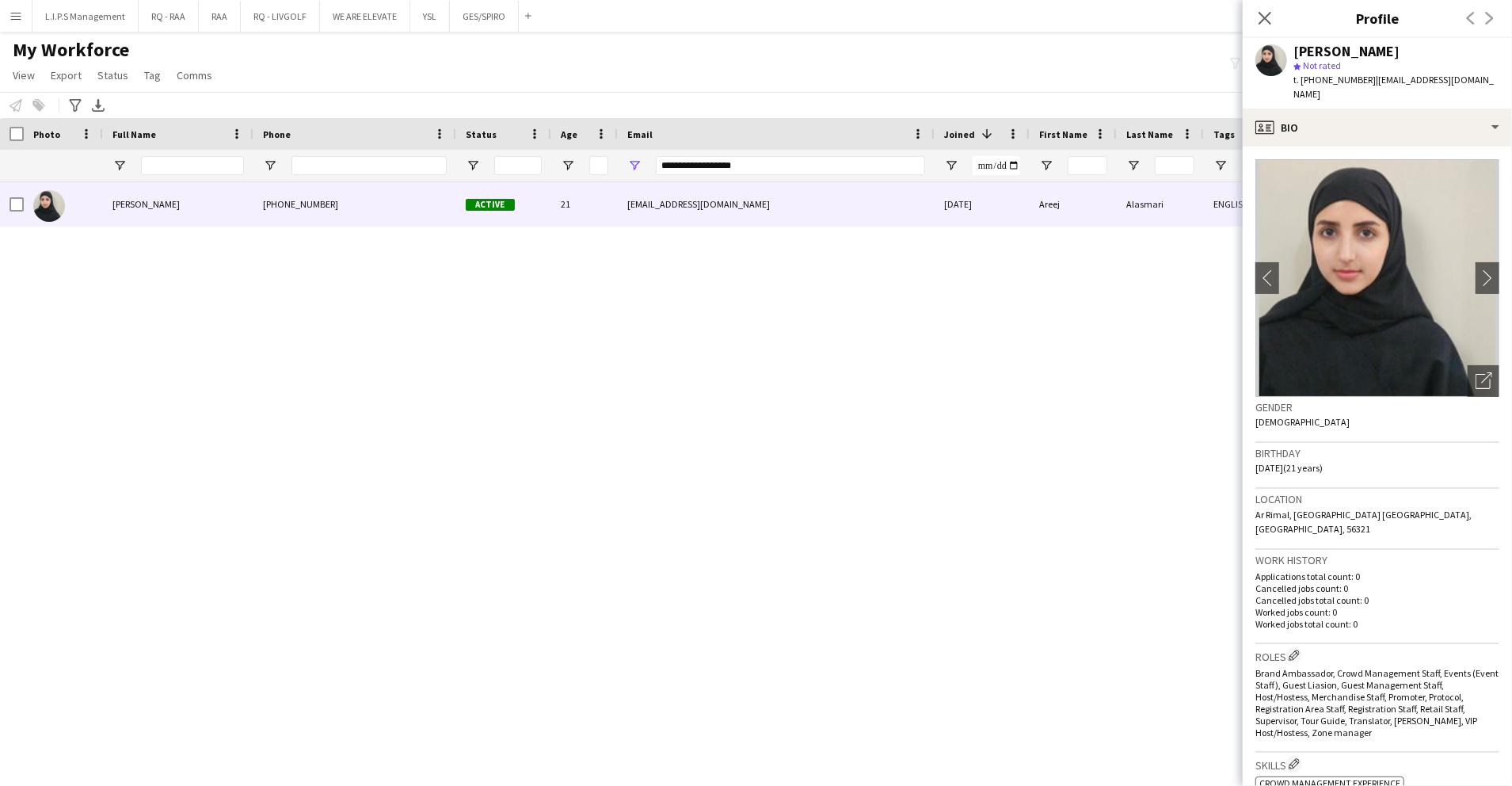
click at [1322, 76] on span "t. [PHONE_NUMBER]" at bounding box center [1335, 79] width 83 height 12
copy span "966593604040"
paste input "Email Filter Input"
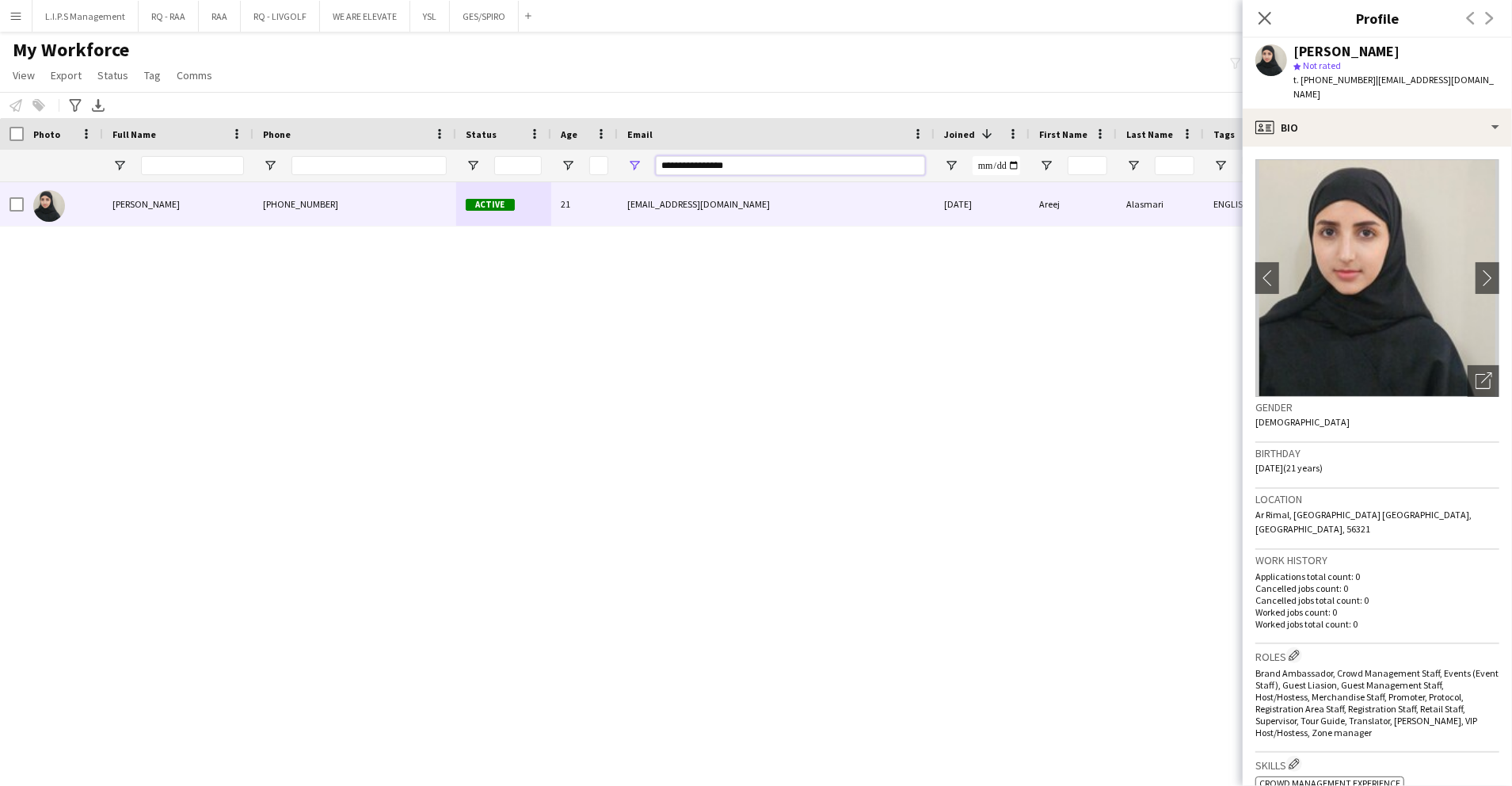
drag, startPoint x: 797, startPoint y: 159, endPoint x: 461, endPoint y: 173, distance: 336.3
click at [461, 173] on div at bounding box center [1103, 165] width 2206 height 31
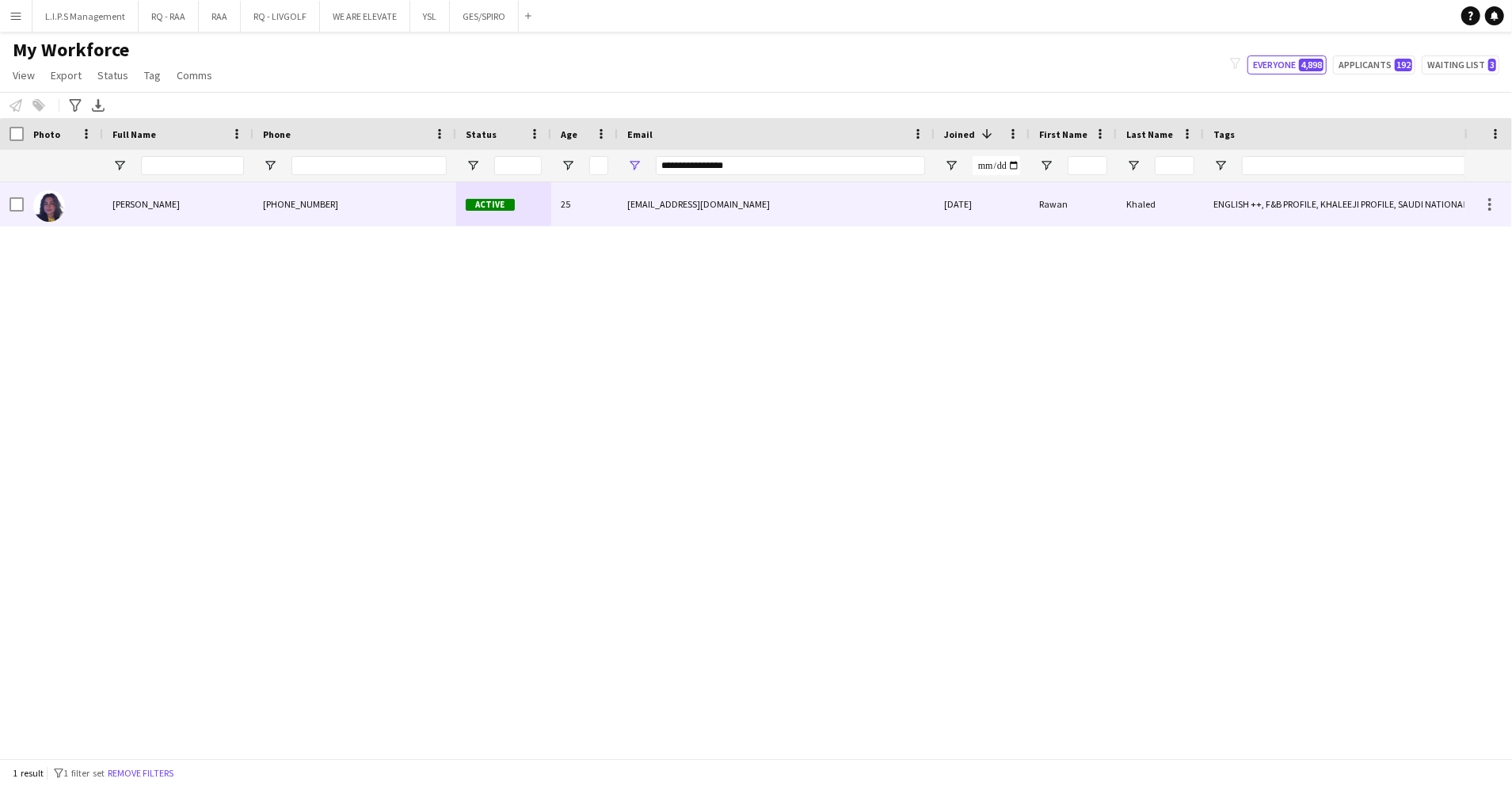
click at [505, 206] on span "Active" at bounding box center [490, 205] width 50 height 12
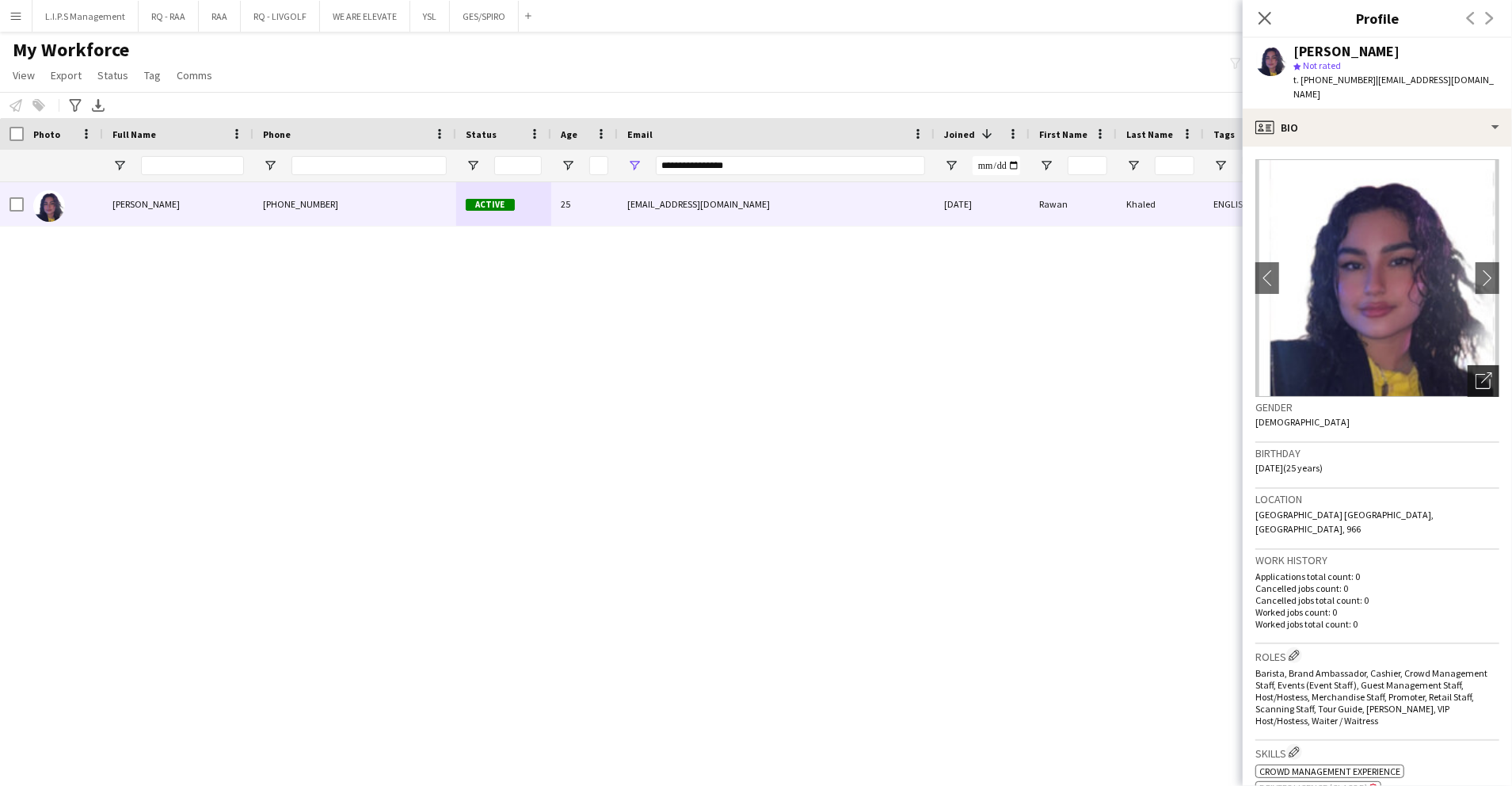
click at [1468, 365] on div "Open photos pop-in" at bounding box center [1484, 381] width 31 height 31
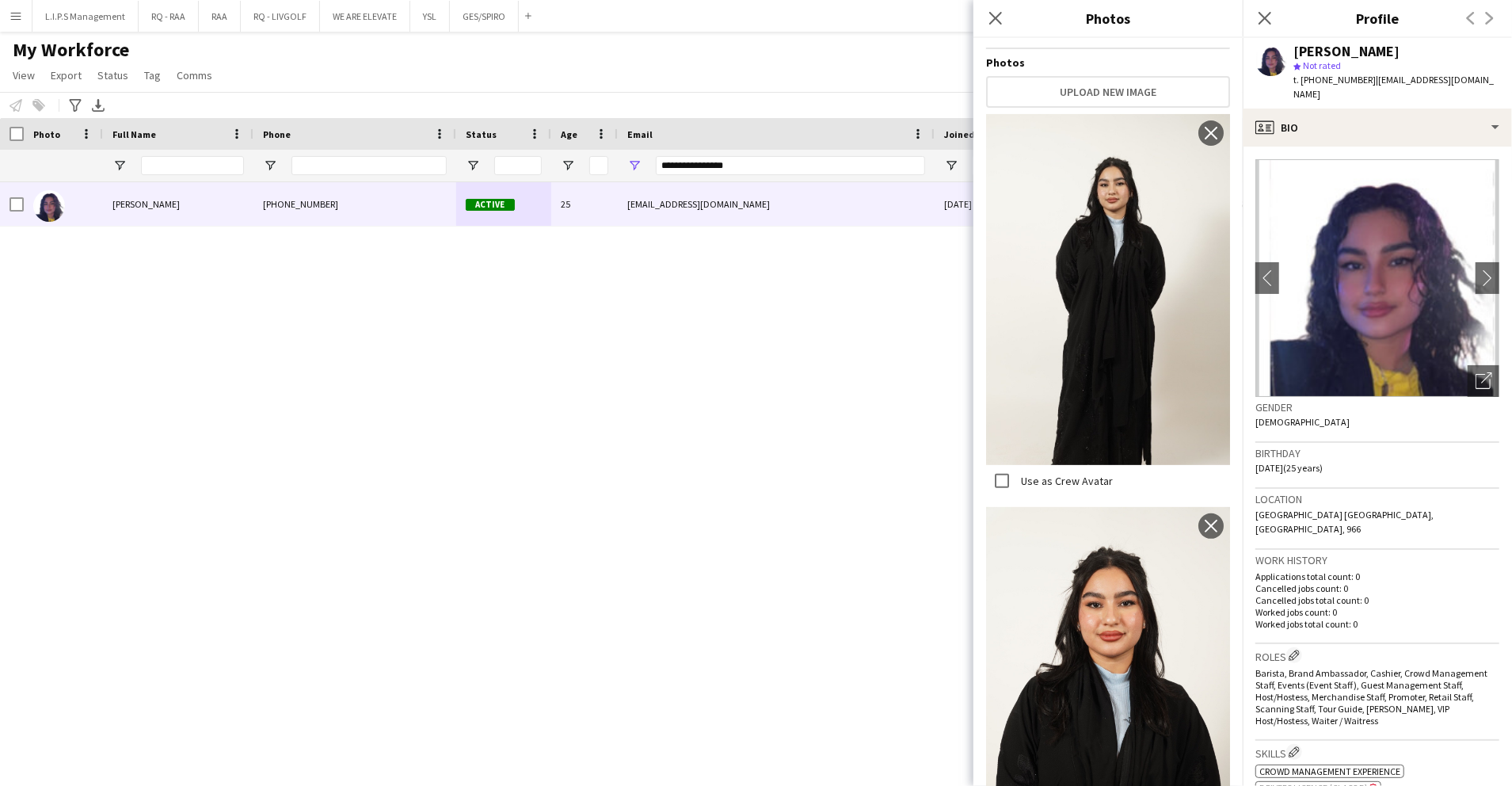
scroll to position [333, 0]
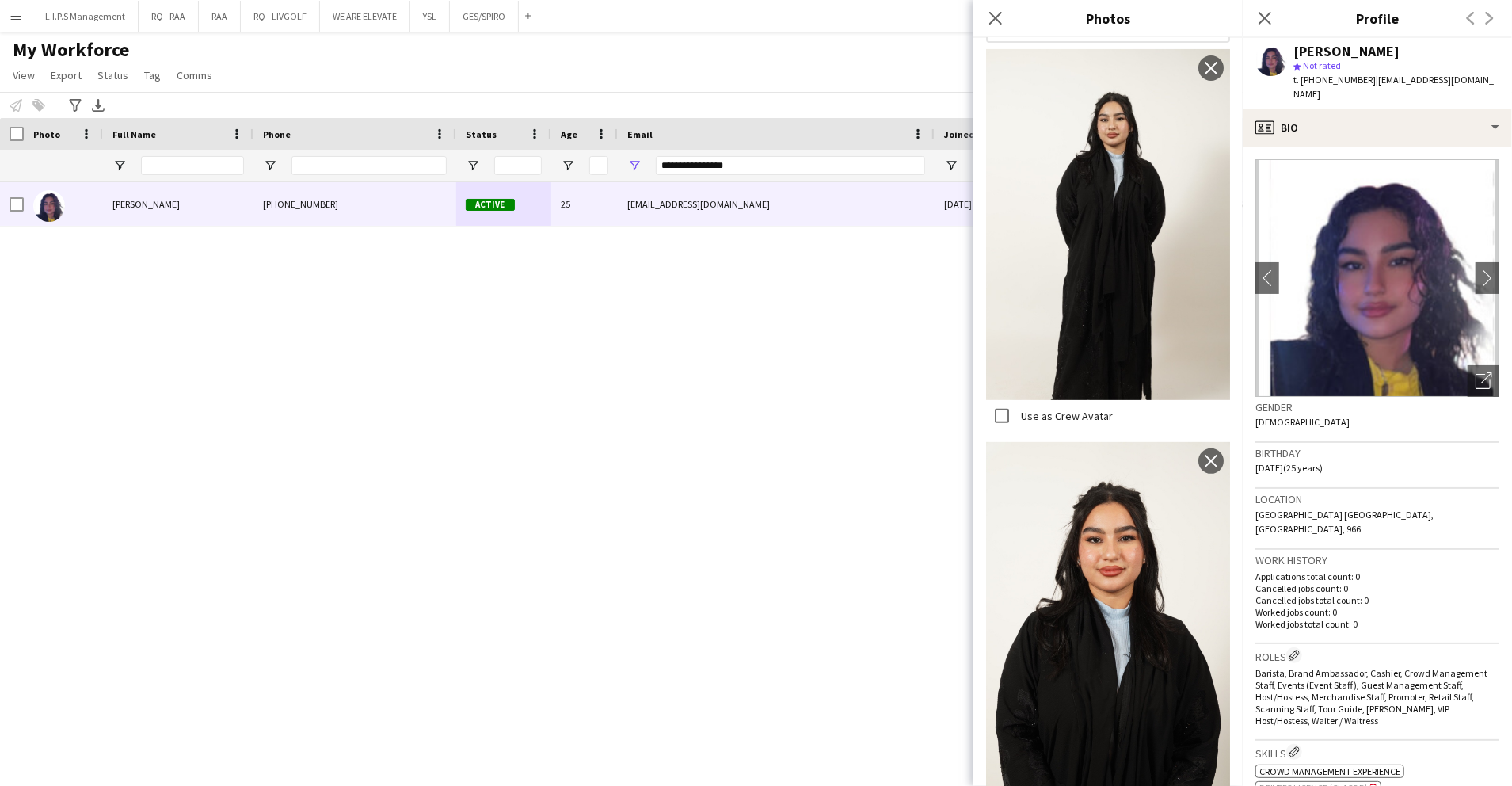
click at [818, 155] on div "**********" at bounding box center [791, 165] width 269 height 31
drag, startPoint x: 818, startPoint y: 156, endPoint x: 548, endPoint y: 160, distance: 270.0
click at [548, 160] on div at bounding box center [1103, 165] width 2206 height 31
paste input "*****"
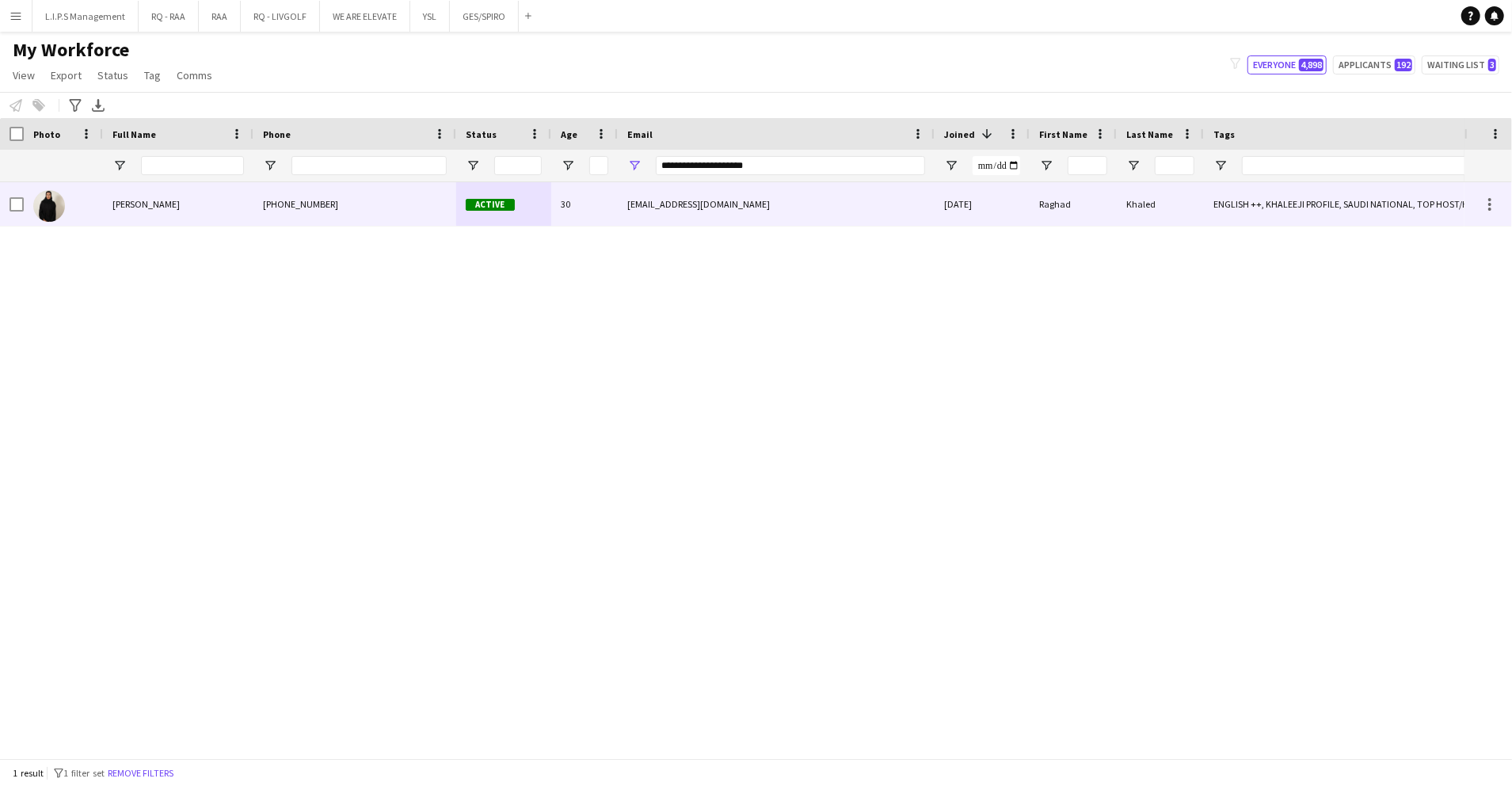
click at [555, 208] on div "30" at bounding box center [584, 204] width 67 height 44
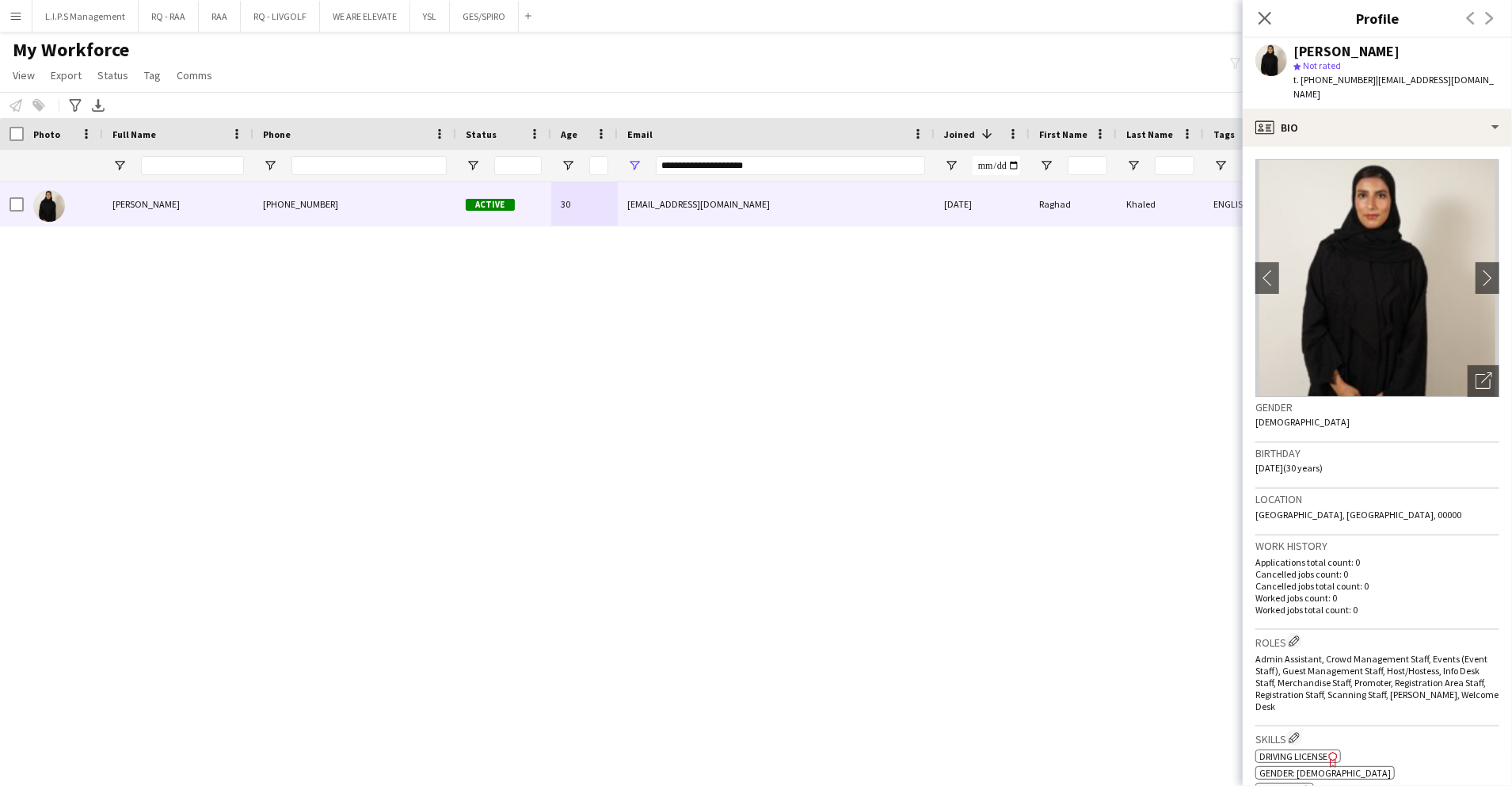
click at [1316, 83] on span "t. [PHONE_NUMBER]" at bounding box center [1335, 79] width 83 height 12
copy span "966595075706"
drag, startPoint x: 797, startPoint y: 166, endPoint x: 384, endPoint y: 178, distance: 413.2
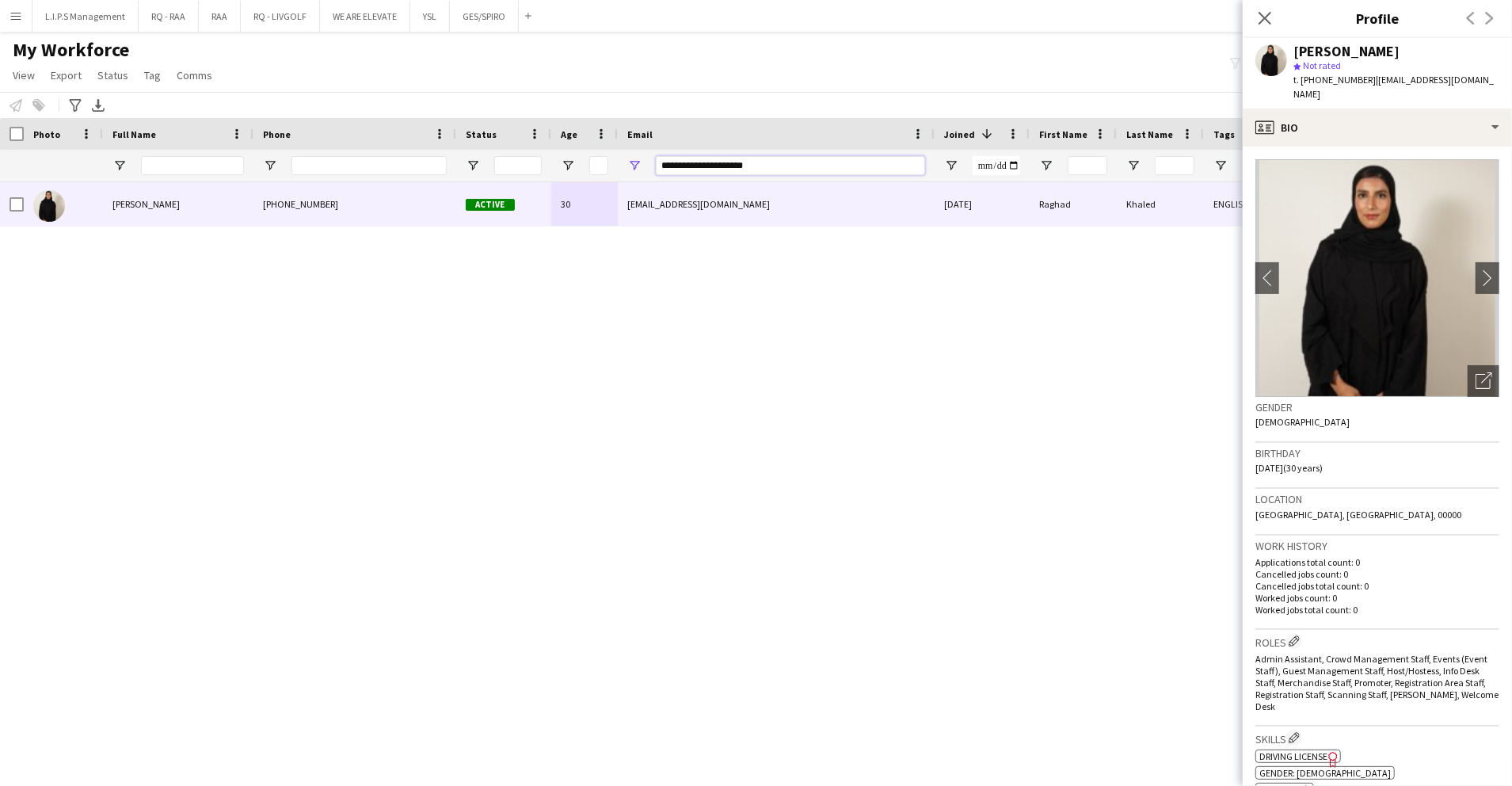
click at [384, 178] on div at bounding box center [1103, 165] width 2206 height 31
paste input "Email Filter Input"
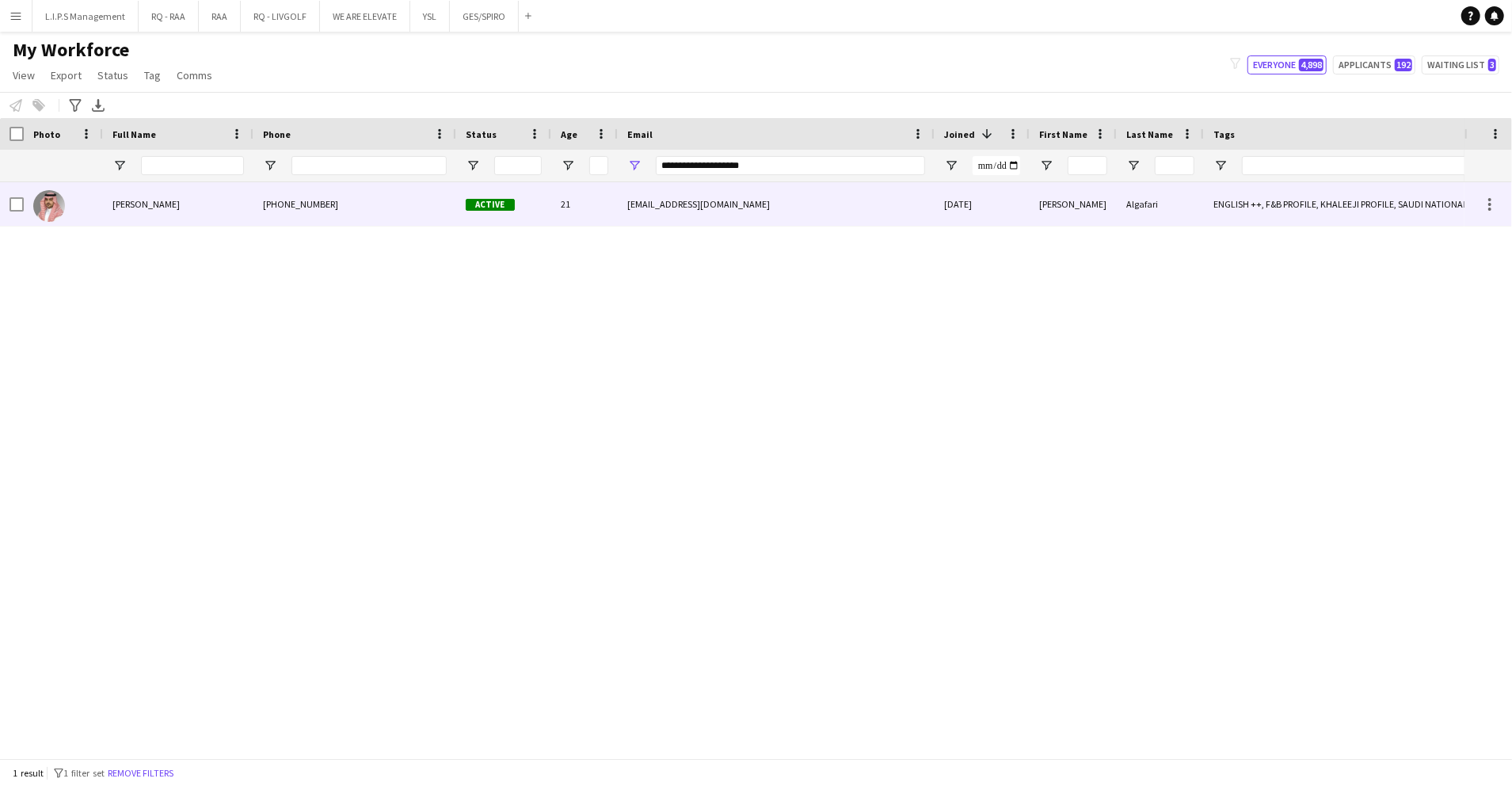
click at [421, 200] on div "[PHONE_NUMBER]" at bounding box center [355, 204] width 203 height 44
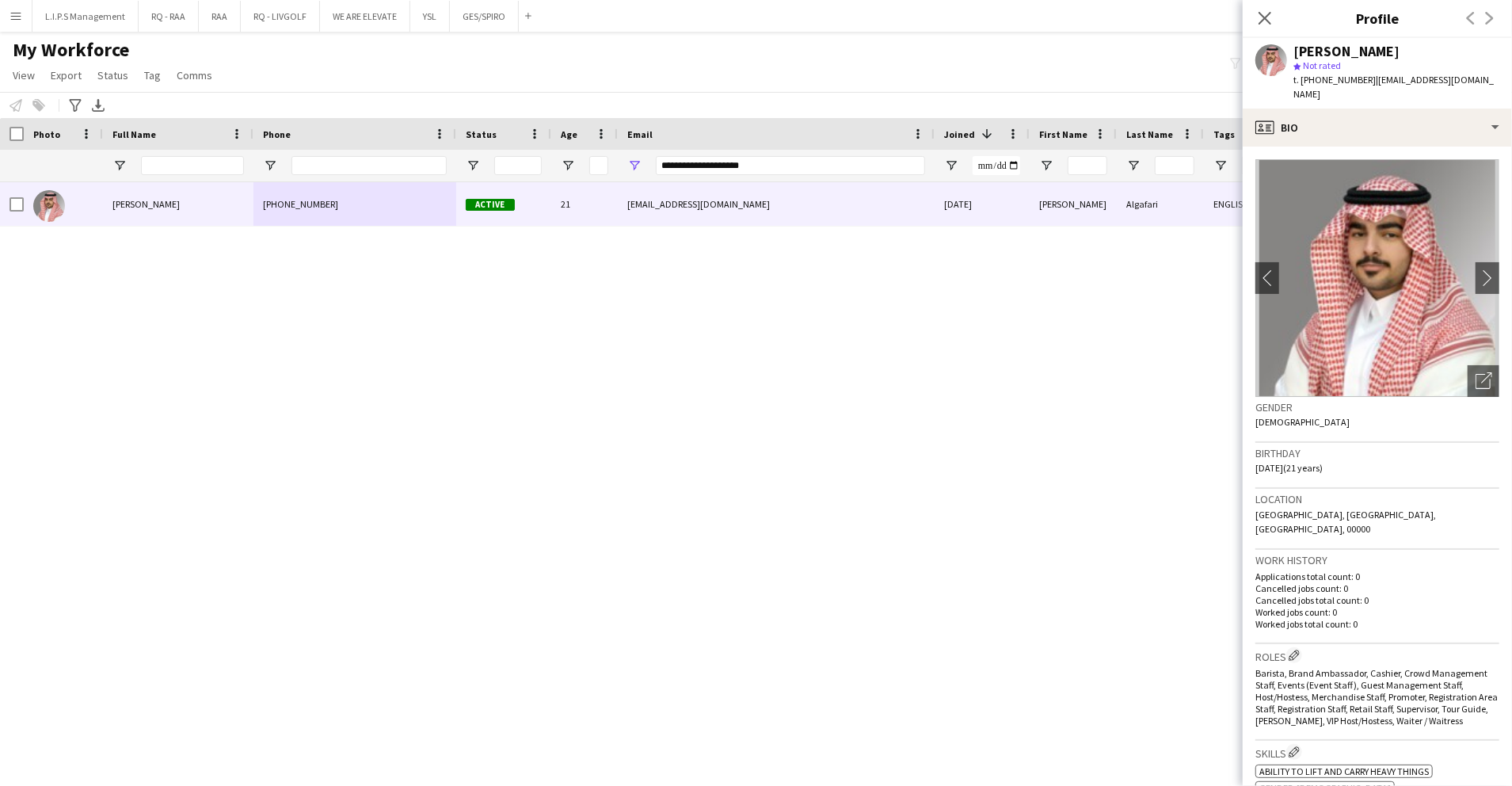
drag, startPoint x: 1462, startPoint y: 362, endPoint x: 1027, endPoint y: 2, distance: 564.6
click at [1476, 372] on icon "Open photos pop-in" at bounding box center [1484, 381] width 17 height 17
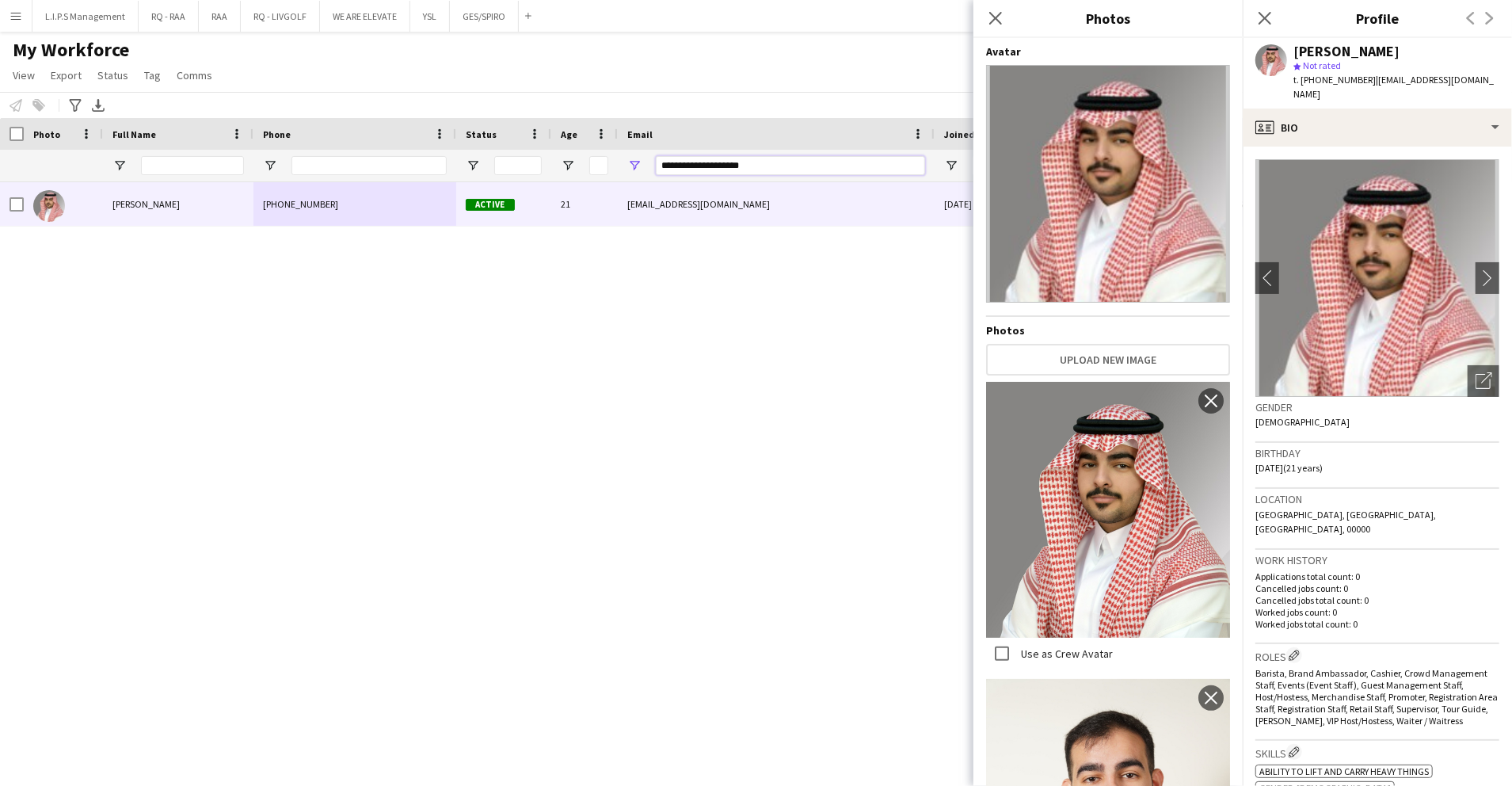
drag, startPoint x: 777, startPoint y: 173, endPoint x: 508, endPoint y: 158, distance: 269.4
click at [508, 158] on div at bounding box center [1103, 165] width 2206 height 31
paste input "**"
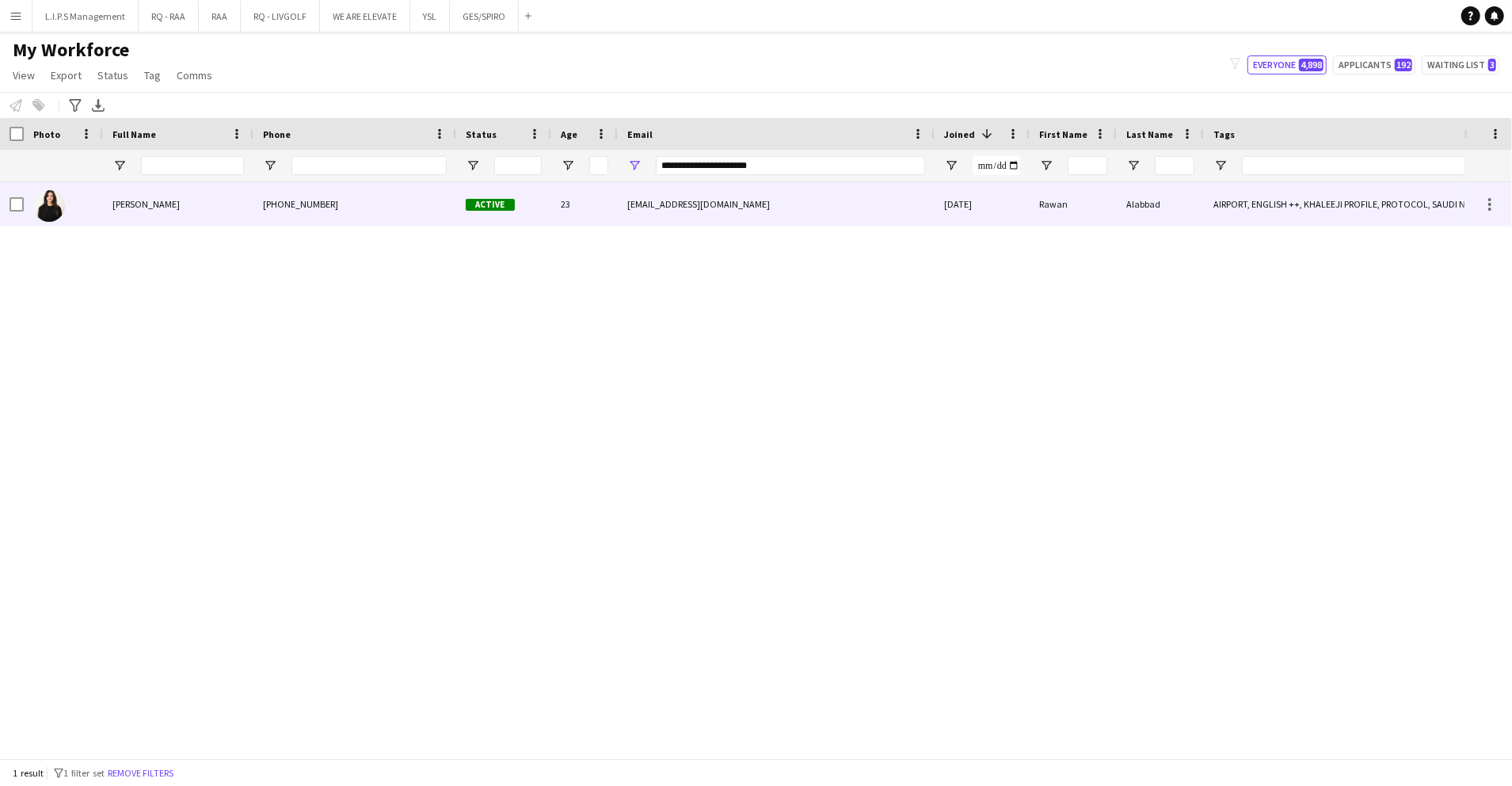
click at [499, 193] on div "Active" at bounding box center [503, 204] width 95 height 44
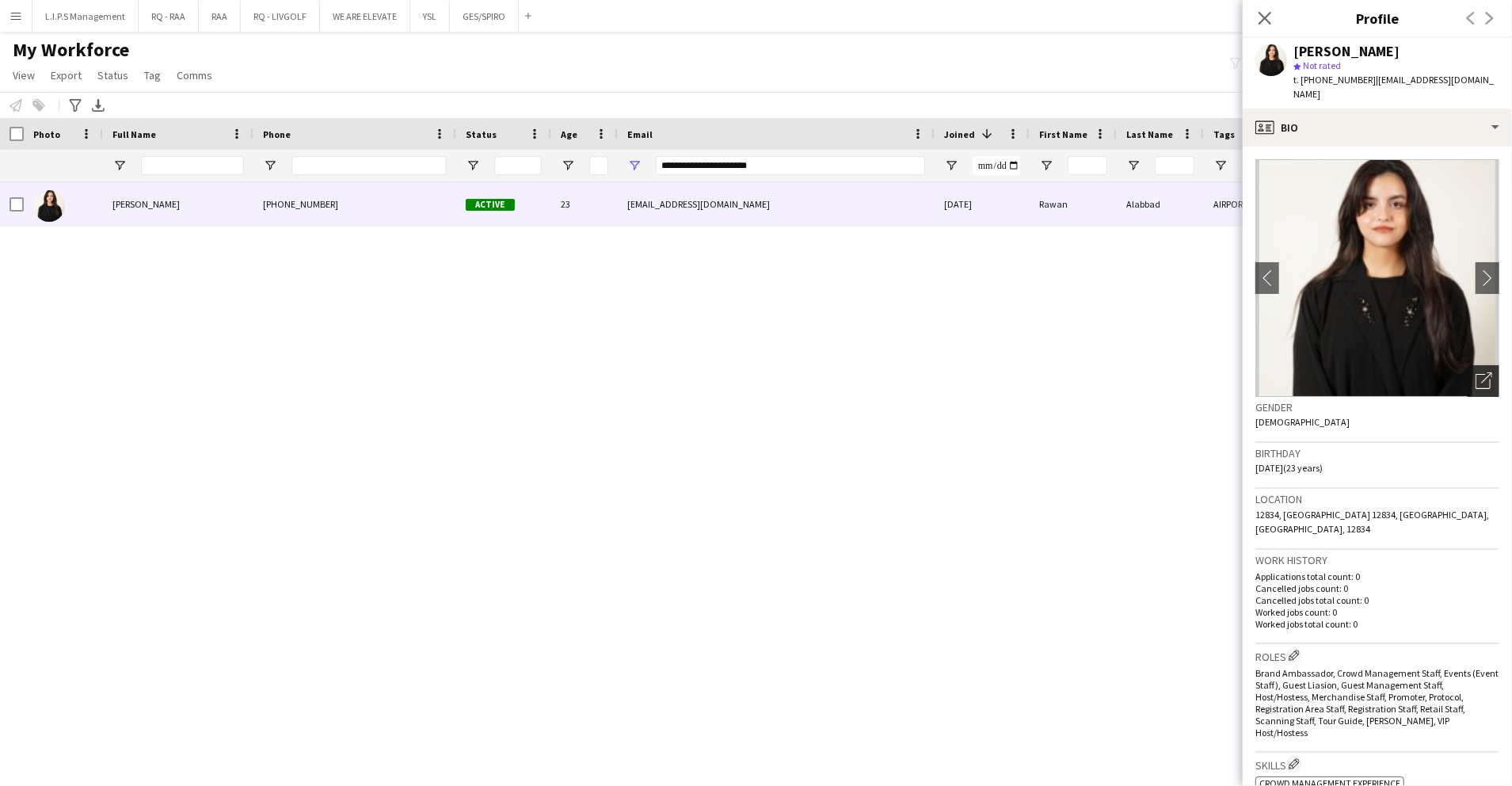
click at [1468, 365] on div "Open photos pop-in" at bounding box center [1484, 381] width 31 height 31
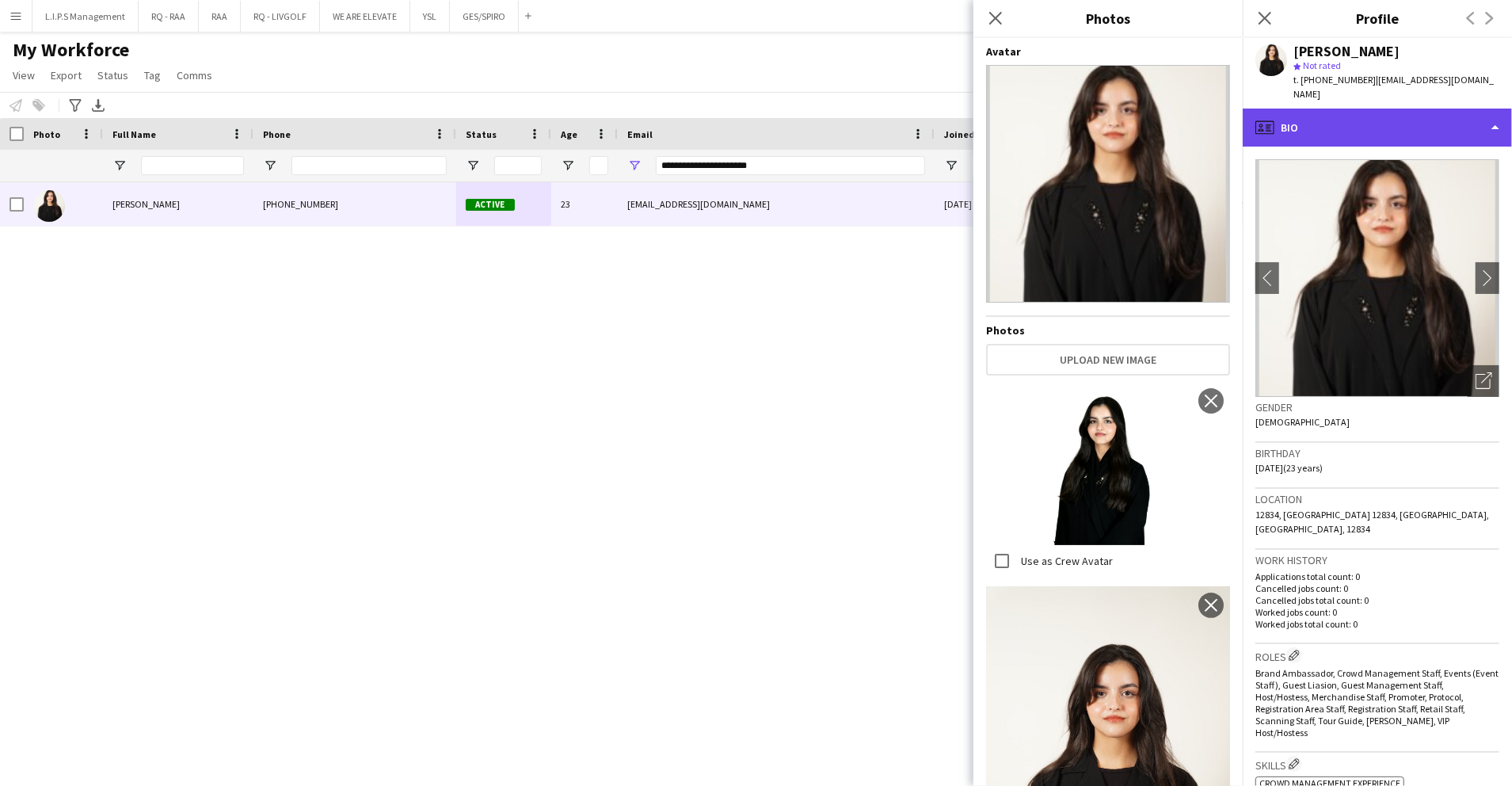
click at [1392, 109] on div "profile Bio" at bounding box center [1377, 128] width 269 height 38
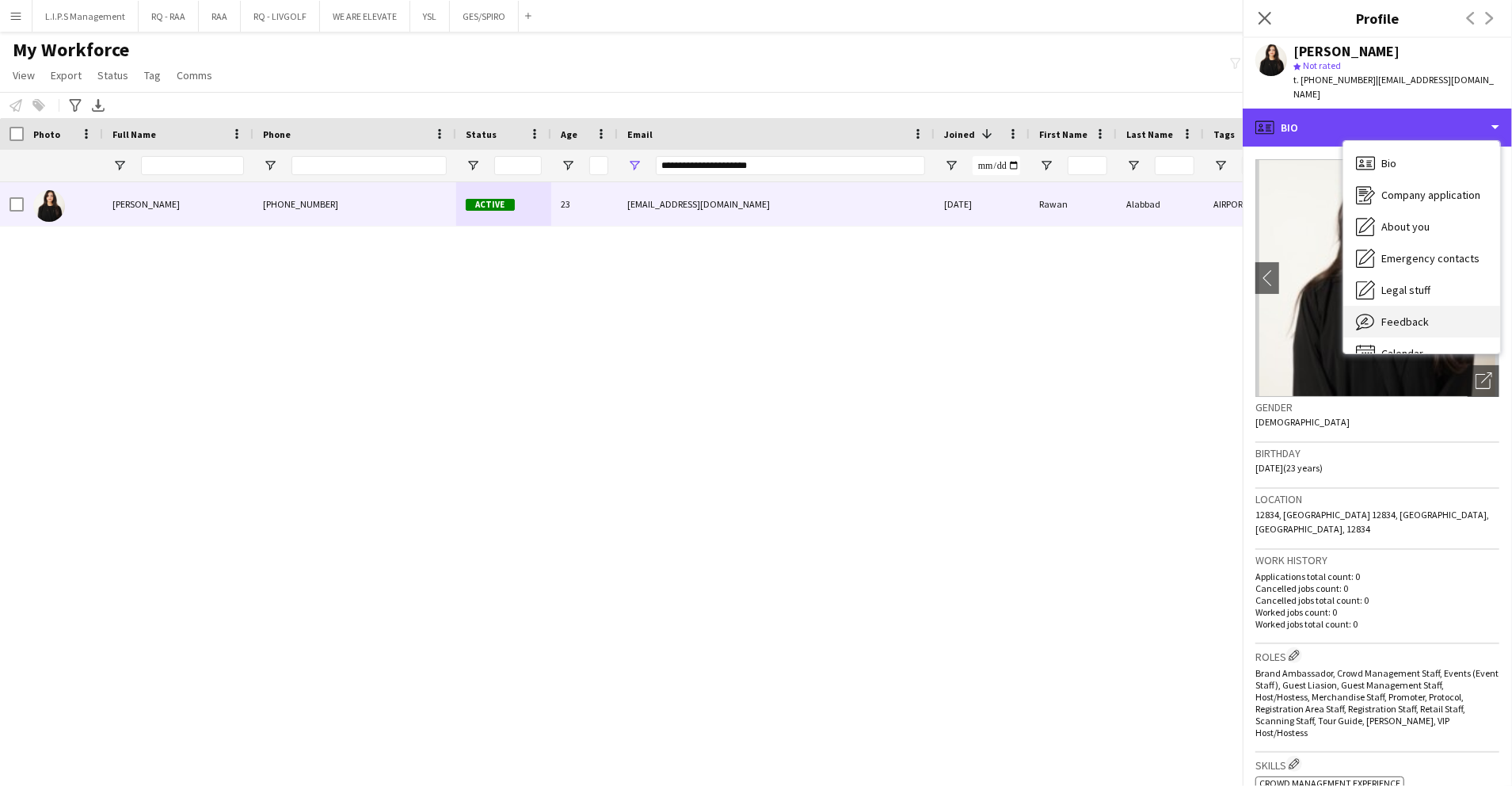
scroll to position [22, 0]
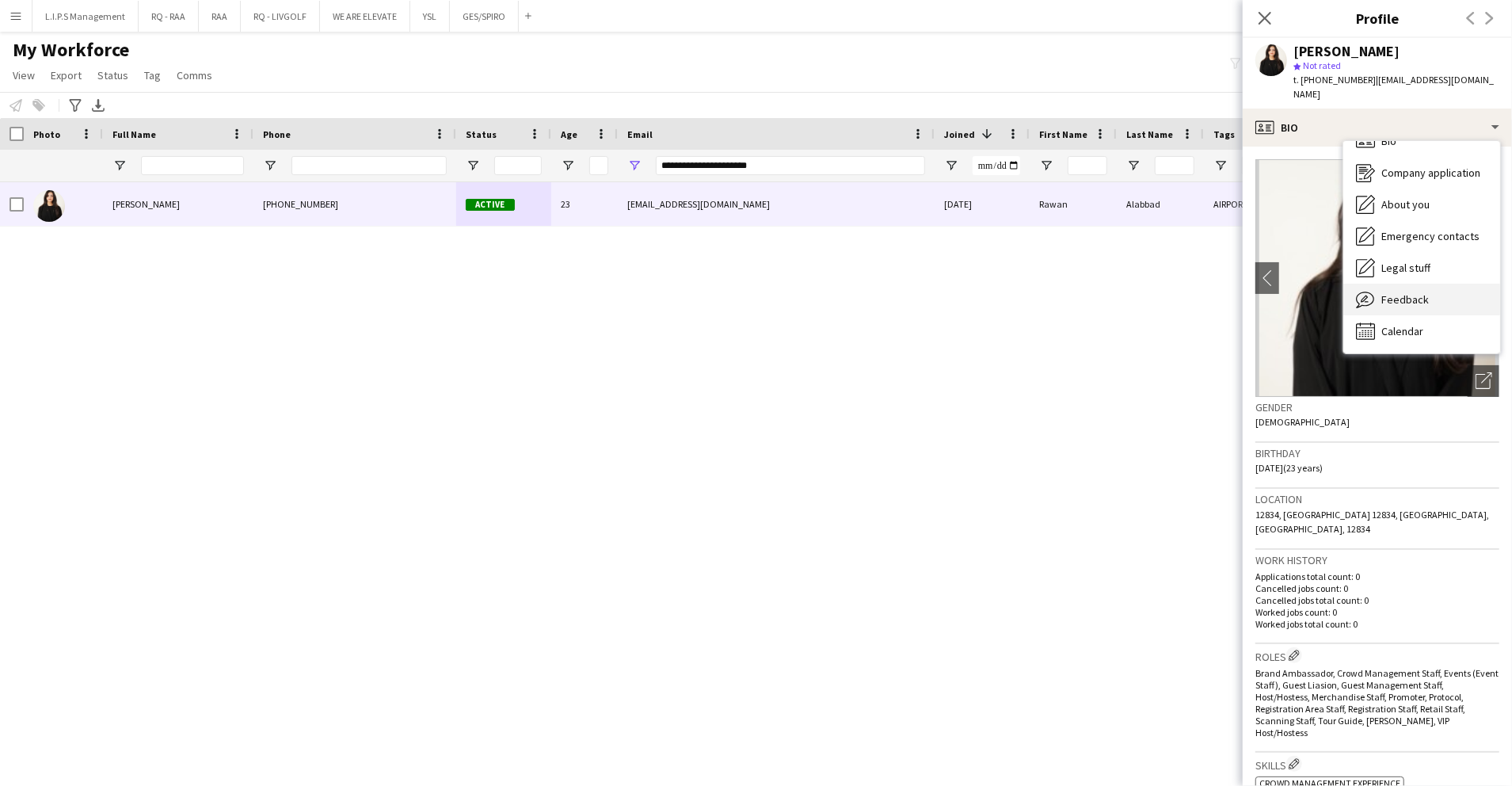
click at [1407, 296] on div "Feedback Feedback" at bounding box center [1422, 300] width 157 height 31
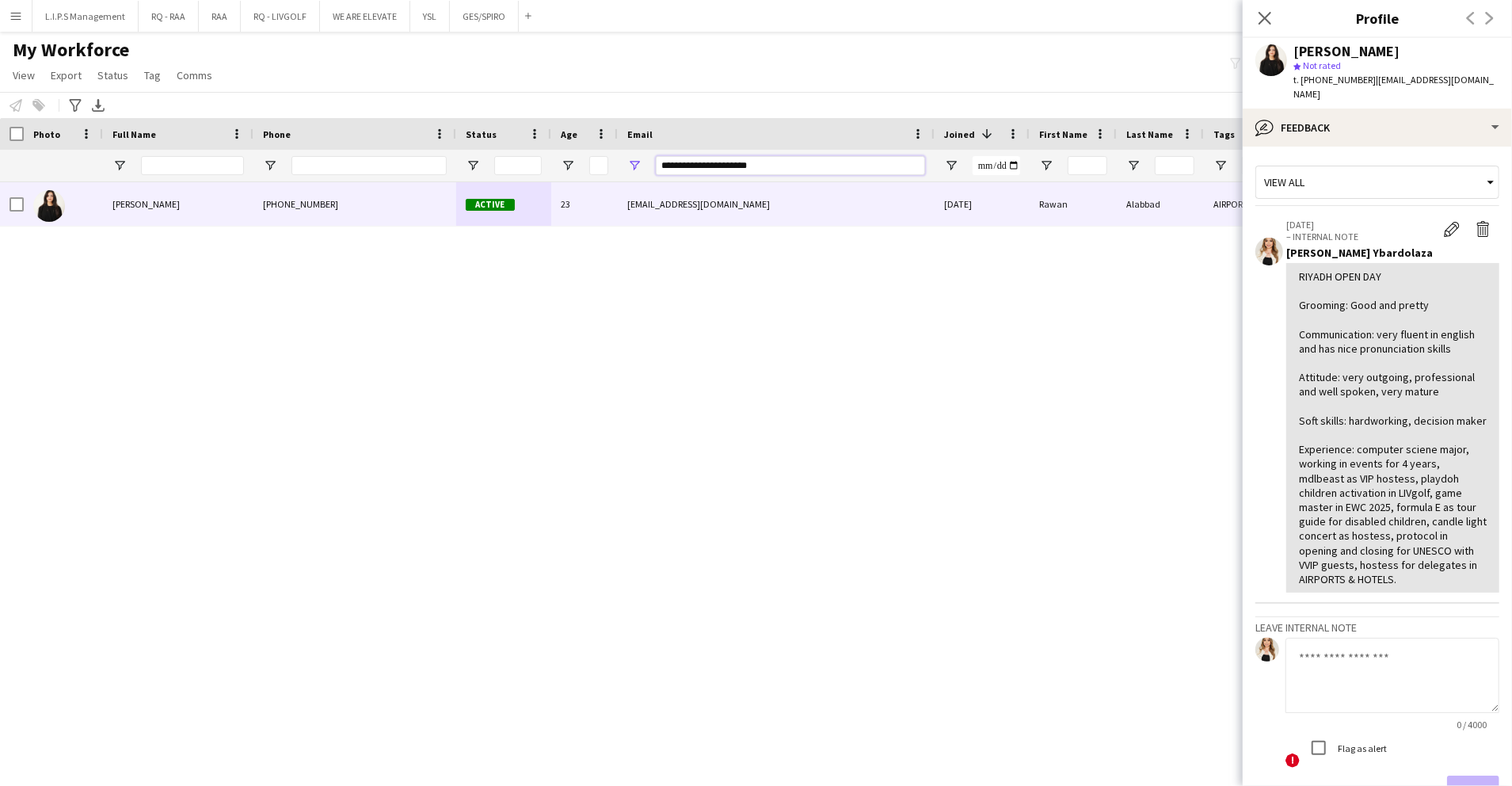
drag, startPoint x: 789, startPoint y: 163, endPoint x: 437, endPoint y: 156, distance: 352.1
click at [437, 155] on div at bounding box center [1103, 165] width 2206 height 31
paste input "Email Filter Input"
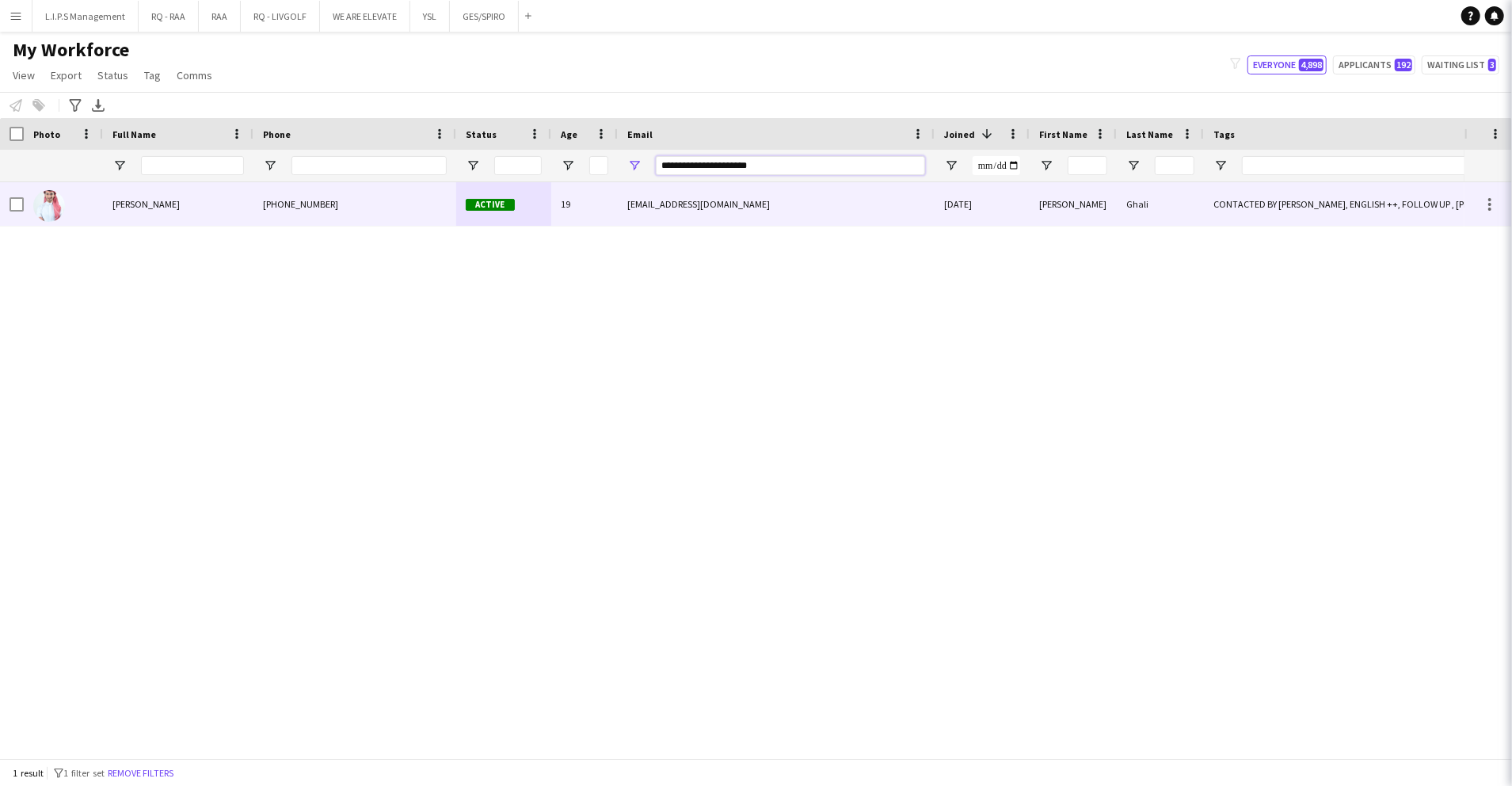
type input "**********"
click at [437, 207] on div "[PHONE_NUMBER]" at bounding box center [355, 204] width 203 height 44
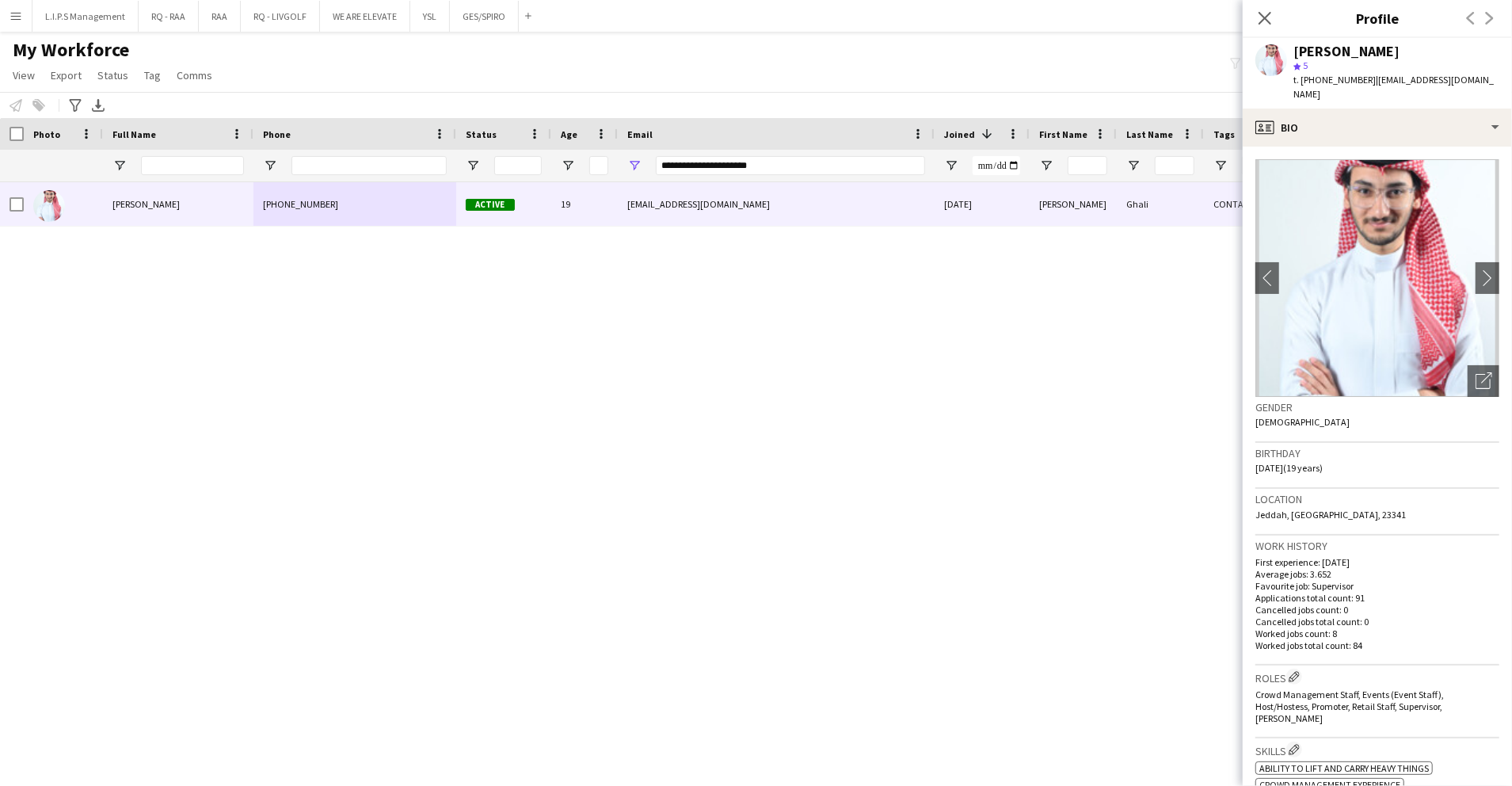
click at [1321, 45] on div "[PERSON_NAME]" at bounding box center [1346, 51] width 106 height 14
copy div "[PERSON_NAME]"
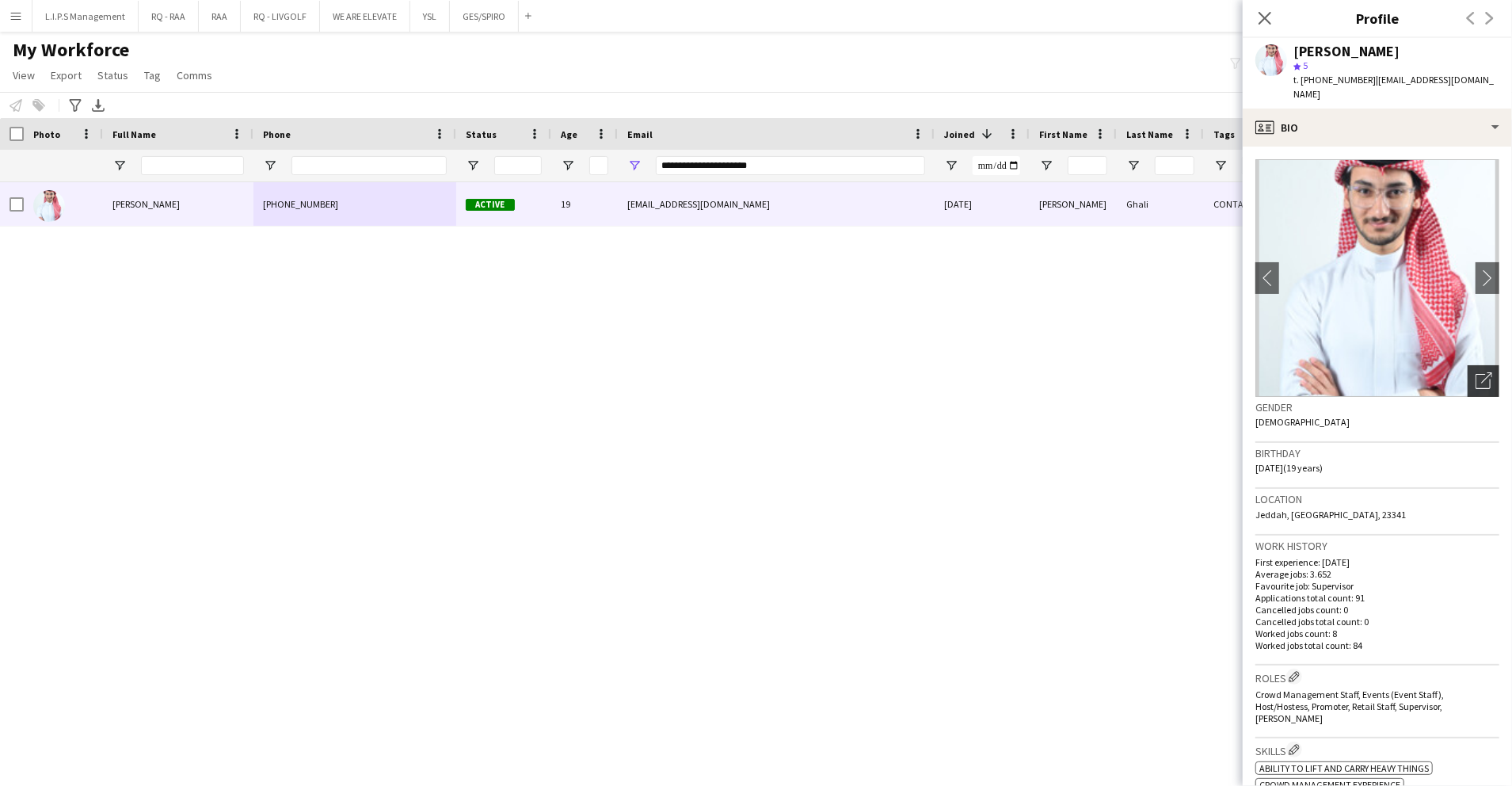
click at [1481, 372] on icon at bounding box center [1486, 377] width 11 height 11
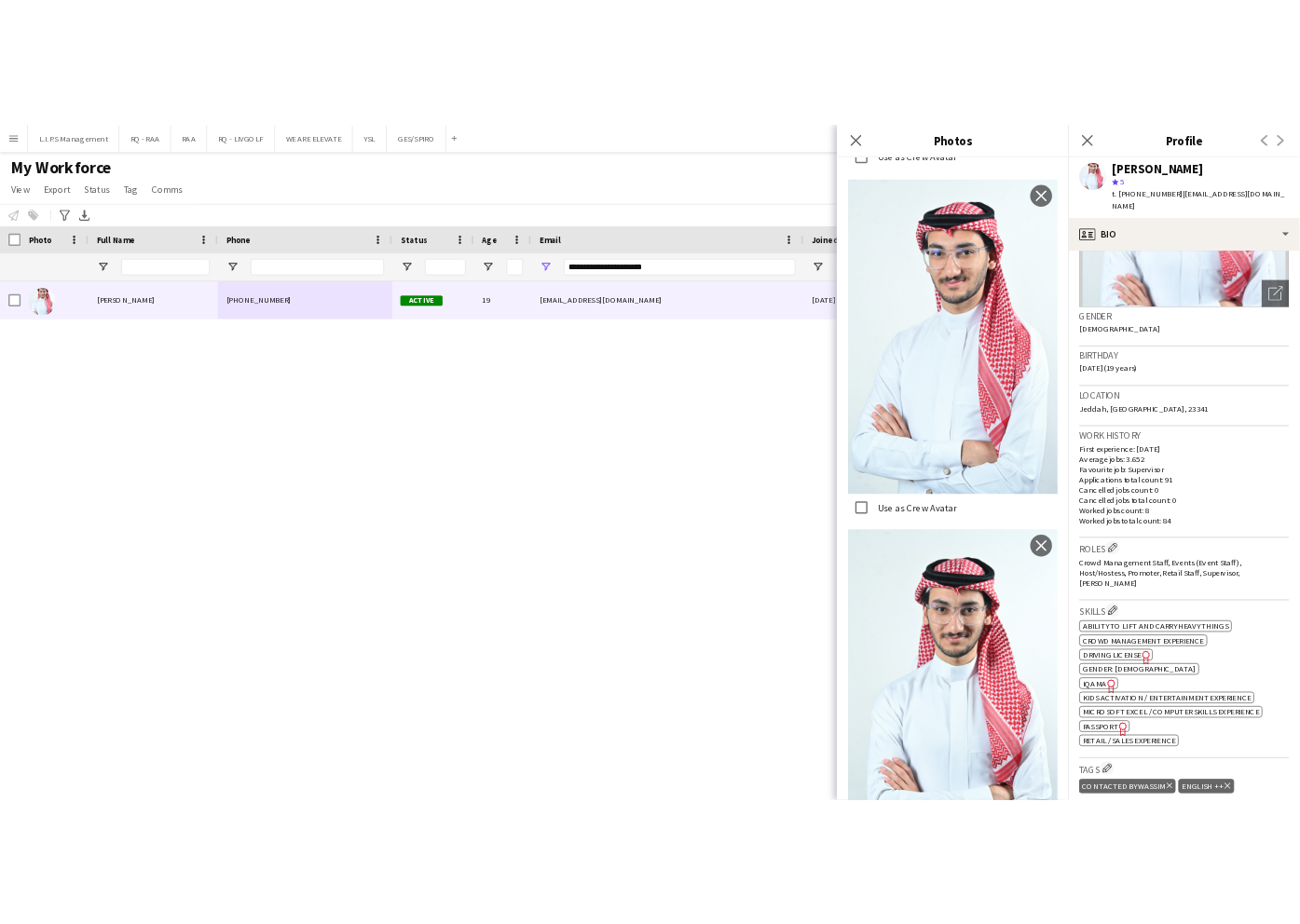
scroll to position [248, 0]
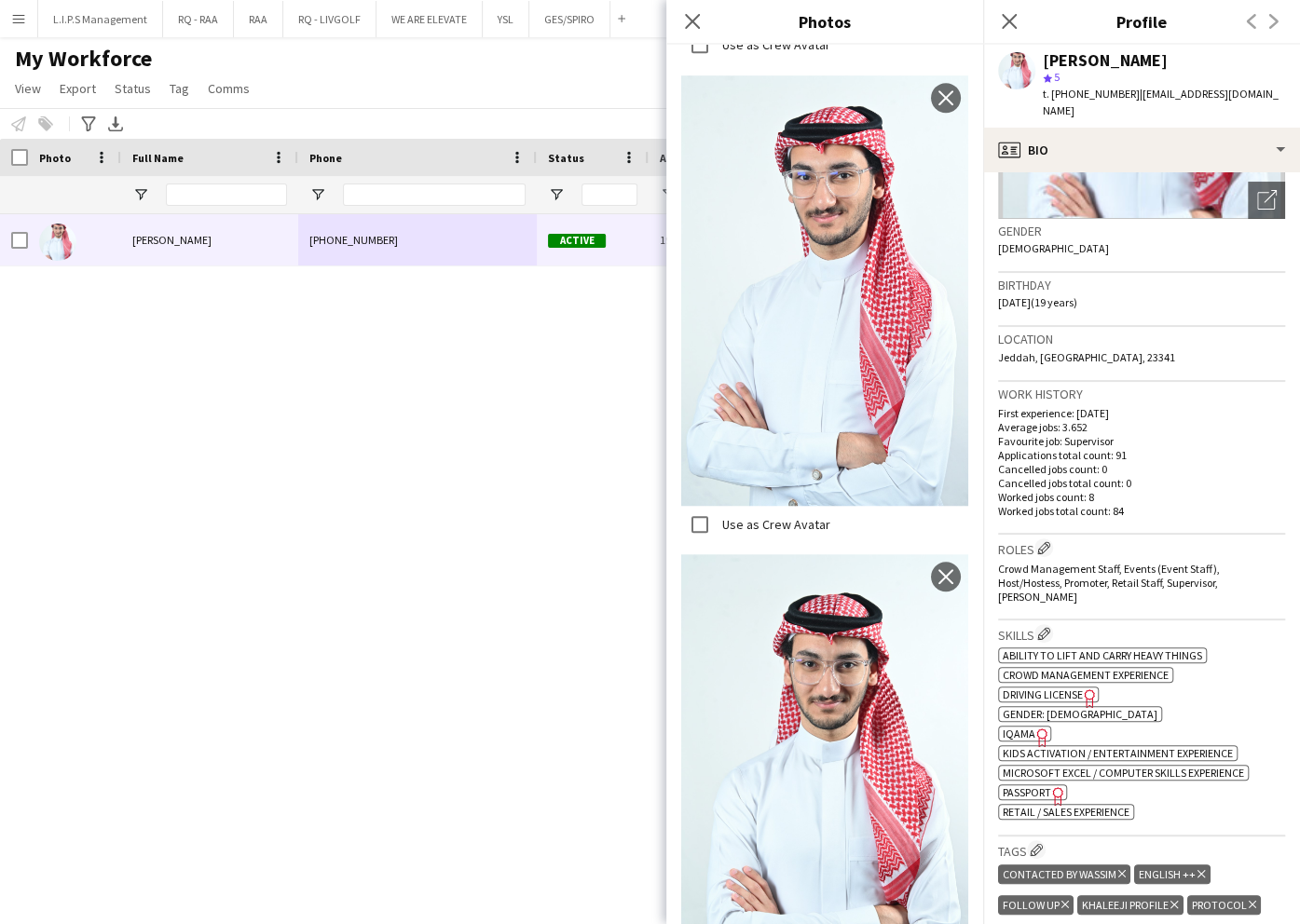
click at [1019, 727] on span "IQAMA" at bounding box center [1019, 734] width 33 height 14
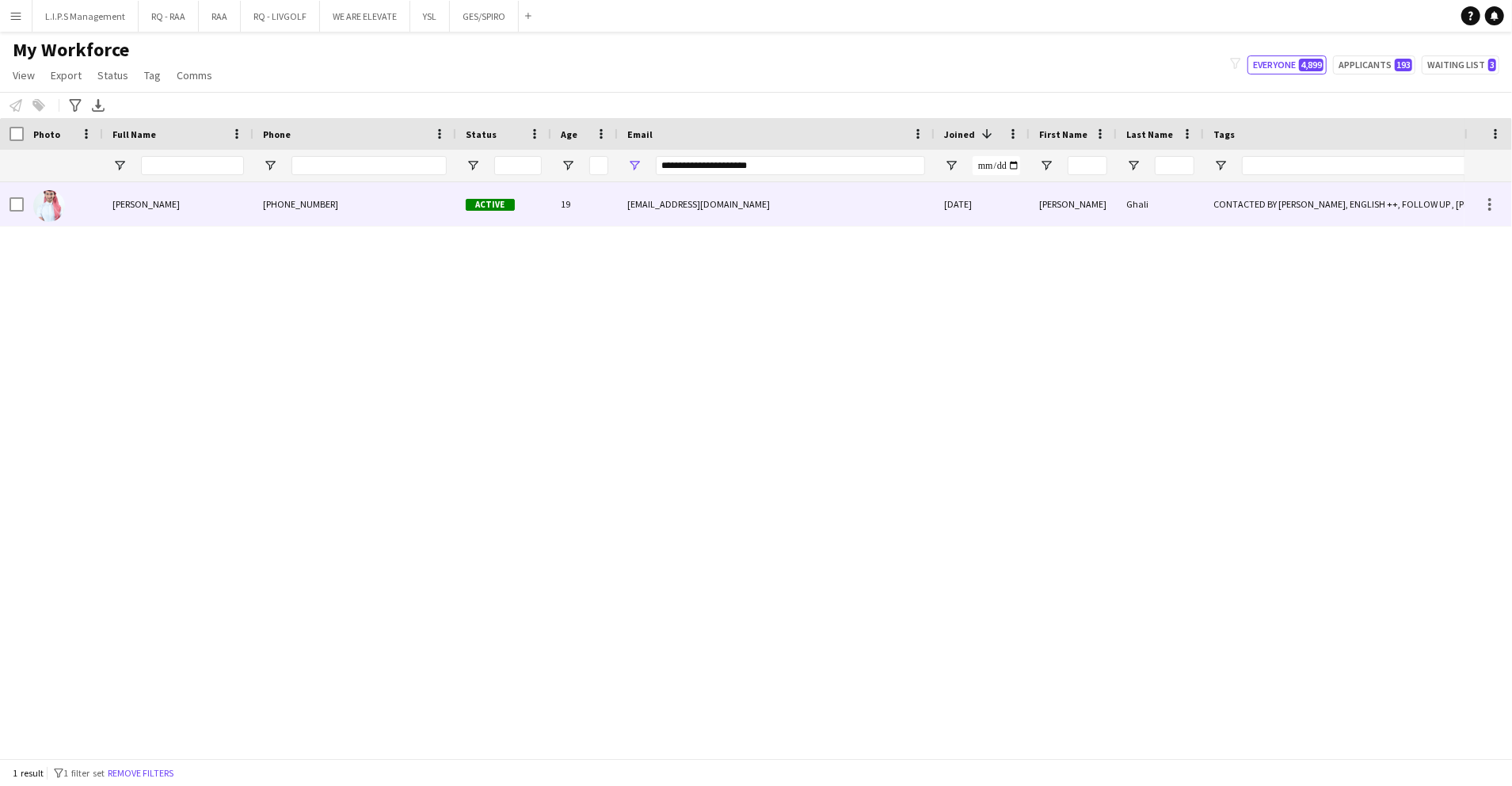
click at [827, 201] on div "[EMAIL_ADDRESS][DOMAIN_NAME]" at bounding box center [777, 204] width 317 height 44
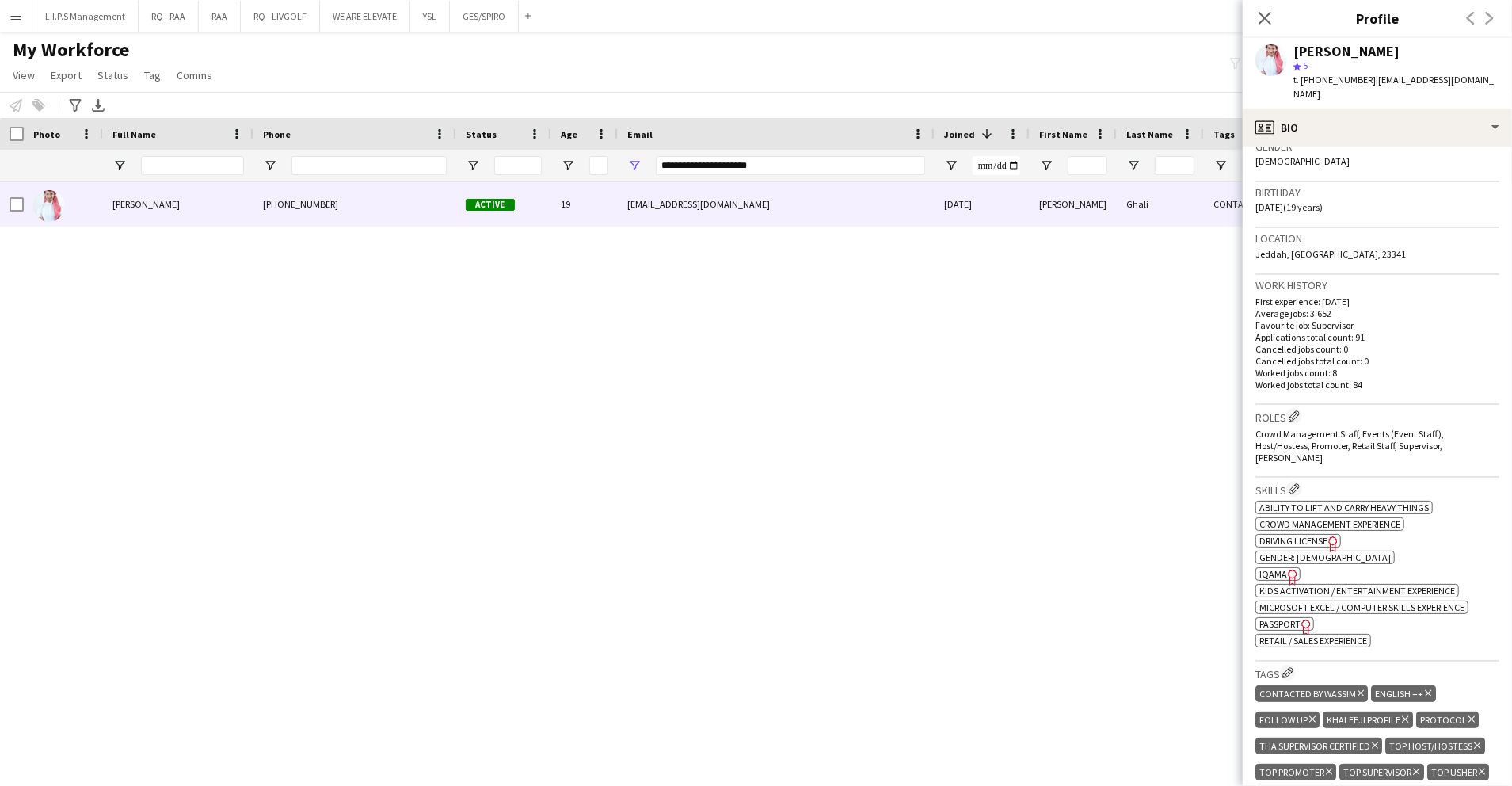
scroll to position [317, 0]
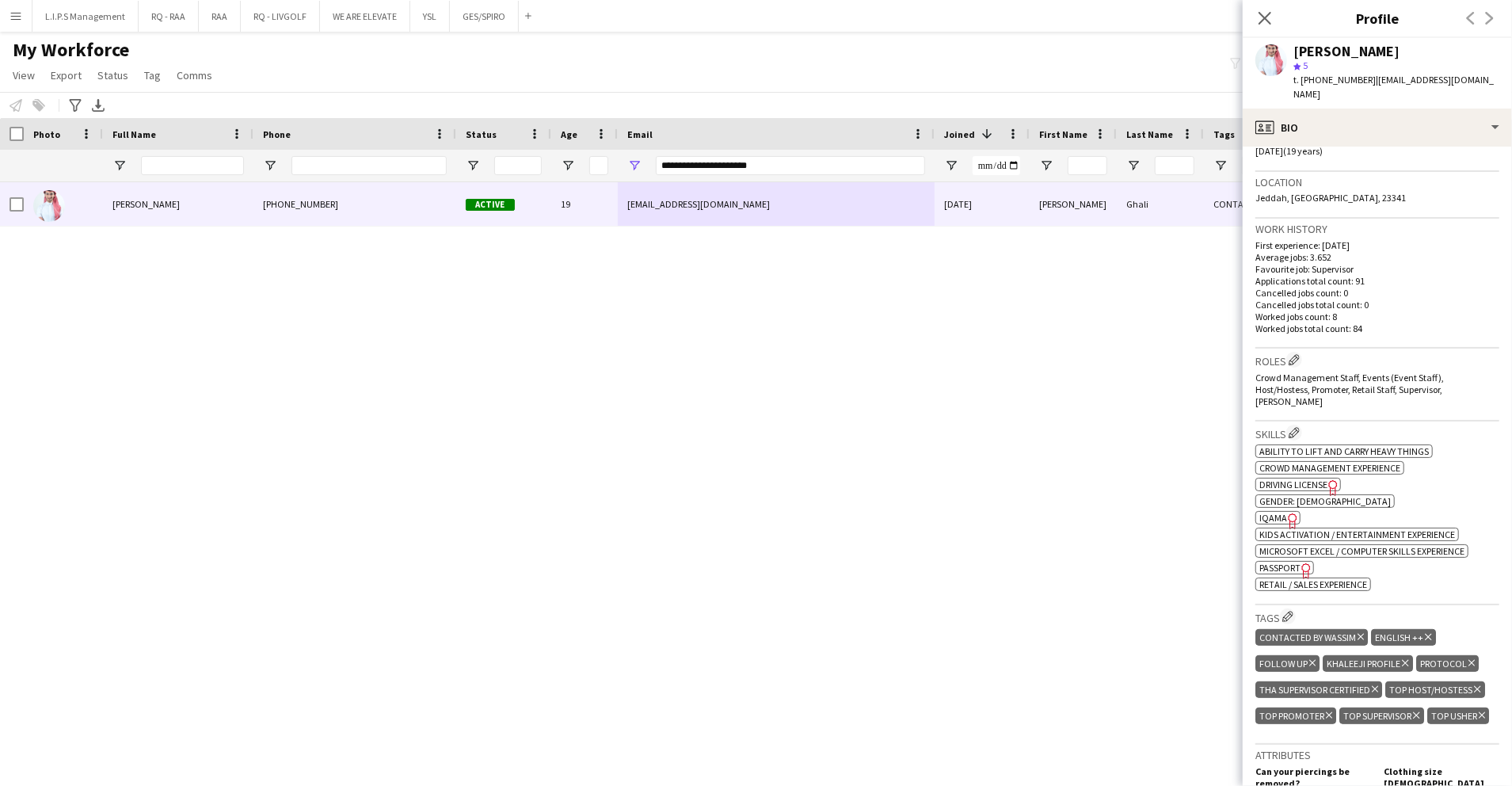
click at [1104, 513] on icon "Freelancer has uploaded a photo validation of skill. Click to see" at bounding box center [1293, 521] width 17 height 17
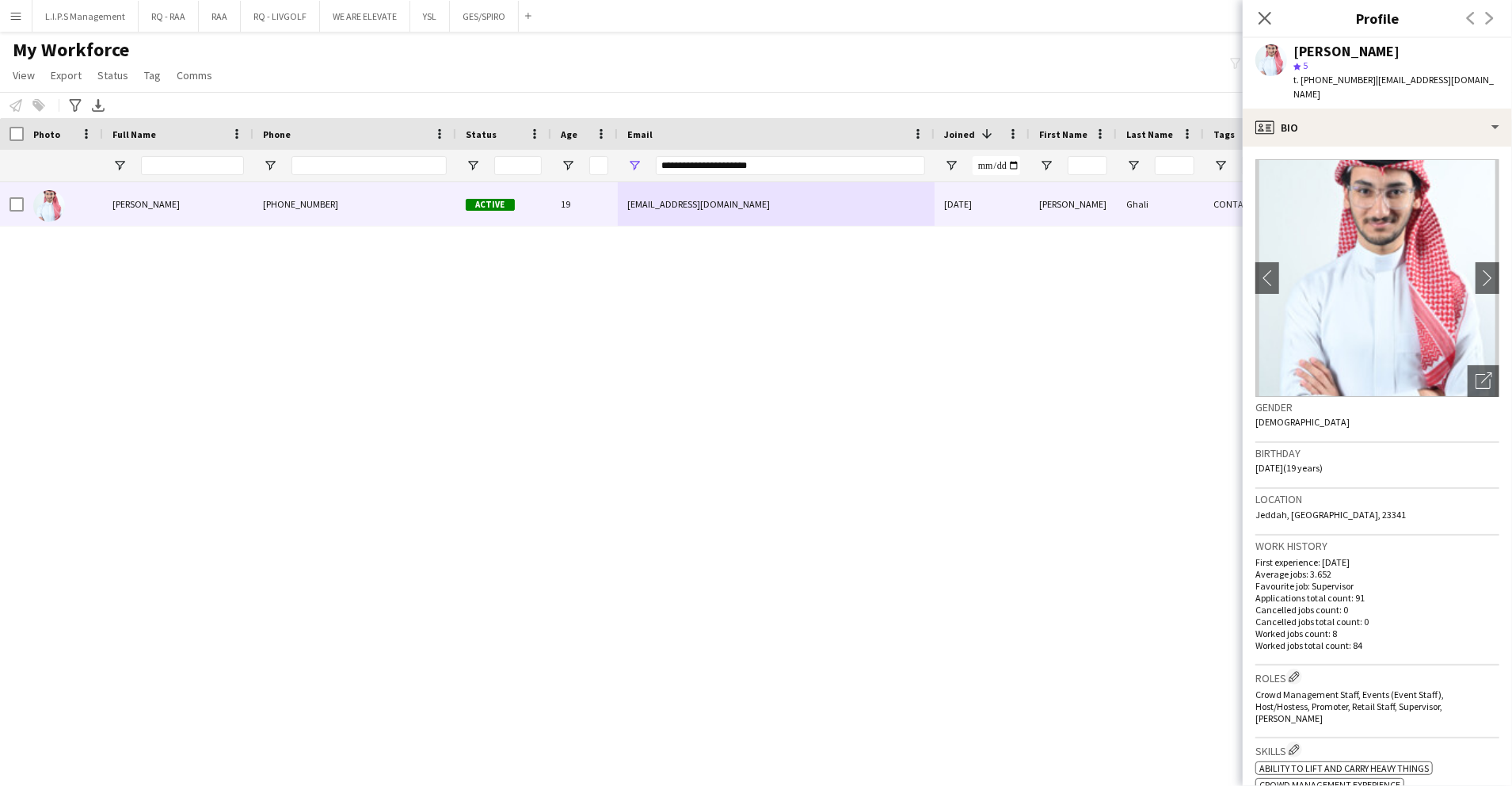
scroll to position [211, 0]
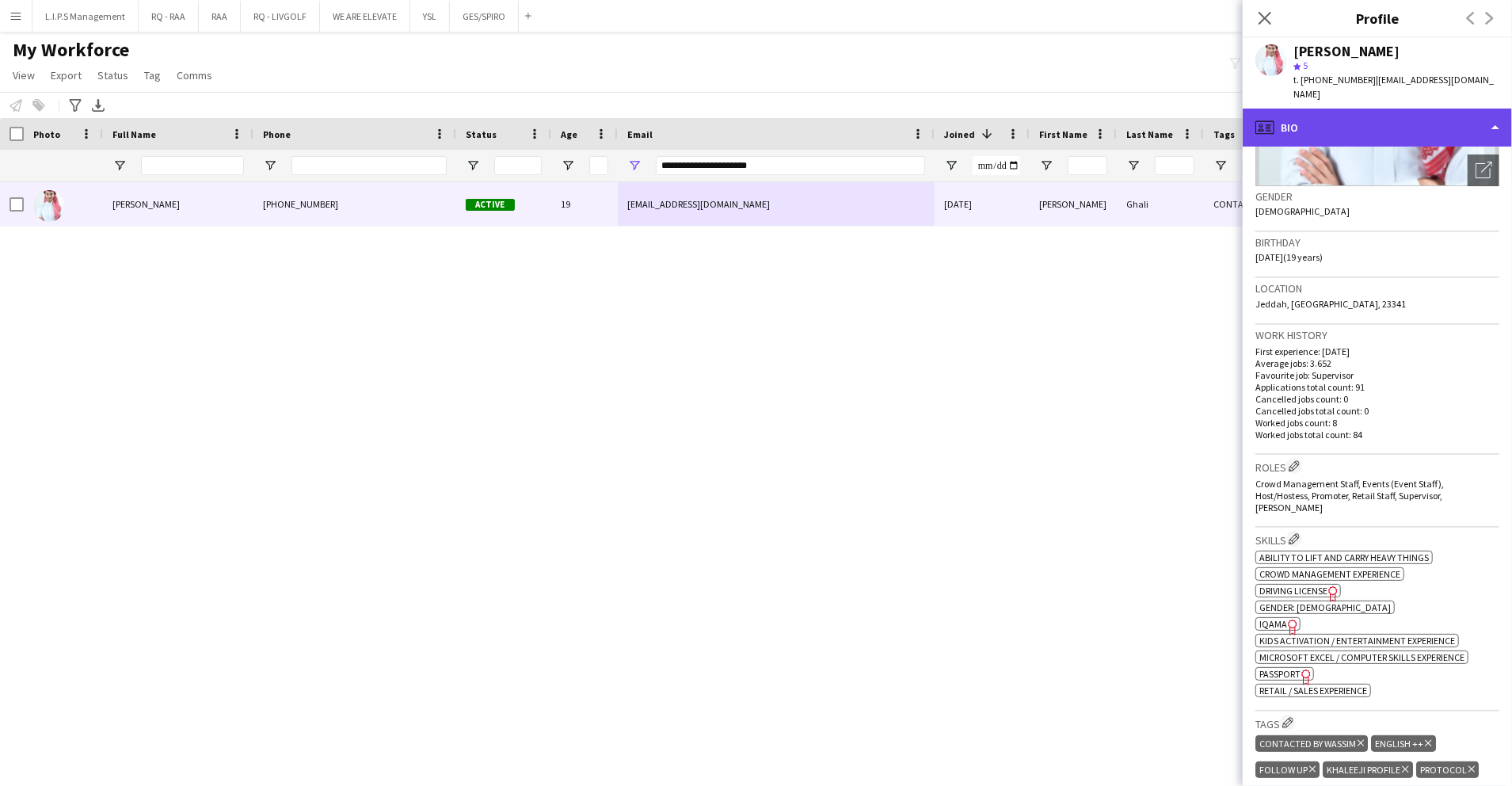
click at [1104, 109] on div "profile Bio" at bounding box center [1377, 128] width 269 height 38
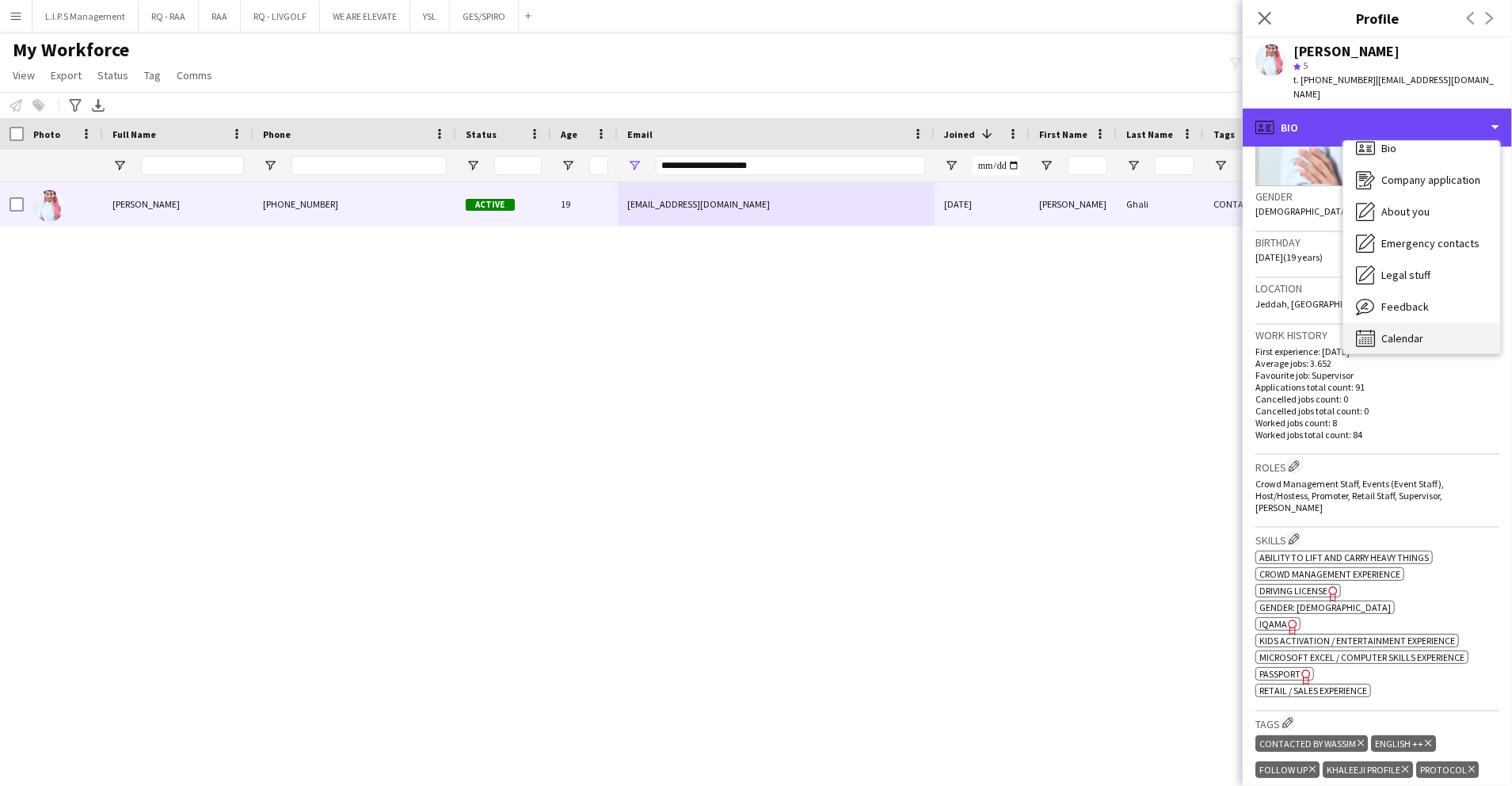
scroll to position [22, 0]
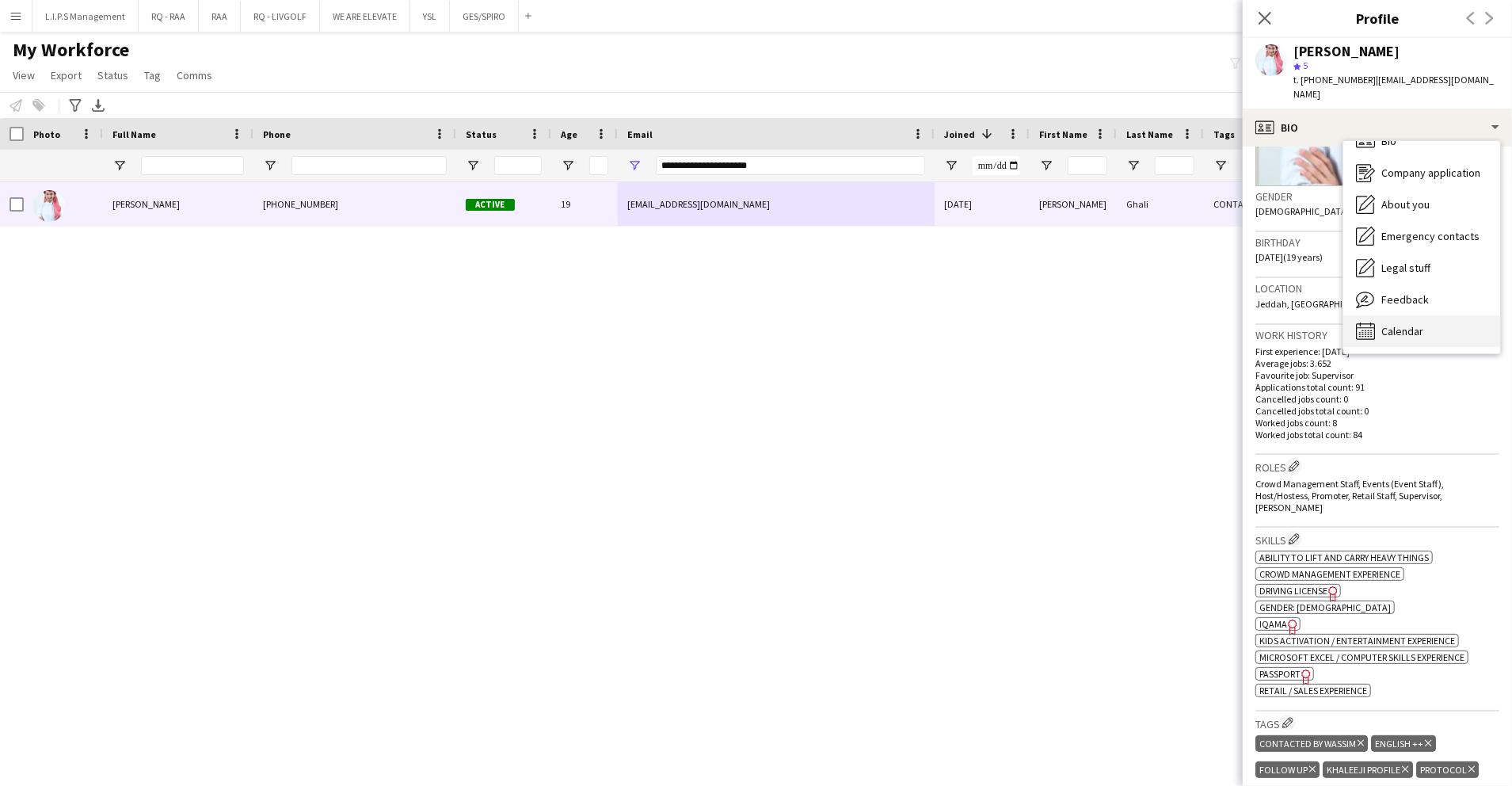
click at [1104, 324] on span "Calendar" at bounding box center [1402, 331] width 42 height 14
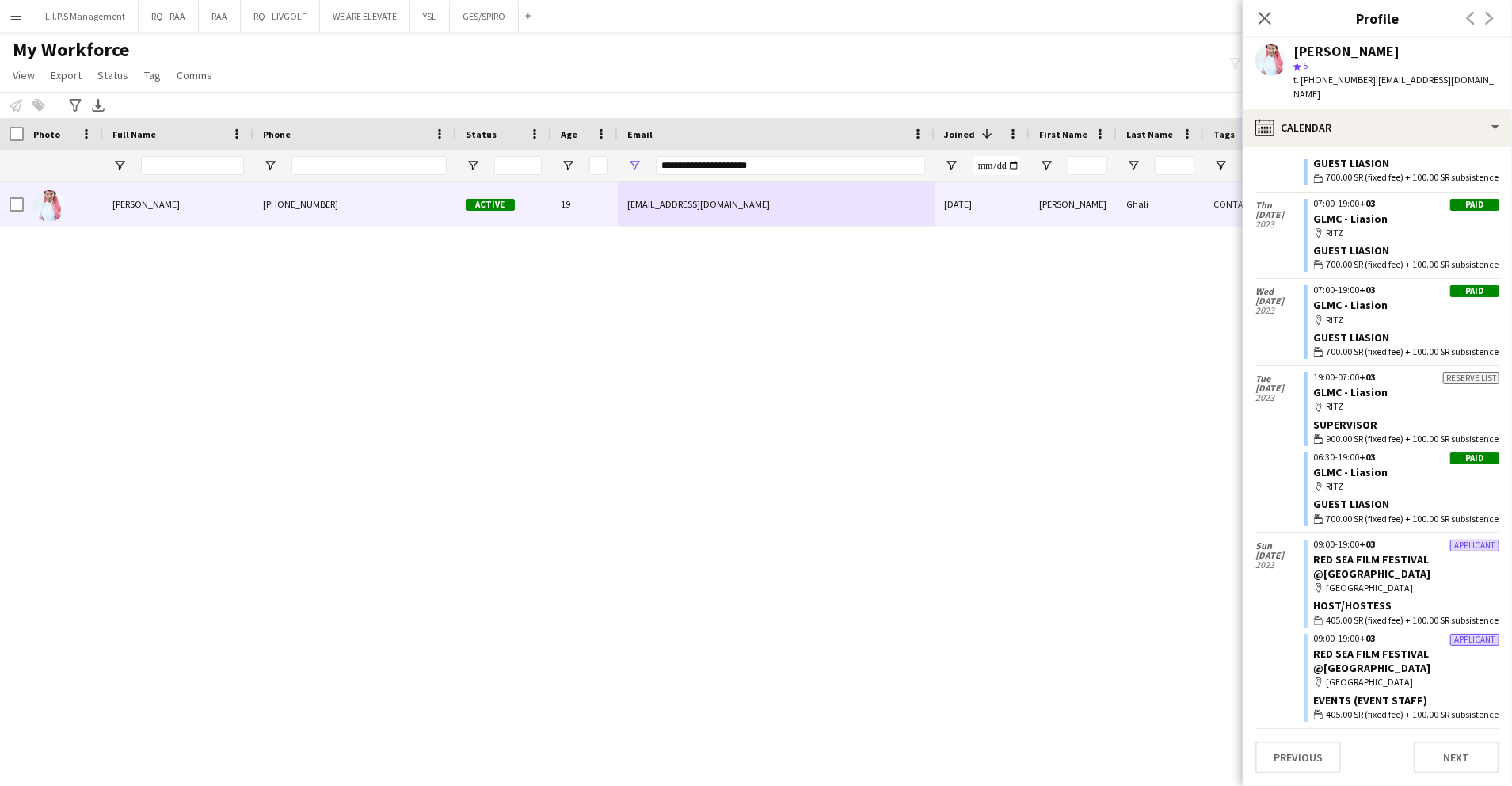
scroll to position [6842, 0]
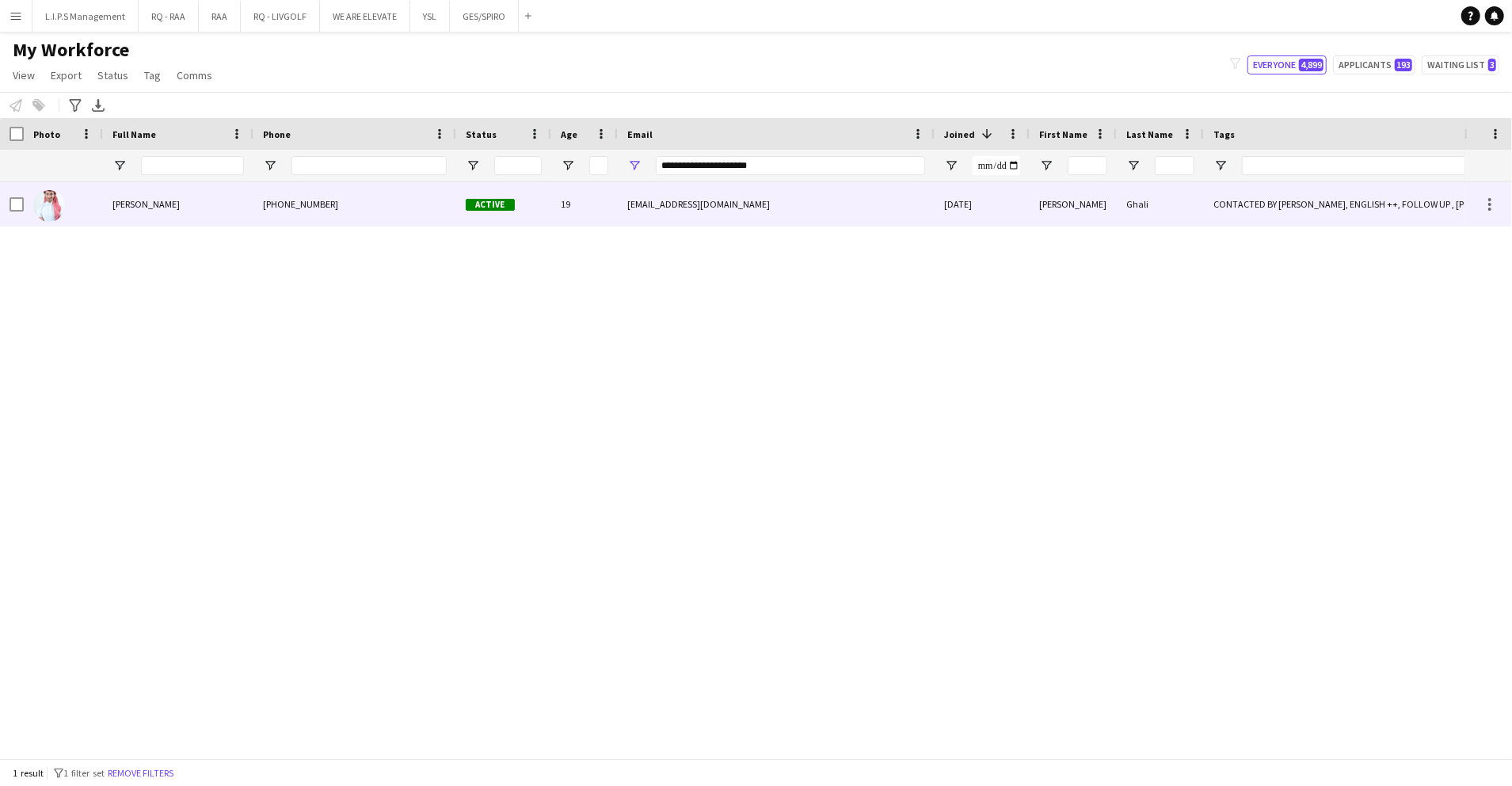
click at [872, 215] on div "[EMAIL_ADDRESS][DOMAIN_NAME]" at bounding box center [777, 204] width 317 height 44
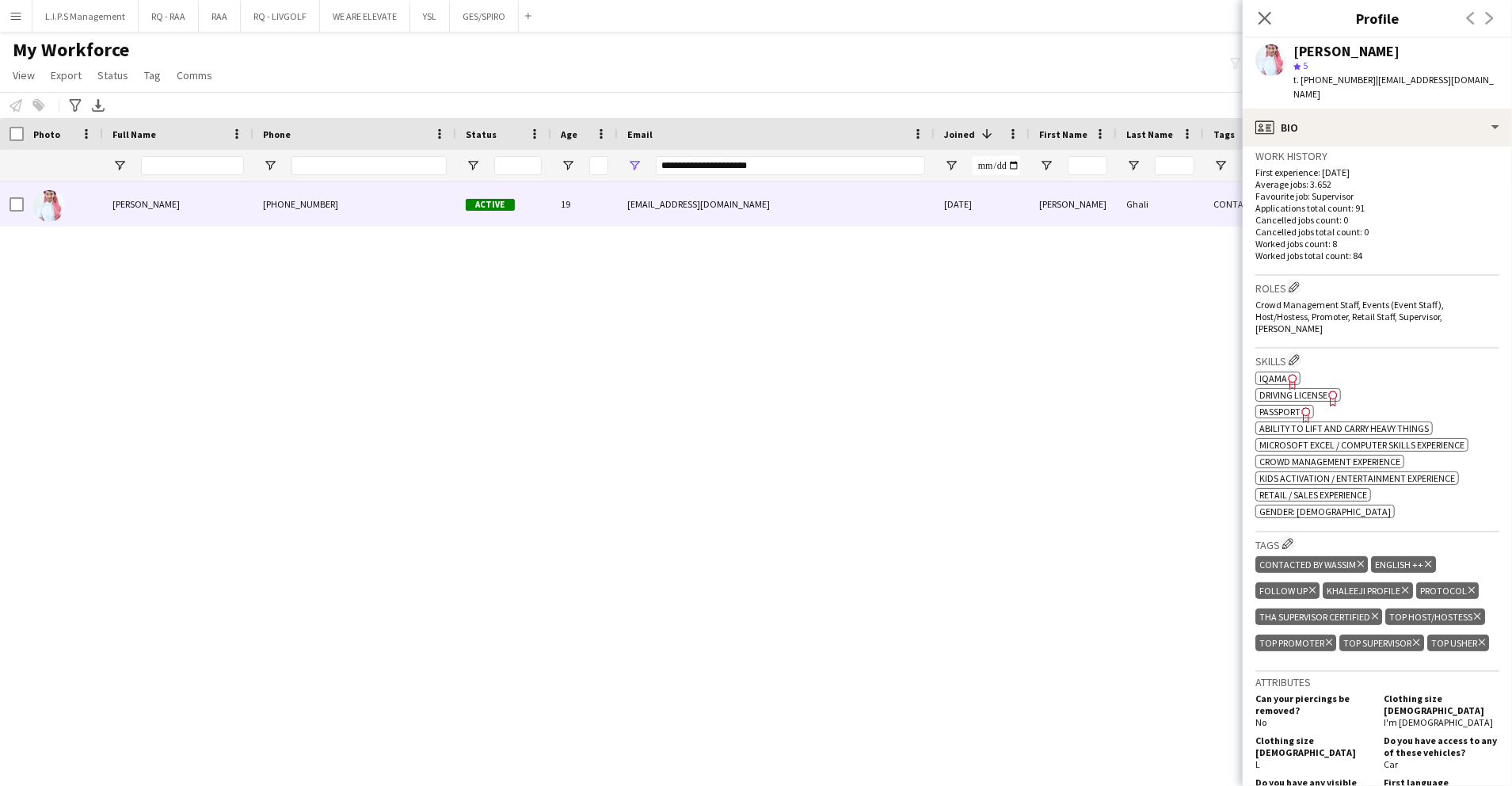
scroll to position [528, 0]
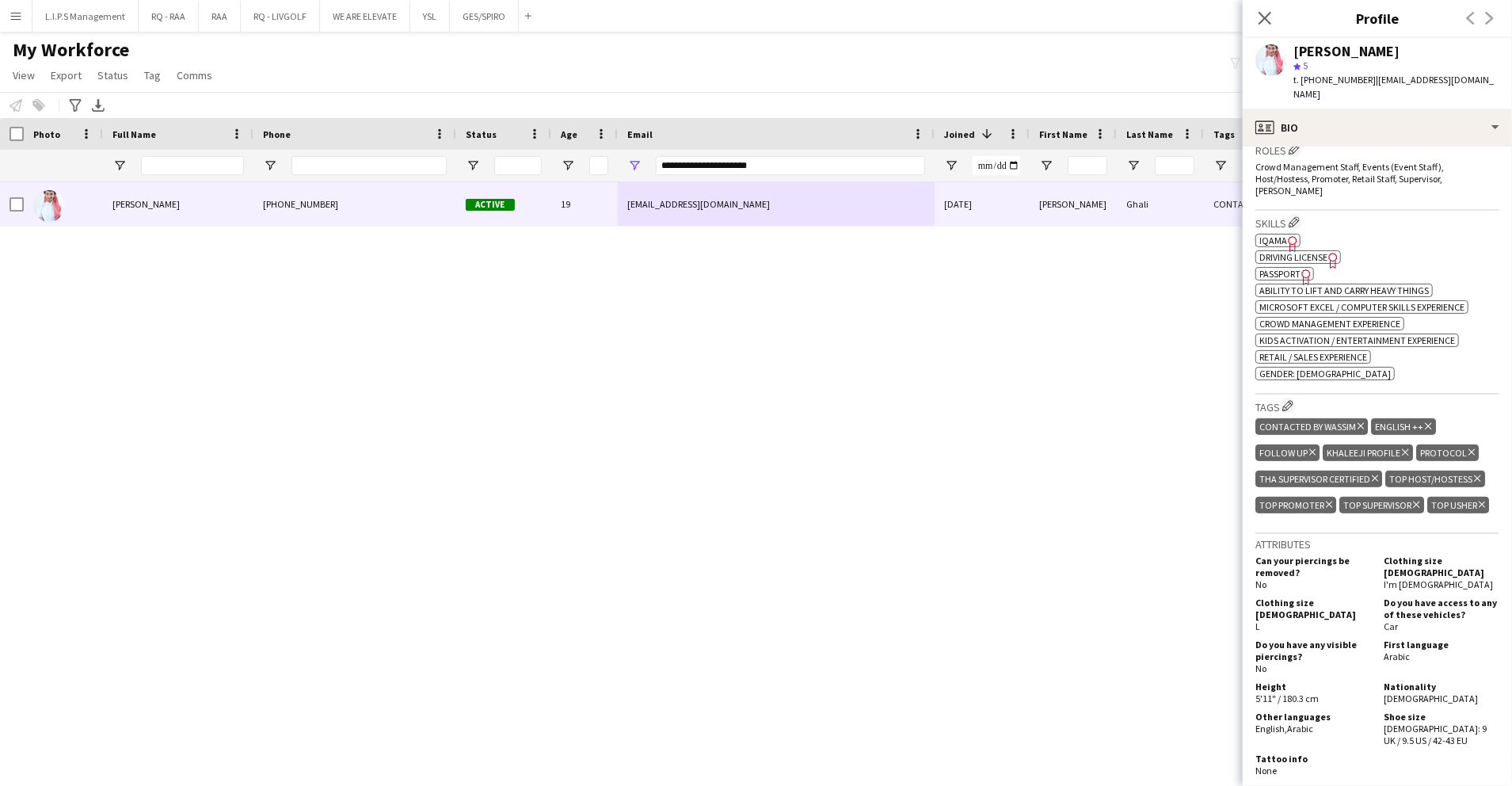
click at [1278, 234] on span "IQAMA" at bounding box center [1273, 240] width 28 height 12
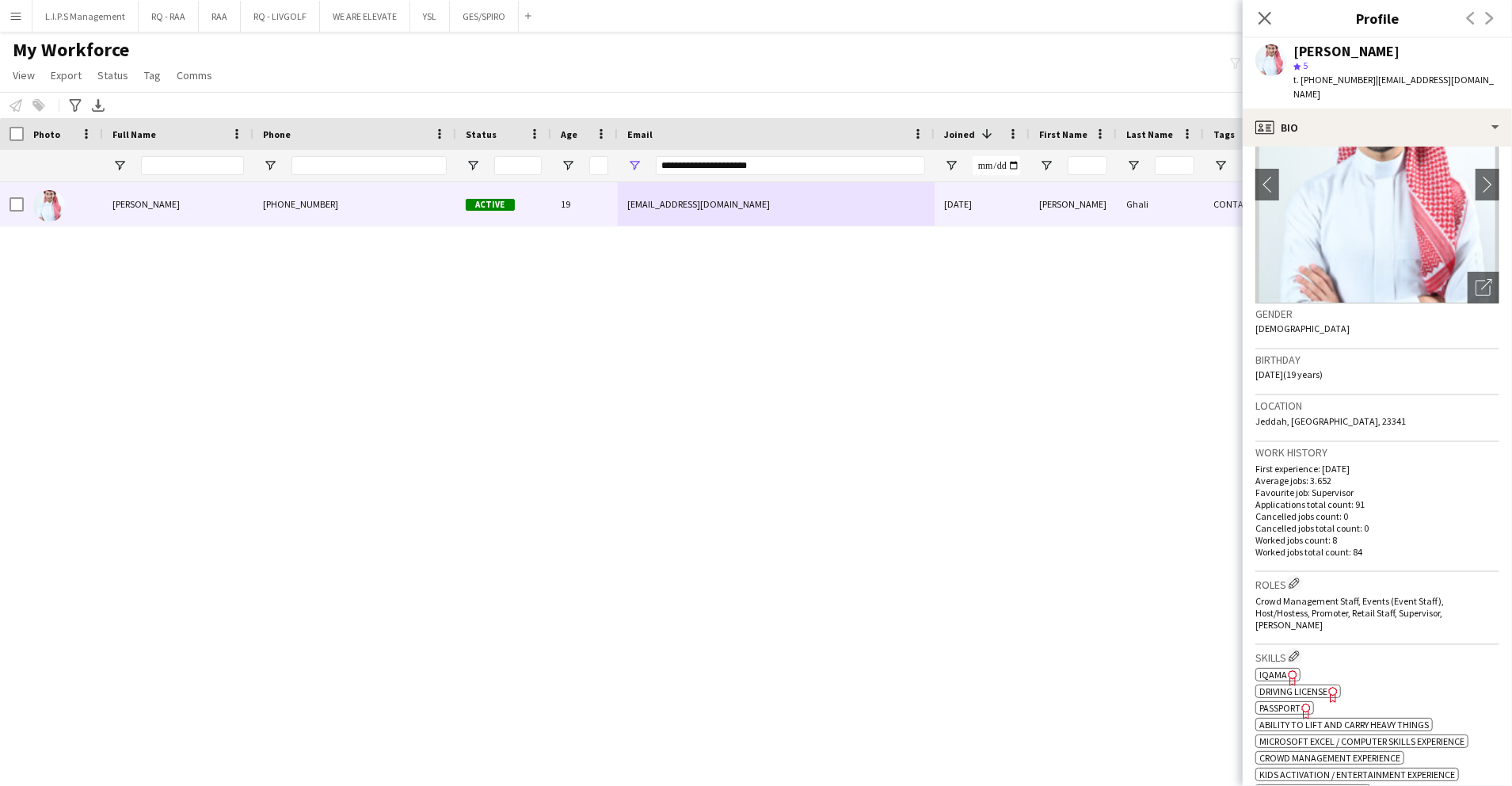
scroll to position [0, 0]
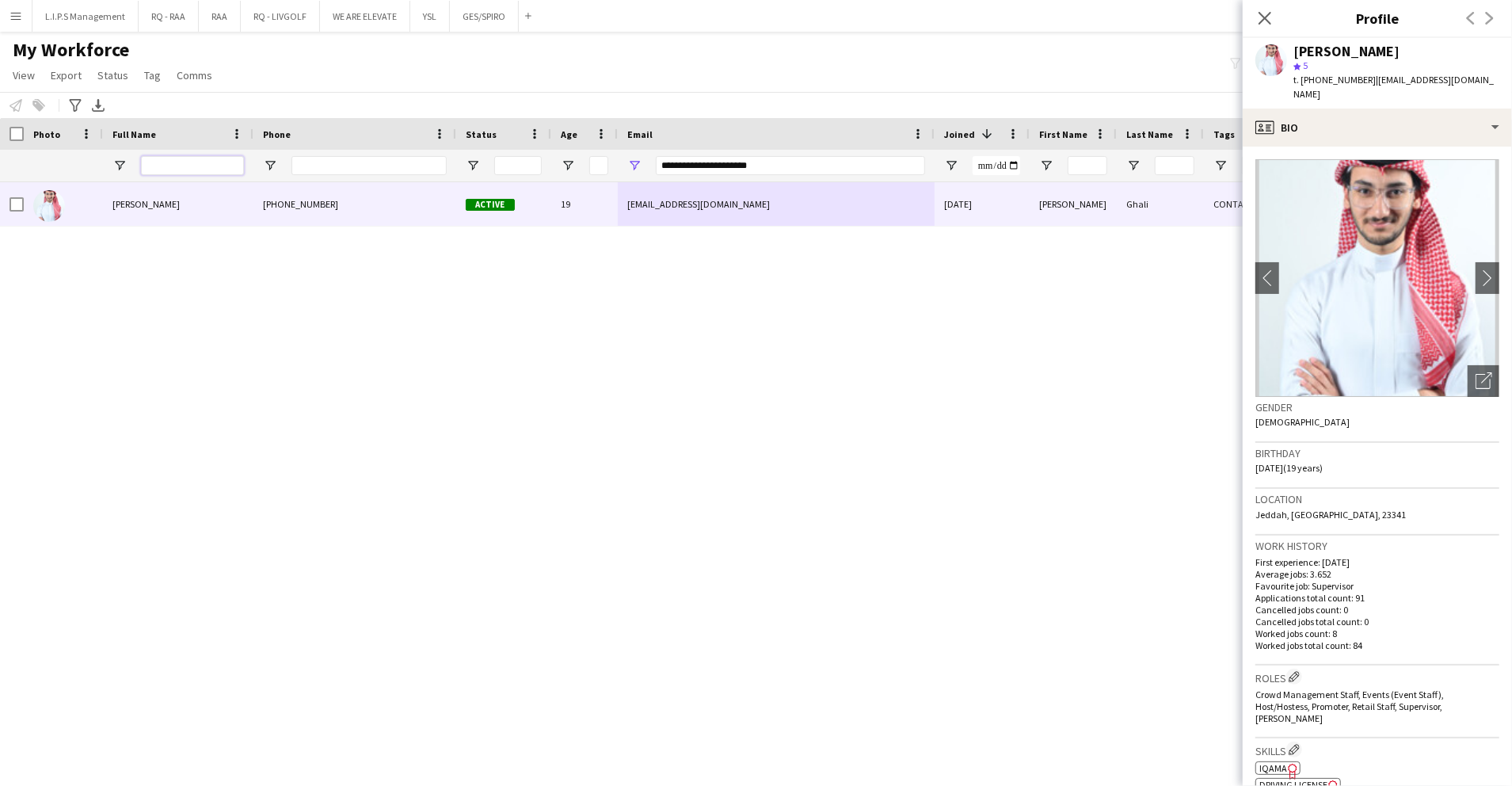
click at [225, 159] on input "Full Name Filter Input" at bounding box center [192, 165] width 103 height 19
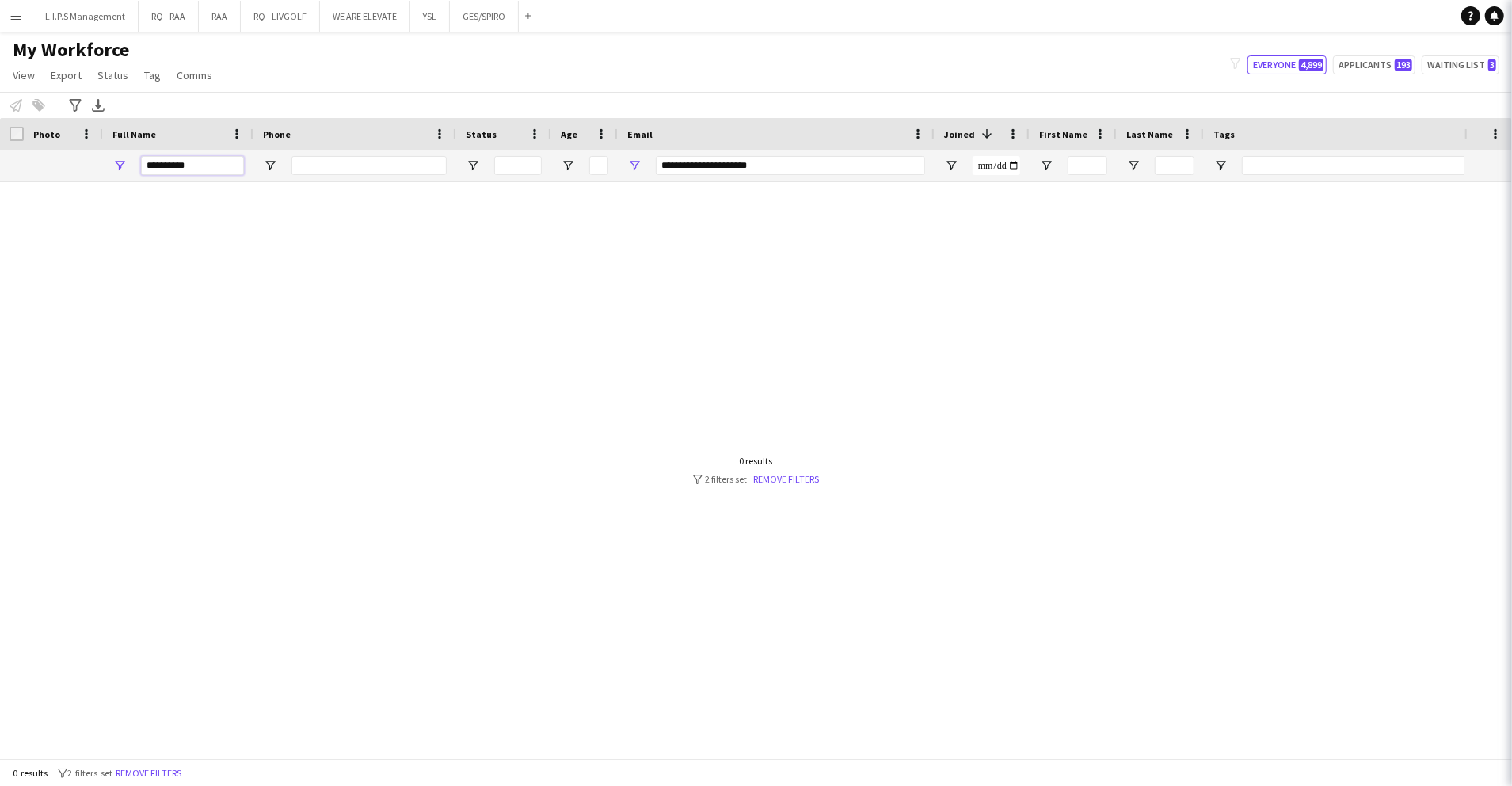
type input "**********"
drag, startPoint x: 636, startPoint y: 161, endPoint x: 429, endPoint y: 150, distance: 207.3
click at [429, 150] on div "**********" at bounding box center [1103, 165] width 2206 height 31
type input "*"
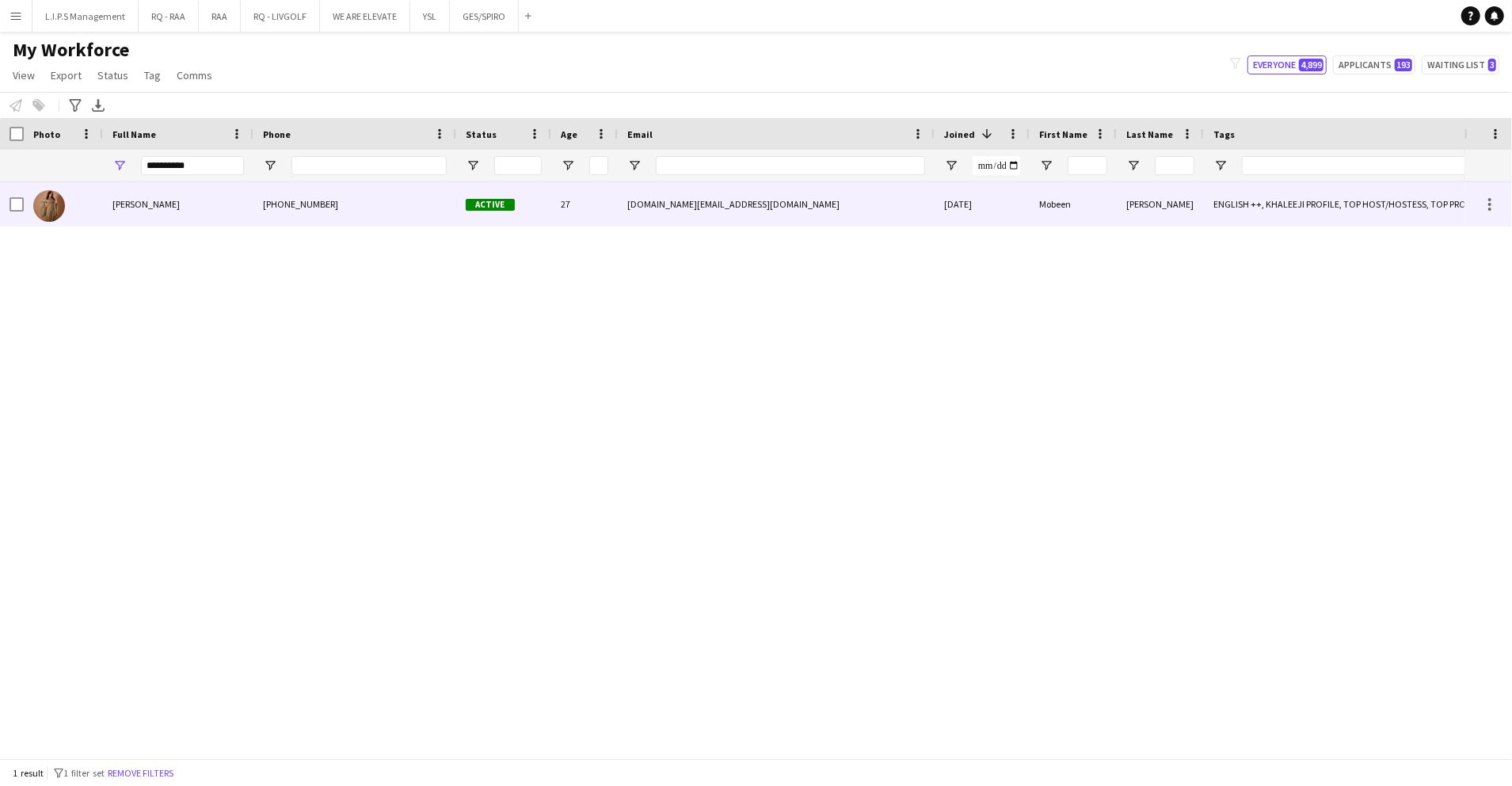
click at [374, 196] on div "+966546990891" at bounding box center [355, 204] width 203 height 44
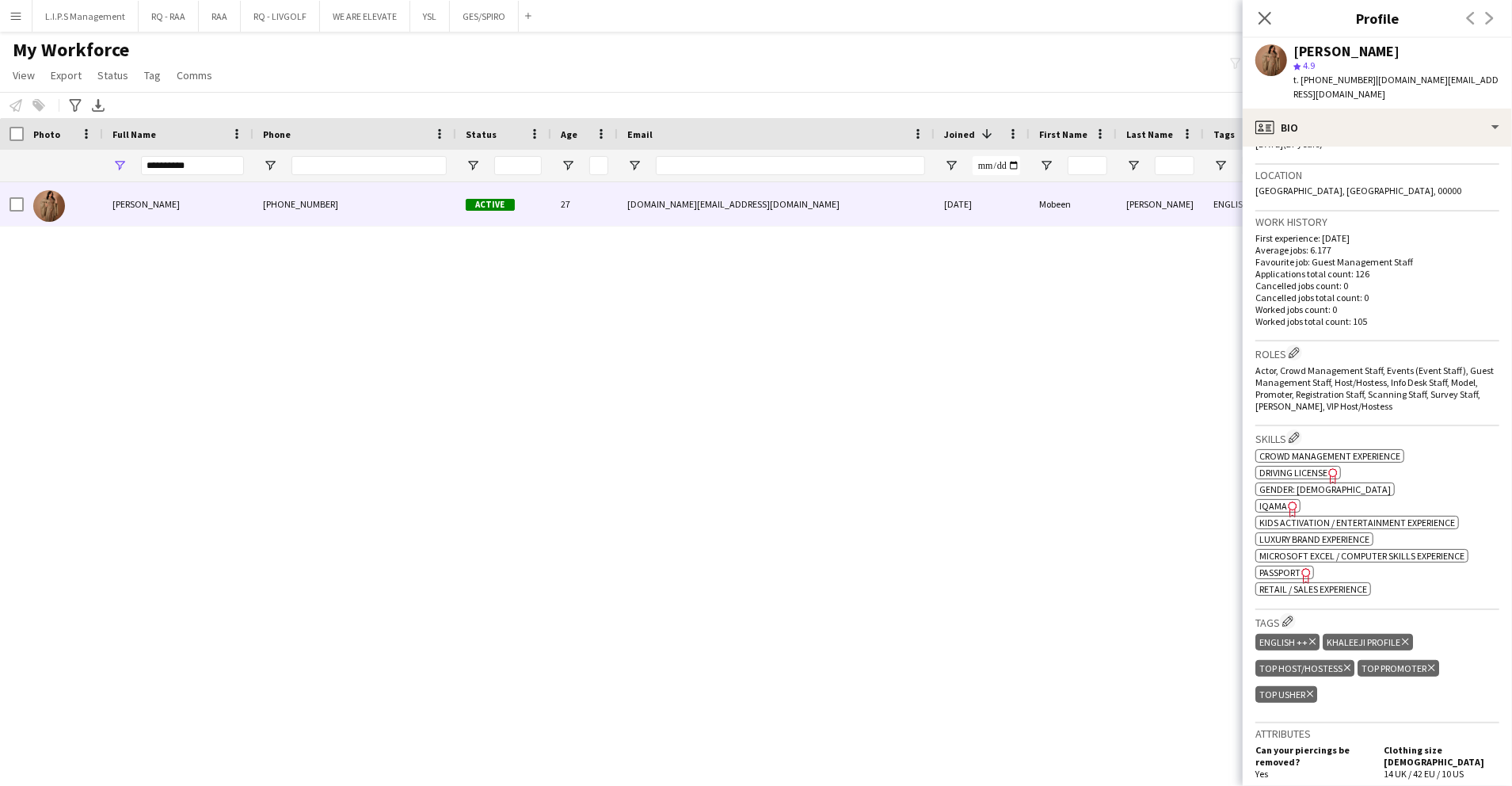
scroll to position [423, 0]
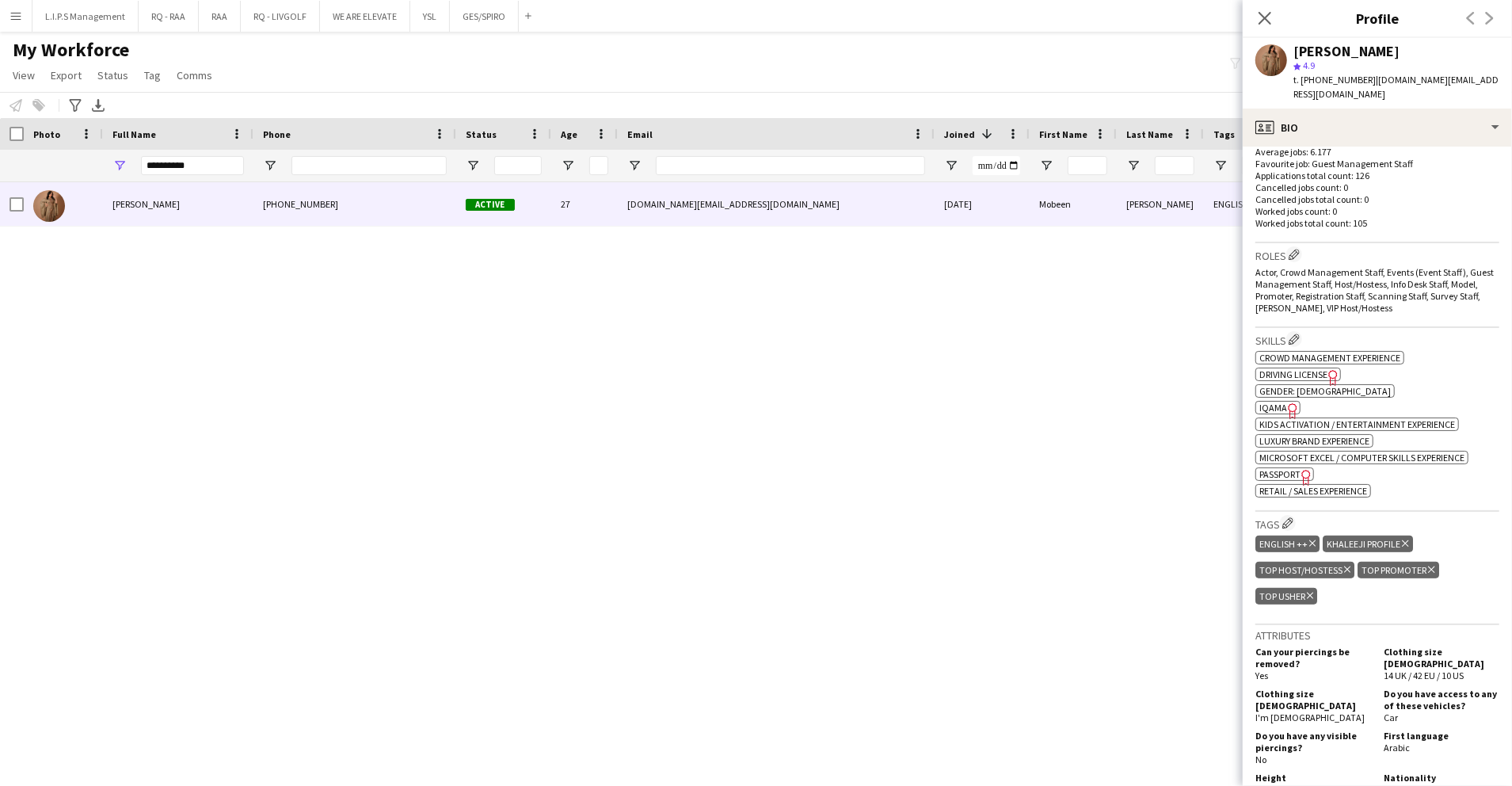
click at [1291, 403] on icon "Freelancer has uploaded a photo validation of skill. Click to see" at bounding box center [1293, 411] width 17 height 17
drag, startPoint x: 208, startPoint y: 170, endPoint x: 51, endPoint y: 155, distance: 157.7
click at [51, 155] on div "**********" at bounding box center [1103, 165] width 2206 height 31
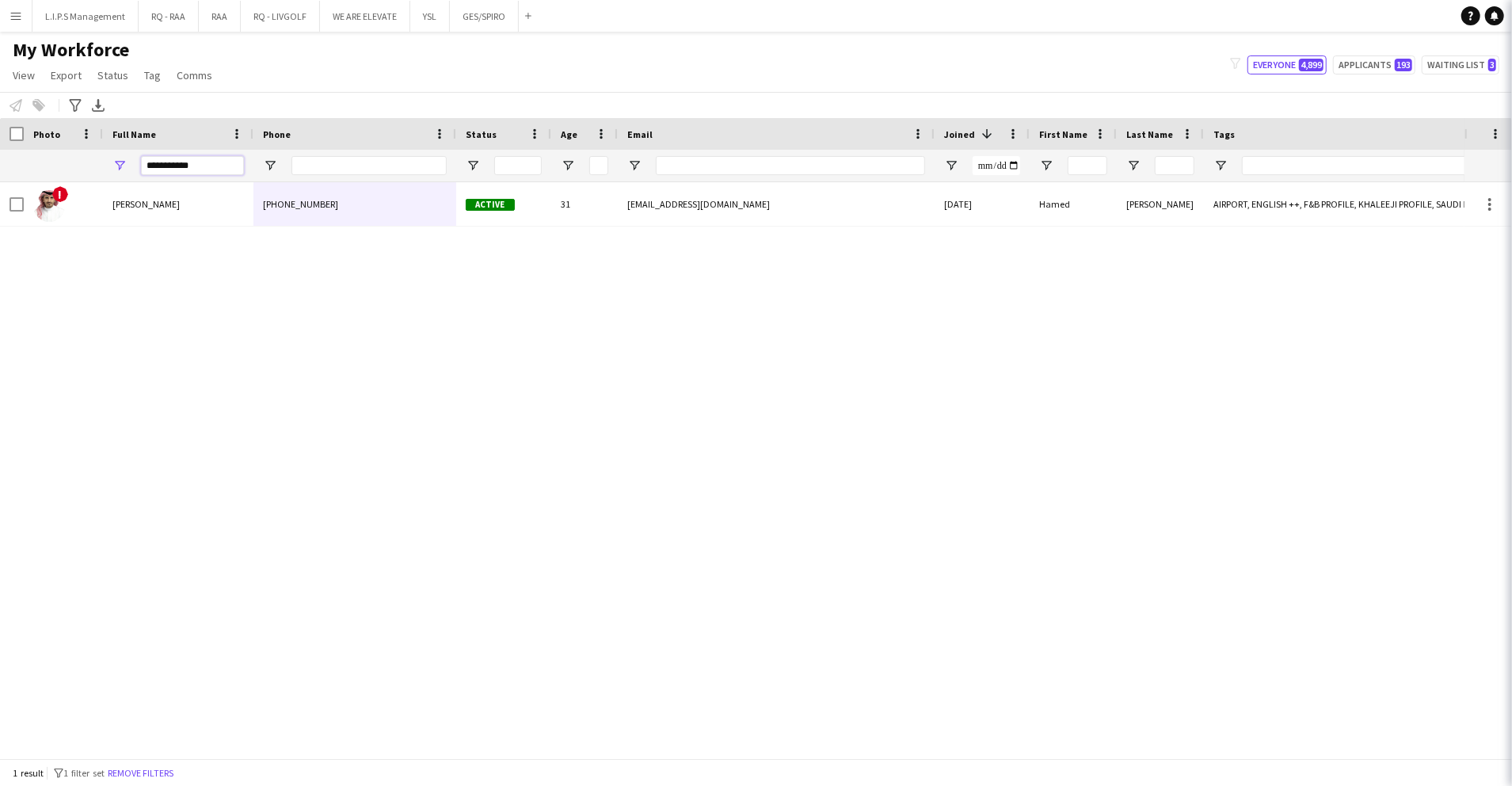
type input "**********"
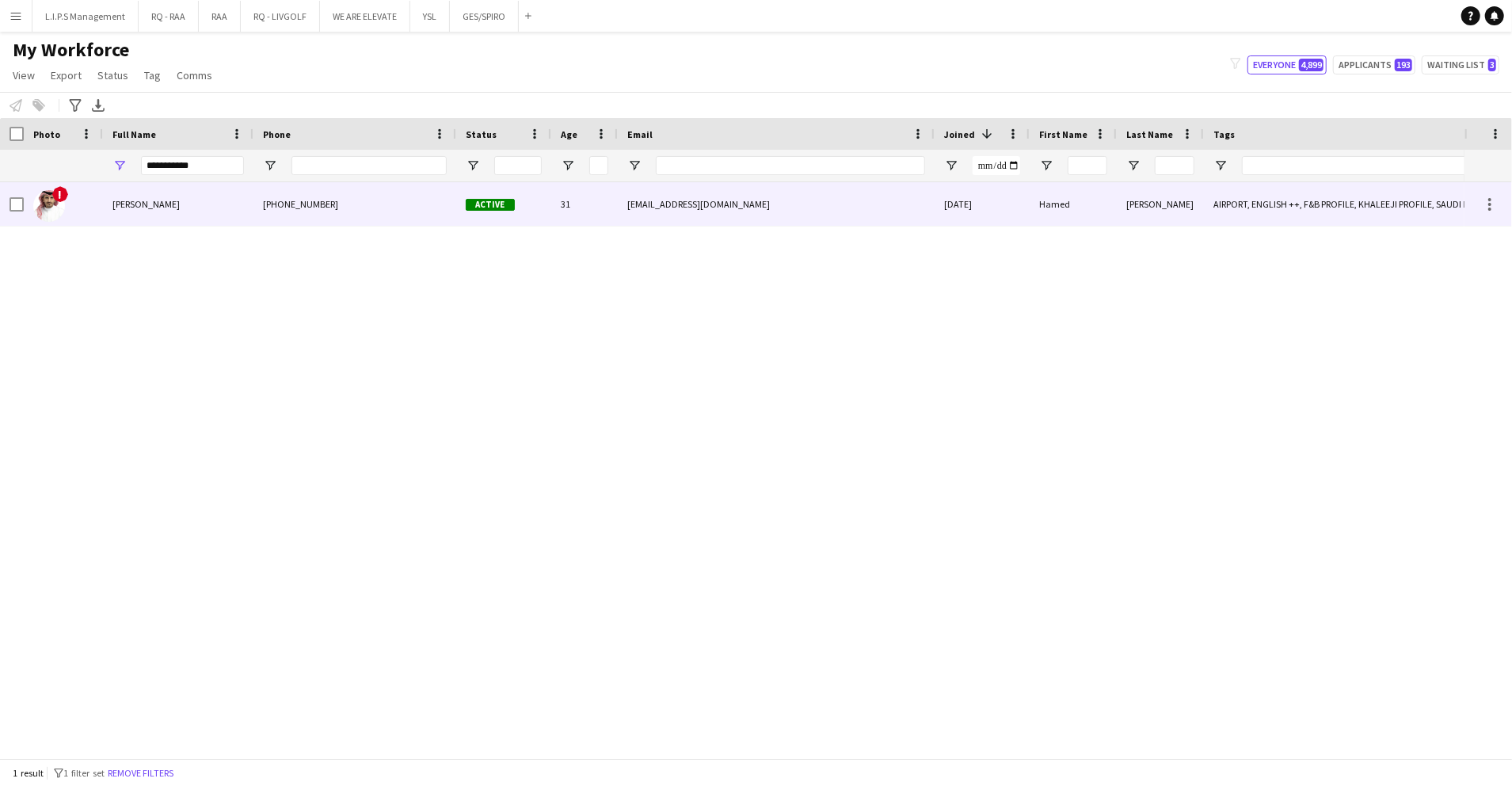
click at [178, 193] on div "Hamed Al Ghamdi" at bounding box center [178, 204] width 150 height 44
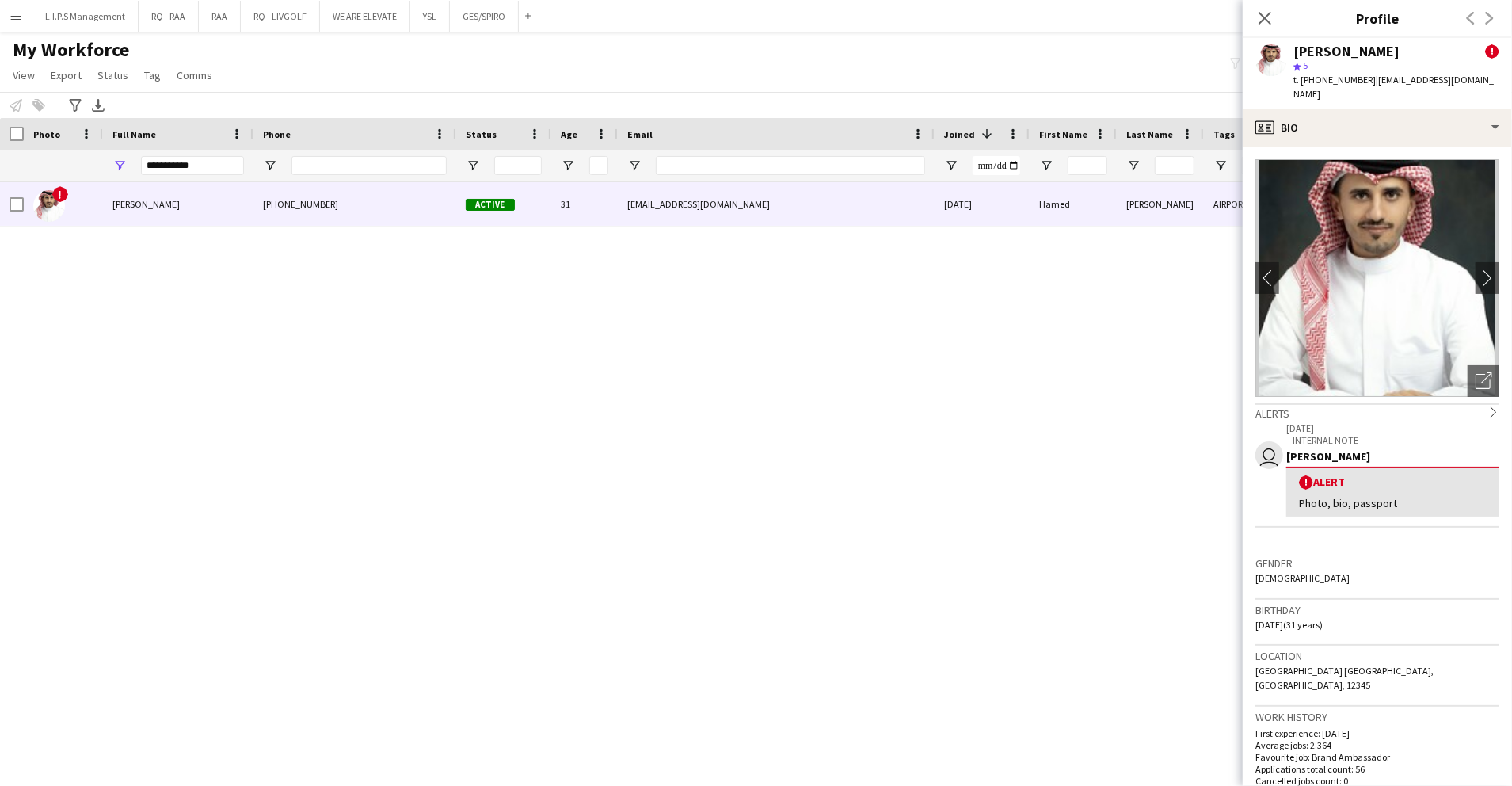
click at [1315, 50] on div "Hamed Al Ghamdi" at bounding box center [1346, 51] width 106 height 14
copy div "Hamed Al Ghamdi"
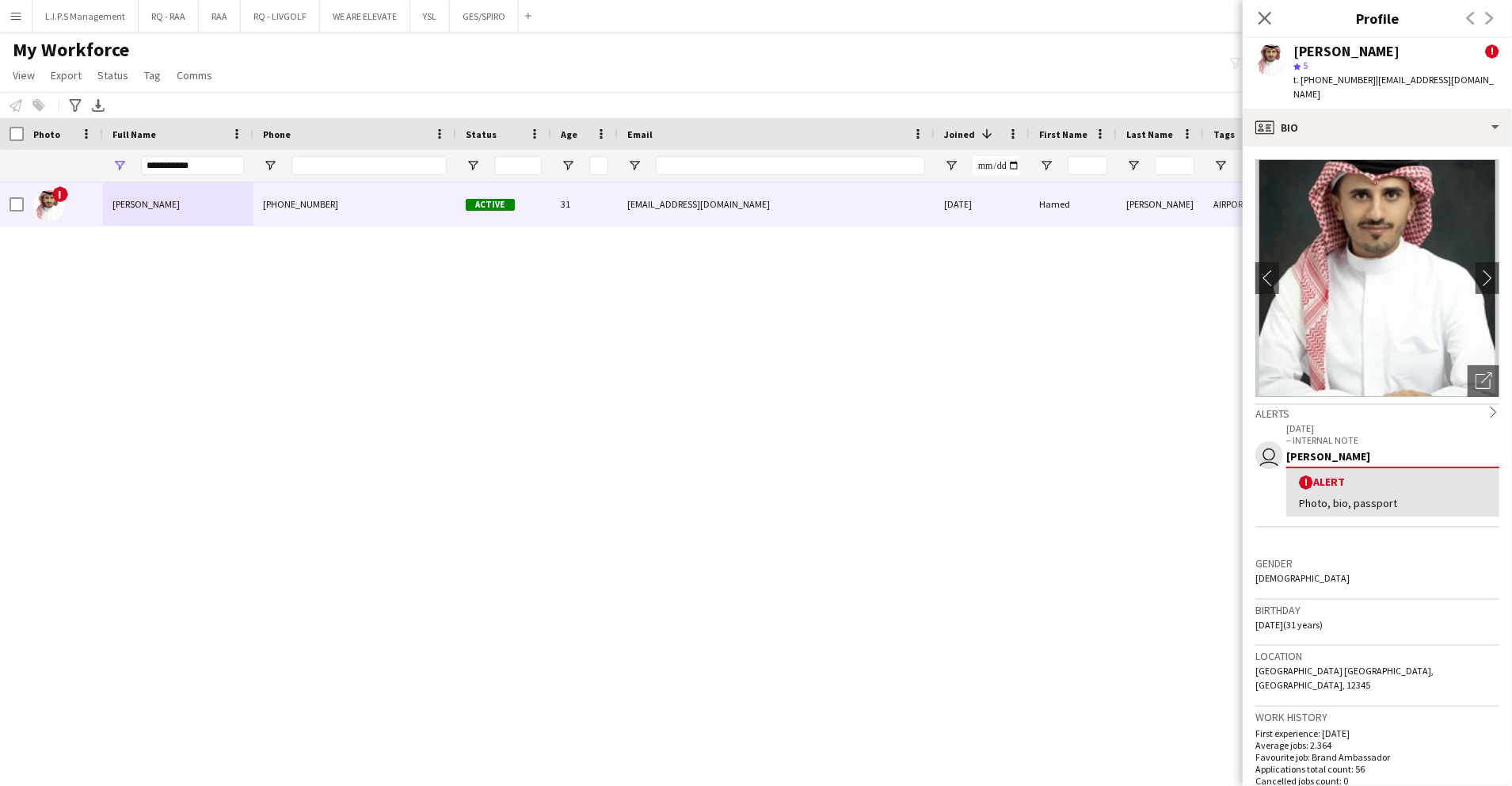
click at [1337, 88] on div "Hamed Al Ghamdi ! star 5 t. +966558698004 | hamed.al.ghamddi@gmail.com" at bounding box center [1377, 73] width 269 height 70
click at [1332, 75] on span "t. +966558698004" at bounding box center [1335, 79] width 83 height 12
copy span "966558698004"
drag, startPoint x: 747, startPoint y: 168, endPoint x: 688, endPoint y: 165, distance: 59.1
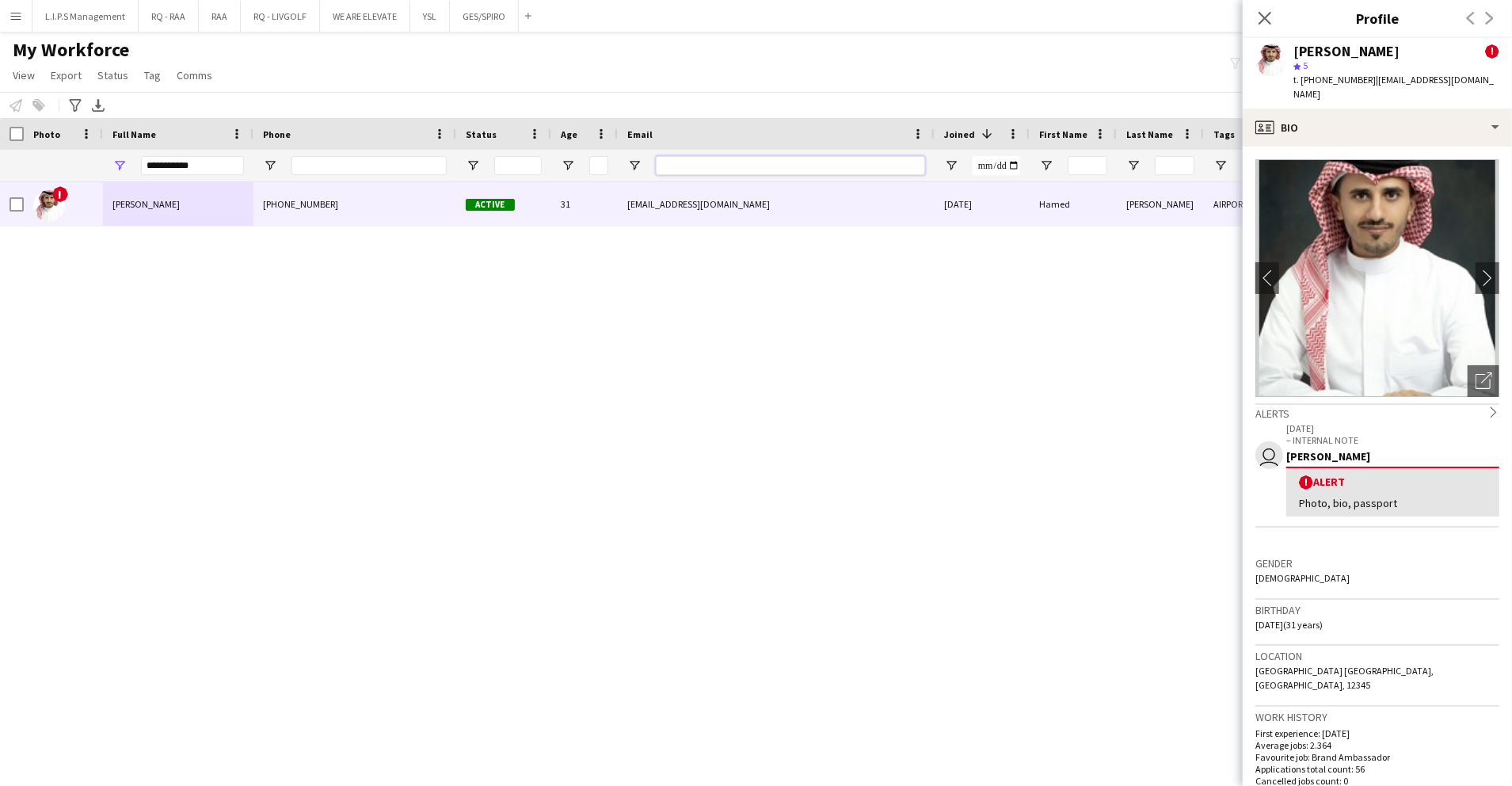
click at [747, 168] on input "Email Filter Input" at bounding box center [791, 165] width 269 height 19
paste input "**********"
type input "**********"
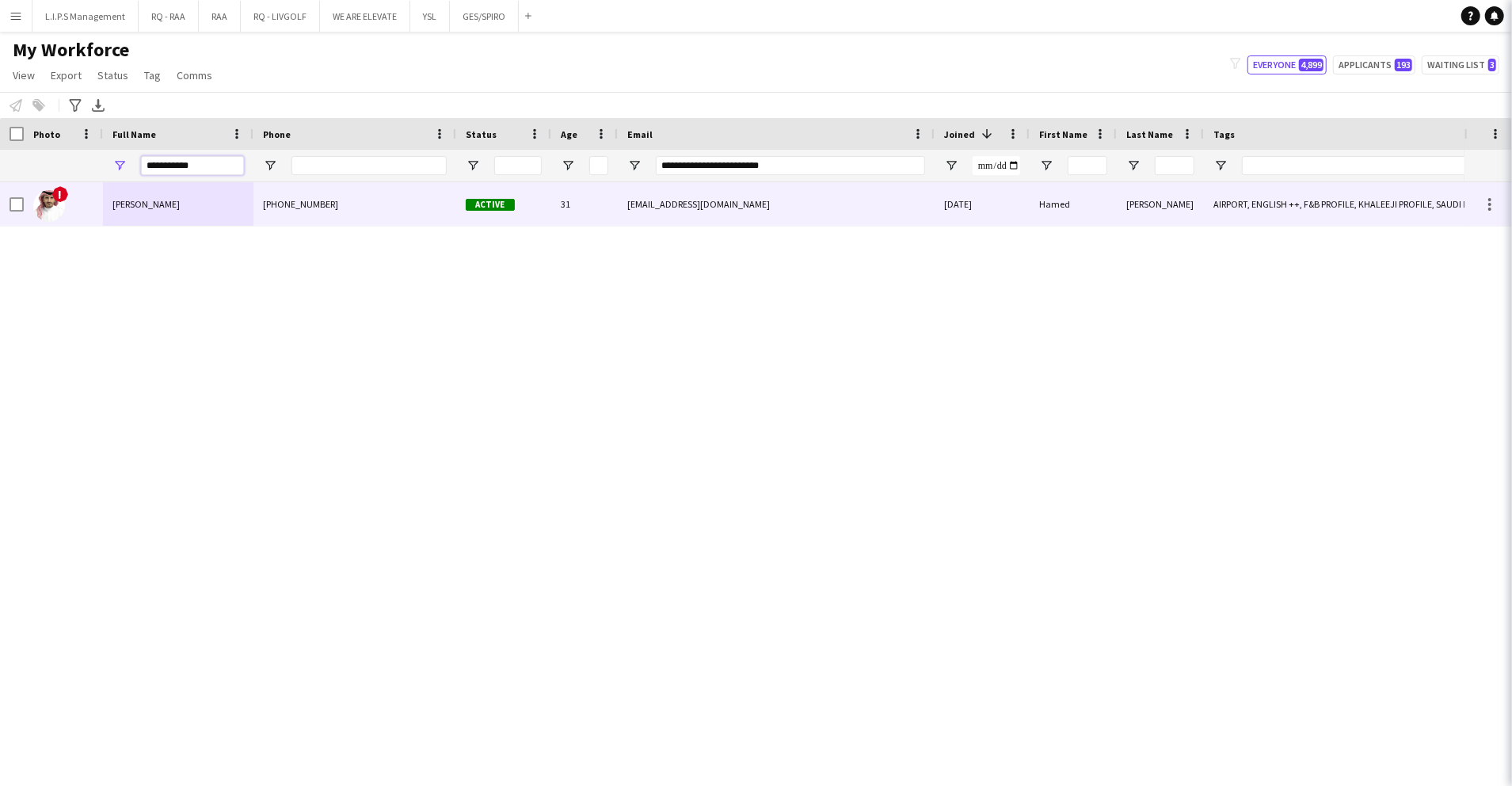
drag, startPoint x: 196, startPoint y: 158, endPoint x: 0, endPoint y: 159, distance: 196.0
click at [0, 159] on html "Menu Boards Boards Boards All jobs Status Workforce Workforce My Workforce Recr…" at bounding box center [756, 393] width 1512 height 786
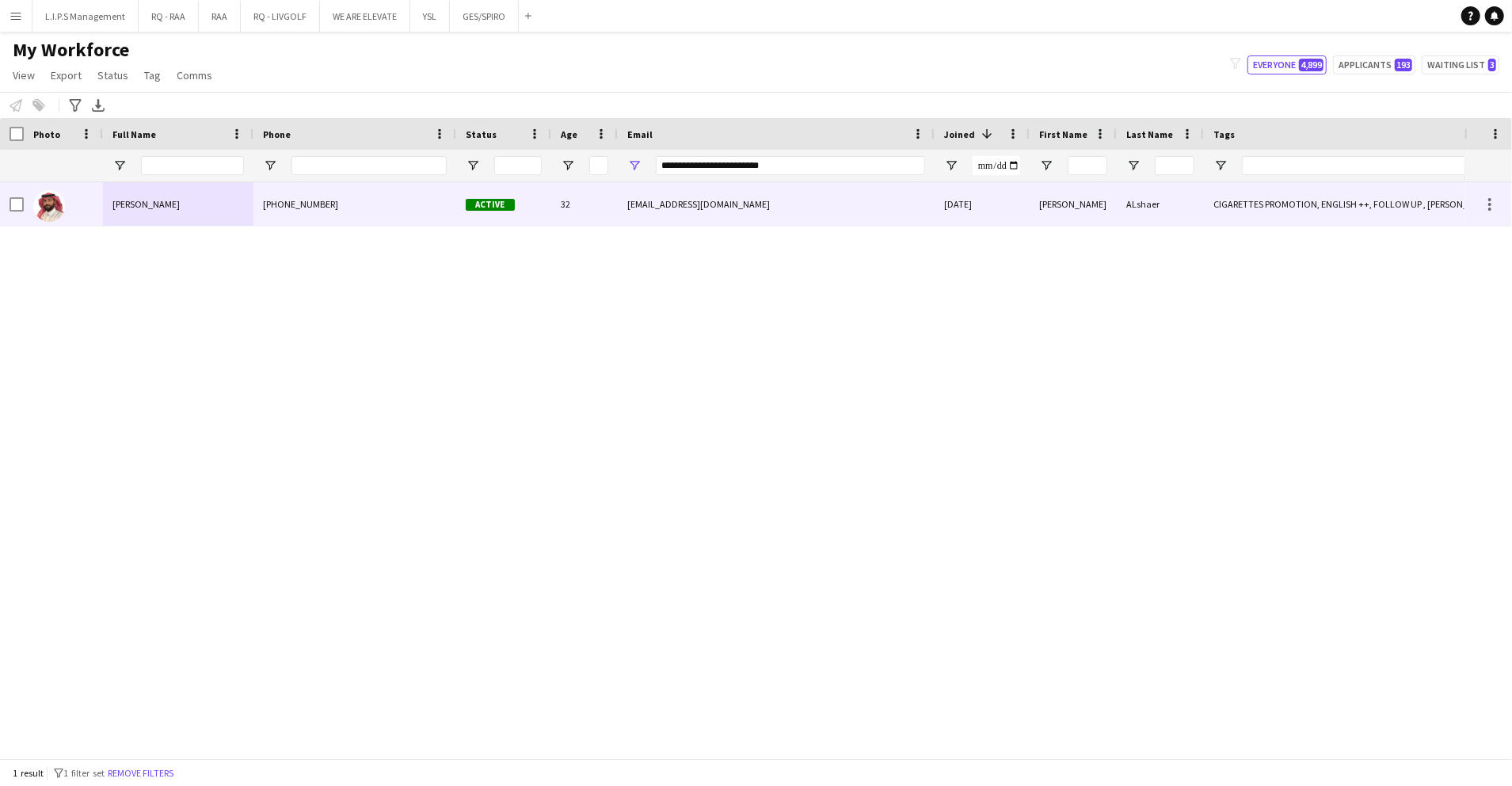
click at [479, 202] on span "Active" at bounding box center [490, 205] width 50 height 12
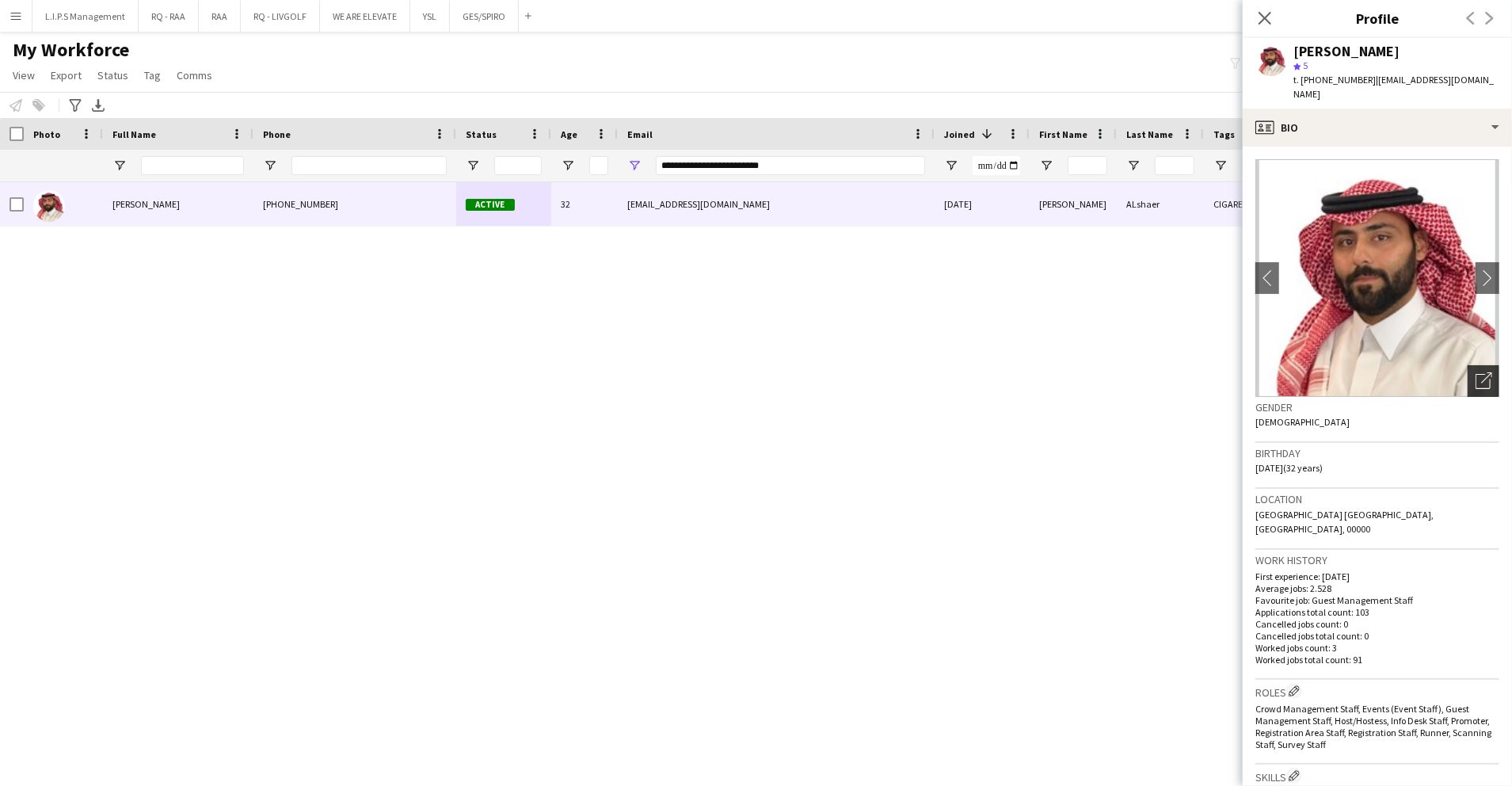
click at [1478, 368] on div "Open photos pop-in" at bounding box center [1484, 381] width 31 height 31
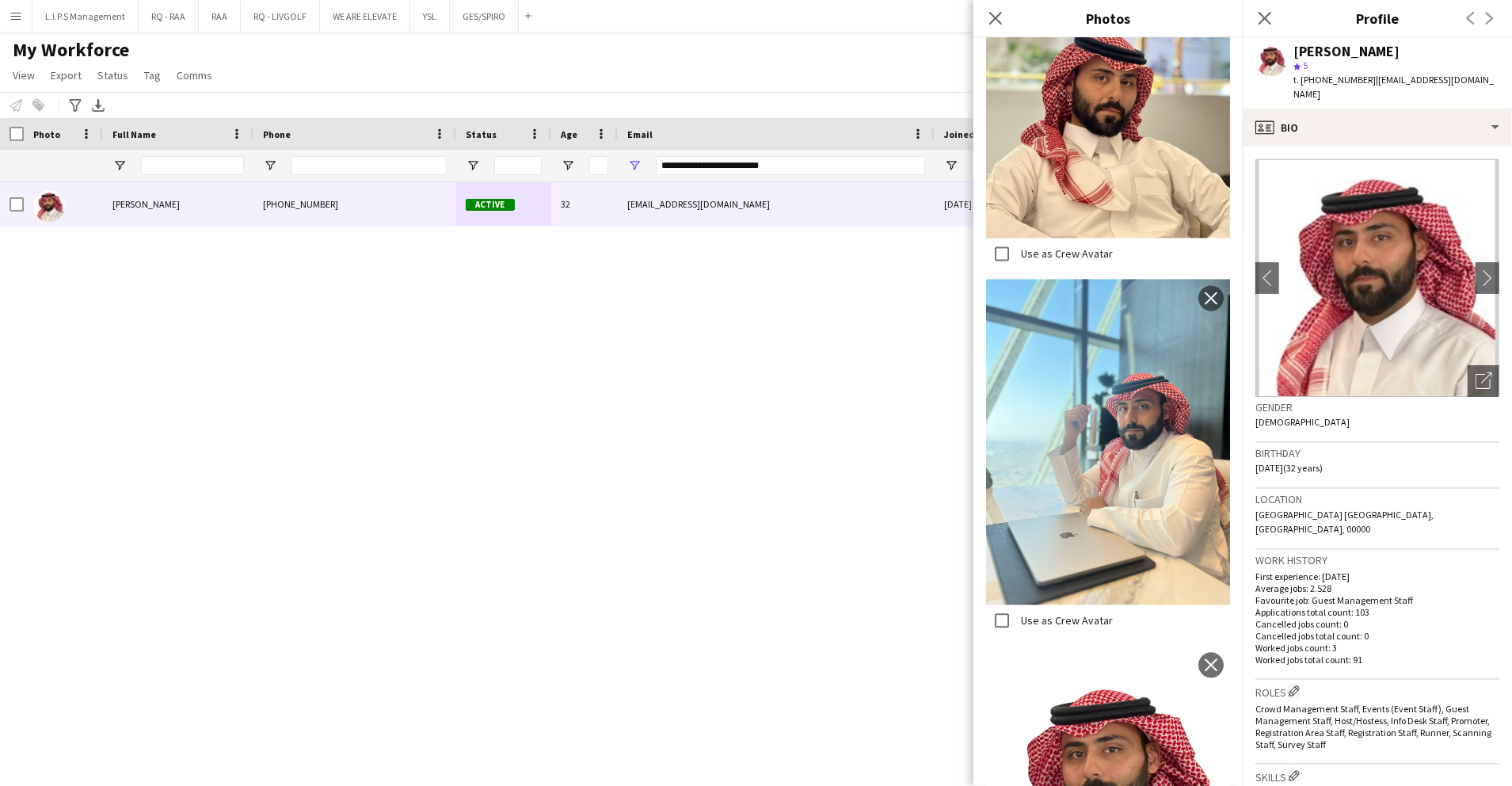
scroll to position [317, 0]
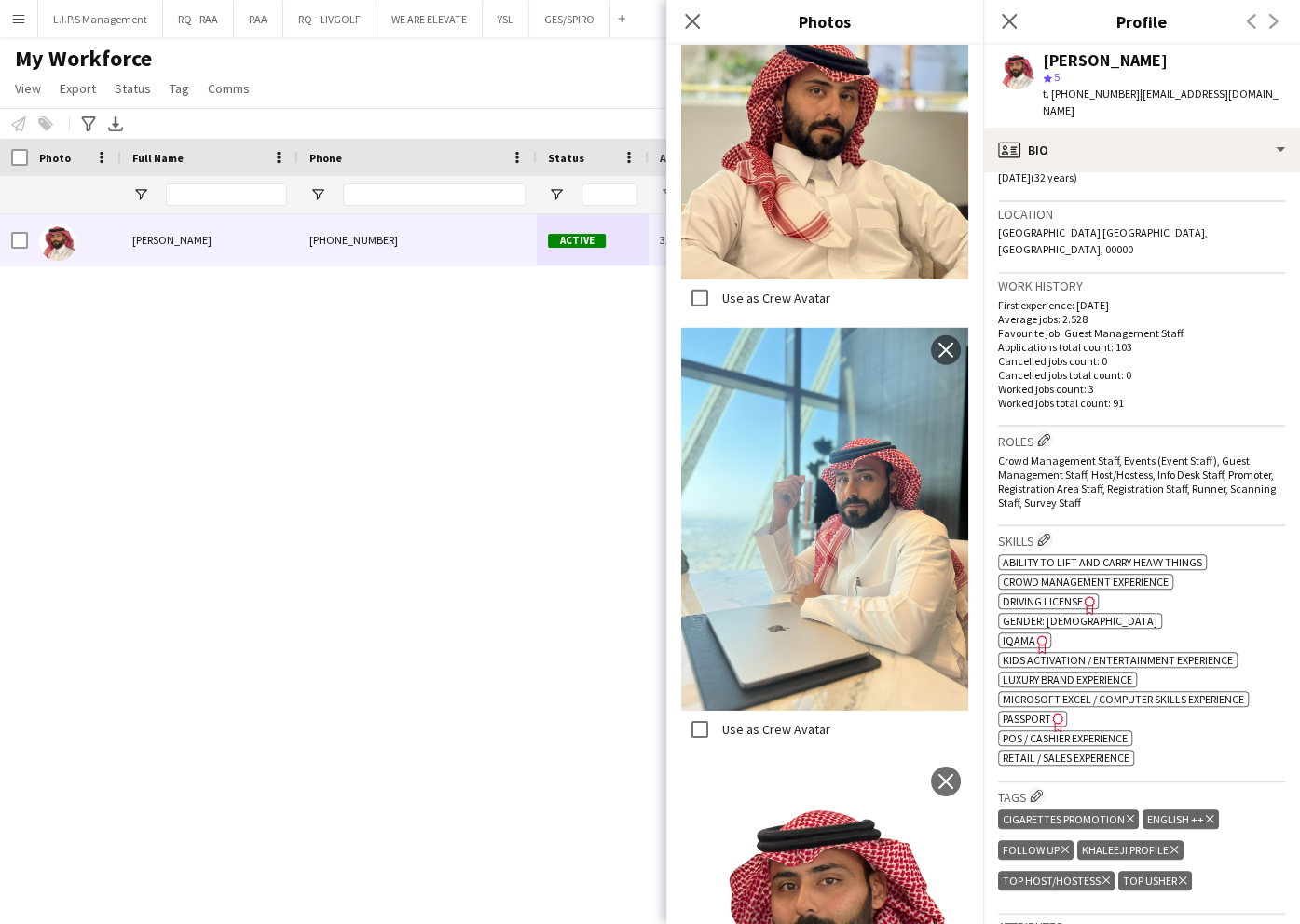
click at [1017, 634] on span "IQAMA" at bounding box center [1019, 641] width 33 height 14
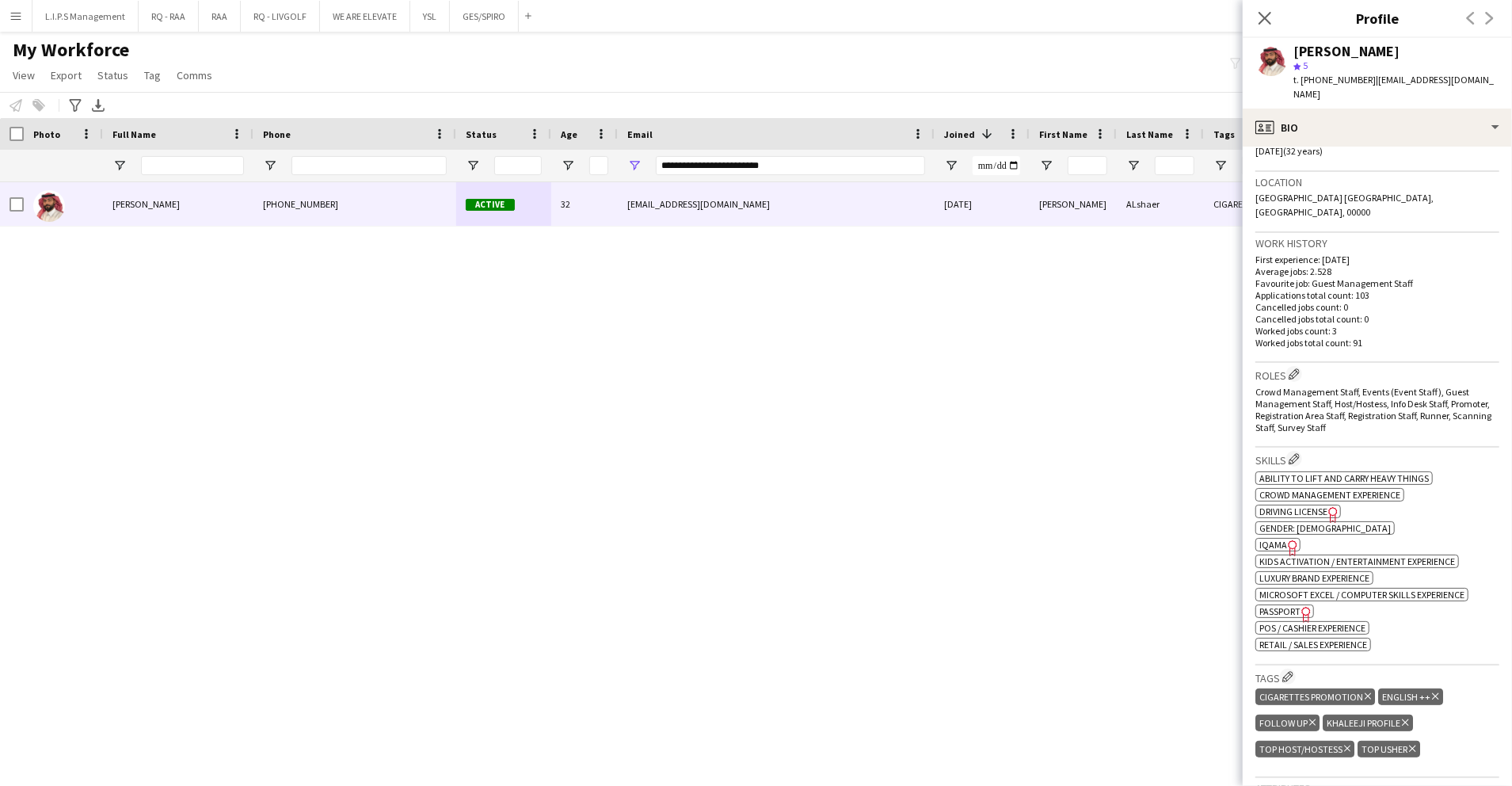
click at [1313, 50] on div "[PERSON_NAME]" at bounding box center [1346, 51] width 106 height 14
click at [1337, 49] on div "[PERSON_NAME]" at bounding box center [1346, 51] width 106 height 14
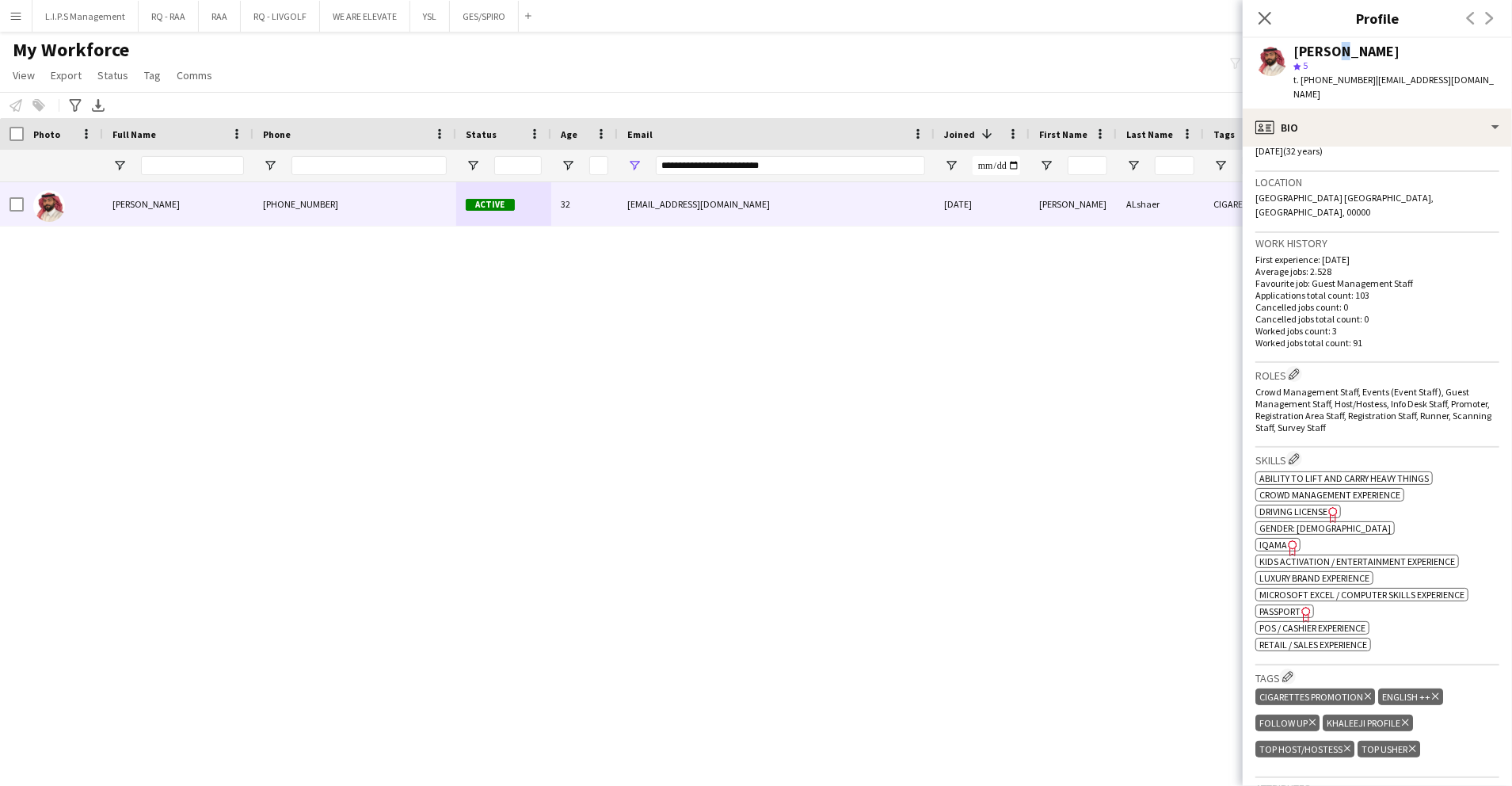
click at [1337, 49] on div "[PERSON_NAME]" at bounding box center [1346, 51] width 106 height 14
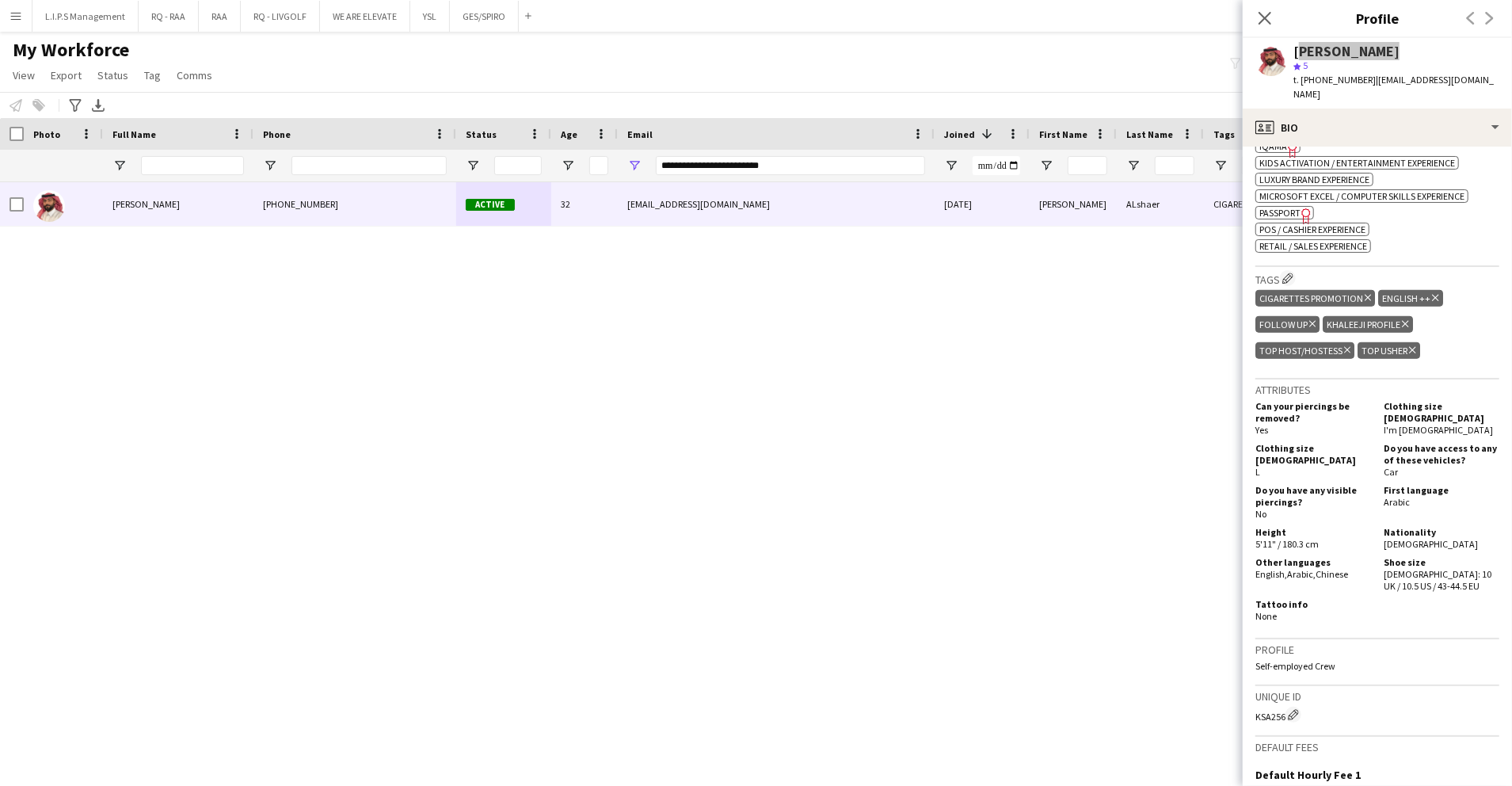
scroll to position [740, 0]
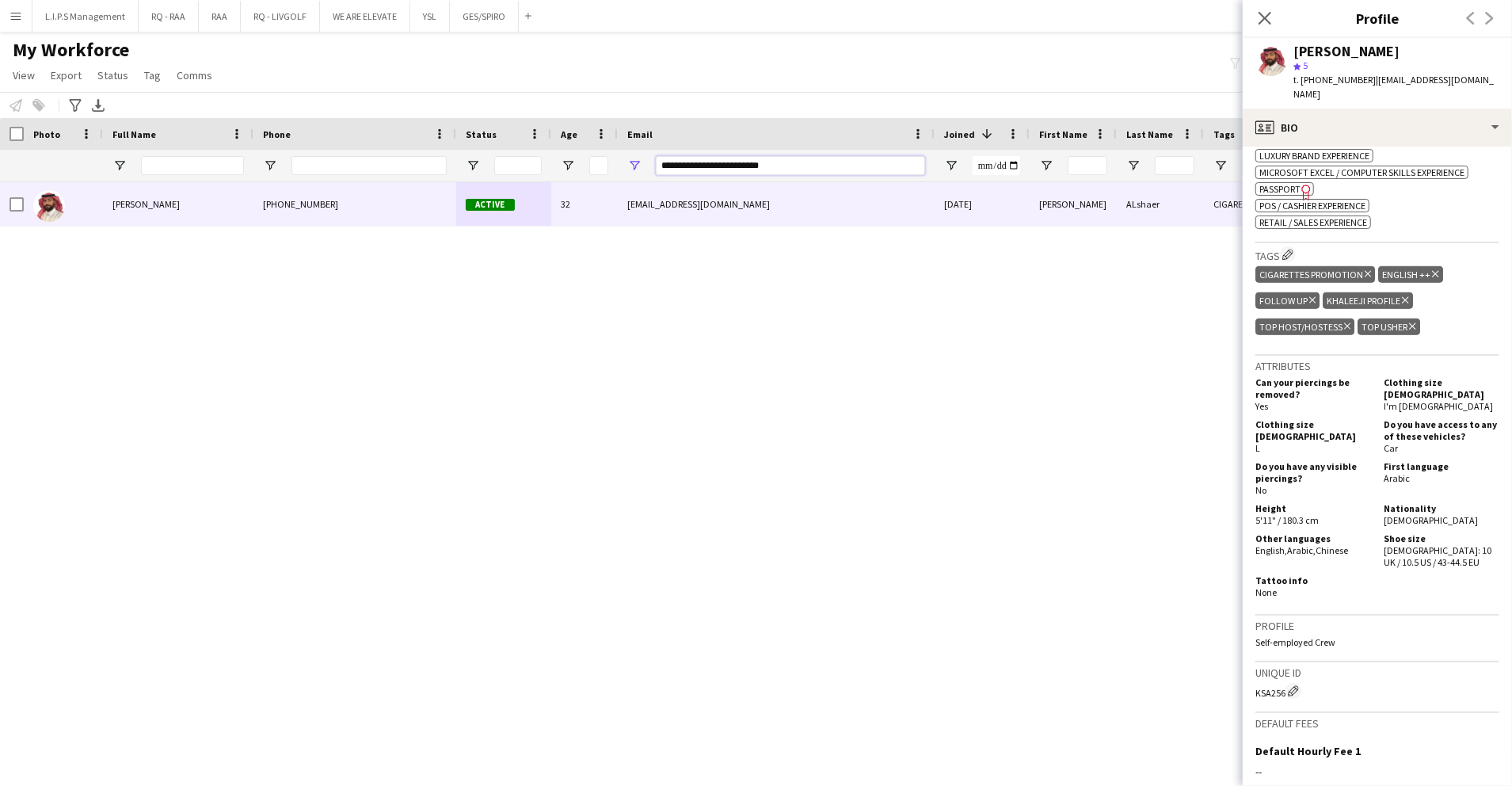
drag, startPoint x: 791, startPoint y: 166, endPoint x: 428, endPoint y: 158, distance: 363.1
click at [428, 158] on div at bounding box center [1103, 165] width 2206 height 31
paste input "****"
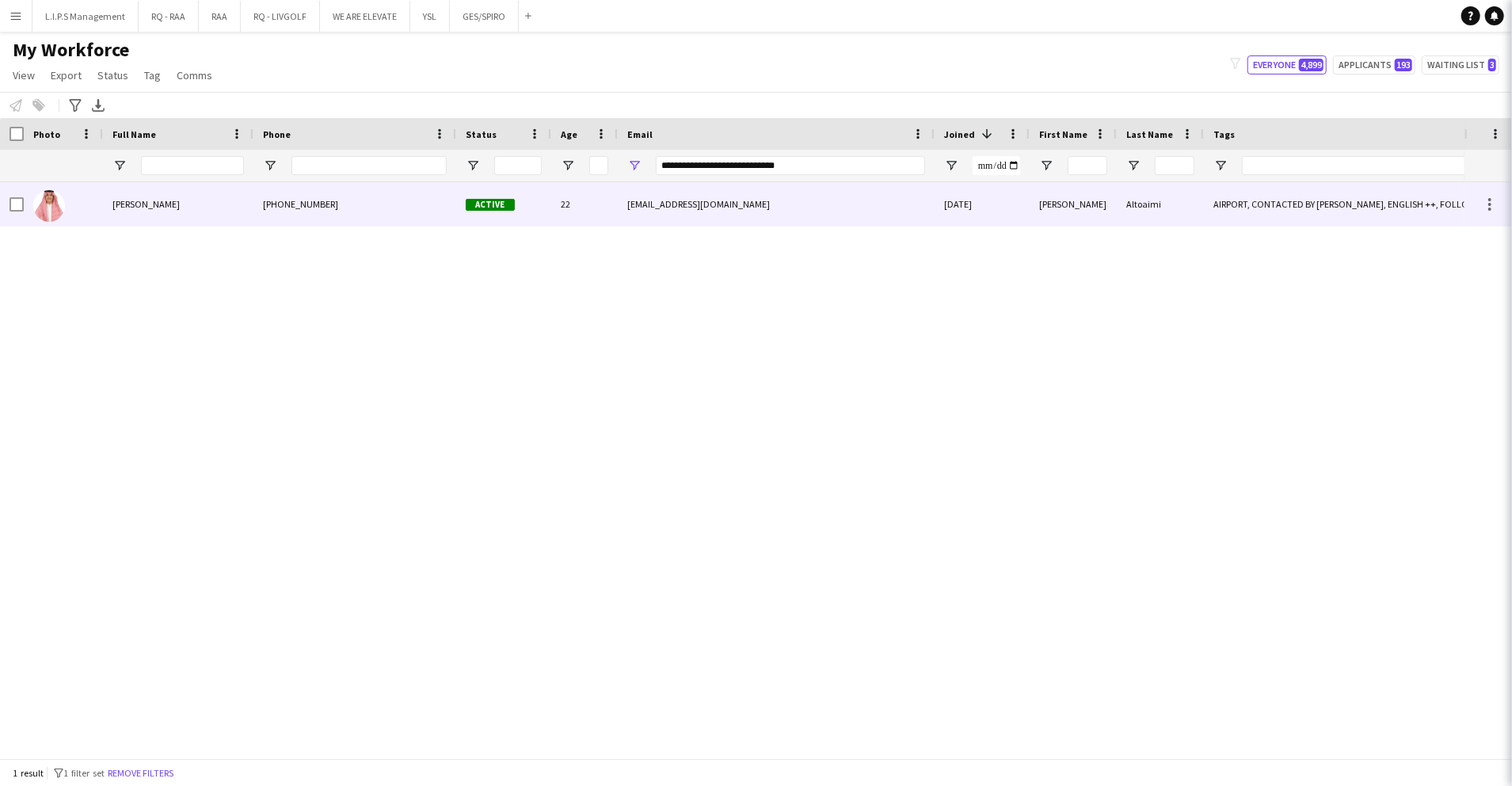
click at [507, 204] on span "Active" at bounding box center [490, 205] width 50 height 12
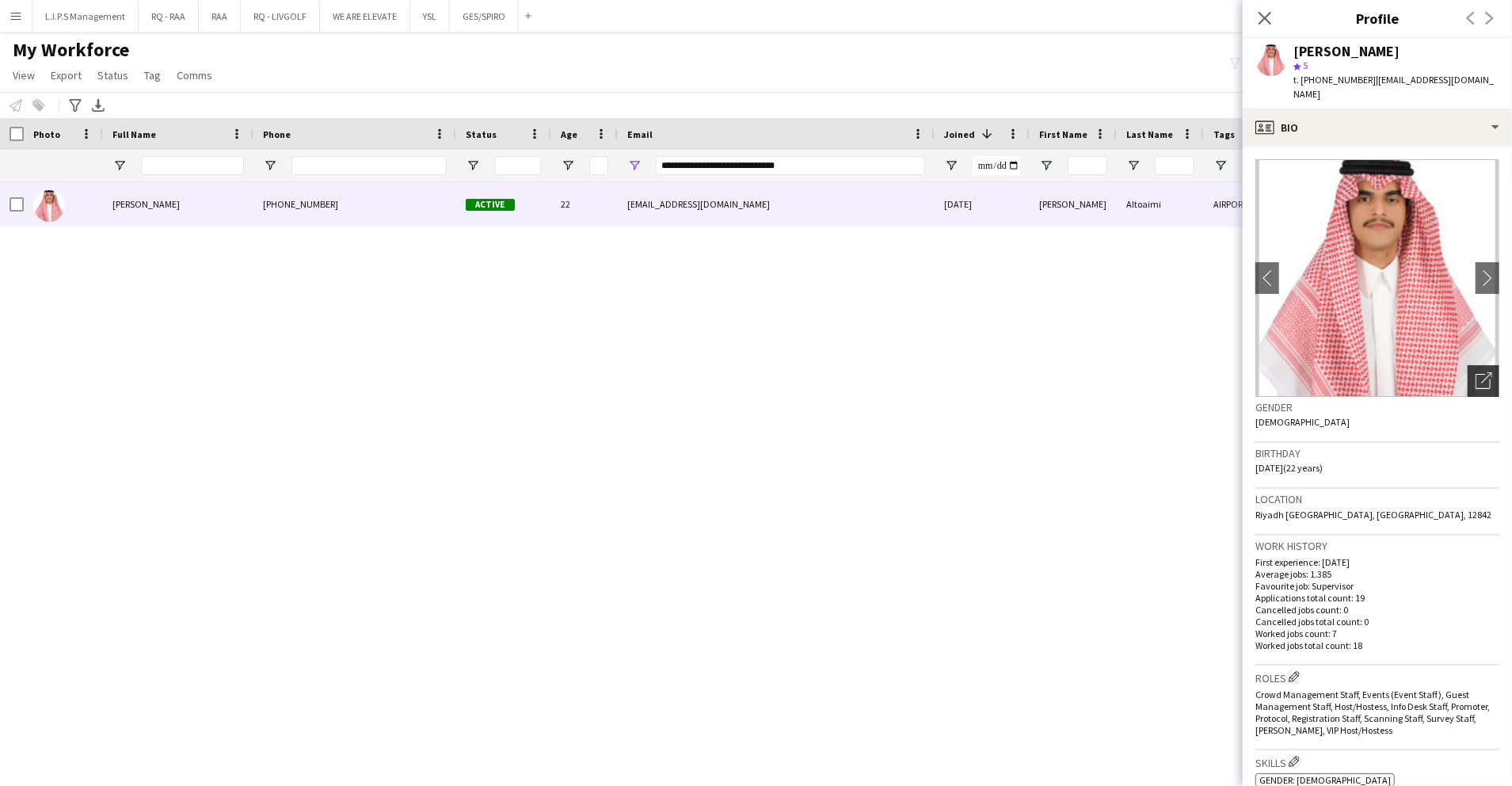
click at [1477, 376] on div "Open photos pop-in" at bounding box center [1484, 381] width 31 height 31
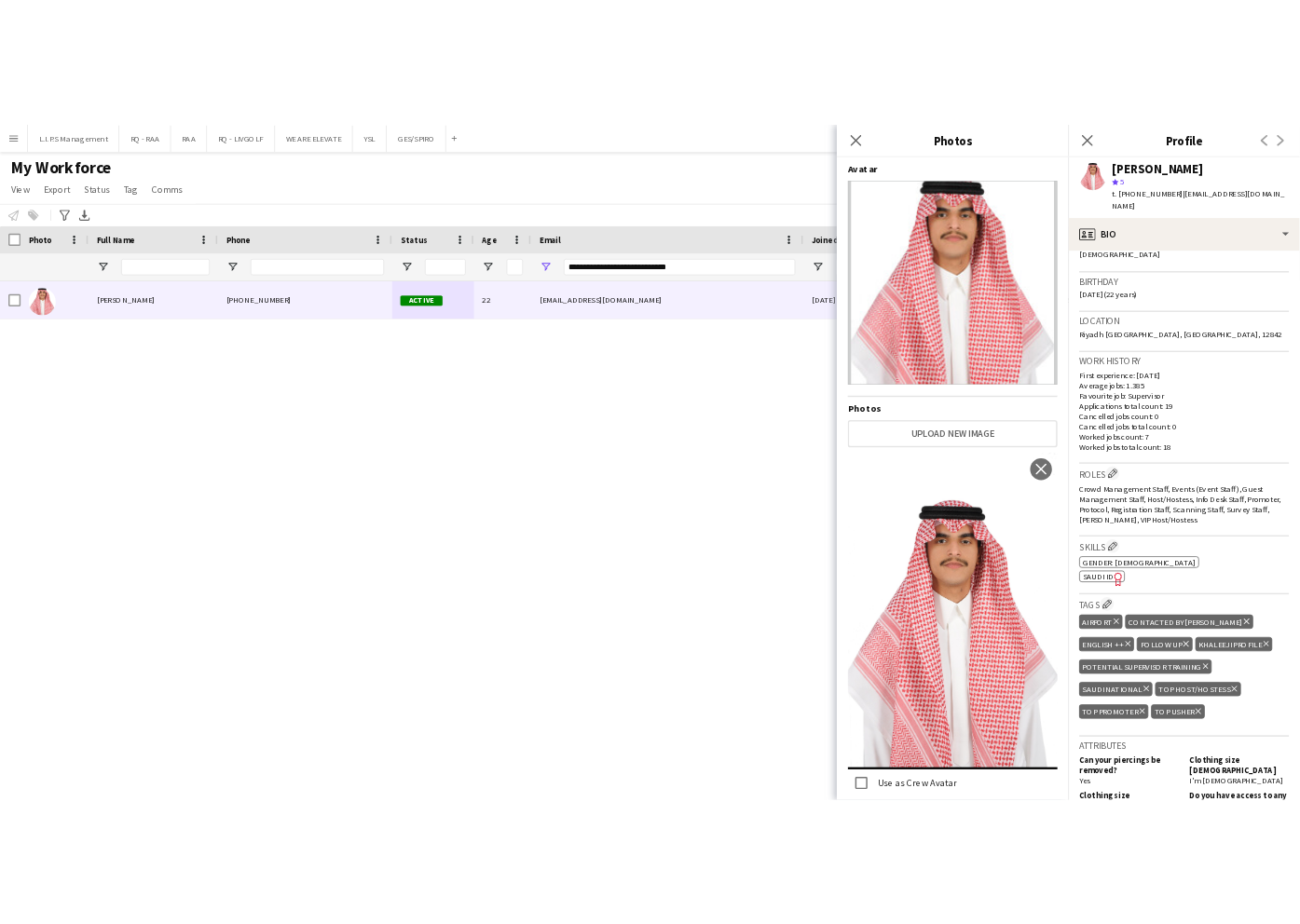
scroll to position [373, 0]
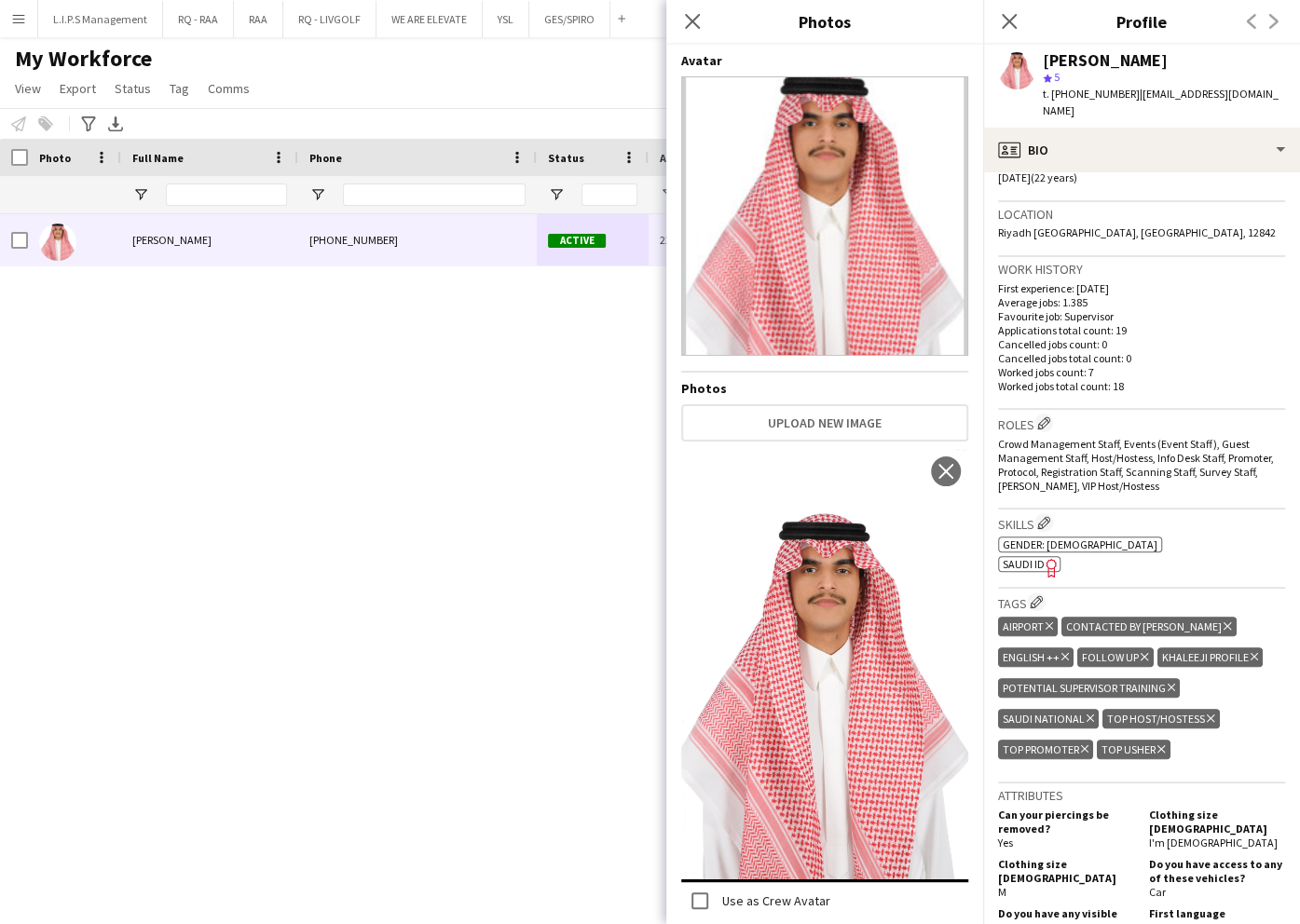
click at [991, 561] on app-crew-profile-bio "chevron-left chevron-right Open photos pop-in Gender Male Birthday 23-08-2003 (…" at bounding box center [1142, 548] width 317 height 752
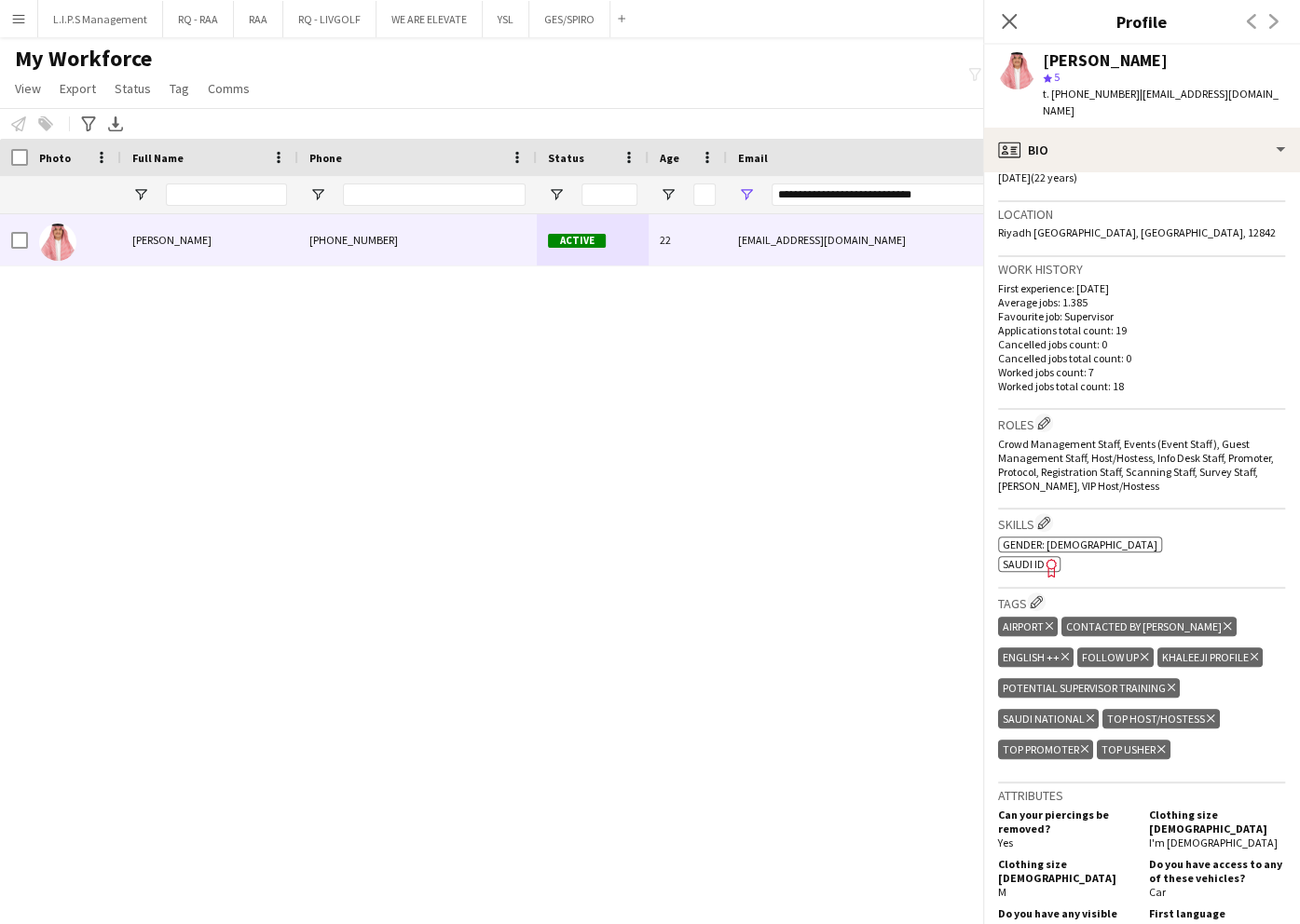
click at [1013, 560] on span "SAUDI ID" at bounding box center [1023, 564] width 42 height 14
click at [1130, 54] on div "[PERSON_NAME]" at bounding box center [1105, 60] width 125 height 16
copy div "[PERSON_NAME]"
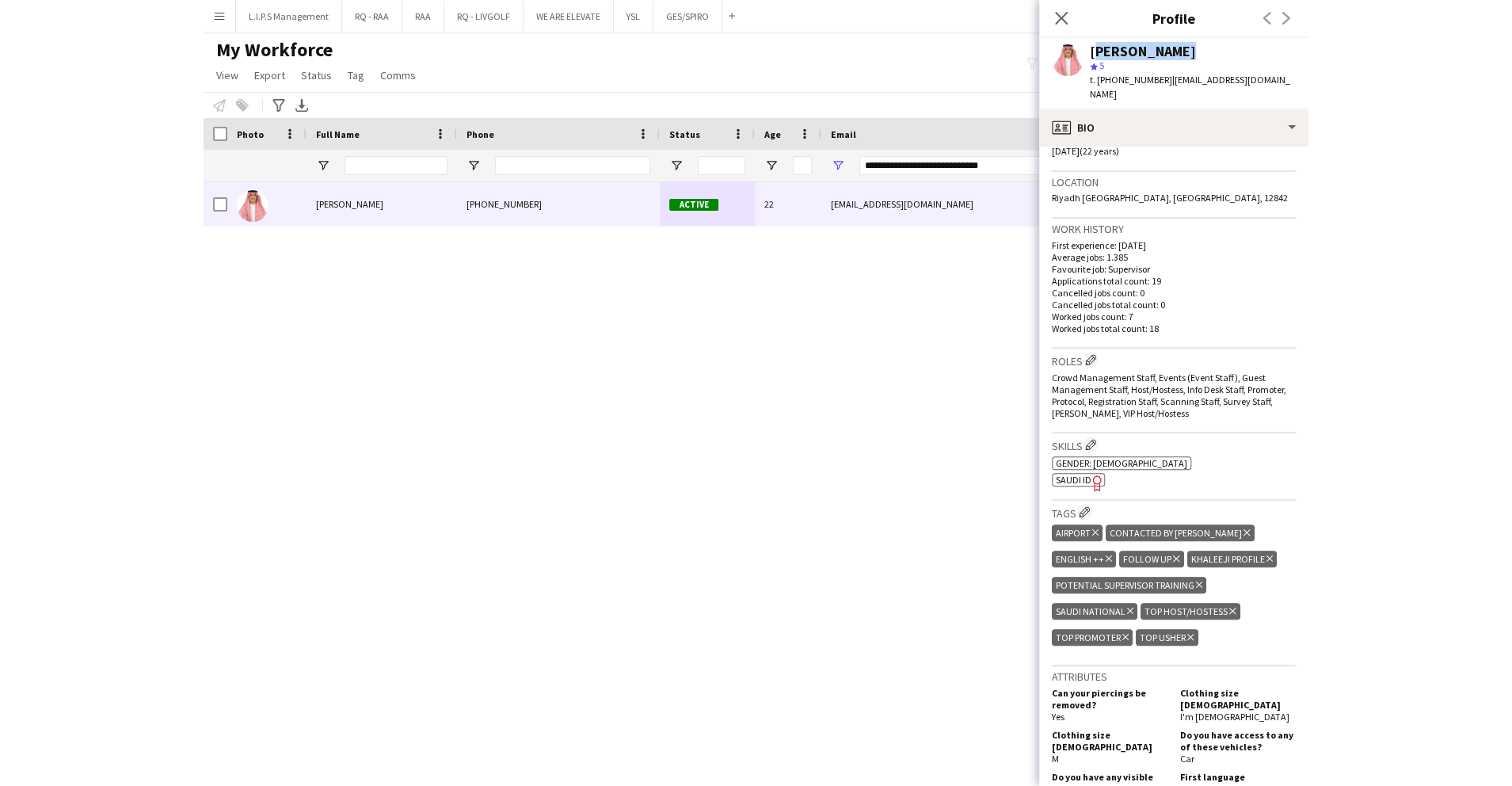
scroll to position [0, 0]
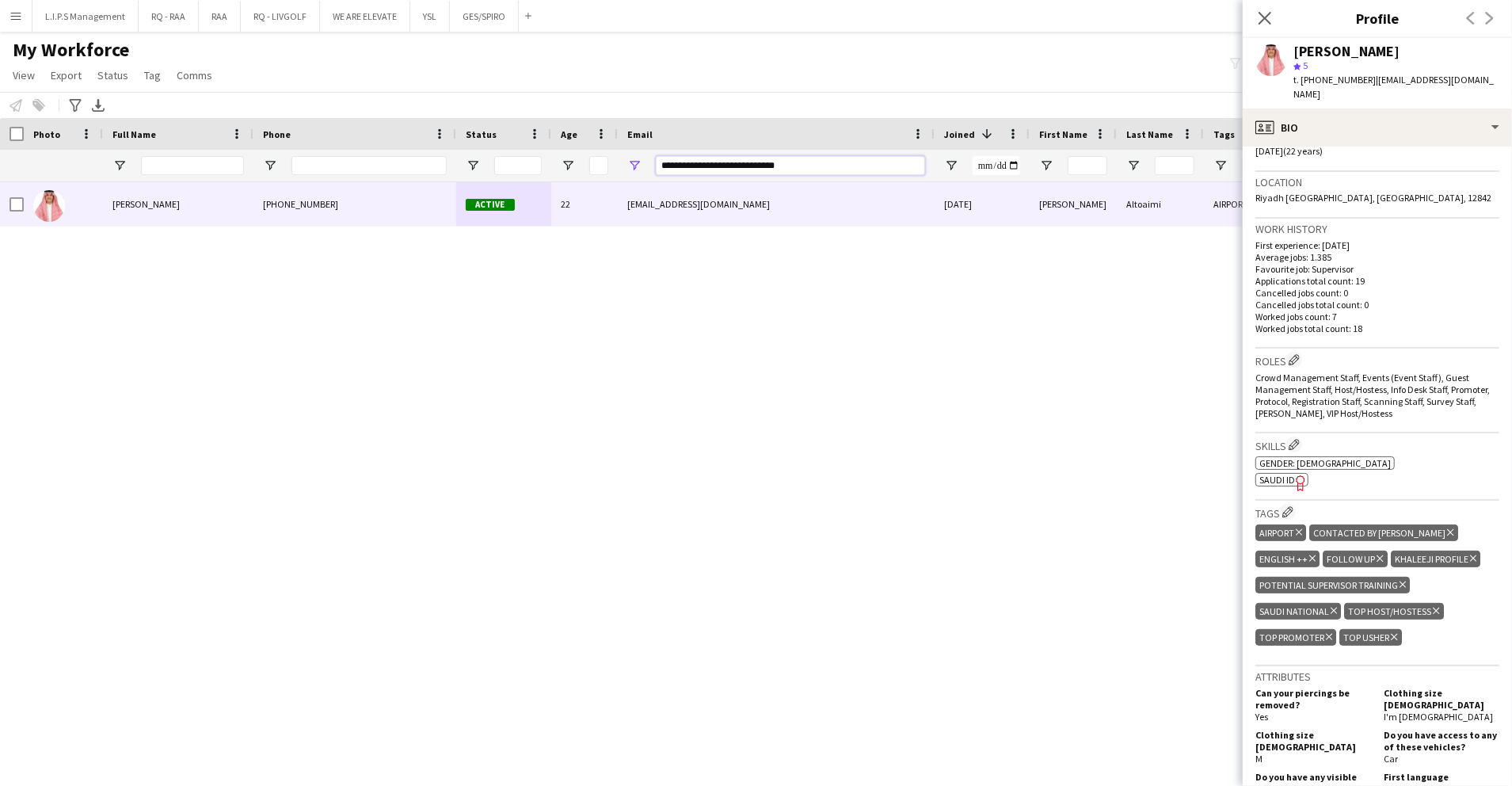
drag, startPoint x: 811, startPoint y: 168, endPoint x: 201, endPoint y: 152, distance: 610.2
click at [195, 149] on div at bounding box center [1103, 165] width 2206 height 31
paste input "Email Filter Input"
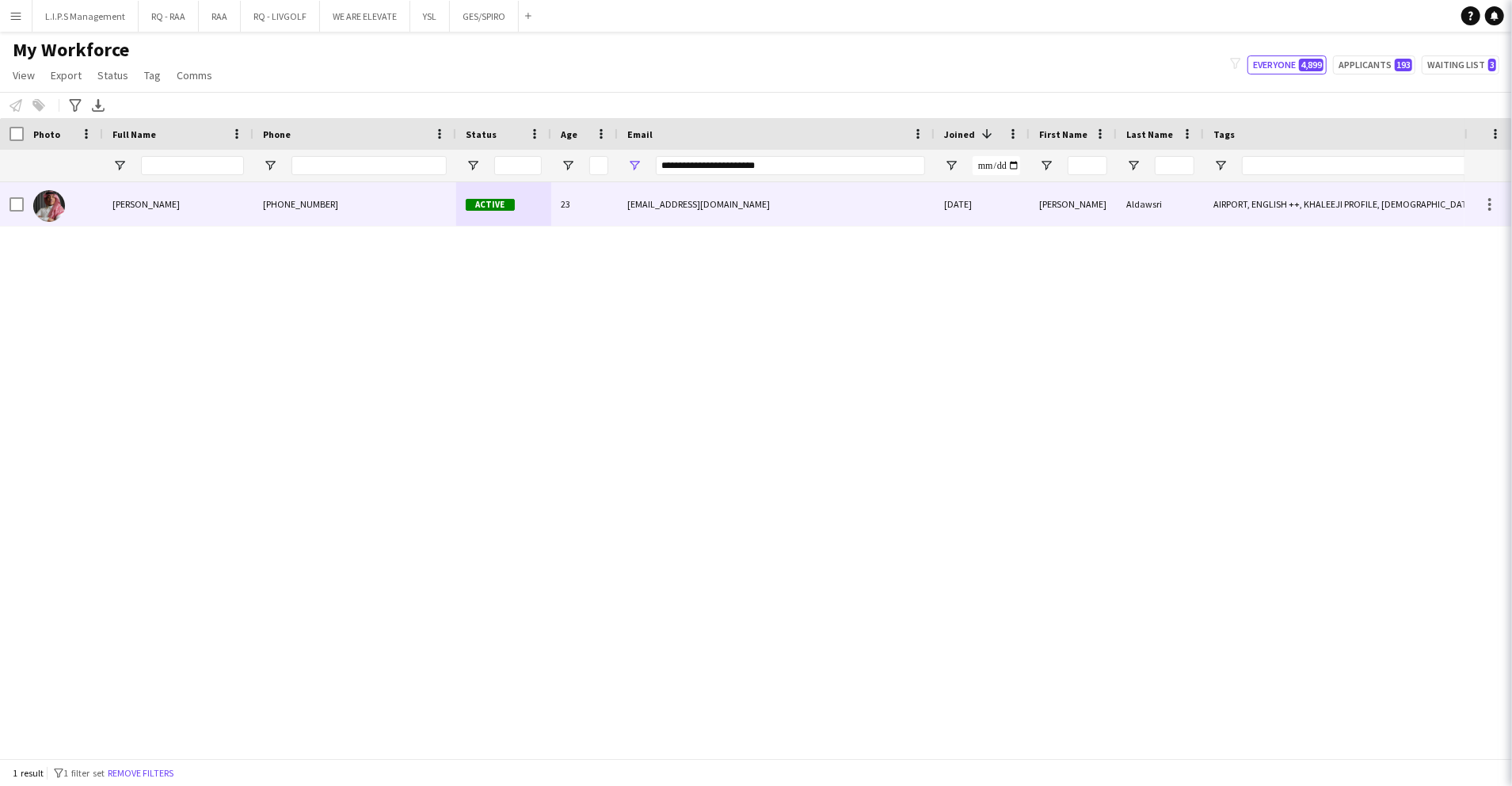
click at [423, 209] on div "+966536275446" at bounding box center [355, 204] width 203 height 44
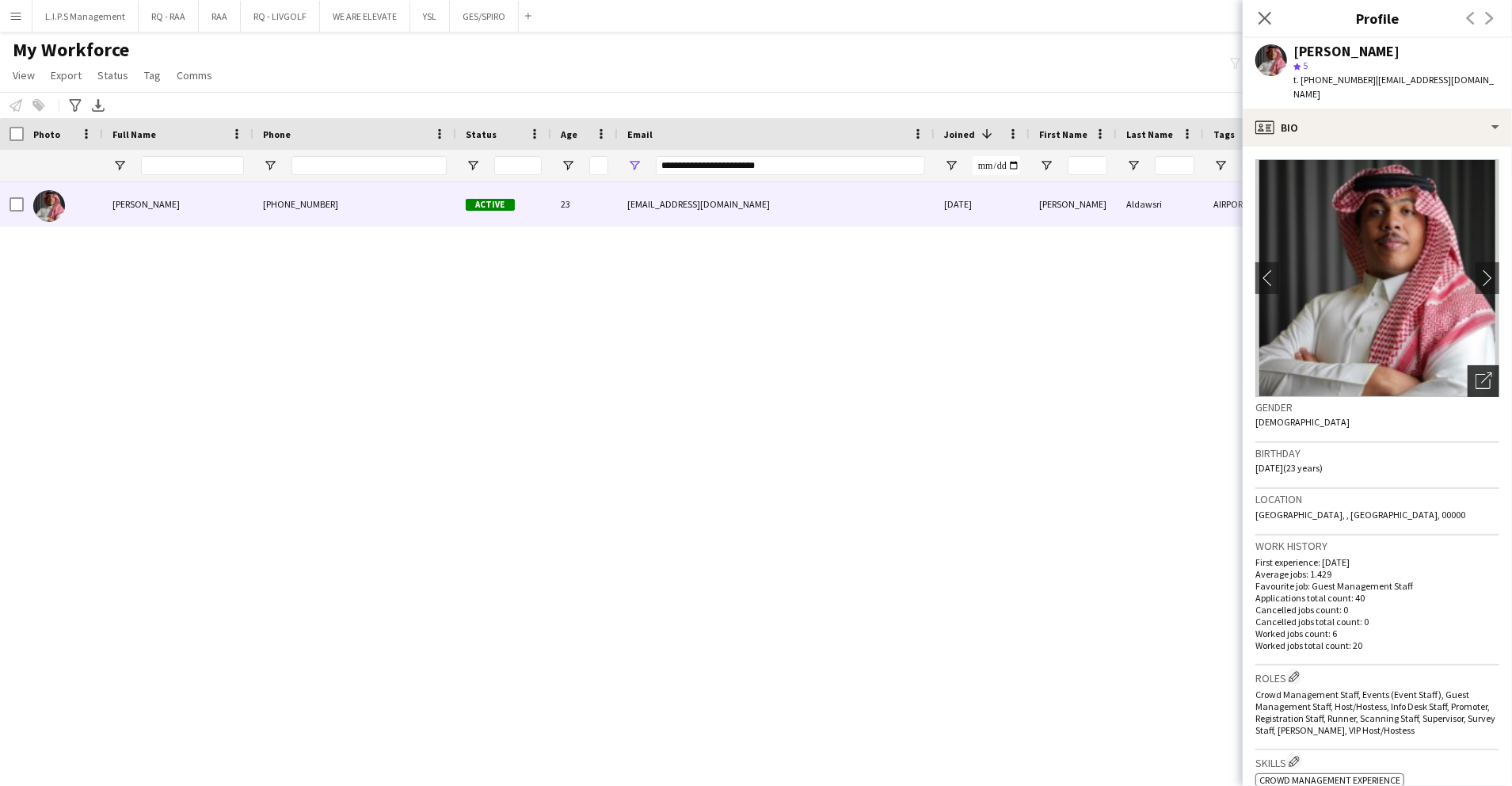
click at [1476, 372] on icon "Open photos pop-in" at bounding box center [1484, 381] width 17 height 17
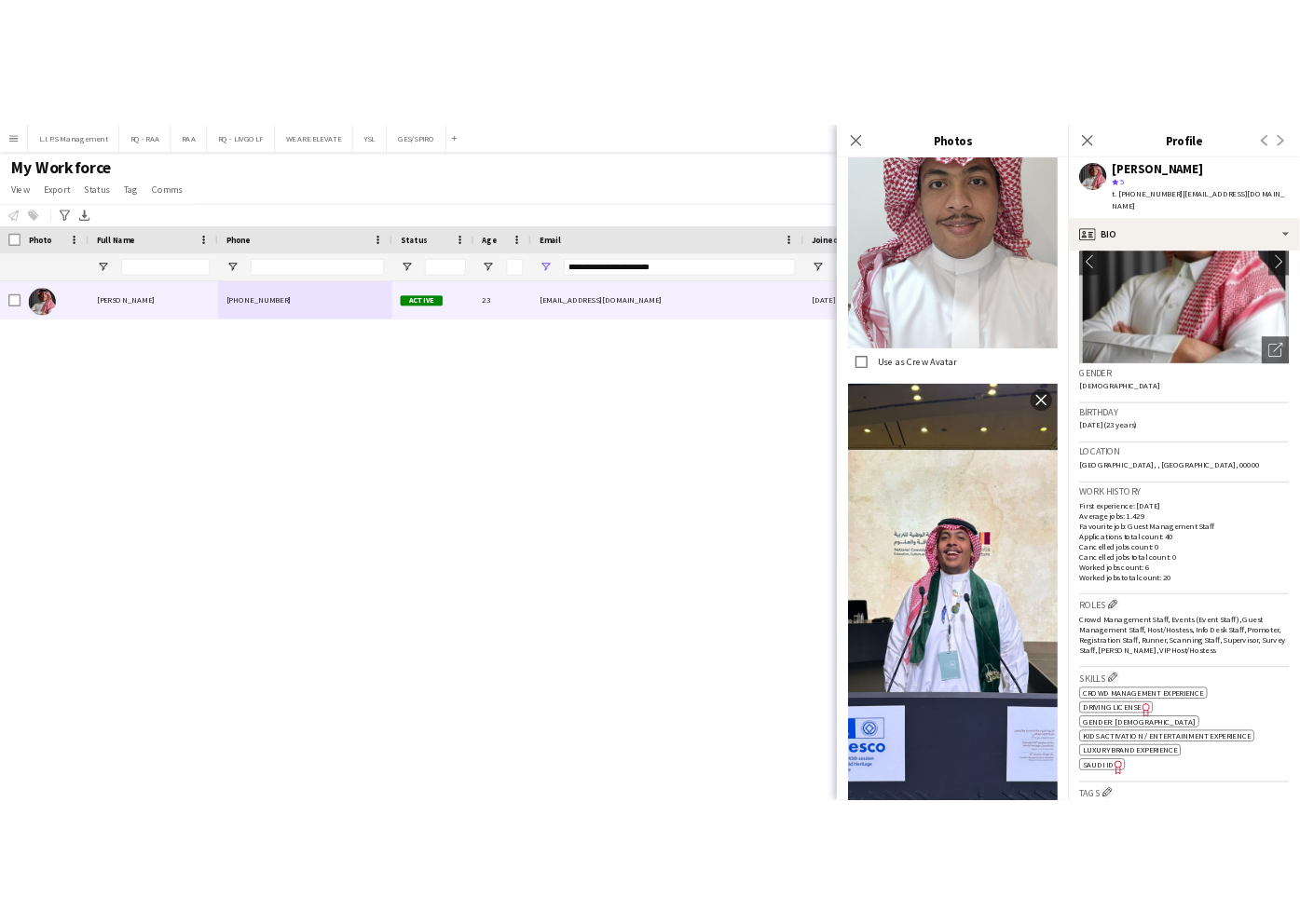
scroll to position [248, 0]
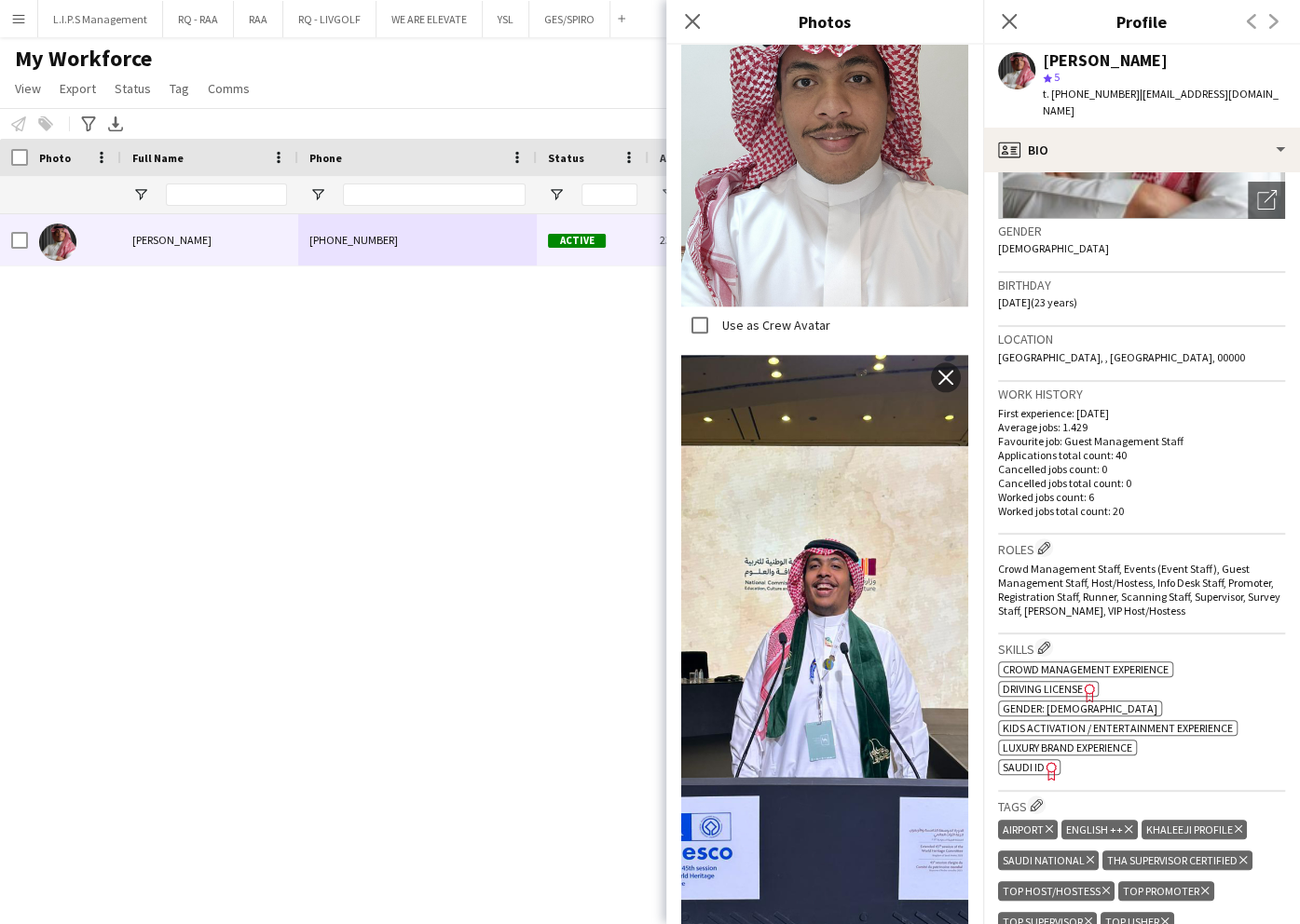
click at [1023, 760] on span "SAUDI ID" at bounding box center [1023, 767] width 42 height 14
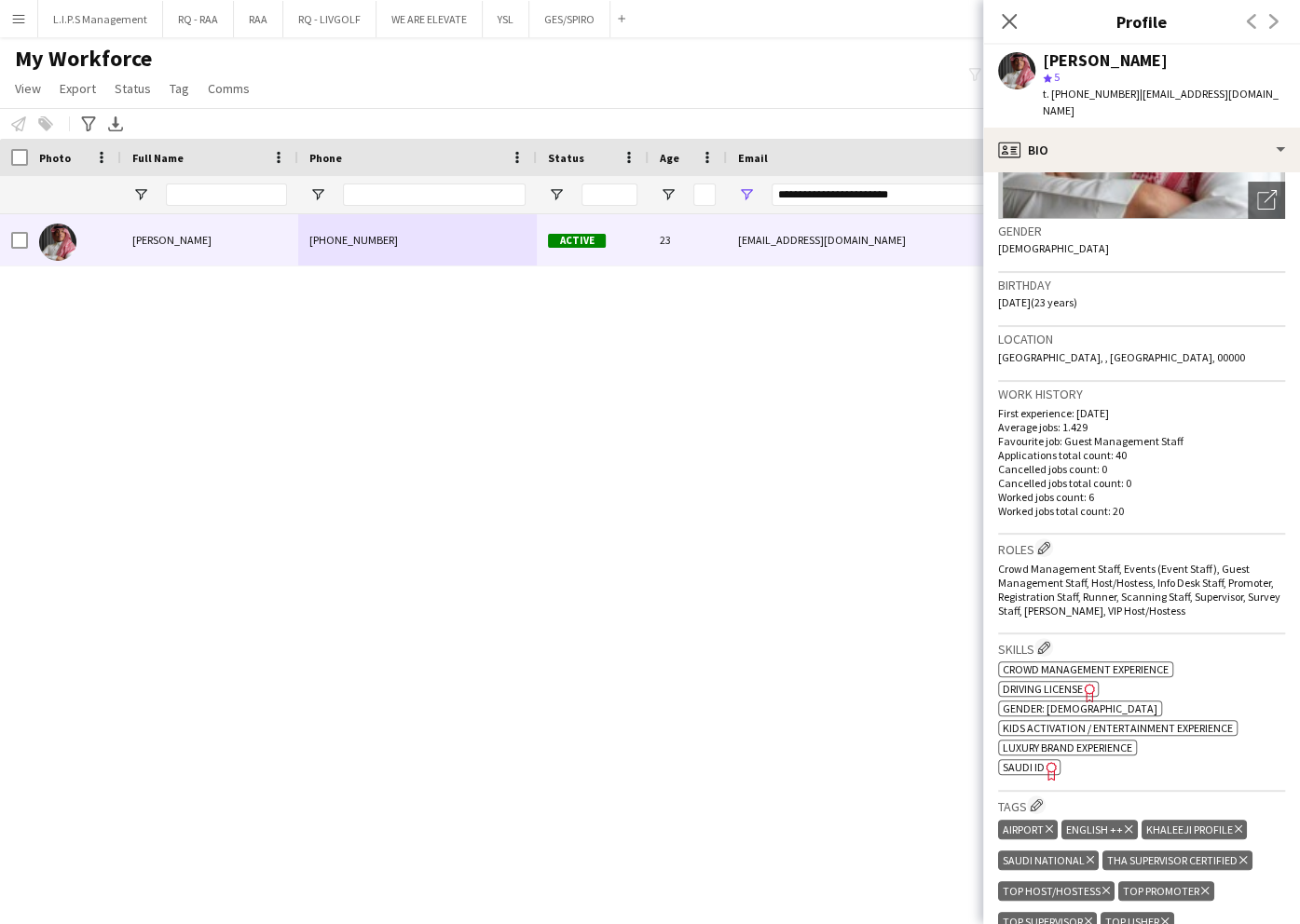
click at [1137, 49] on div "Ahmad Aldawsri star 5 t. +966536275446 | ah.ms.al.dosry@gmail.com" at bounding box center [1142, 85] width 317 height 82
click at [1137, 52] on div "[PERSON_NAME]" at bounding box center [1105, 60] width 125 height 16
drag, startPoint x: 1137, startPoint y: 50, endPoint x: 1124, endPoint y: 59, distance: 15.8
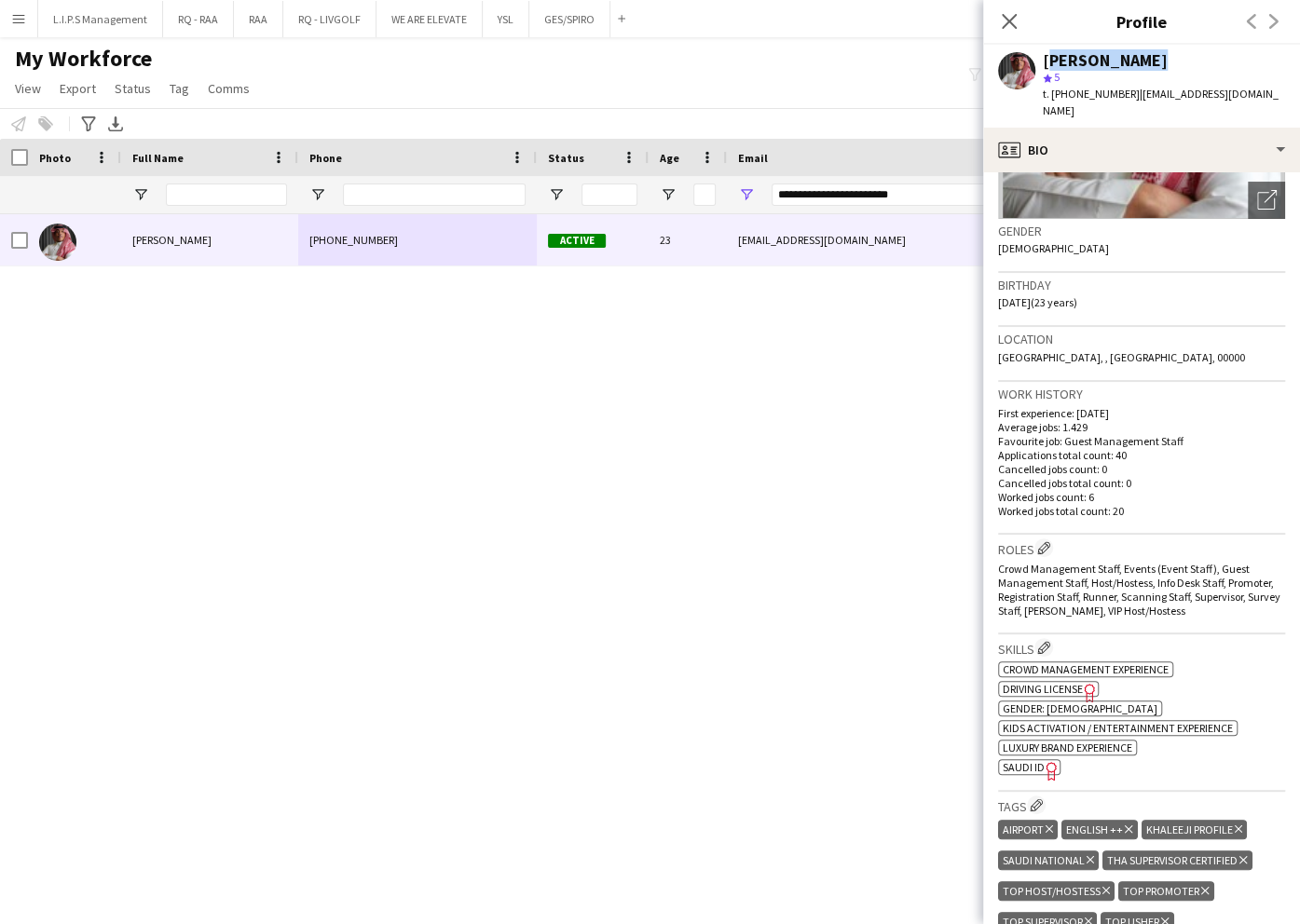
click at [1124, 59] on div "[PERSON_NAME]" at bounding box center [1105, 60] width 125 height 16
copy div "[PERSON_NAME]"
drag, startPoint x: 928, startPoint y: 193, endPoint x: 569, endPoint y: 179, distance: 359.3
click at [569, 179] on div at bounding box center [1297, 194] width 2595 height 37
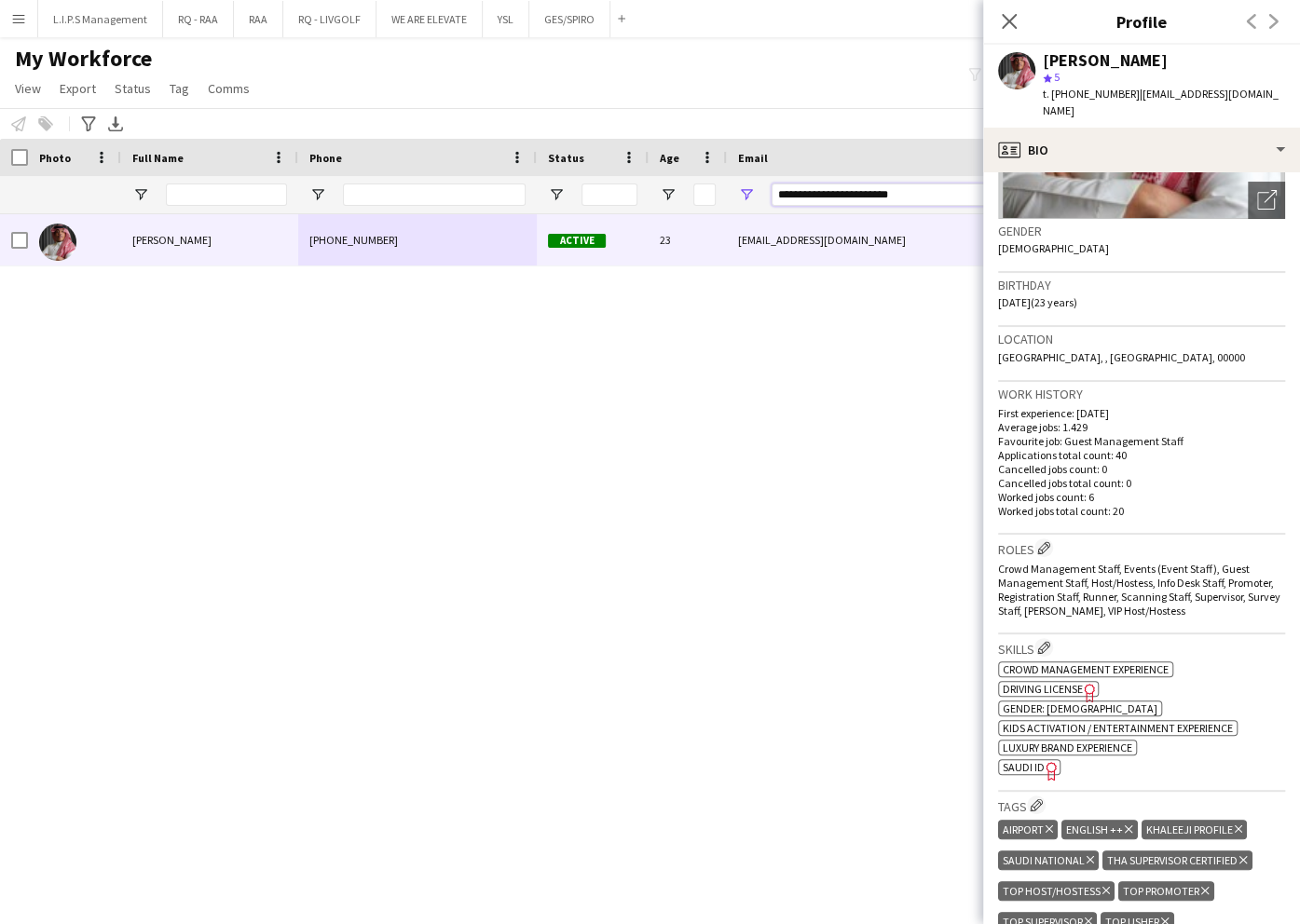
paste input "Email Filter Input"
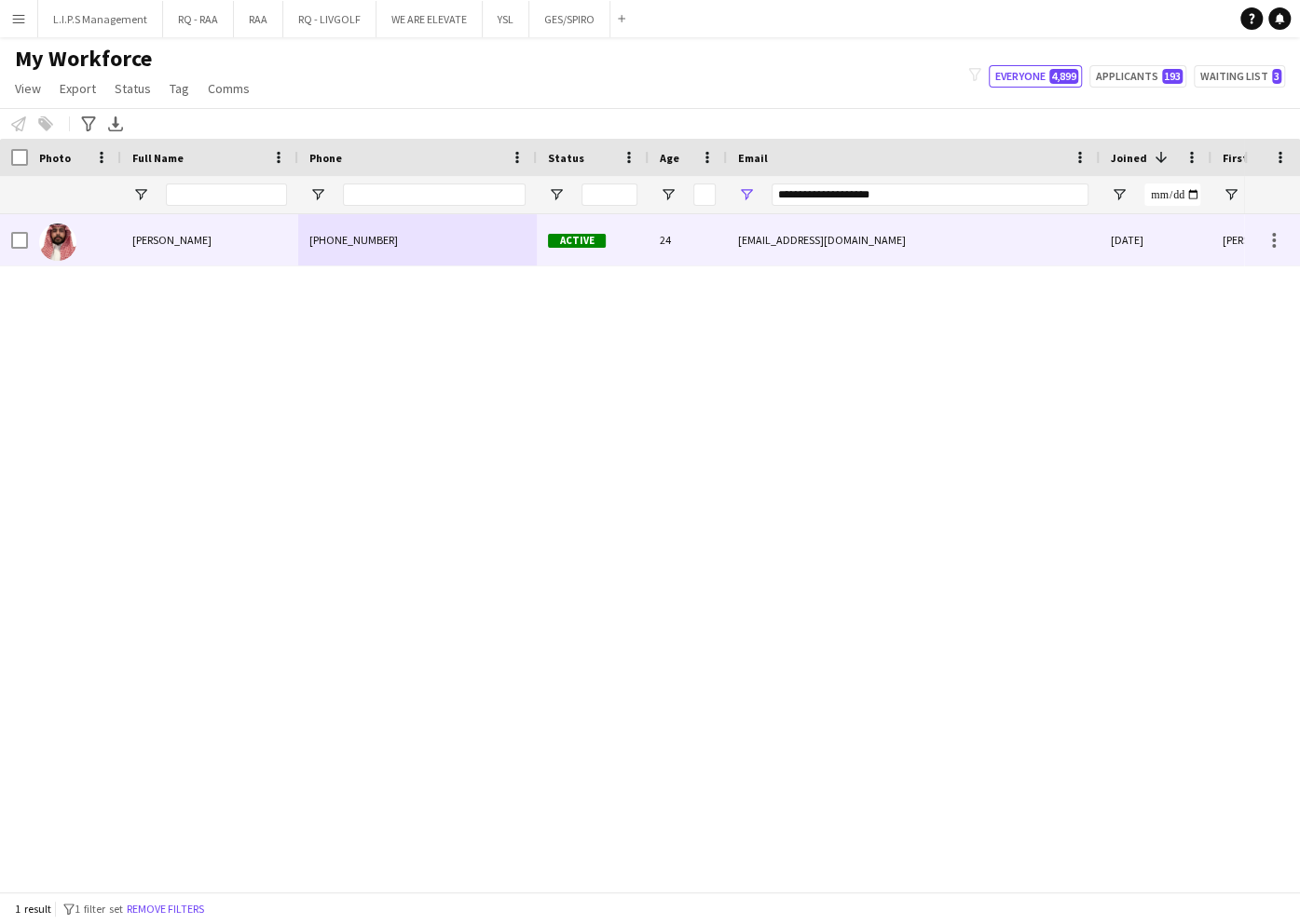
click at [490, 235] on div "+966551377448" at bounding box center [417, 240] width 239 height 51
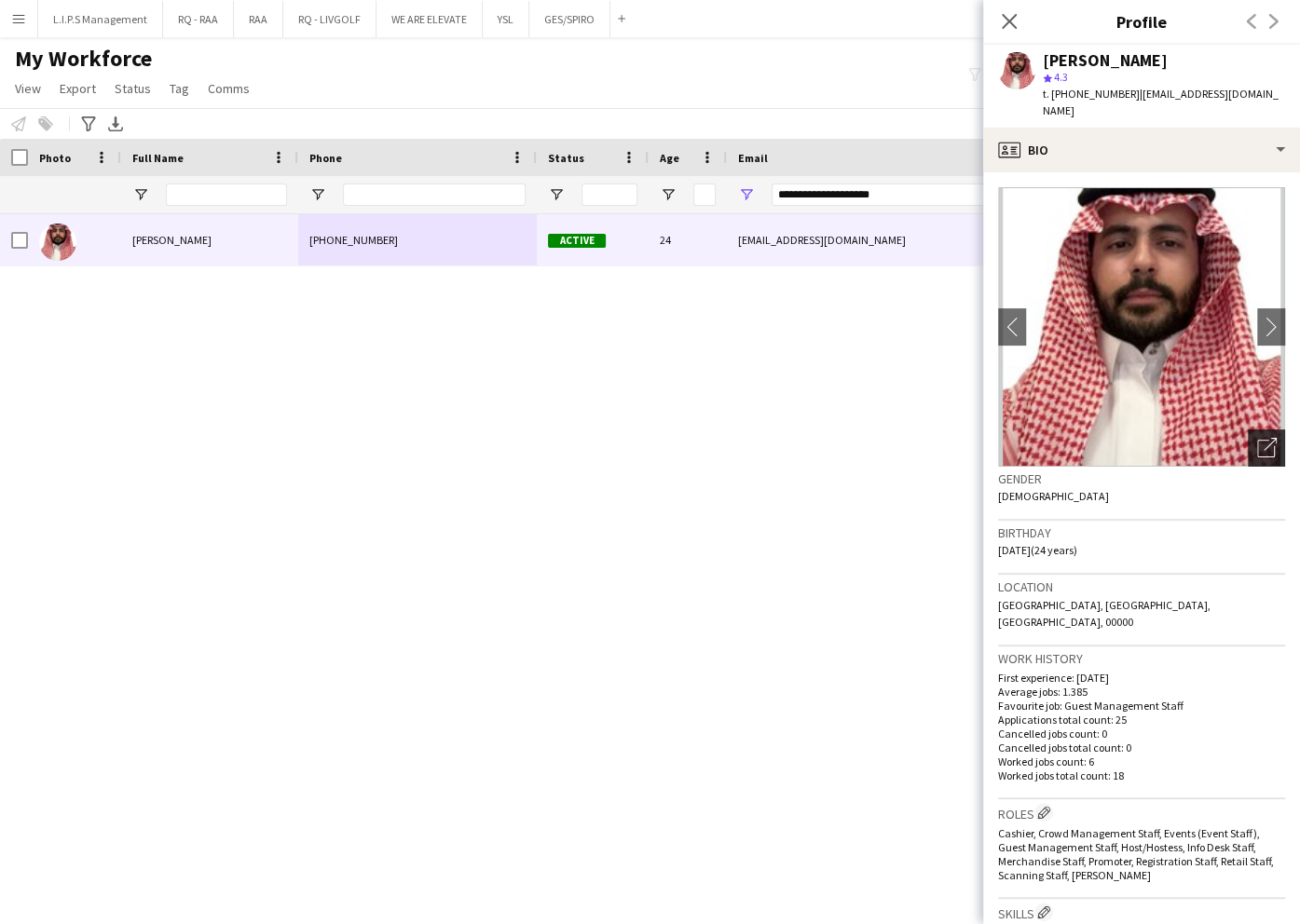
click at [1248, 429] on div "Open photos pop-in" at bounding box center [1266, 447] width 37 height 37
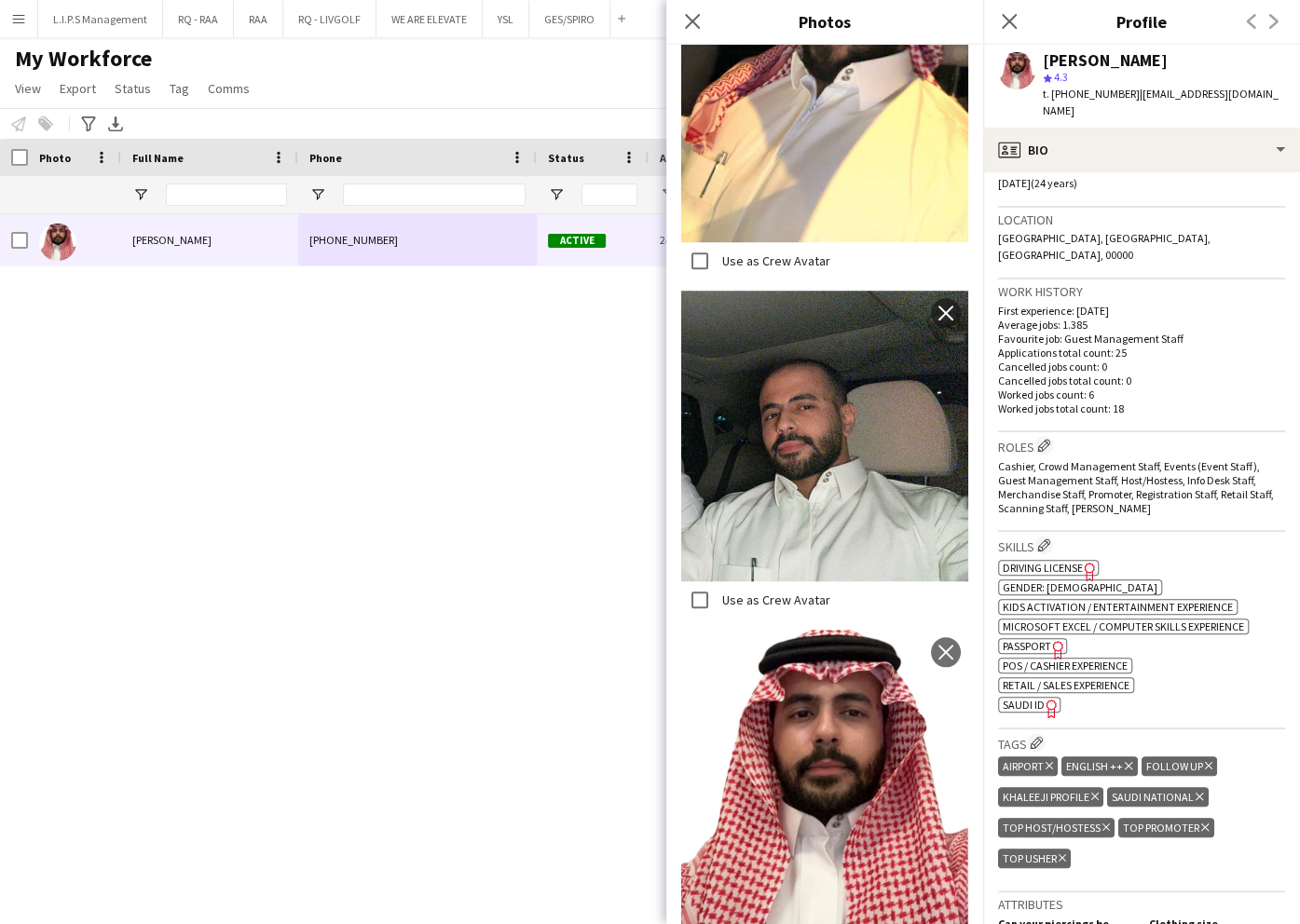
scroll to position [373, 0]
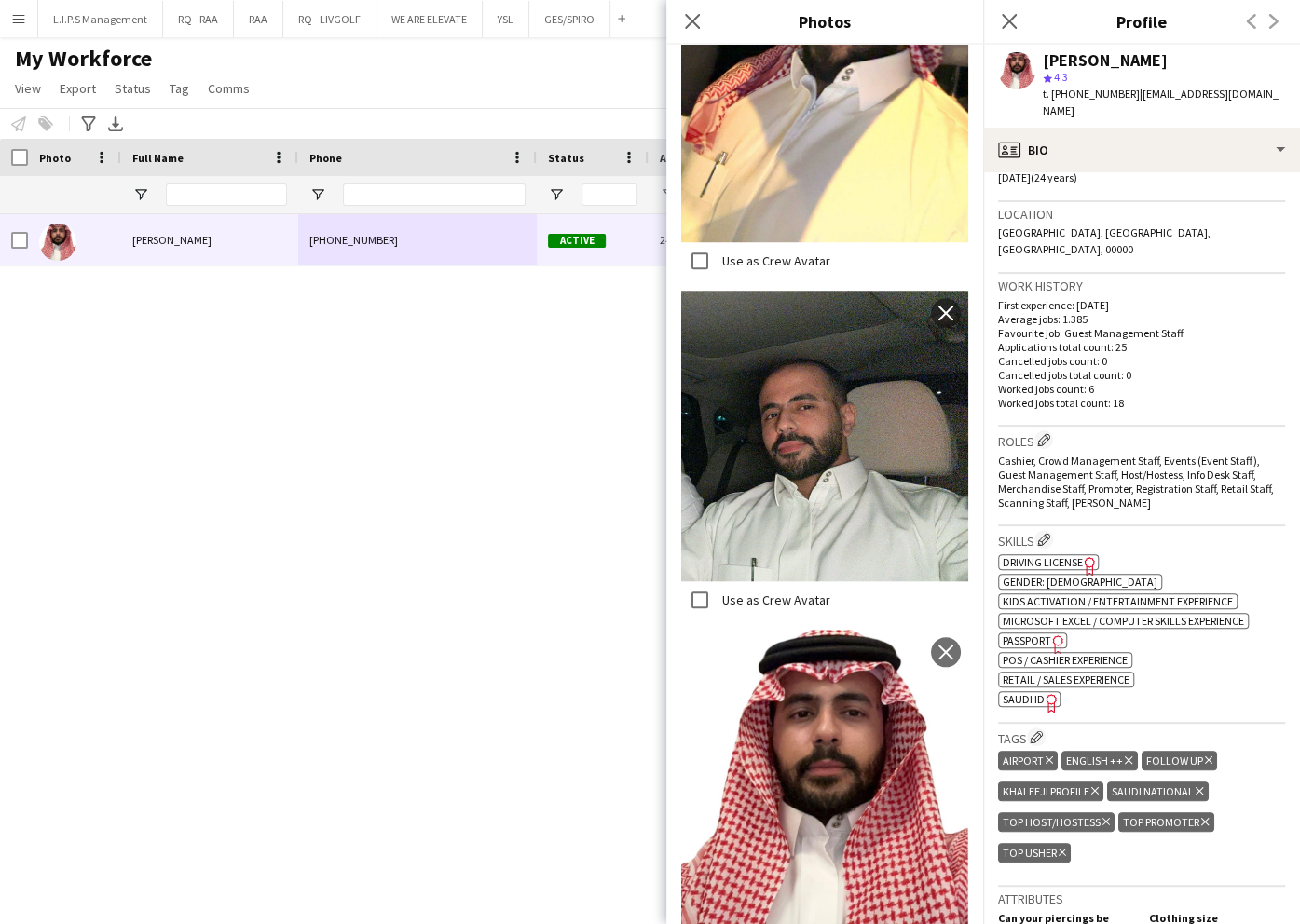
click at [1042, 693] on icon "Freelancer has uploaded a photo validation of skill. Click to see" at bounding box center [1051, 703] width 19 height 19
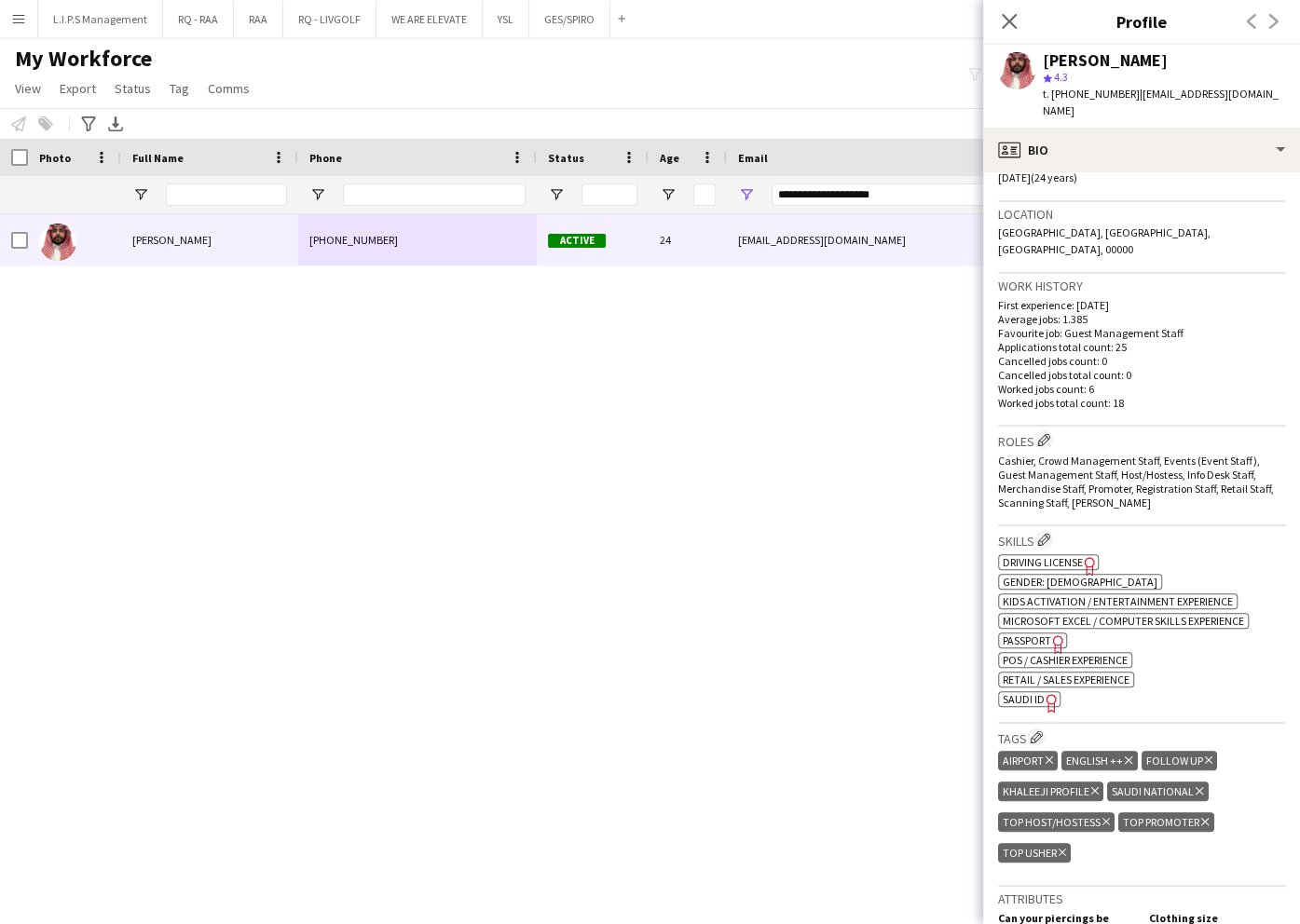
click at [1103, 56] on div "[PERSON_NAME]" at bounding box center [1105, 60] width 125 height 16
copy div "[PERSON_NAME]"
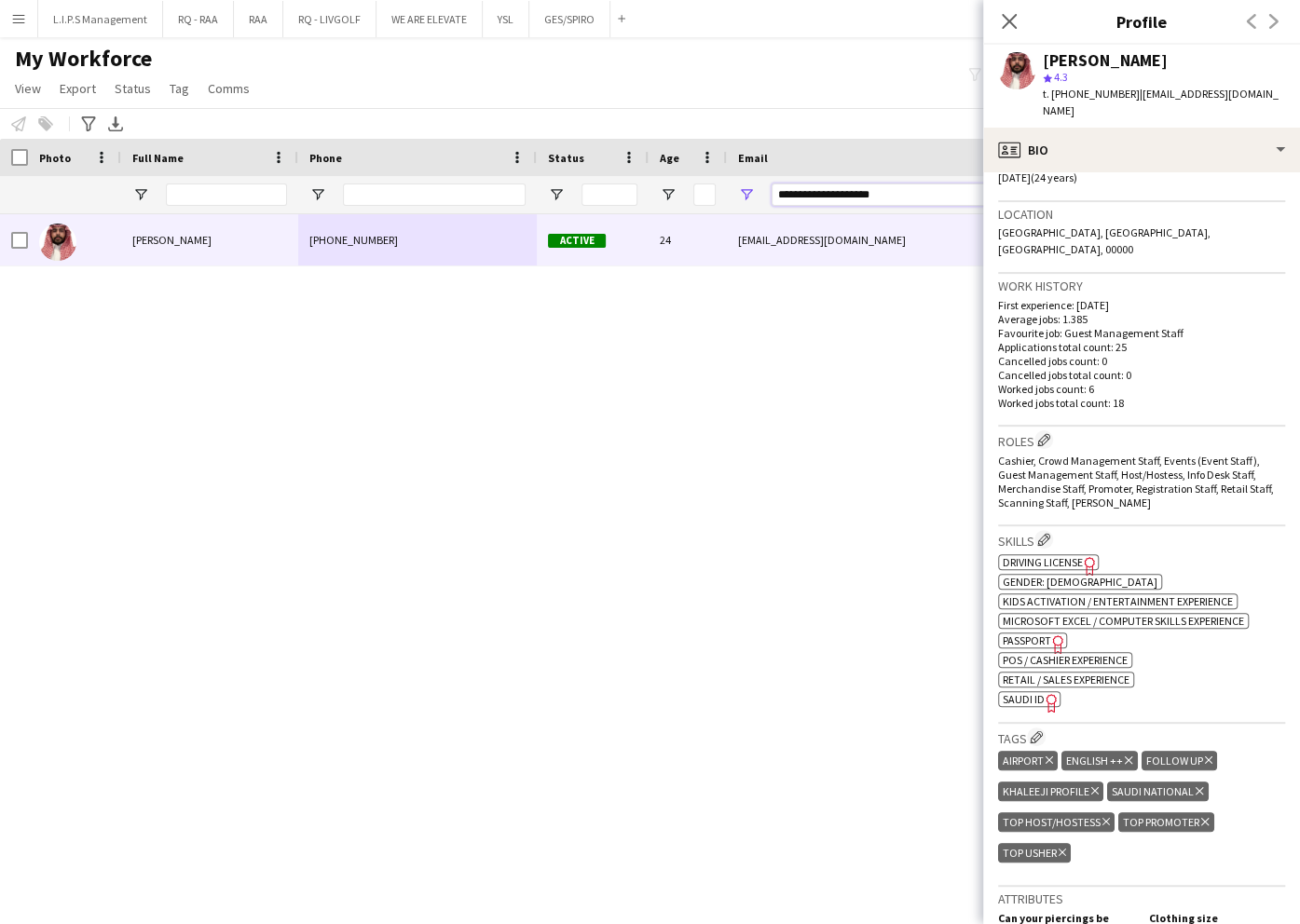
drag, startPoint x: 870, startPoint y: 180, endPoint x: 544, endPoint y: 177, distance: 326.0
click at [544, 177] on div at bounding box center [1297, 194] width 2595 height 37
paste input "Email Filter Input"
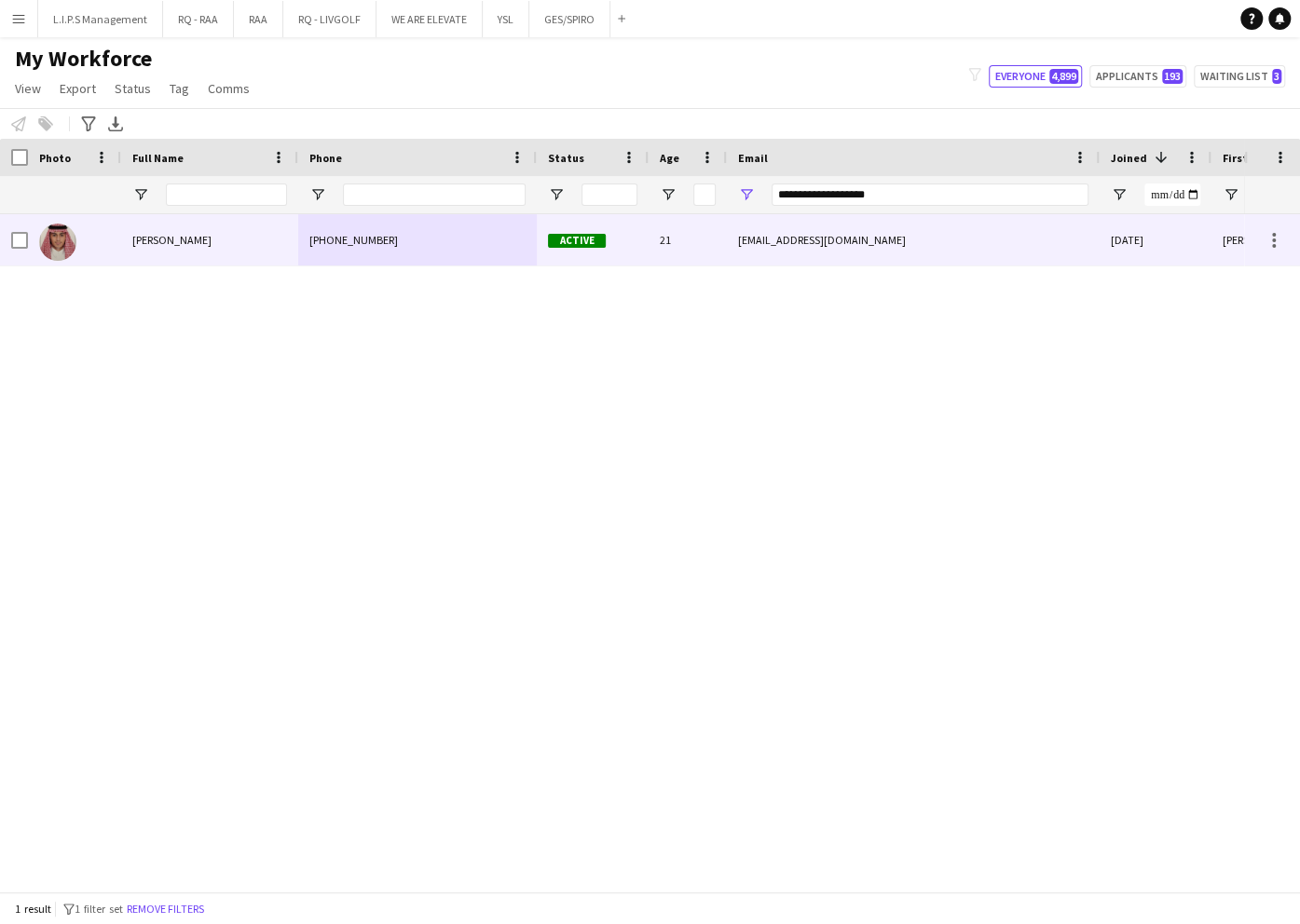
click at [635, 248] on div "Active" at bounding box center [592, 240] width 112 height 51
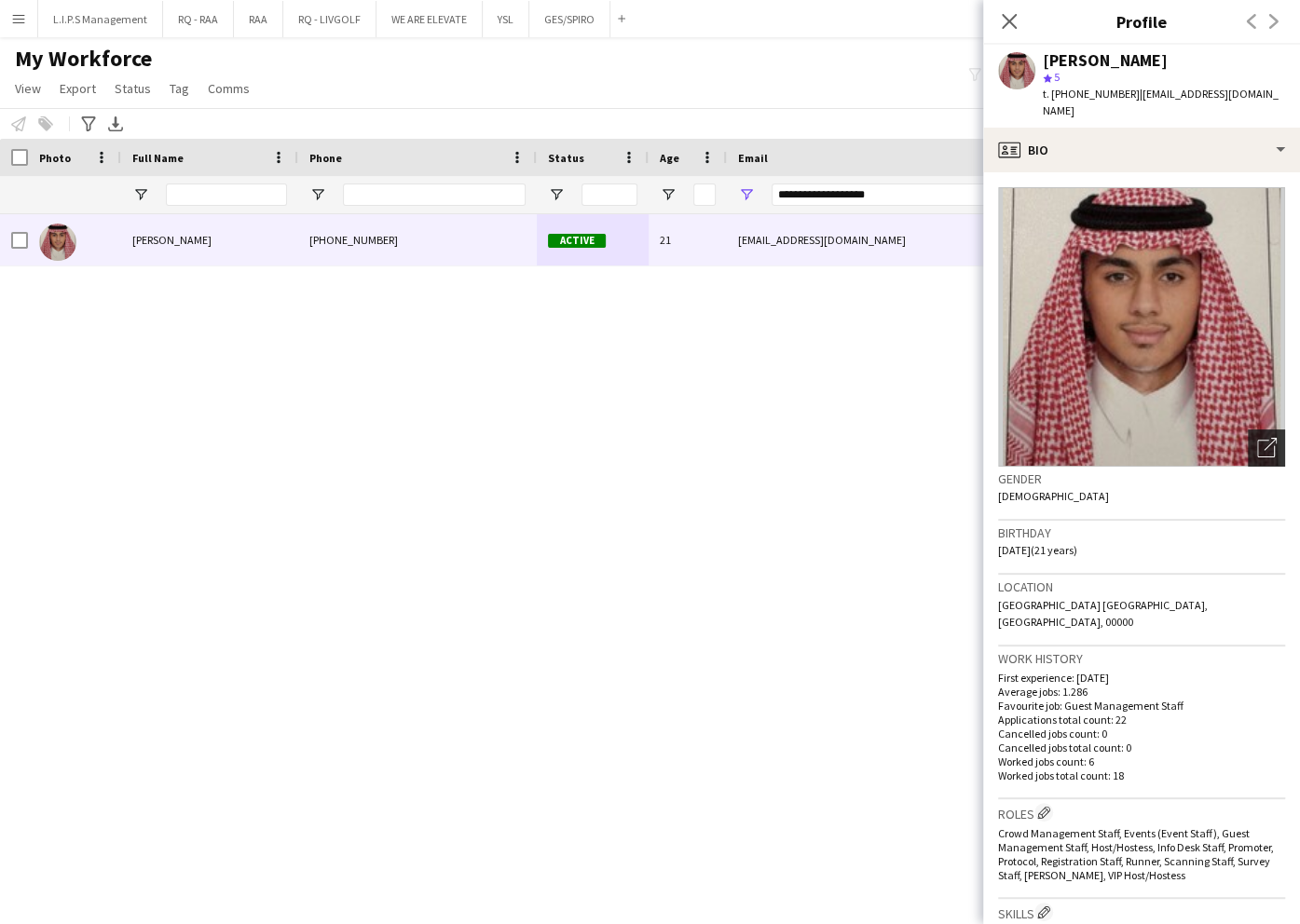
click at [1257, 438] on icon "Open photos pop-in" at bounding box center [1267, 447] width 19 height 19
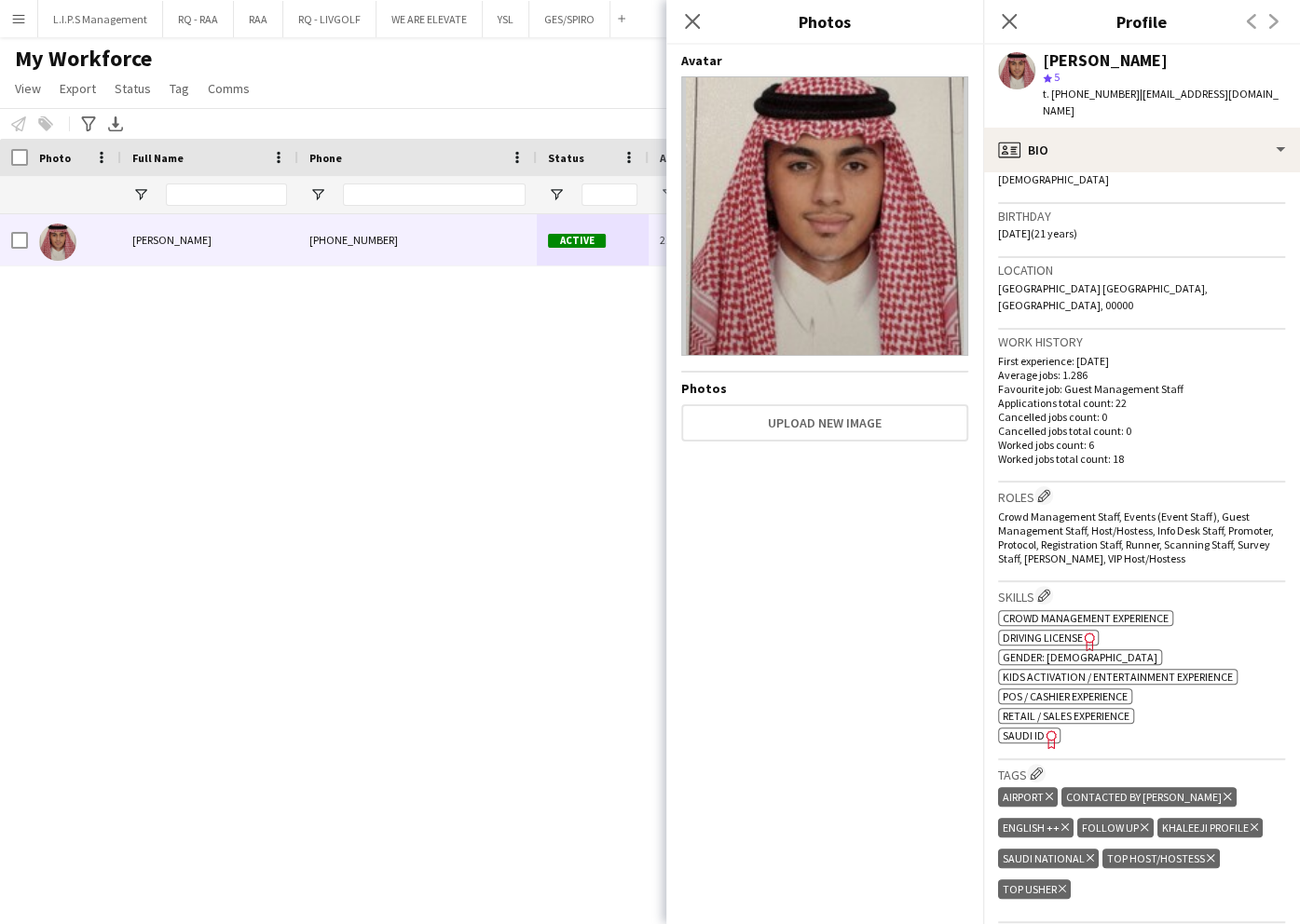
scroll to position [373, 0]
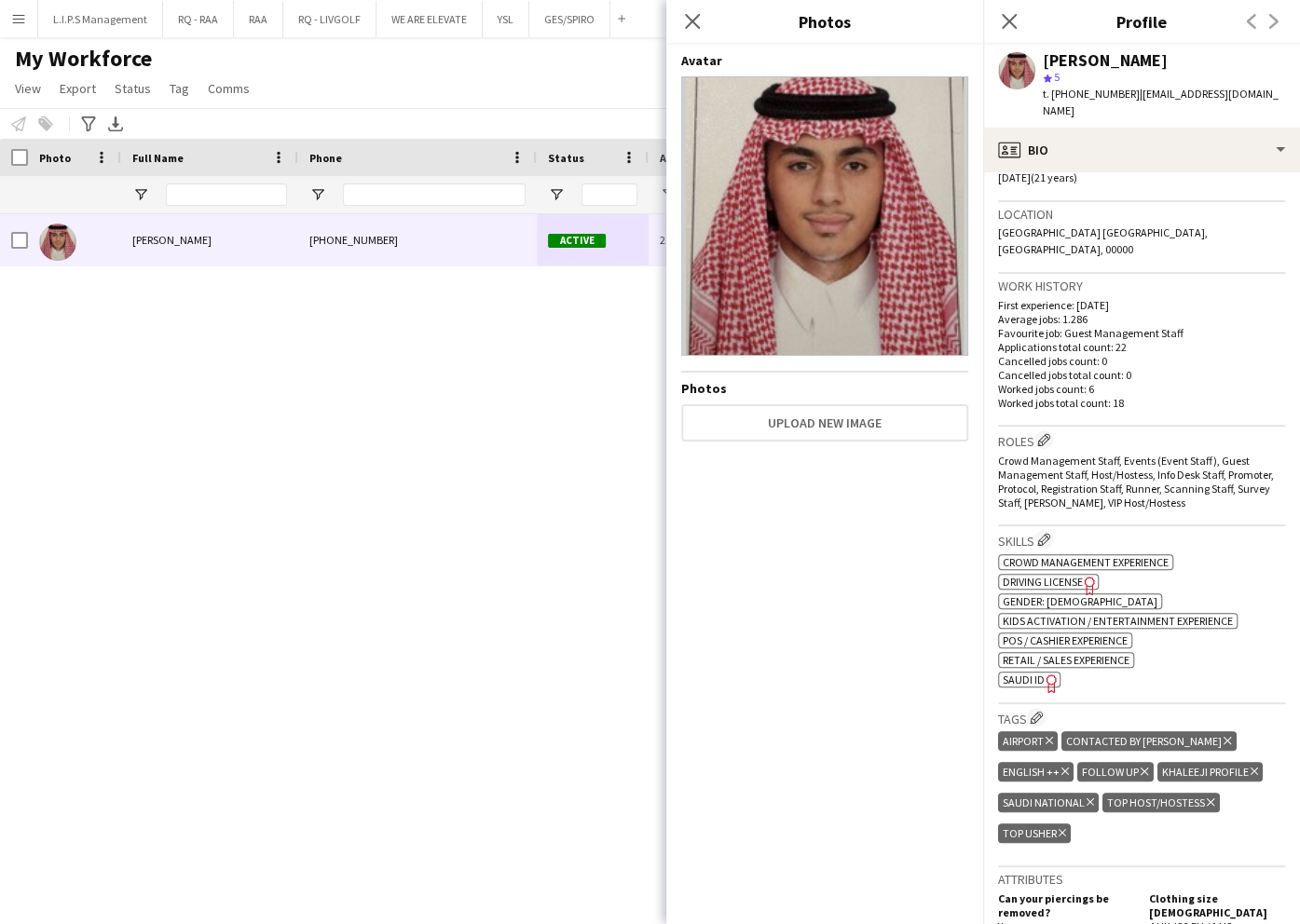
click at [1036, 673] on span "SAUDI ID" at bounding box center [1023, 679] width 42 height 14
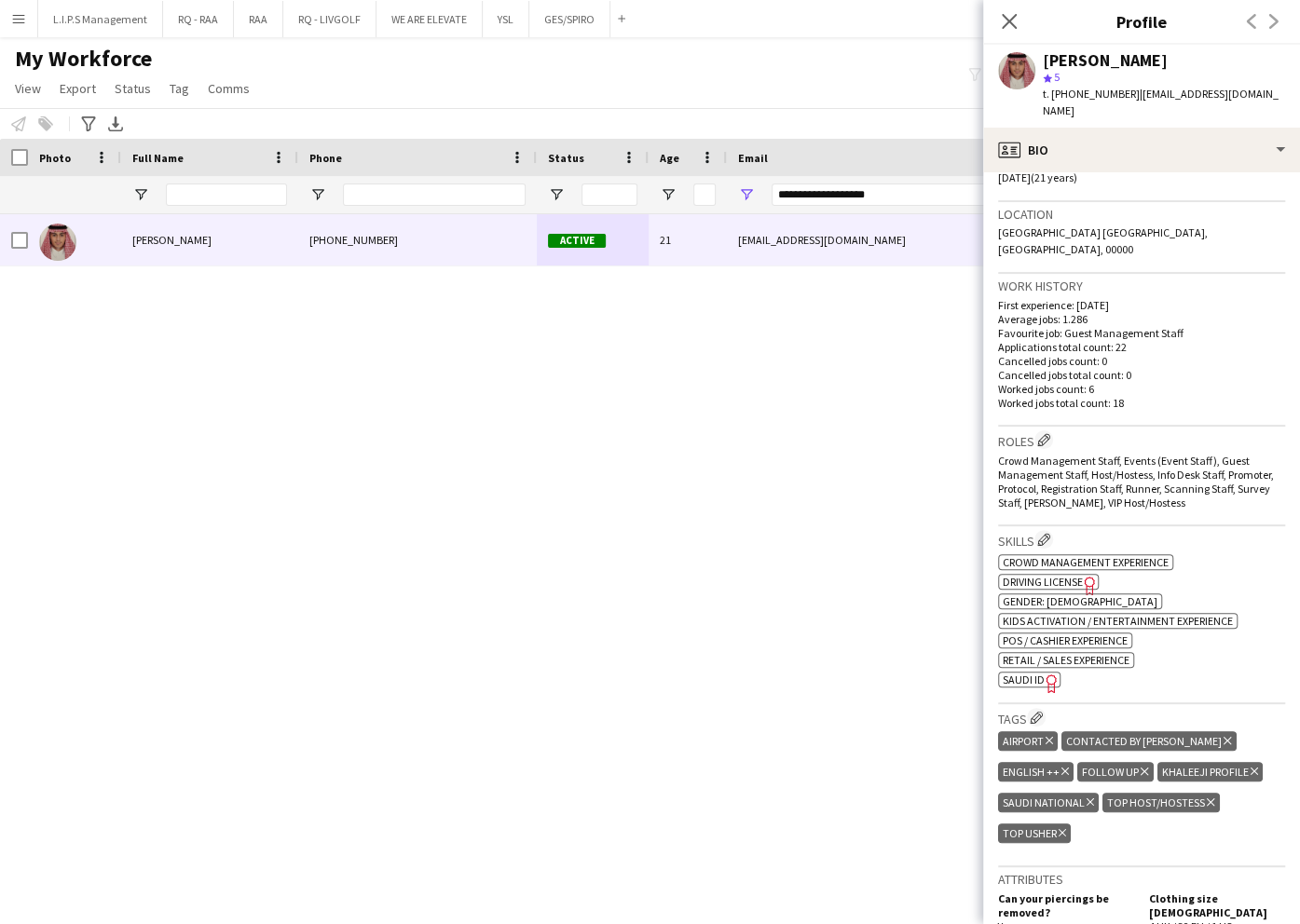
click at [1155, 52] on div "[PERSON_NAME]" at bounding box center [1105, 60] width 125 height 16
copy div "[PERSON_NAME]"
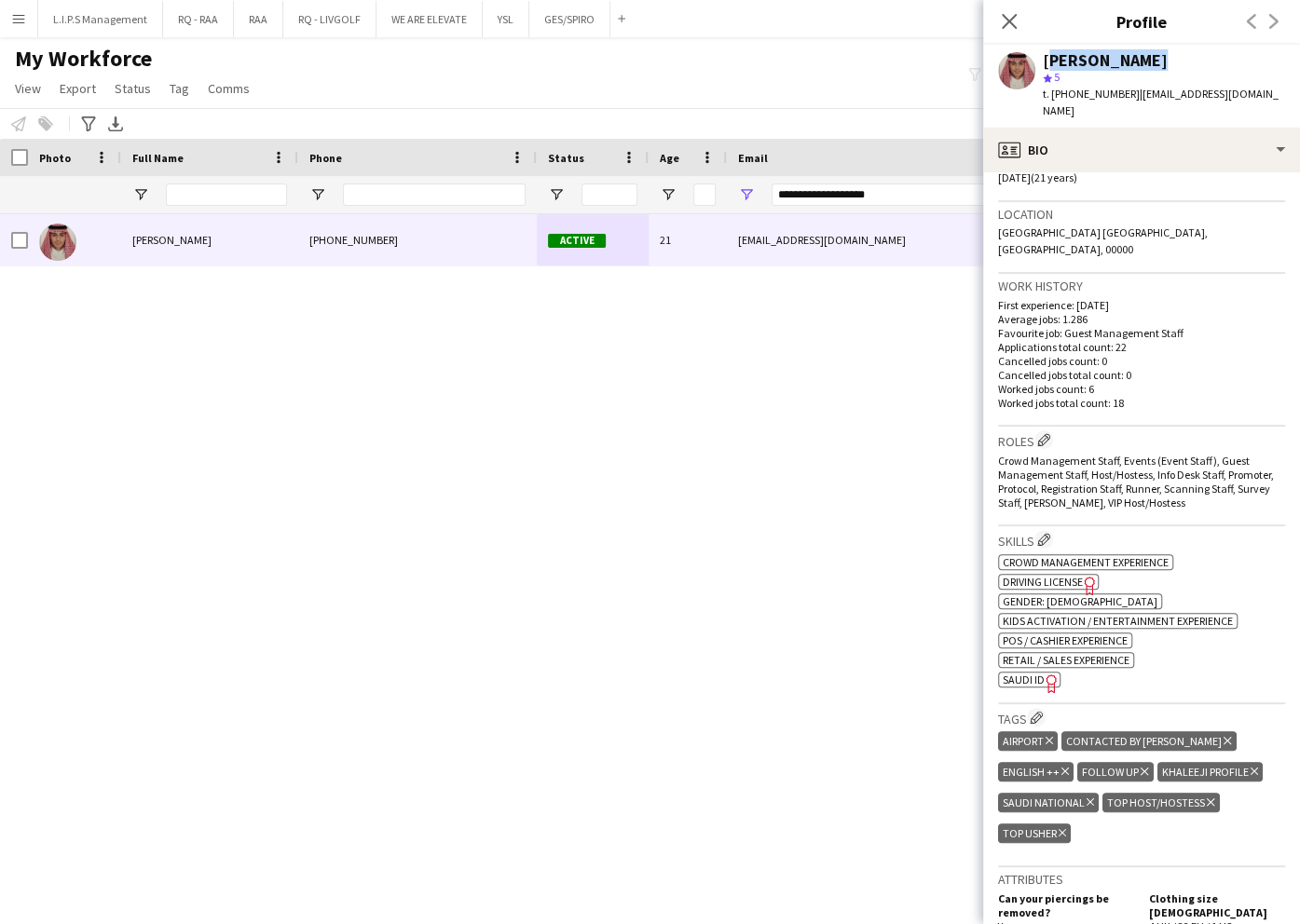
copy div "[PERSON_NAME]"
drag, startPoint x: 934, startPoint y: 192, endPoint x: 489, endPoint y: 220, distance: 445.9
click at [489, 220] on div "Workforce Details Photo Full Name" at bounding box center [650, 515] width 1300 height 753
paste input "****"
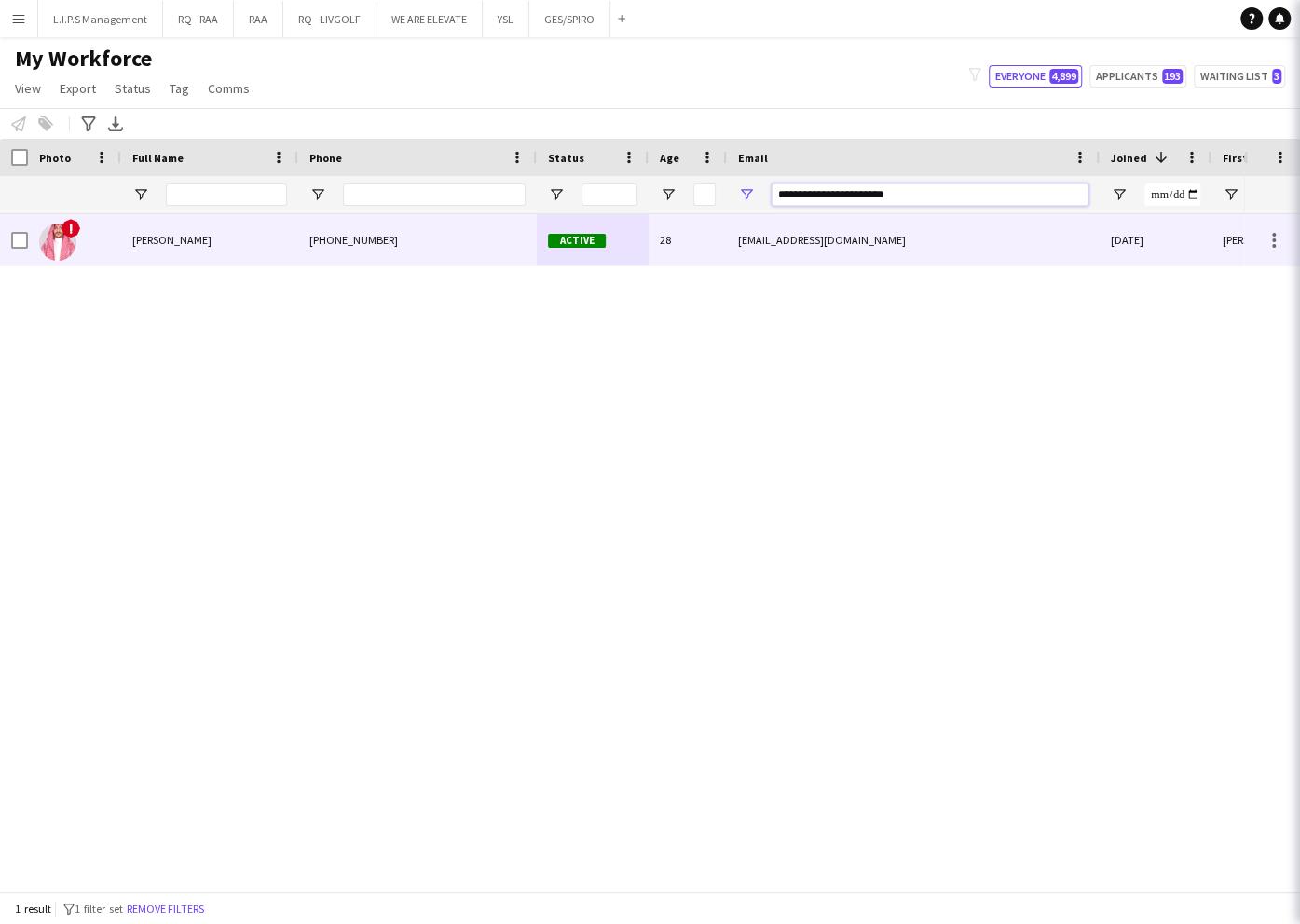
type input "**********"
click at [452, 241] on div "+966548201186" at bounding box center [417, 240] width 239 height 51
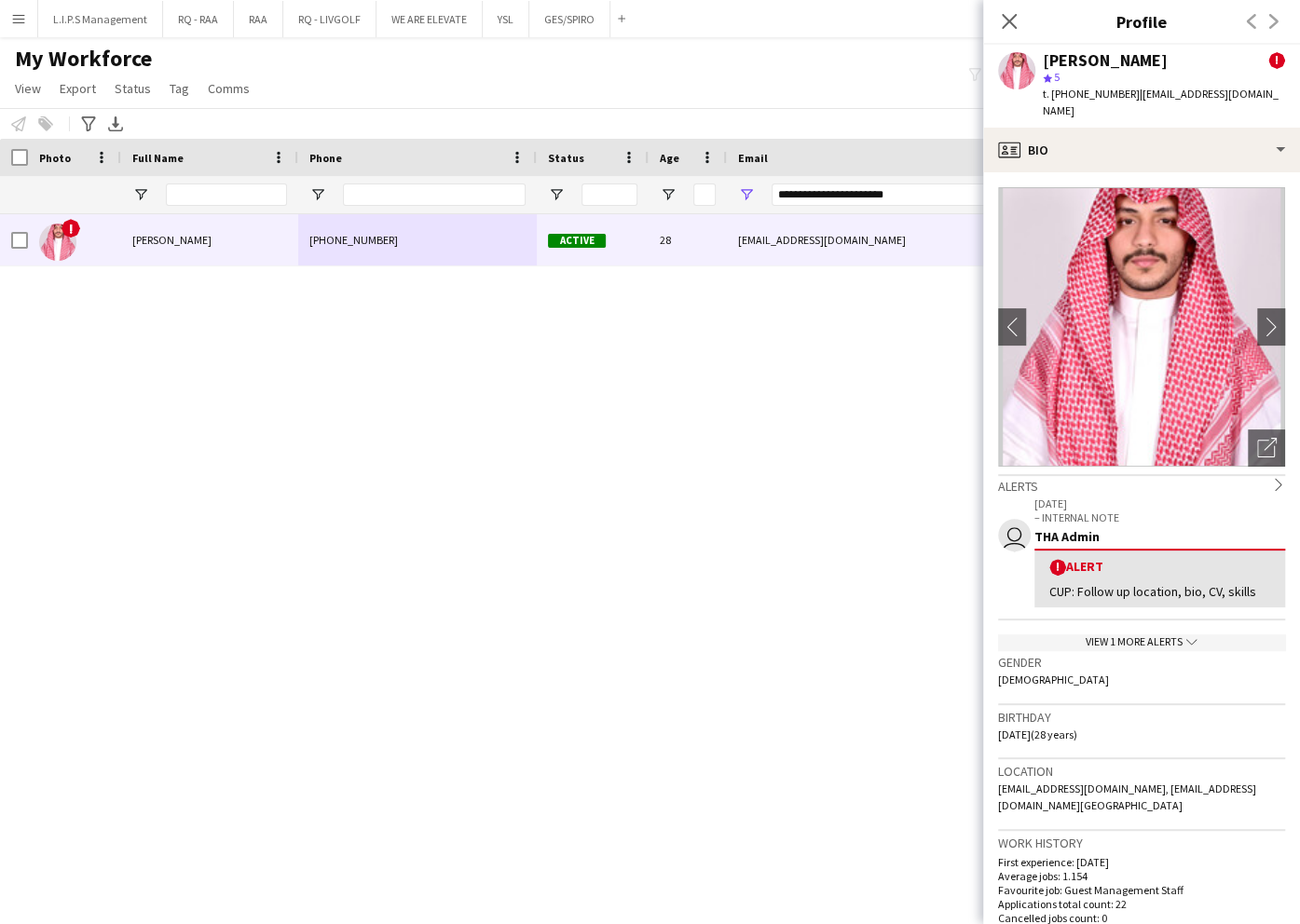
click at [1262, 429] on div "Open photos pop-in" at bounding box center [1266, 447] width 37 height 37
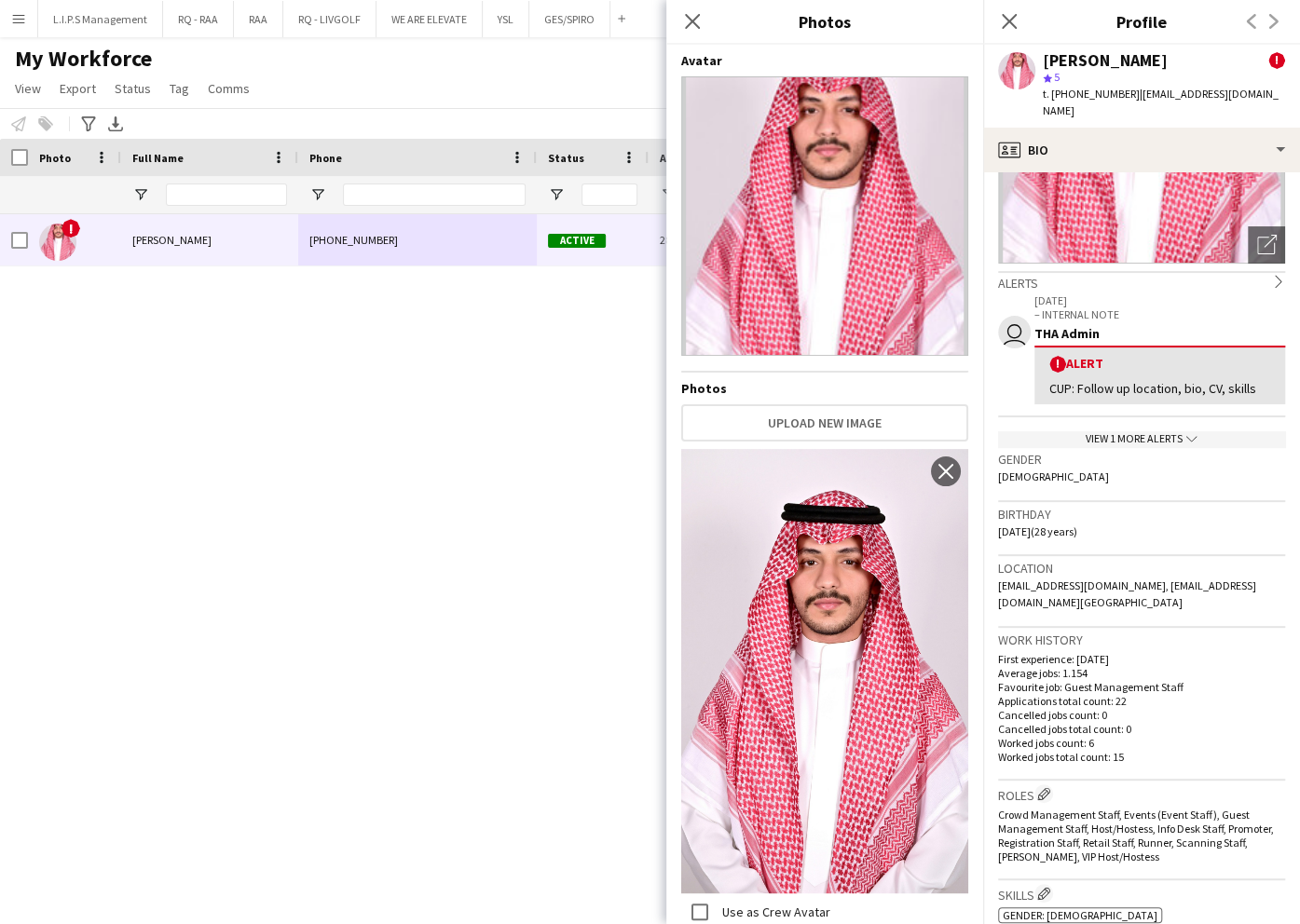
scroll to position [248, 0]
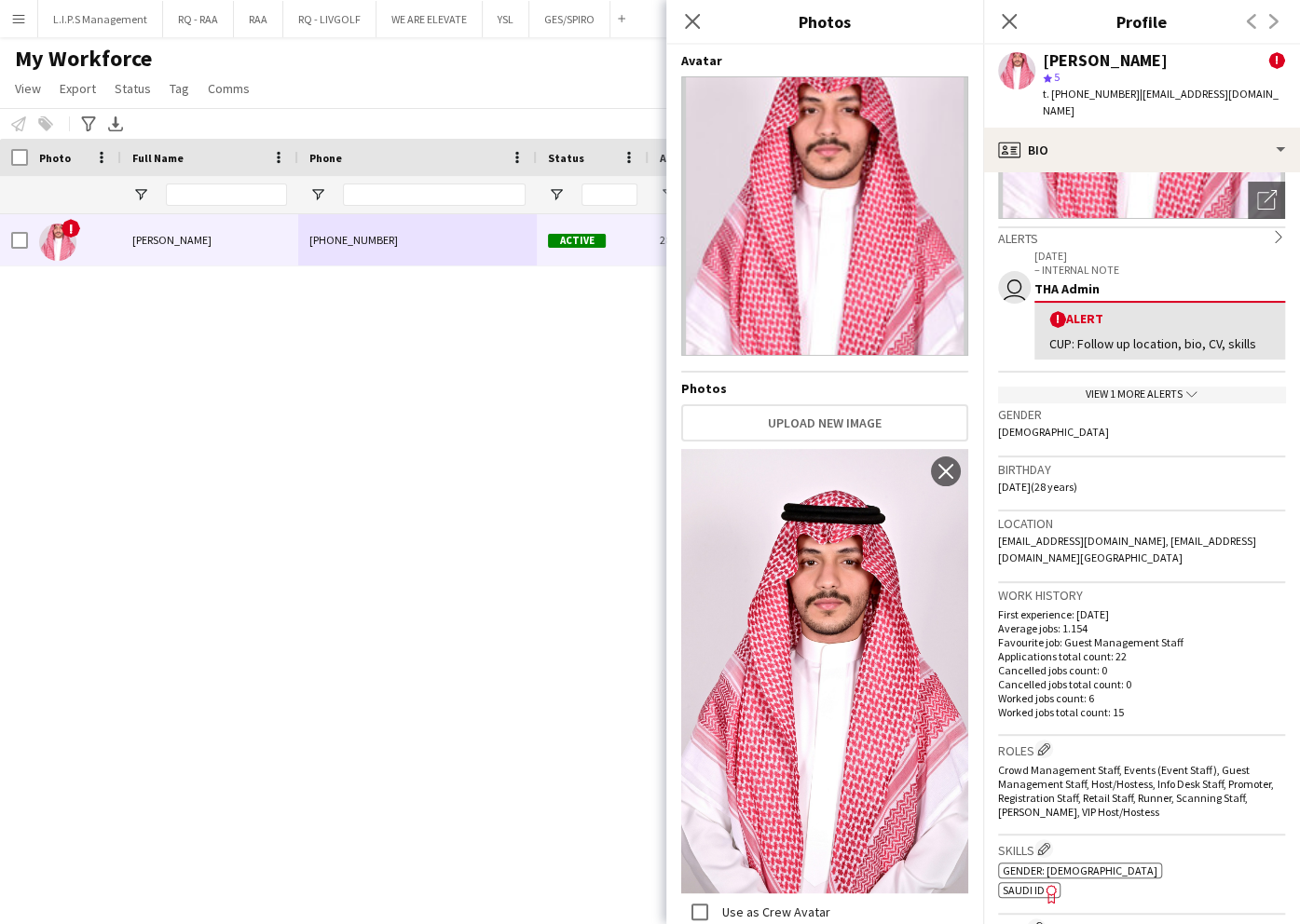
click at [1034, 893] on span "SAUDI ID" at bounding box center [1023, 890] width 42 height 14
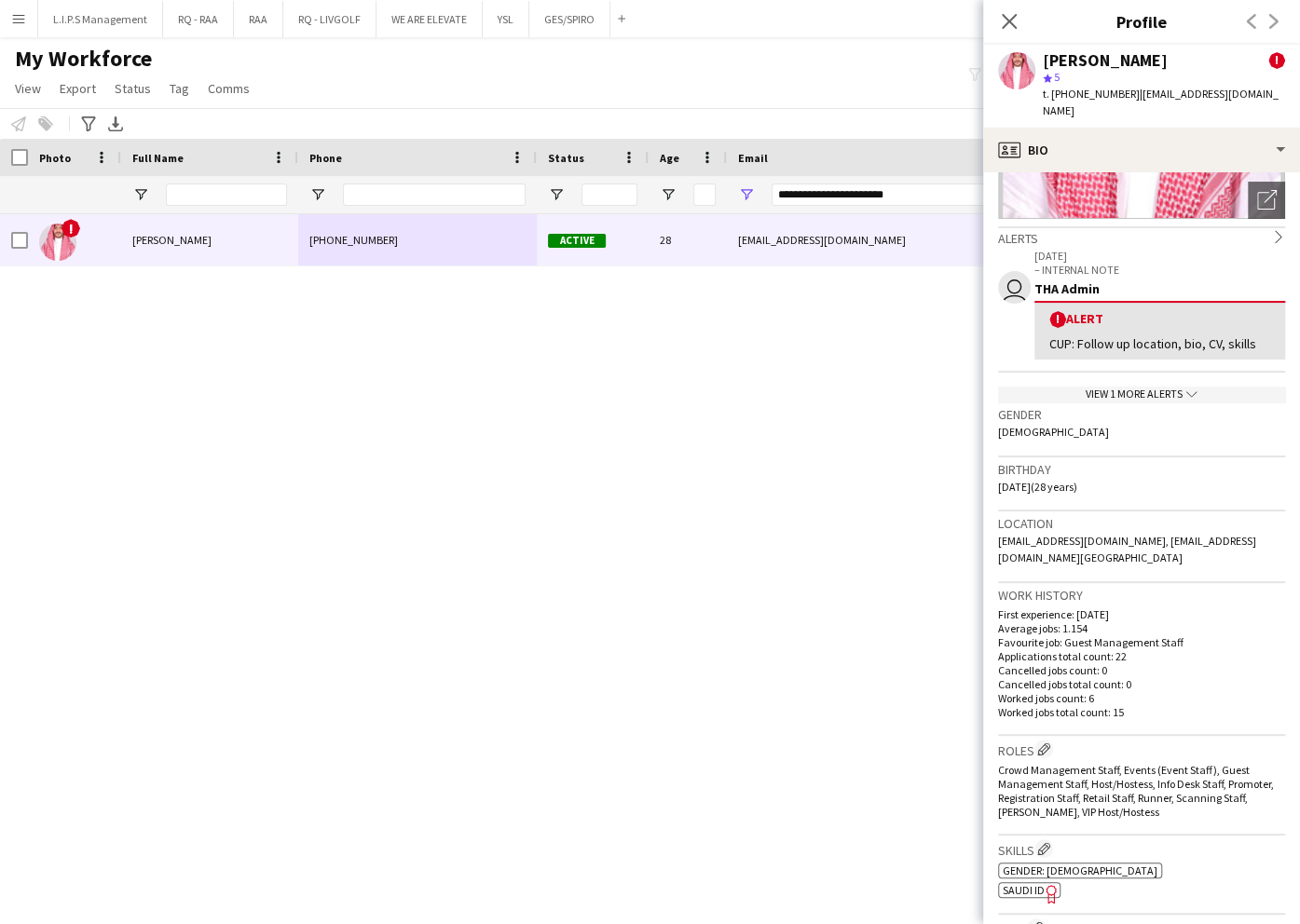
click at [1078, 97] on span "t. +966548201186" at bounding box center [1091, 93] width 97 height 14
copy span "966548201186"
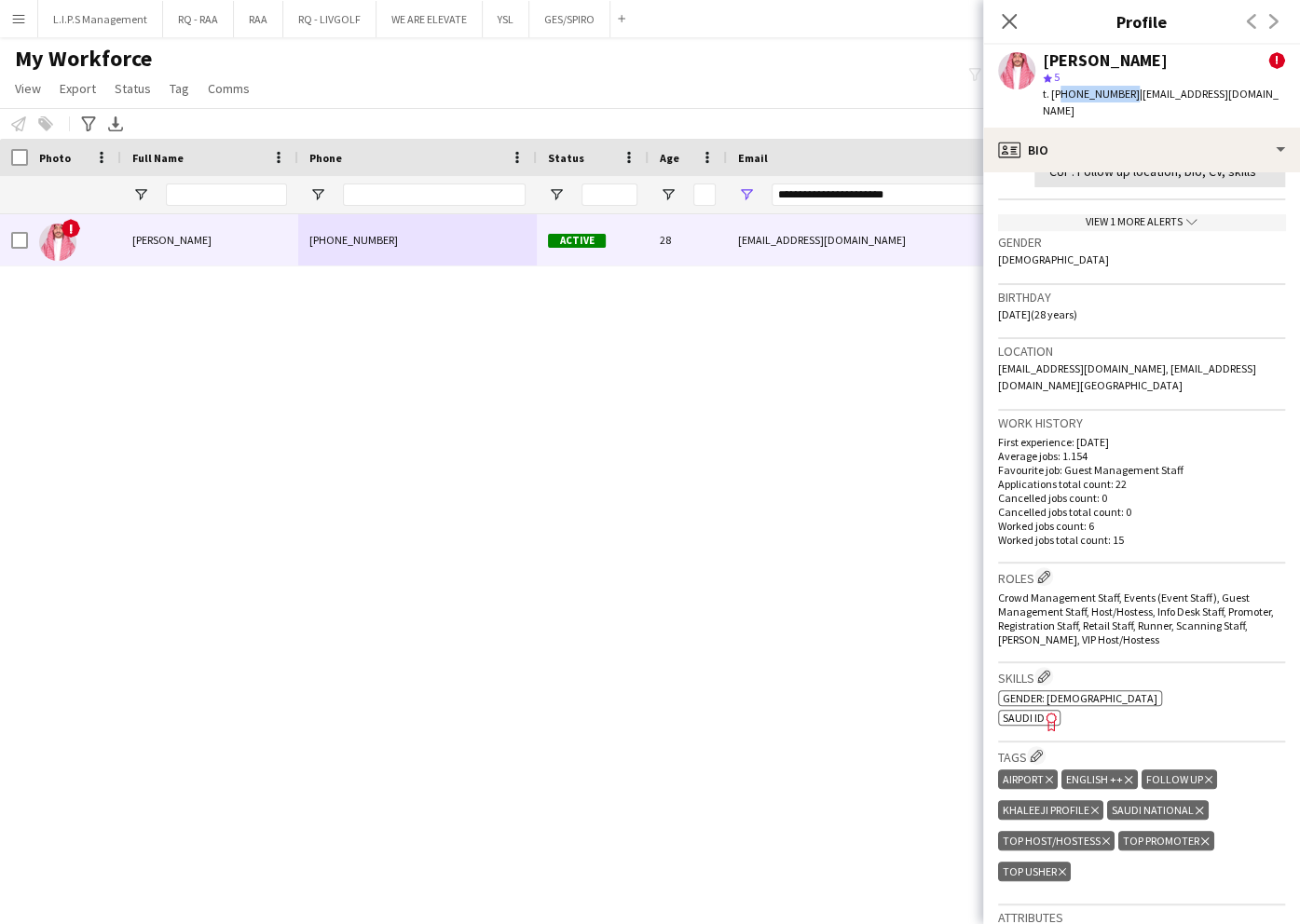
scroll to position [497, 0]
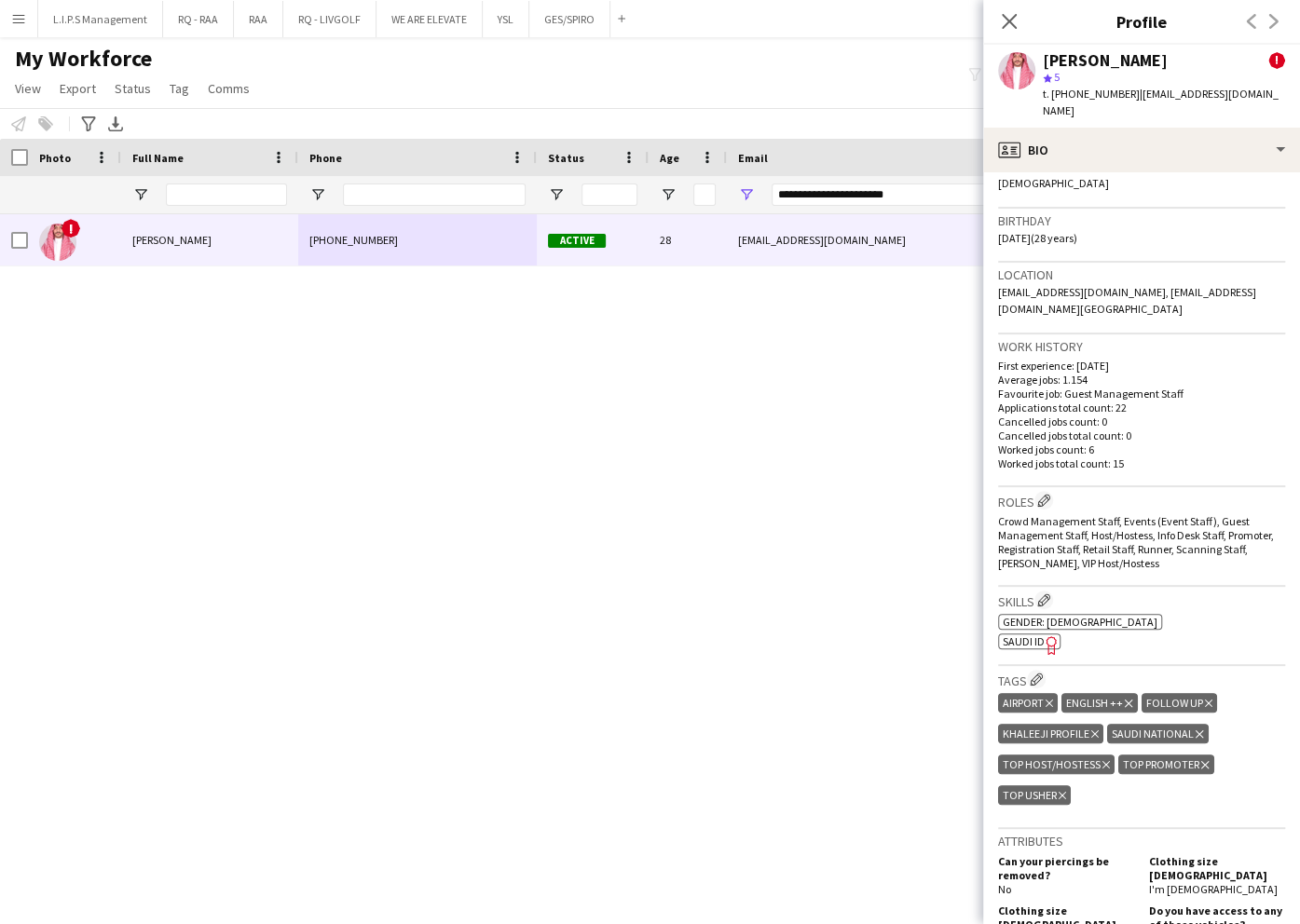
click at [1039, 644] on span "SAUDI ID" at bounding box center [1023, 642] width 42 height 14
click at [1098, 92] on span "t. +966548201186" at bounding box center [1091, 93] width 97 height 14
click at [1098, 91] on span "t. +966548201186" at bounding box center [1091, 93] width 97 height 14
copy span "966548201186"
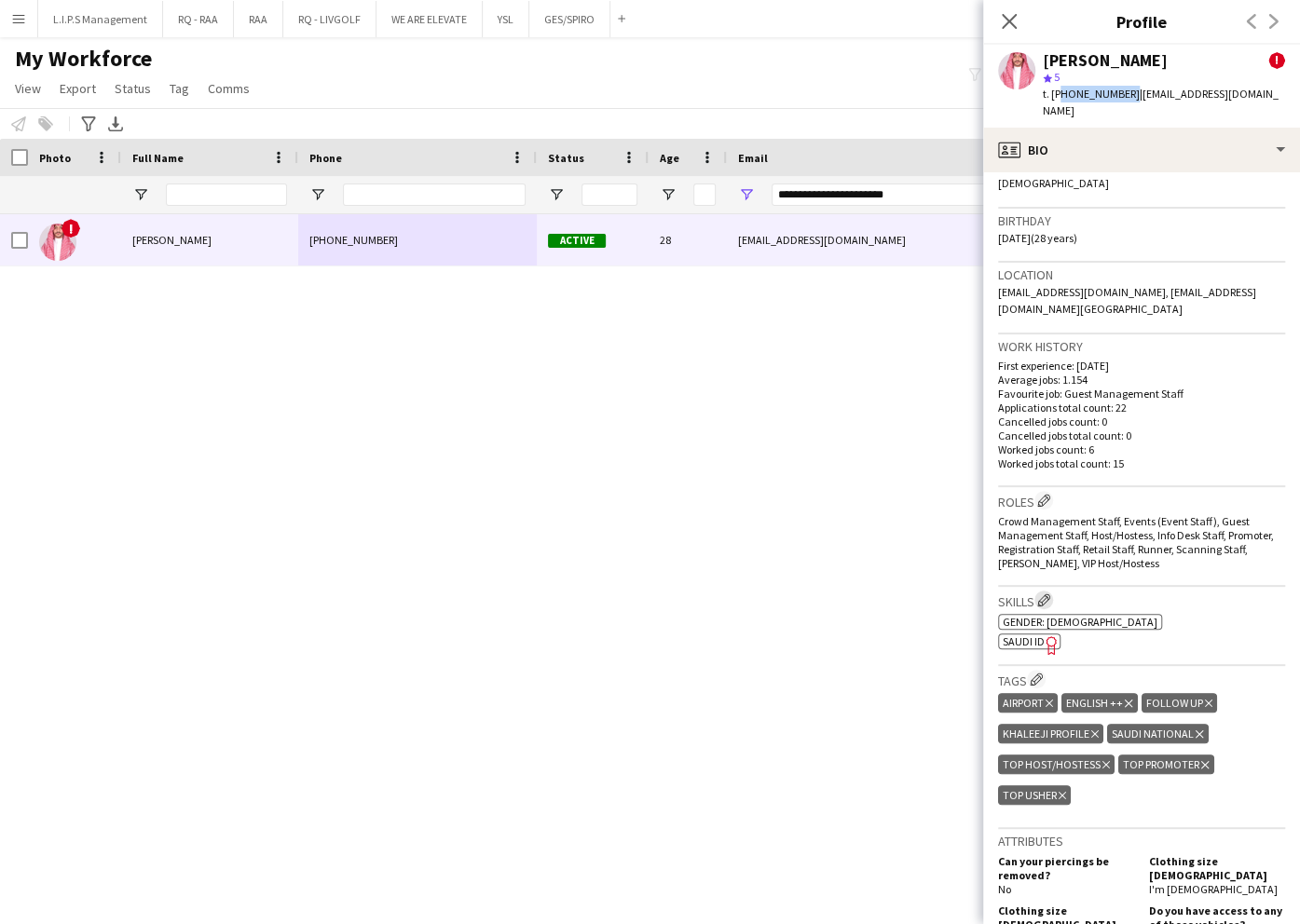
click at [1048, 600] on app-icon "Edit crew company skills" at bounding box center [1043, 599] width 13 height 13
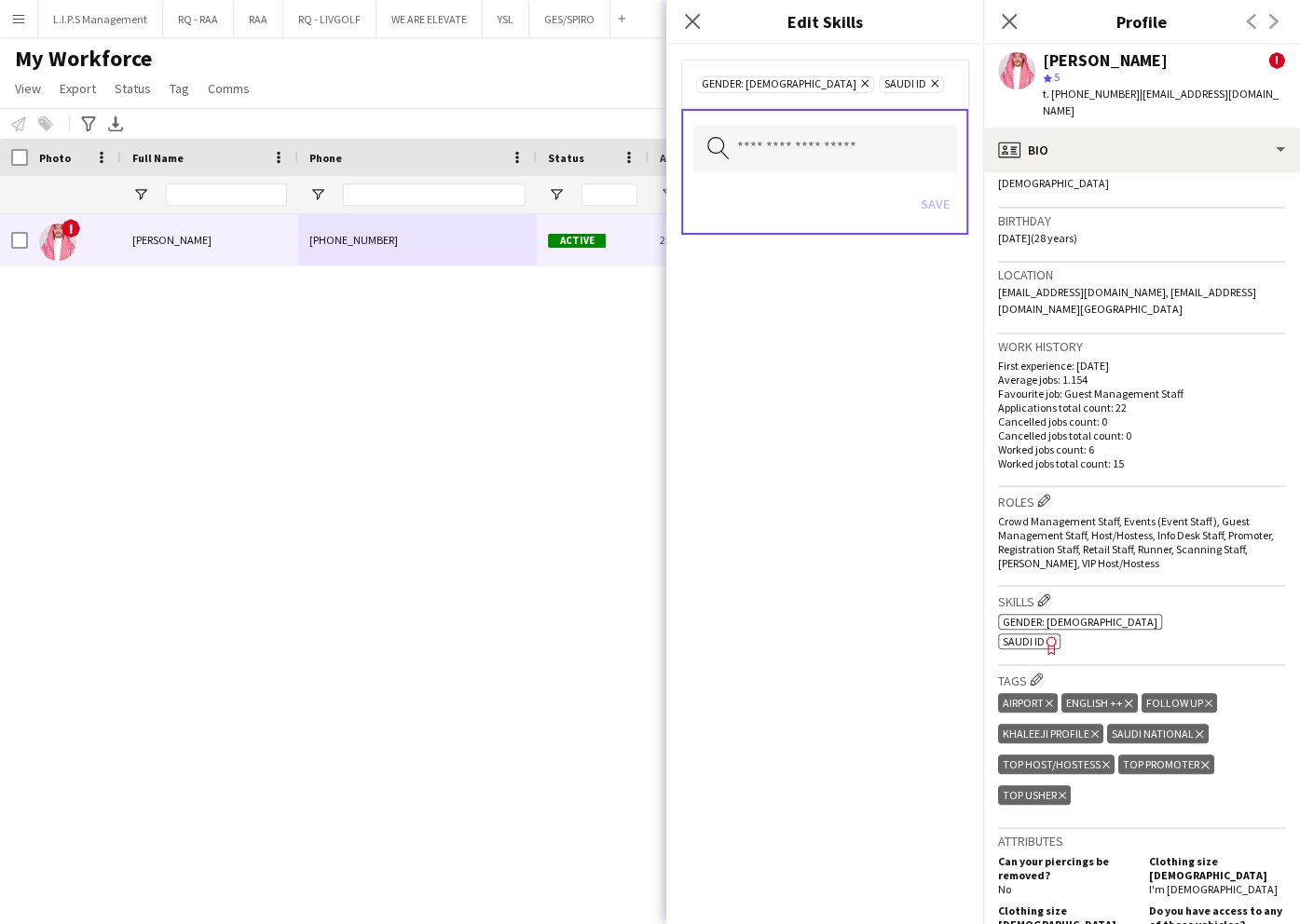
click at [926, 84] on icon "Remove" at bounding box center [932, 83] width 12 height 12
click at [936, 198] on button "Save" at bounding box center [935, 204] width 44 height 30
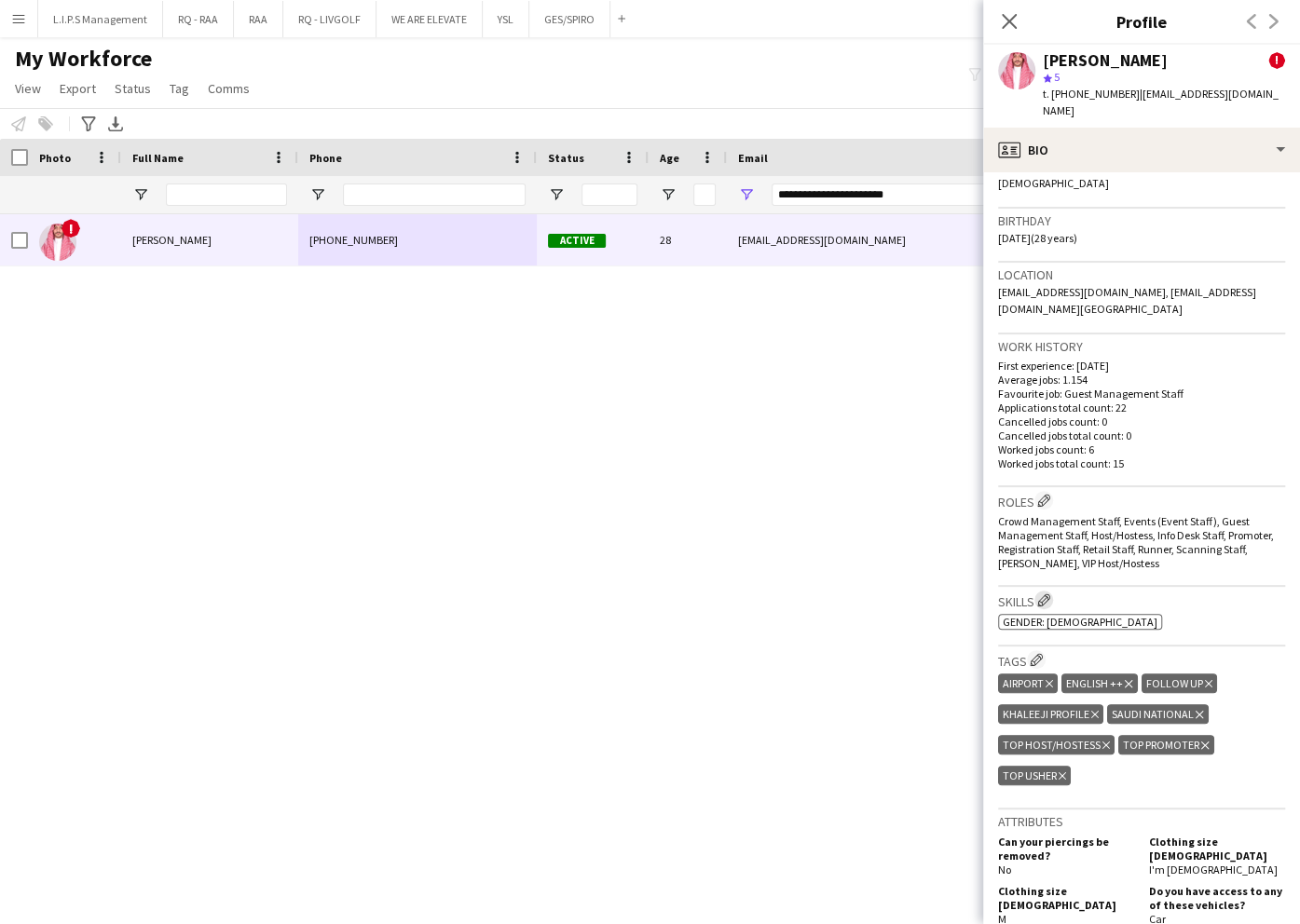
click at [1053, 597] on button "Edit crew company skills" at bounding box center [1043, 600] width 18 height 18
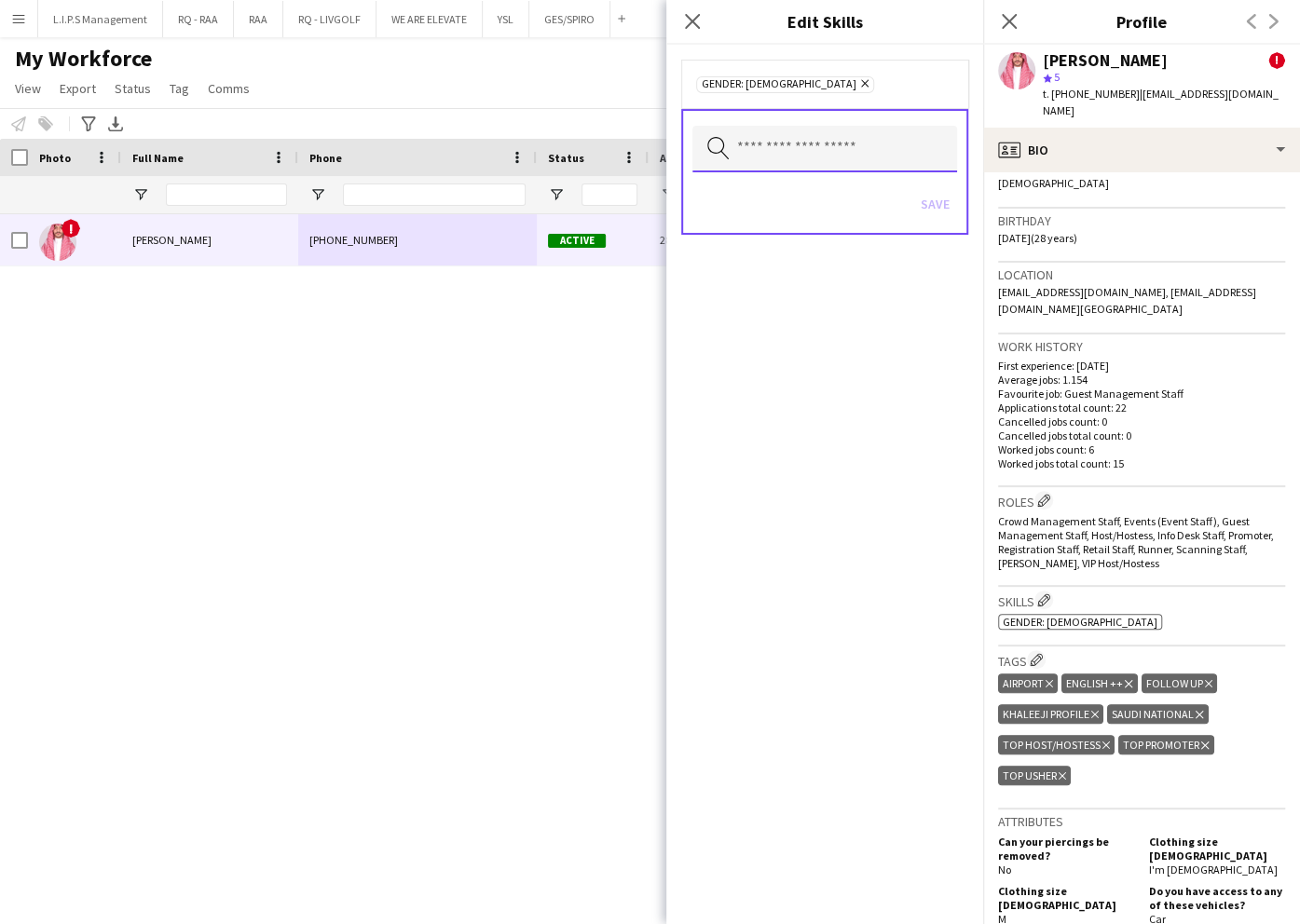
click at [786, 149] on input "text" at bounding box center [824, 149] width 265 height 47
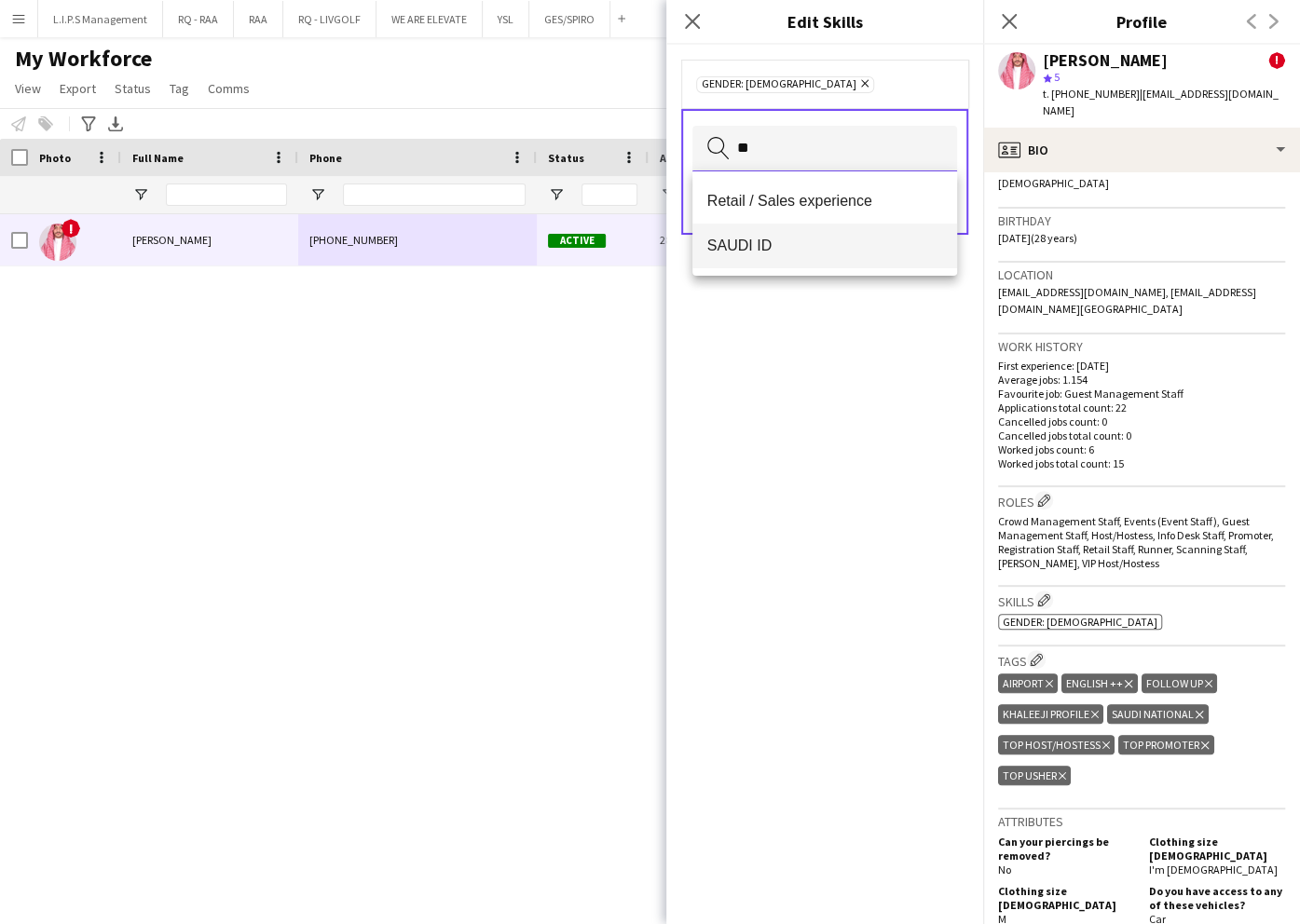
type input "**"
click at [802, 236] on mat-option "SAUDI ID" at bounding box center [824, 246] width 265 height 45
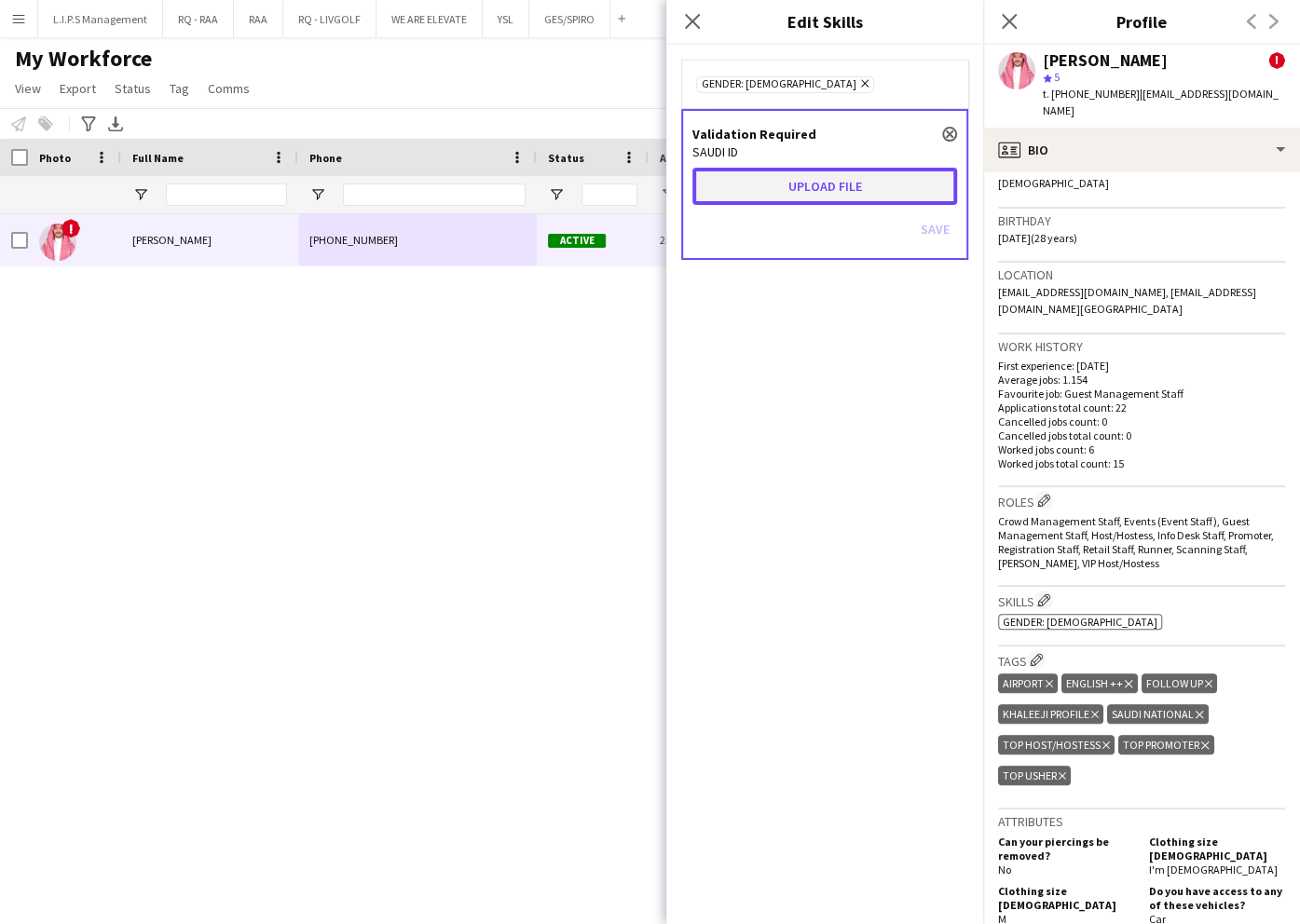
click at [812, 182] on button "Upload file" at bounding box center [824, 186] width 265 height 37
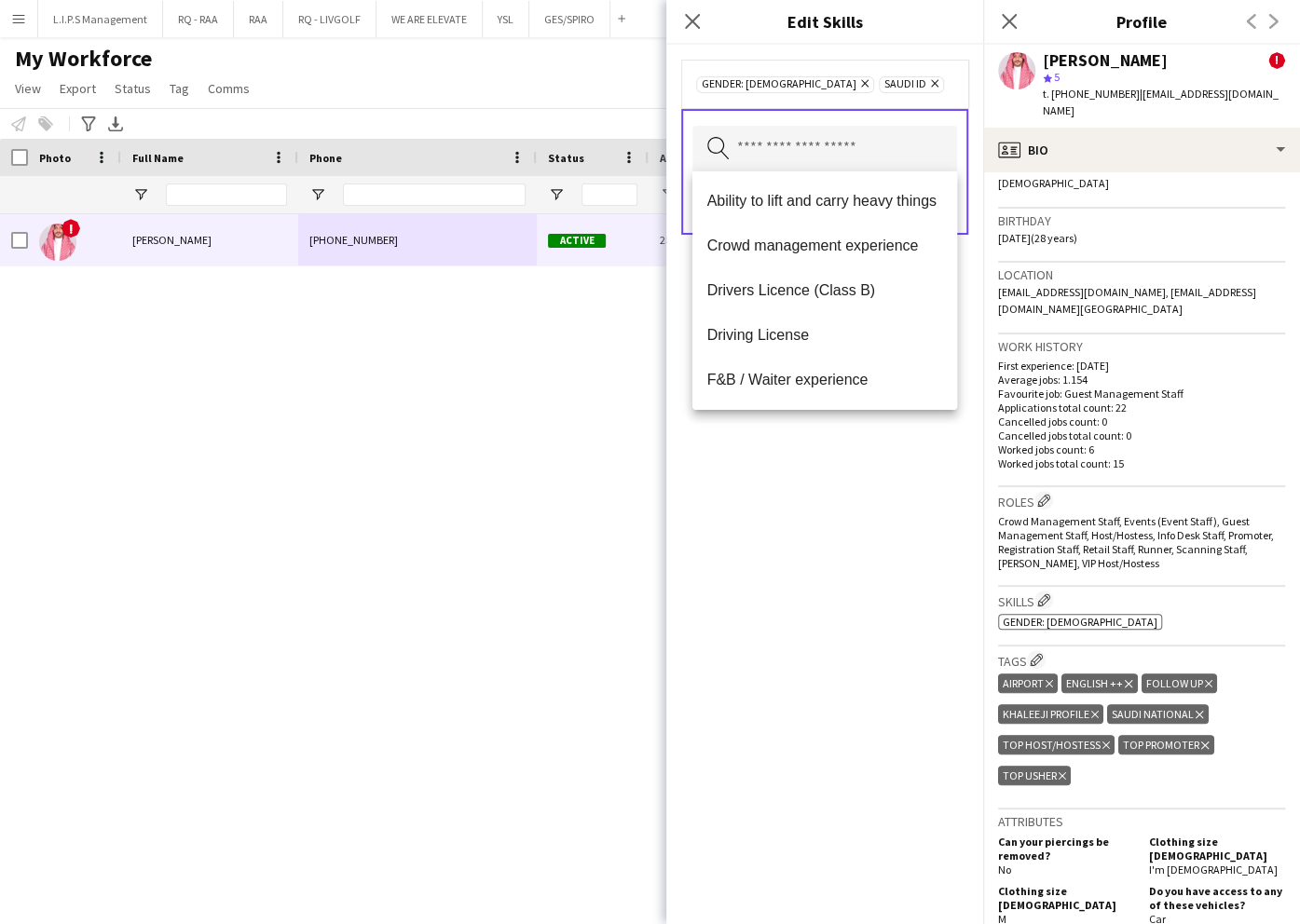
click at [885, 583] on div "Gender: Male Remove SAUDI ID Remove Search by skill name Save" at bounding box center [824, 484] width 317 height 879
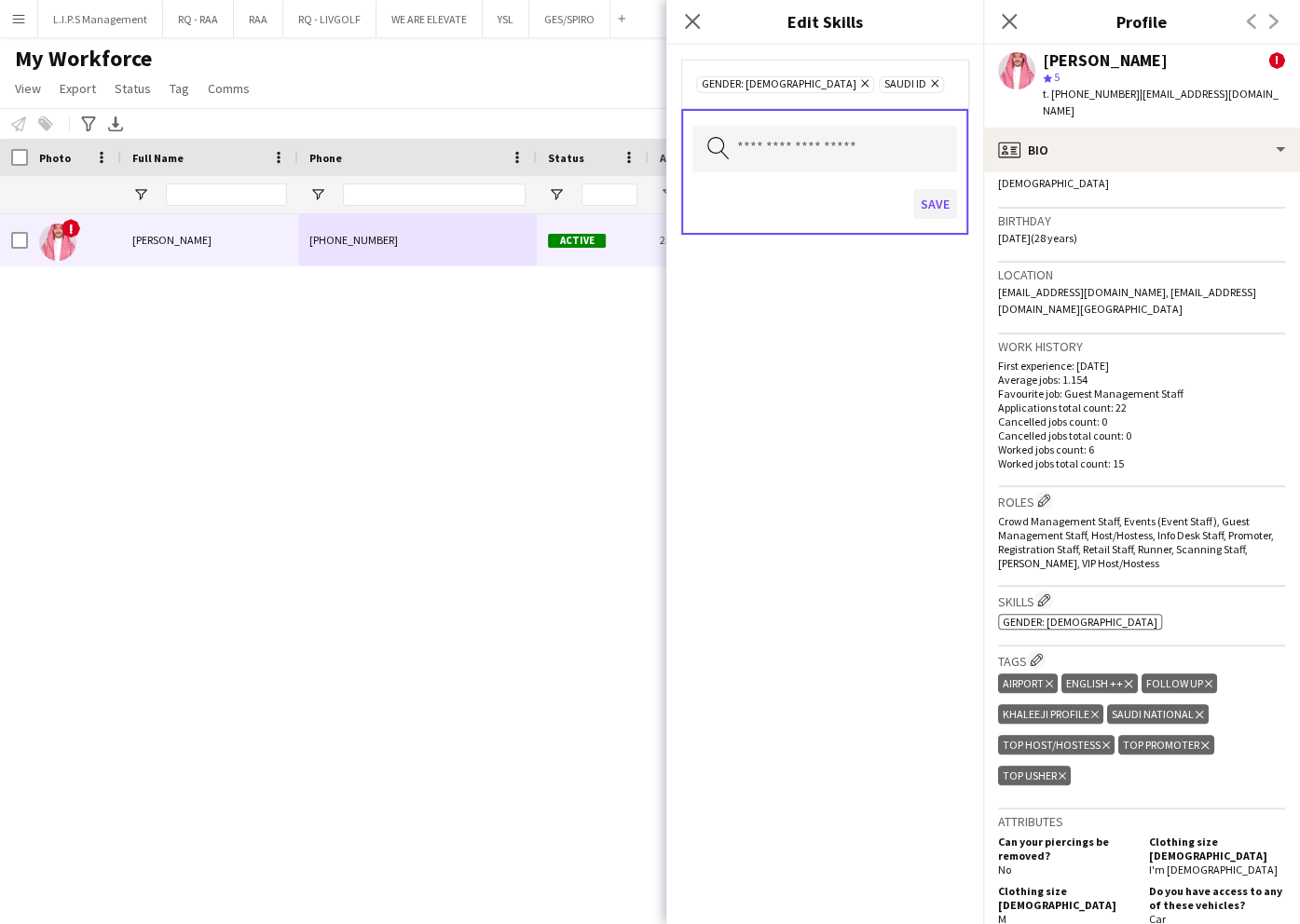
drag, startPoint x: 940, startPoint y: 179, endPoint x: 936, endPoint y: 197, distance: 18.4
click at [936, 194] on div "Save" at bounding box center [824, 206] width 265 height 53
click at [936, 197] on button "Save" at bounding box center [935, 204] width 44 height 30
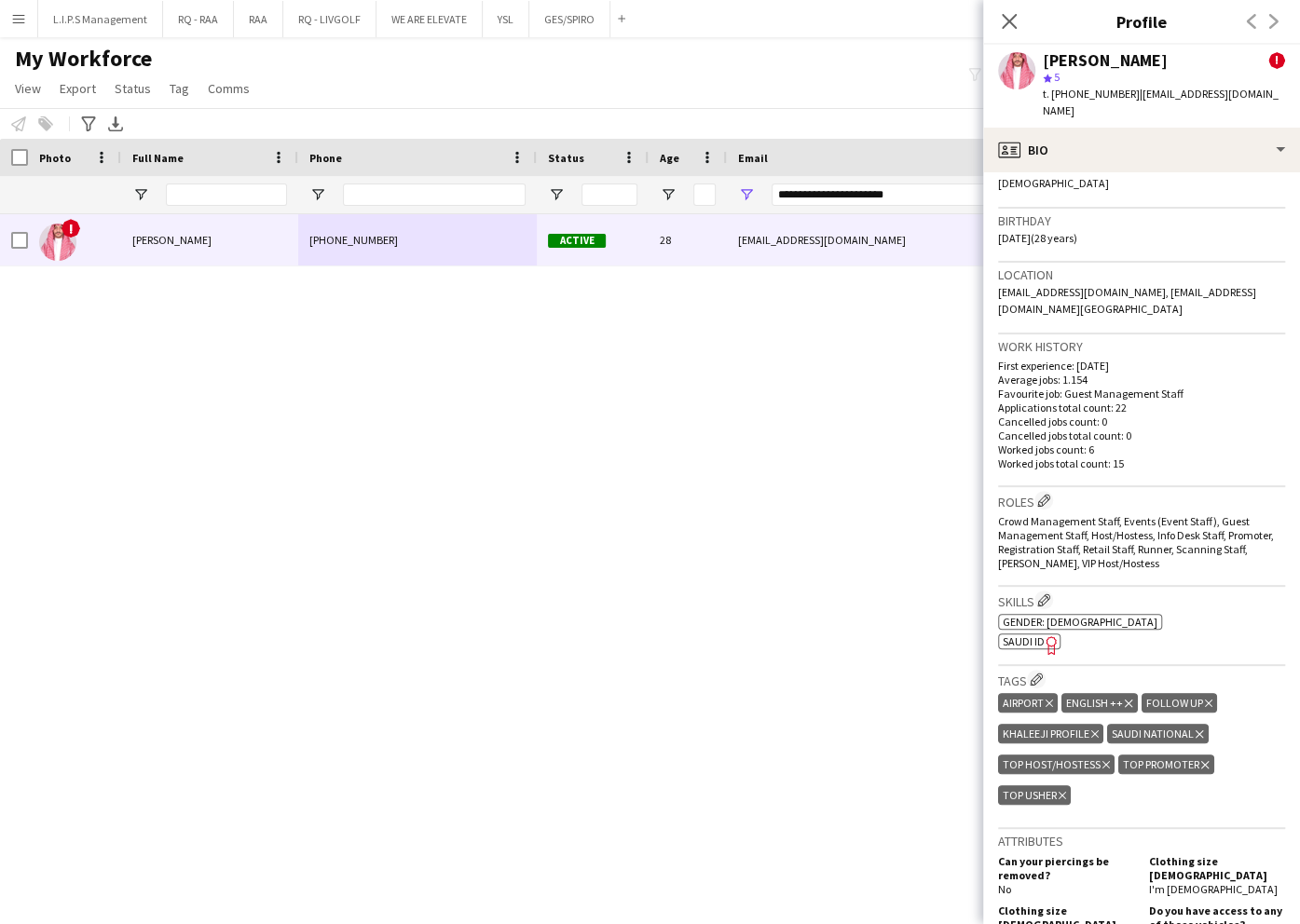
click at [1033, 649] on div "Skills Edit crew company skills ok-circled2 background Layer 1 cross-circle-red…" at bounding box center [1142, 627] width 287 height 80
click at [1031, 640] on span "SAUDI ID" at bounding box center [1023, 642] width 42 height 14
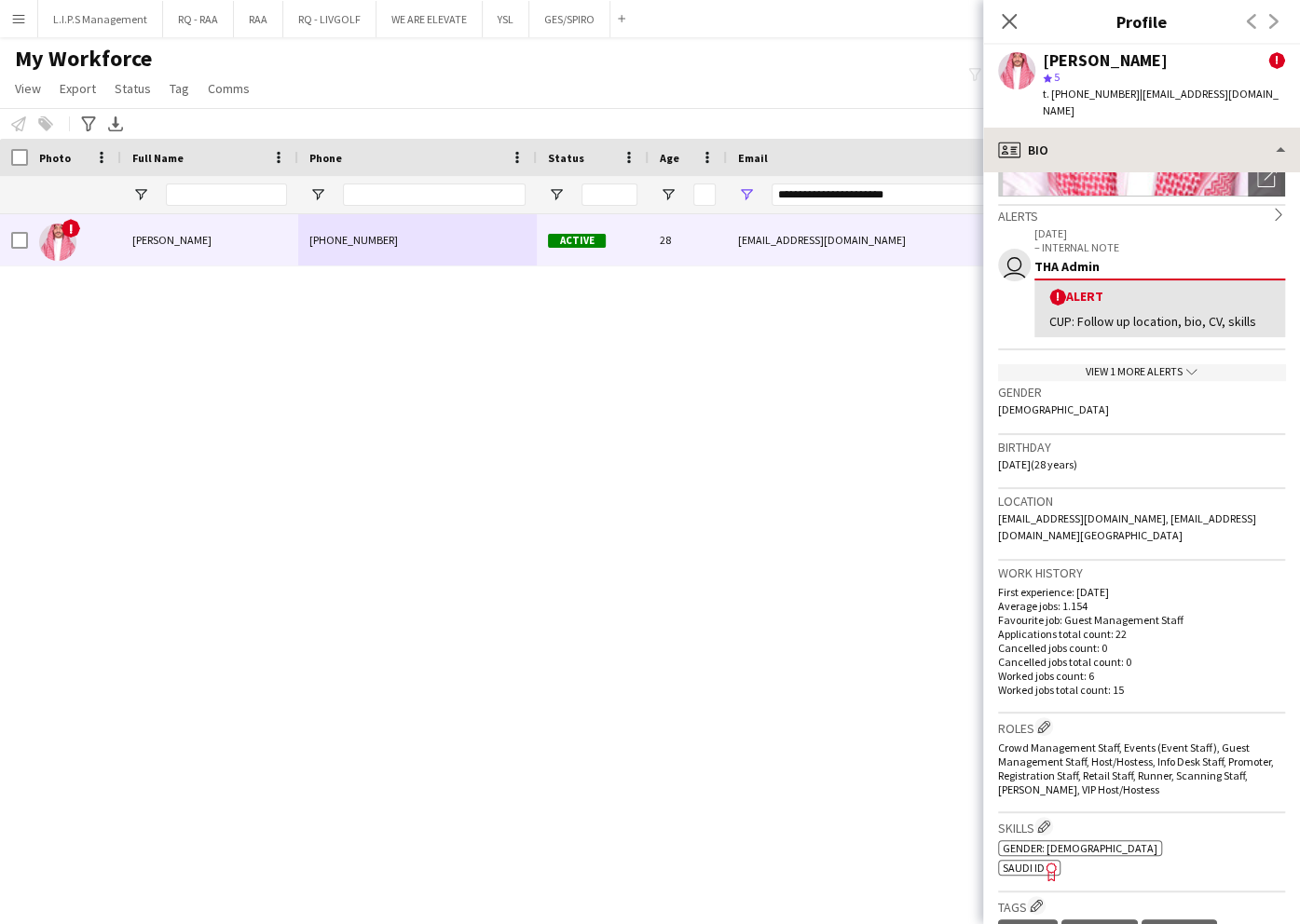
scroll to position [124, 0]
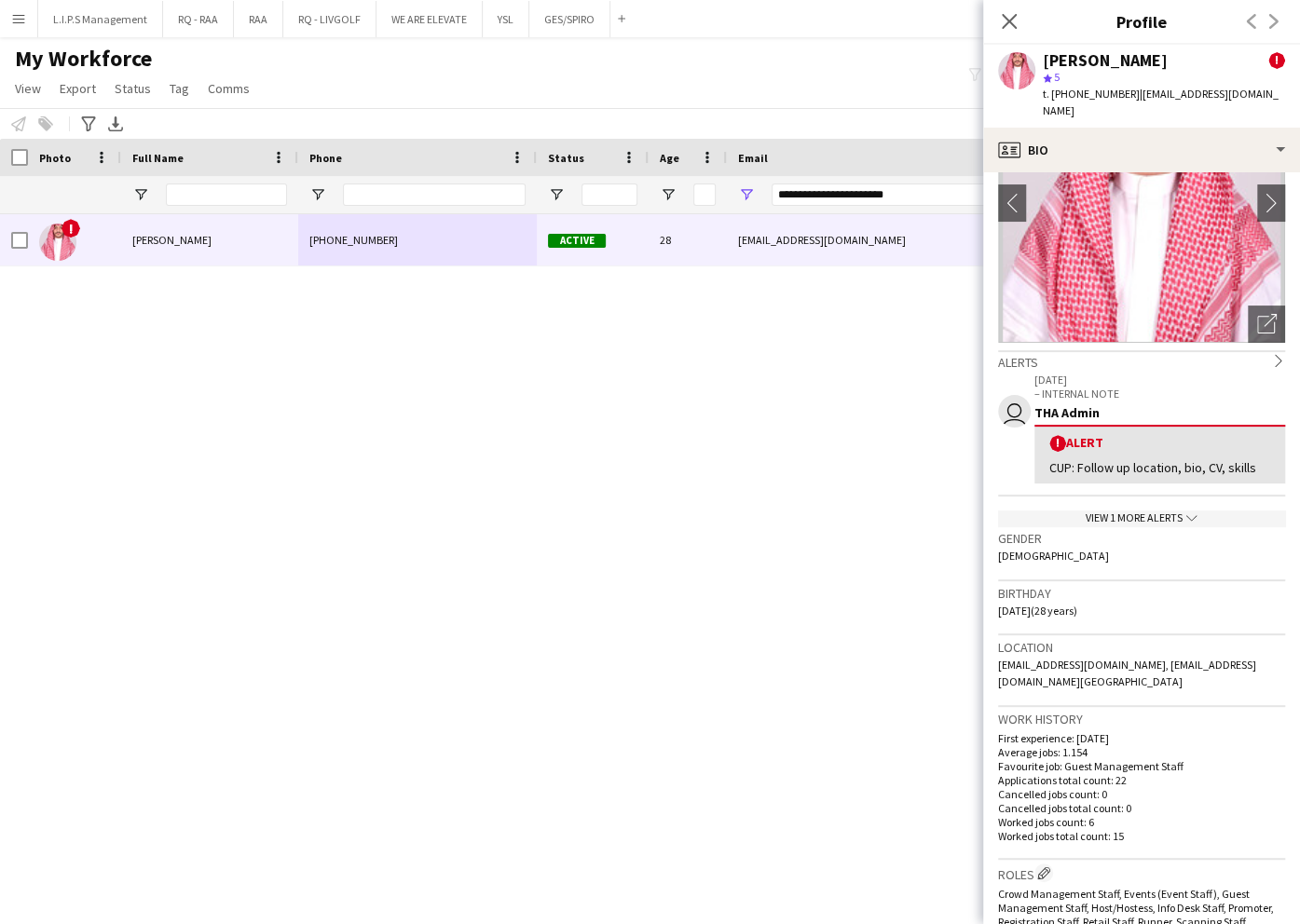
click at [1111, 59] on div "[PERSON_NAME]" at bounding box center [1105, 60] width 125 height 16
copy div "Aljuwaie"
click at [1111, 59] on div "[PERSON_NAME]" at bounding box center [1105, 60] width 125 height 16
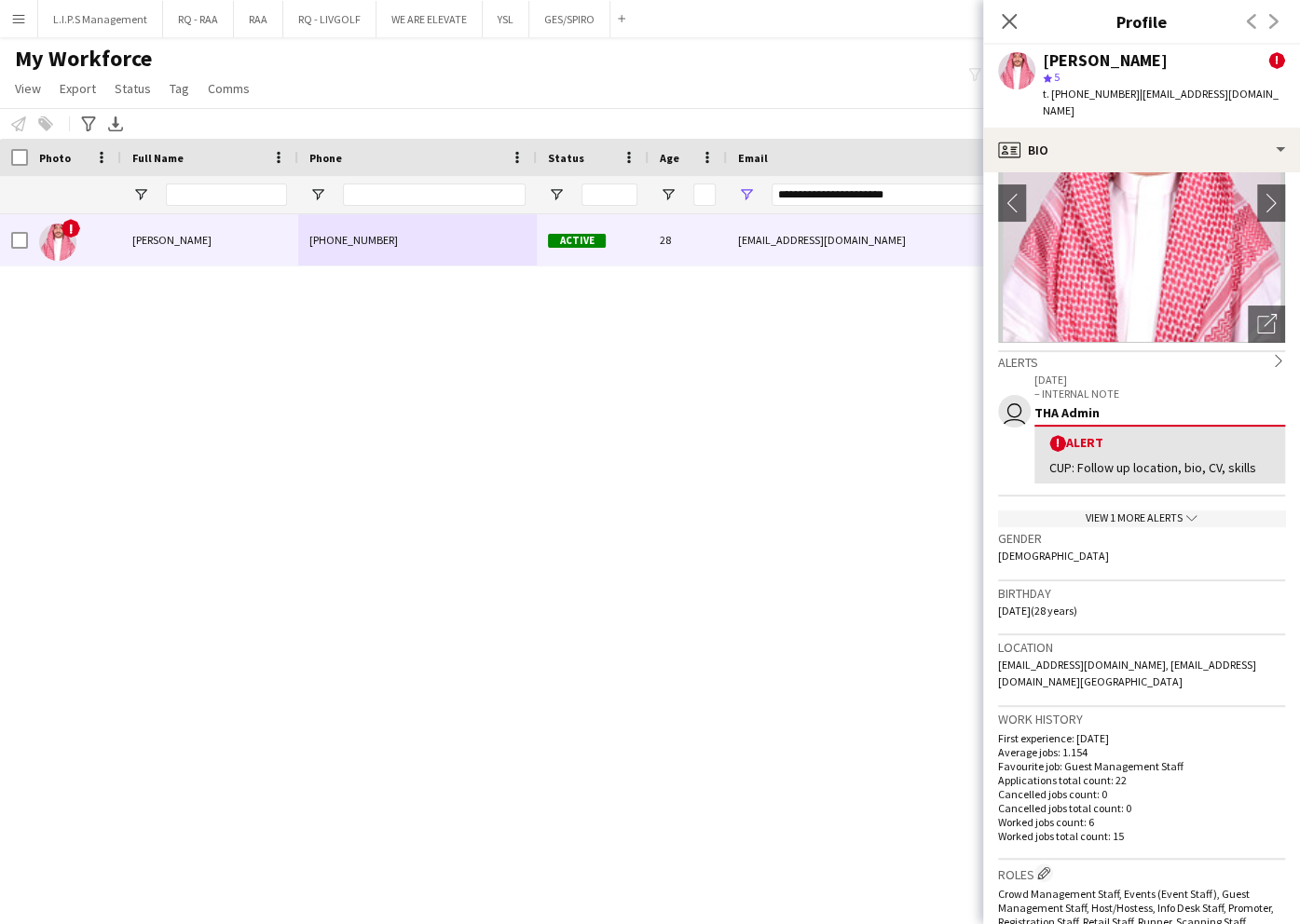
click at [1111, 59] on div "[PERSON_NAME]" at bounding box center [1105, 60] width 125 height 16
click at [1257, 314] on icon "Open photos pop-in" at bounding box center [1267, 323] width 19 height 19
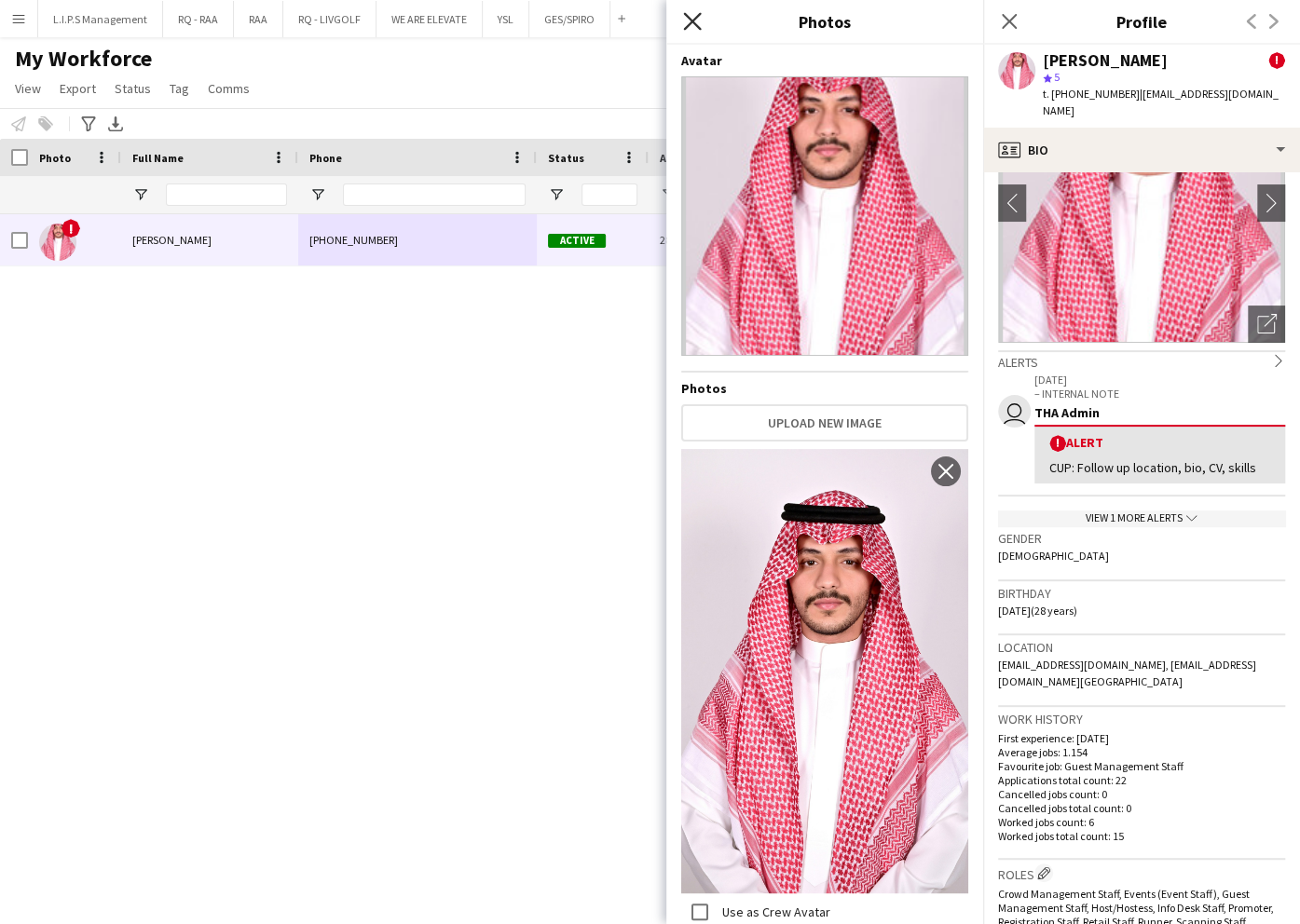
click at [693, 20] on icon at bounding box center [692, 20] width 17 height 17
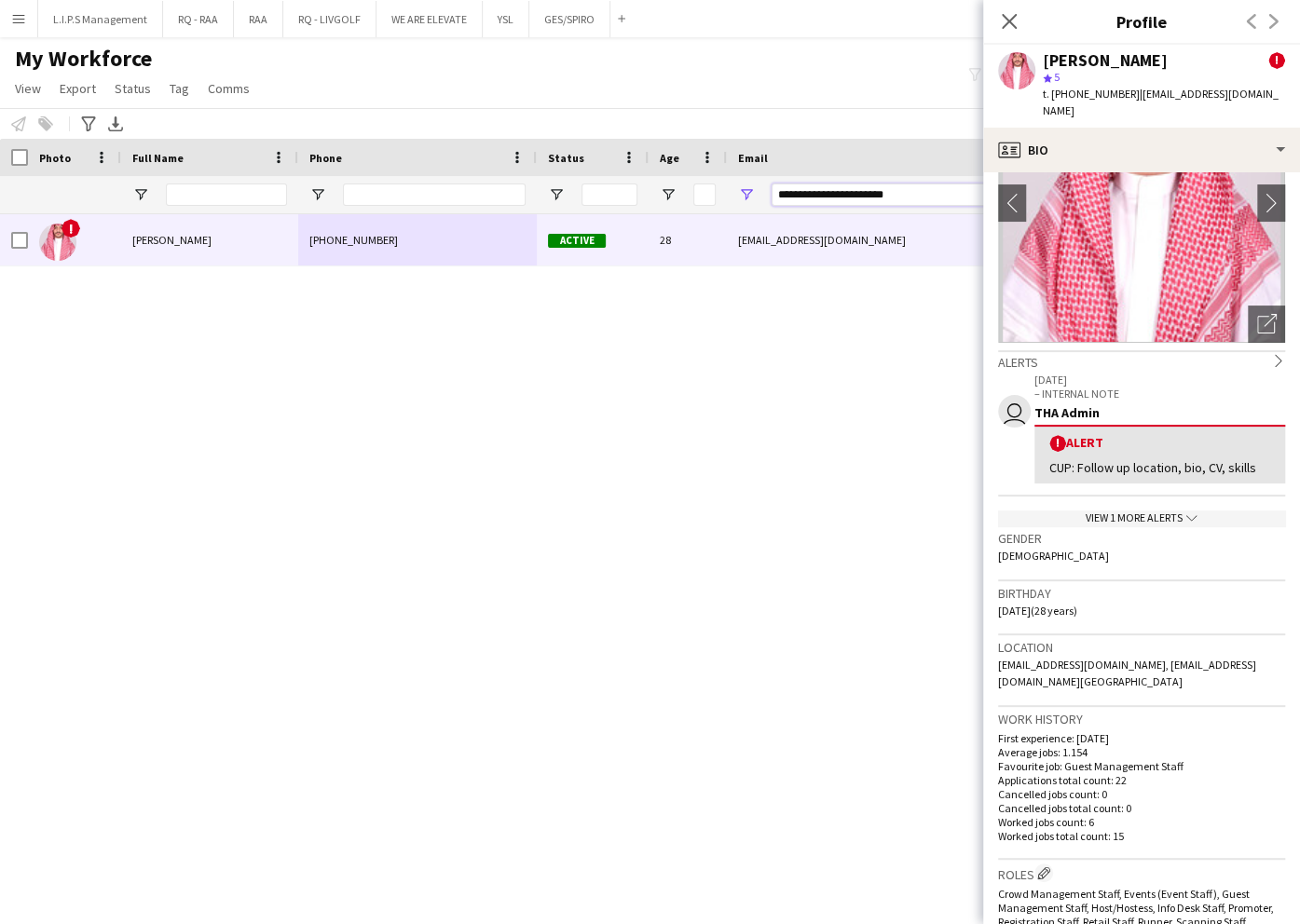
drag, startPoint x: 924, startPoint y: 192, endPoint x: 519, endPoint y: 182, distance: 405.1
click at [519, 182] on div at bounding box center [1297, 194] width 2595 height 37
paste input "Email Filter Input"
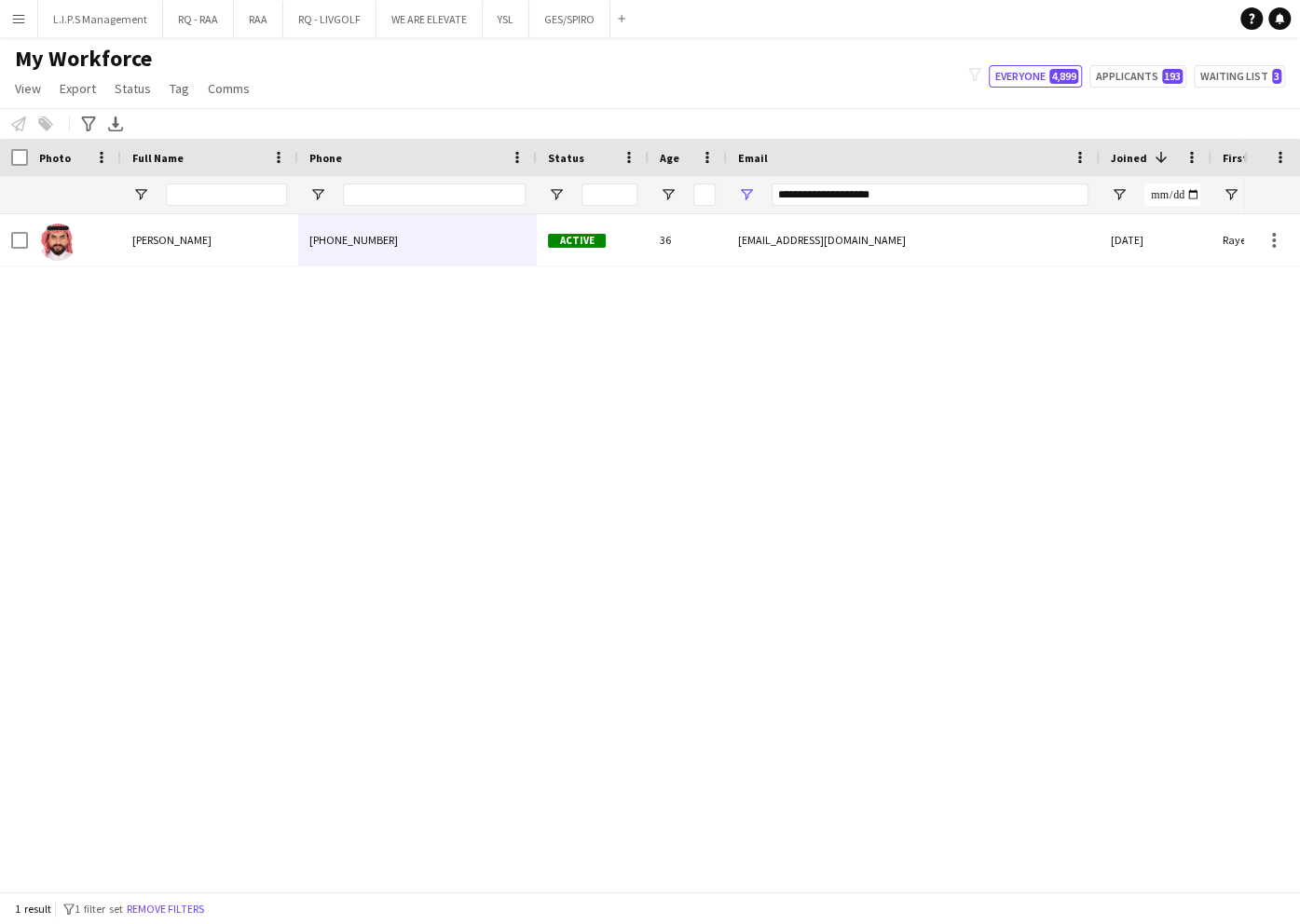
click at [859, 243] on div "metary2006@gmail.com" at bounding box center [914, 240] width 373 height 51
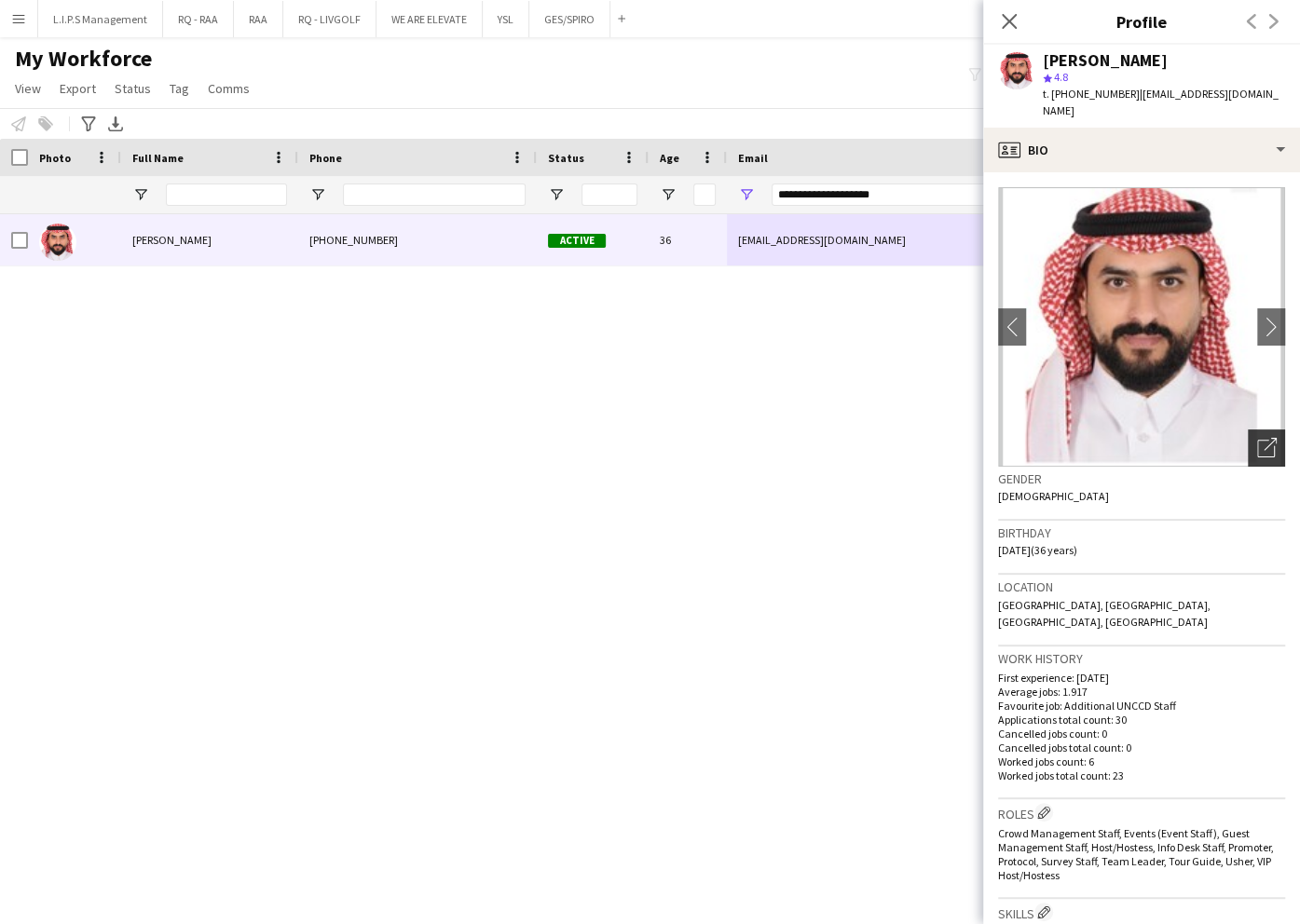
click at [1257, 438] on icon "Open photos pop-in" at bounding box center [1267, 447] width 19 height 19
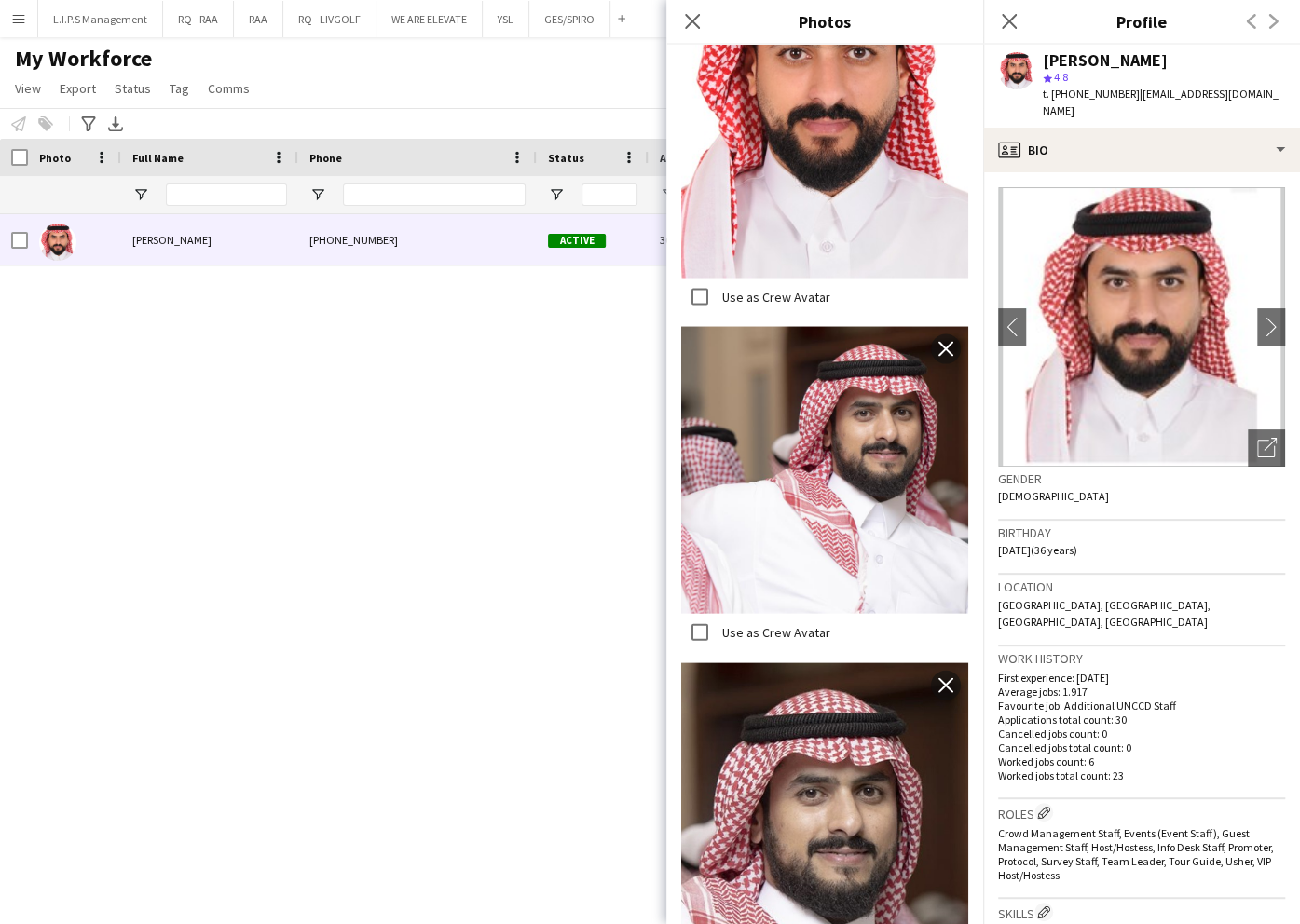
scroll to position [1947, 0]
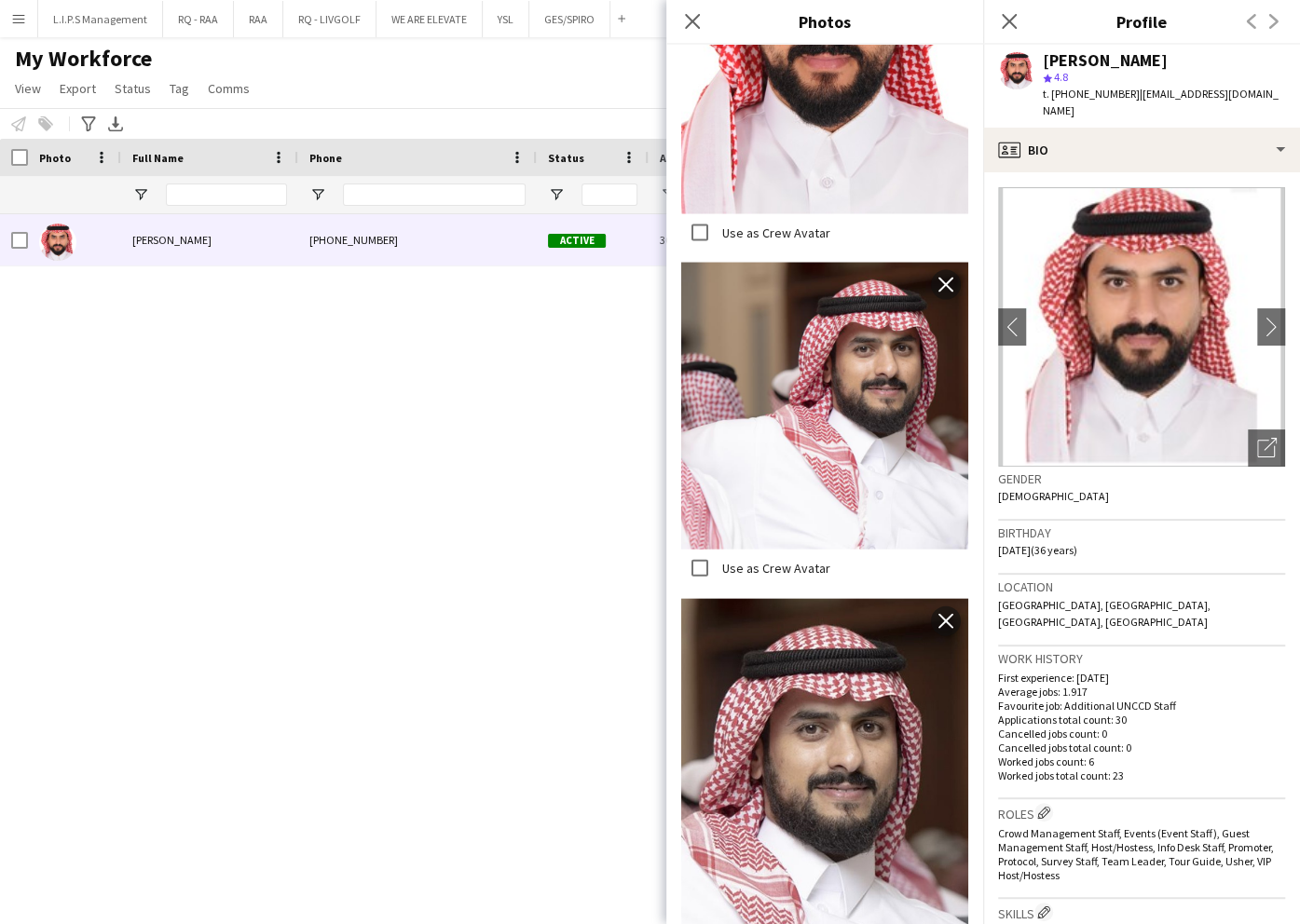
drag, startPoint x: 862, startPoint y: 43, endPoint x: 855, endPoint y: 73, distance: 30.8
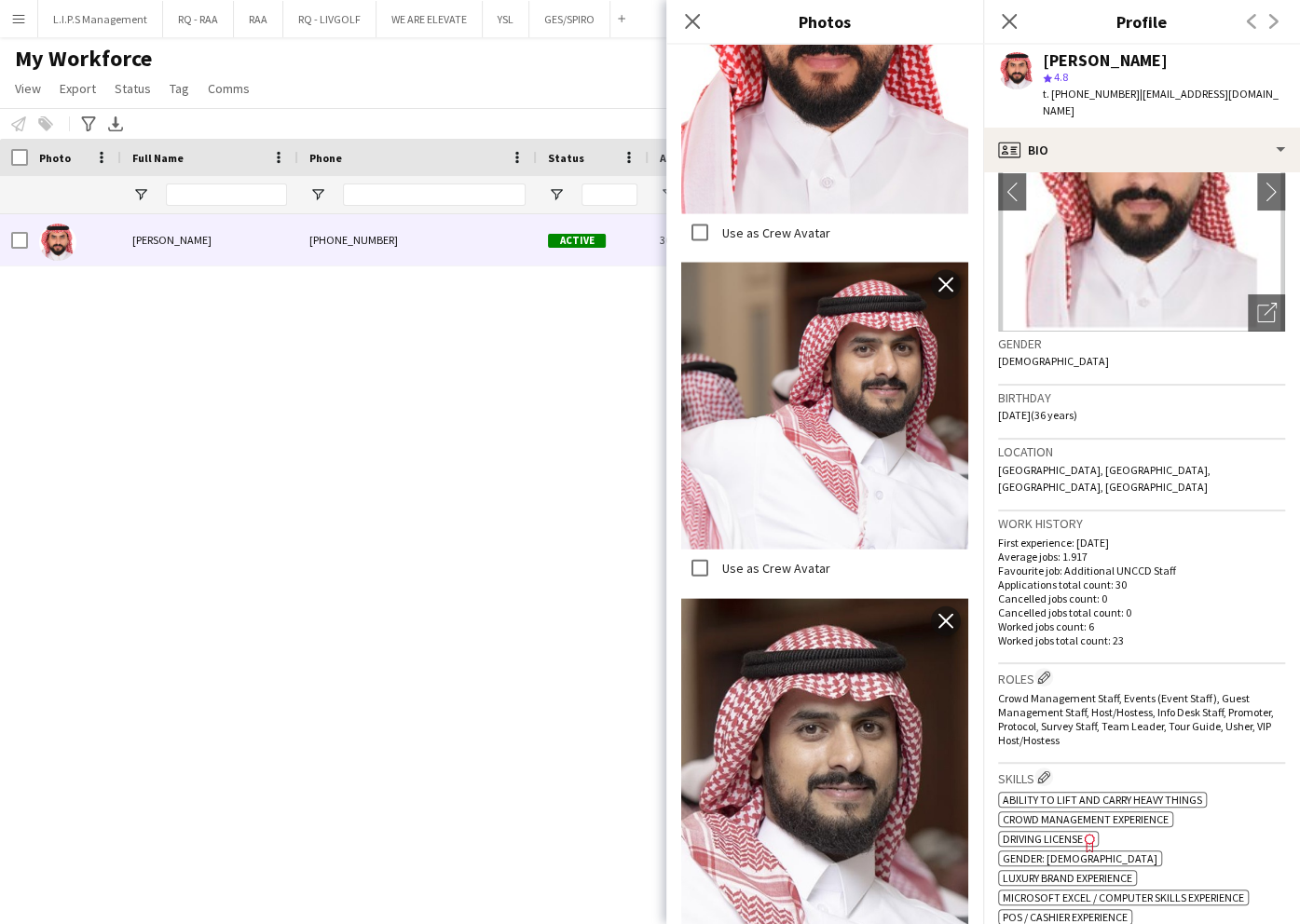
scroll to position [373, 0]
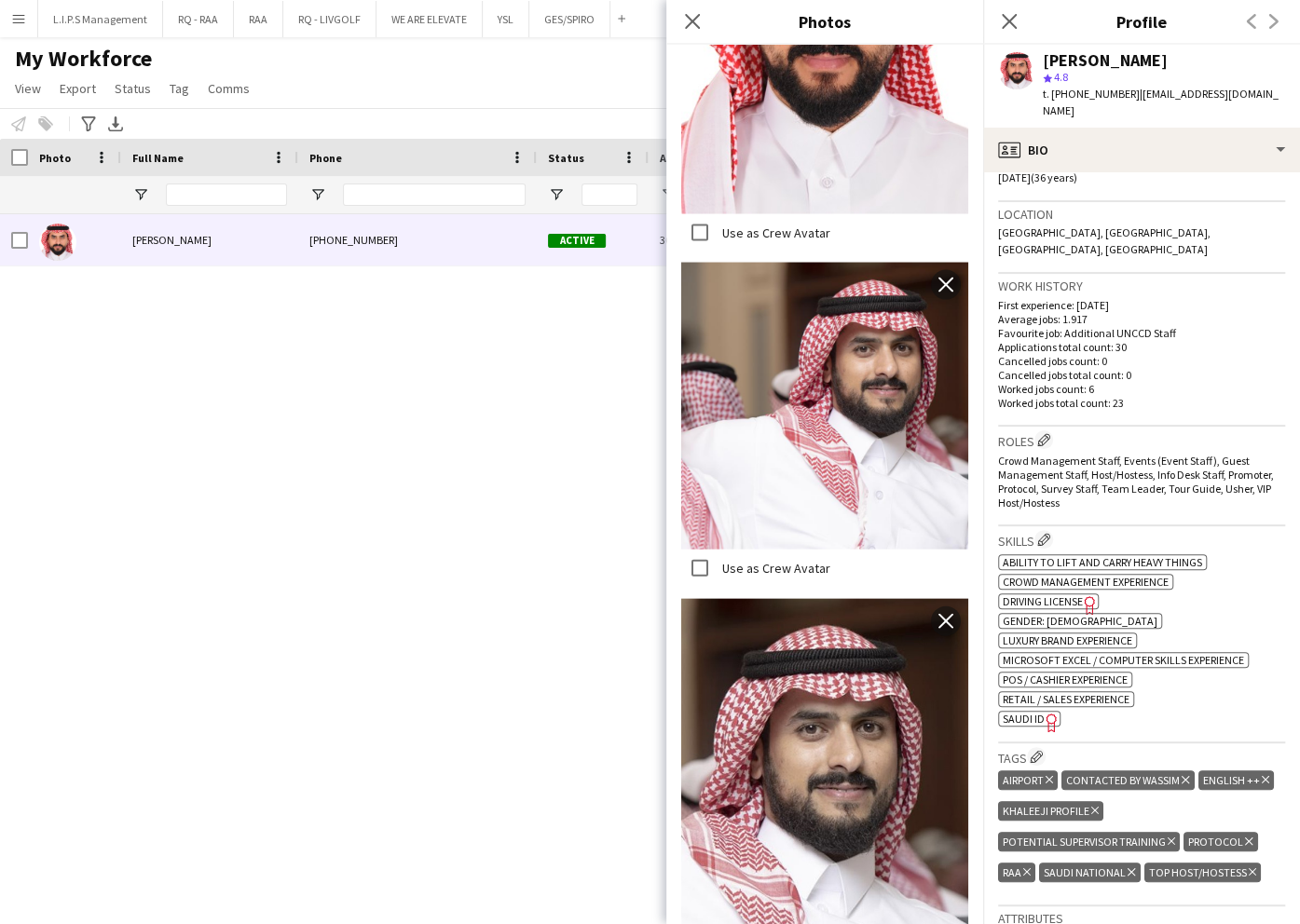
click at [1049, 713] on icon at bounding box center [1050, 722] width 11 height 18
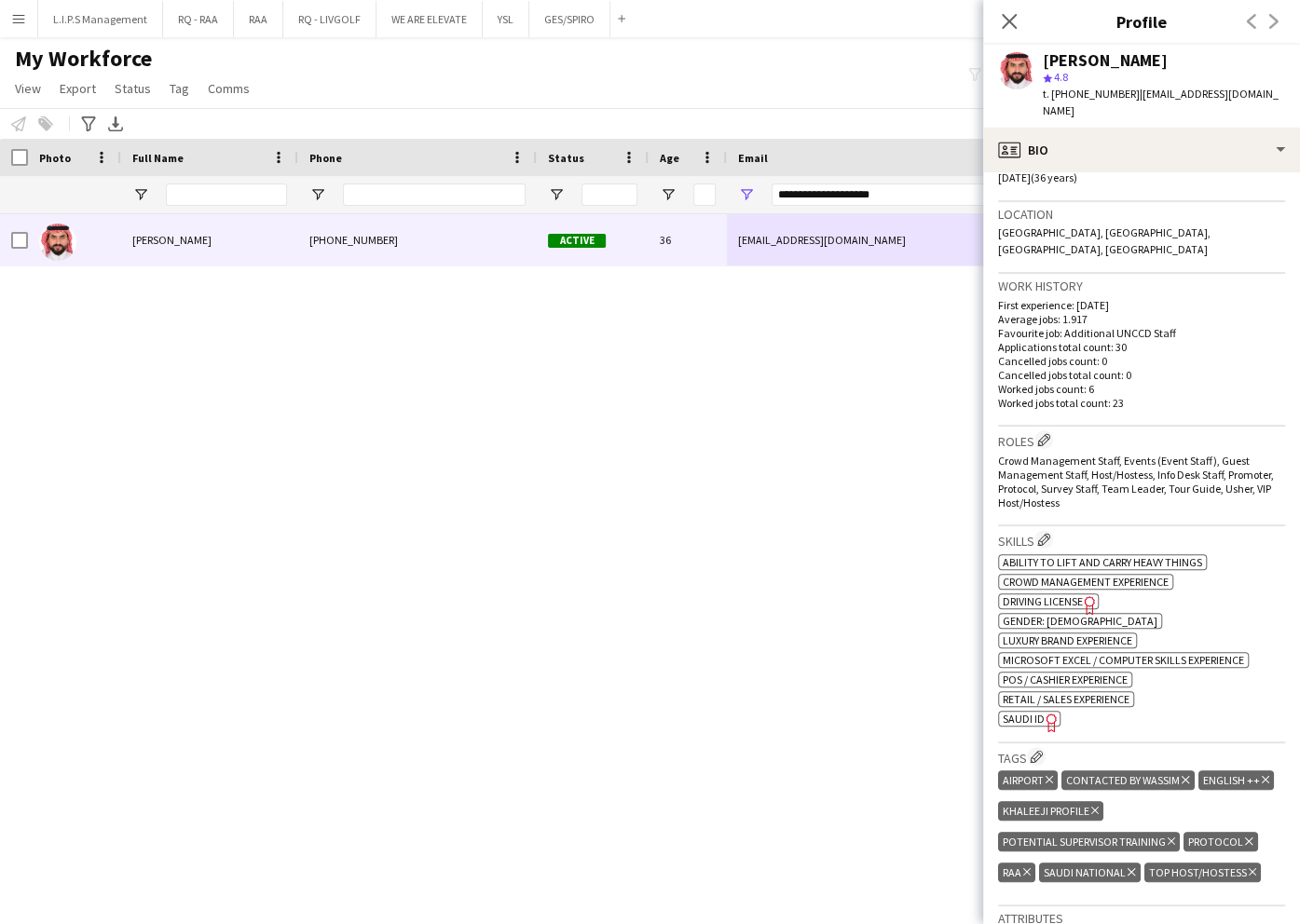
click at [1111, 52] on div "[PERSON_NAME]" at bounding box center [1105, 60] width 125 height 16
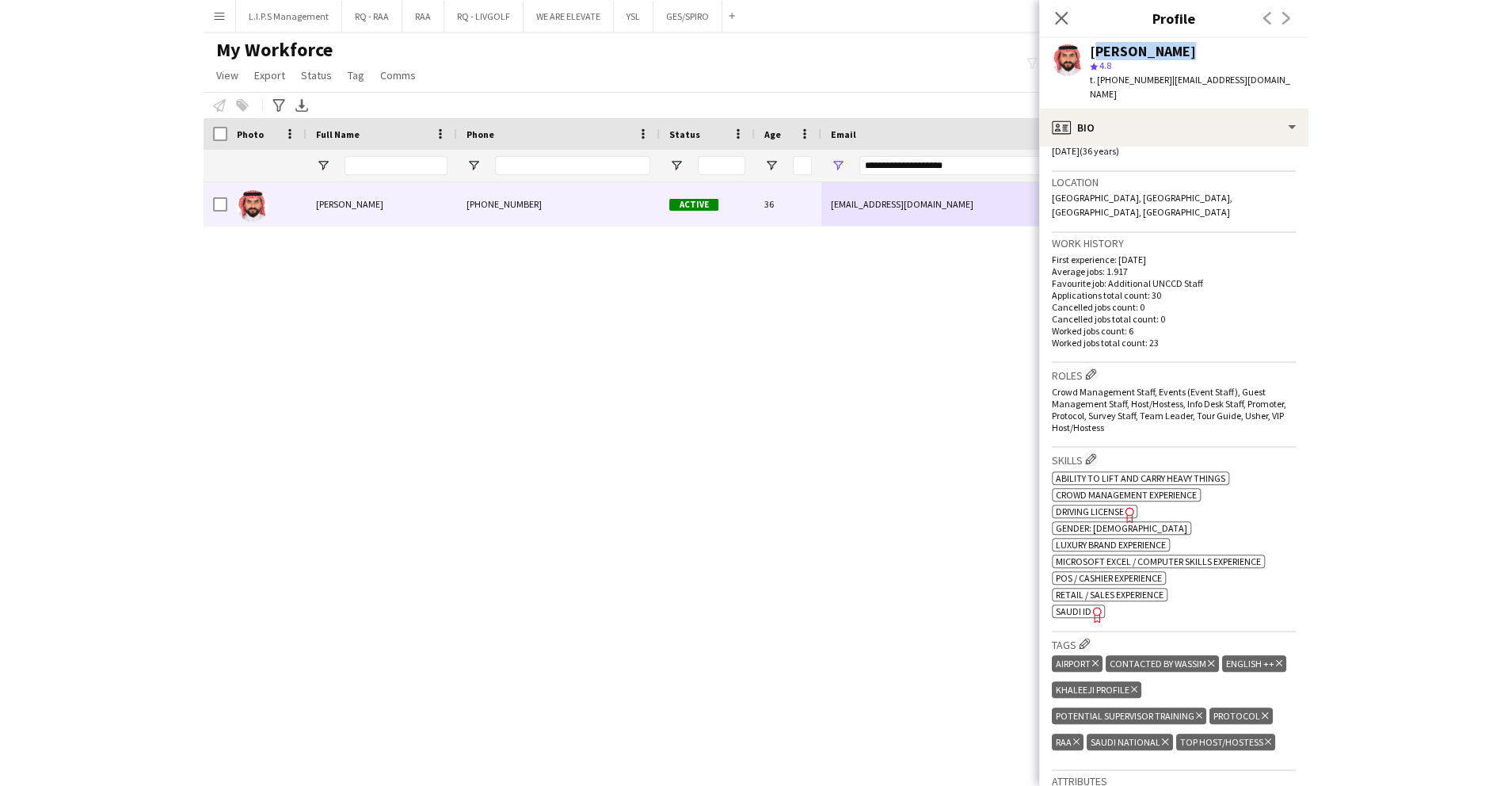
scroll to position [0, 0]
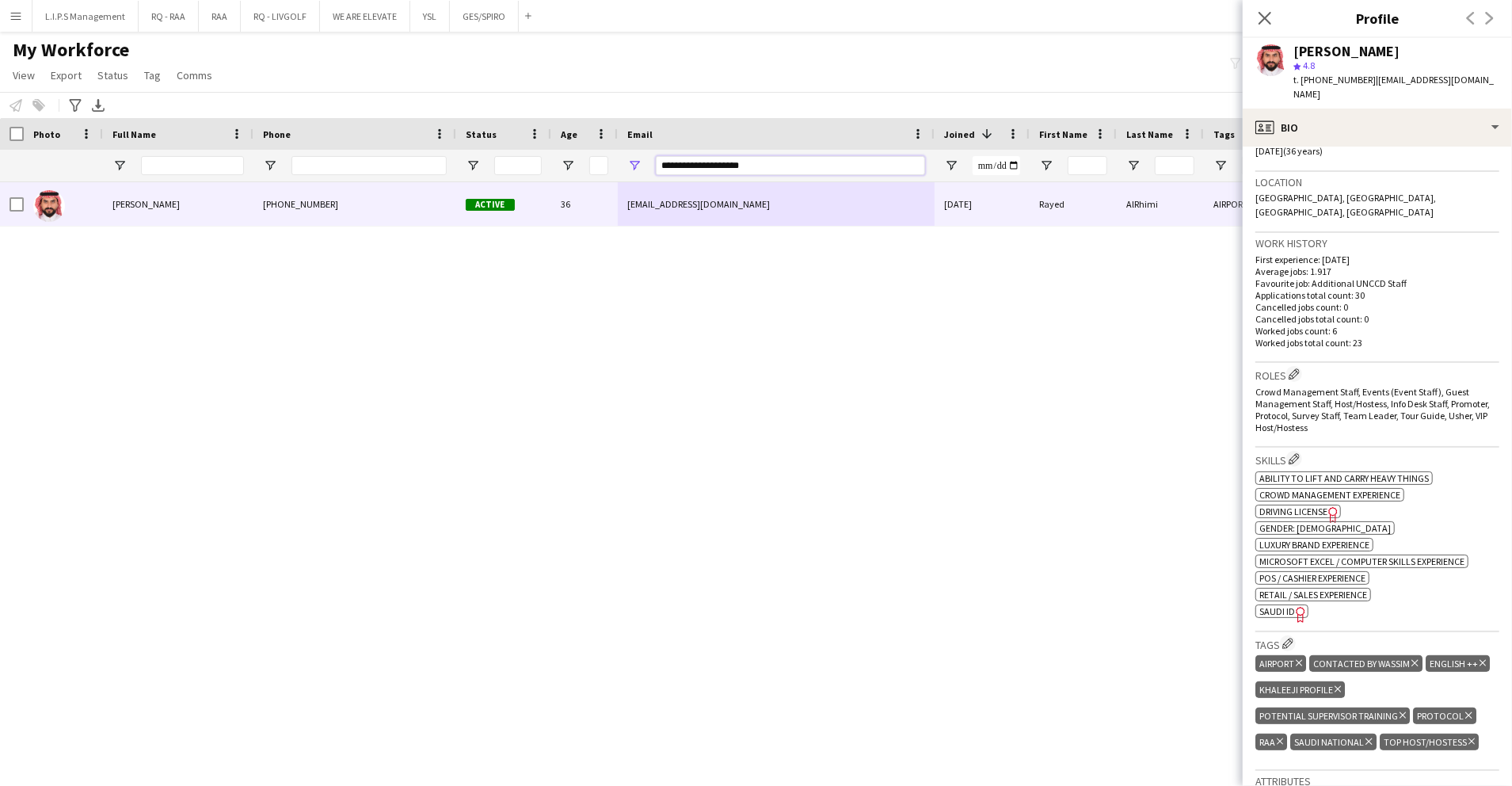
drag, startPoint x: 787, startPoint y: 167, endPoint x: 436, endPoint y: 184, distance: 351.4
click at [436, 184] on div "Workforce Details Photo Full Name" at bounding box center [756, 438] width 1512 height 641
paste input "Email Filter Input"
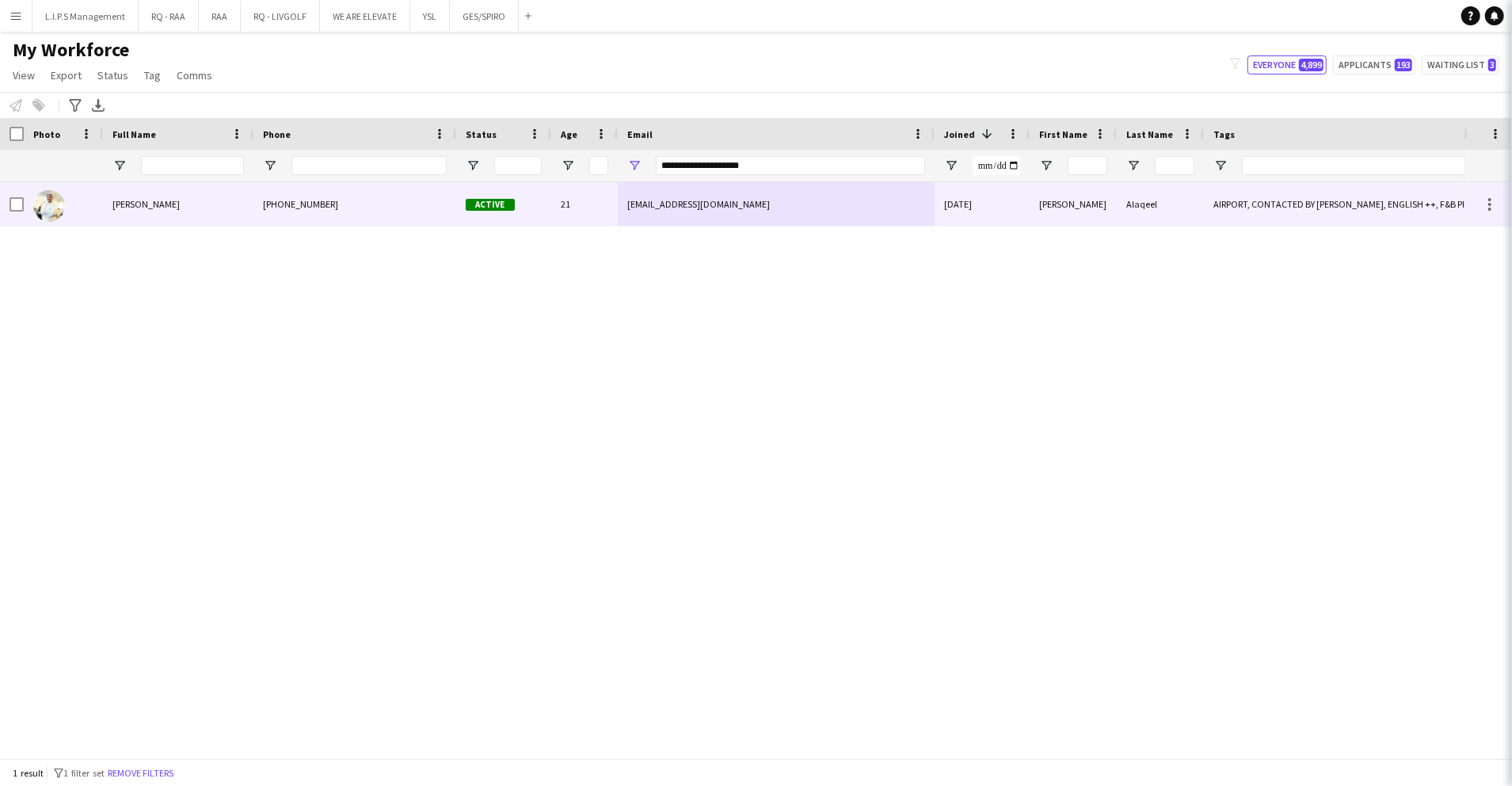
click at [435, 201] on div "+966555402104" at bounding box center [355, 204] width 203 height 44
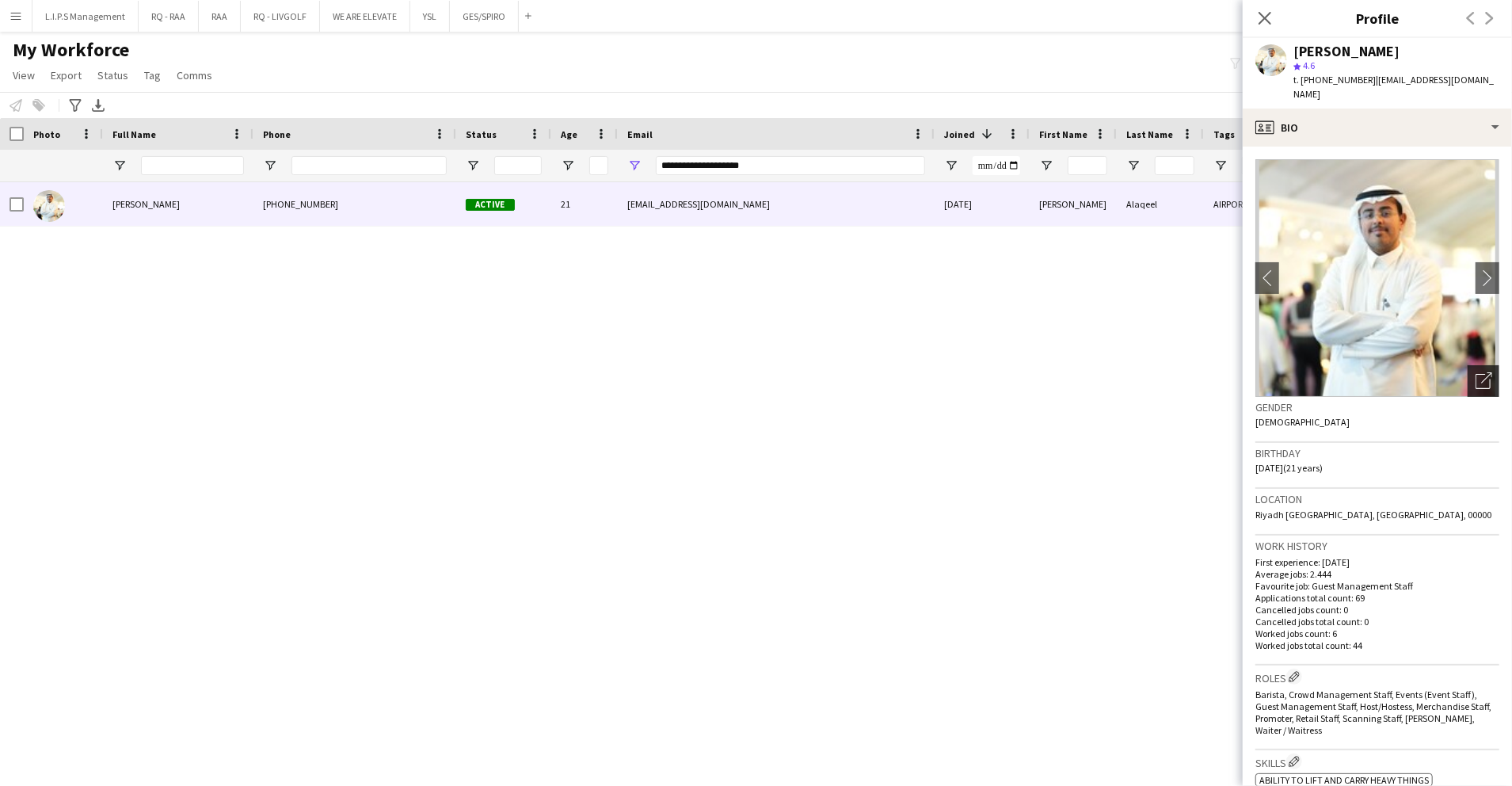
click at [1476, 372] on icon "Open photos pop-in" at bounding box center [1484, 381] width 17 height 17
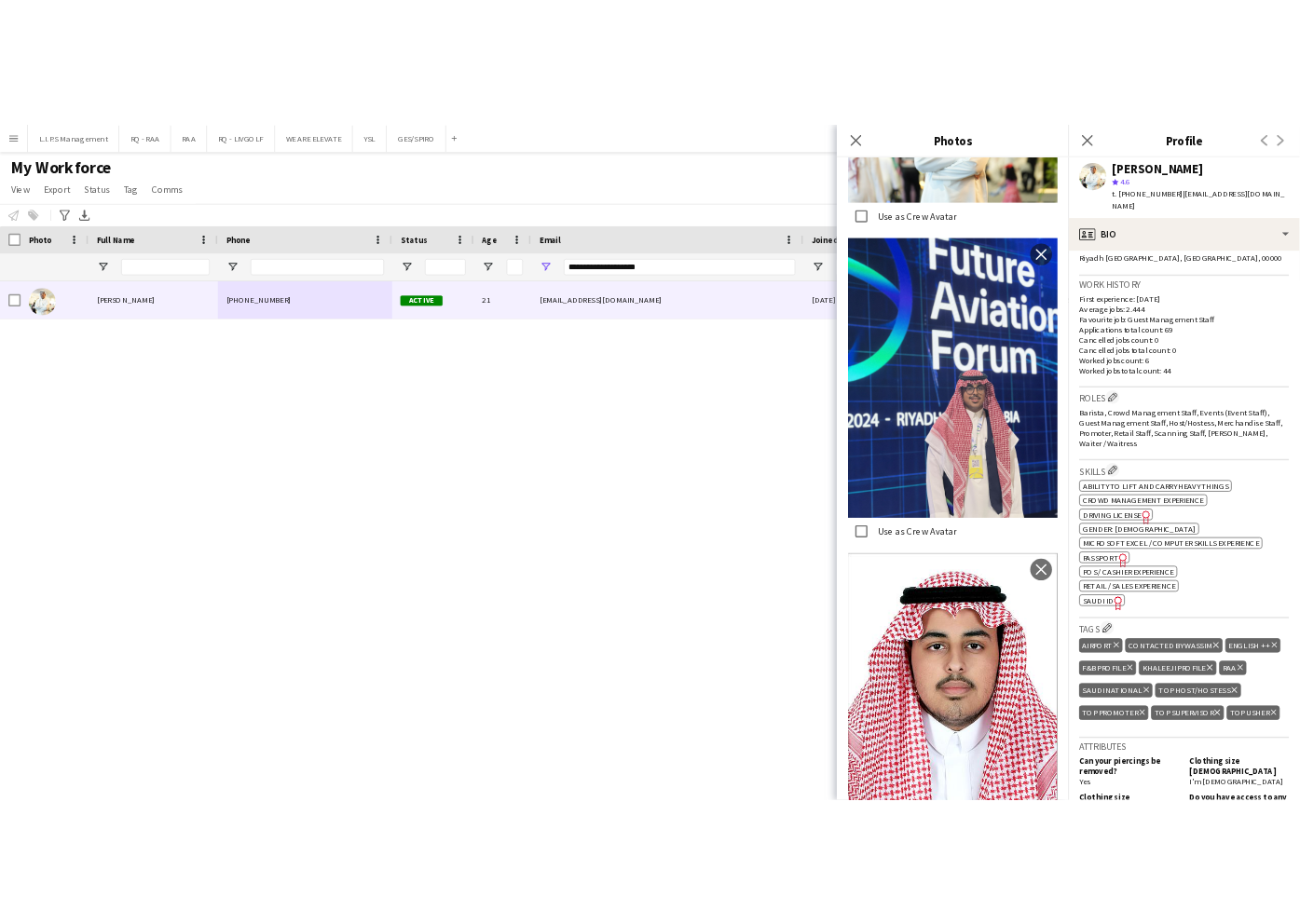
scroll to position [620, 0]
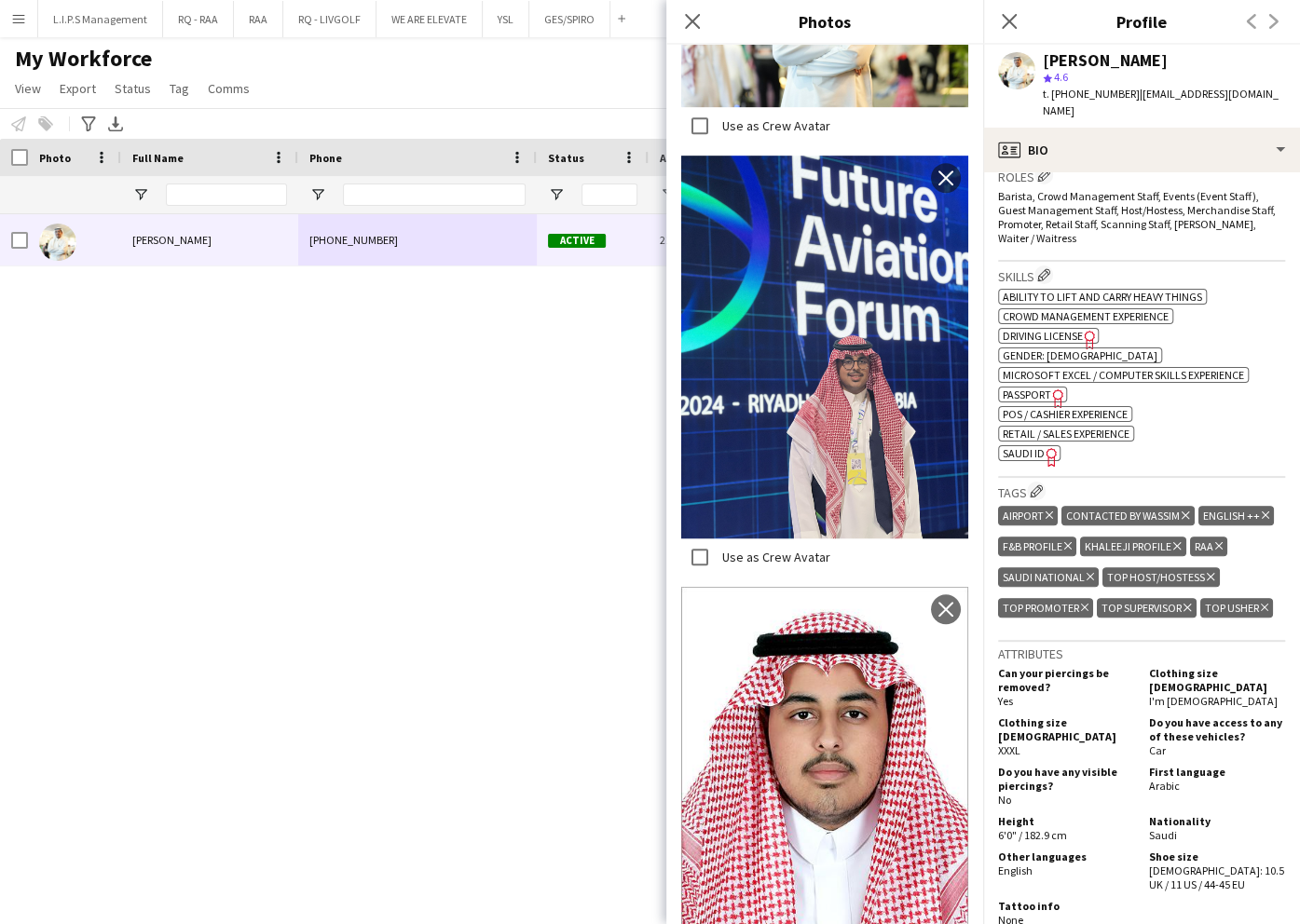
click at [1014, 446] on span "SAUDI ID" at bounding box center [1023, 453] width 42 height 14
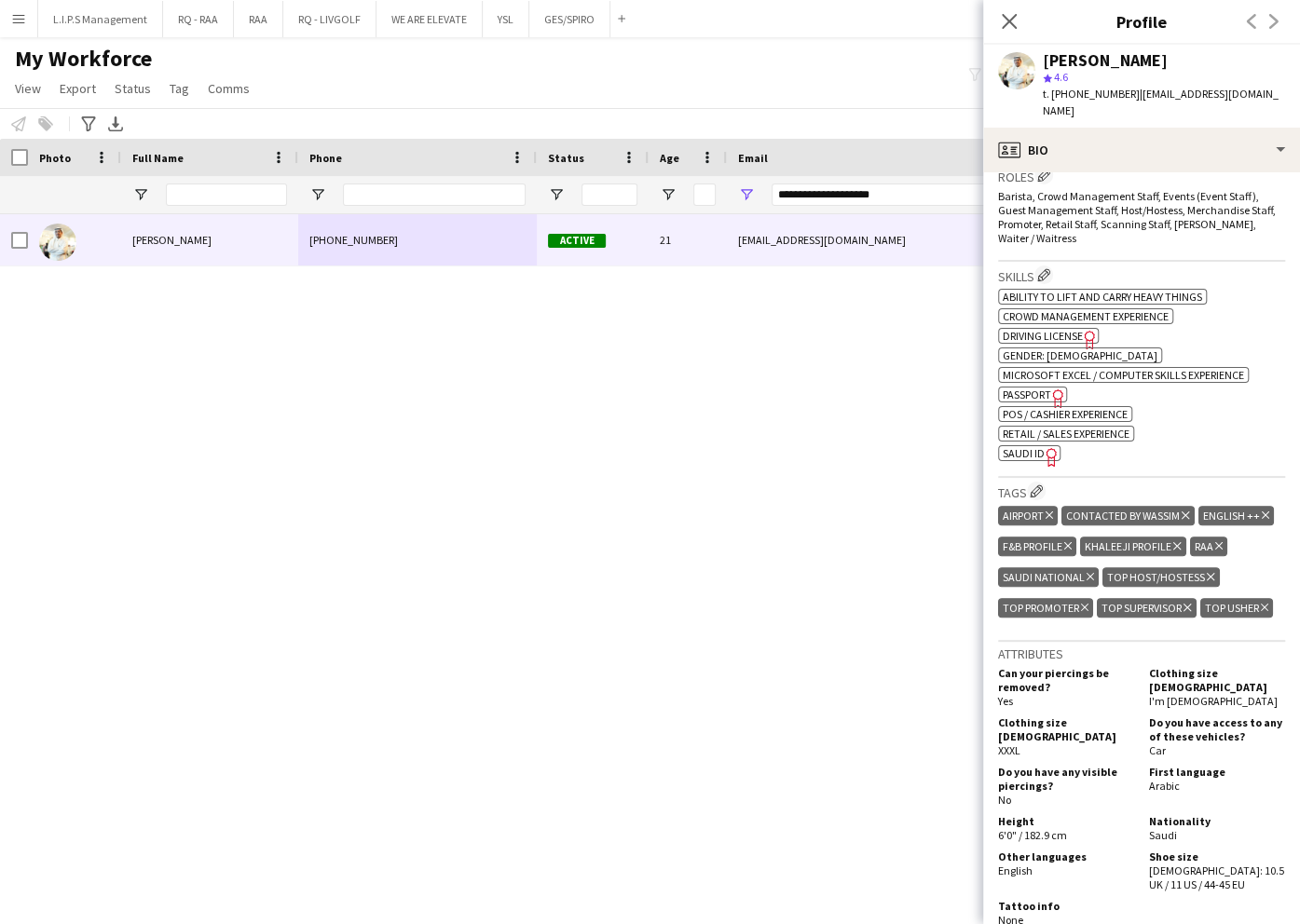
click at [1126, 61] on div "[PERSON_NAME]" at bounding box center [1105, 60] width 125 height 16
drag, startPoint x: 915, startPoint y: 196, endPoint x: 406, endPoint y: 203, distance: 509.0
click at [390, 216] on div "Workforce Details Photo Full Name" at bounding box center [650, 515] width 1300 height 753
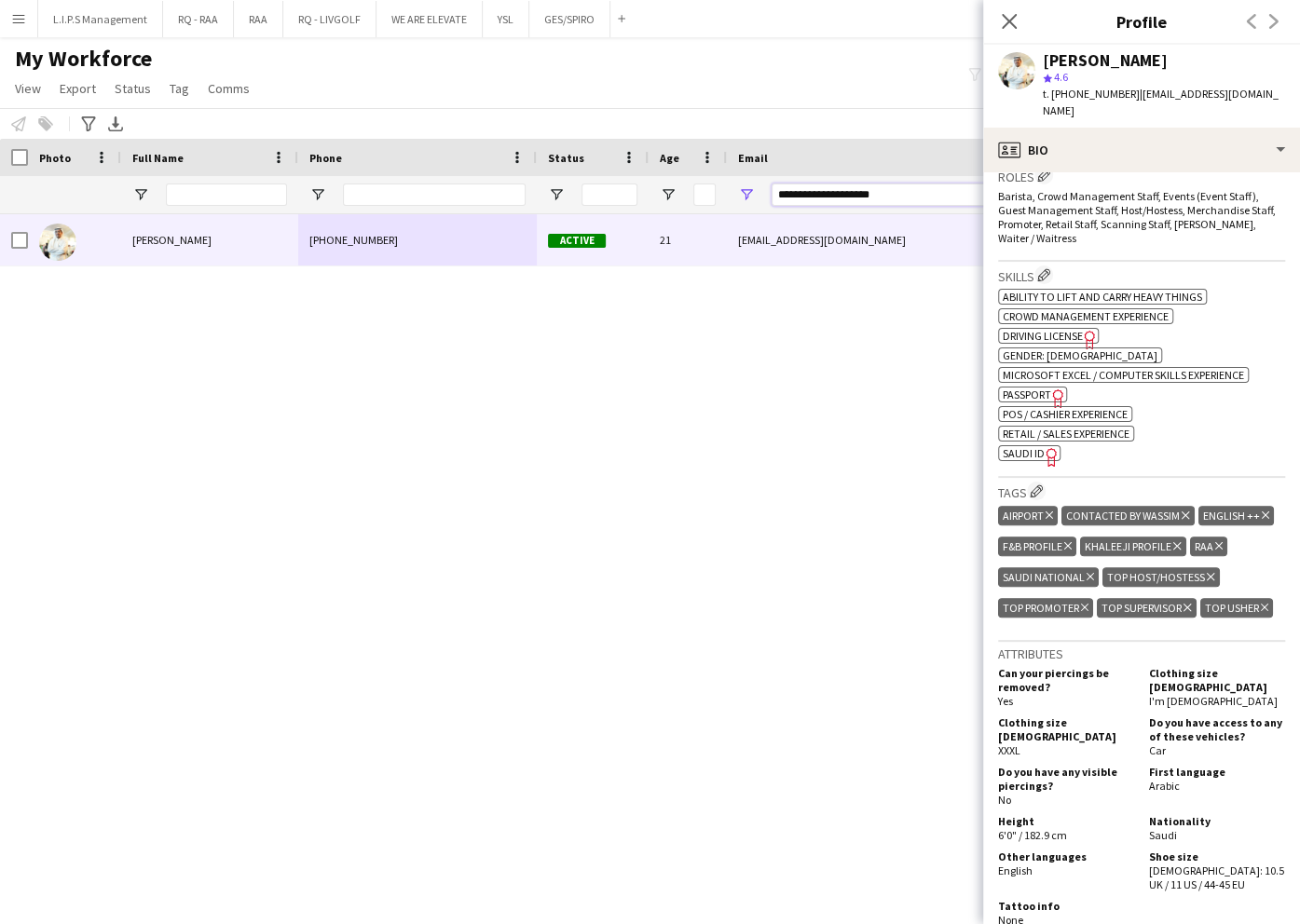
paste input "*"
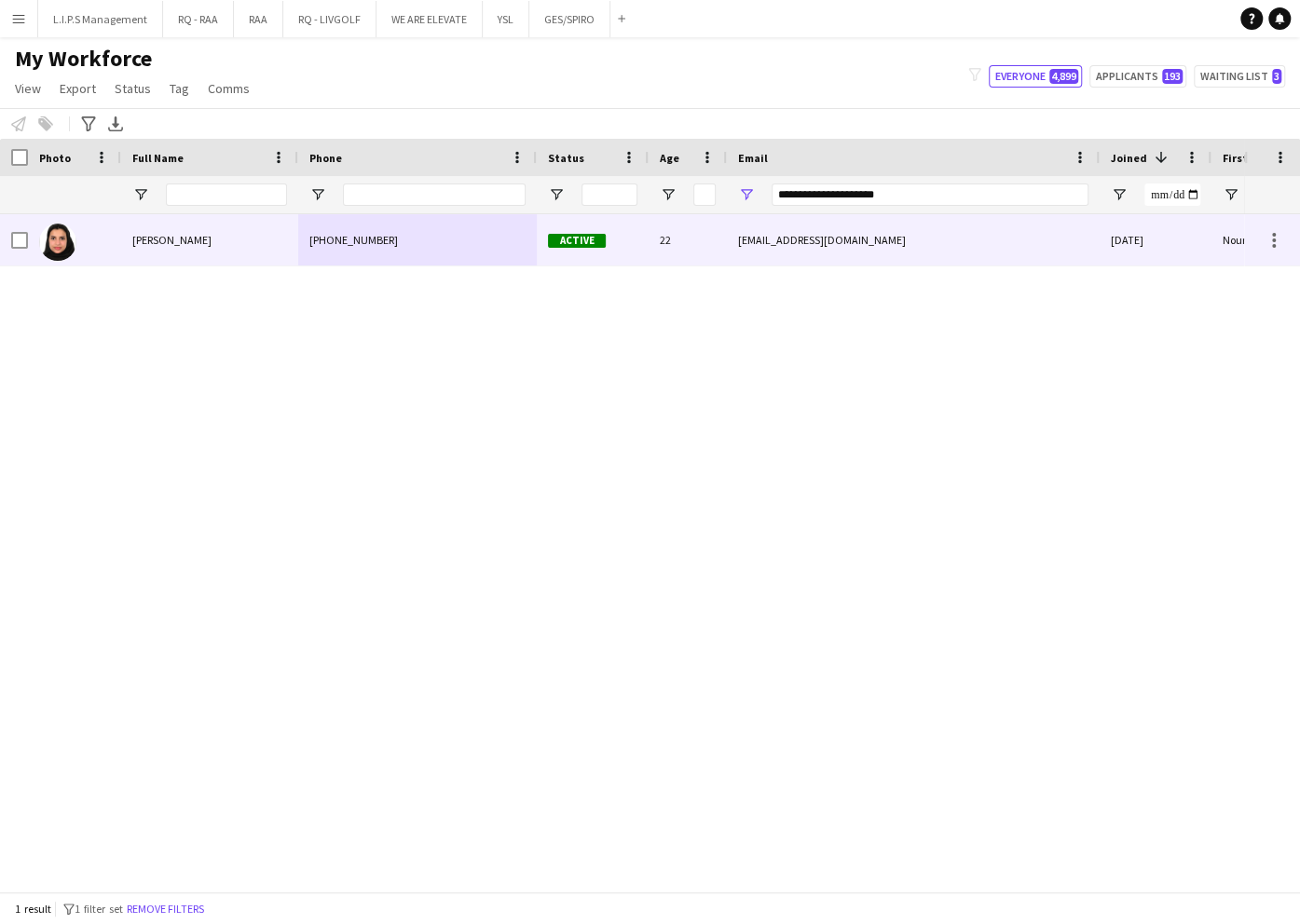
click at [710, 235] on div "22" at bounding box center [687, 240] width 79 height 51
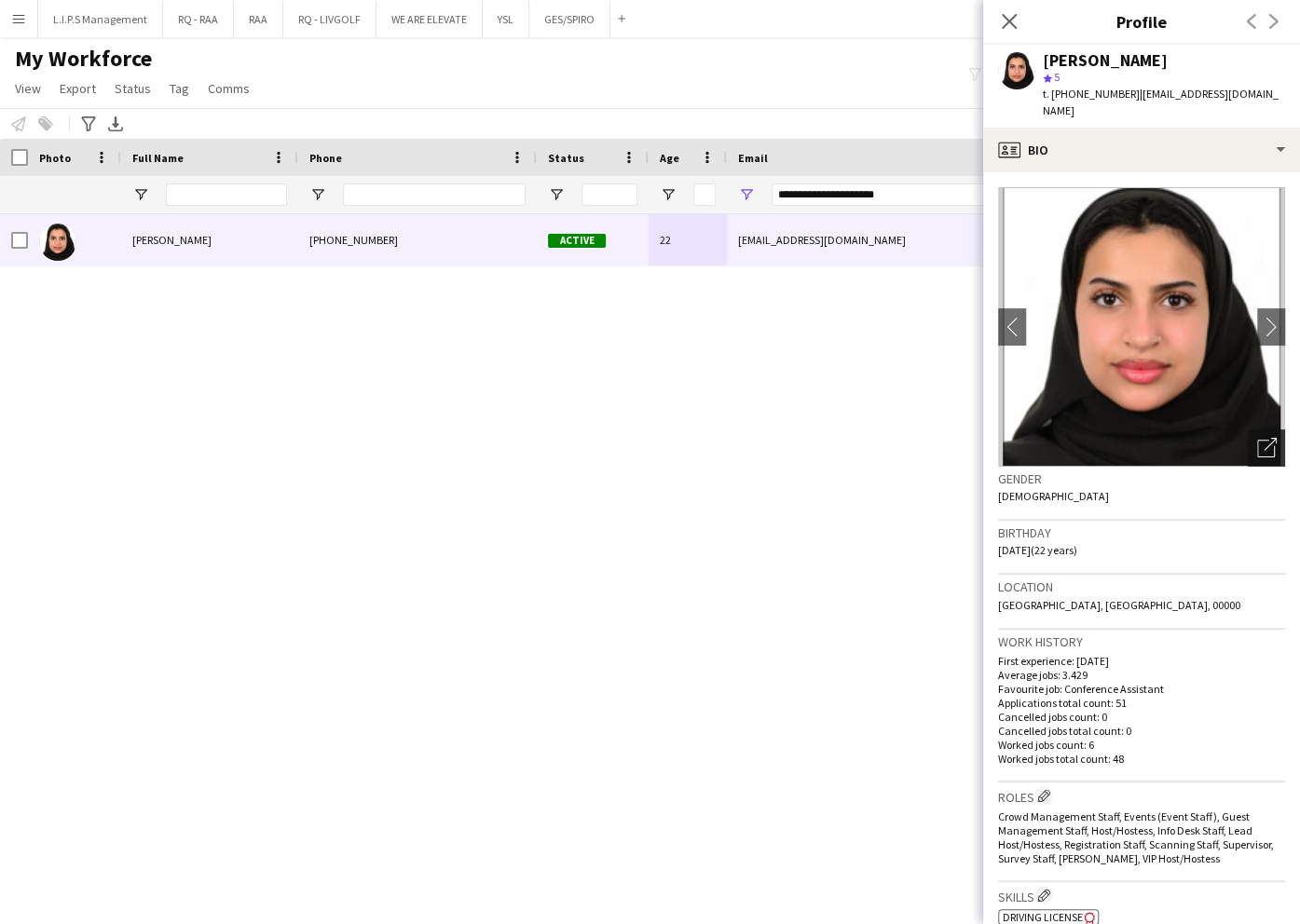
click at [1256, 443] on div "Open photos pop-in" at bounding box center [1266, 447] width 37 height 37
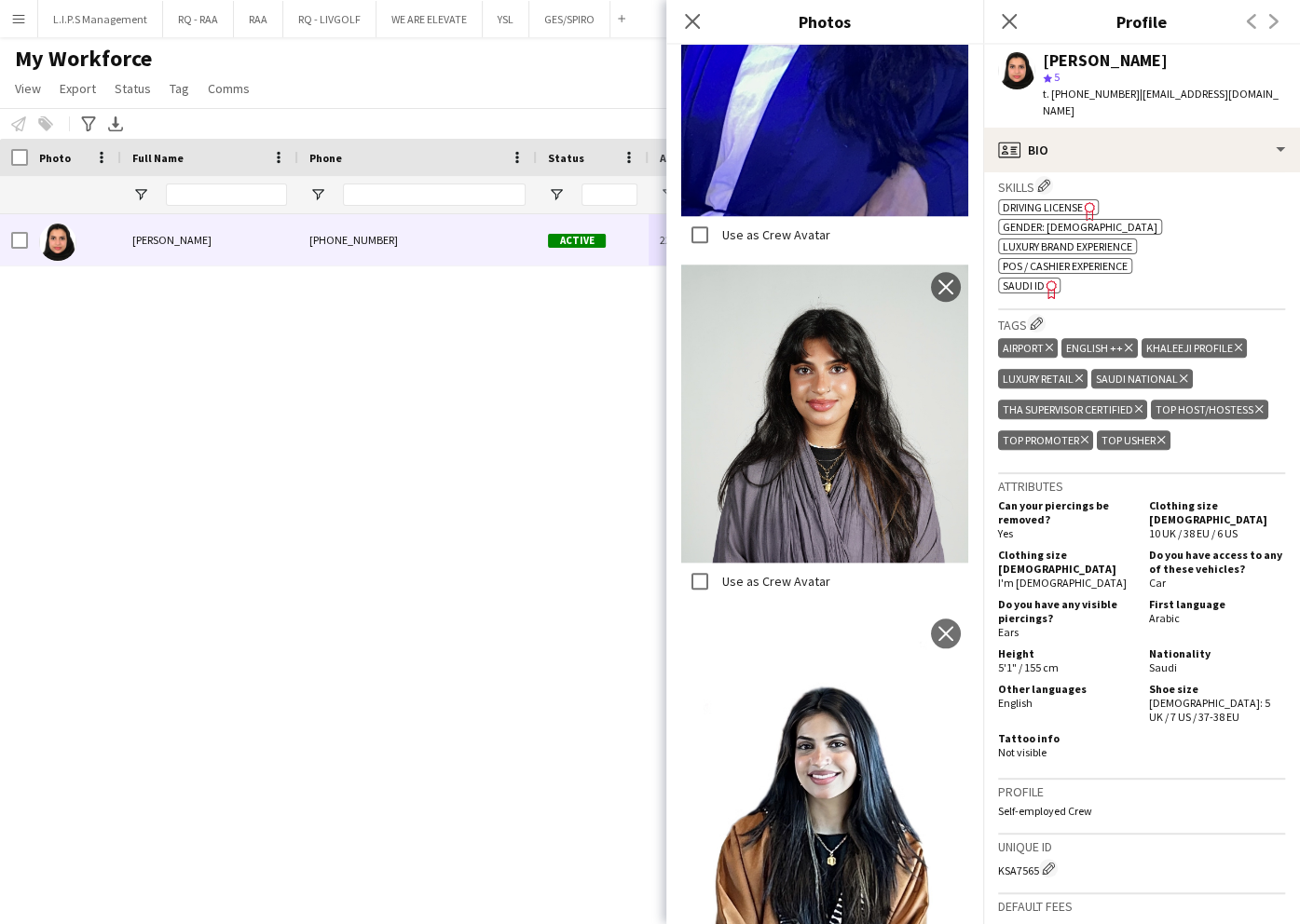
scroll to position [620, 0]
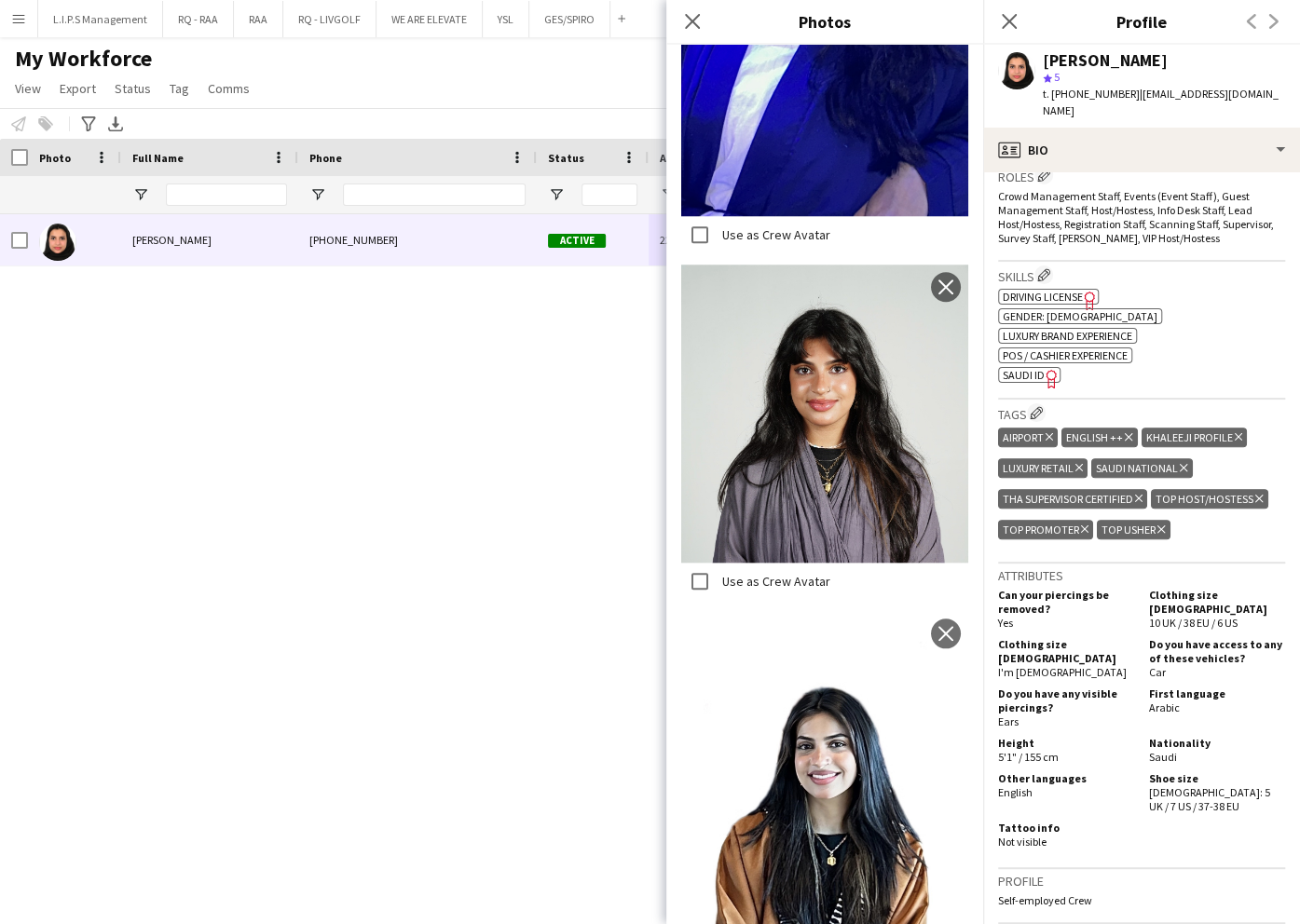
click at [1012, 368] on span "SAUDI ID" at bounding box center [1023, 375] width 42 height 14
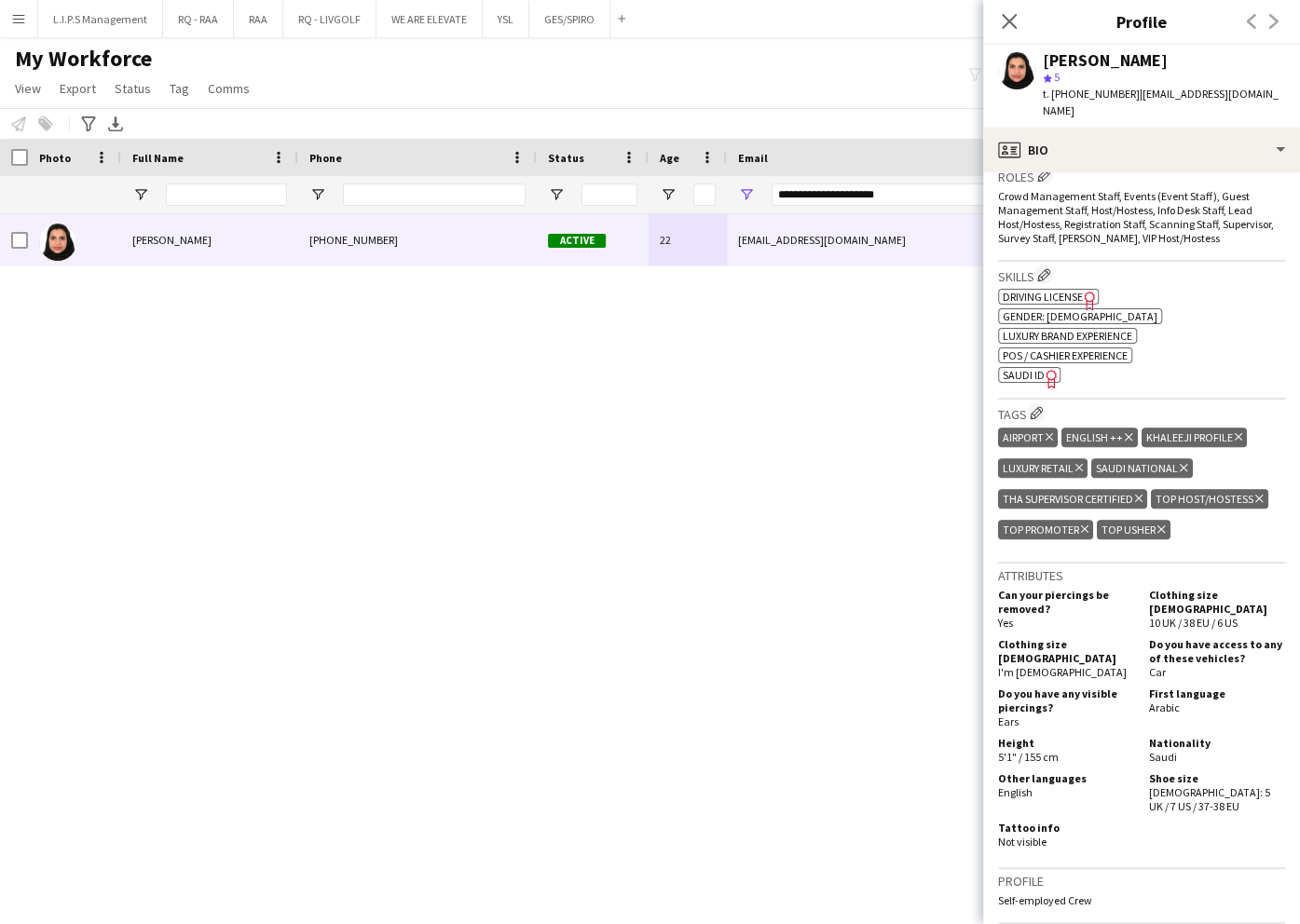
click at [1094, 54] on div "[PERSON_NAME]" at bounding box center [1105, 60] width 125 height 16
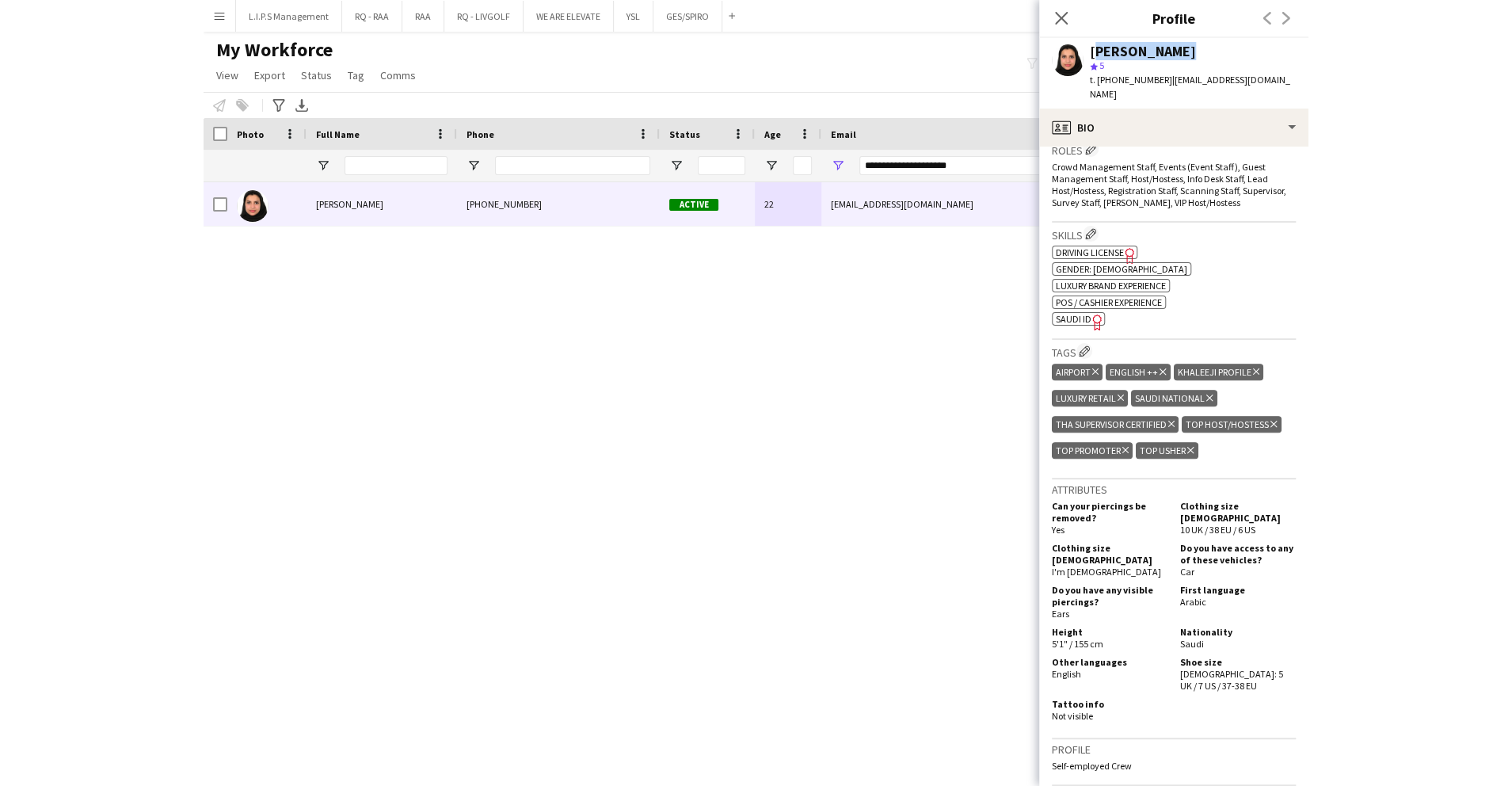
scroll to position [0, 0]
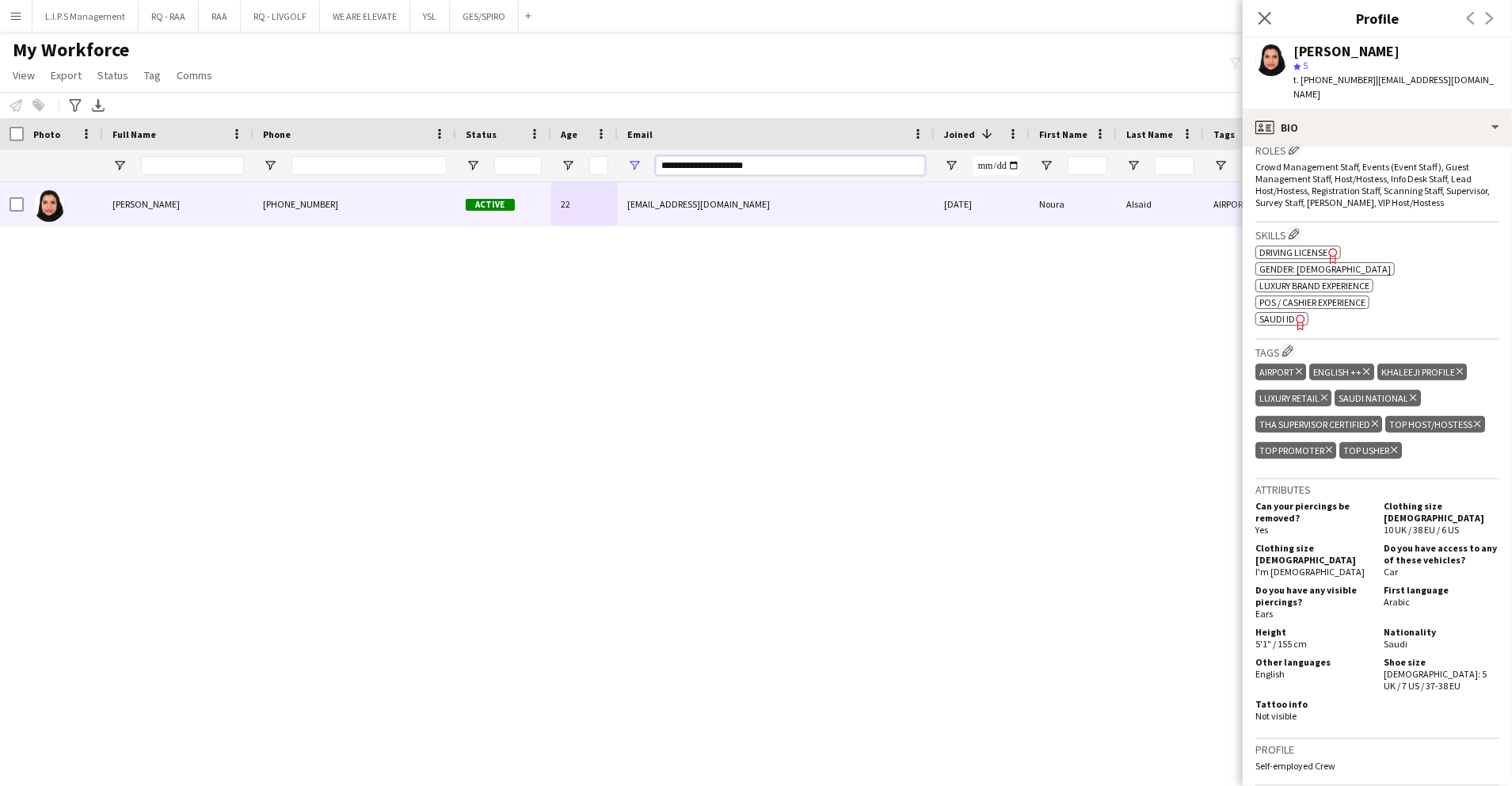
drag, startPoint x: 816, startPoint y: 162, endPoint x: 371, endPoint y: 171, distance: 445.1
click at [365, 171] on div at bounding box center [1103, 165] width 2206 height 31
paste input "*"
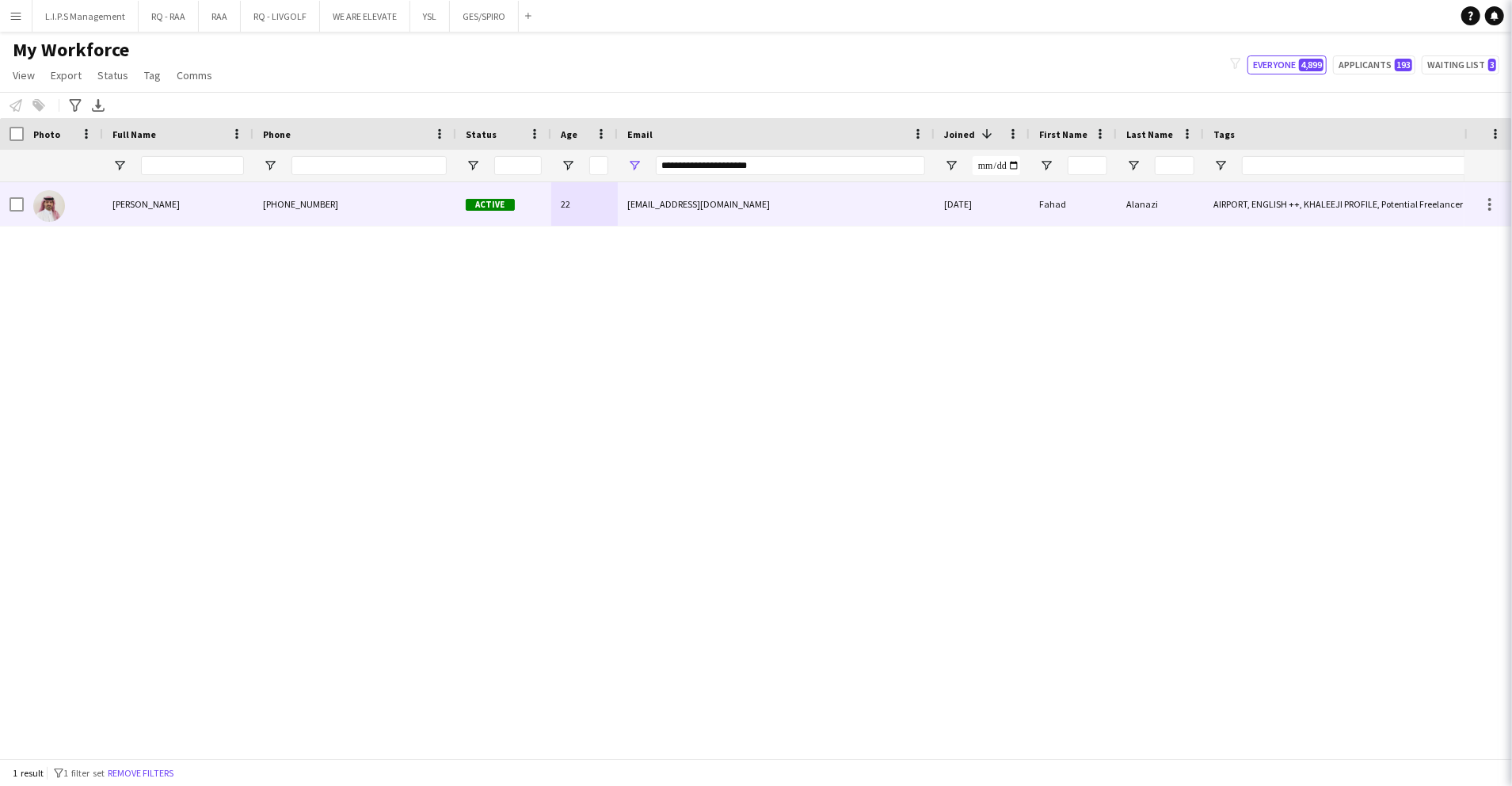
click at [475, 201] on span "Active" at bounding box center [490, 205] width 50 height 12
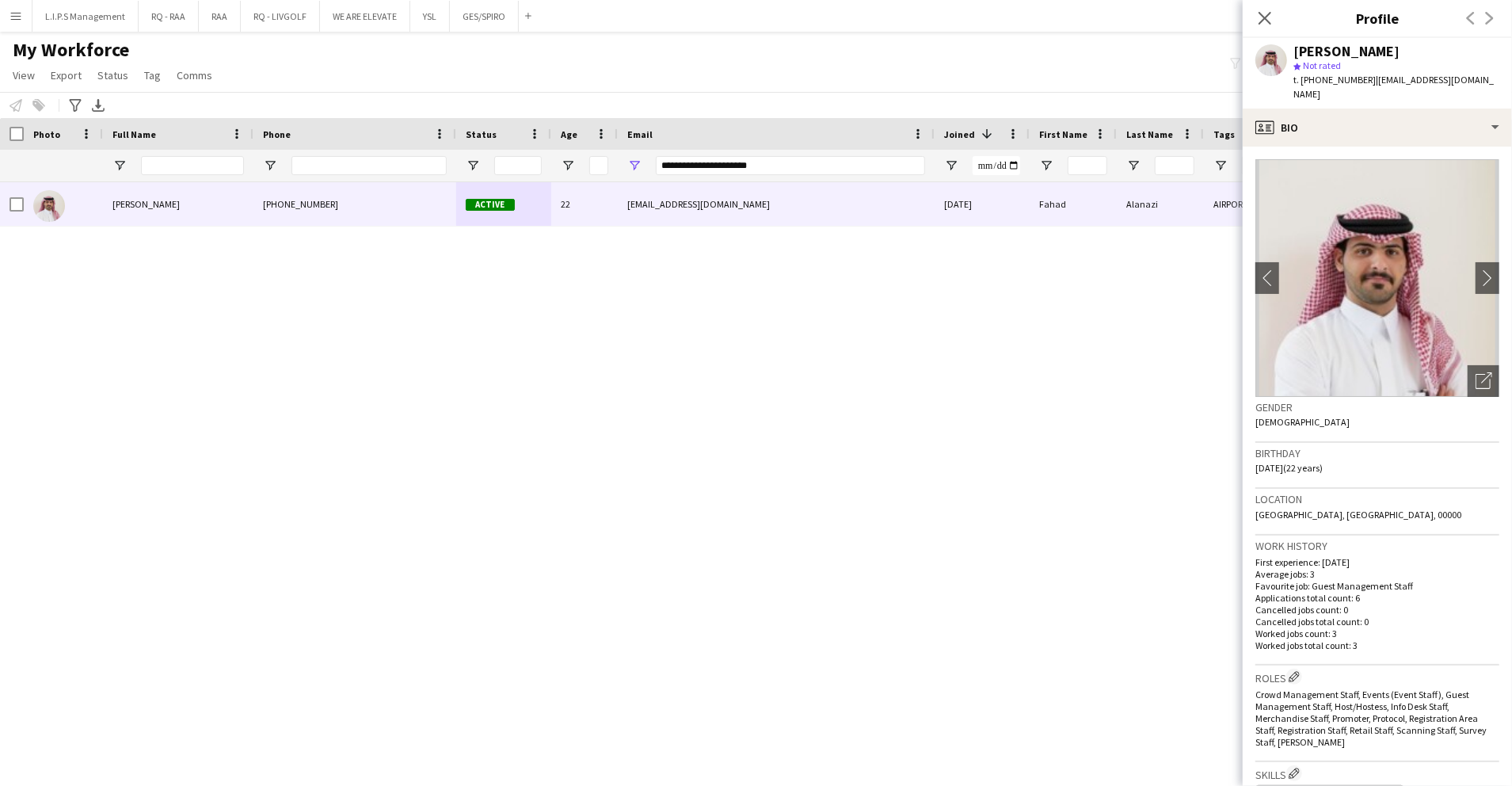
click at [1448, 360] on img at bounding box center [1377, 278] width 244 height 238
click at [1468, 369] on div "Open photos pop-in" at bounding box center [1484, 381] width 31 height 31
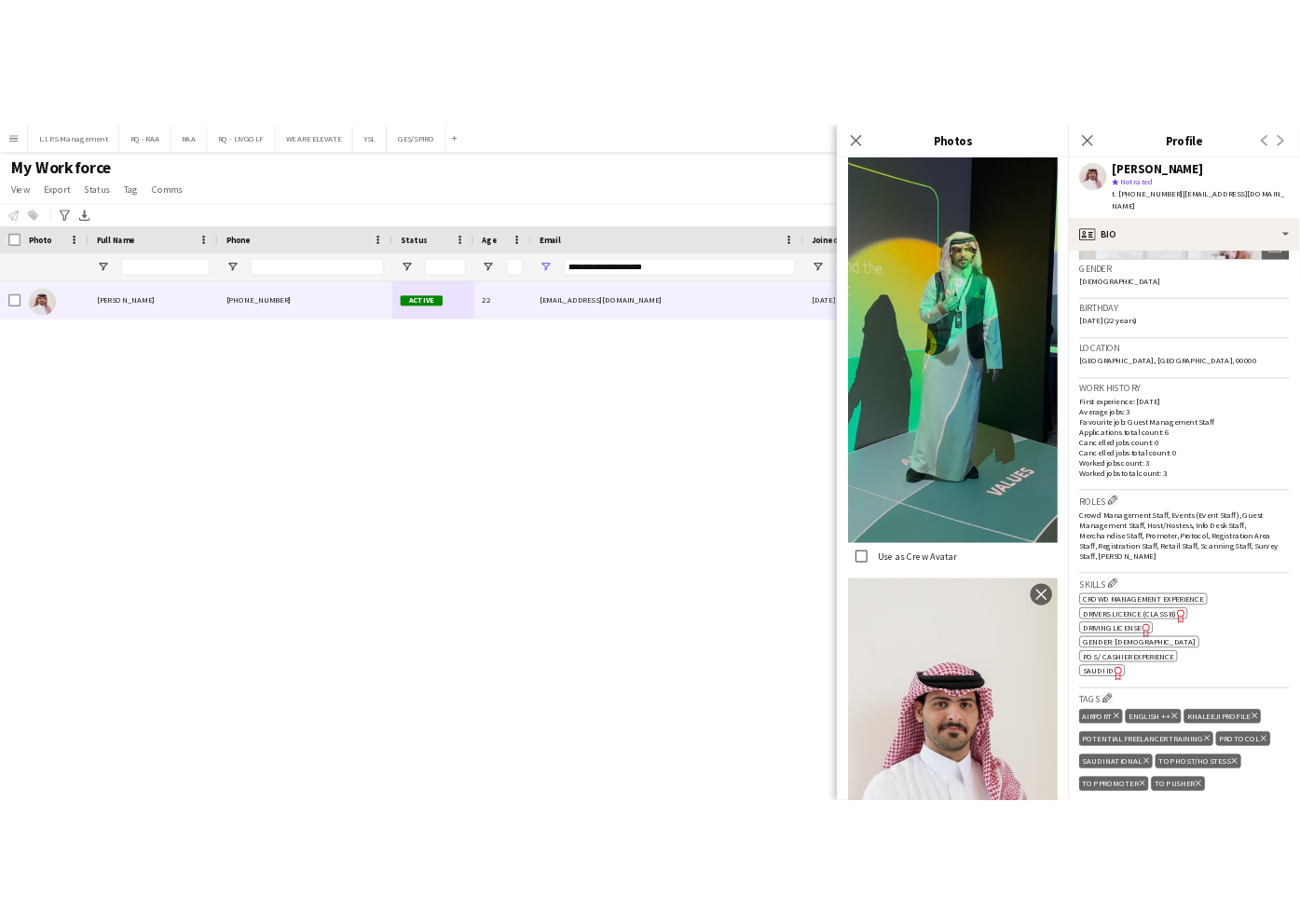
scroll to position [497, 0]
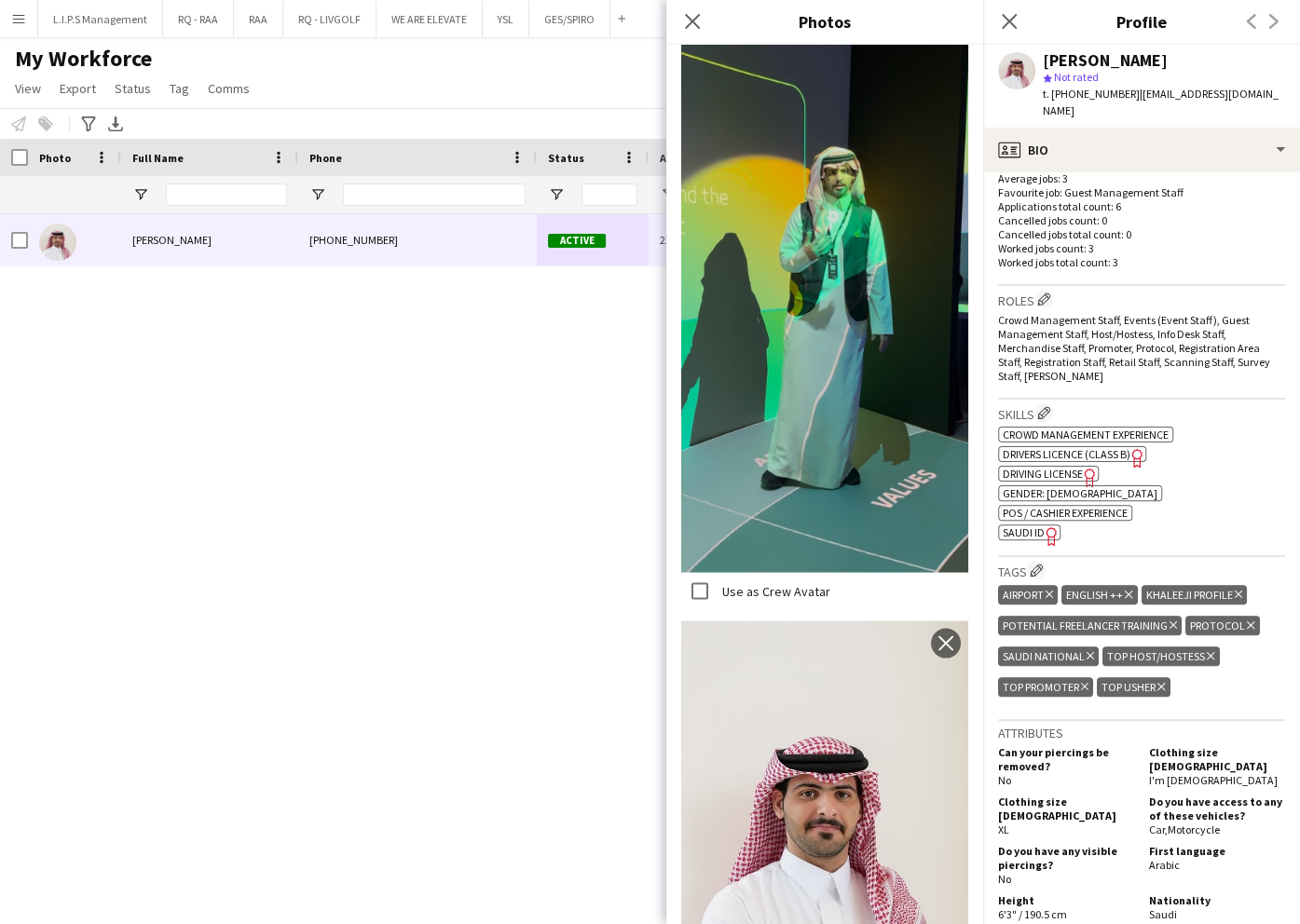
click at [1025, 525] on span "SAUDI ID" at bounding box center [1023, 532] width 42 height 14
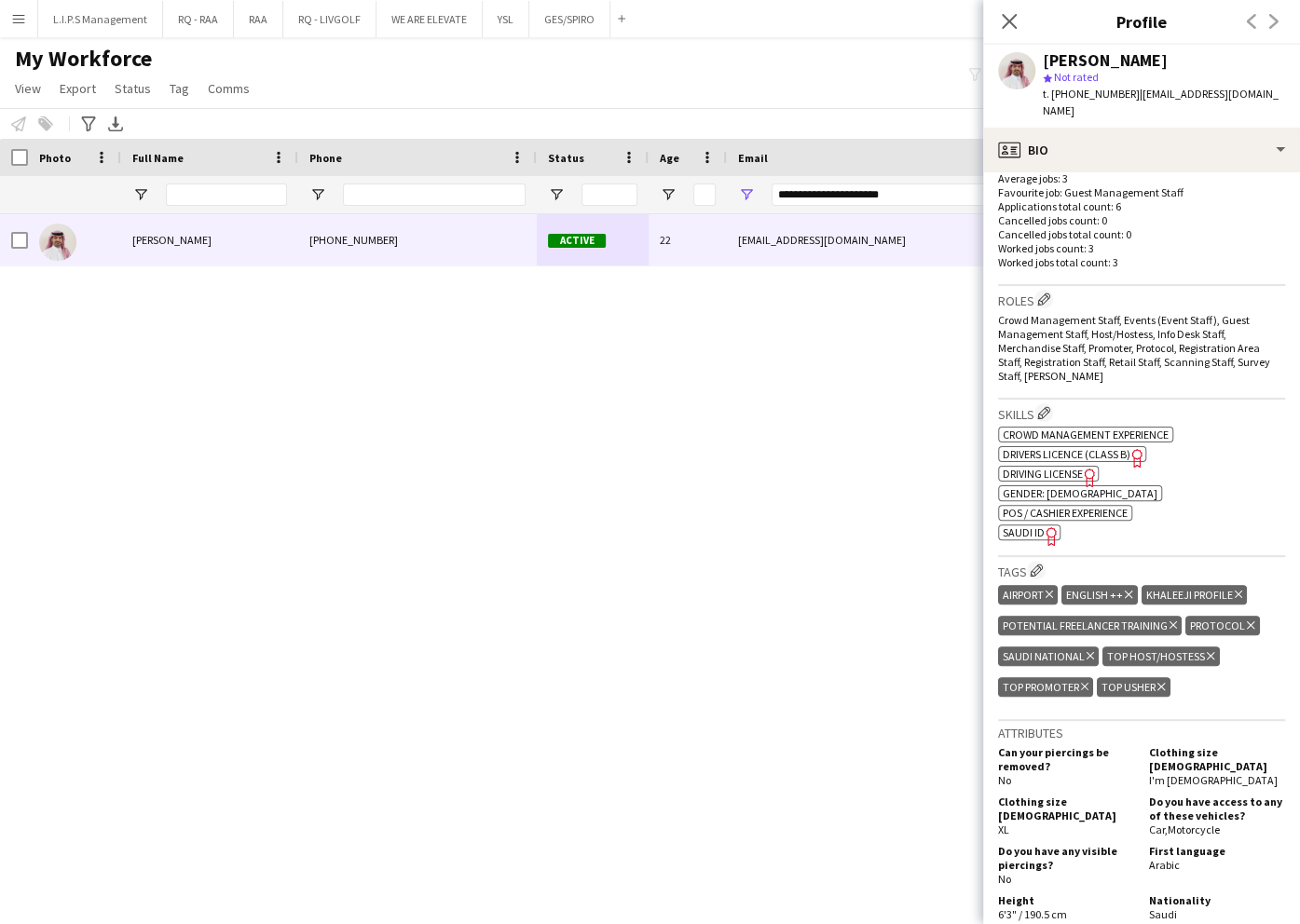
click at [1044, 62] on div "[PERSON_NAME]" at bounding box center [1105, 60] width 125 height 16
paste input "*"
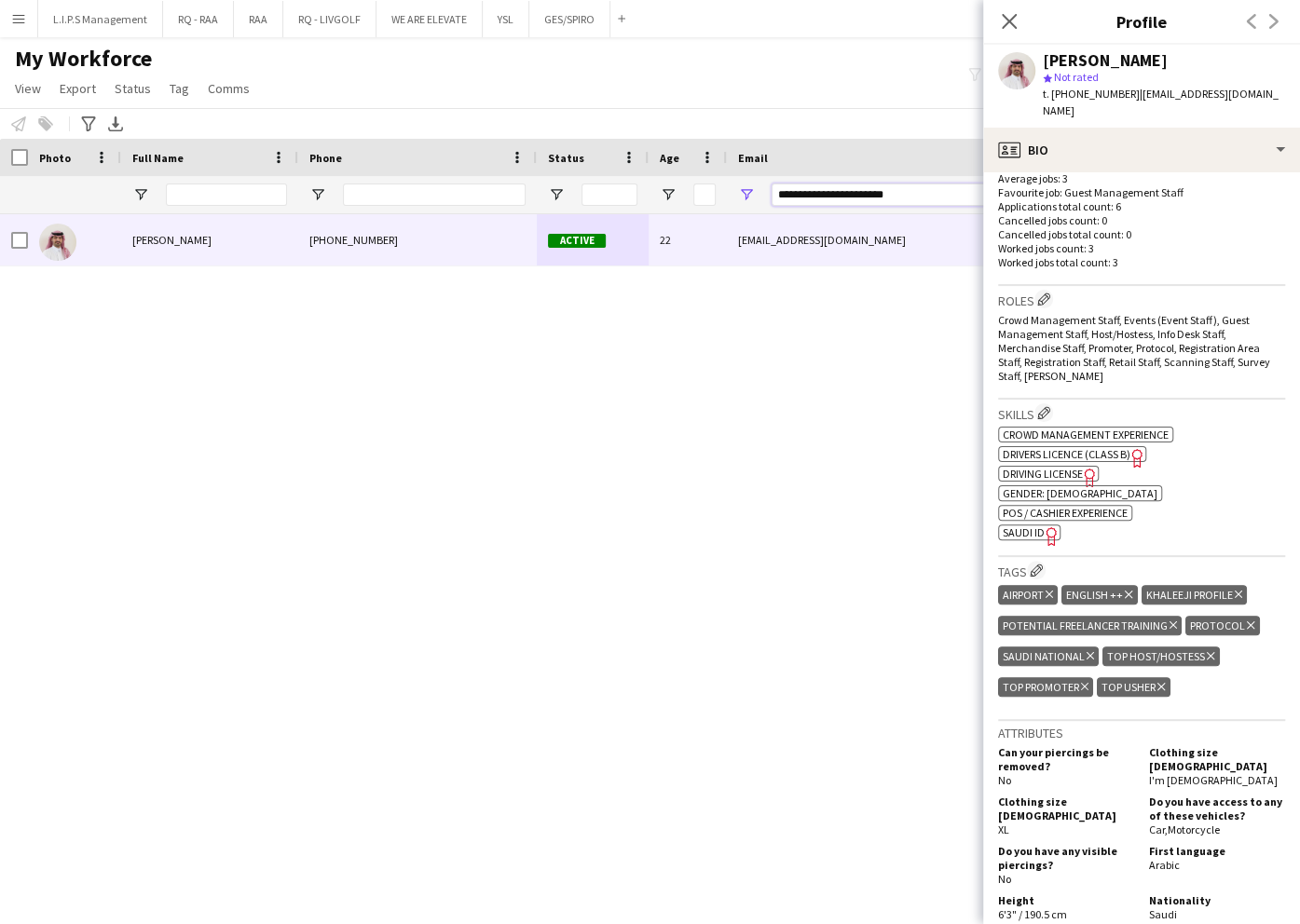
drag, startPoint x: 941, startPoint y: 191, endPoint x: 476, endPoint y: 259, distance: 469.9
click at [476, 259] on div "Workforce Details Photo Full Name" at bounding box center [650, 515] width 1300 height 753
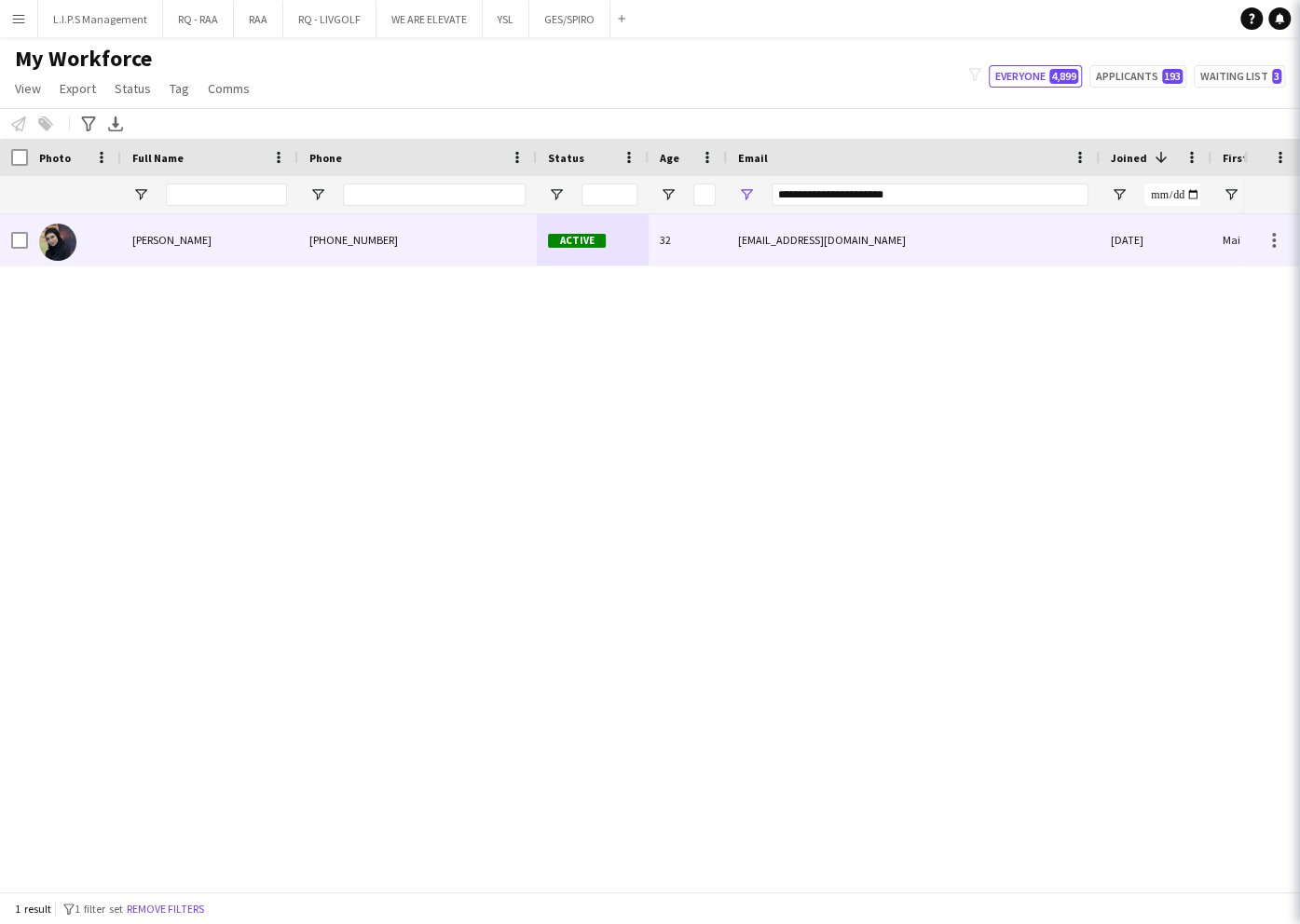
click at [476, 258] on div "+966597605255" at bounding box center [417, 240] width 239 height 51
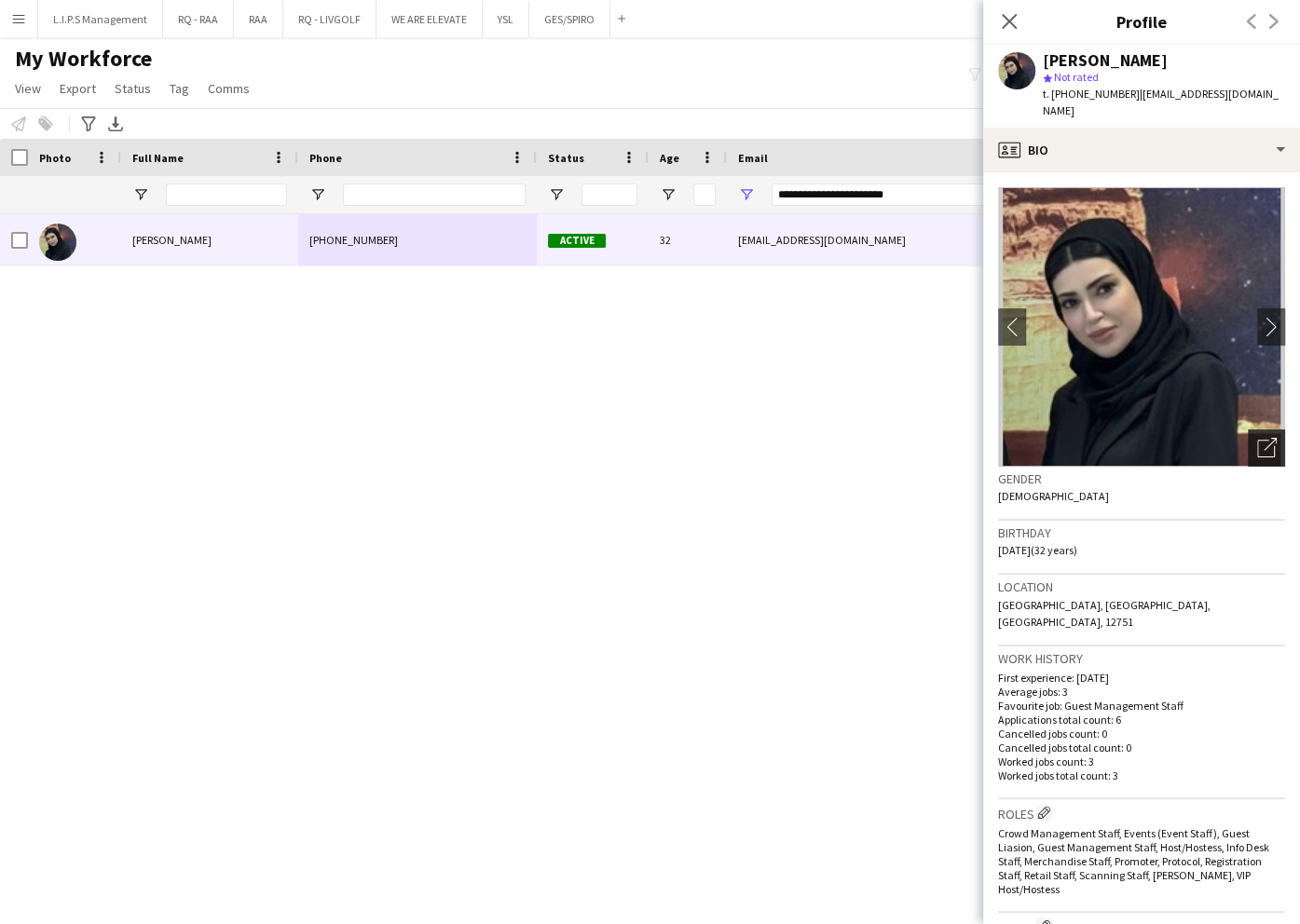
click at [1257, 442] on div "Open photos pop-in" at bounding box center [1266, 447] width 37 height 37
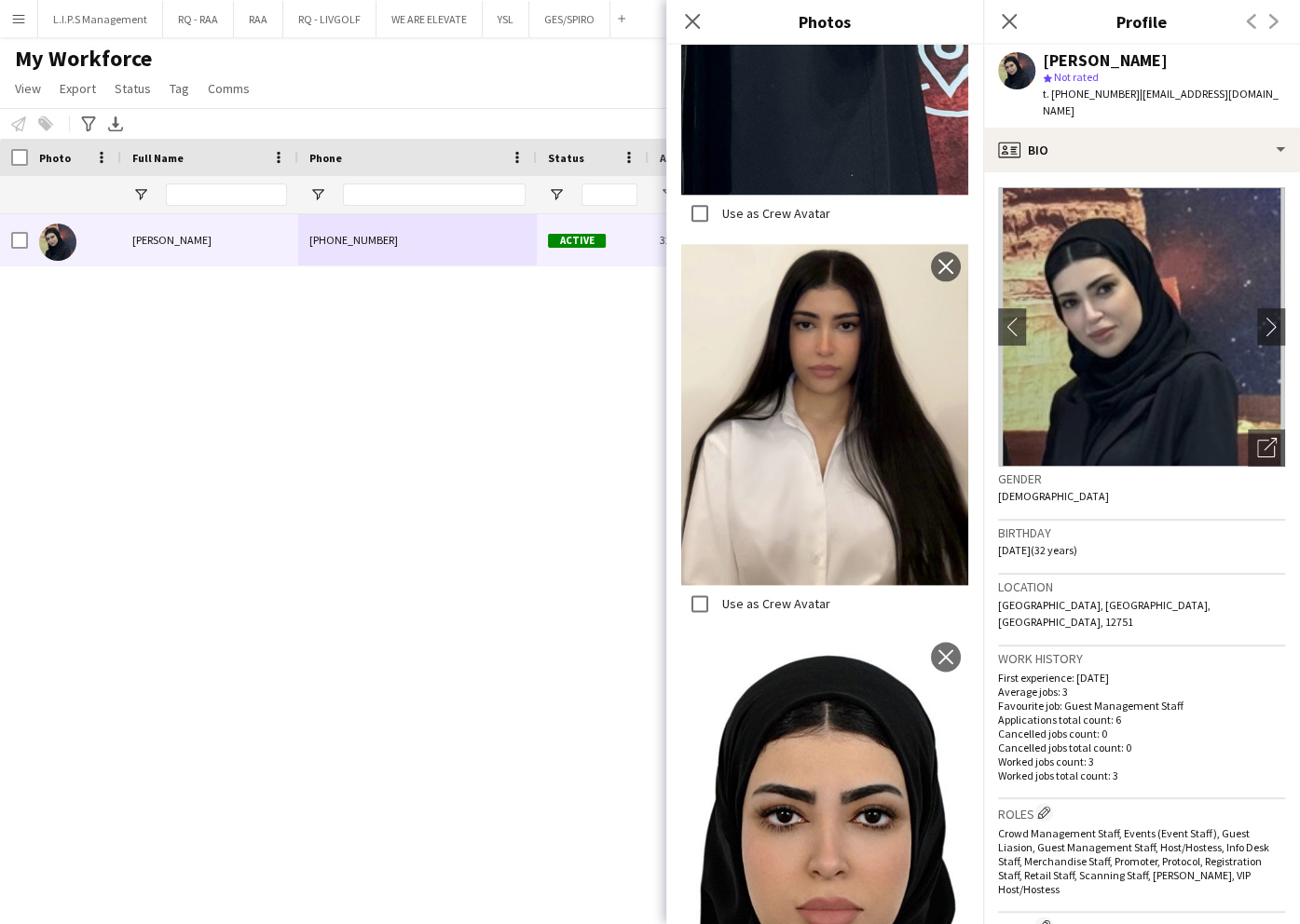
scroll to position [1017, 0]
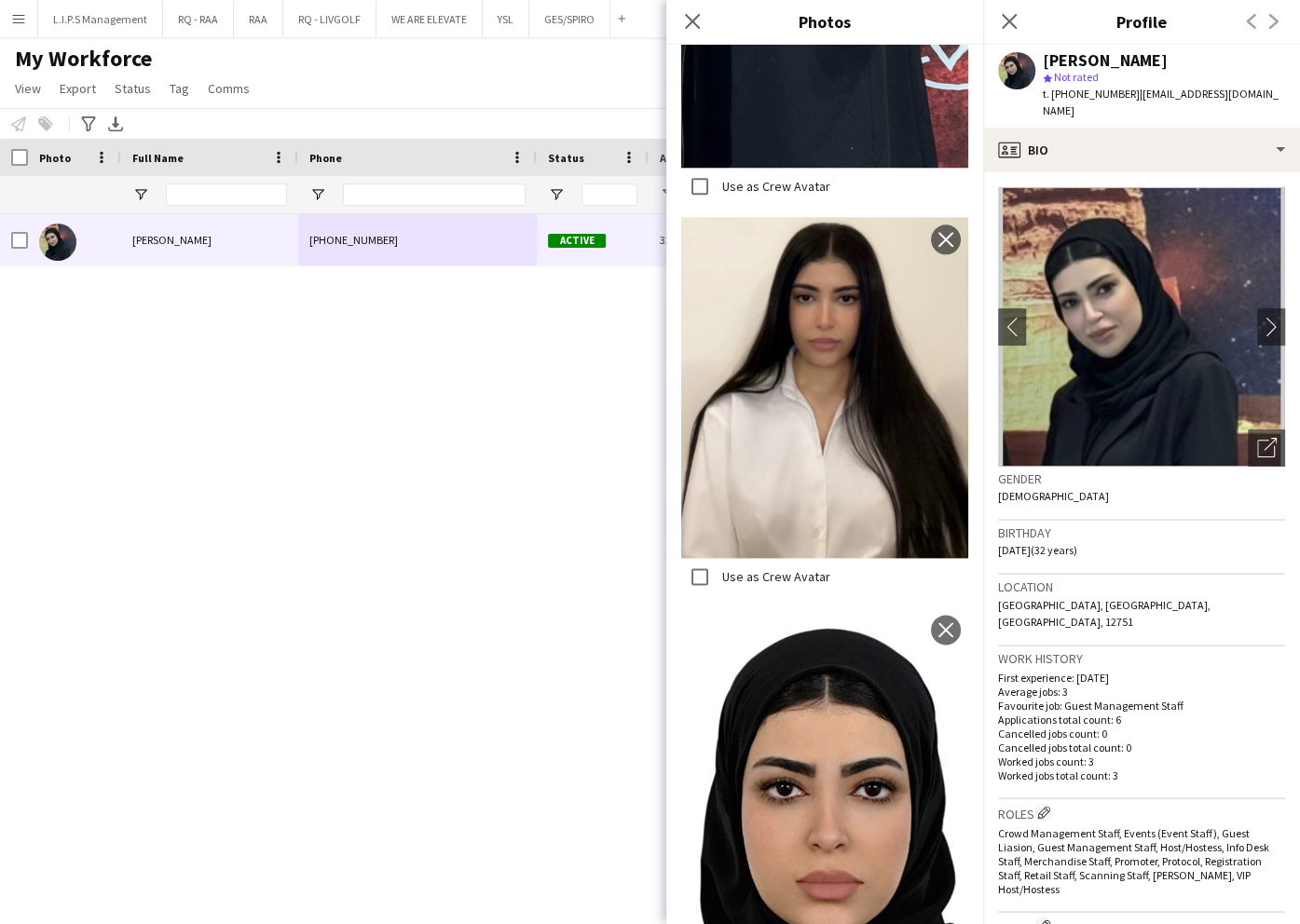
drag, startPoint x: 818, startPoint y: 660, endPoint x: 805, endPoint y: 635, distance: 28.2
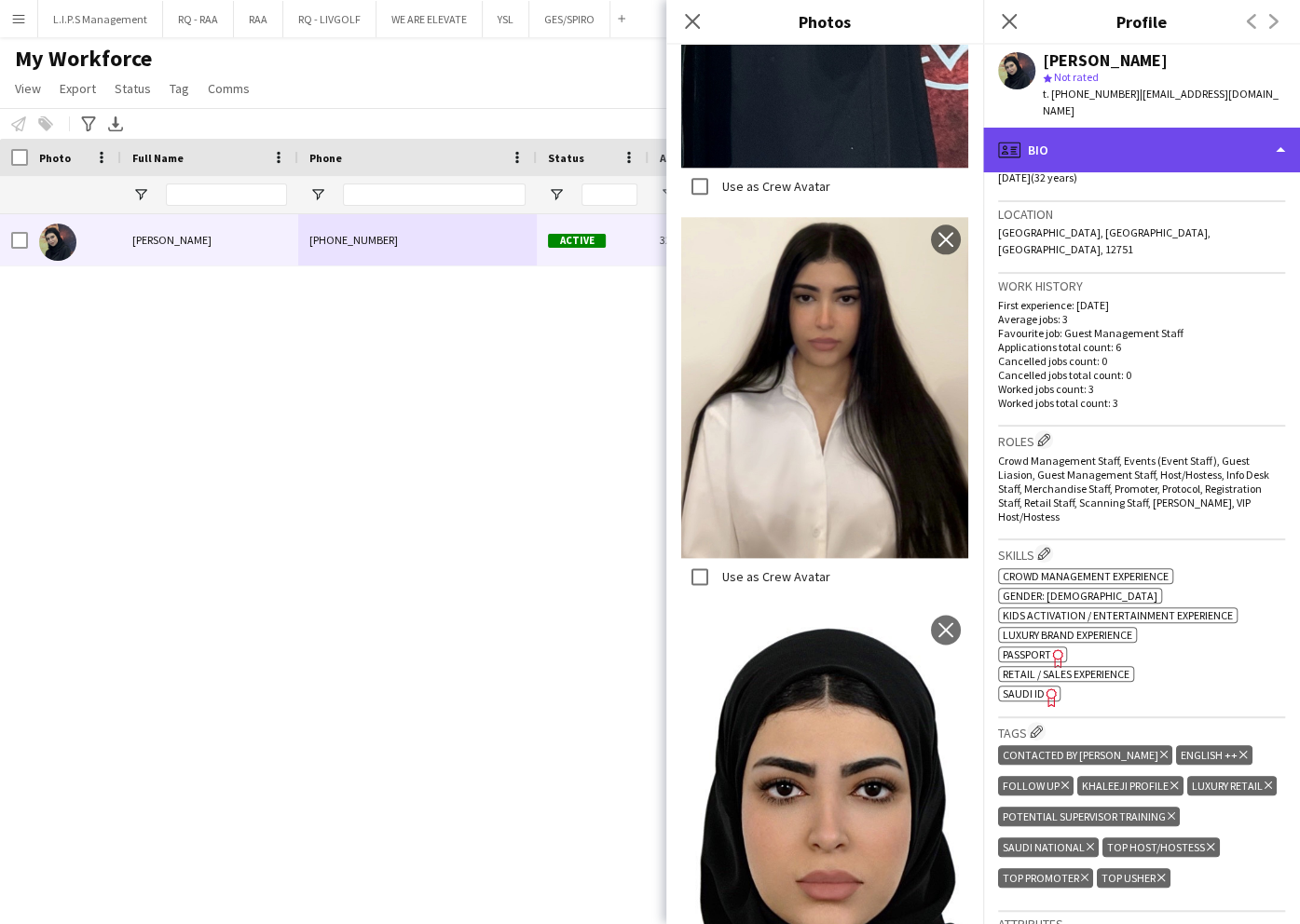
click at [1196, 128] on div "profile Bio" at bounding box center [1142, 150] width 317 height 45
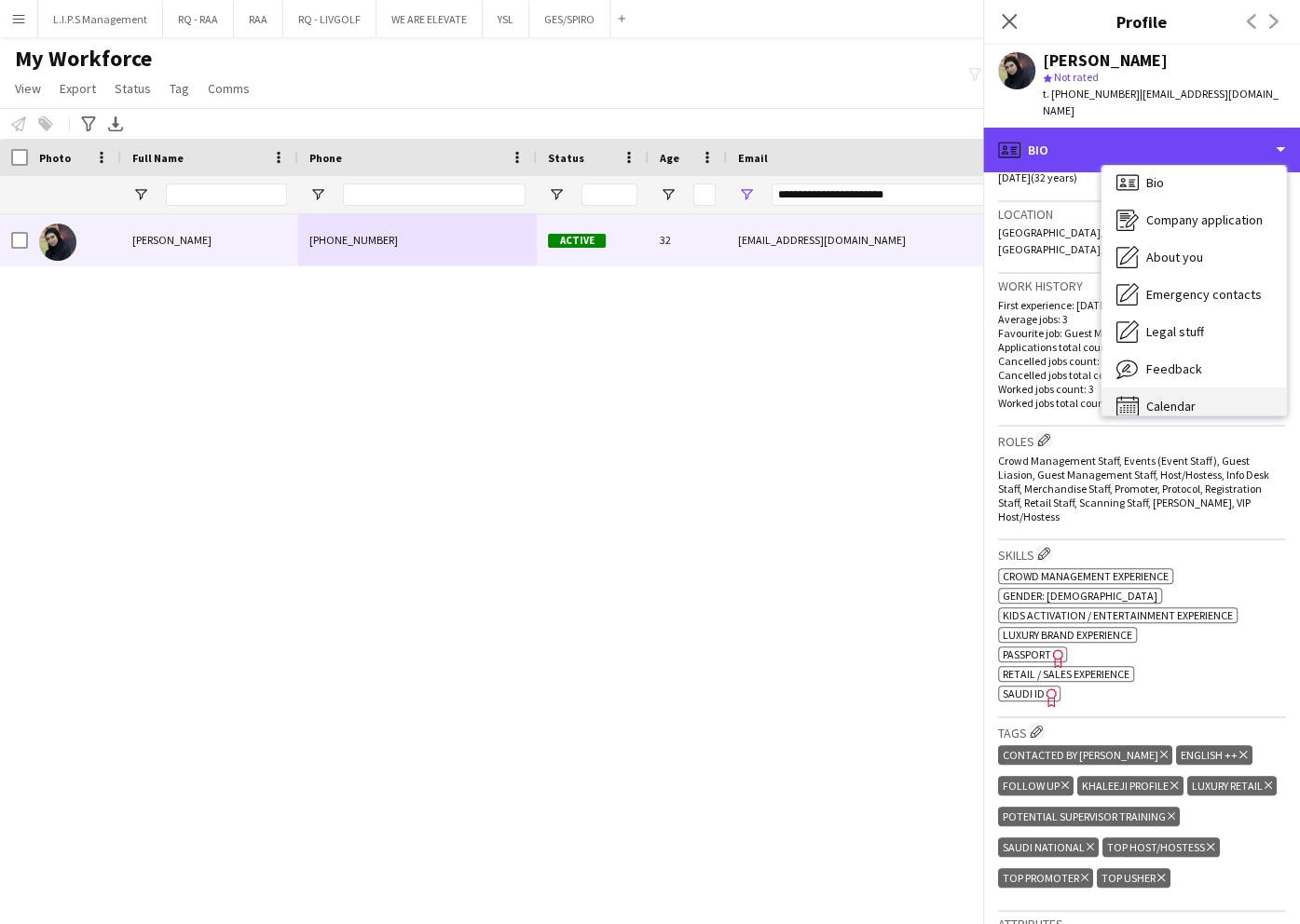
scroll to position [26, 0]
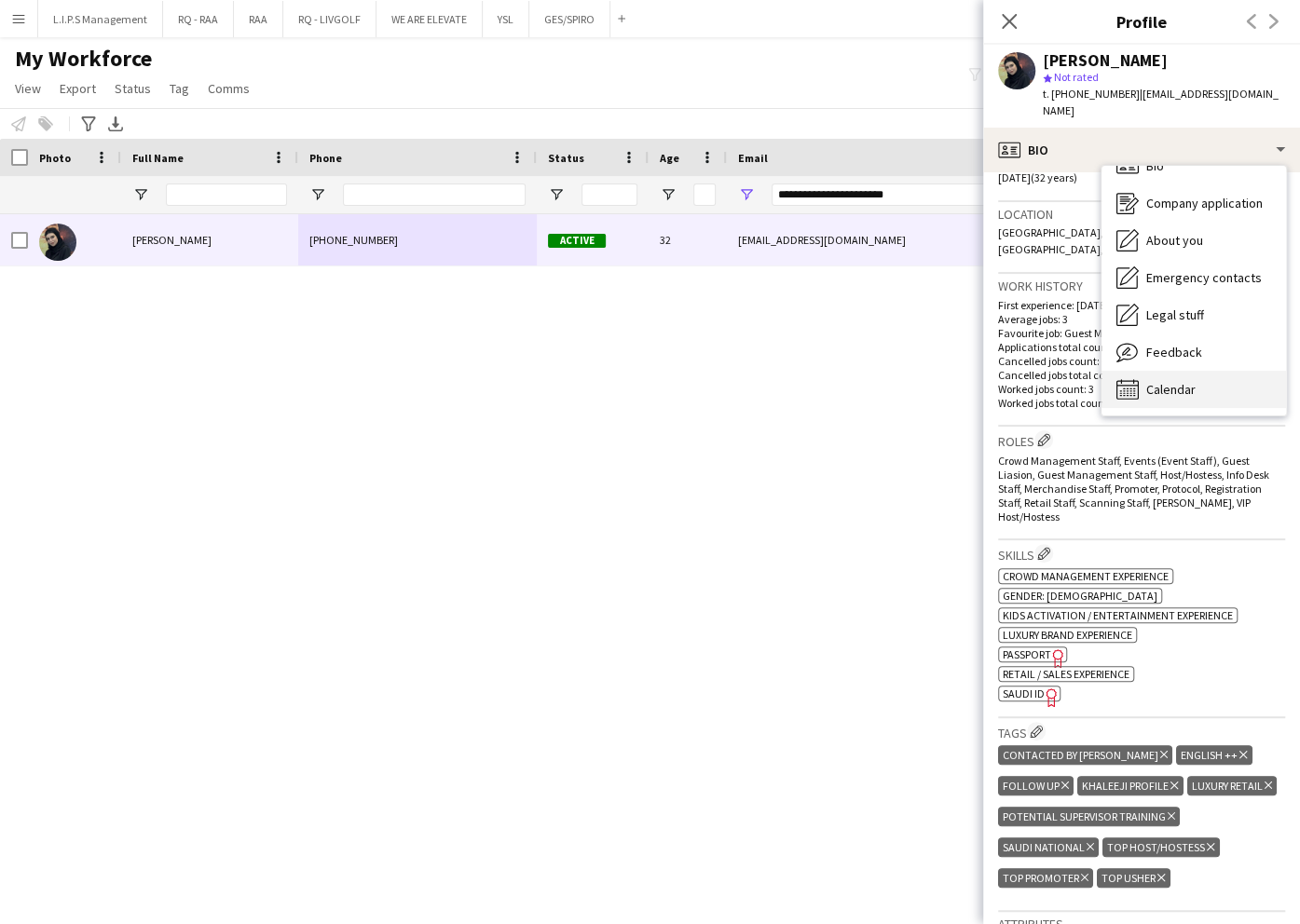
click at [1167, 381] on span "Calendar" at bounding box center [1171, 389] width 50 height 16
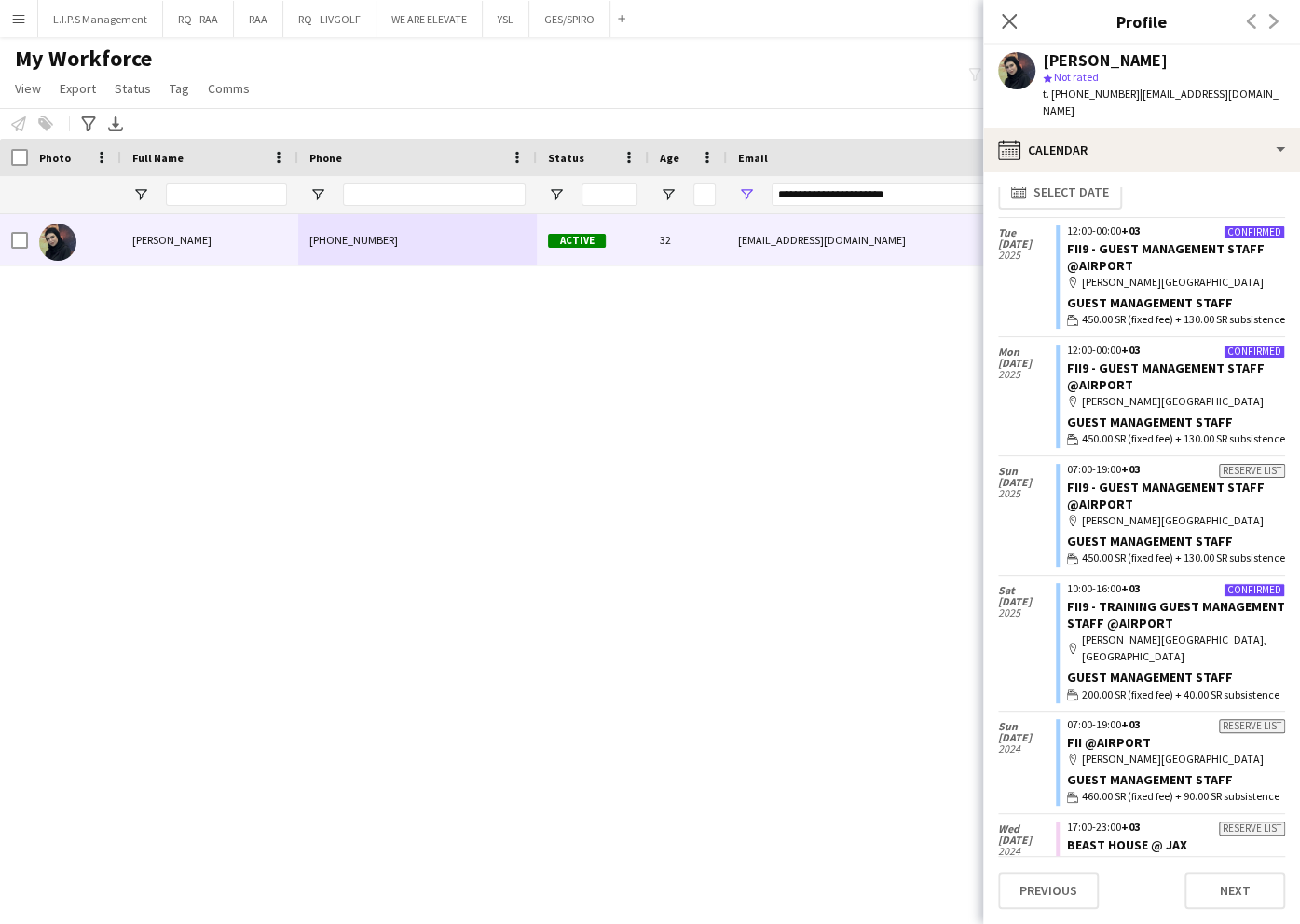
scroll to position [0, 0]
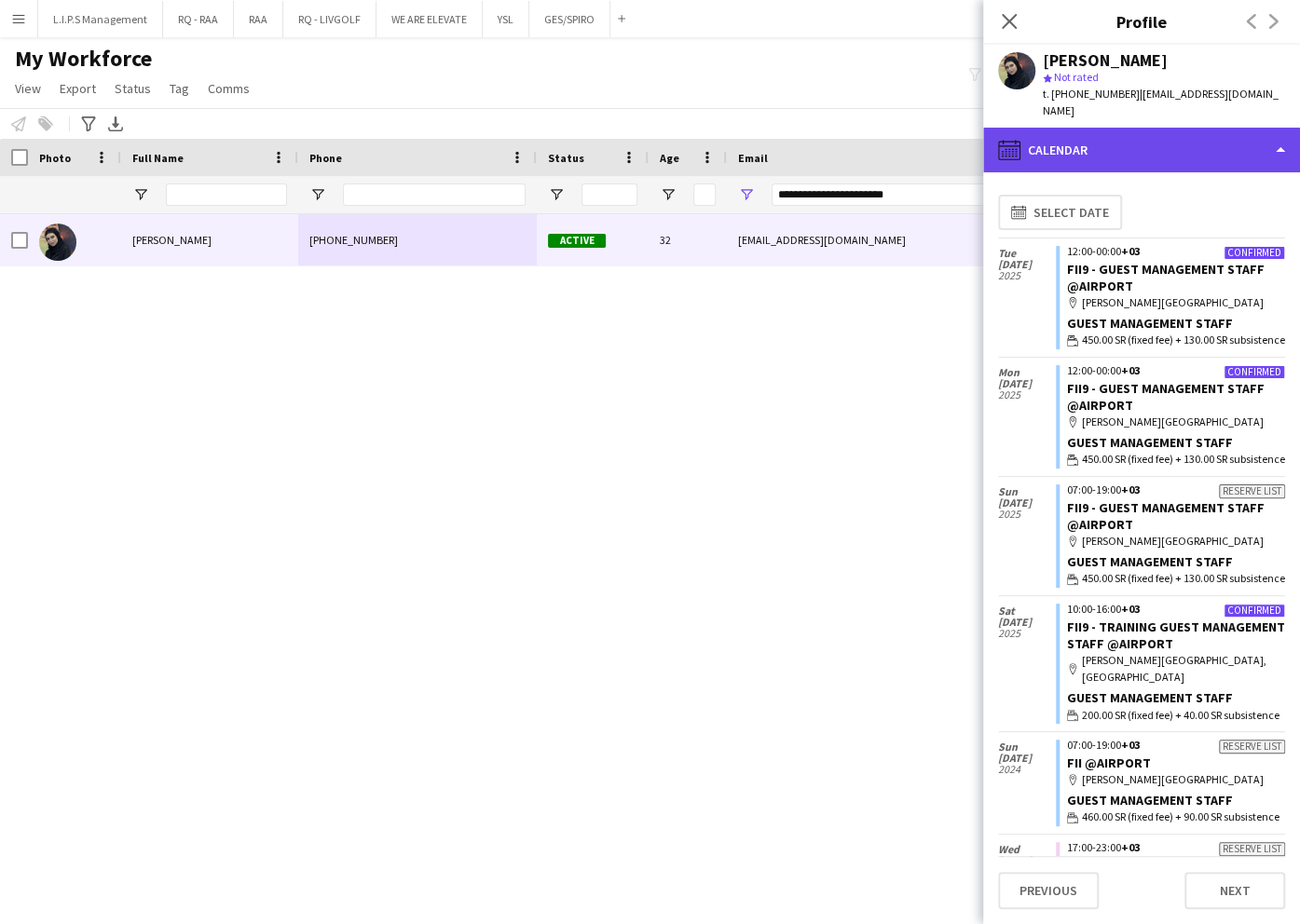
click at [1186, 128] on div "calendar-full Calendar" at bounding box center [1142, 150] width 317 height 45
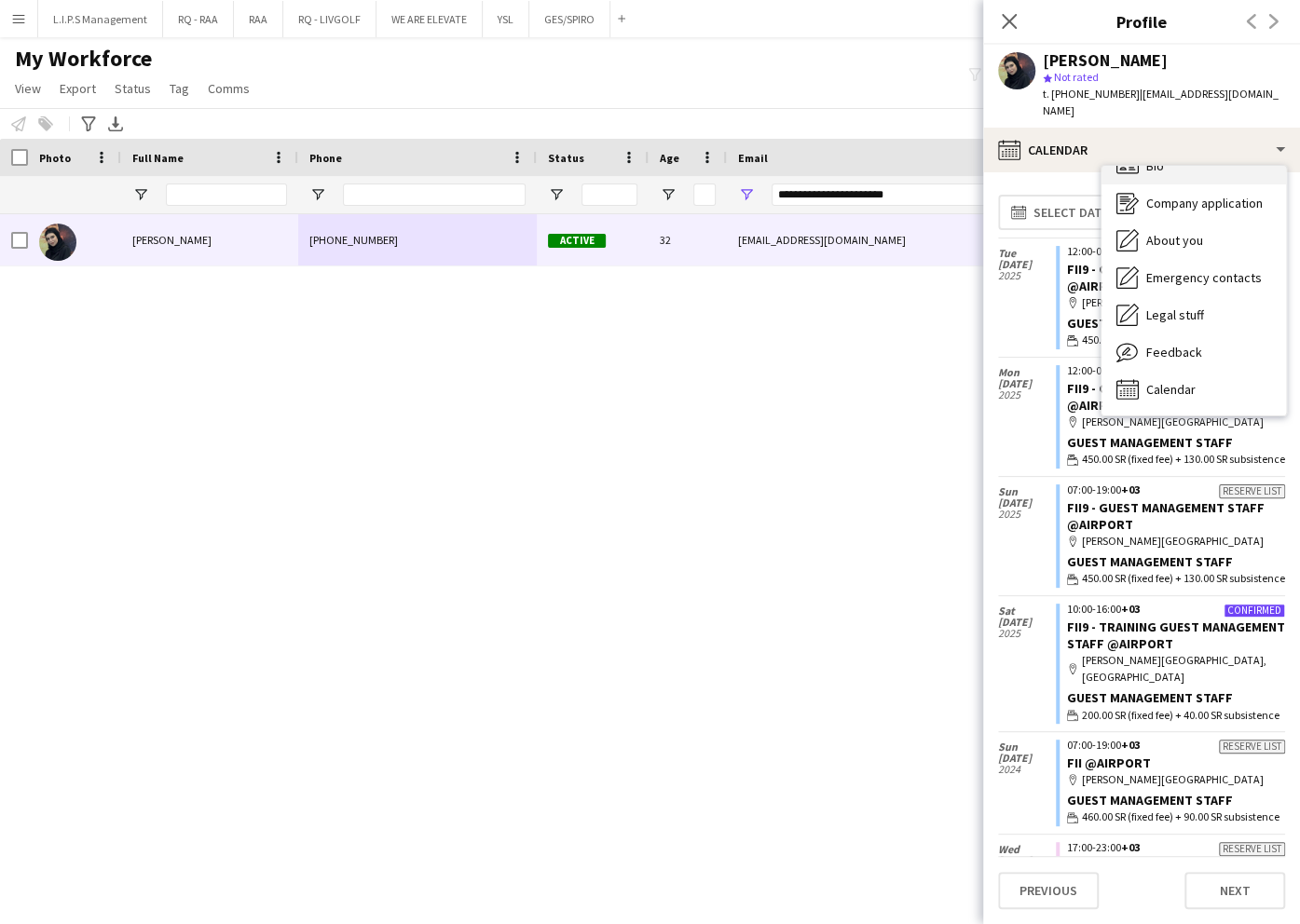
click at [1192, 162] on div "Bio Bio" at bounding box center [1194, 166] width 184 height 37
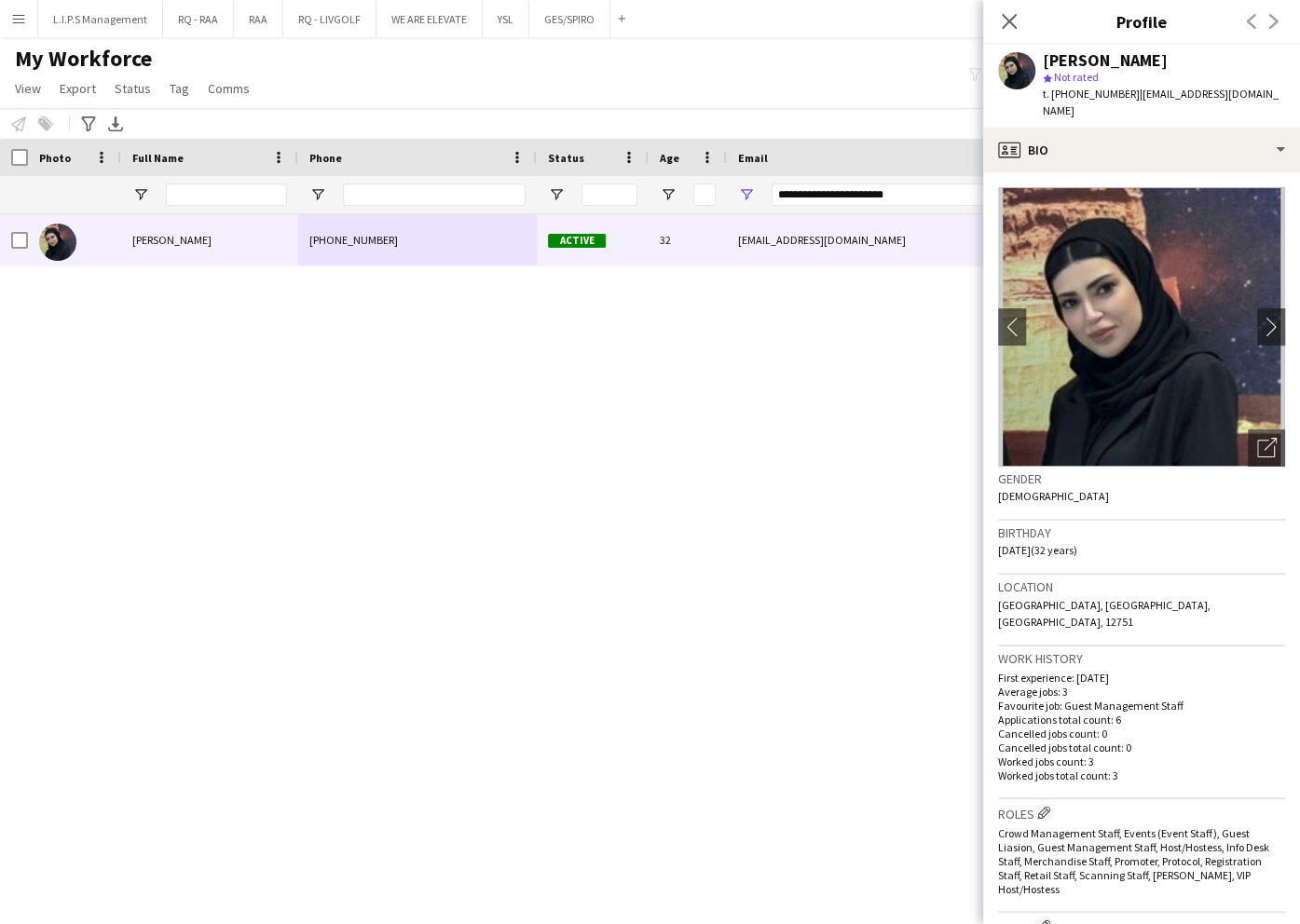
click at [1082, 48] on div "Mai Alharbi star Not rated t. +966597605255 | maialharbi535@gmail.com" at bounding box center [1142, 85] width 317 height 82
drag, startPoint x: 1083, startPoint y: 48, endPoint x: 1066, endPoint y: 53, distance: 17.7
click at [1066, 53] on div "[PERSON_NAME]" at bounding box center [1105, 60] width 125 height 16
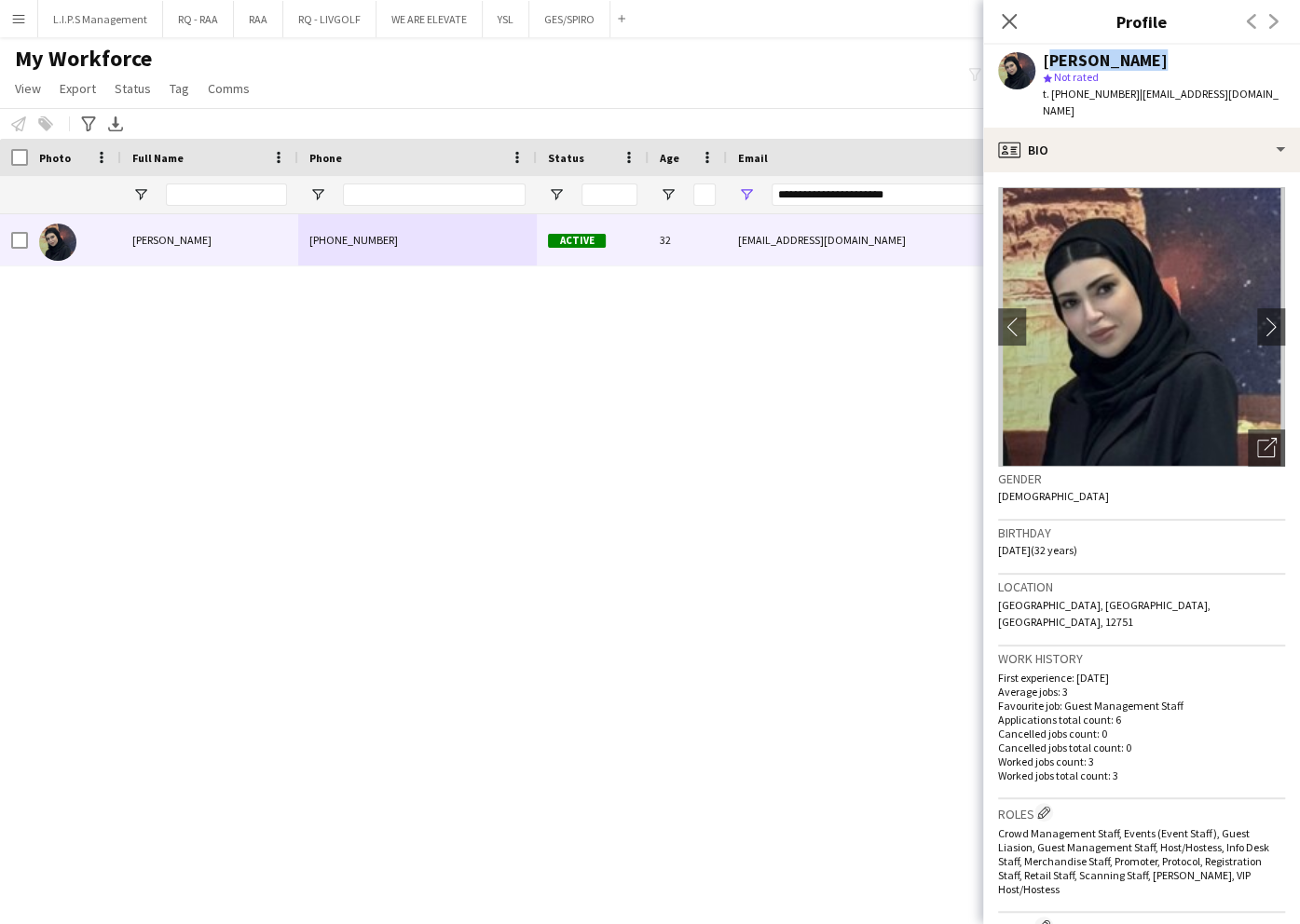
click at [1066, 53] on div "[PERSON_NAME]" at bounding box center [1105, 60] width 125 height 16
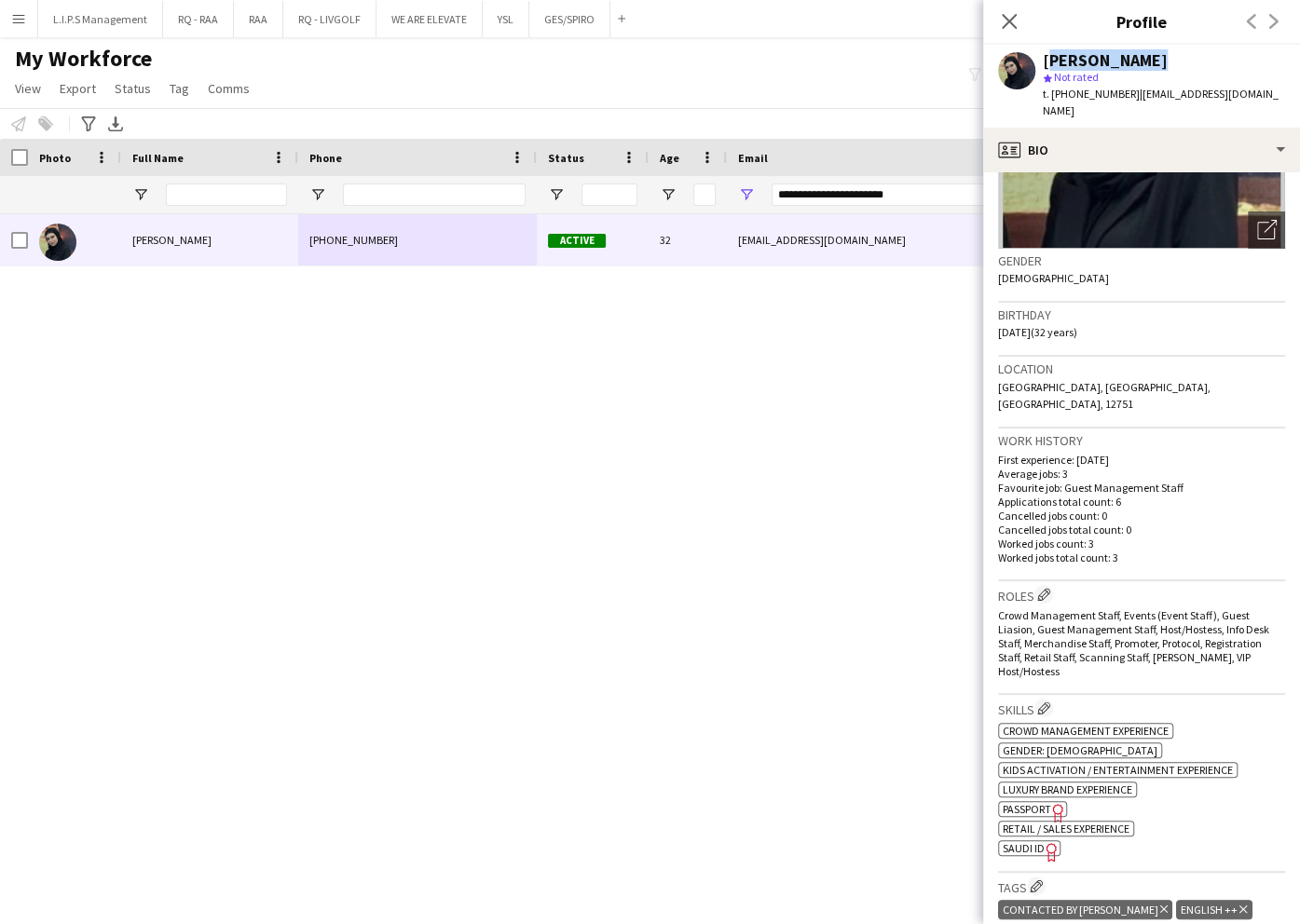
scroll to position [373, 0]
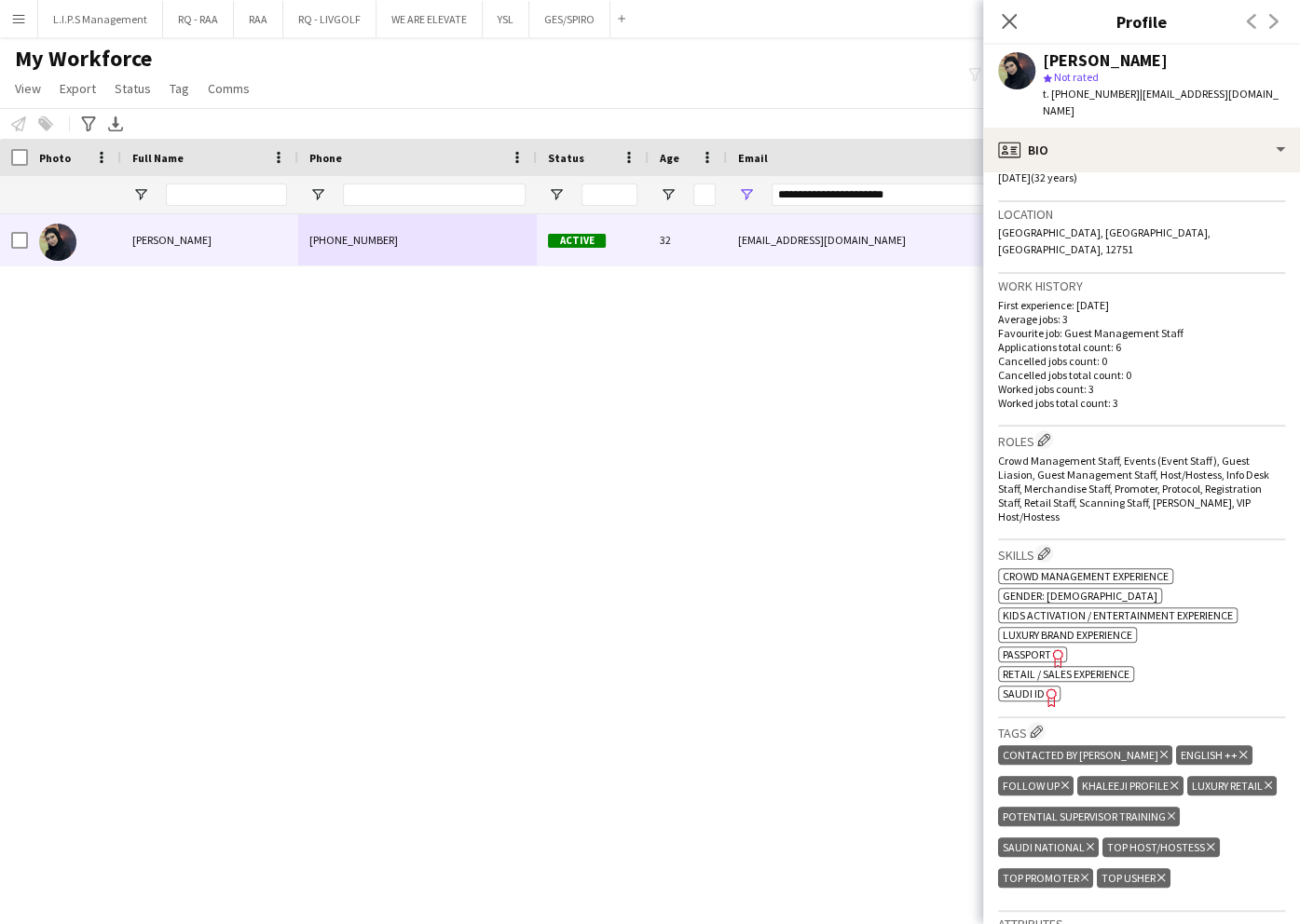
click at [1033, 686] on span "SAUDI ID" at bounding box center [1023, 693] width 42 height 14
click at [1060, 62] on div "[PERSON_NAME]" at bounding box center [1105, 60] width 125 height 16
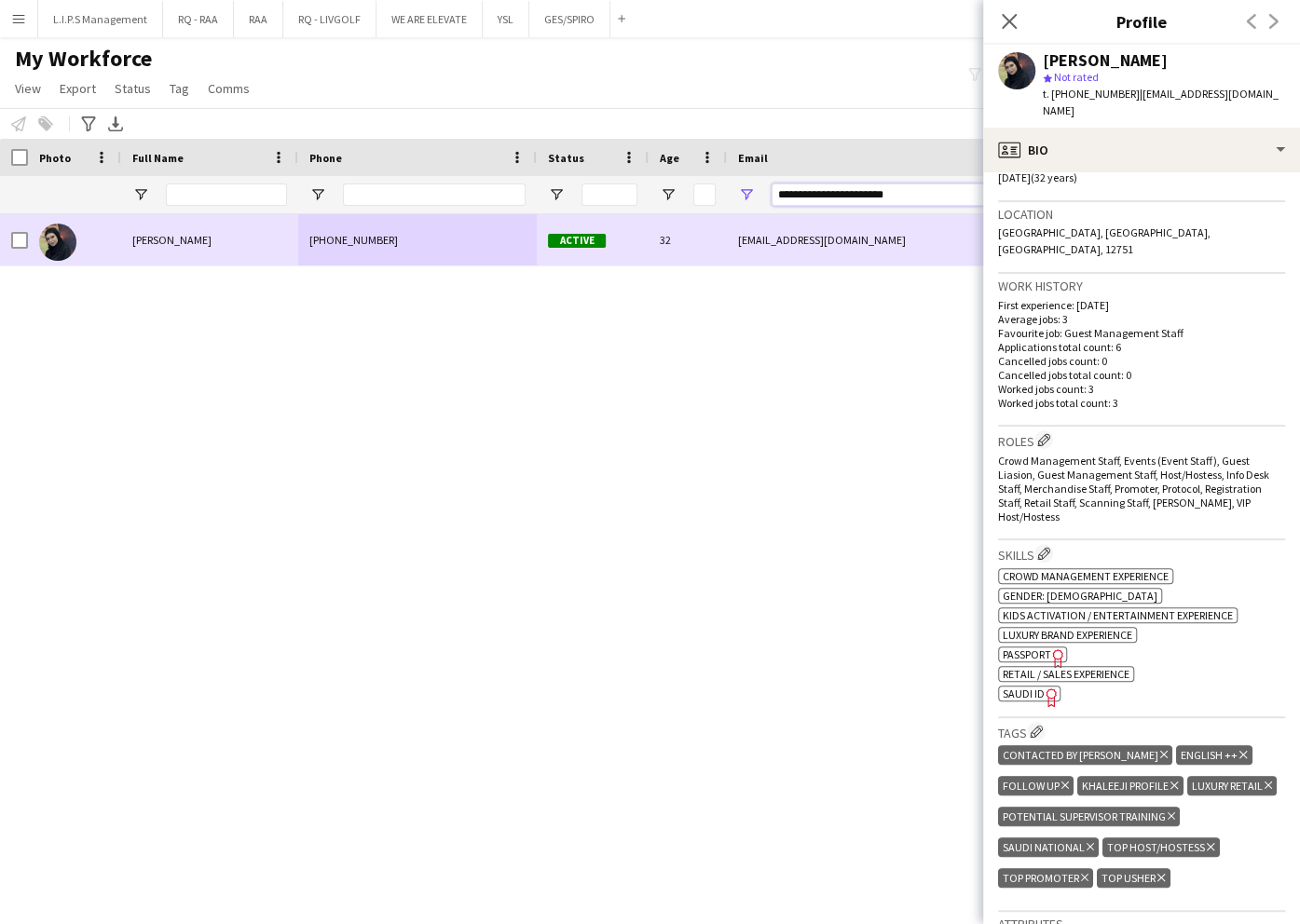
paste input "*"
drag, startPoint x: 917, startPoint y: 197, endPoint x: 521, endPoint y: 220, distance: 396.7
click at [521, 219] on div "Workforce Details Photo Full Name" at bounding box center [650, 515] width 1300 height 753
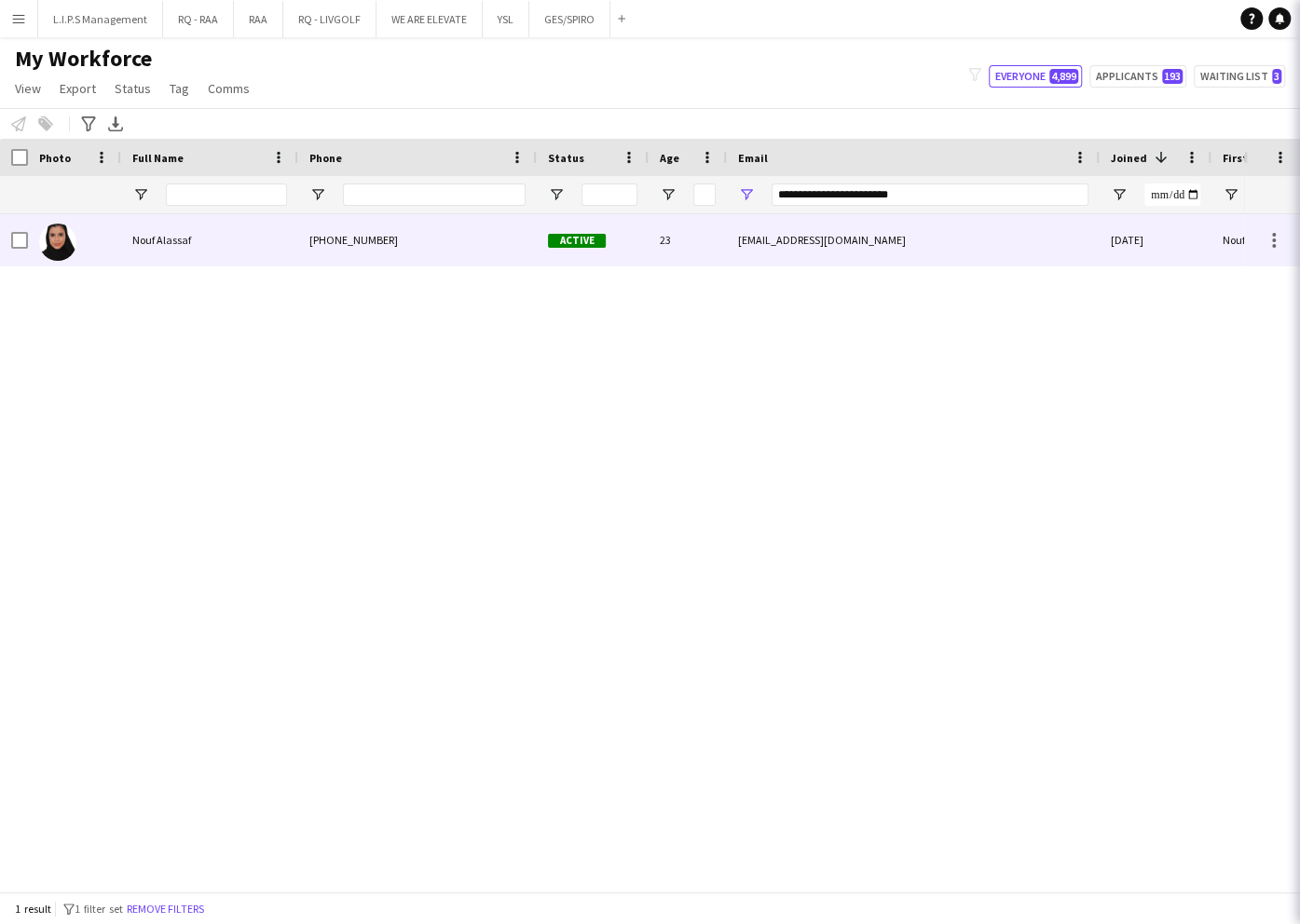
click at [528, 240] on div "+966597166717" at bounding box center [417, 240] width 239 height 51
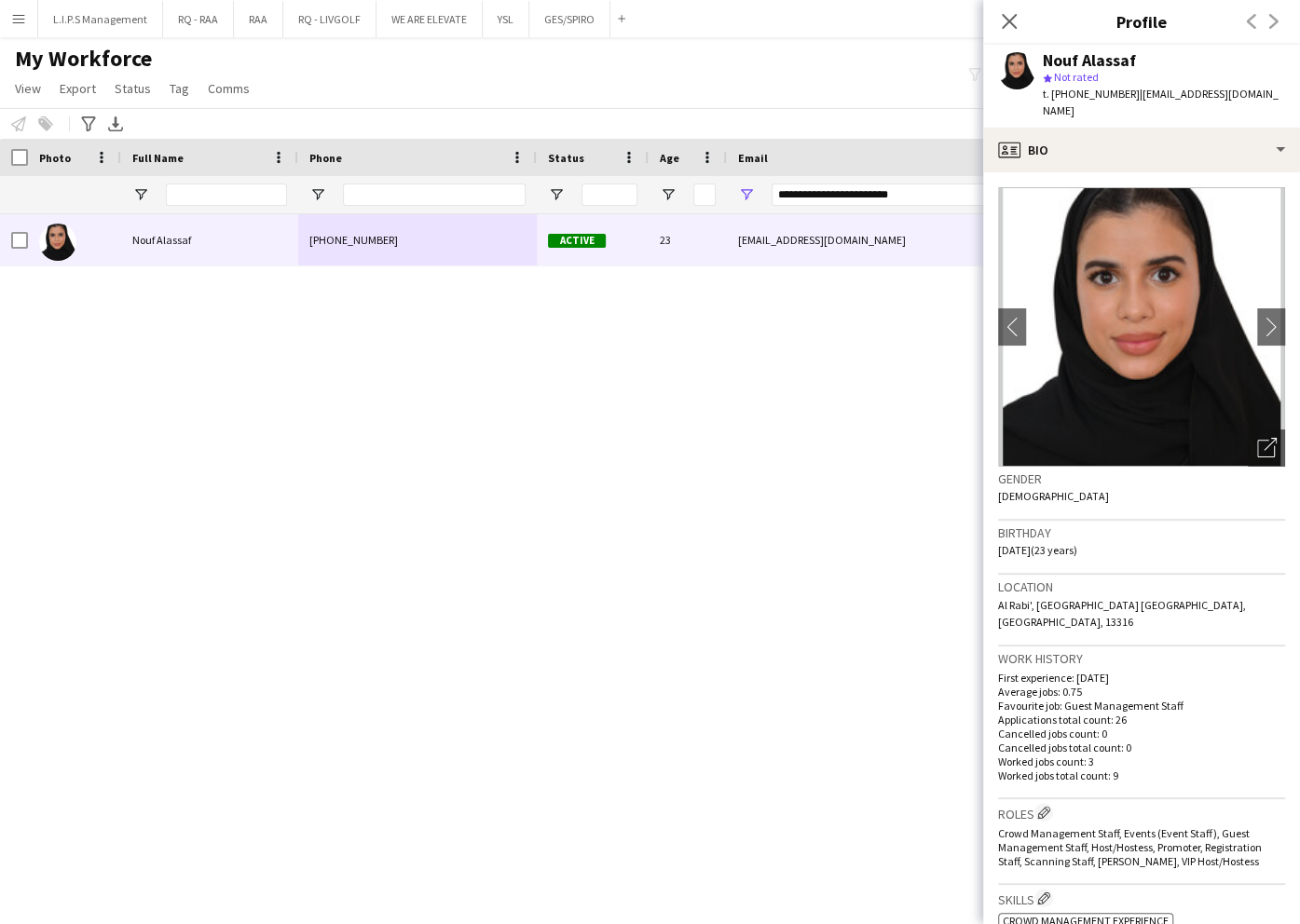
drag, startPoint x: 1247, startPoint y: 420, endPoint x: 1158, endPoint y: 382, distance: 96.8
click at [1257, 438] on icon "Open photos pop-in" at bounding box center [1267, 447] width 19 height 19
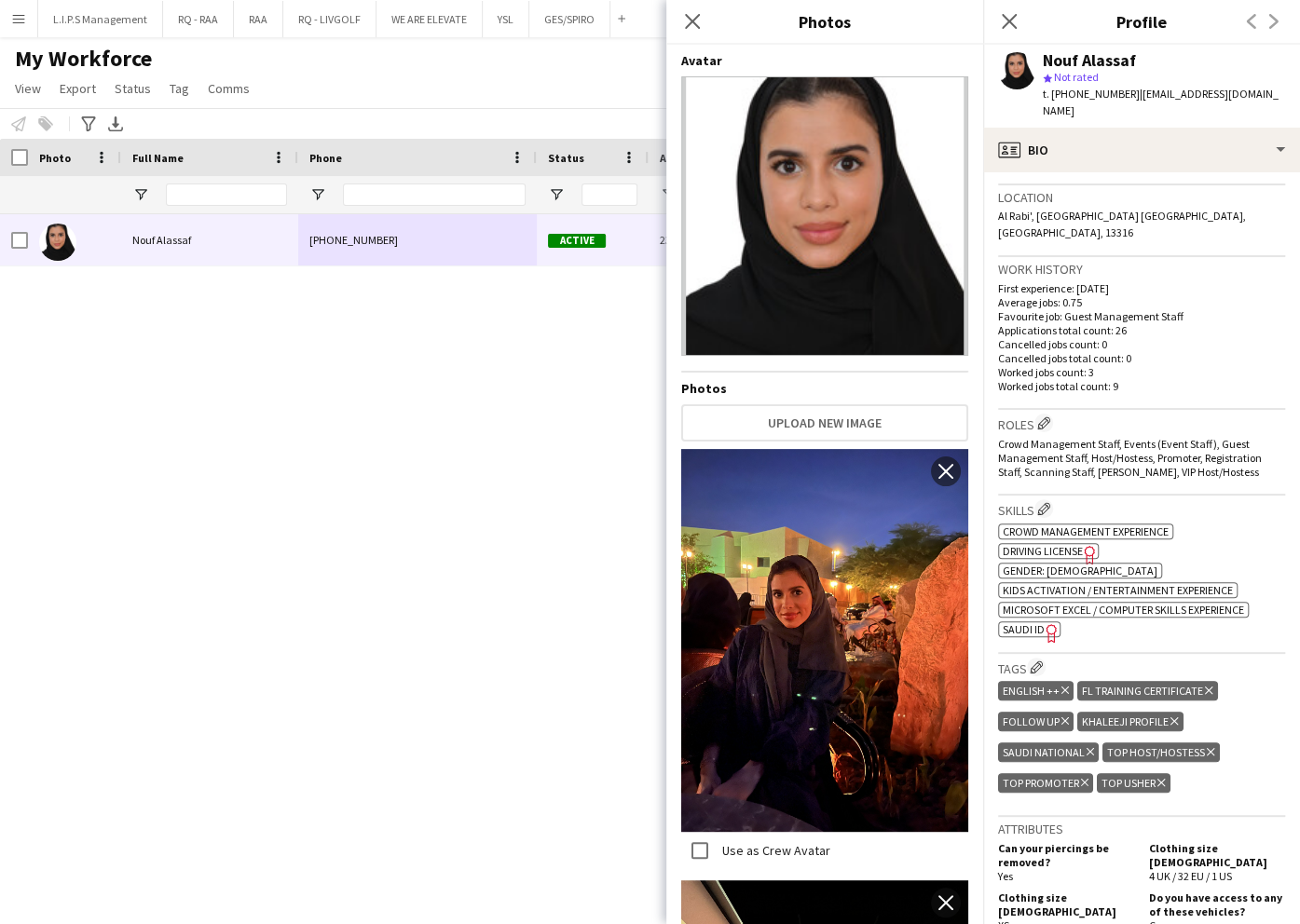
scroll to position [497, 0]
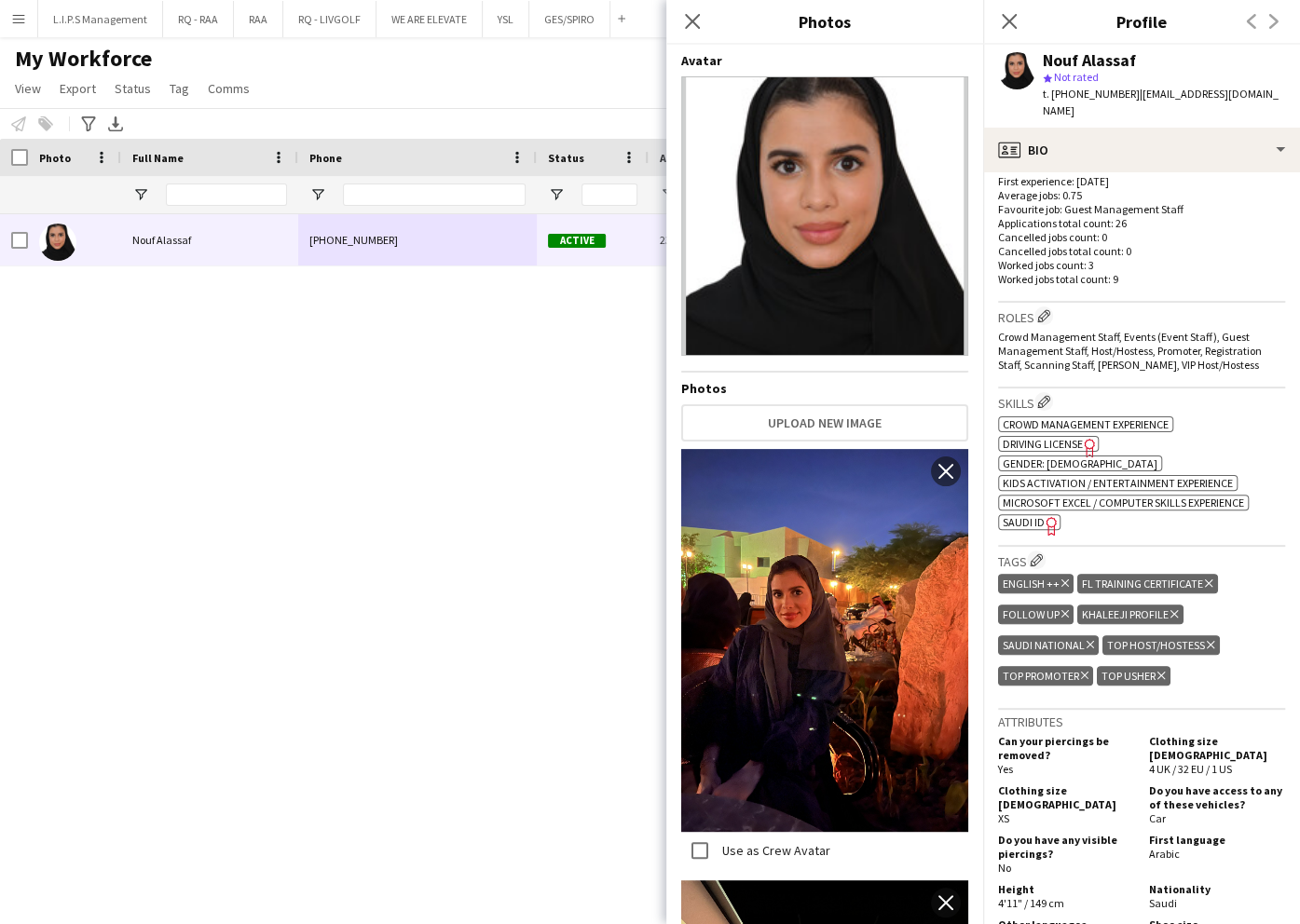
click at [1034, 515] on span "SAUDI ID" at bounding box center [1023, 522] width 42 height 14
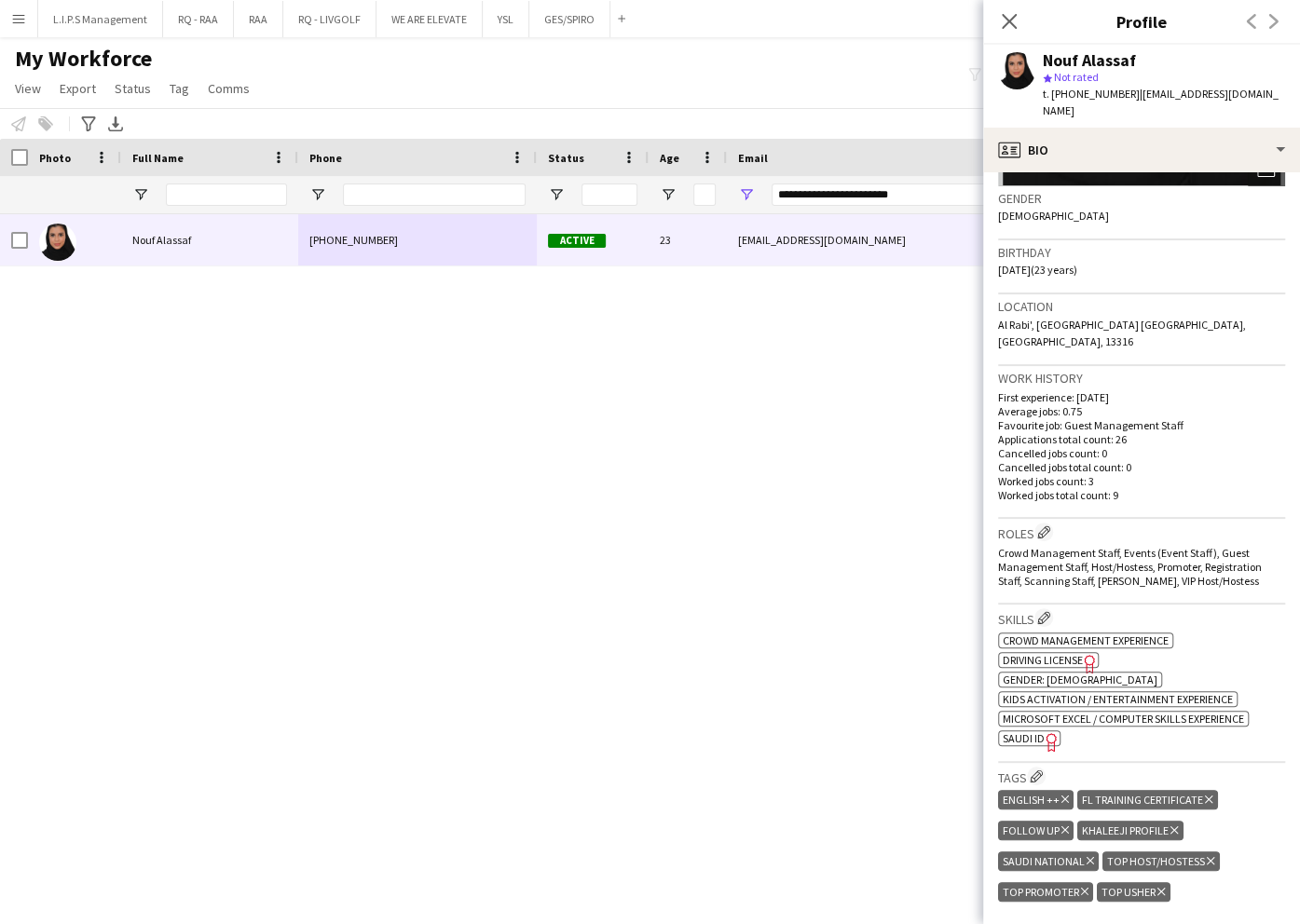
scroll to position [0, 0]
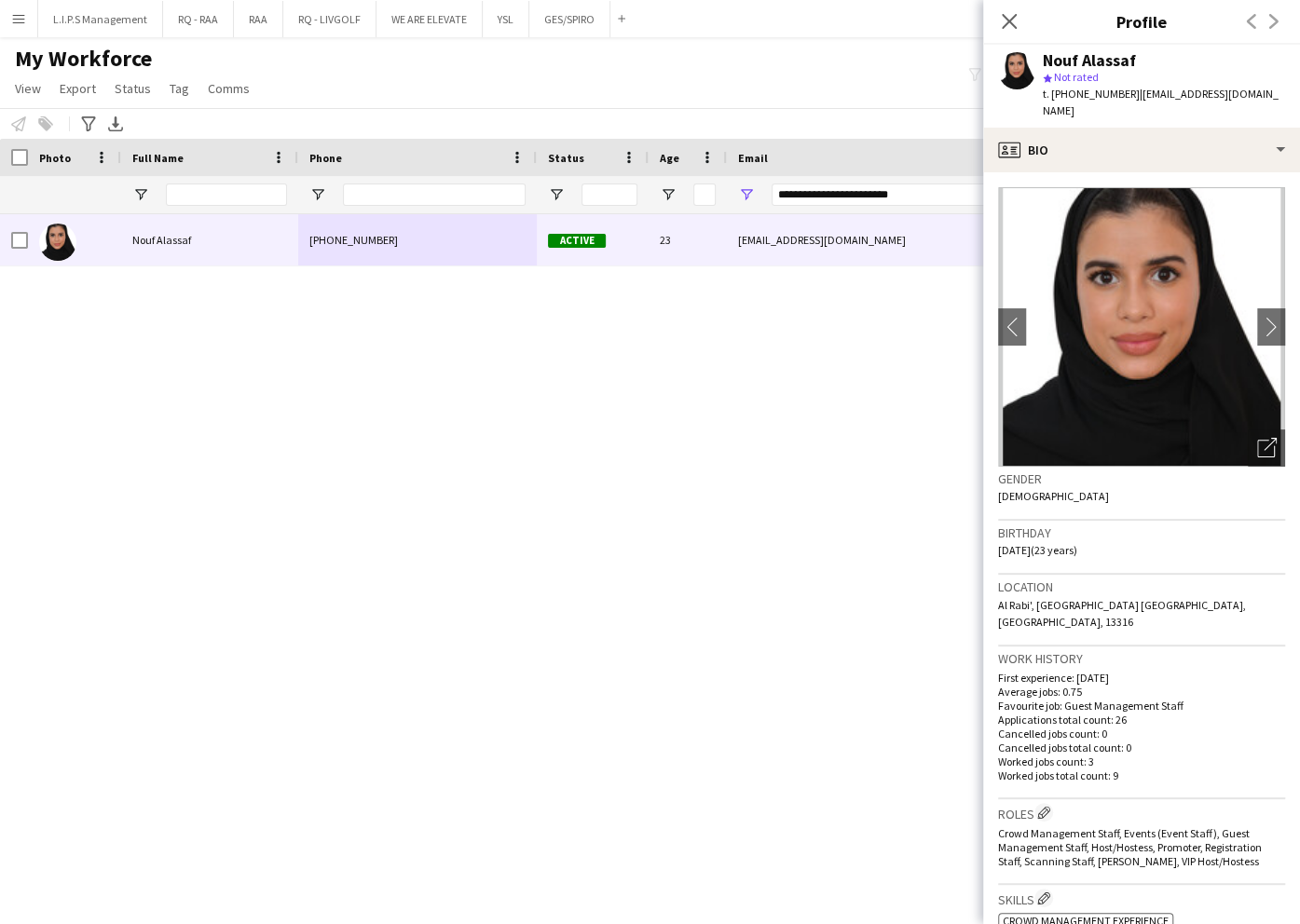
click at [1088, 63] on div "Nouf Alassaf" at bounding box center [1089, 60] width 93 height 16
drag, startPoint x: 1088, startPoint y: 63, endPoint x: 1045, endPoint y: 0, distance: 76.3
click at [1086, 63] on div "Nouf Alassaf" at bounding box center [1089, 60] width 93 height 16
drag, startPoint x: 935, startPoint y: 196, endPoint x: 570, endPoint y: 174, distance: 365.7
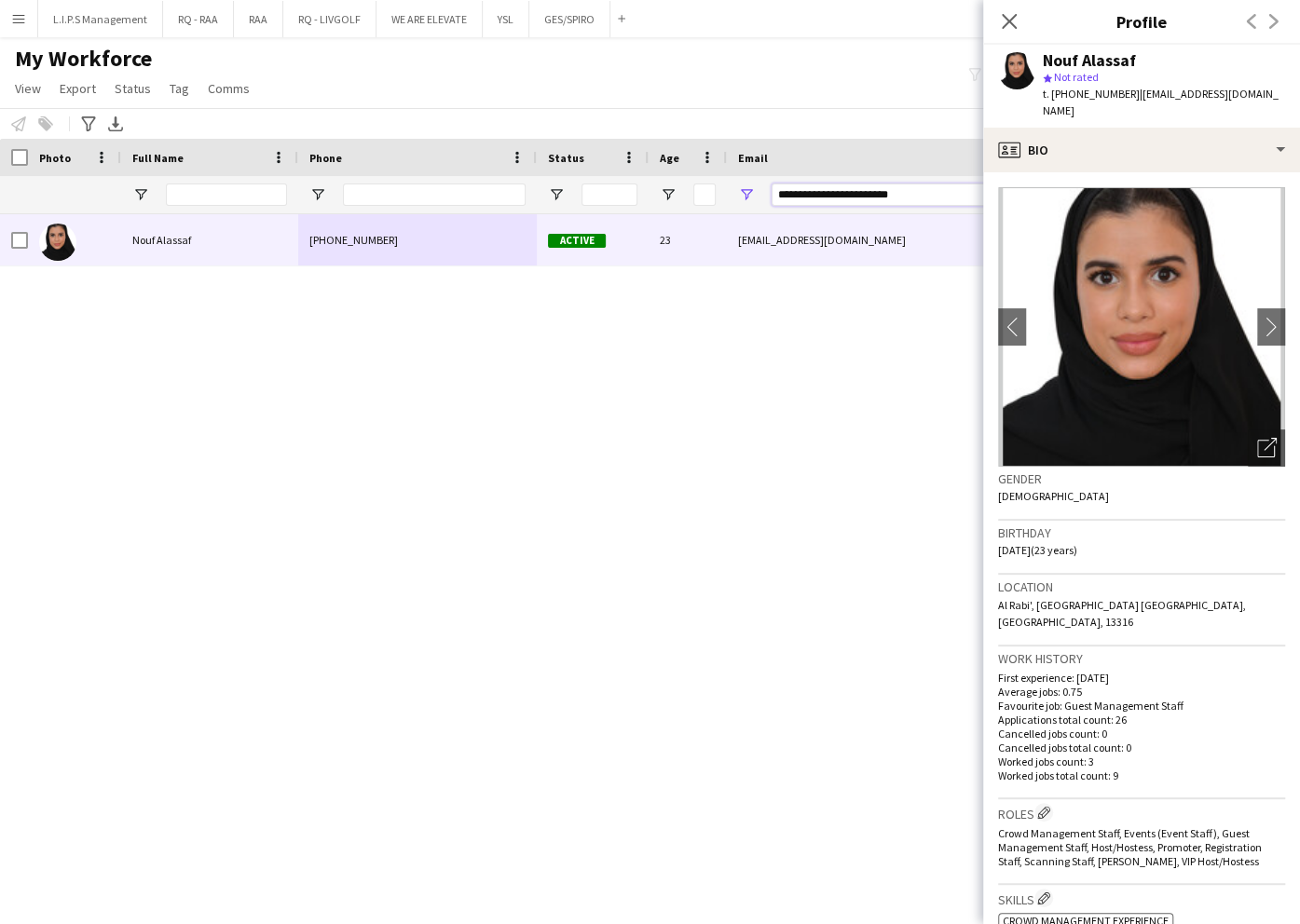
click at [570, 174] on div "Workforce Details Photo Full Name 1" at bounding box center [1297, 177] width 2595 height 76
paste input "****"
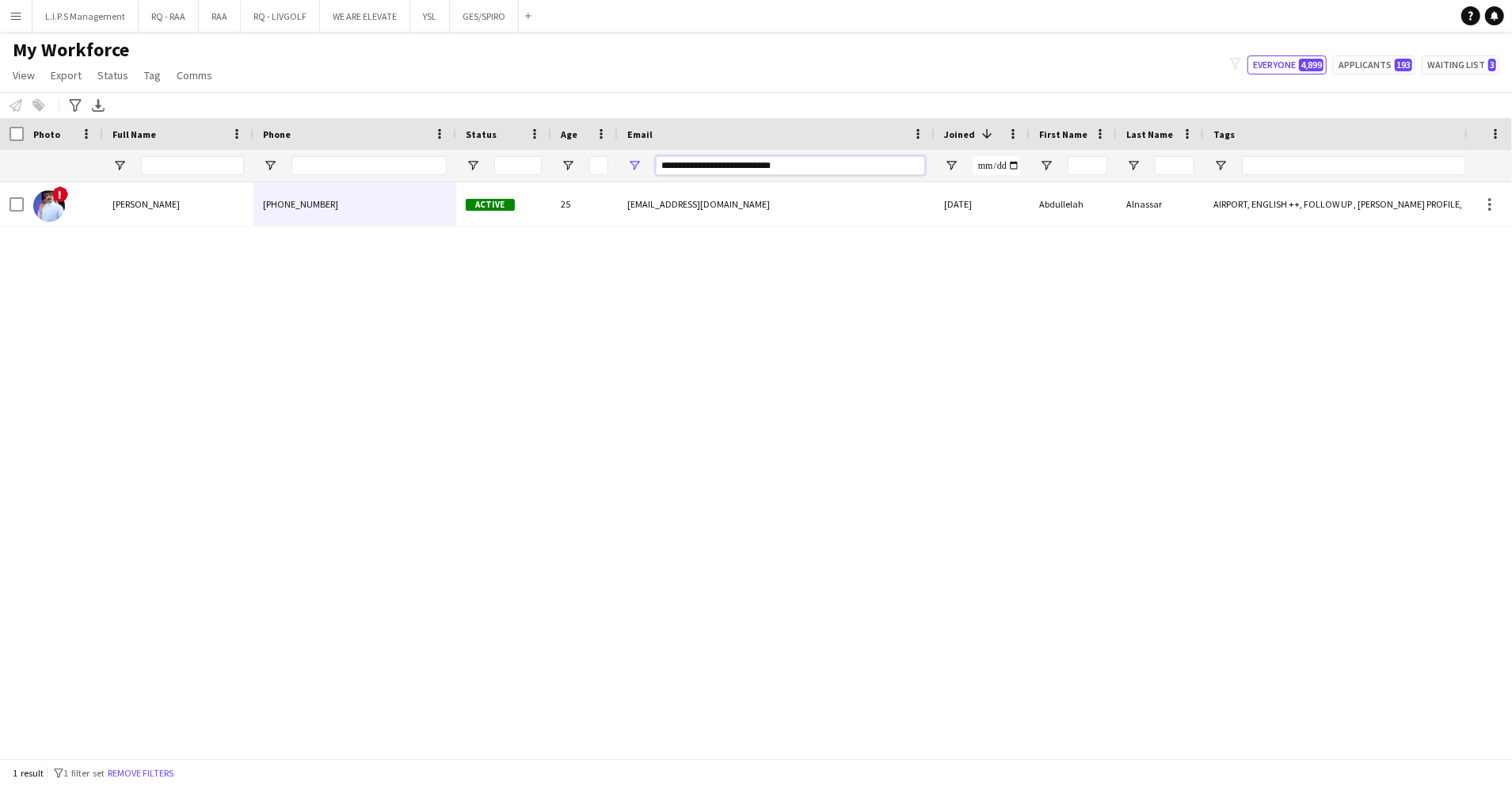
drag, startPoint x: 834, startPoint y: 168, endPoint x: 379, endPoint y: 159, distance: 455.1
click at [379, 159] on div at bounding box center [1103, 165] width 2206 height 31
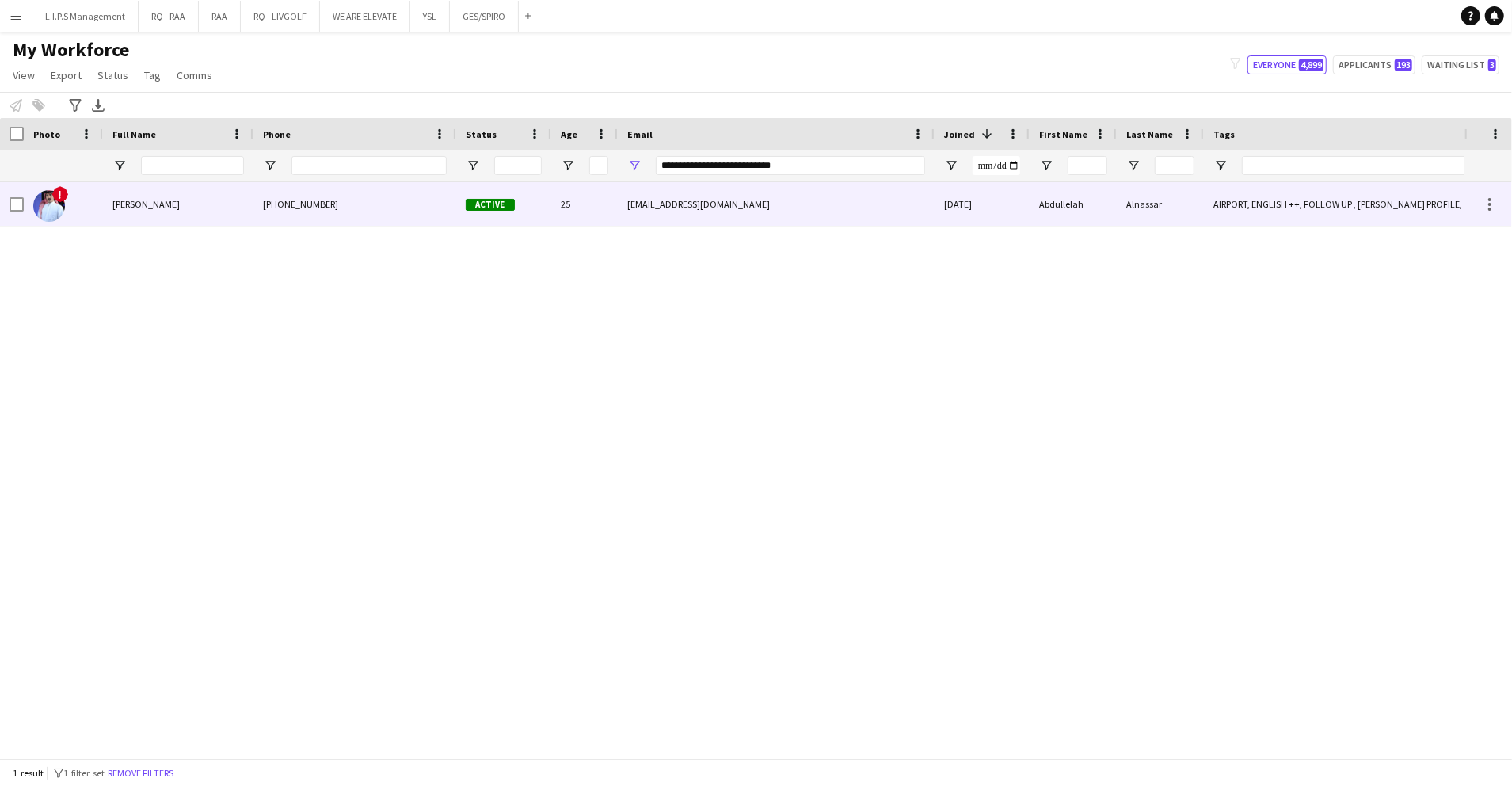
click at [608, 207] on div "25" at bounding box center [584, 204] width 67 height 44
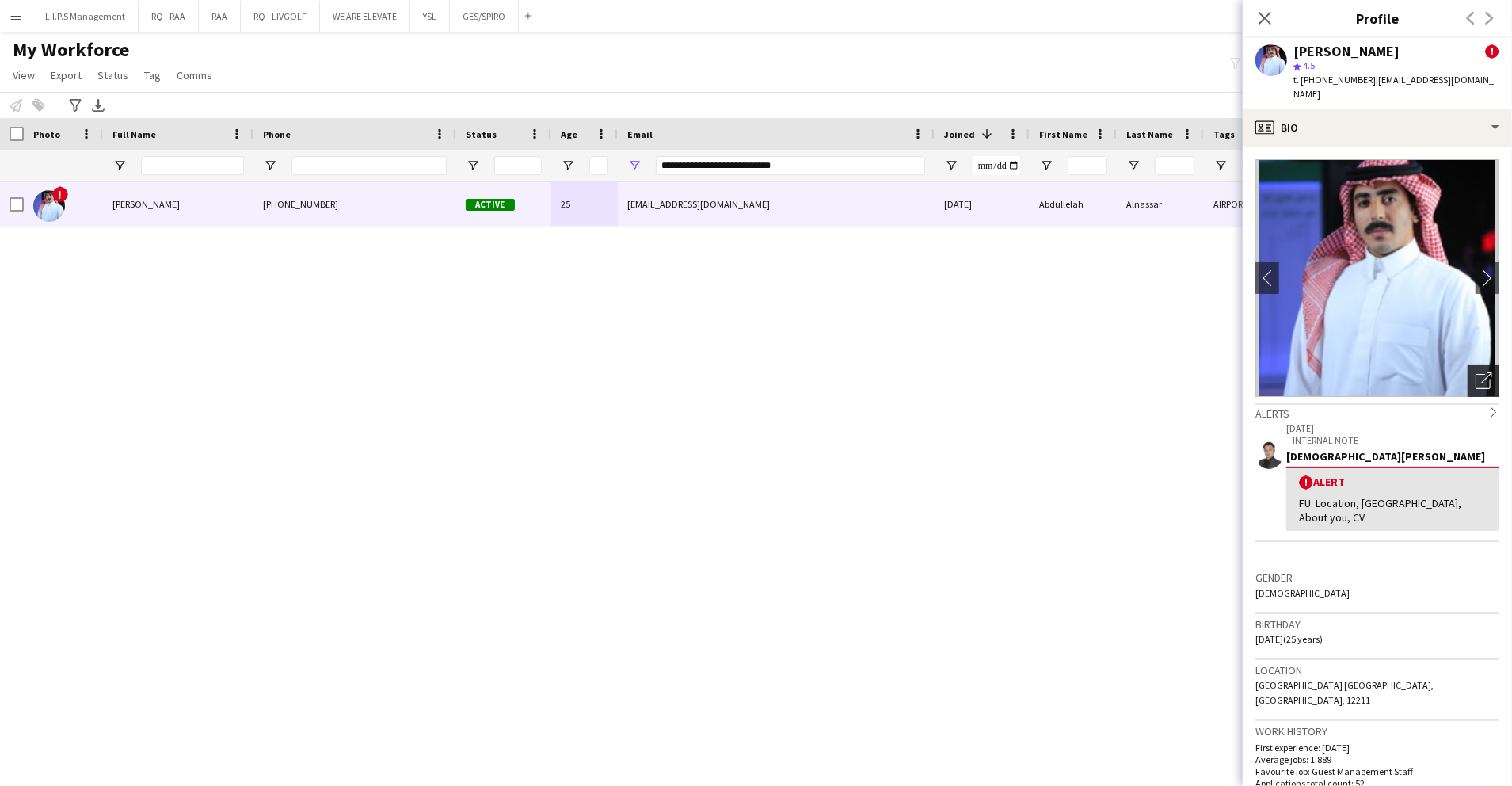
click at [1476, 372] on icon "Open photos pop-in" at bounding box center [1484, 381] width 17 height 17
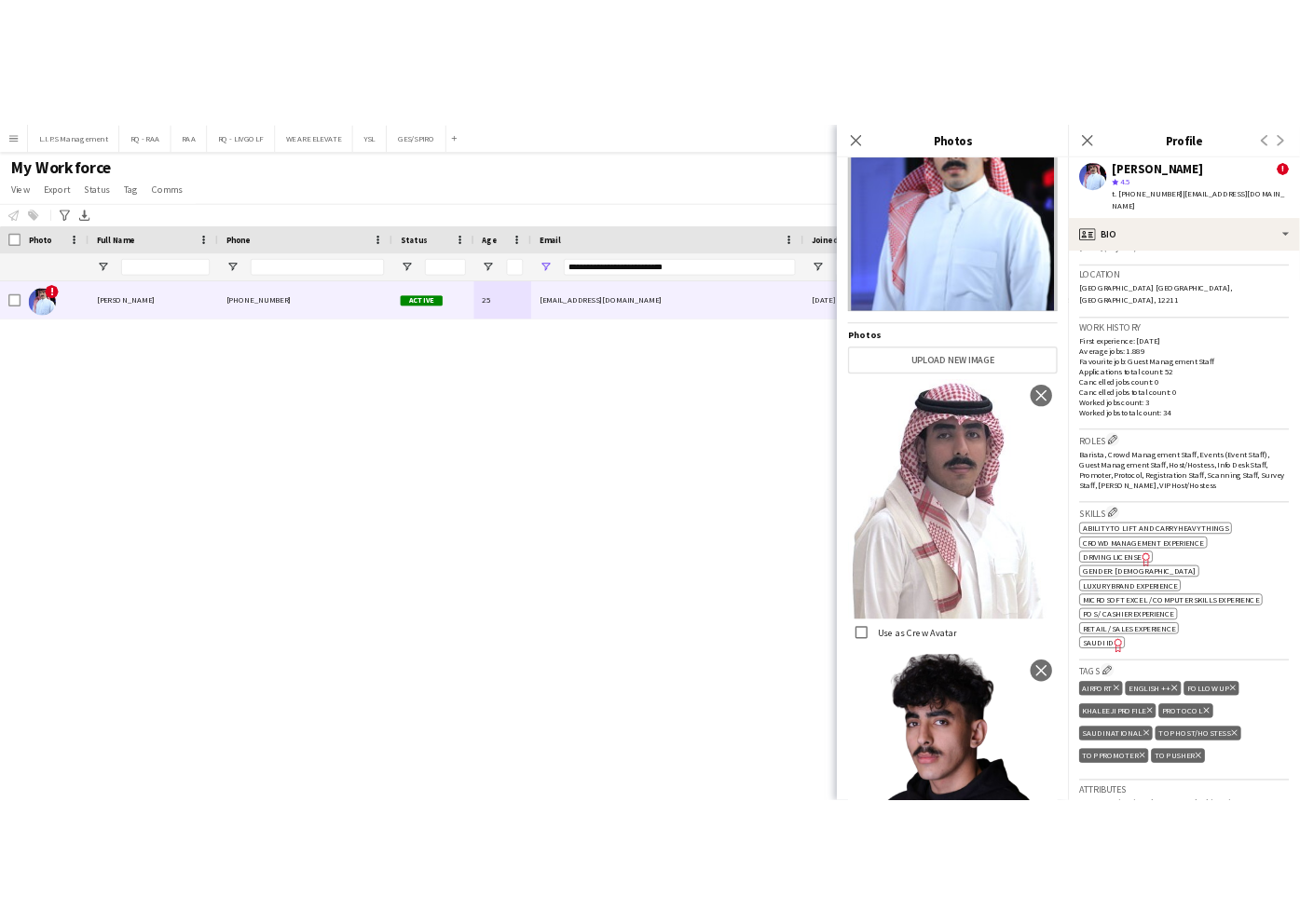
scroll to position [620, 0]
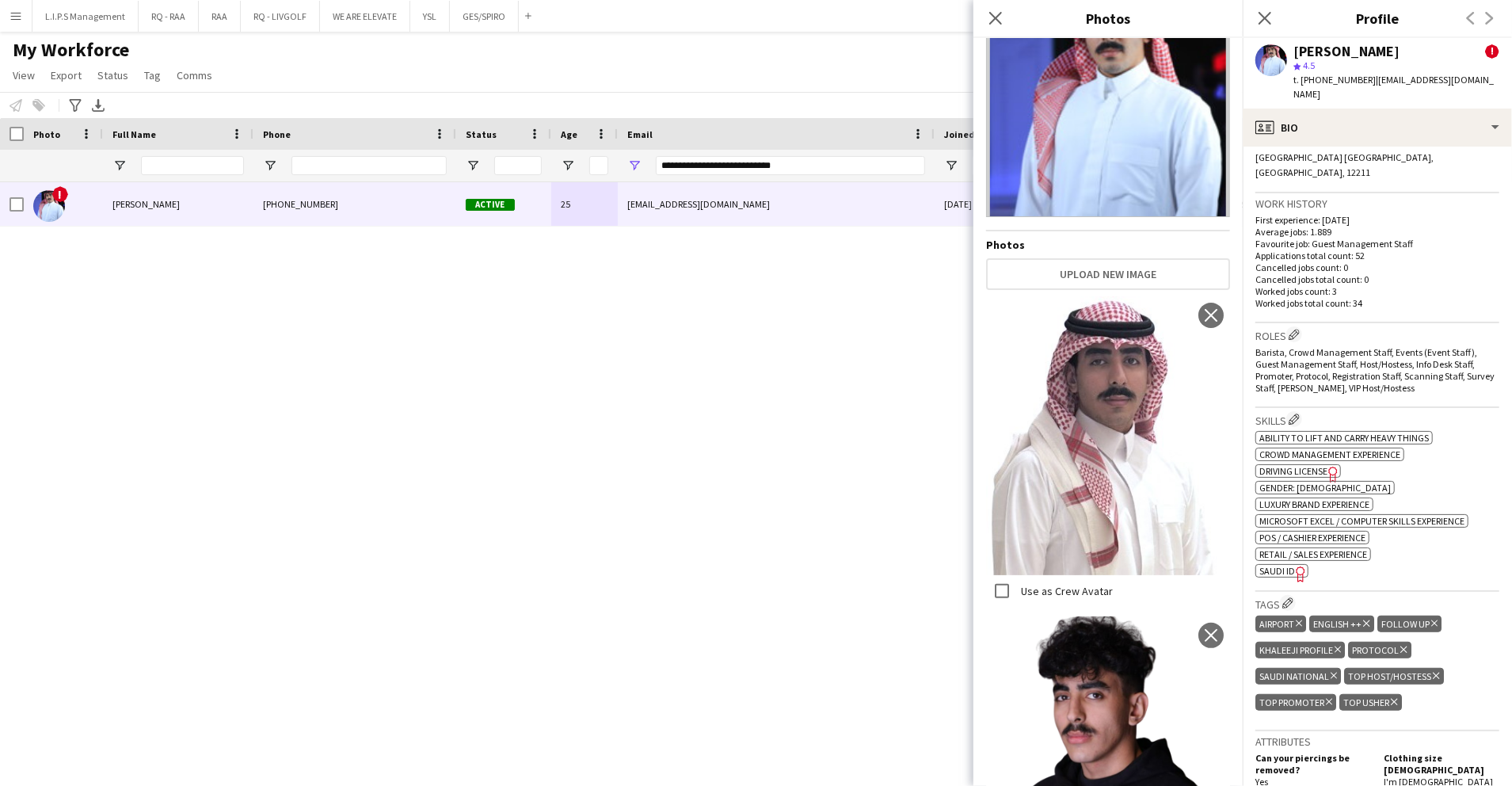
click at [1273, 565] on span "SAUDI ID" at bounding box center [1277, 571] width 35 height 12
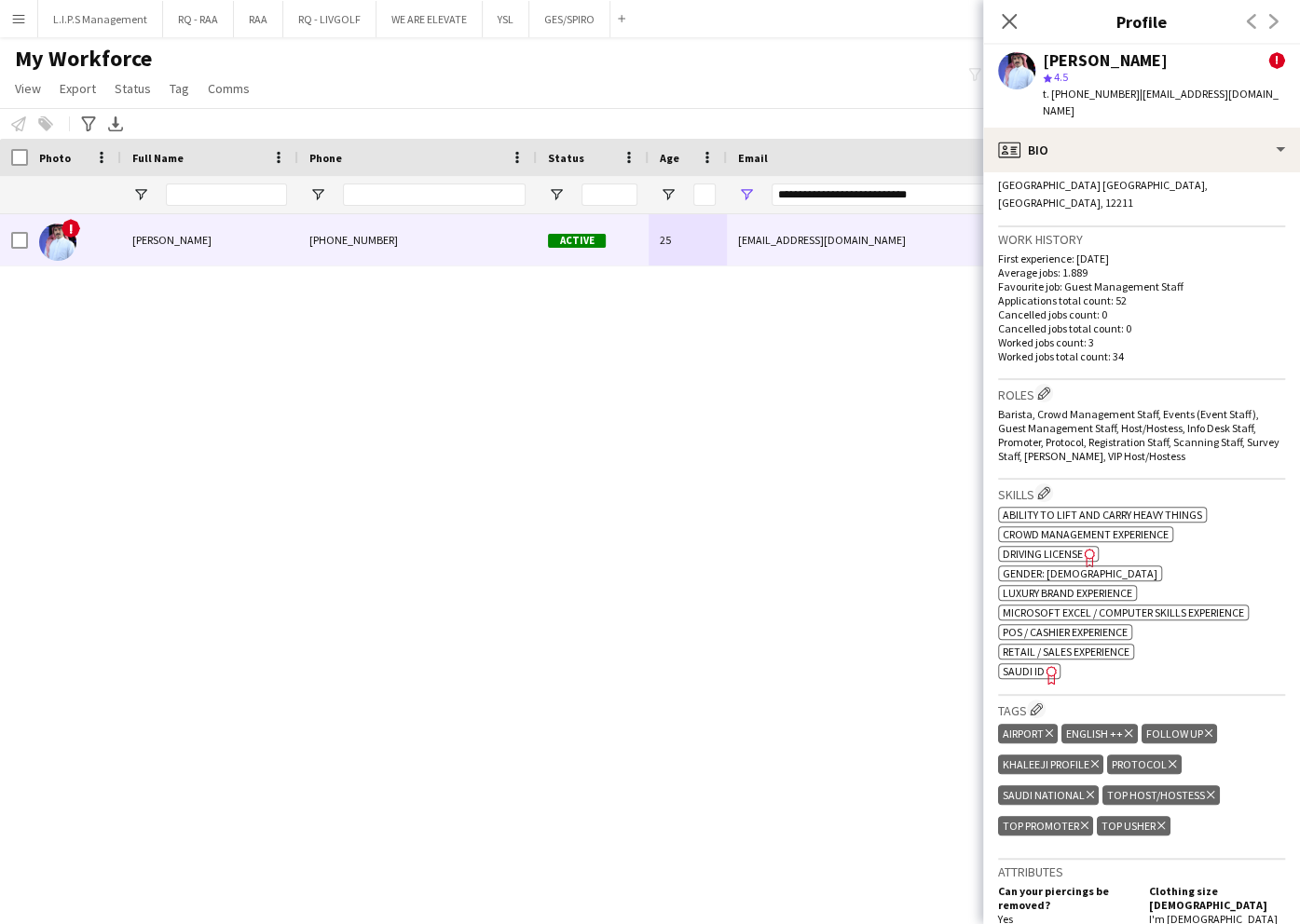
click at [1091, 52] on div "[PERSON_NAME]" at bounding box center [1105, 60] width 125 height 16
drag, startPoint x: 954, startPoint y: 204, endPoint x: 522, endPoint y: 156, distance: 434.7
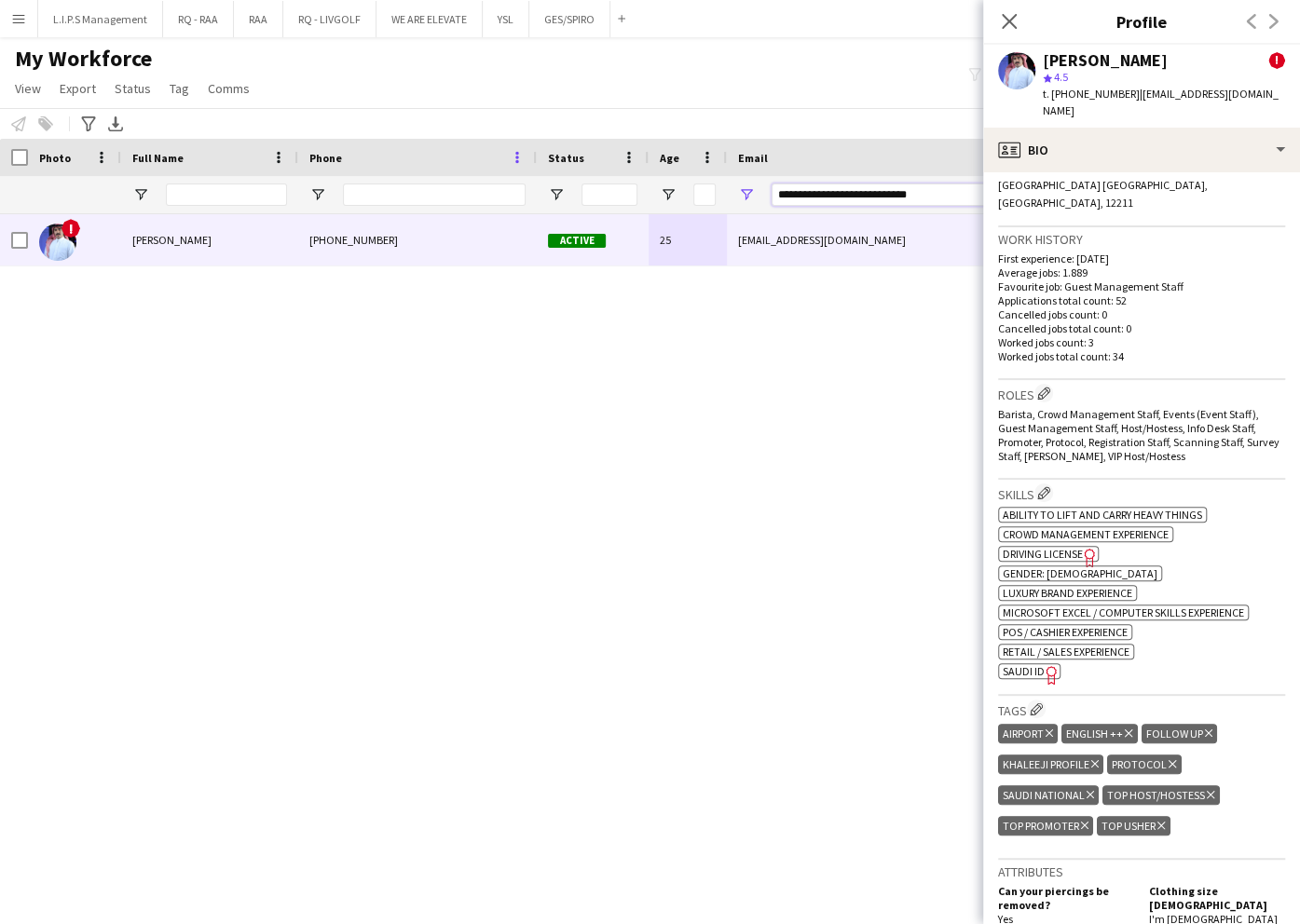
click at [522, 156] on div "Workforce Details Photo Full Name 1" at bounding box center [1297, 177] width 2595 height 76
paste input "Email Filter Input"
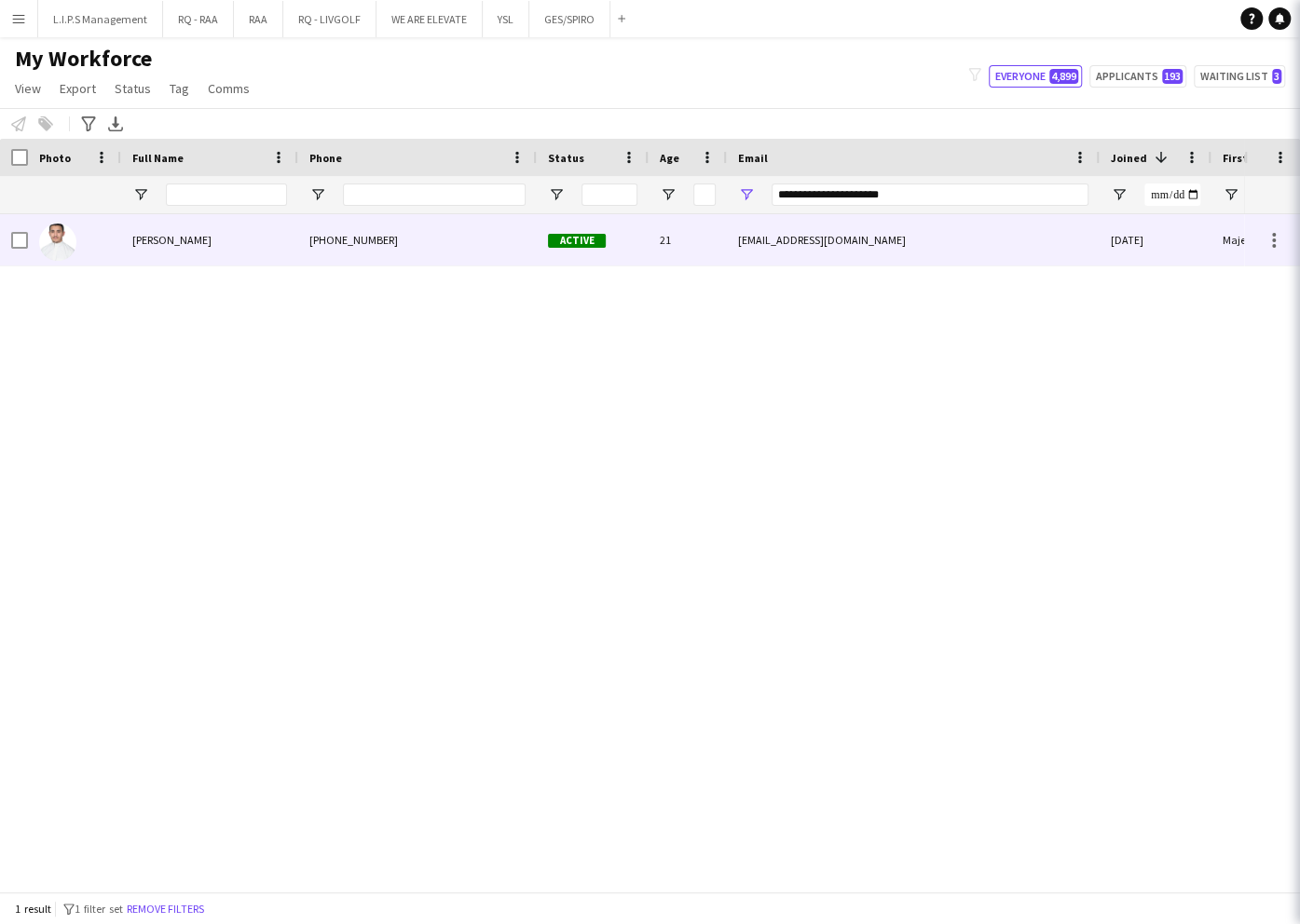
click at [583, 235] on div "Active" at bounding box center [592, 240] width 112 height 51
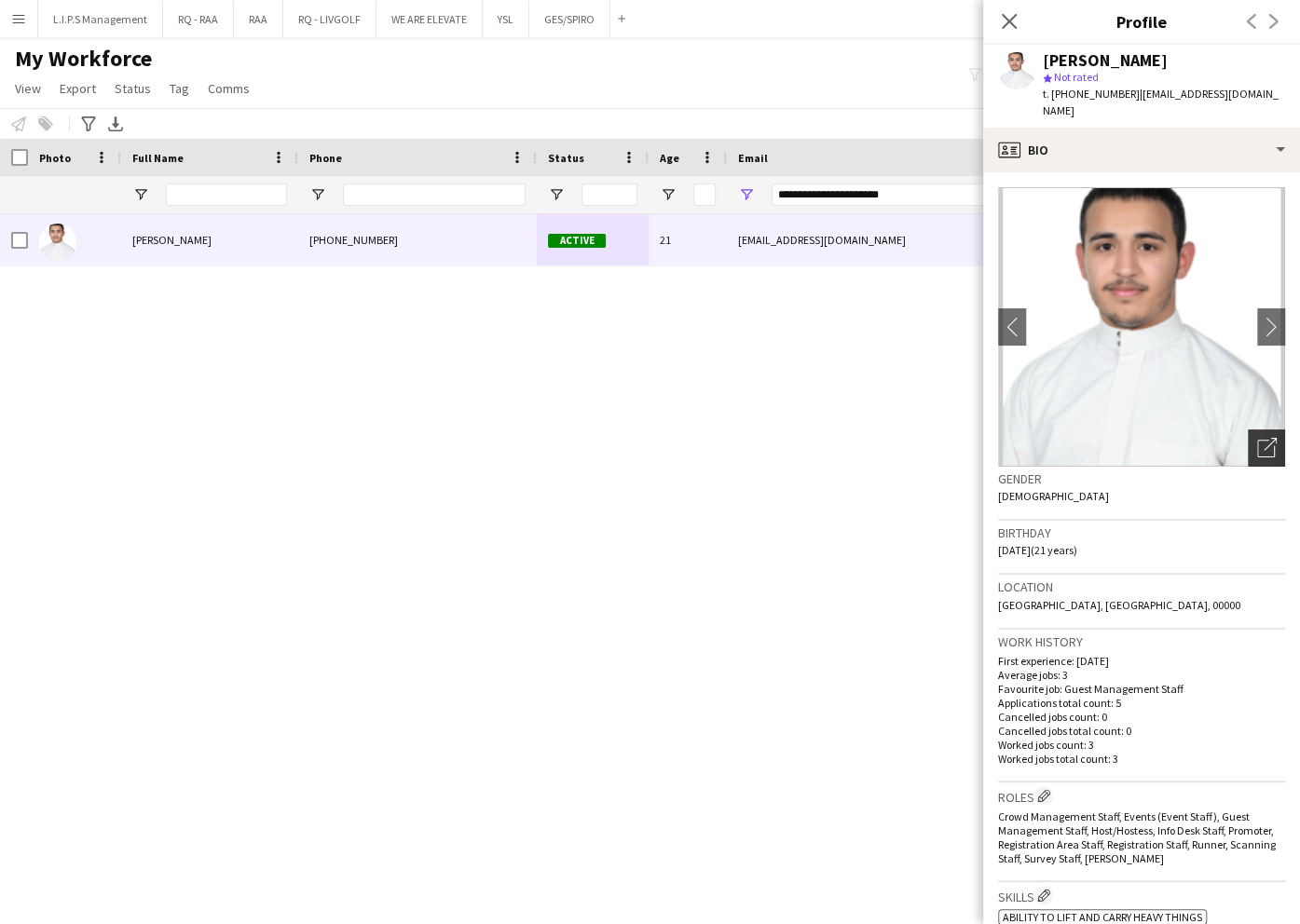
click at [1257, 438] on icon "Open photos pop-in" at bounding box center [1267, 447] width 19 height 19
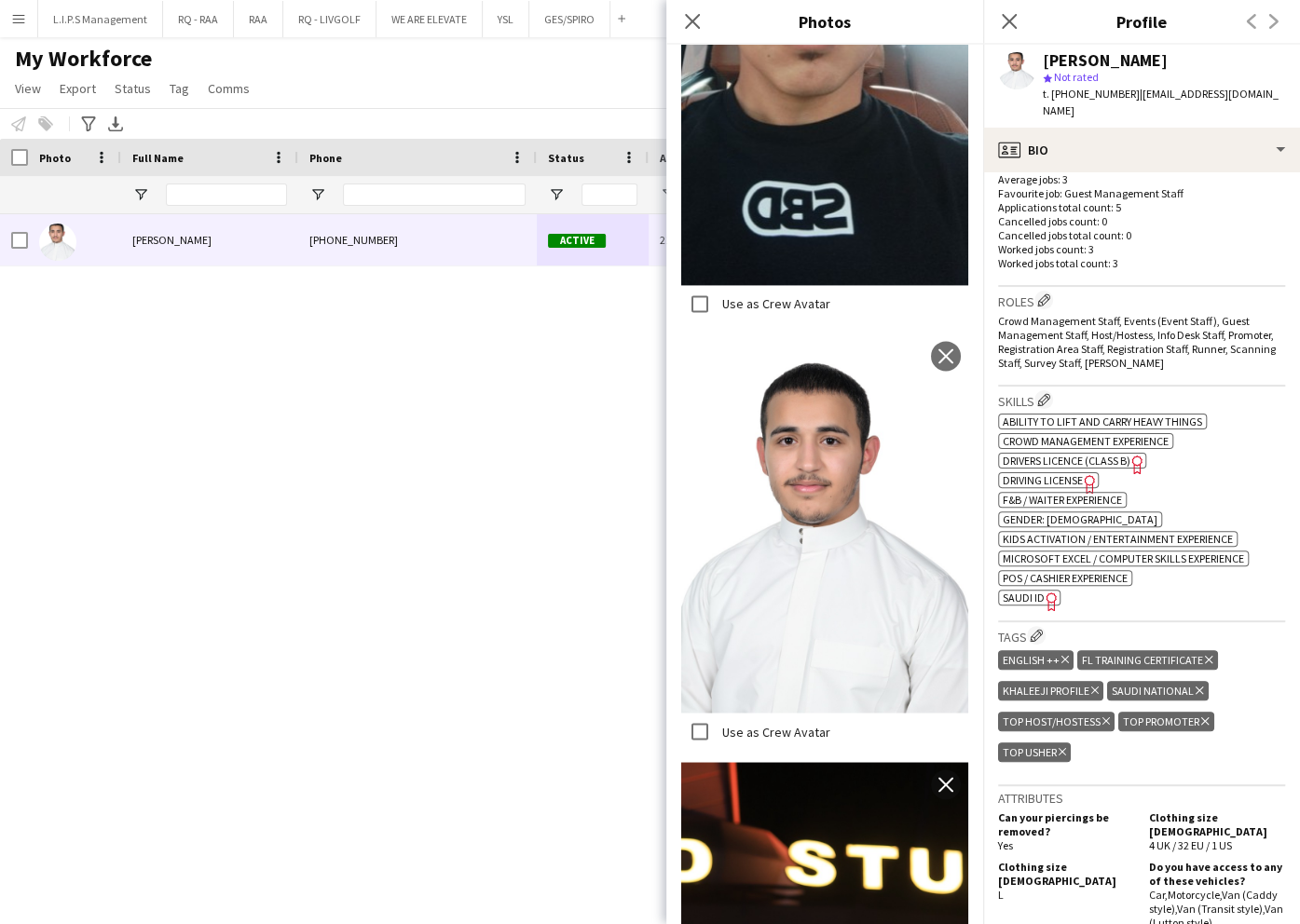
scroll to position [497, 0]
click at [1029, 590] on span "SAUDI ID" at bounding box center [1023, 597] width 42 height 14
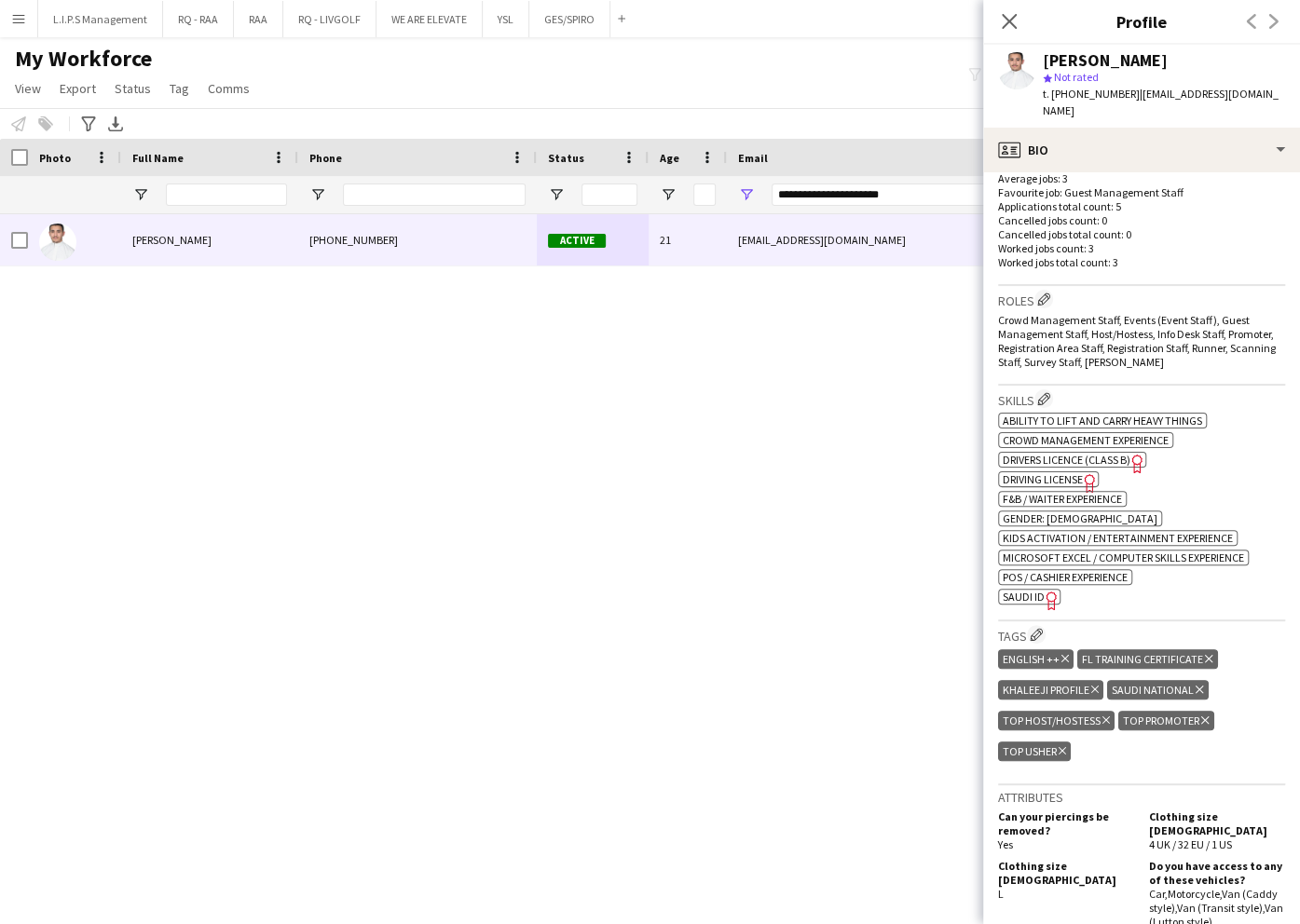
click at [1126, 56] on div "[PERSON_NAME]" at bounding box center [1105, 60] width 125 height 16
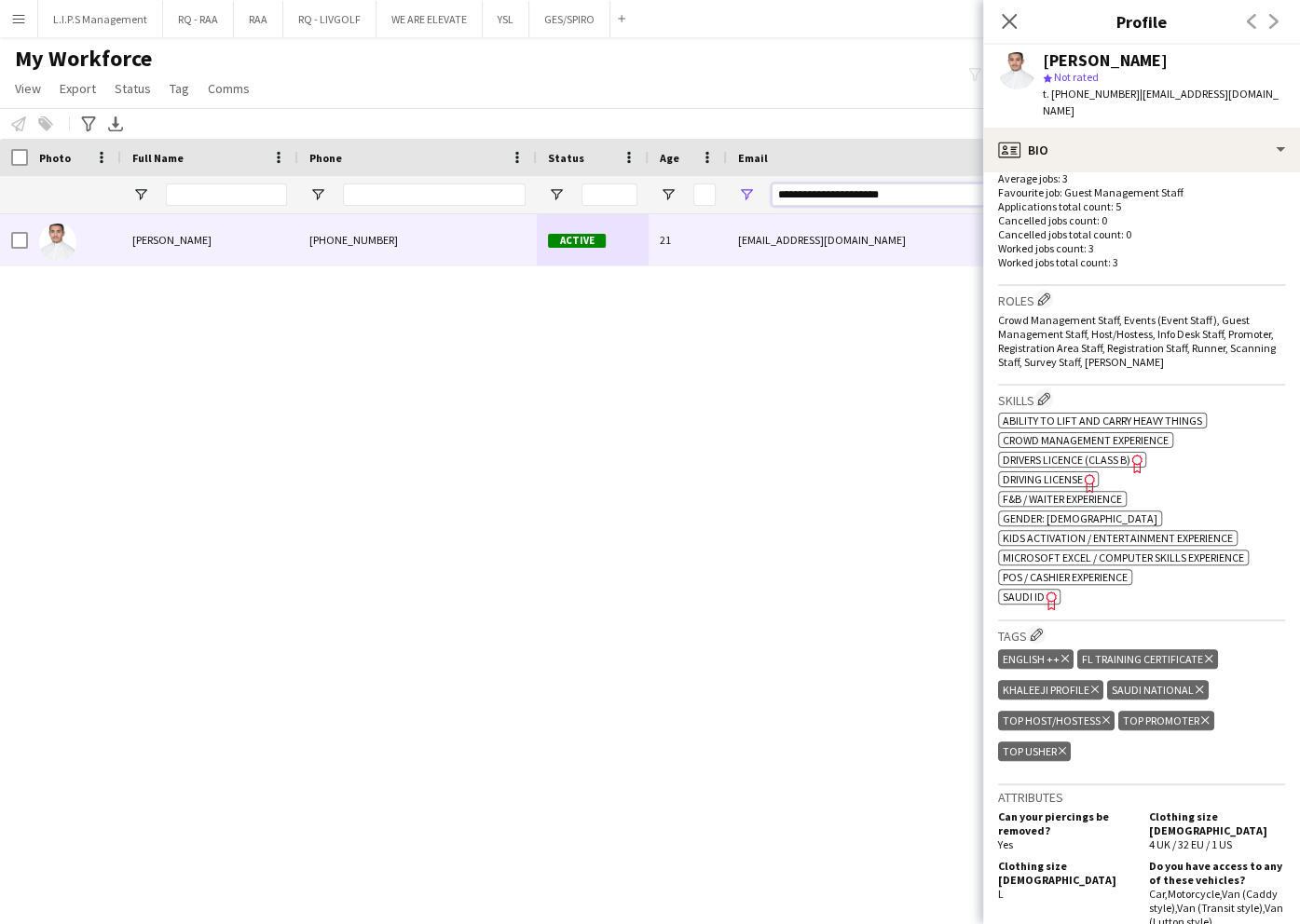
drag, startPoint x: 937, startPoint y: 192, endPoint x: 287, endPoint y: 179, distance: 650.1
click at [287, 179] on div at bounding box center [1297, 194] width 2595 height 37
paste input "******"
type input "**********"
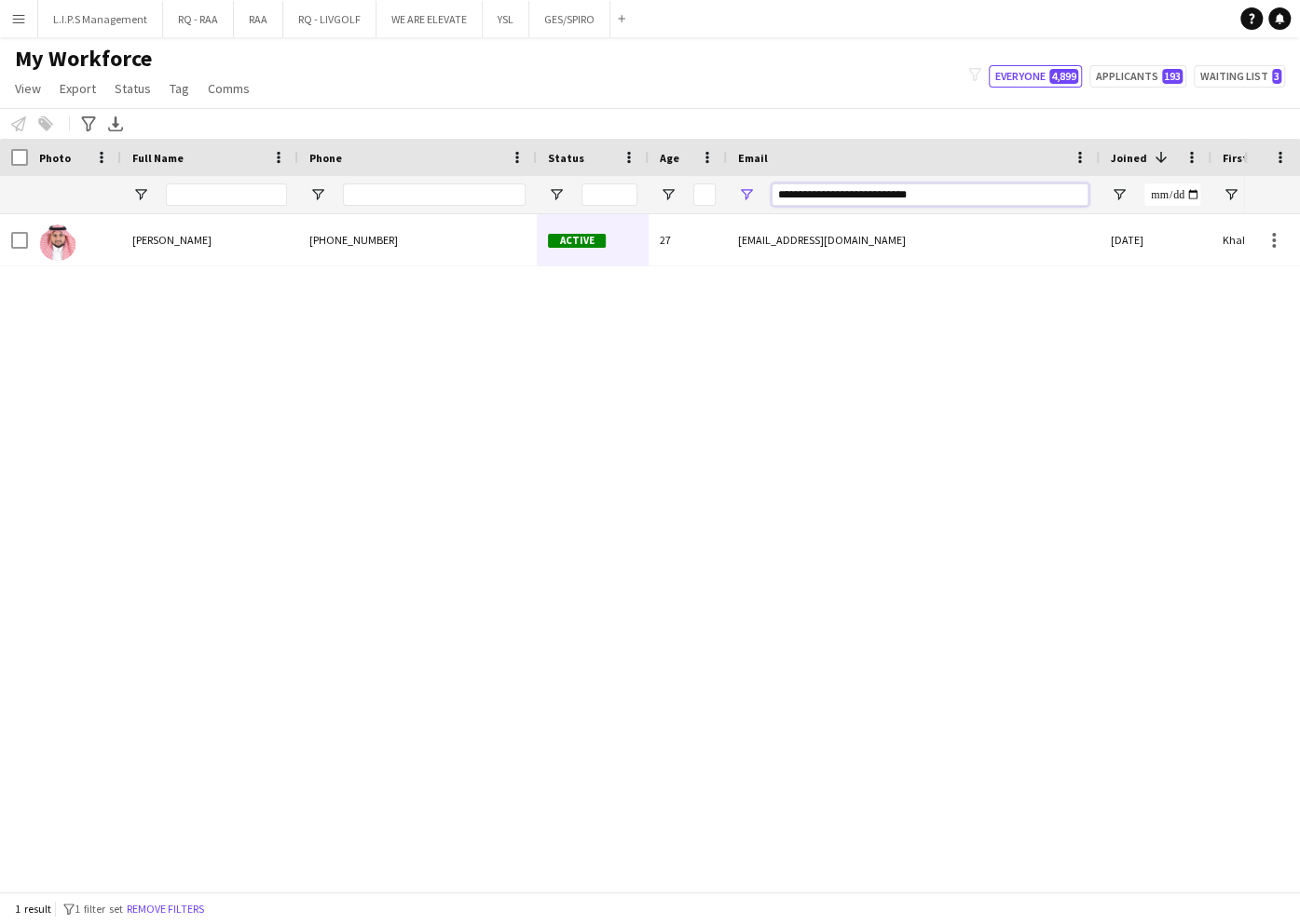
drag, startPoint x: 979, startPoint y: 194, endPoint x: 488, endPoint y: 116, distance: 497.2
click at [448, 130] on main "My Workforce View Views Default view Basic Export View TAGS Test New view Updat…" at bounding box center [650, 468] width 1300 height 862
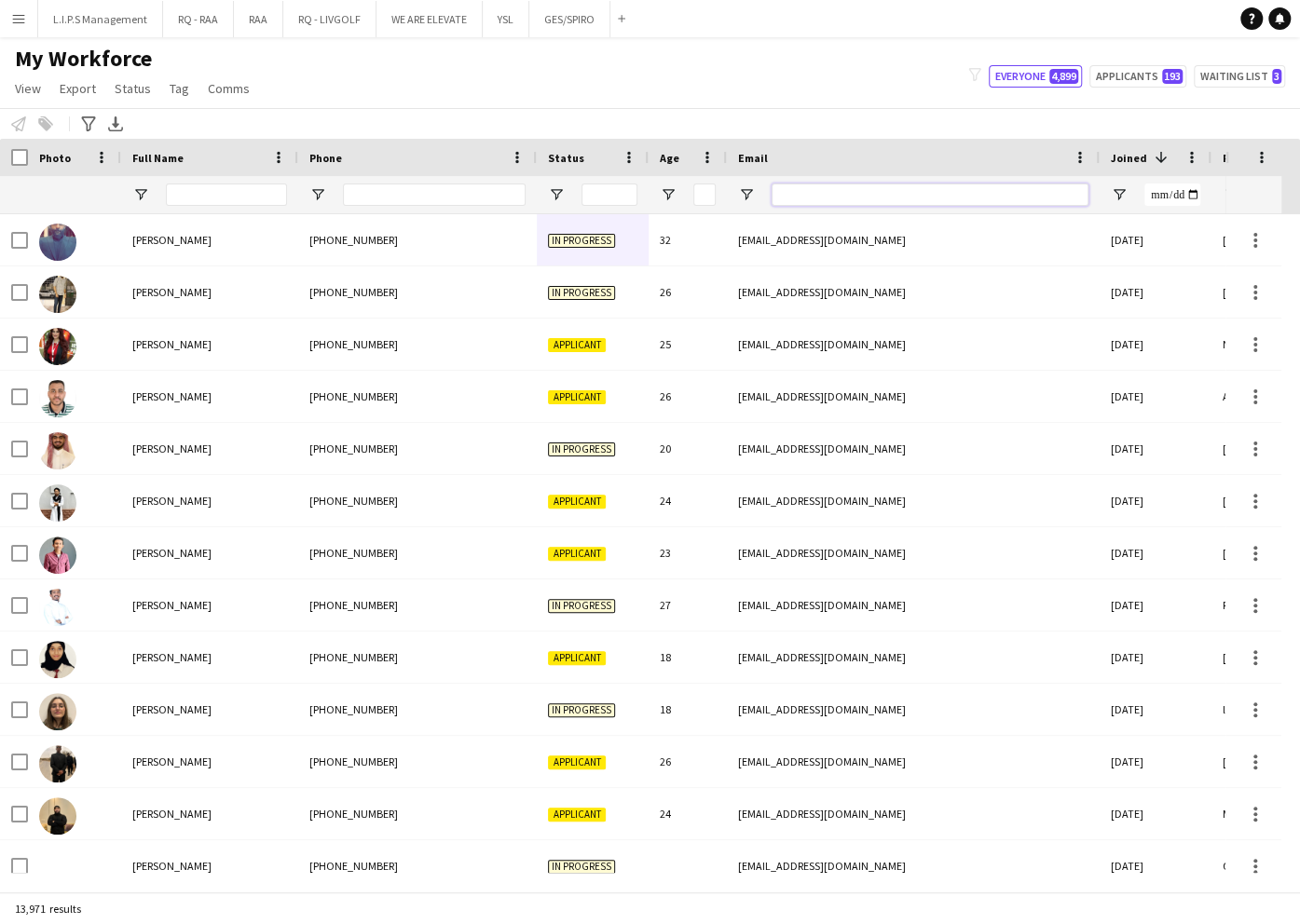
paste input "**********"
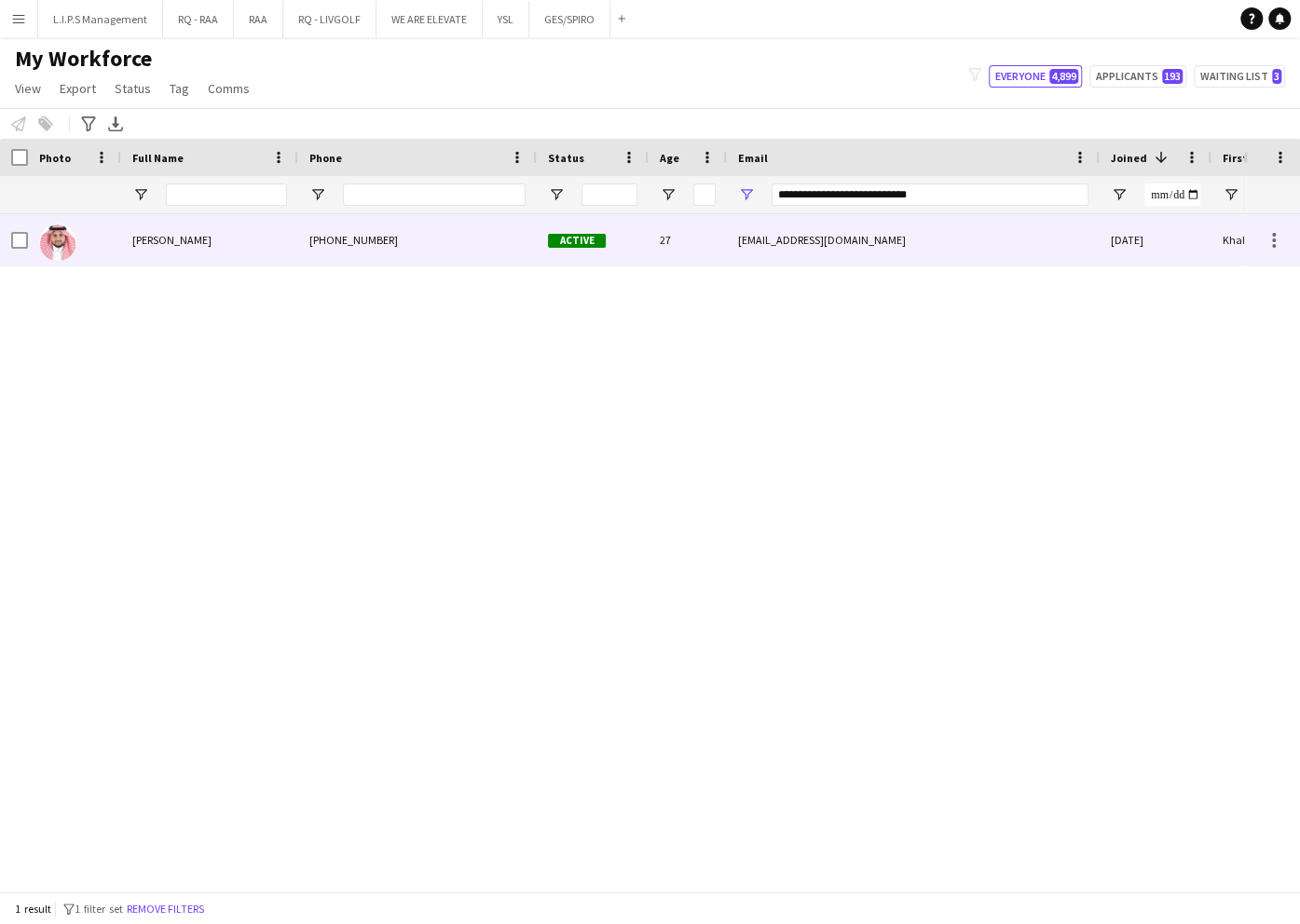
click at [607, 262] on div "Active" at bounding box center [592, 240] width 112 height 51
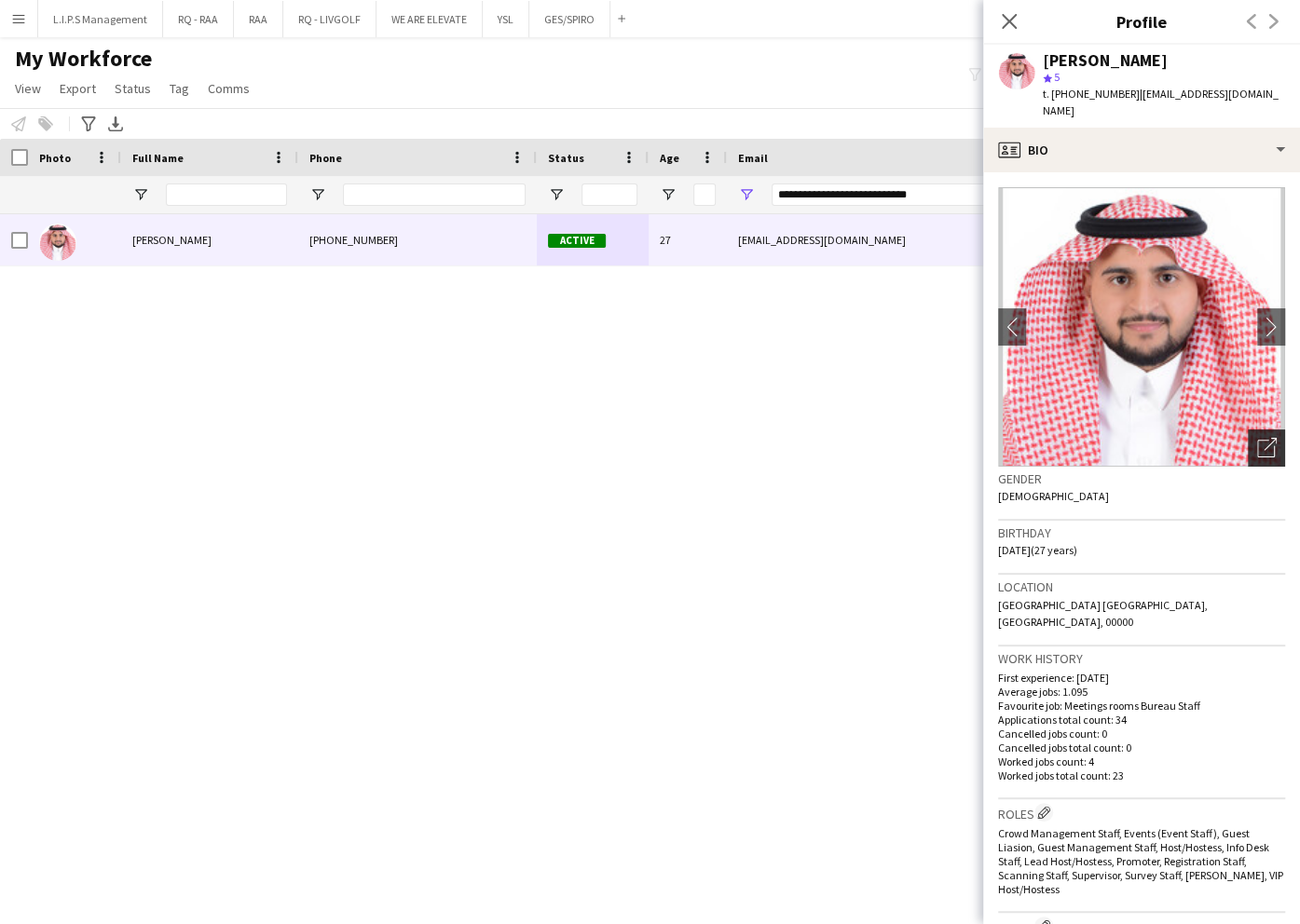
click at [1264, 438] on icon at bounding box center [1270, 444] width 13 height 13
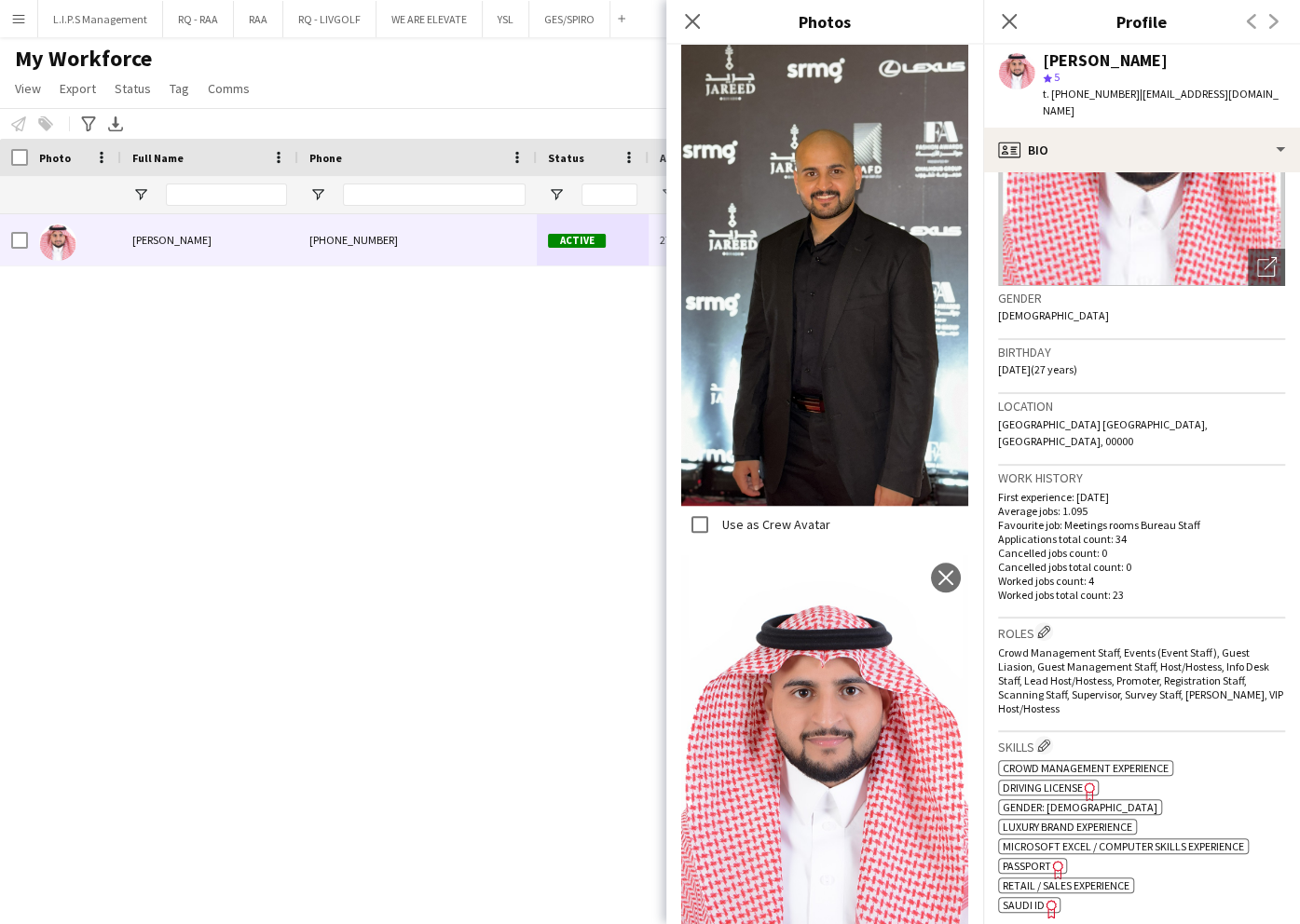
scroll to position [248, 0]
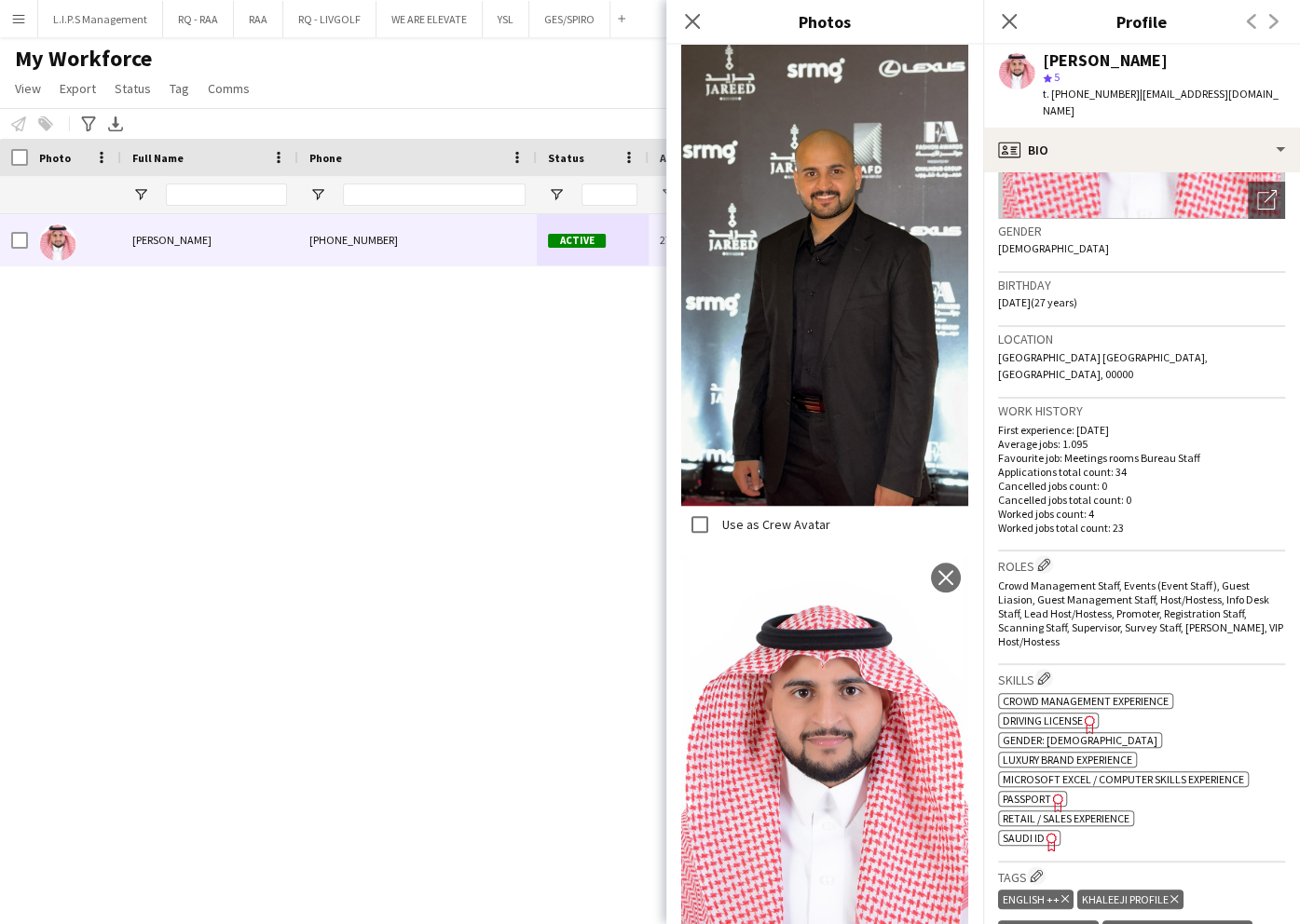
click at [1022, 831] on span "SAUDI ID" at bounding box center [1023, 838] width 42 height 14
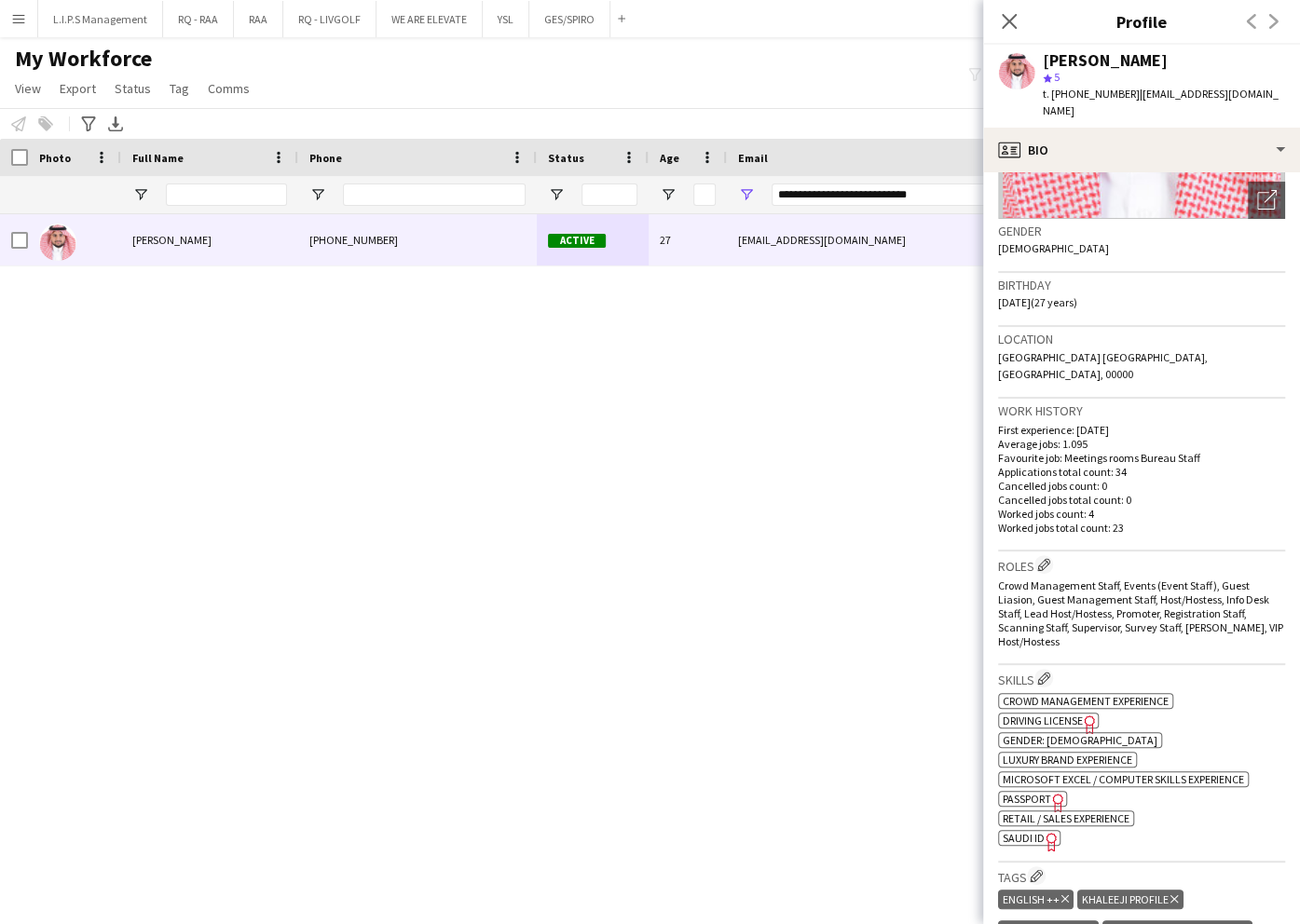
click at [1133, 59] on div "[PERSON_NAME]" at bounding box center [1105, 60] width 125 height 16
click at [1129, 62] on div "[PERSON_NAME]" at bounding box center [1105, 60] width 125 height 16
drag, startPoint x: 956, startPoint y: 196, endPoint x: 494, endPoint y: 178, distance: 462.4
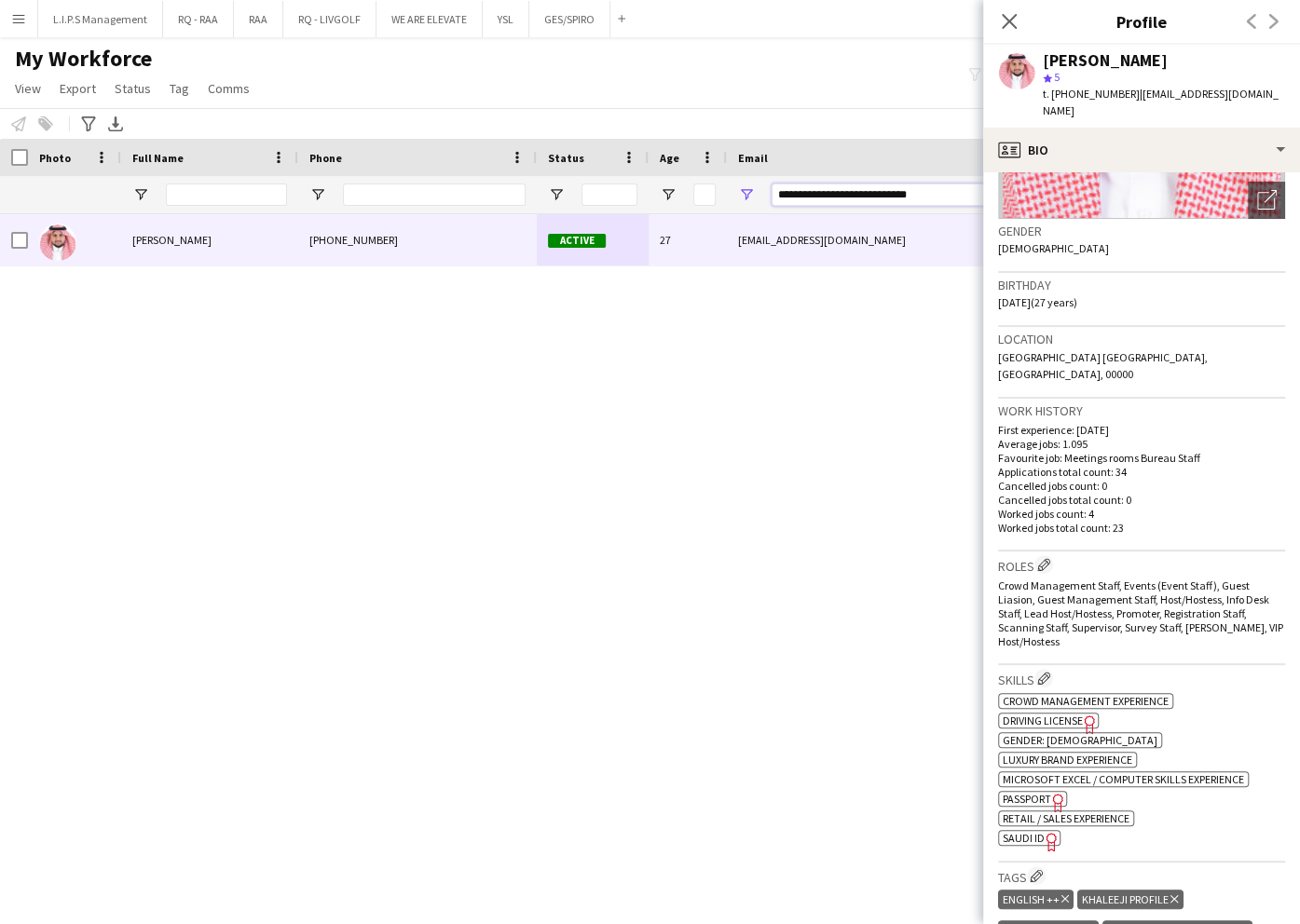
click at [492, 177] on div at bounding box center [1297, 194] width 2595 height 37
paste input "Email Filter Input"
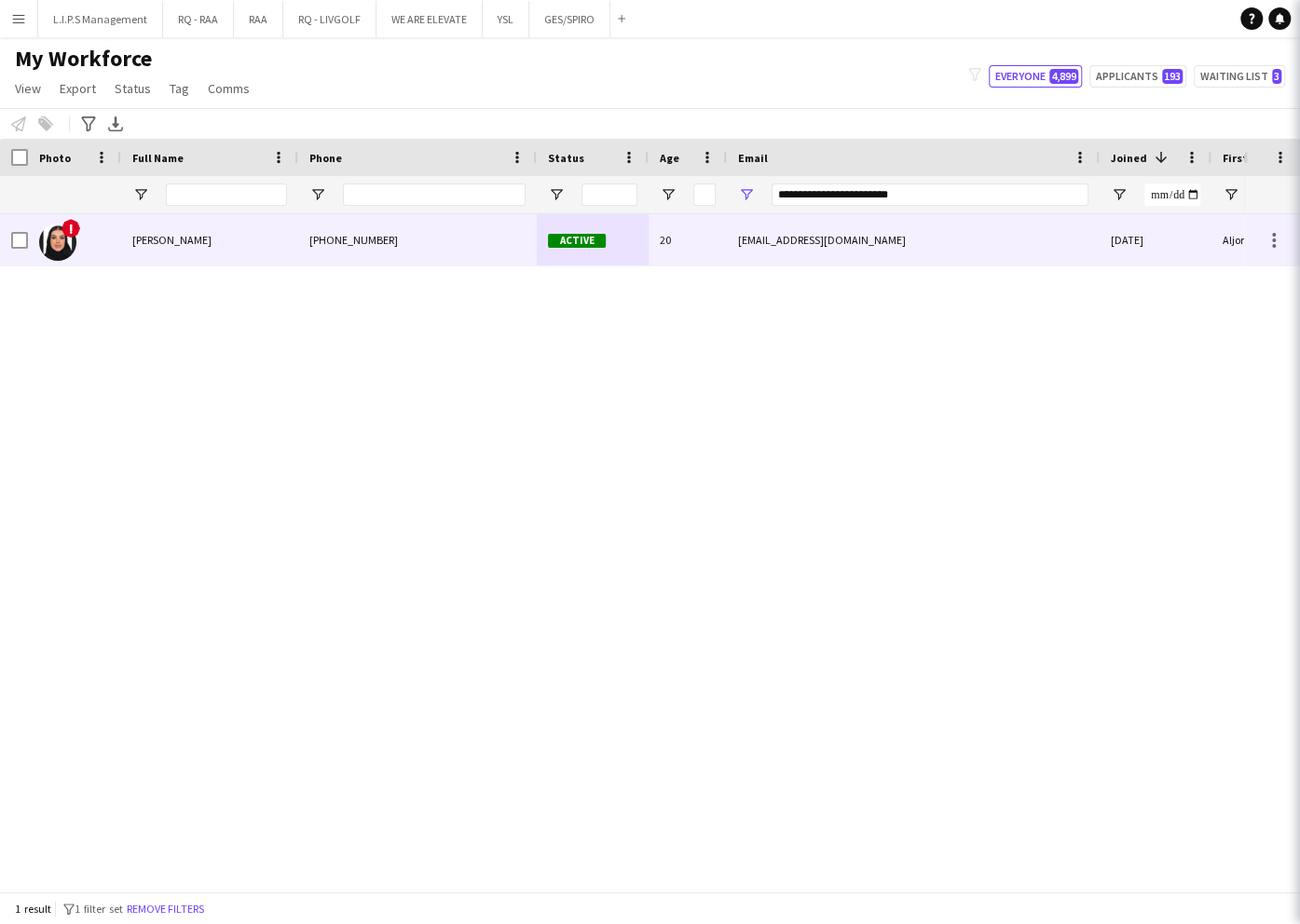
click at [551, 249] on div "Active" at bounding box center [592, 240] width 112 height 51
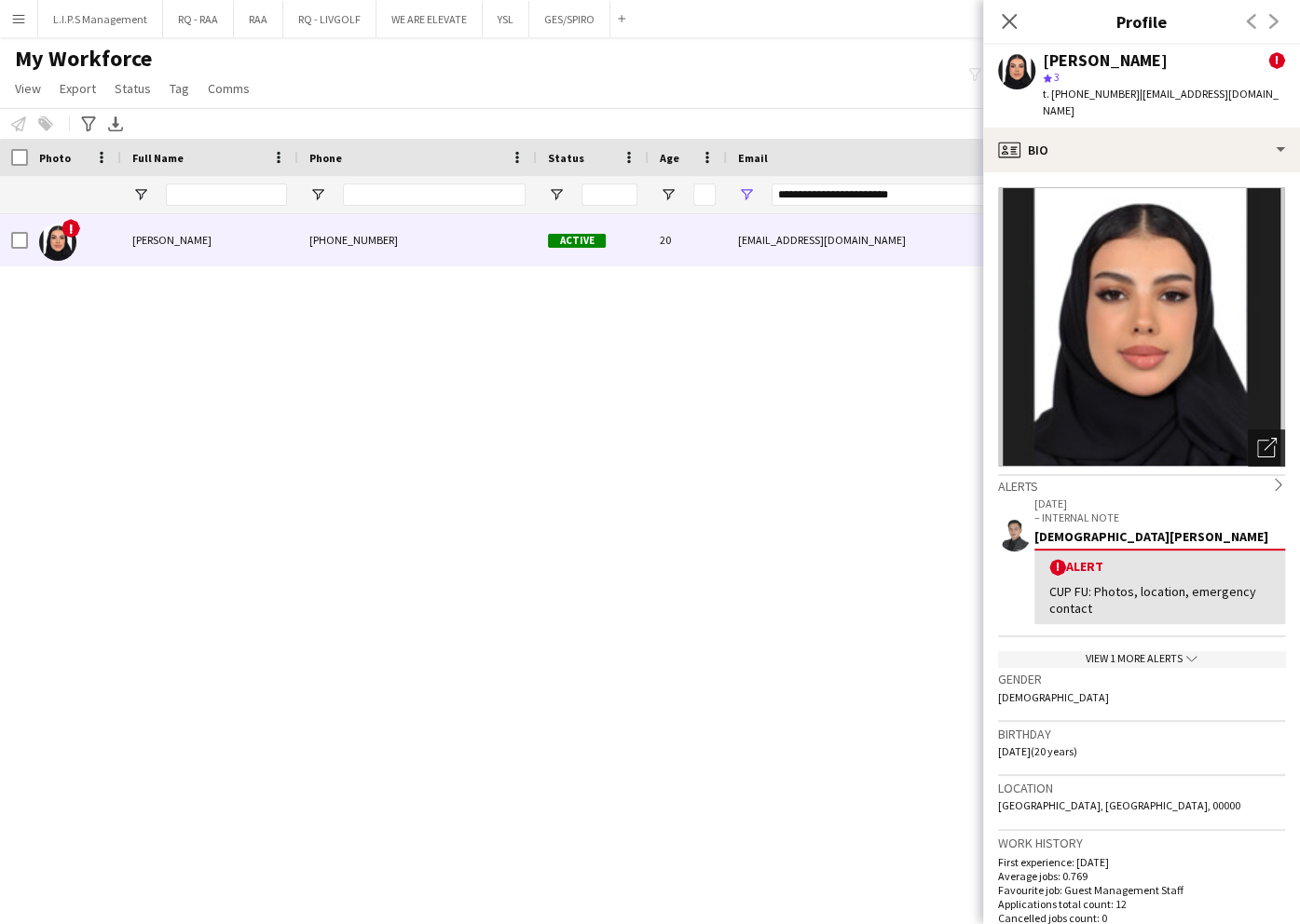
click at [1257, 438] on icon "Open photos pop-in" at bounding box center [1267, 447] width 19 height 19
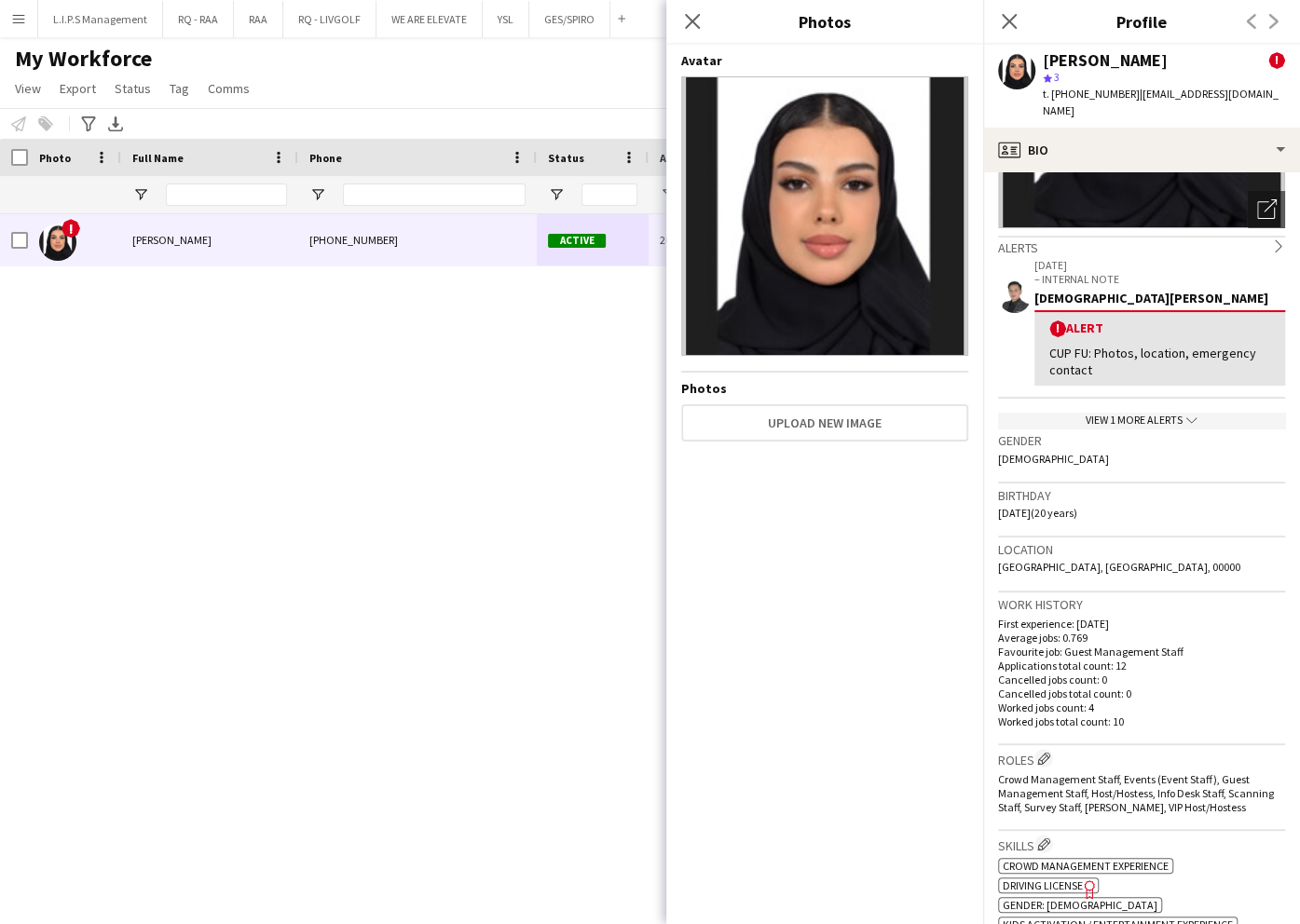
scroll to position [497, 0]
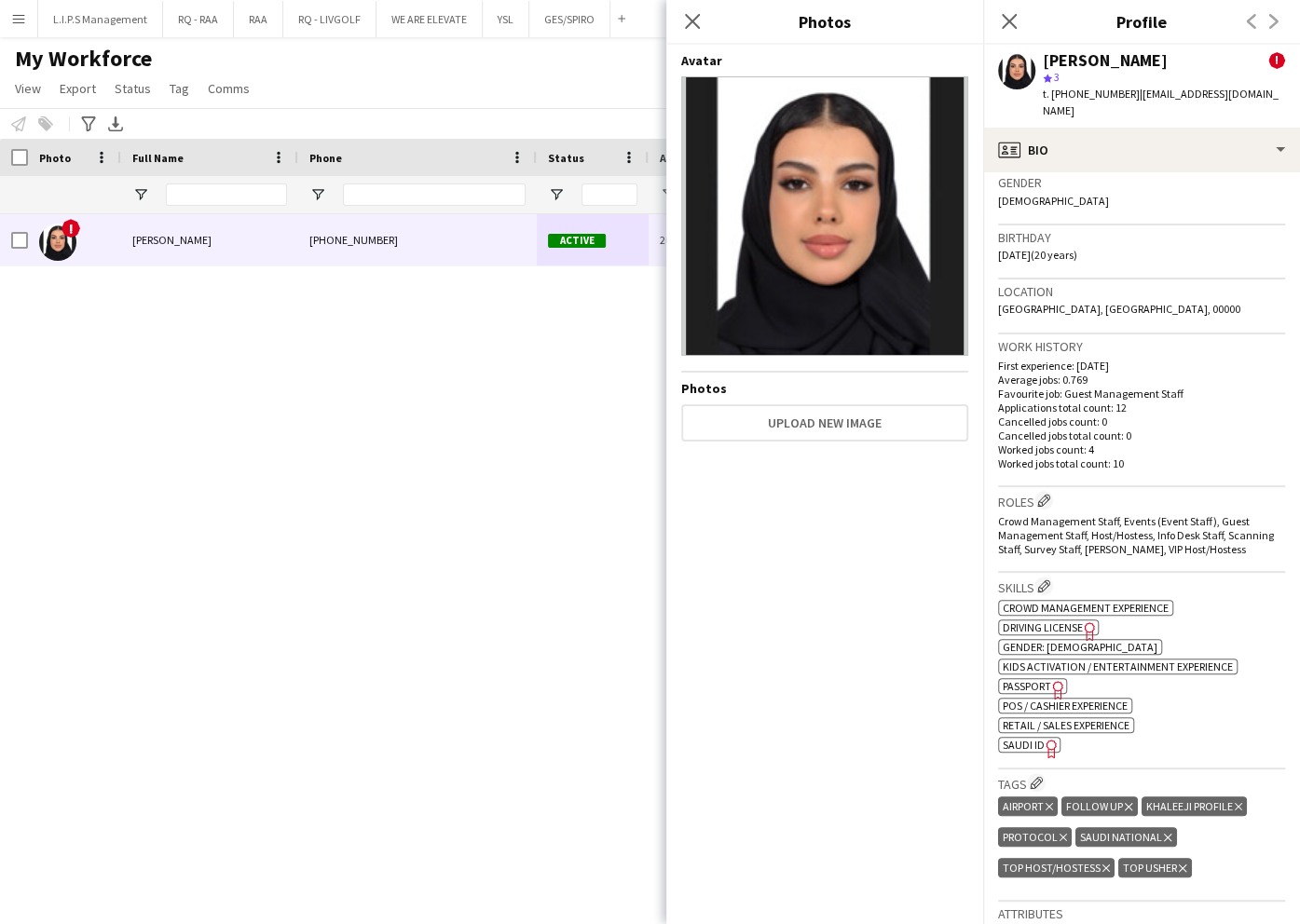
click at [1009, 738] on span "SAUDI ID" at bounding box center [1023, 744] width 42 height 14
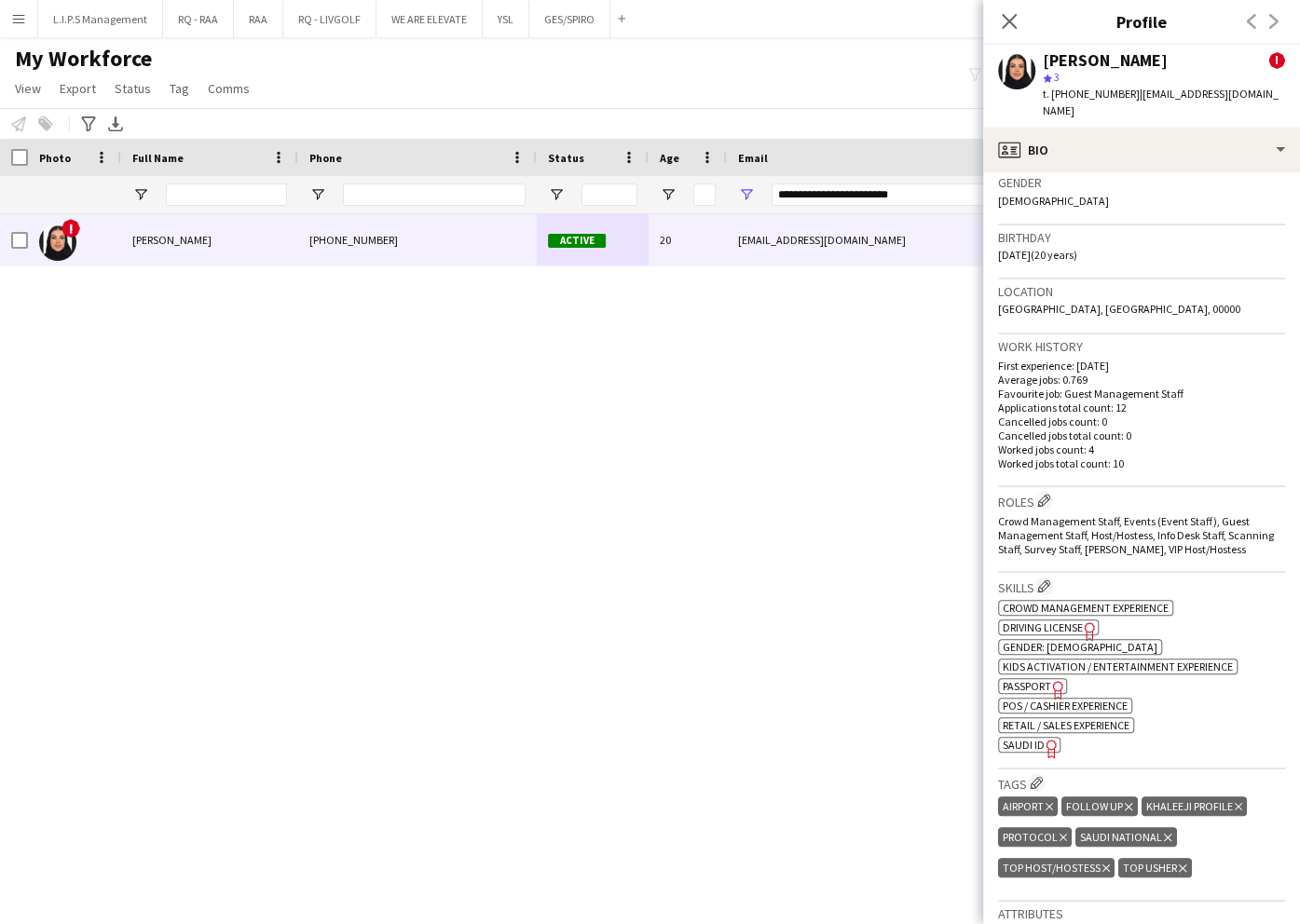
click at [1088, 67] on div "[PERSON_NAME]" at bounding box center [1105, 60] width 125 height 16
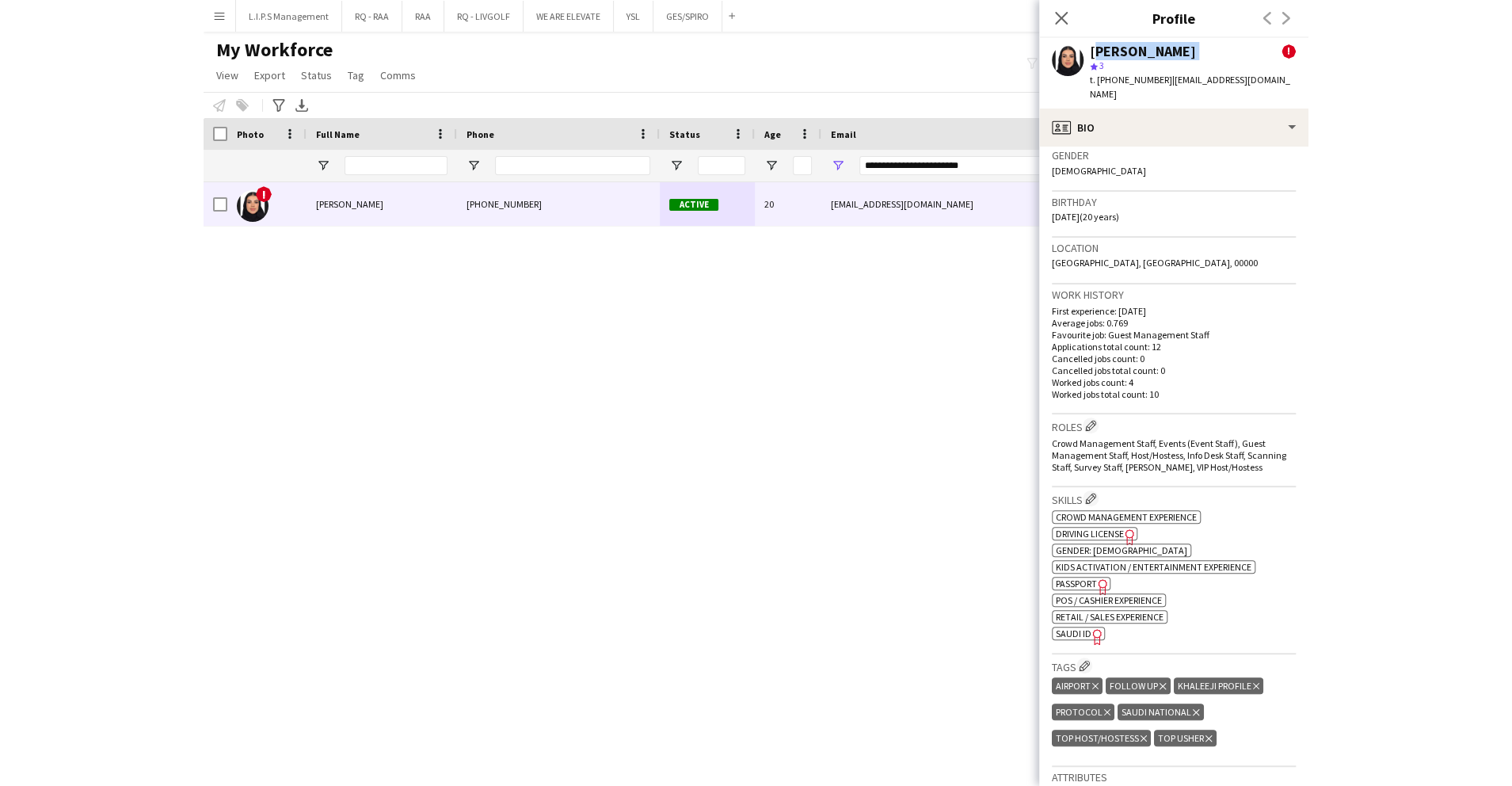
scroll to position [0, 0]
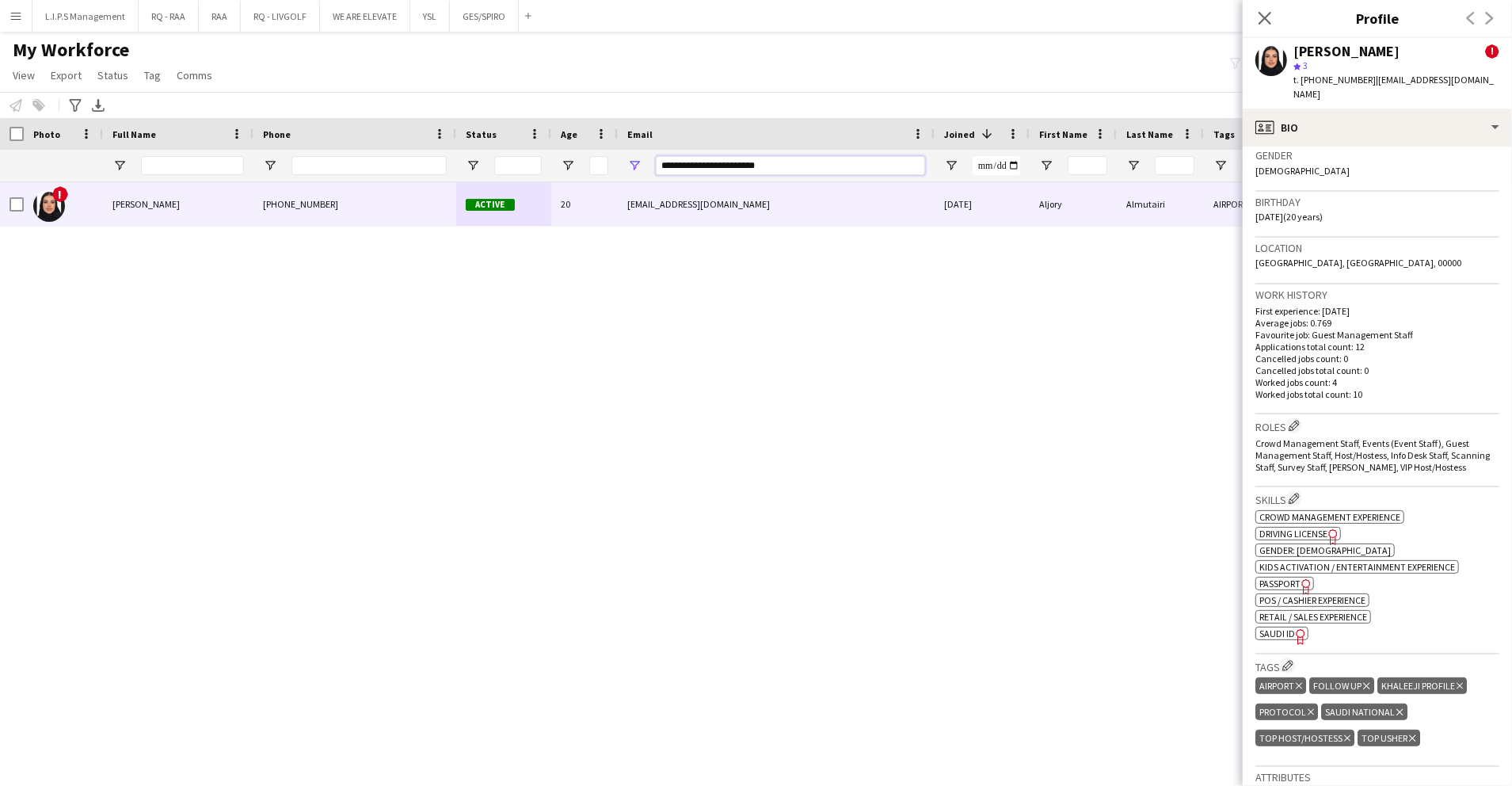
drag, startPoint x: 794, startPoint y: 166, endPoint x: 465, endPoint y: 173, distance: 329.1
click at [466, 172] on div at bounding box center [1103, 165] width 2206 height 31
paste input "*"
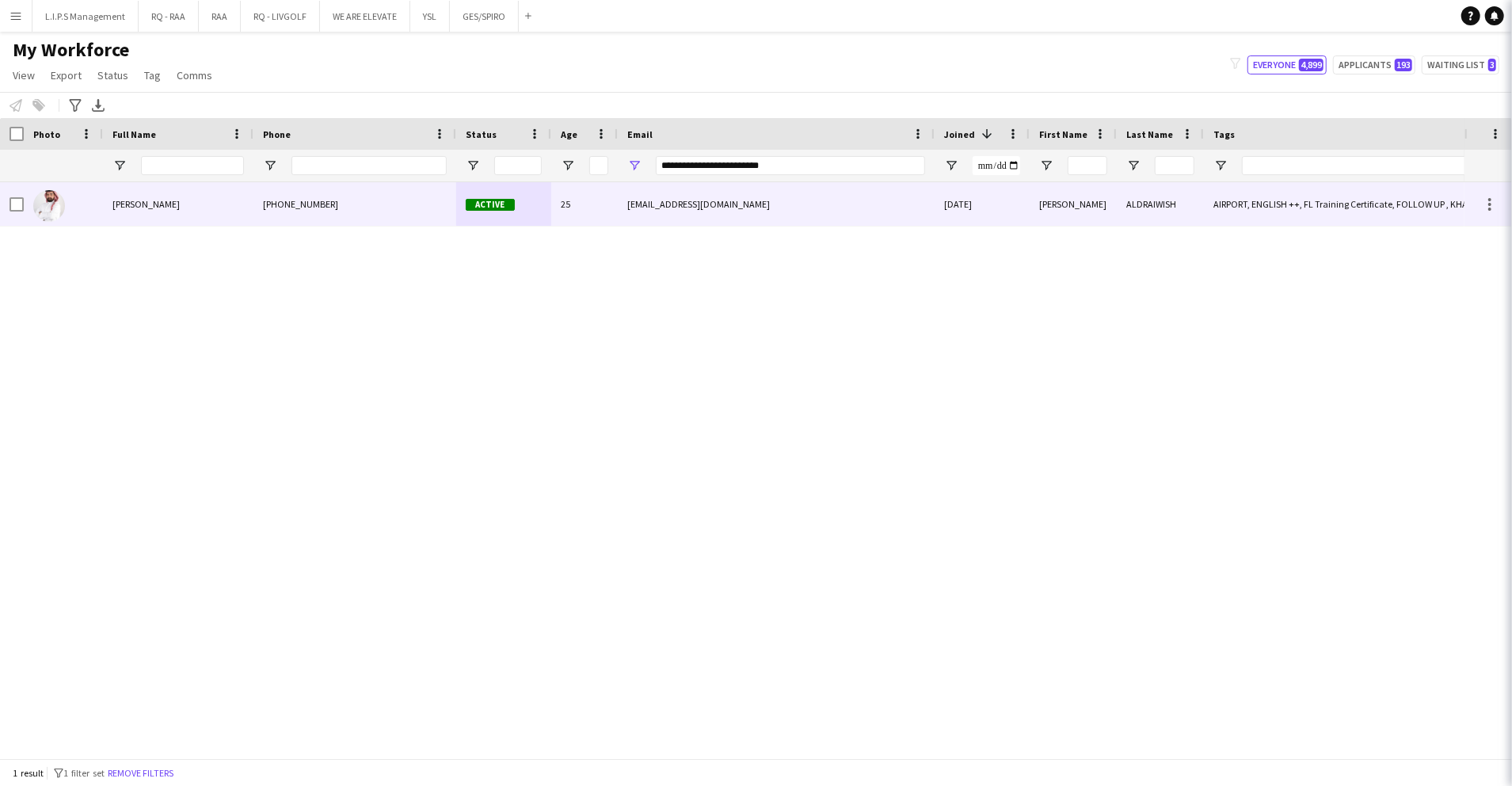
click at [501, 207] on span "Active" at bounding box center [490, 205] width 50 height 12
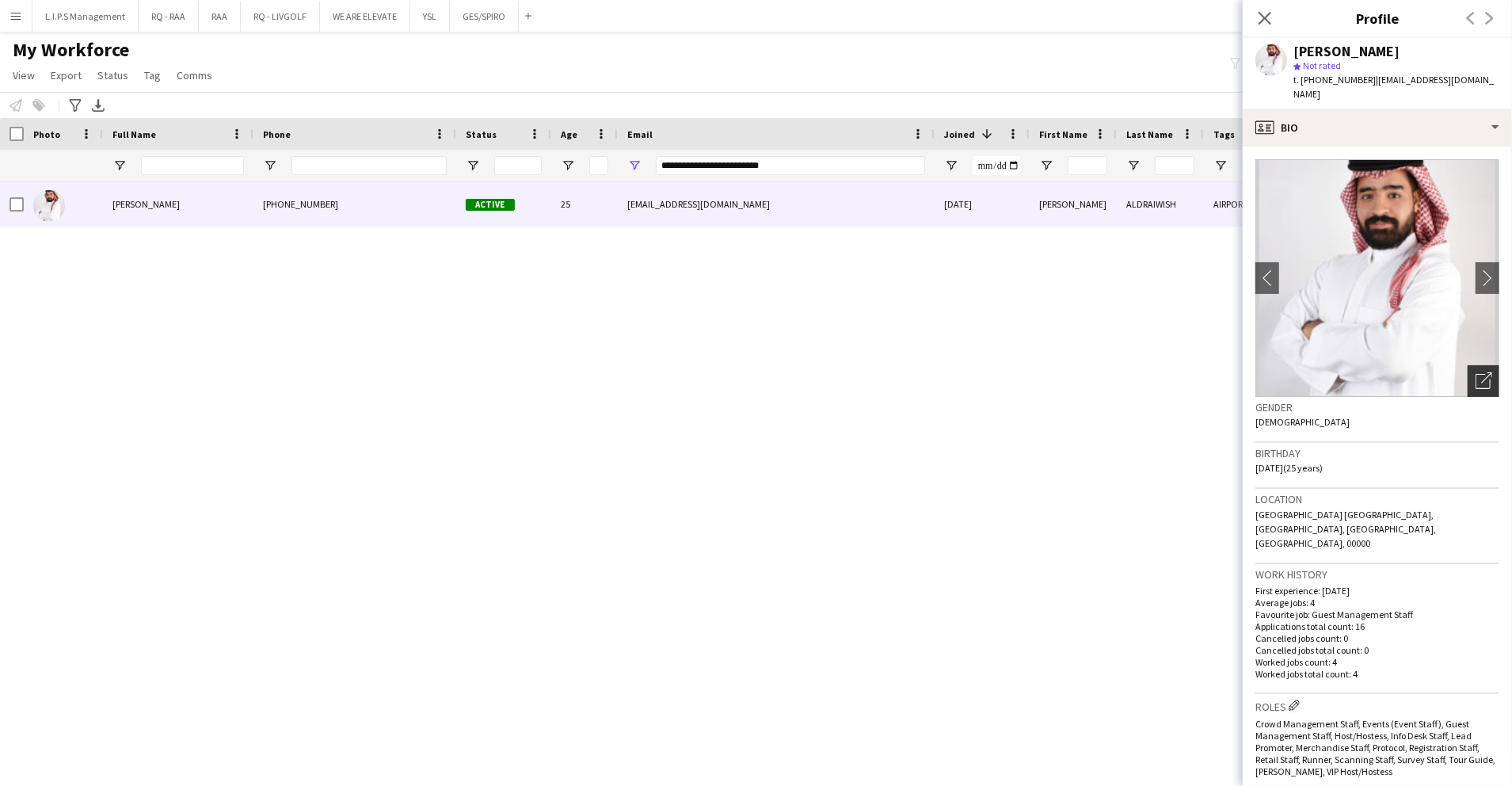
click at [1476, 372] on icon "Open photos pop-in" at bounding box center [1484, 381] width 17 height 17
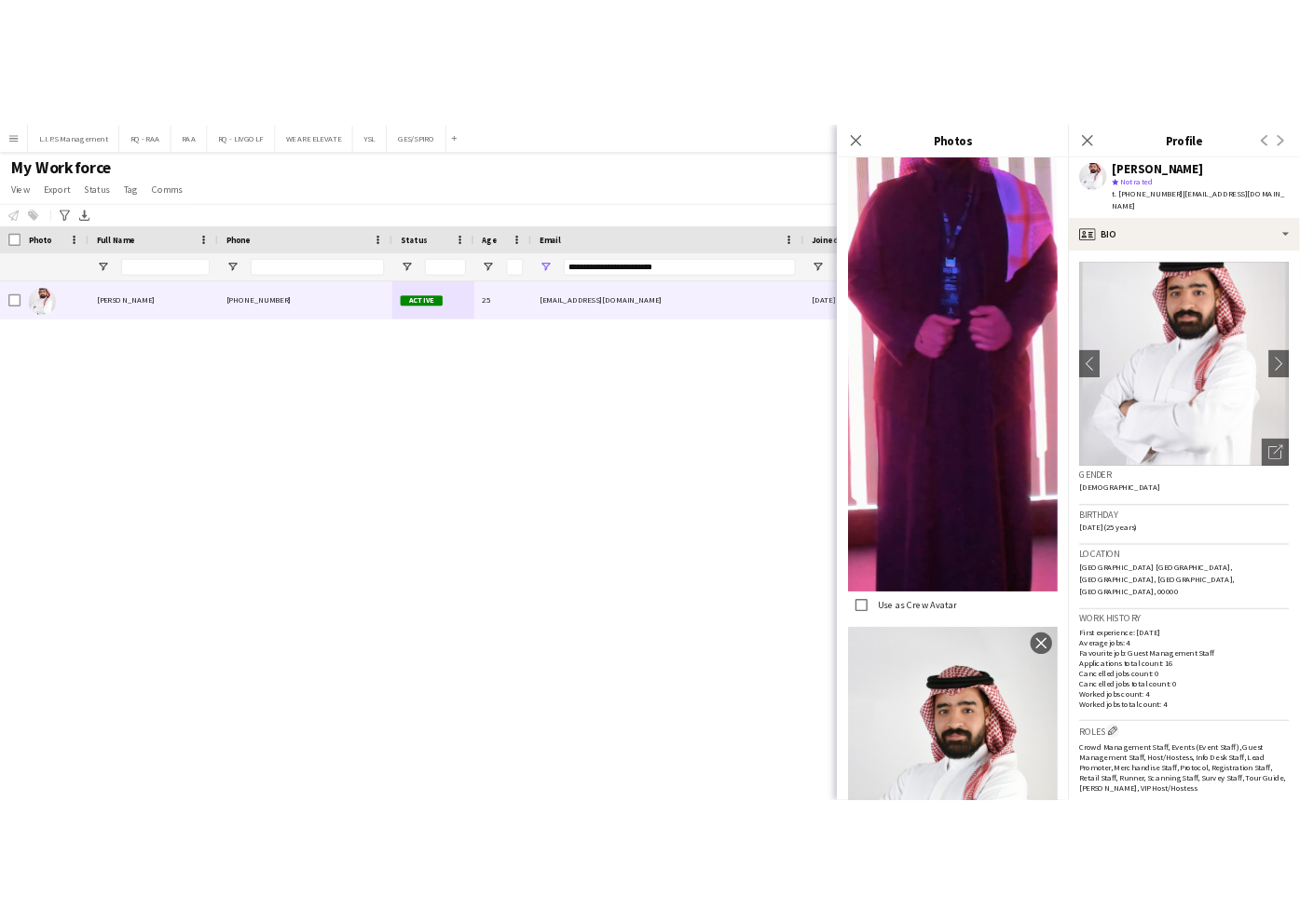
scroll to position [1568, 0]
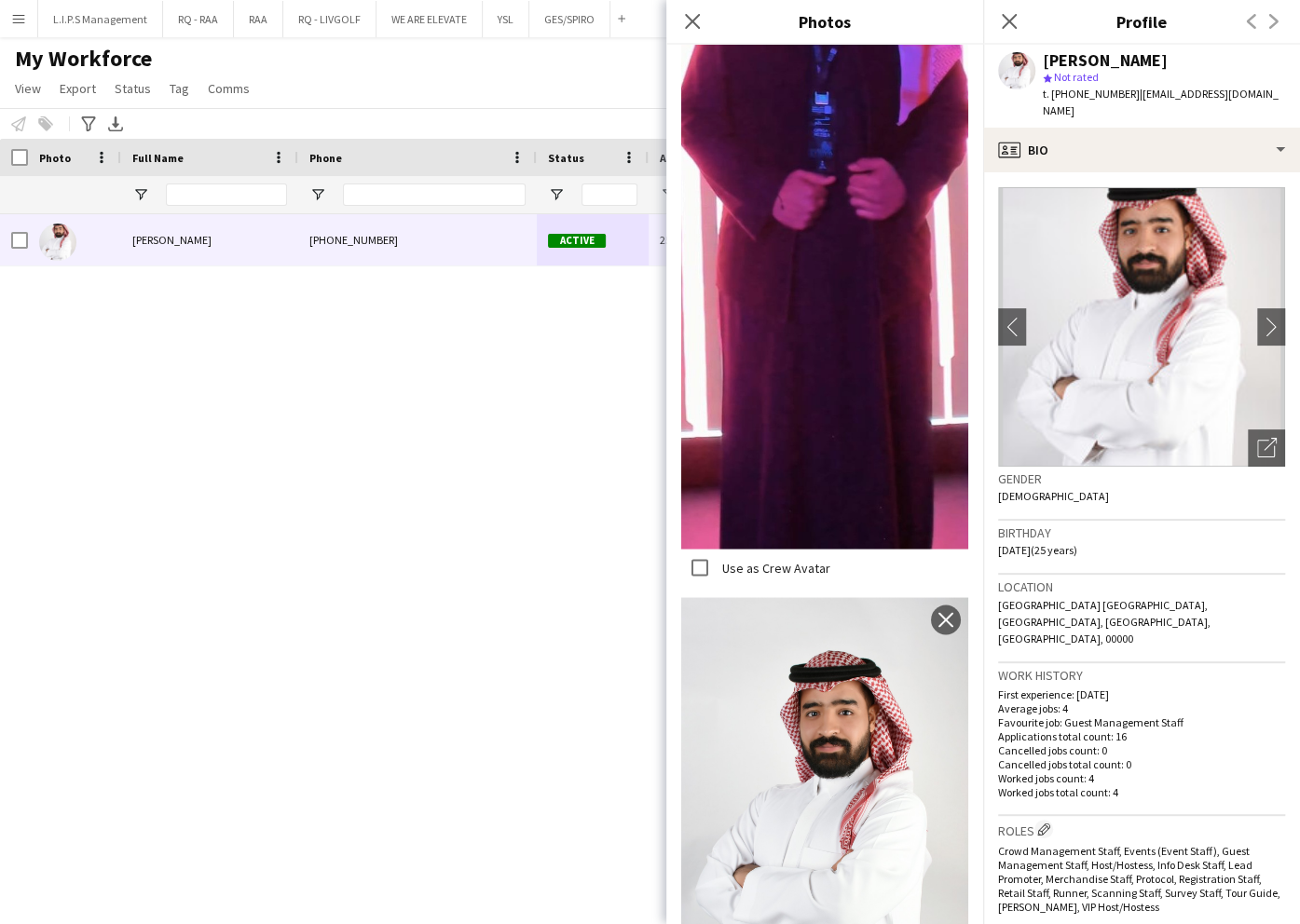
click at [1086, 67] on div "[PERSON_NAME]" at bounding box center [1105, 60] width 125 height 16
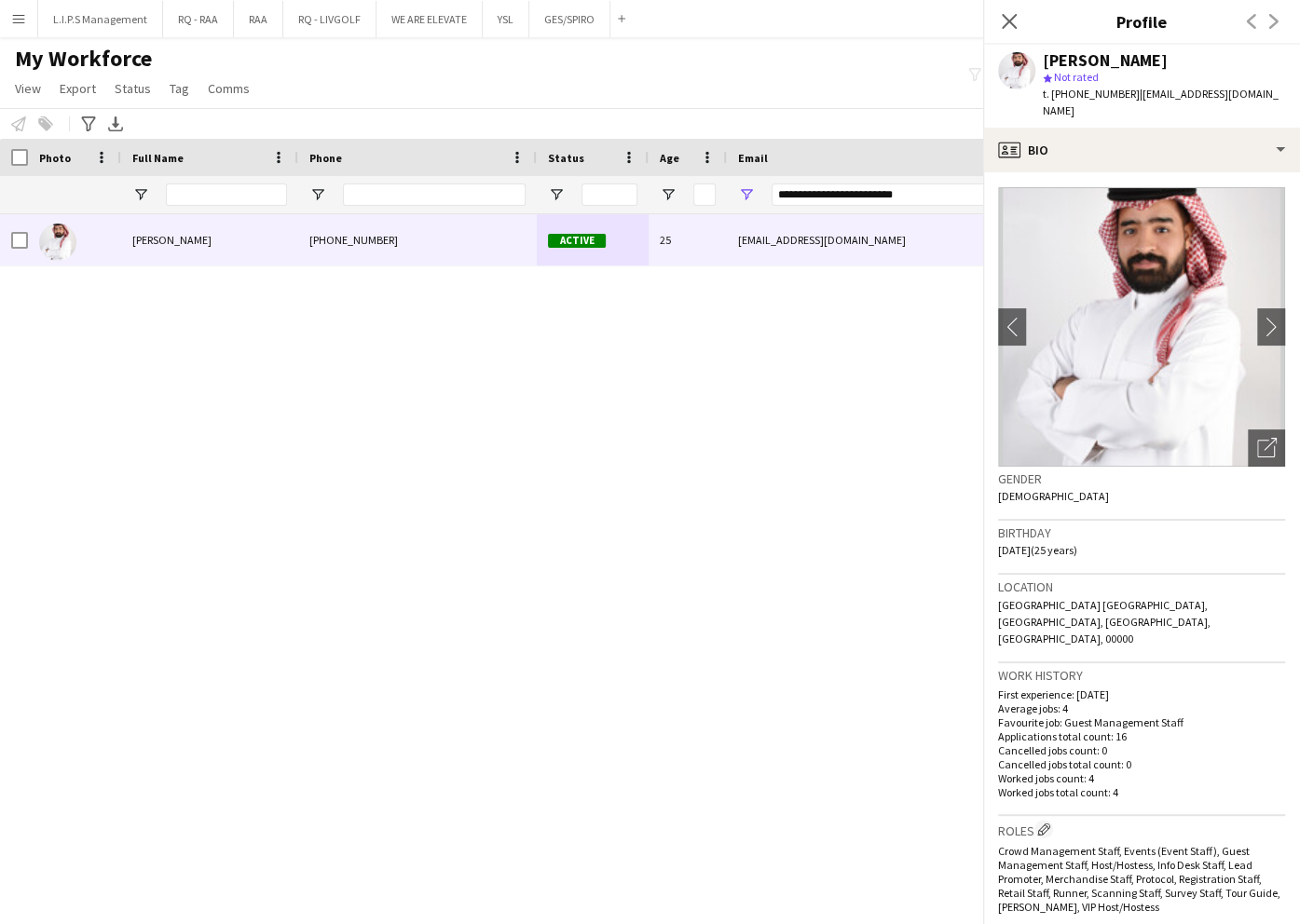
click at [1090, 54] on div "[PERSON_NAME]" at bounding box center [1105, 60] width 125 height 16
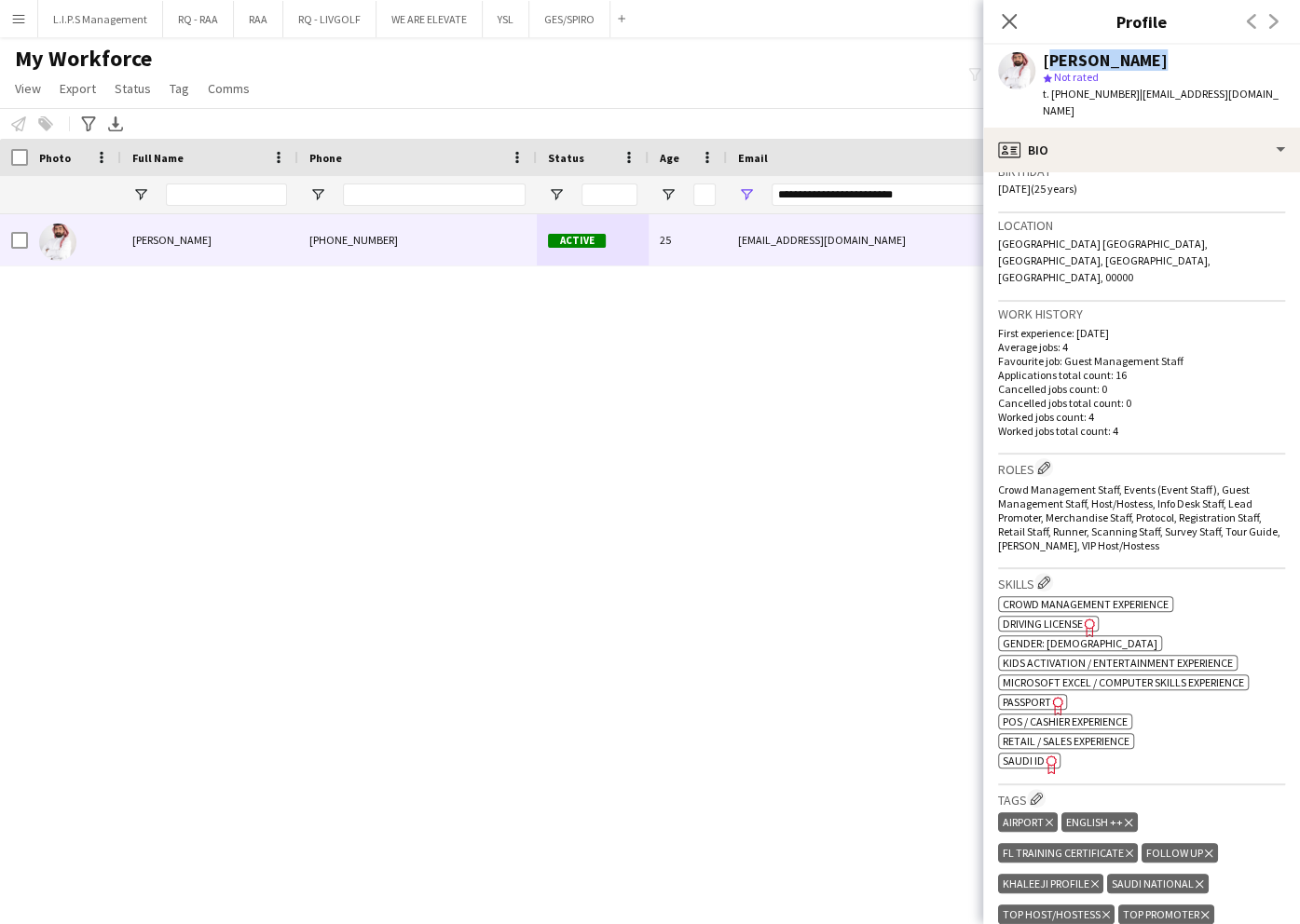
scroll to position [373, 0]
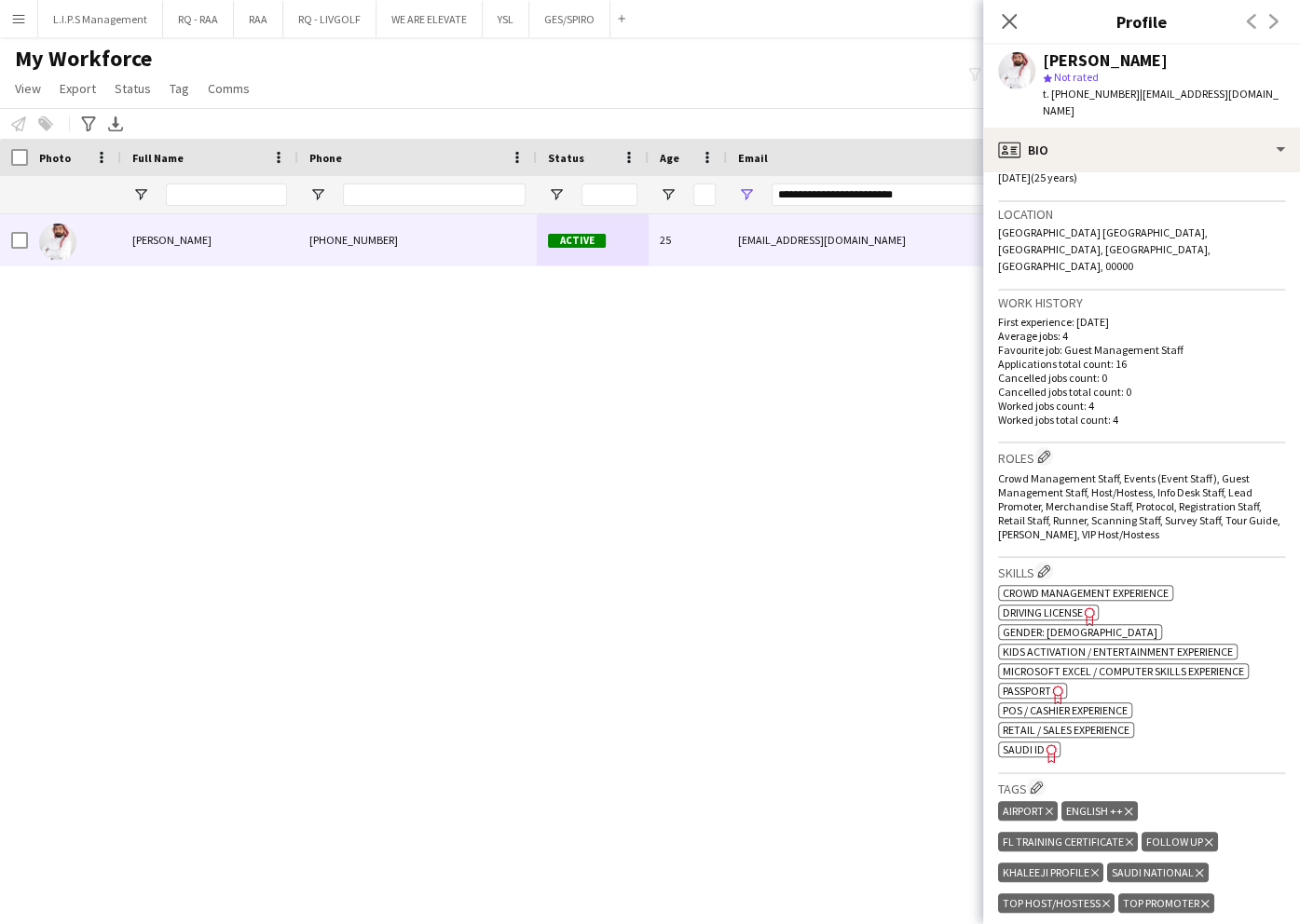
click at [1036, 742] on app-spec-pill "ok-circled2 background Layer 1 cross-circle-red background Layer 1 SAUDI ID Fre…" at bounding box center [1029, 749] width 62 height 16
drag, startPoint x: 950, startPoint y: 199, endPoint x: 490, endPoint y: 117, distance: 467.3
click at [475, 144] on div "Workforce Details Photo Full Name 1" at bounding box center [1297, 177] width 2595 height 76
paste input "Email Filter Input"
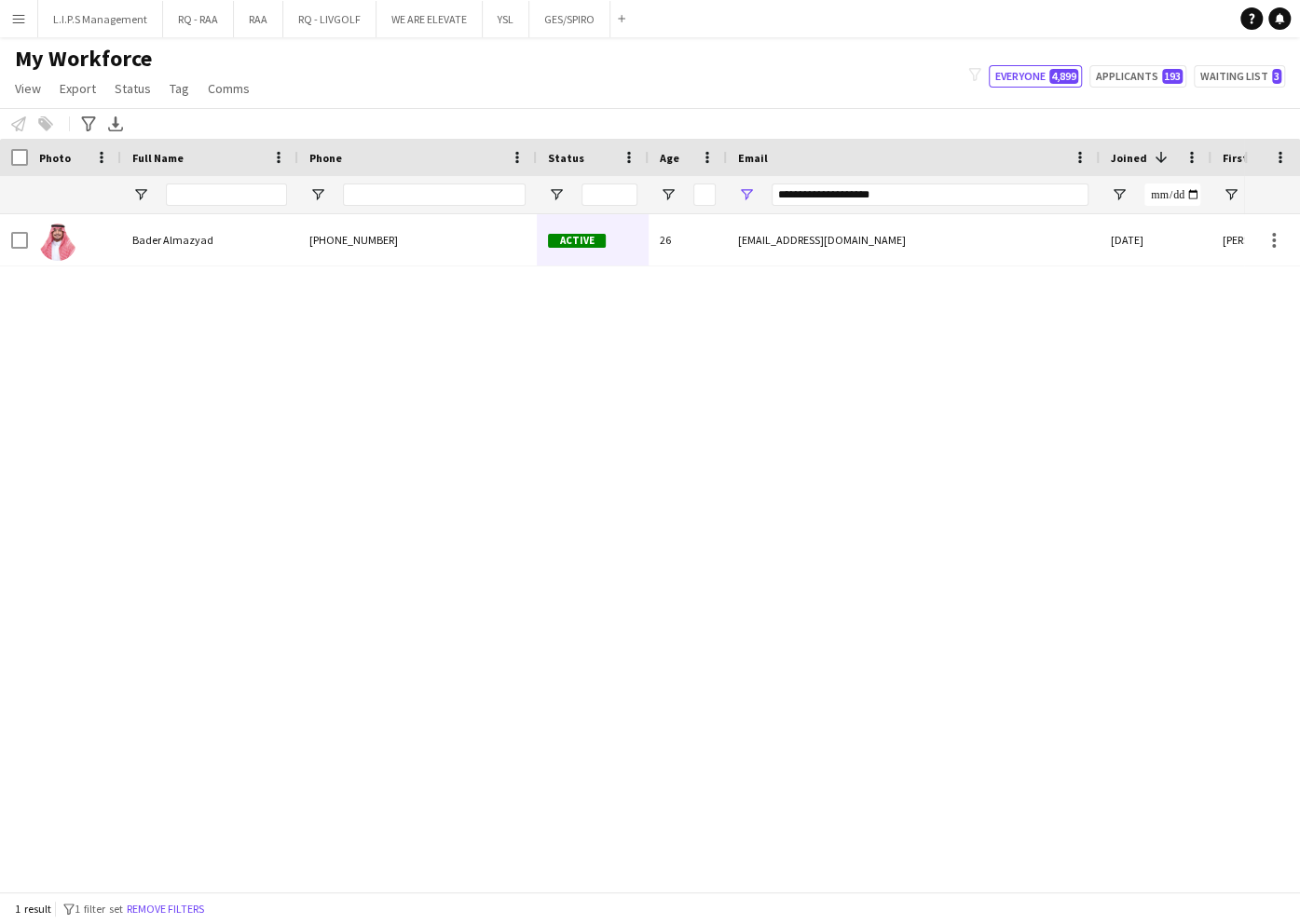
click at [794, 241] on div "badr.mz141@gmail.com" at bounding box center [914, 240] width 373 height 51
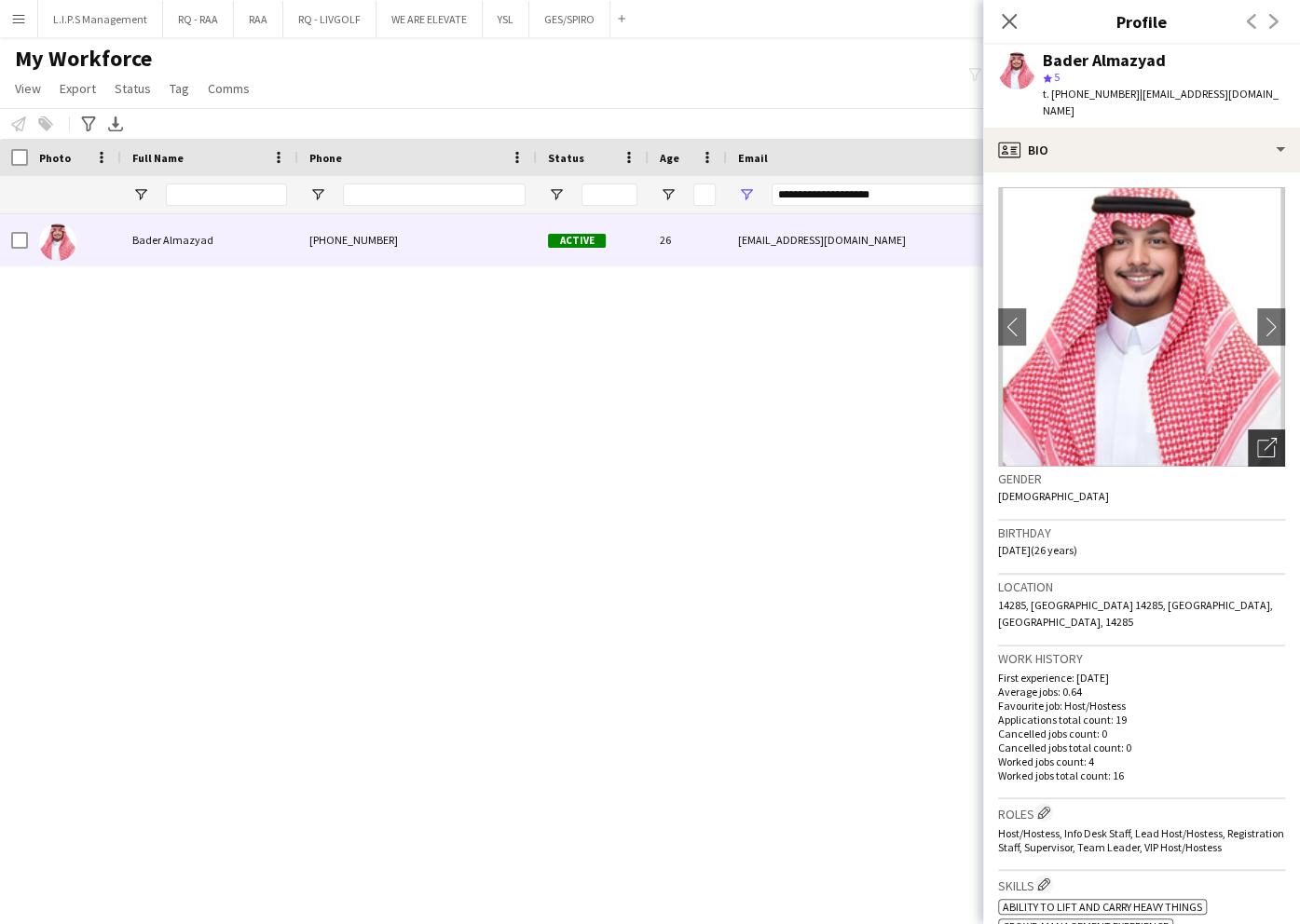
click at [1257, 438] on icon "Open photos pop-in" at bounding box center [1267, 447] width 19 height 19
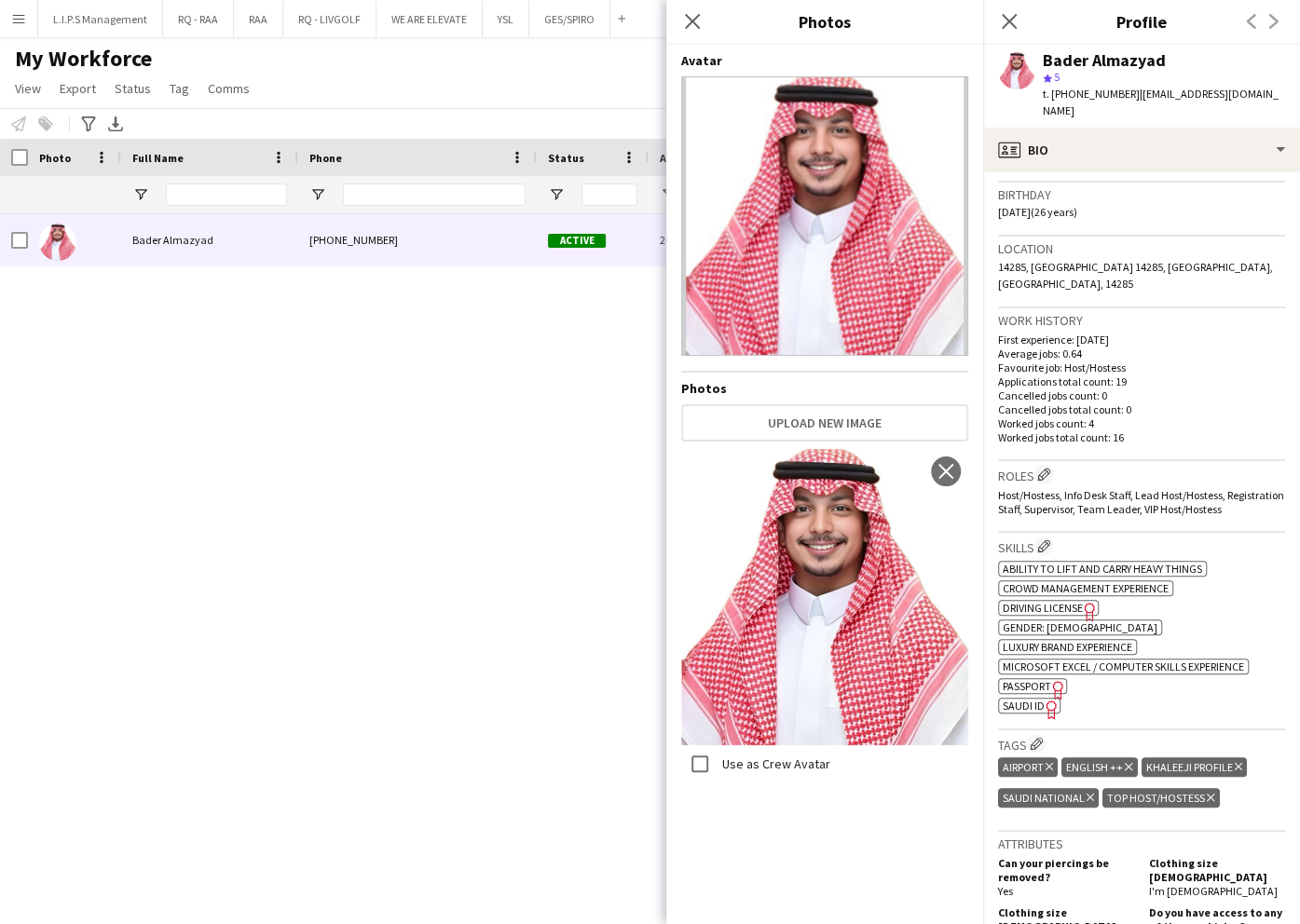
scroll to position [248, 0]
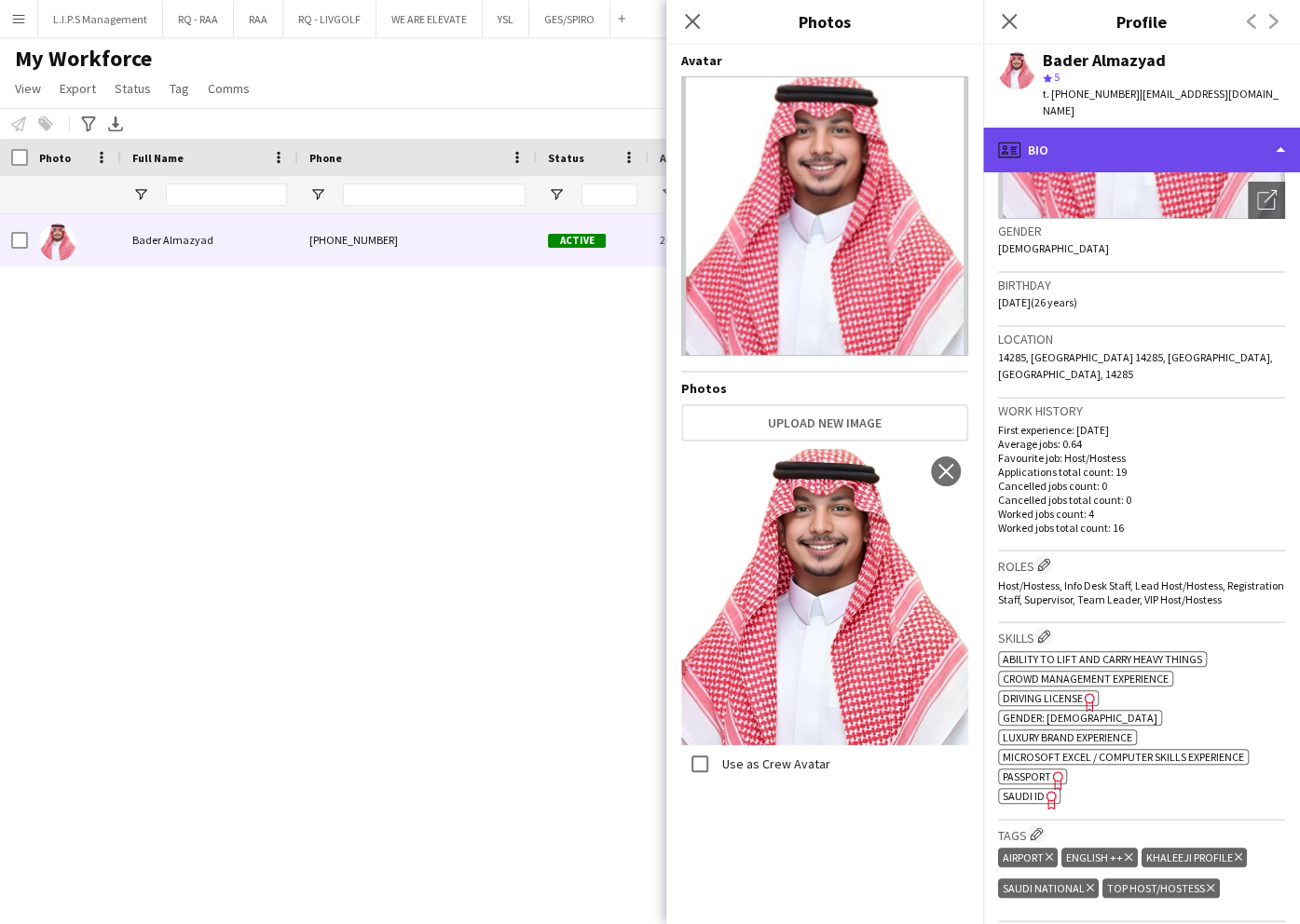
click at [1183, 128] on div "profile Bio" at bounding box center [1142, 150] width 317 height 45
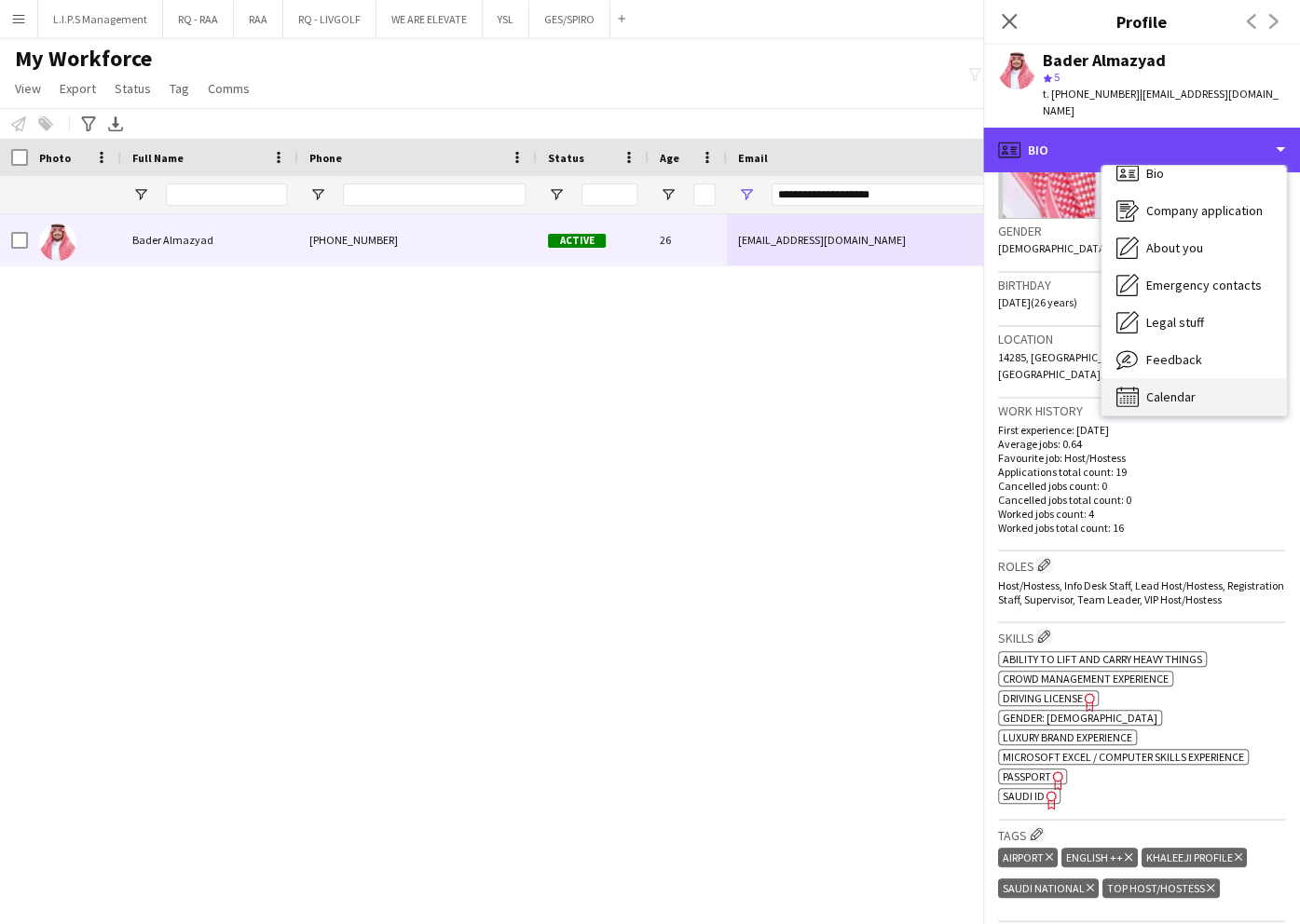
scroll to position [26, 0]
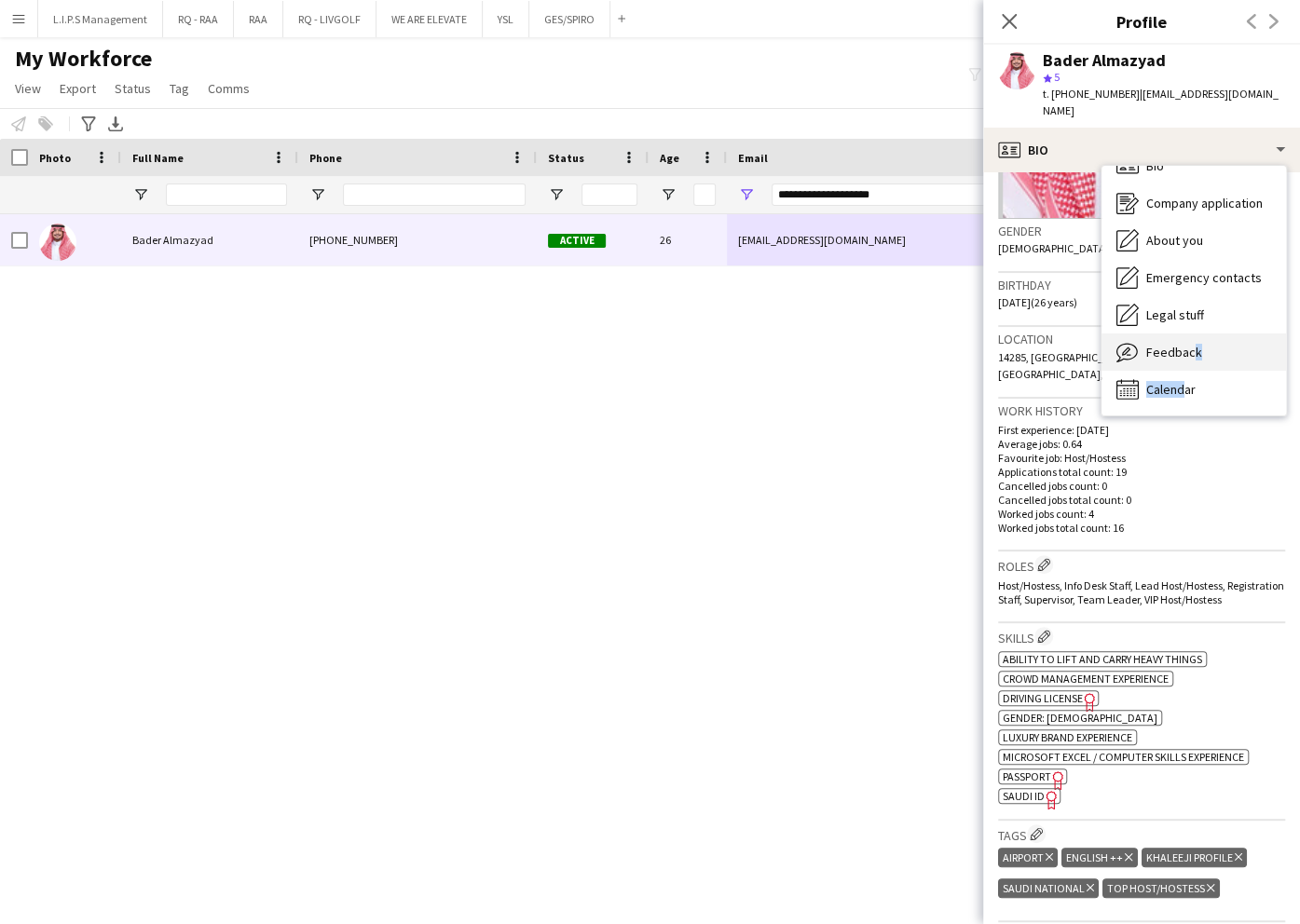
drag, startPoint x: 1178, startPoint y: 356, endPoint x: 1184, endPoint y: 336, distance: 20.9
click at [1184, 336] on div "Bio Bio Company application Company application About you About you Emergency c…" at bounding box center [1194, 290] width 184 height 249
click at [1184, 344] on span "Feedback" at bounding box center [1175, 351] width 56 height 16
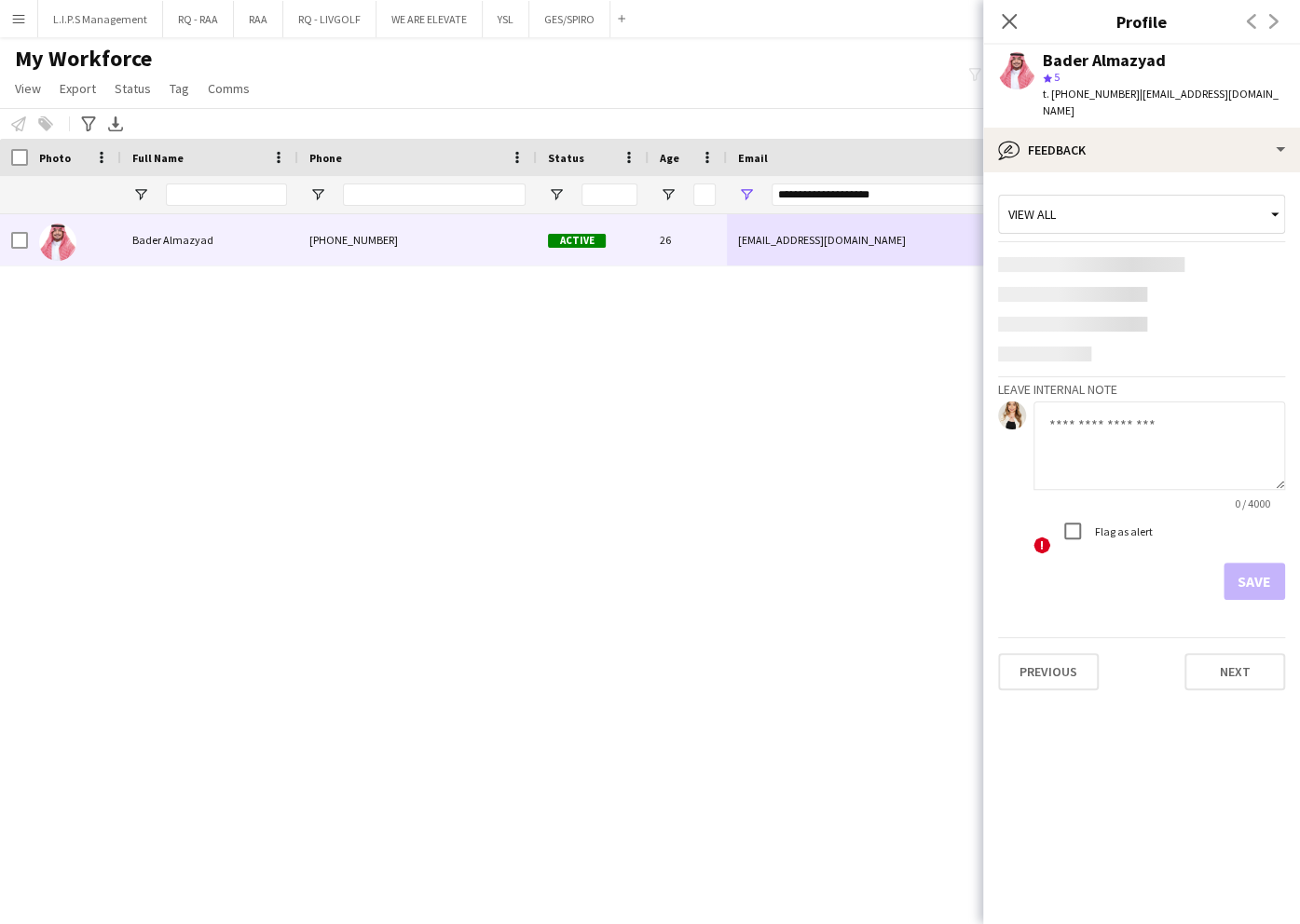
scroll to position [0, 0]
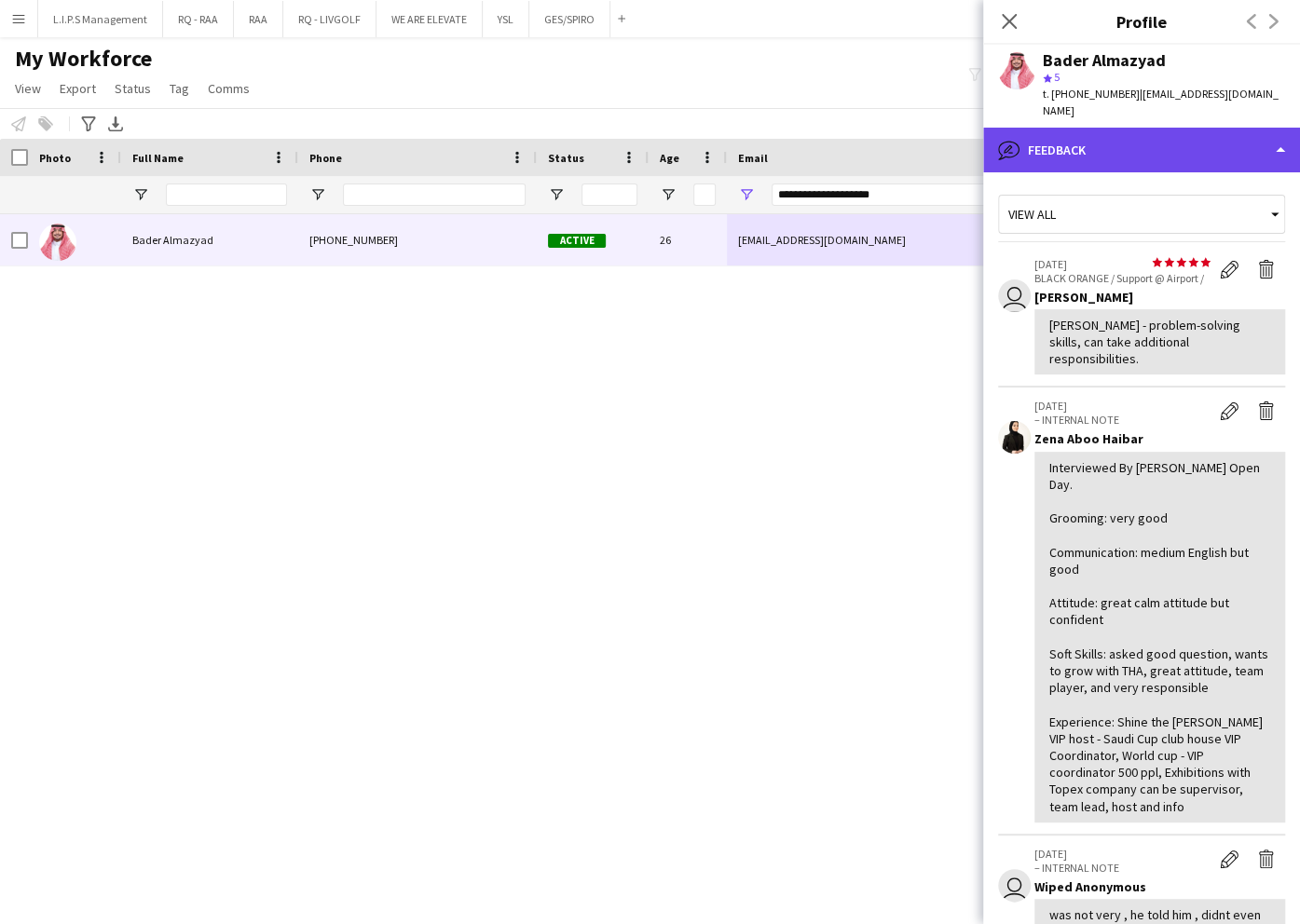
click at [1203, 128] on div "bubble-pencil Feedback" at bounding box center [1142, 150] width 317 height 45
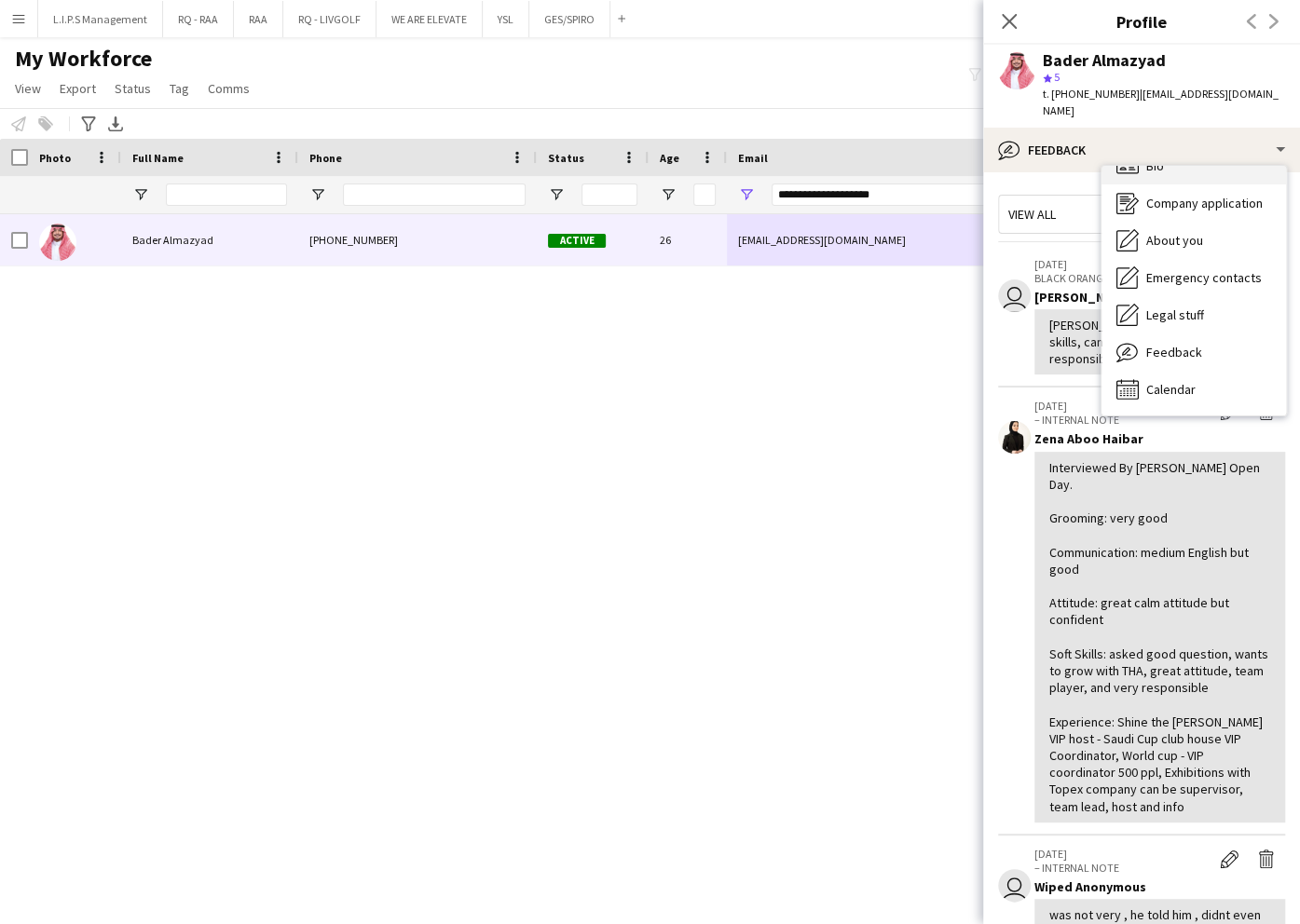
click at [1197, 150] on div "Bio Bio" at bounding box center [1194, 166] width 184 height 37
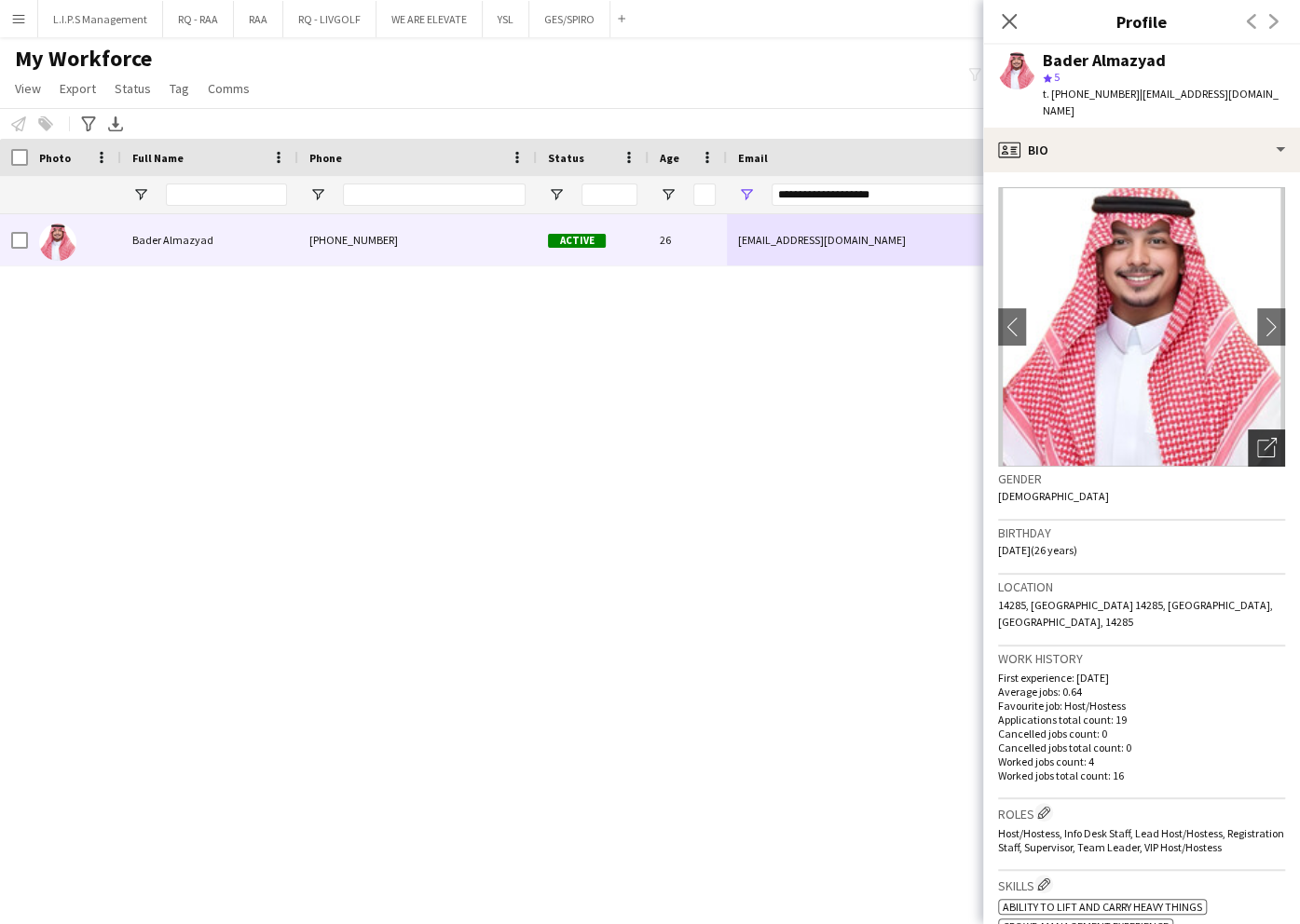
click at [1264, 438] on icon at bounding box center [1270, 444] width 13 height 13
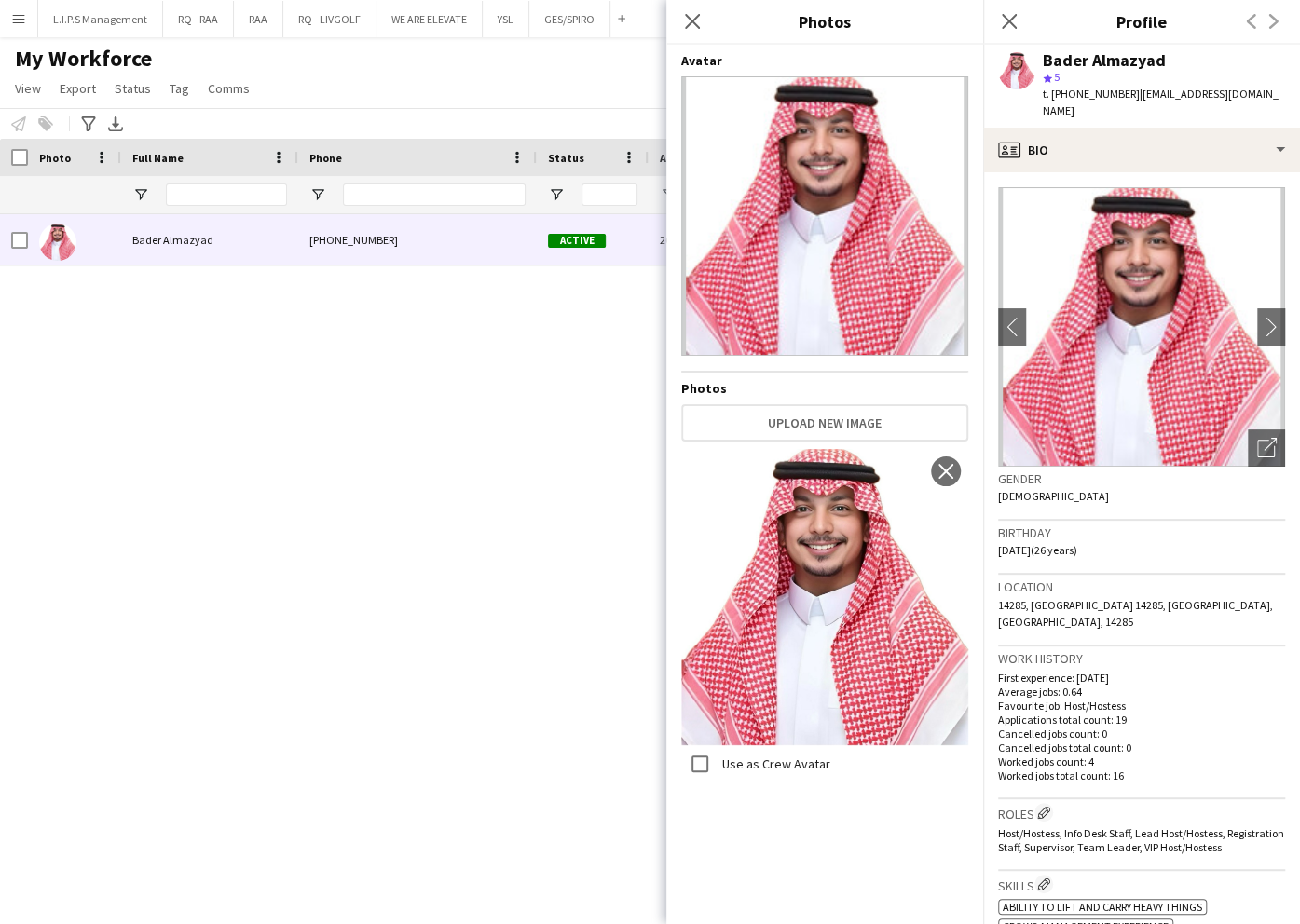
scroll to position [248, 0]
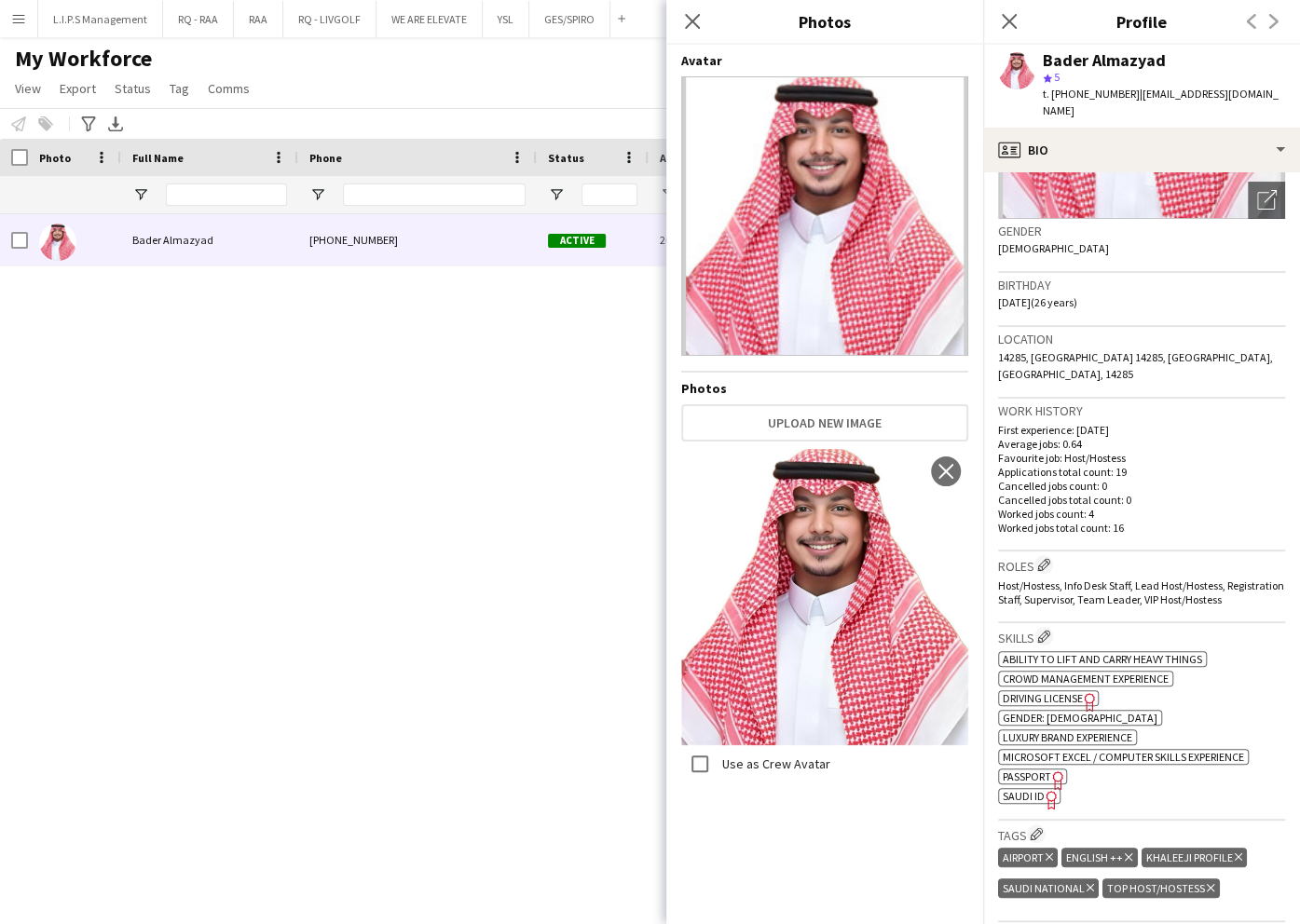
click at [1029, 789] on span "SAUDI ID" at bounding box center [1023, 796] width 42 height 14
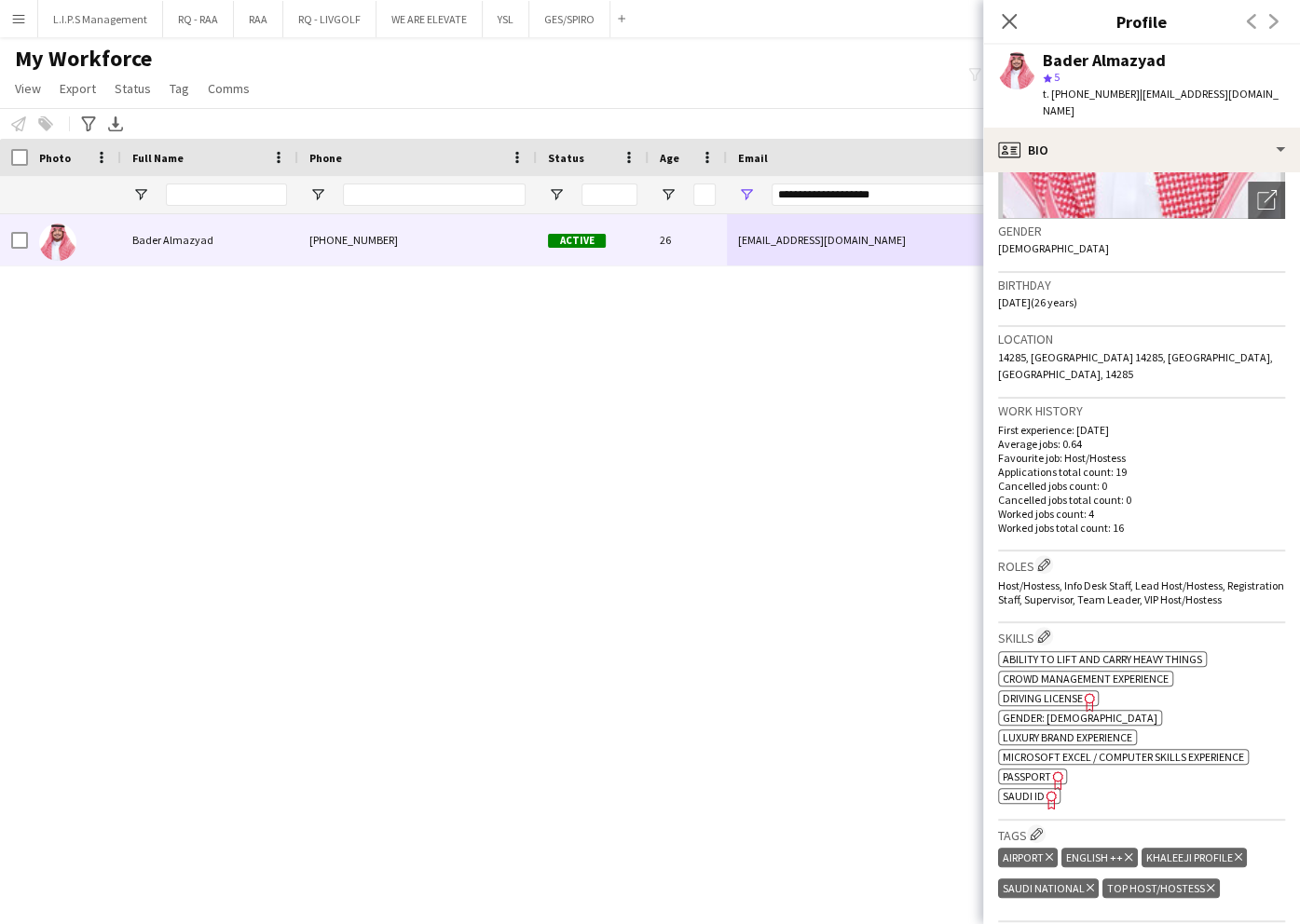
click at [1118, 56] on div "Bader Almazyad" at bounding box center [1104, 60] width 123 height 16
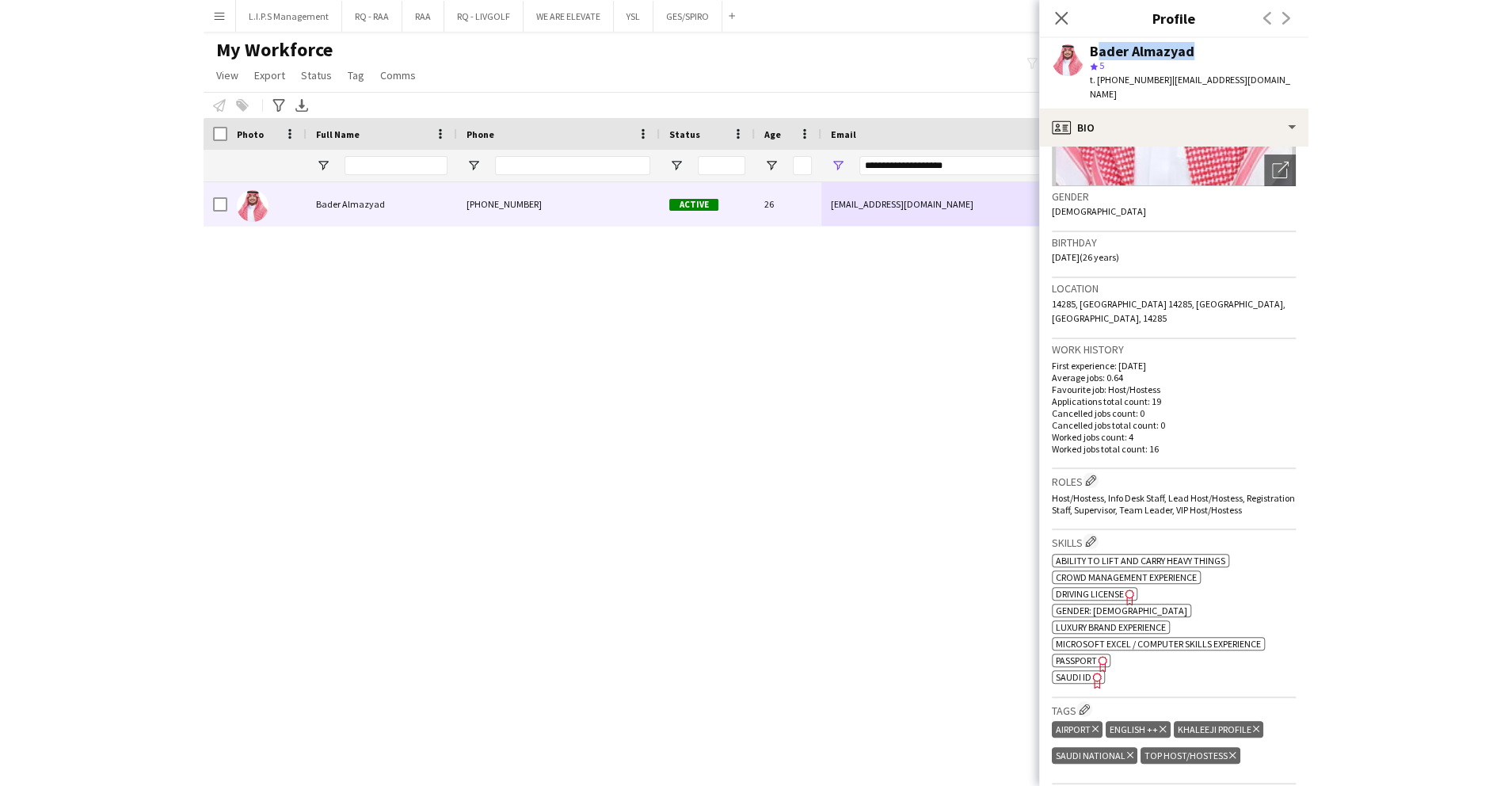
scroll to position [0, 0]
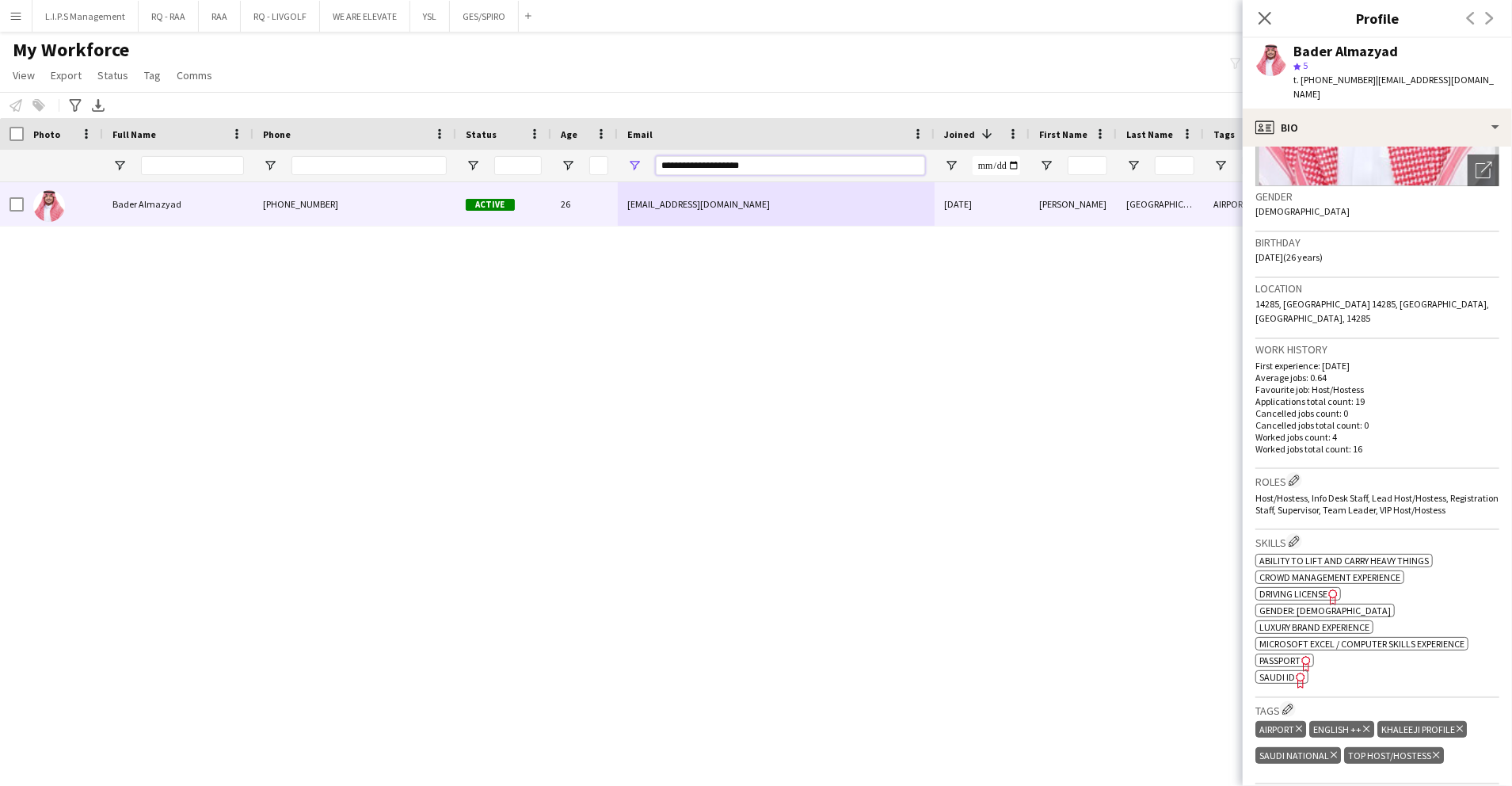
drag, startPoint x: 815, startPoint y: 163, endPoint x: 353, endPoint y: 179, distance: 462.3
click at [353, 179] on div at bounding box center [1103, 165] width 2206 height 31
paste input "****"
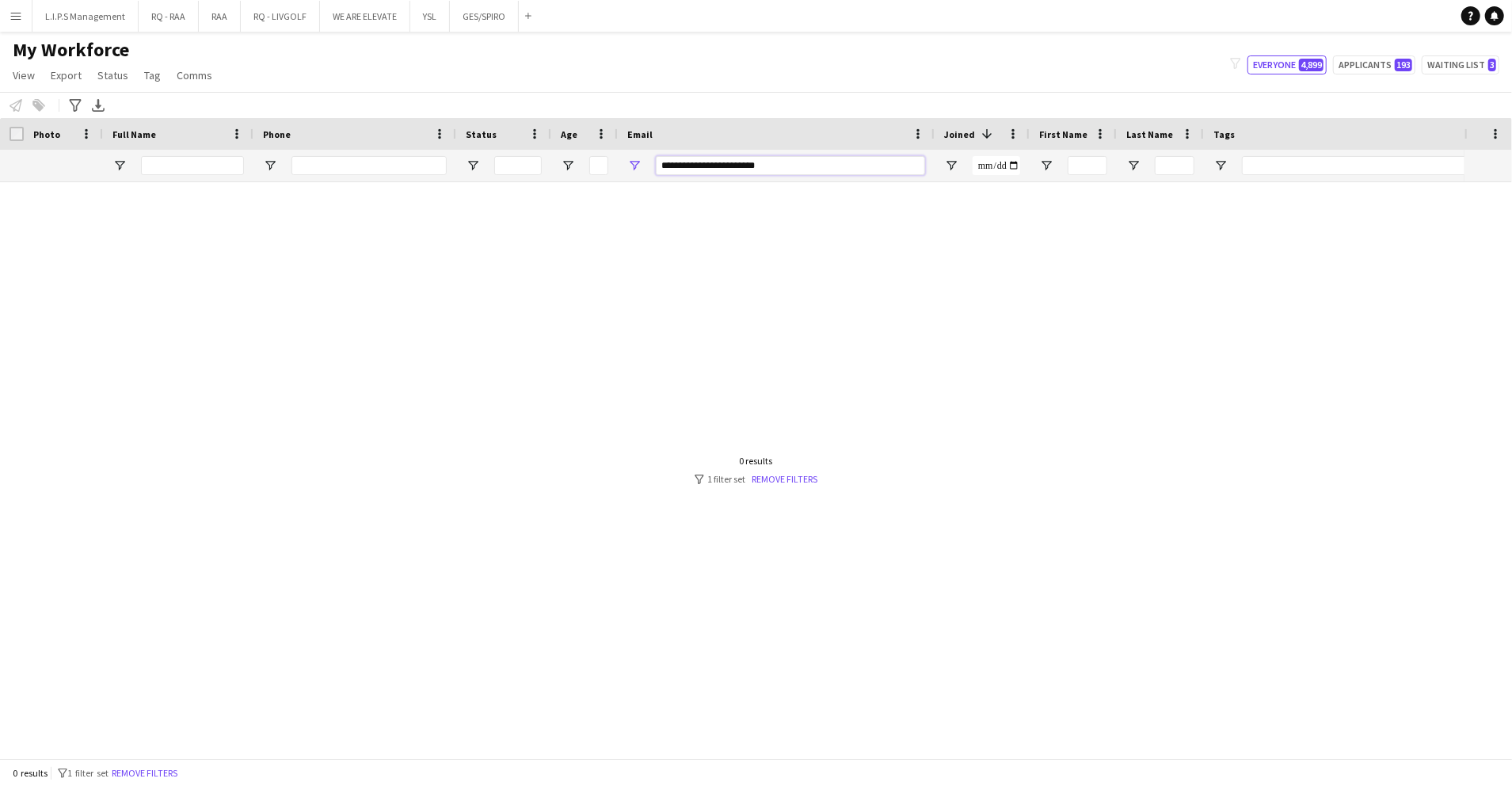
click at [661, 167] on input "**********" at bounding box center [791, 165] width 269 height 19
click at [827, 169] on input "**********" at bounding box center [791, 165] width 269 height 19
type input "**********"
click at [144, 781] on button "Remove filters" at bounding box center [144, 773] width 72 height 17
click at [196, 168] on input "Full Name Filter Input" at bounding box center [192, 165] width 103 height 19
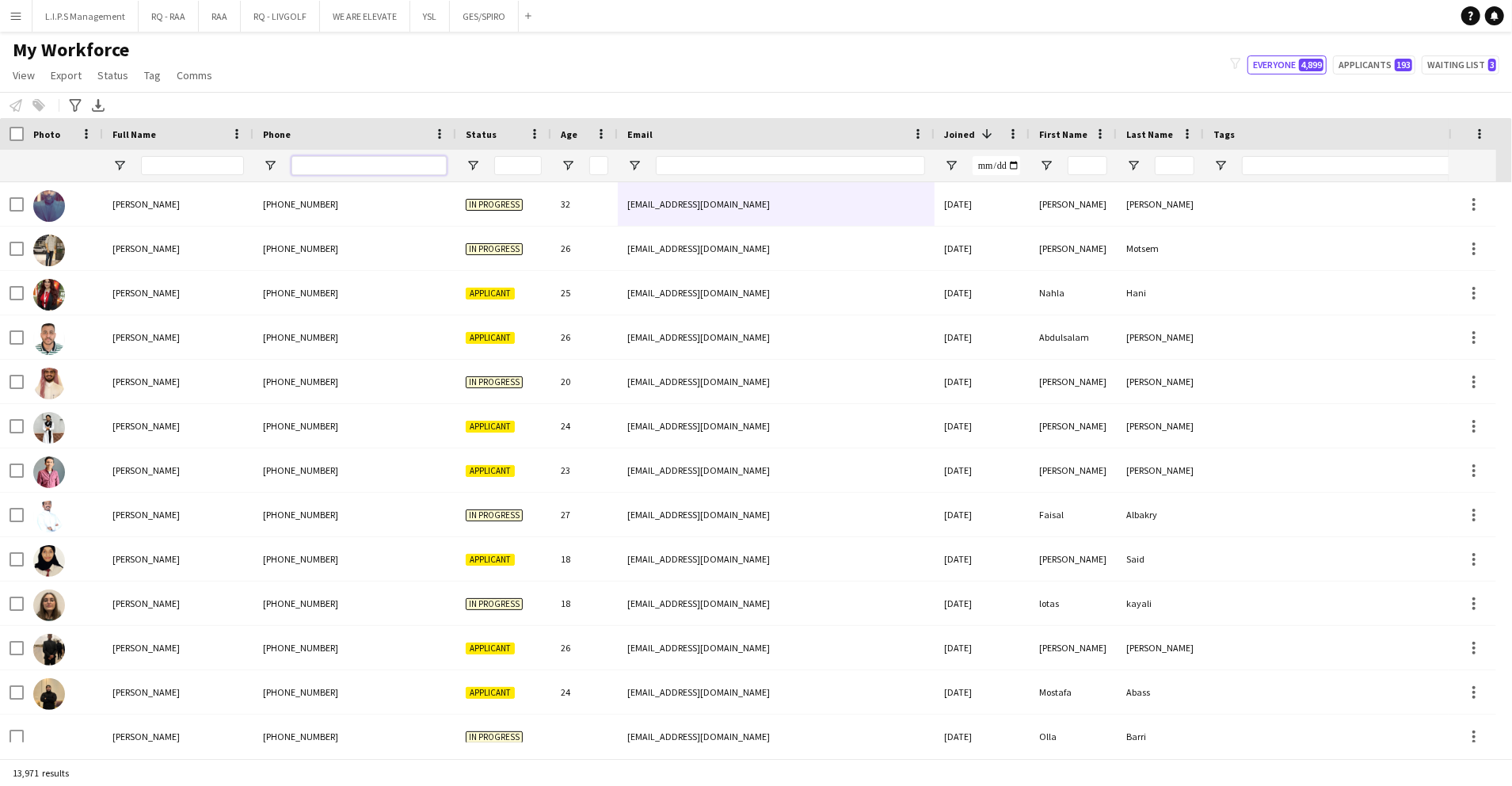
click at [409, 160] on input "Phone Filter Input" at bounding box center [369, 165] width 155 height 19
paste input "*********"
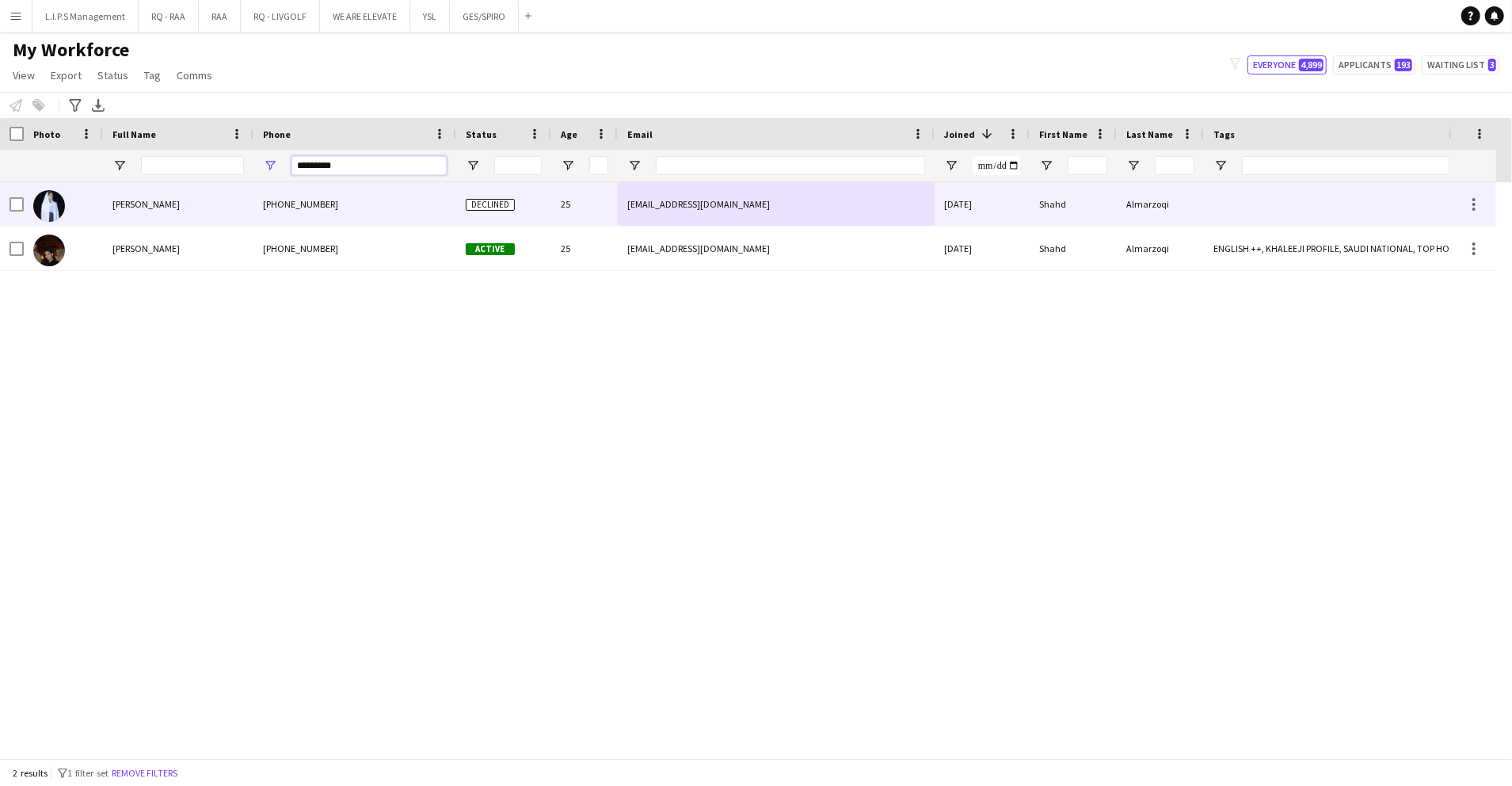
type input "*********"
click at [232, 218] on div "Shahd Almarzoqi" at bounding box center [178, 204] width 150 height 44
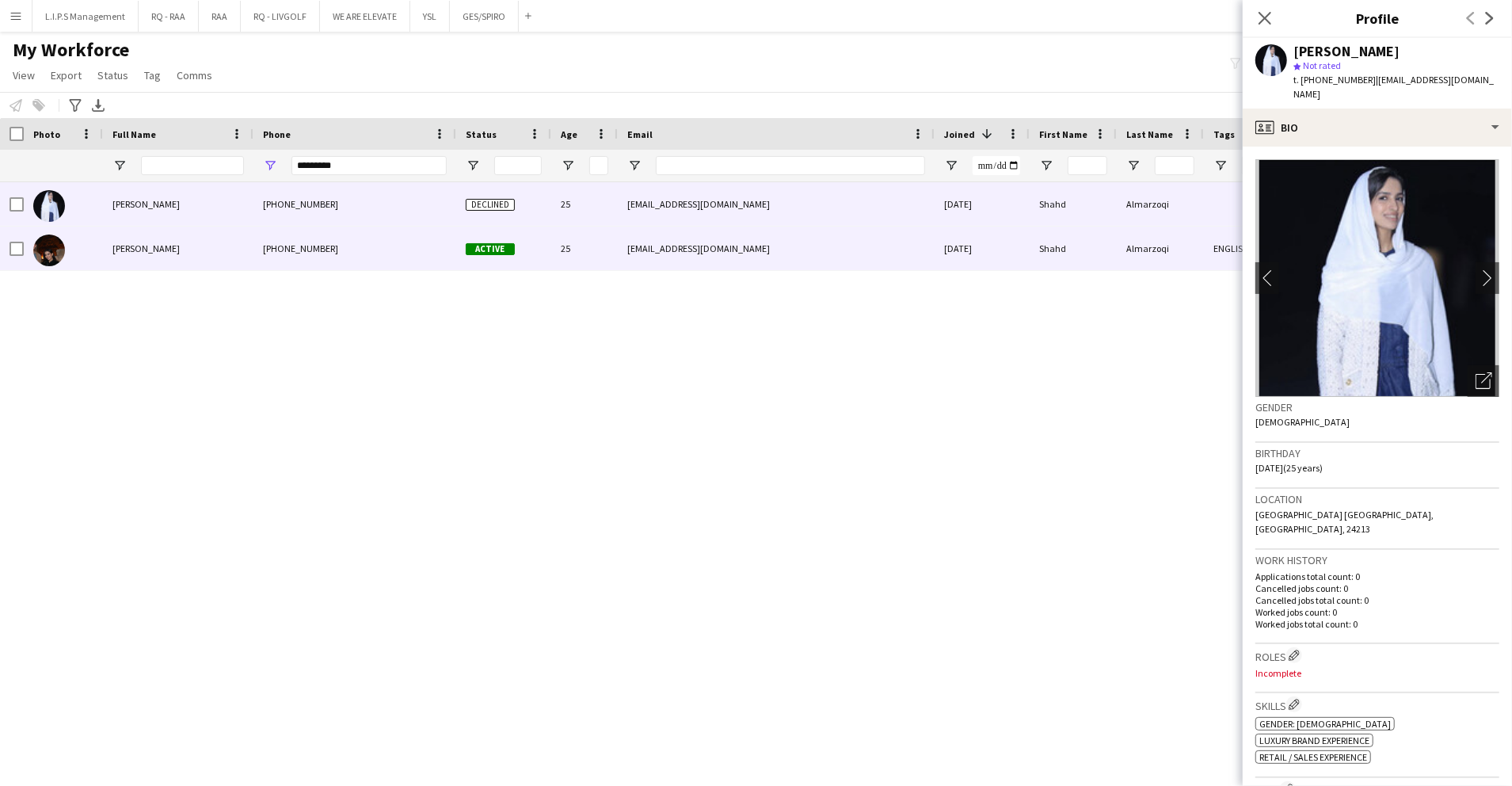
click at [286, 253] on div "+966555737608" at bounding box center [355, 249] width 203 height 44
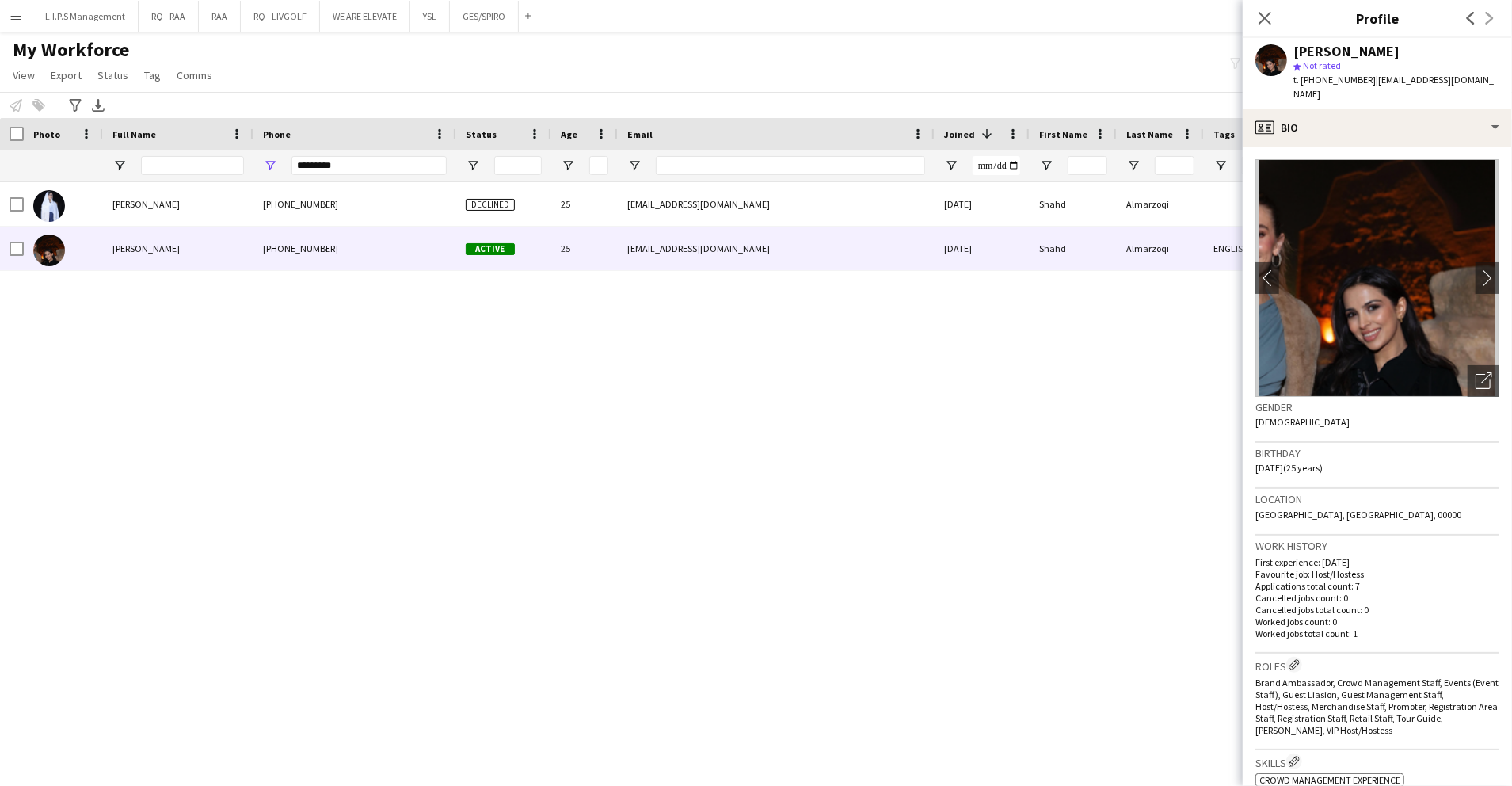
click at [1466, 348] on img at bounding box center [1377, 278] width 244 height 238
click at [1468, 365] on div "Open photos pop-in" at bounding box center [1484, 381] width 31 height 31
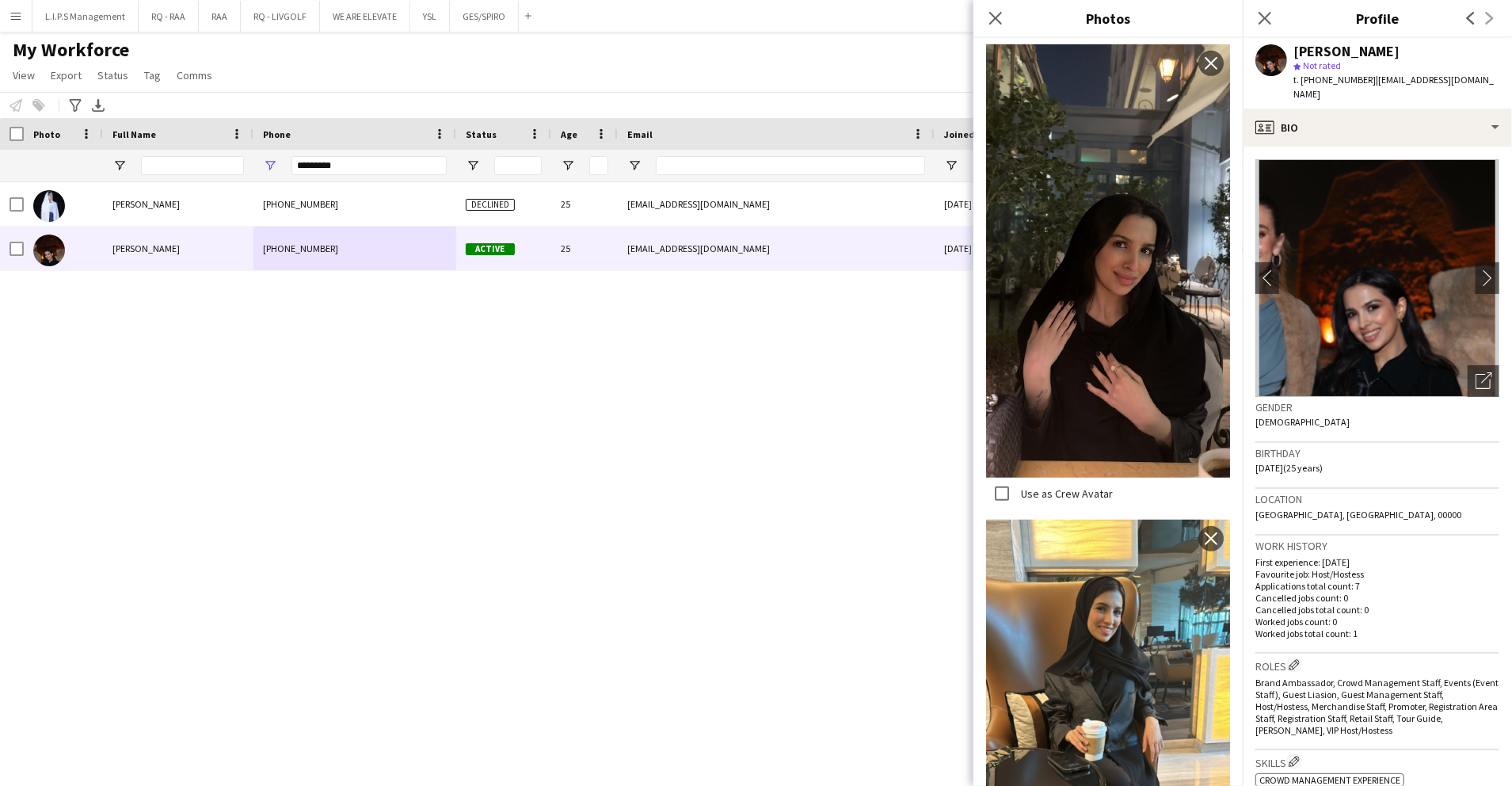
scroll to position [1162, 0]
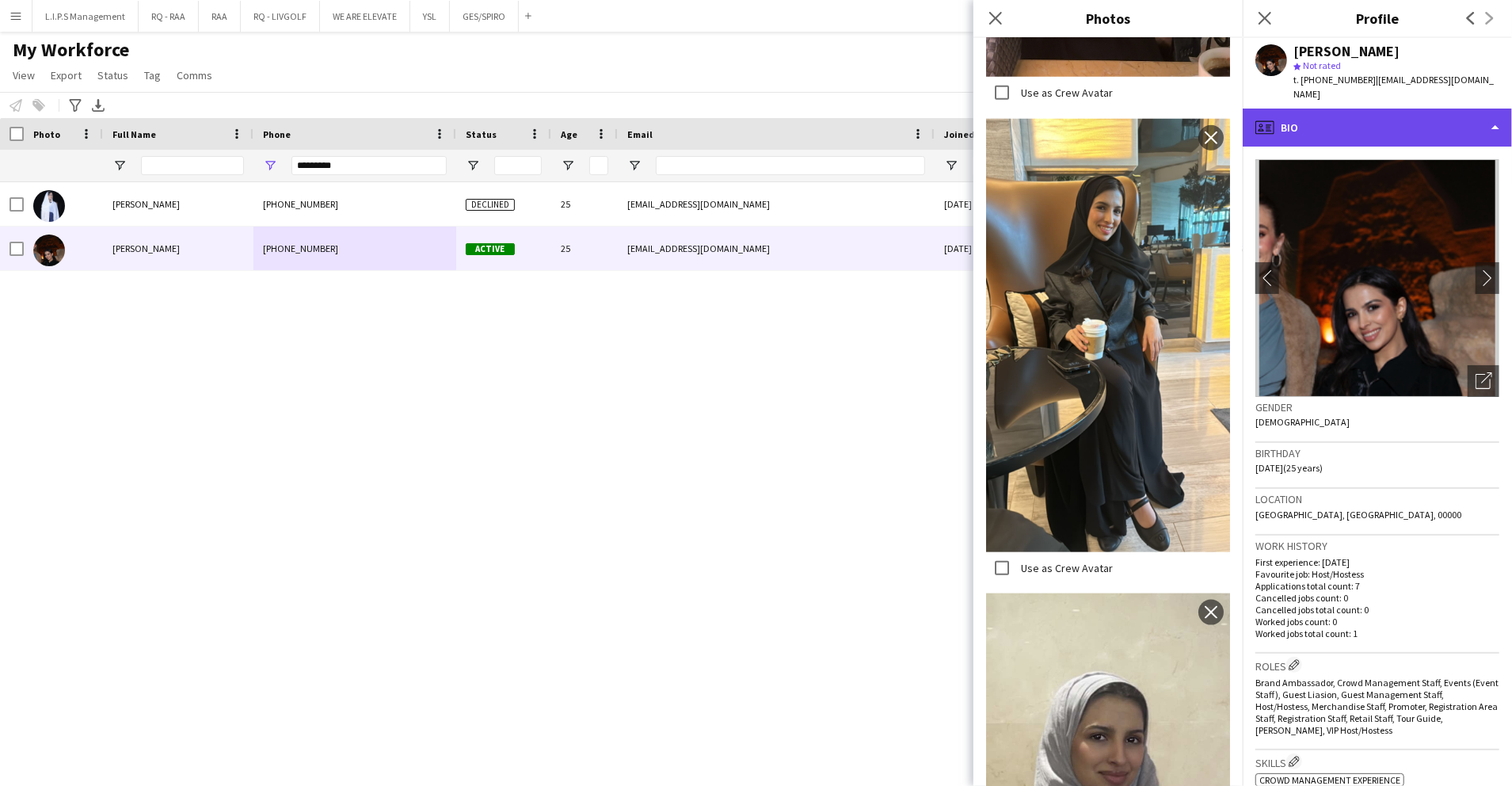
click at [1366, 109] on div "profile Bio" at bounding box center [1377, 128] width 269 height 38
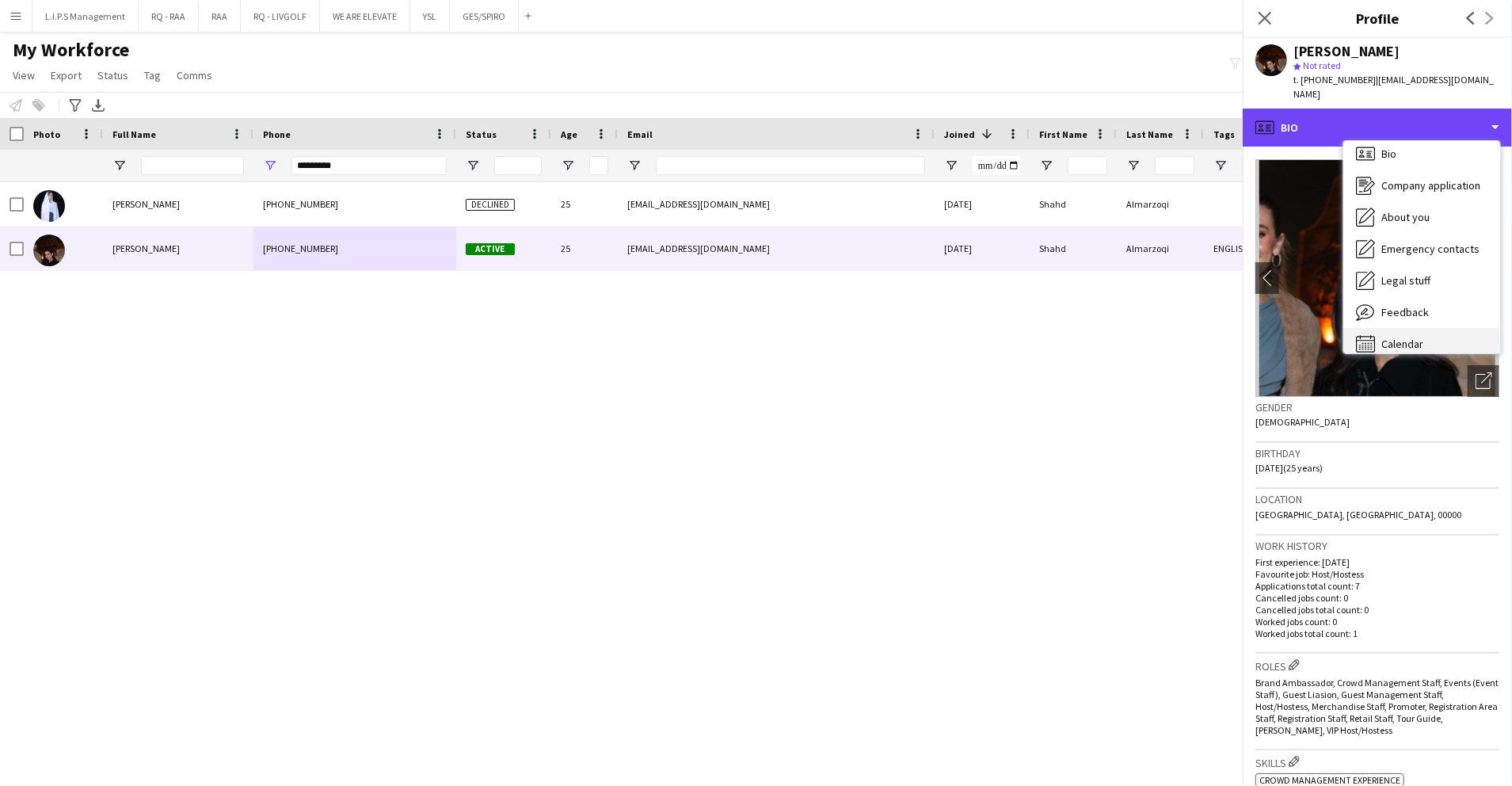
scroll to position [22, 0]
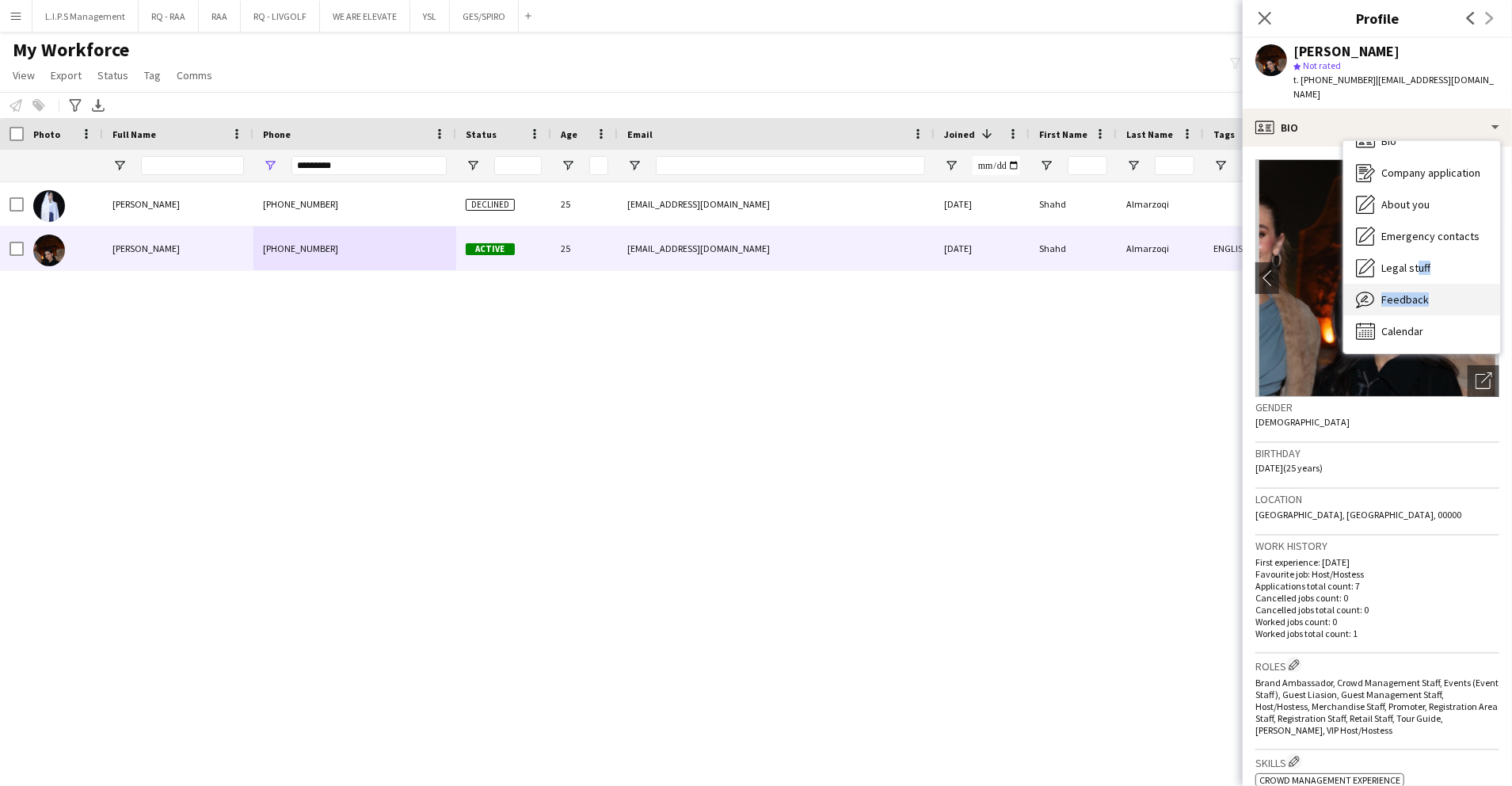
drag, startPoint x: 1412, startPoint y: 257, endPoint x: 1422, endPoint y: 269, distance: 15.6
click at [1422, 269] on div "Bio Bio Company application Company application About you About you Emergency c…" at bounding box center [1422, 247] width 157 height 212
click at [1422, 284] on div "Feedback Feedback" at bounding box center [1422, 300] width 157 height 31
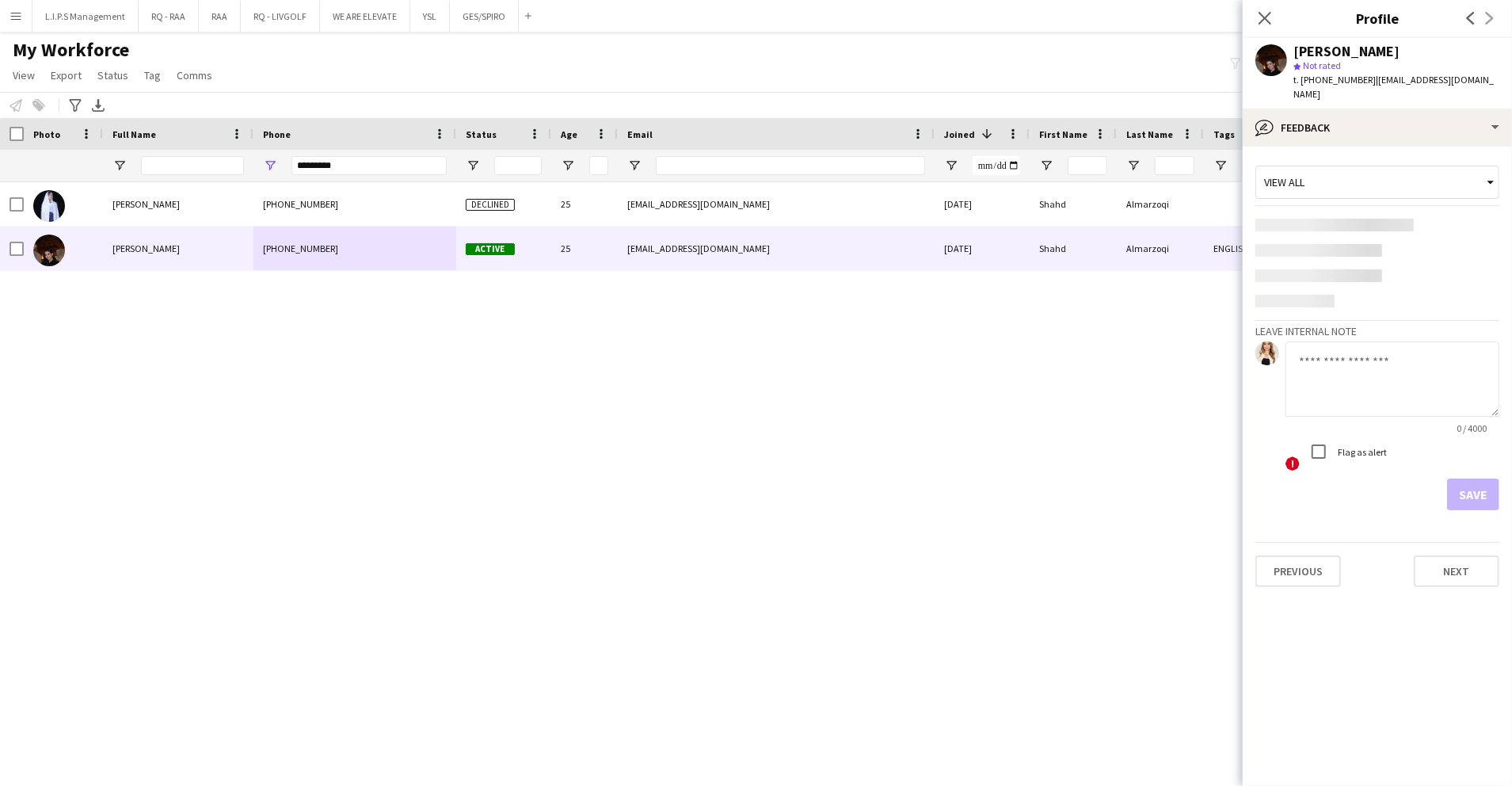
scroll to position [0, 0]
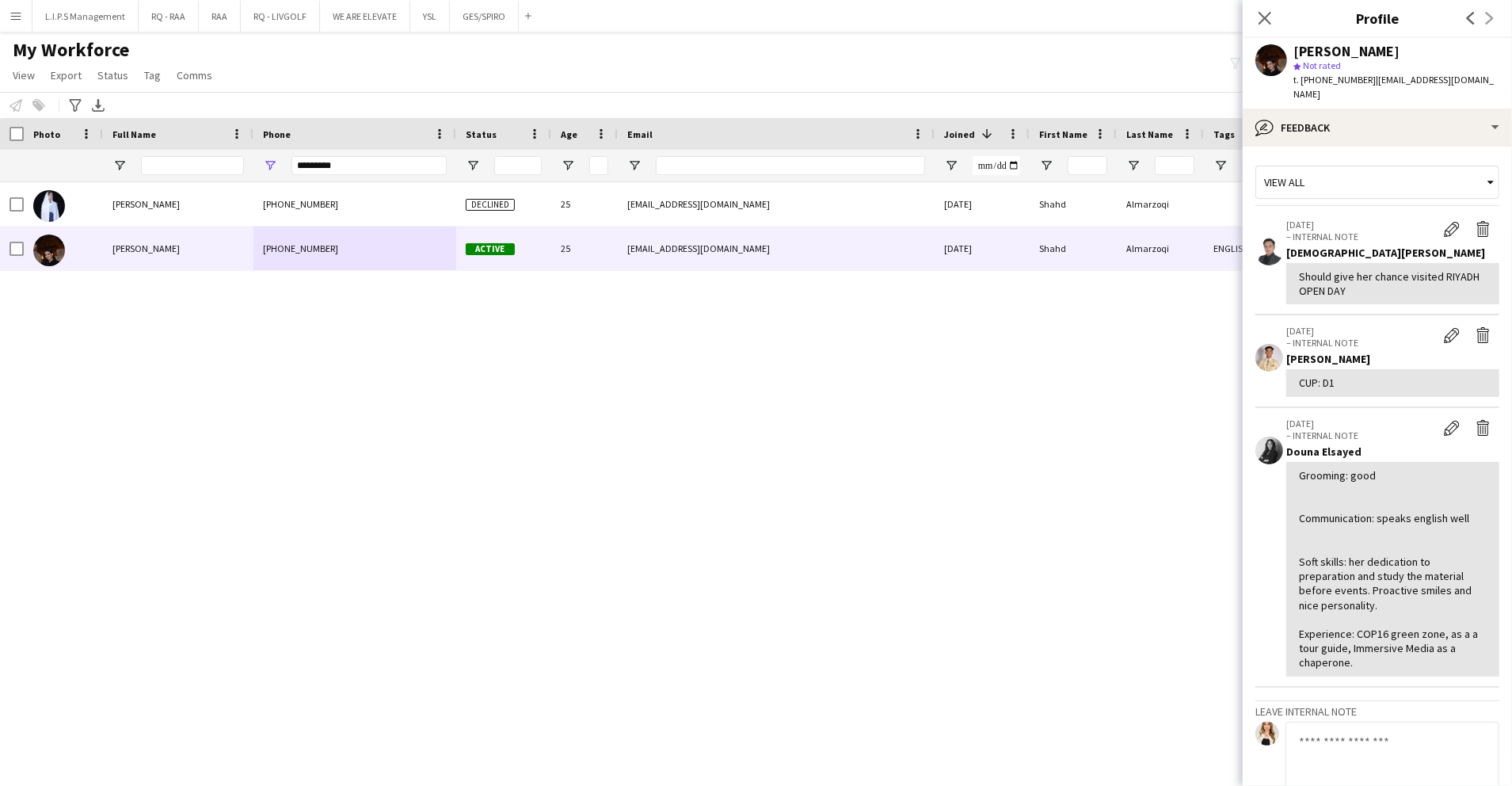
click at [1364, 315] on app-crew-profile-feedback-item "02-04-2025 – INTERNAL NOTE Edit internal note Delete internal note Kenan Tesfas…" at bounding box center [1377, 361] width 244 height 92
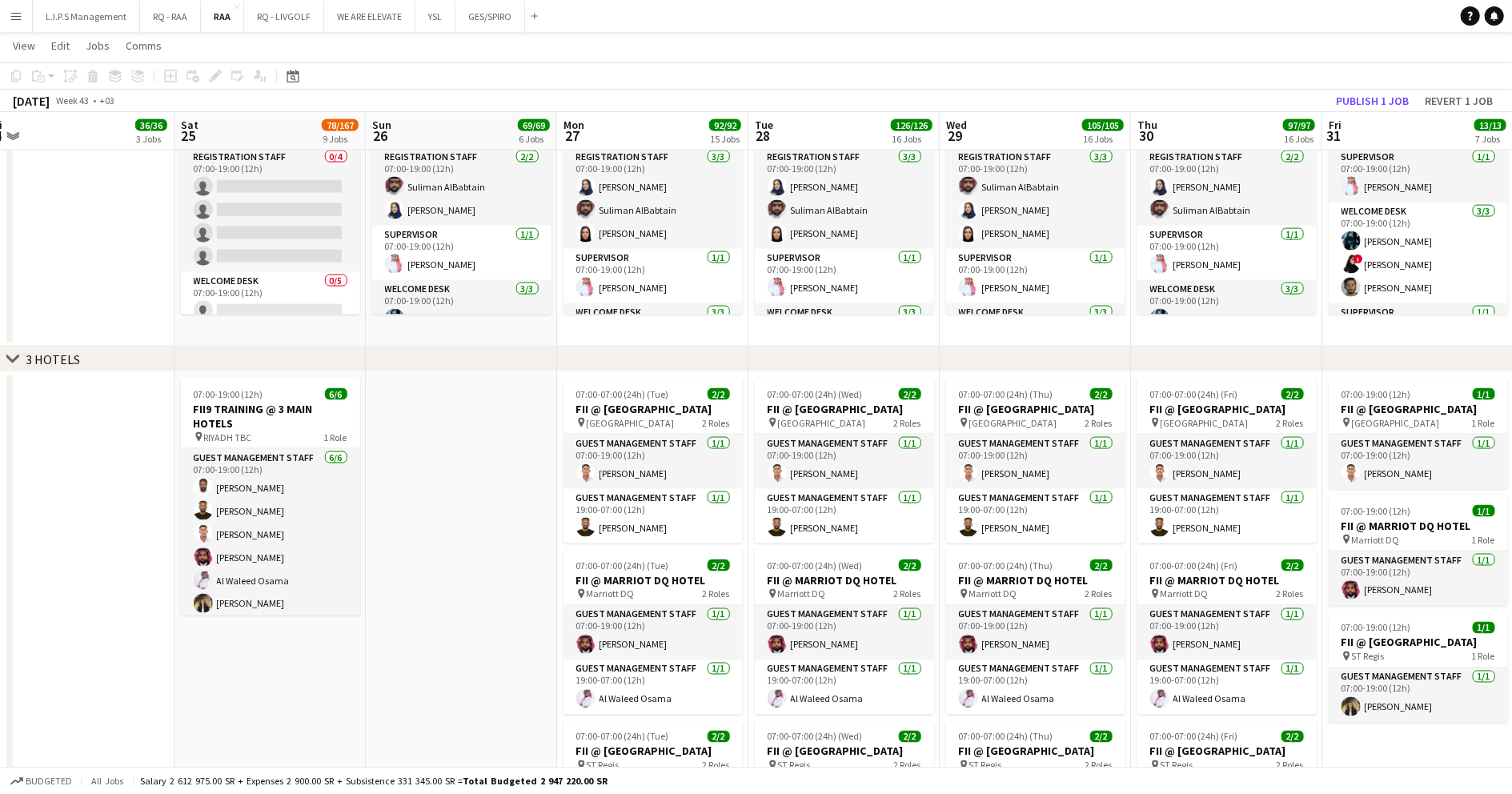
scroll to position [1774, 0]
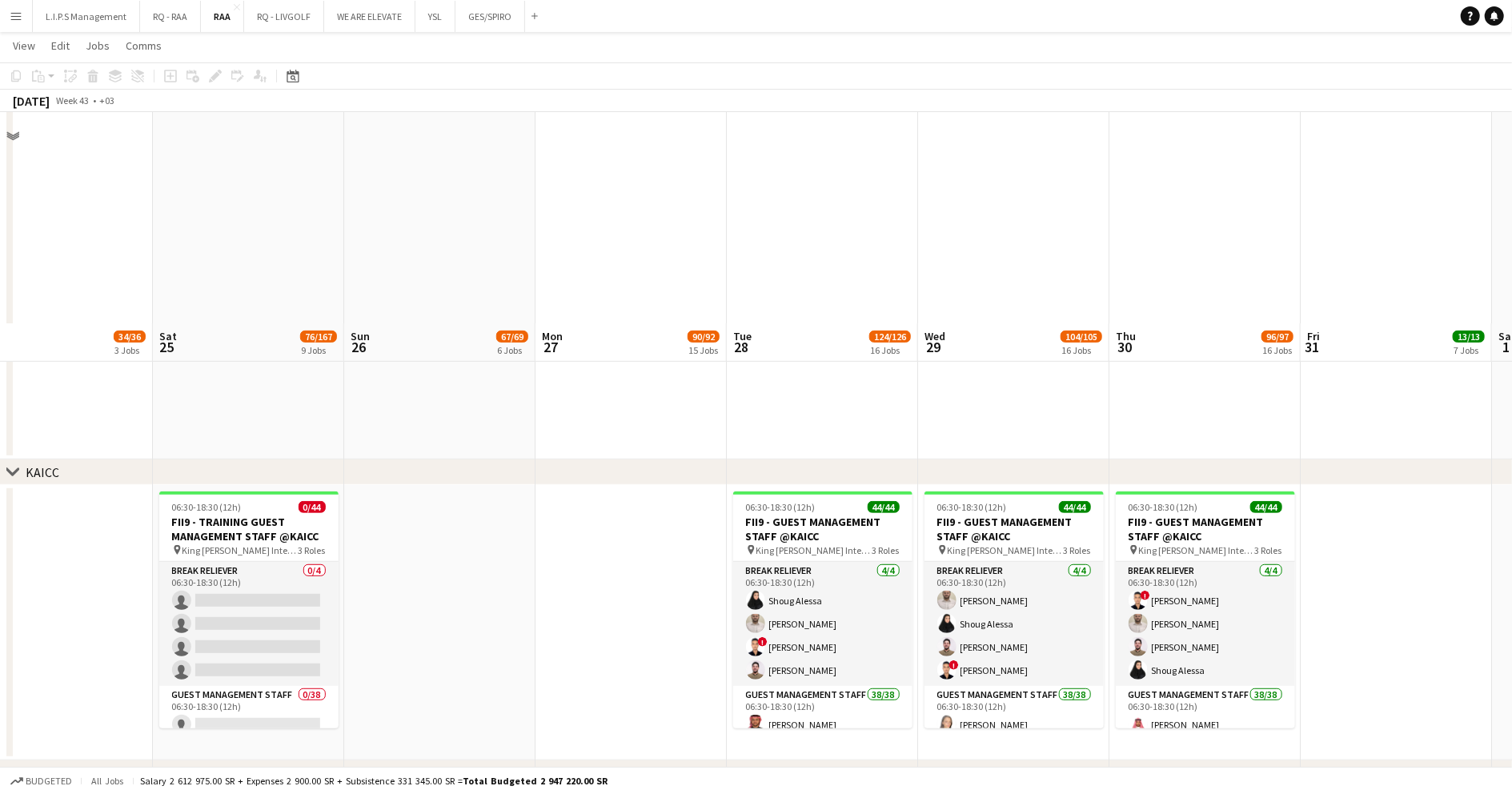
scroll to position [641, 0]
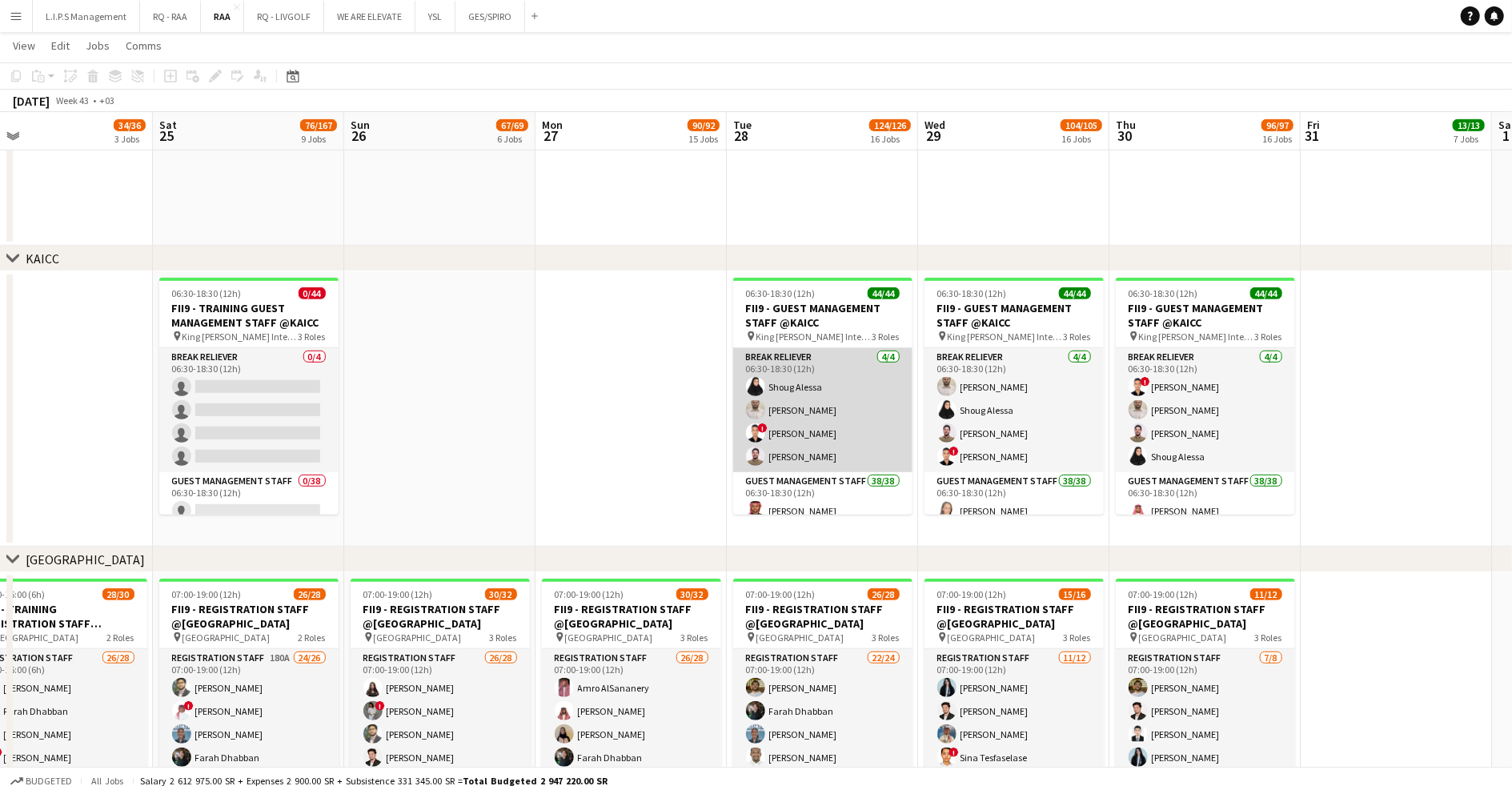
click at [818, 349] on app-card-role "Break reliever [DATE] 06:30-18:30 (12h) [PERSON_NAME] ! [PERSON_NAME] [PERSON_N…" at bounding box center [822, 410] width 179 height 124
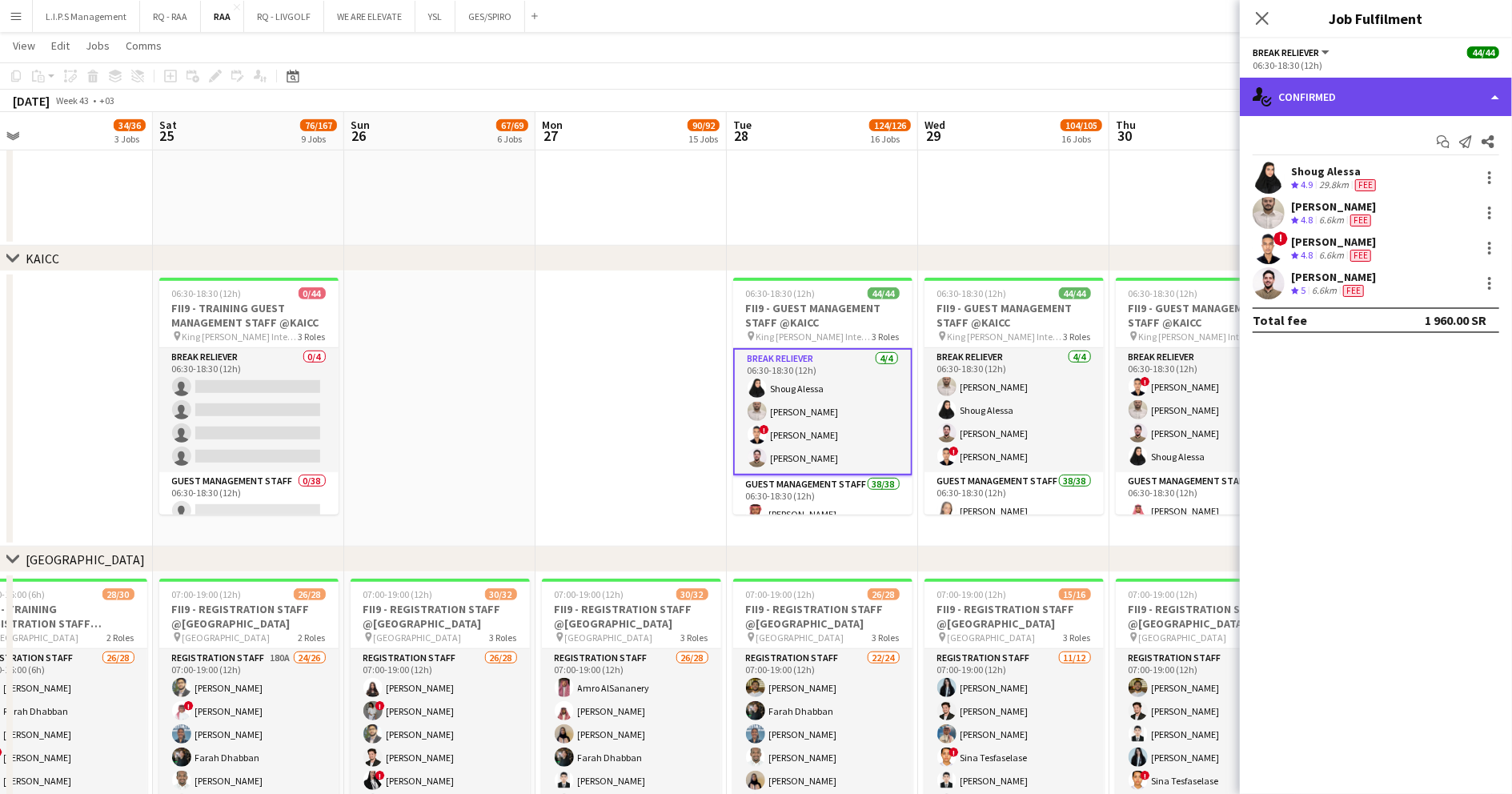
drag, startPoint x: 1455, startPoint y: 93, endPoint x: 1450, endPoint y: 108, distance: 15.8
click at [1454, 93] on div "single-neutral-actions-check-2 Confirmed" at bounding box center [1376, 97] width 272 height 38
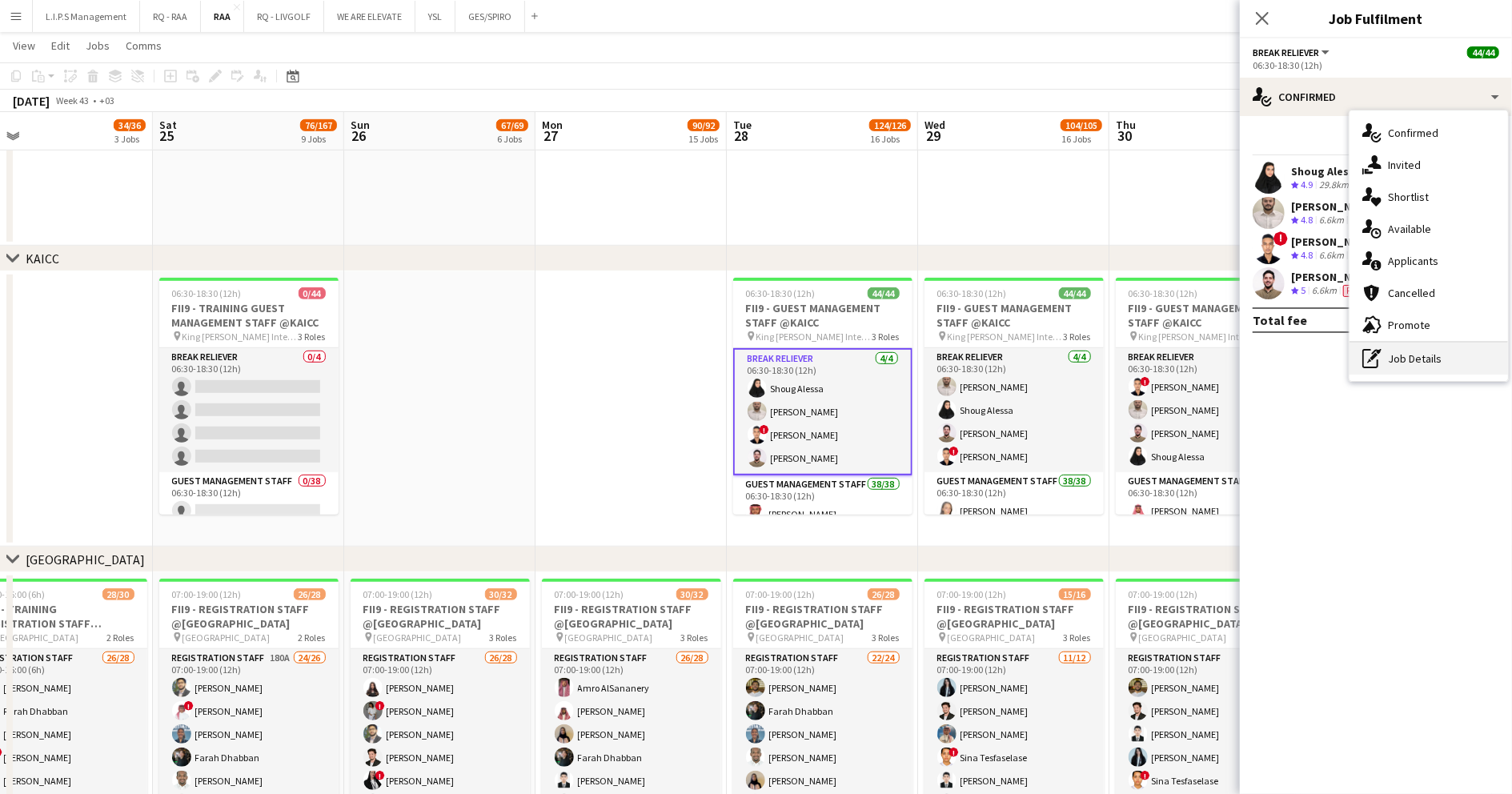
click at [1424, 364] on div "pen-write Job Details" at bounding box center [1429, 359] width 158 height 32
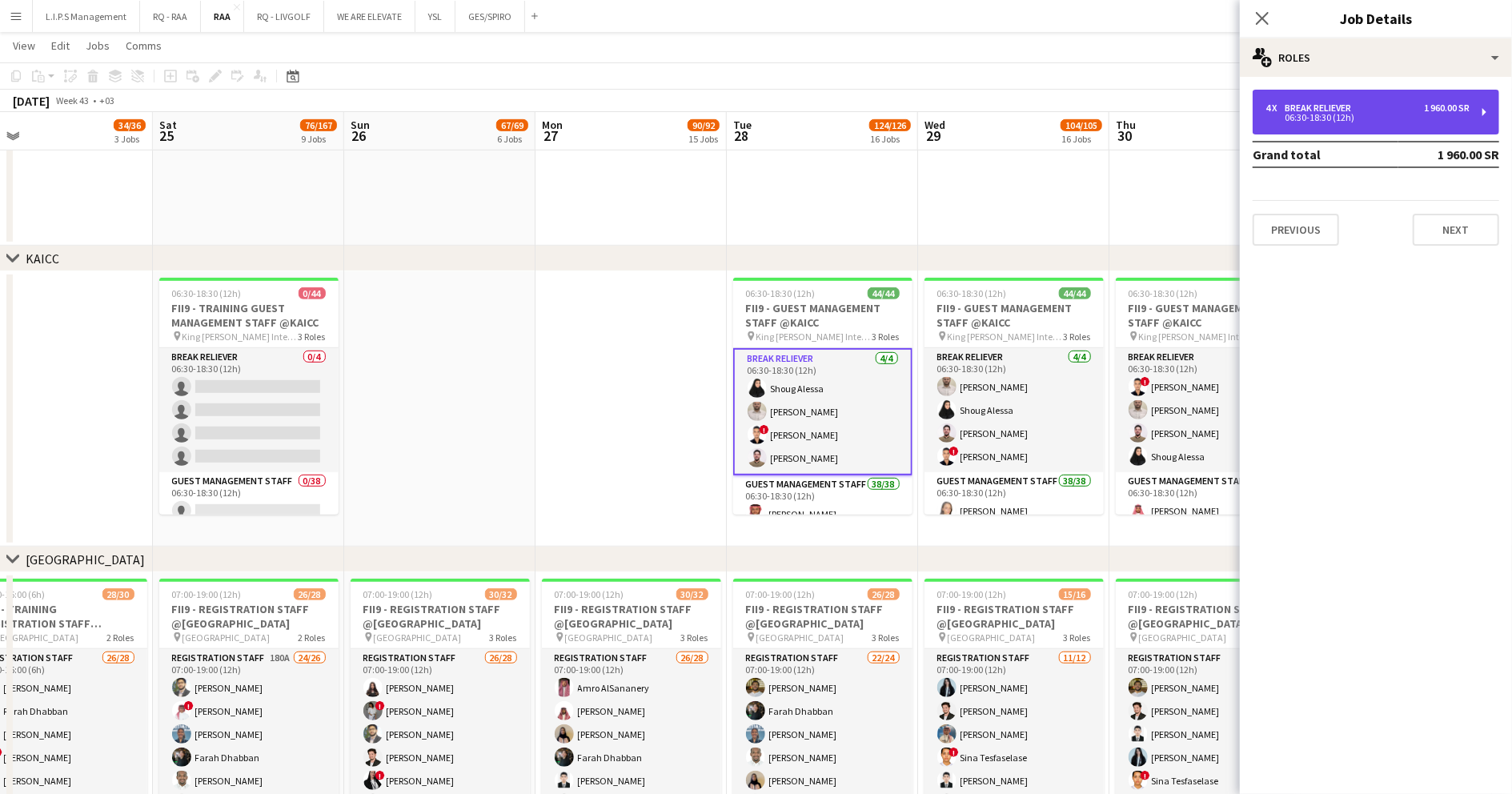
click at [1369, 111] on div "4 x Break reliever 1 960.00 SR" at bounding box center [1368, 108] width 204 height 11
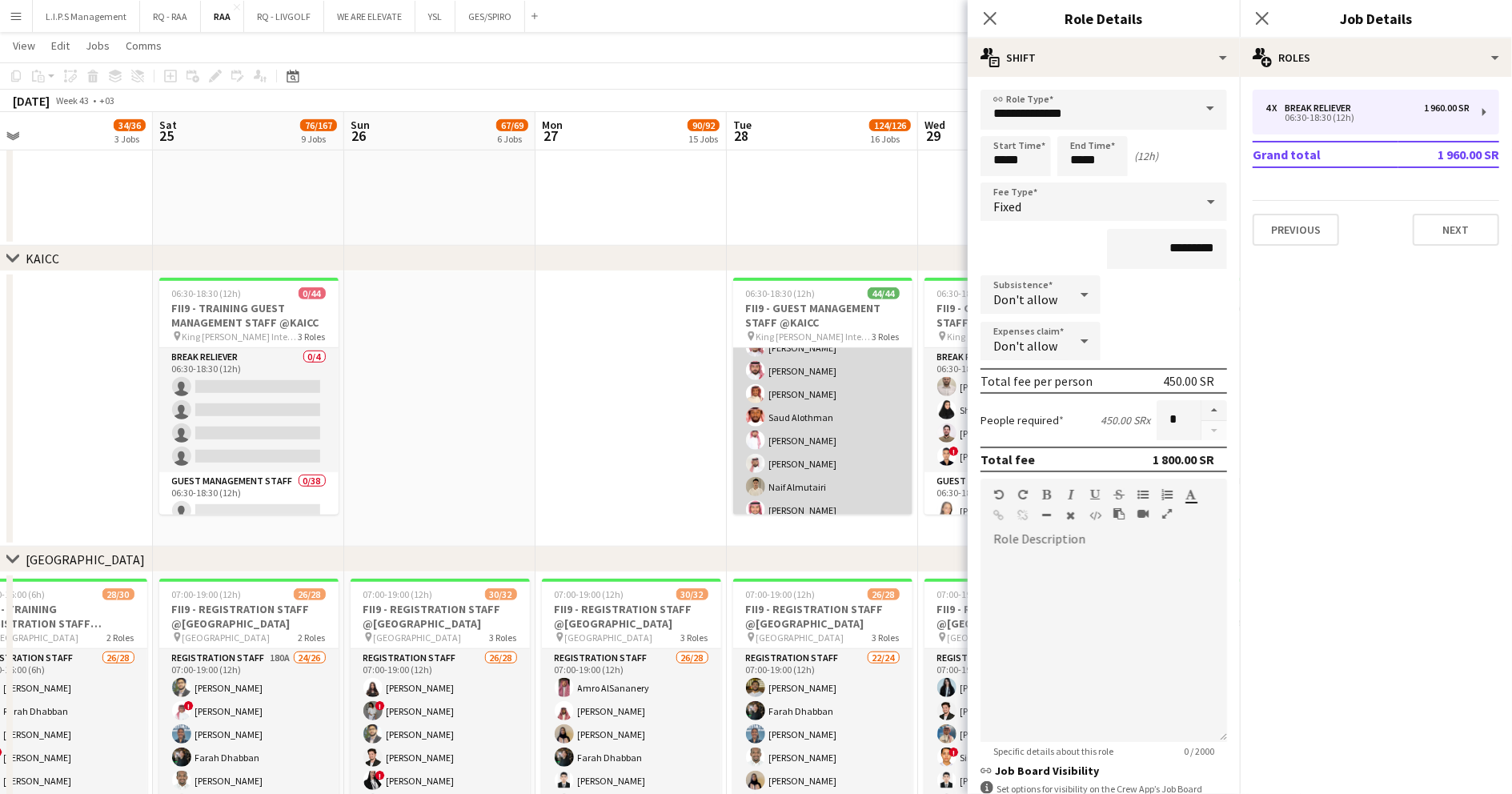
click at [863, 411] on app-card-role "Guest Management Staff 38/38 06:30-18:30 (12h) [GEOGRAPHIC_DATA] Alattas Riyadh…" at bounding box center [822, 721] width 179 height 918
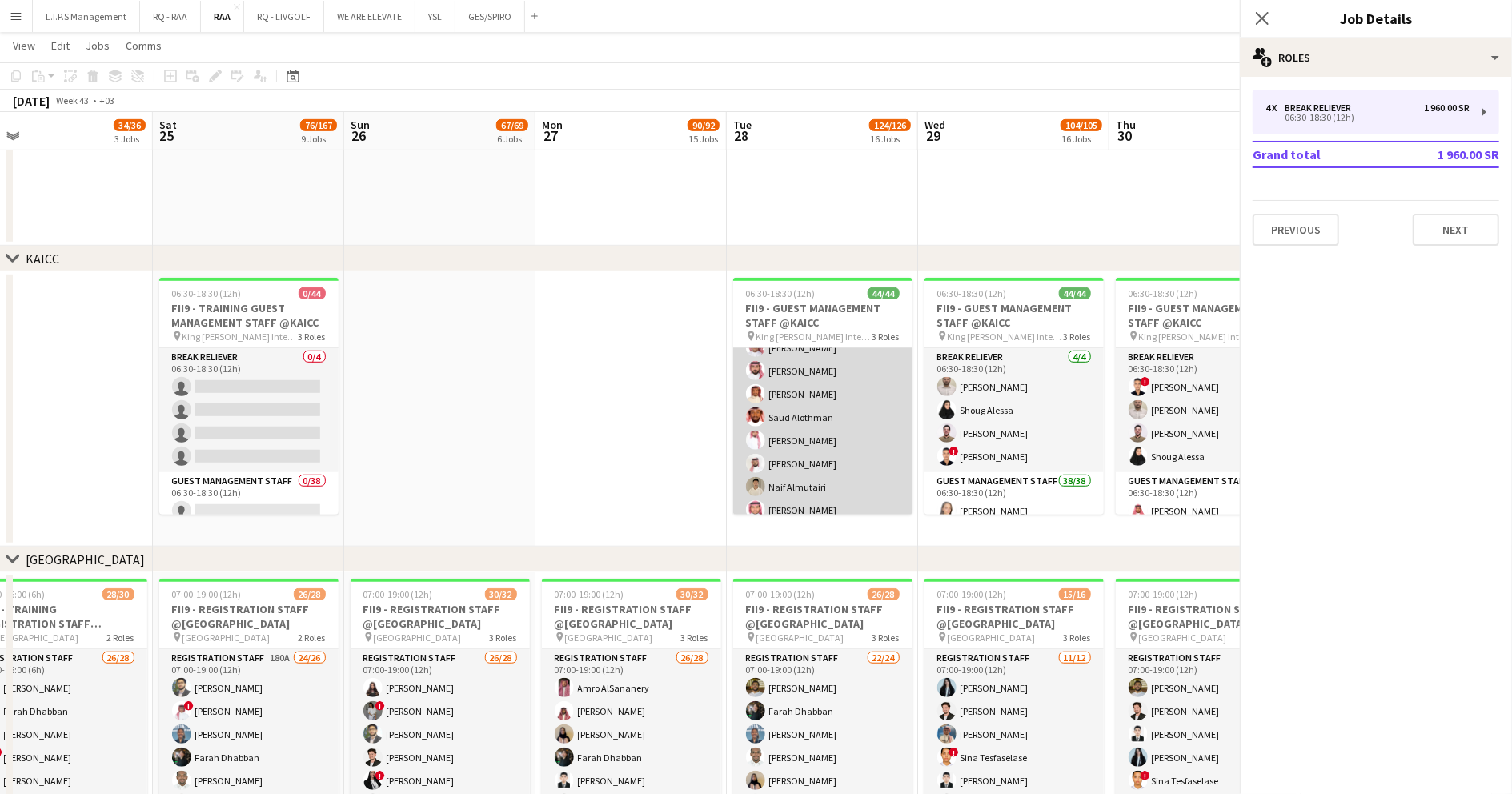
scroll to position [211, 0]
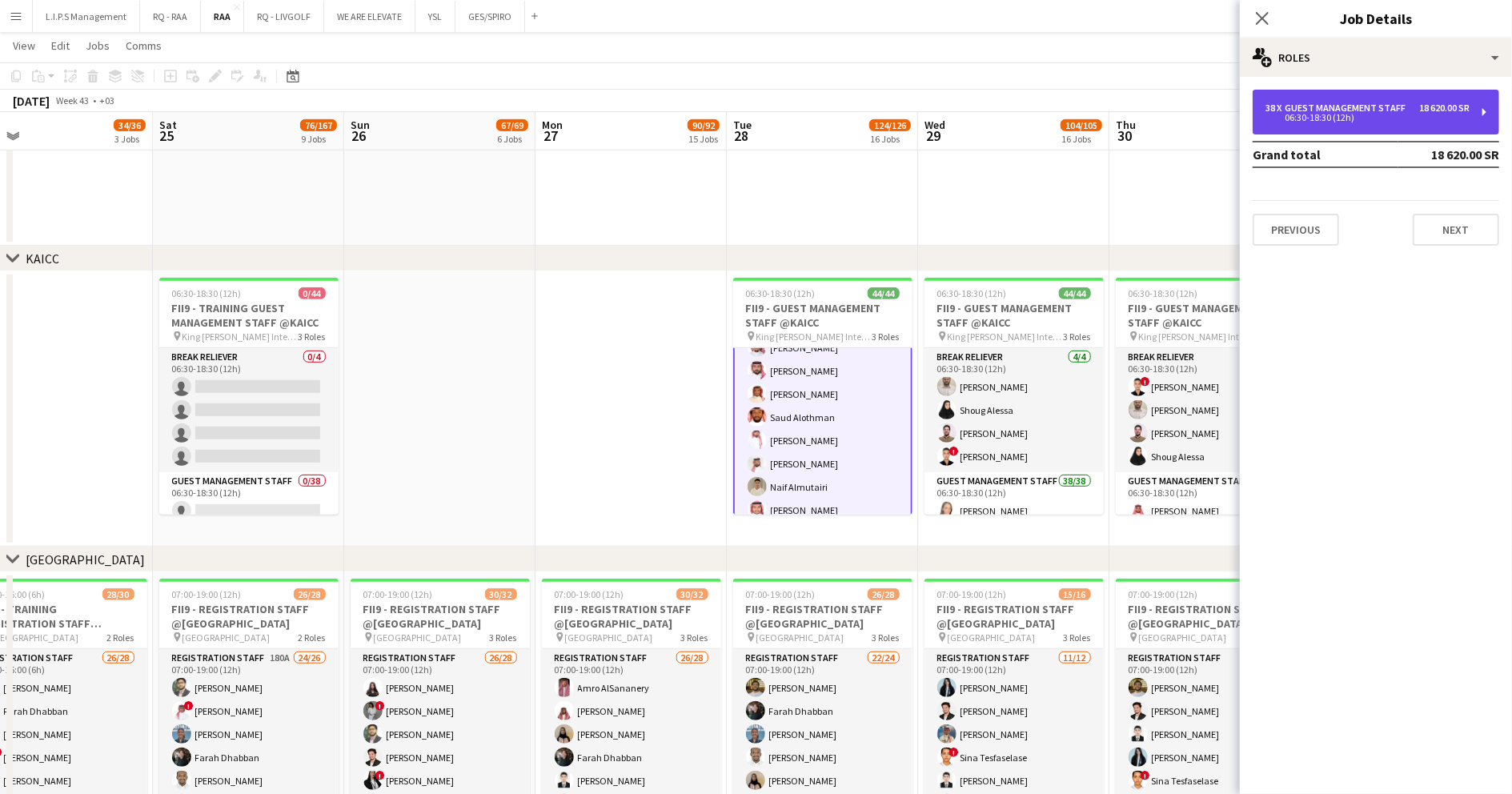
click at [1362, 122] on div "38 x Guest Management Staff 18 620.00 SR 06:30-18:30 (12h)" at bounding box center [1376, 113] width 247 height 45
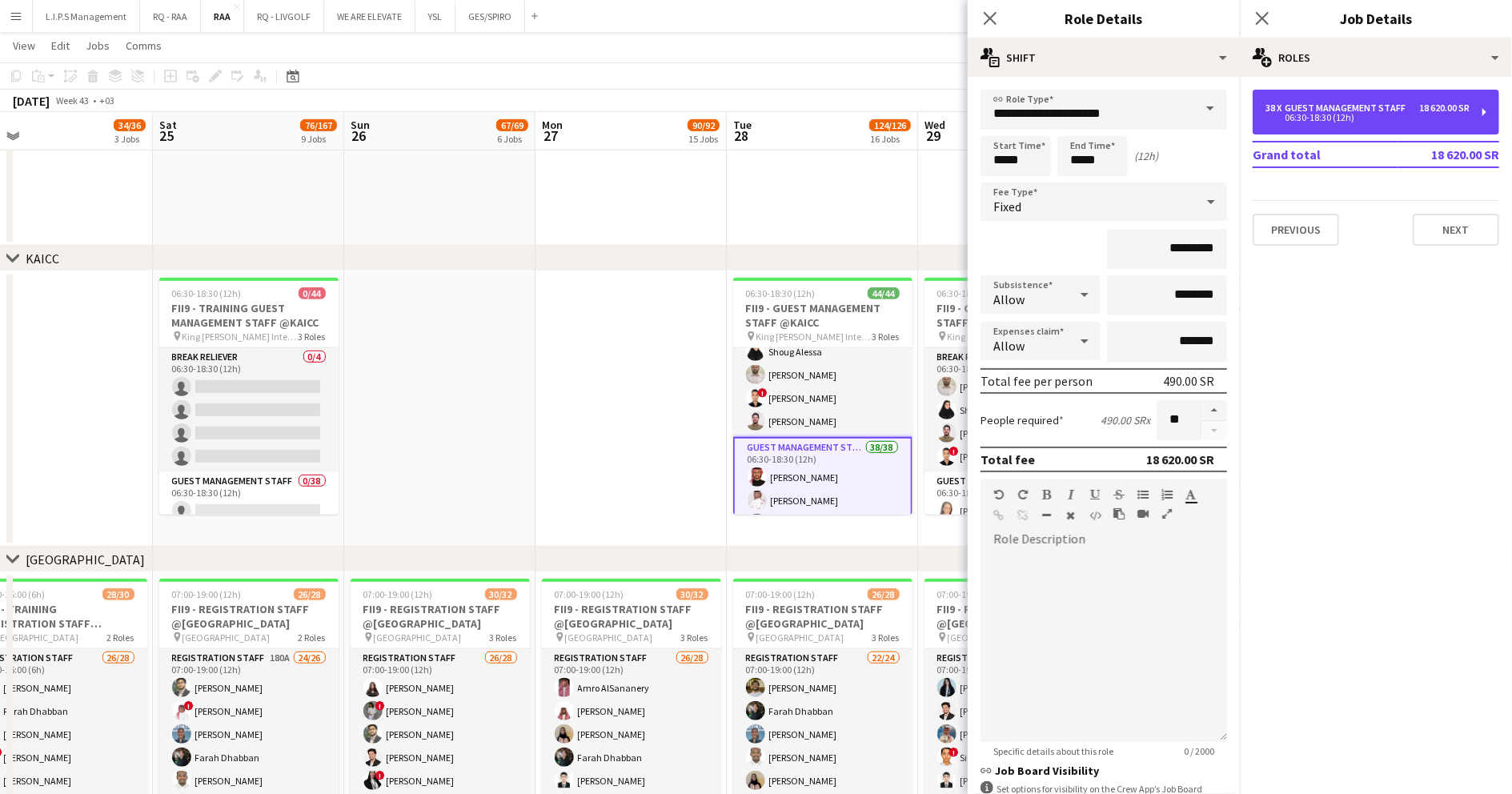
scroll to position [0, 0]
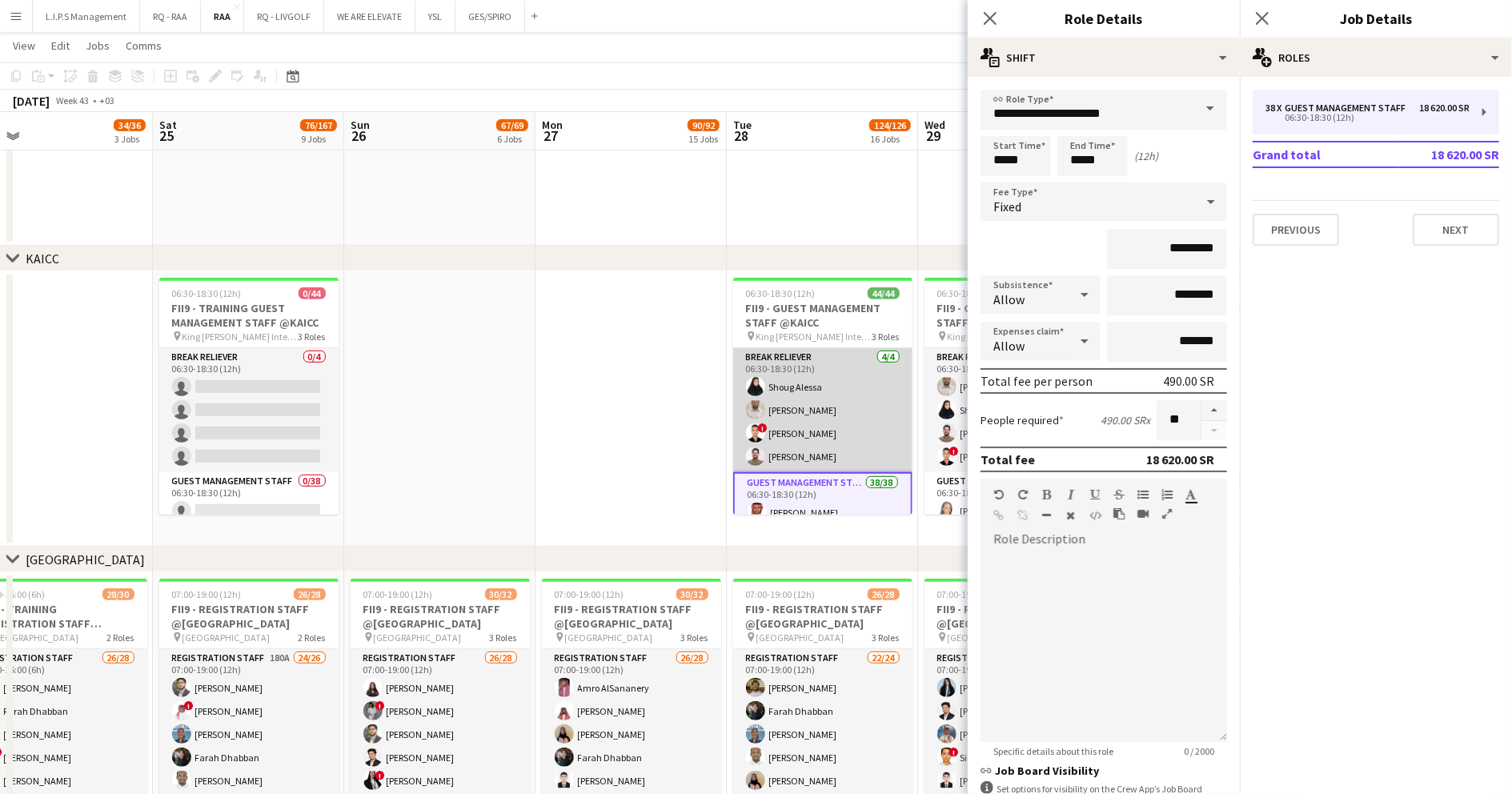
click at [813, 389] on app-card-role "Break reliever [DATE] 06:30-18:30 (12h) [PERSON_NAME] ! [PERSON_NAME] [PERSON_N…" at bounding box center [822, 410] width 179 height 124
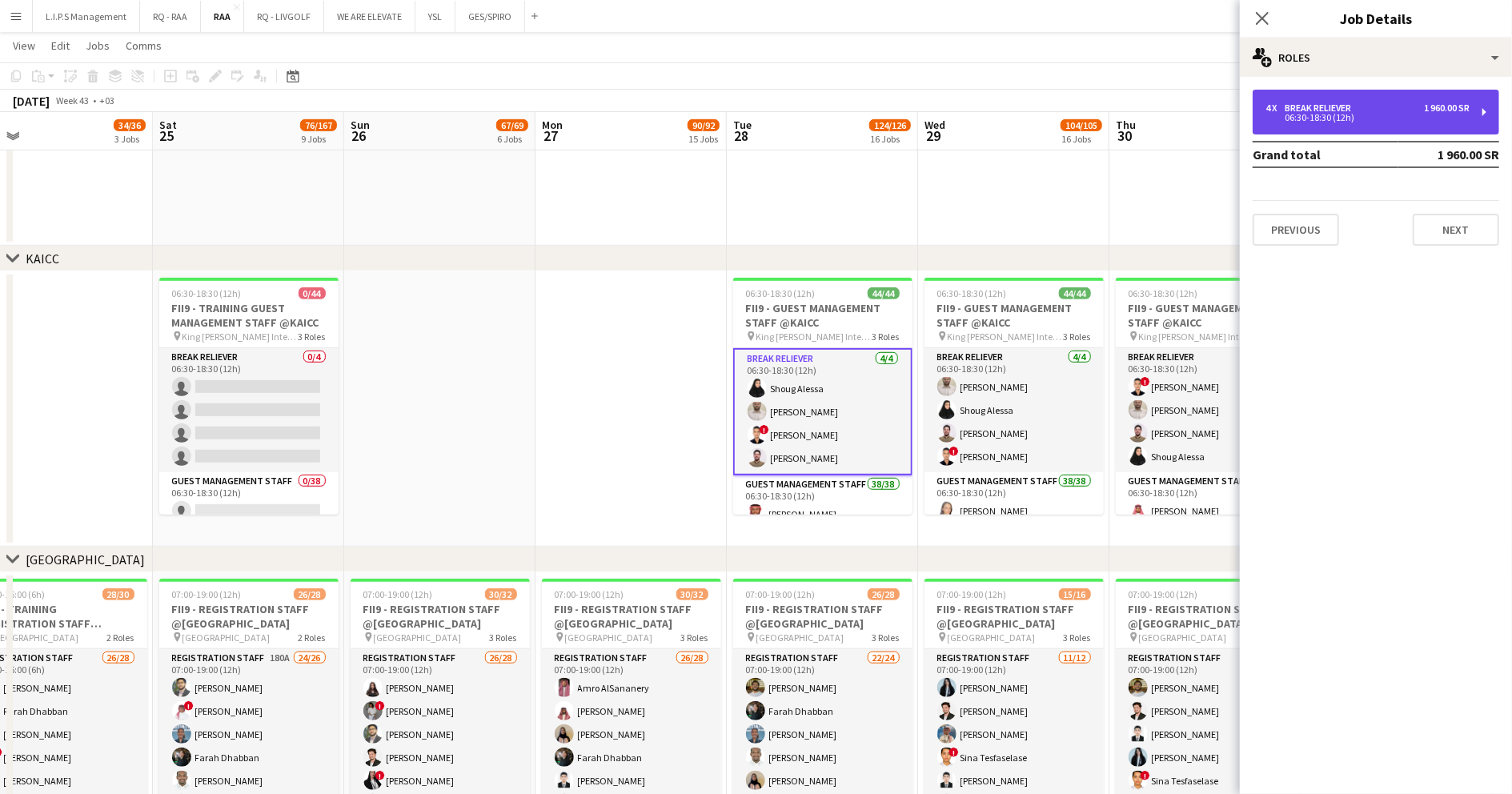
click at [1405, 110] on div "4 x Break reliever 1 960.00 SR" at bounding box center [1368, 108] width 204 height 11
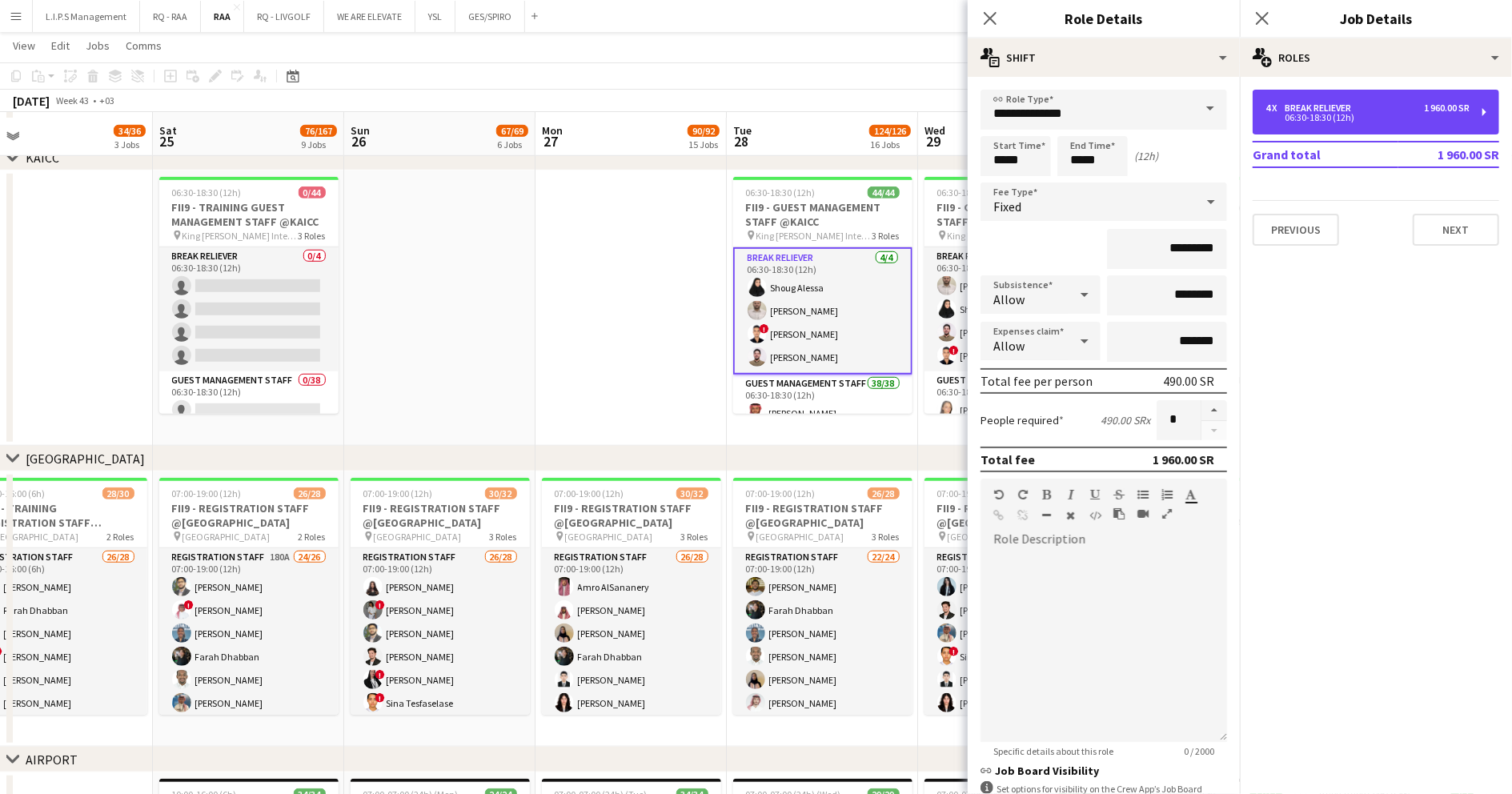
scroll to position [747, 0]
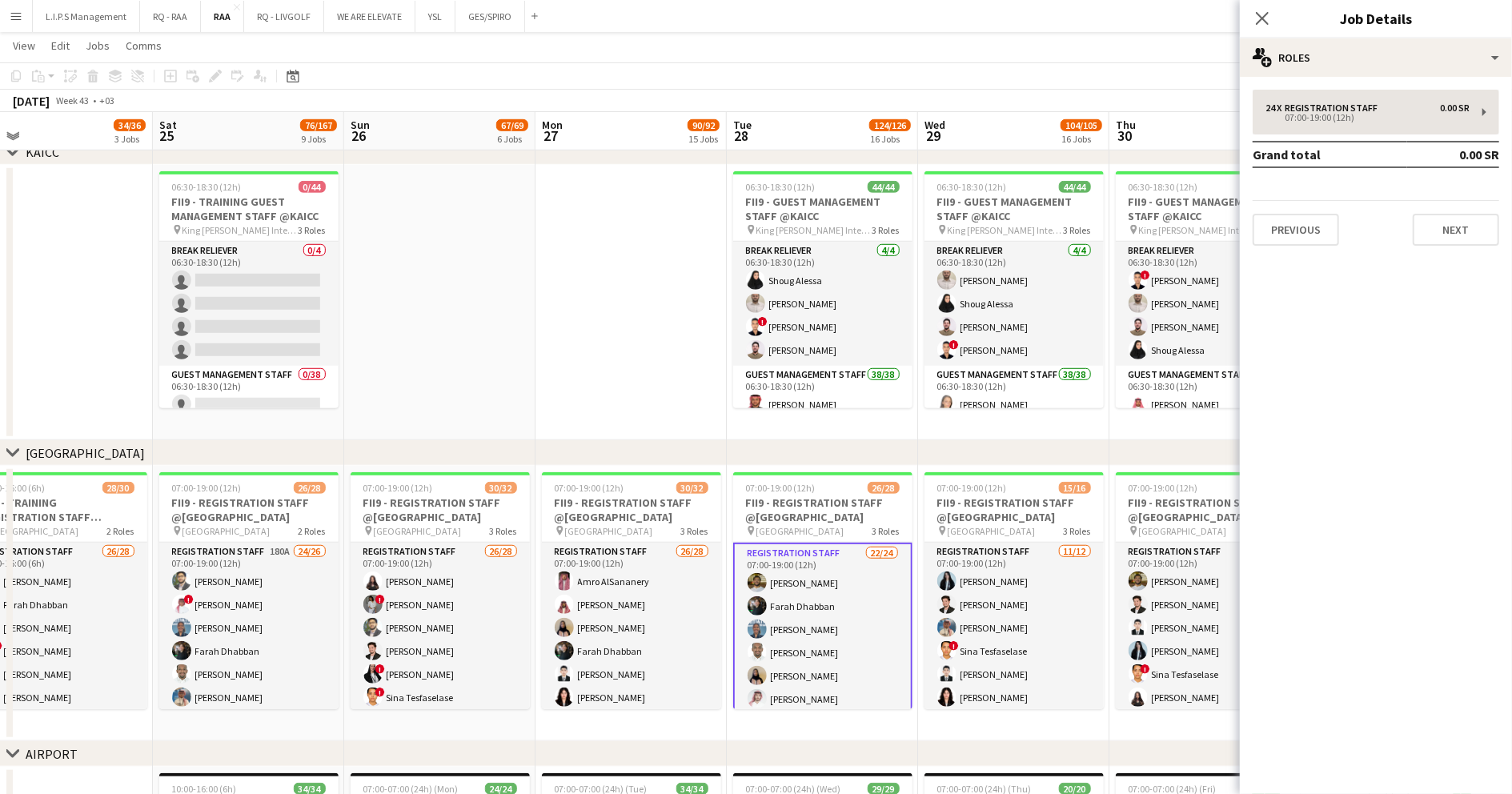
drag, startPoint x: 1384, startPoint y: 82, endPoint x: 1385, endPoint y: 108, distance: 26.0
click at [1385, 90] on div "24 x Registration Staff 0.00 SR 07:00-19:00 (12h) Grand total 0.00 SR Previous …" at bounding box center [1376, 168] width 272 height 182
click at [1385, 108] on div "24 x Registration Staff 0.00 SR" at bounding box center [1368, 108] width 204 height 11
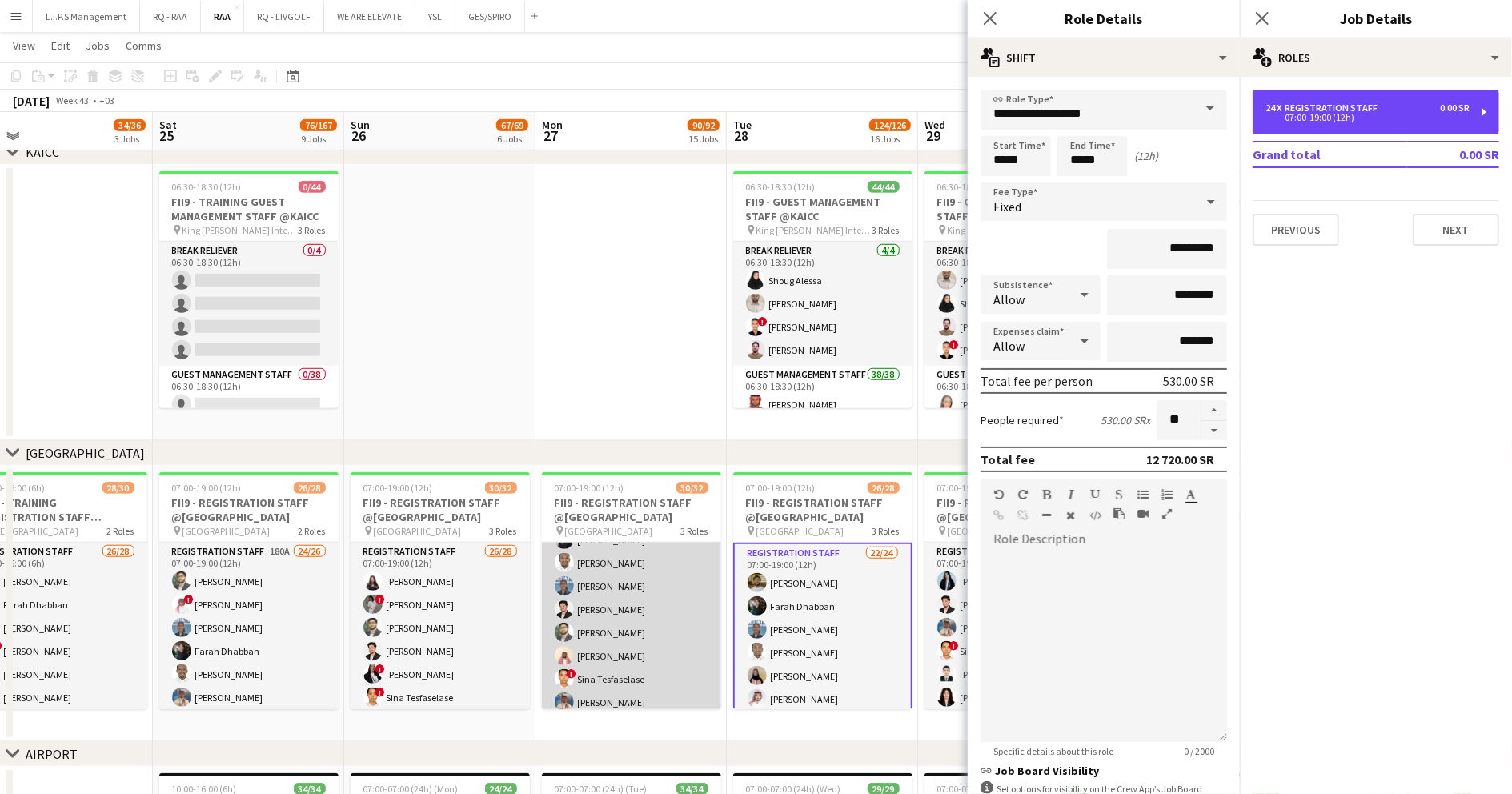
scroll to position [669, 0]
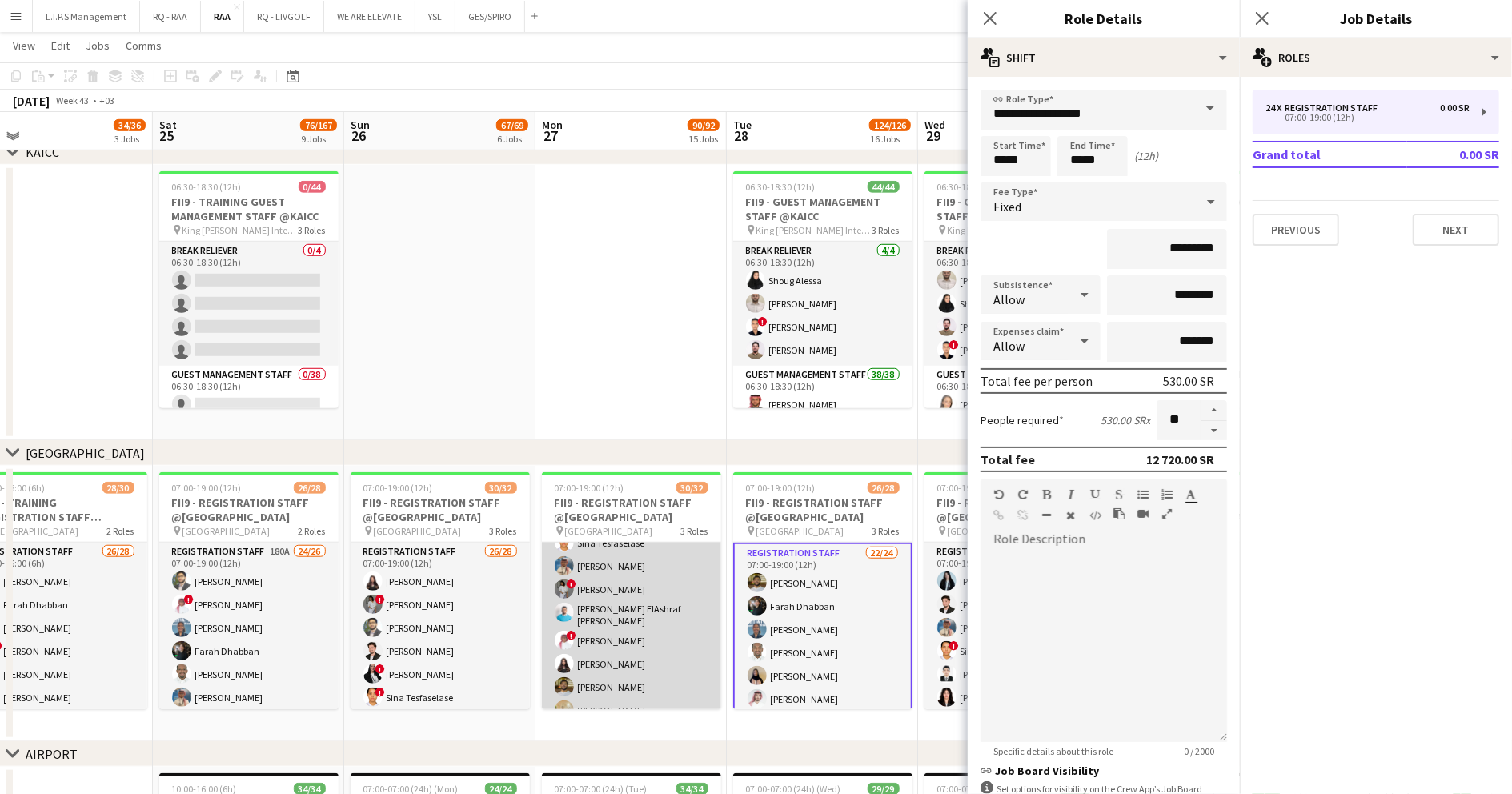
click at [618, 618] on app-card-role "Registration Staff 26/28 07:00-19:00 (12h) Amro AlSananery [PERSON_NAME] [PERSO…" at bounding box center [631, 430] width 179 height 686
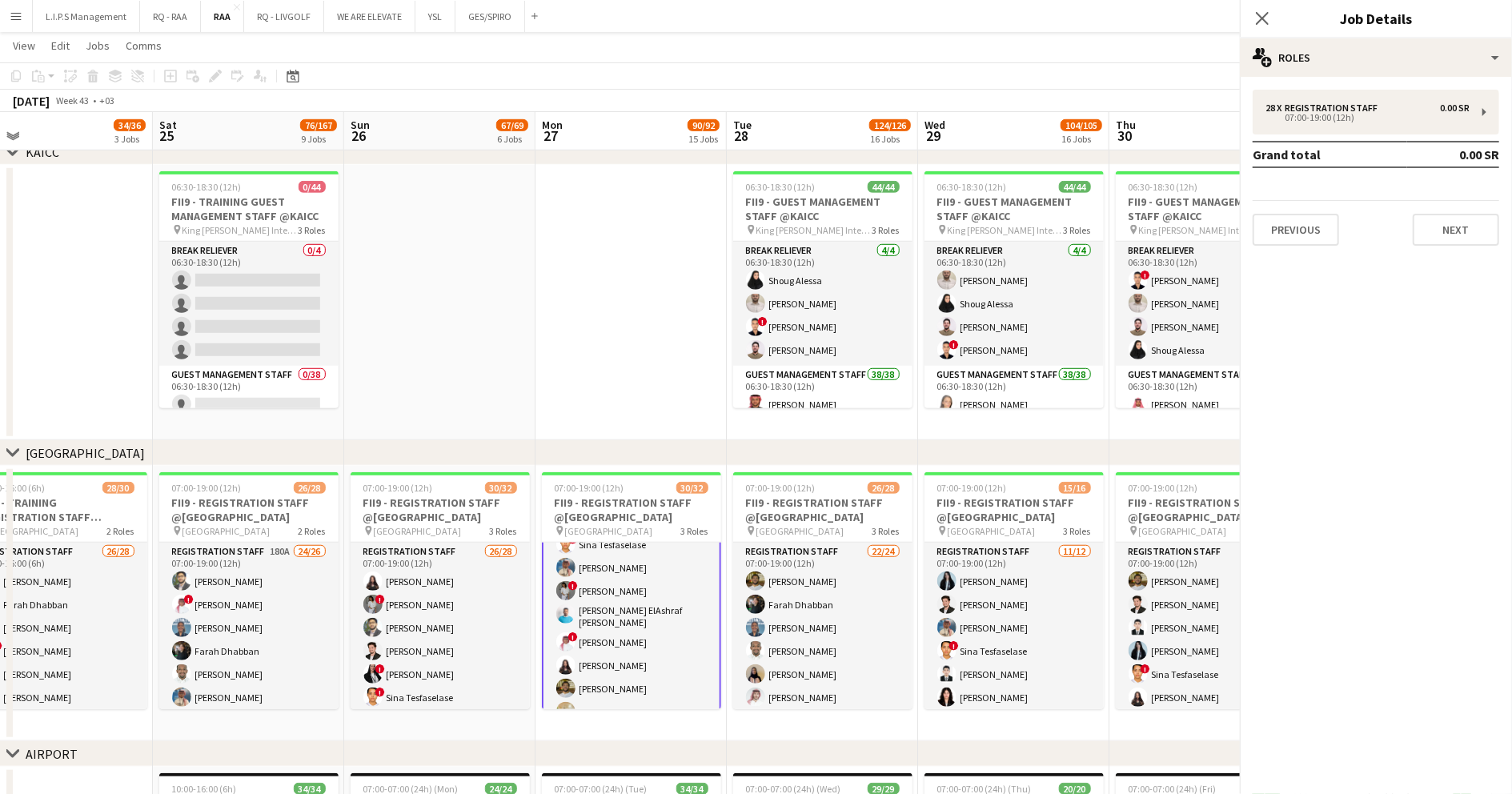
scroll to position [458, 0]
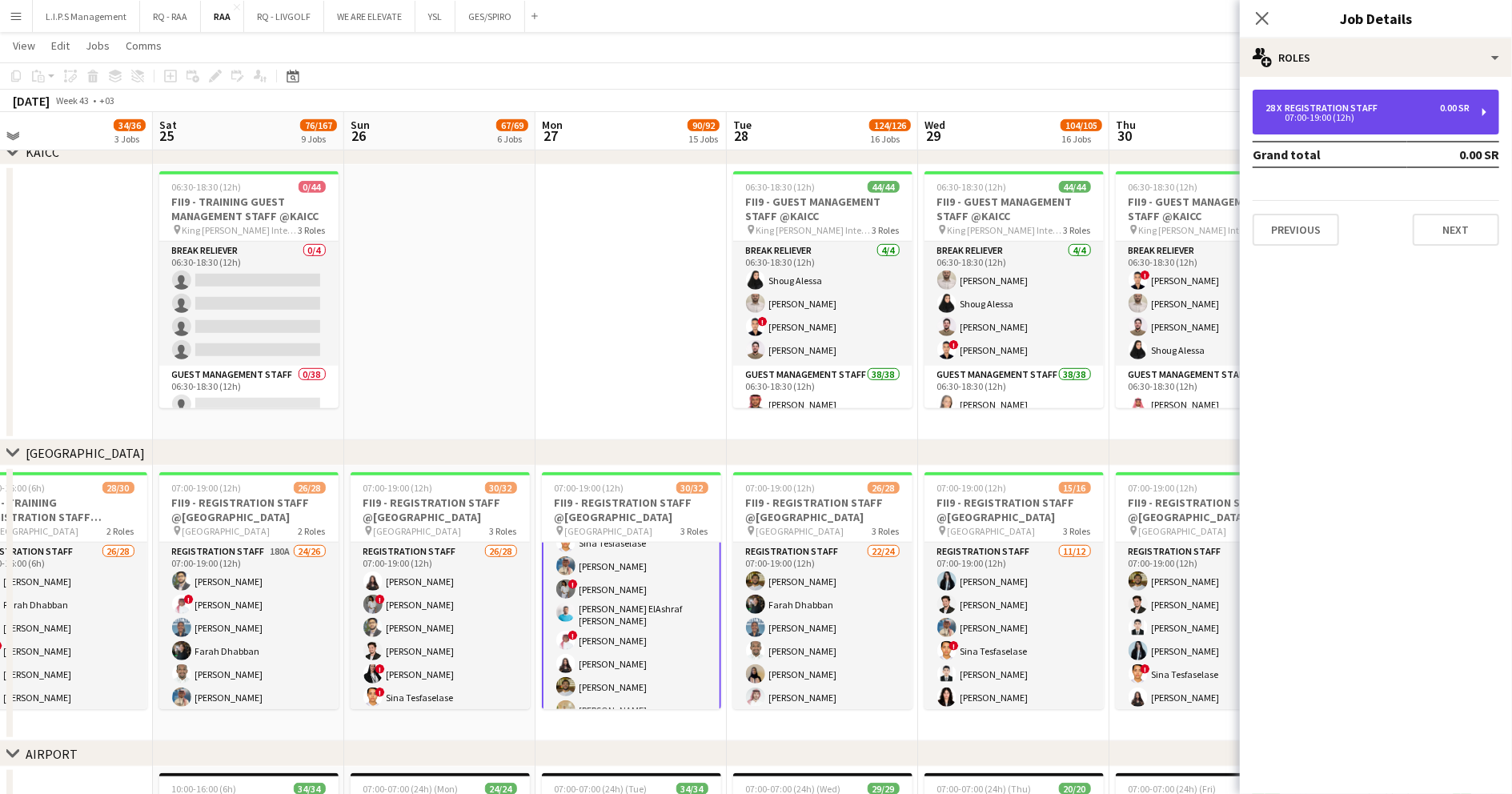
click at [1420, 97] on div "28 x Registration Staff 0.00 SR 07:00-19:00 (12h)" at bounding box center [1376, 113] width 247 height 45
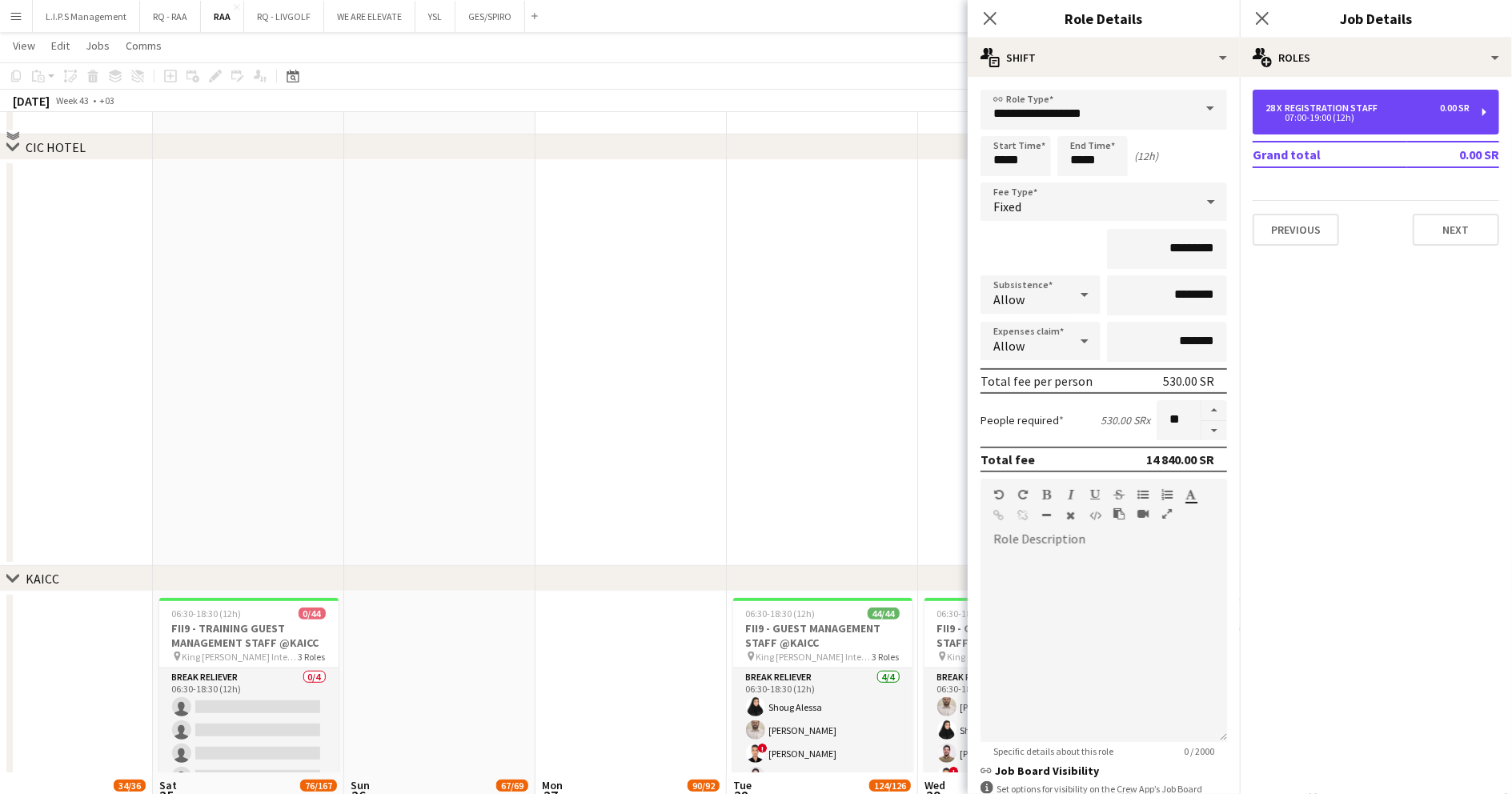
scroll to position [1067, 0]
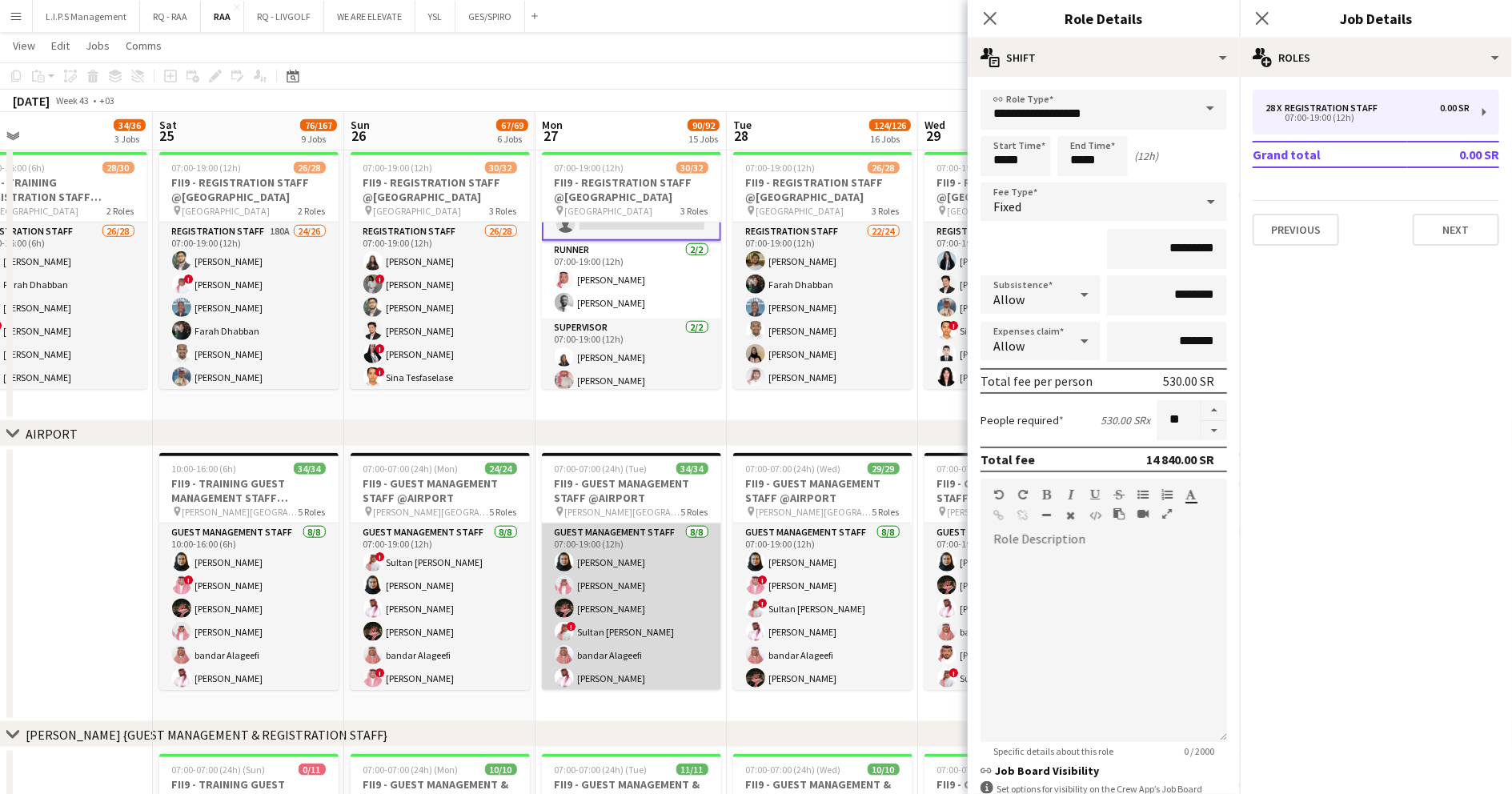
click at [615, 570] on app-card-role "Guest Management Staff [DATE] 07:00-19:00 (12h) [PERSON_NAME] [PERSON_NAME] [PE…" at bounding box center [631, 632] width 179 height 217
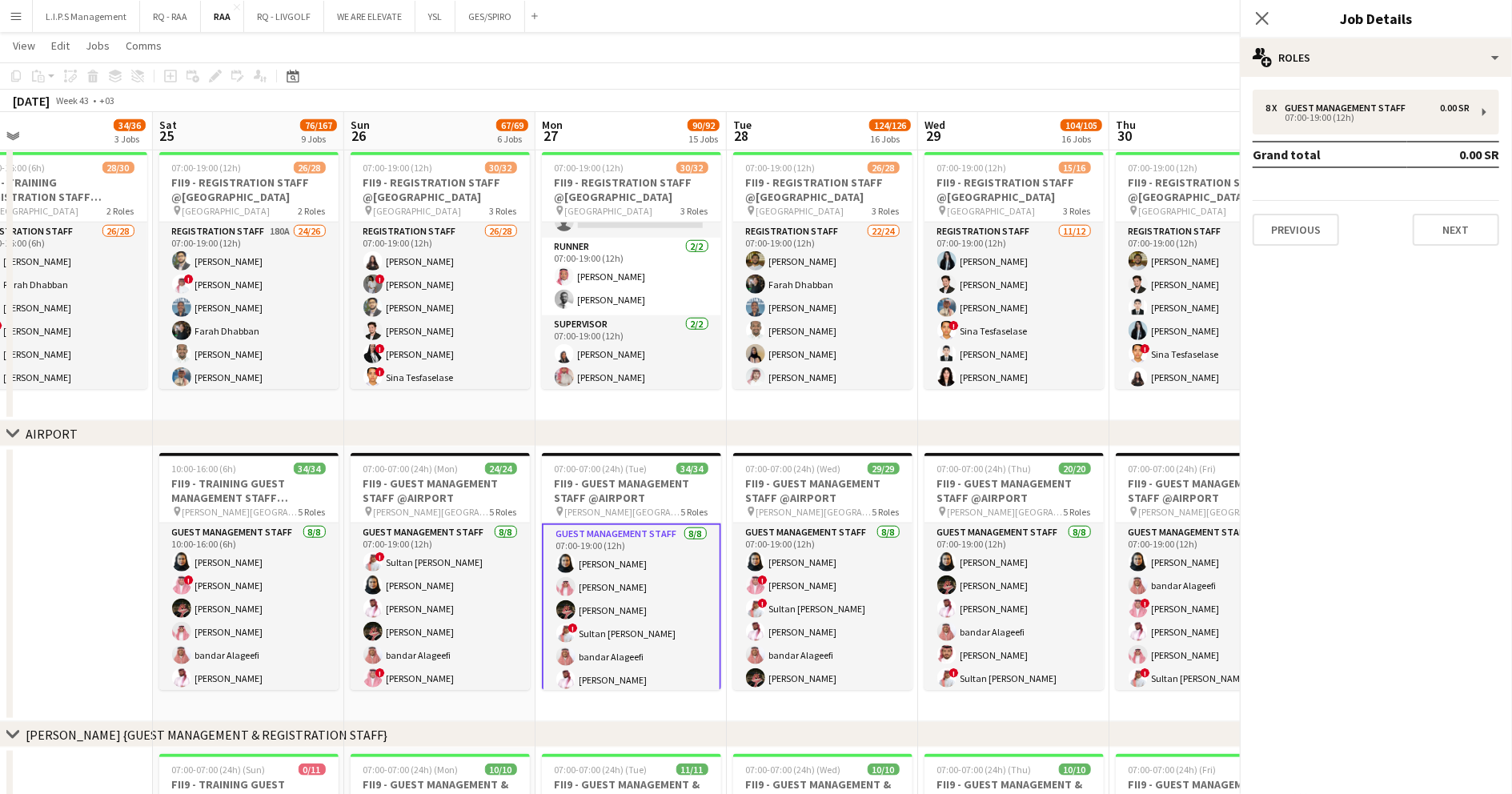
scroll to position [669, 0]
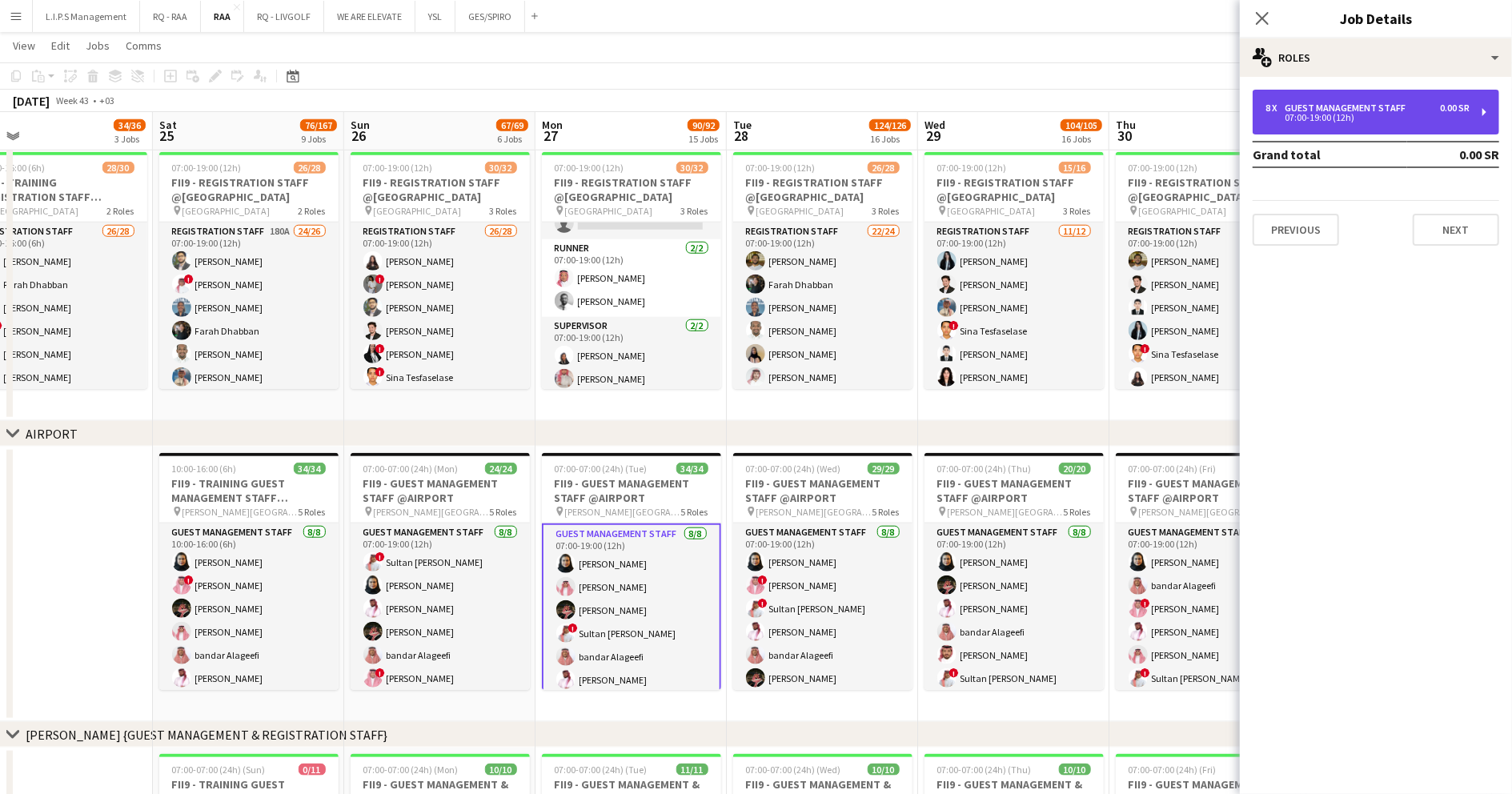
click at [1375, 109] on div "Guest Management Staff" at bounding box center [1349, 108] width 128 height 11
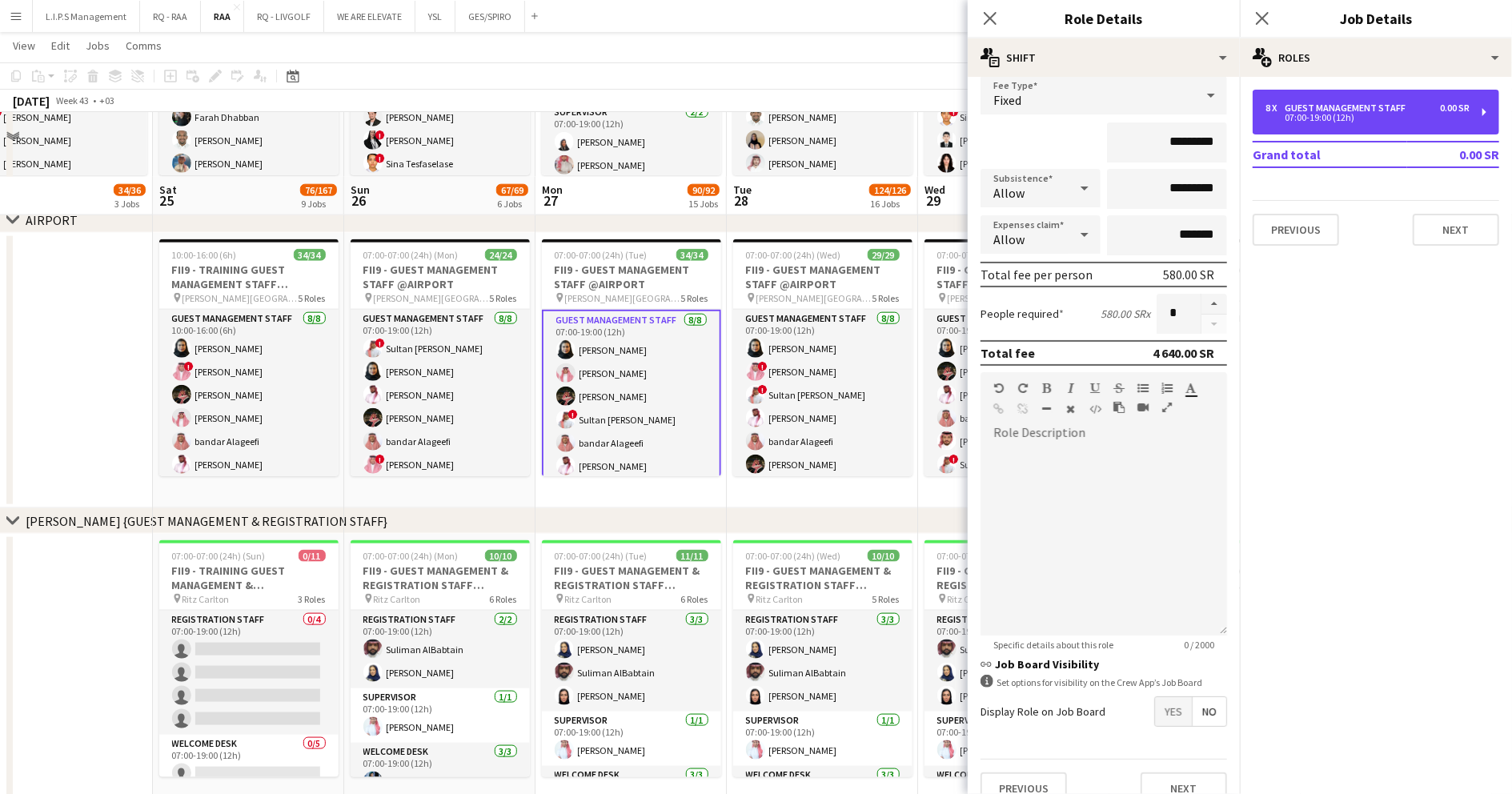
scroll to position [1494, 0]
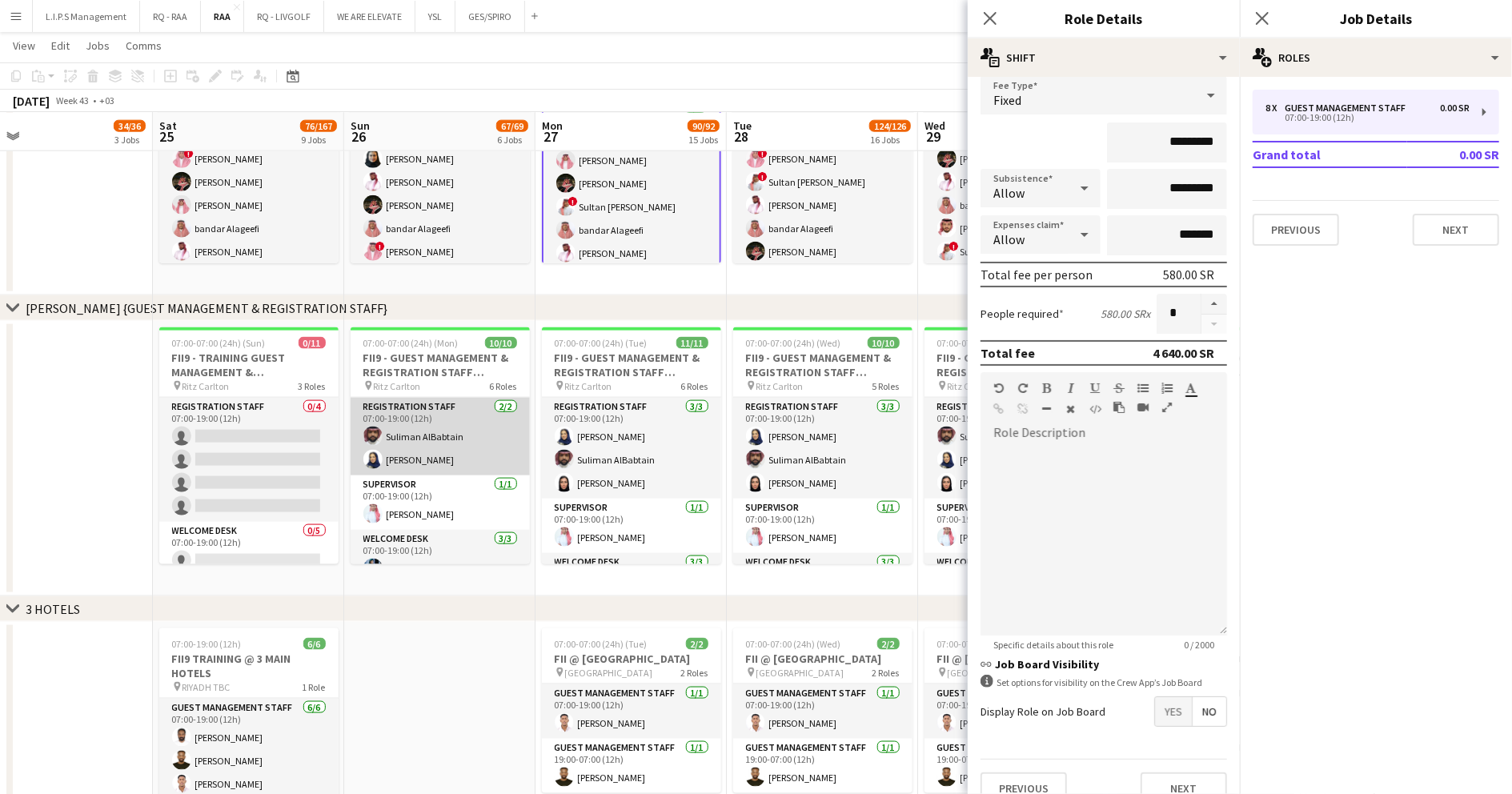
click at [446, 432] on app-card-role "Registration Staff [DATE] 07:00-19:00 (12h) Suliman AlBabtain [PERSON_NAME]" at bounding box center [440, 436] width 179 height 78
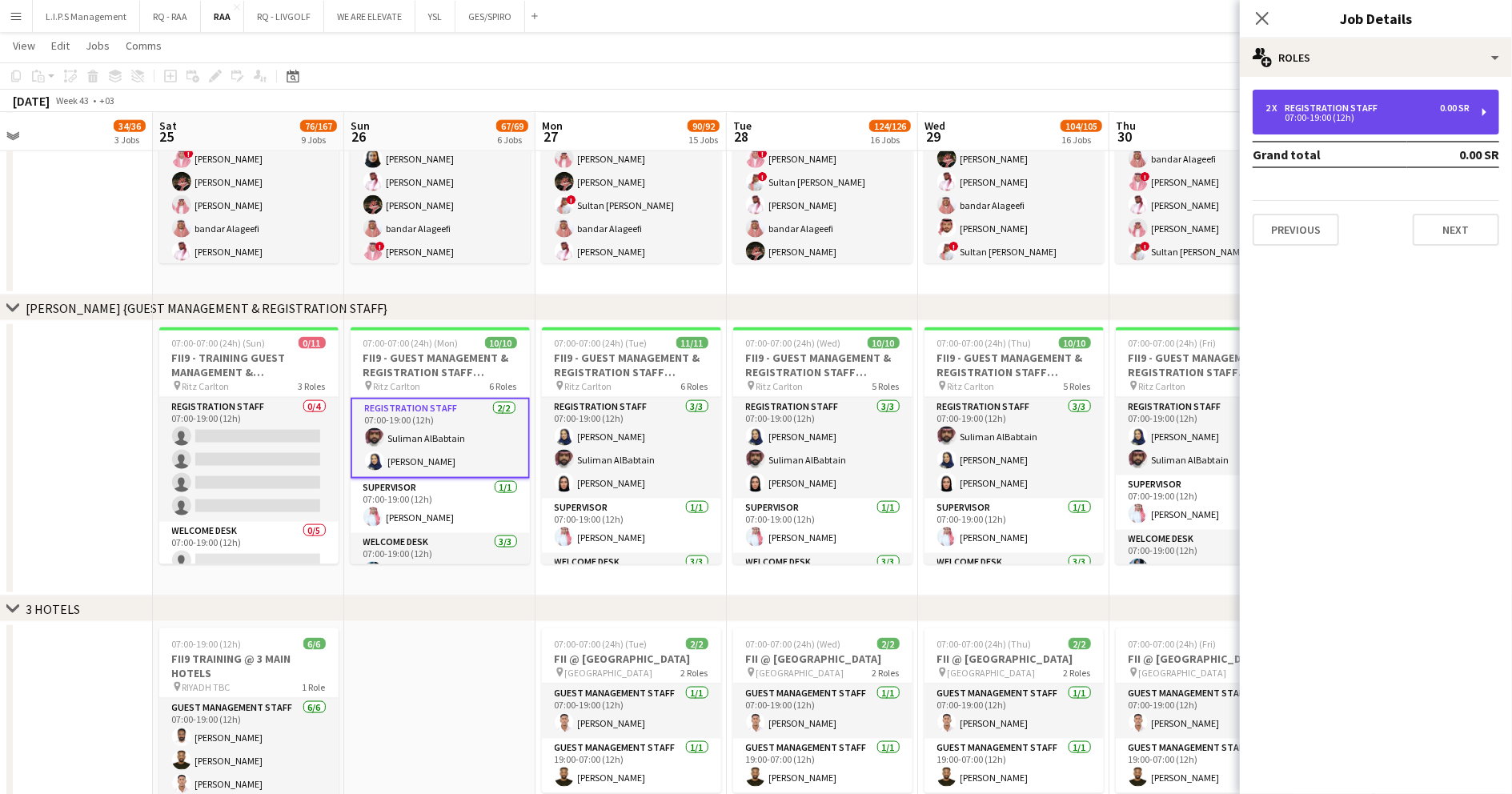
click at [1396, 110] on div "2 x Registration Staff 0.00 SR" at bounding box center [1368, 108] width 204 height 11
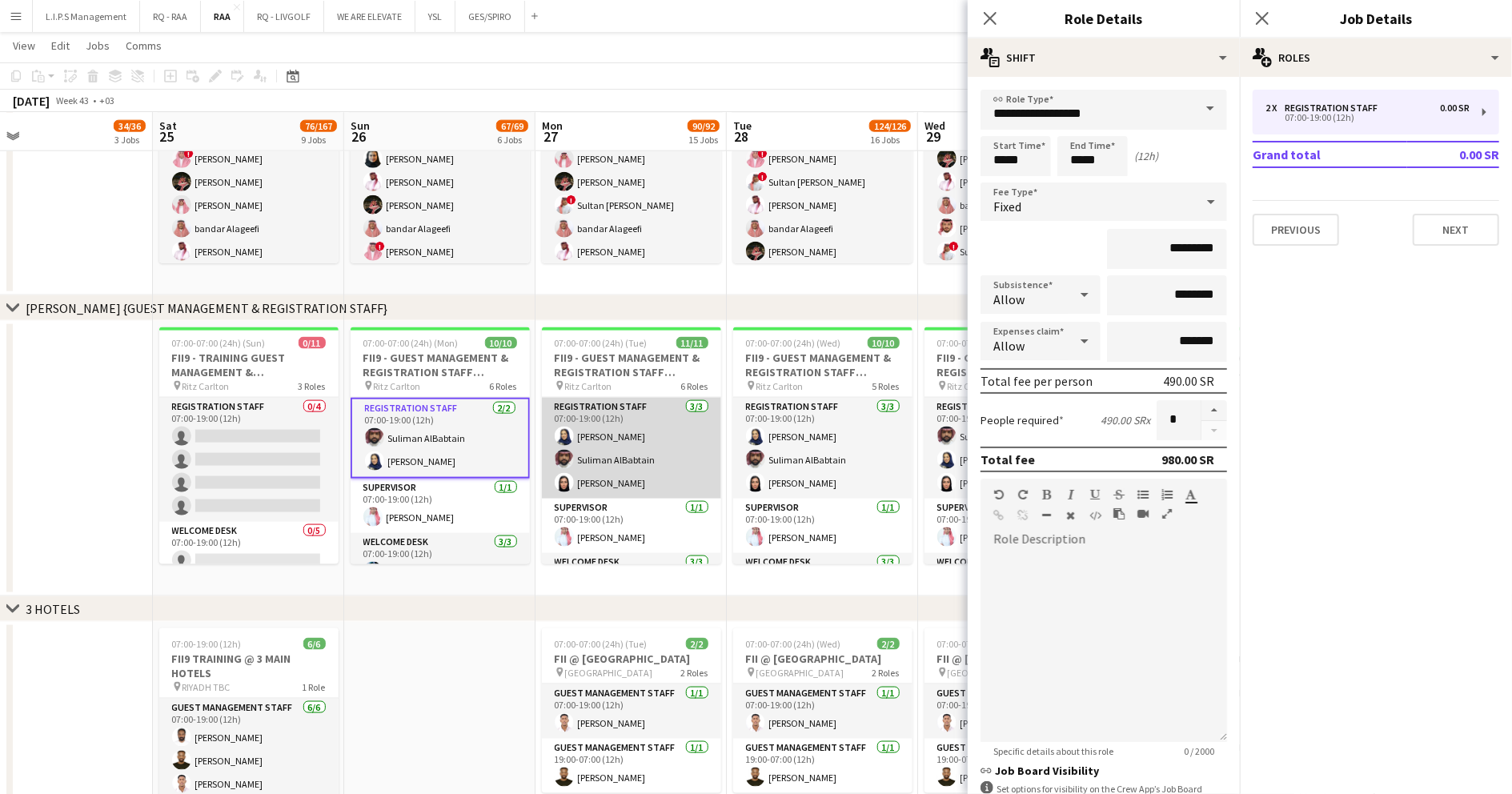
click at [571, 460] on app-user-avatar at bounding box center [564, 459] width 19 height 19
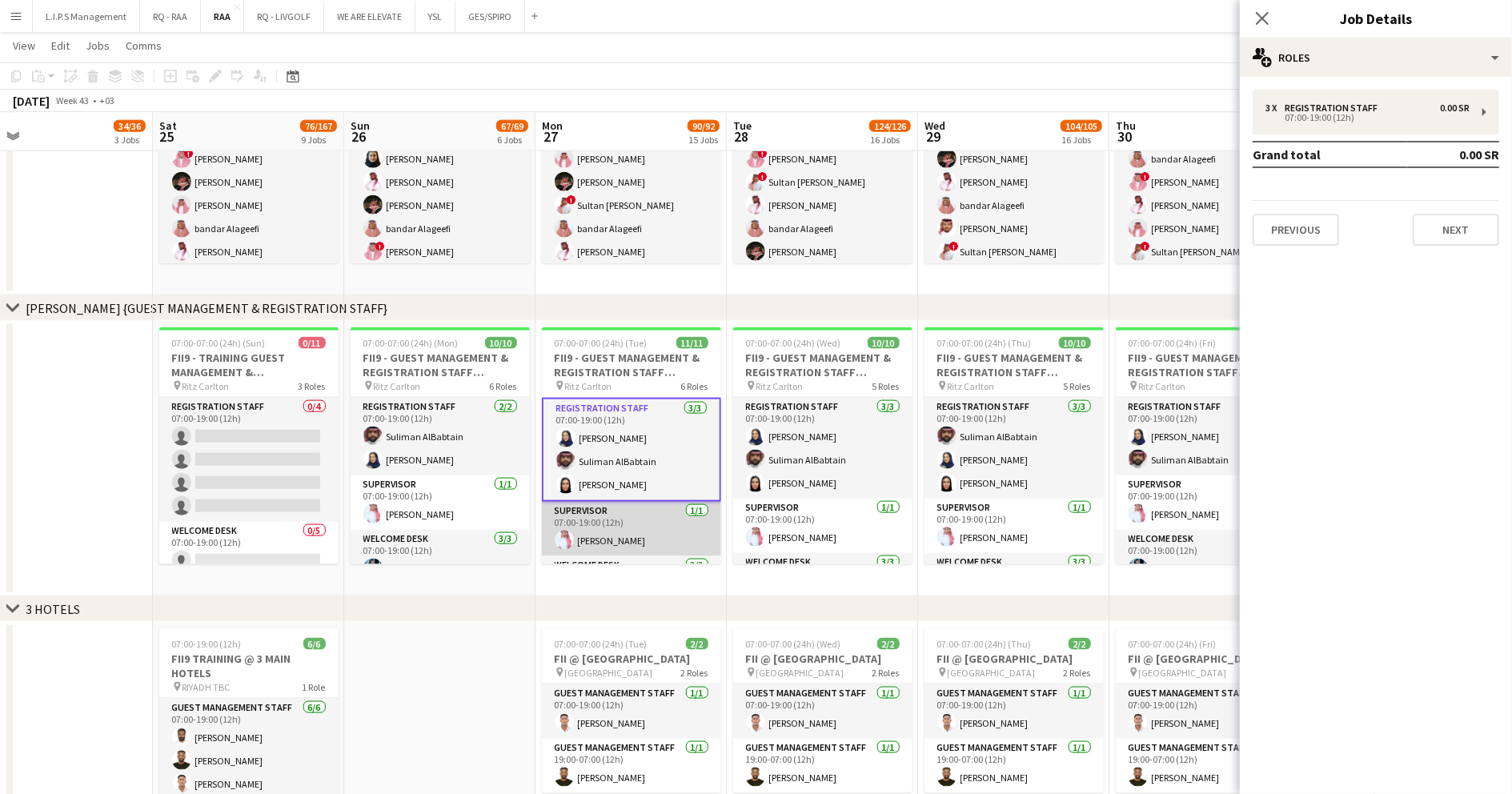
click at [592, 516] on app-card-role "Supervisor [DATE] 07:00-19:00 (12h) [PERSON_NAME]" at bounding box center [631, 529] width 179 height 54
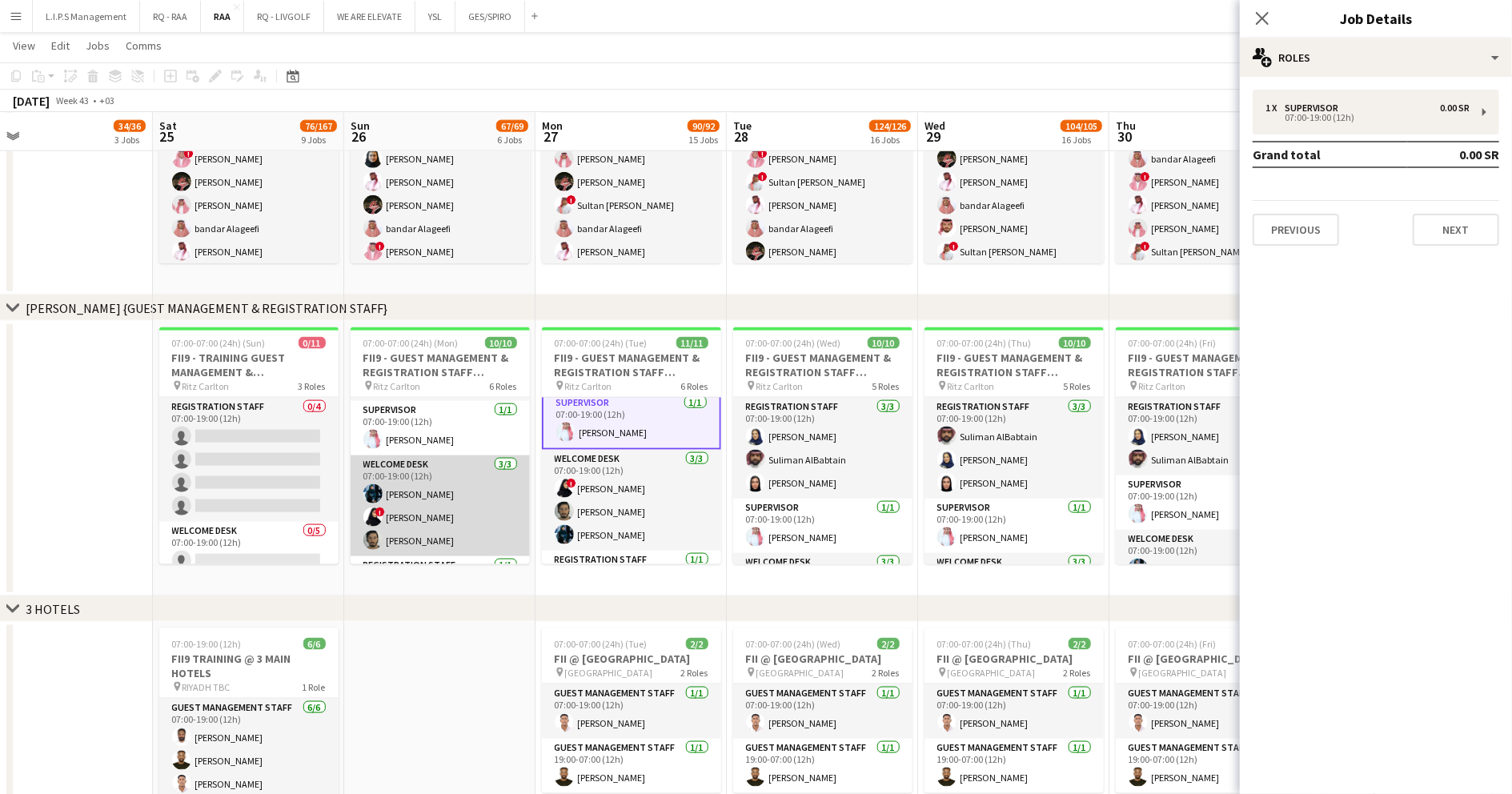
scroll to position [107, 0]
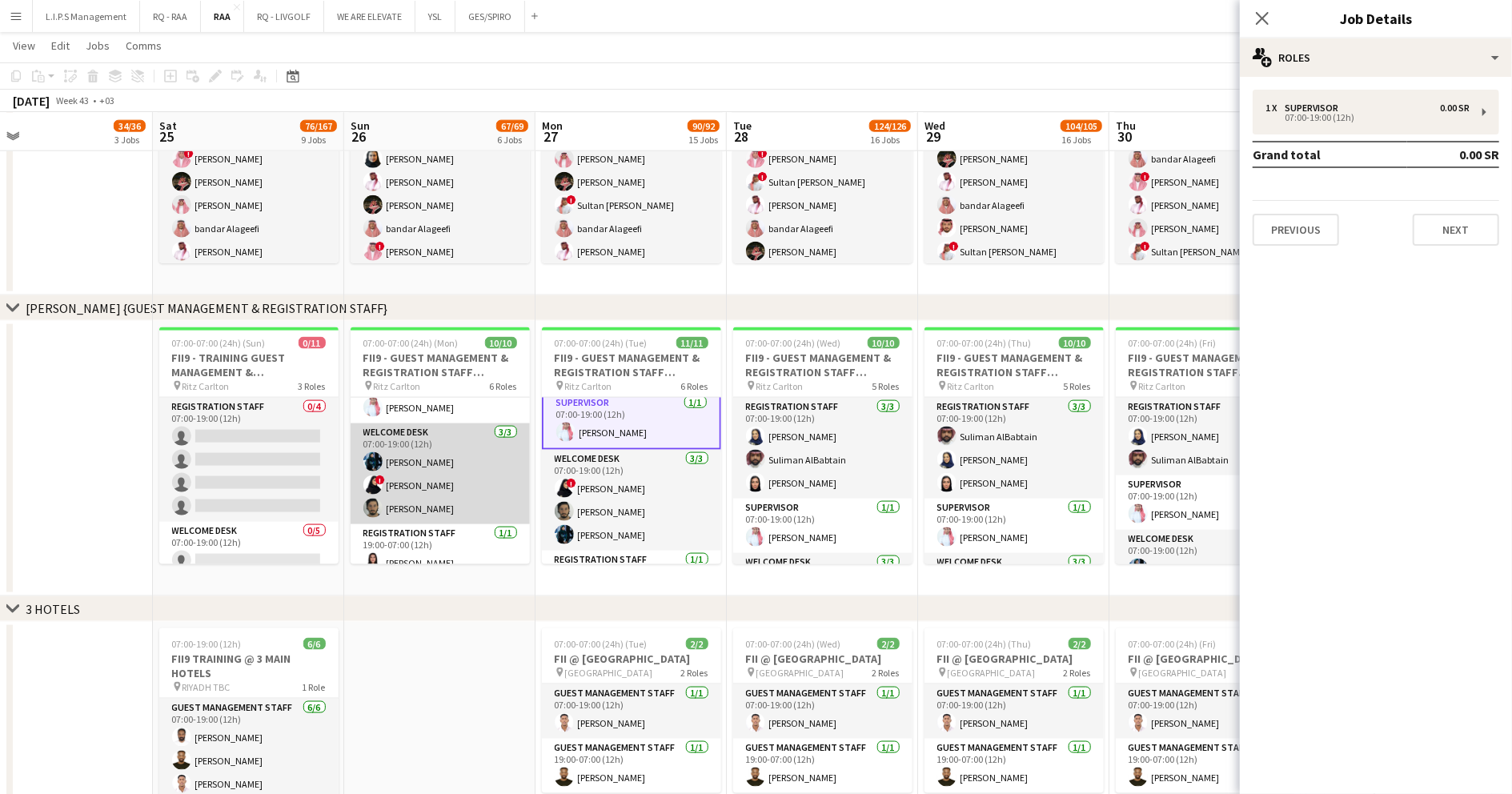
click at [429, 500] on app-card-role "Welcome Desk [DATE] 07:00-19:00 (12h) [PERSON_NAME] ! [PERSON_NAME] [PERSON_NAM…" at bounding box center [440, 474] width 179 height 101
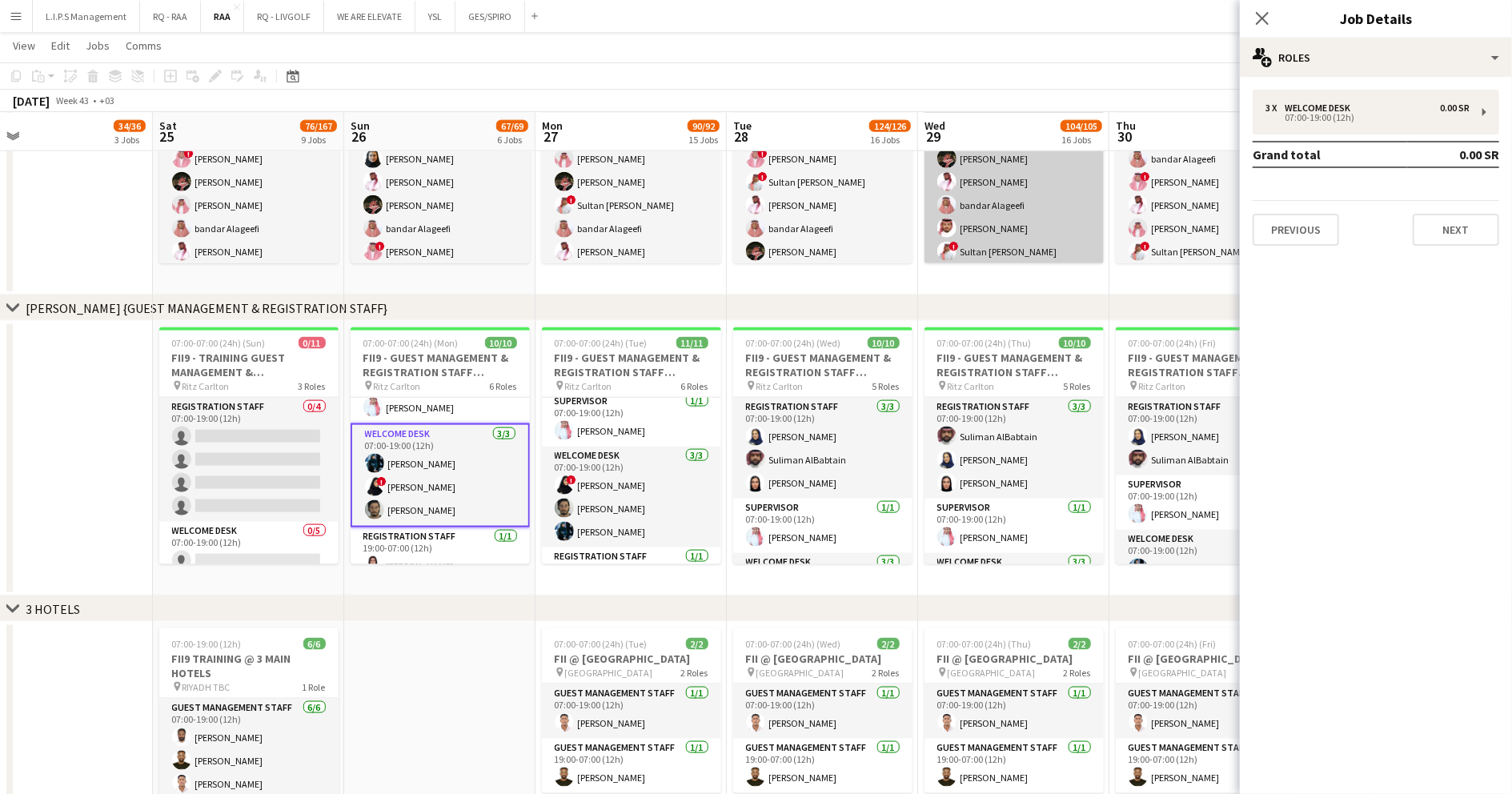
scroll to position [105, 0]
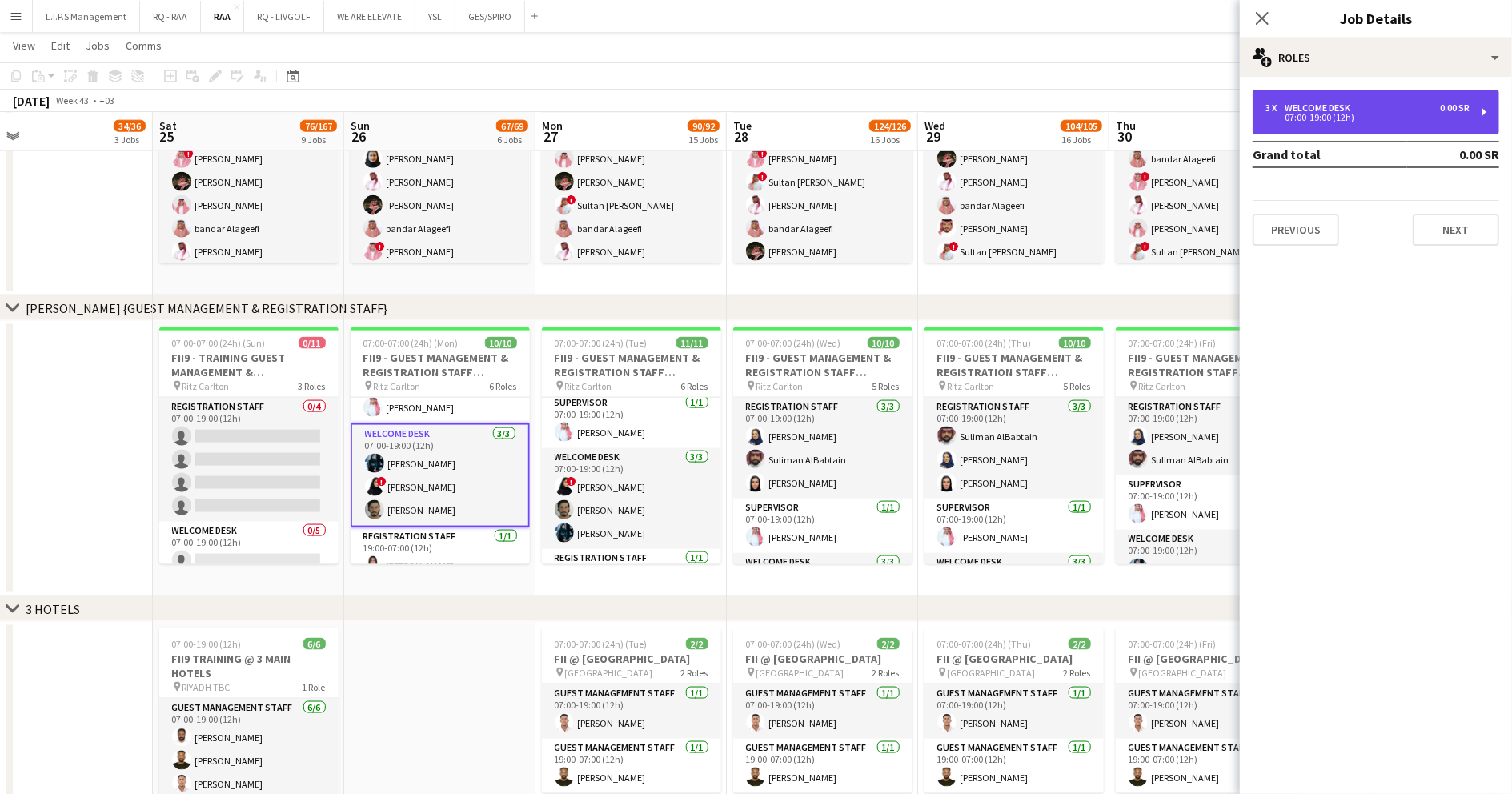
click at [1340, 113] on div "07:00-19:00 (12h)" at bounding box center [1368, 118] width 204 height 8
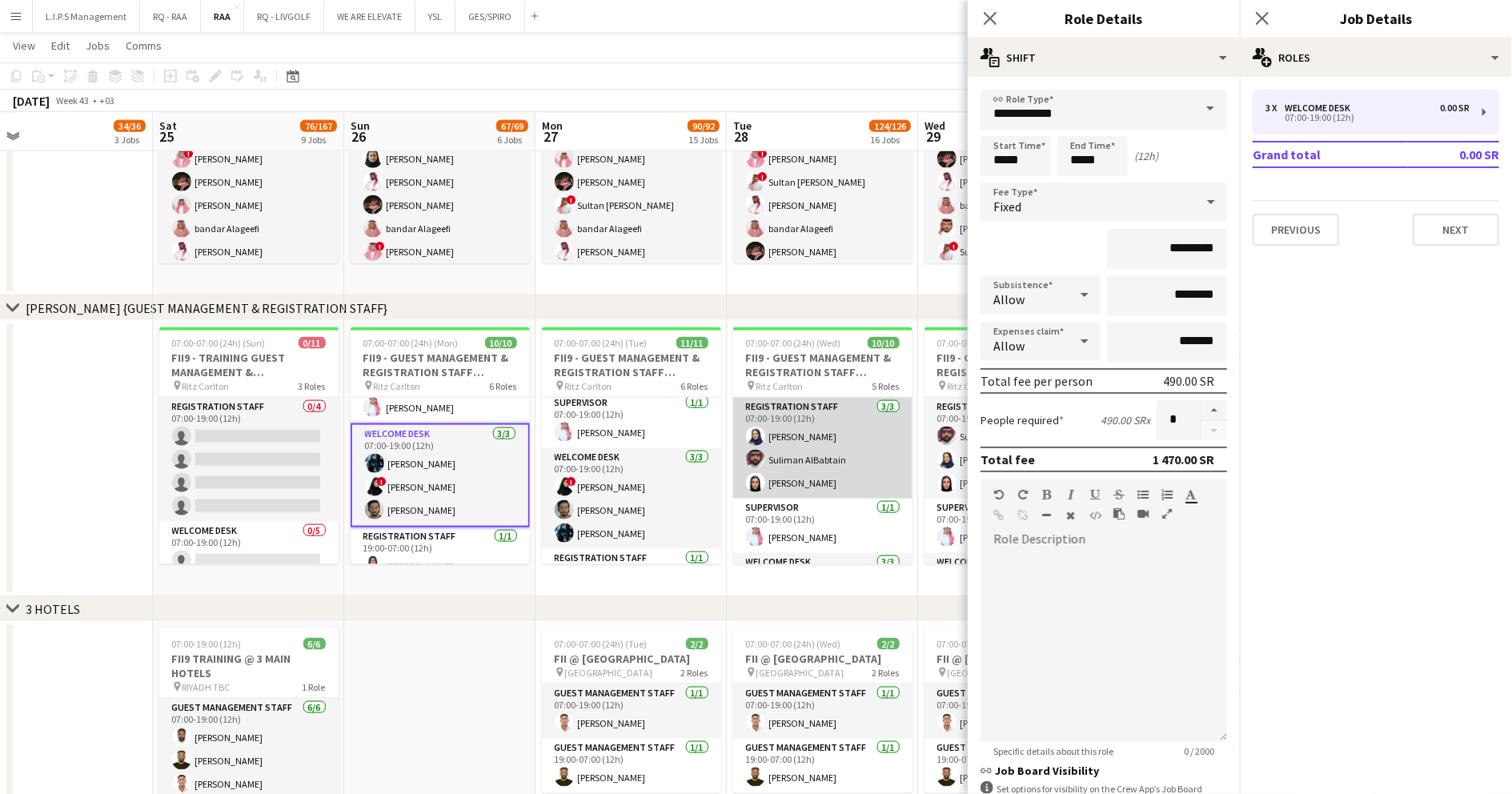
click at [810, 449] on app-card-role "Registration Staff [DATE] 07:00-19:00 (12h) [PERSON_NAME] [PERSON_NAME] [PERSON…" at bounding box center [822, 448] width 179 height 101
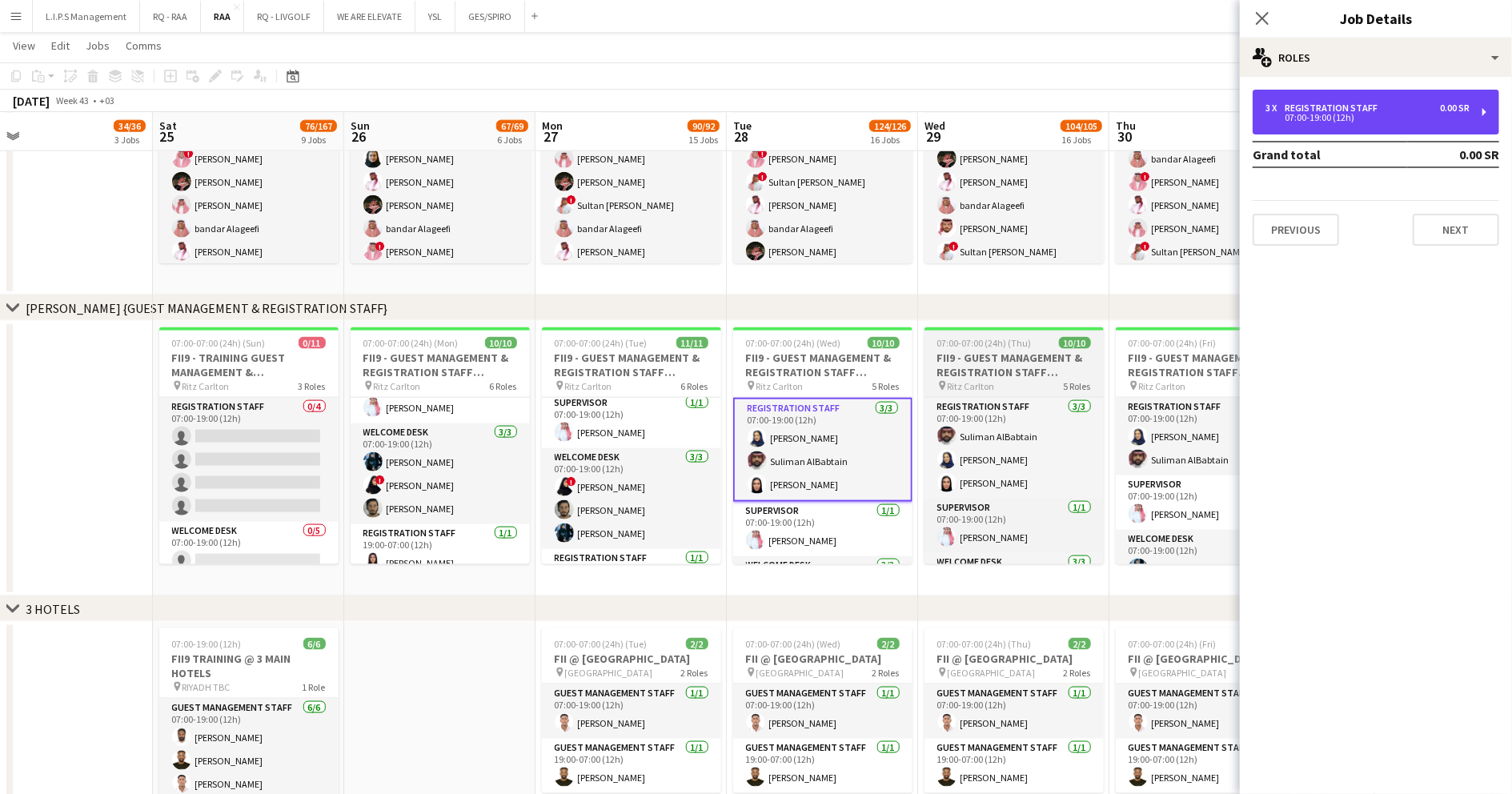
click at [1351, 104] on div "Registration Staff" at bounding box center [1334, 108] width 99 height 11
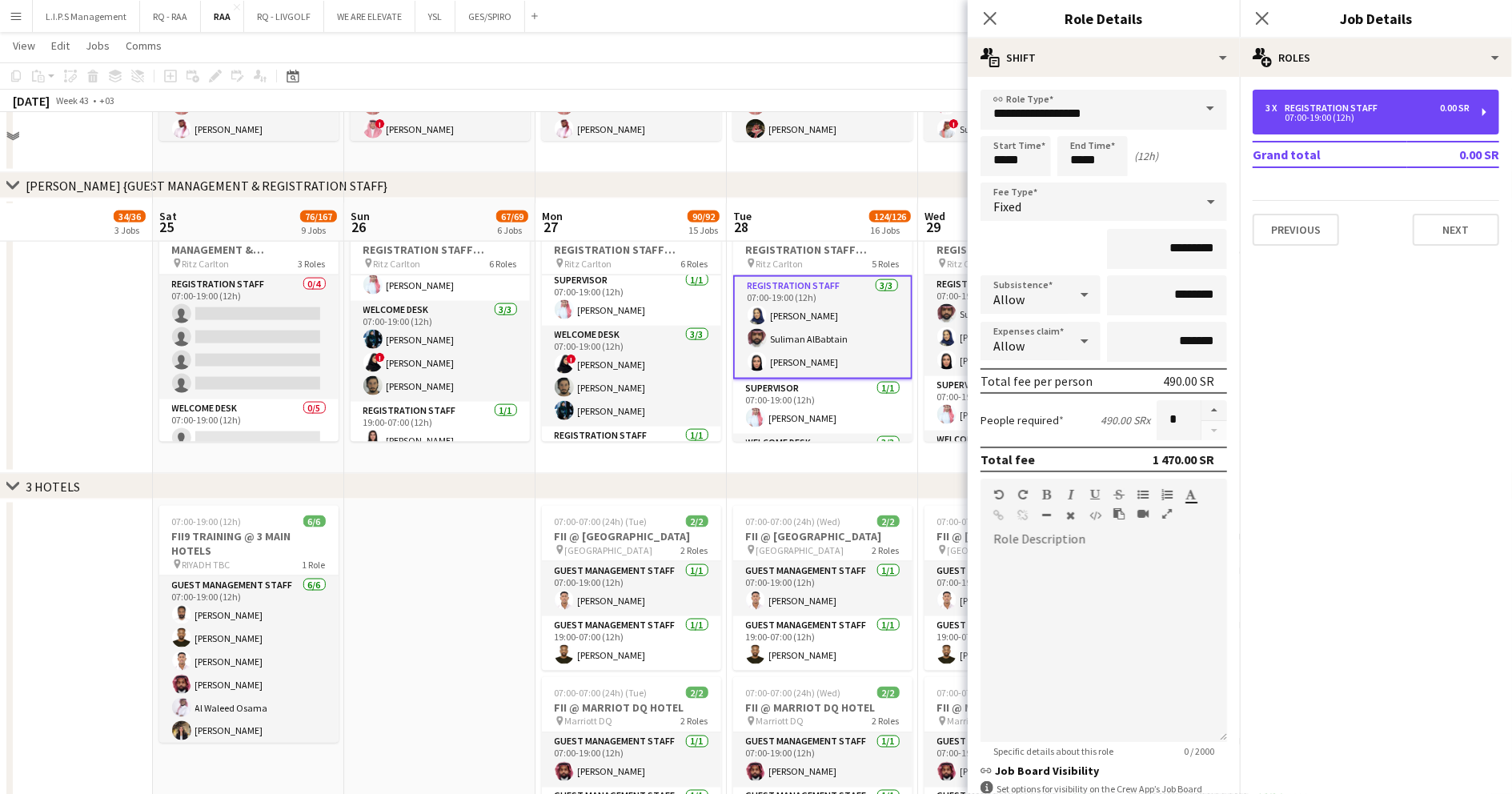
scroll to position [1707, 0]
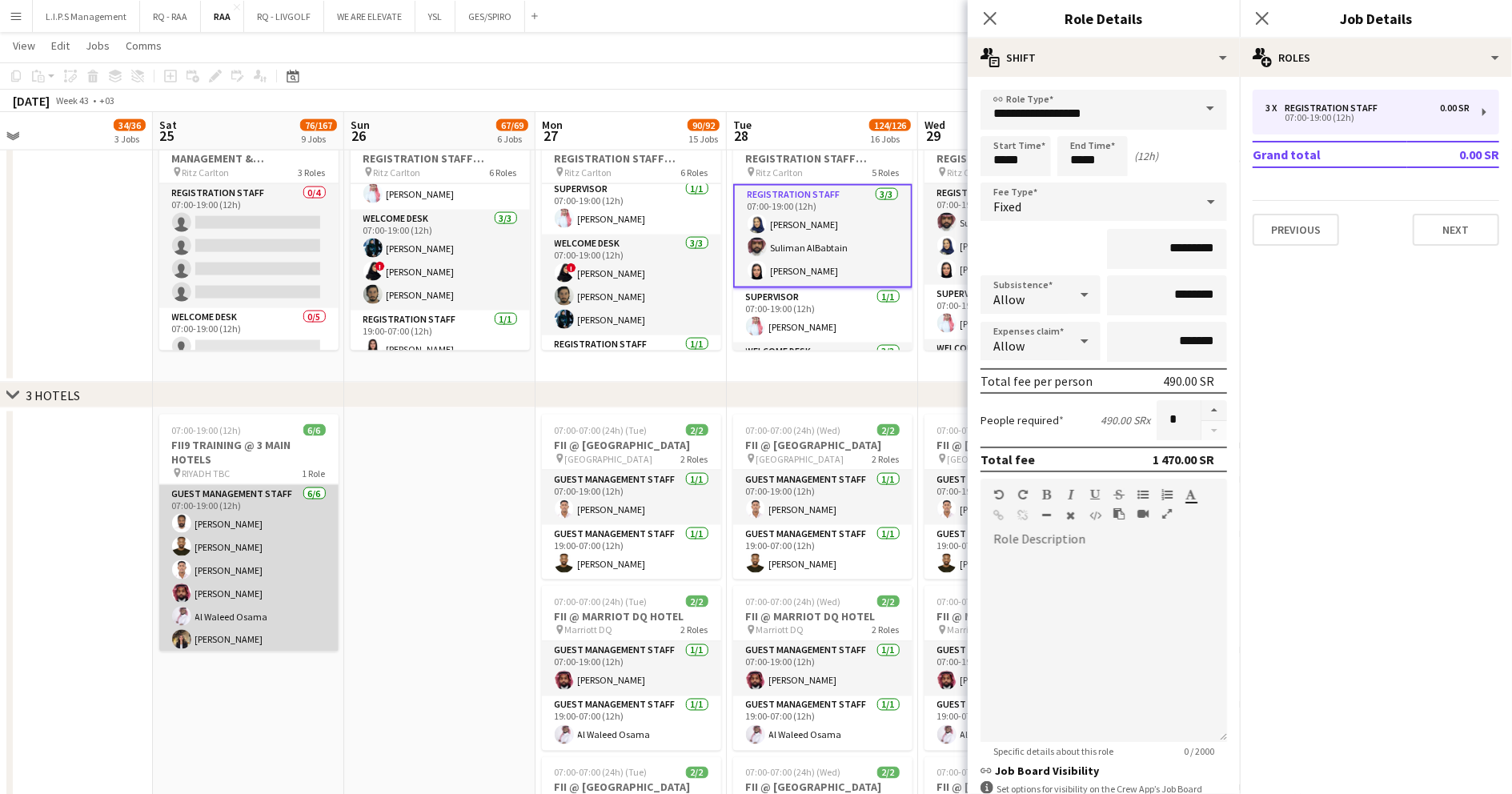
click at [255, 567] on app-card-role "Guest Management Staff [DATE] 07:00-19:00 (12h) [PERSON_NAME] [PERSON_NAME] [PE…" at bounding box center [249, 570] width 179 height 170
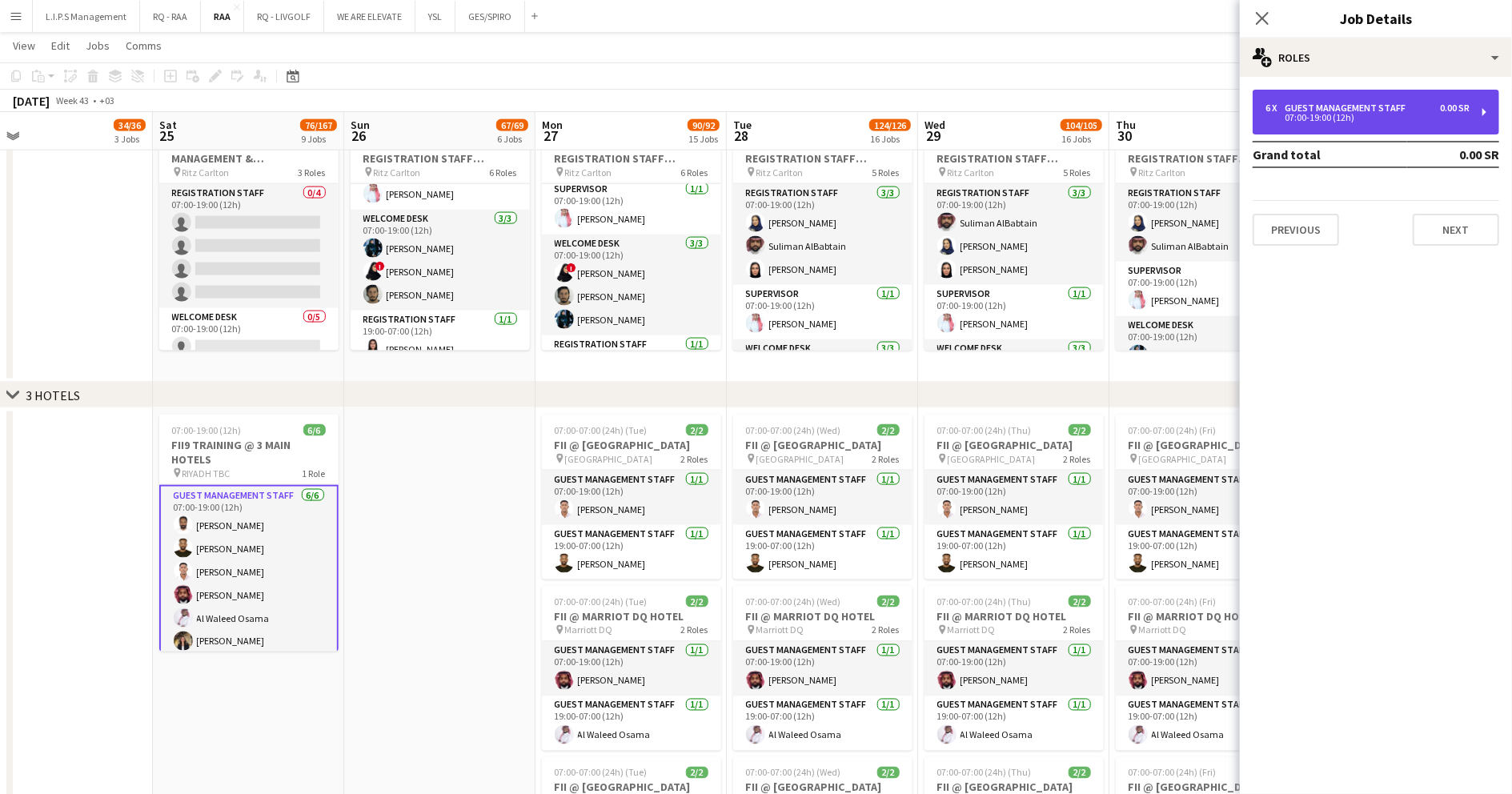
click at [1306, 117] on div "07:00-19:00 (12h)" at bounding box center [1368, 118] width 204 height 8
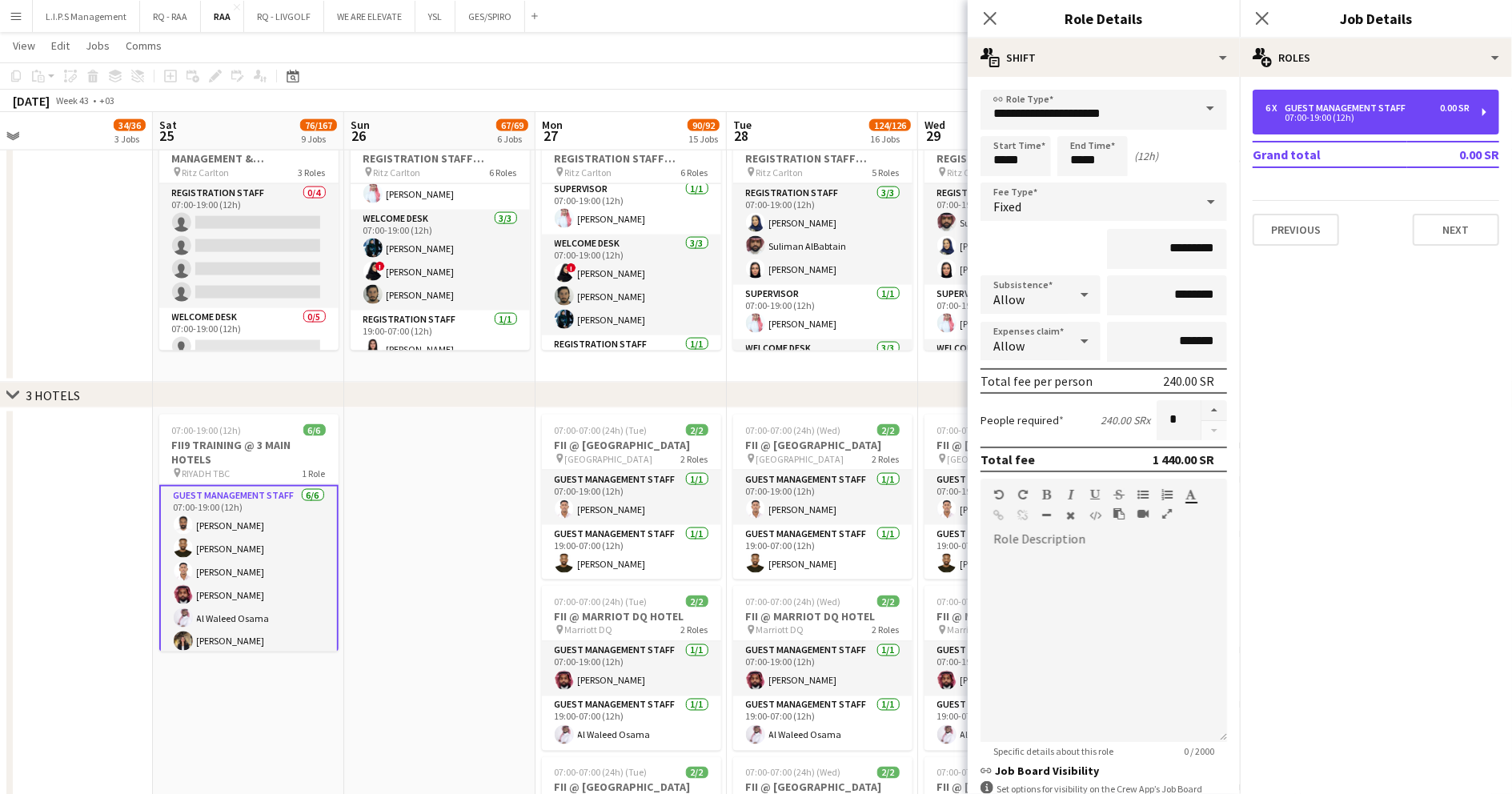
scroll to position [7, 0]
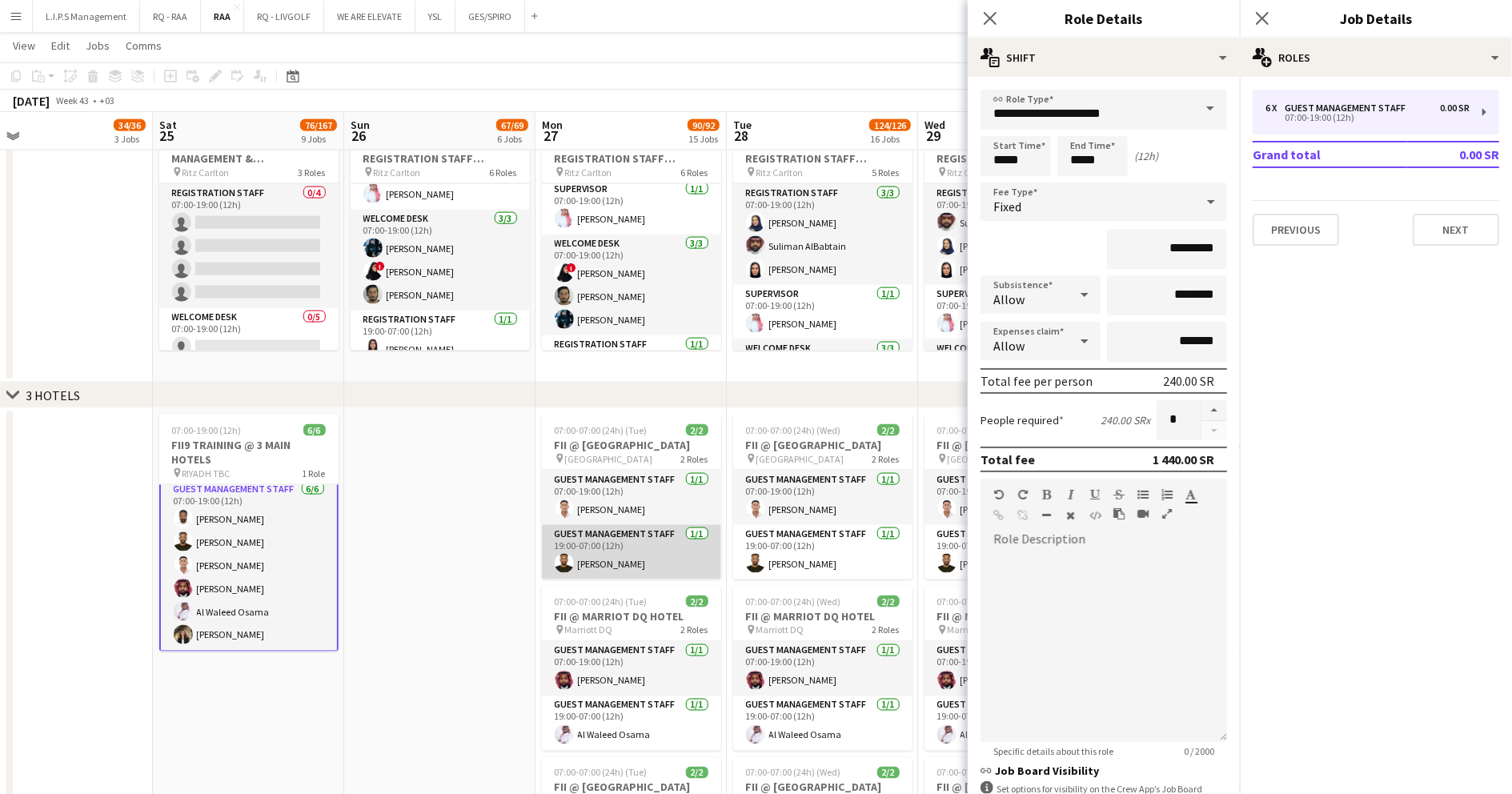
click at [653, 543] on app-card-role "Guest Management Staff [DATE] 19:00-07:00 (12h) [PERSON_NAME]" at bounding box center [631, 552] width 179 height 54
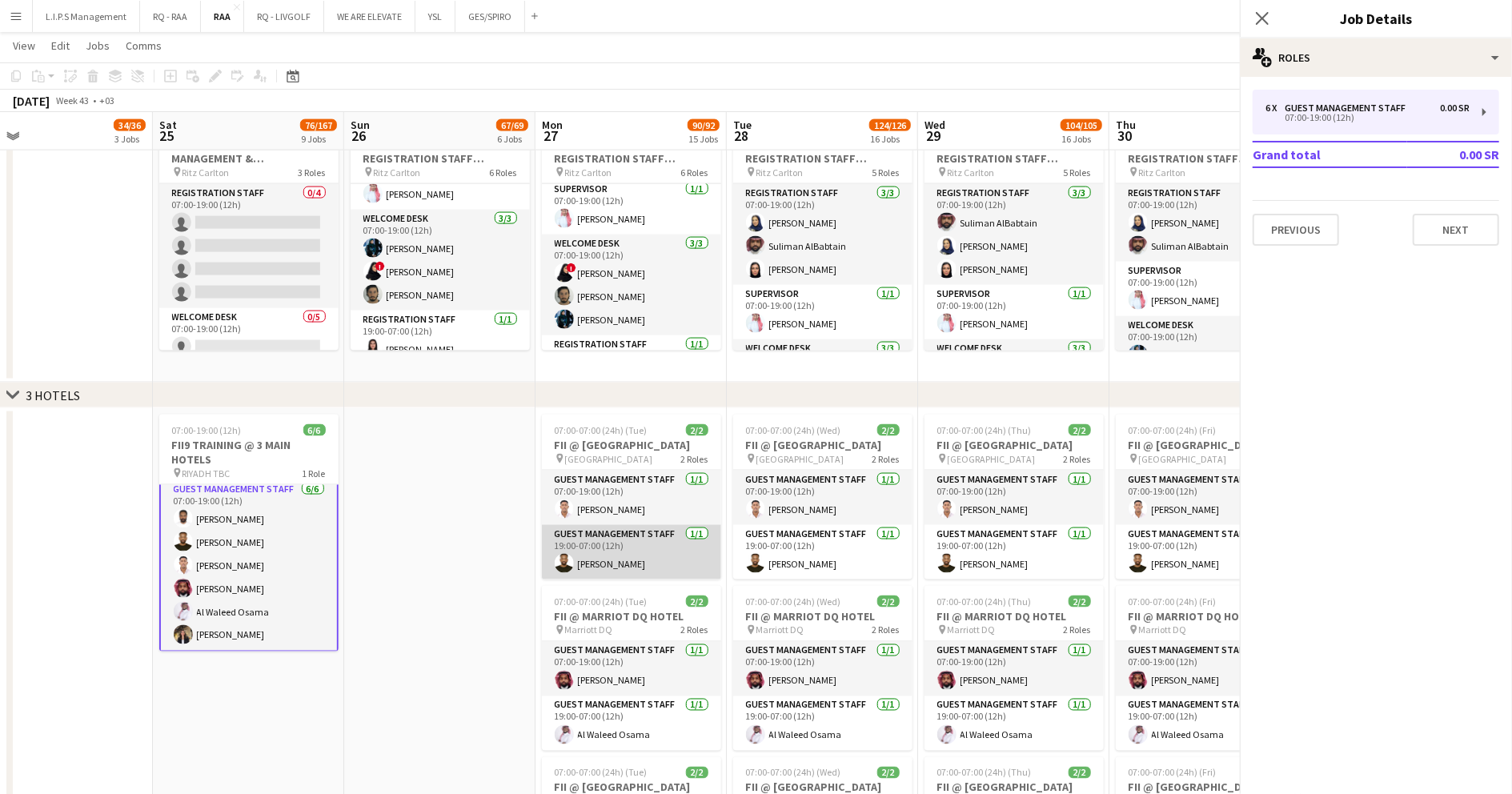
scroll to position [3, 0]
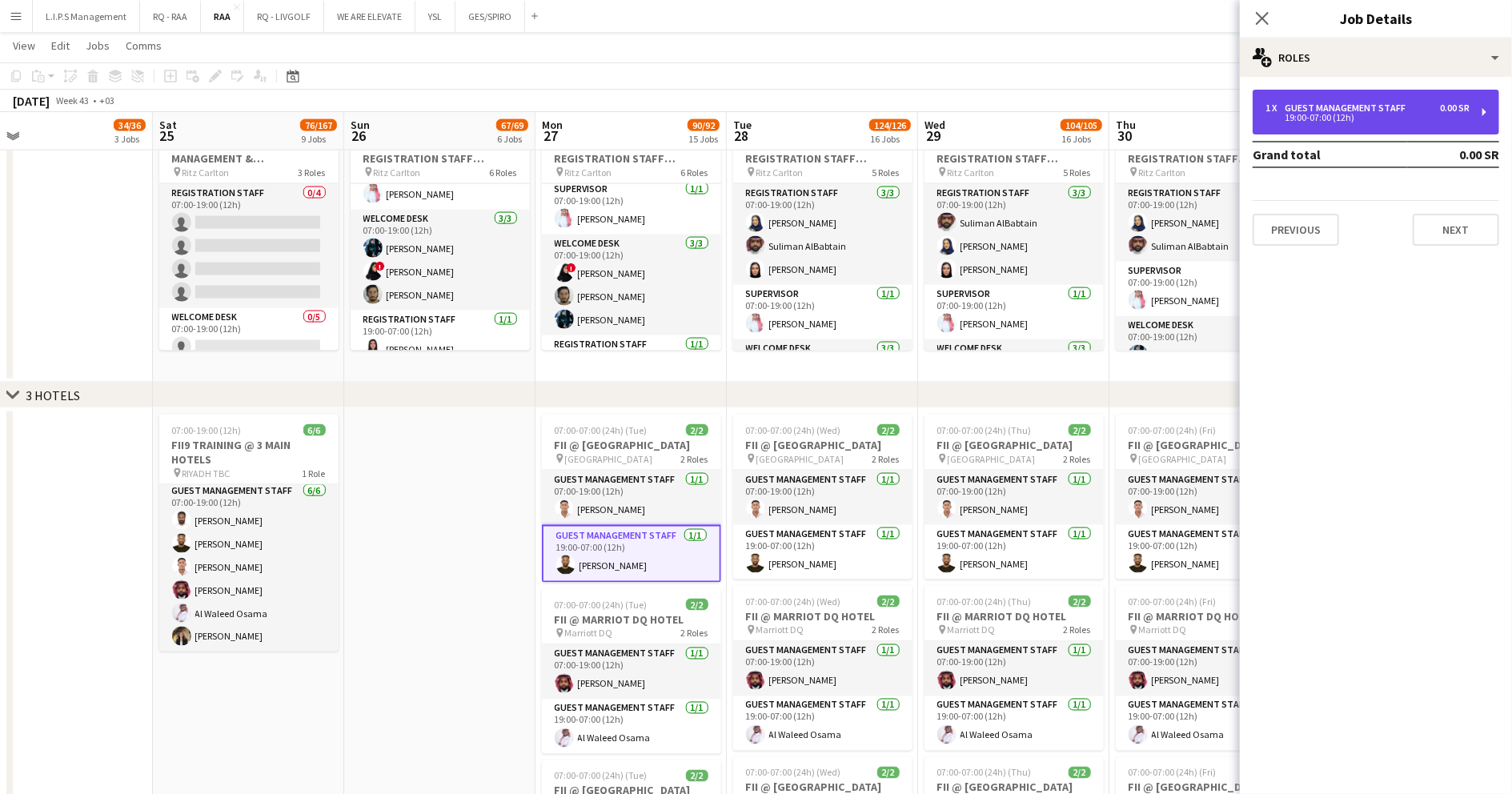
click at [1363, 109] on div "Guest Management Staff" at bounding box center [1349, 108] width 128 height 11
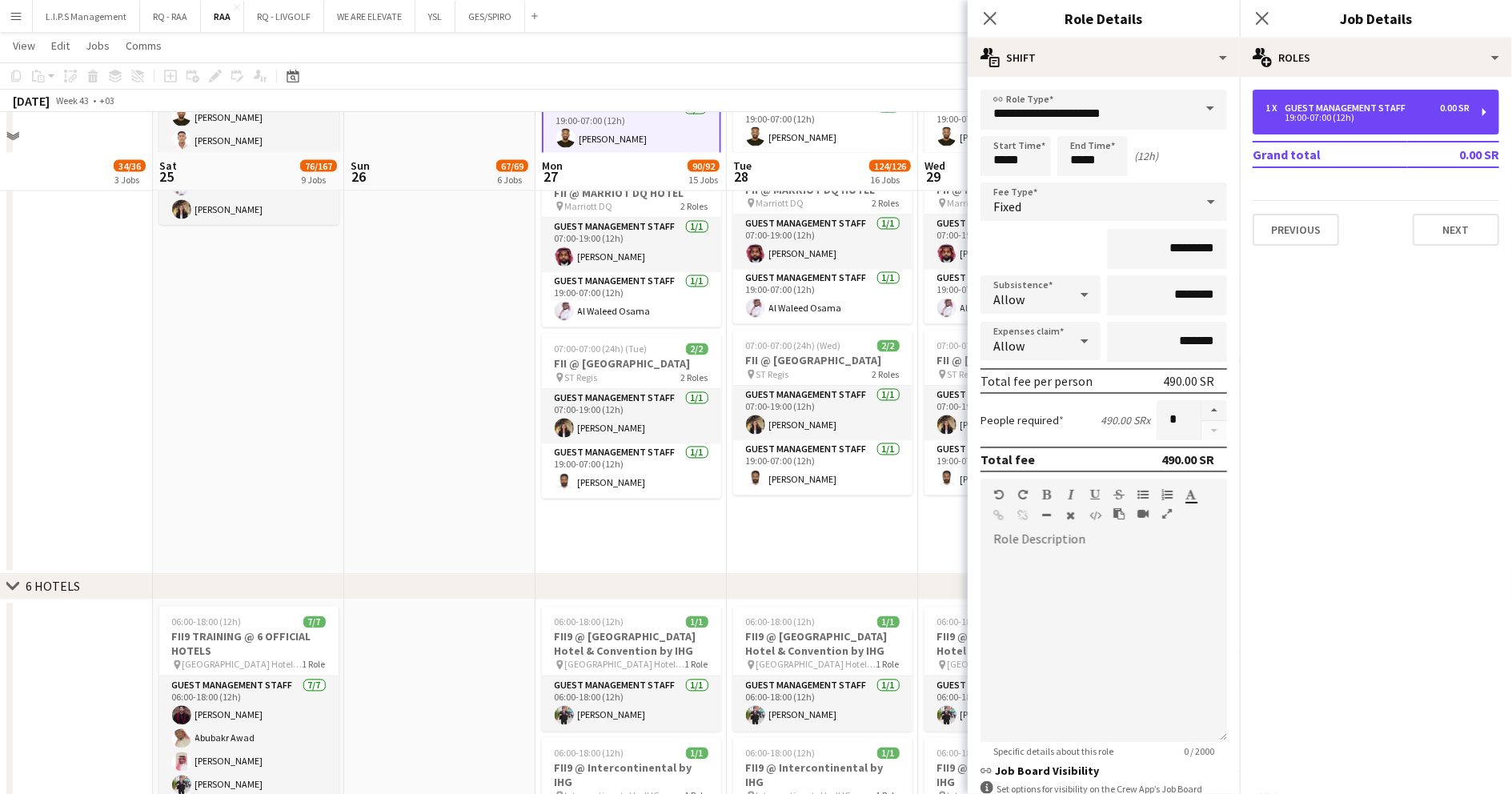
scroll to position [2455, 0]
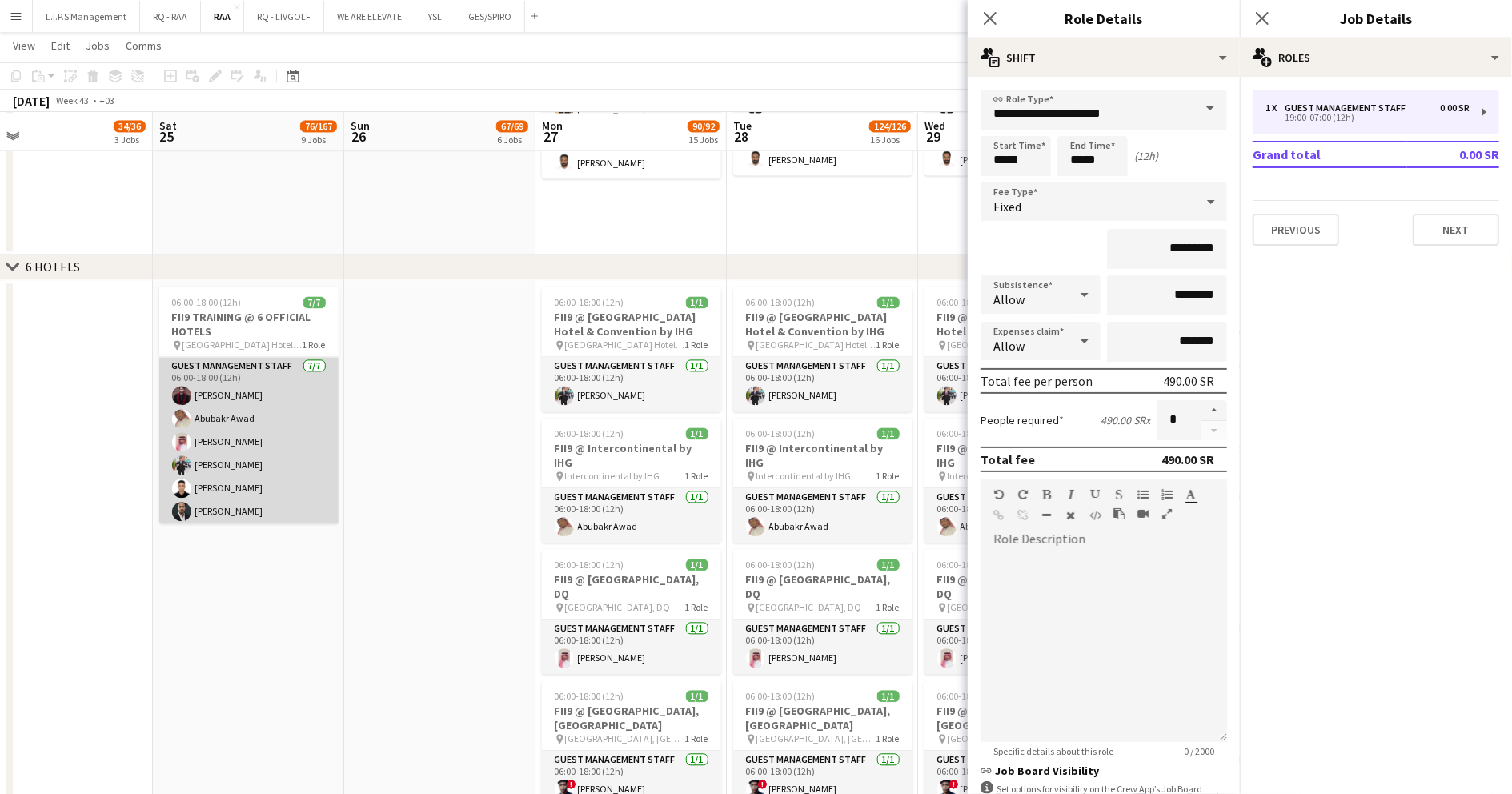
click at [299, 484] on app-card-role "Guest Management Staff [DATE] 06:00-18:00 (12h) [PERSON_NAME] [PERSON_NAME] [PE…" at bounding box center [249, 454] width 179 height 193
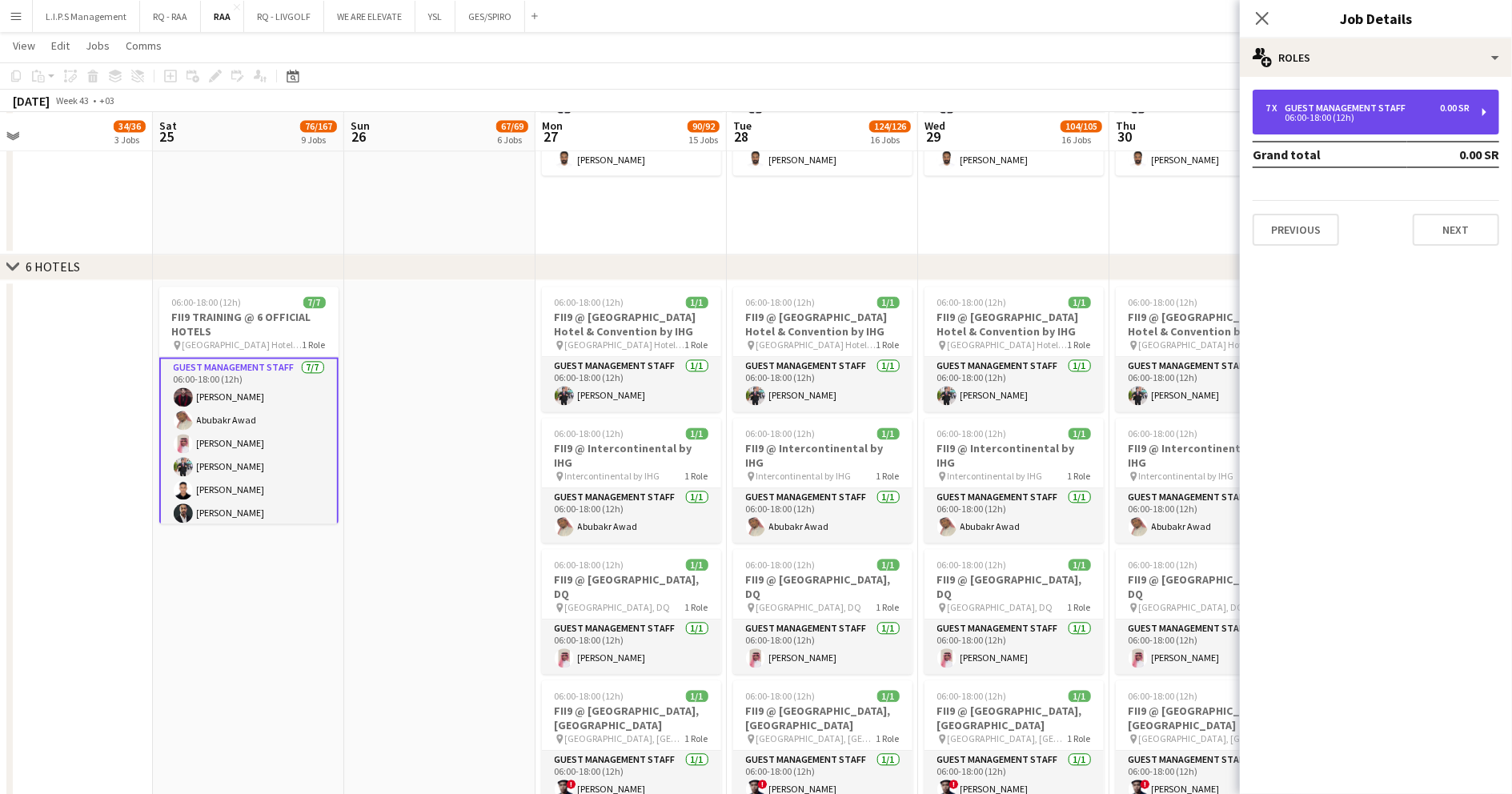
click at [1354, 109] on div "Guest Management Staff" at bounding box center [1349, 108] width 128 height 11
